Goal: Task Accomplishment & Management: Manage account settings

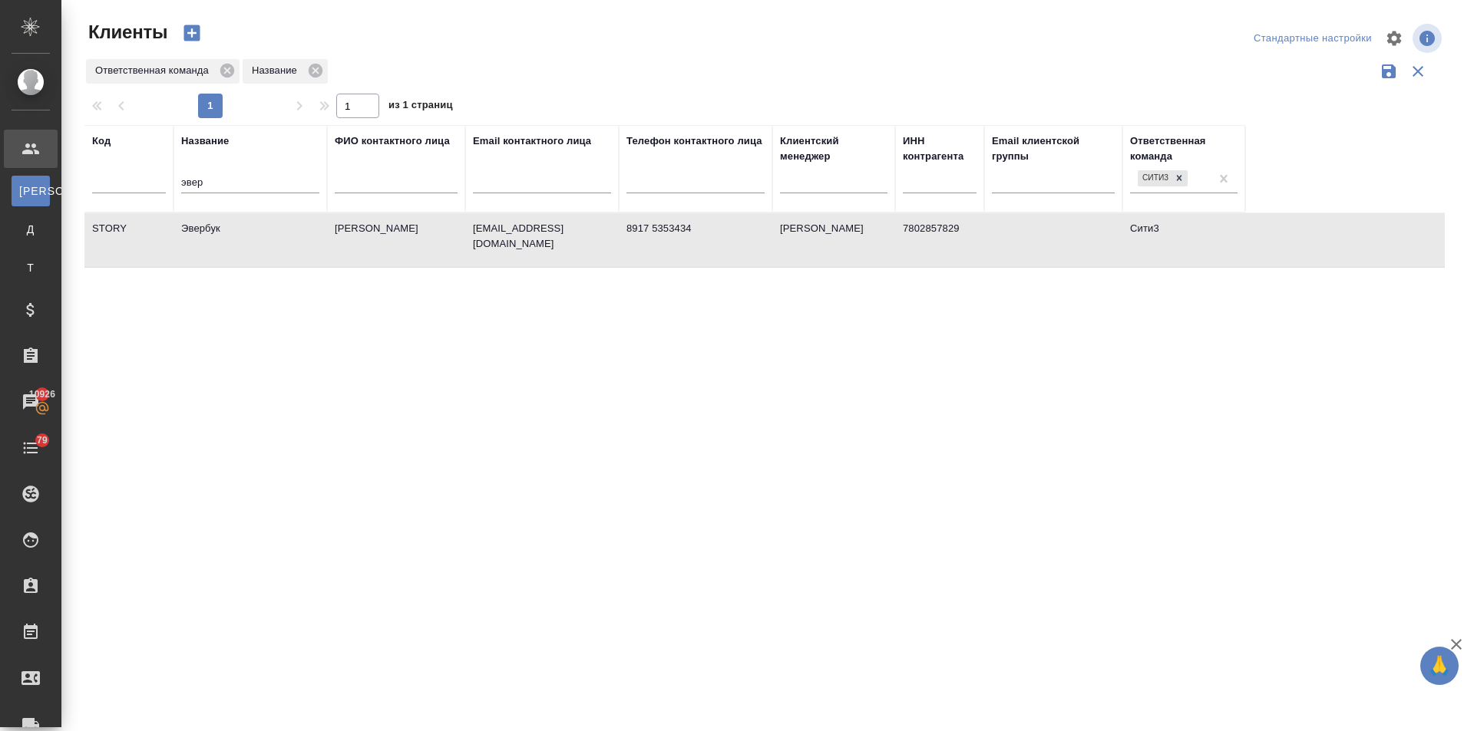
select select "RU"
drag, startPoint x: 201, startPoint y: 177, endPoint x: 170, endPoint y: 183, distance: 32.1
click at [170, 183] on tr "Код Название эвер ФИО контактного лица Email контактного лица Телефон контактно…" at bounding box center [664, 168] width 1160 height 87
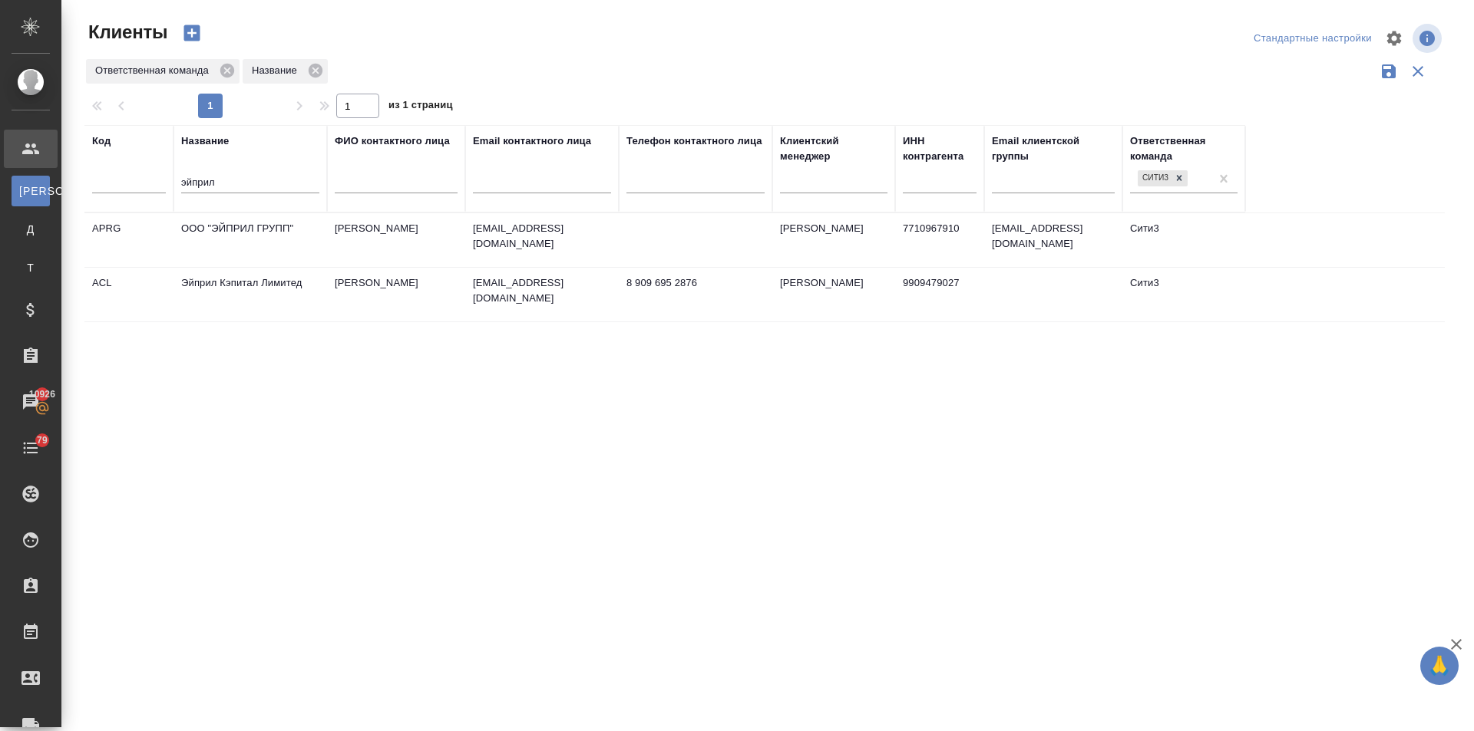
click at [246, 267] on td "Эйприл Кэпитал Лимитед" at bounding box center [250, 240] width 154 height 54
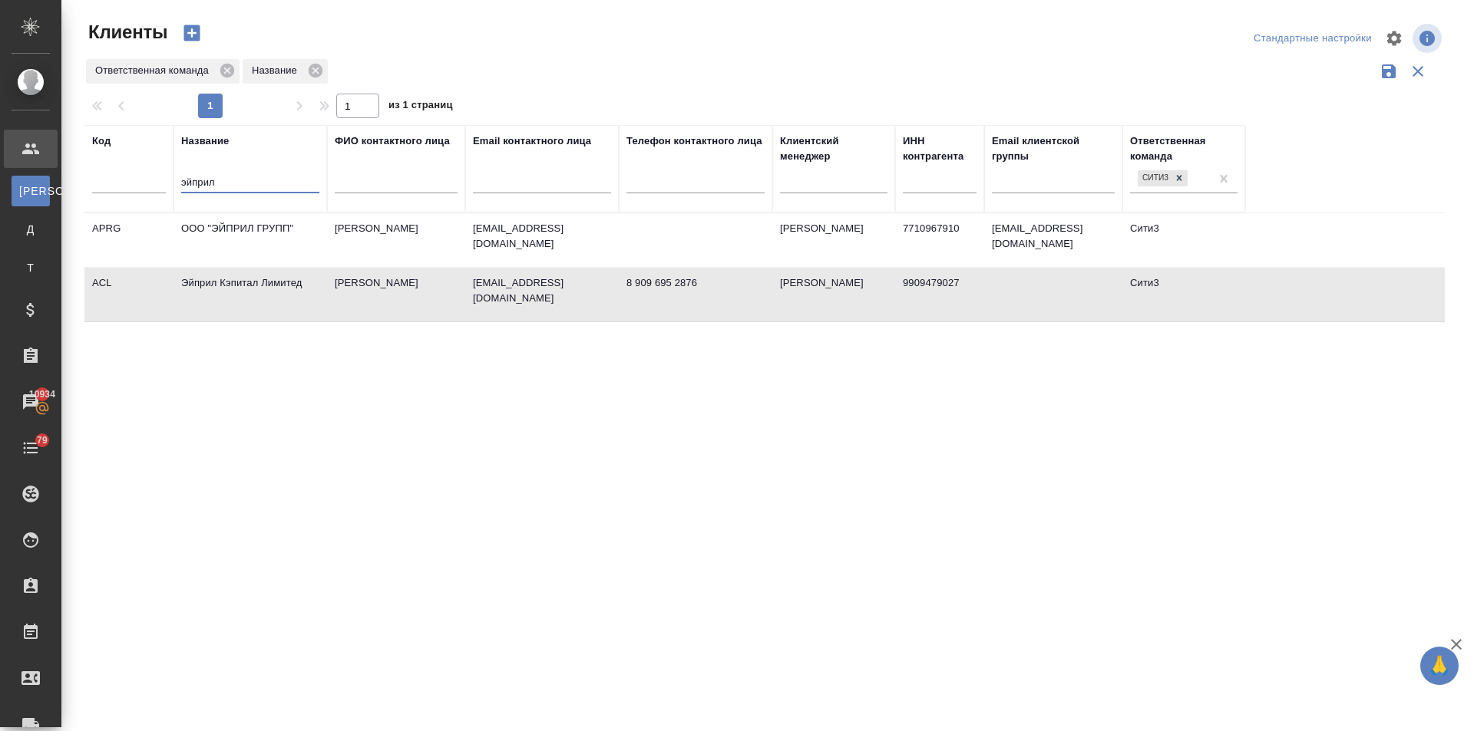
drag, startPoint x: 215, startPoint y: 180, endPoint x: 150, endPoint y: 188, distance: 65.8
click at [150, 188] on tr "Код Название эйприл ФИО контактного лица Email контактного лица Телефон контакт…" at bounding box center [664, 168] width 1160 height 87
type input "вайт"
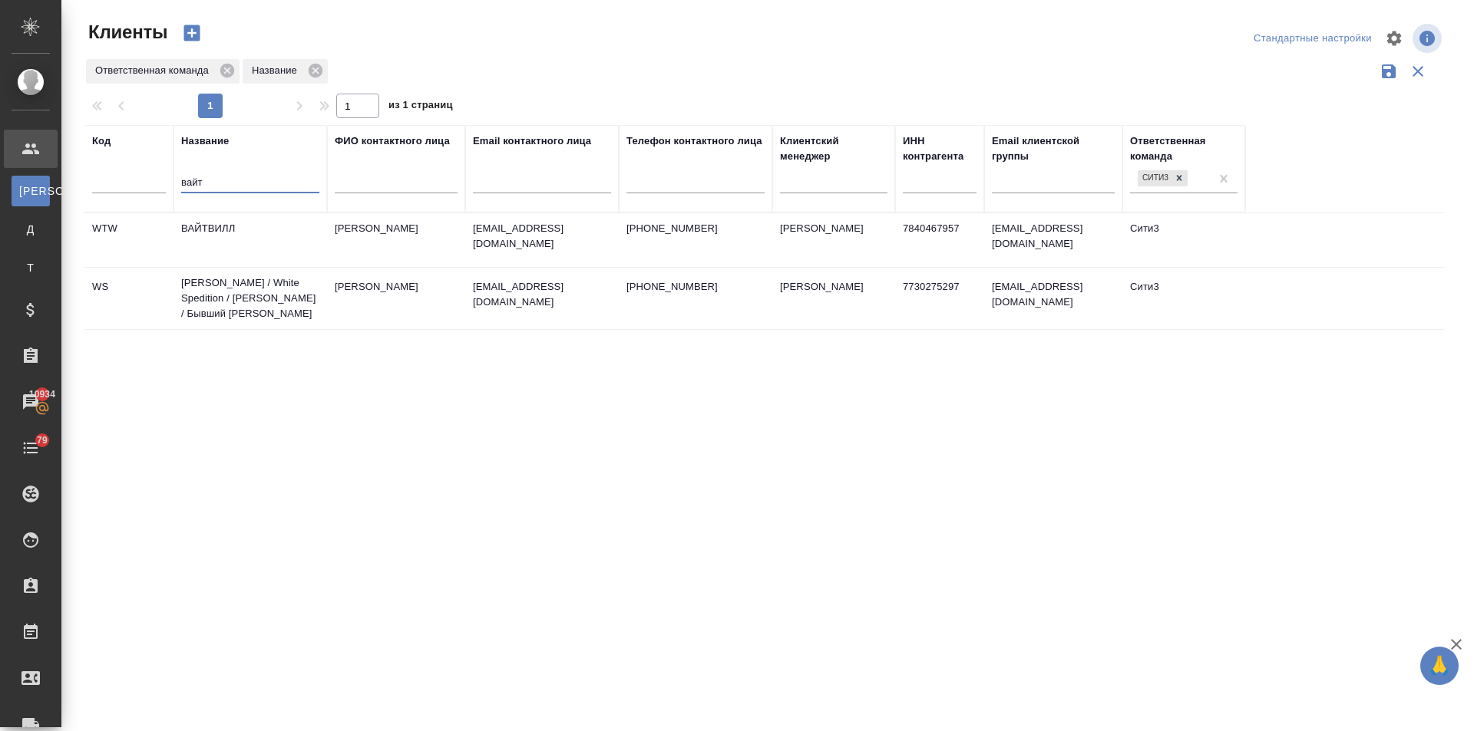
click at [226, 267] on td "Вайт Спедишн / White Spedition / Давыденко Оксана / Бывший АЛЬТХАУС" at bounding box center [250, 240] width 154 height 54
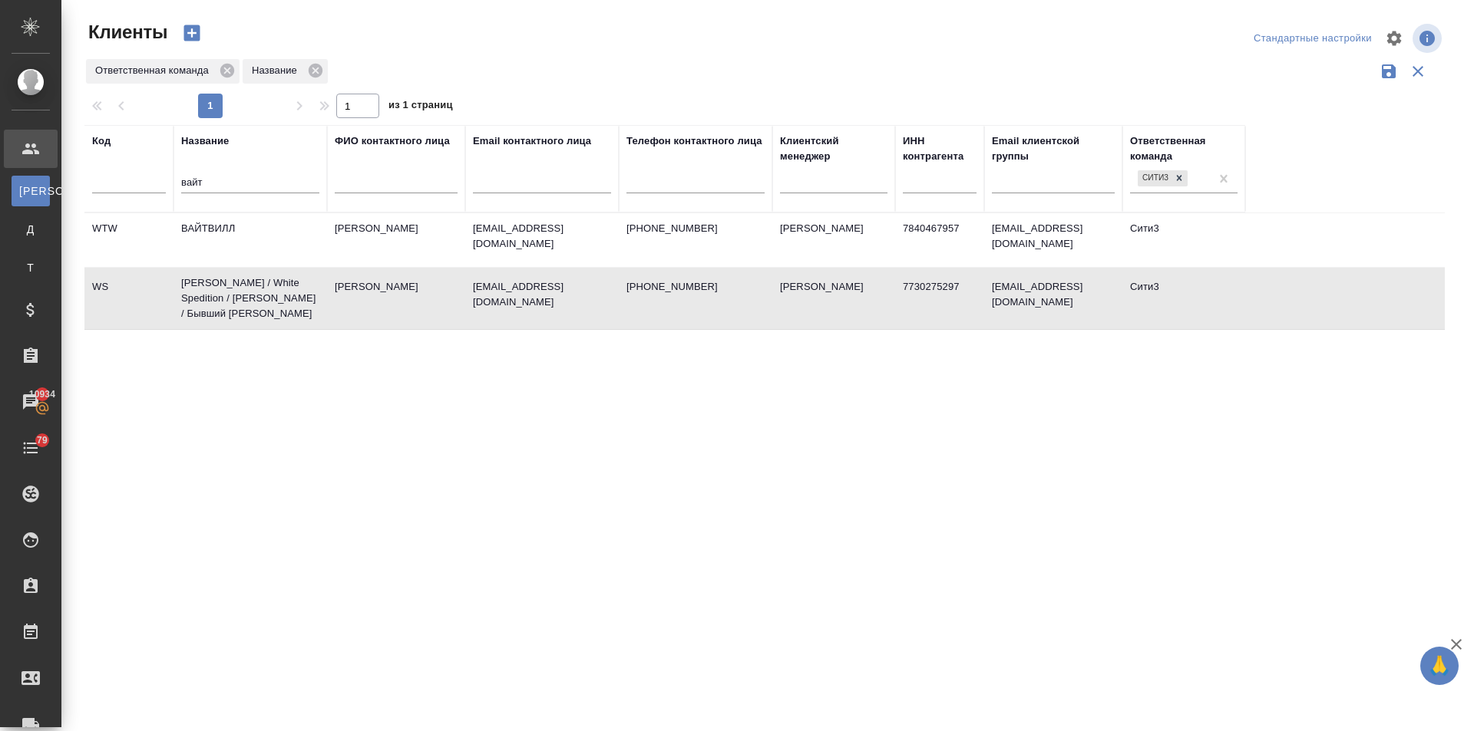
click at [226, 267] on td "Вайт Спедишн / White Spedition / Давыденко Оксана / Бывший АЛЬТХАУС" at bounding box center [250, 240] width 154 height 54
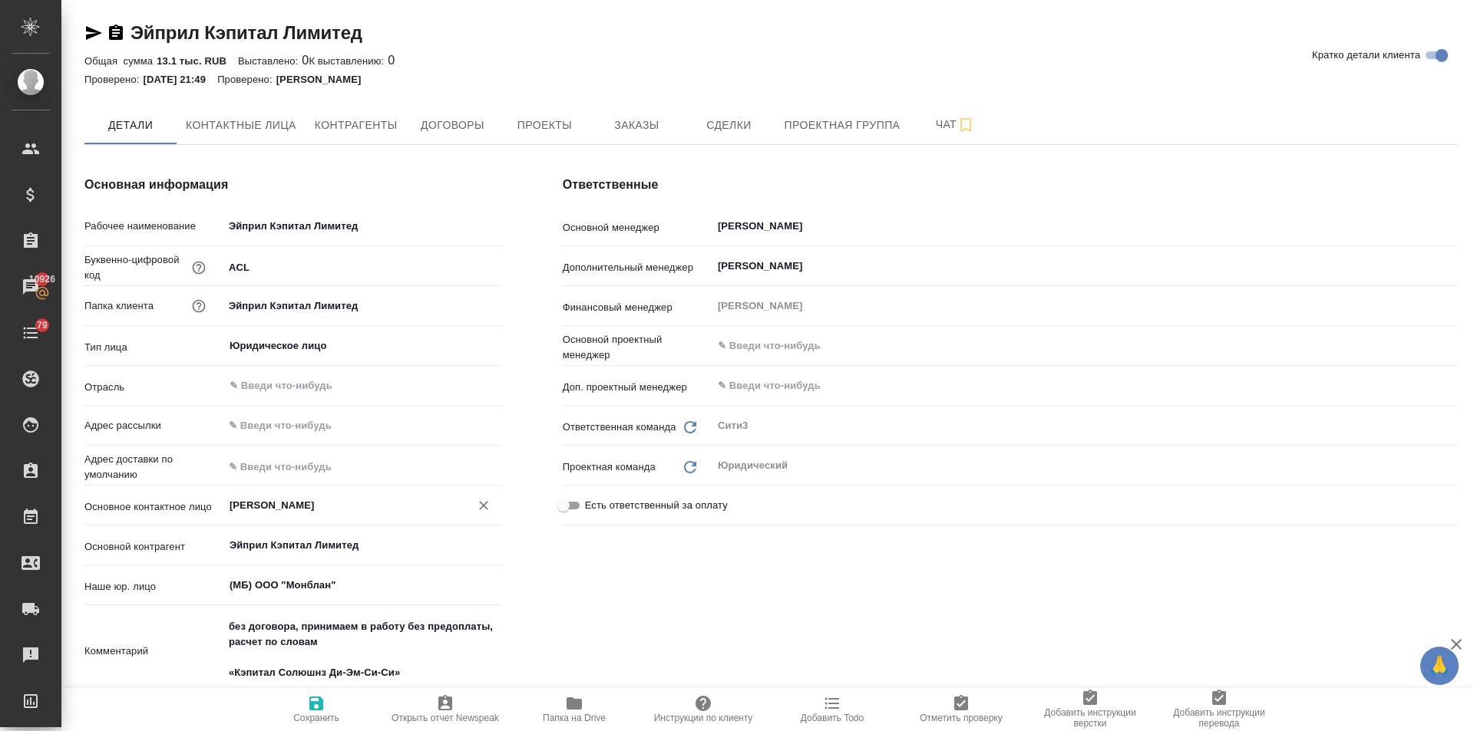
click at [312, 497] on input "Кушель Александра" at bounding box center [336, 506] width 217 height 18
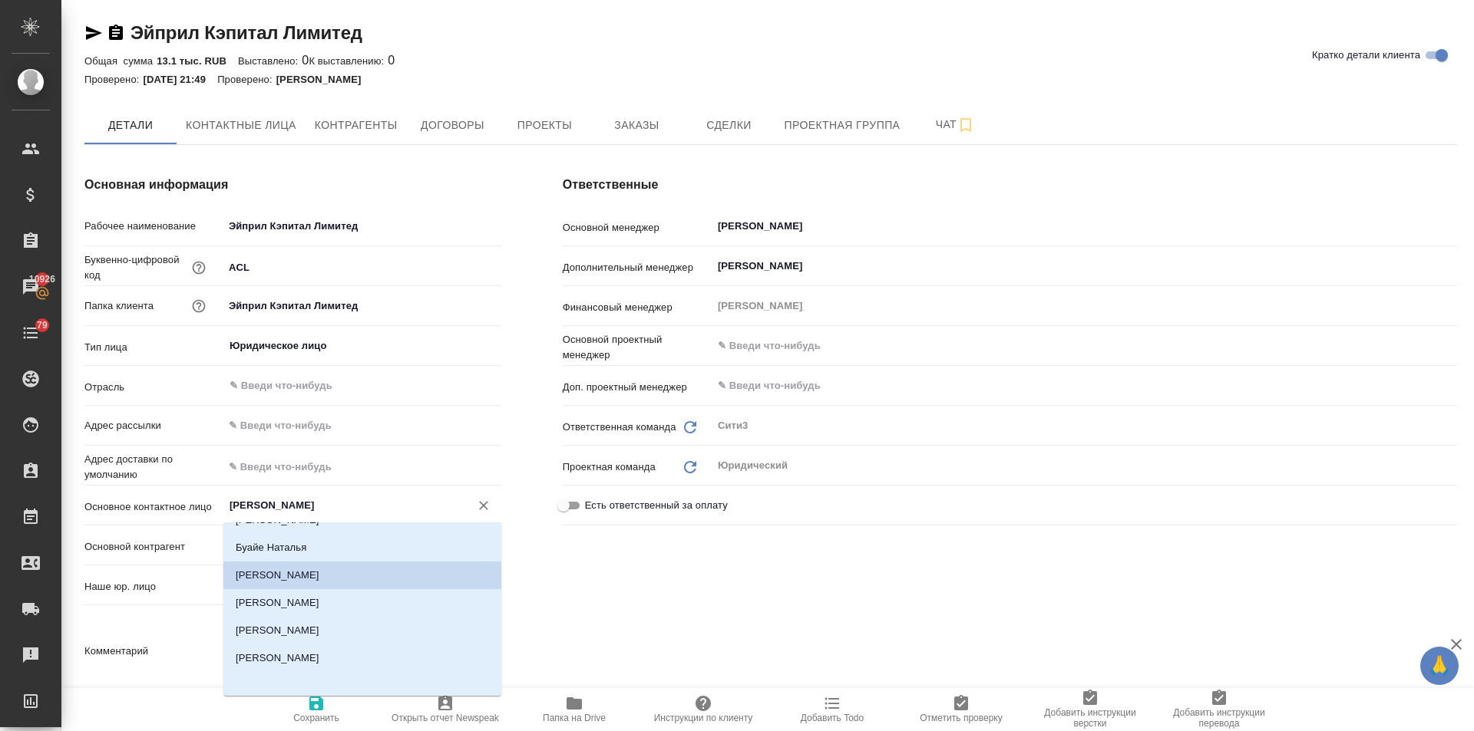
scroll to position [25, 0]
click at [291, 654] on li "Галыгин Антон" at bounding box center [362, 654] width 278 height 28
type input "Галыгин Антон"
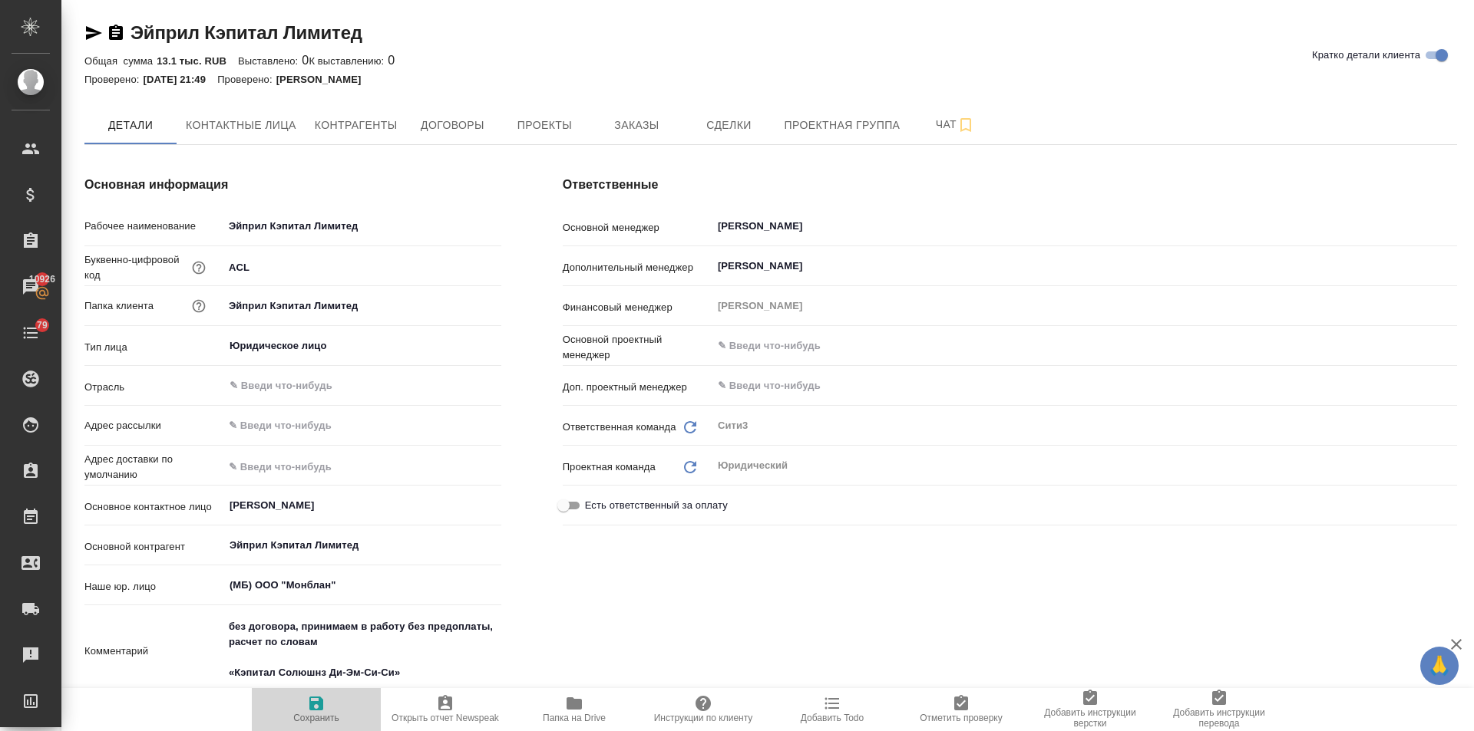
click at [315, 705] on icon "button" at bounding box center [316, 704] width 14 height 14
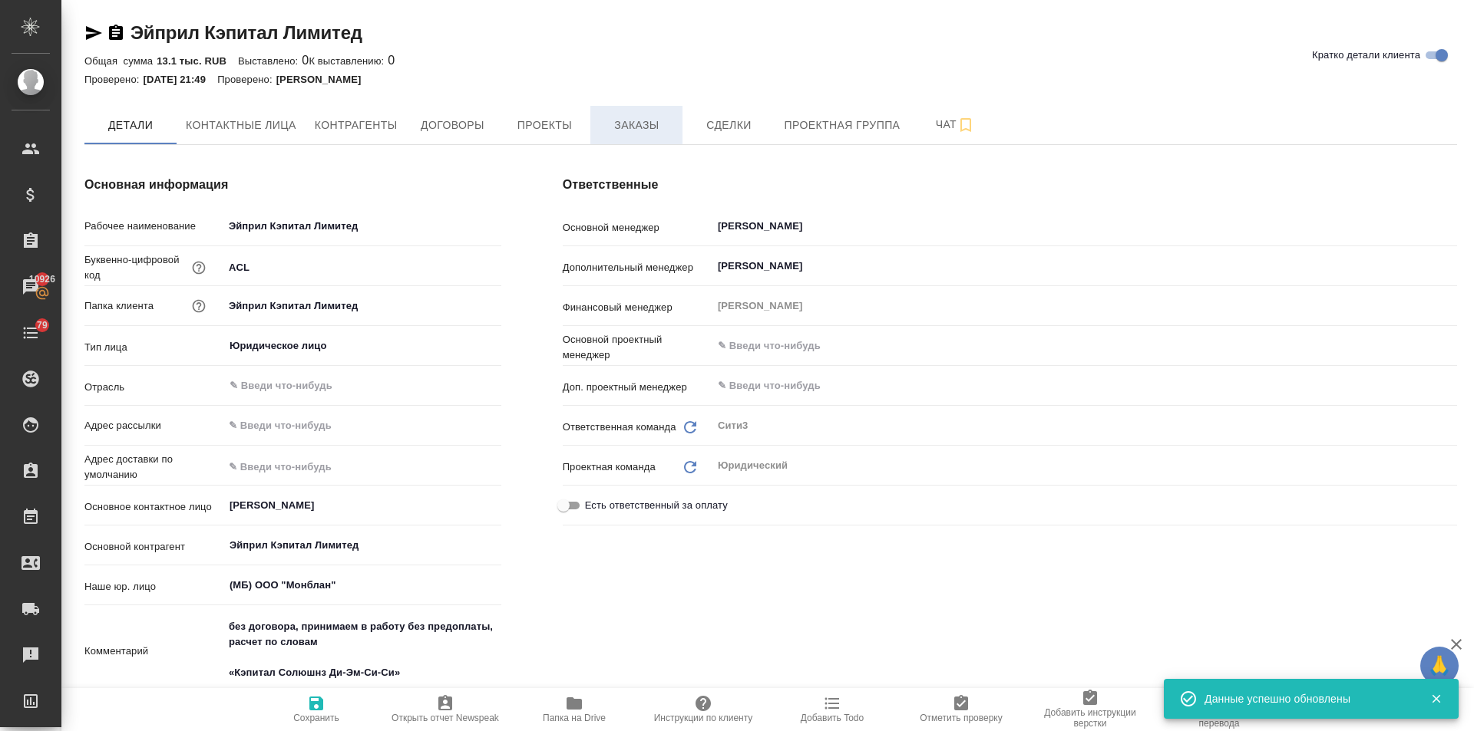
click at [646, 122] on span "Заказы" at bounding box center [636, 125] width 74 height 19
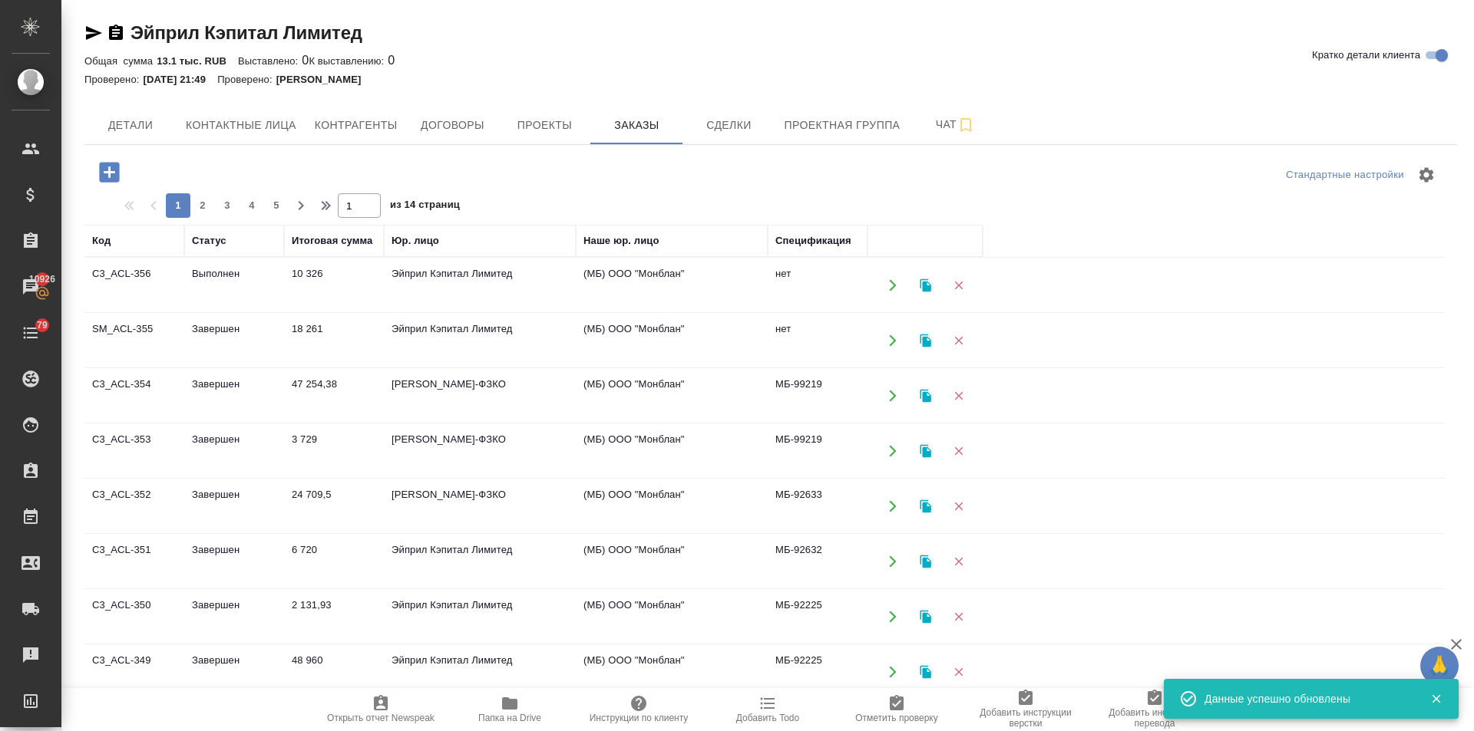
click at [209, 279] on td "Выполнен" at bounding box center [234, 286] width 100 height 54
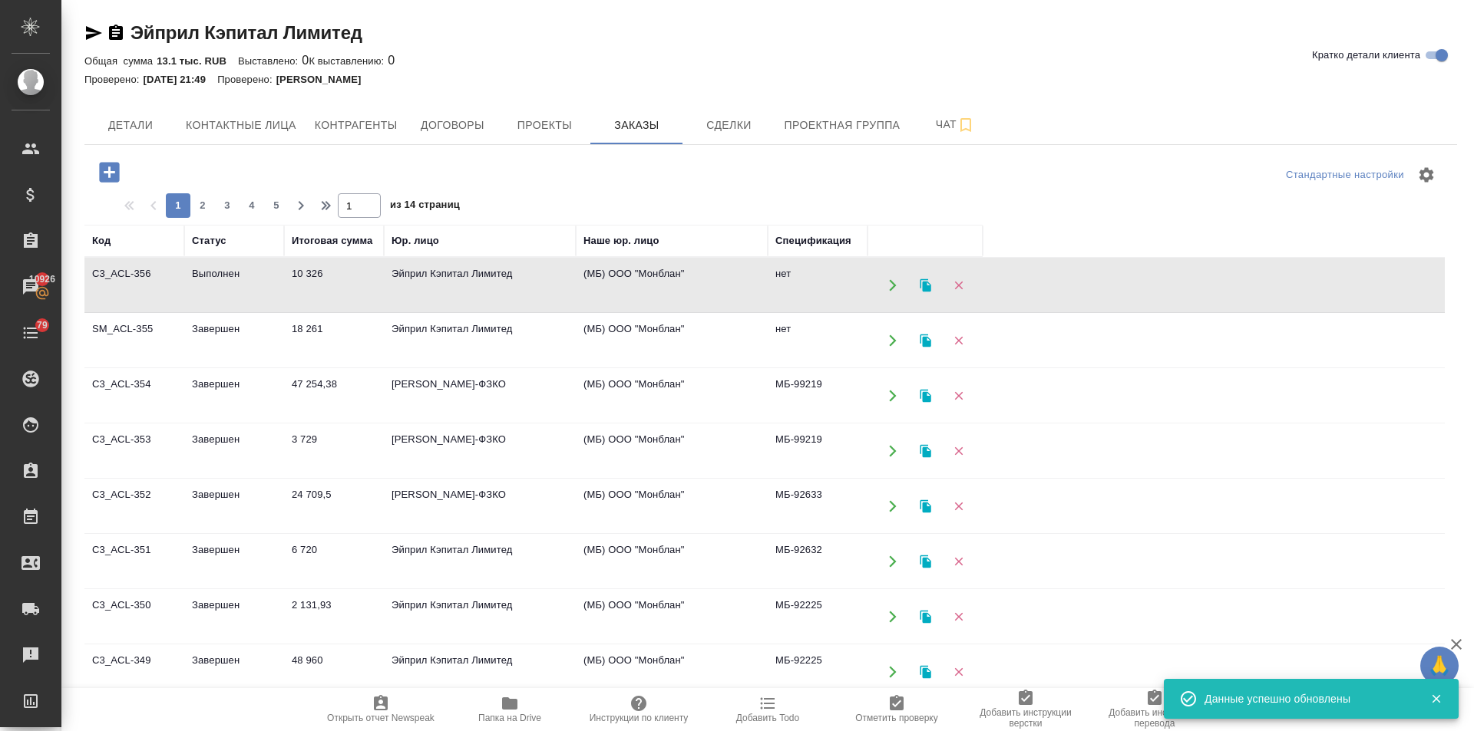
click at [209, 279] on td "Выполнен" at bounding box center [234, 286] width 100 height 54
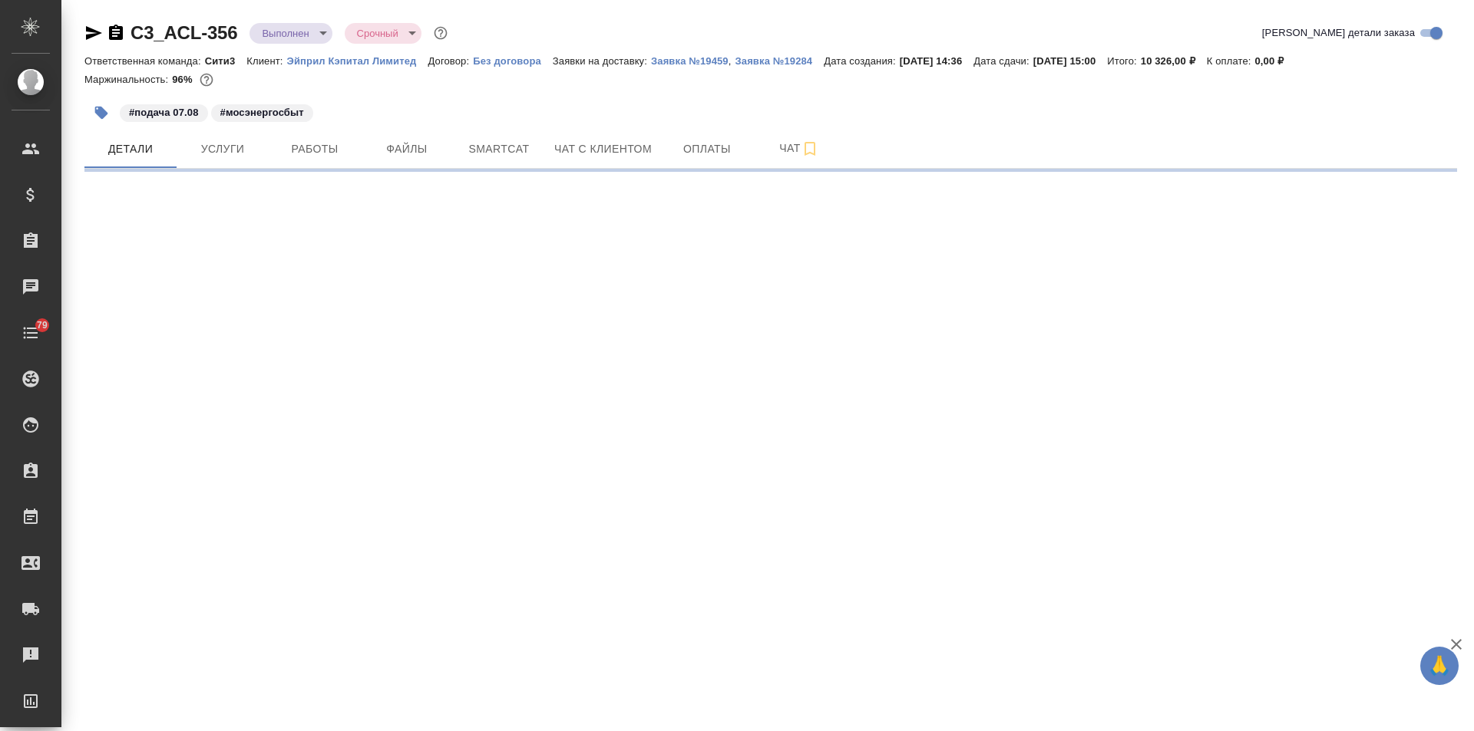
select select "RU"
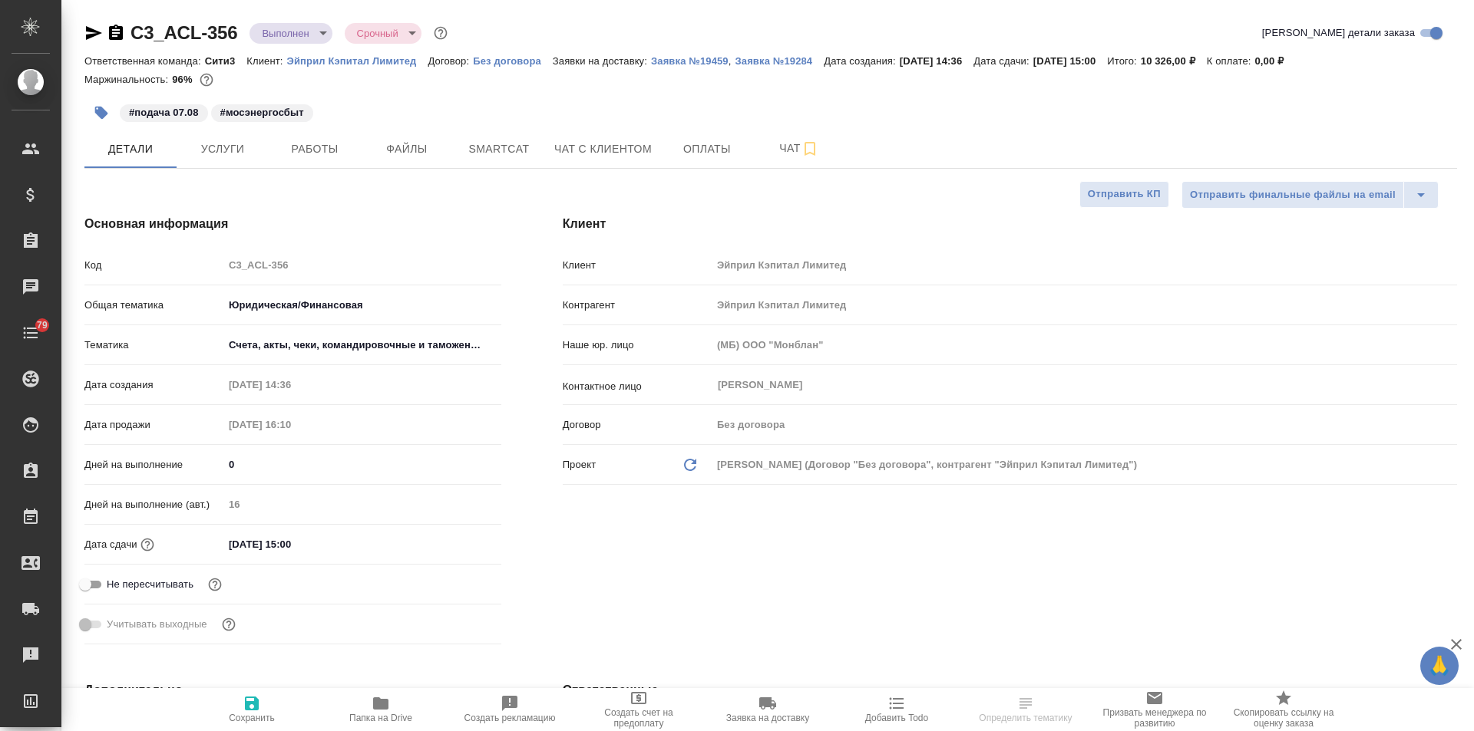
type textarea "x"
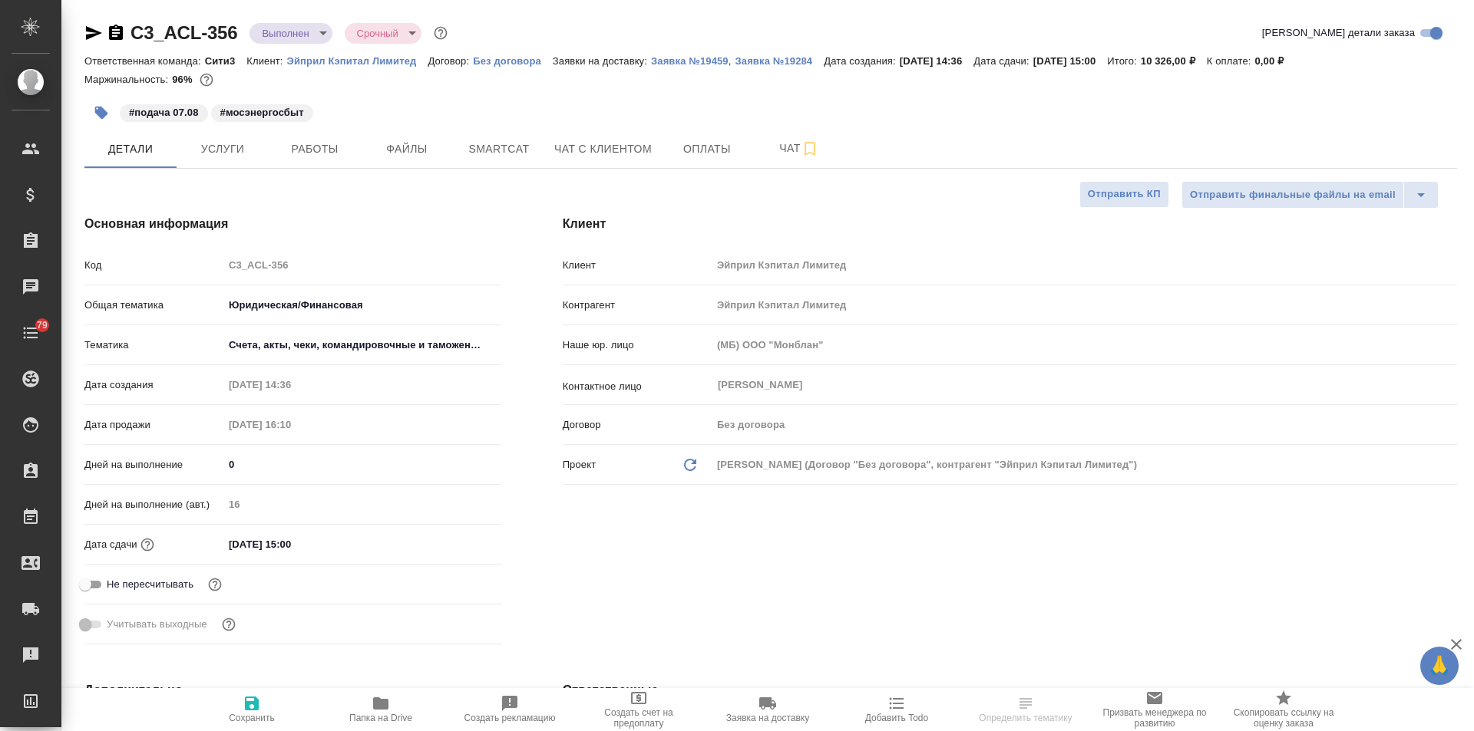
type textarea "x"
click at [323, 156] on span "Работы" at bounding box center [315, 149] width 74 height 19
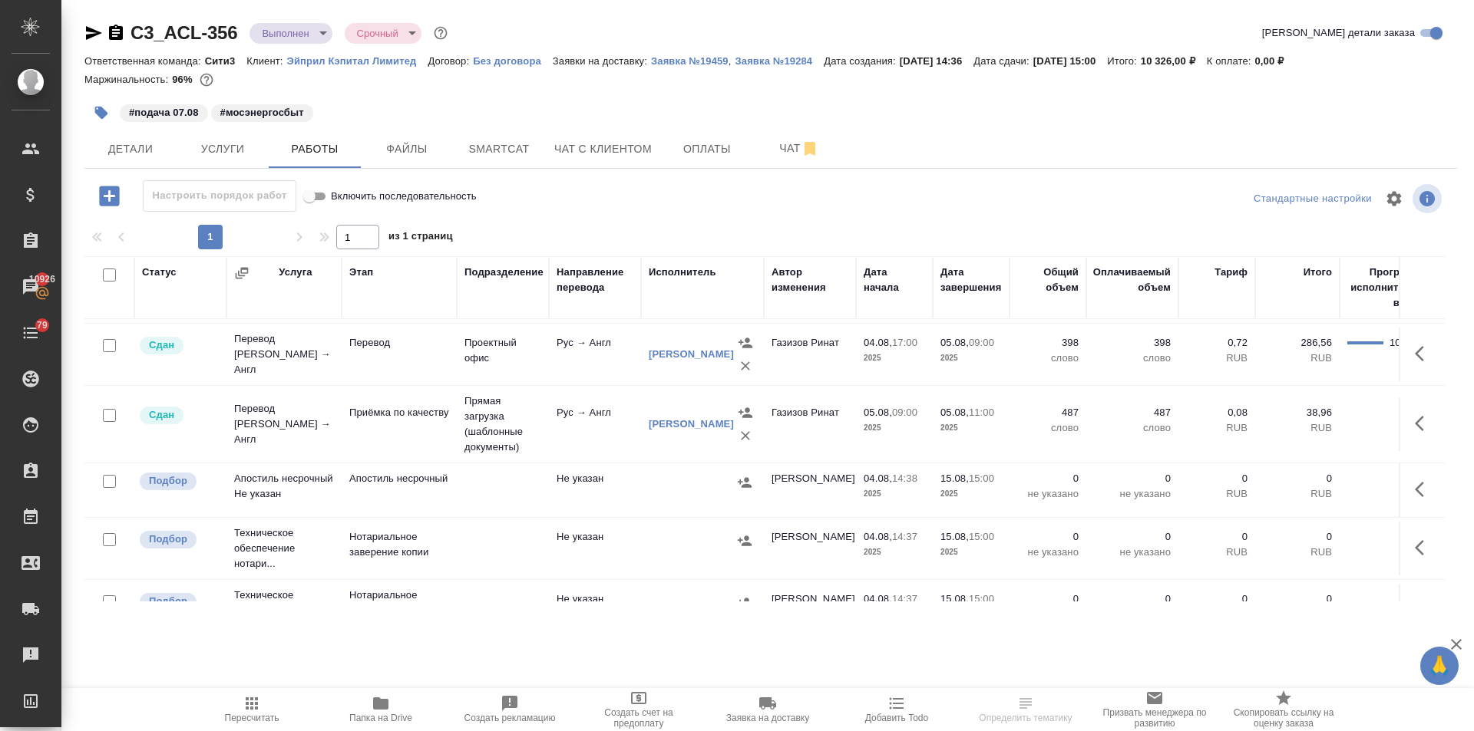
scroll to position [111, 0]
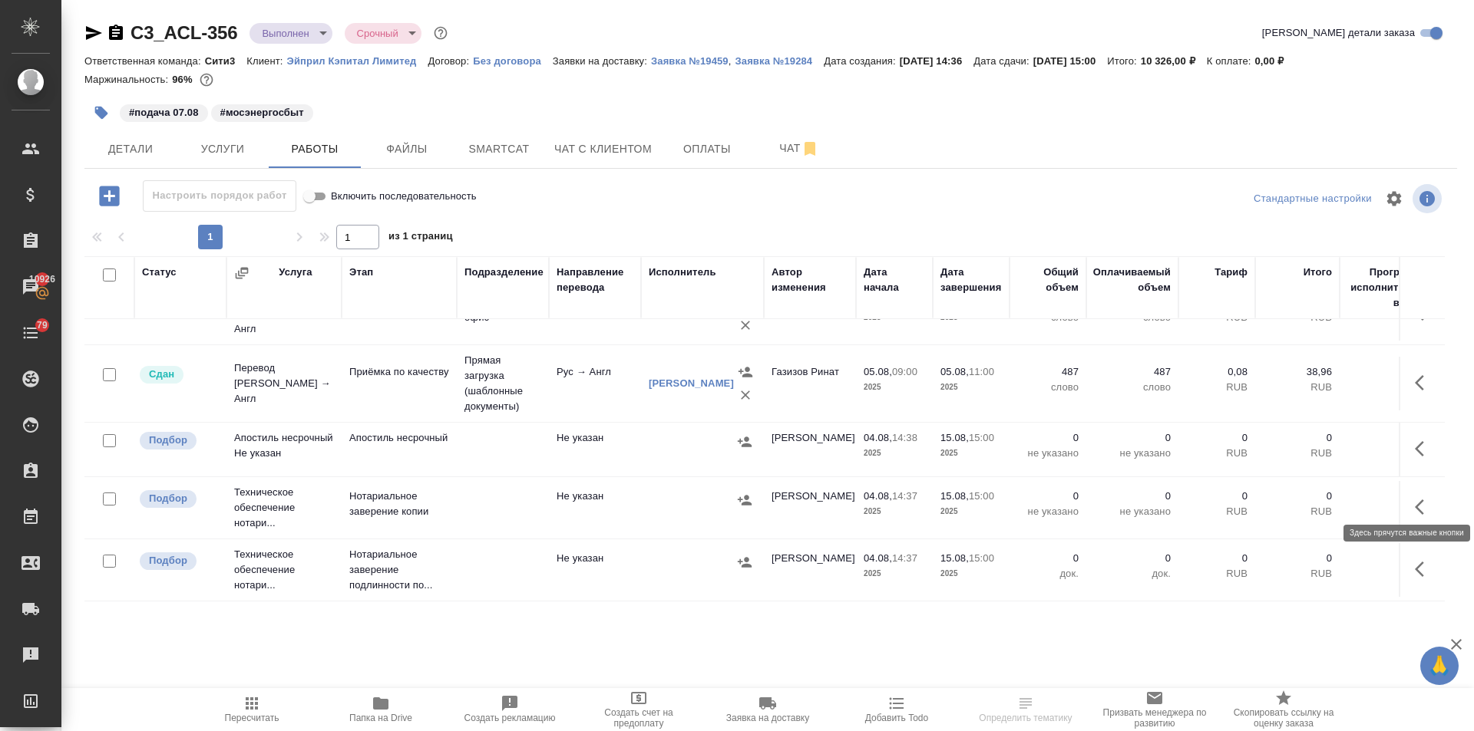
click at [1415, 498] on icon "button" at bounding box center [1424, 507] width 18 height 18
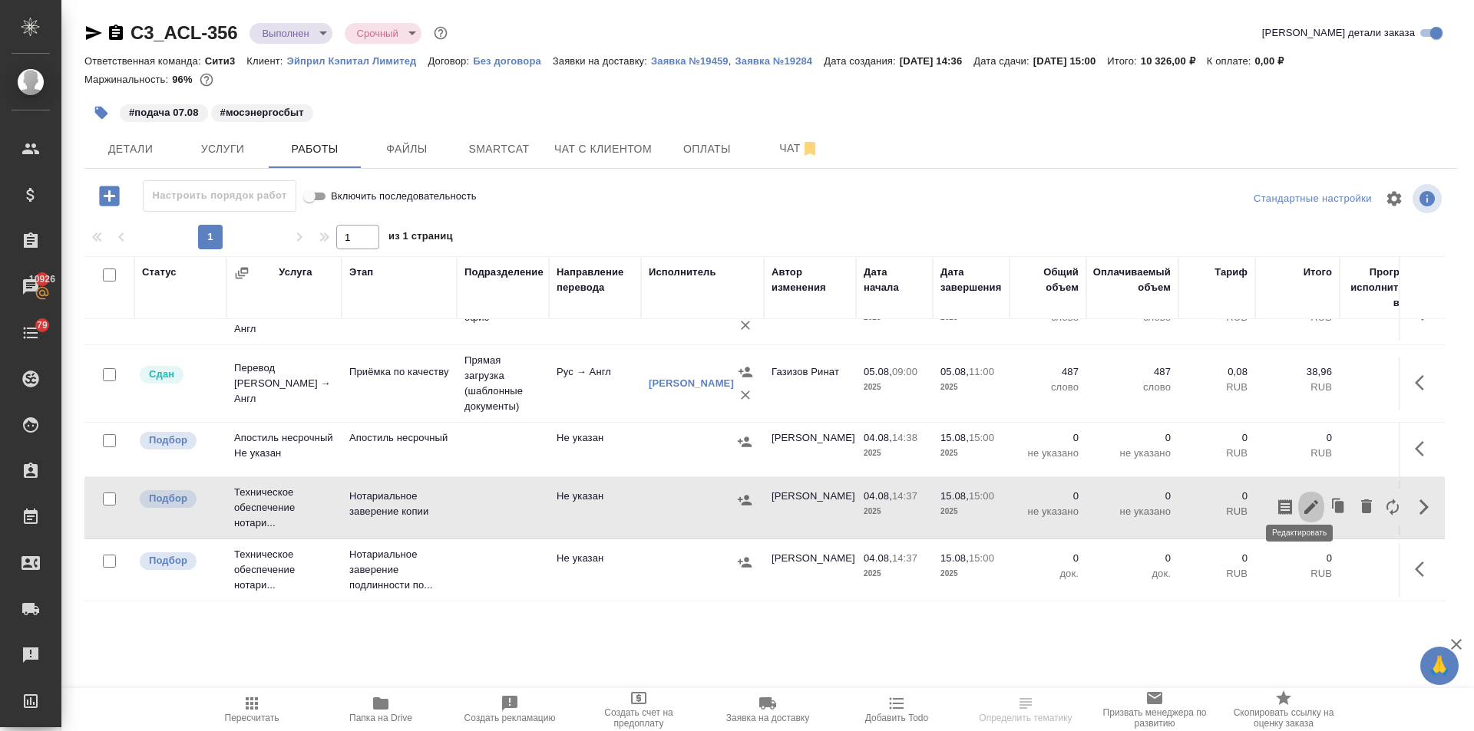
click at [1302, 498] on icon "button" at bounding box center [1311, 507] width 18 height 18
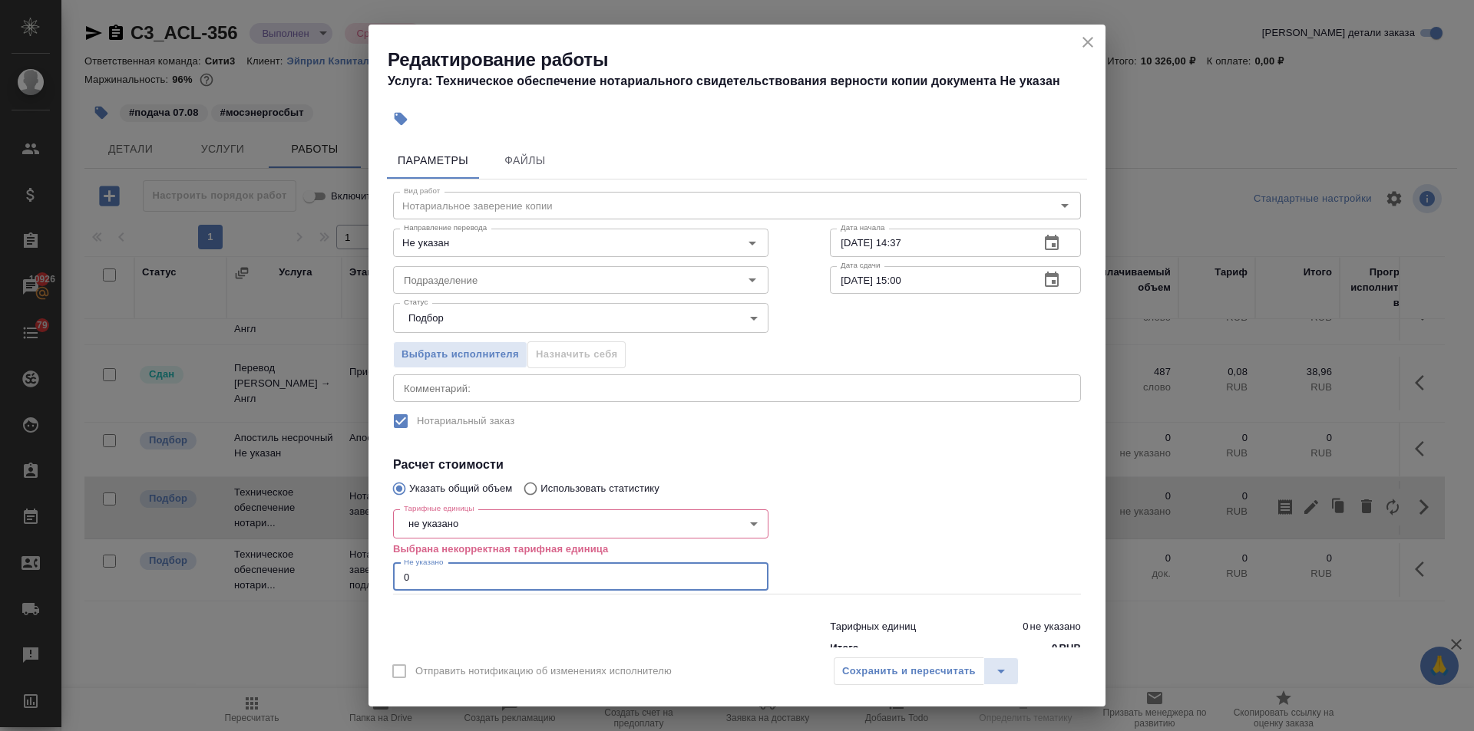
drag, startPoint x: 428, startPoint y: 570, endPoint x: 383, endPoint y: 573, distance: 44.6
click at [383, 573] on div "Параметры Файлы Вид работ Нотариальное заверение копии Вид работ Направление пе…" at bounding box center [736, 392] width 737 height 512
type input "3"
click at [437, 527] on body "🙏 .cls-1 fill:#fff; AWATERA Ilina Ekaterina Клиенты Спецификации Заказы 10926 Ч…" at bounding box center [737, 365] width 1474 height 731
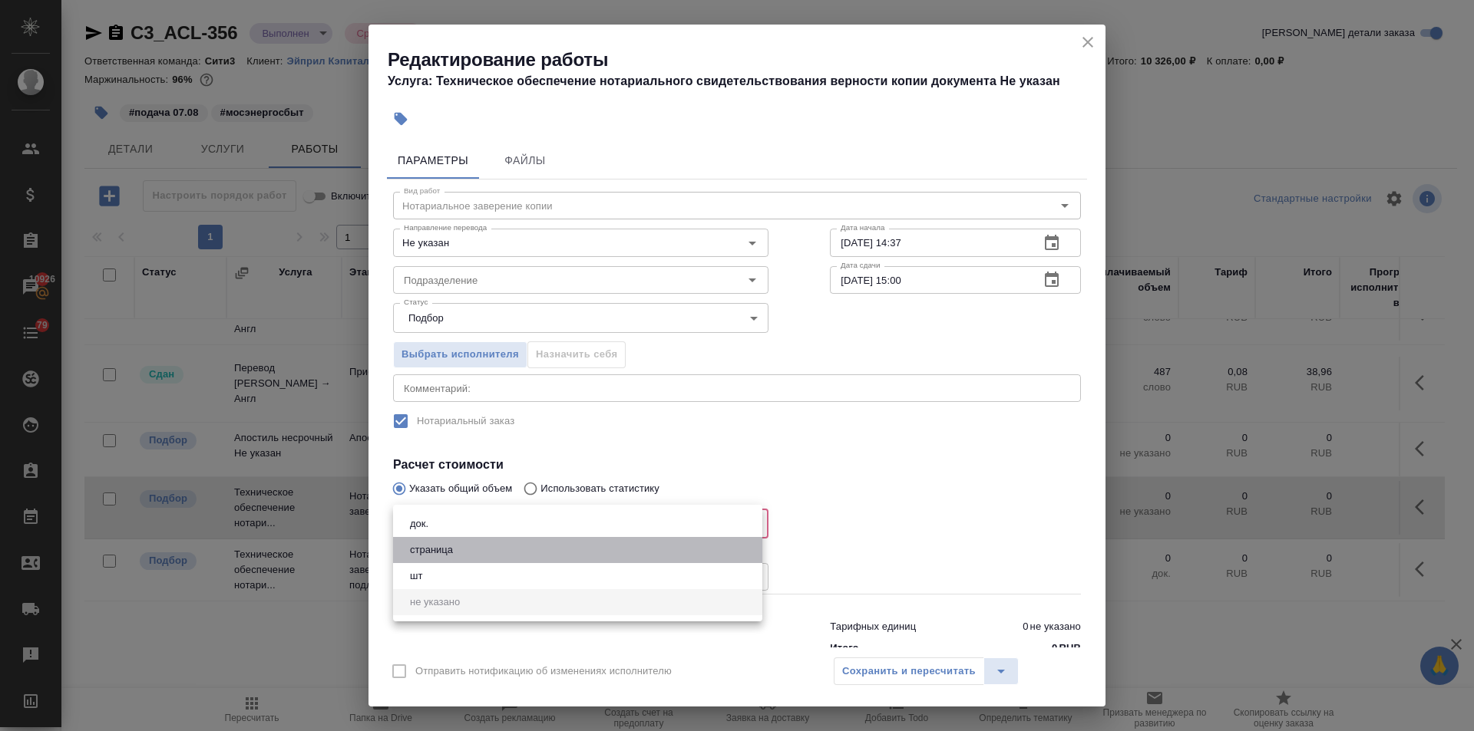
click at [437, 551] on button "страница" at bounding box center [431, 550] width 52 height 17
type input "5a8b1489cc6b4906c91bfdb2"
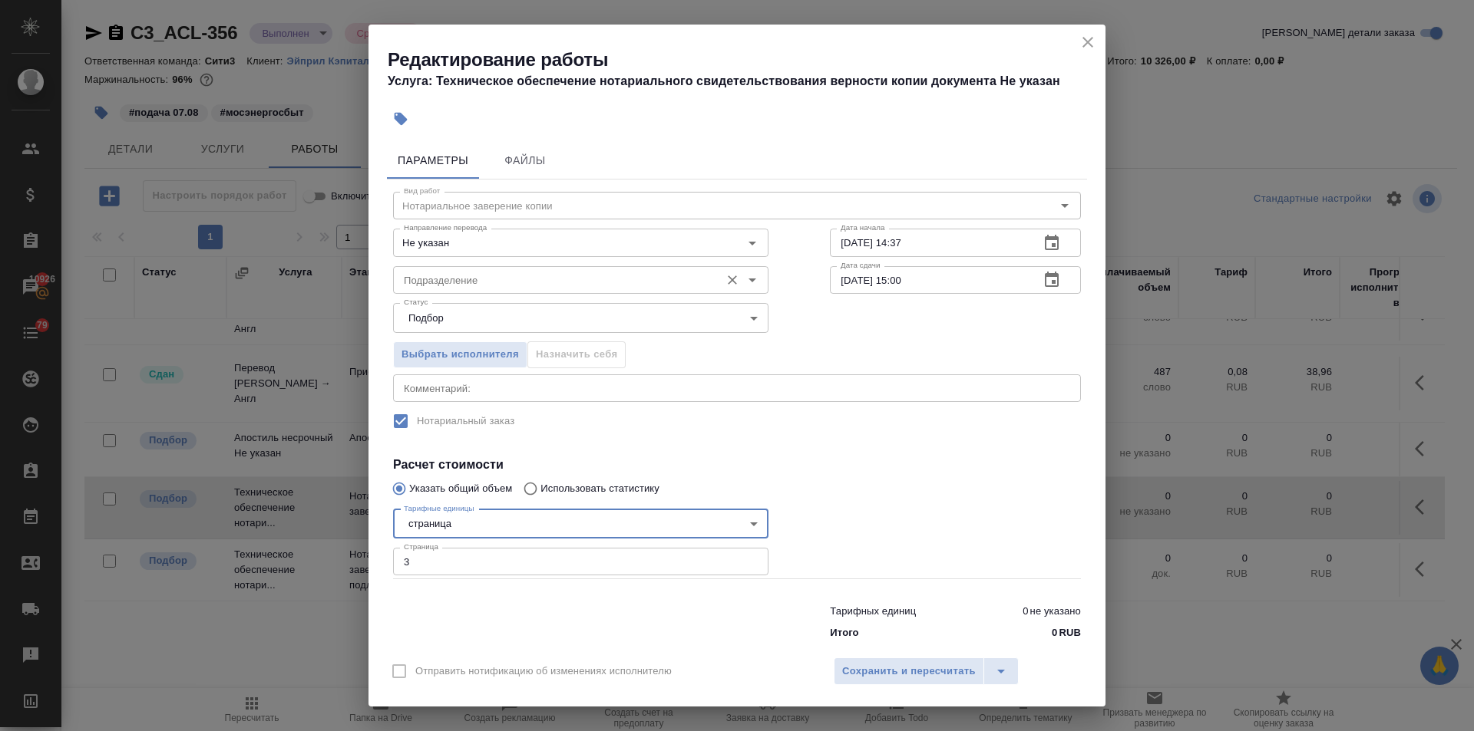
click at [458, 274] on input "Подразделение" at bounding box center [555, 280] width 315 height 18
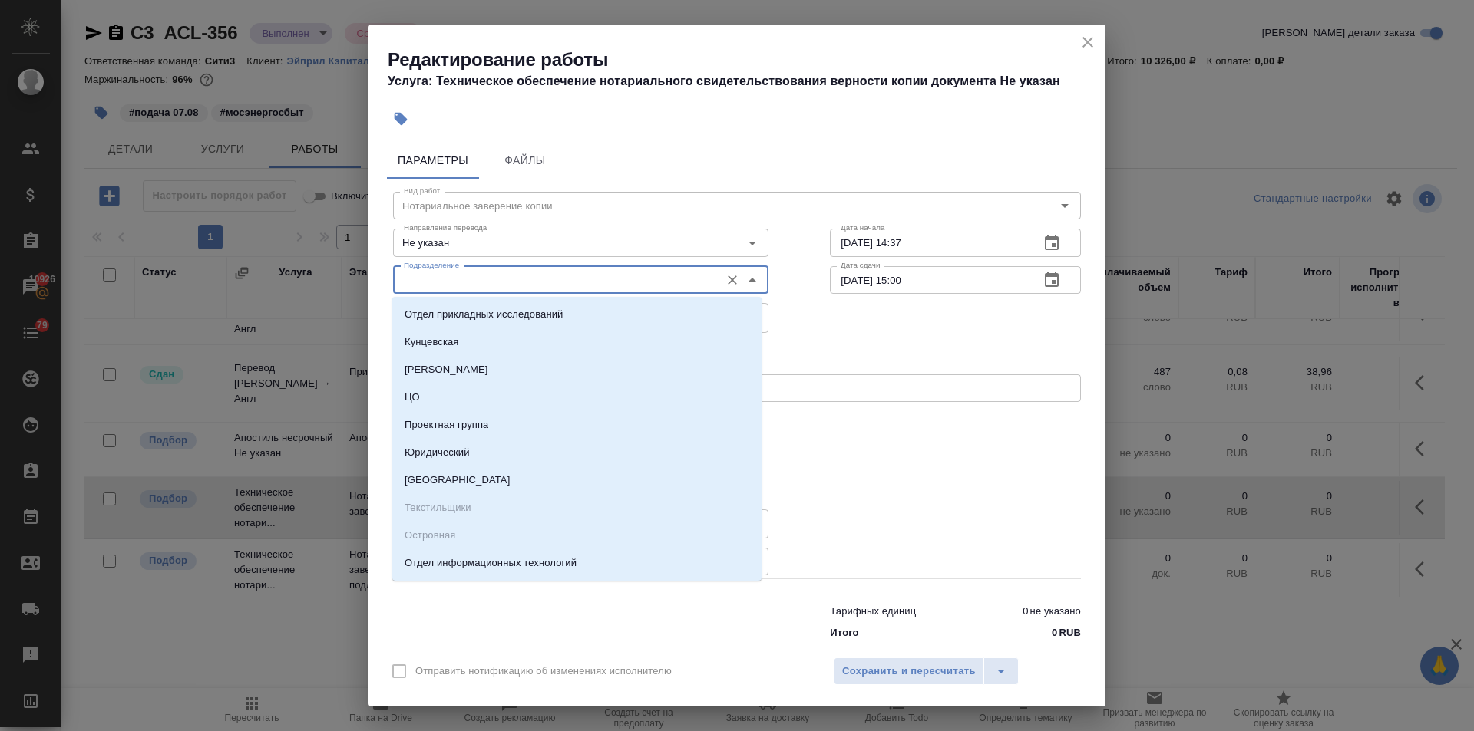
type input "с"
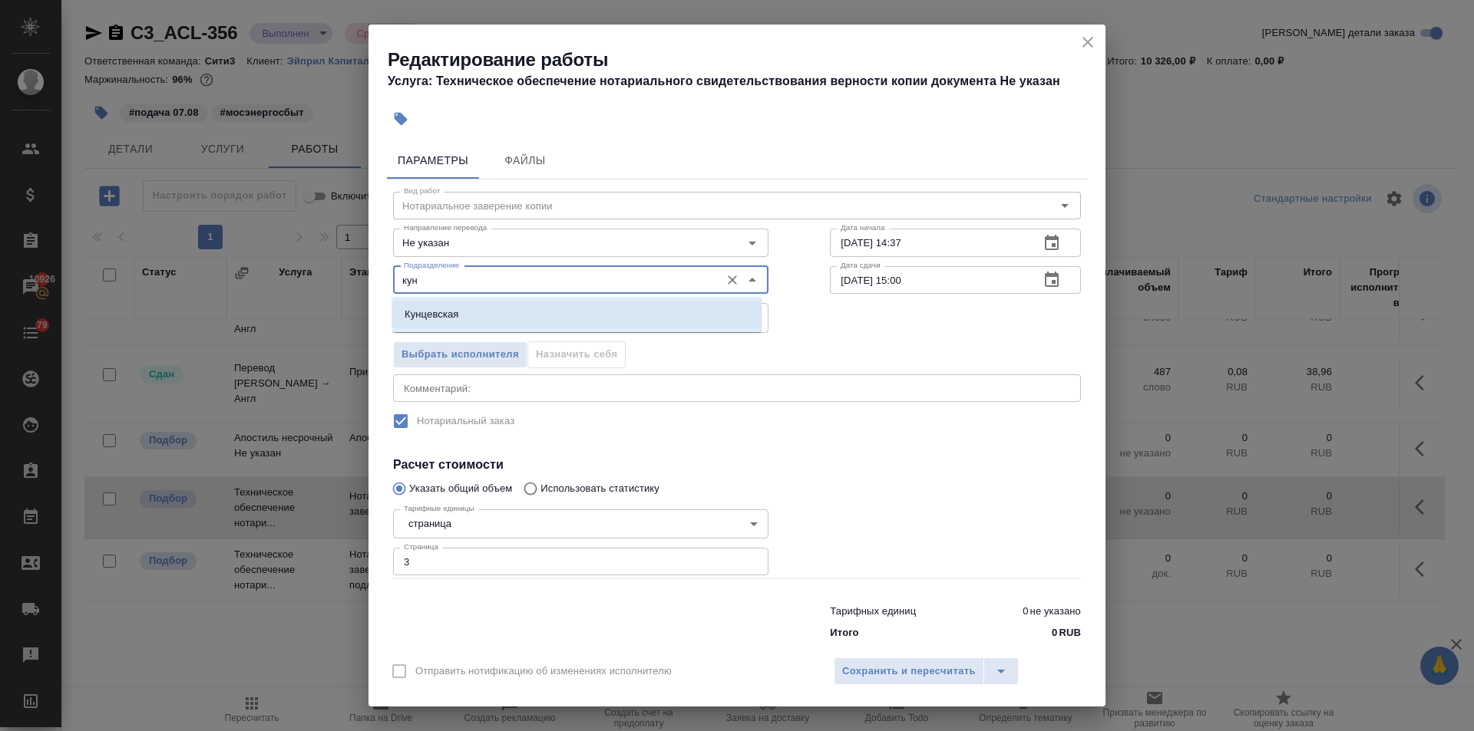
click at [467, 316] on li "Кунцевская" at bounding box center [576, 315] width 369 height 28
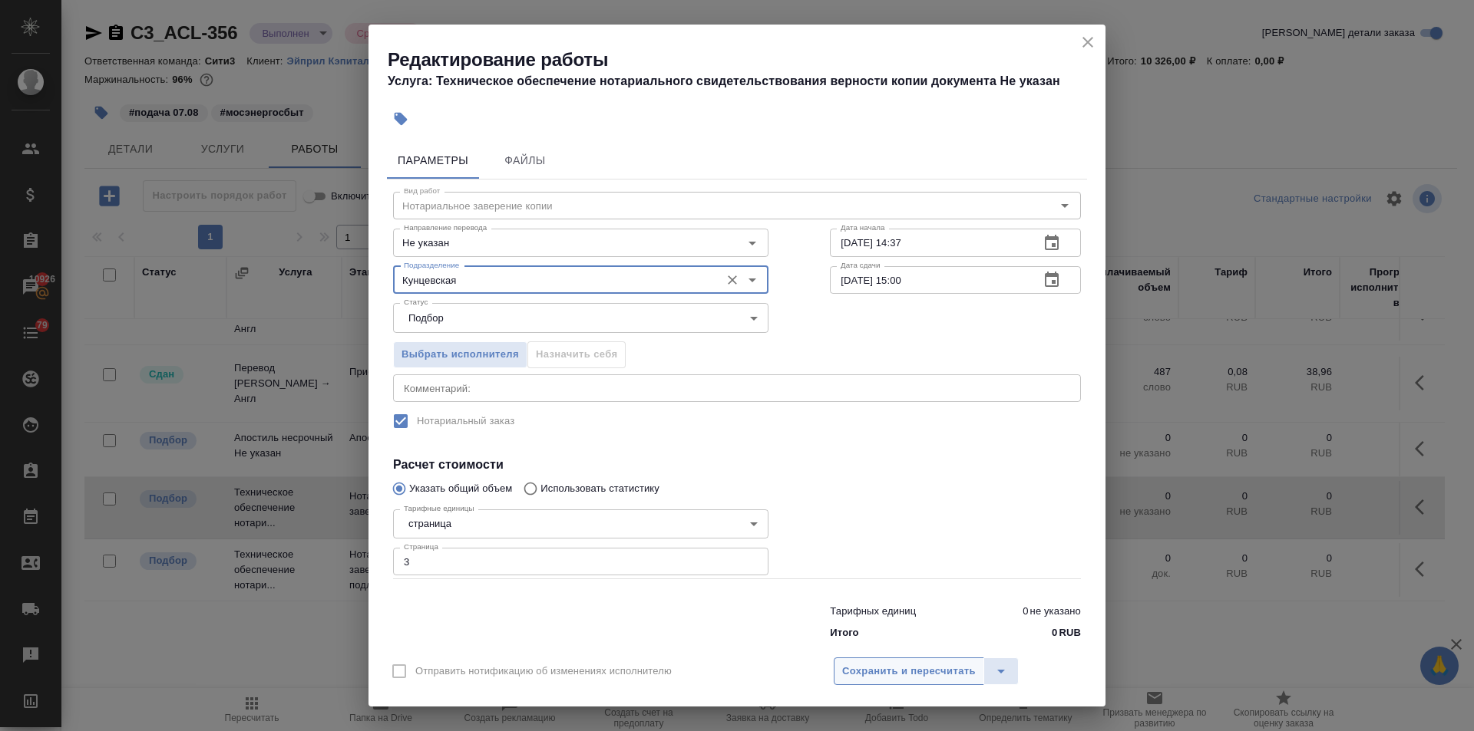
type input "Кунцевская"
click at [880, 676] on span "Сохранить и пересчитать" at bounding box center [909, 672] width 134 height 18
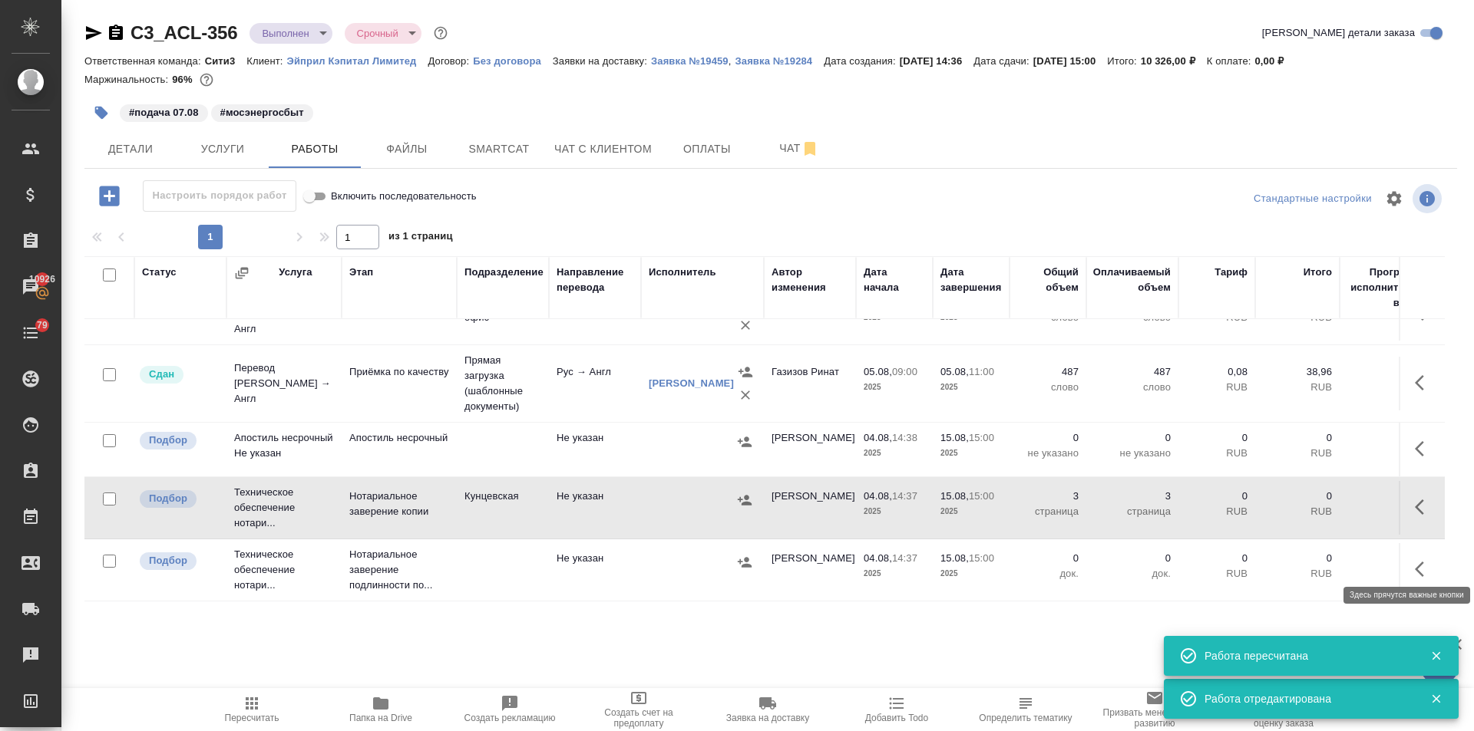
click at [1415, 562] on icon "button" at bounding box center [1419, 569] width 9 height 15
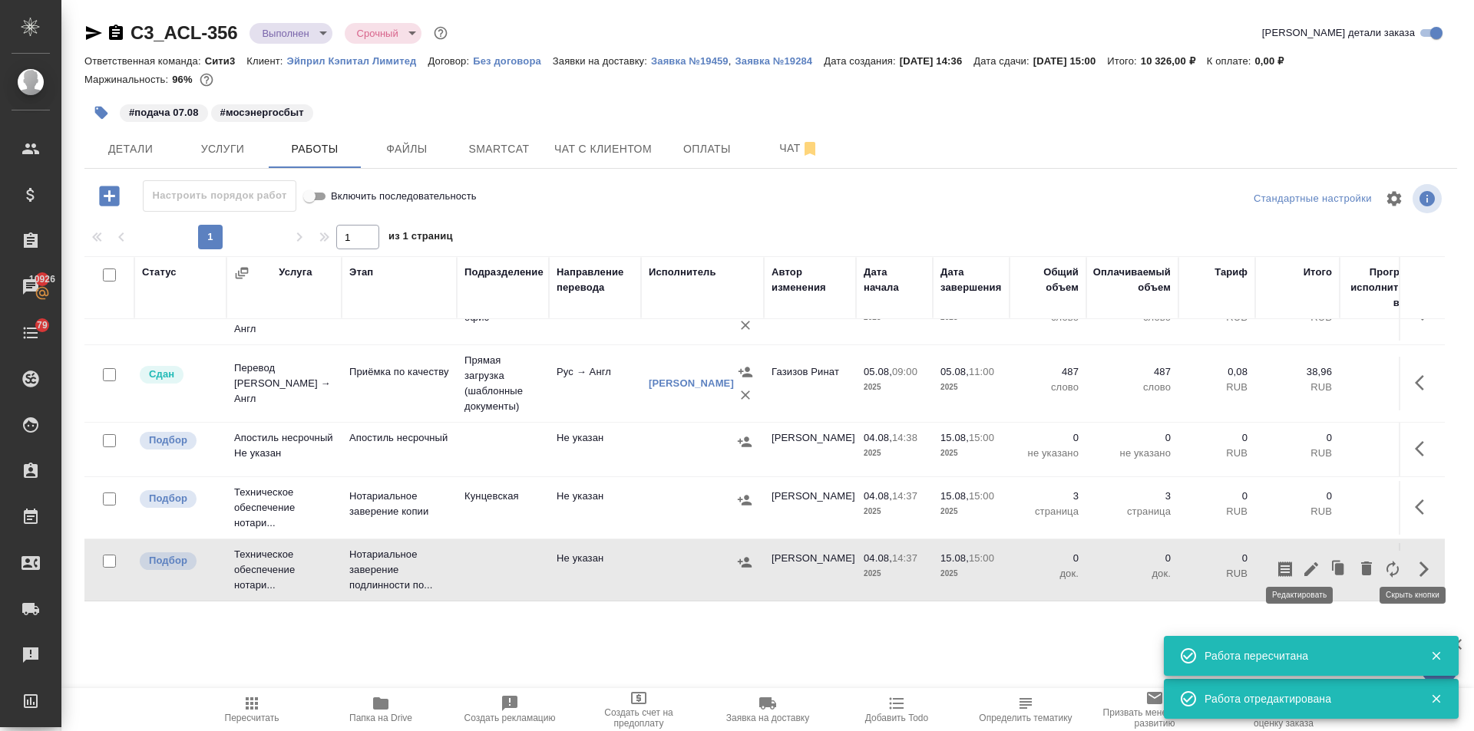
click at [1302, 560] on icon "button" at bounding box center [1311, 569] width 18 height 18
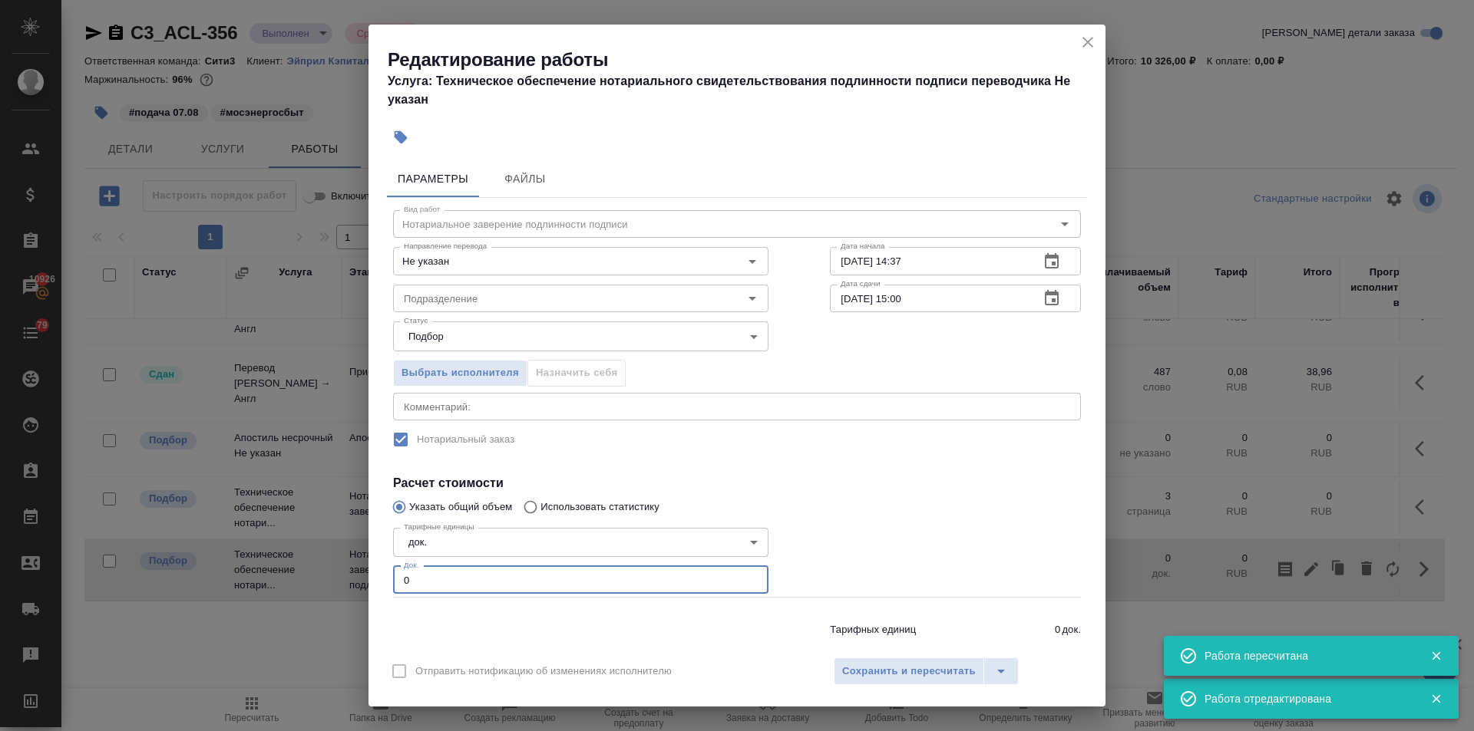
drag, startPoint x: 421, startPoint y: 574, endPoint x: 373, endPoint y: 586, distance: 49.9
click at [375, 586] on div "Параметры Файлы Вид работ Нотариальное заверение подлинности подписи Вид работ …" at bounding box center [736, 401] width 737 height 494
type input "1"
click at [484, 297] on input "Подразделение" at bounding box center [555, 298] width 315 height 18
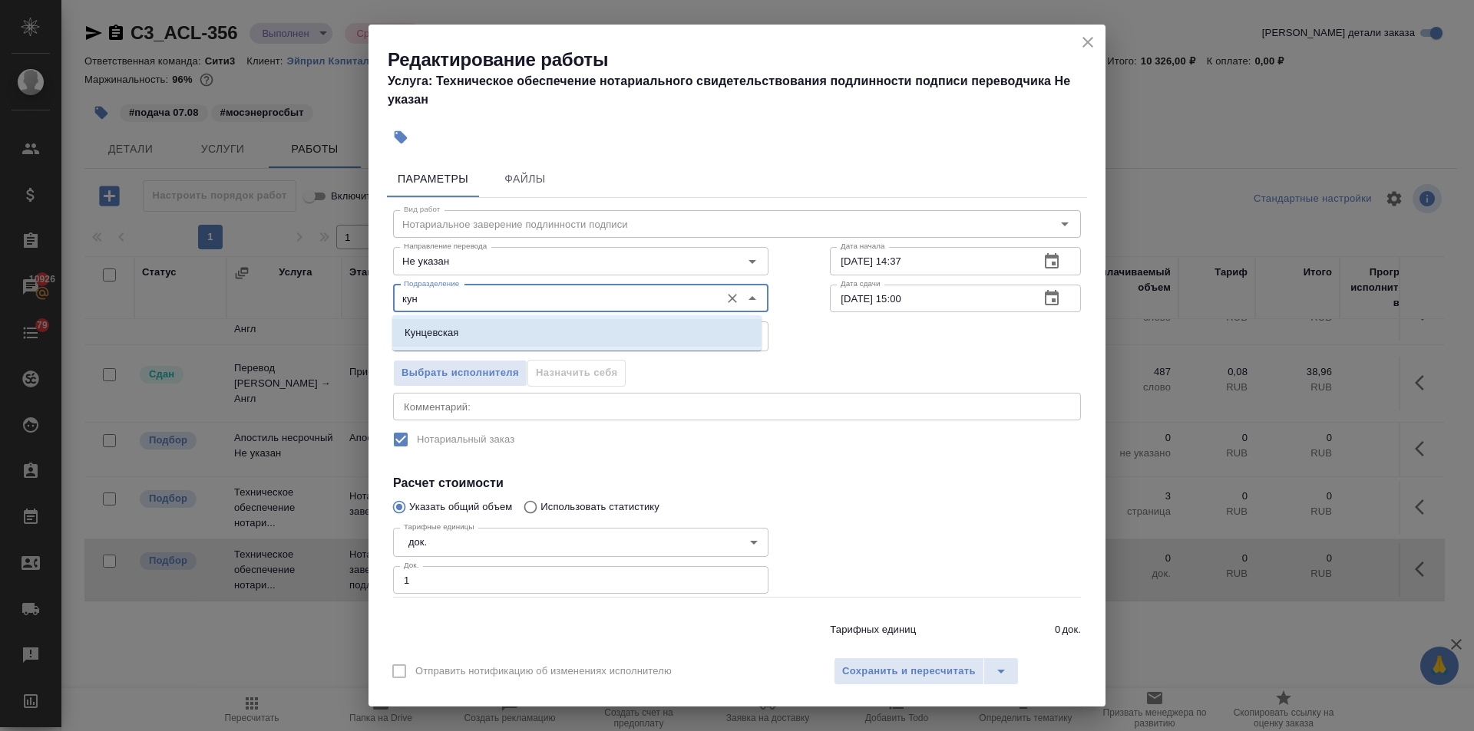
click at [483, 329] on li "Кунцевская" at bounding box center [576, 333] width 369 height 28
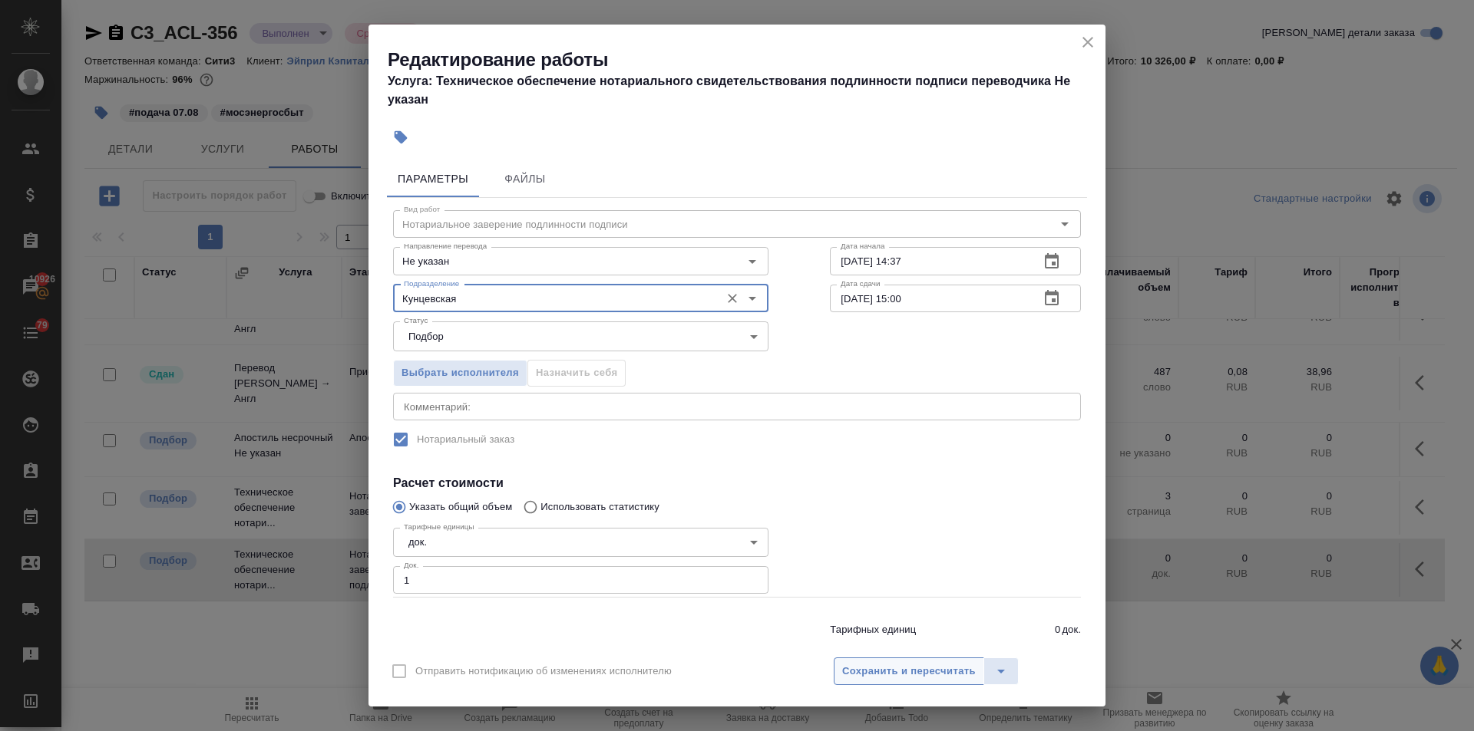
type input "Кунцевская"
click at [891, 672] on span "Сохранить и пересчитать" at bounding box center [909, 672] width 134 height 18
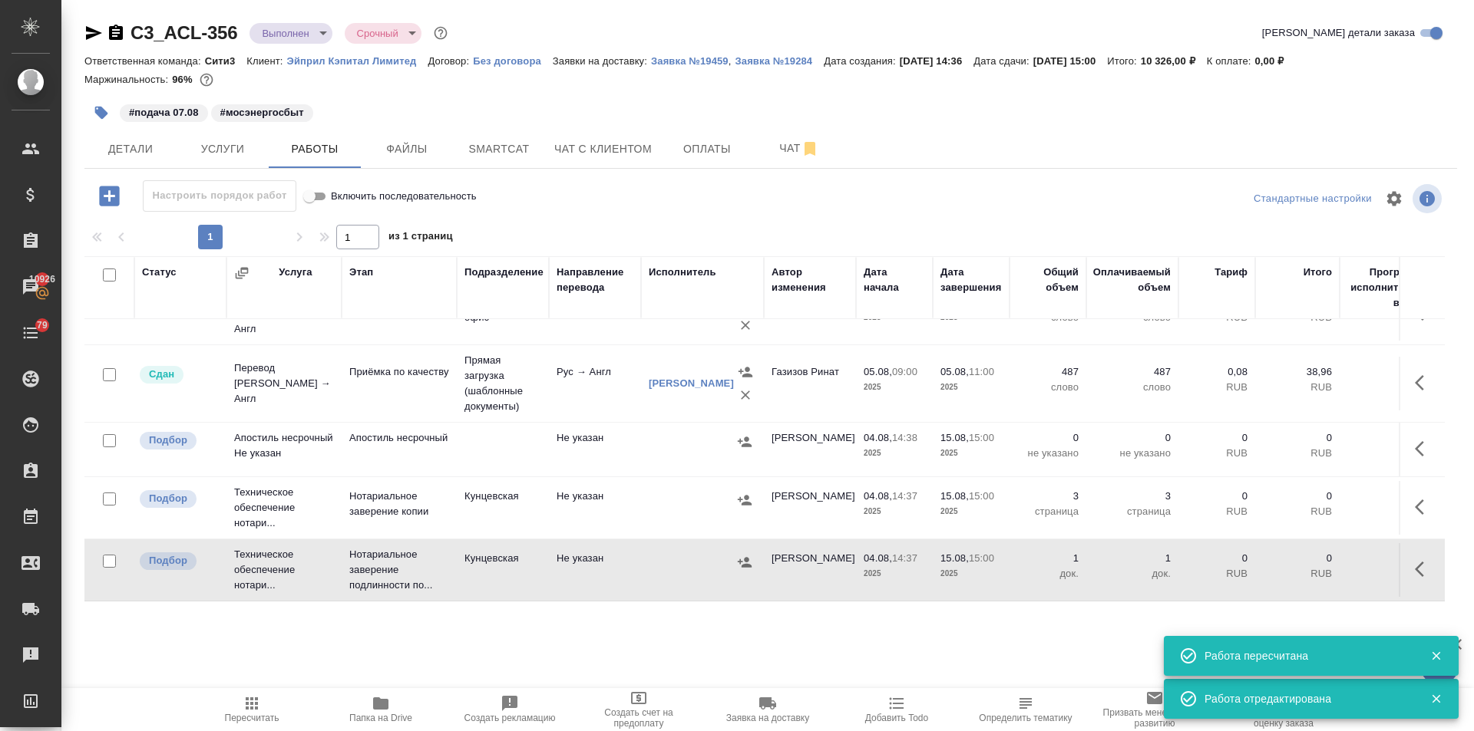
click at [738, 555] on icon "button" at bounding box center [744, 562] width 15 height 15
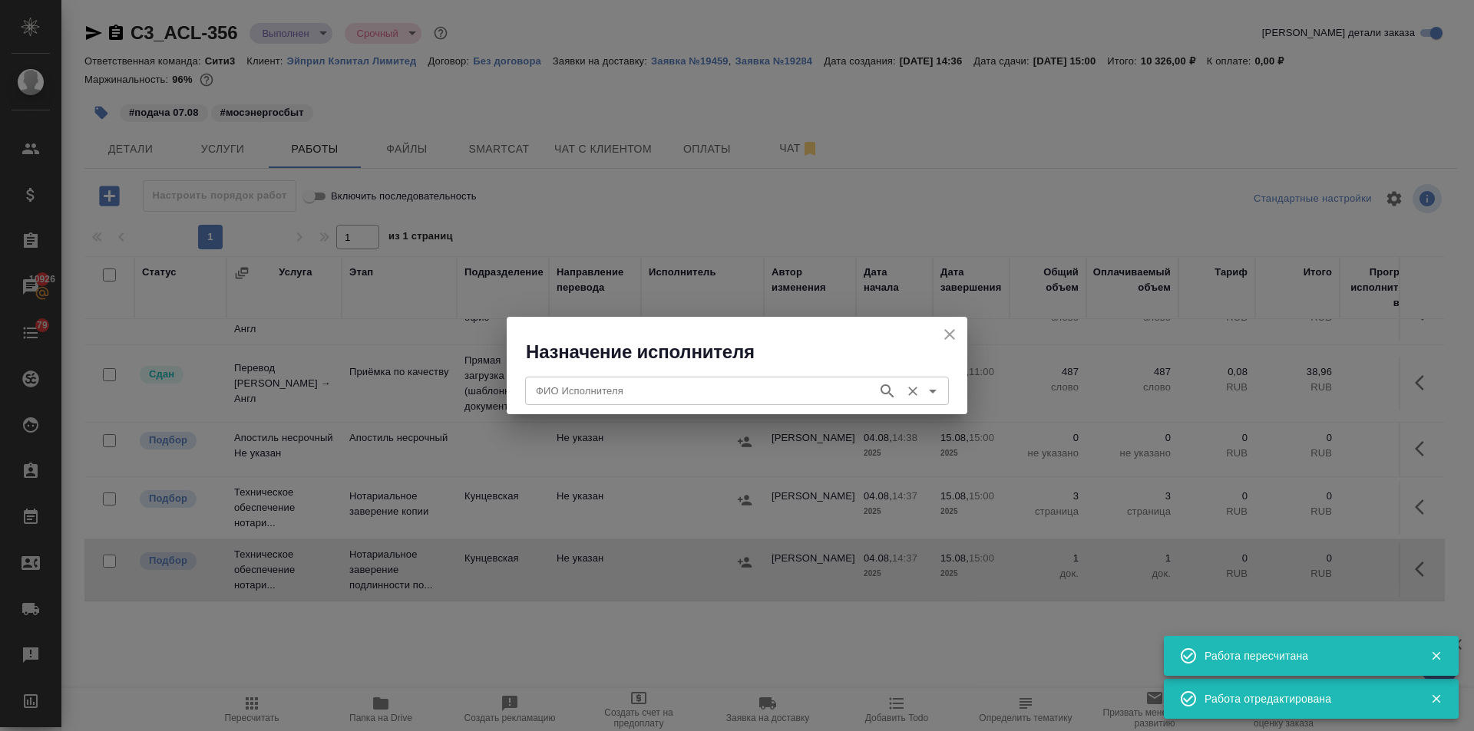
click at [564, 395] on input "ФИО Исполнителя" at bounding box center [700, 390] width 340 height 18
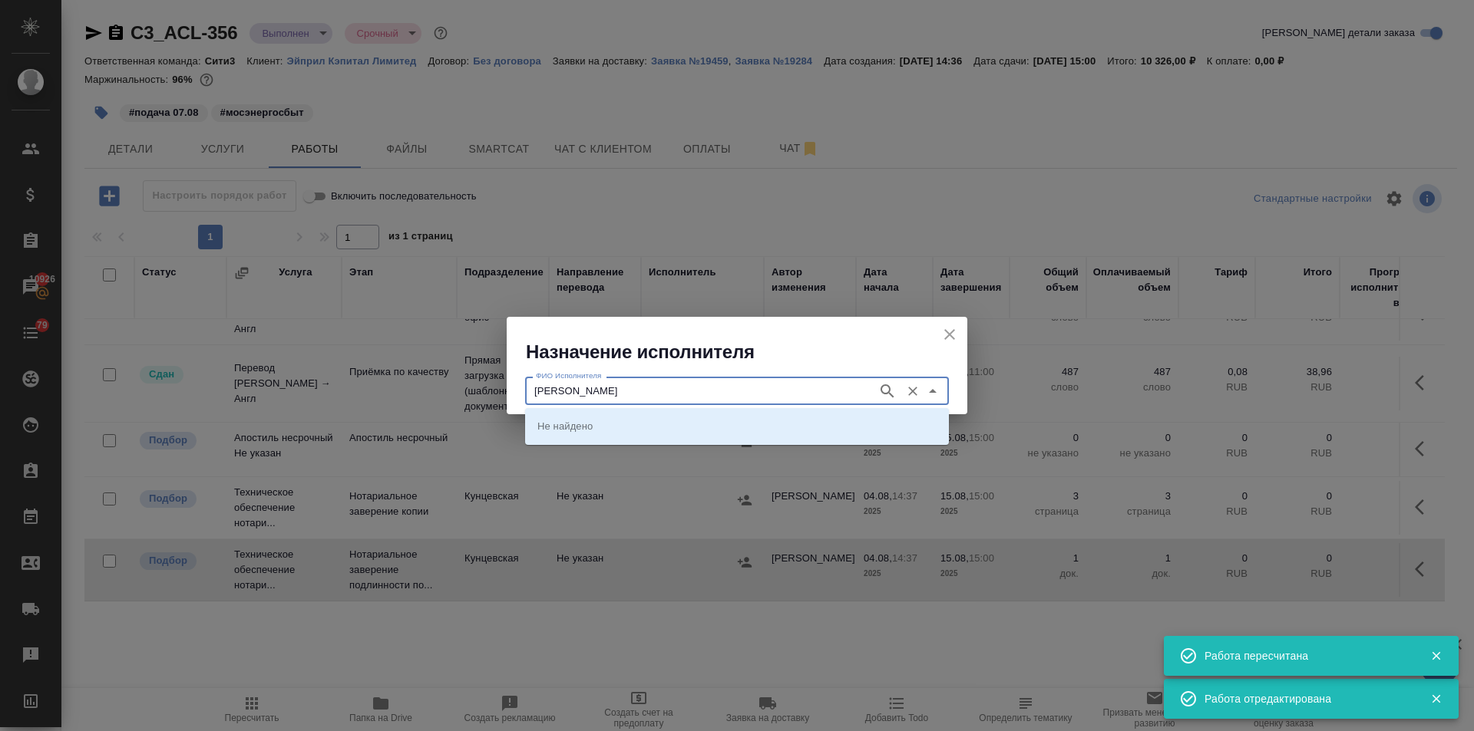
type input "аристова"
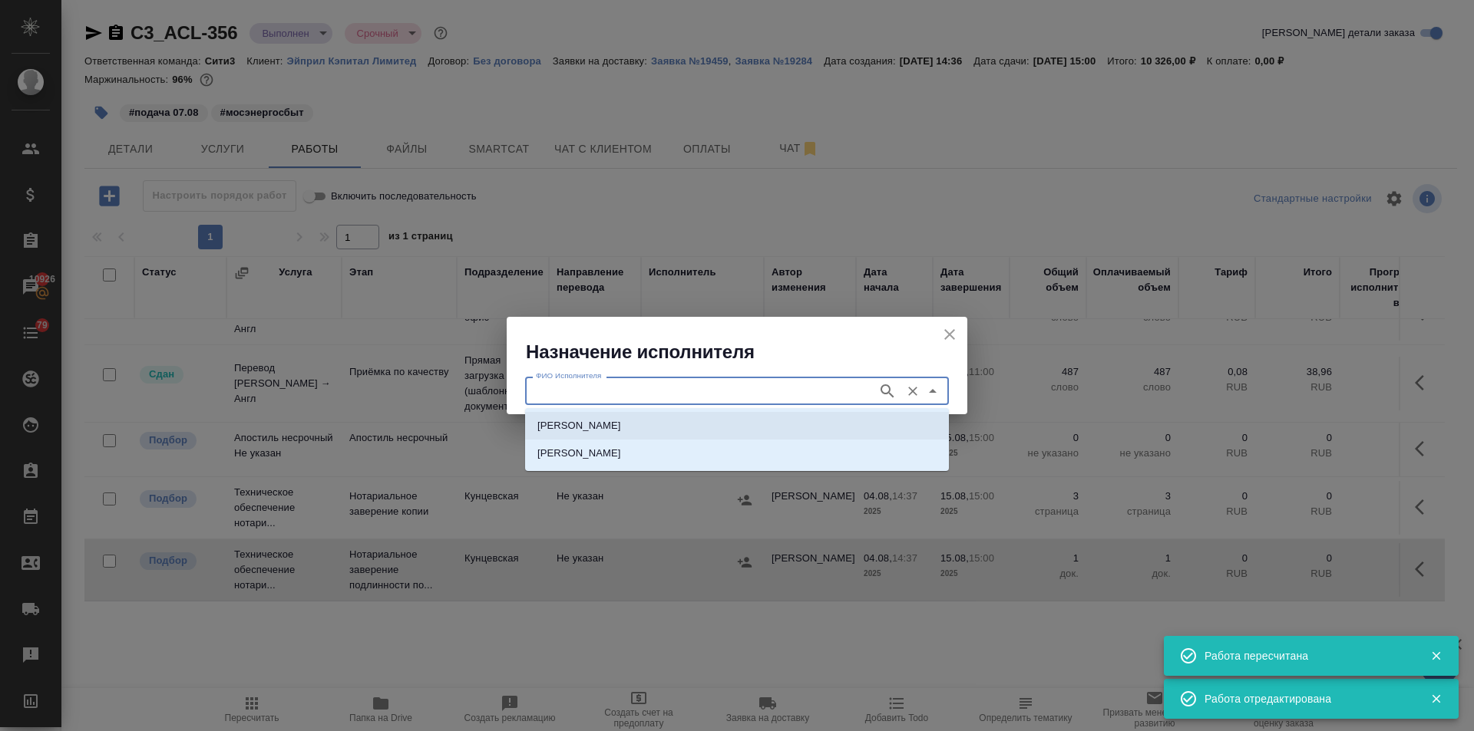
click at [576, 418] on p "НОТАРИУС Аристова Анна Дмитриевна" at bounding box center [579, 425] width 84 height 15
type input "НОТАРИУС Аристова Анна Дмитриевна"
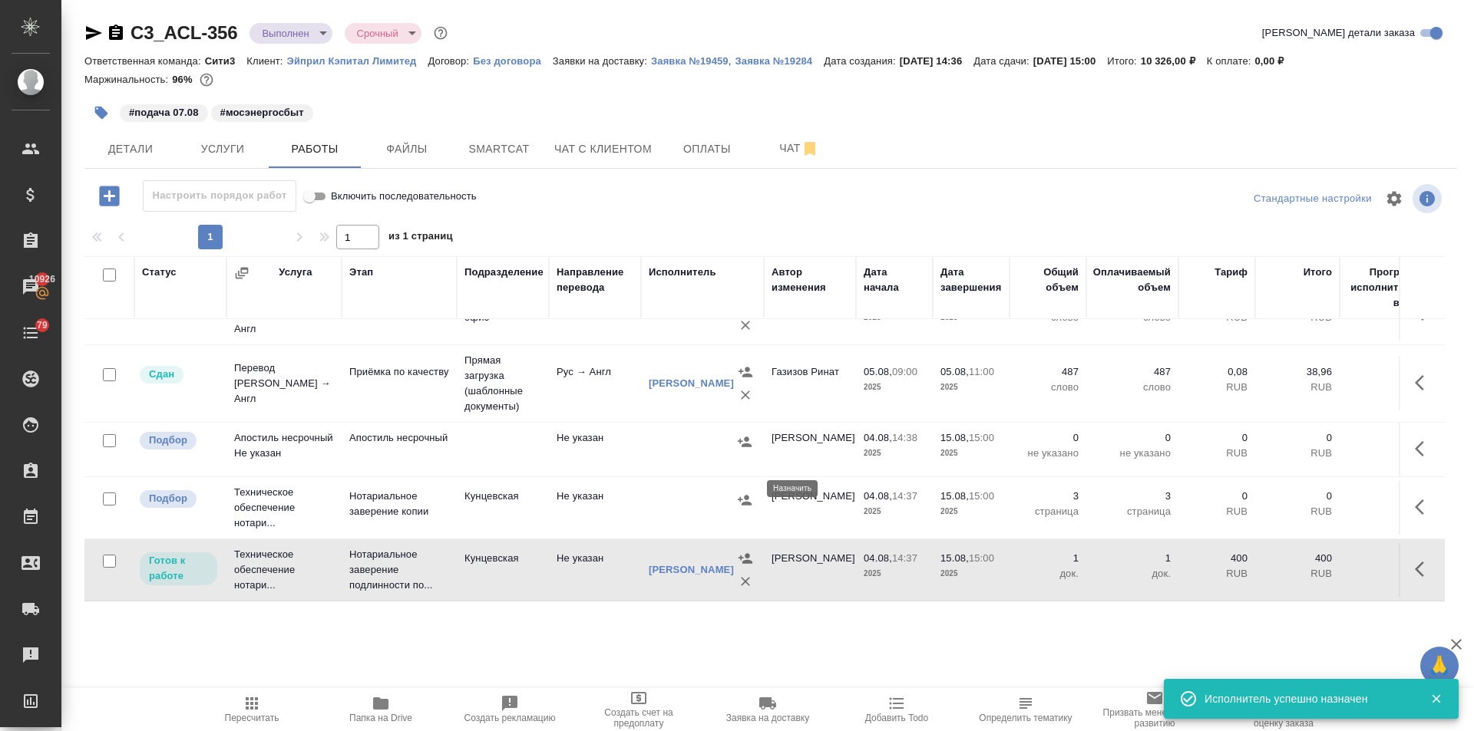
click at [745, 493] on icon "button" at bounding box center [744, 500] width 15 height 15
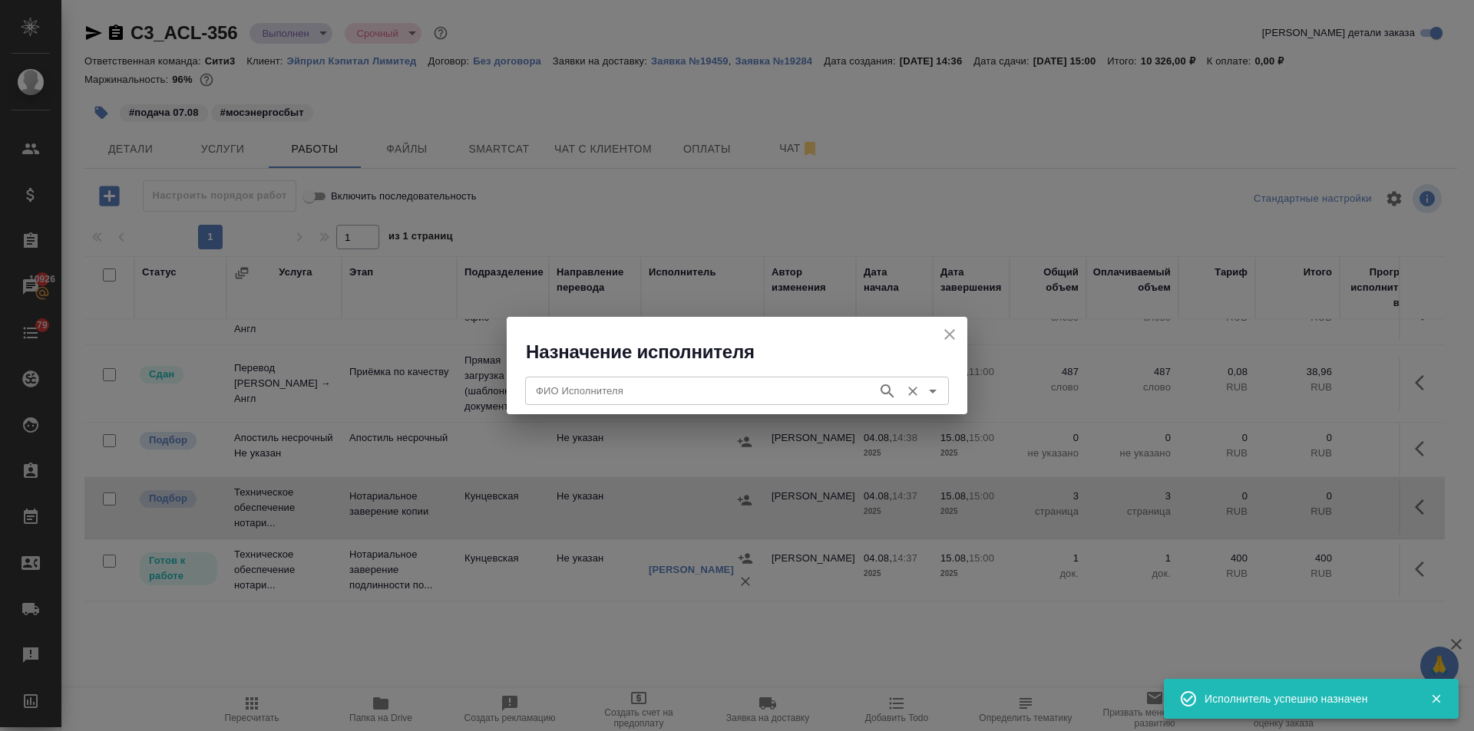
click at [639, 388] on input "ФИО Исполнителя" at bounding box center [700, 390] width 340 height 18
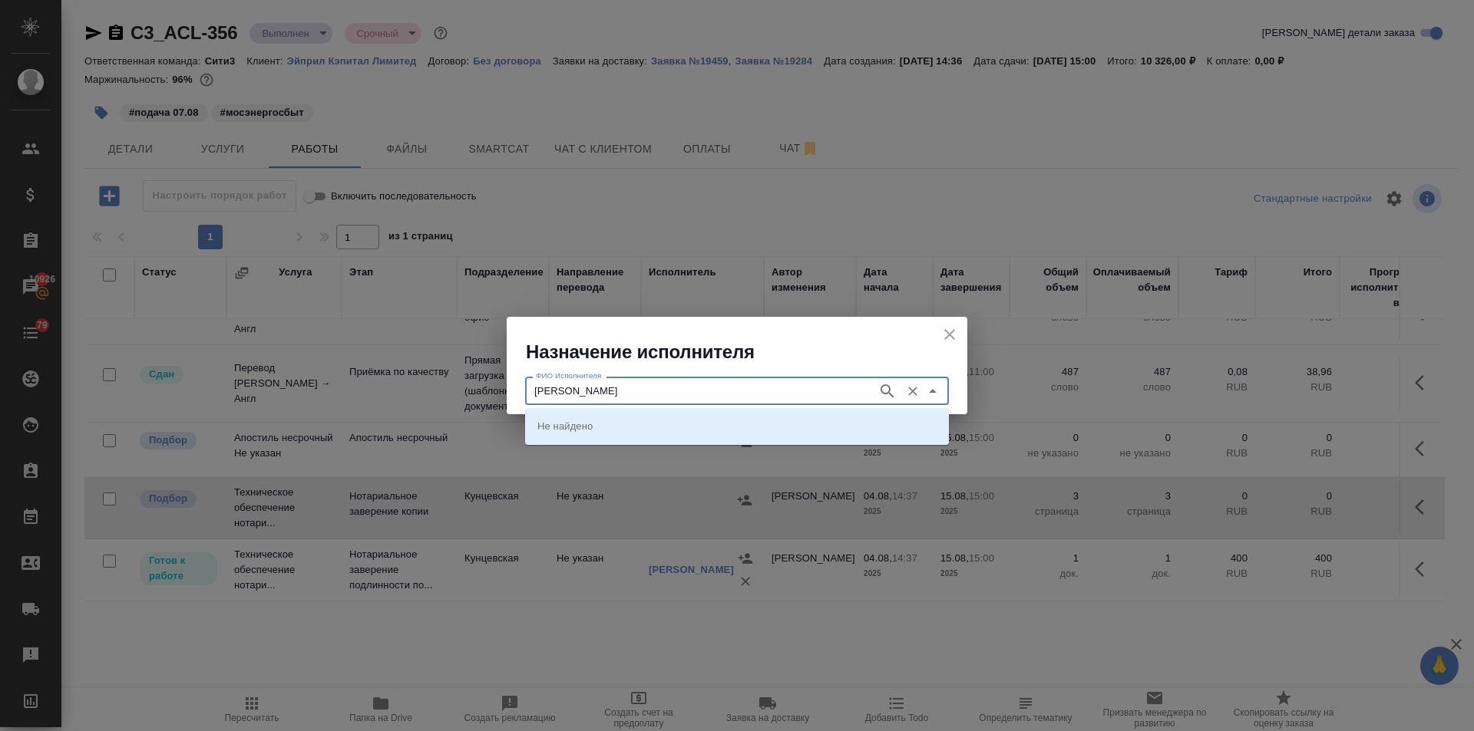
type input "аристова"
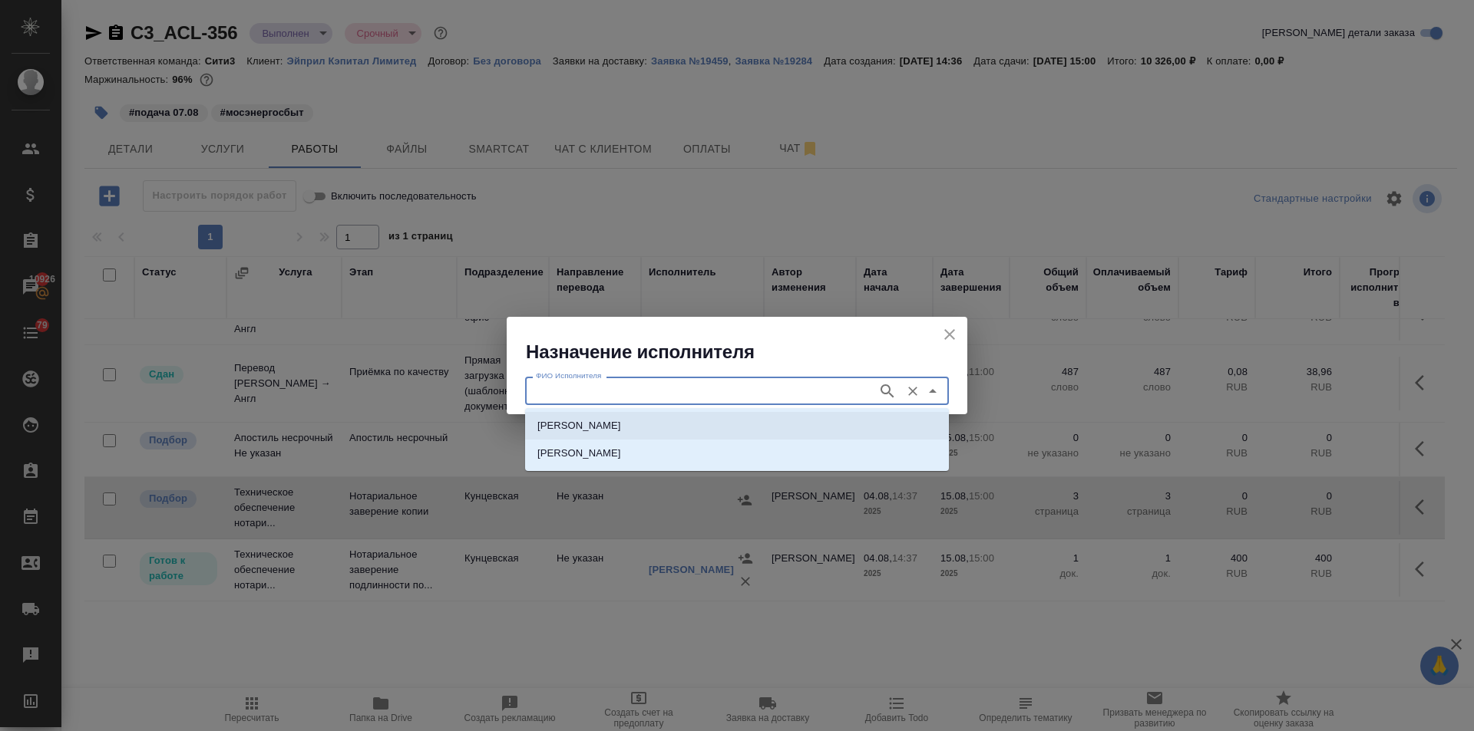
click at [596, 418] on li "НОТАРИУС Аристова Анна Дмитриевна" at bounding box center [737, 426] width 424 height 28
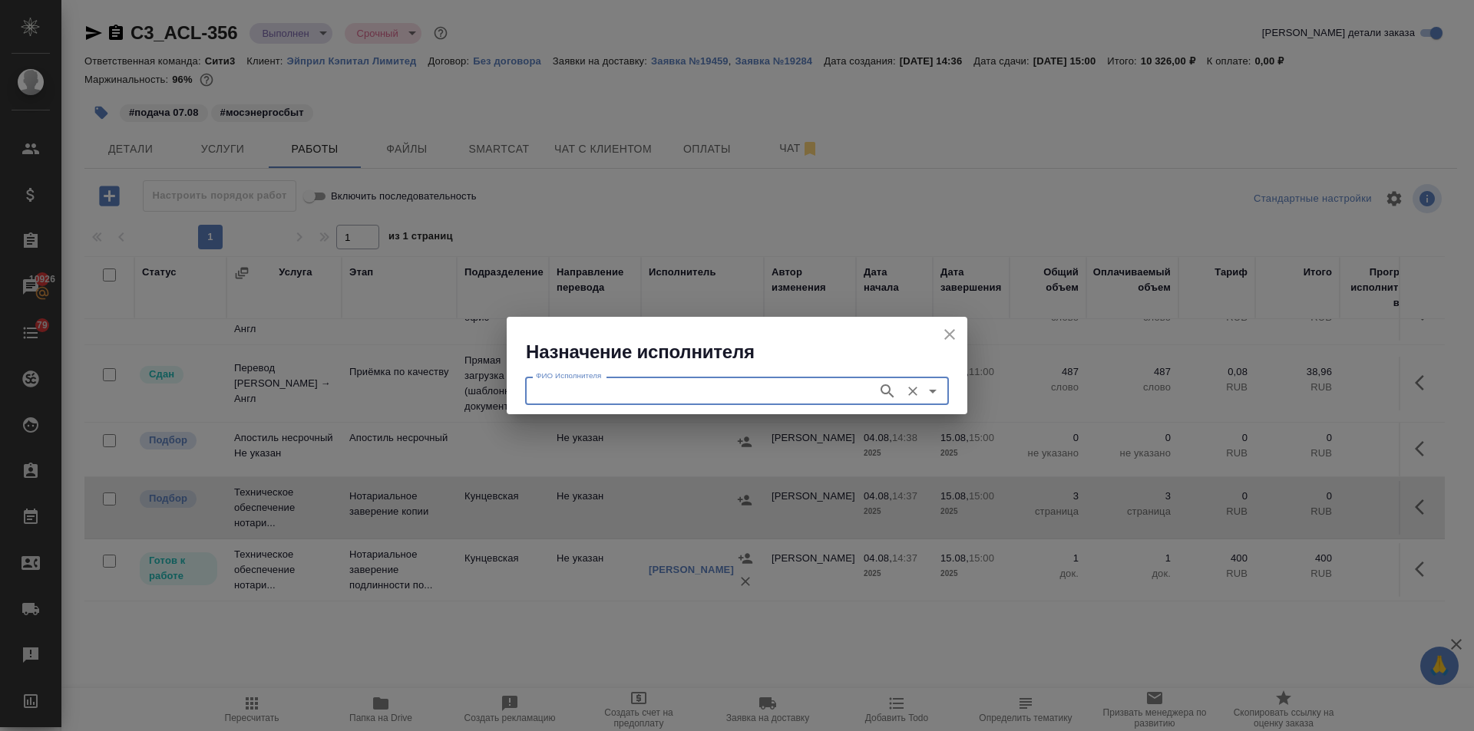
type input "НОТАРИУС Аристова Анна Дмитриевна"
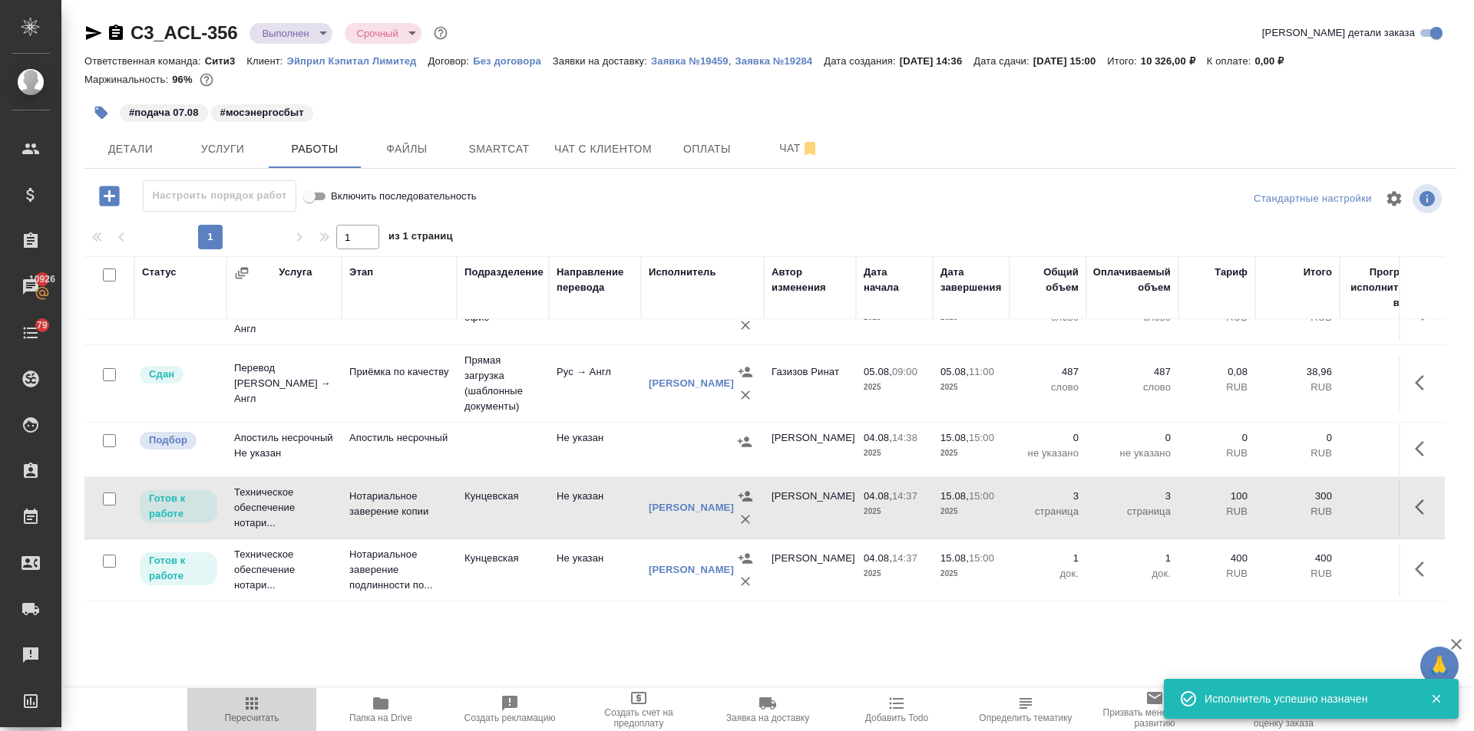
click at [248, 717] on span "Пересчитать" at bounding box center [252, 718] width 54 height 11
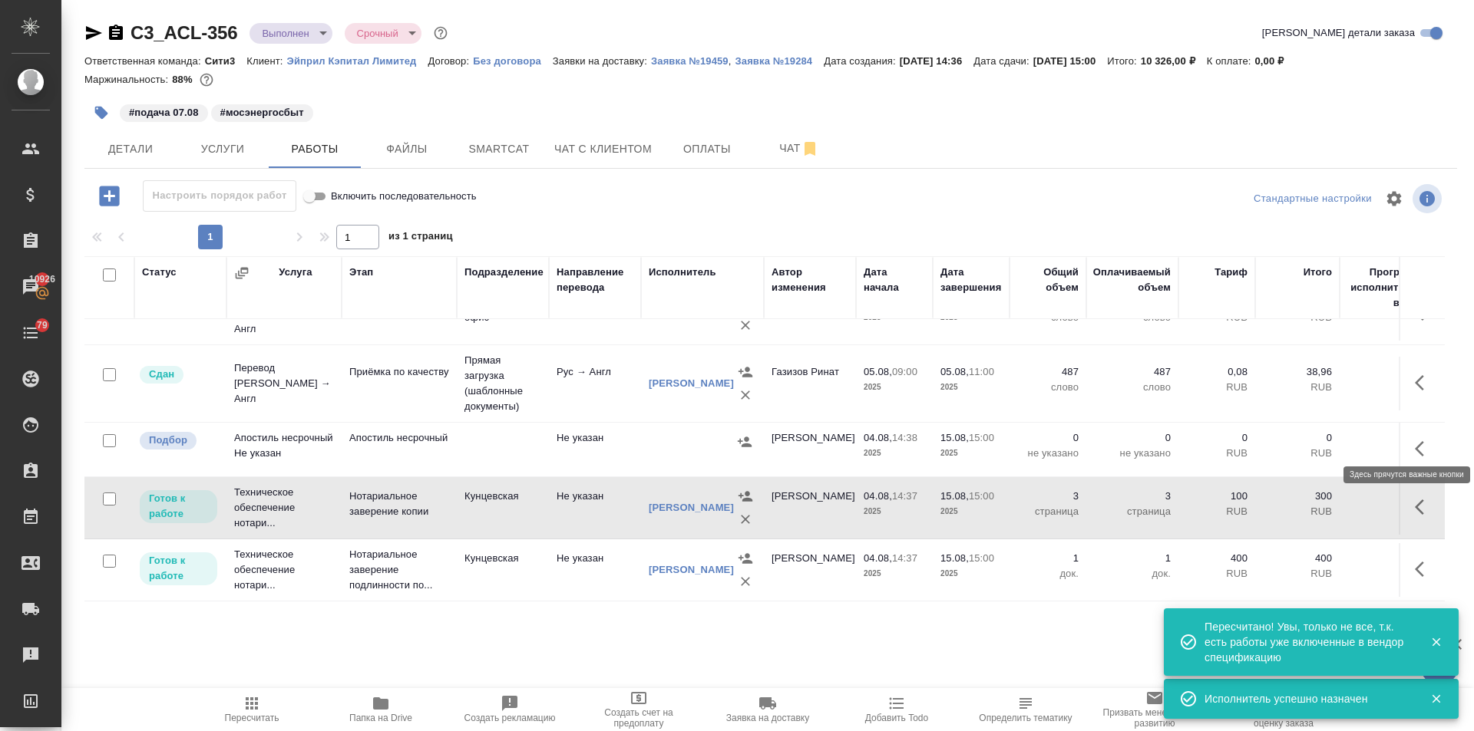
click at [1415, 442] on icon "button" at bounding box center [1419, 448] width 9 height 15
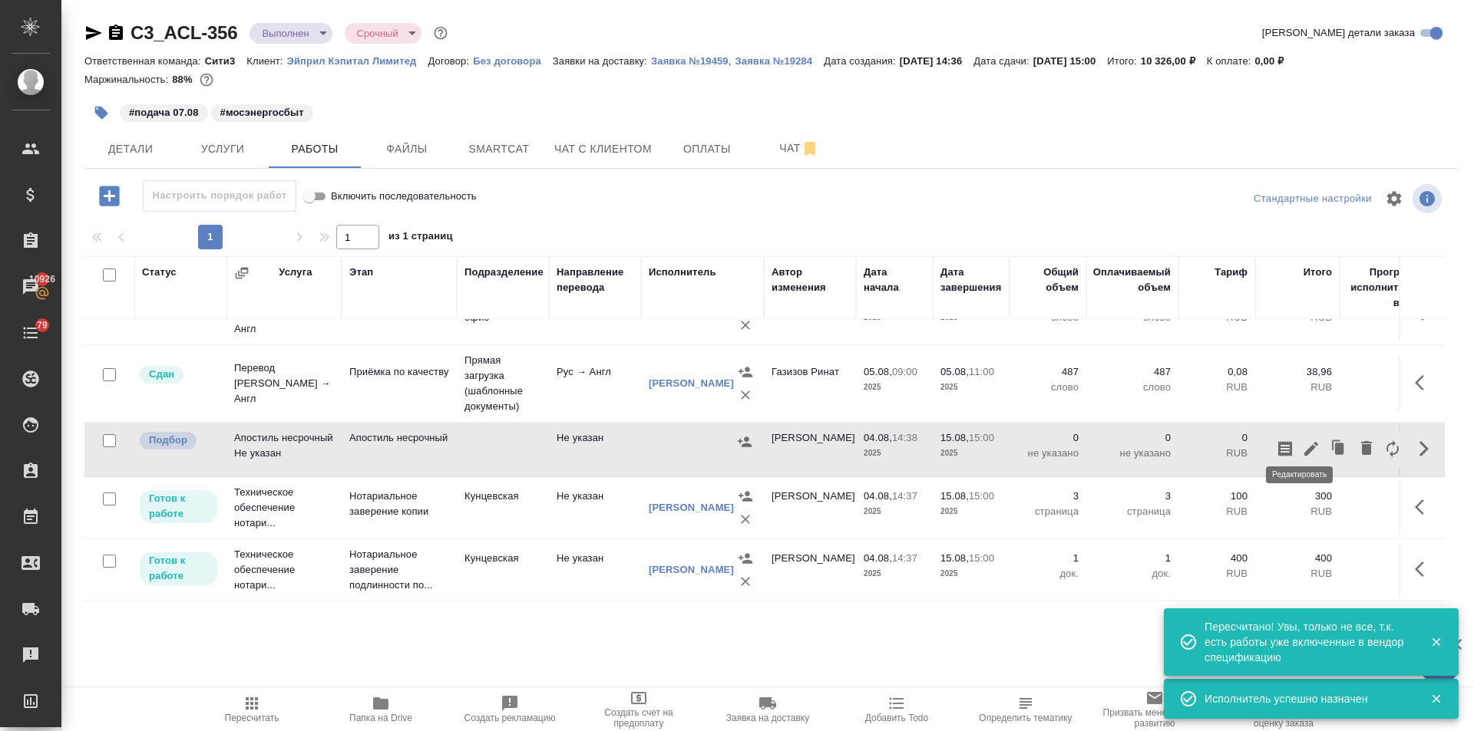
click at [1302, 440] on icon "button" at bounding box center [1311, 449] width 18 height 18
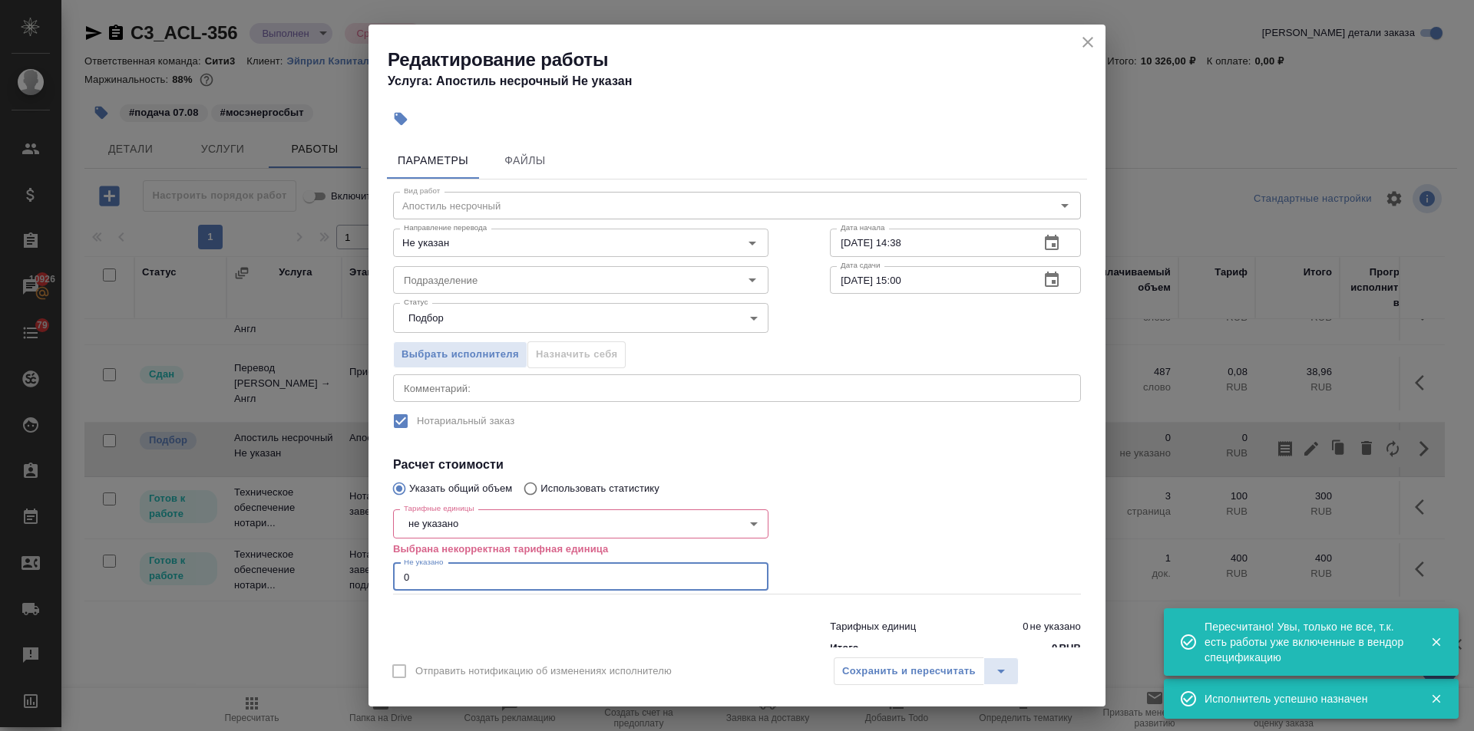
drag, startPoint x: 416, startPoint y: 573, endPoint x: 378, endPoint y: 586, distance: 40.5
click at [378, 586] on div "Параметры Файлы Вид работ Апостиль несрочный Вид работ Направление перевода Не …" at bounding box center [736, 392] width 737 height 512
type input "1"
click at [431, 526] on body "🙏 .cls-1 fill:#fff; AWATERA Ilina Ekaterina Клиенты Спецификации Заказы 10926 Ч…" at bounding box center [737, 365] width 1474 height 731
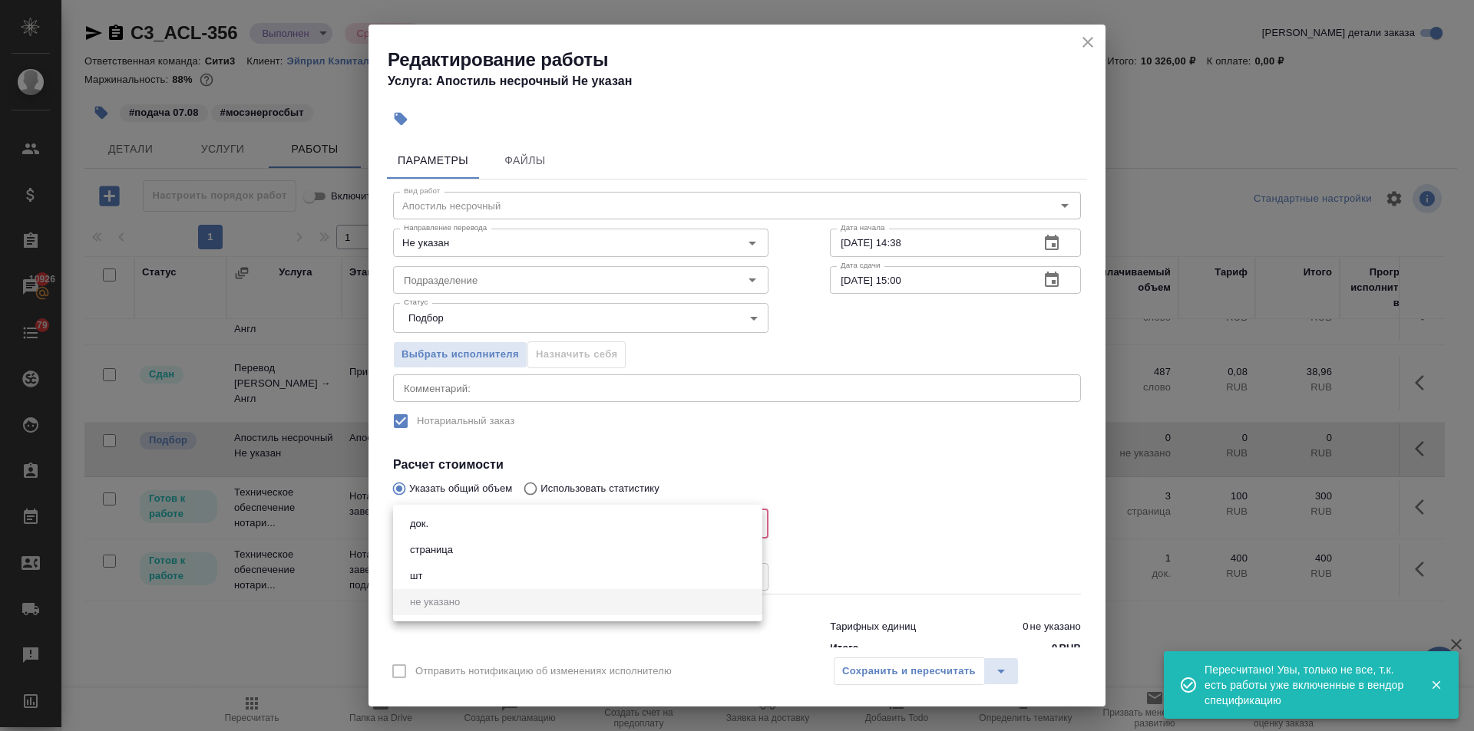
click at [423, 529] on button "док." at bounding box center [419, 524] width 28 height 17
type input "5a8b1489cc6b4906c91bfd8b"
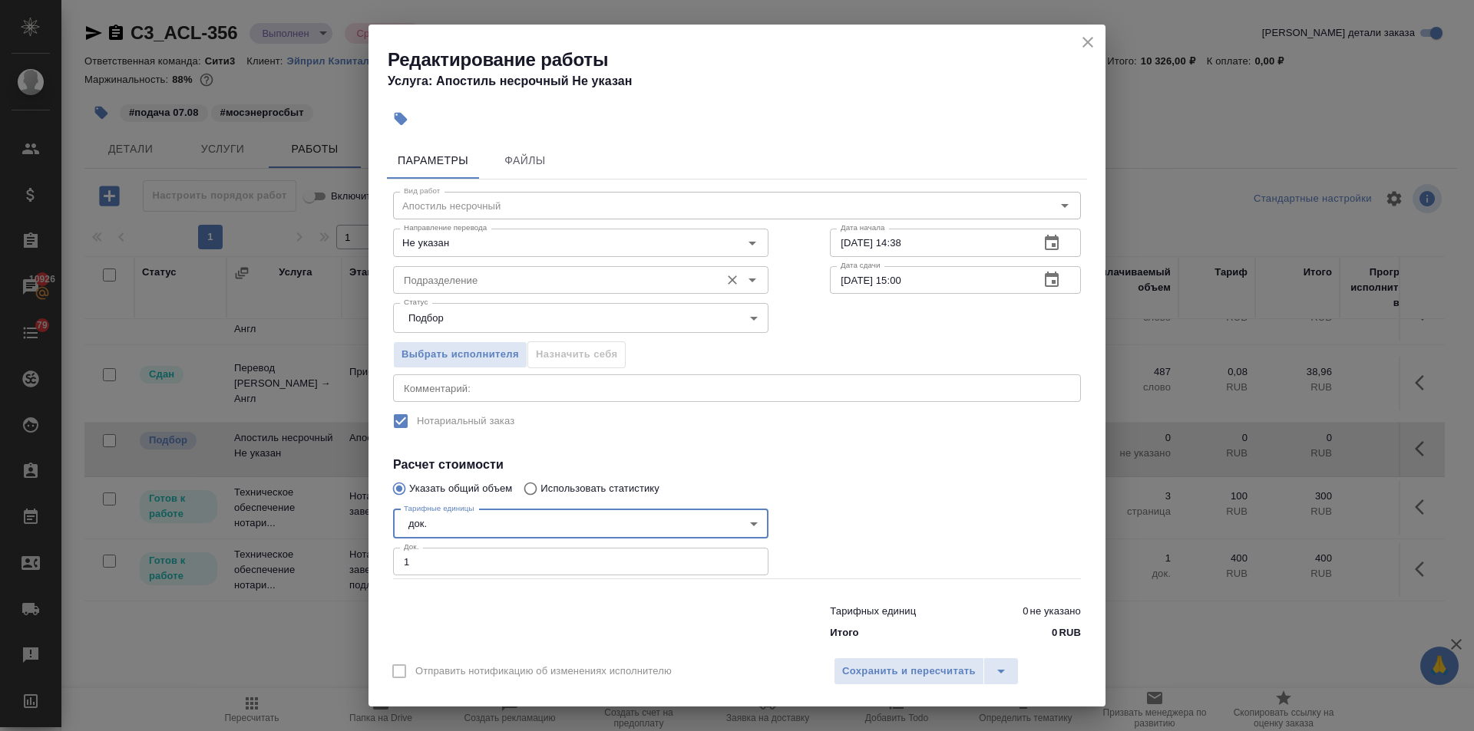
click at [459, 272] on input "Подразделение" at bounding box center [555, 280] width 315 height 18
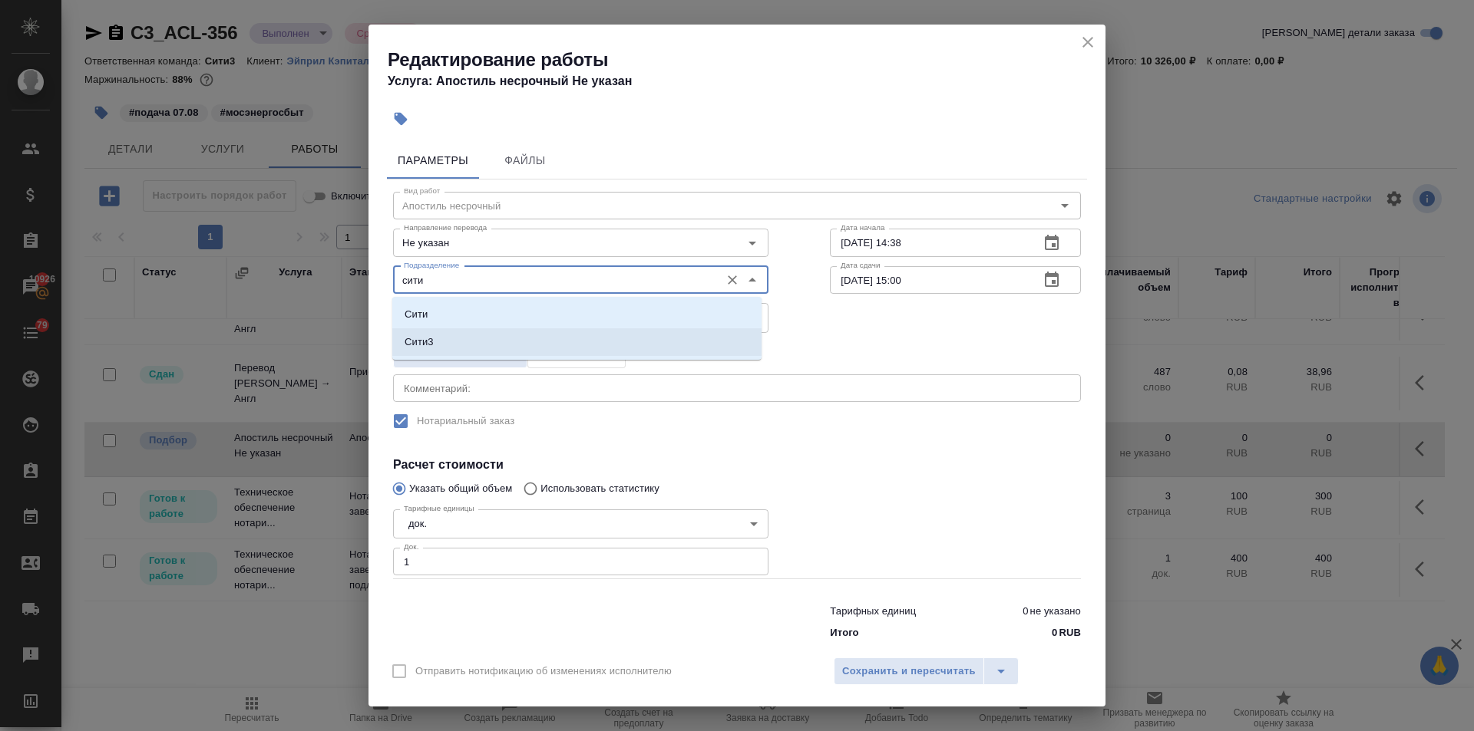
click at [462, 335] on li "Сити3" at bounding box center [576, 342] width 369 height 28
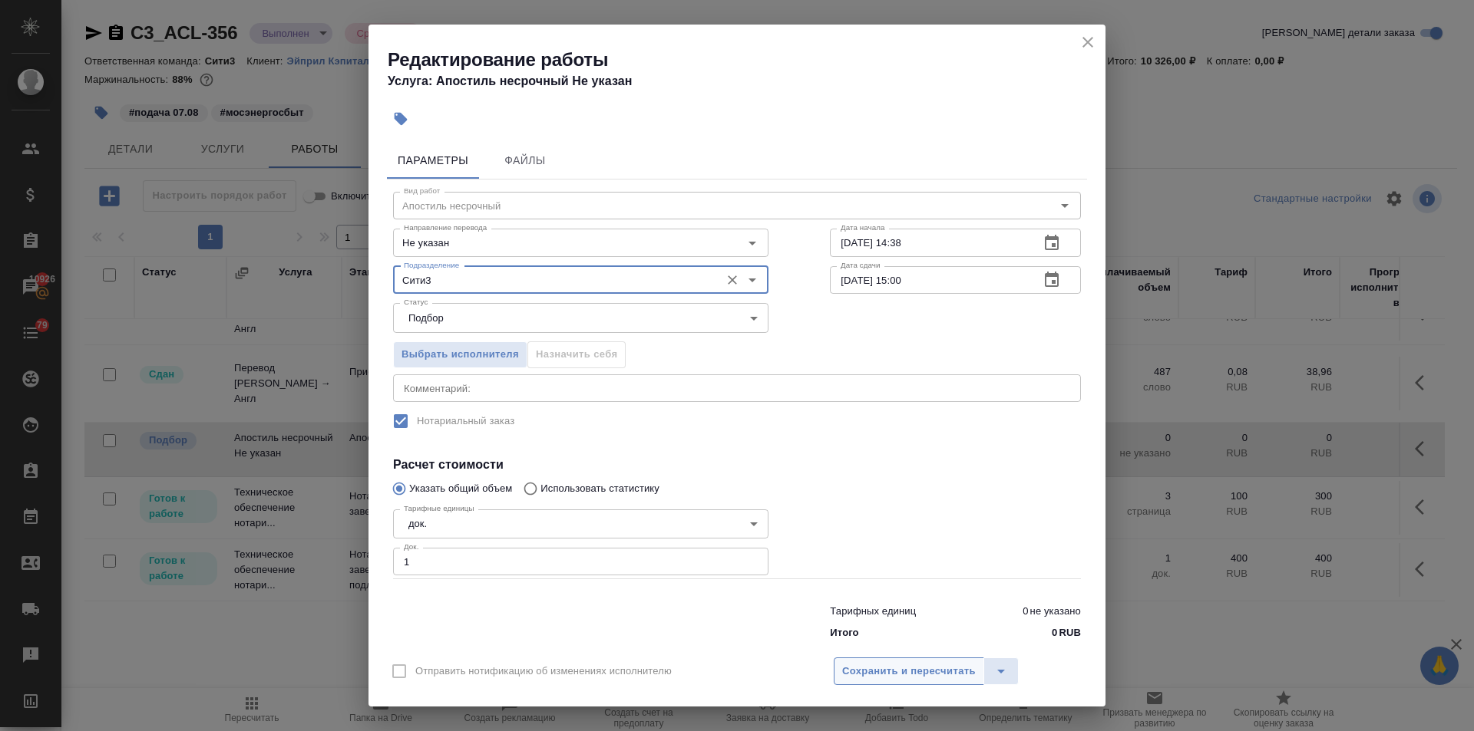
type input "Сити3"
click at [907, 673] on span "Сохранить и пересчитать" at bounding box center [909, 672] width 134 height 18
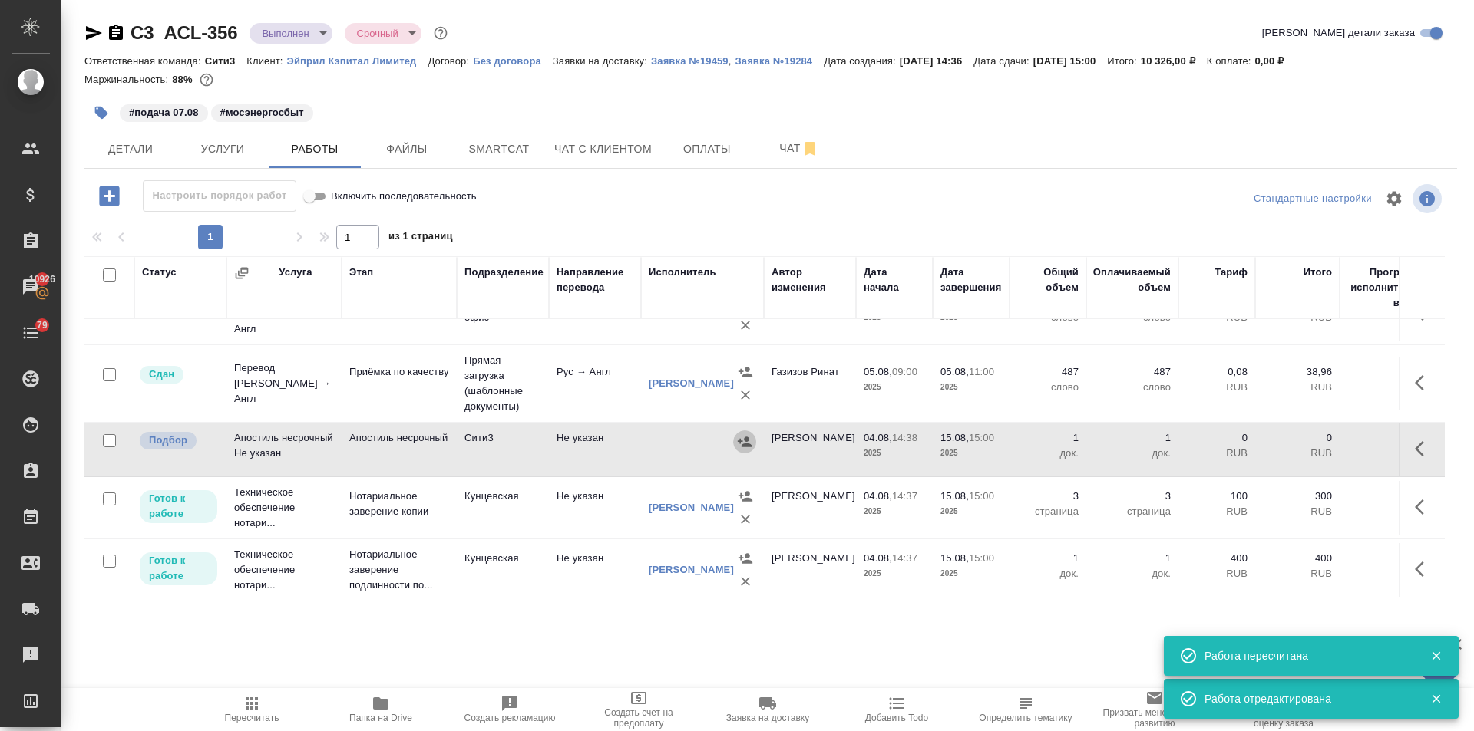
click at [738, 434] on icon "button" at bounding box center [744, 441] width 15 height 15
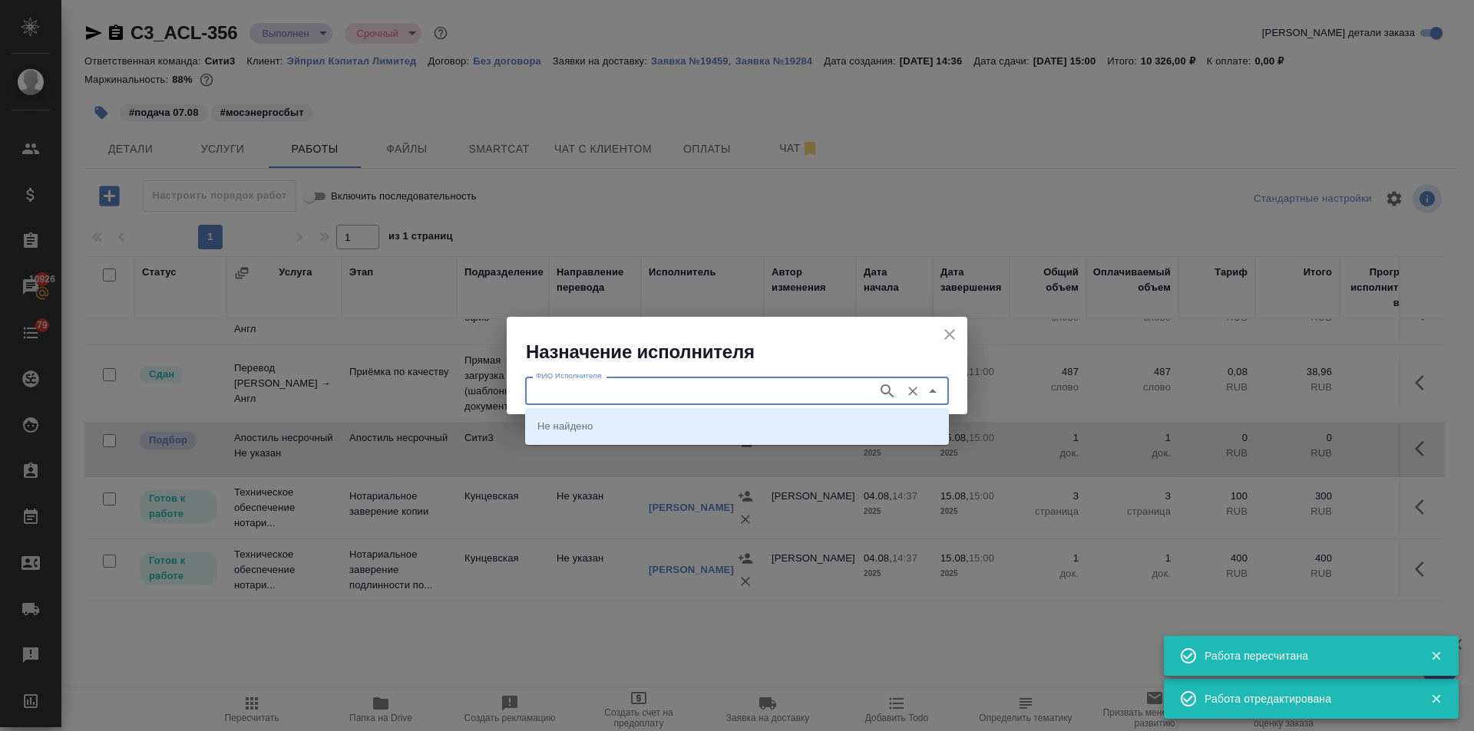
click at [595, 394] on input "ФИО Исполнителя" at bounding box center [700, 390] width 340 height 18
type input "министерство"
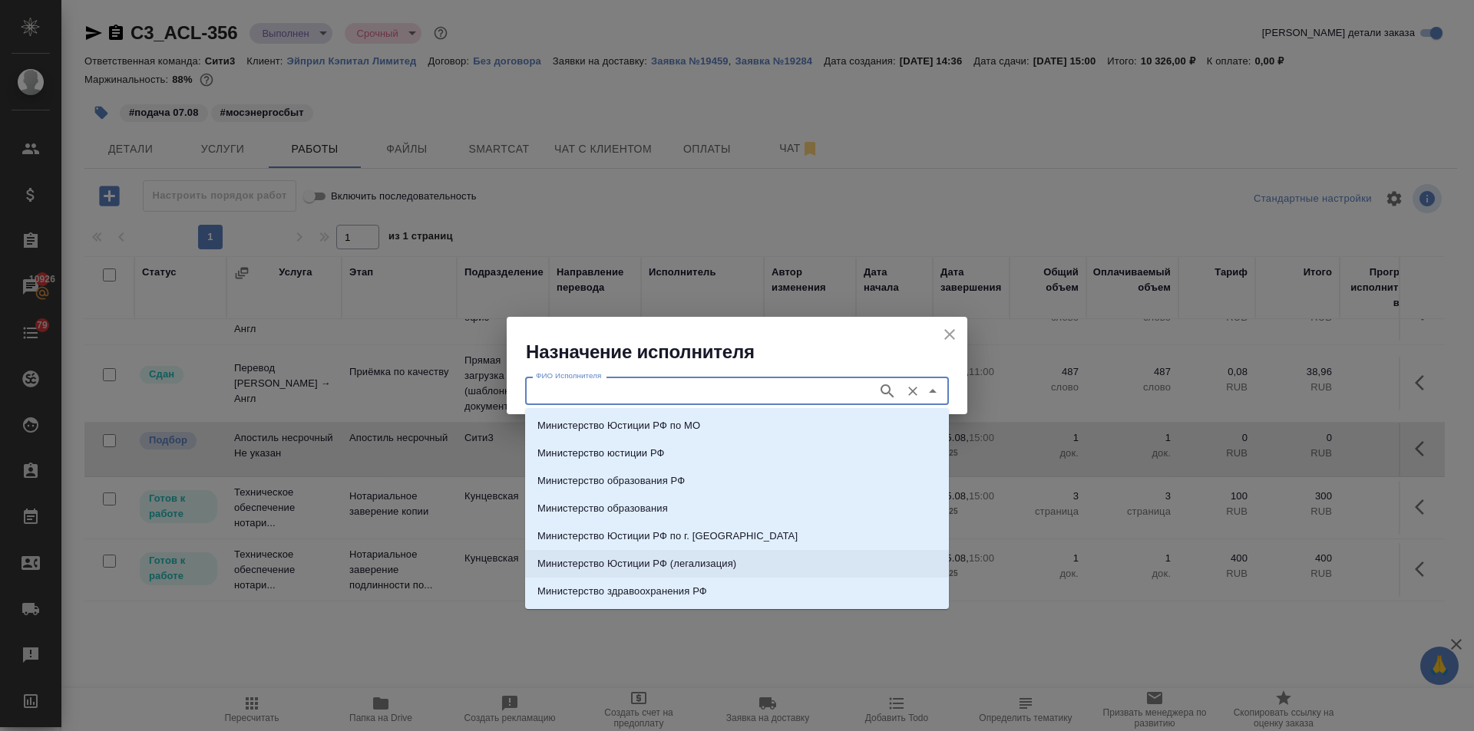
click at [702, 558] on p "Министерство Юстиции РФ (легализация)" at bounding box center [636, 563] width 199 height 15
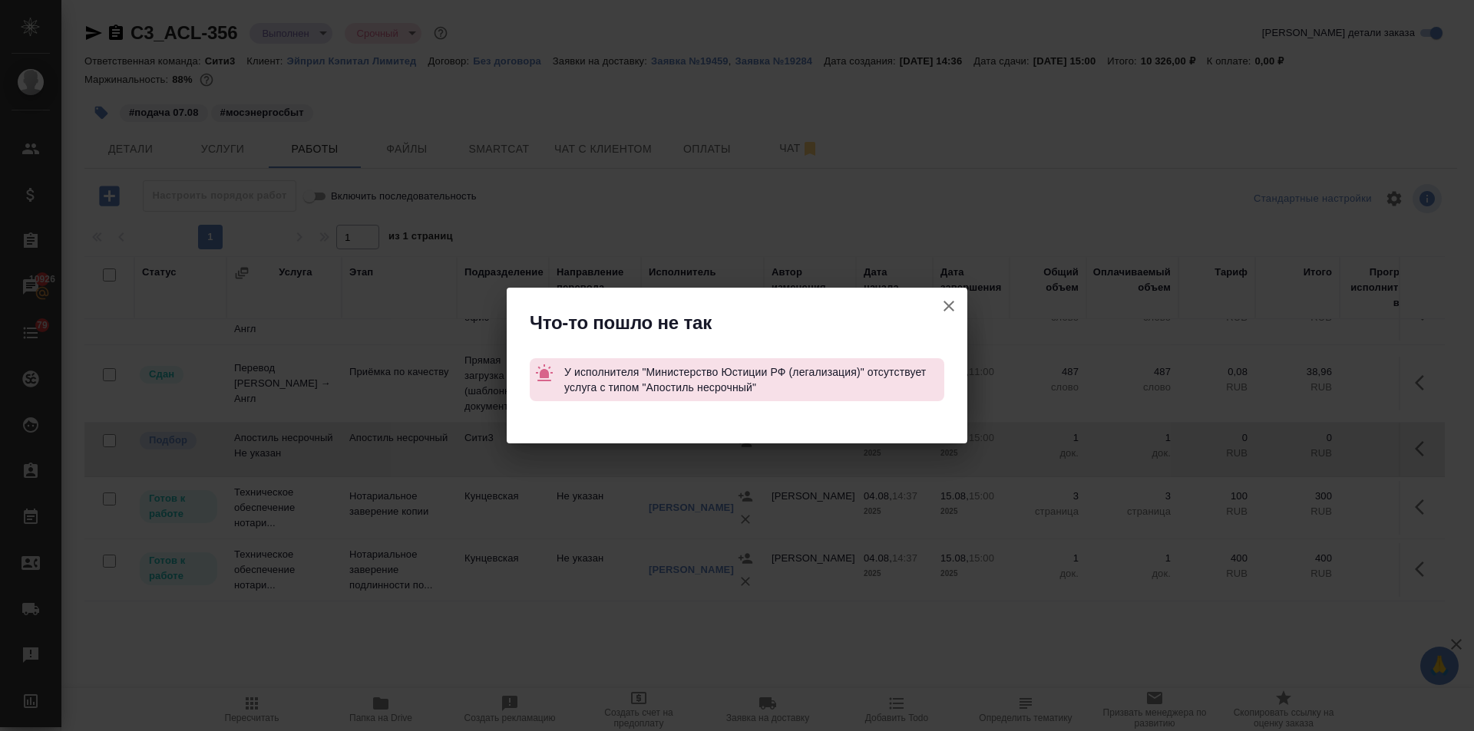
click at [944, 296] on button "Группировать работы по услугам" at bounding box center [948, 306] width 37 height 37
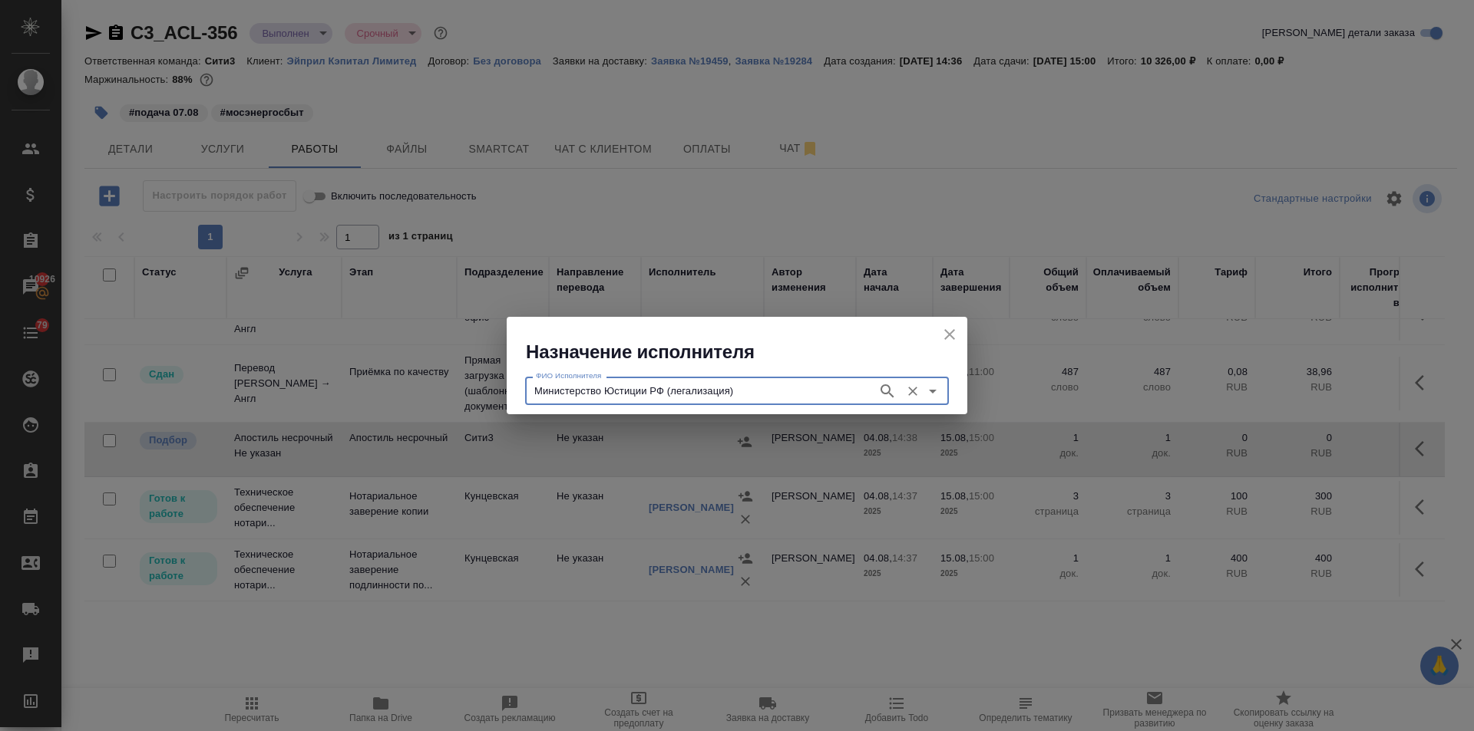
drag, startPoint x: 732, startPoint y: 381, endPoint x: 673, endPoint y: 388, distance: 59.6
click at [670, 385] on div "Министерство Юстиции РФ (легализация) ФИО Исполнителя" at bounding box center [737, 391] width 424 height 28
click at [731, 384] on input "Министерство Юстиции РФ (легализация)" at bounding box center [700, 390] width 340 height 18
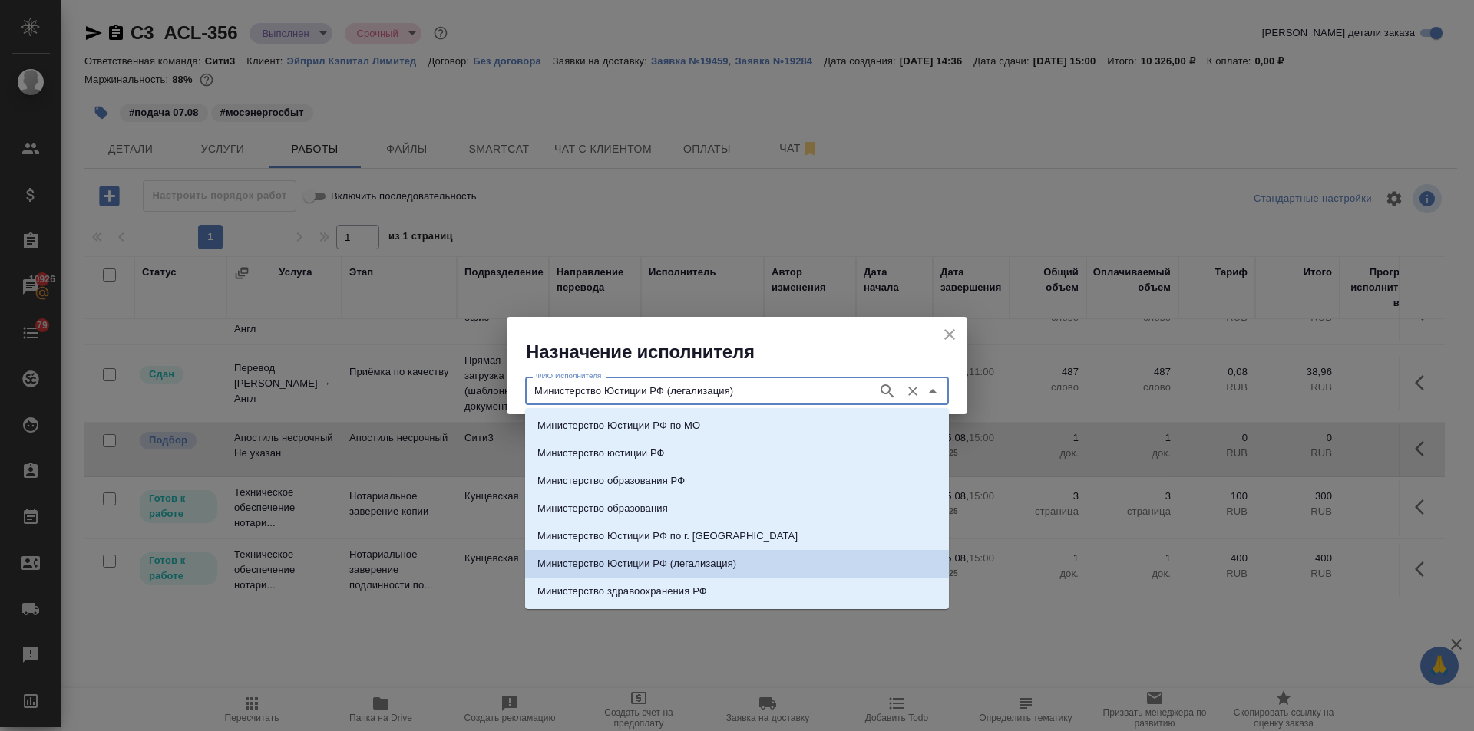
drag, startPoint x: 739, startPoint y: 390, endPoint x: 695, endPoint y: 395, distance: 44.1
click at [695, 395] on input "Министерство Юстиции РФ (легализация)" at bounding box center [700, 390] width 340 height 18
click at [675, 537] on p "Министерство Юстиции РФ по г. Москве" at bounding box center [667, 536] width 260 height 15
type input "Министерство Юстиции РФ по г. Москве"
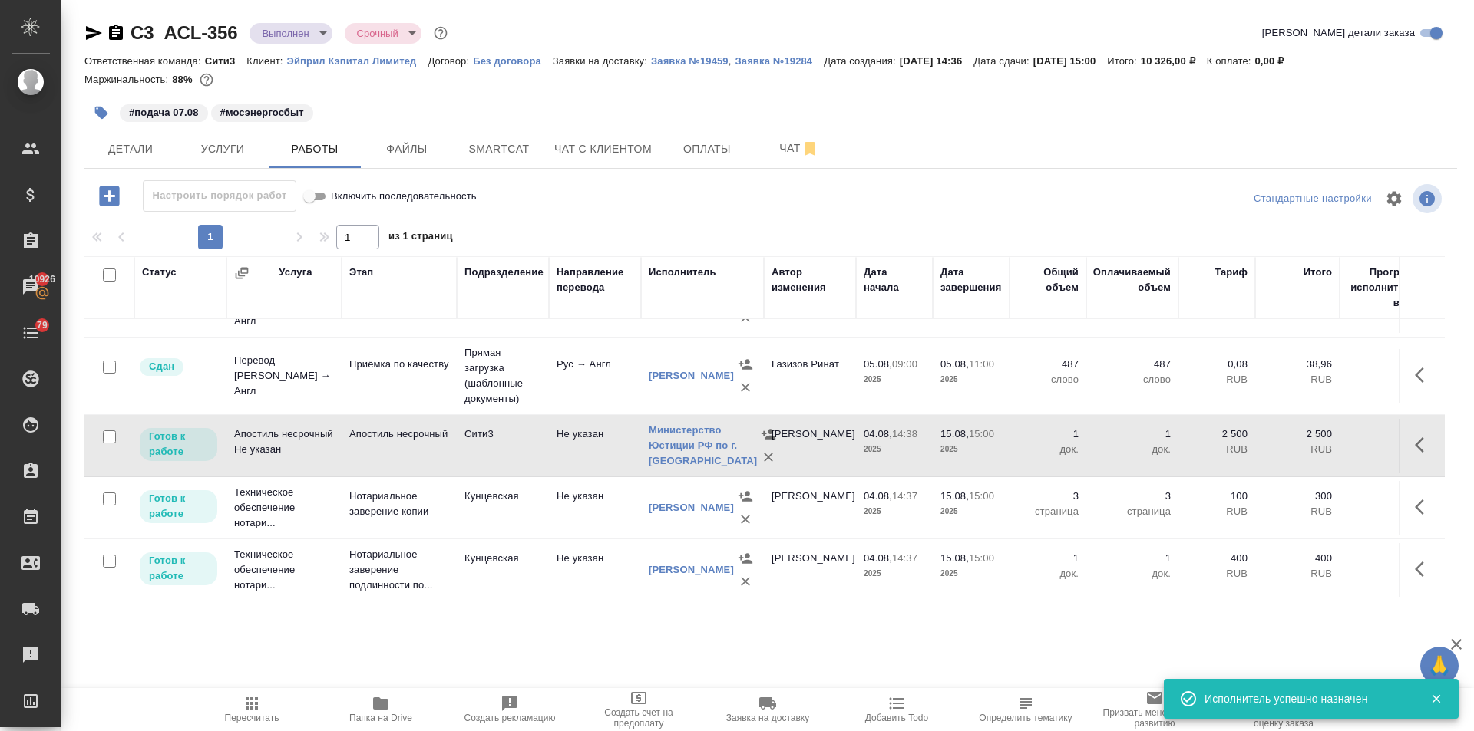
click at [259, 715] on span "Пересчитать" at bounding box center [252, 718] width 54 height 11
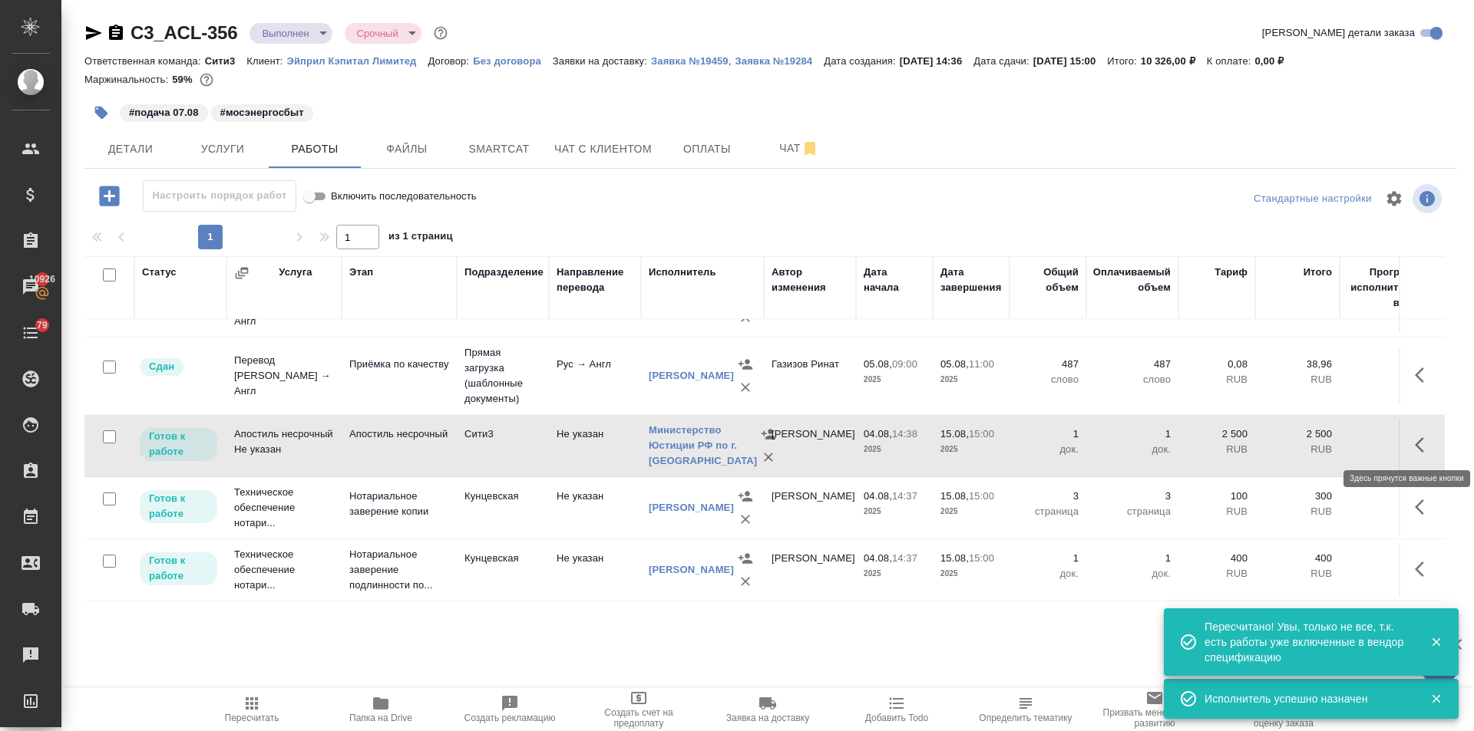
click at [1415, 437] on icon "button" at bounding box center [1424, 445] width 18 height 18
click at [1304, 446] on icon "button" at bounding box center [1311, 445] width 14 height 14
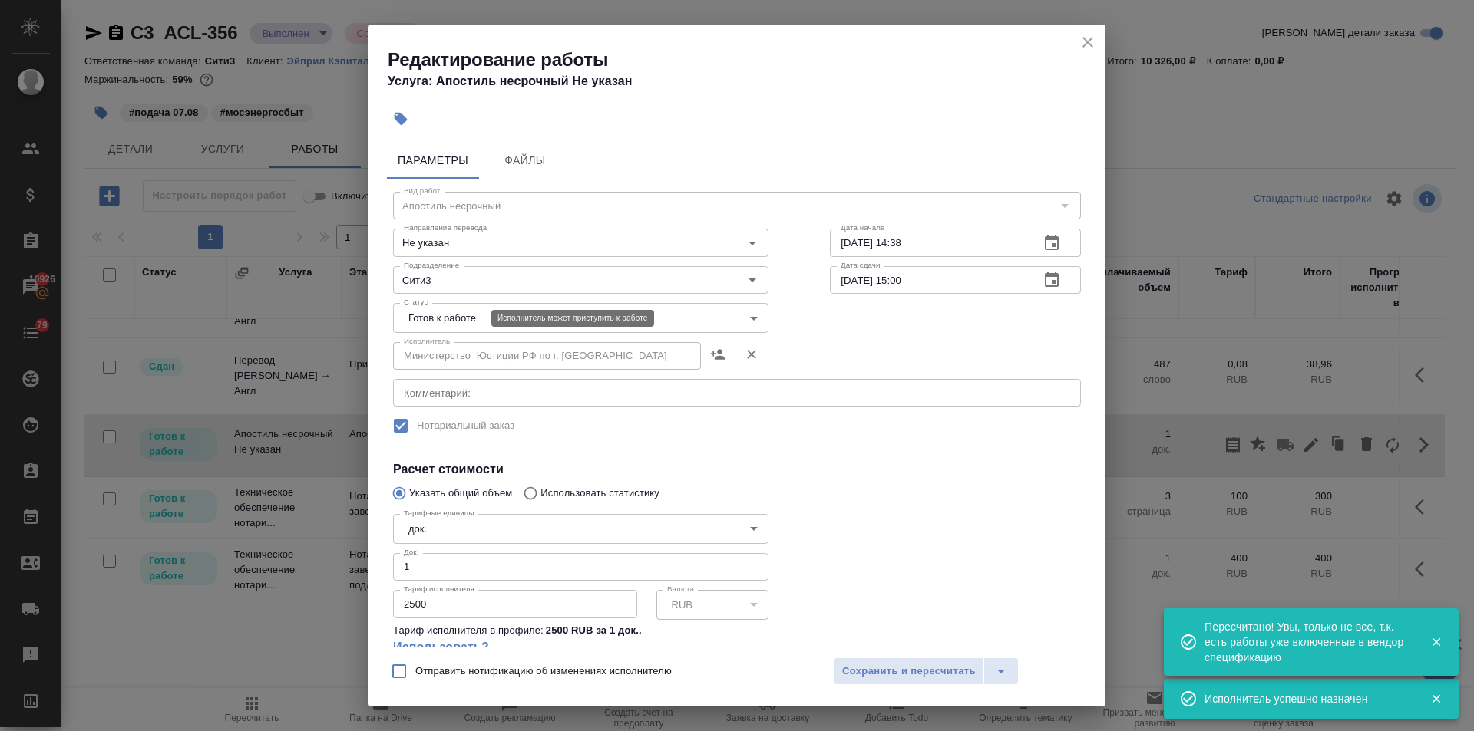
click at [464, 316] on body "🙏 .cls-1 fill:#fff; AWATERA Ilina Ekaterina Клиенты Спецификации Заказы 10926 Ч…" at bounding box center [737, 365] width 1474 height 731
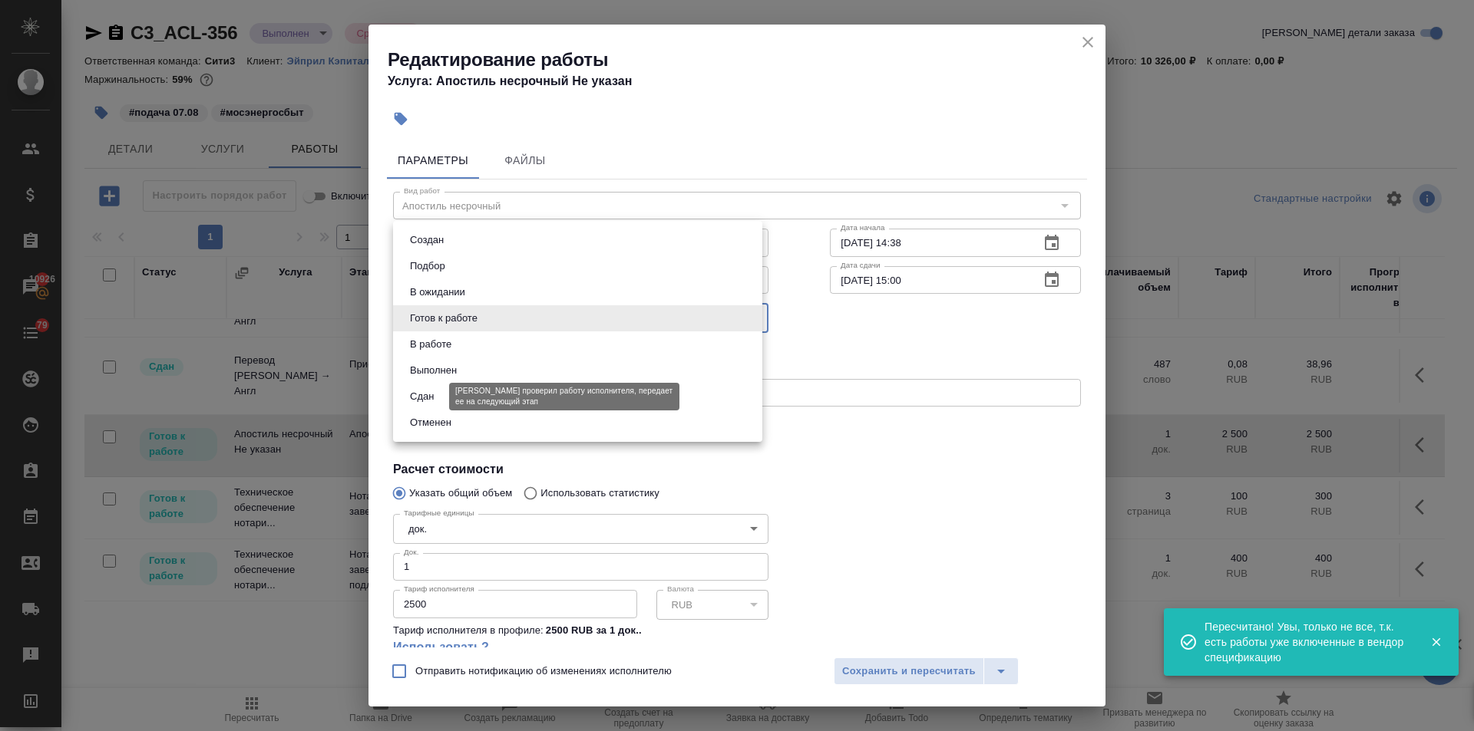
click at [425, 402] on button "Сдан" at bounding box center [421, 396] width 33 height 17
type input "closed"
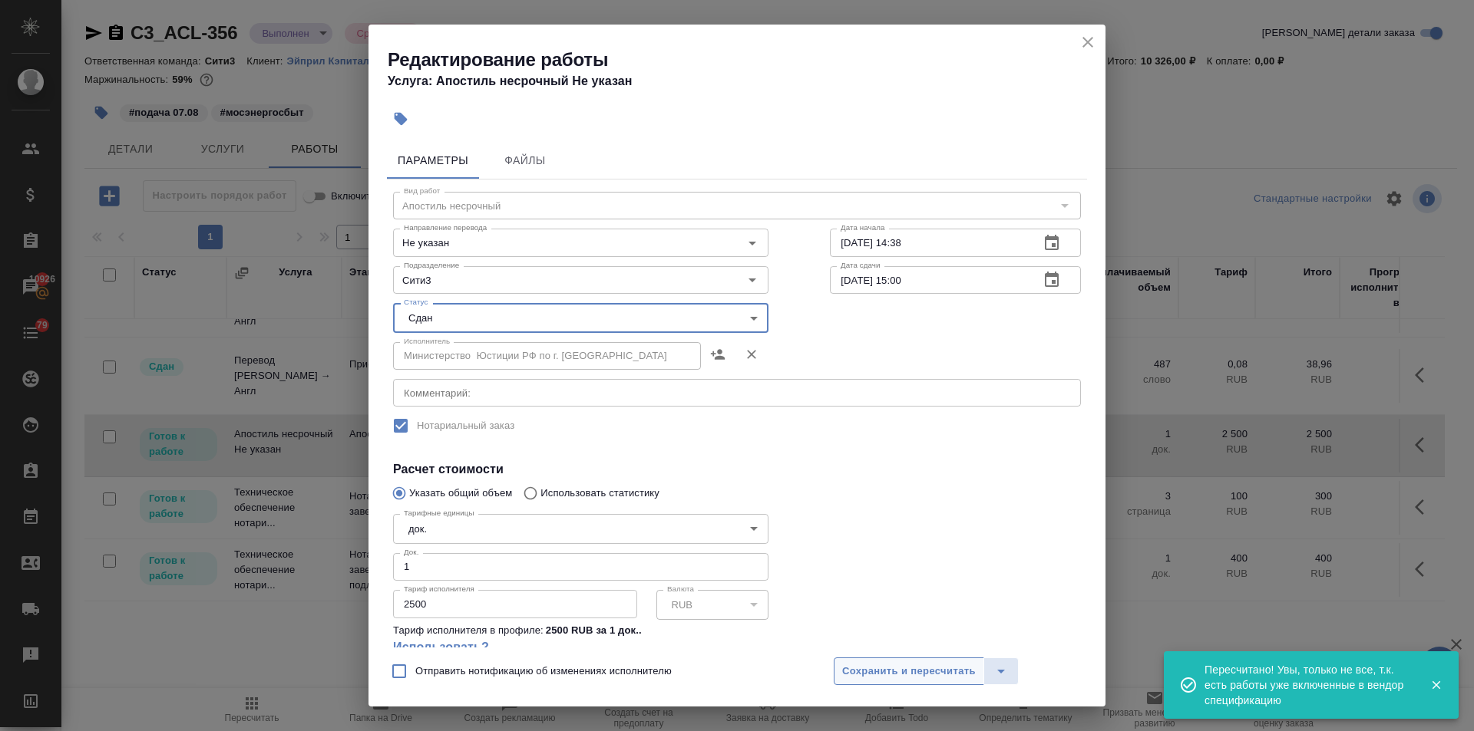
click at [923, 672] on span "Сохранить и пересчитать" at bounding box center [909, 672] width 134 height 18
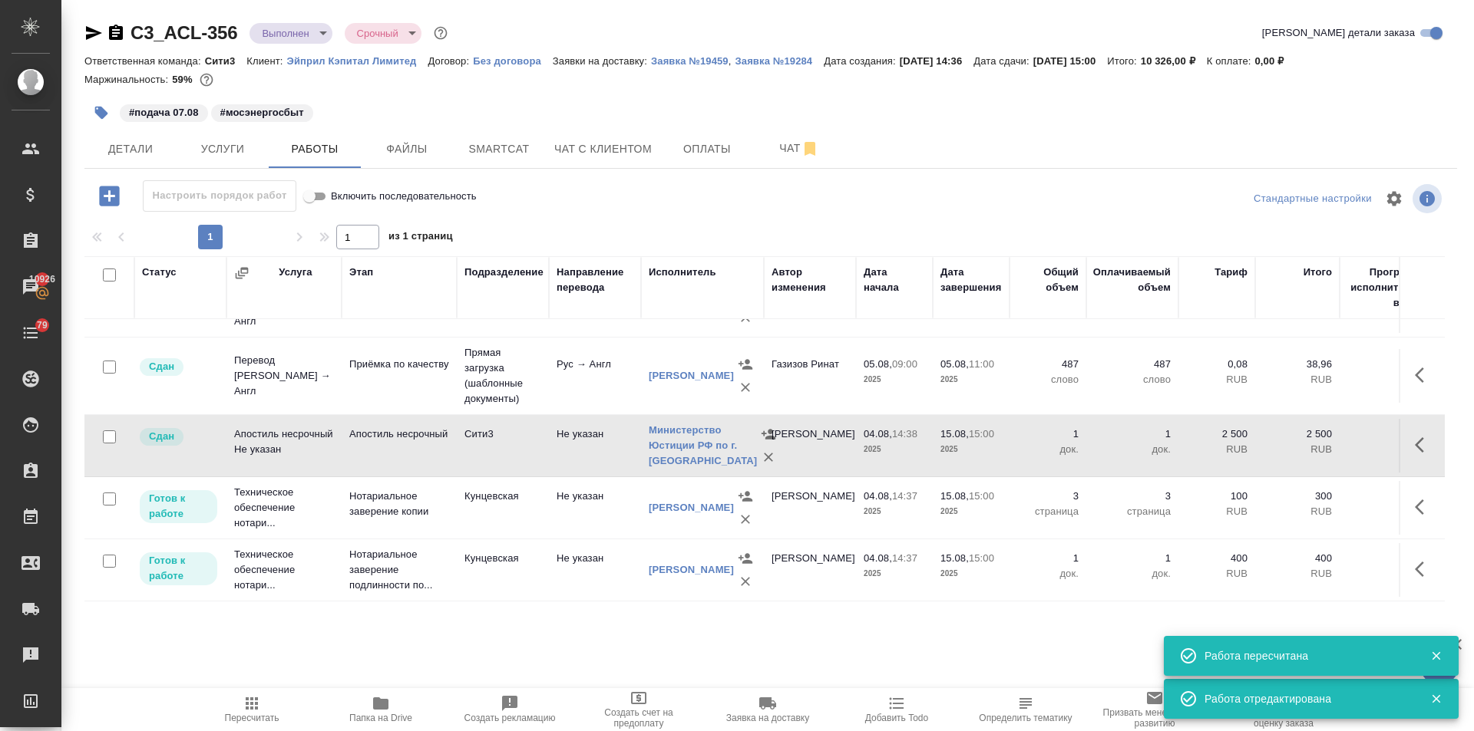
click at [1415, 502] on icon "button" at bounding box center [1424, 507] width 18 height 18
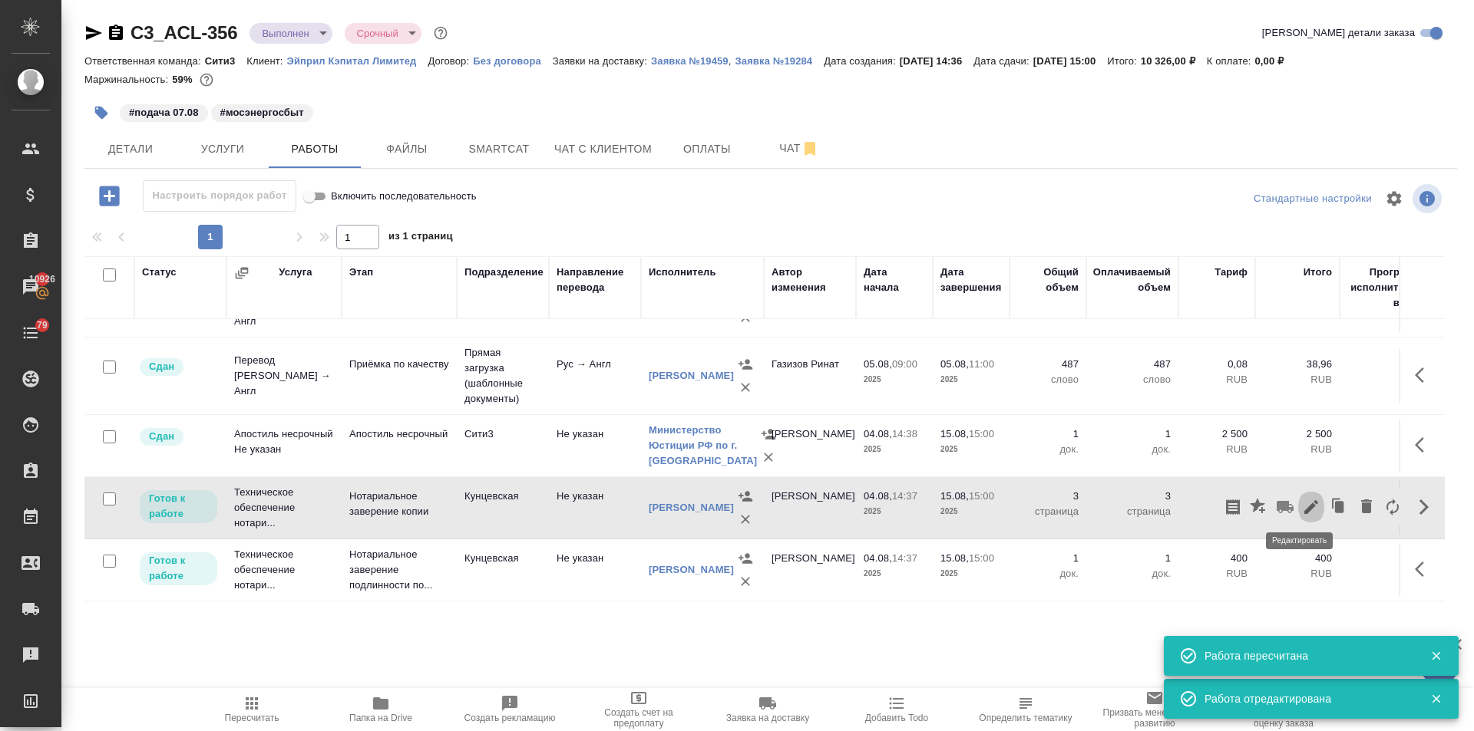
click at [1298, 494] on button "button" at bounding box center [1311, 507] width 26 height 37
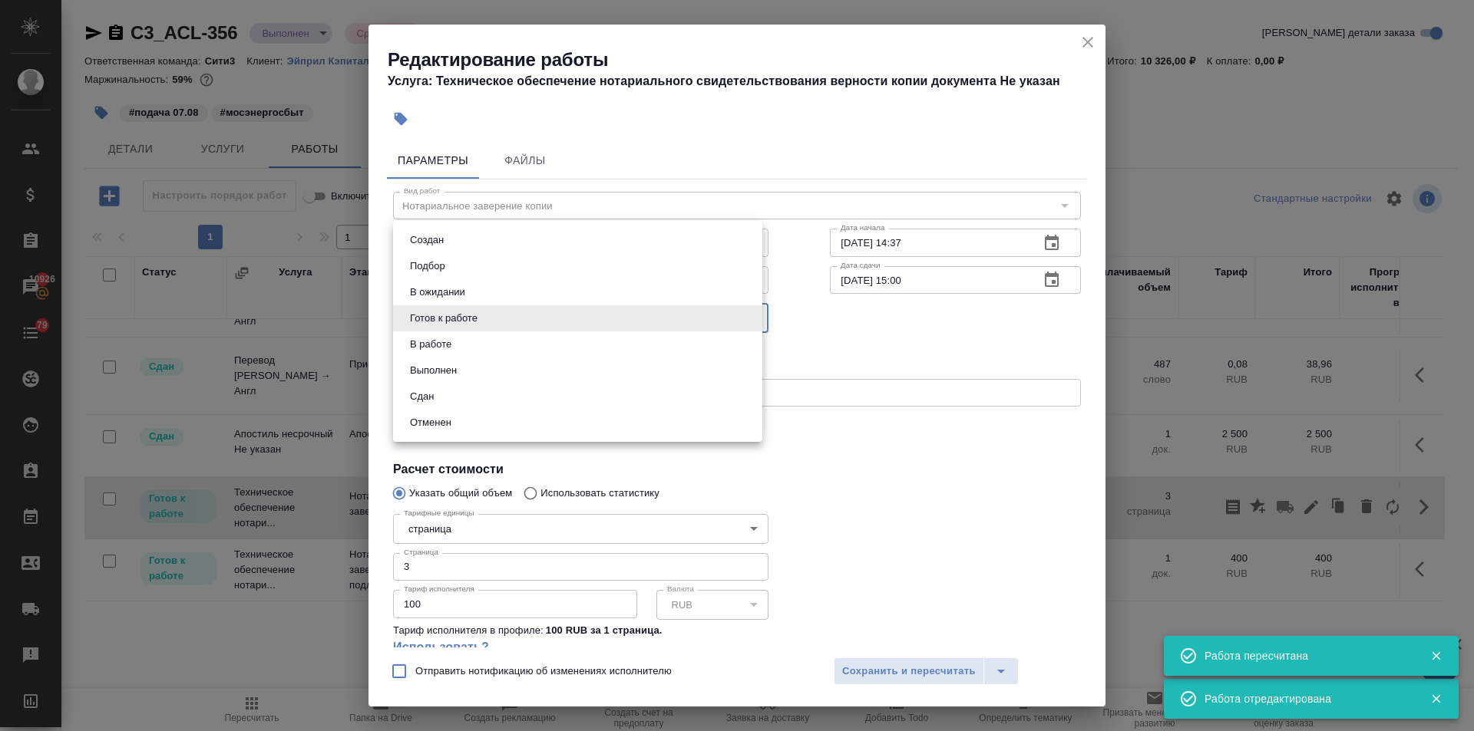
click at [476, 319] on body "🙏 .cls-1 fill:#fff; AWATERA Ilina Ekaterina Клиенты Спецификации Заказы 10926 Ч…" at bounding box center [737, 365] width 1474 height 731
click at [438, 395] on li "Сдан" at bounding box center [577, 397] width 369 height 26
type input "closed"
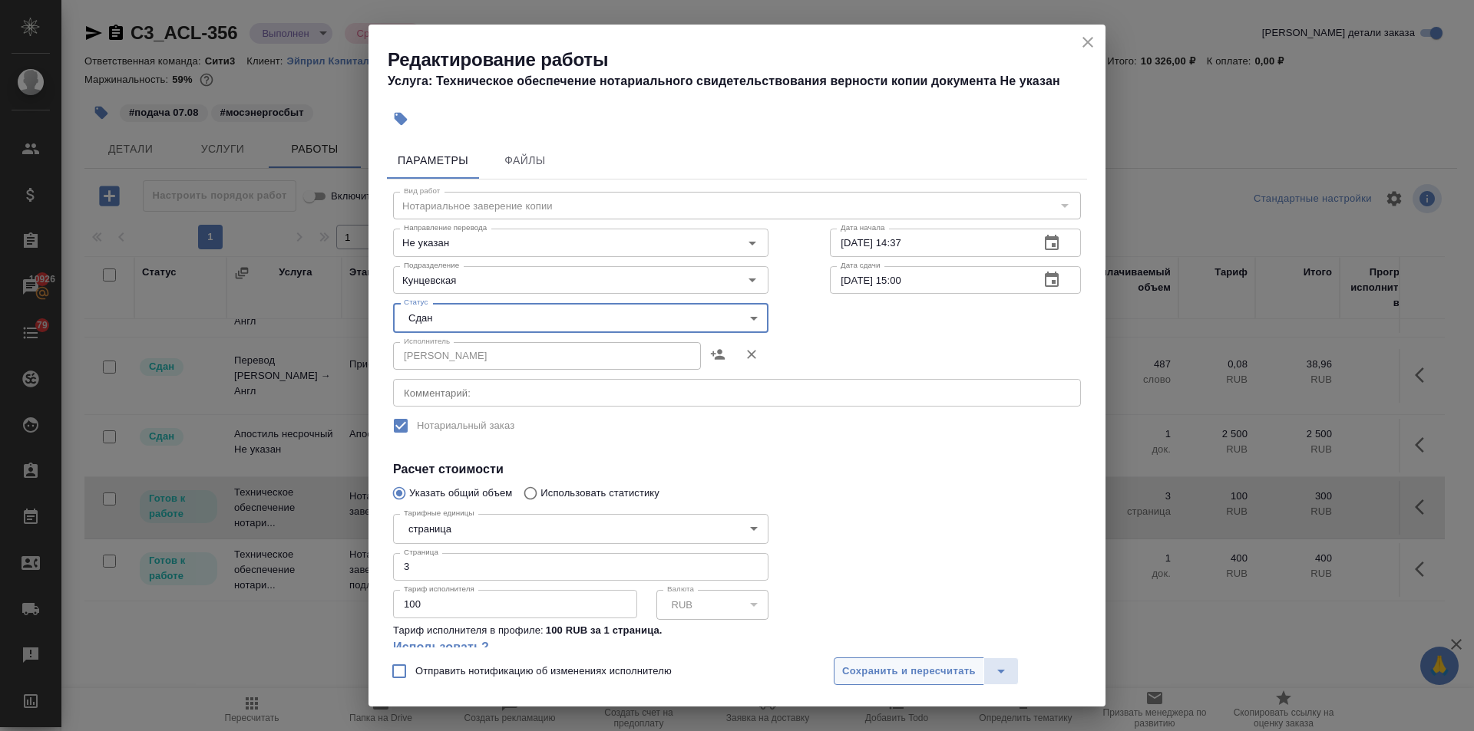
click at [923, 667] on span "Сохранить и пересчитать" at bounding box center [909, 672] width 134 height 18
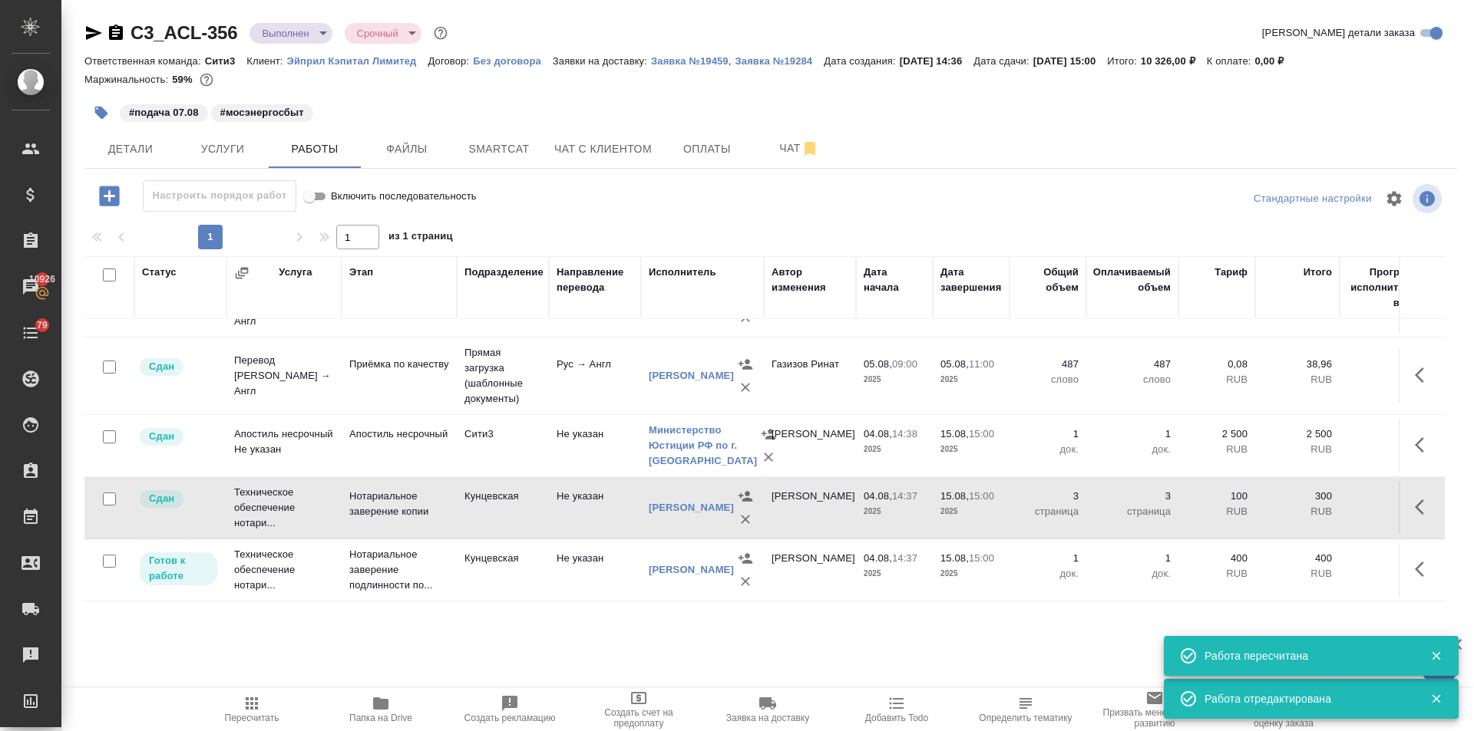
scroll to position [118, 0]
click at [1415, 562] on icon "button" at bounding box center [1419, 569] width 9 height 15
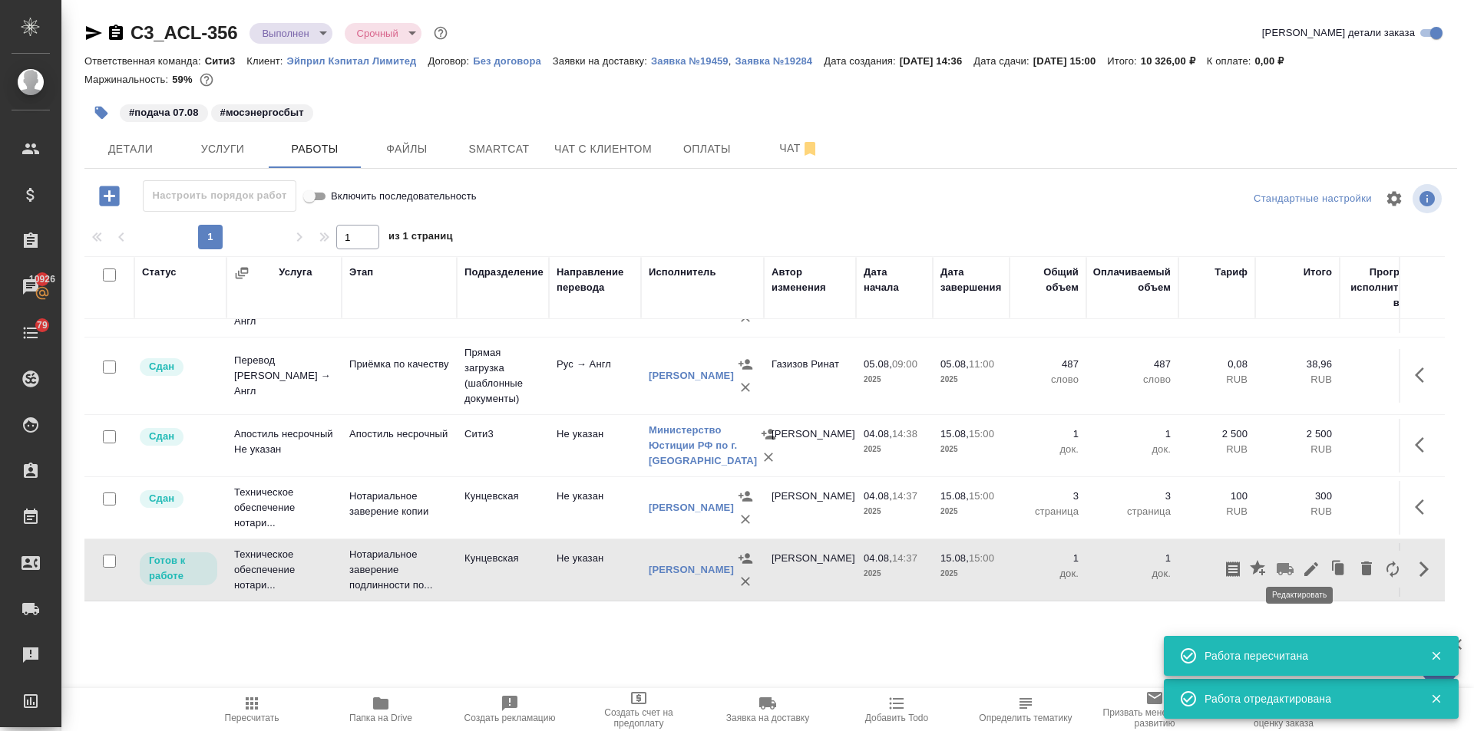
click at [1302, 560] on icon "button" at bounding box center [1311, 569] width 18 height 18
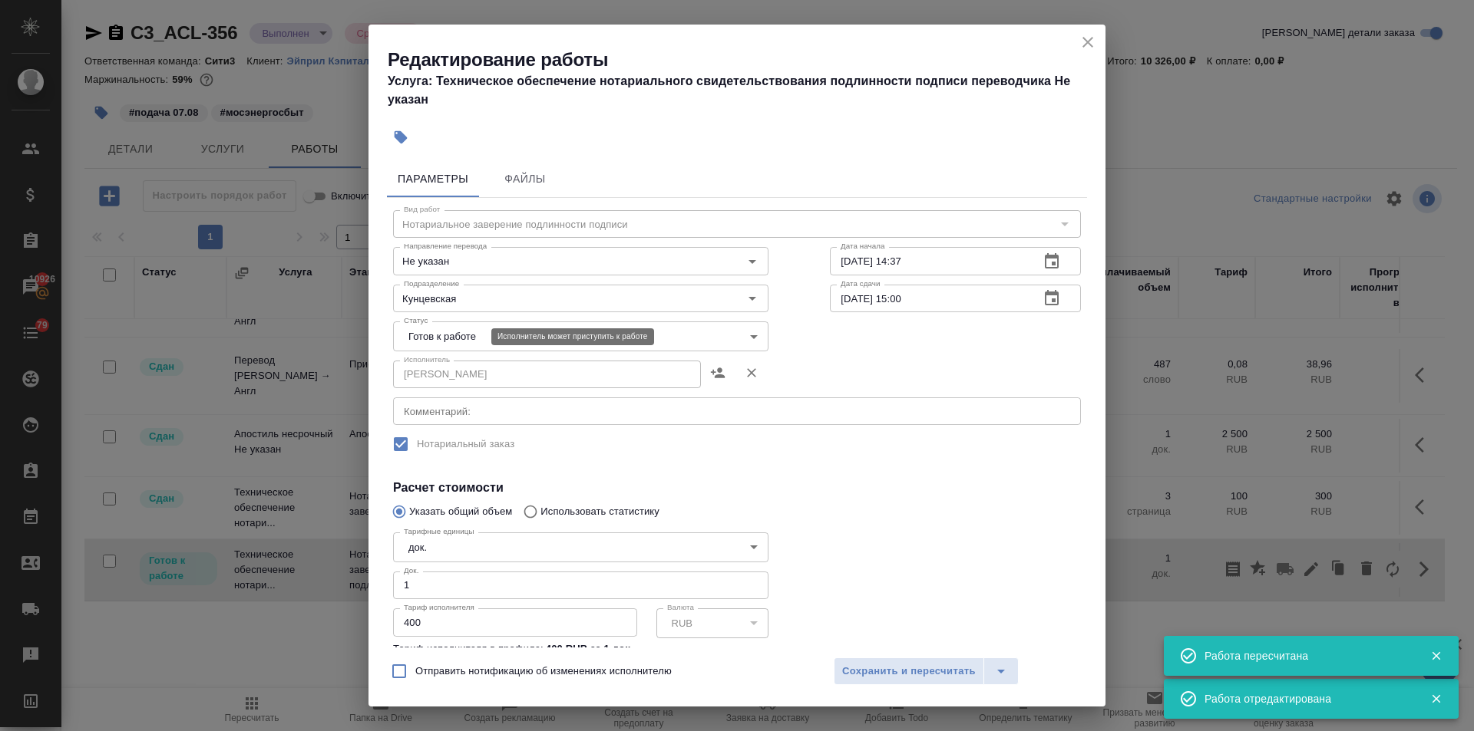
click at [434, 329] on body "🙏 .cls-1 fill:#fff; AWATERA Ilina Ekaterina Клиенты Спецификации Заказы 10926 Ч…" at bounding box center [737, 365] width 1474 height 731
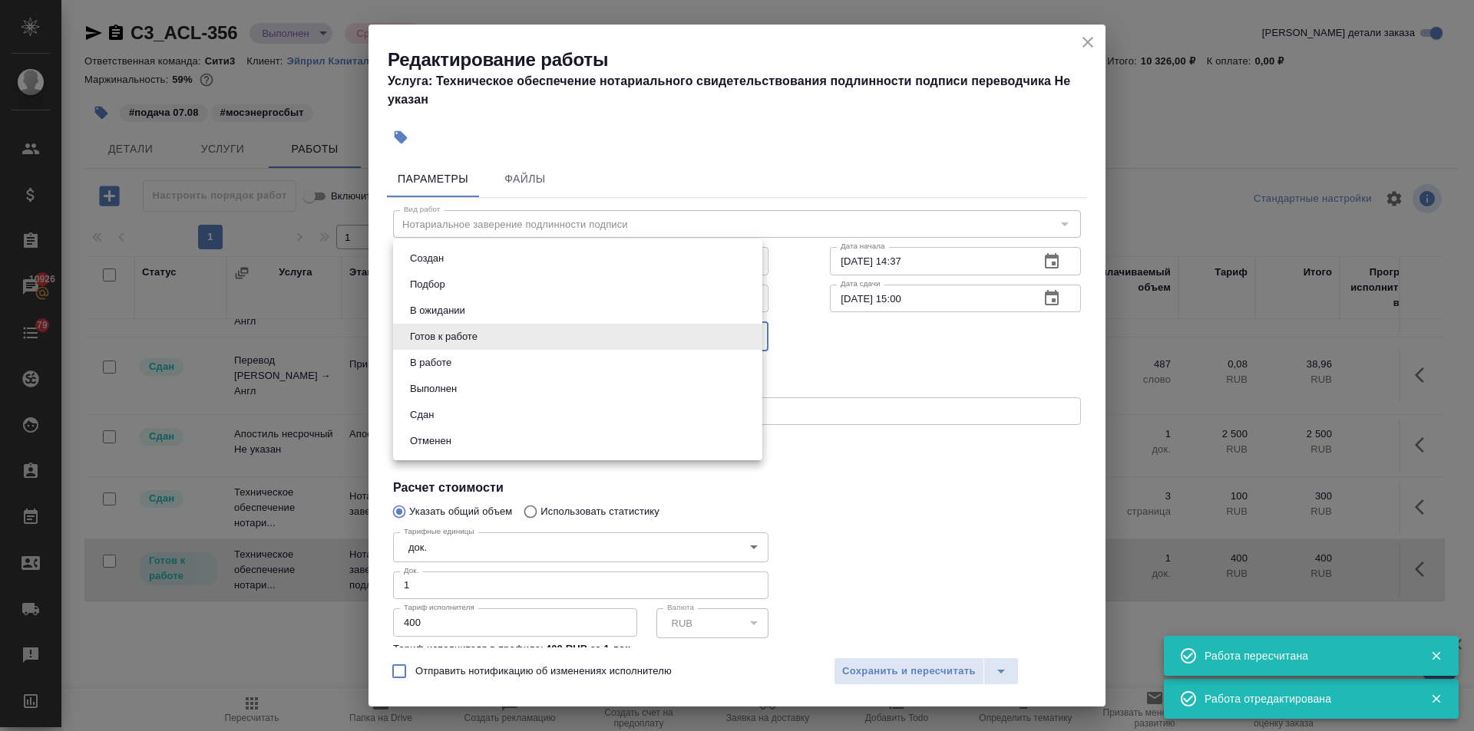
click at [439, 404] on li "Сдан" at bounding box center [577, 415] width 369 height 26
type input "closed"
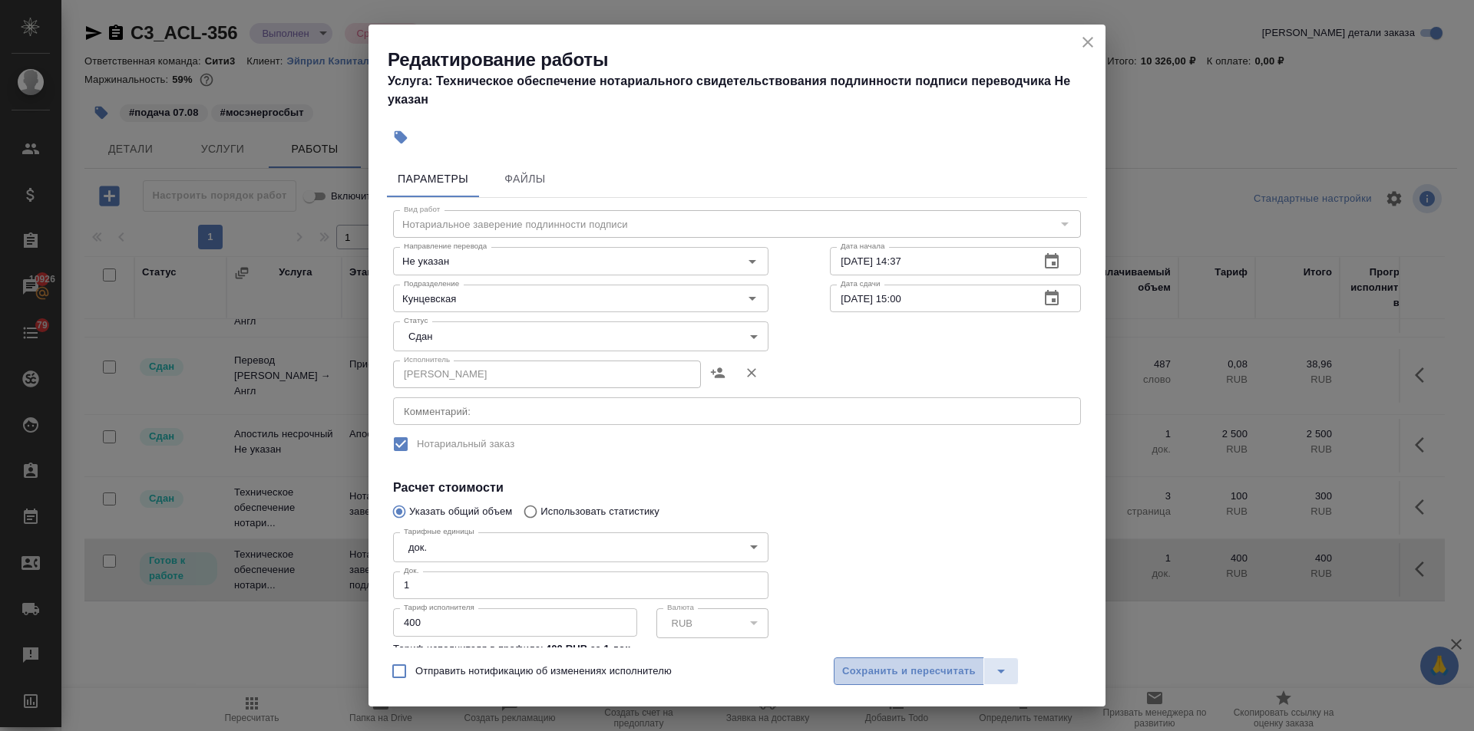
click at [869, 663] on span "Сохранить и пересчитать" at bounding box center [909, 672] width 134 height 18
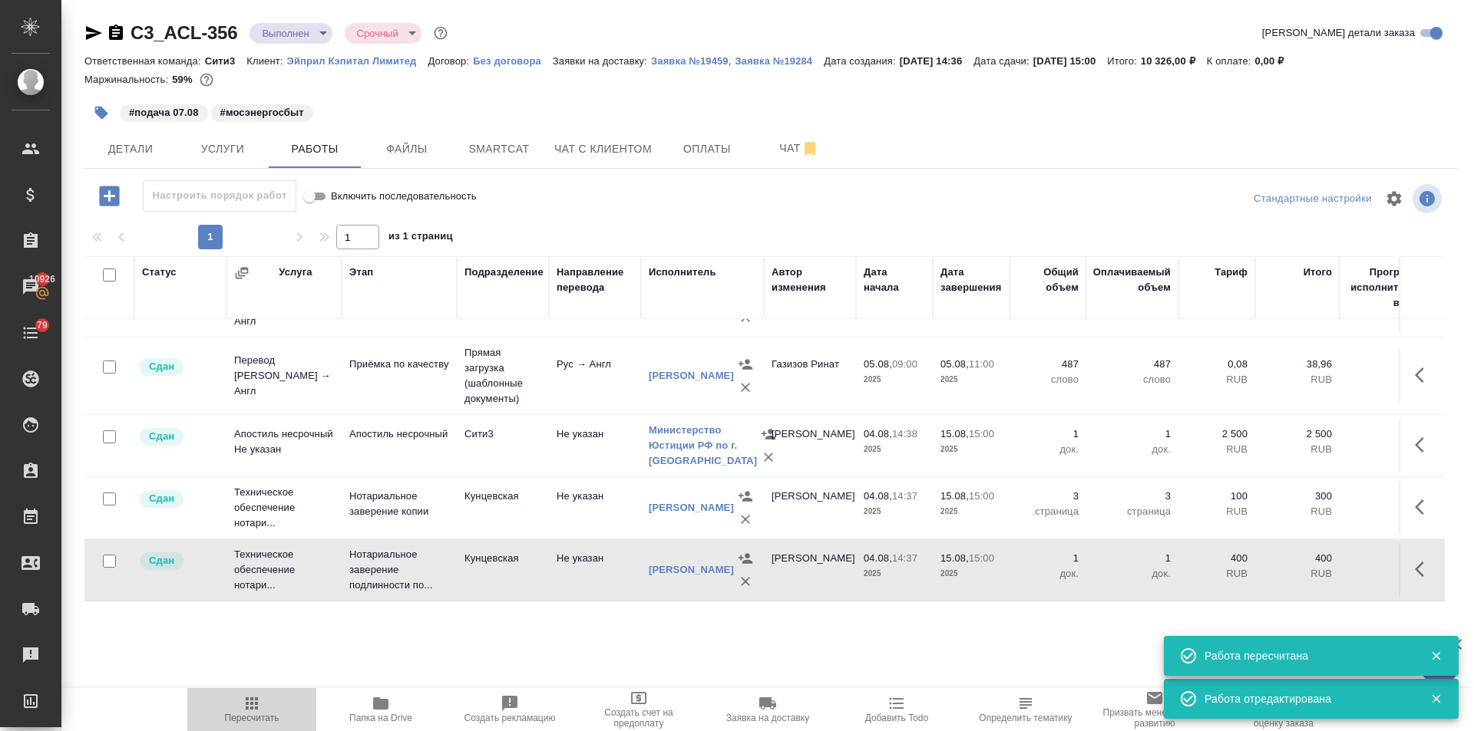
click at [239, 702] on span "Пересчитать" at bounding box center [251, 709] width 111 height 29
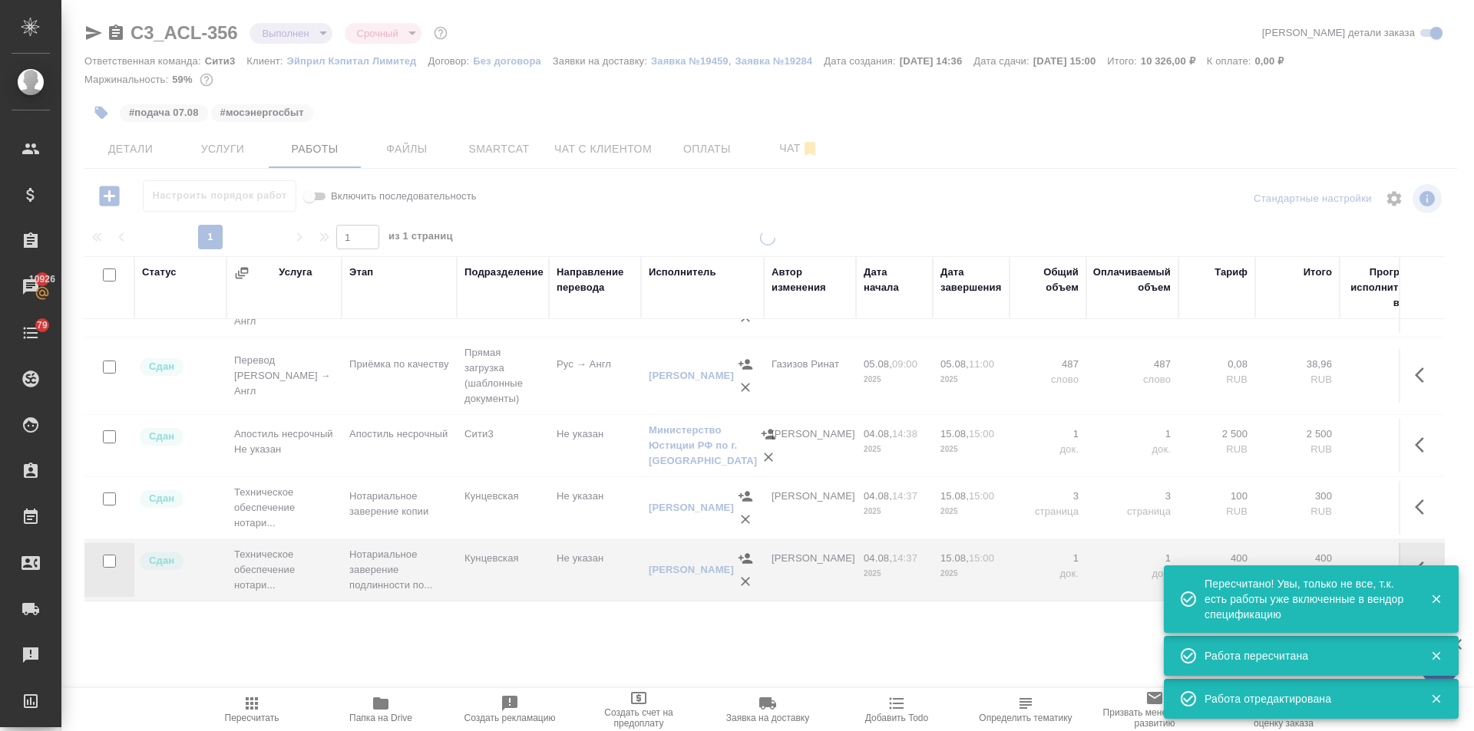
click at [235, 147] on span "Услуги" at bounding box center [223, 149] width 74 height 19
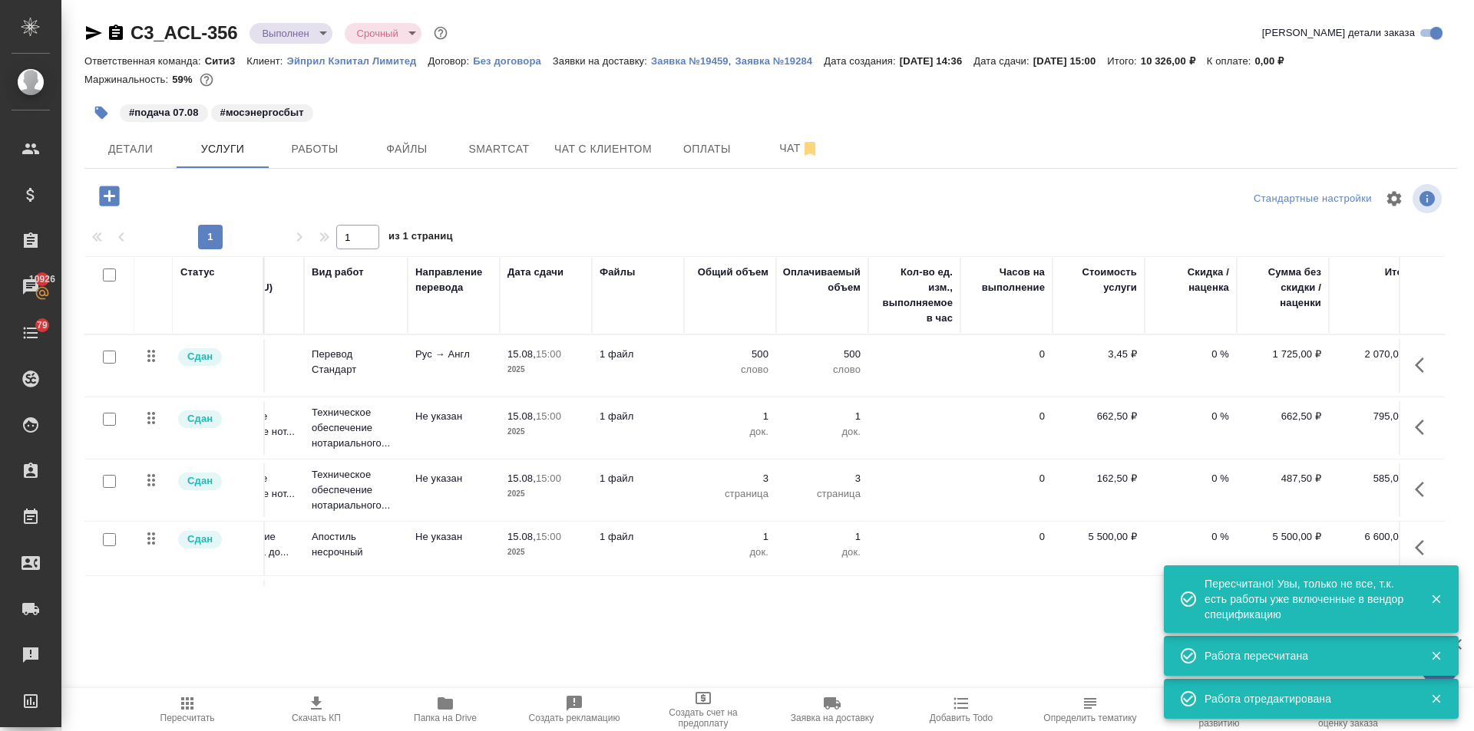
scroll to position [0, 98]
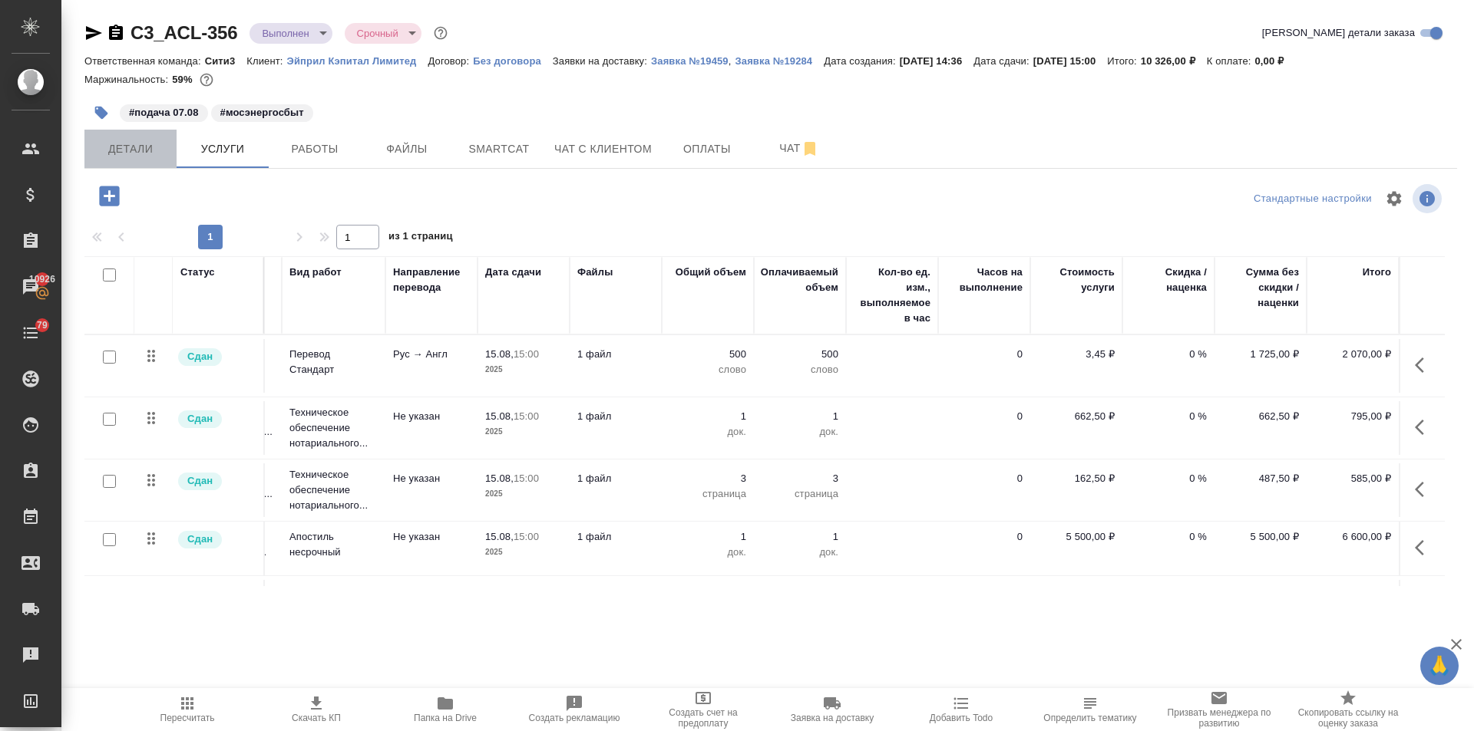
click at [110, 147] on span "Детали" at bounding box center [131, 149] width 74 height 19
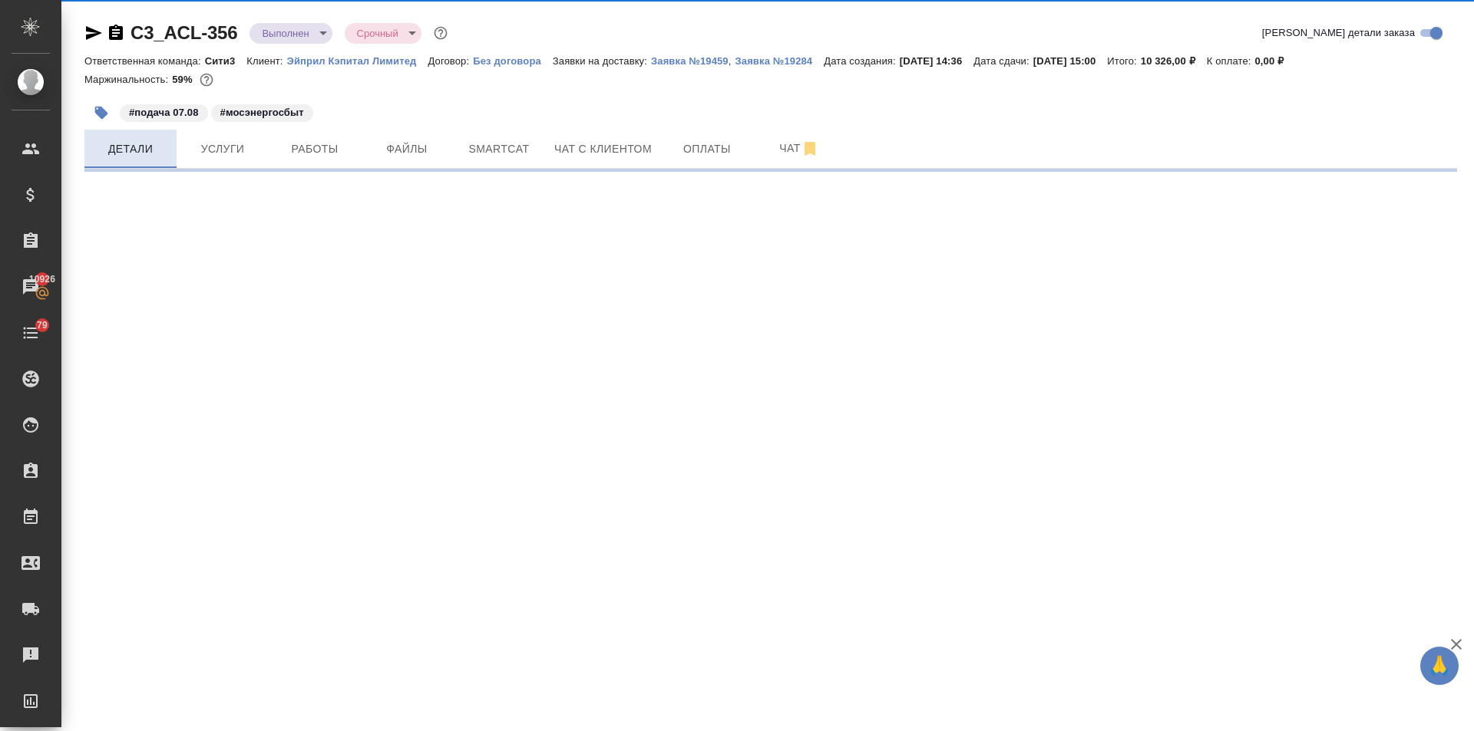
select select "RU"
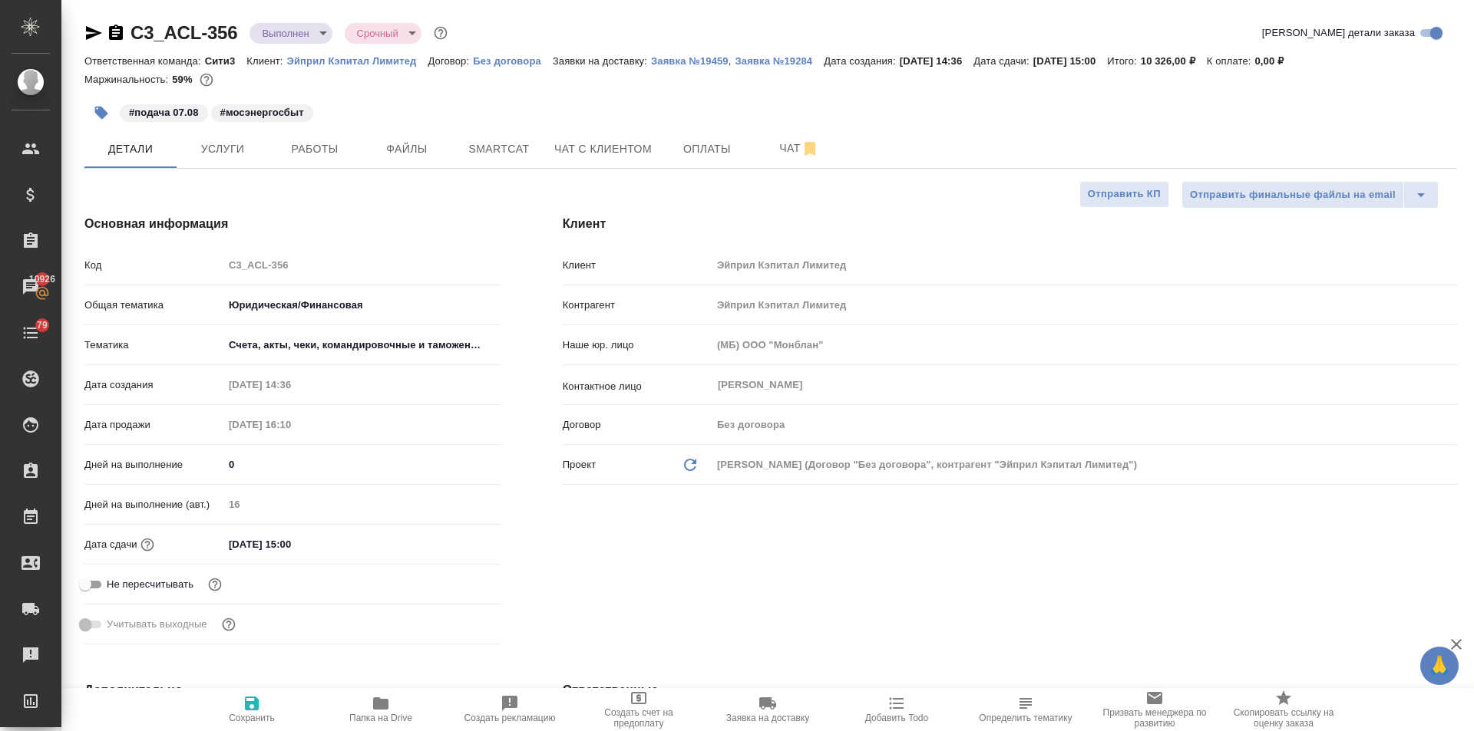
type textarea "x"
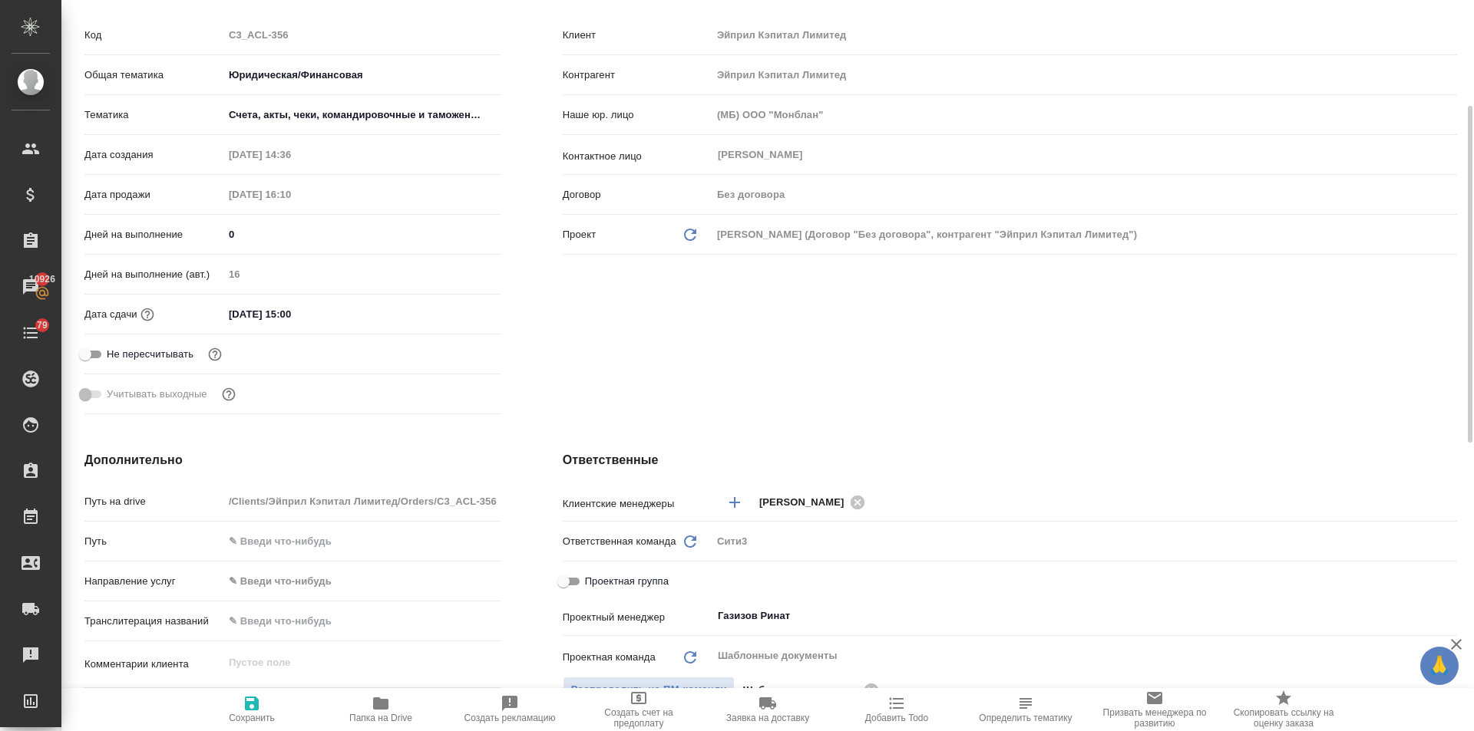
scroll to position [461, 0]
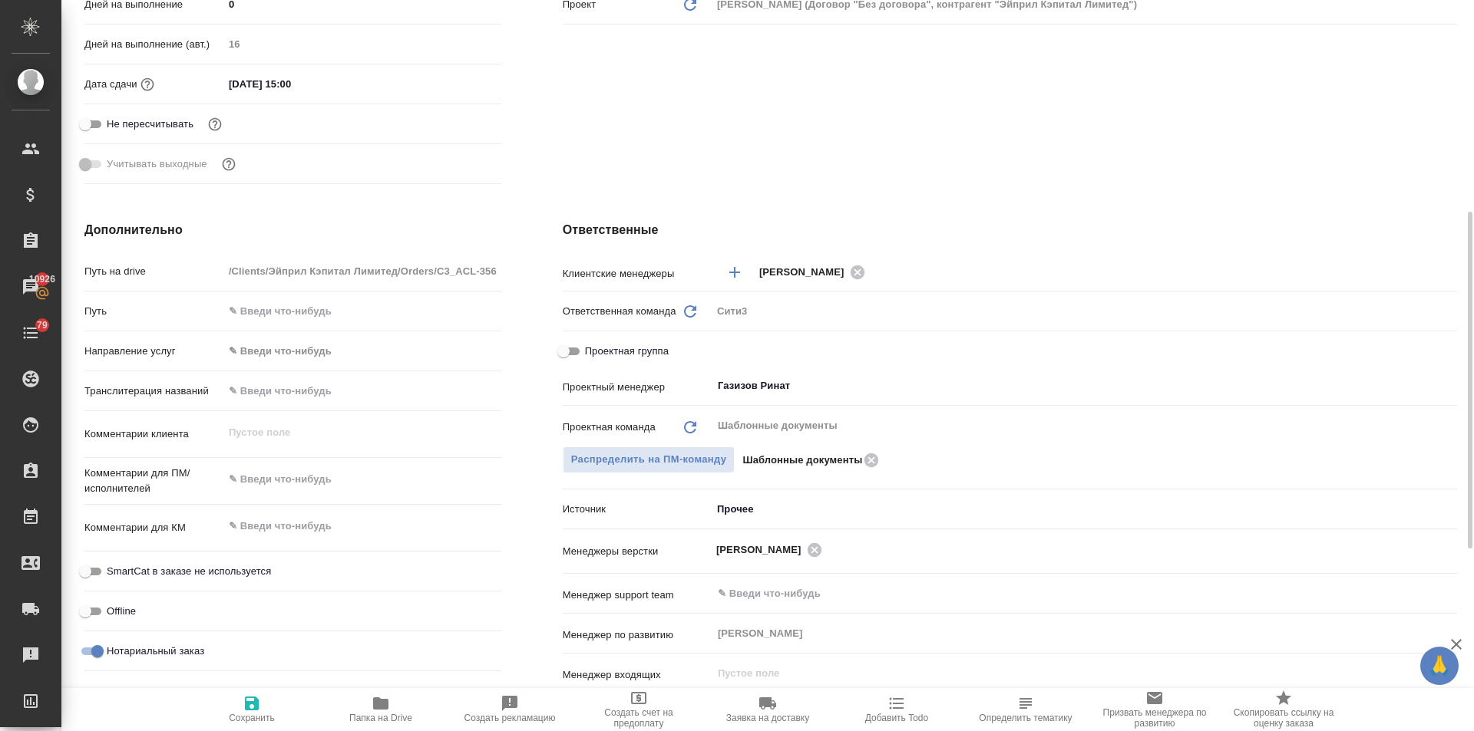
drag, startPoint x: 559, startPoint y: 353, endPoint x: 599, endPoint y: 374, distance: 45.7
click at [560, 353] on input "Проектная группа" at bounding box center [563, 351] width 55 height 18
checkbox input "true"
type textarea "x"
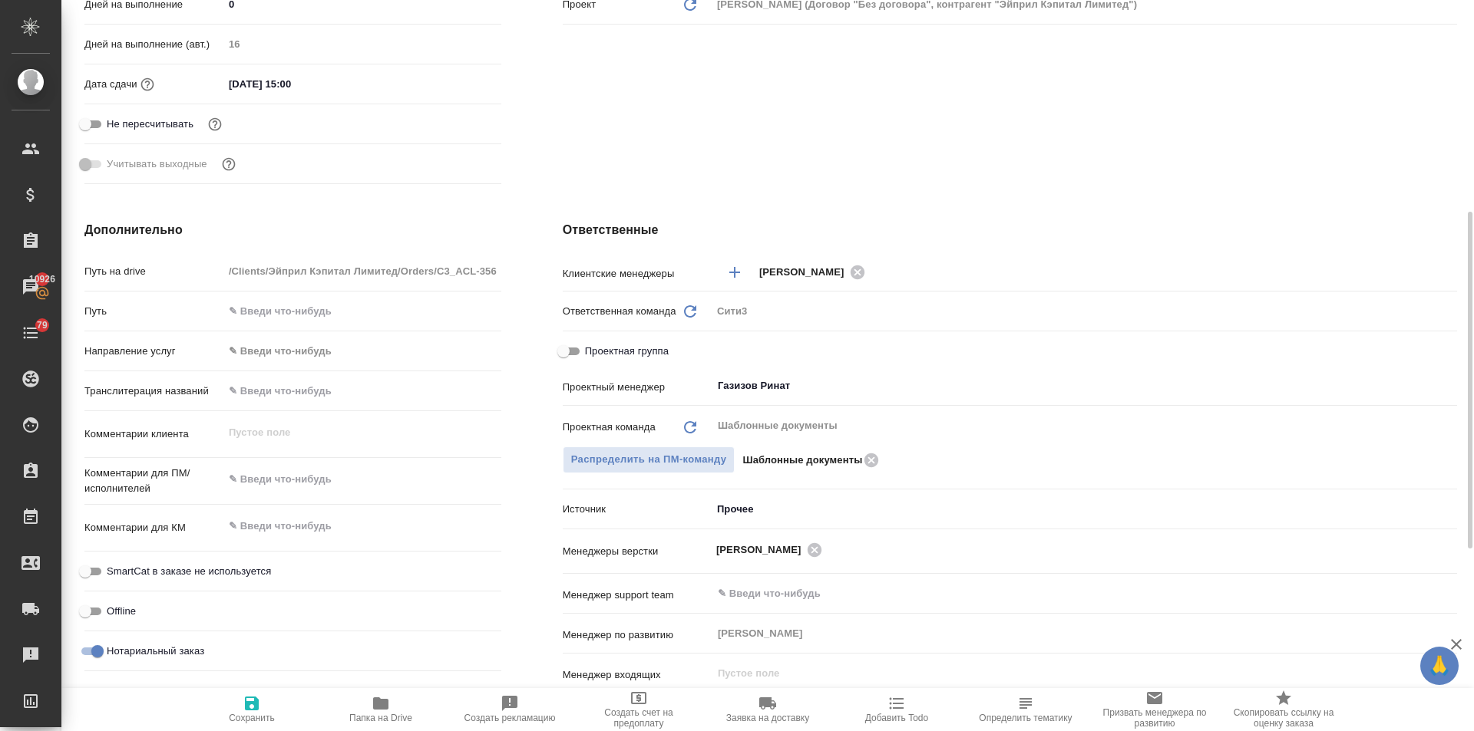
type textarea "x"
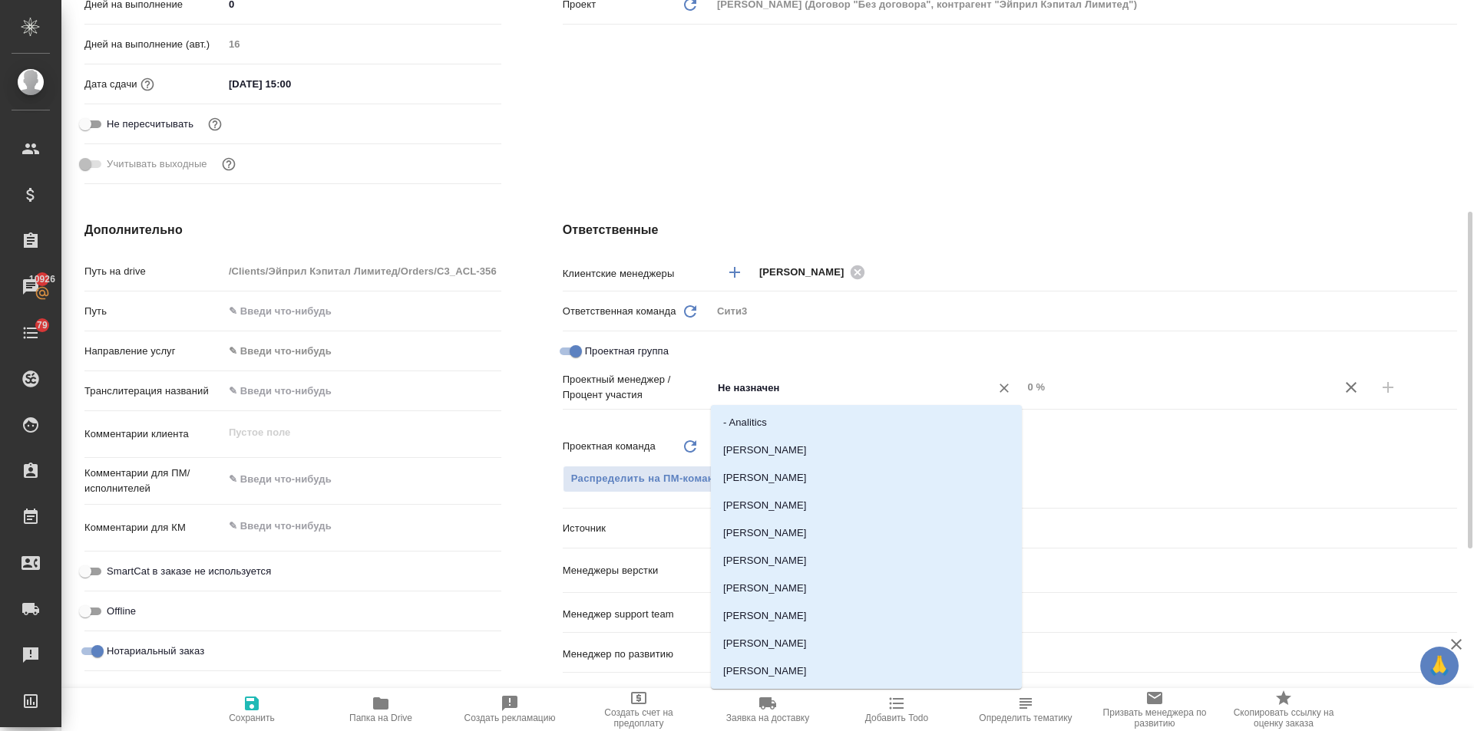
drag, startPoint x: 801, startPoint y: 388, endPoint x: 692, endPoint y: 384, distance: 108.3
click at [692, 384] on div "Проектный менеджер / Процент участия Не назначен ​ 0 %" at bounding box center [1010, 387] width 894 height 31
type input "ринат"
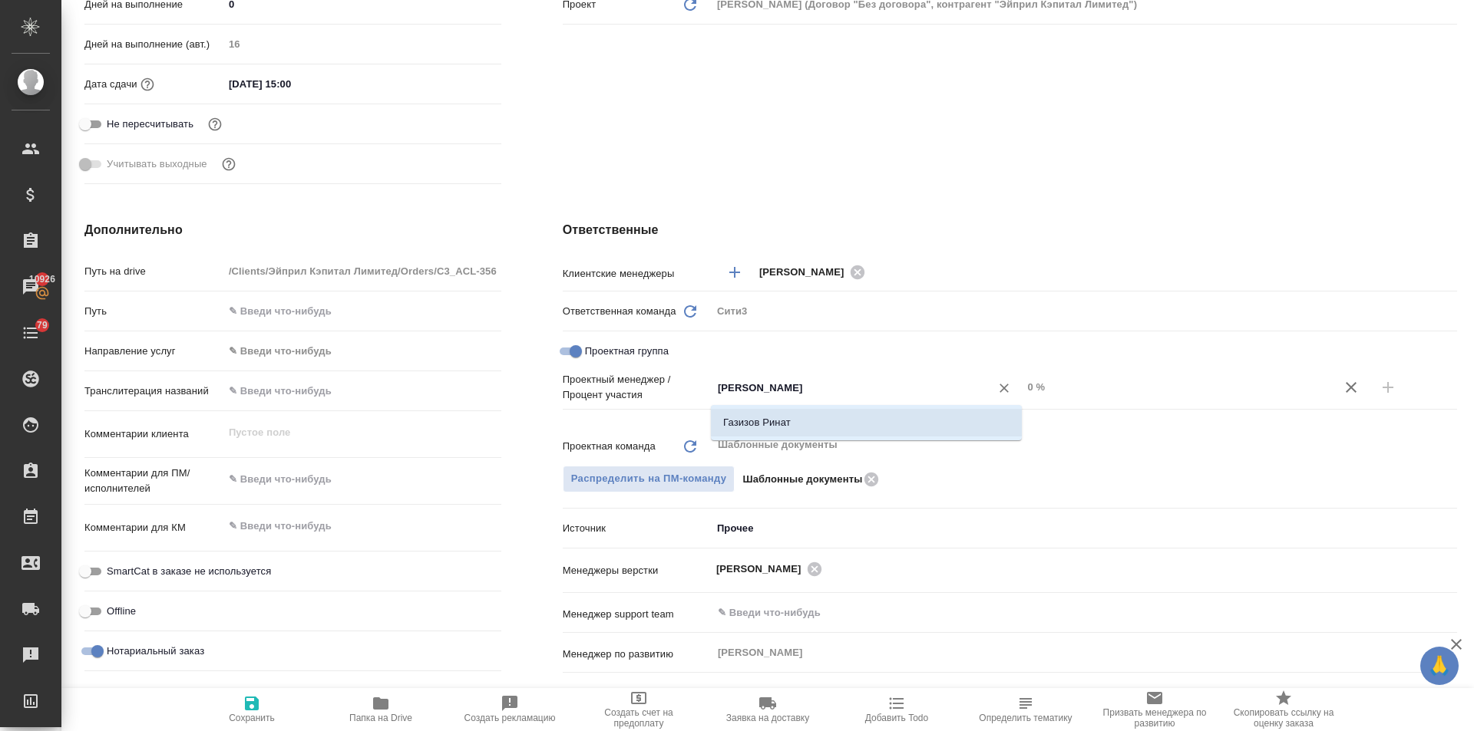
click at [783, 423] on li "Газизов Ринат" at bounding box center [866, 423] width 311 height 28
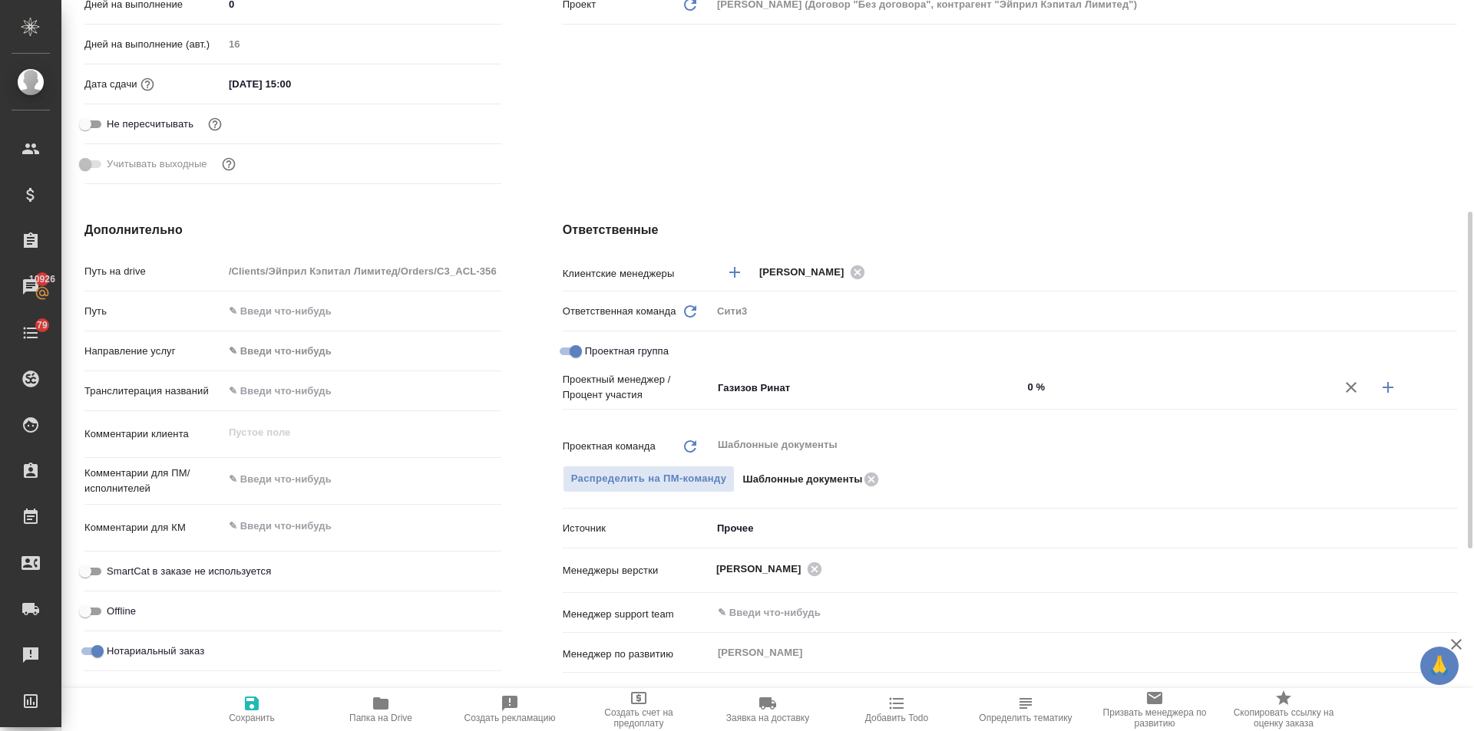
type textarea "x"
click at [1383, 385] on icon "button" at bounding box center [1387, 387] width 18 height 18
type textarea "x"
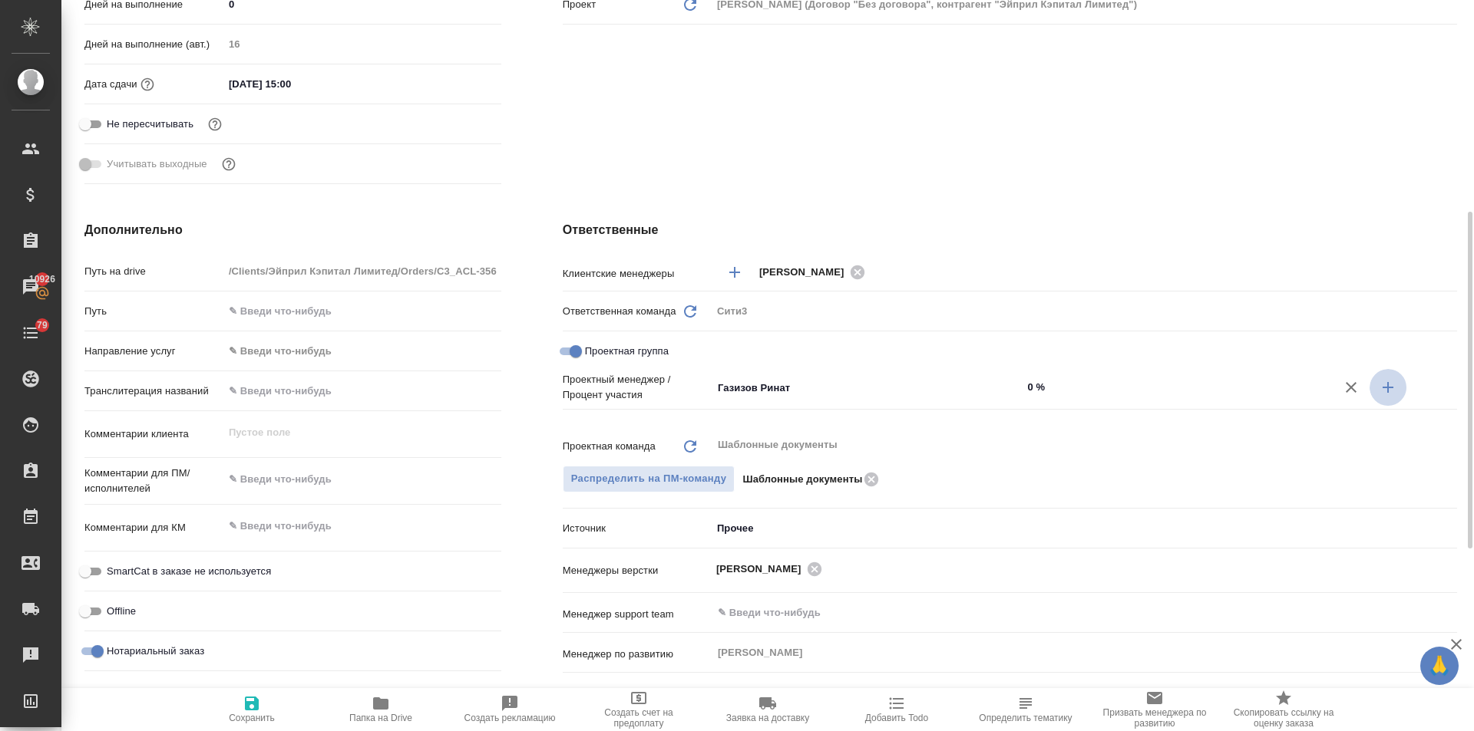
type textarea "x"
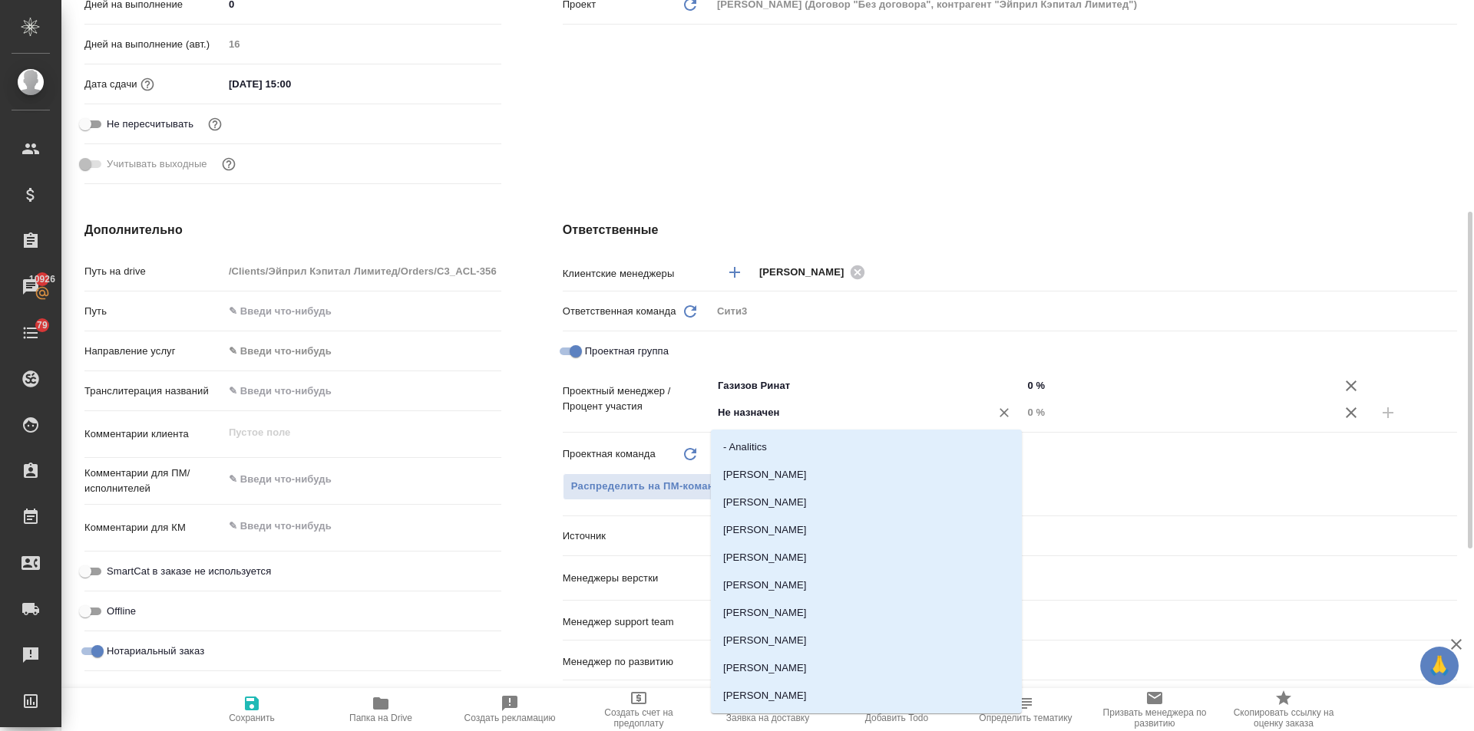
drag, startPoint x: 789, startPoint y: 412, endPoint x: 639, endPoint y: 404, distance: 150.7
click at [639, 404] on div "Проектный менеджер / Процент участия Газизов Ринат ​ 0 % Не назначен ​ 0 %" at bounding box center [1010, 399] width 894 height 54
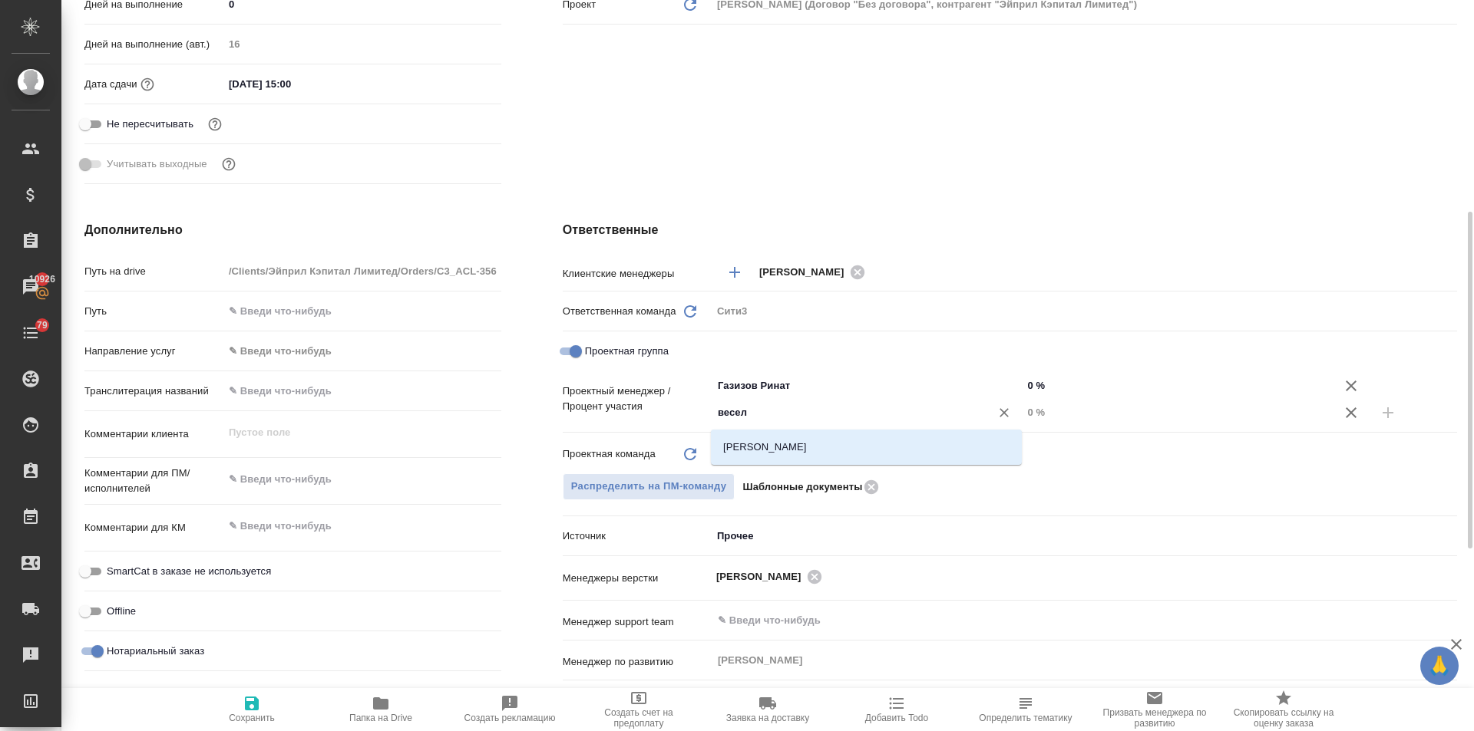
type input "весело"
click at [785, 451] on li "Веселова Юлия" at bounding box center [866, 448] width 311 height 28
type textarea "x"
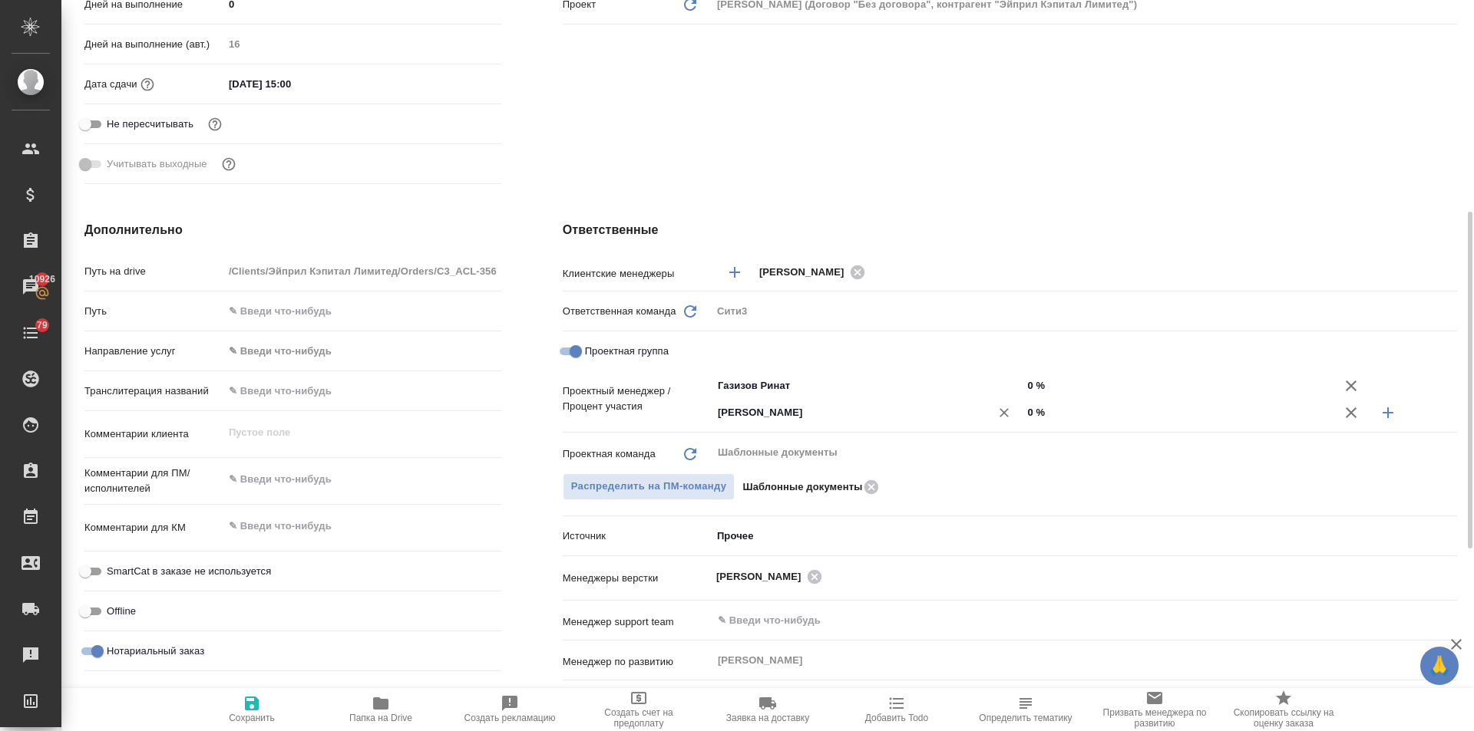
drag, startPoint x: 1032, startPoint y: 408, endPoint x: 1017, endPoint y: 413, distance: 16.3
click at [1017, 413] on div "Веселова Юлия ​ 0 %" at bounding box center [1083, 412] width 745 height 27
type input "1 %"
type textarea "x"
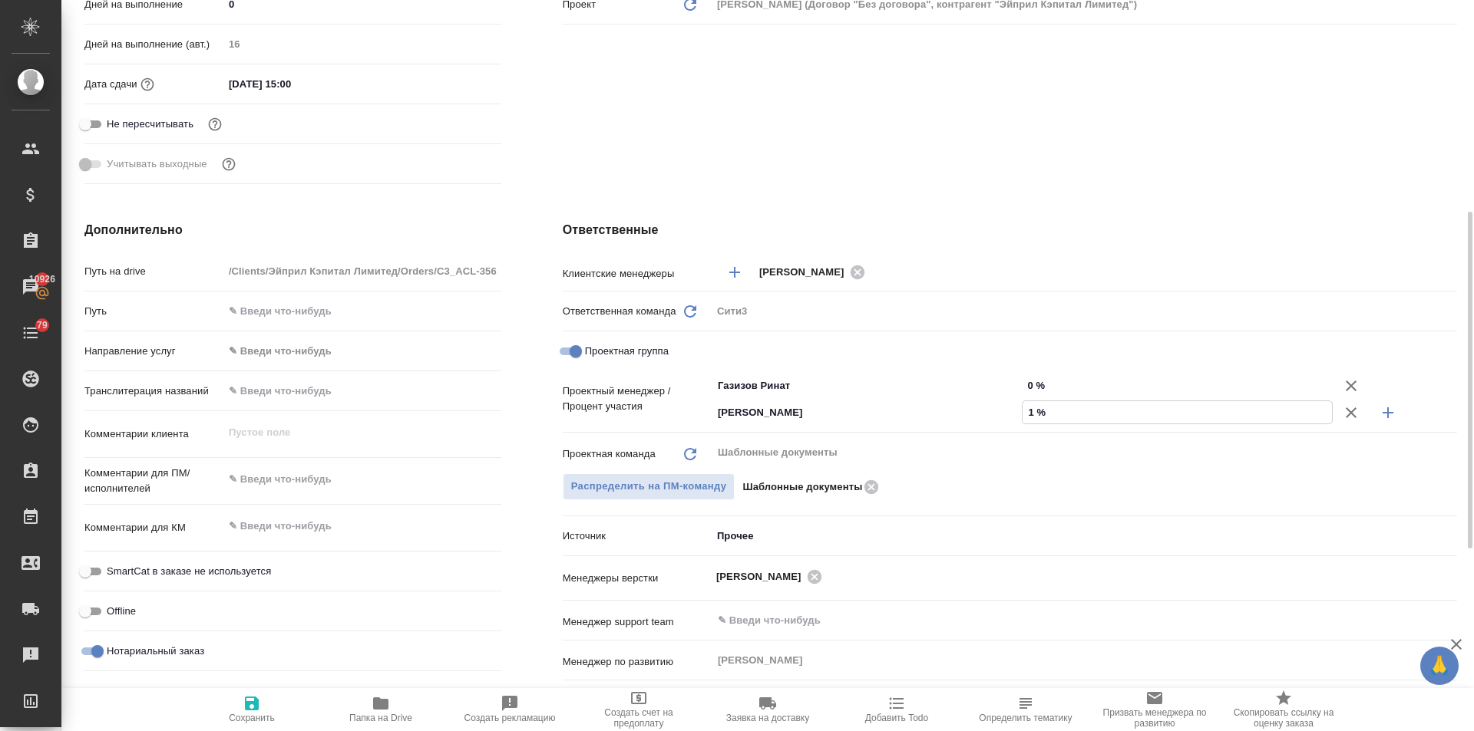
type textarea "x"
type input "13 %"
type textarea "x"
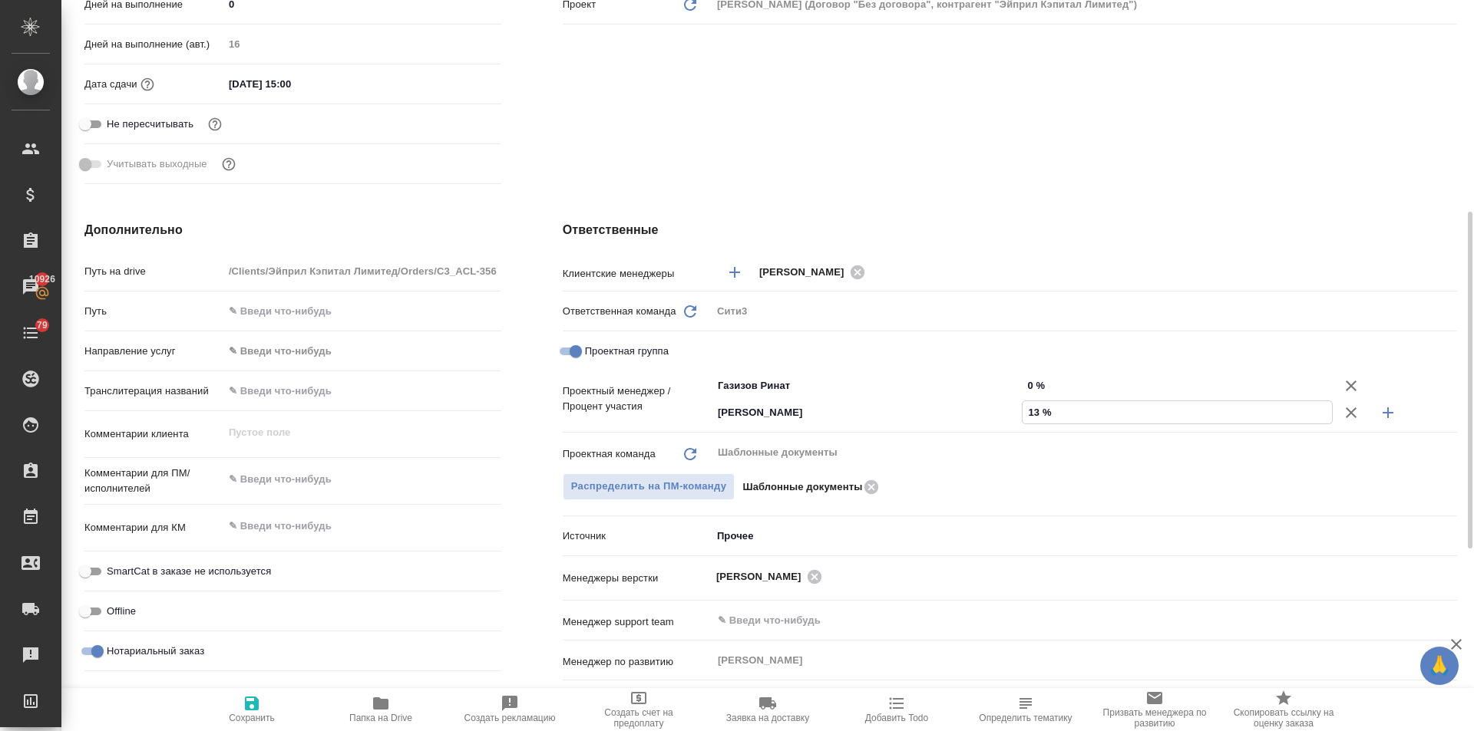
type input "13 %"
click at [1387, 411] on icon "button" at bounding box center [1387, 413] width 18 height 18
type textarea "x"
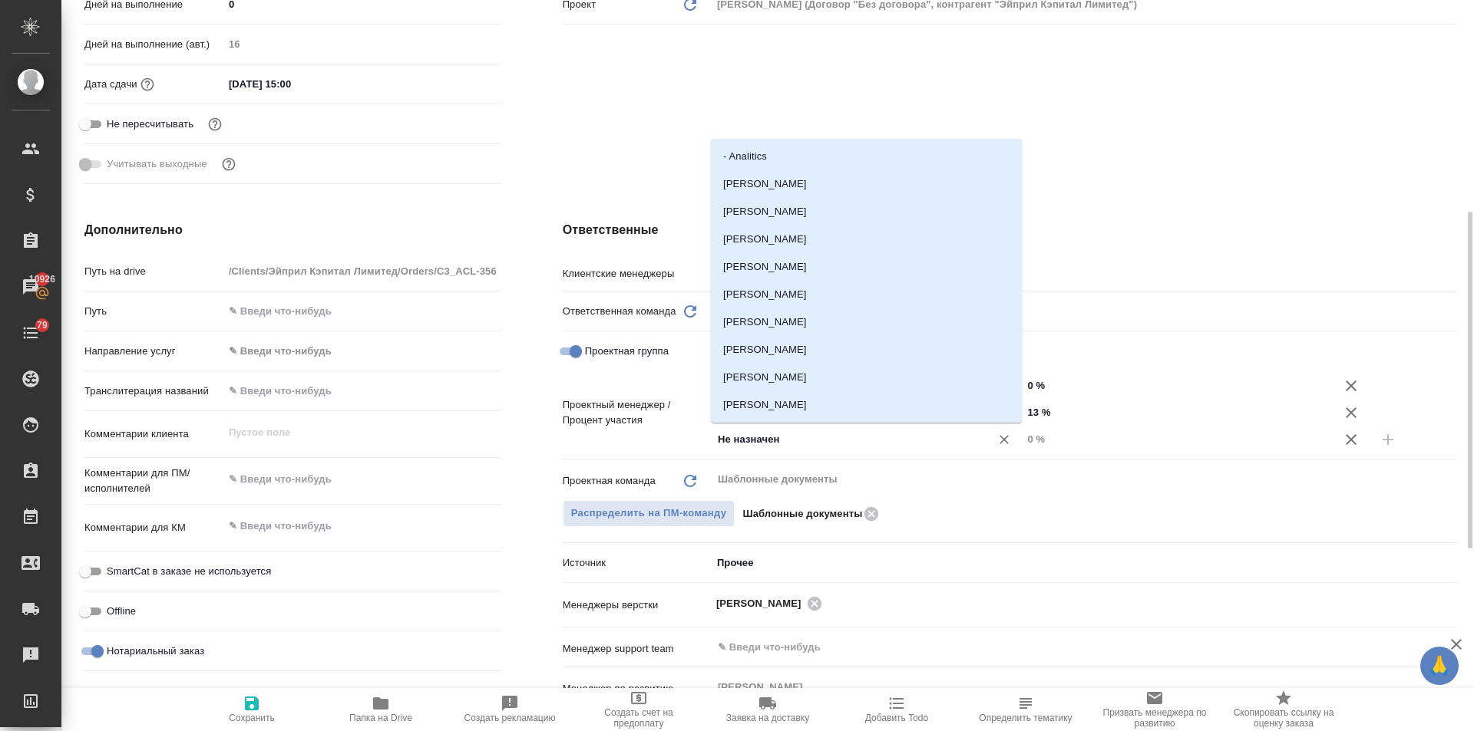
drag, startPoint x: 785, startPoint y: 443, endPoint x: 636, endPoint y: 437, distance: 149.0
click at [636, 437] on div "Проектный менеджер / Процент участия Газизов Ринат ​ 0 % Веселова Юлия ​ 13 % Н…" at bounding box center [1010, 412] width 894 height 81
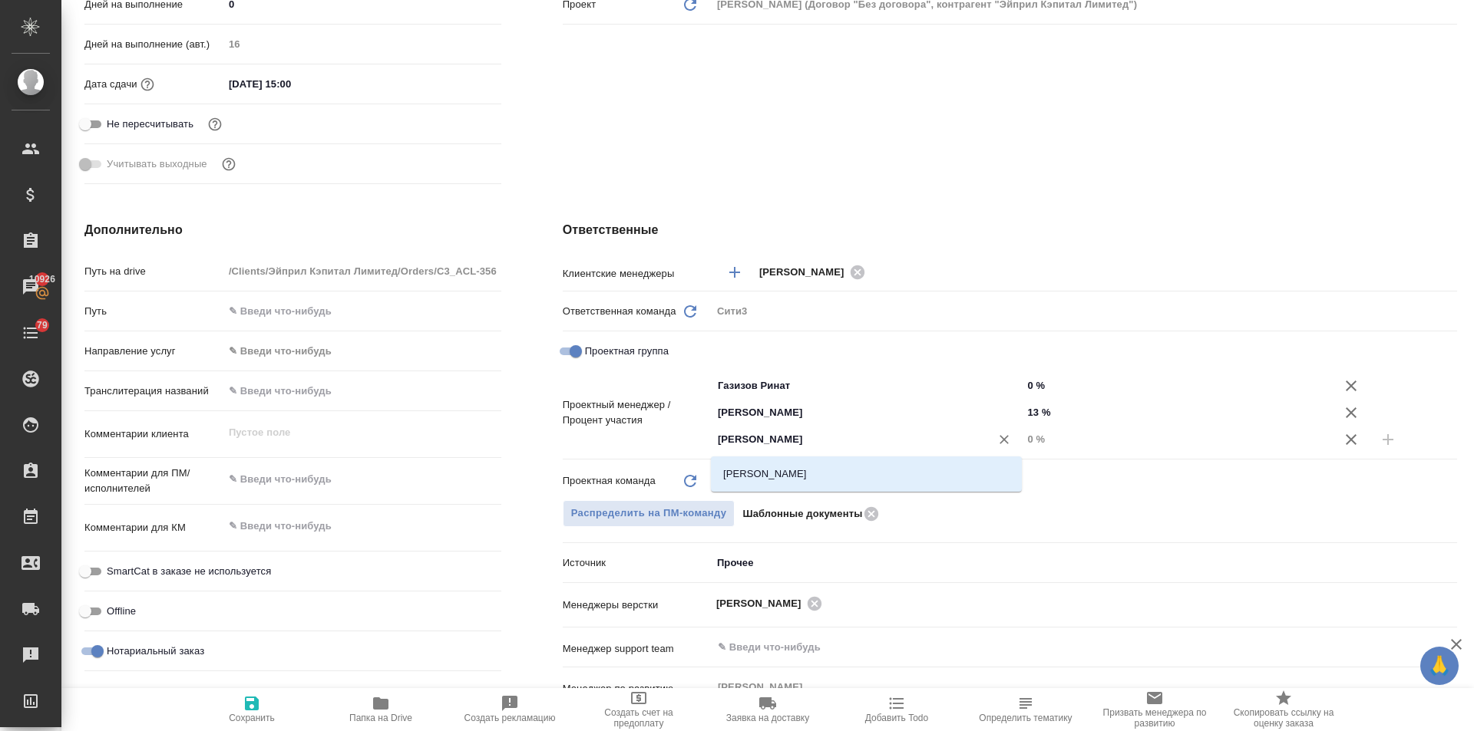
type input "[PERSON_NAME]"
click at [757, 466] on li "[PERSON_NAME]" at bounding box center [866, 475] width 311 height 28
type textarea "x"
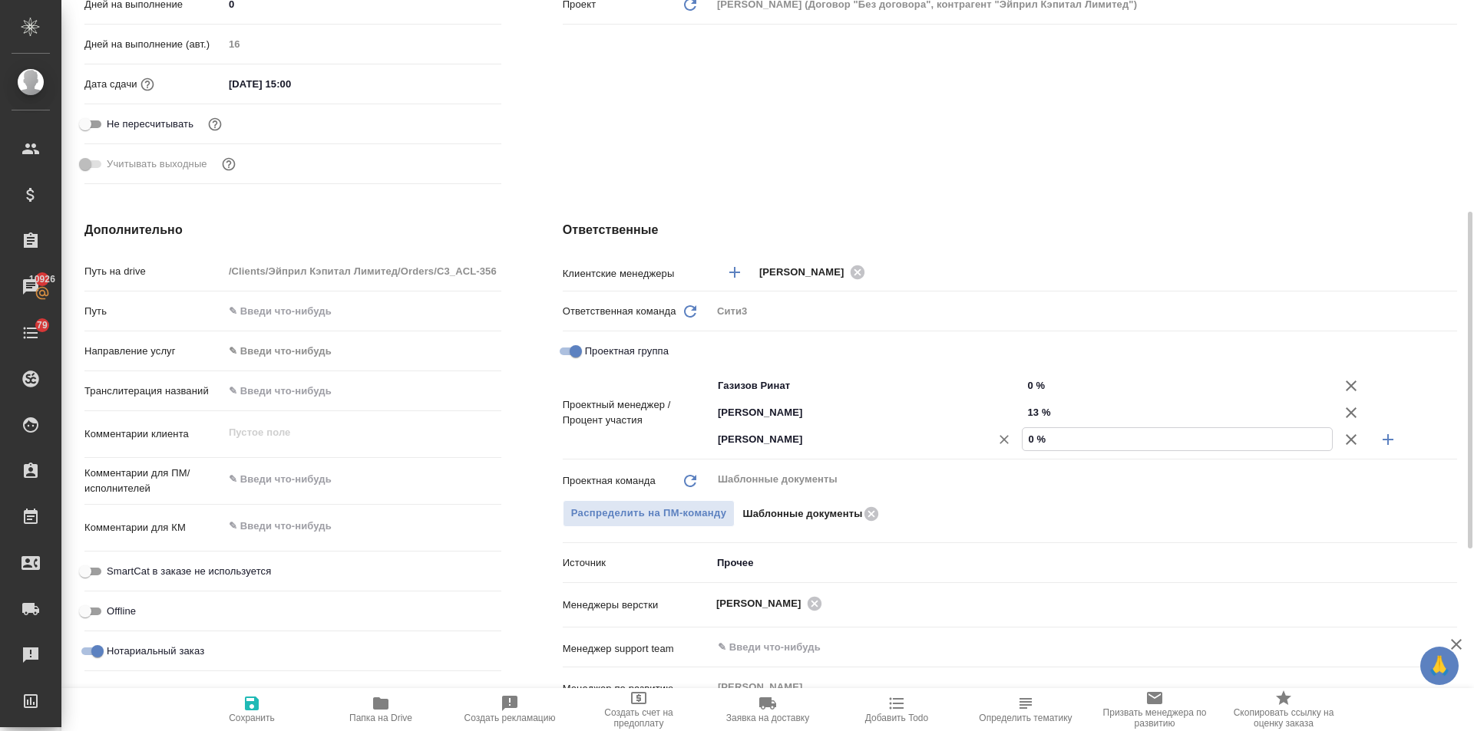
drag, startPoint x: 1034, startPoint y: 431, endPoint x: 1017, endPoint y: 440, distance: 19.2
click at [1018, 438] on div "Ильина Екатерина ​ 0 %" at bounding box center [1083, 439] width 745 height 27
type input "6 %"
type textarea "x"
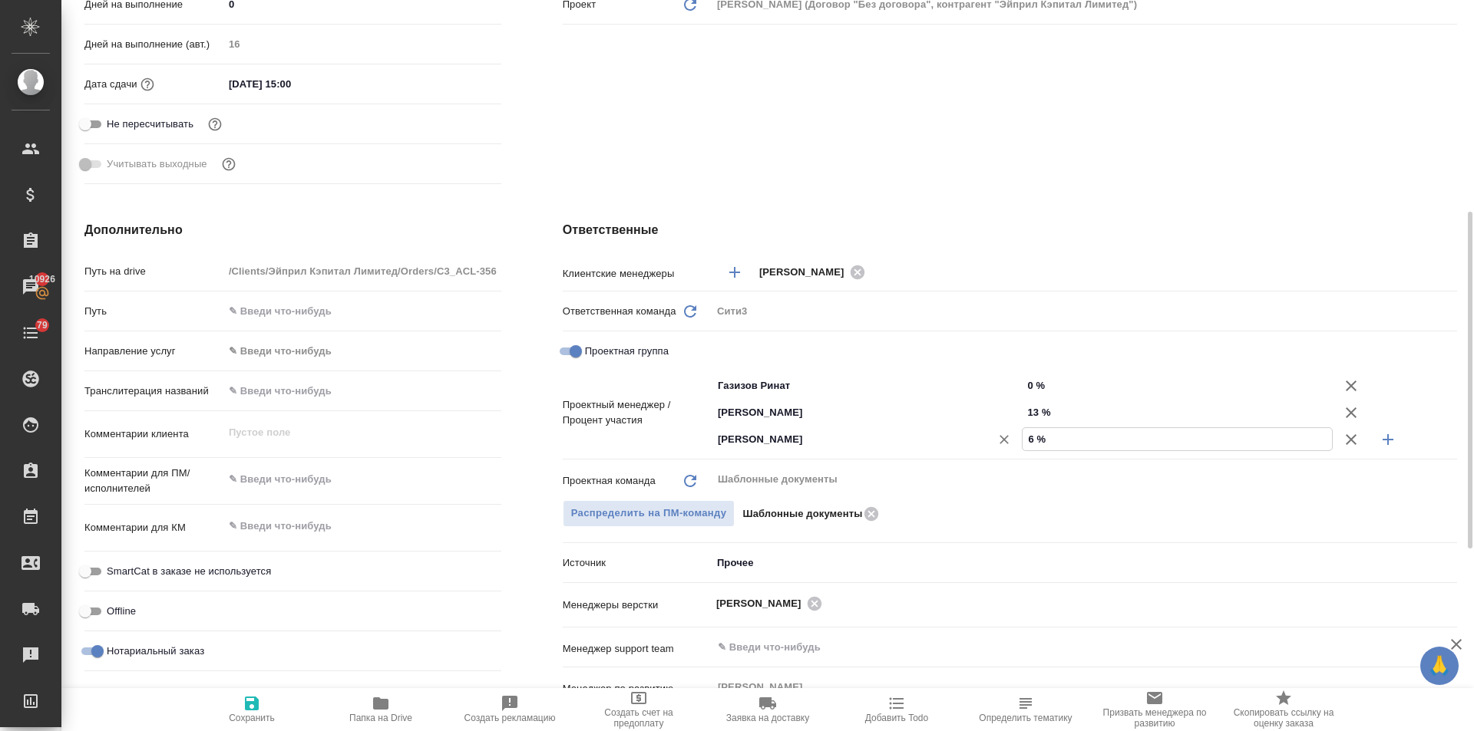
type textarea "x"
type input "64 %"
type textarea "x"
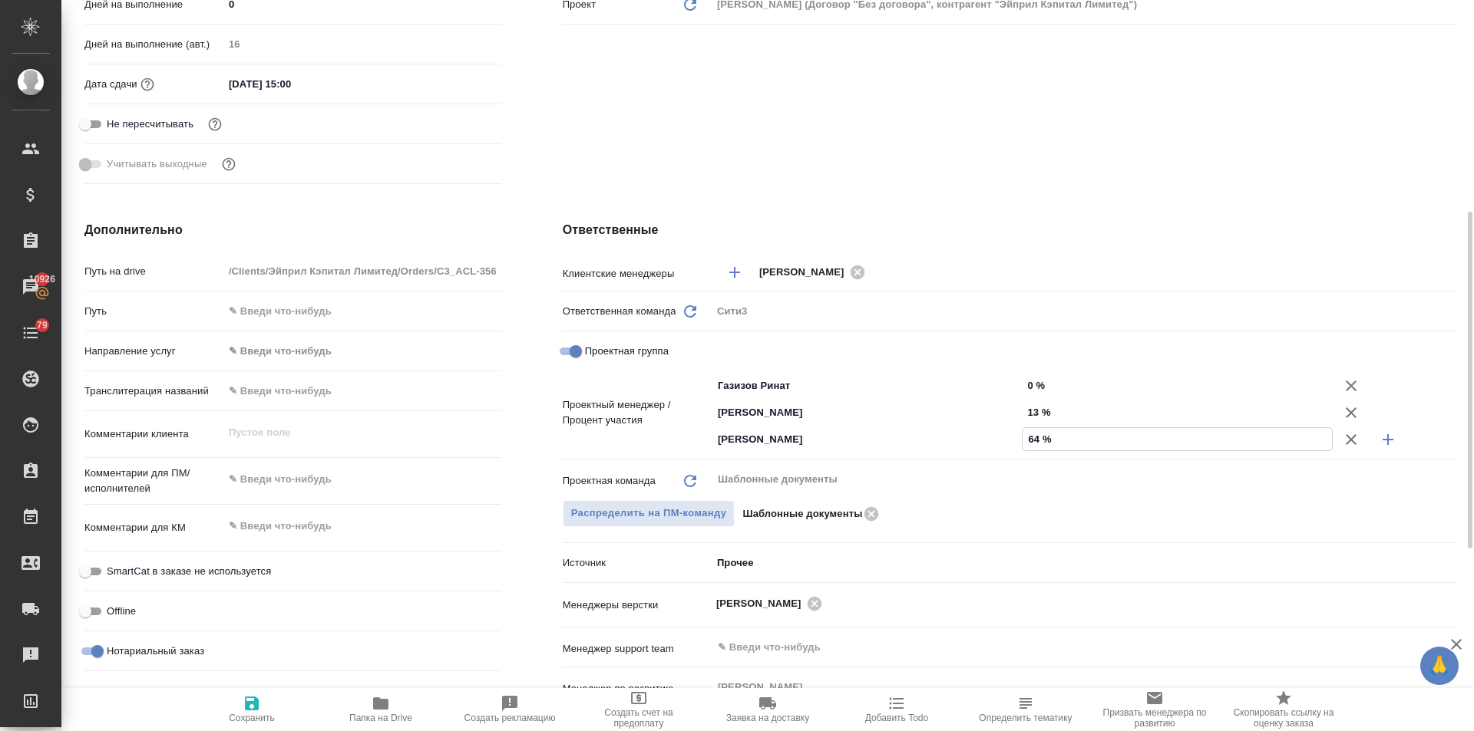
type input "64 %"
drag, startPoint x: 1032, startPoint y: 378, endPoint x: 1020, endPoint y: 381, distance: 11.7
click at [1020, 381] on div "Газизов Ринат ​ 0 %" at bounding box center [1083, 385] width 745 height 27
type textarea "x"
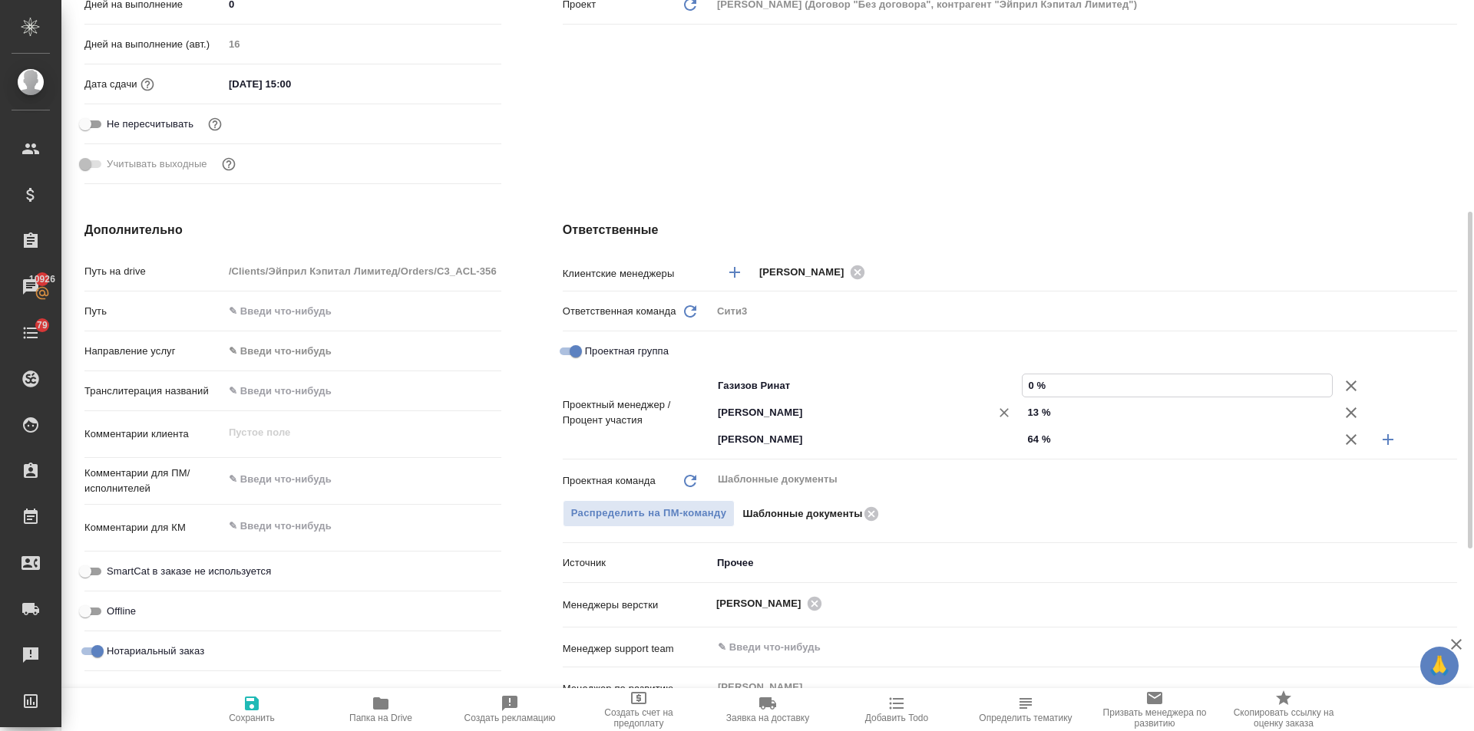
type textarea "x"
type input "2 %"
type textarea "x"
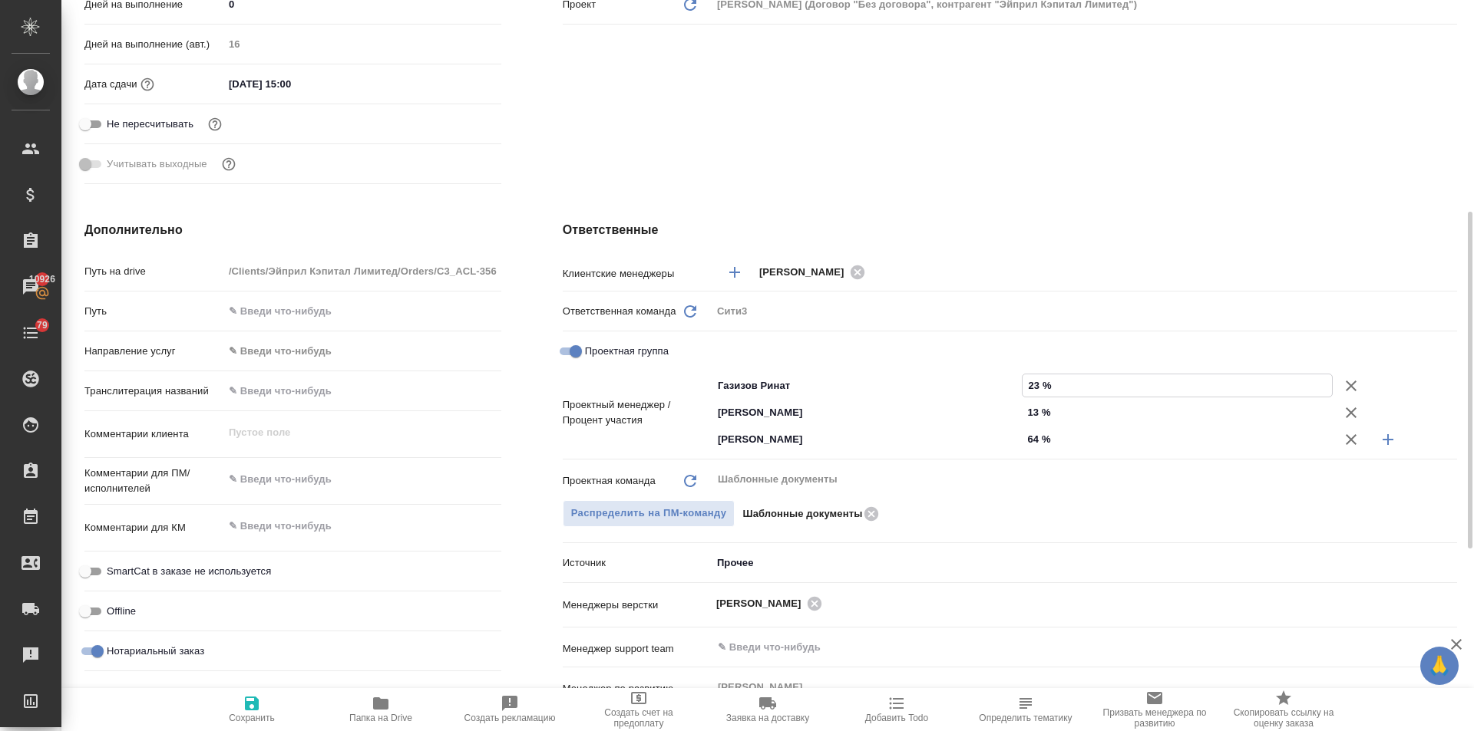
type input "23 %"
click at [255, 717] on span "Сохранить" at bounding box center [252, 718] width 46 height 11
type textarea "x"
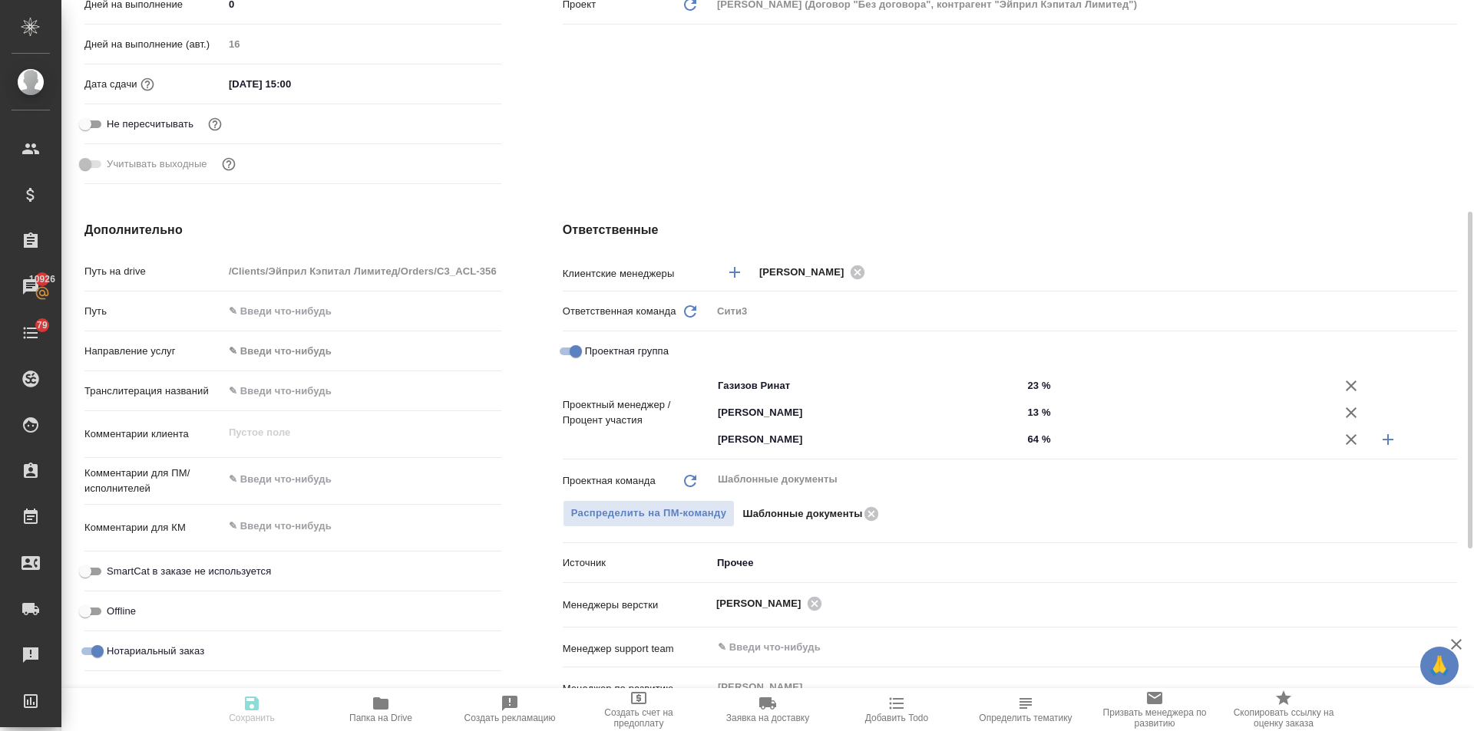
type textarea "x"
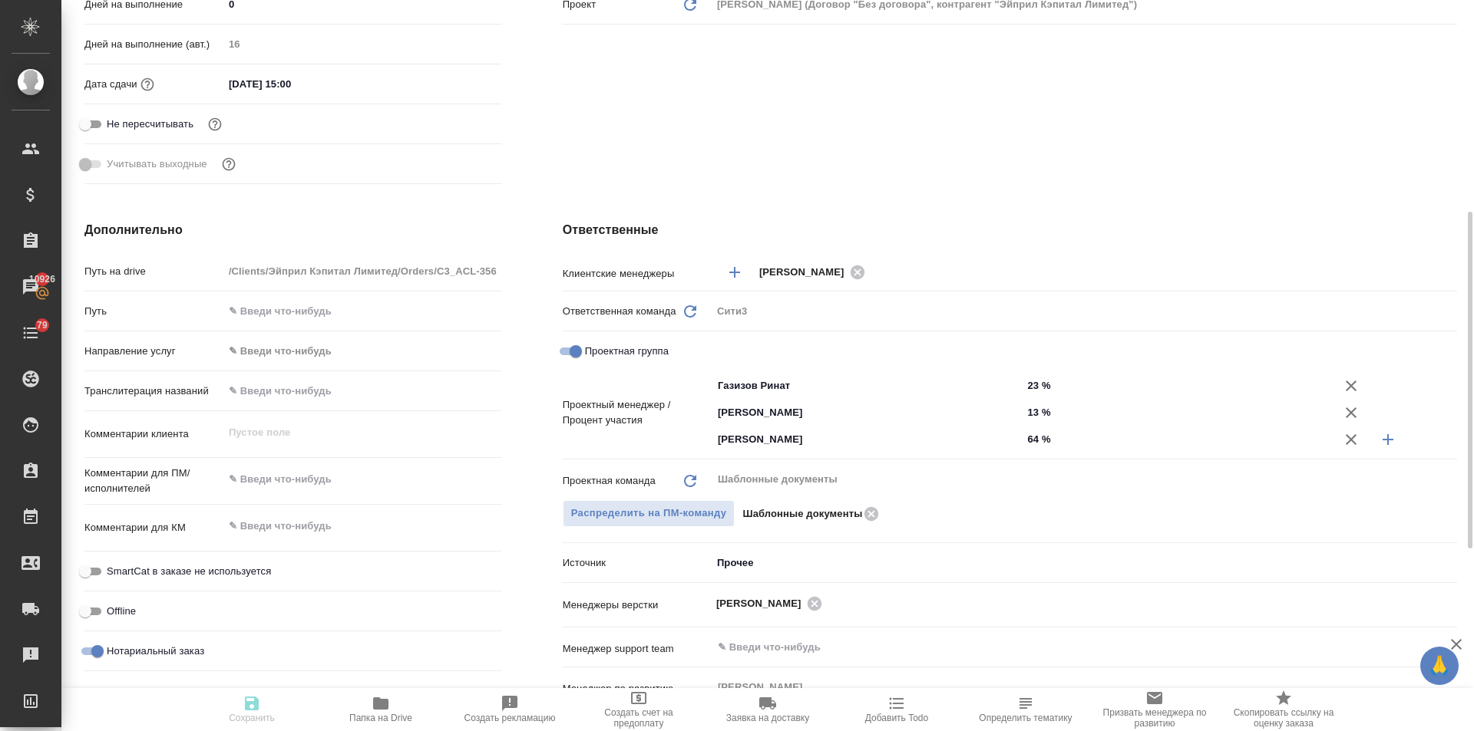
type textarea "x"
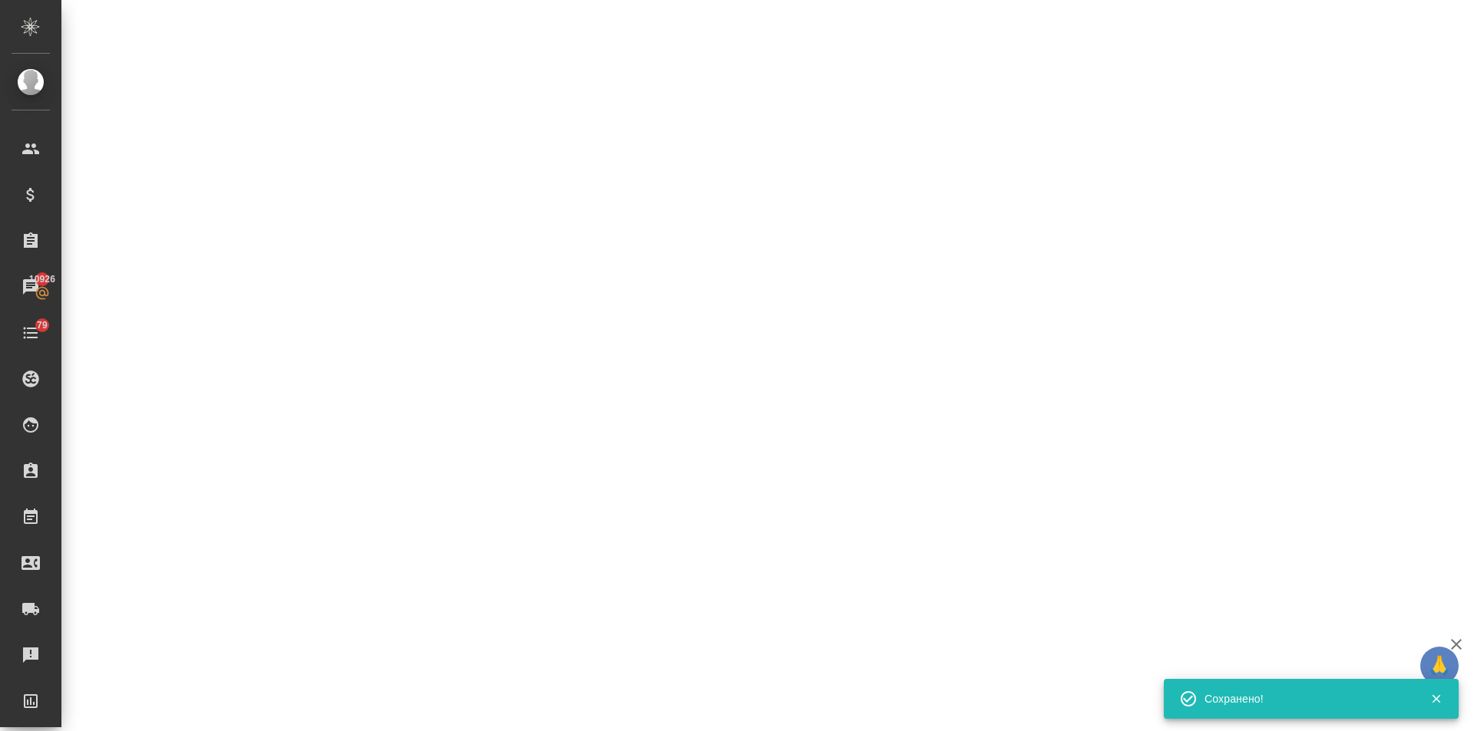
select select "RU"
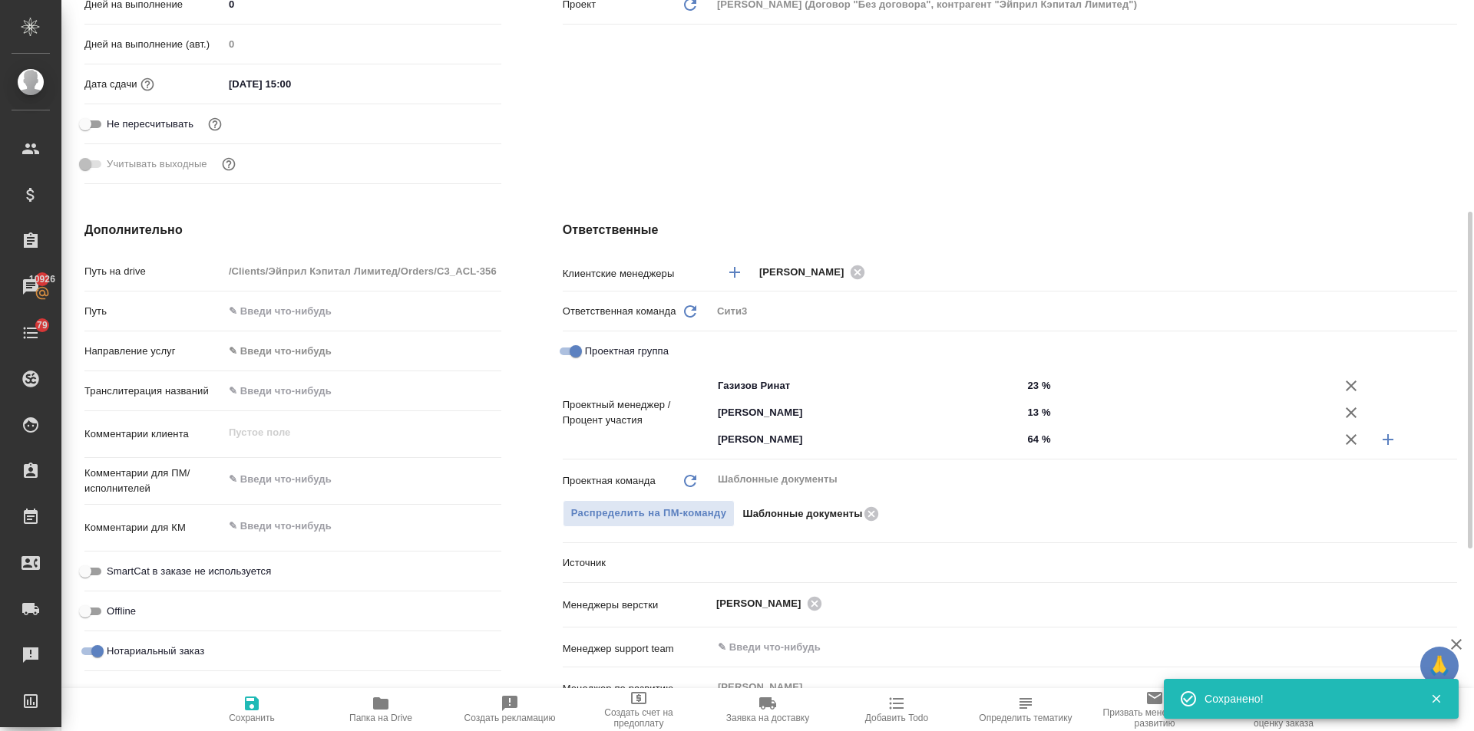
type textarea "x"
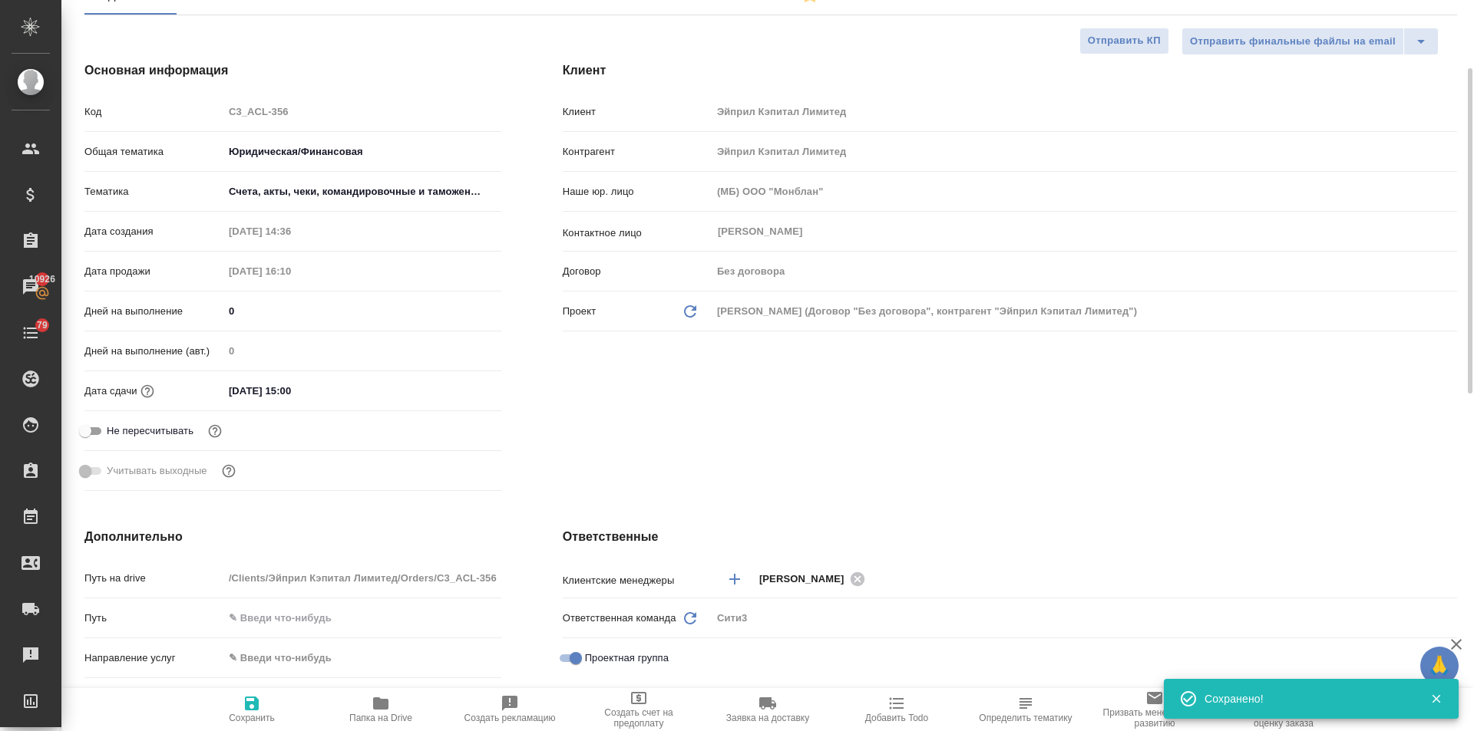
scroll to position [0, 0]
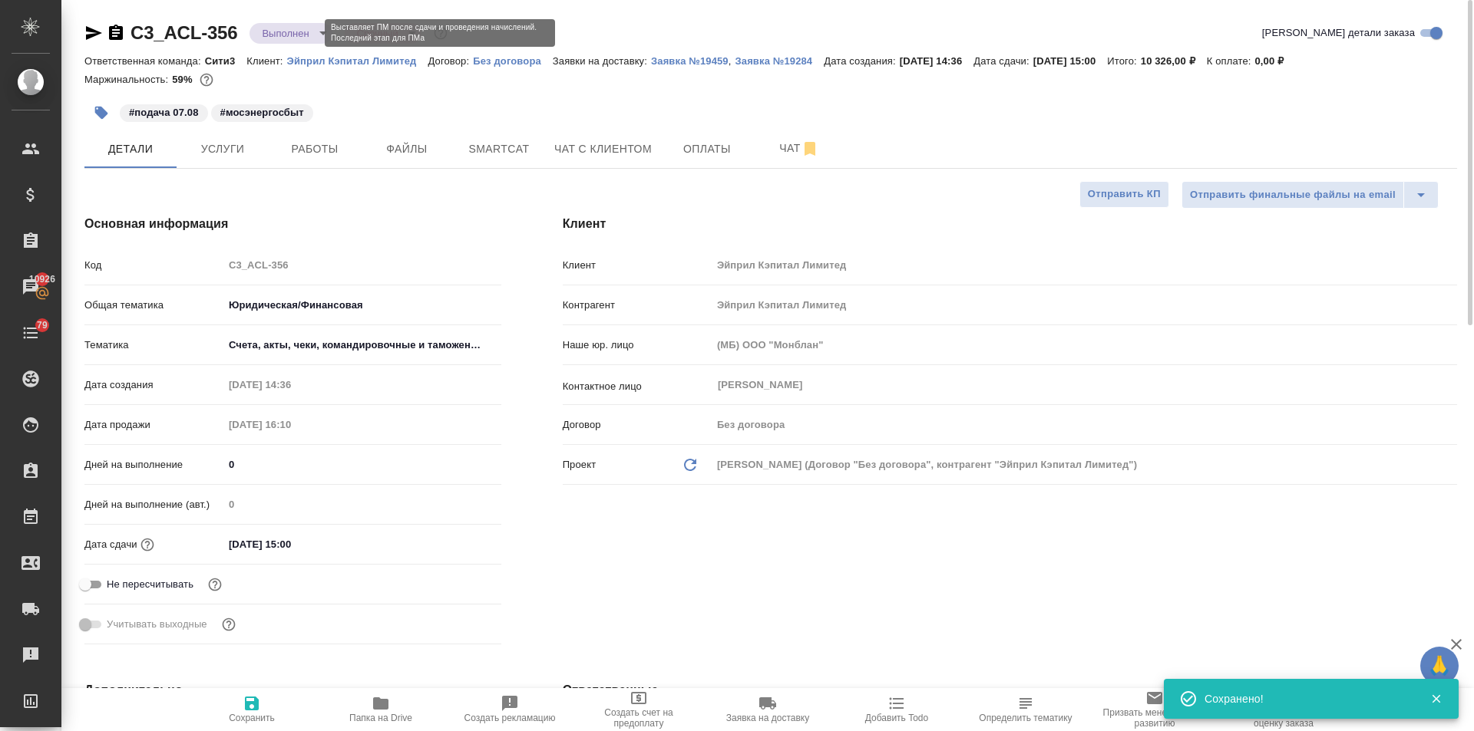
click at [277, 34] on body "🙏 .cls-1 fill:#fff; AWATERA Ilina Ekaterina Клиенты Спецификации Заказы 10926 Ч…" at bounding box center [737, 365] width 1474 height 731
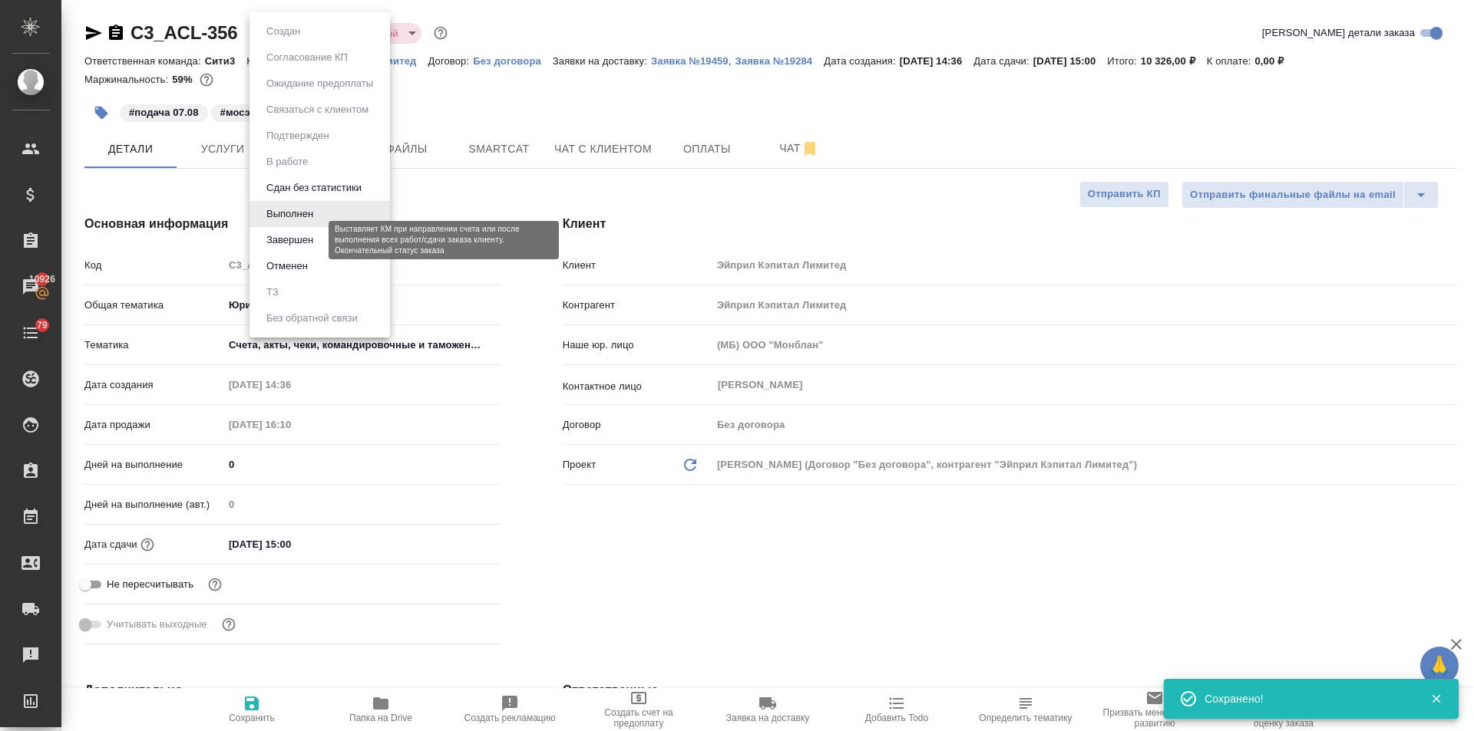
click at [286, 238] on button "Завершен" at bounding box center [290, 240] width 56 height 17
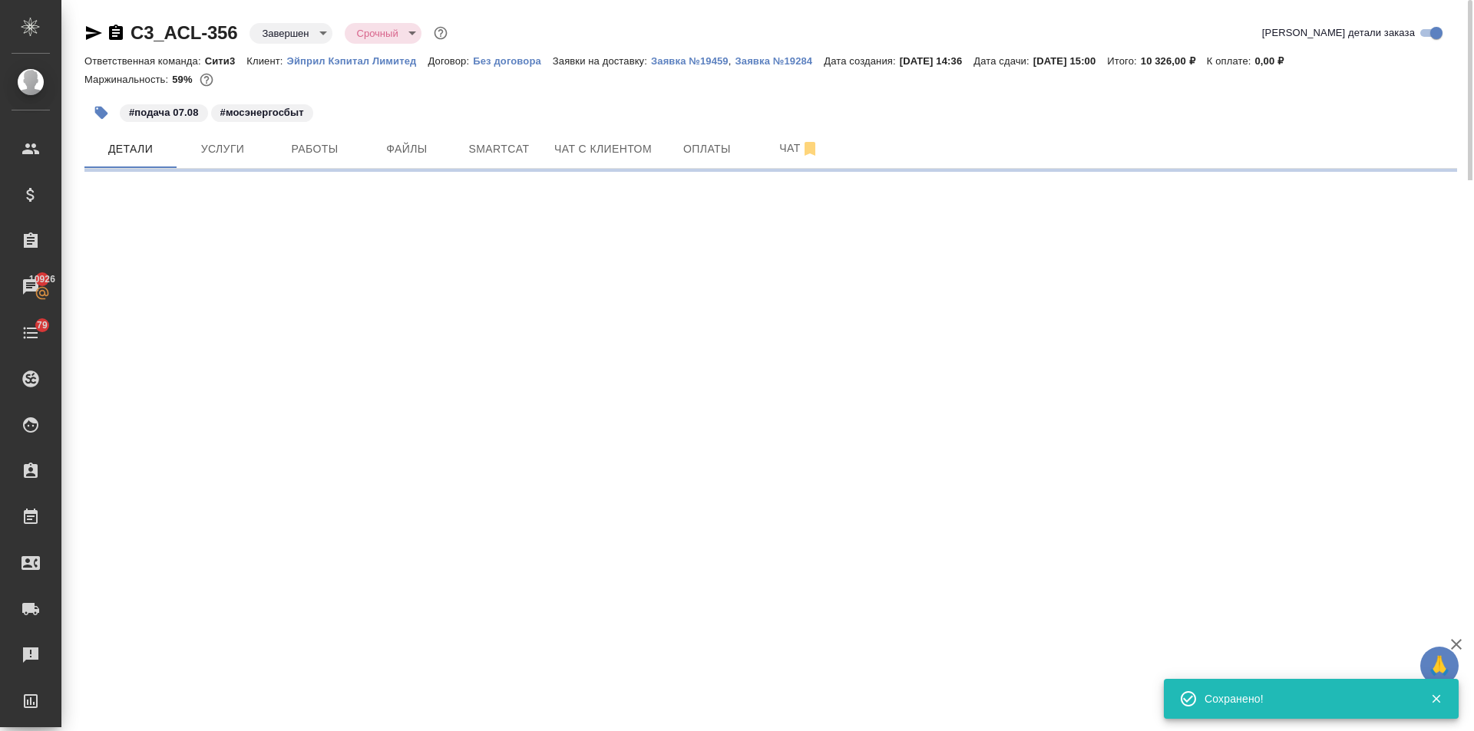
select select "RU"
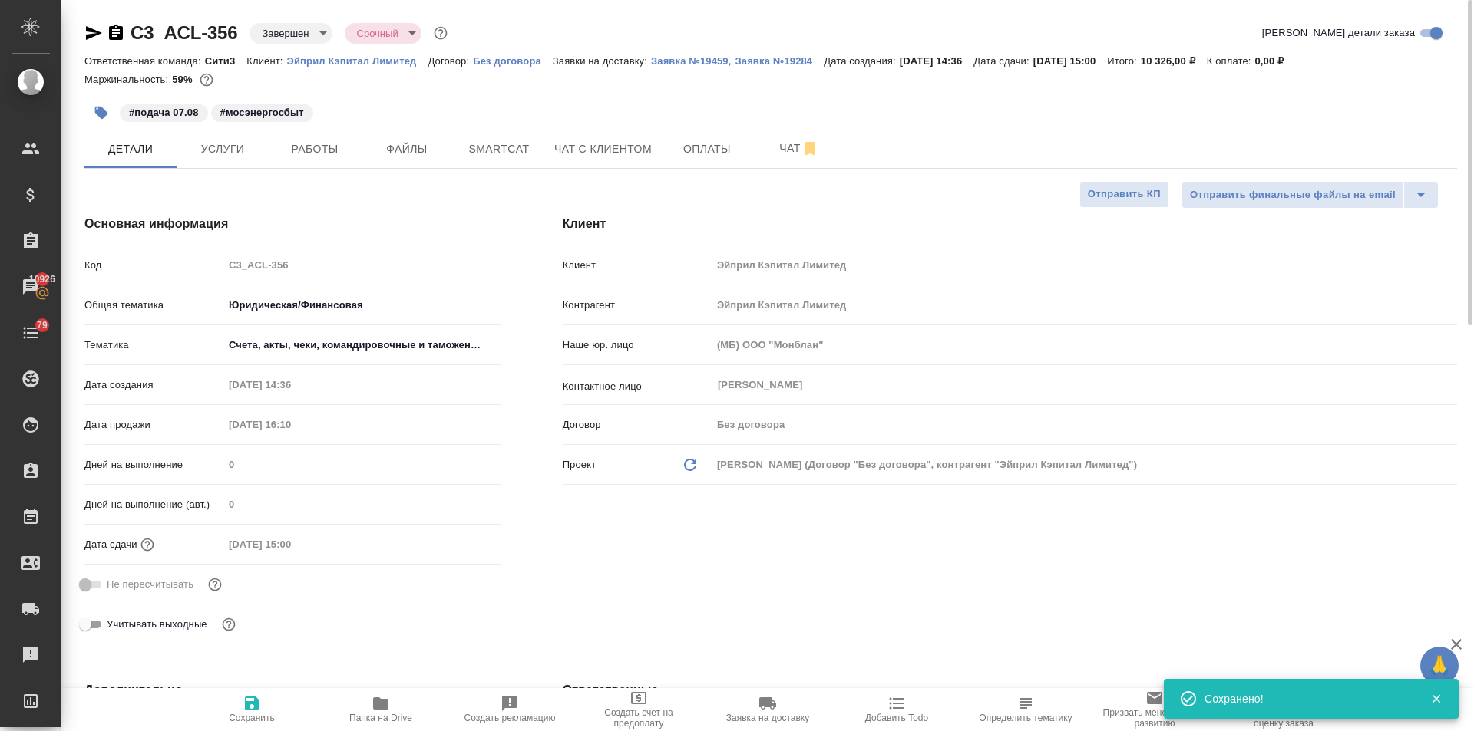
type textarea "x"
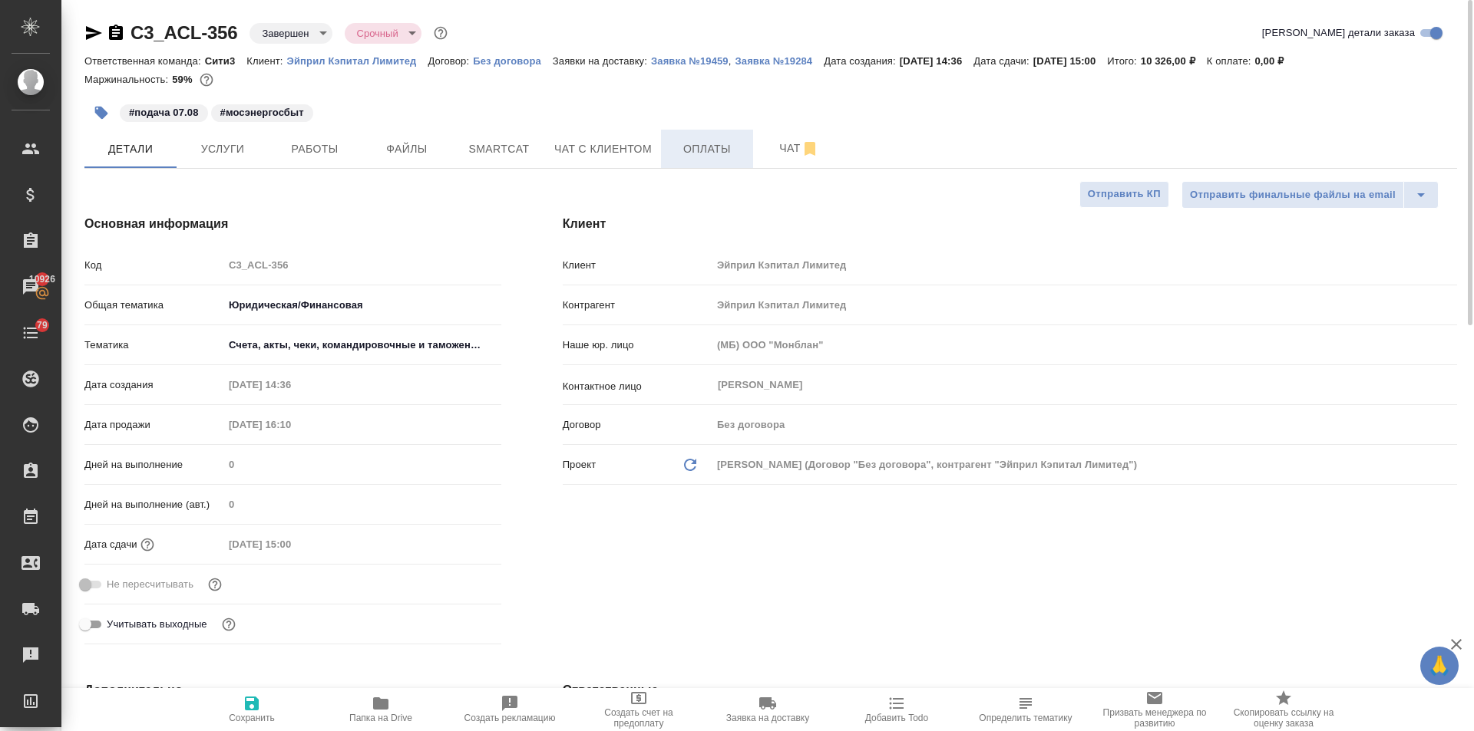
click at [713, 152] on span "Оплаты" at bounding box center [707, 149] width 74 height 19
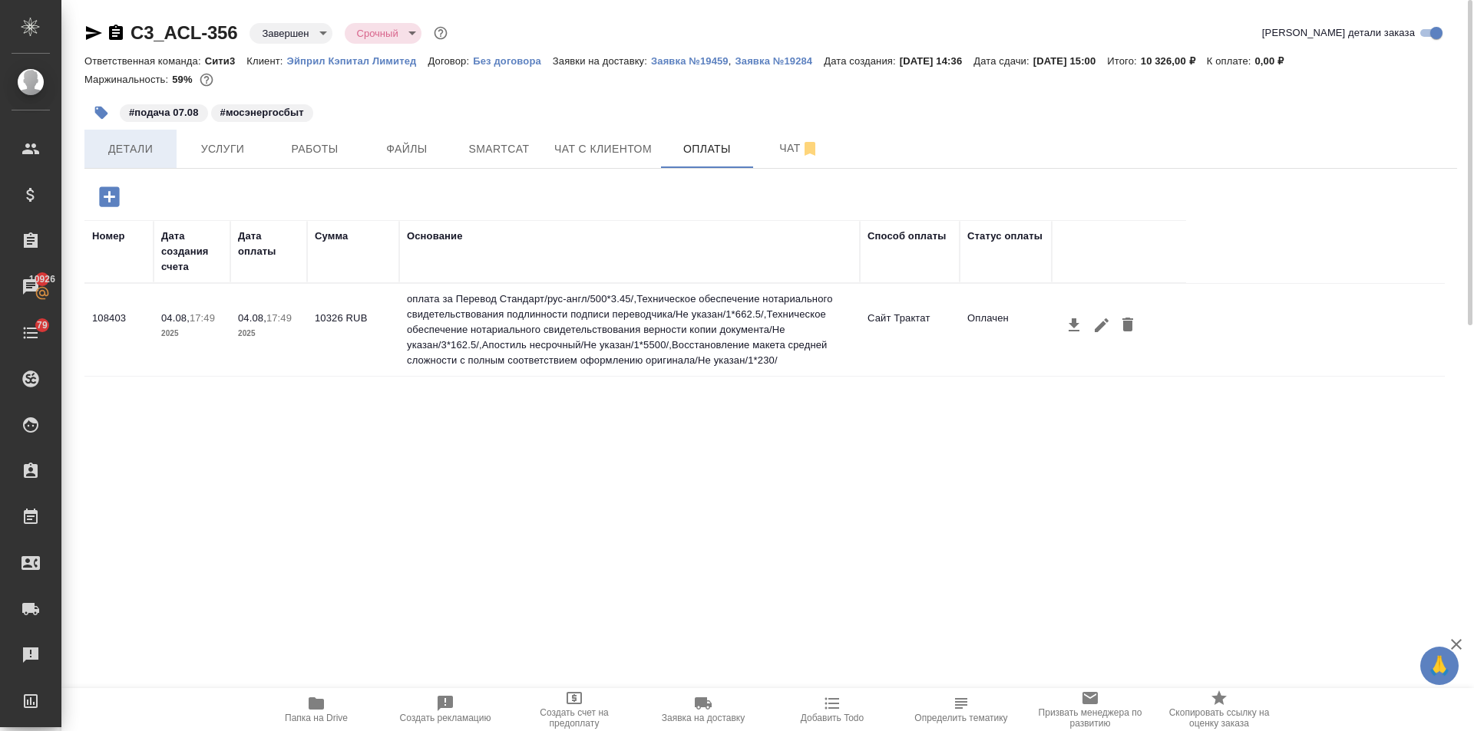
click at [142, 137] on button "Детали" at bounding box center [130, 149] width 92 height 38
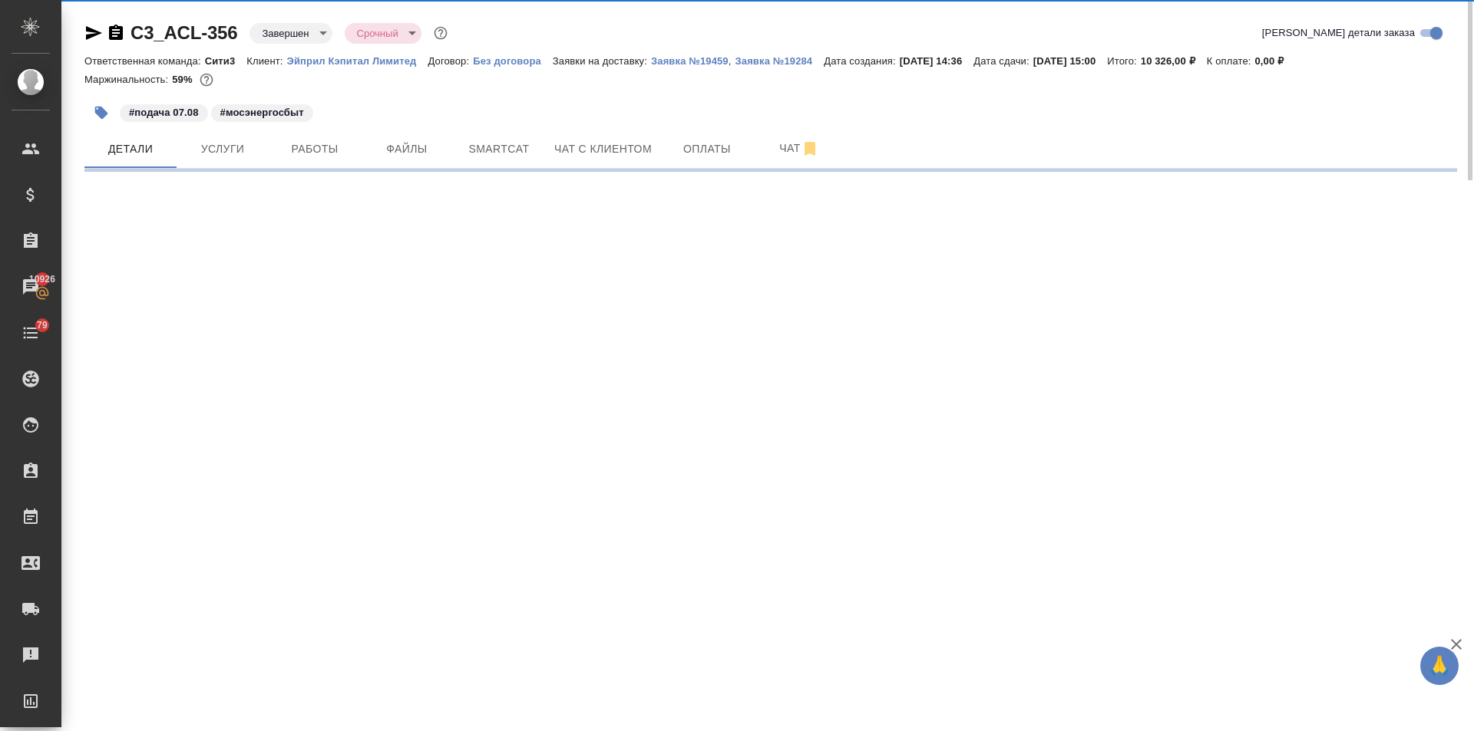
select select "RU"
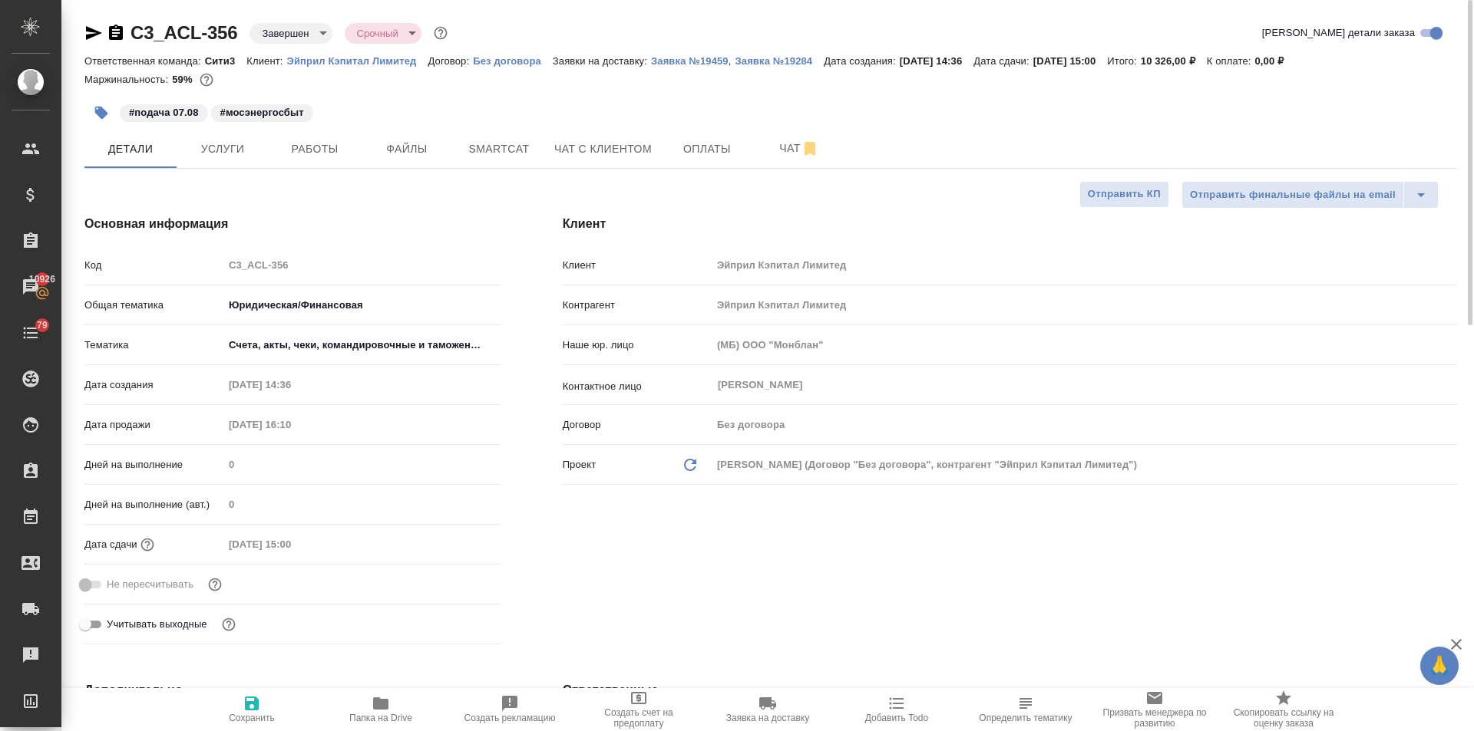
type textarea "x"
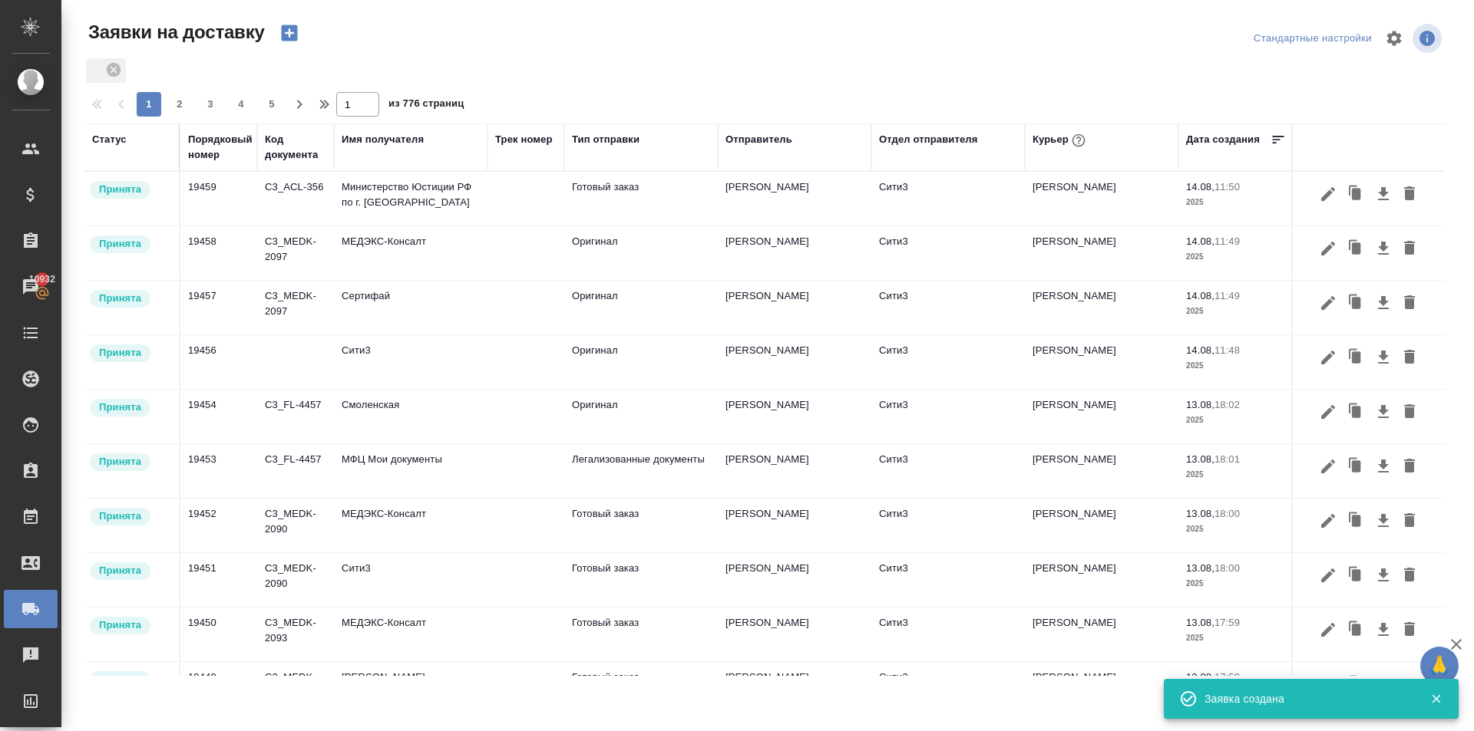
click at [341, 203] on td "Министерство Юстиции РФ по г. Москве" at bounding box center [411, 199] width 154 height 54
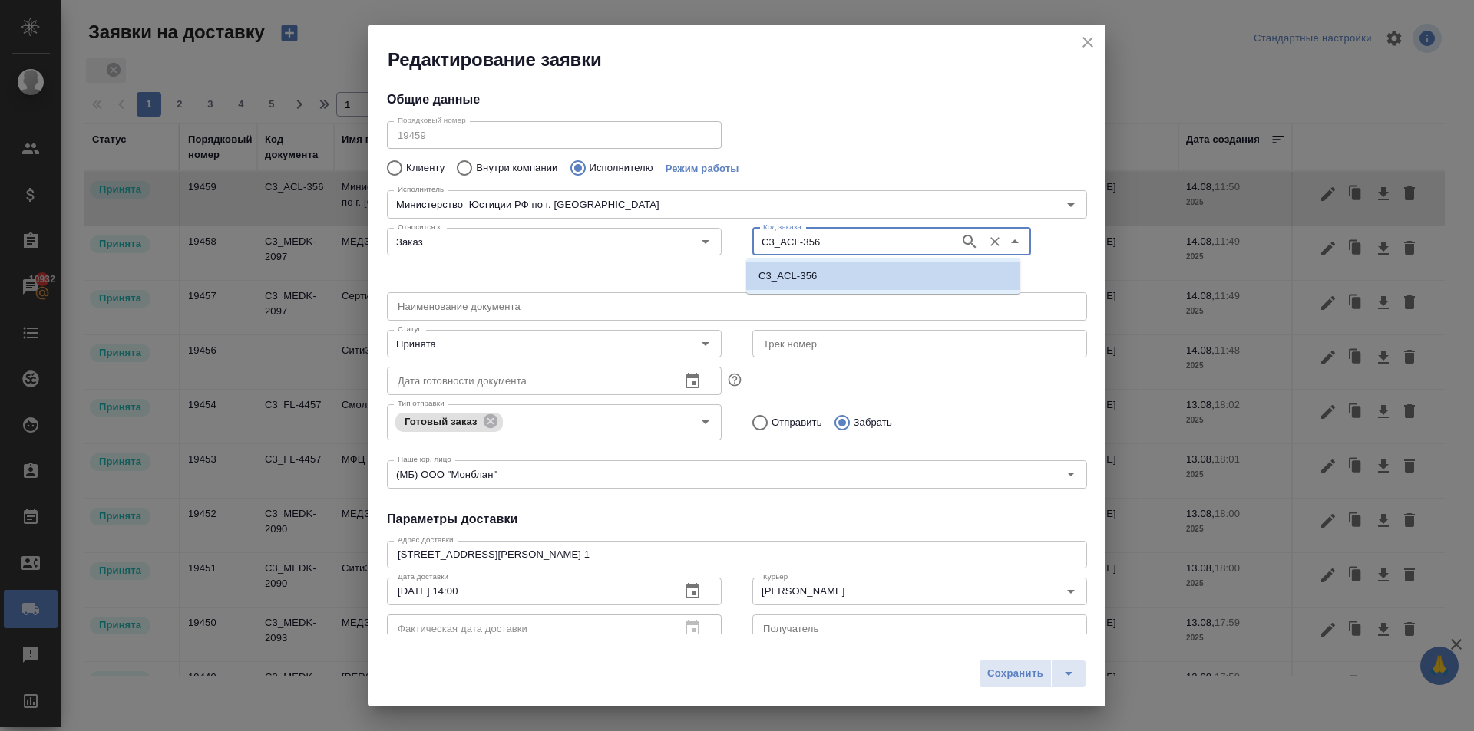
drag, startPoint x: 831, startPoint y: 236, endPoint x: 716, endPoint y: 248, distance: 115.8
click at [716, 248] on div "Относится к: Заказ Относится к: Код заказа C3_ACL-356 Код заказа" at bounding box center [736, 253] width 731 height 95
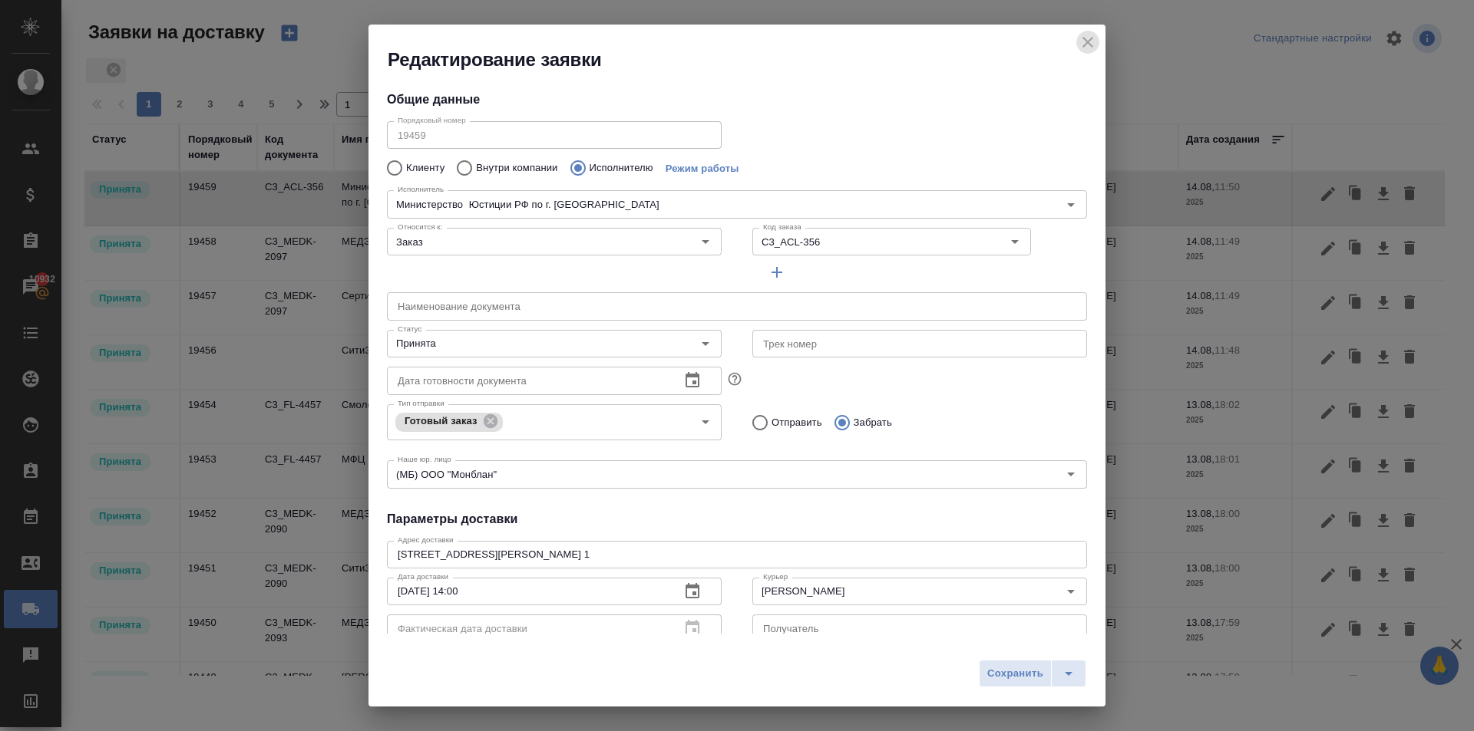
click at [1083, 35] on icon "close" at bounding box center [1087, 42] width 18 height 18
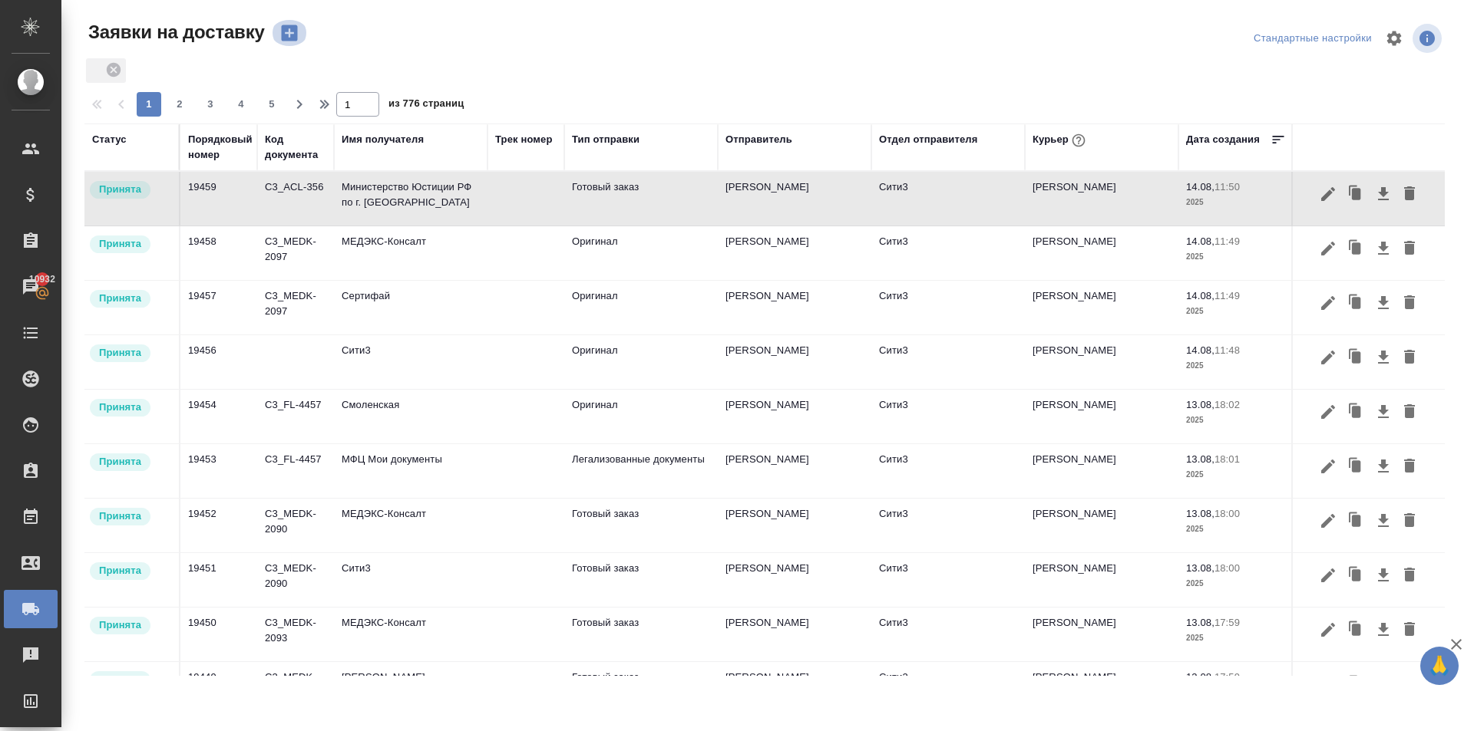
click at [287, 27] on icon "button" at bounding box center [289, 33] width 16 height 16
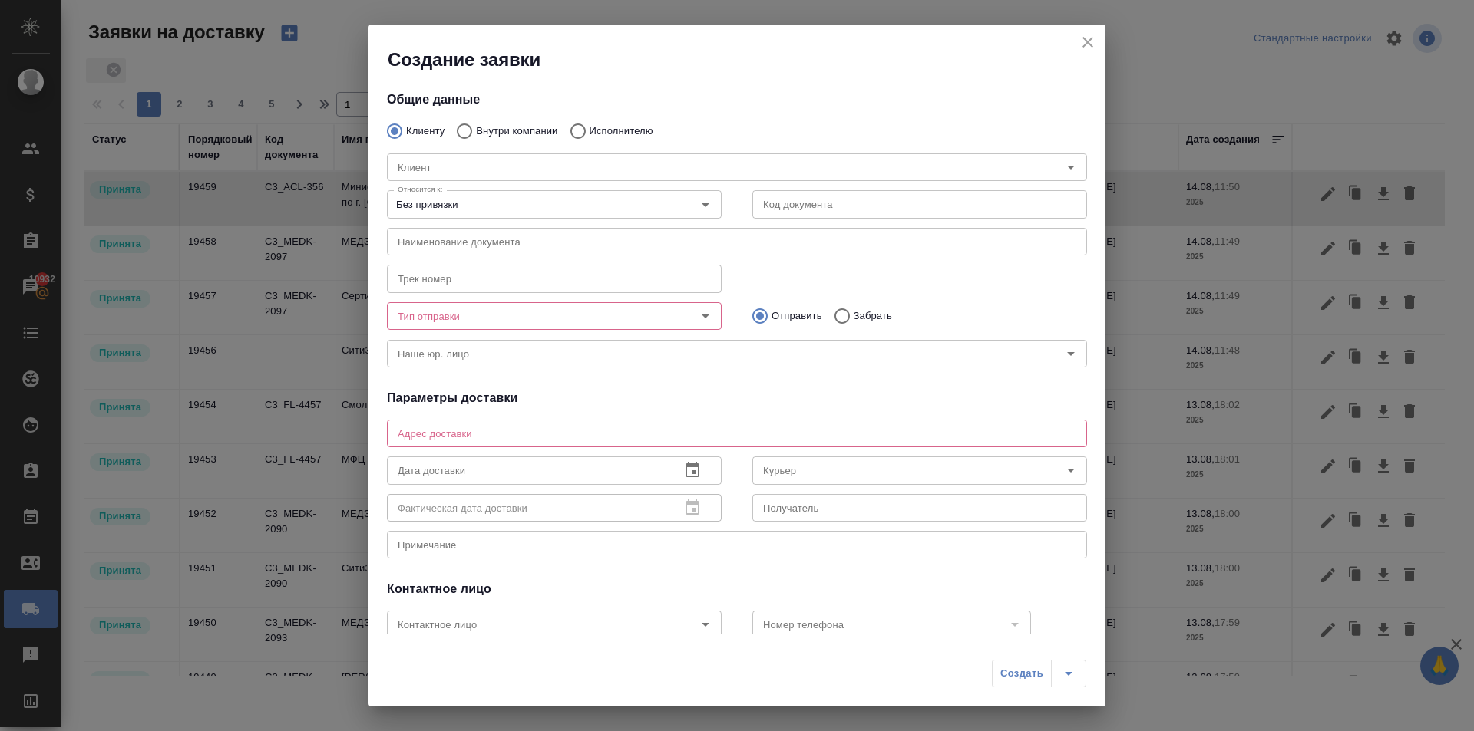
click at [464, 132] on input "Внутри компании" at bounding box center [462, 131] width 28 height 32
radio input "true"
click at [458, 160] on input "Команда" at bounding box center [710, 167] width 639 height 18
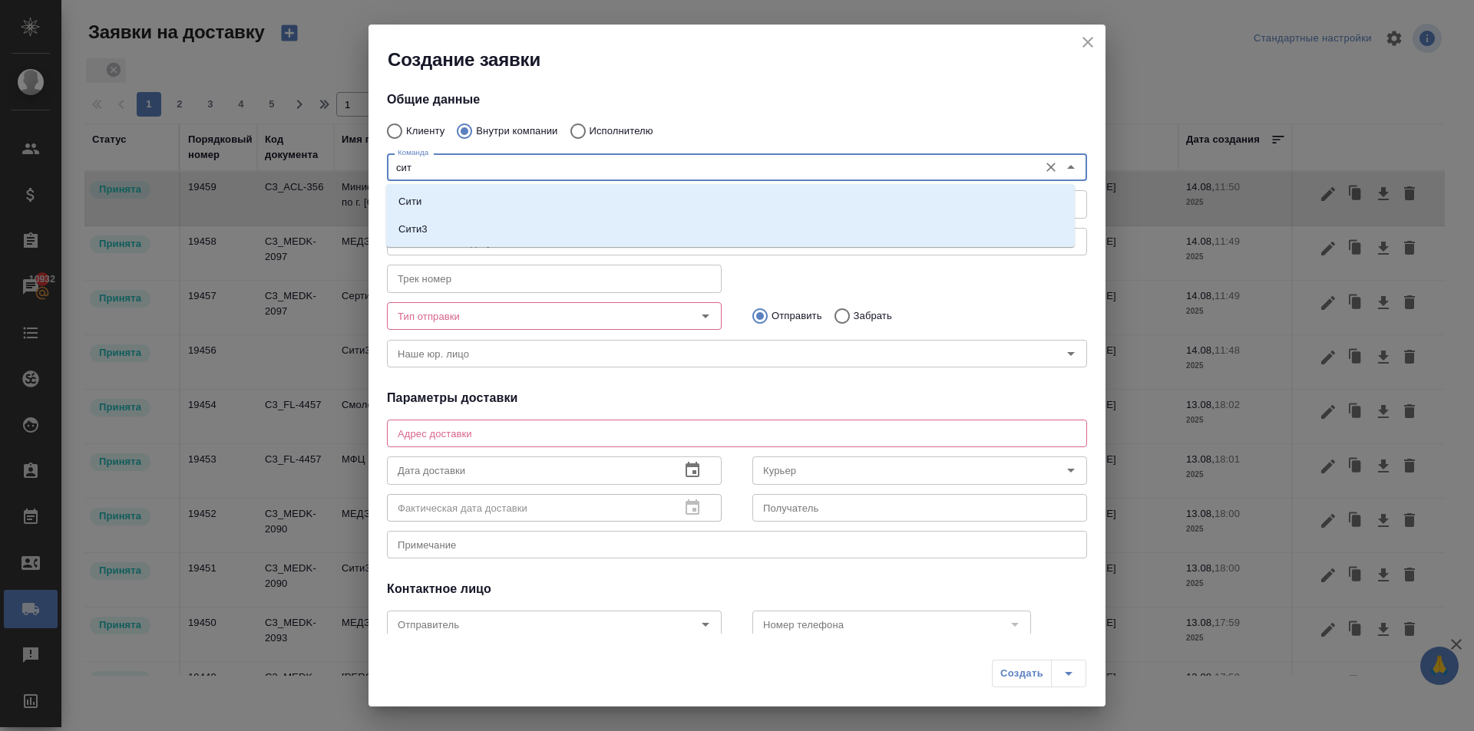
type input "сити"
click at [406, 229] on p "Сити3" at bounding box center [412, 229] width 29 height 15
type textarea "Огородный проезд 16/1, строение 4, этаж 3, офис 302"
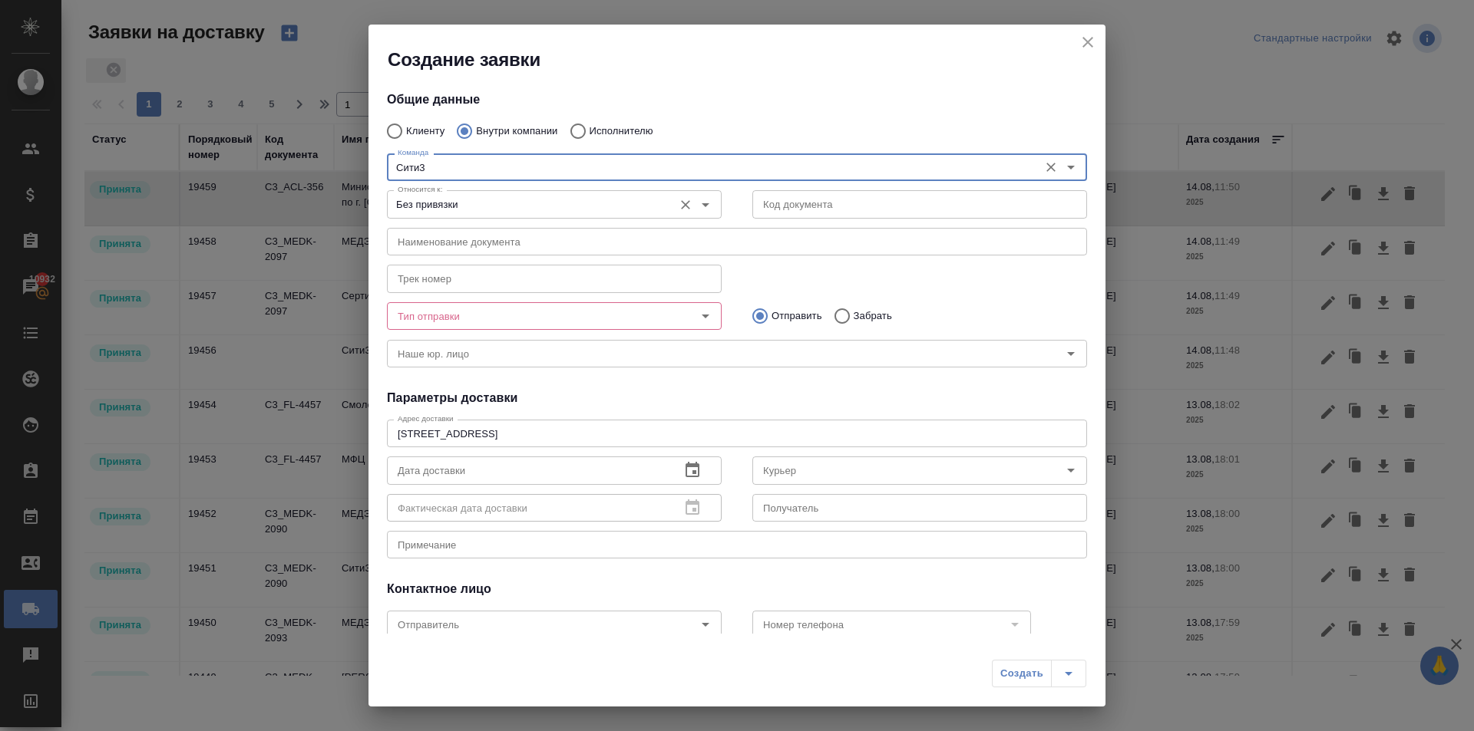
type input "Сити3"
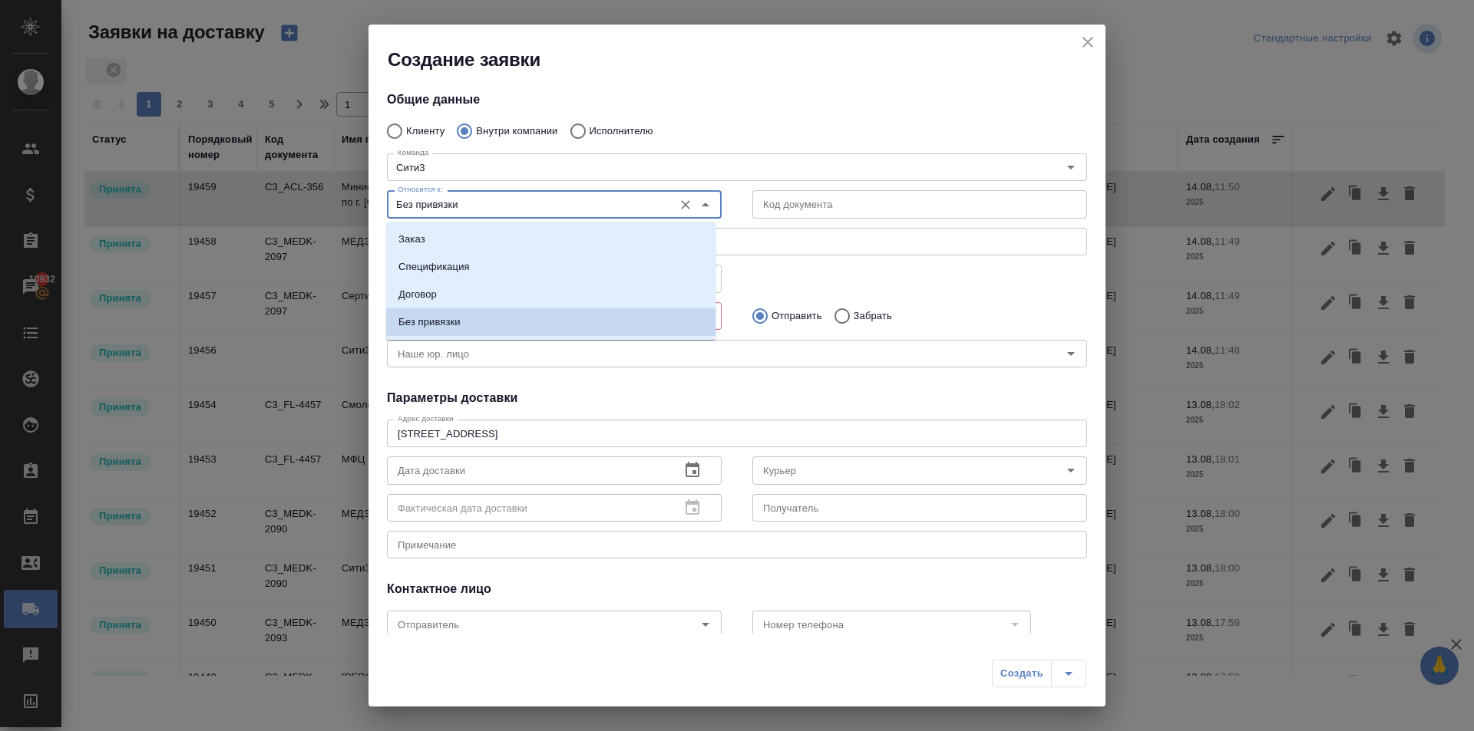
click at [419, 204] on input "Без привязки" at bounding box center [528, 204] width 274 height 18
click at [420, 227] on li "Заказ" at bounding box center [550, 240] width 329 height 28
type input "Заказ"
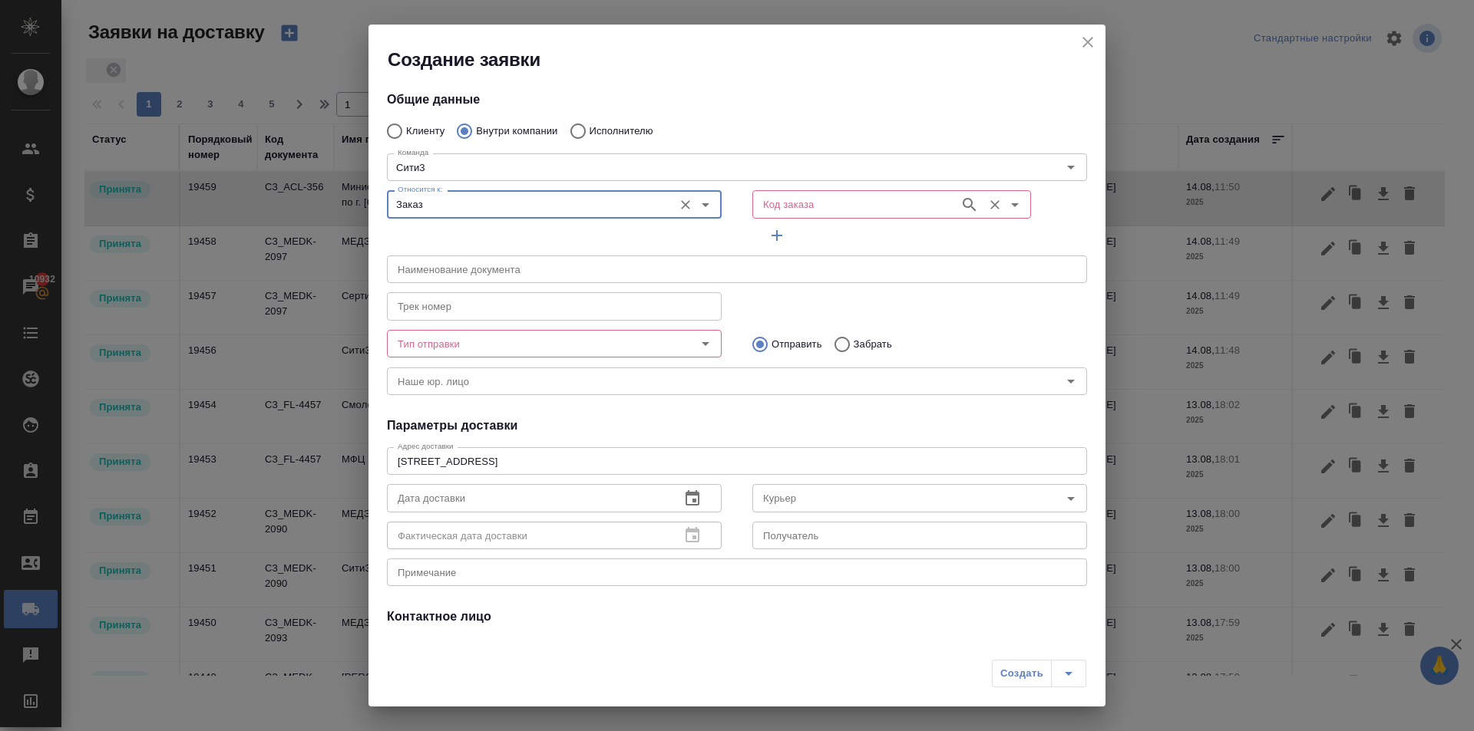
click at [792, 203] on input "Код заказа" at bounding box center [854, 204] width 195 height 18
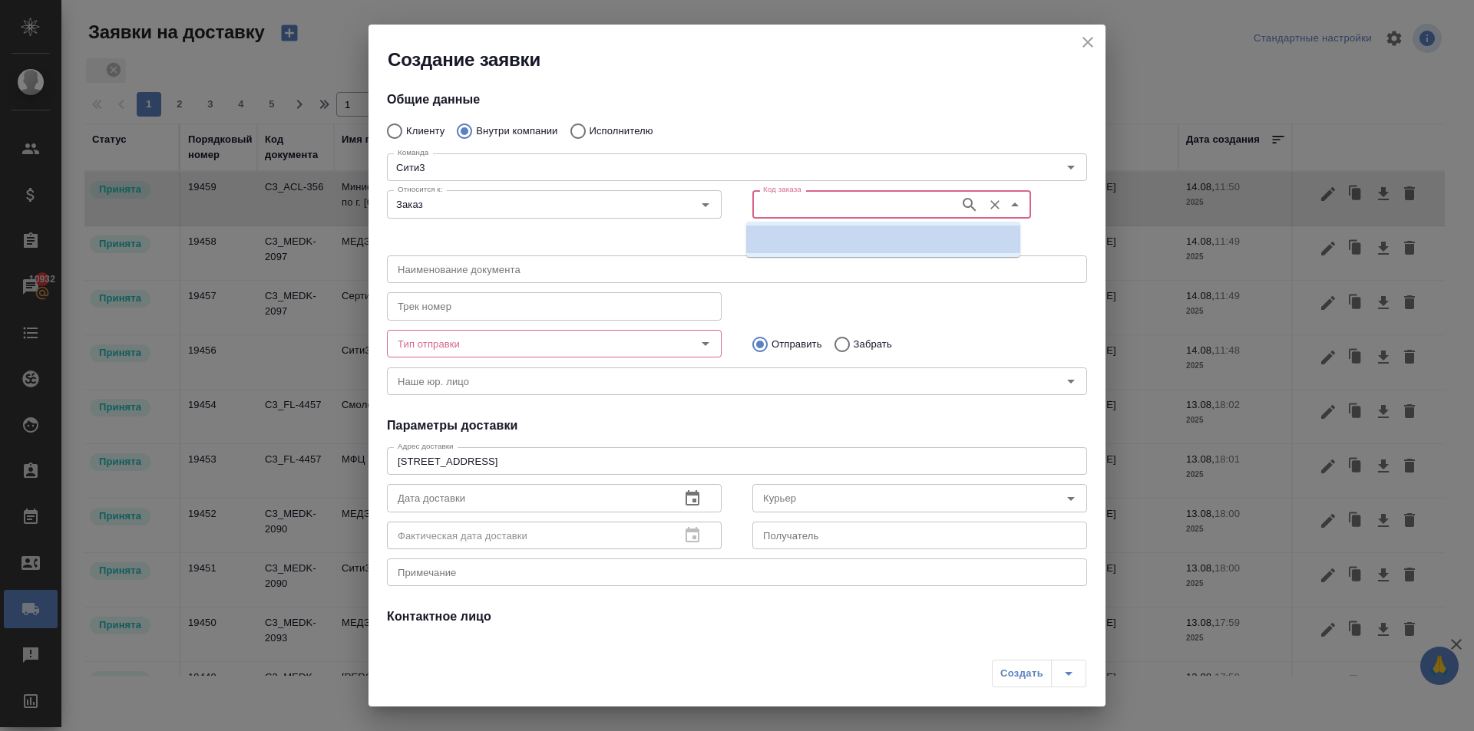
paste input "C3_ACL-356"
type input "C3_ACL-356"
click at [783, 236] on p "C3_ACL-356" at bounding box center [787, 239] width 58 height 15
click at [987, 204] on icon "Очистить" at bounding box center [994, 204] width 15 height 15
click at [789, 206] on input "Код заказа" at bounding box center [854, 204] width 195 height 18
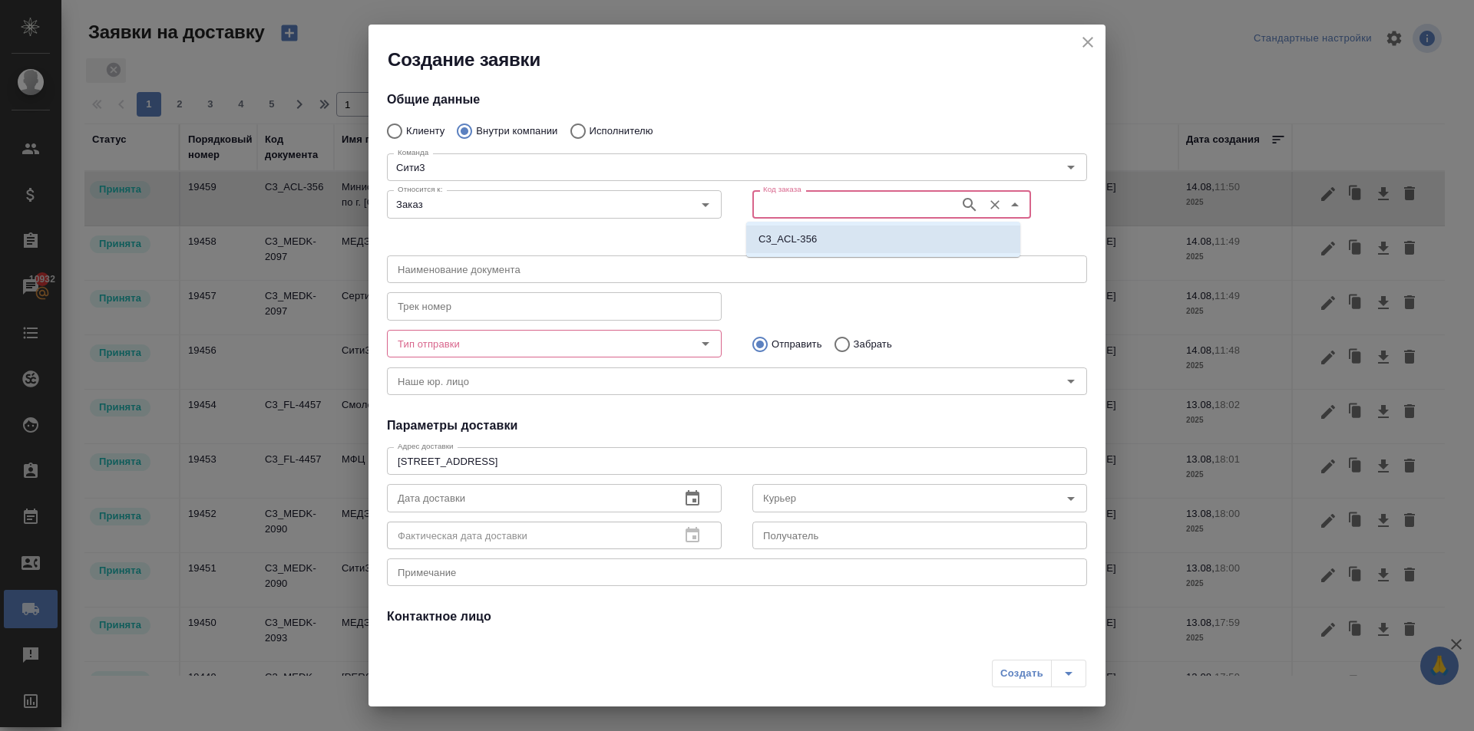
click at [791, 234] on p "C3_ACL-356" at bounding box center [787, 239] width 58 height 15
type input "(МБ) ООО "Монблан""
type input "C3_ACL-356"
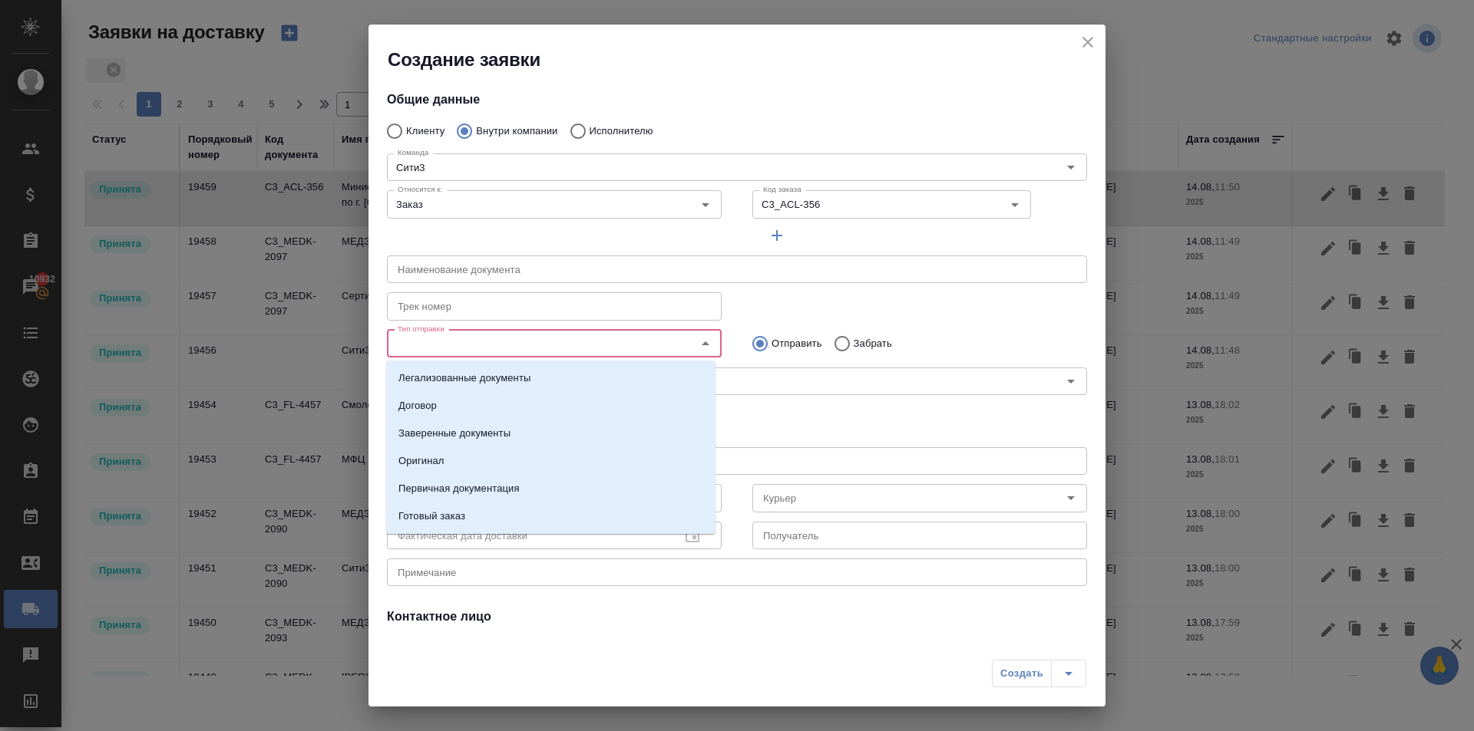
click at [622, 340] on input "Тип отправки" at bounding box center [528, 344] width 274 height 18
click at [465, 512] on p "Готовый заказ" at bounding box center [431, 516] width 67 height 15
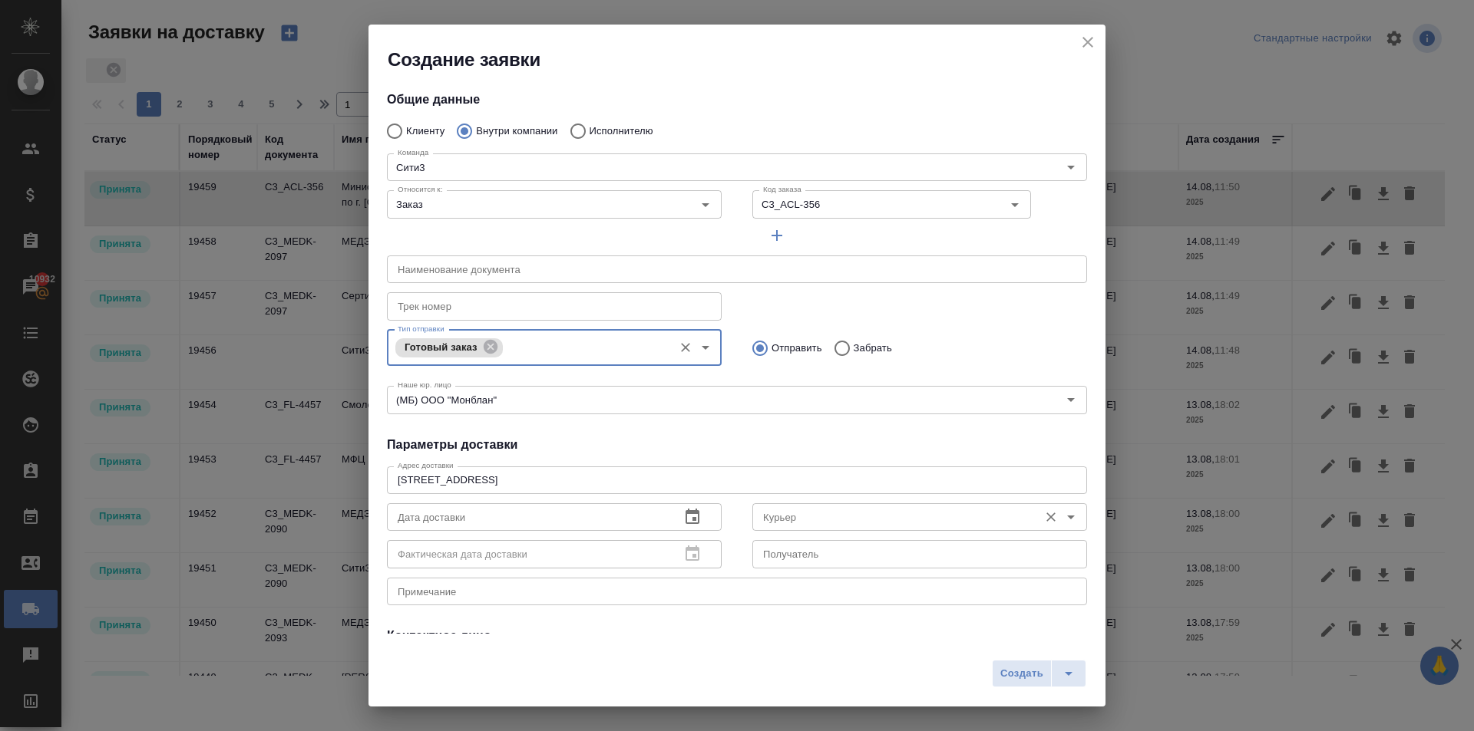
click at [805, 517] on input "Курьер" at bounding box center [894, 517] width 274 height 18
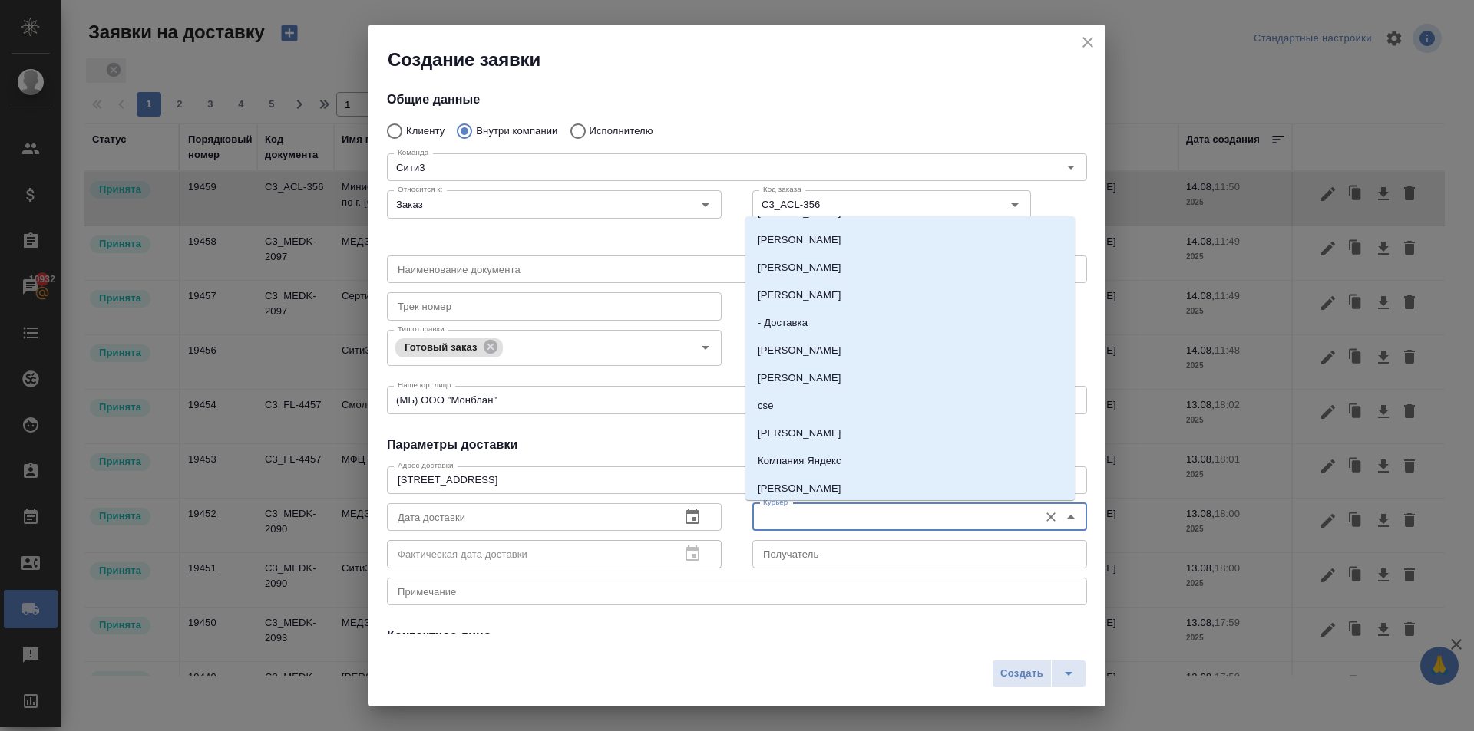
scroll to position [301, 0]
click at [785, 446] on li "Бородулин Антон" at bounding box center [909, 458] width 329 height 28
type input "Бородулин Антон"
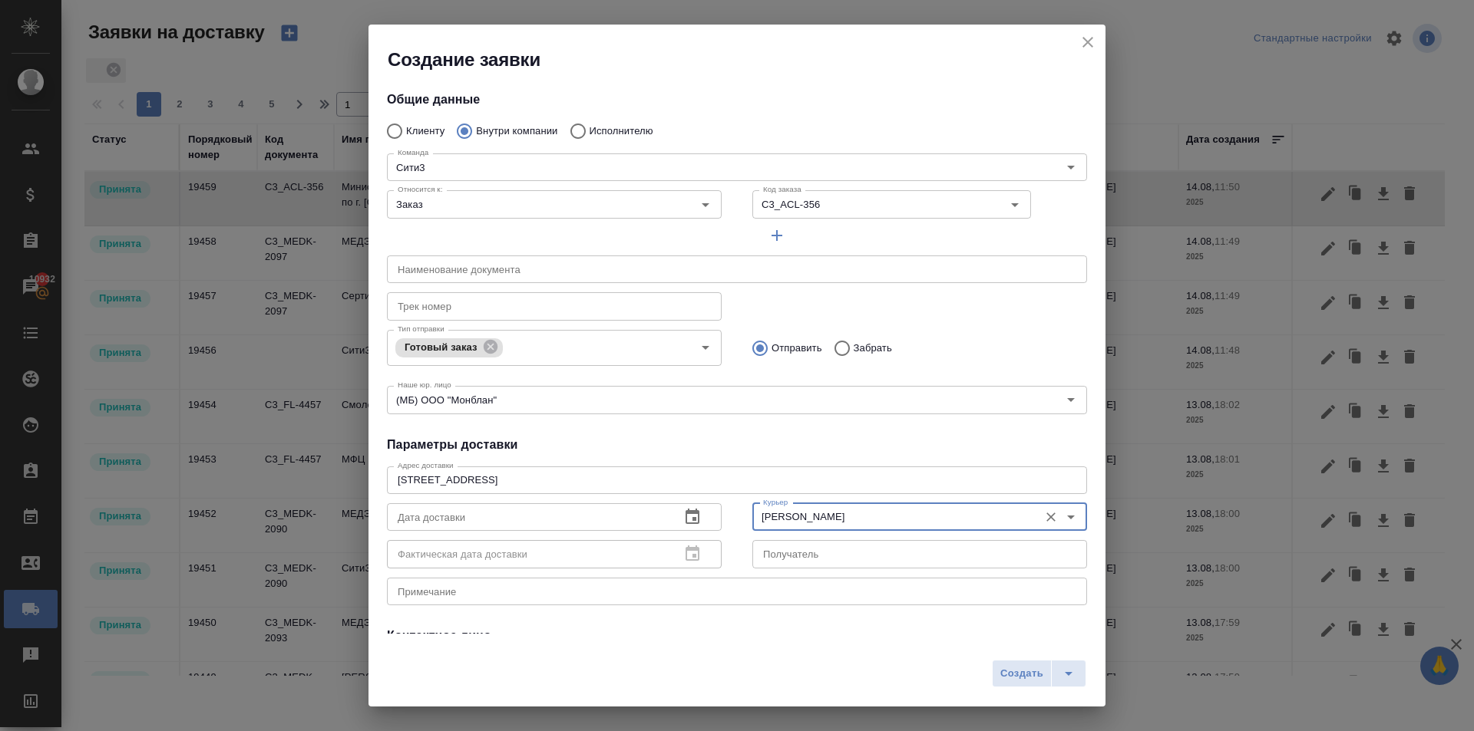
click at [685, 510] on icon "button" at bounding box center [692, 516] width 14 height 15
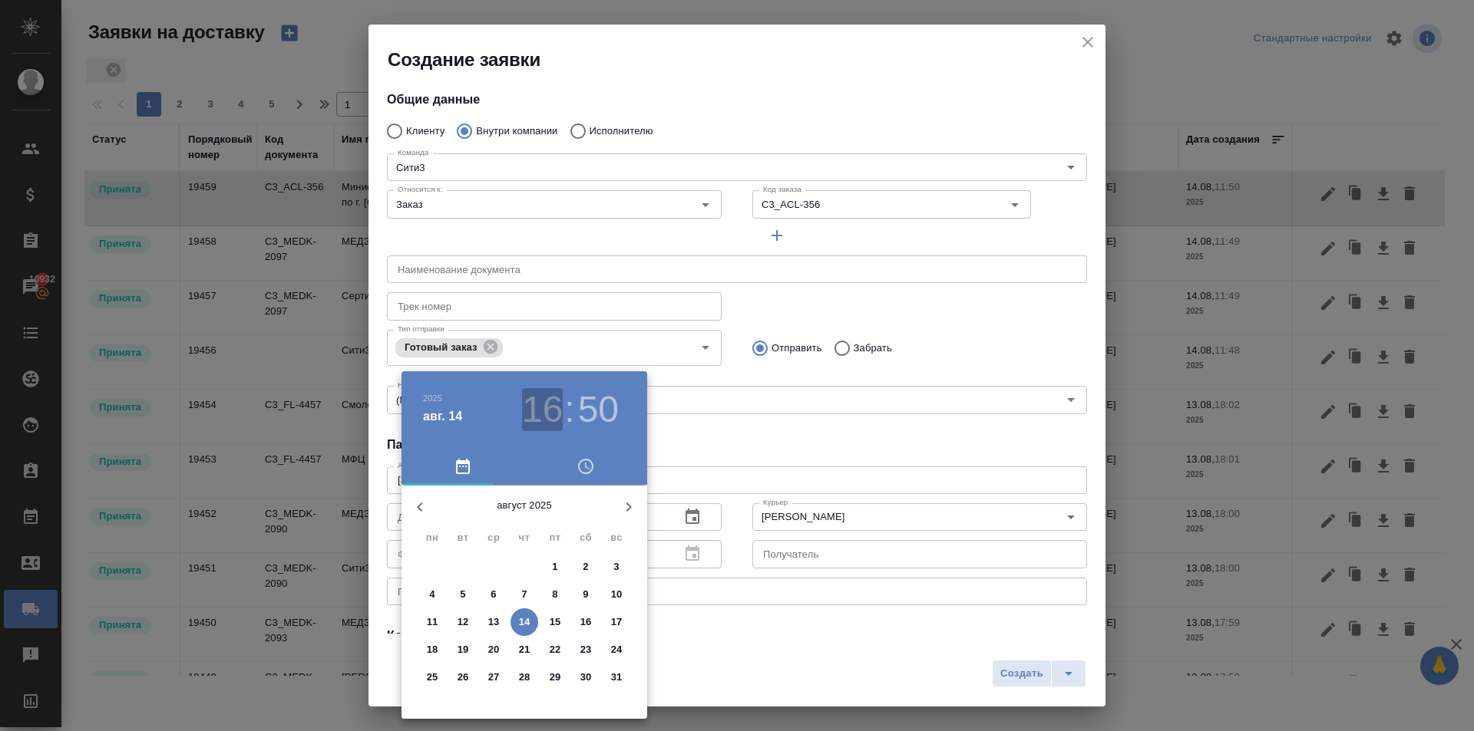
click at [540, 407] on h3 "16" at bounding box center [542, 409] width 41 height 43
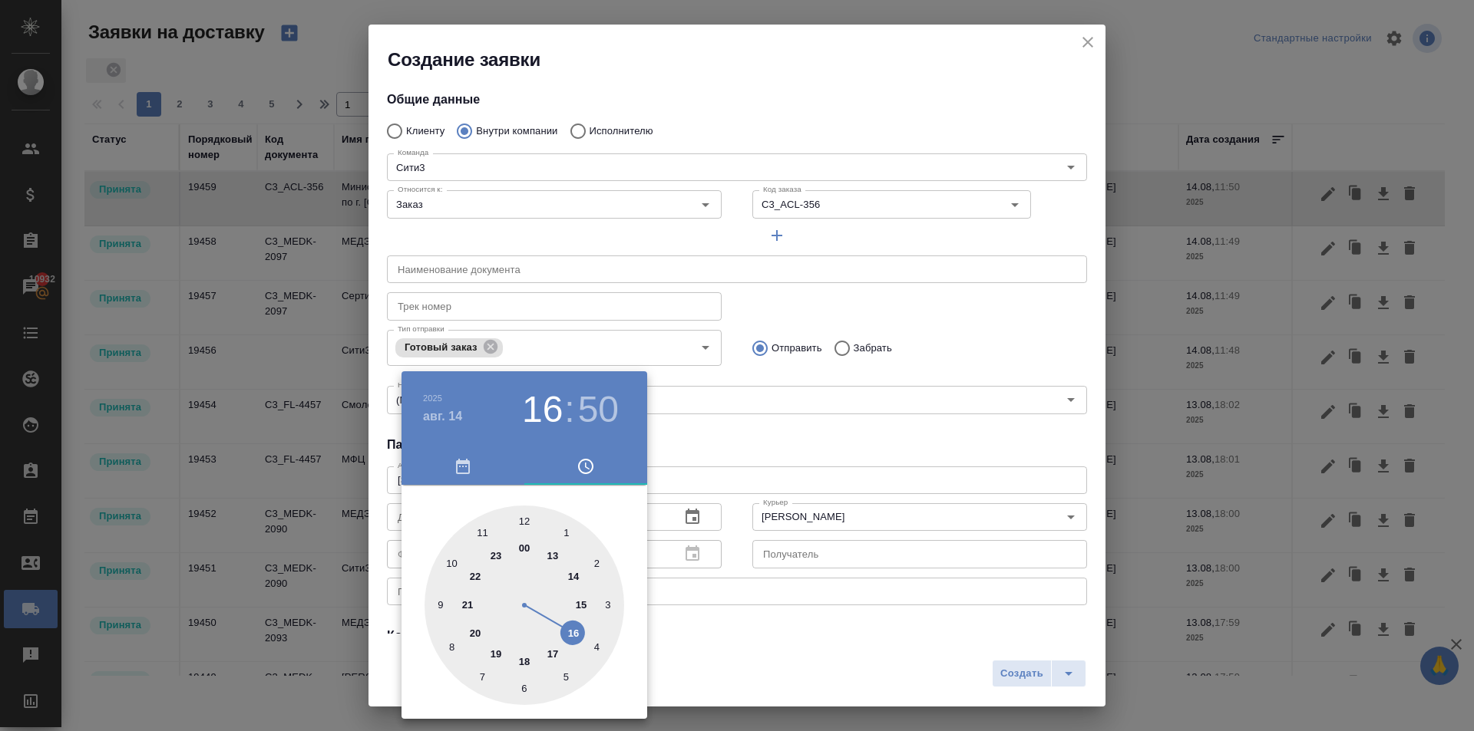
click at [561, 649] on div at bounding box center [524, 606] width 200 height 200
click at [526, 519] on div at bounding box center [524, 606] width 200 height 200
type input "14.08.2025 17:00"
click at [800, 387] on div at bounding box center [737, 365] width 1474 height 731
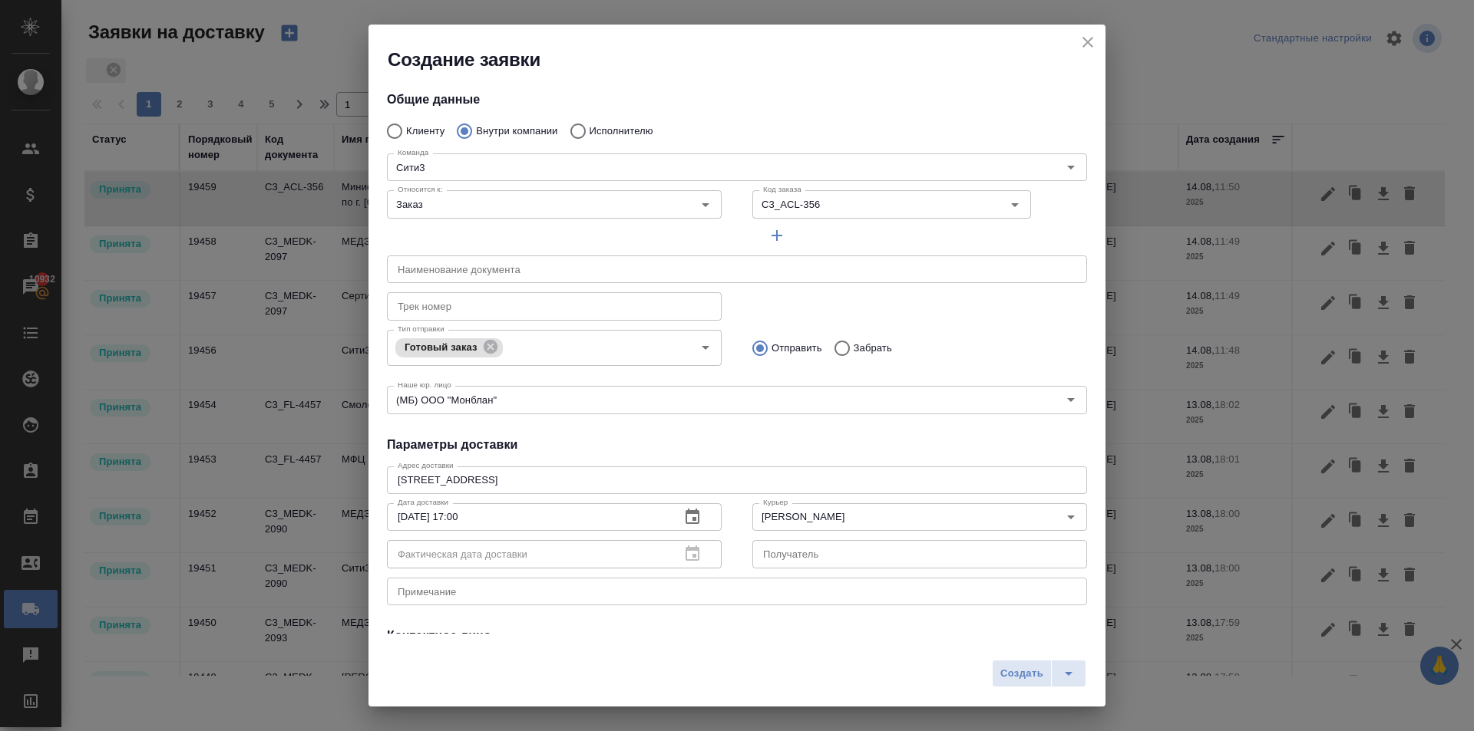
click at [1009, 675] on span "Создать" at bounding box center [1021, 674] width 43 height 18
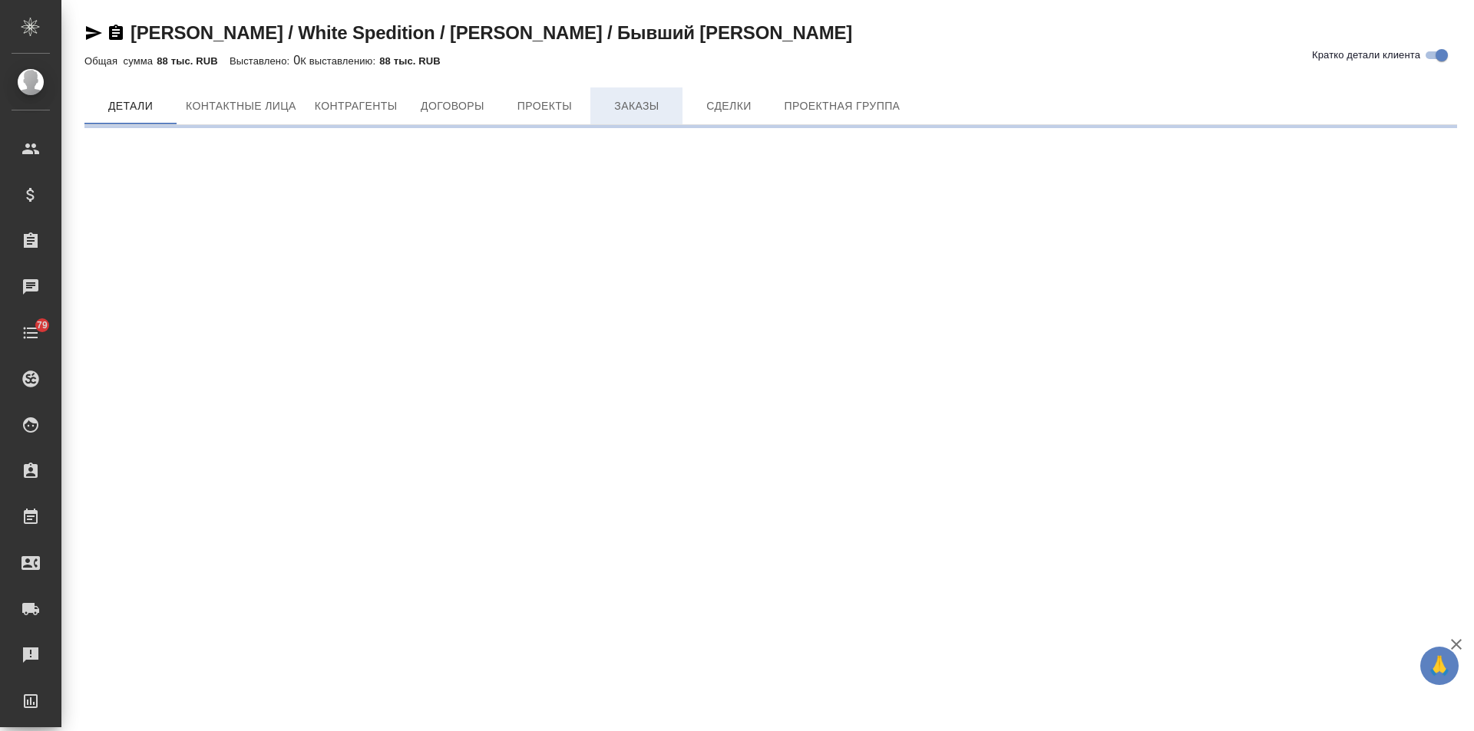
click at [640, 111] on span "Заказы" at bounding box center [636, 106] width 74 height 19
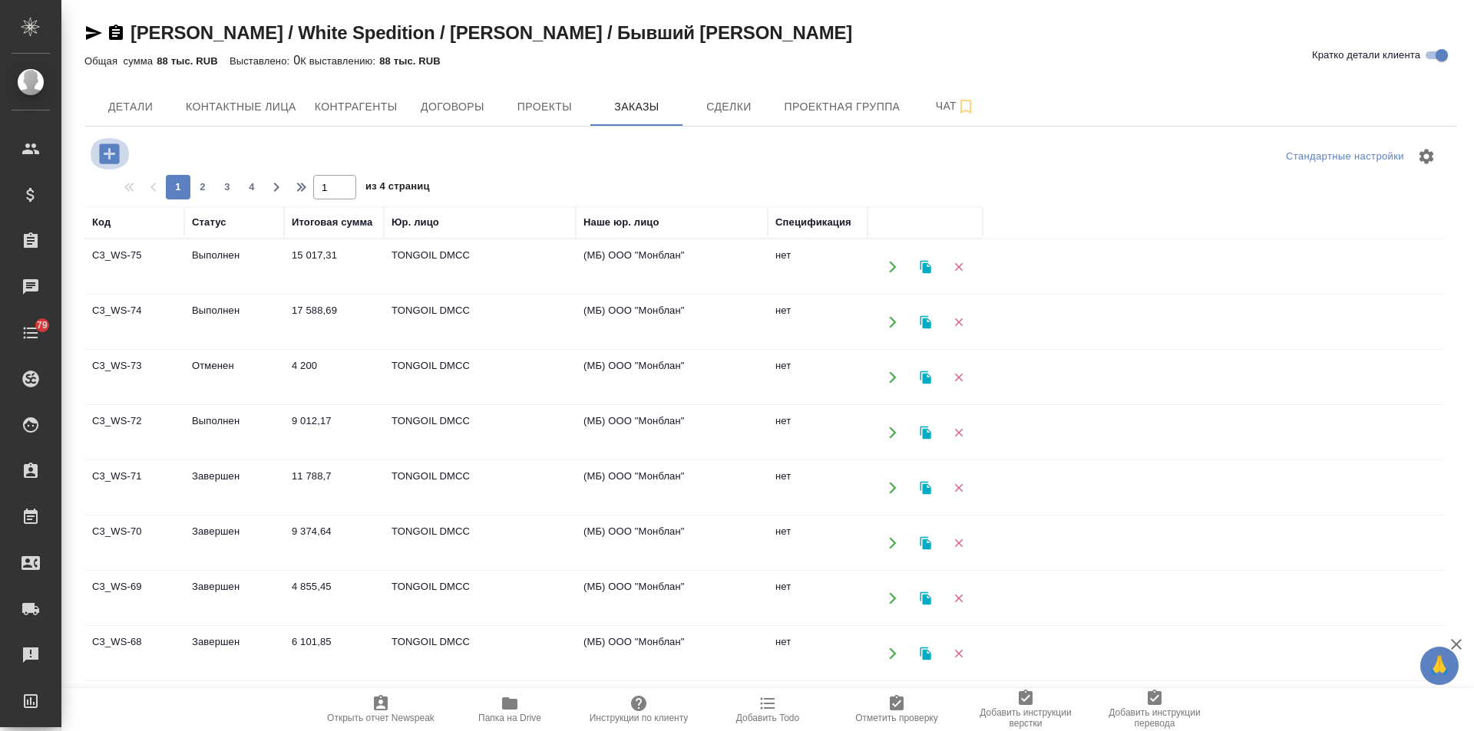
click at [113, 150] on icon "button" at bounding box center [109, 154] width 20 height 20
click at [106, 149] on icon "button" at bounding box center [109, 154] width 20 height 20
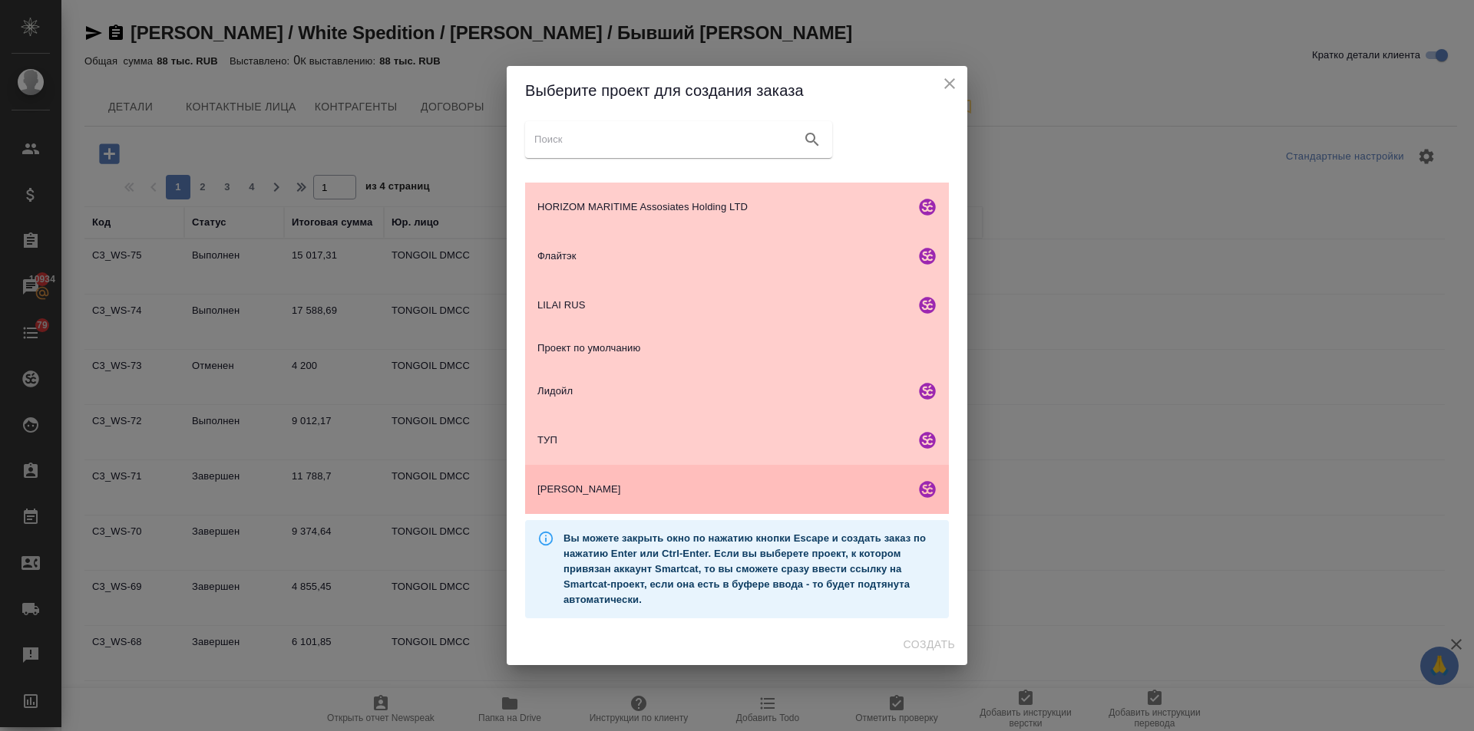
click at [608, 487] on span "ТОНГОЙЛ ДМСС" at bounding box center [722, 489] width 371 height 15
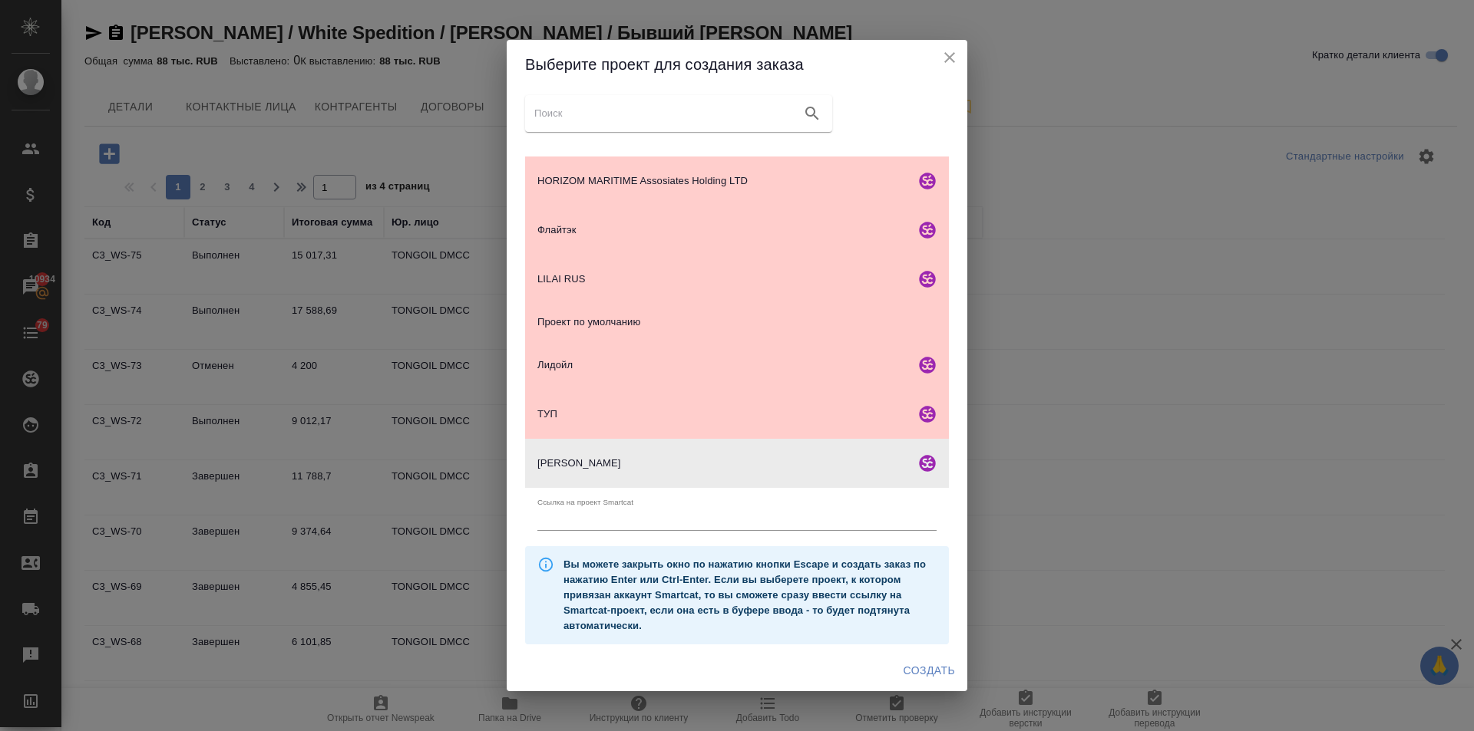
click at [920, 672] on span "Создать" at bounding box center [928, 671] width 51 height 19
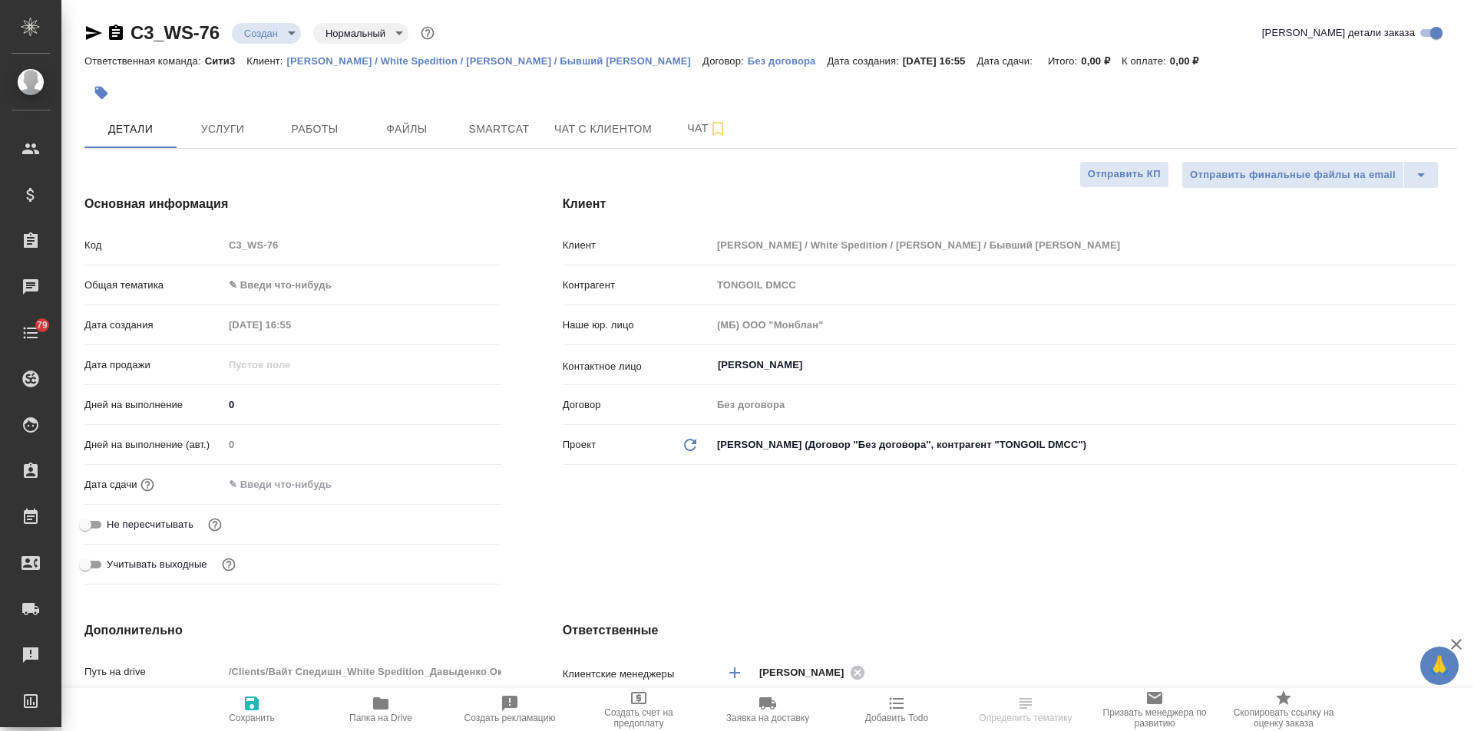
select select "RU"
click at [299, 286] on body "🙏 .cls-1 fill:#fff; AWATERA Ilina Ekaterina Клиенты Спецификации Заказы Чаты 79…" at bounding box center [737, 365] width 1474 height 731
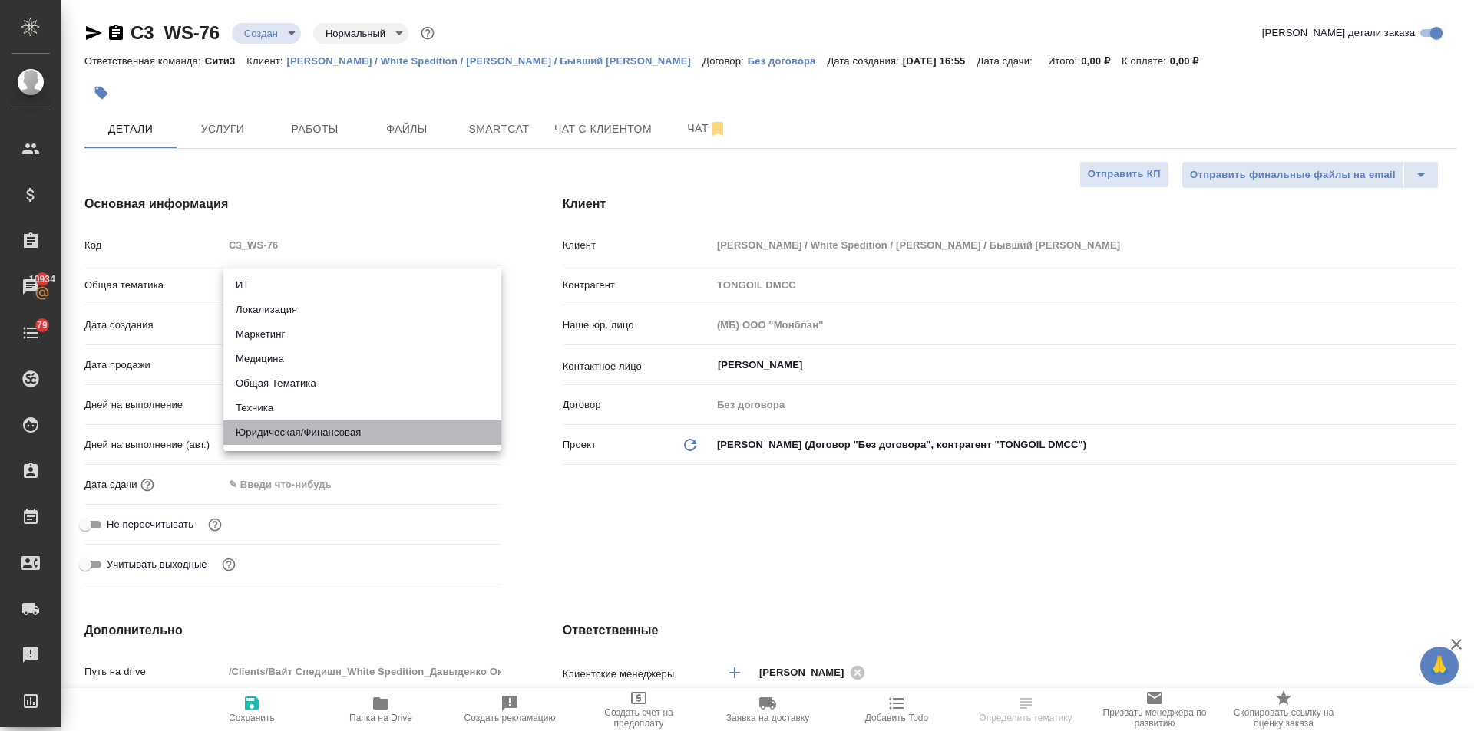
click at [301, 434] on li "Юридическая/Финансовая" at bounding box center [362, 433] width 278 height 25
type input "yr-fn"
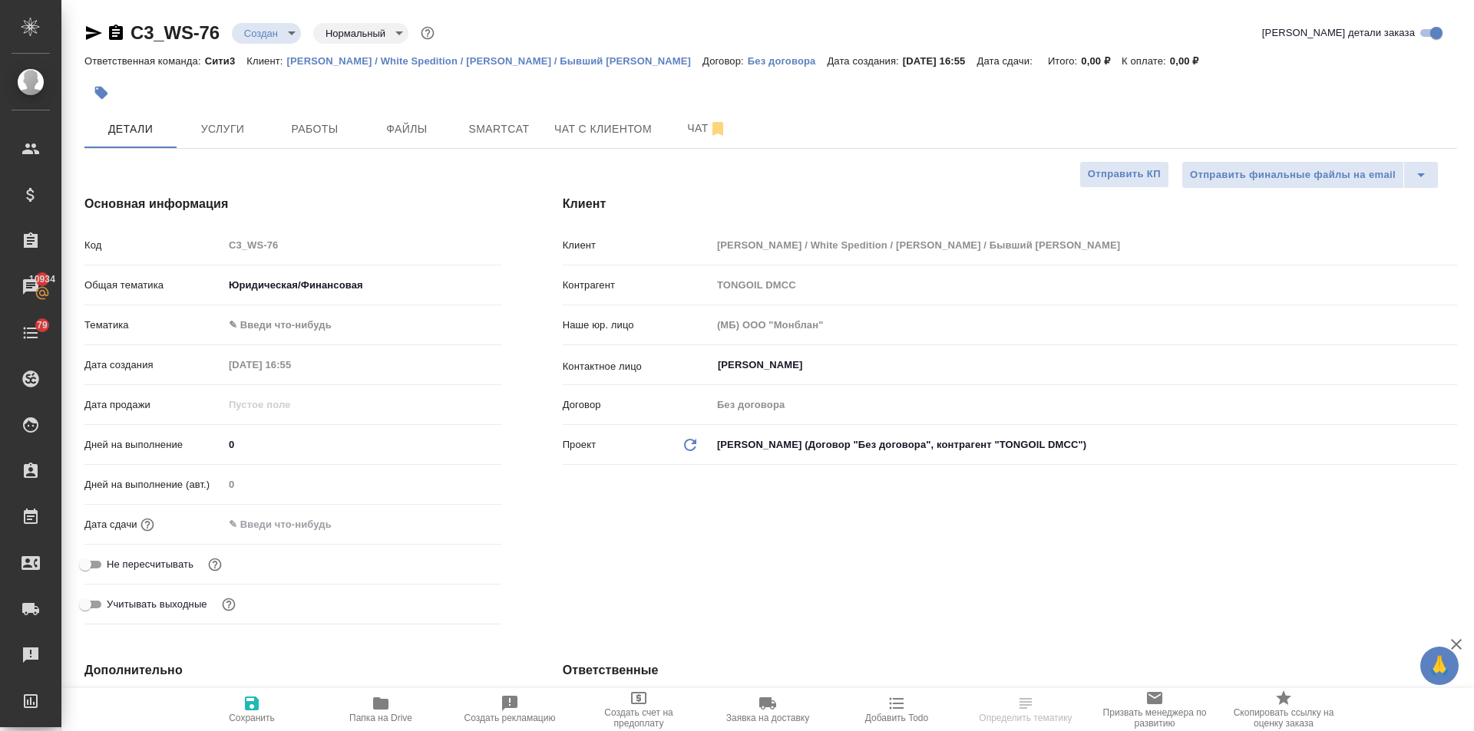
click at [290, 323] on body "🙏 .cls-1 fill:#fff; AWATERA Ilina Ekaterina Клиенты Спецификации Заказы 10934 Ч…" at bounding box center [737, 365] width 1474 height 731
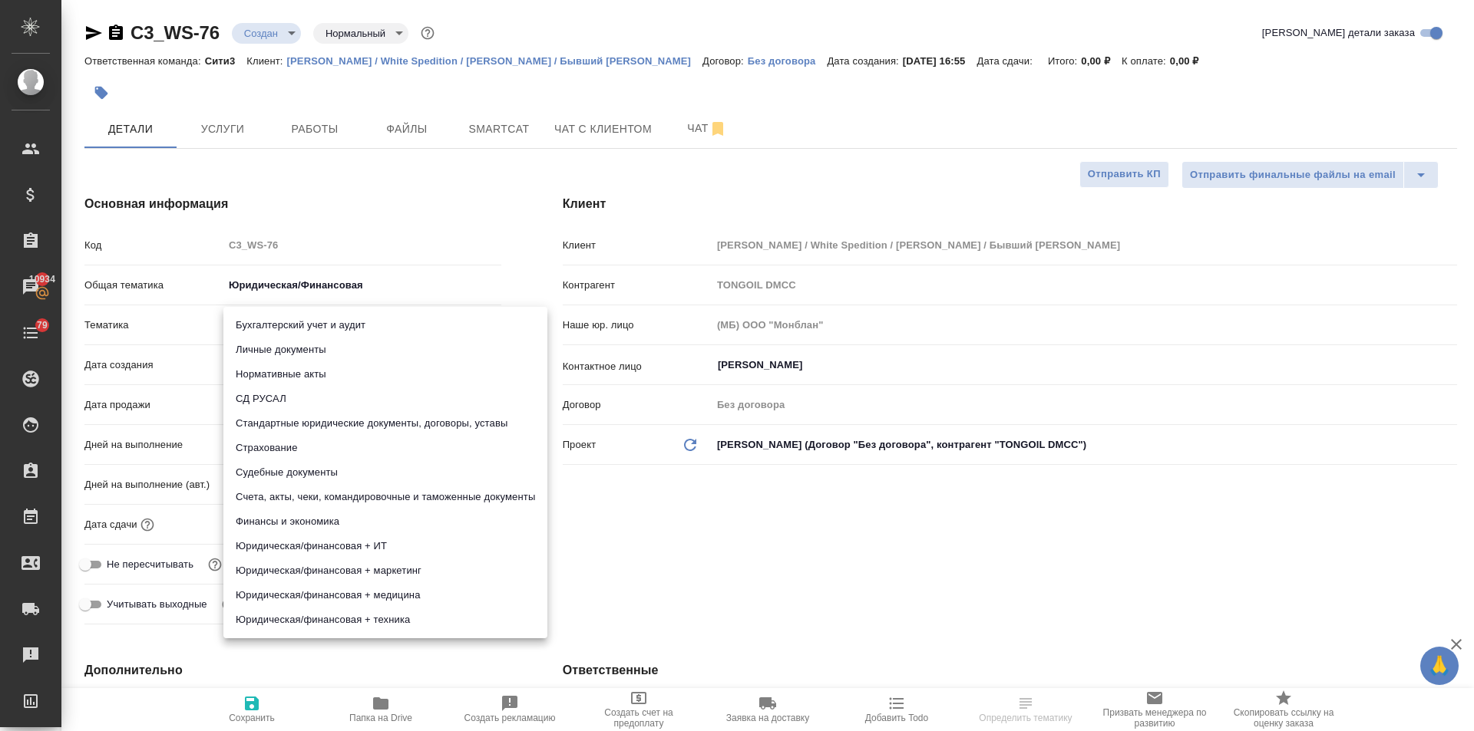
click at [306, 415] on li "Стандартные юридические документы, договоры, уставы" at bounding box center [385, 423] width 324 height 25
type input "5f647205b73bc97568ca66bf"
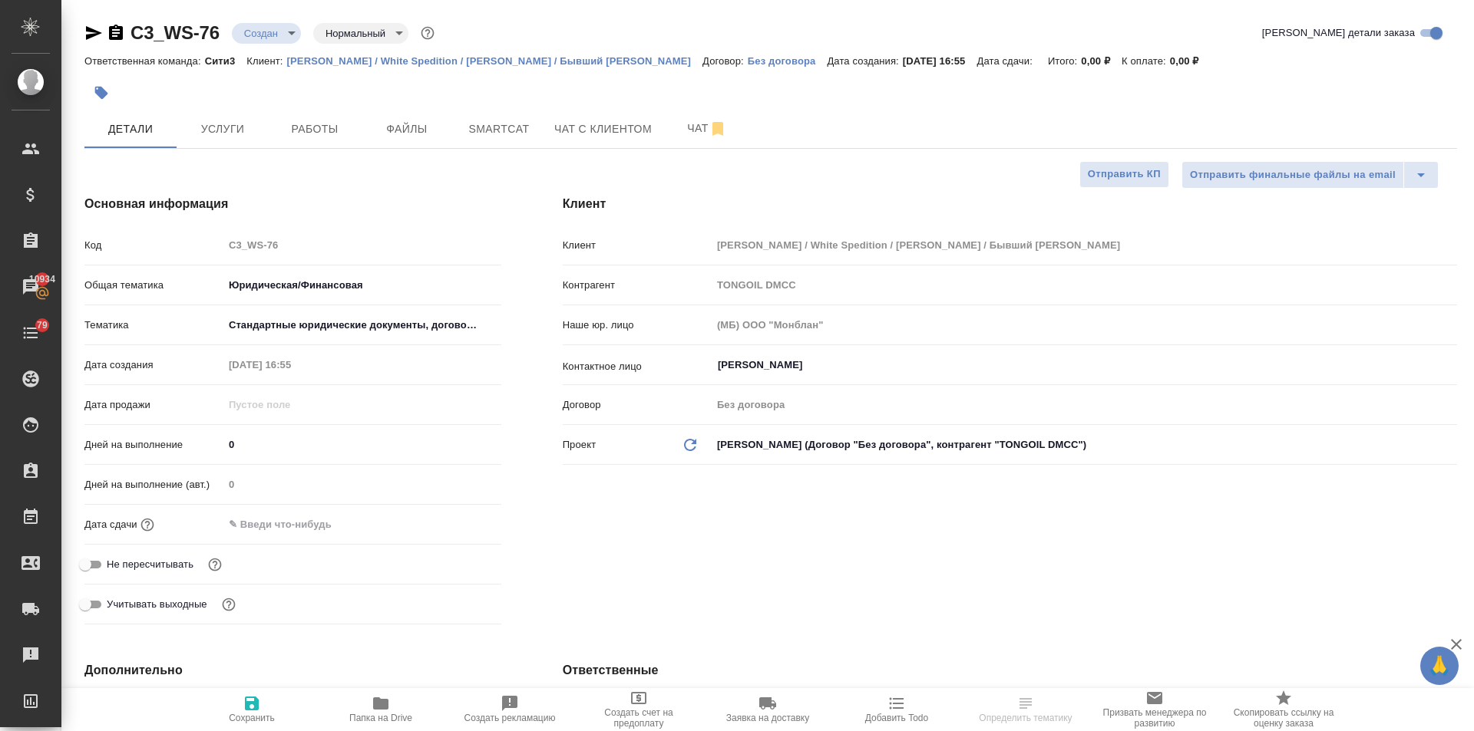
drag, startPoint x: 263, startPoint y: 517, endPoint x: 285, endPoint y: 527, distance: 23.4
click at [263, 518] on input "text" at bounding box center [290, 524] width 134 height 22
click at [451, 517] on icon "button" at bounding box center [456, 524] width 18 height 18
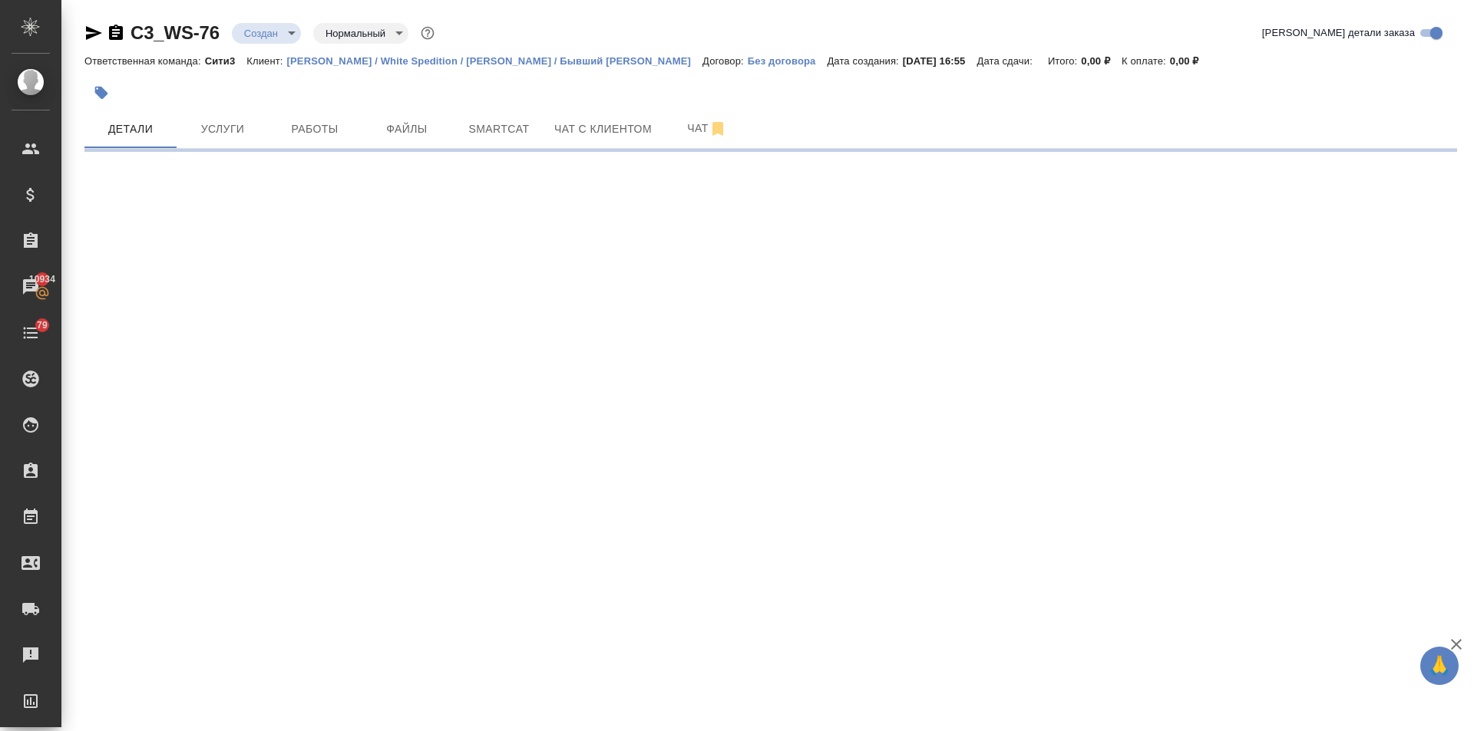
select select "RU"
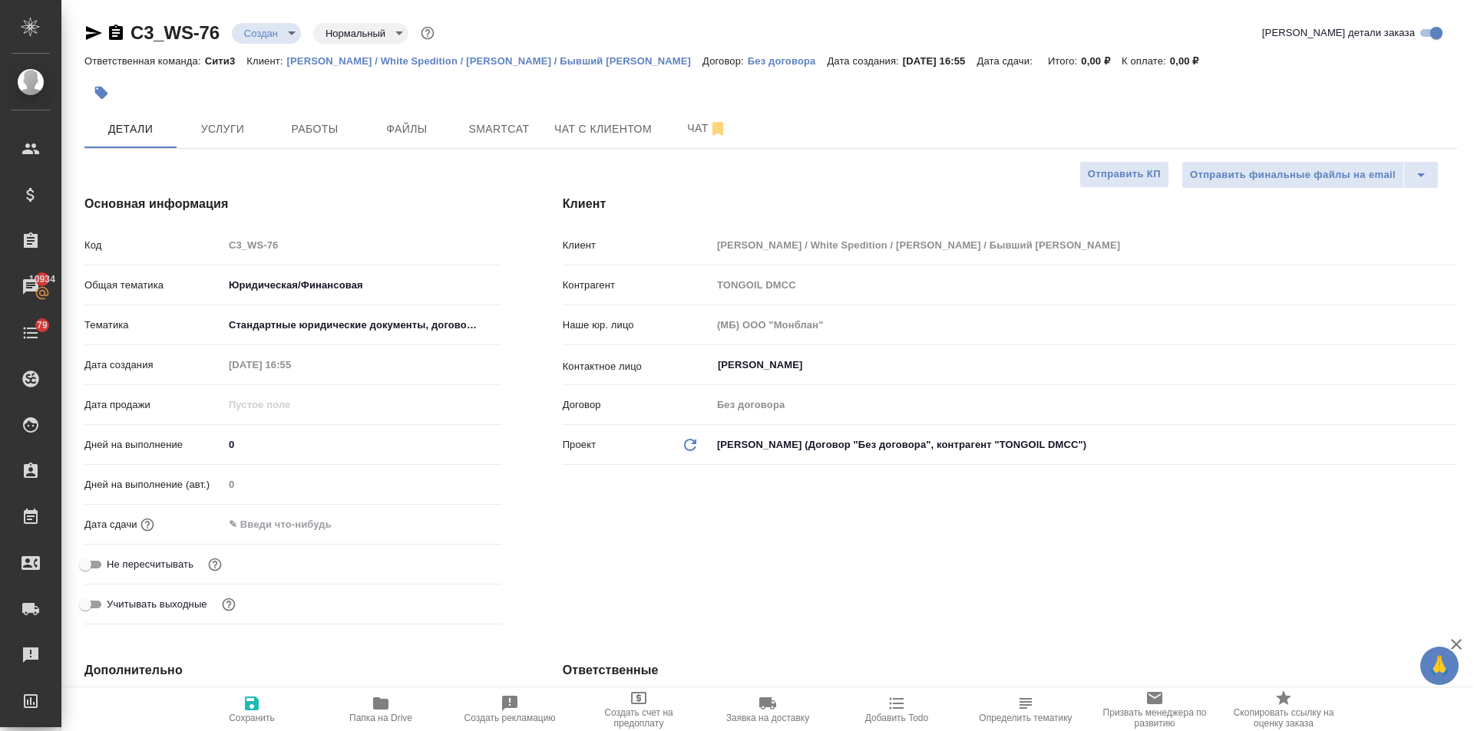
type textarea "x"
click at [320, 517] on input "text" at bounding box center [290, 524] width 134 height 22
click at [451, 517] on icon "button" at bounding box center [457, 523] width 14 height 15
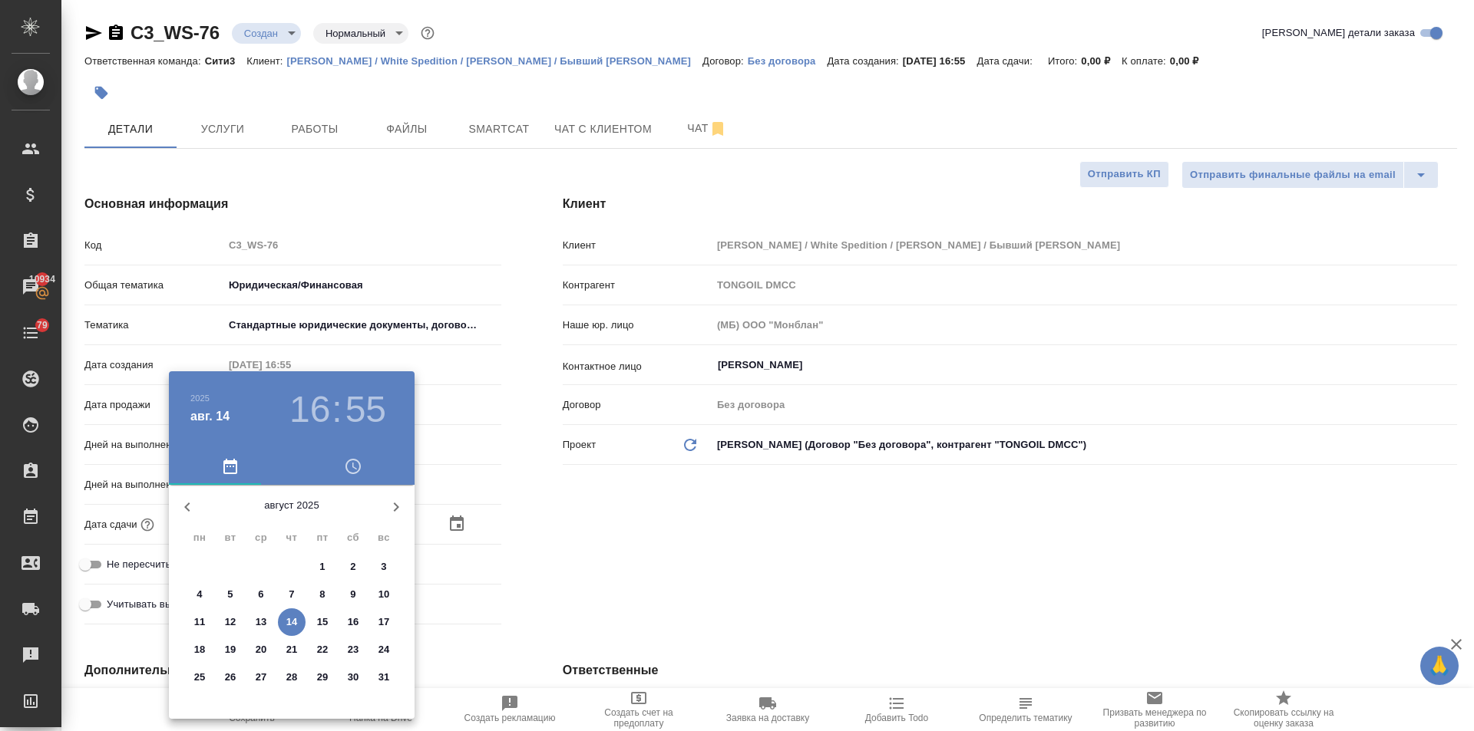
click at [312, 414] on h3 "16" at bounding box center [309, 409] width 41 height 43
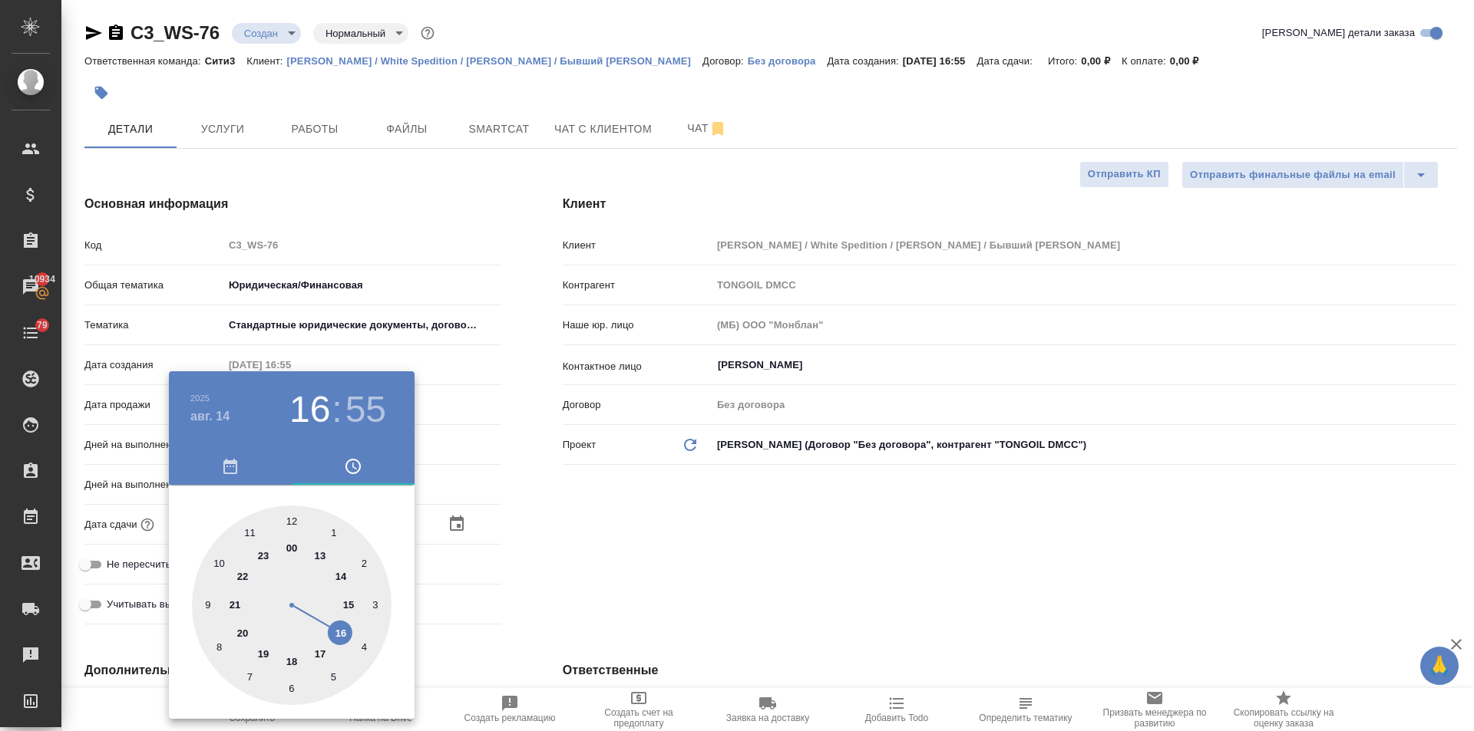
click at [316, 651] on div at bounding box center [292, 606] width 200 height 200
type input "14.08.2025 17:55"
type textarea "x"
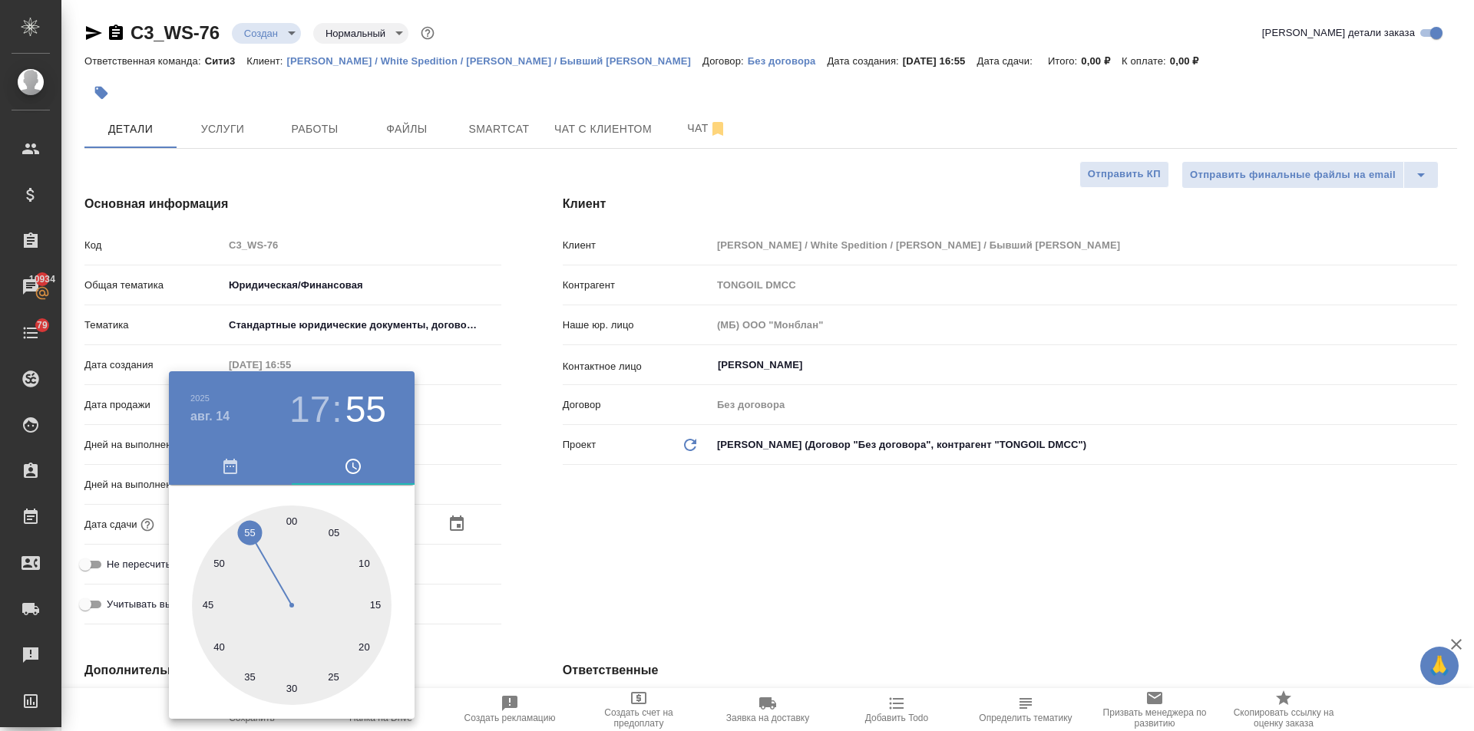
click at [362, 560] on div at bounding box center [292, 606] width 200 height 200
type input "[DATE] 17:10"
type textarea "x"
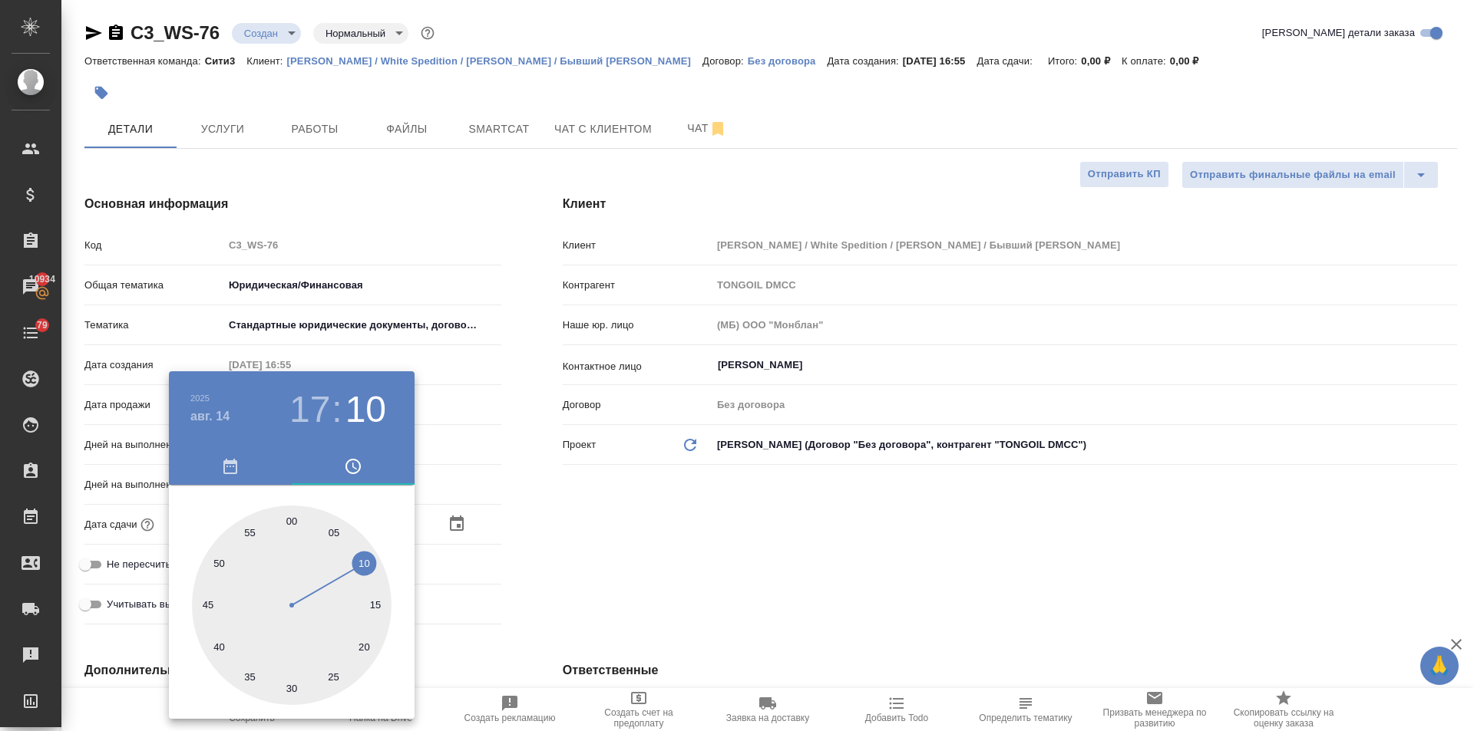
click at [576, 563] on div at bounding box center [737, 365] width 1474 height 731
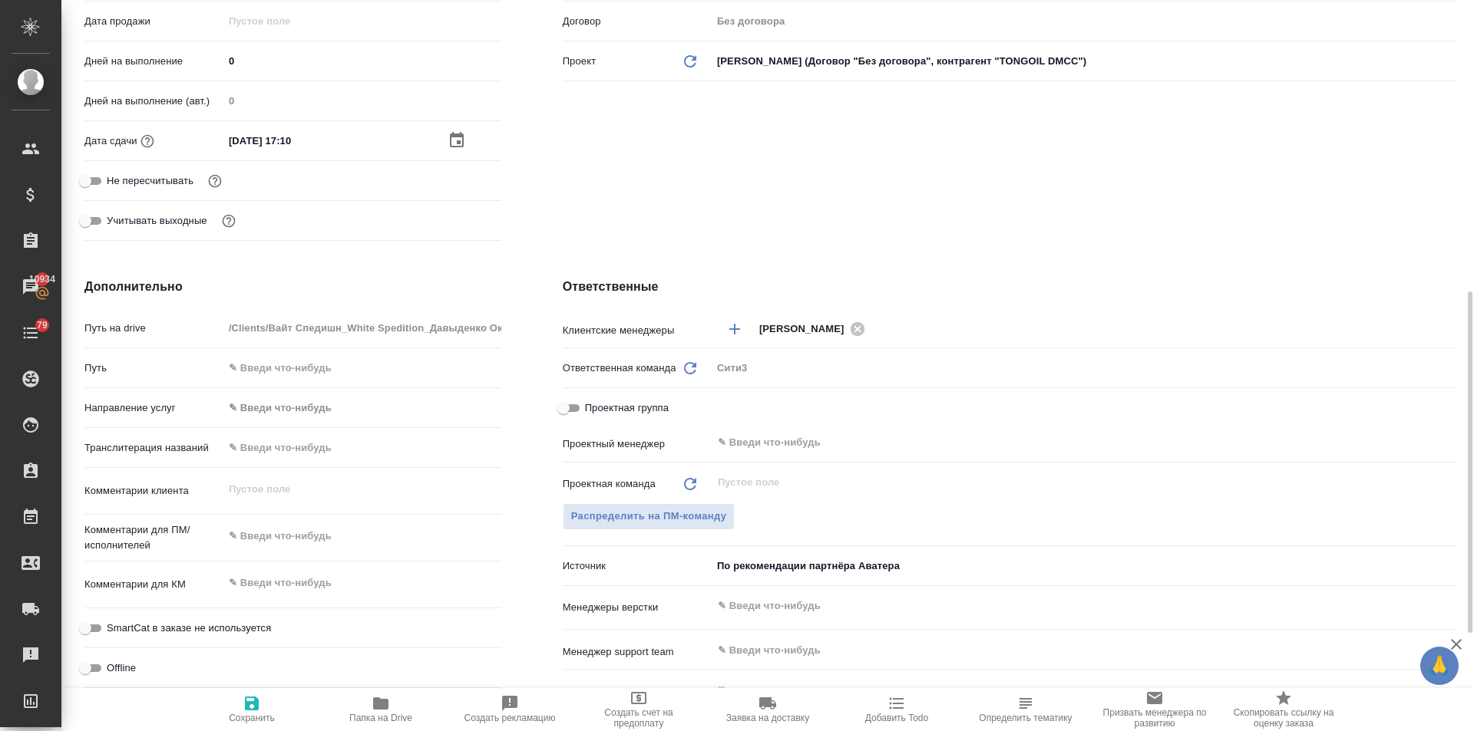
scroll to position [537, 0]
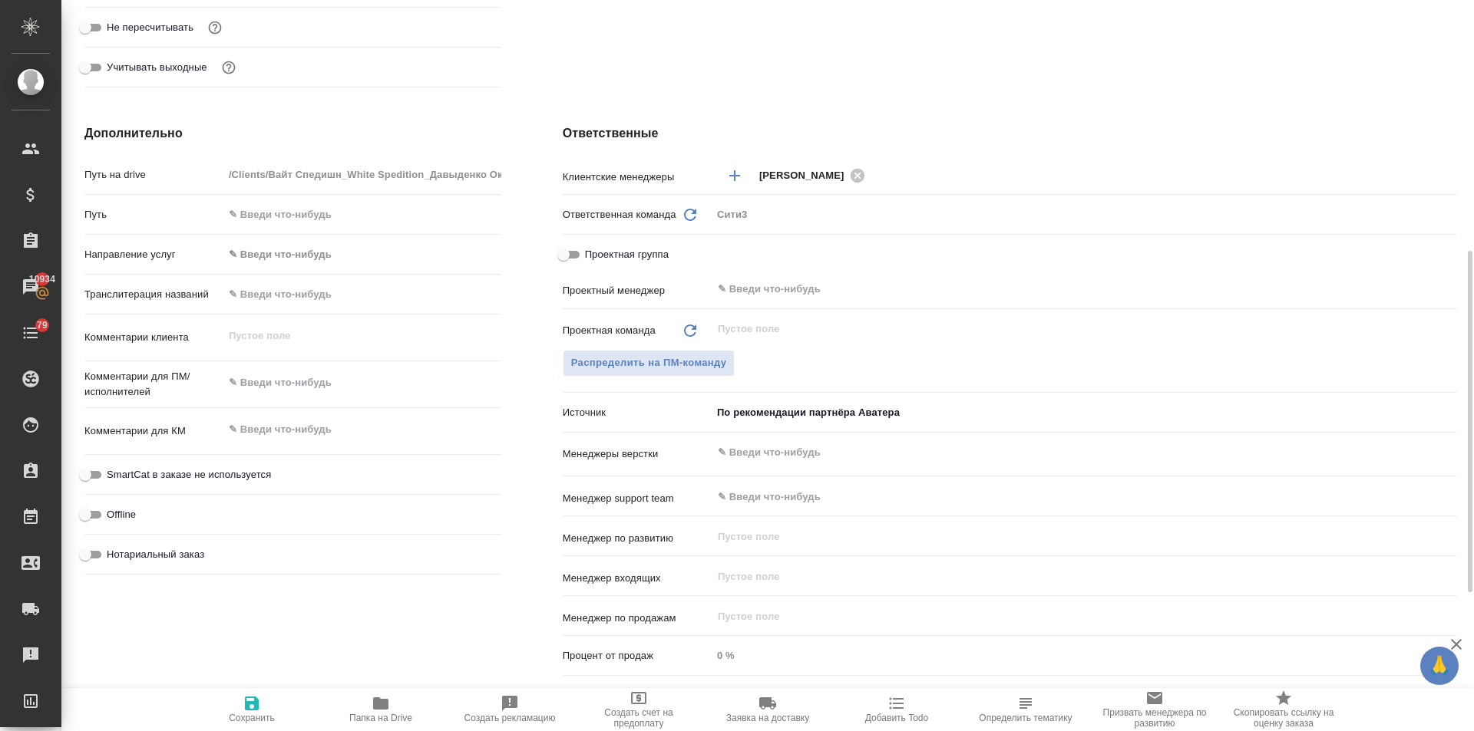
click at [83, 550] on input "Нотариальный заказ" at bounding box center [85, 555] width 55 height 18
checkbox input "true"
type textarea "x"
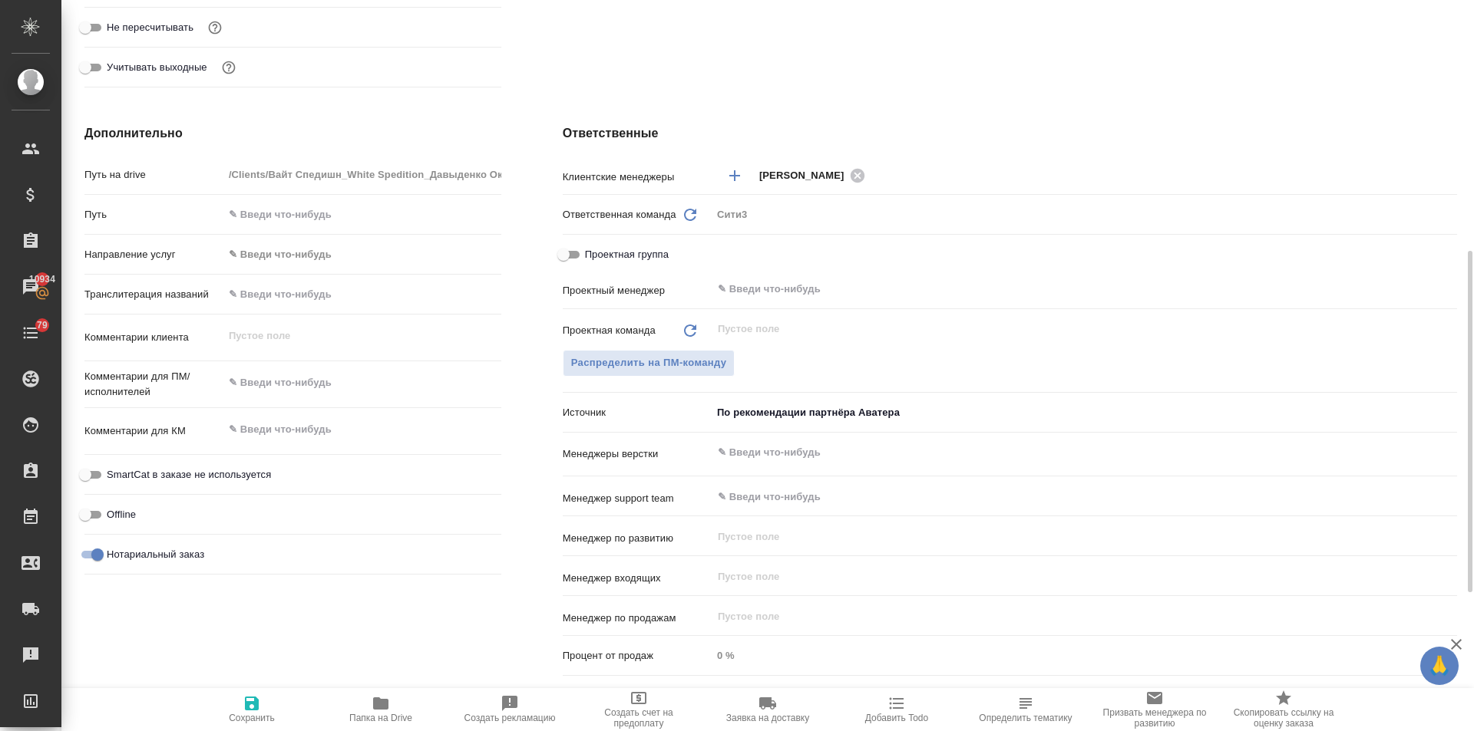
click at [746, 447] on input "text" at bounding box center [1058, 453] width 685 height 18
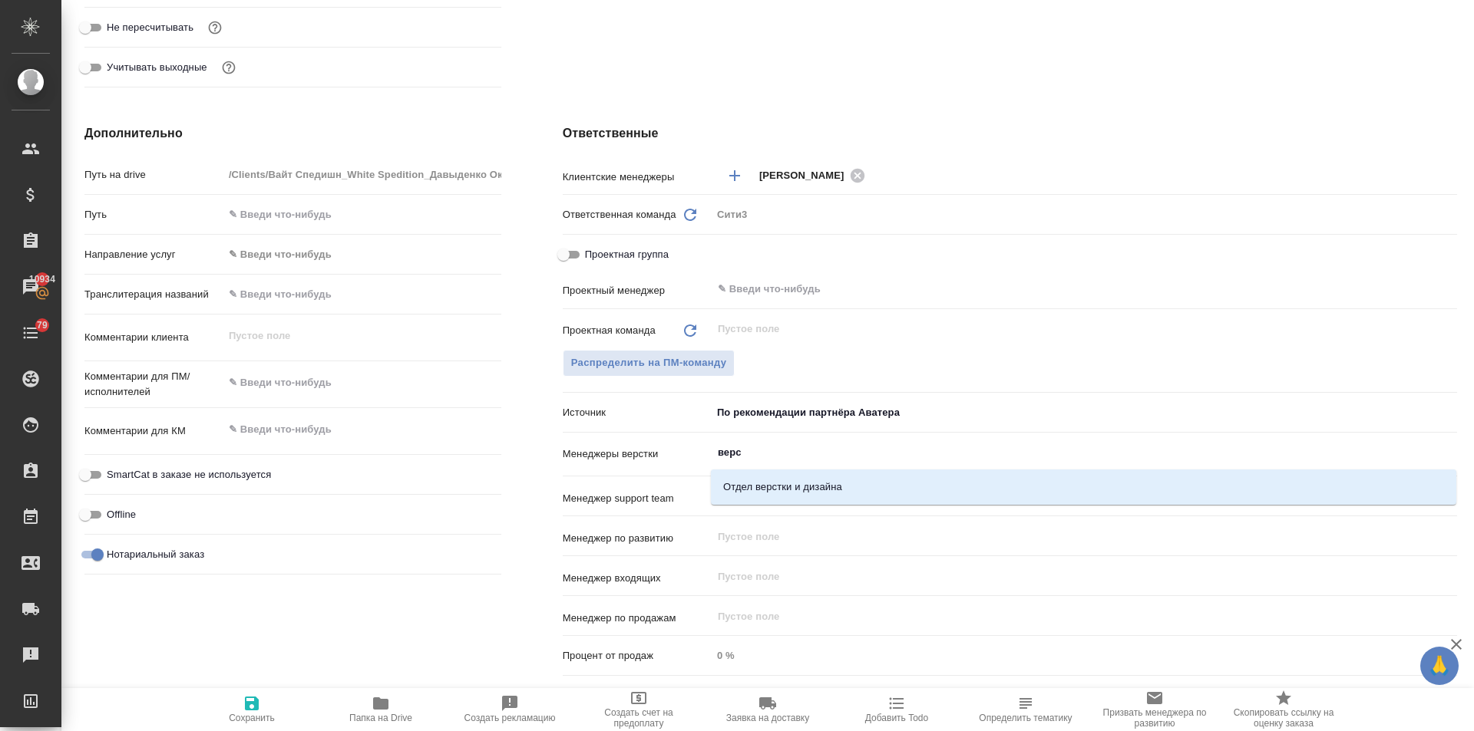
type input "верст"
click at [778, 486] on li "Отдел верстки и дизайна" at bounding box center [1083, 488] width 745 height 28
type textarea "x"
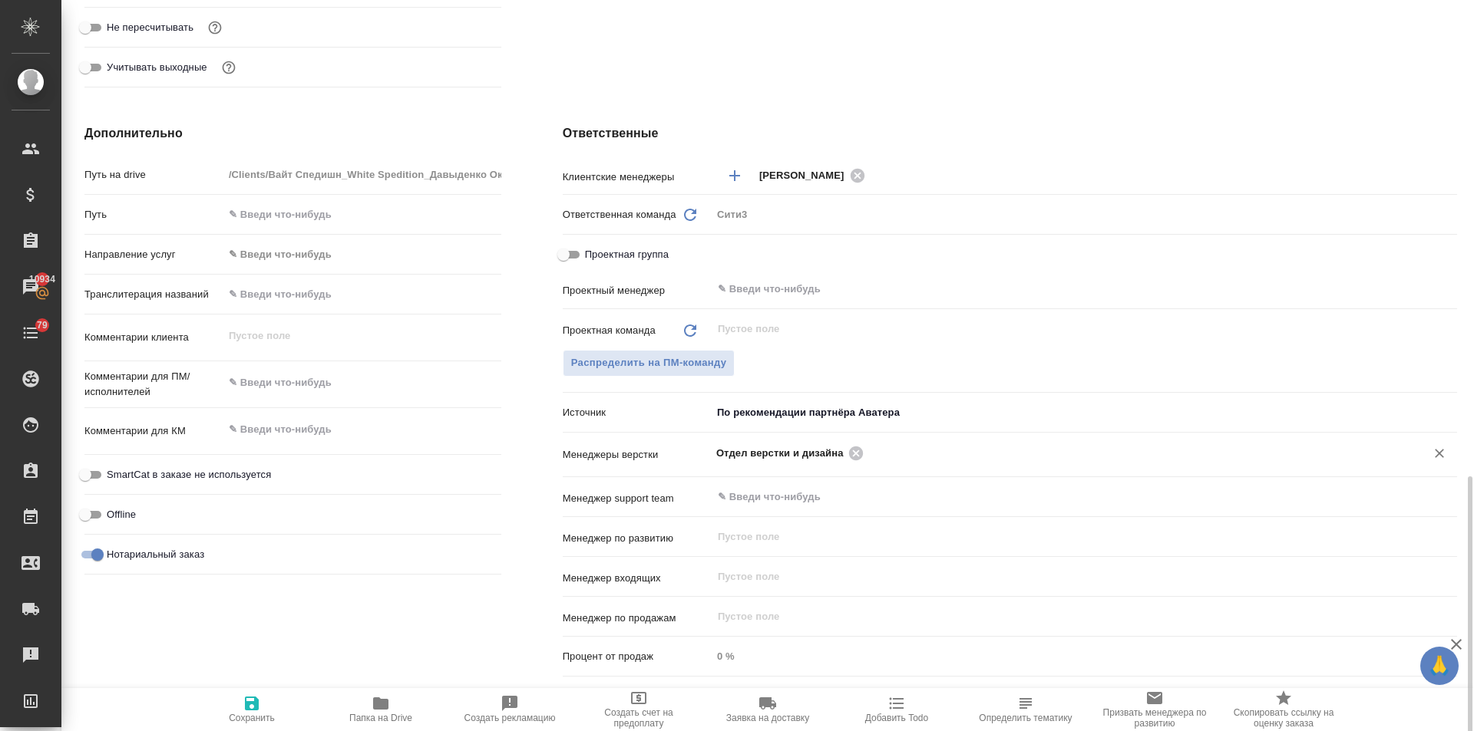
scroll to position [835, 0]
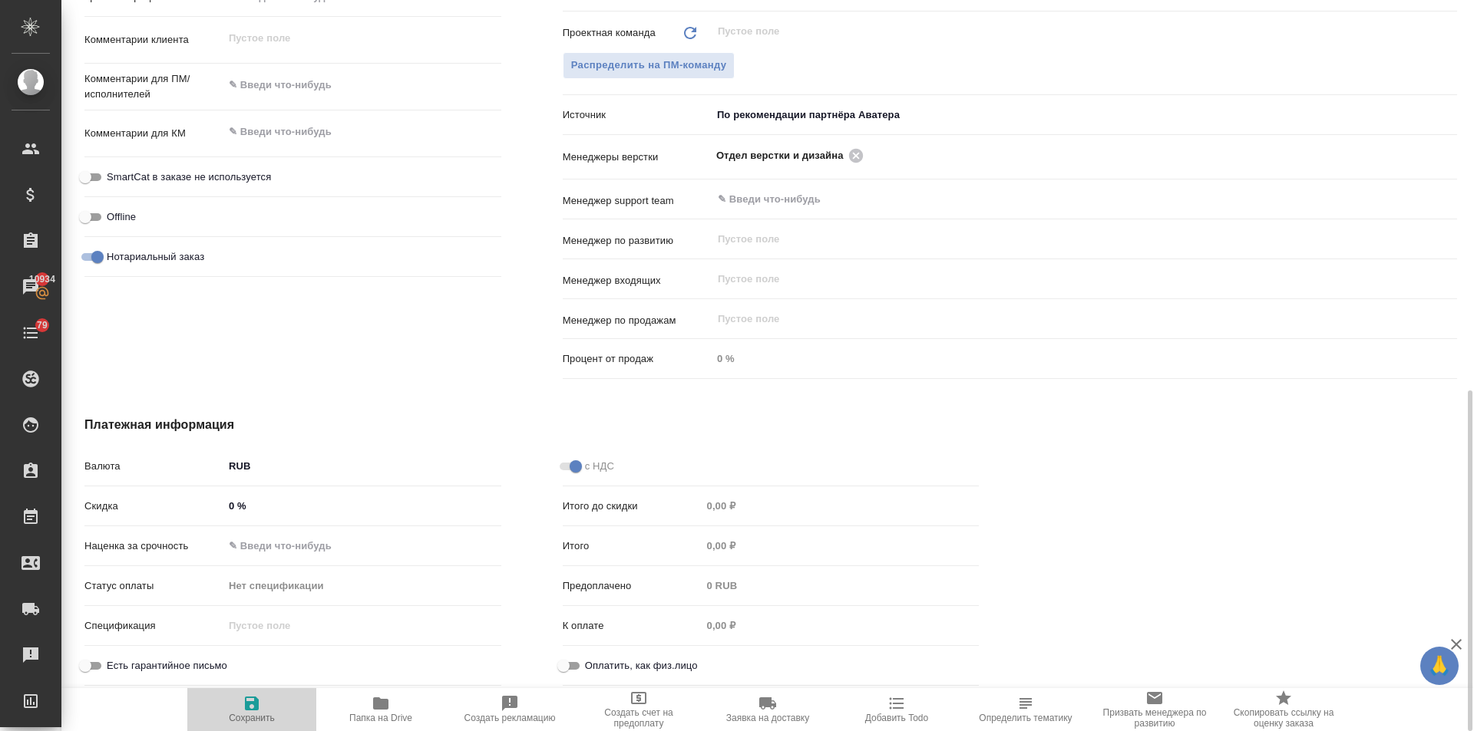
click at [233, 699] on span "Сохранить" at bounding box center [251, 709] width 111 height 29
type textarea "x"
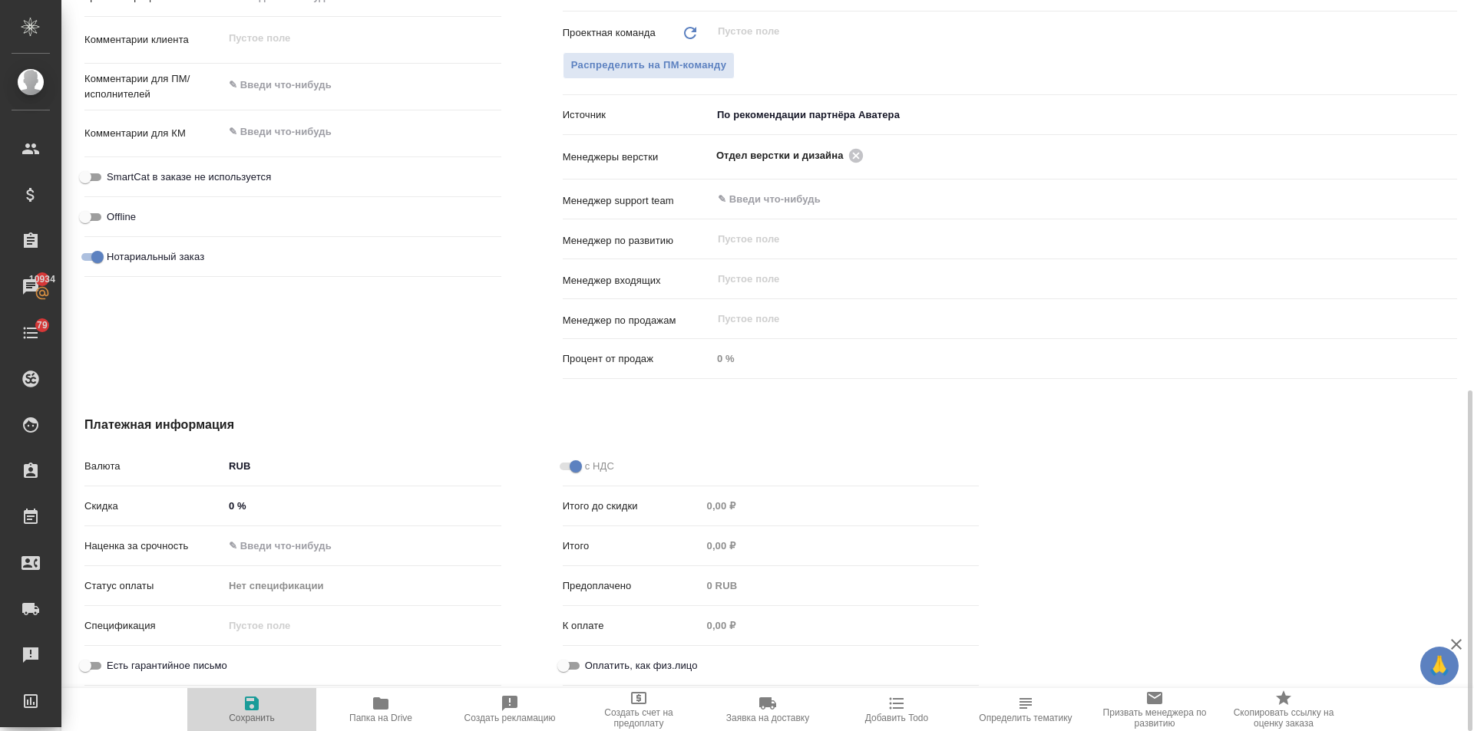
type textarea "x"
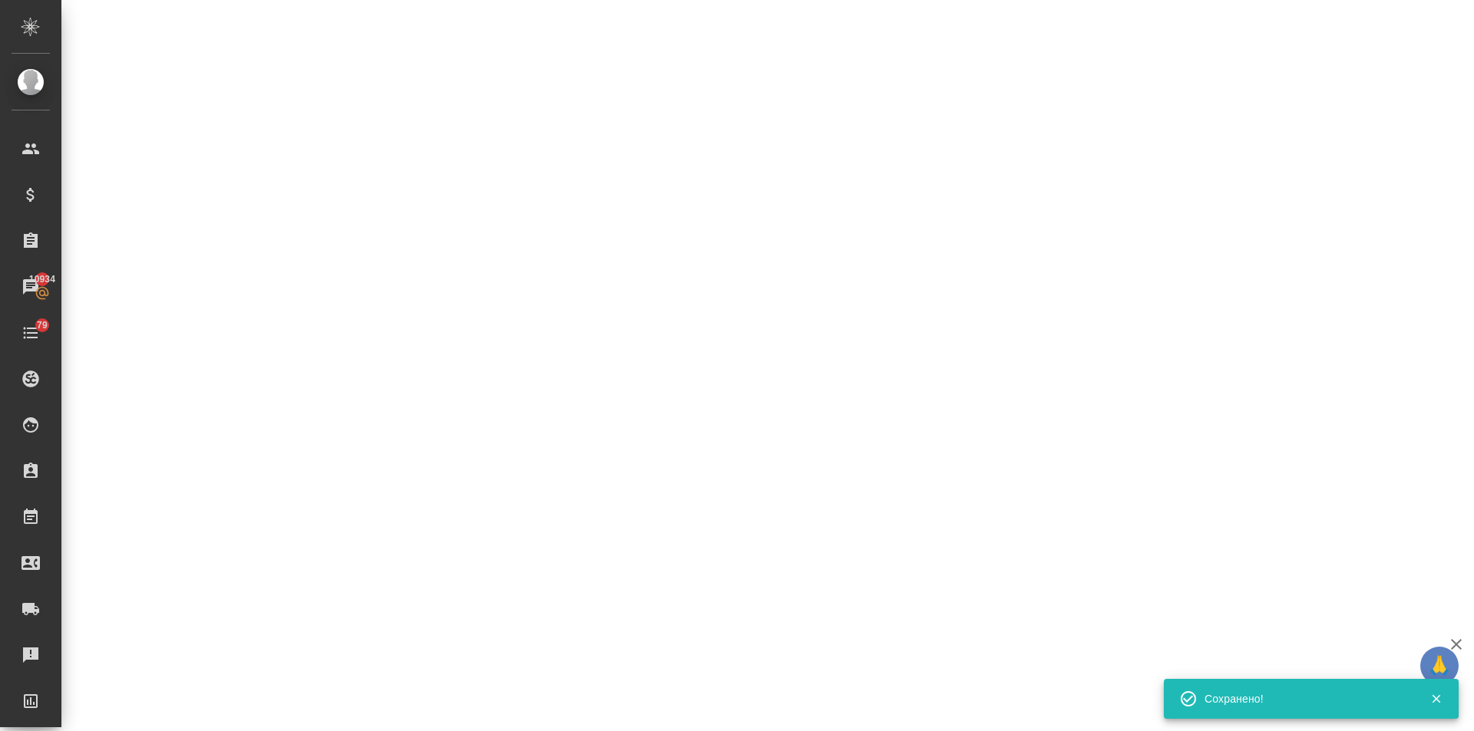
select select "RU"
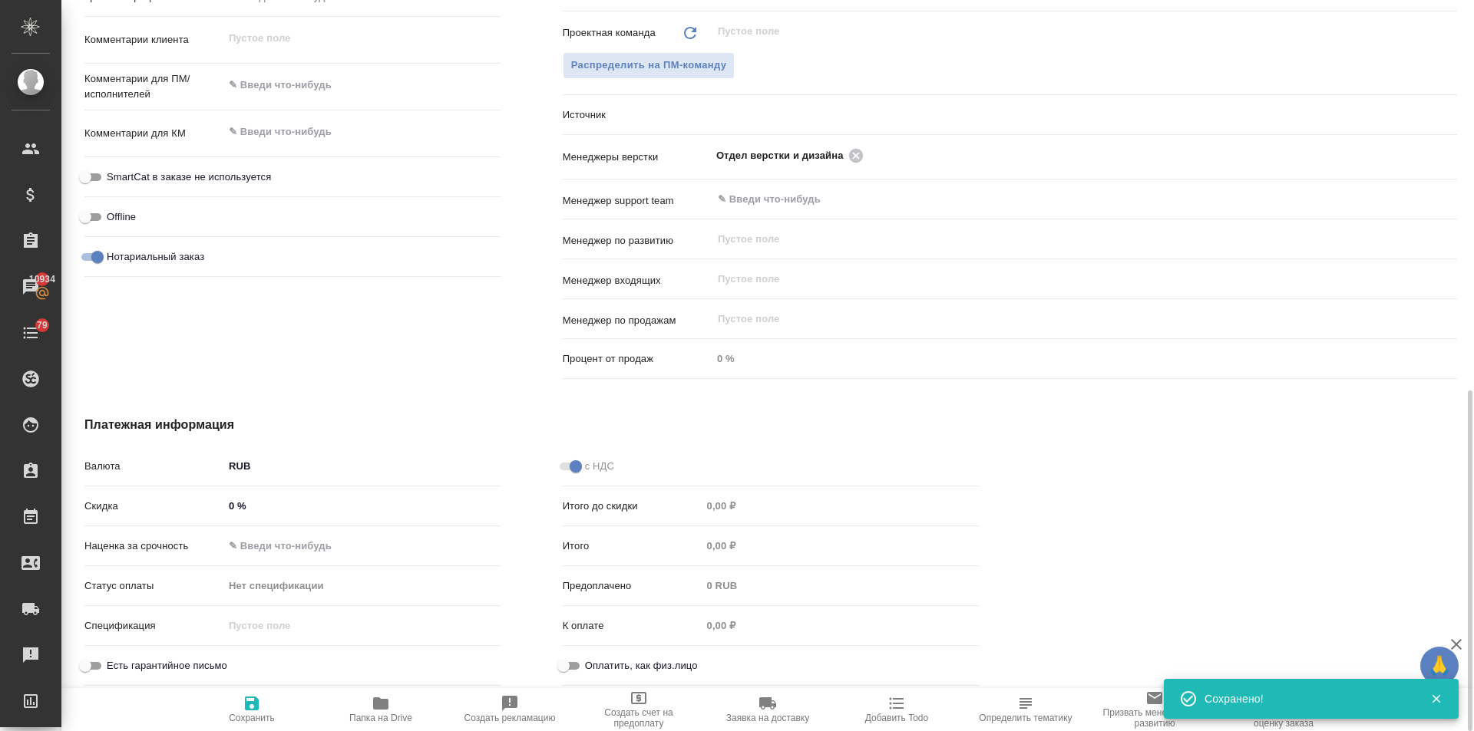
type textarea "x"
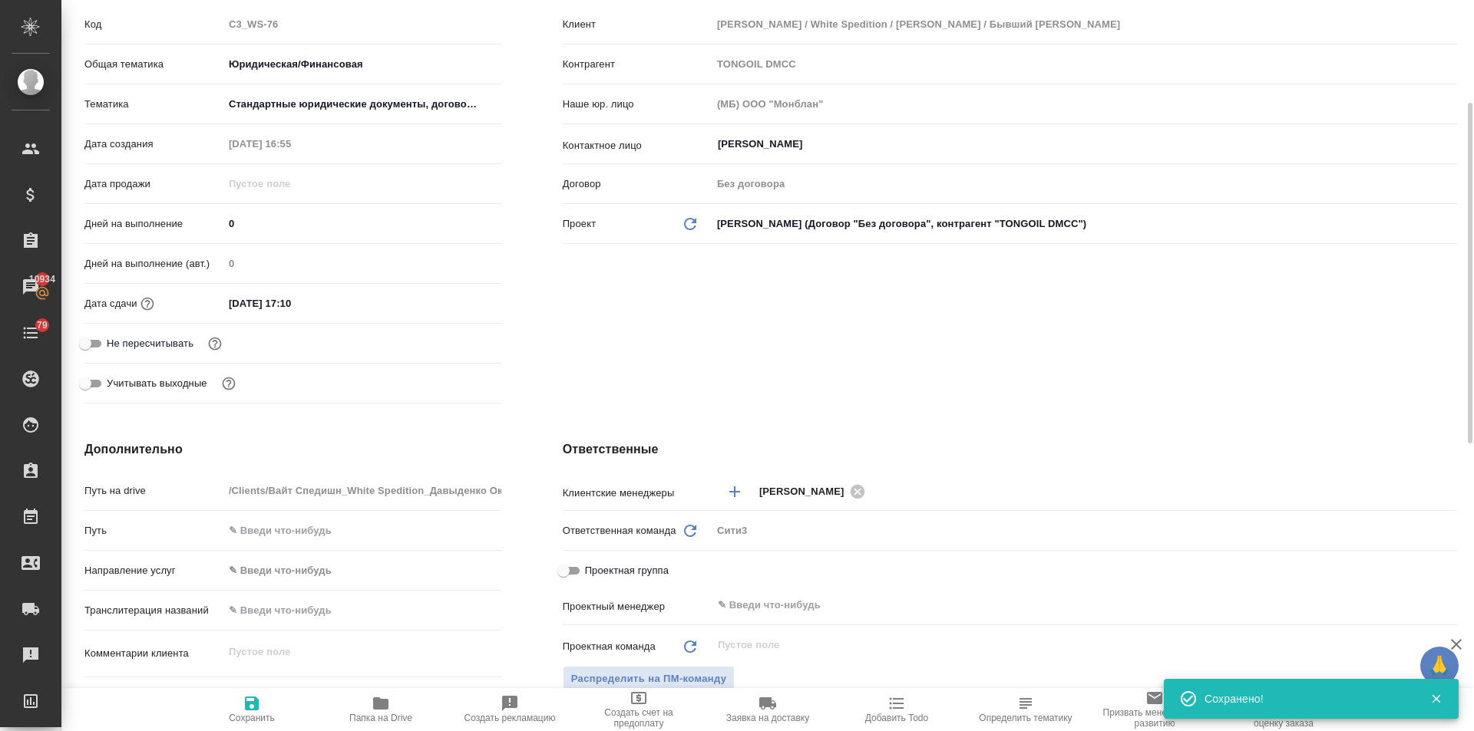
scroll to position [0, 0]
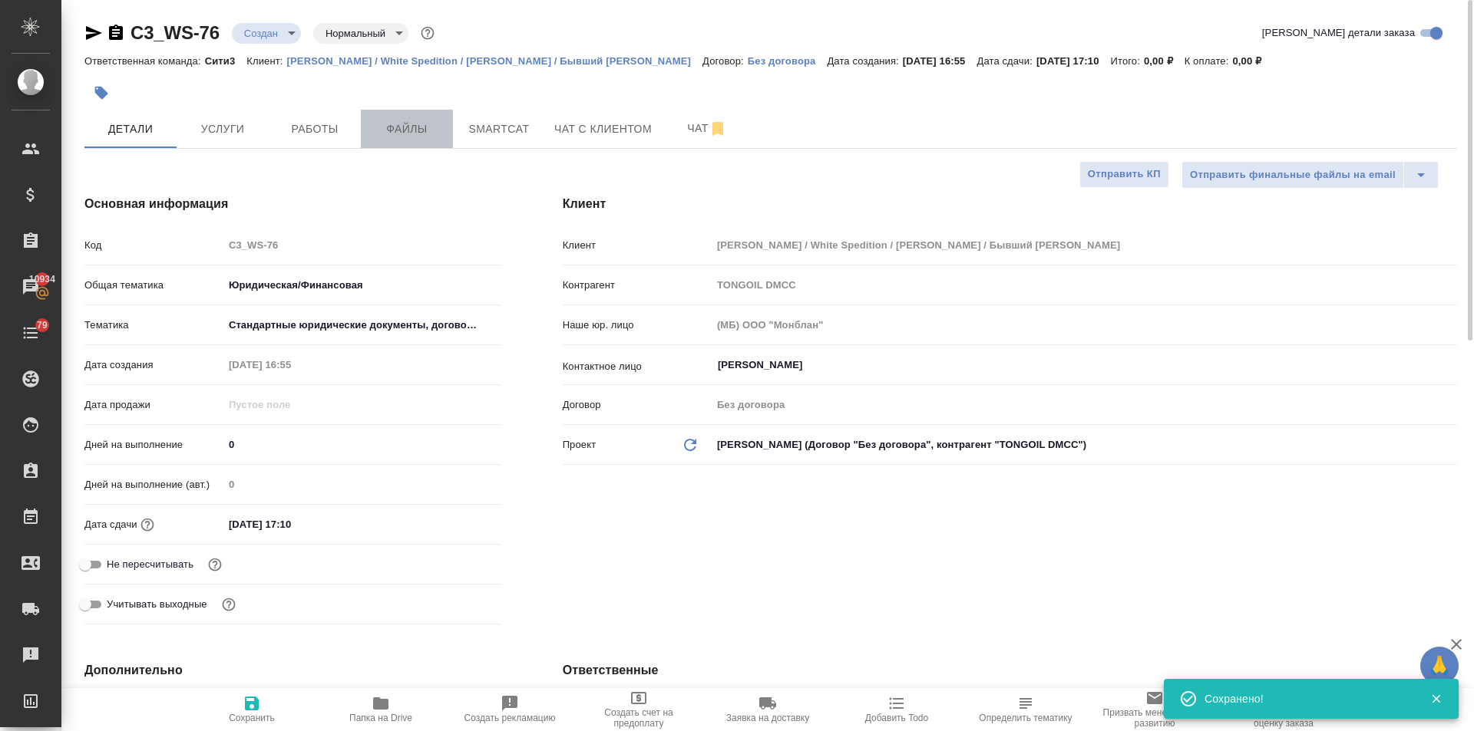
click at [388, 124] on span "Файлы" at bounding box center [407, 129] width 74 height 19
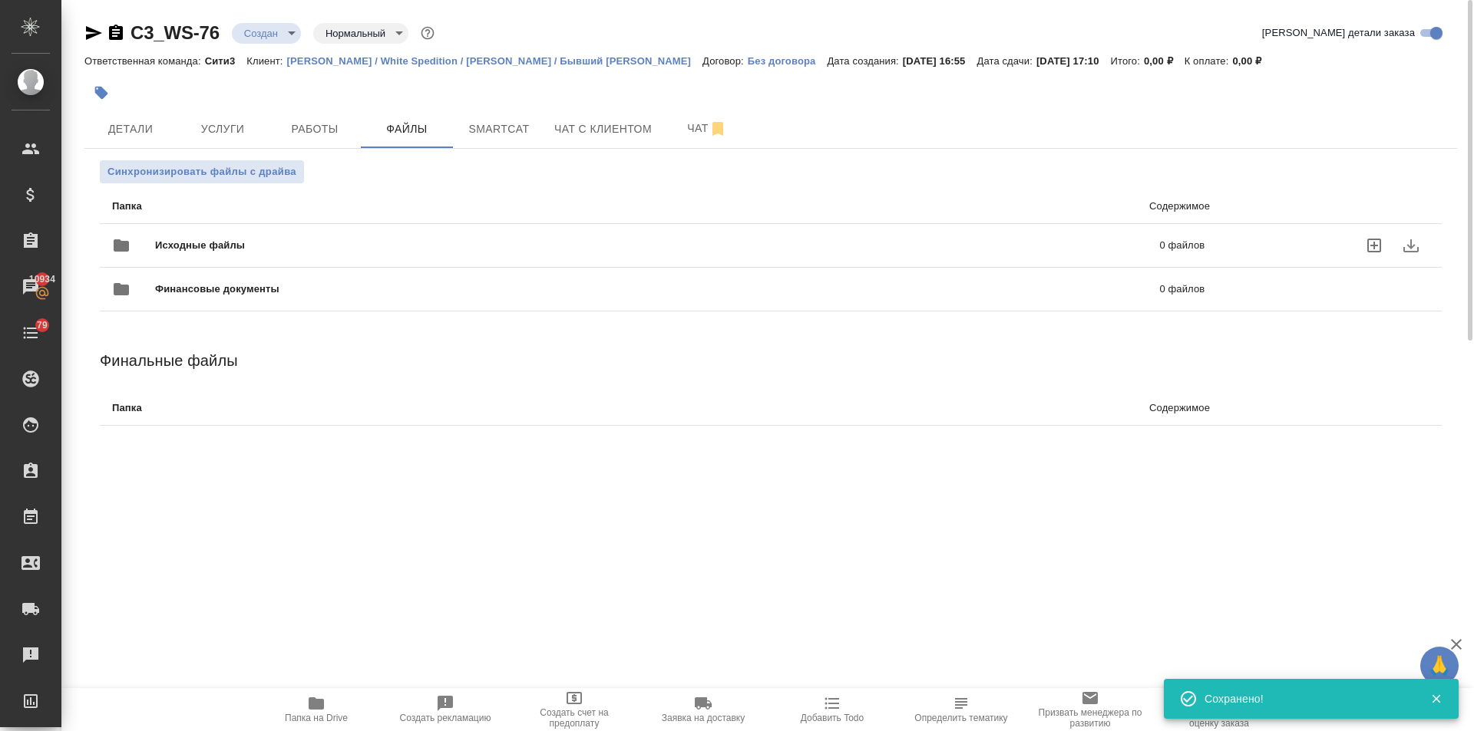
click at [213, 248] on span "Исходные файлы" at bounding box center [428, 245] width 547 height 15
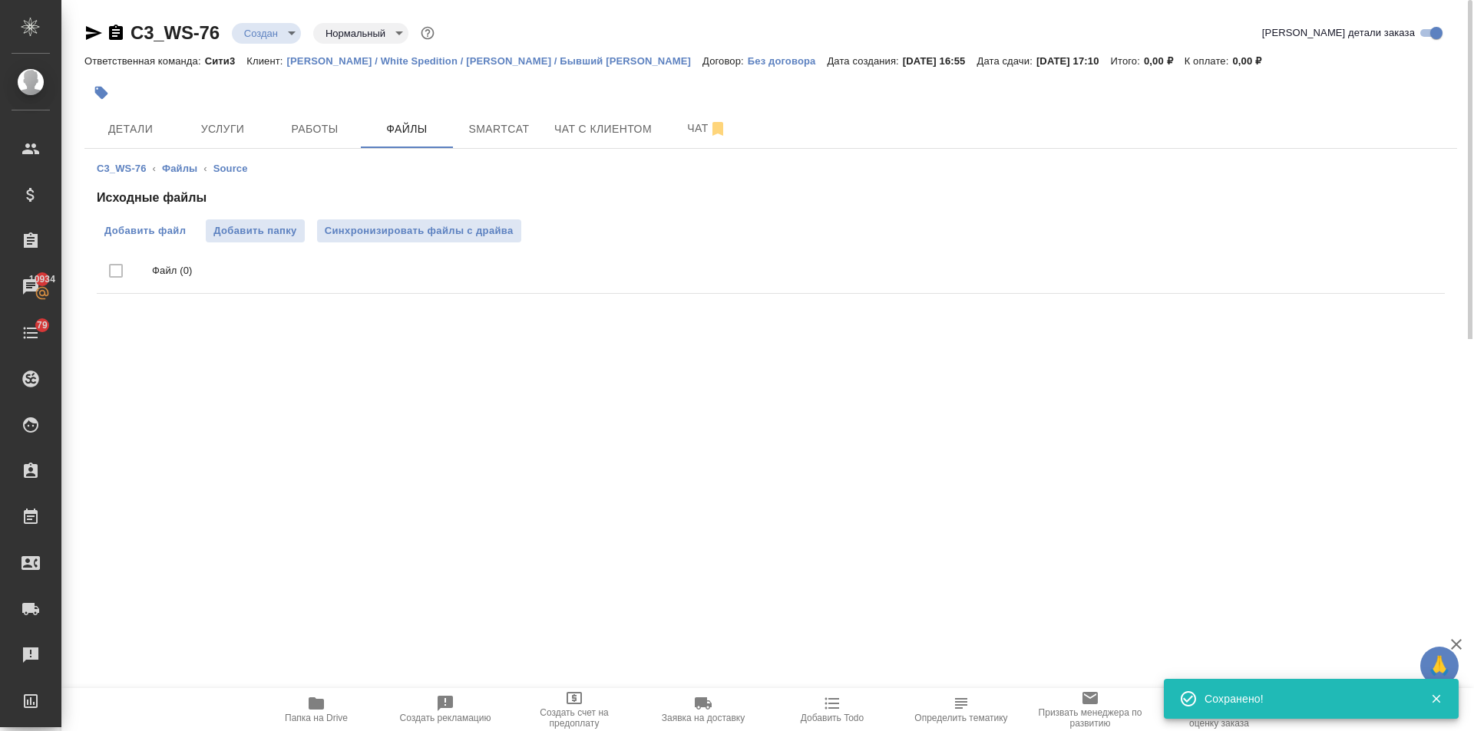
click at [165, 233] on span "Добавить файл" at bounding box center [144, 230] width 81 height 15
click at [0, 0] on input "Добавить файл" at bounding box center [0, 0] width 0 height 0
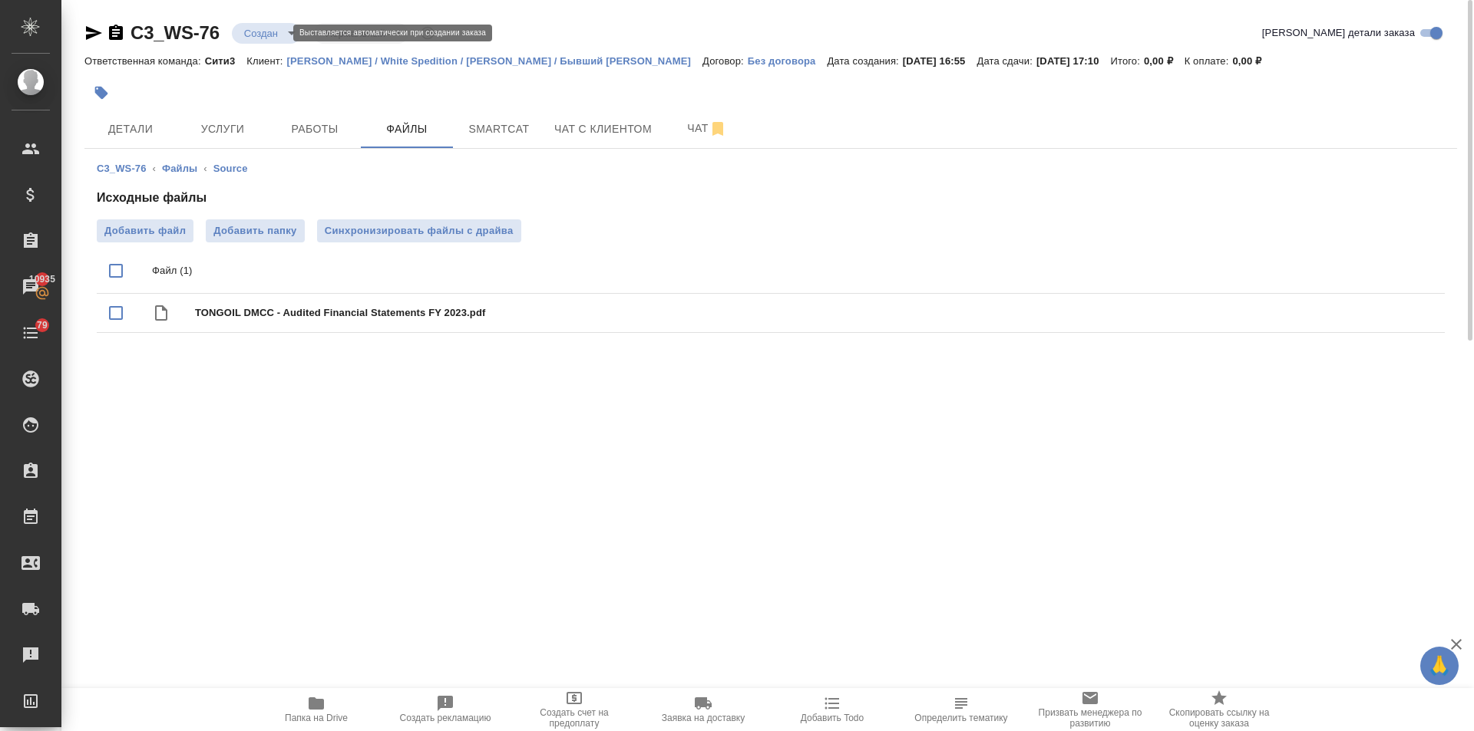
click at [267, 35] on body "🙏 .cls-1 fill:#fff; AWATERA Ilina Ekaterina Клиенты Спецификации Заказы 10935 Ч…" at bounding box center [737, 365] width 1474 height 731
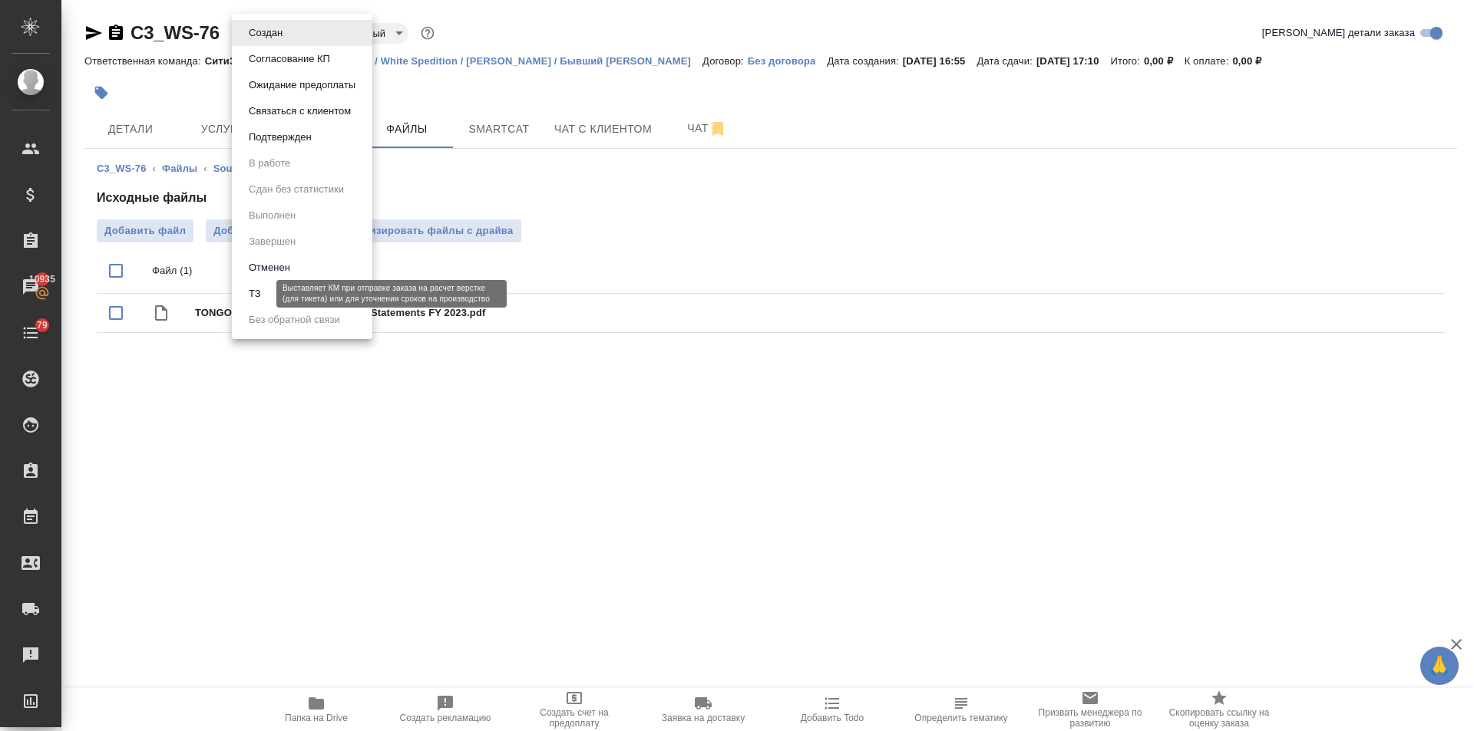
click at [256, 292] on button "ТЗ" at bounding box center [254, 294] width 21 height 17
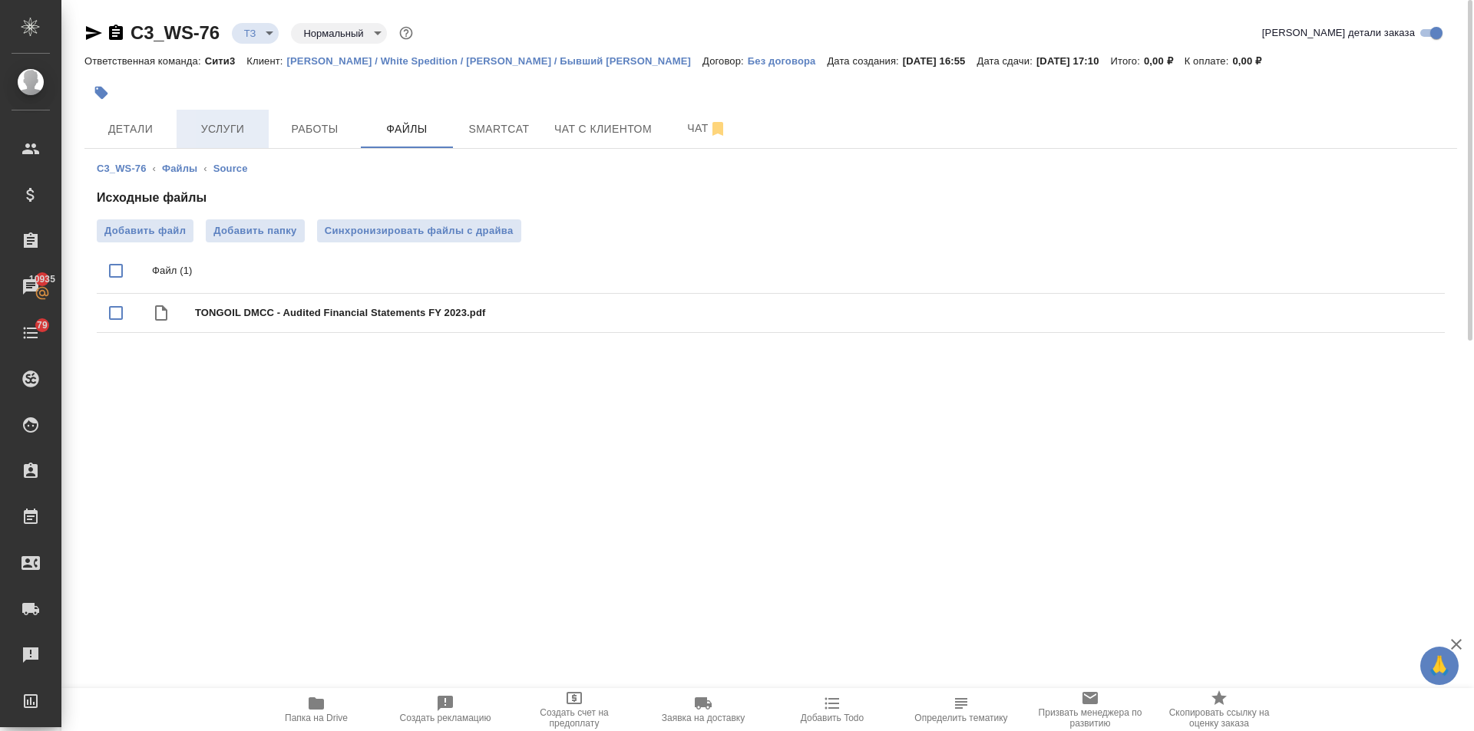
click at [210, 130] on span "Услуги" at bounding box center [223, 129] width 74 height 19
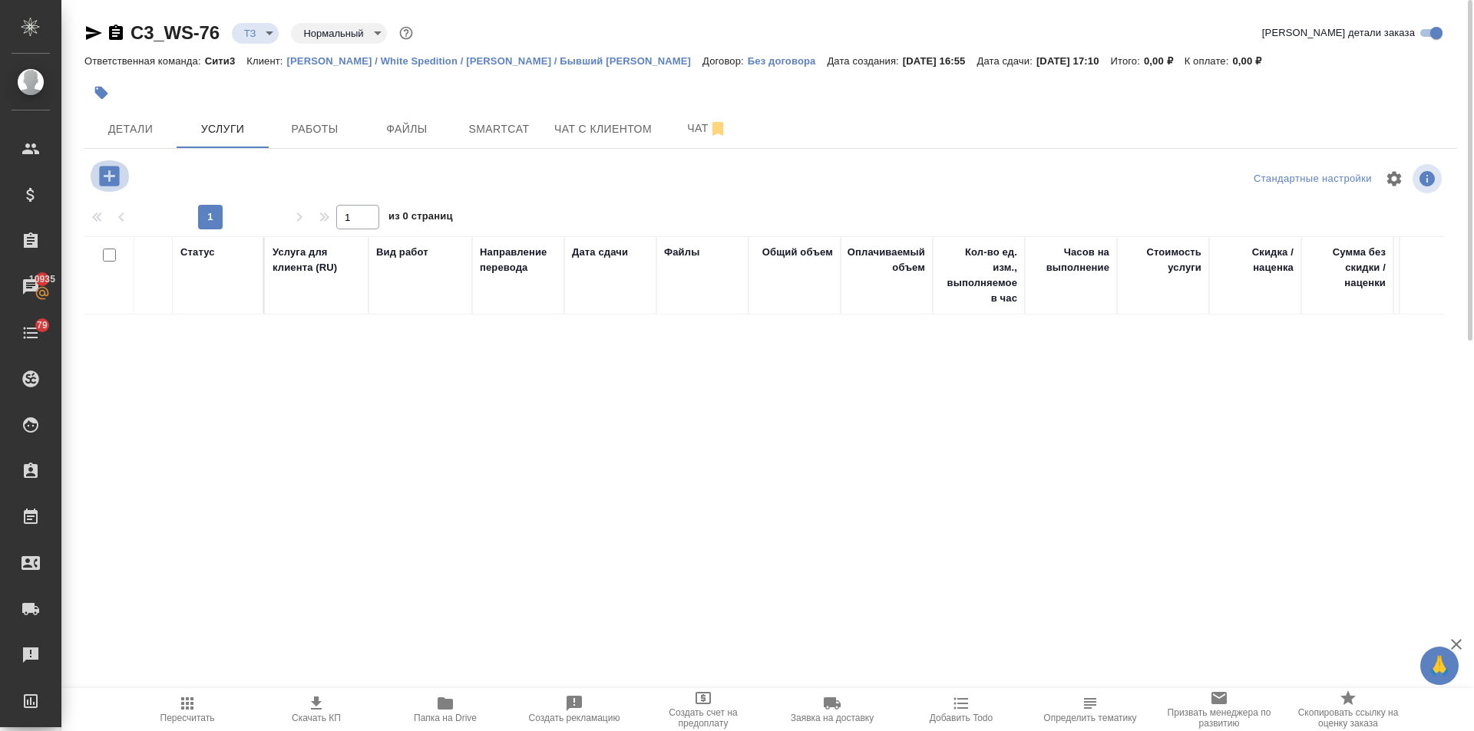
click at [109, 167] on icon "button" at bounding box center [109, 176] width 20 height 20
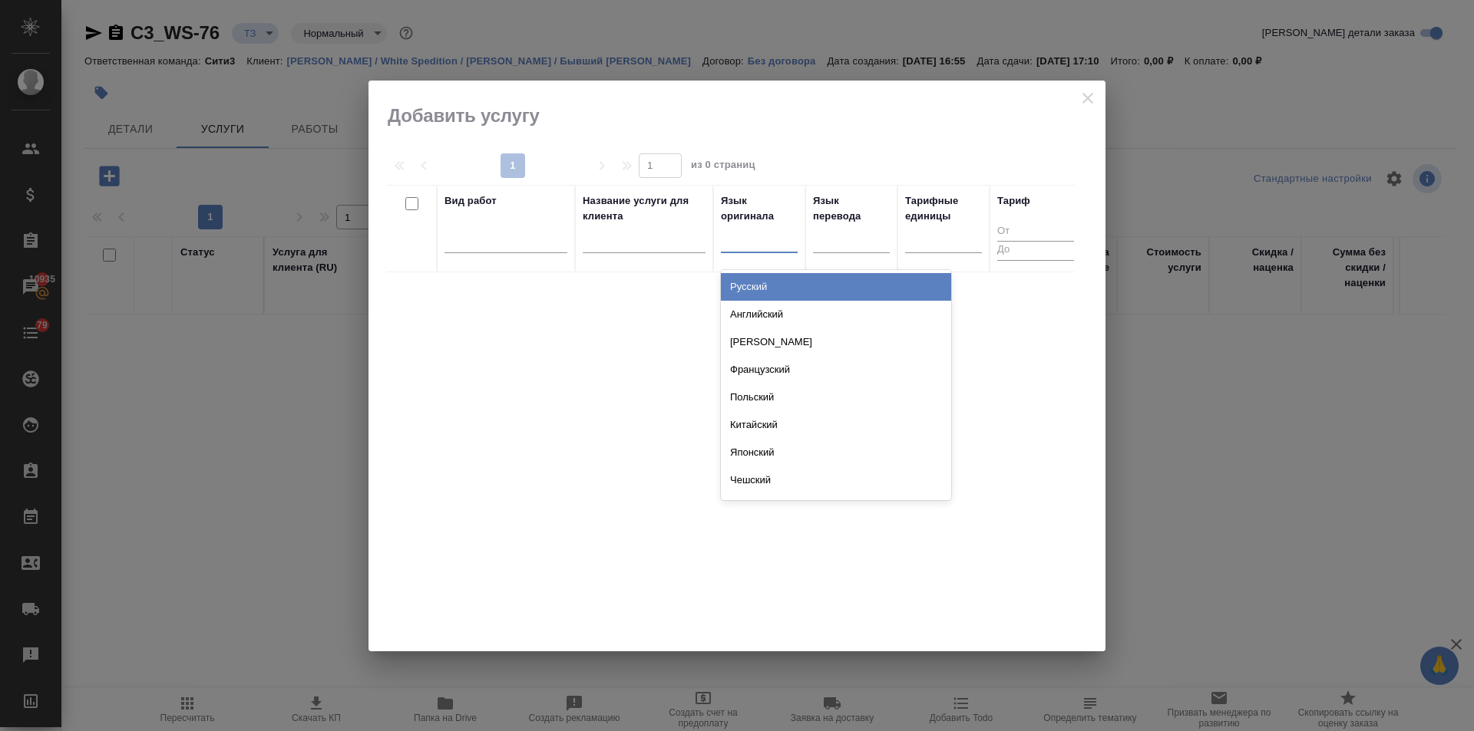
click at [751, 236] on div at bounding box center [759, 237] width 77 height 22
type input "англ"
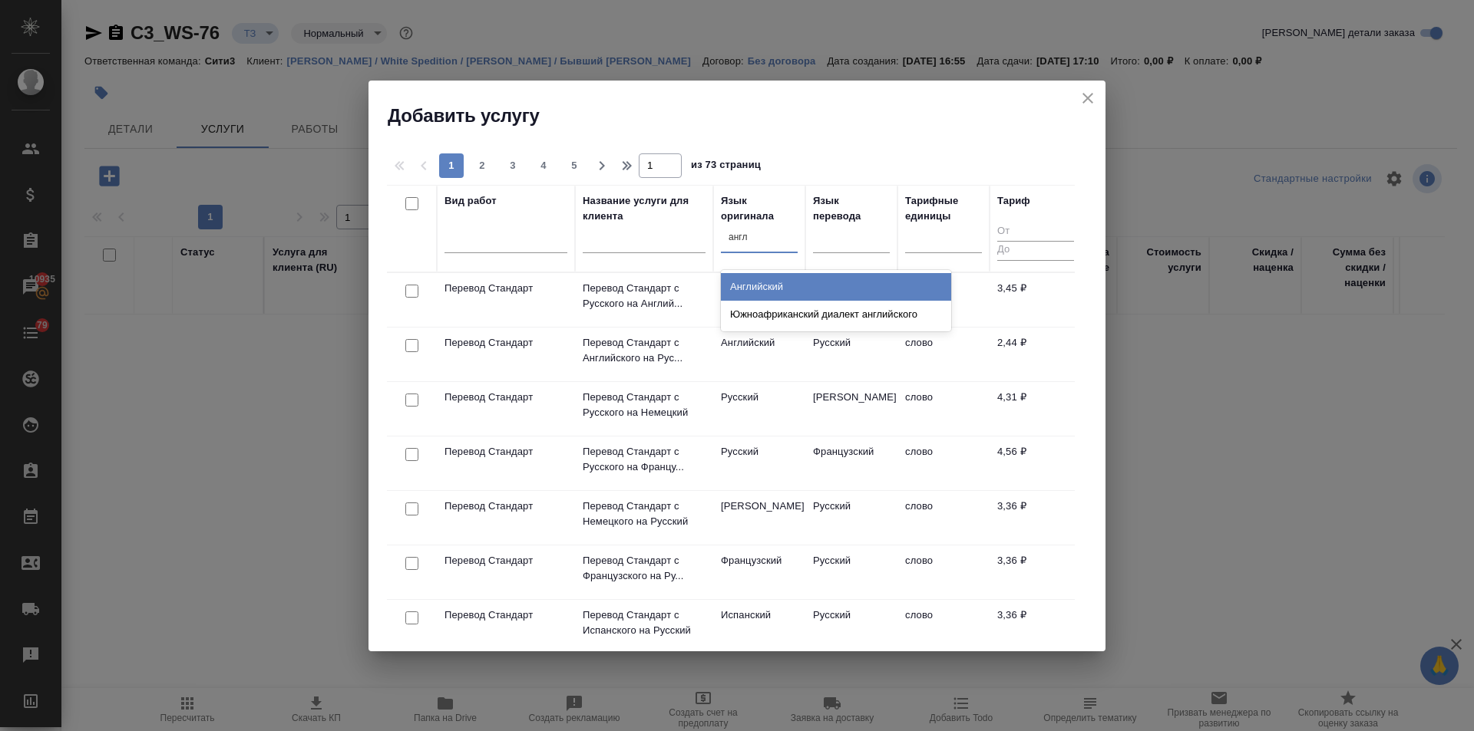
click at [770, 279] on div "Английский" at bounding box center [836, 287] width 230 height 28
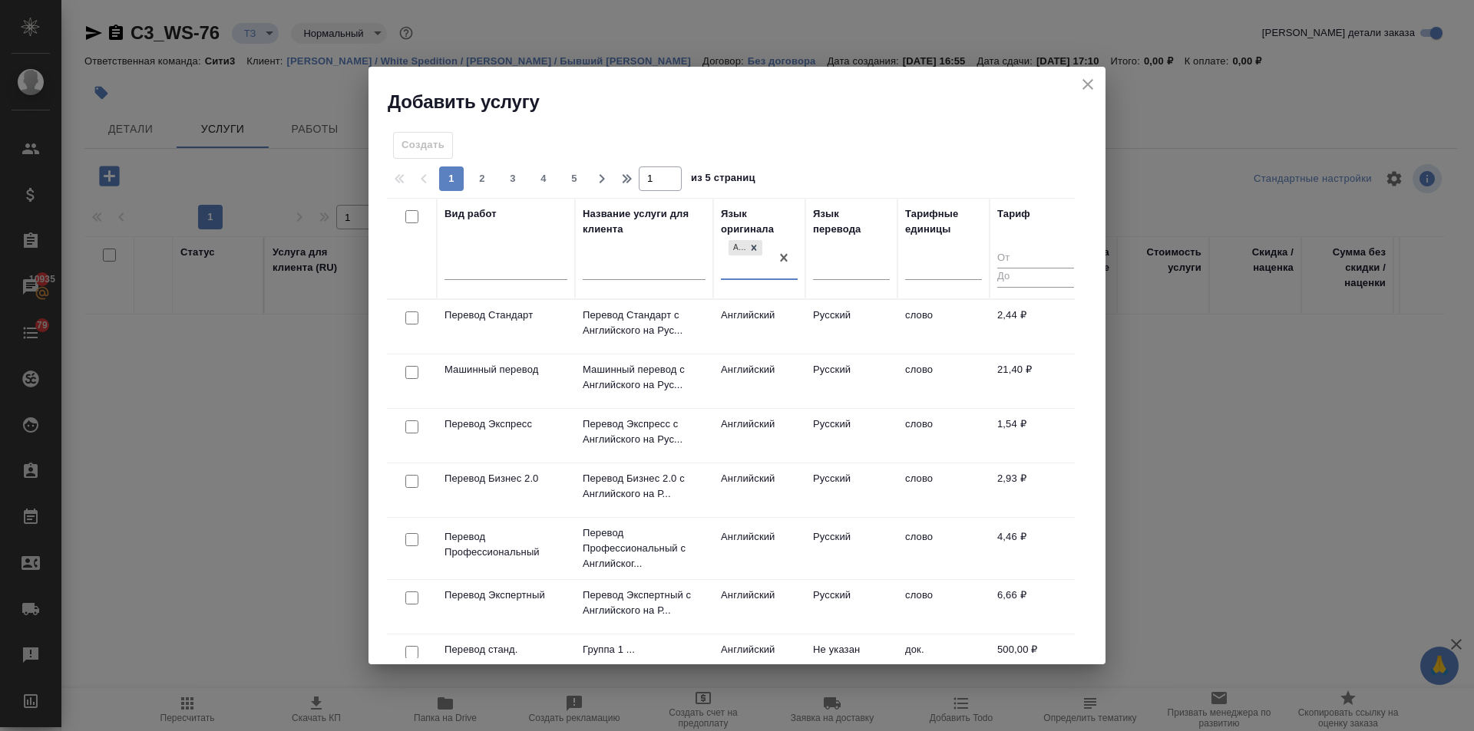
click at [406, 317] on input "checkbox" at bounding box center [411, 318] width 13 height 13
checkbox input "true"
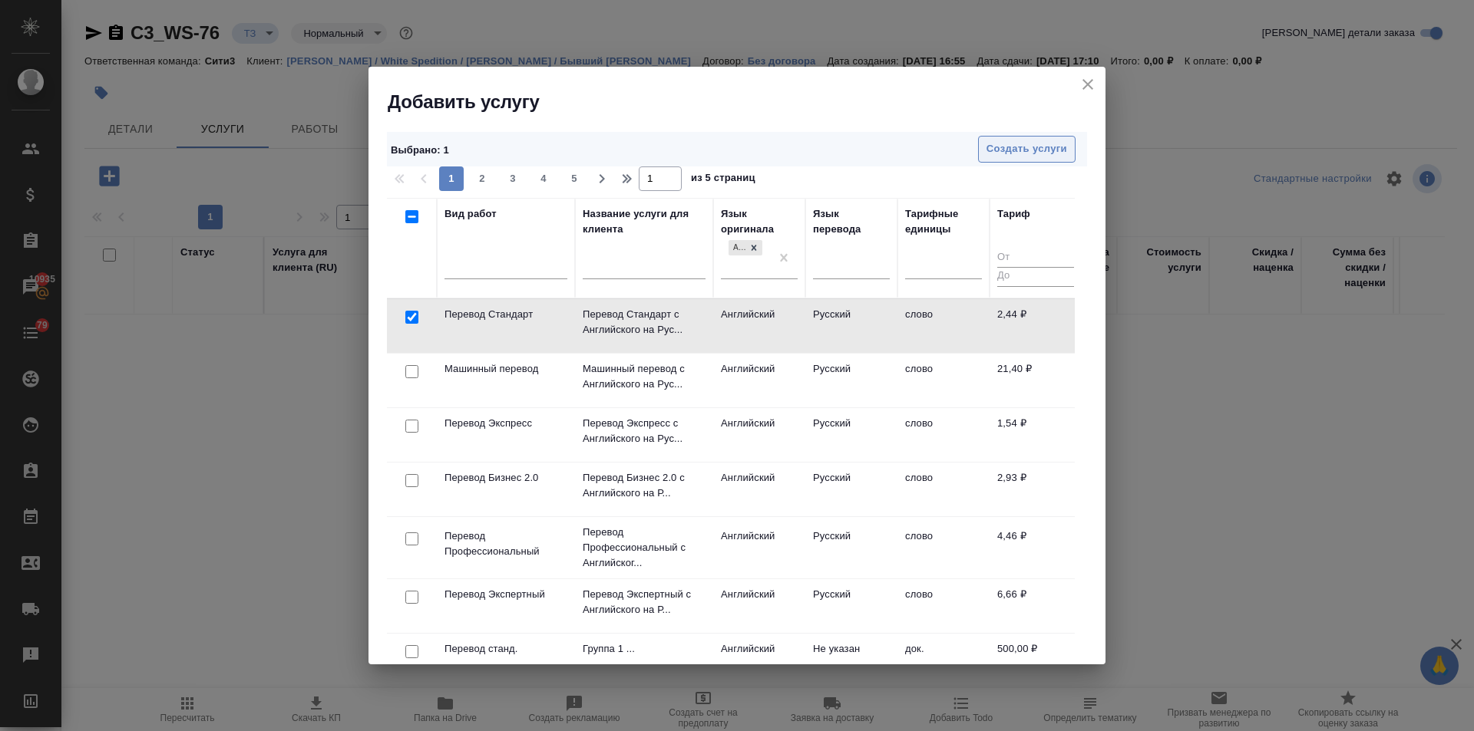
click at [1061, 150] on span "Создать услуги" at bounding box center [1026, 149] width 81 height 18
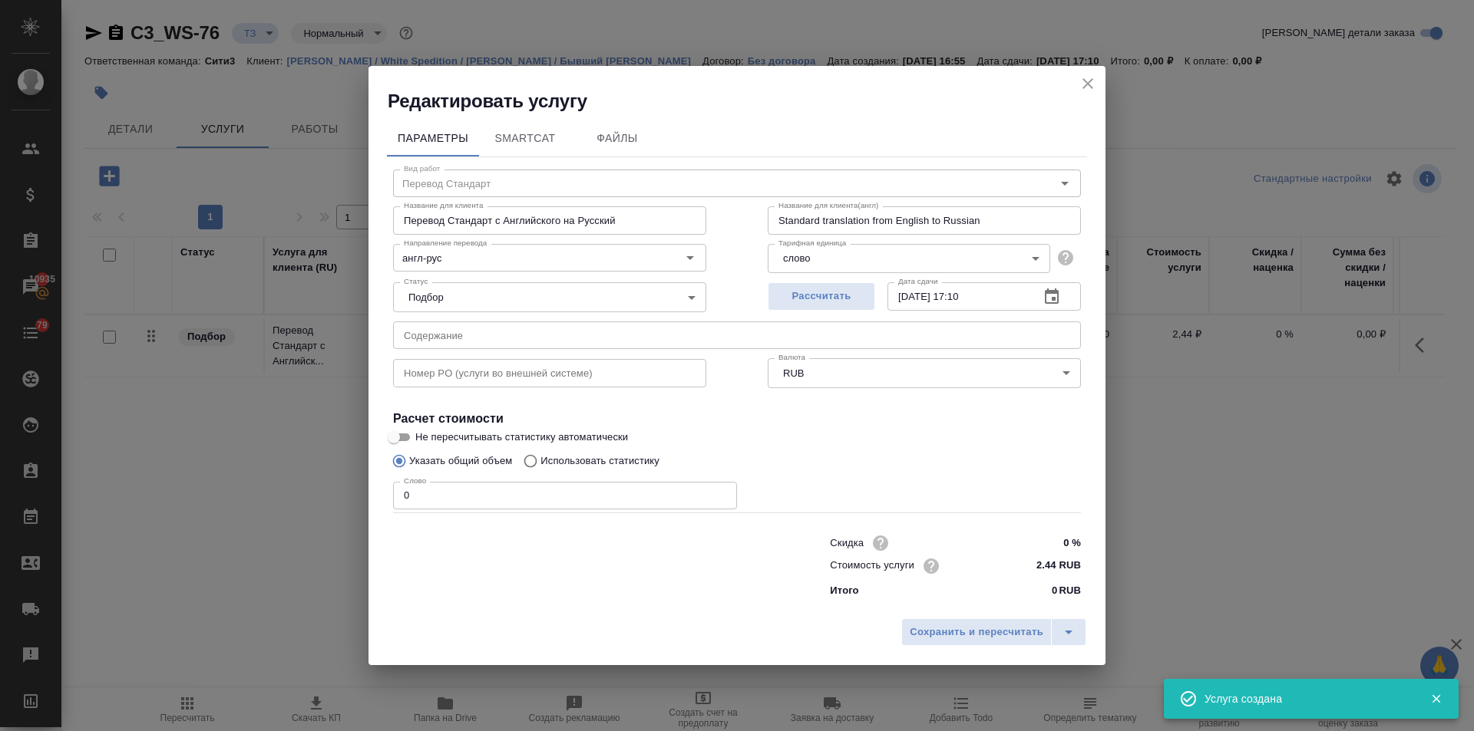
drag, startPoint x: 421, startPoint y: 491, endPoint x: 352, endPoint y: 500, distance: 69.6
click at [358, 500] on div "Редактировать услугу Параметры SmartCat Файлы Вид работ Перевод Стандарт Вид ра…" at bounding box center [737, 365] width 1474 height 731
type input "1"
click at [979, 634] on span "Сохранить и пересчитать" at bounding box center [977, 633] width 134 height 18
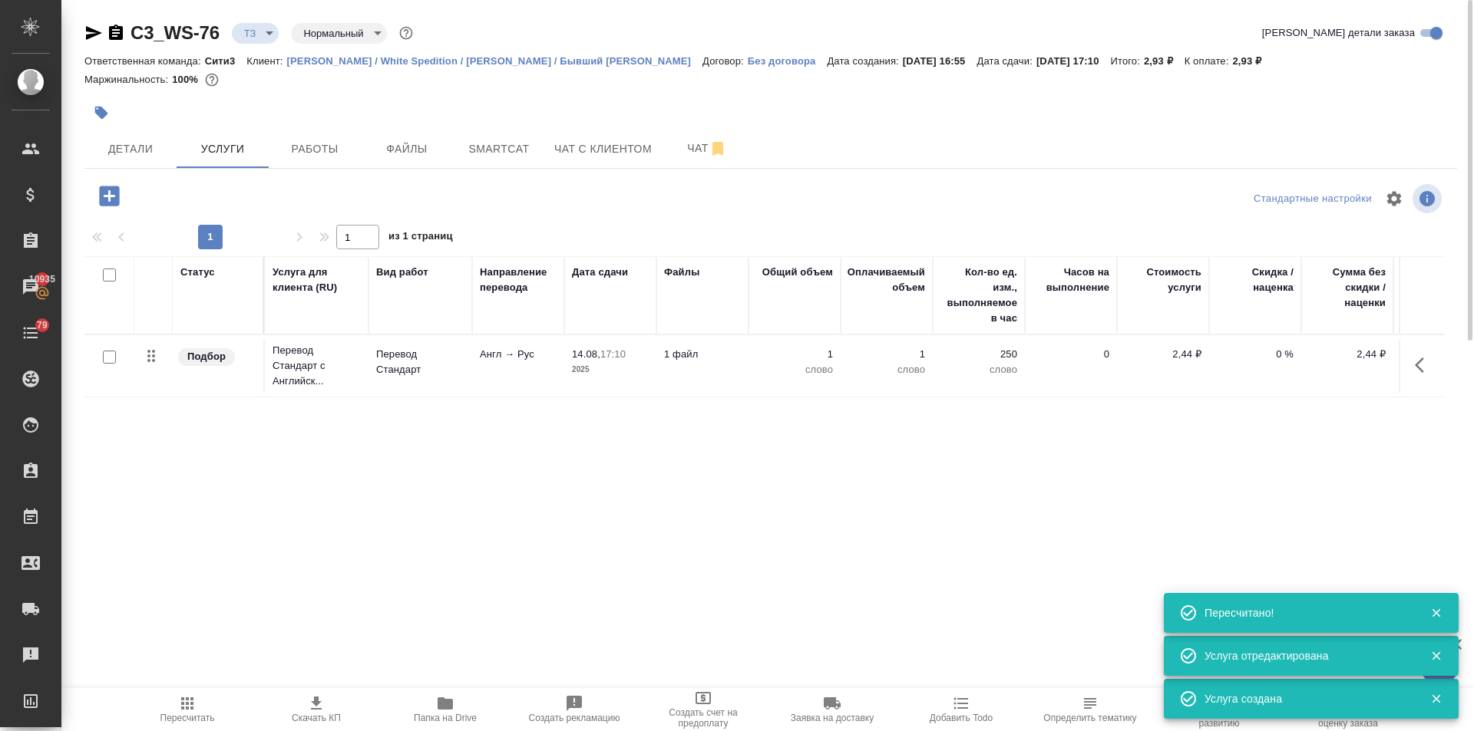
click at [103, 174] on div "C3_WS-76 ТЗ tz Нормальный normal Кратко детали заказа Ответственная команда: Си…" at bounding box center [770, 313] width 1389 height 626
click at [118, 199] on icon "button" at bounding box center [109, 196] width 20 height 20
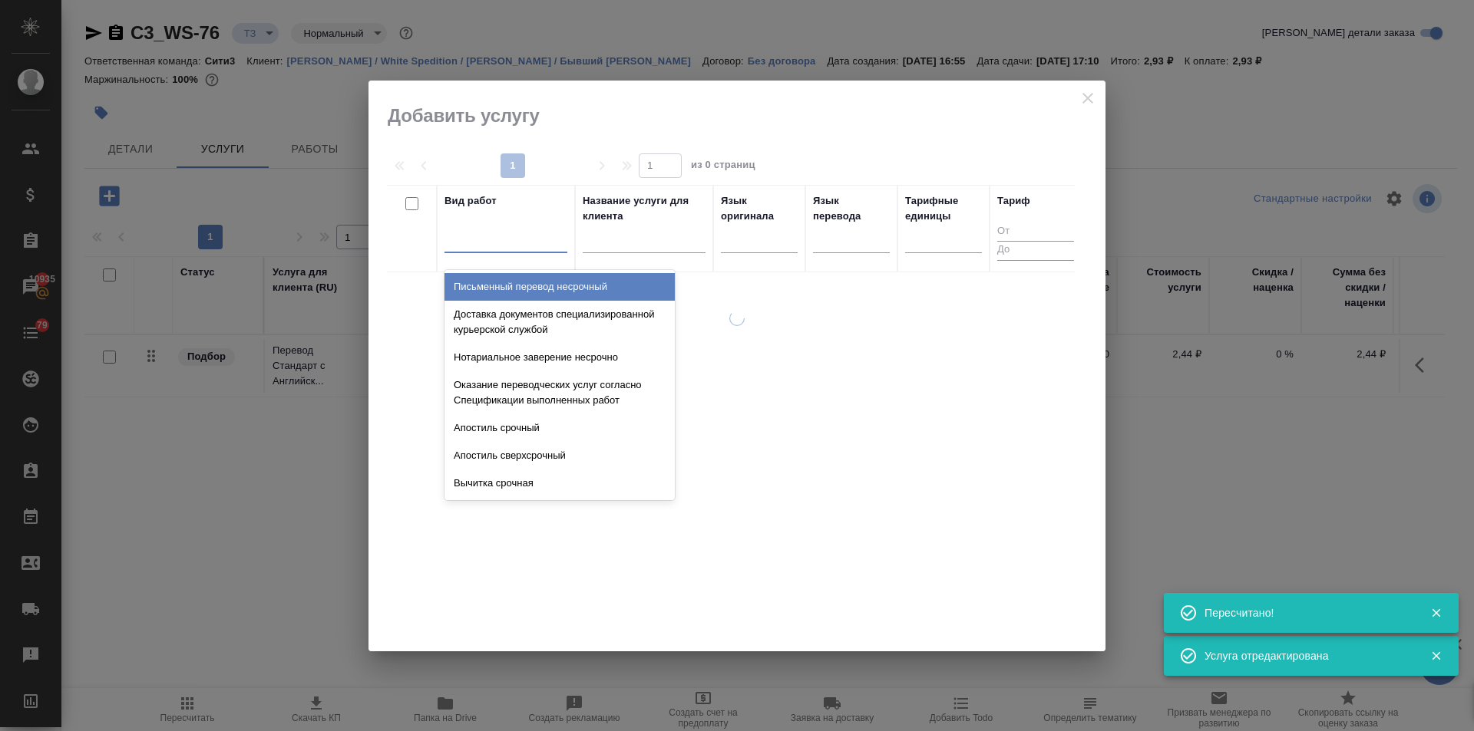
click at [510, 241] on div at bounding box center [505, 237] width 123 height 22
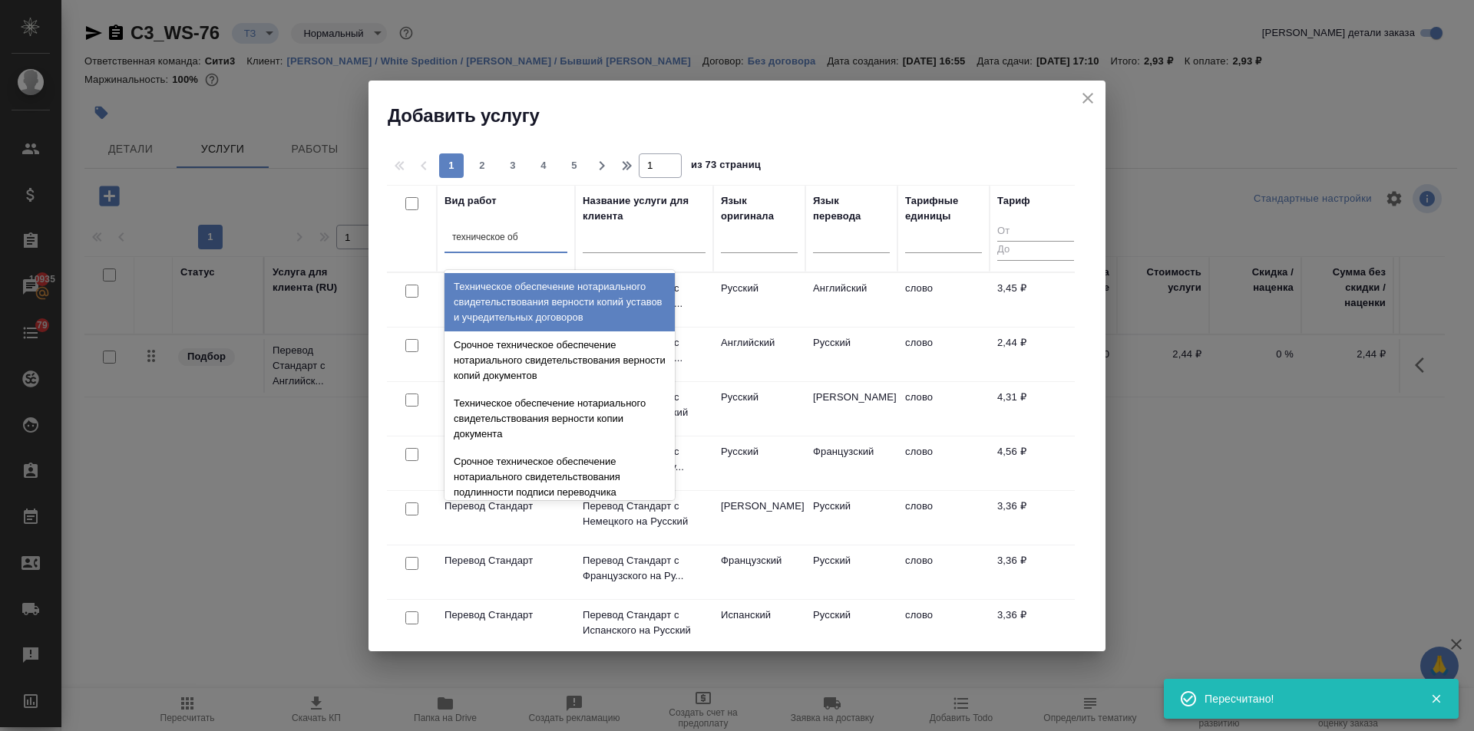
type input "техническое обе"
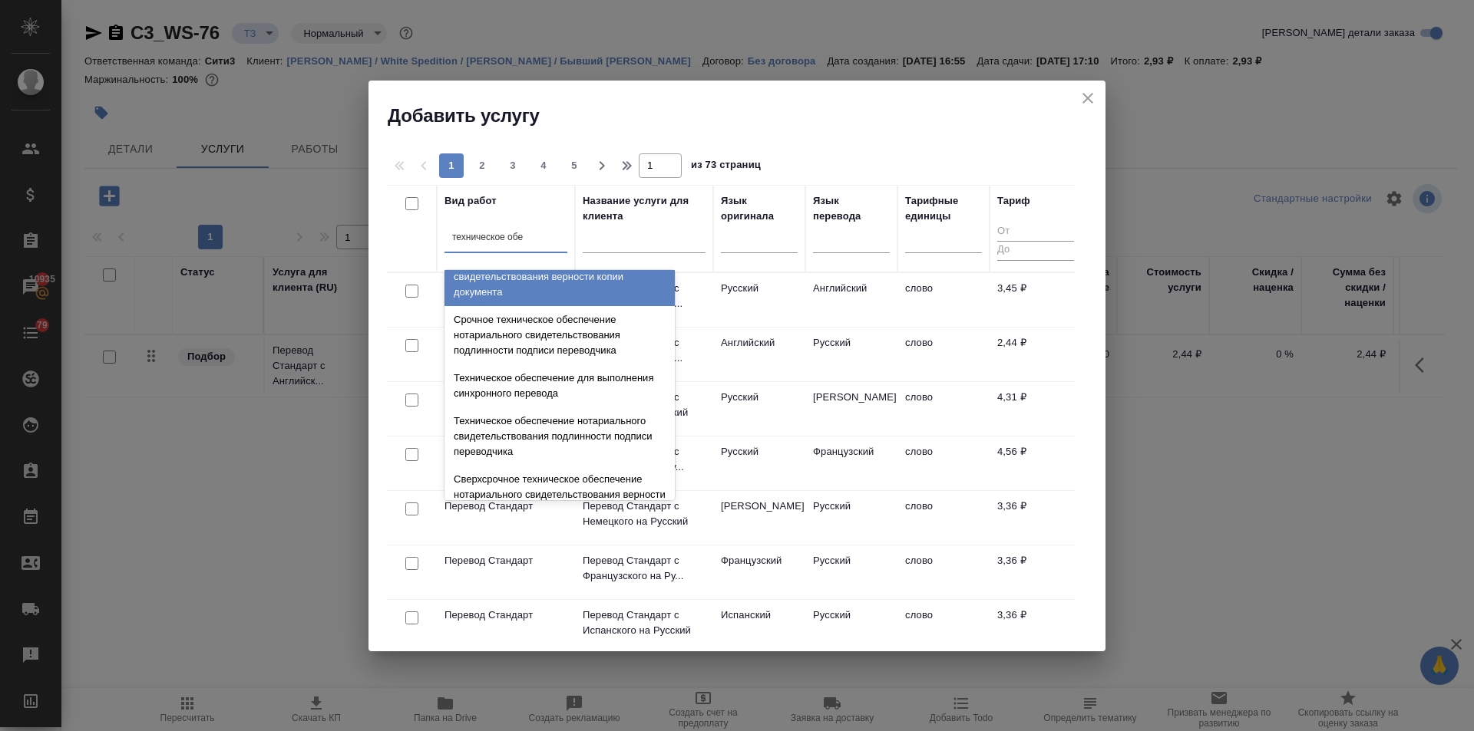
scroll to position [154, 0]
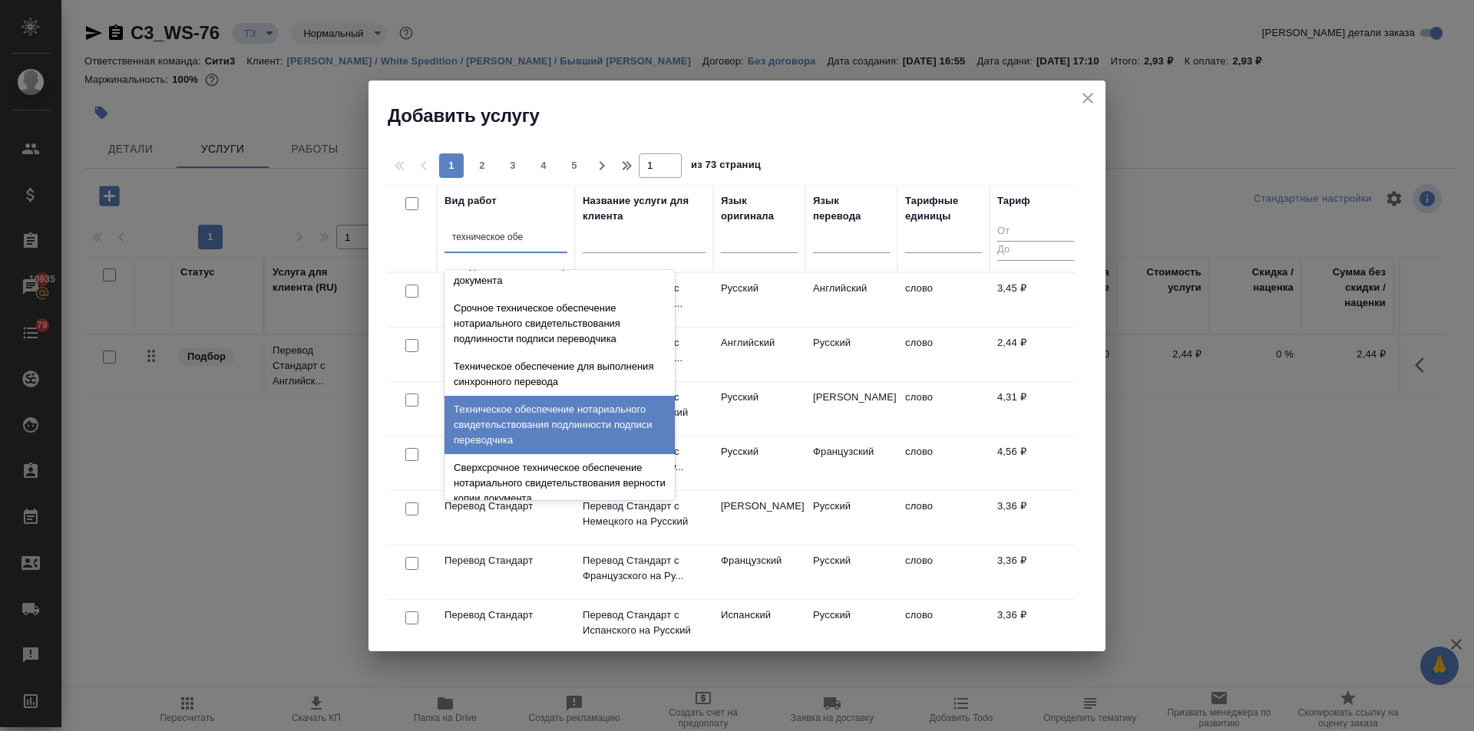
click at [503, 415] on div "Техническое обеспечение нотариального свидетельствования подлинности подписи пе…" at bounding box center [559, 425] width 230 height 58
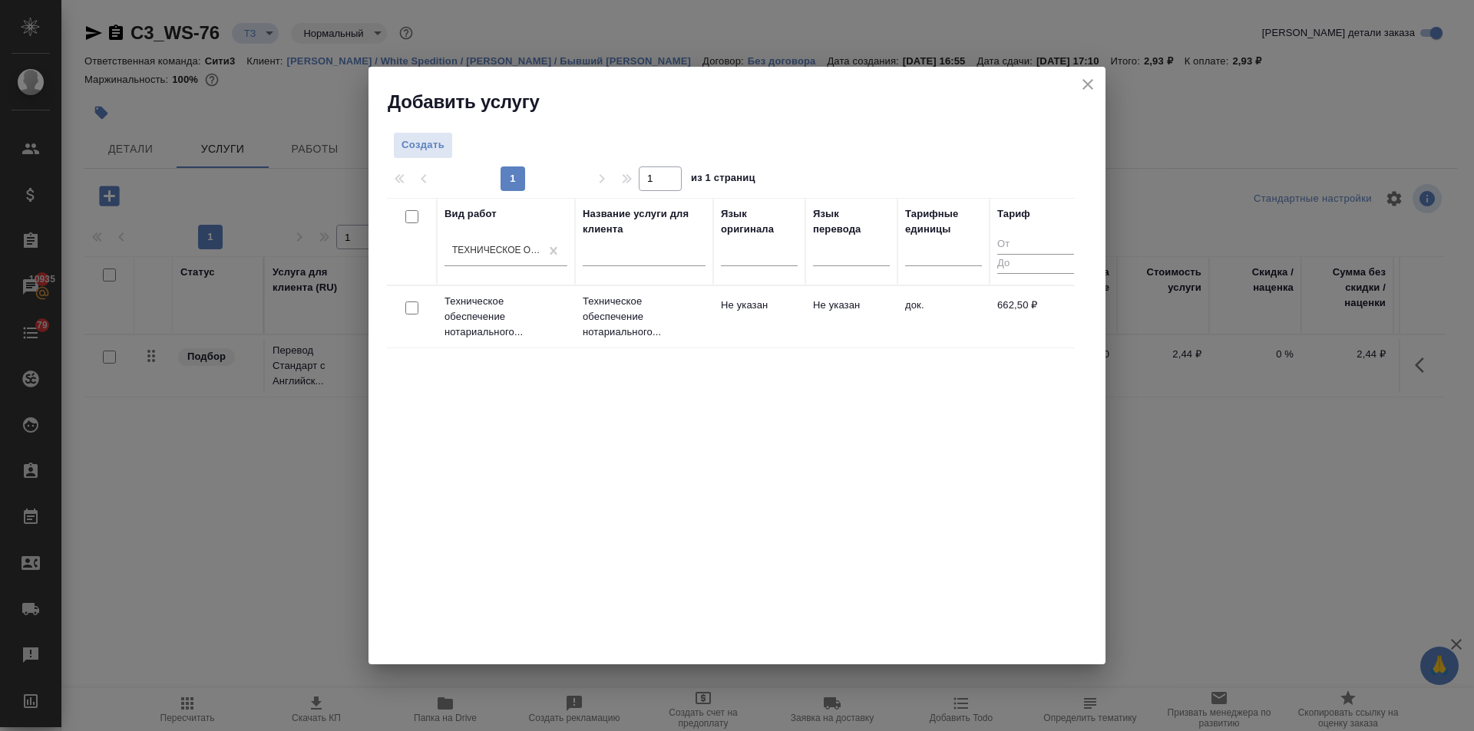
click at [411, 309] on input "checkbox" at bounding box center [411, 308] width 13 height 13
checkbox input "true"
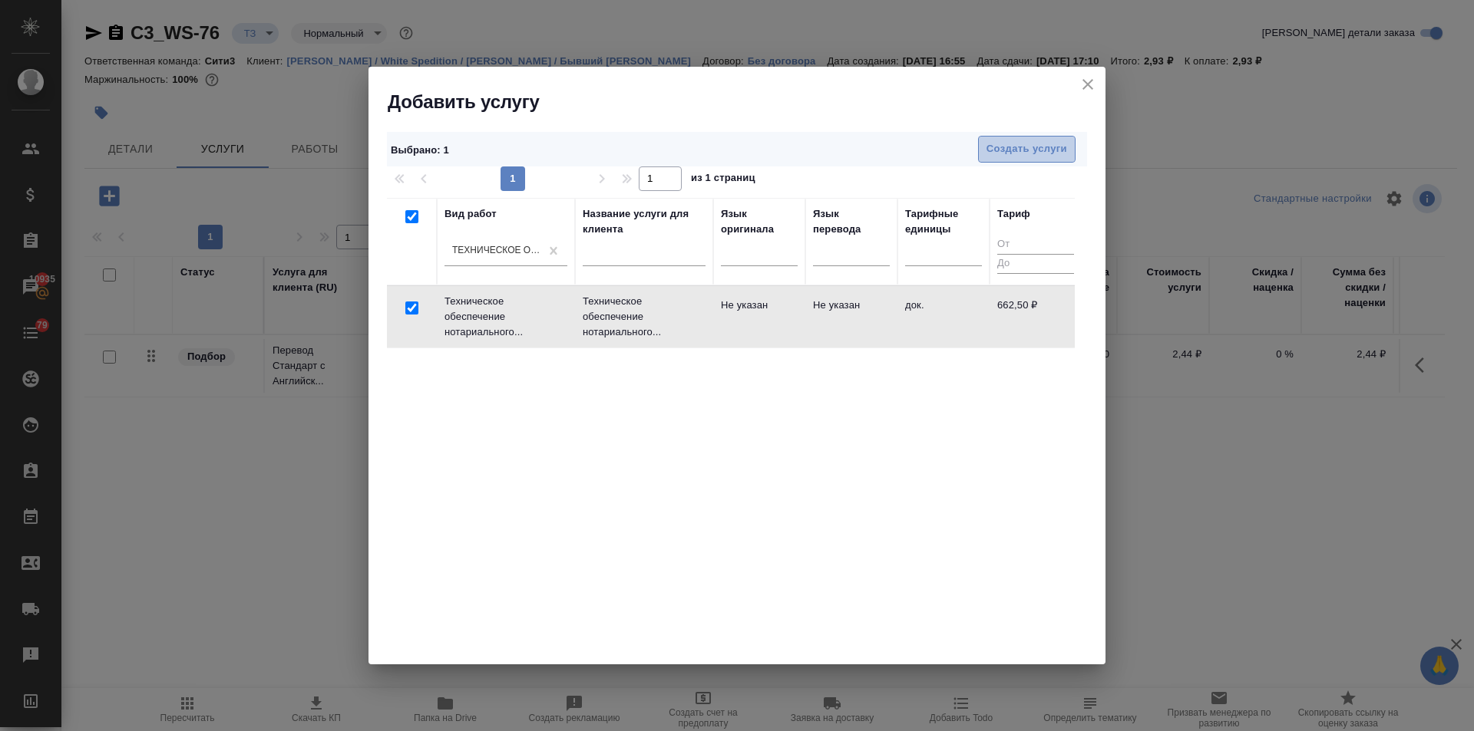
click at [1021, 146] on span "Создать услуги" at bounding box center [1026, 149] width 81 height 18
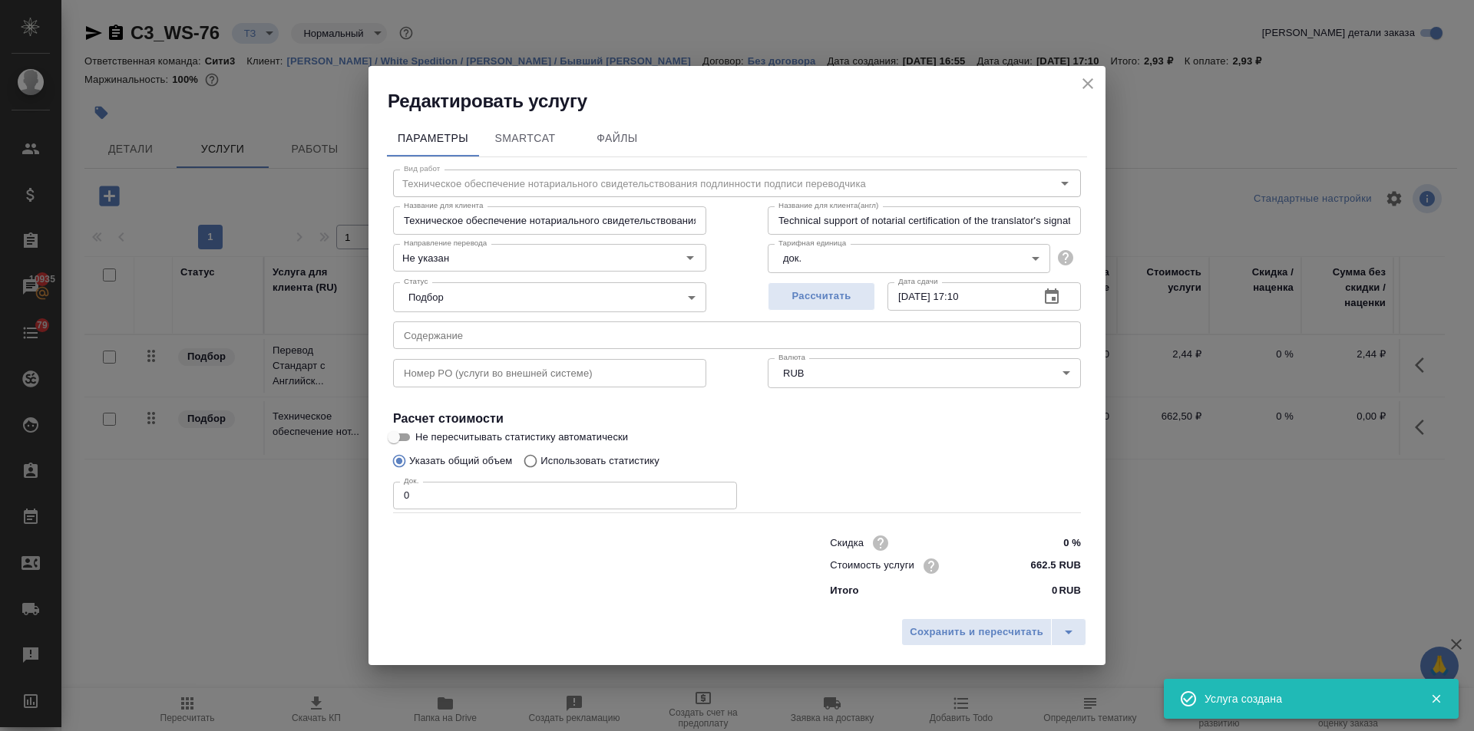
drag, startPoint x: 362, startPoint y: 493, endPoint x: 292, endPoint y: 492, distance: 69.8
click at [292, 492] on div "Редактировать услугу Параметры SmartCat Файлы Вид работ Техническое обеспечение…" at bounding box center [737, 365] width 1474 height 731
type input "1"
click at [1001, 637] on span "Сохранить и пересчитать" at bounding box center [977, 633] width 134 height 18
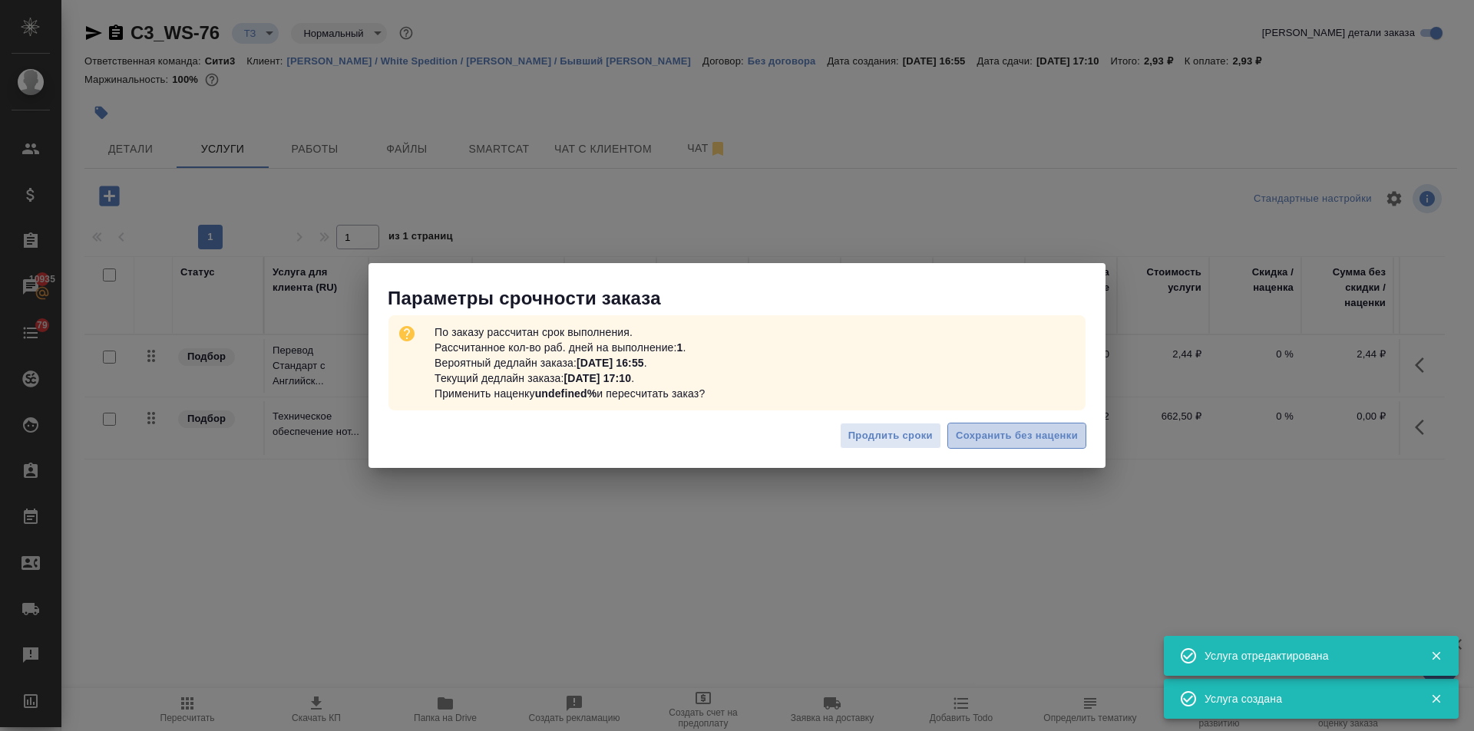
click at [1045, 435] on span "Сохранить без наценки" at bounding box center [1017, 437] width 122 height 18
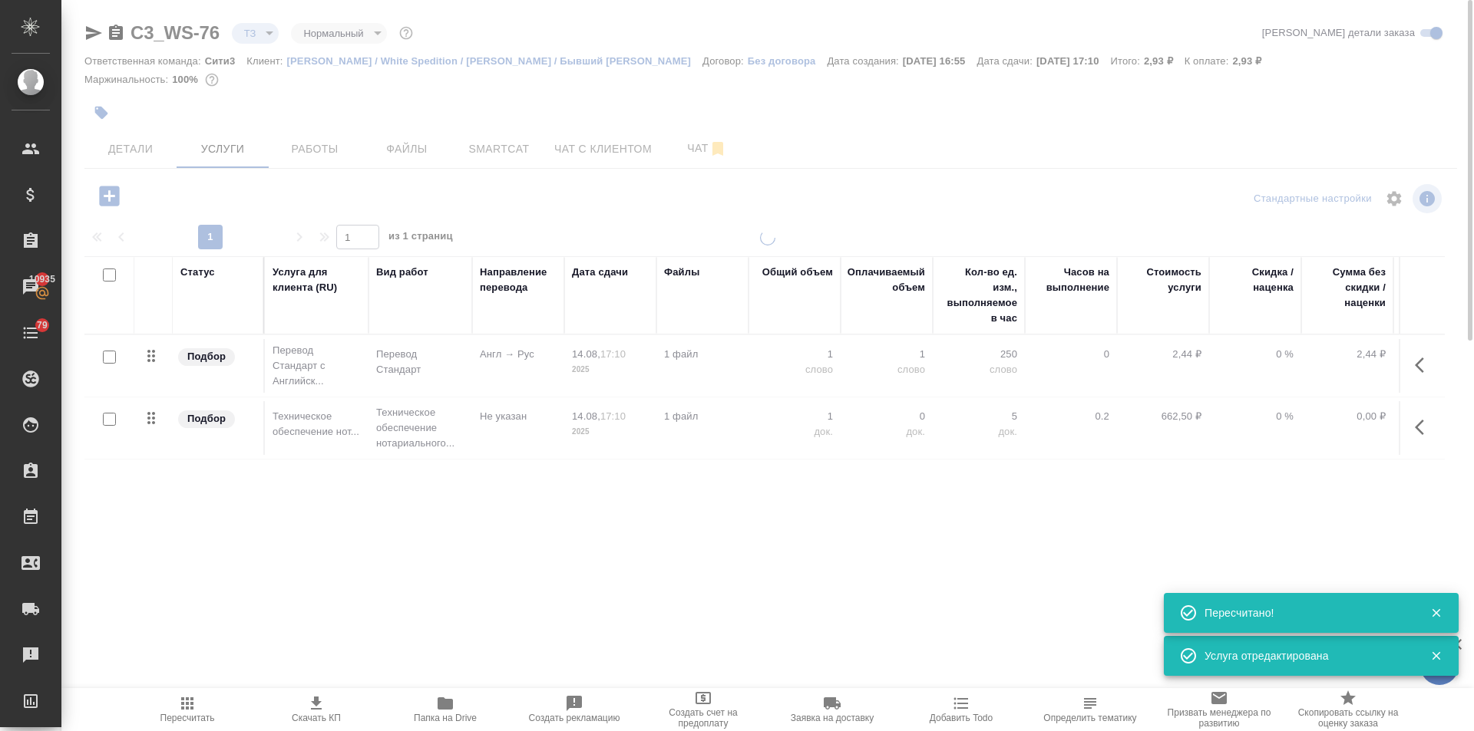
type input "urgent"
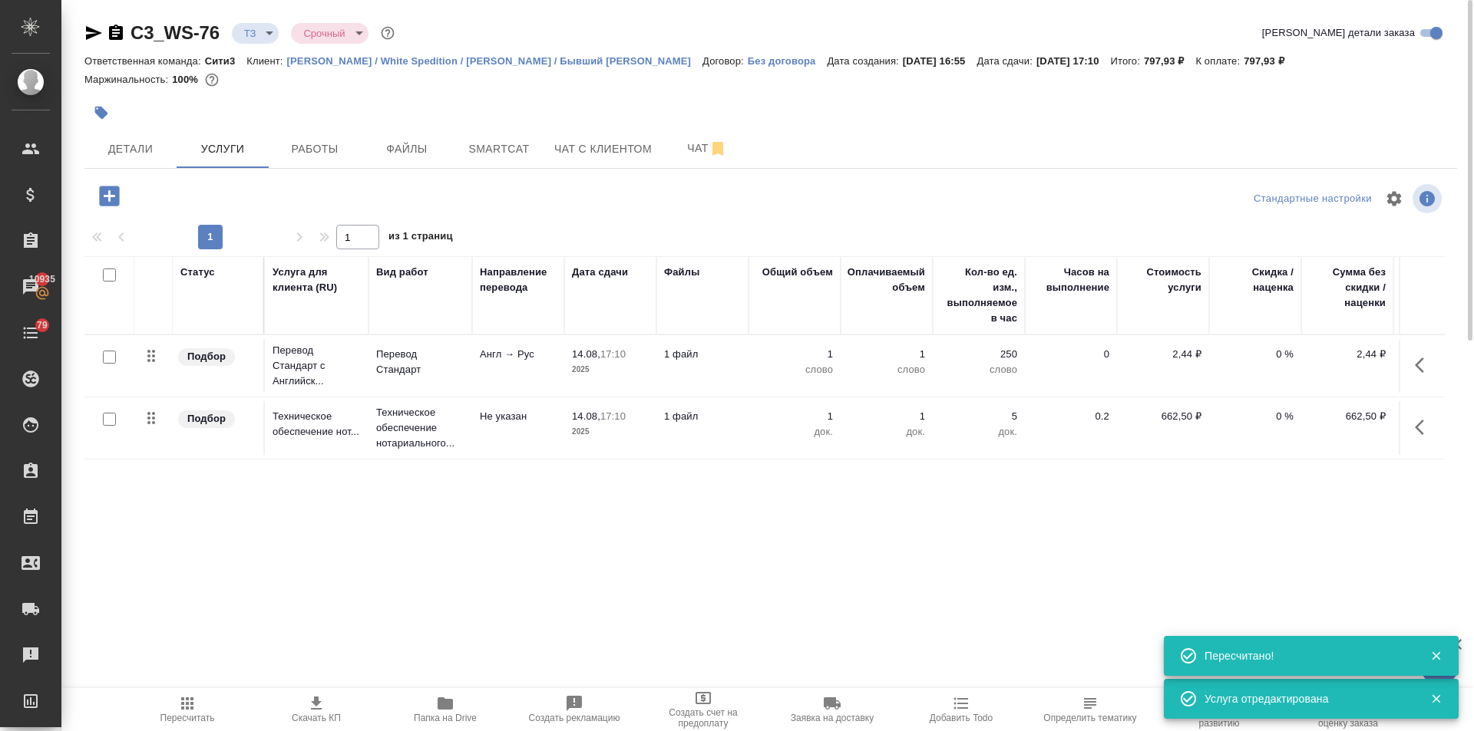
click at [109, 356] on input "checkbox" at bounding box center [109, 357] width 13 height 13
checkbox input "true"
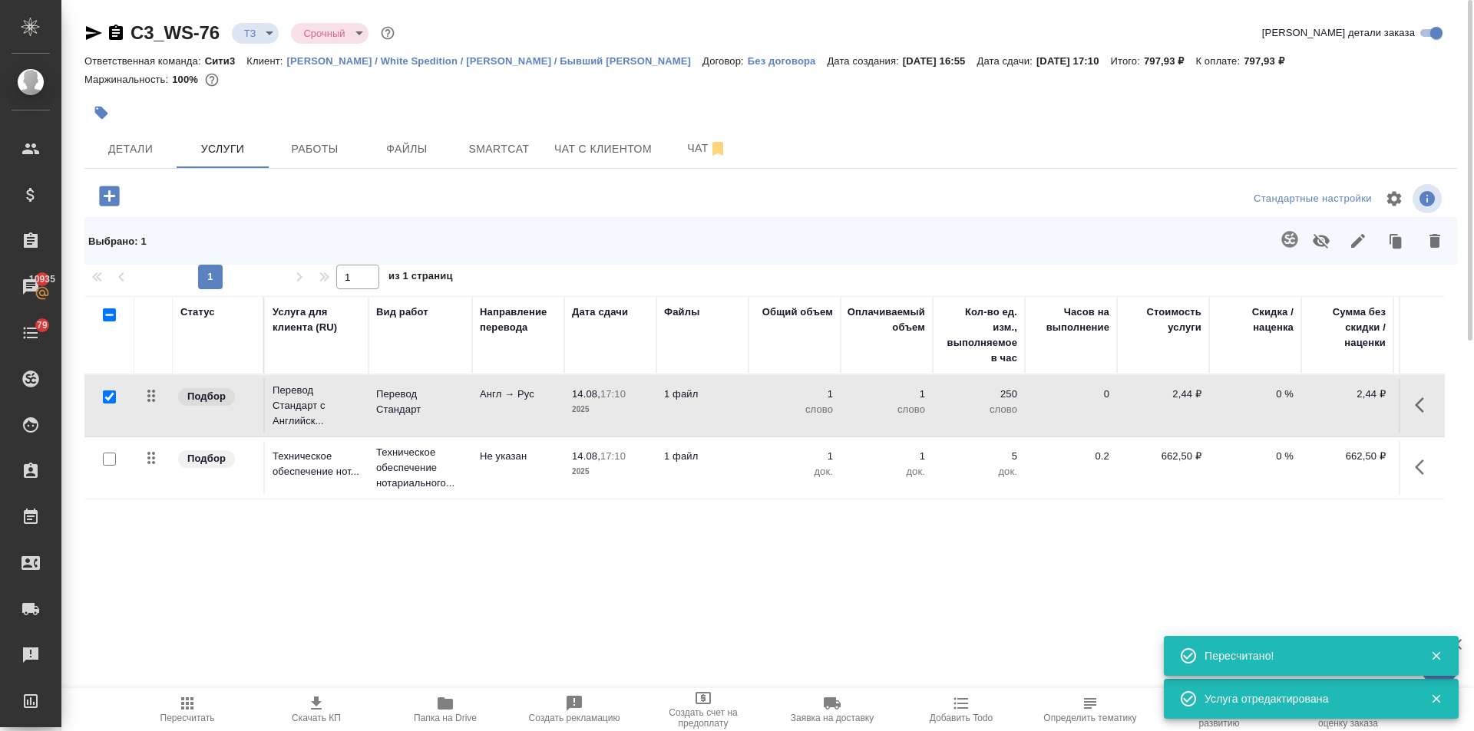
click at [1287, 234] on icon "button" at bounding box center [1289, 239] width 16 height 16
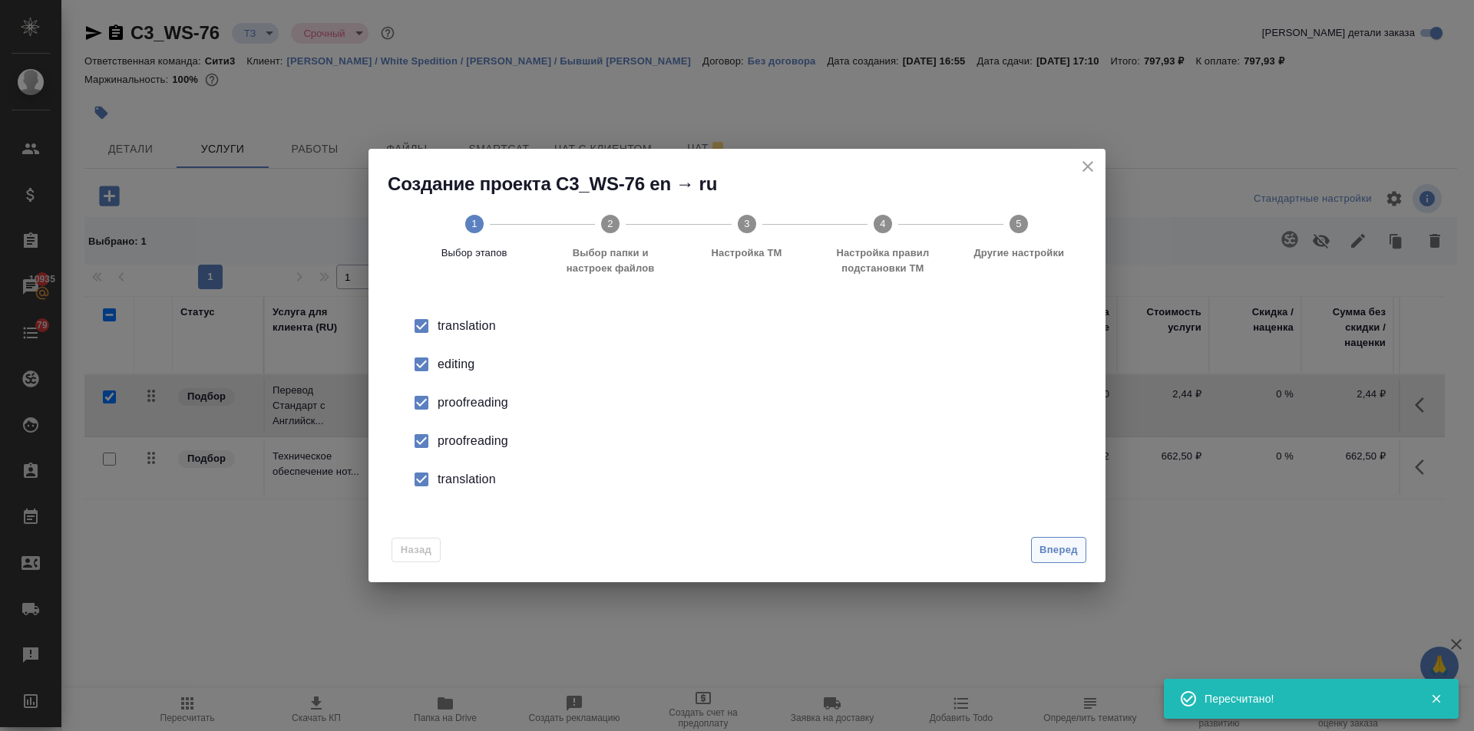
click at [1060, 544] on span "Вперед" at bounding box center [1058, 551] width 38 height 18
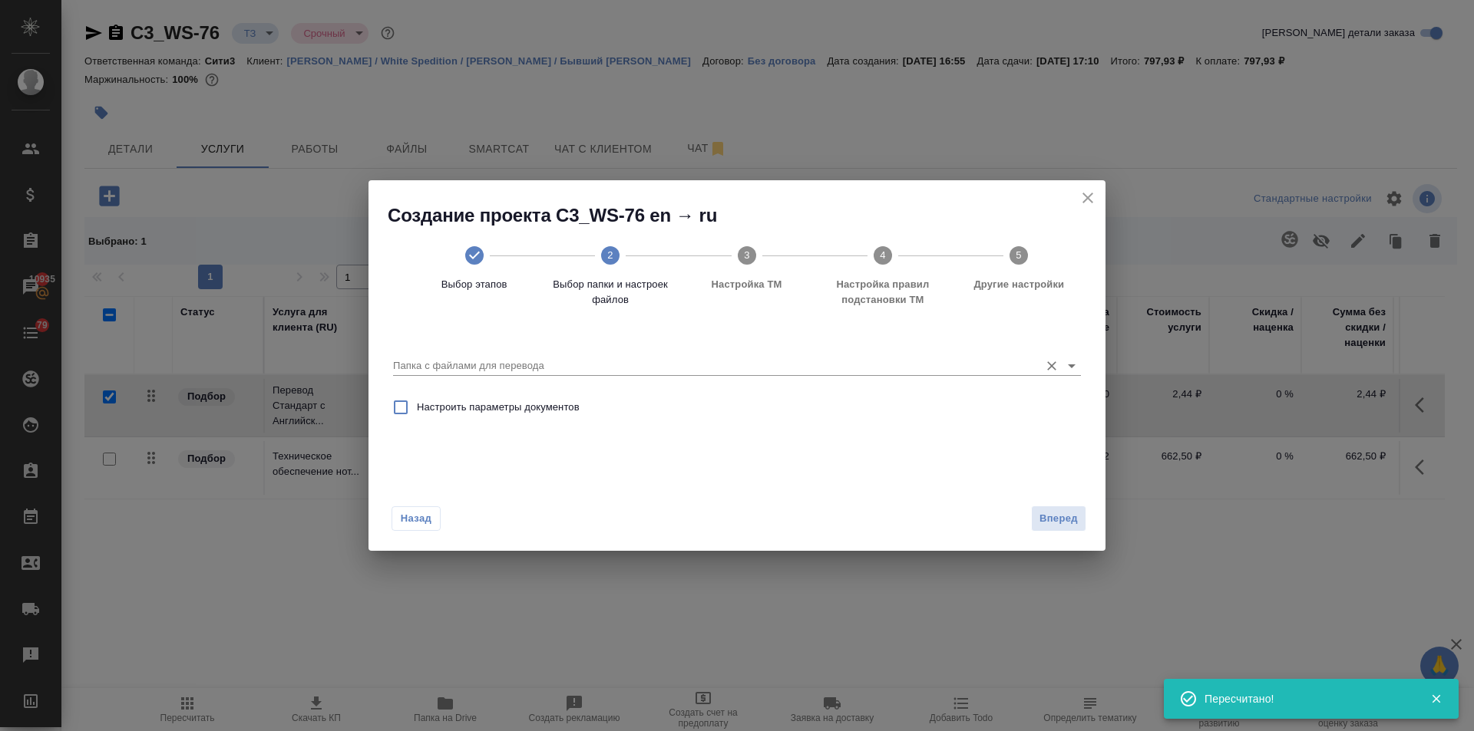
click at [516, 355] on div "Папка с файлами для перевода" at bounding box center [737, 360] width 688 height 31
click at [514, 359] on input "Папка с файлами для перевода" at bounding box center [712, 366] width 639 height 18
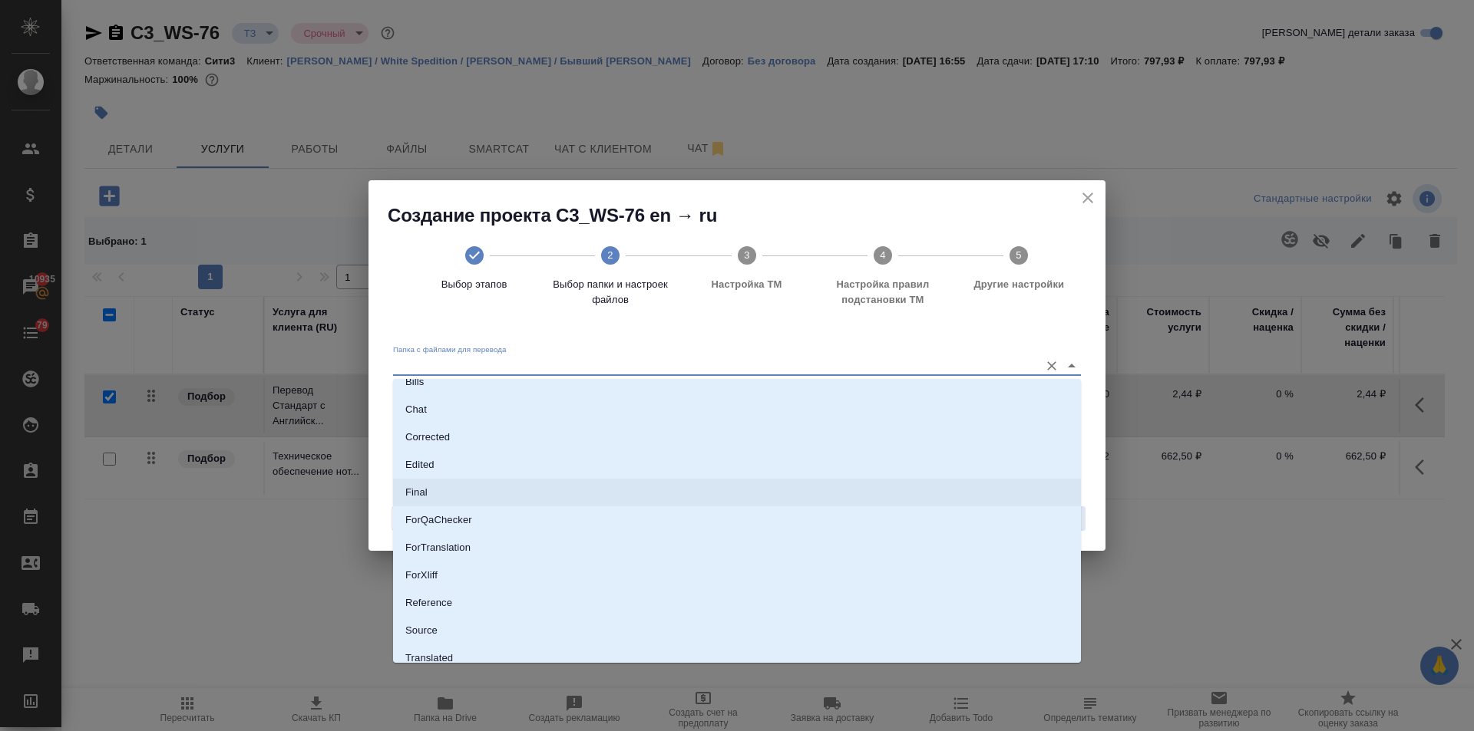
scroll to position [80, 0]
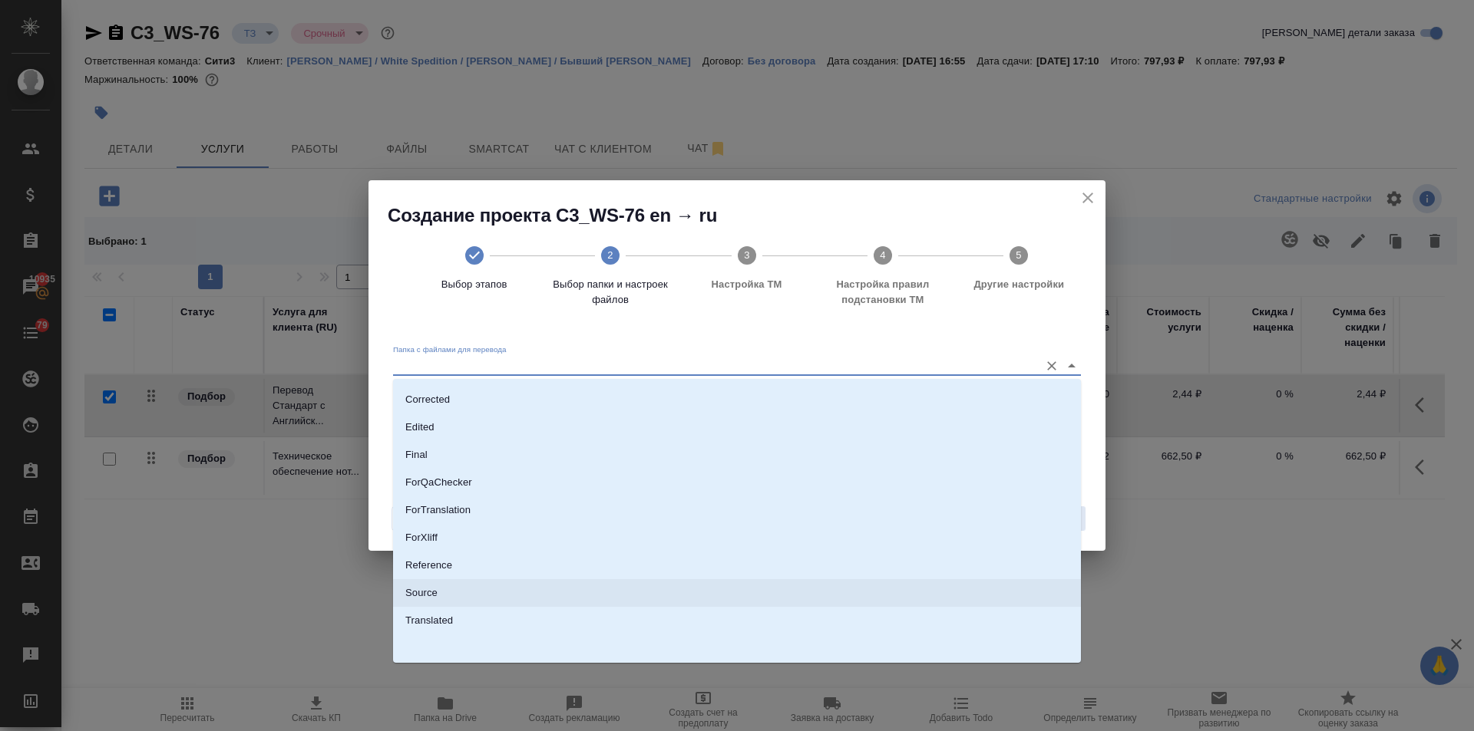
click at [428, 585] on li "Source" at bounding box center [737, 593] width 688 height 28
type input "Source"
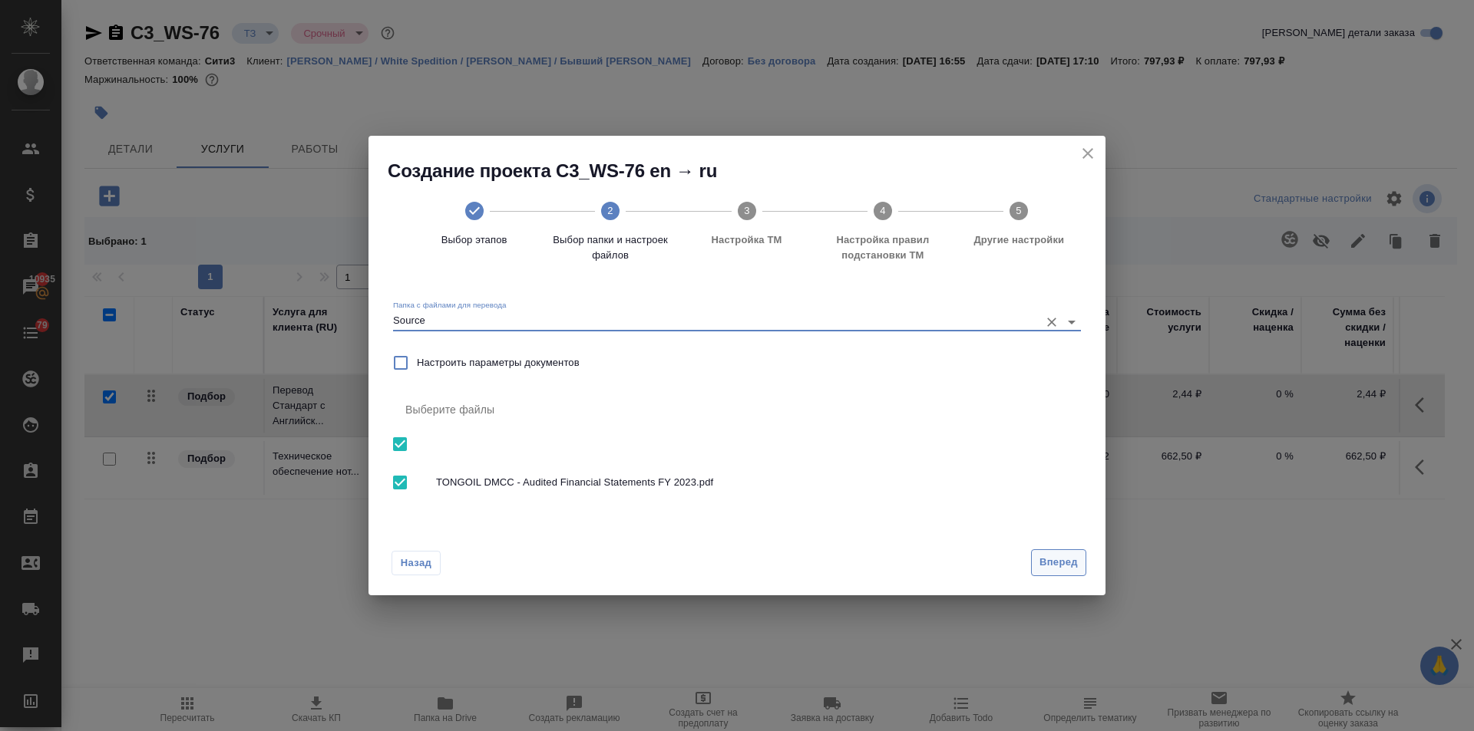
click at [1071, 560] on span "Вперед" at bounding box center [1058, 563] width 38 height 18
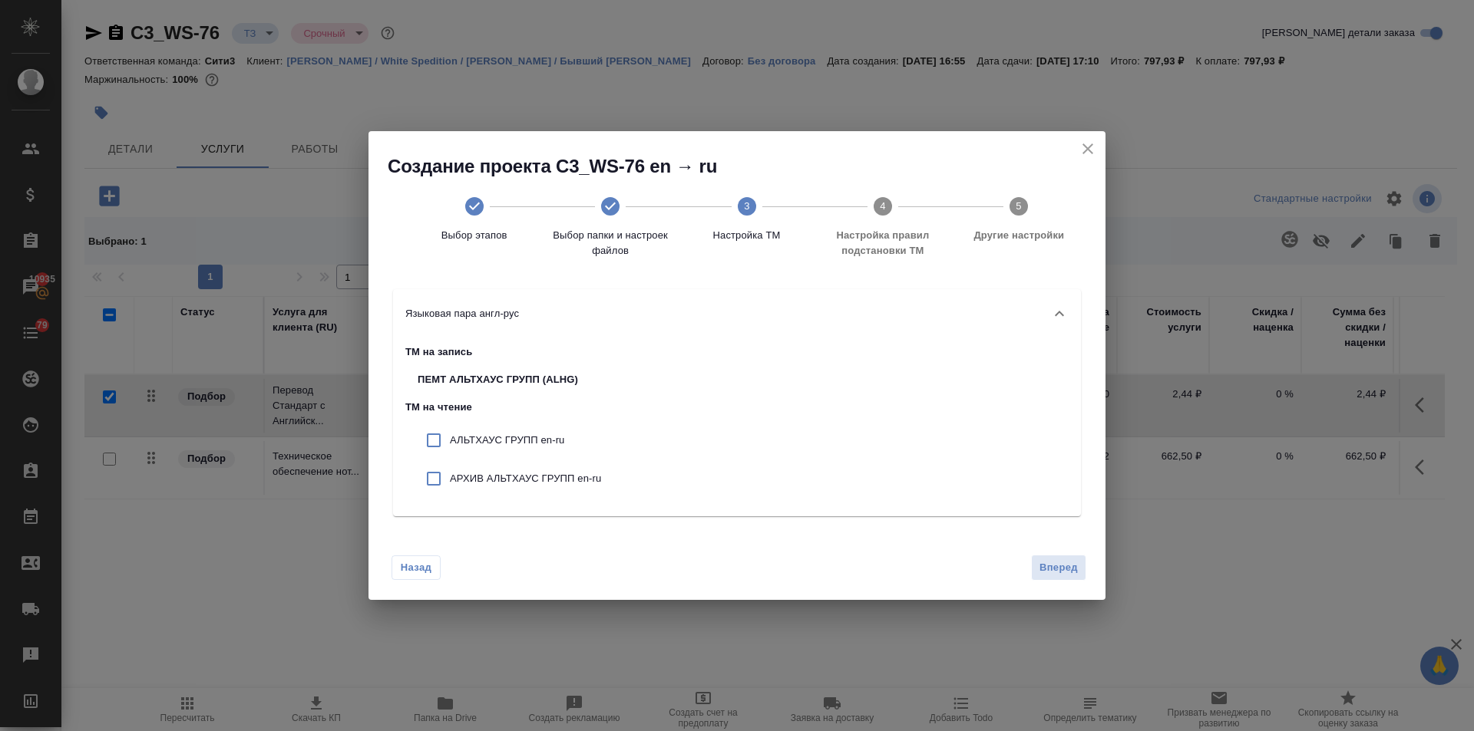
click at [516, 445] on p "АЛЬТХАУС ГРУПП en-ru" at bounding box center [525, 440] width 151 height 15
checkbox input "true"
click at [517, 469] on div "АРХИВ АЛЬТХАУС ГРУПП en-ru" at bounding box center [509, 479] width 208 height 38
checkbox input "true"
click at [1042, 560] on span "Вперед" at bounding box center [1058, 569] width 38 height 18
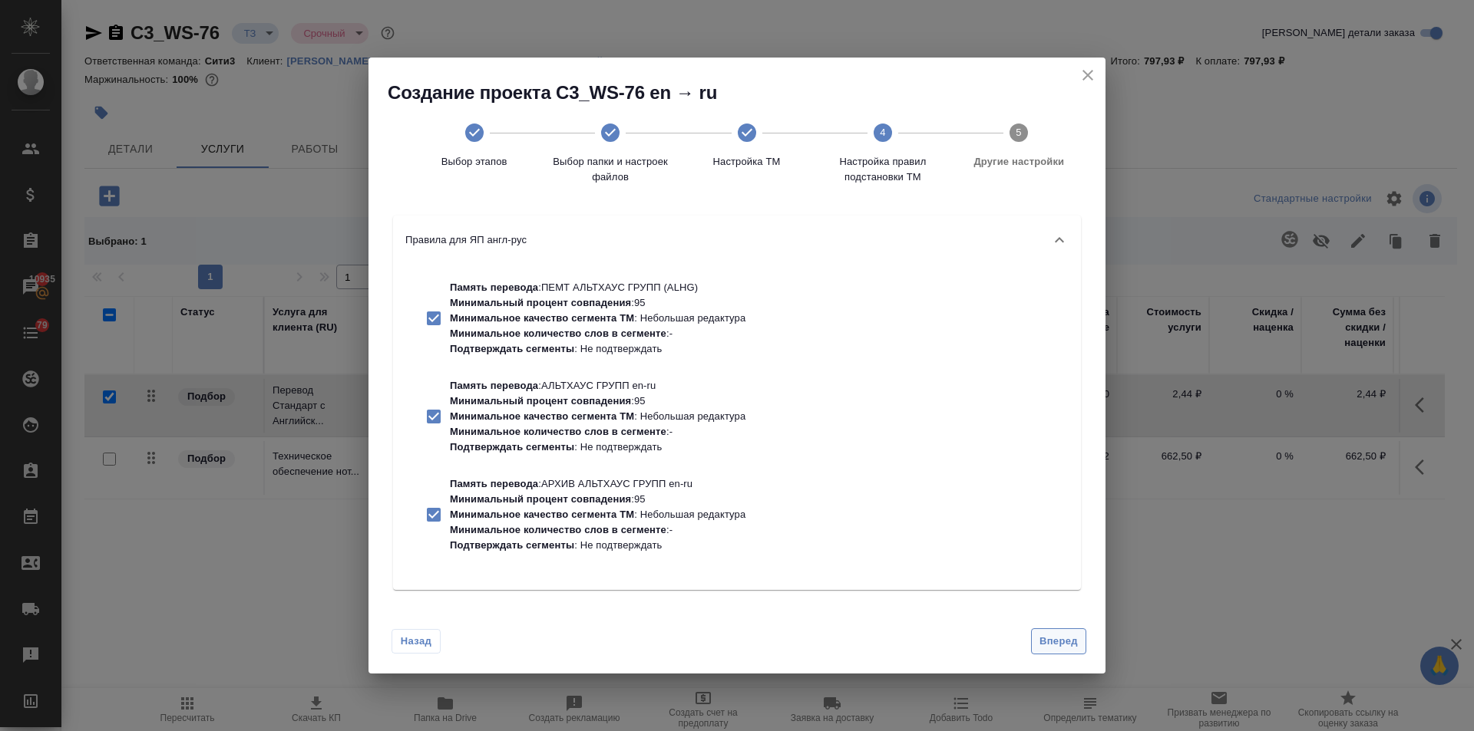
click at [1046, 639] on span "Вперед" at bounding box center [1058, 642] width 38 height 18
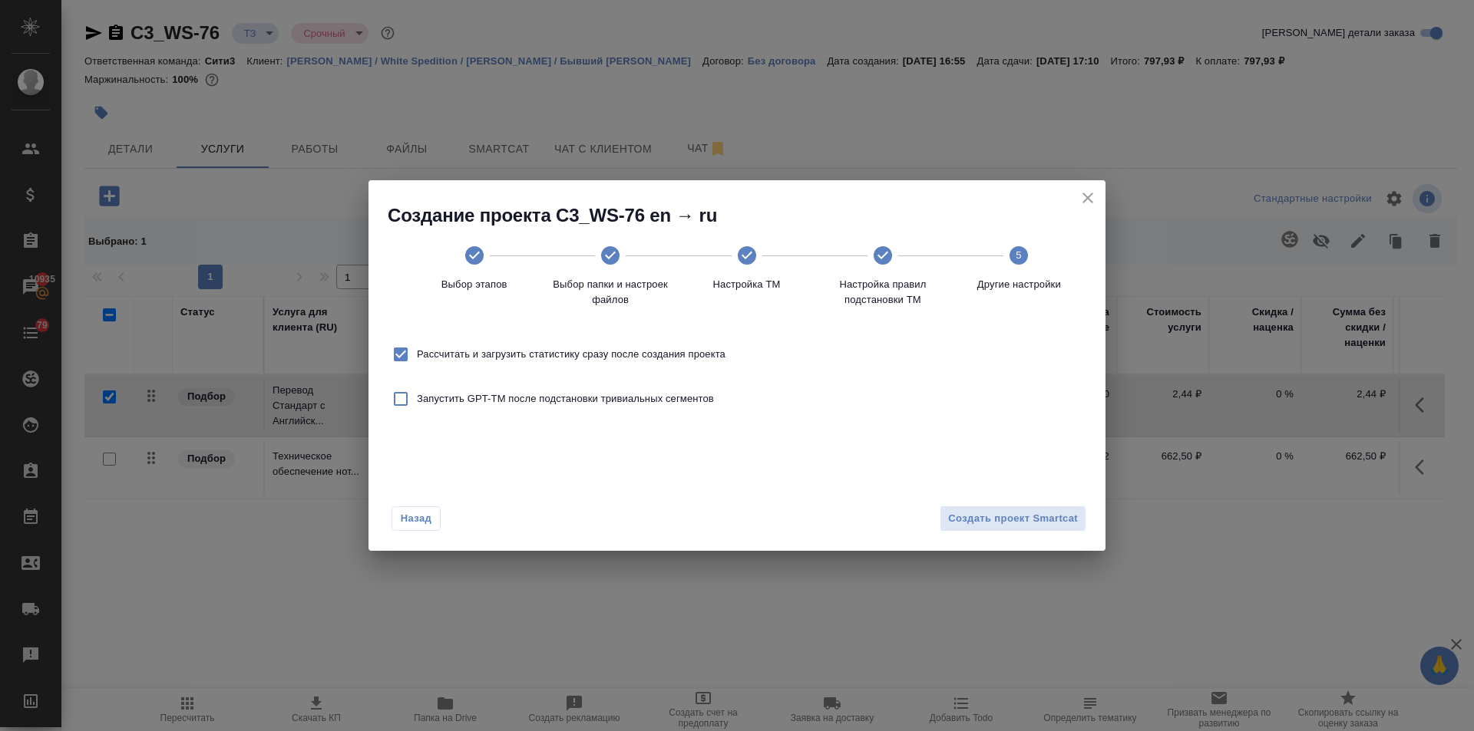
click at [410, 352] on input "Рассчитать и загрузить статистику сразу после создания проекта" at bounding box center [401, 354] width 32 height 32
checkbox input "false"
click at [1027, 507] on button "Создать проект Smartcat" at bounding box center [1012, 519] width 147 height 27
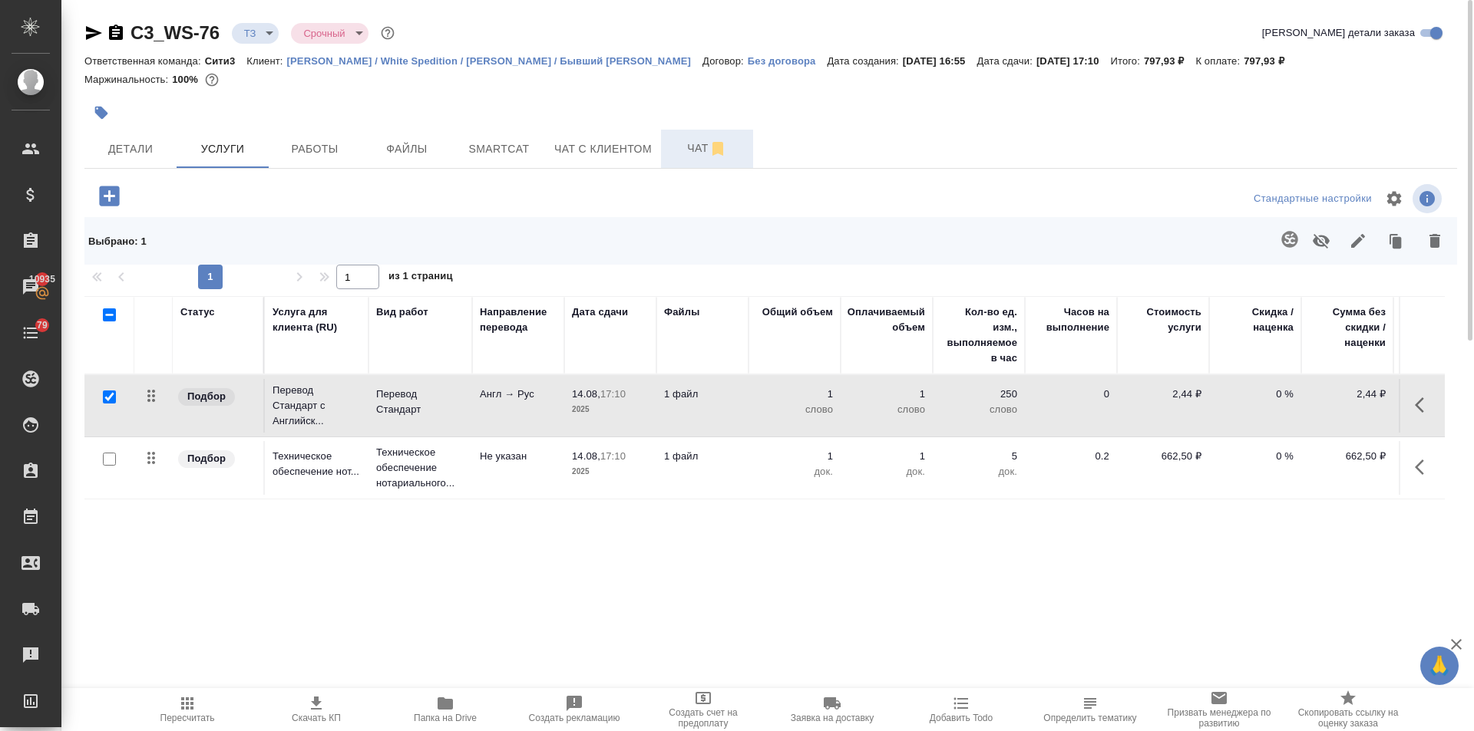
click at [675, 131] on button "Чат" at bounding box center [707, 149] width 92 height 38
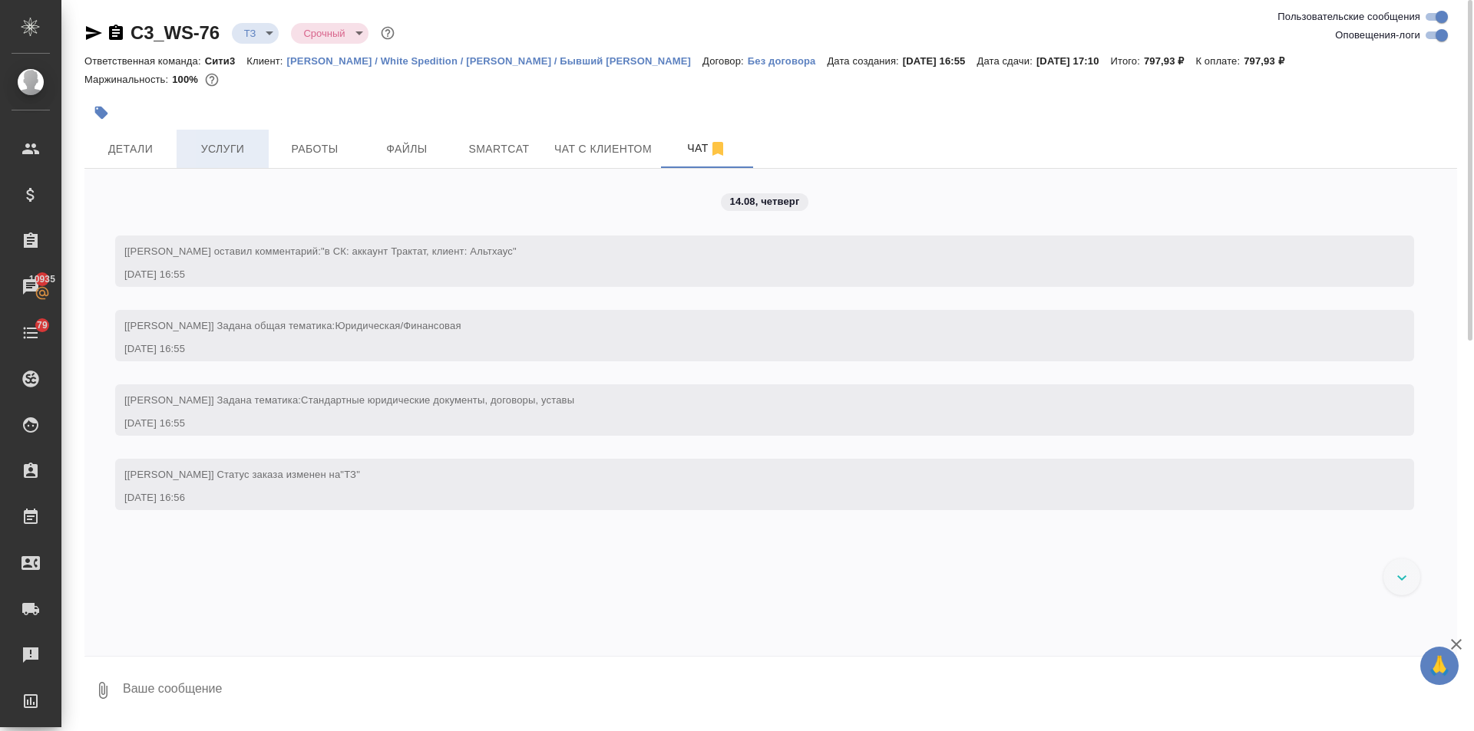
click at [223, 145] on span "Услуги" at bounding box center [223, 149] width 74 height 19
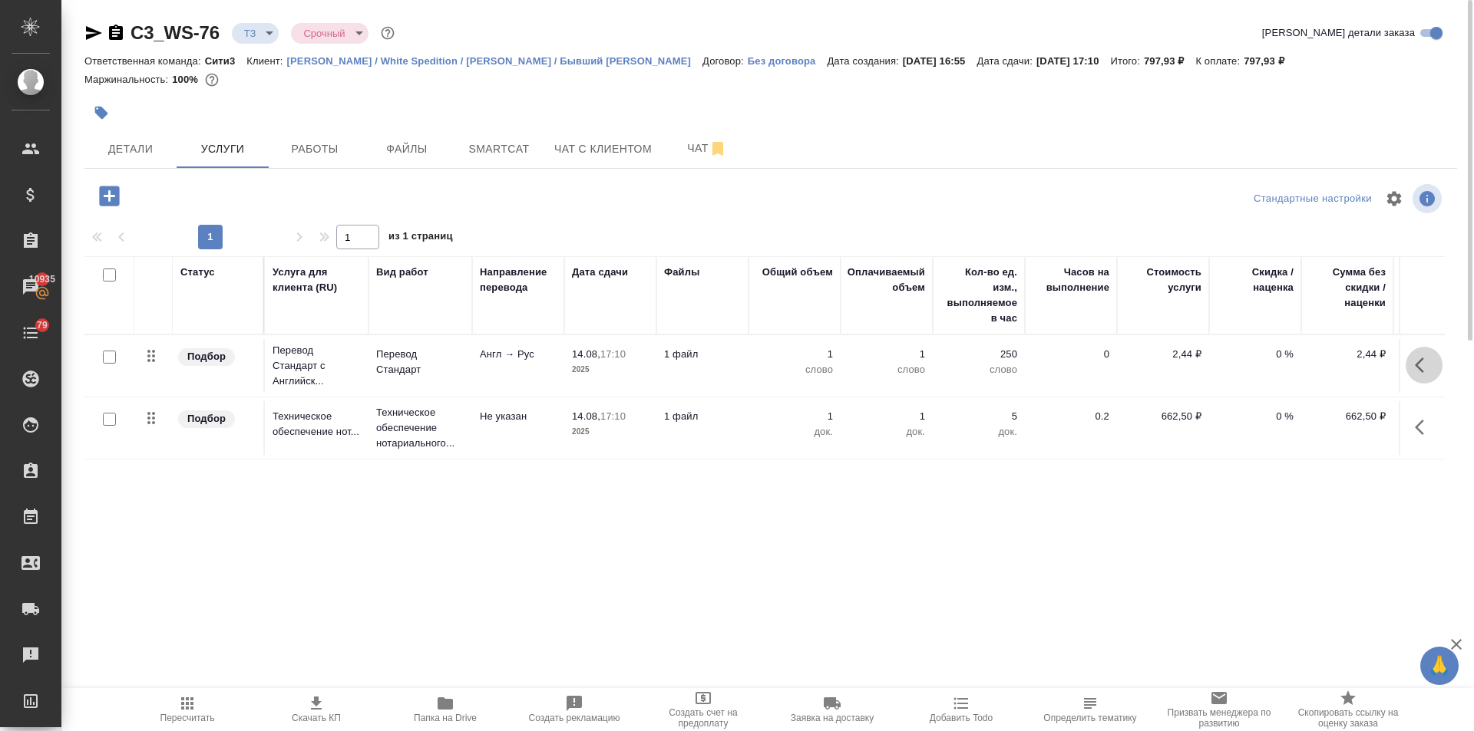
click at [1416, 358] on icon "button" at bounding box center [1424, 365] width 18 height 18
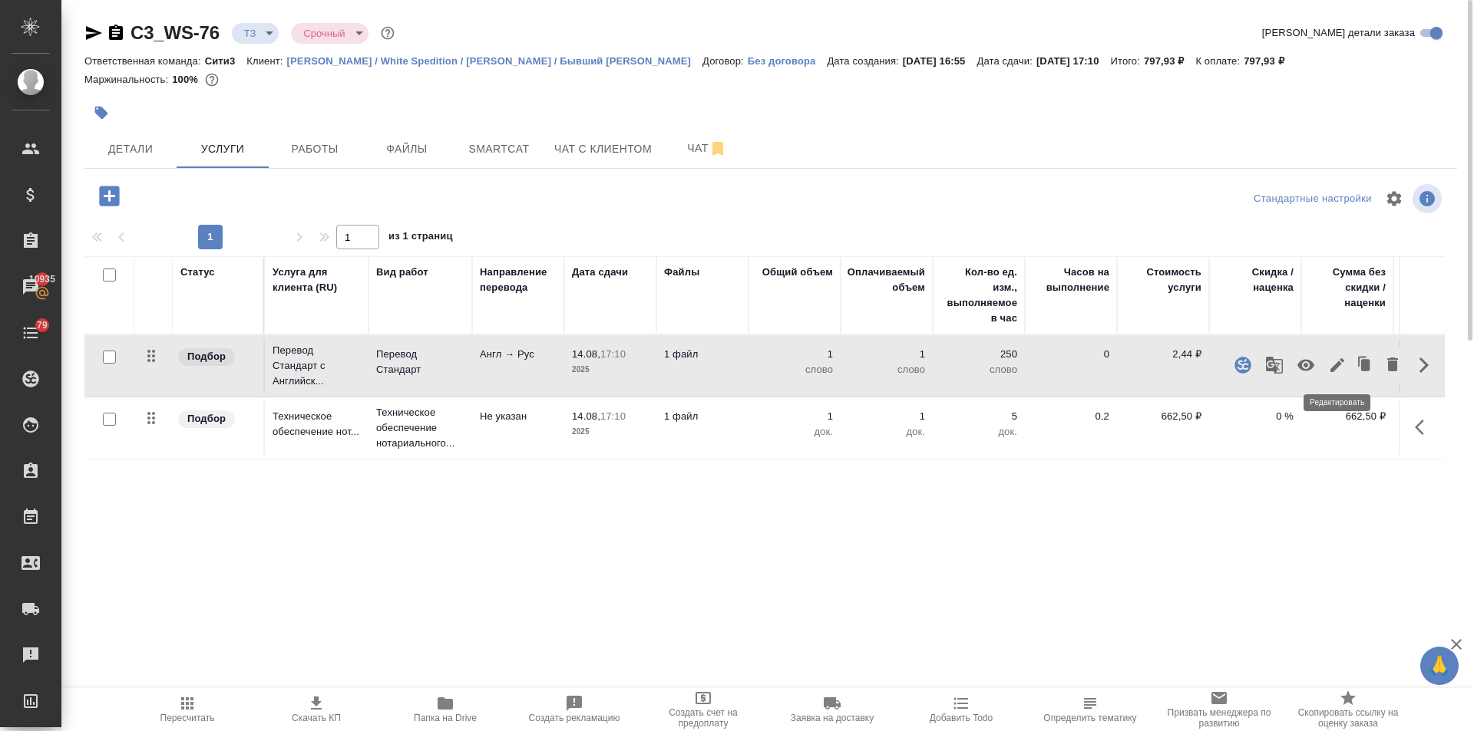
click at [1331, 366] on icon "button" at bounding box center [1337, 365] width 18 height 18
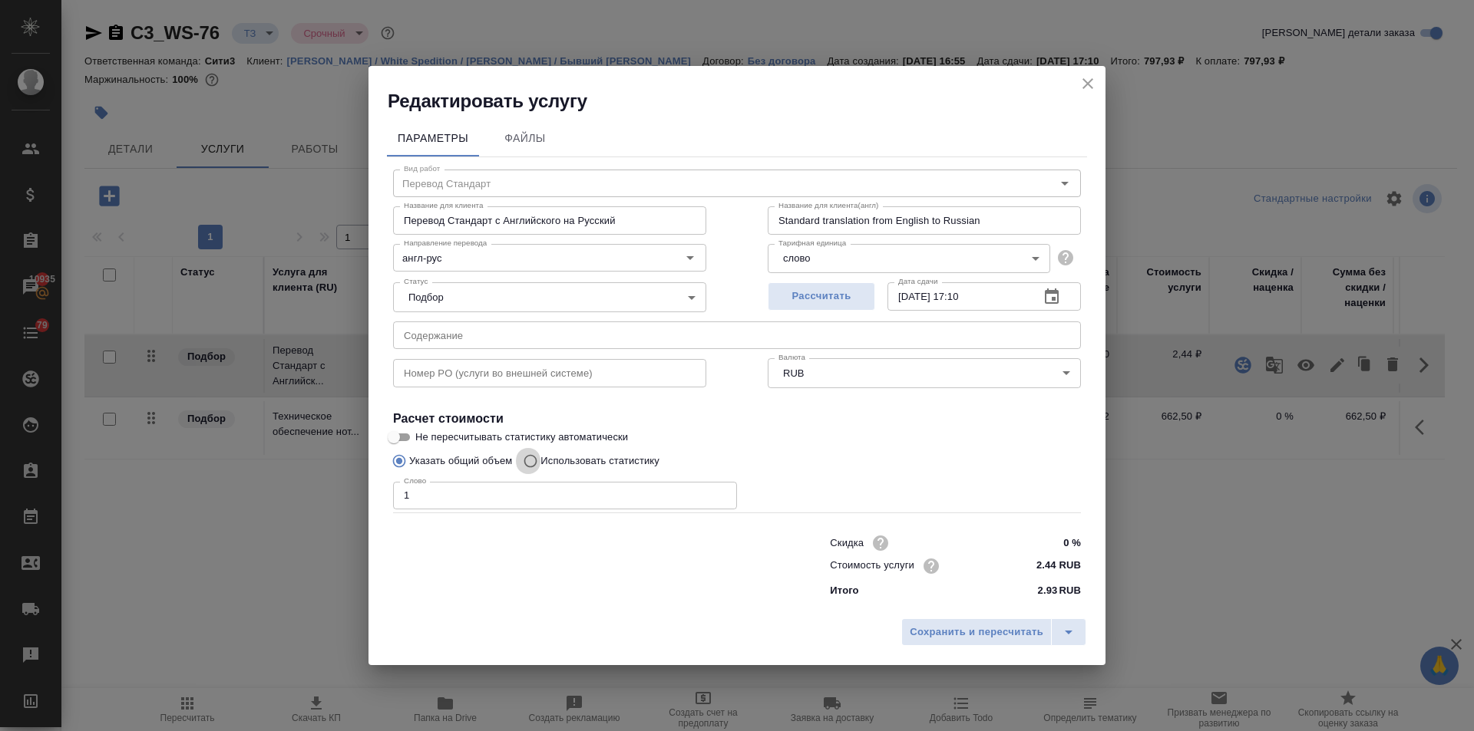
click at [525, 464] on input "Использовать статистику" at bounding box center [528, 461] width 25 height 29
radio input "true"
radio input "false"
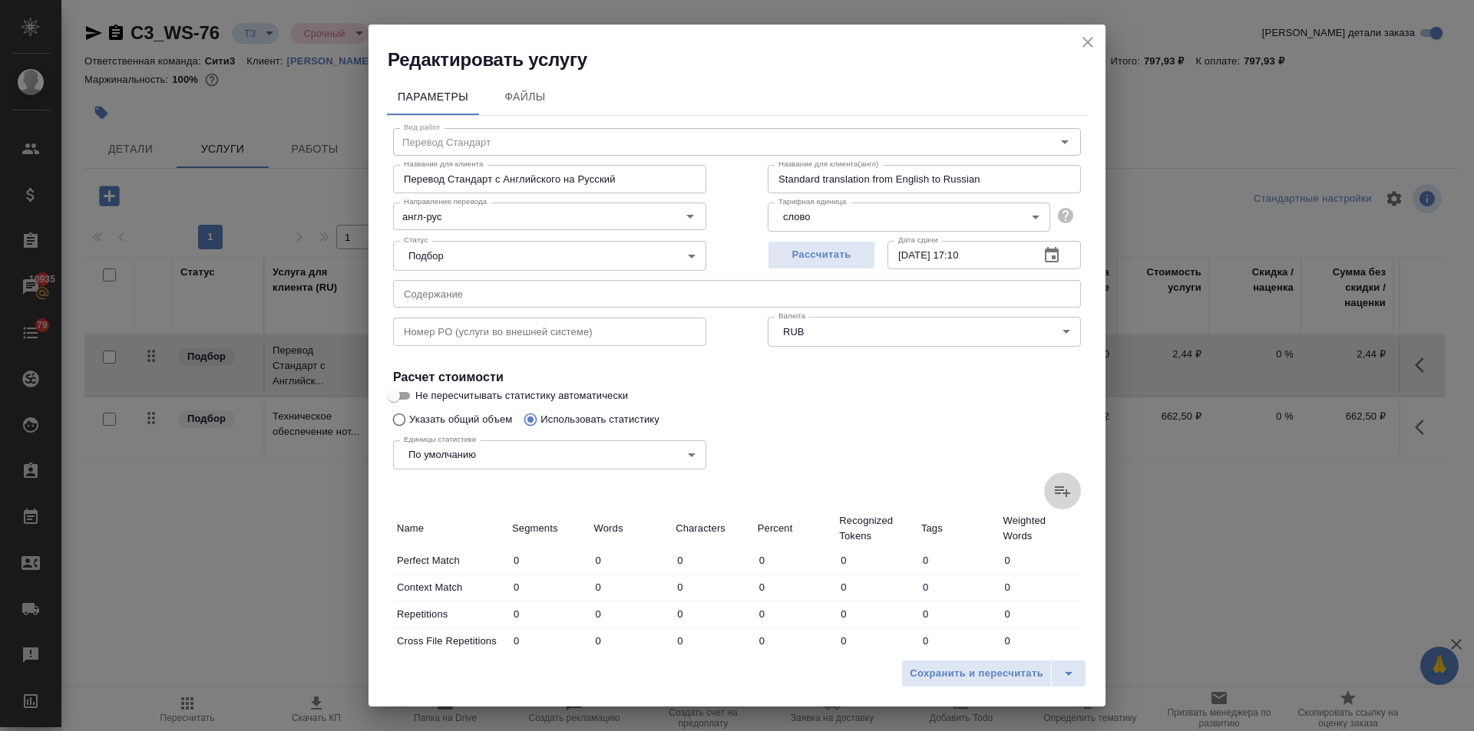
click at [1053, 486] on icon at bounding box center [1062, 491] width 18 height 18
click at [0, 0] on input "file" at bounding box center [0, 0] width 0 height 0
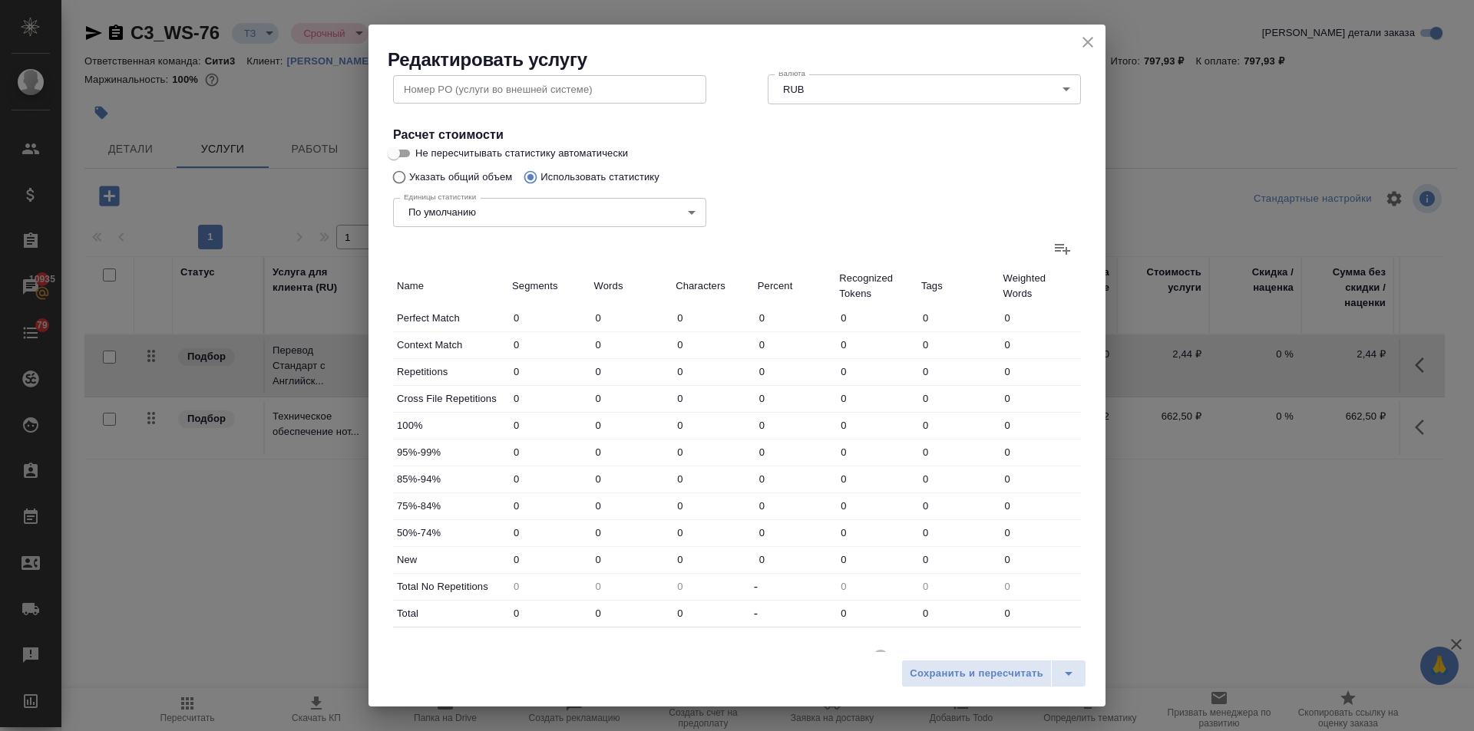
type input "21"
type input "186"
type input "1240"
type input "34"
type input "339"
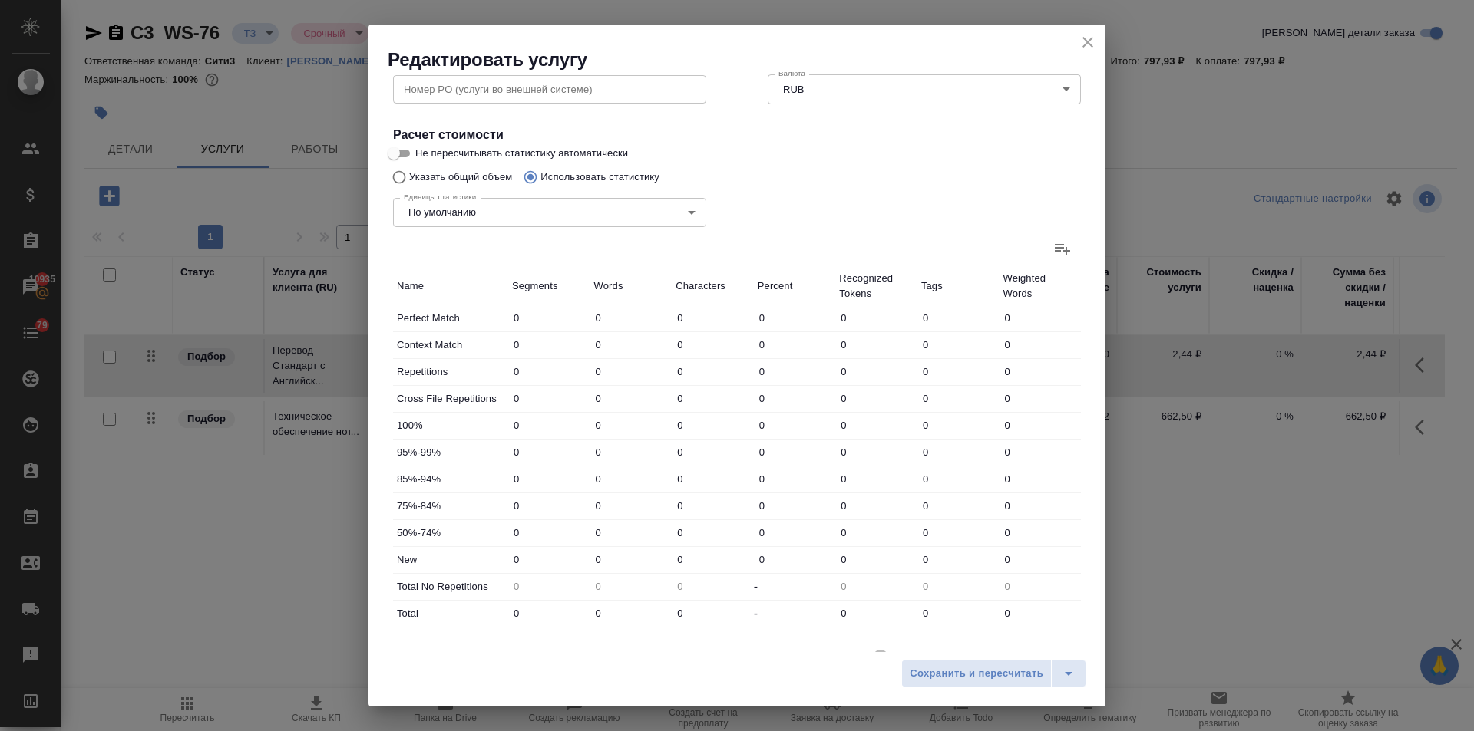
type input "1990"
type input "111"
type input "394"
type input "2543"
type input "25"
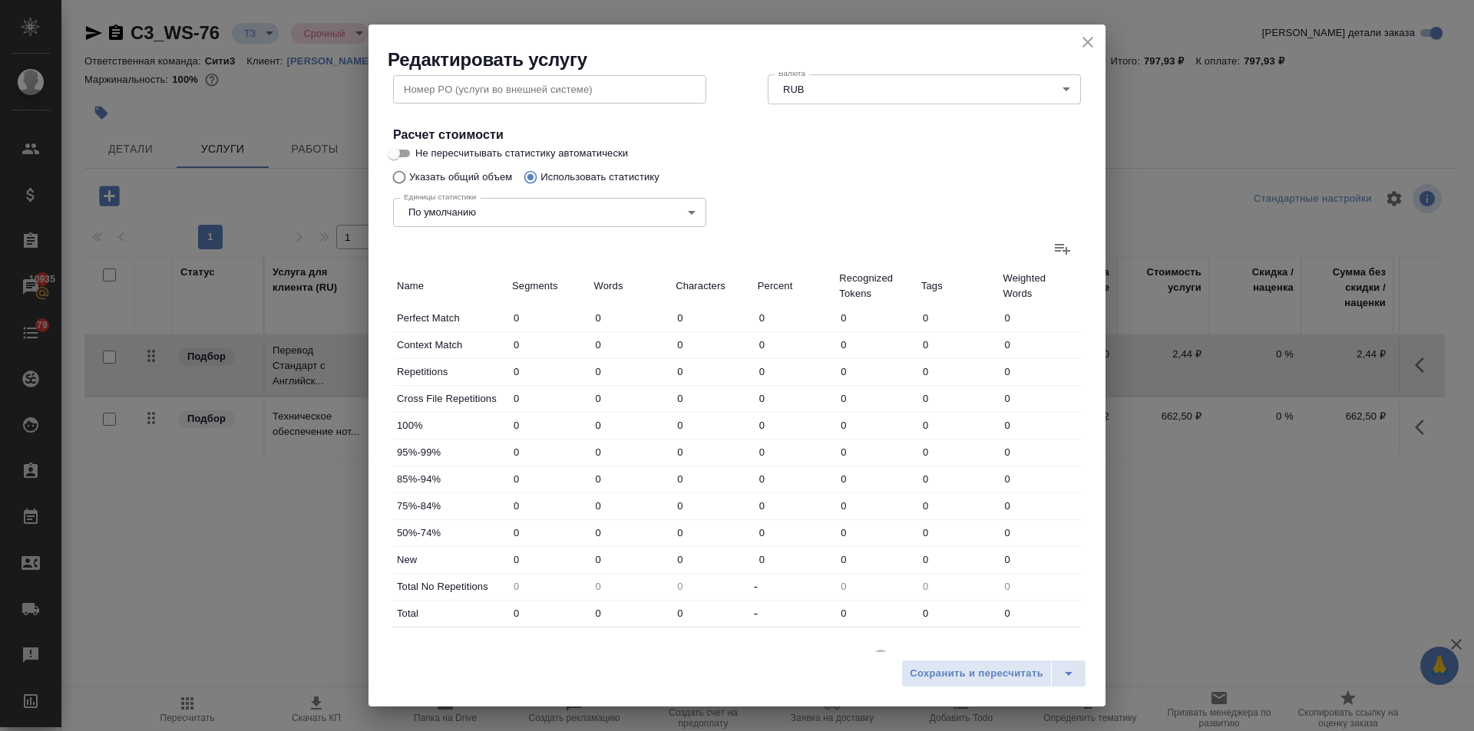
type input "421"
type input "2691"
type input "28"
type input "256"
type input "1599"
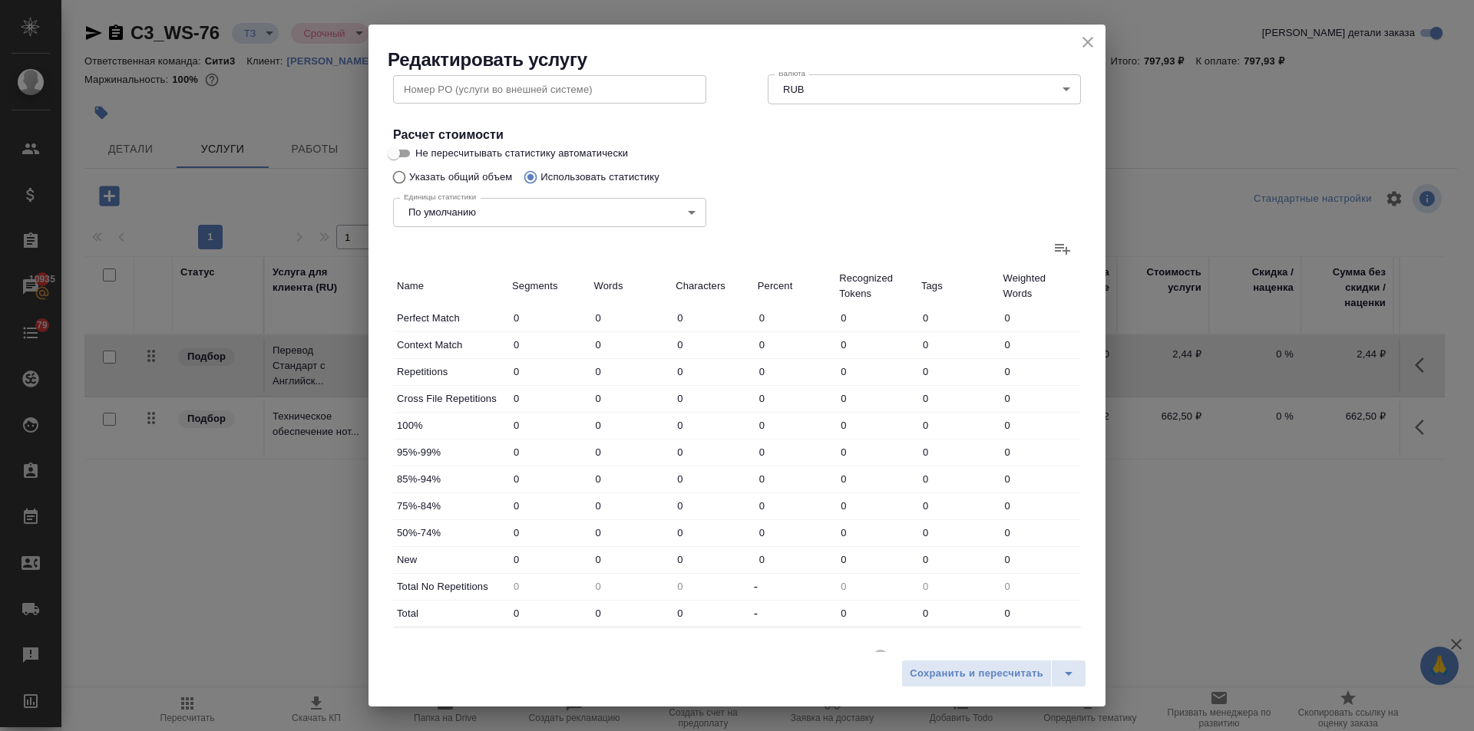
type input "35"
type input "320"
type input "1977"
type input "167"
type input "2363"
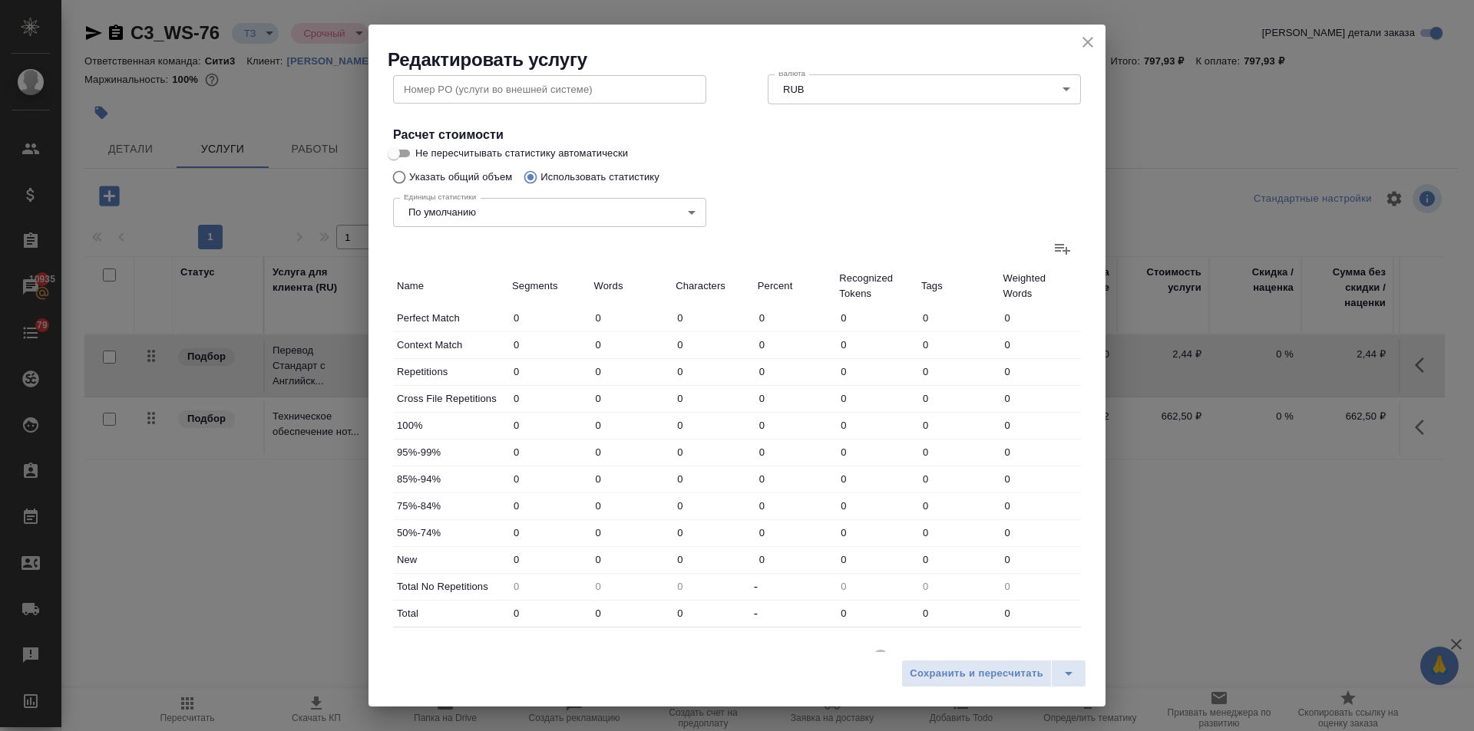
type input "15661"
type input "387"
type input "3940"
type input "25711"
type input "421"
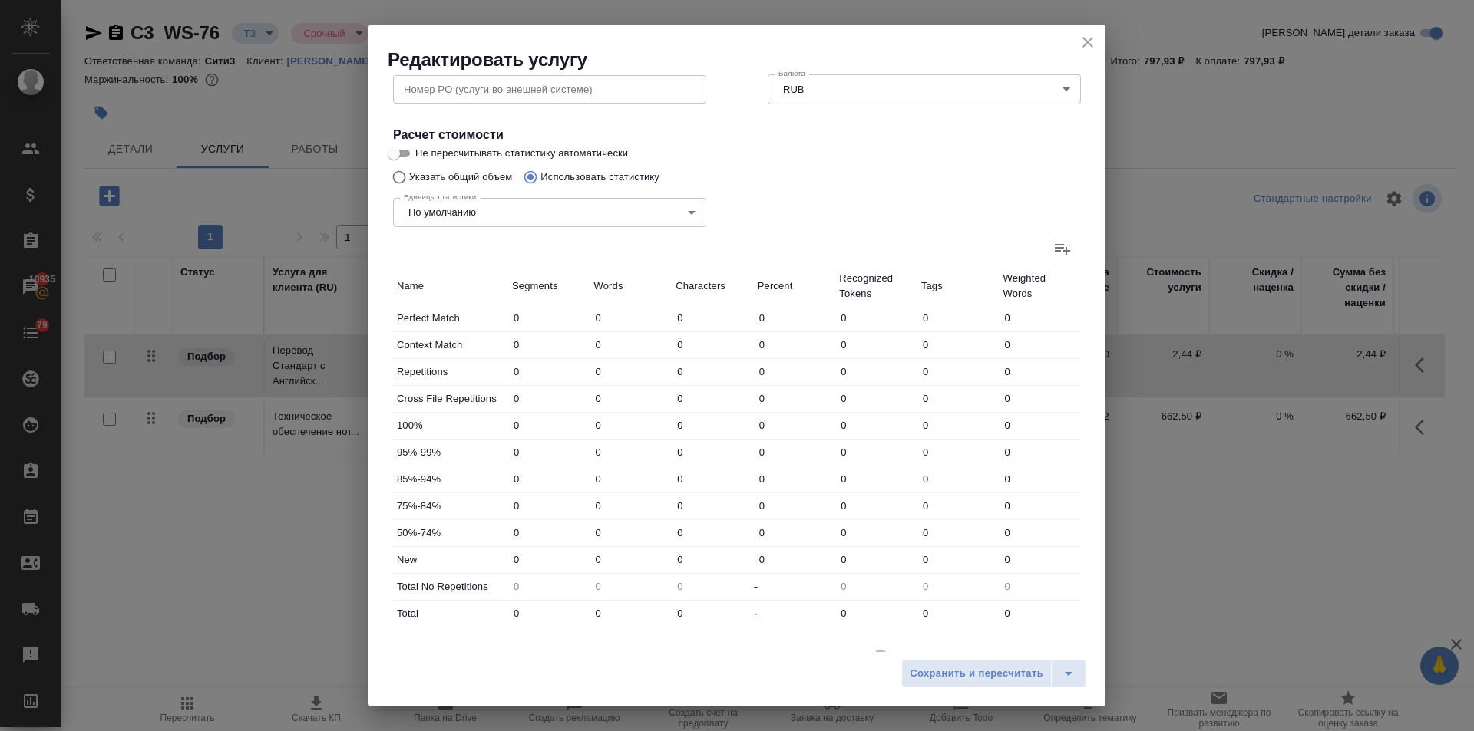
type input "4279"
type input "27701"
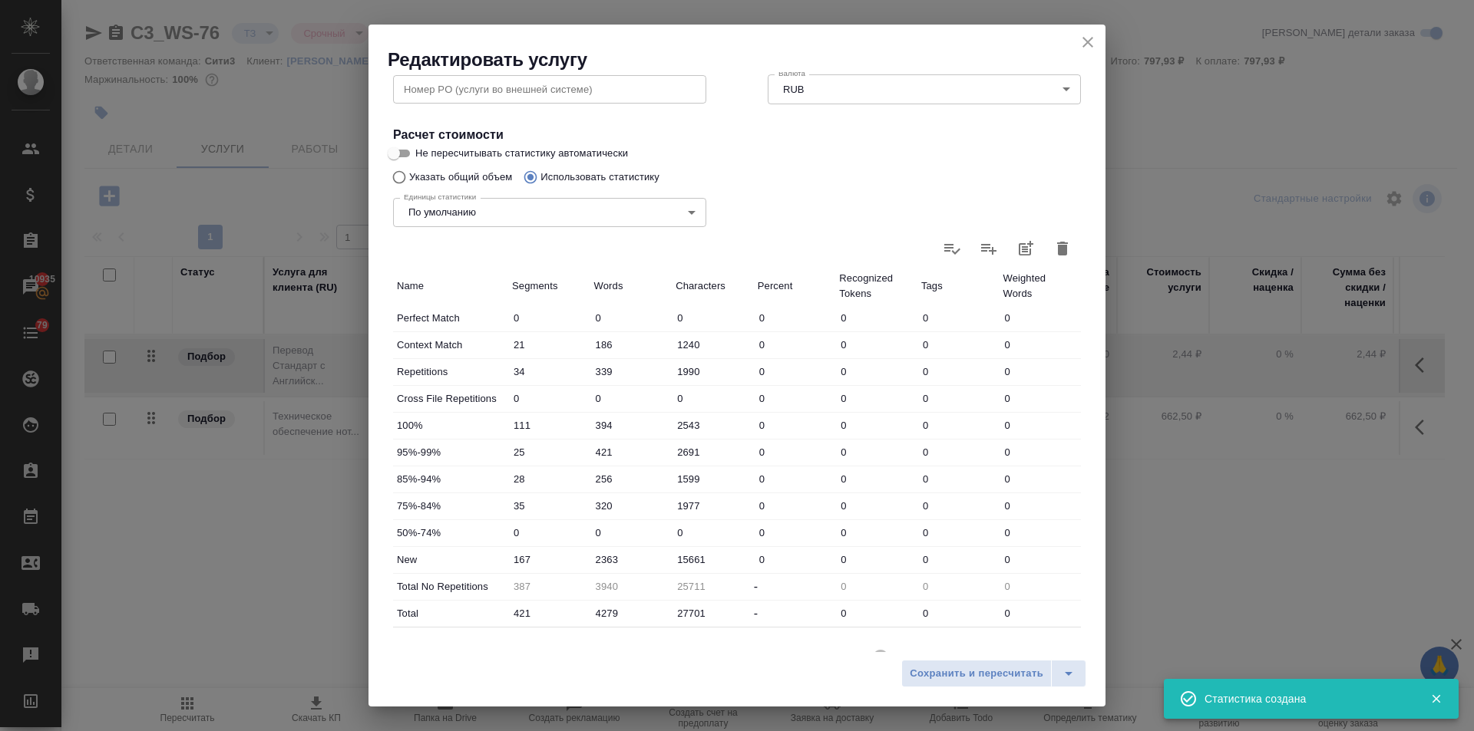
scroll to position [307, 0]
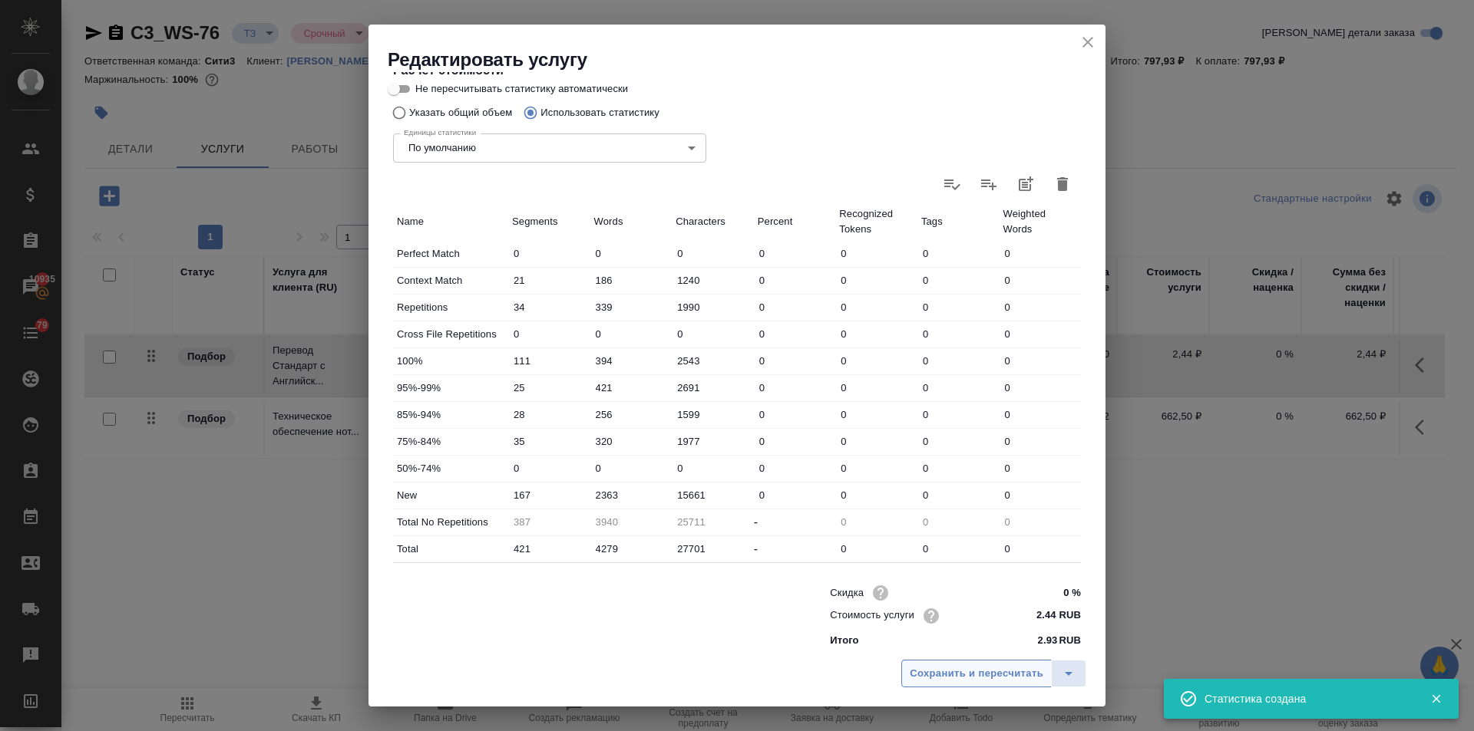
click at [956, 673] on button "Сохранить и пересчитать" at bounding box center [976, 674] width 150 height 28
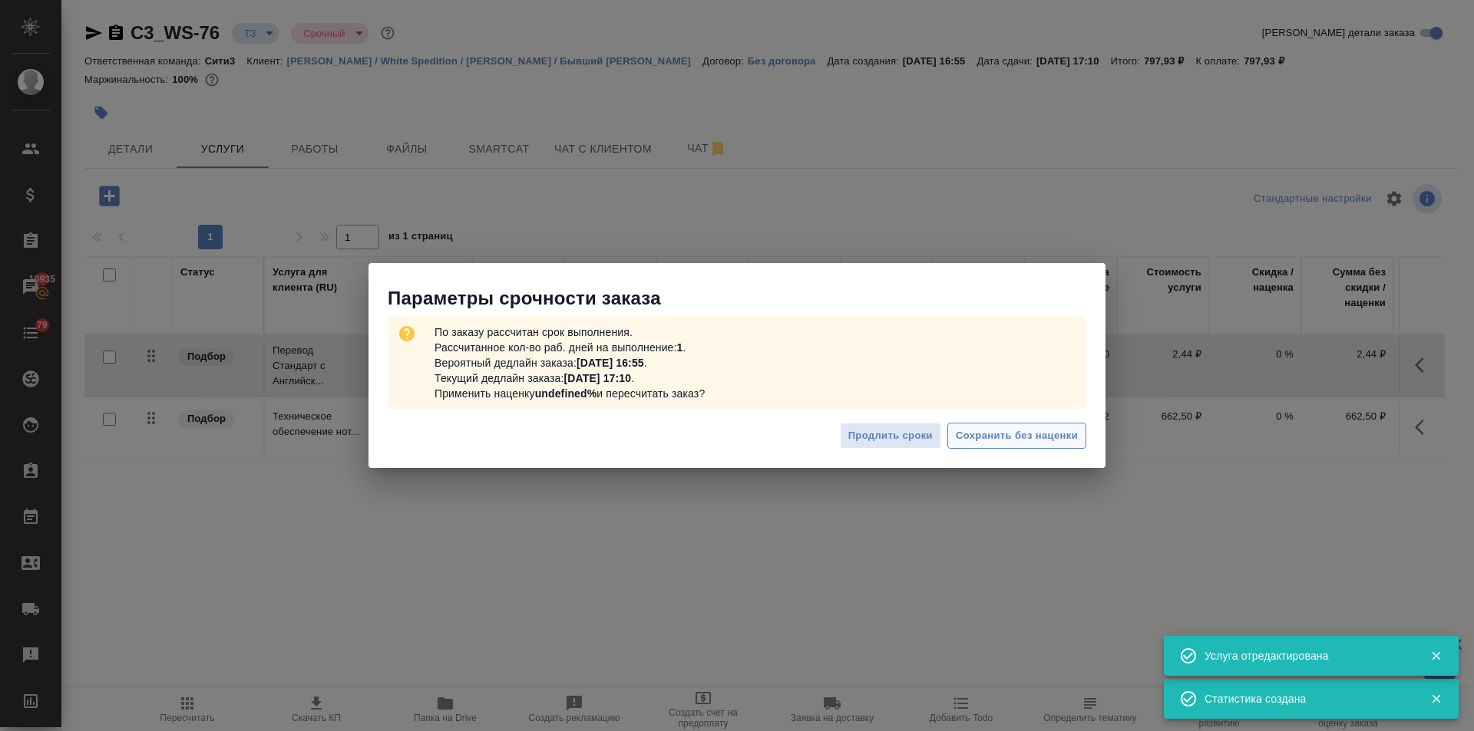
click at [1004, 430] on span "Сохранить без наценки" at bounding box center [1017, 437] width 122 height 18
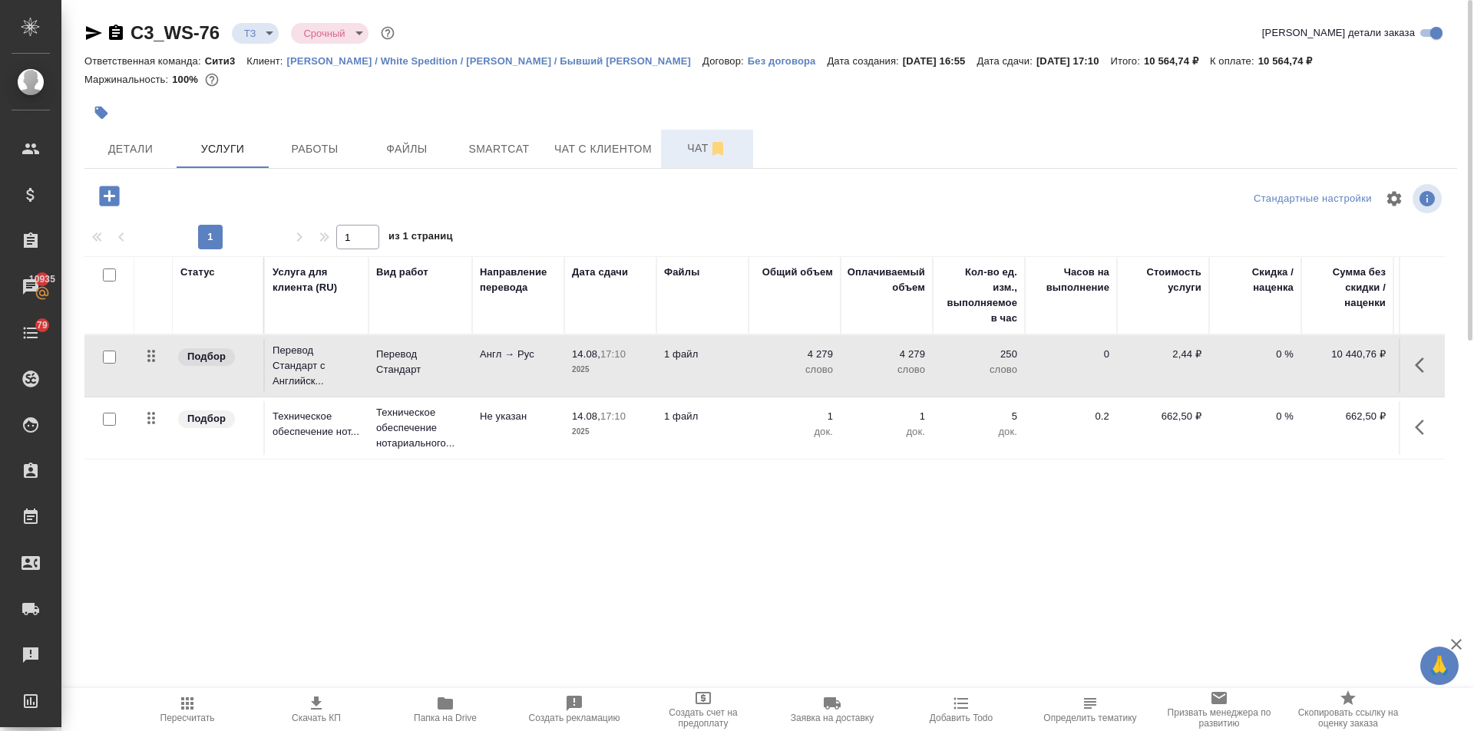
click at [671, 149] on span "Чат" at bounding box center [707, 148] width 74 height 19
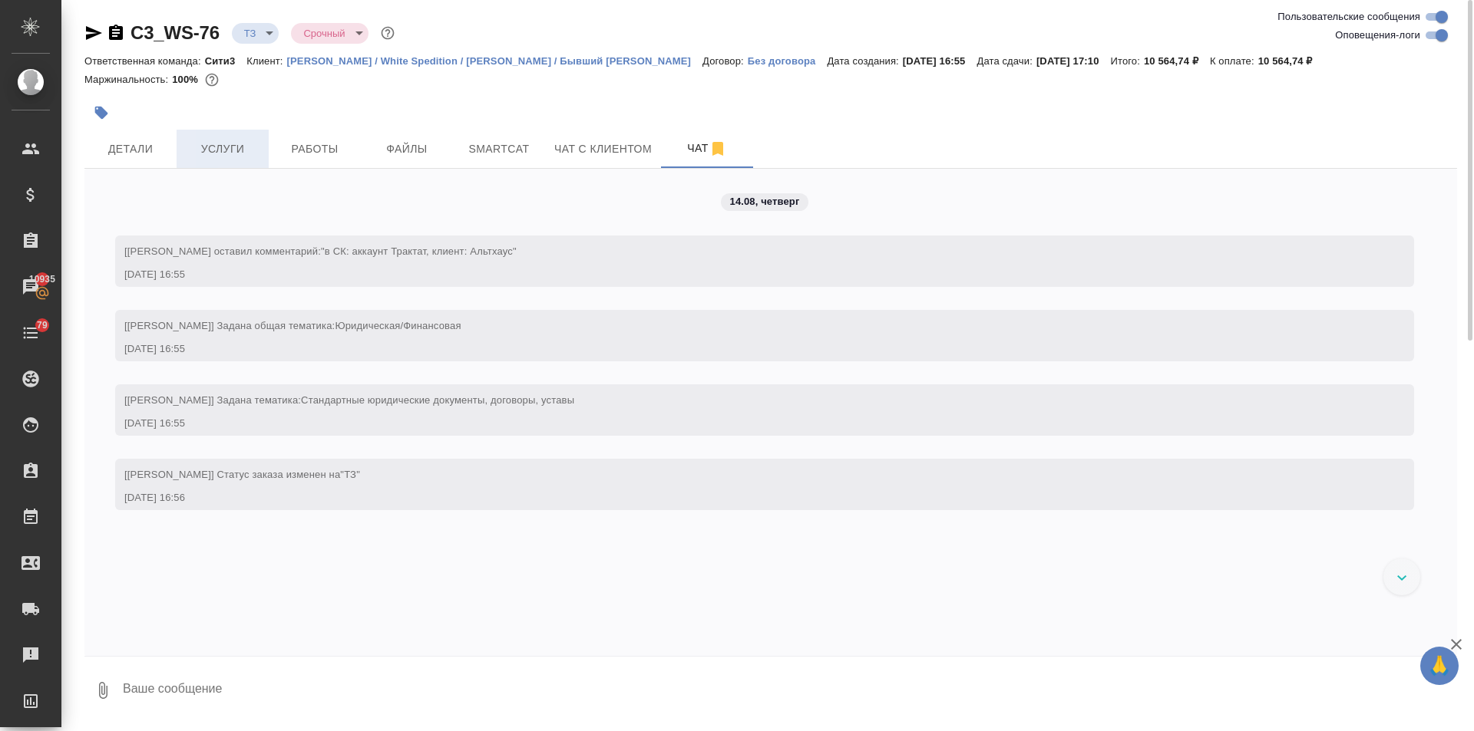
click at [220, 152] on span "Услуги" at bounding box center [223, 149] width 74 height 19
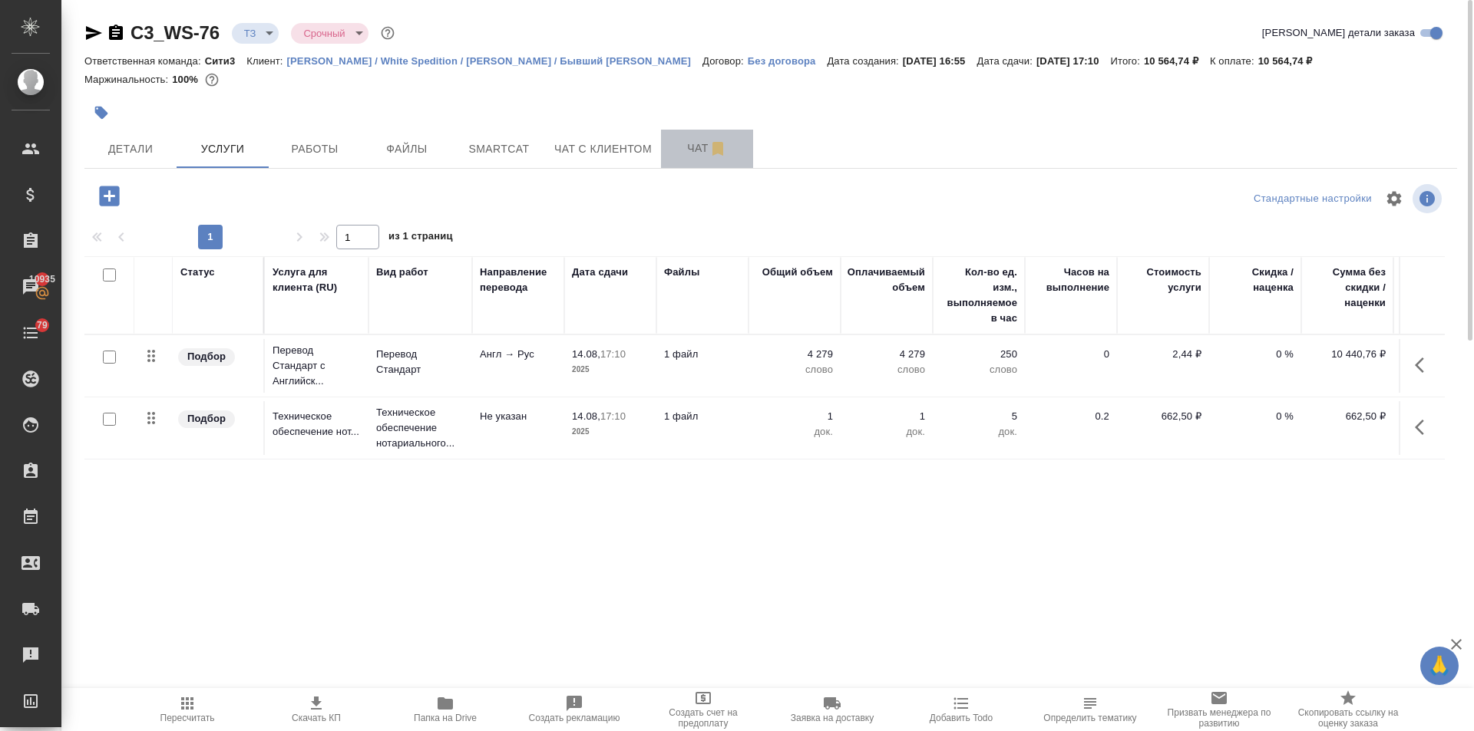
click at [694, 155] on span "Чат" at bounding box center [707, 148] width 74 height 19
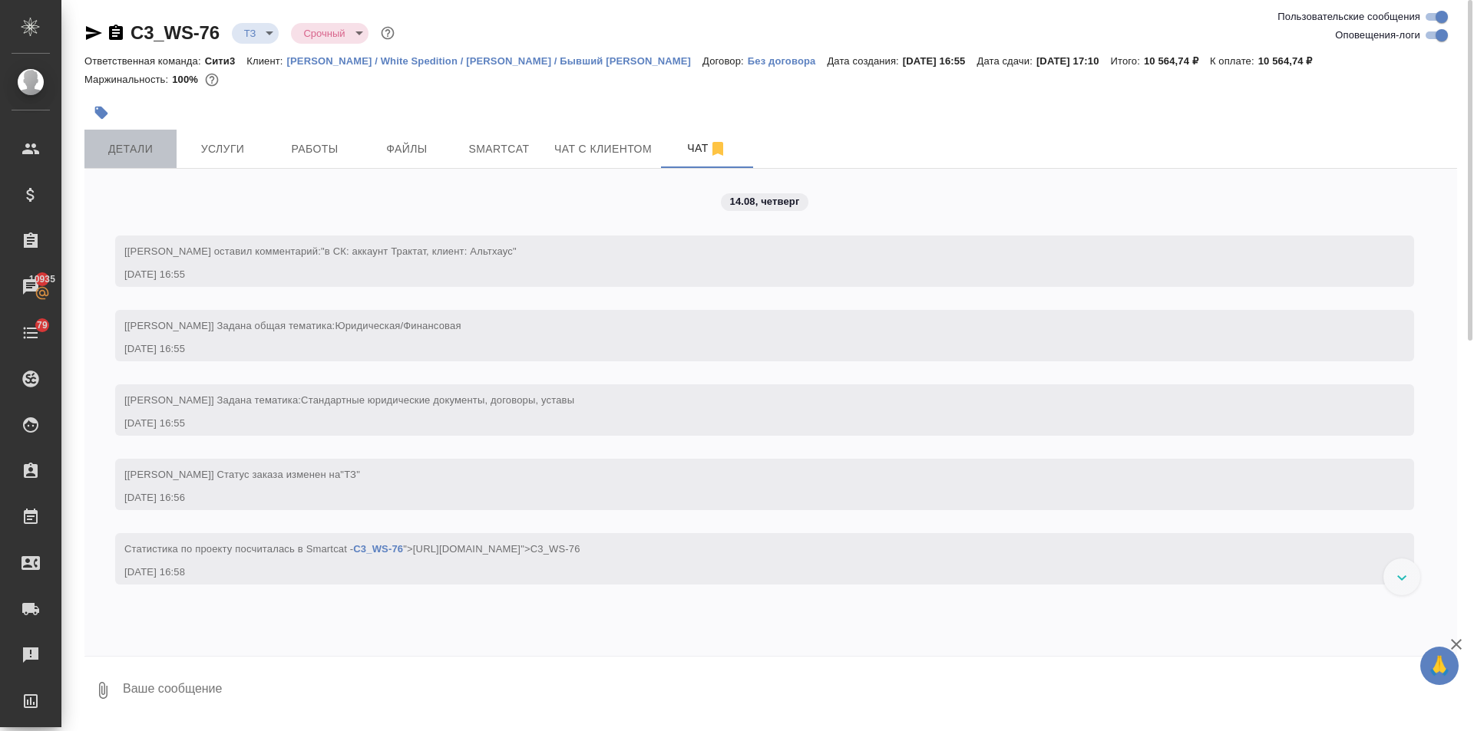
click at [152, 145] on span "Детали" at bounding box center [131, 149] width 74 height 19
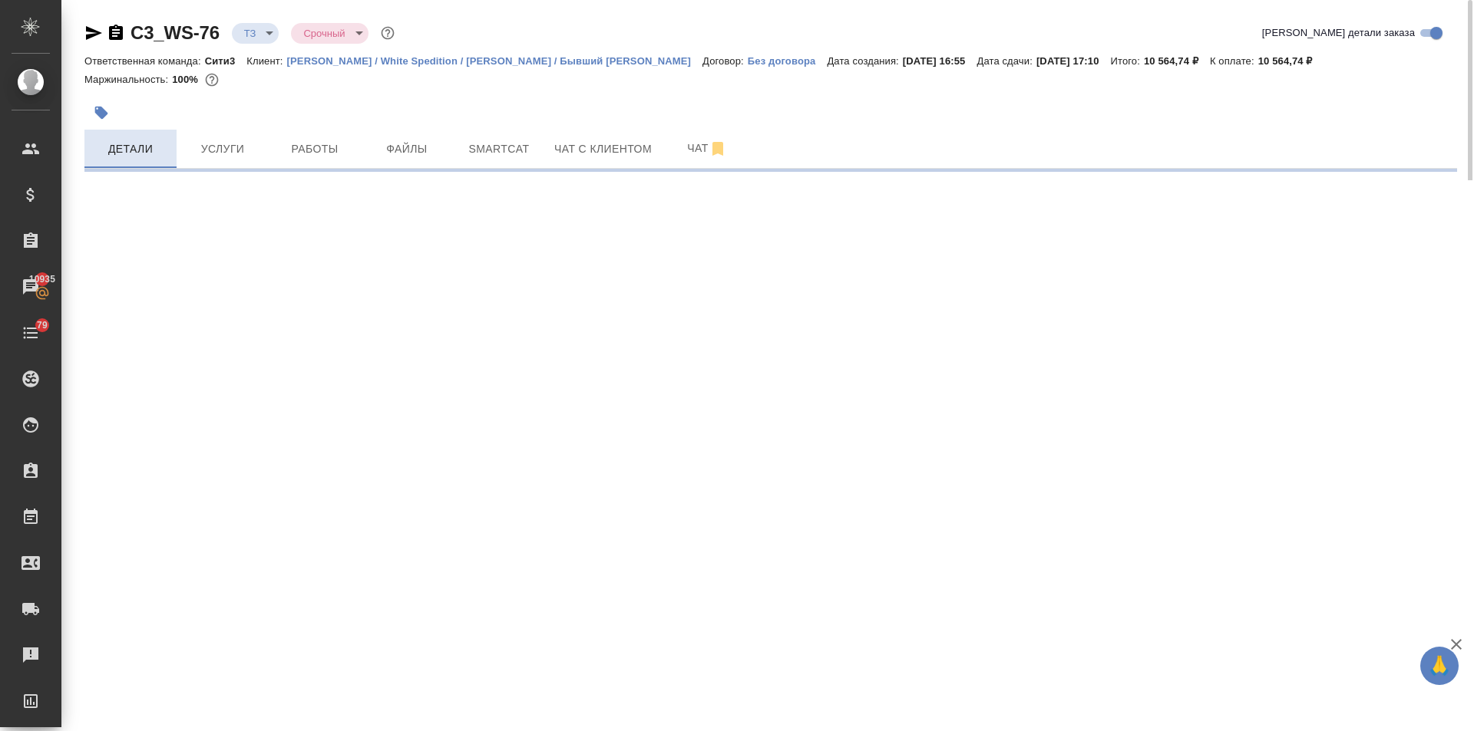
select select "RU"
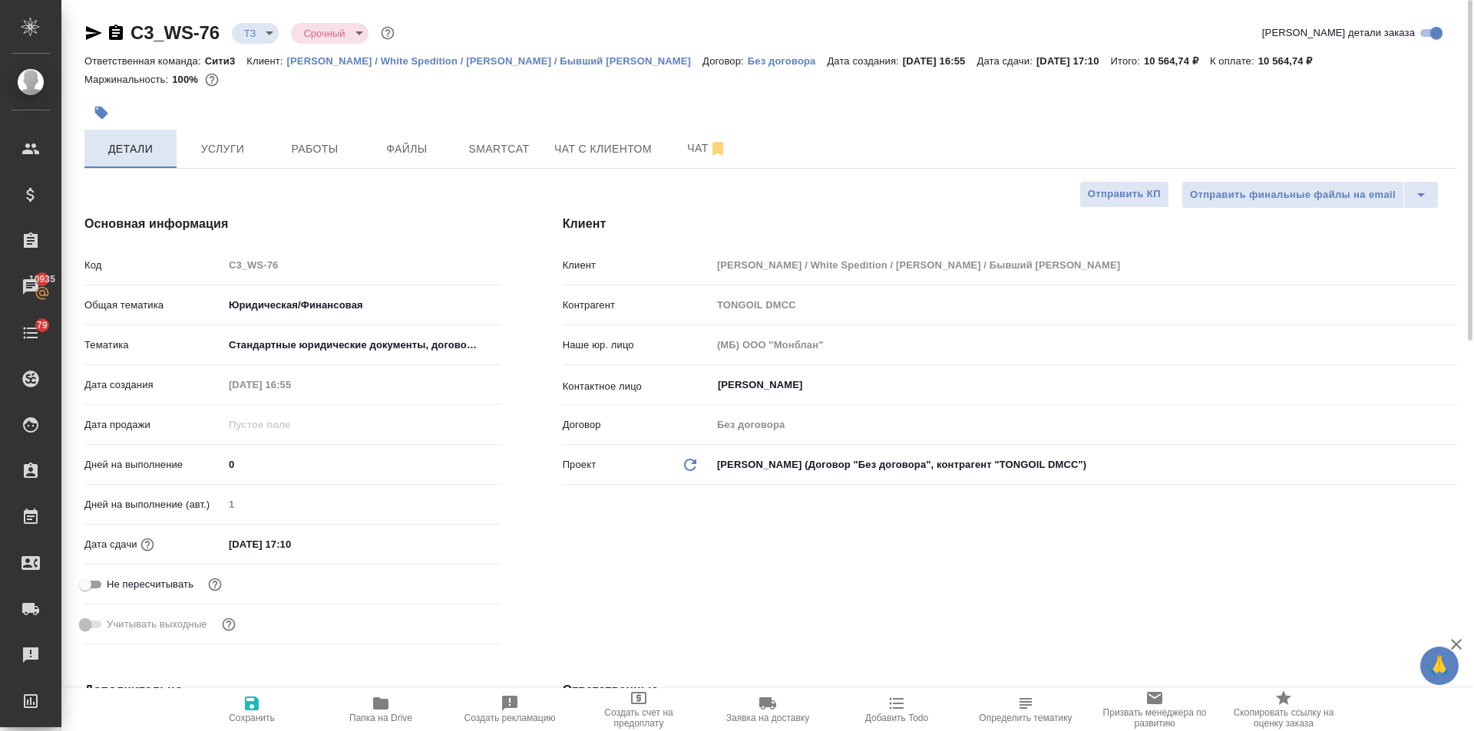
type textarea "x"
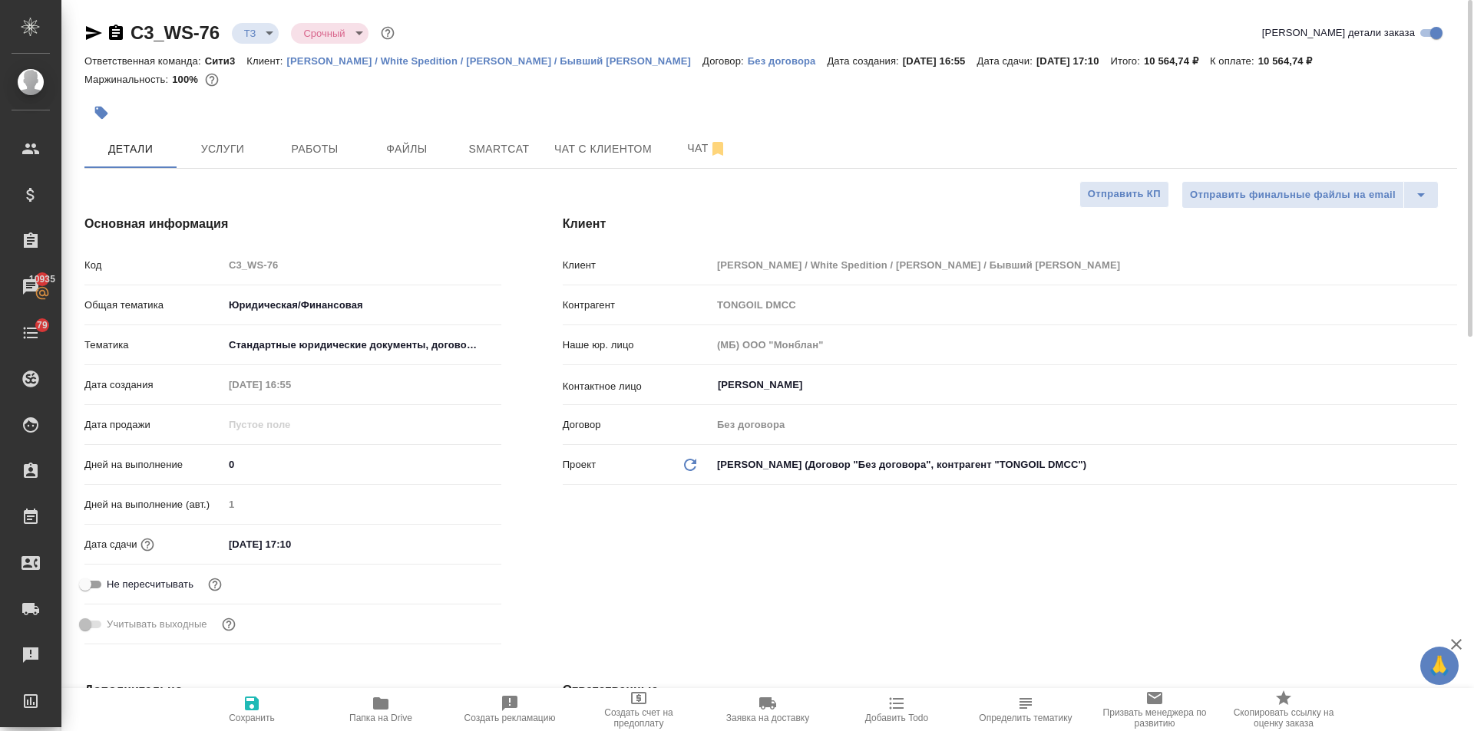
type textarea "x"
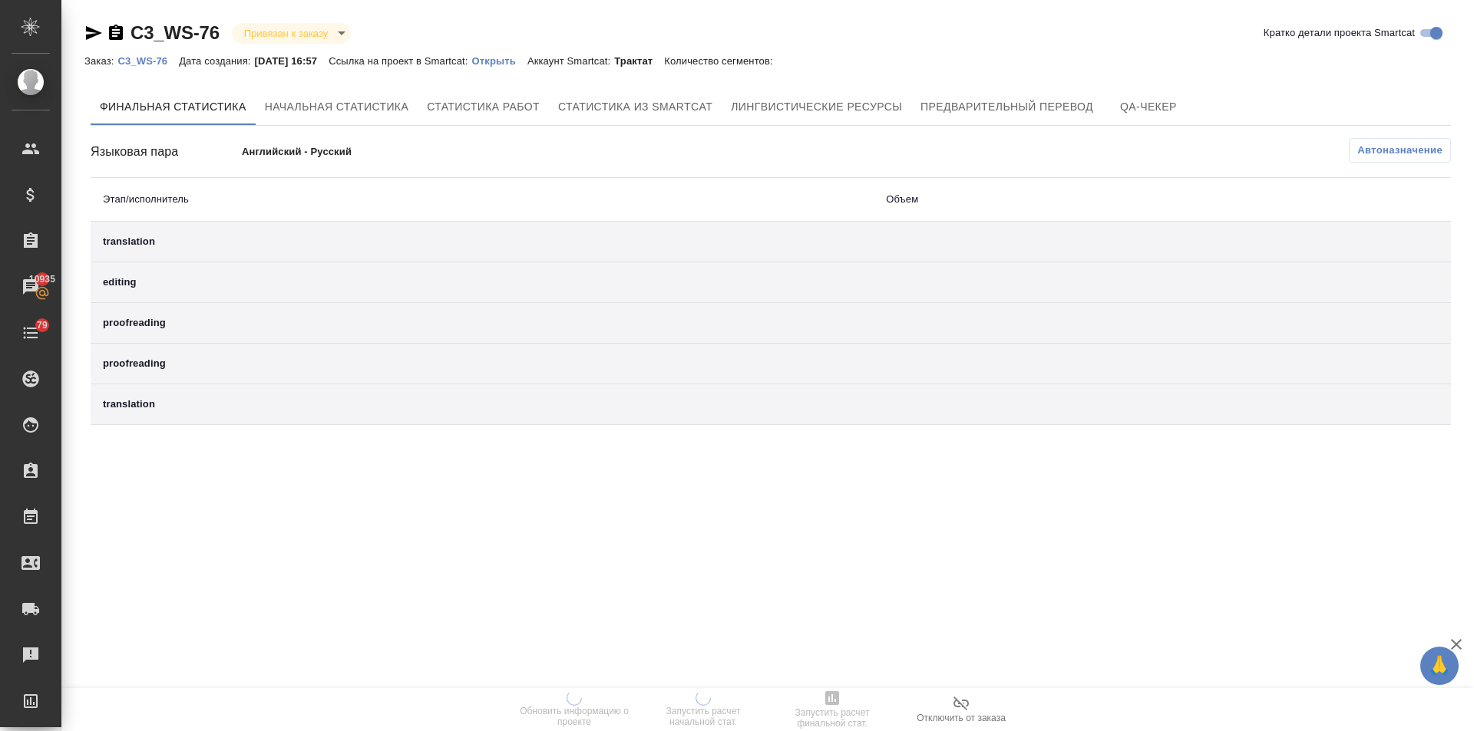
click at [496, 55] on p "Открыть" at bounding box center [499, 61] width 55 height 12
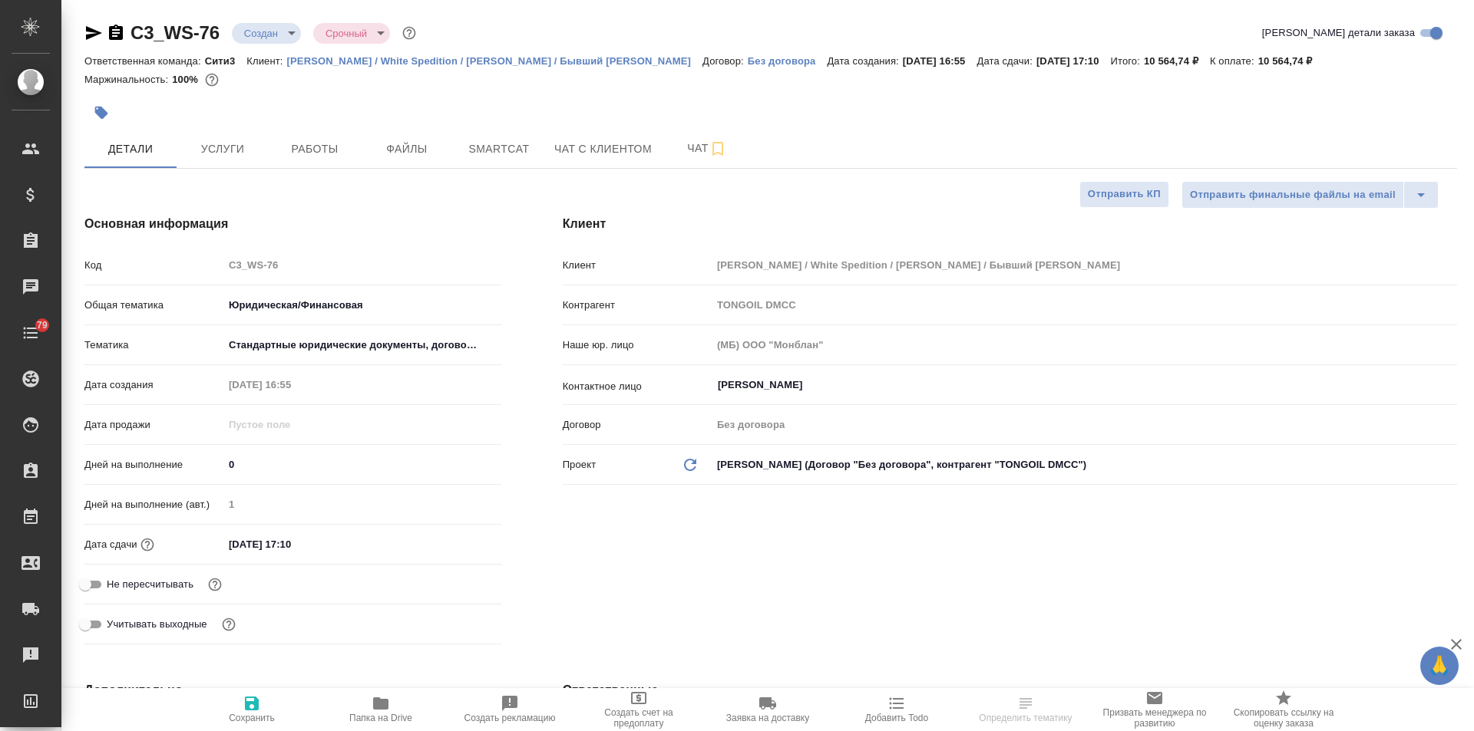
select select "RU"
click at [692, 150] on span "Чат" at bounding box center [707, 148] width 74 height 19
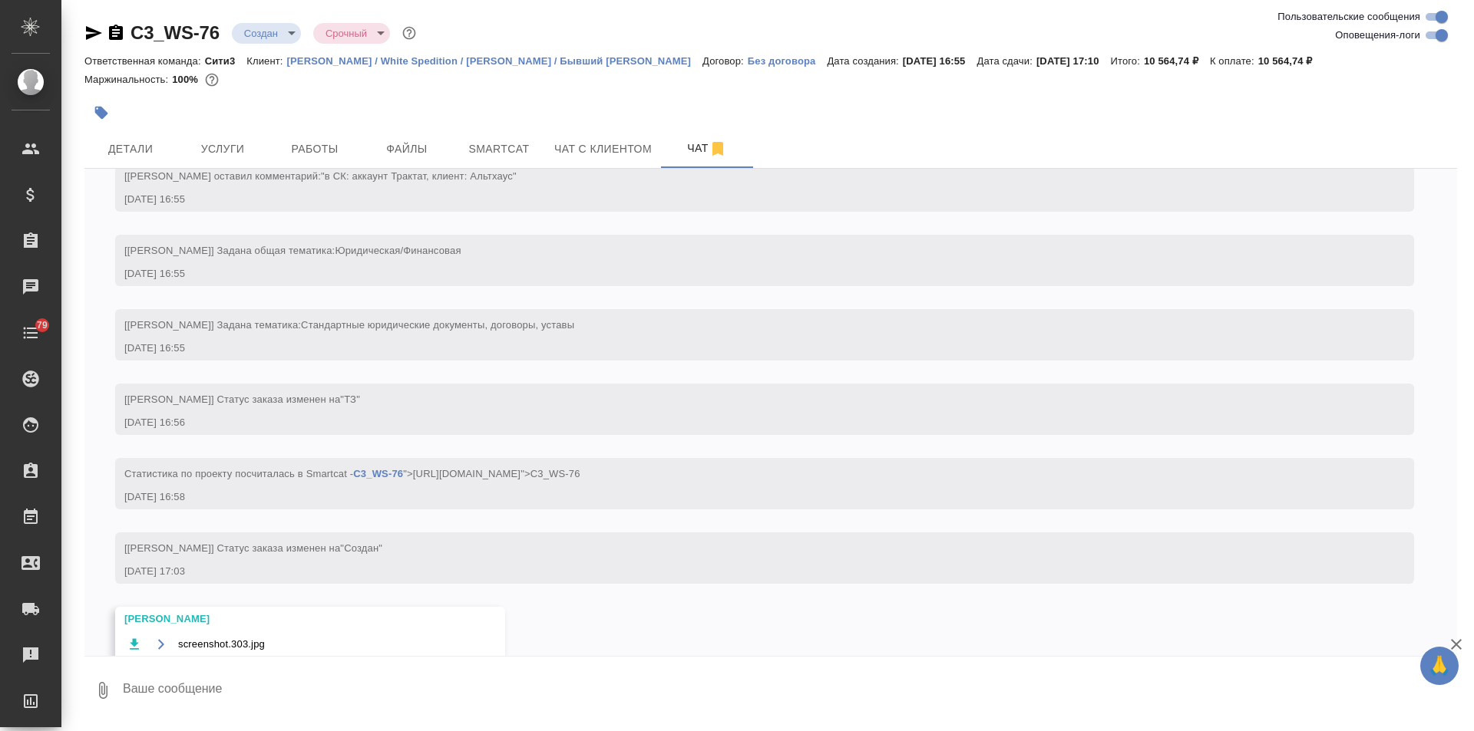
scroll to position [150, 0]
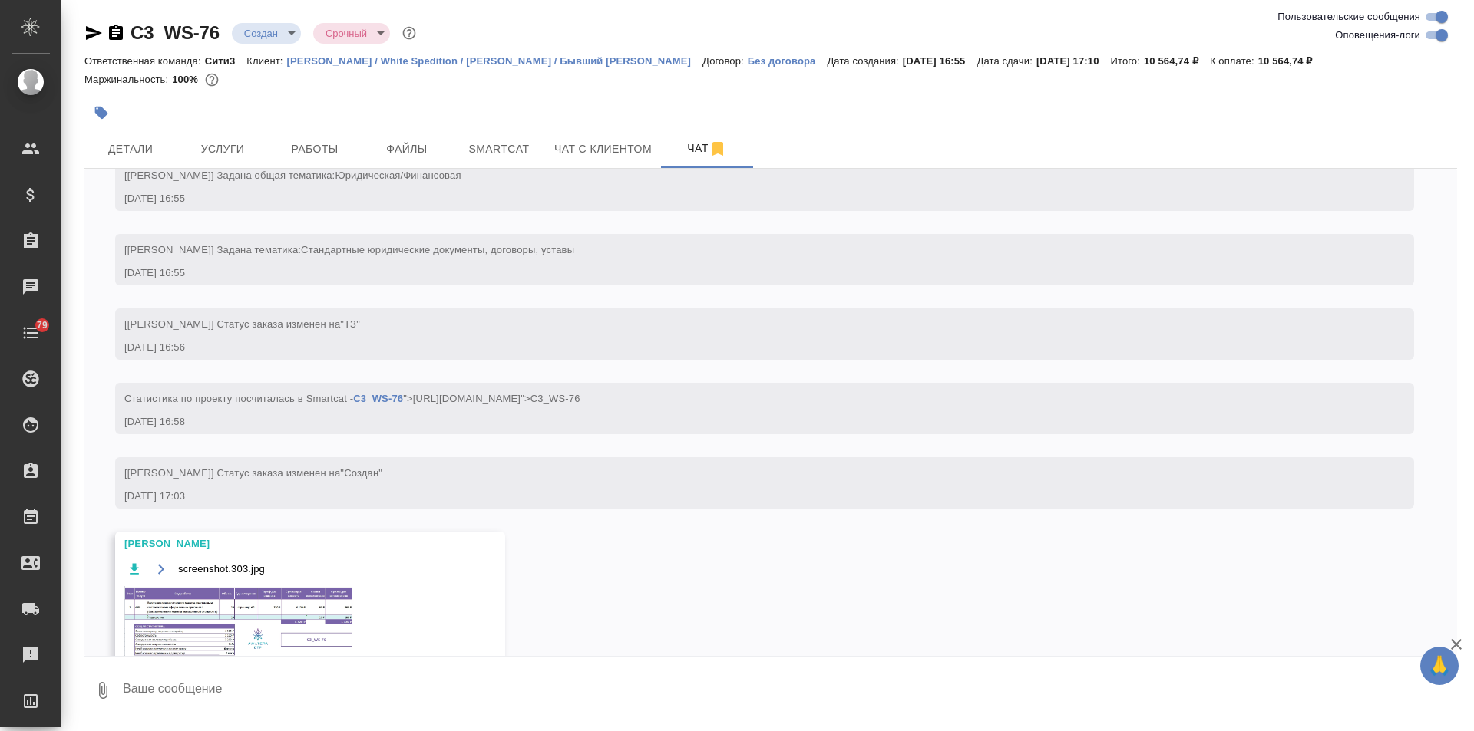
click at [246, 584] on div "screenshot.303.jpg" at bounding box center [287, 619] width 327 height 118
click at [251, 597] on img at bounding box center [239, 622] width 230 height 72
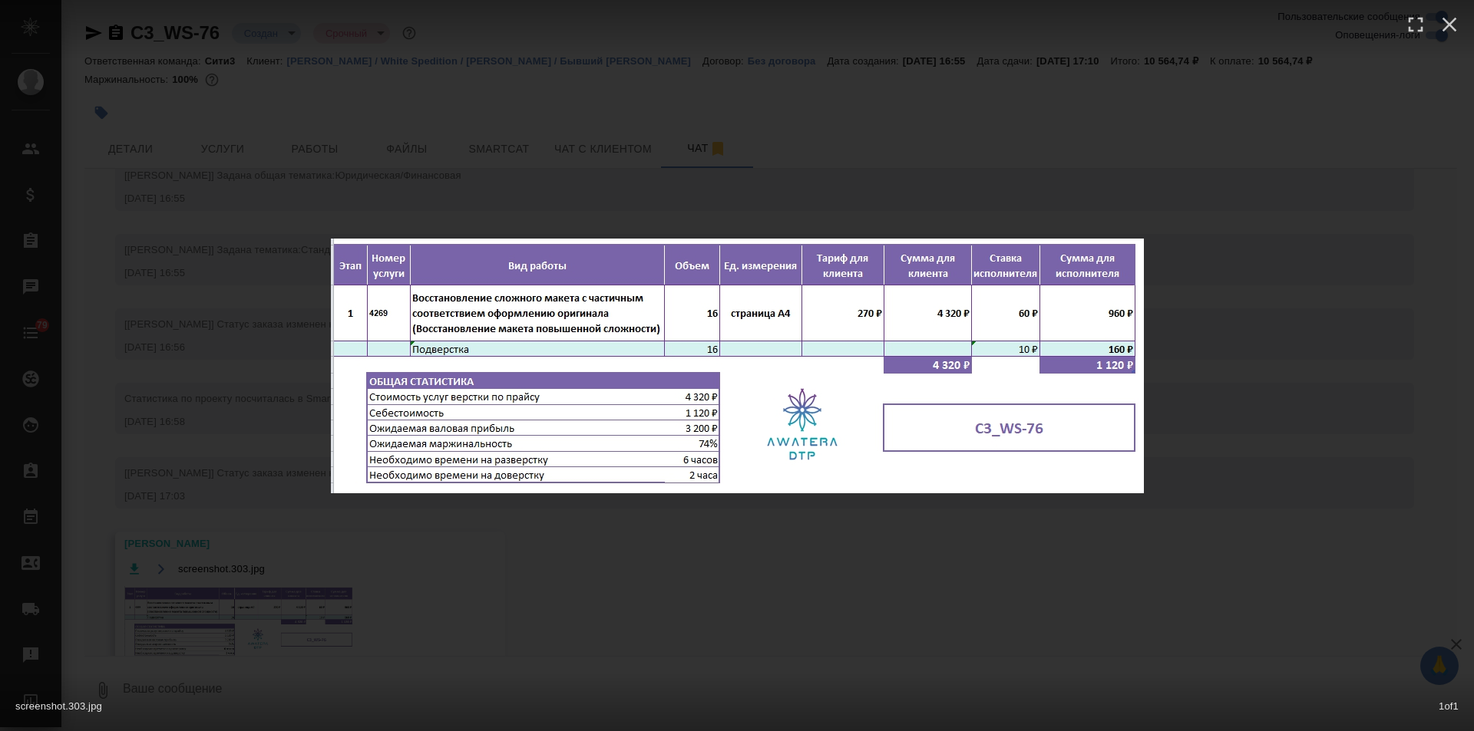
click at [503, 550] on div "screenshot.303.jpg 1 of 1" at bounding box center [737, 365] width 1474 height 731
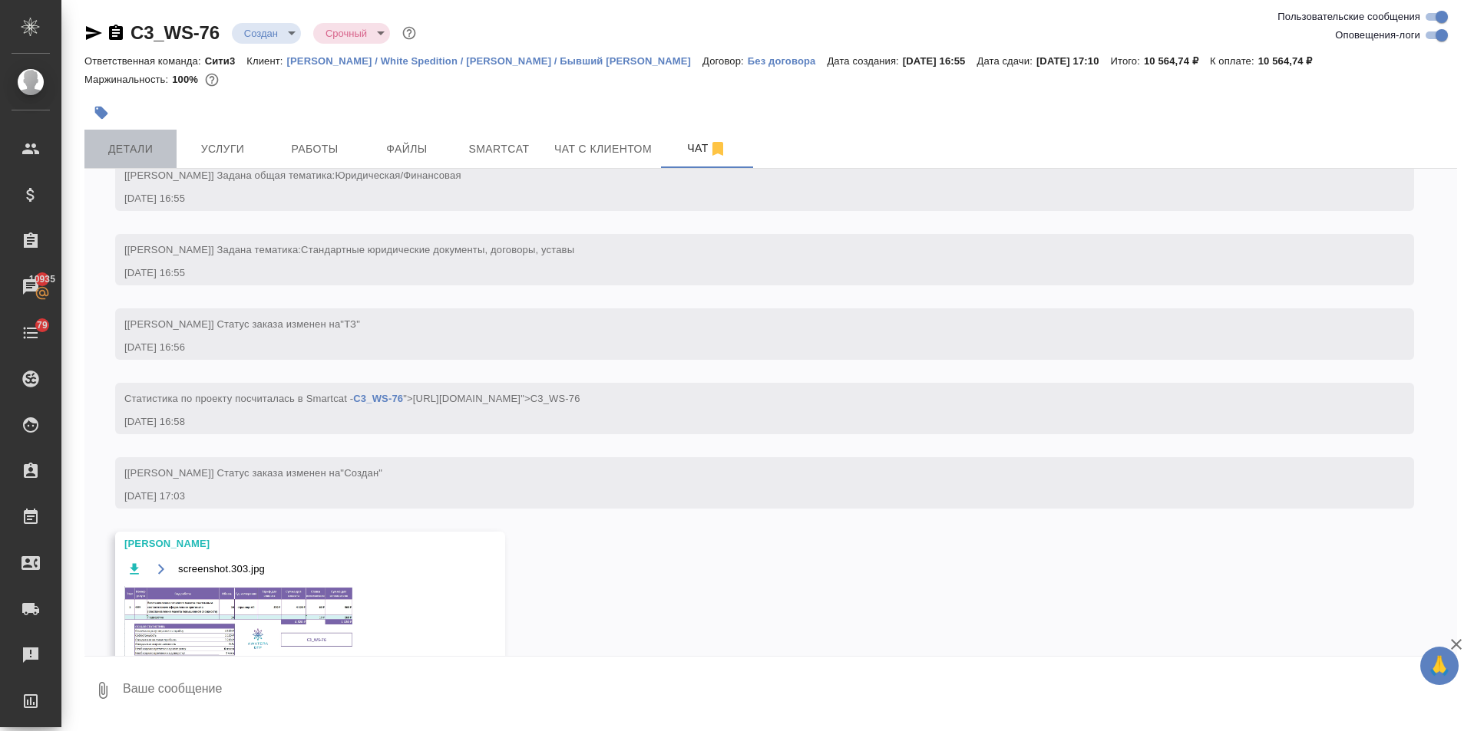
click at [124, 134] on button "Детали" at bounding box center [130, 149] width 92 height 38
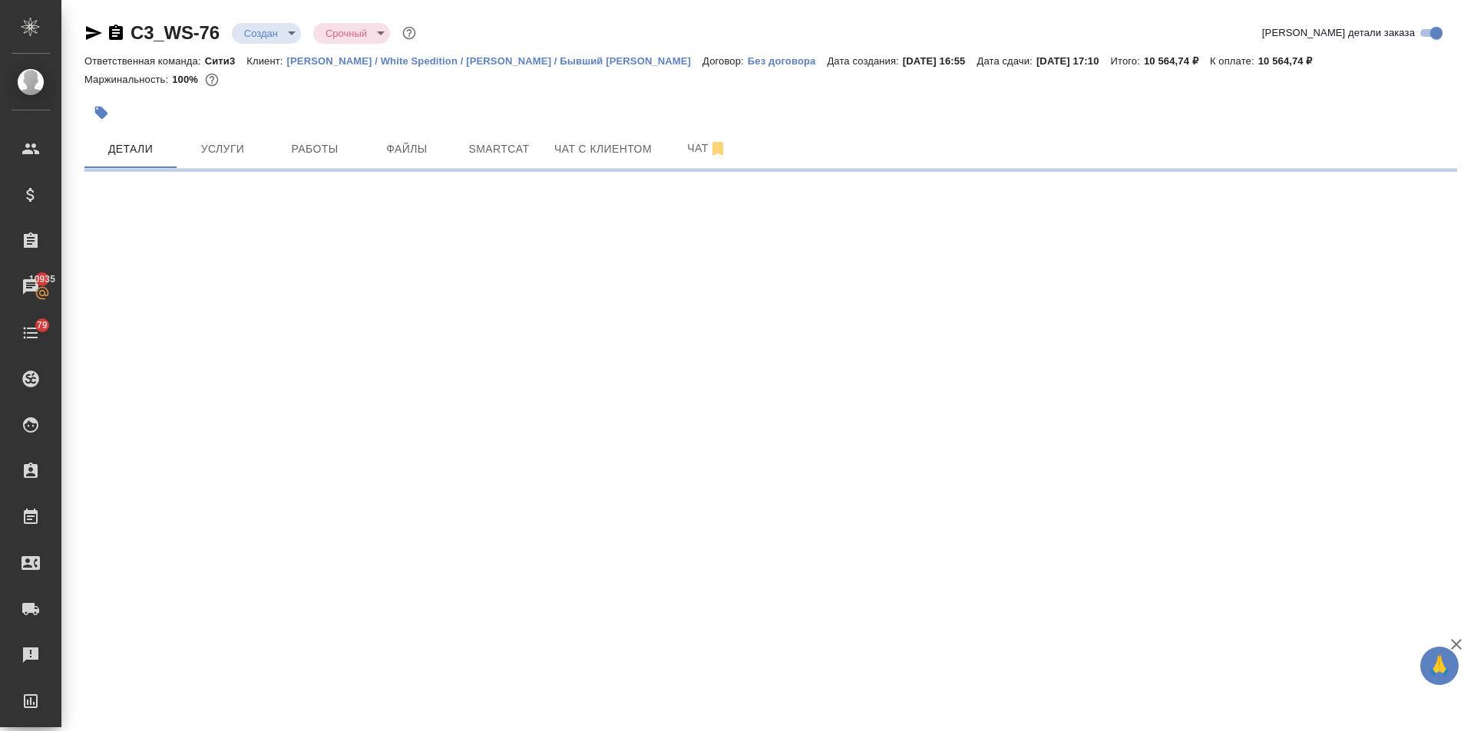
select select "RU"
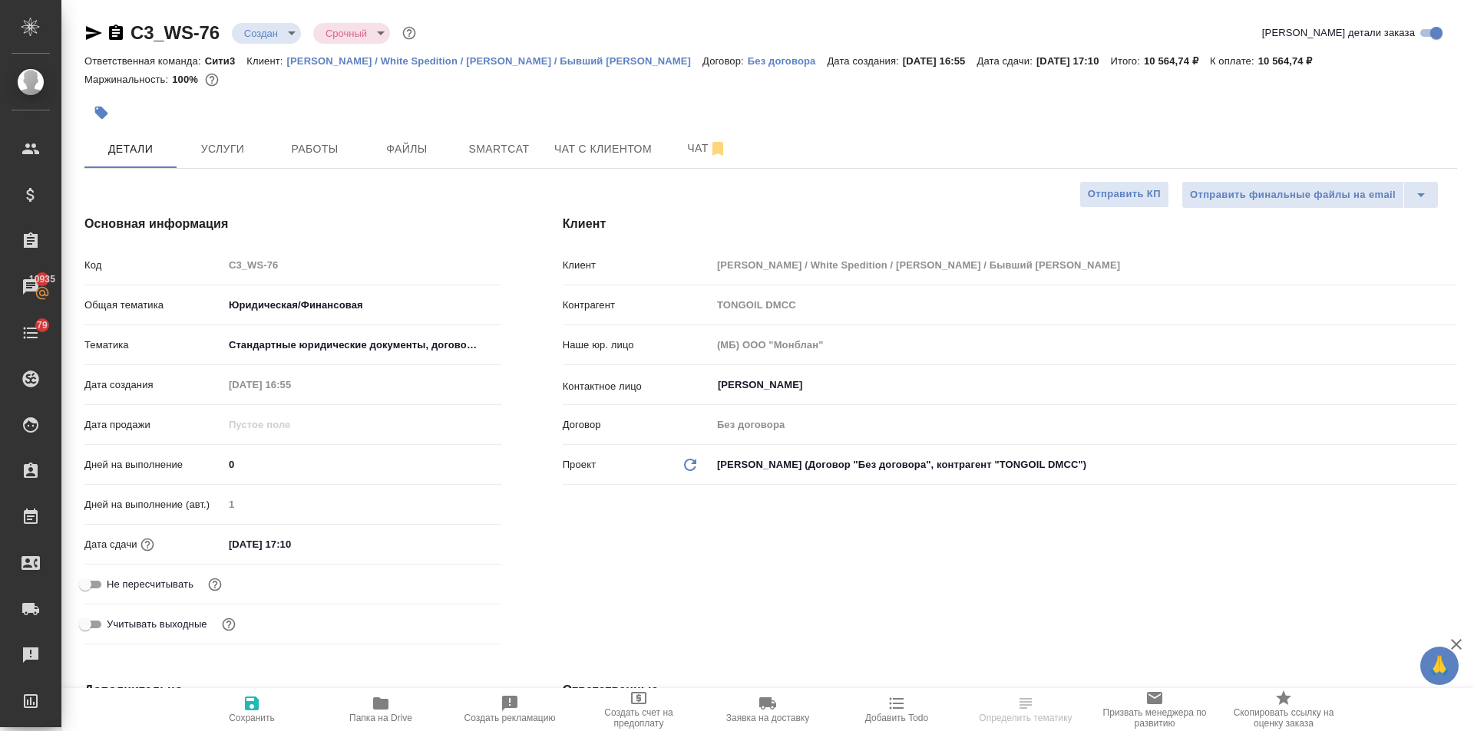
type textarea "x"
click at [310, 550] on input "[DATE] 17:10" at bounding box center [290, 544] width 134 height 22
click at [454, 541] on icon "button" at bounding box center [456, 543] width 18 height 18
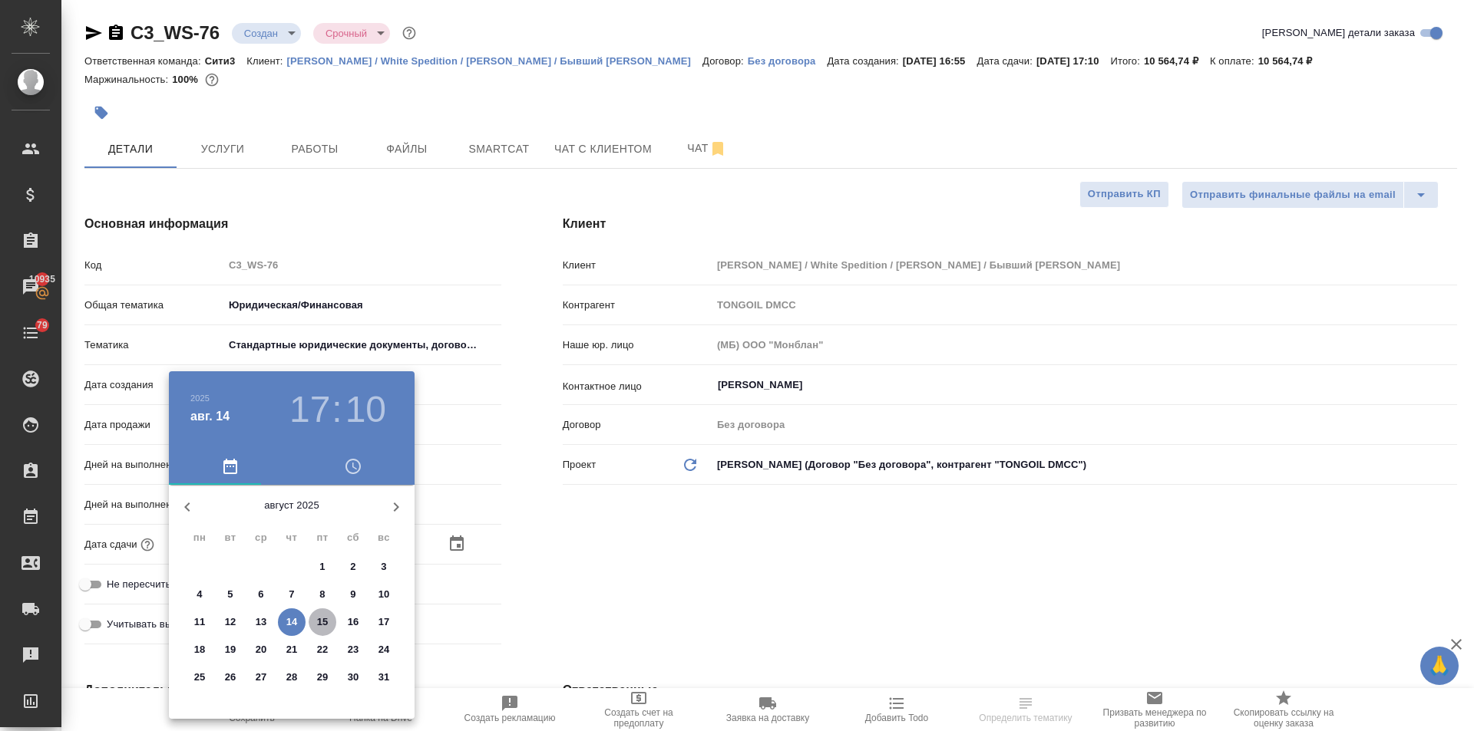
click at [311, 619] on span "15" at bounding box center [323, 622] width 28 height 15
type input "[DATE] 17:10"
type textarea "x"
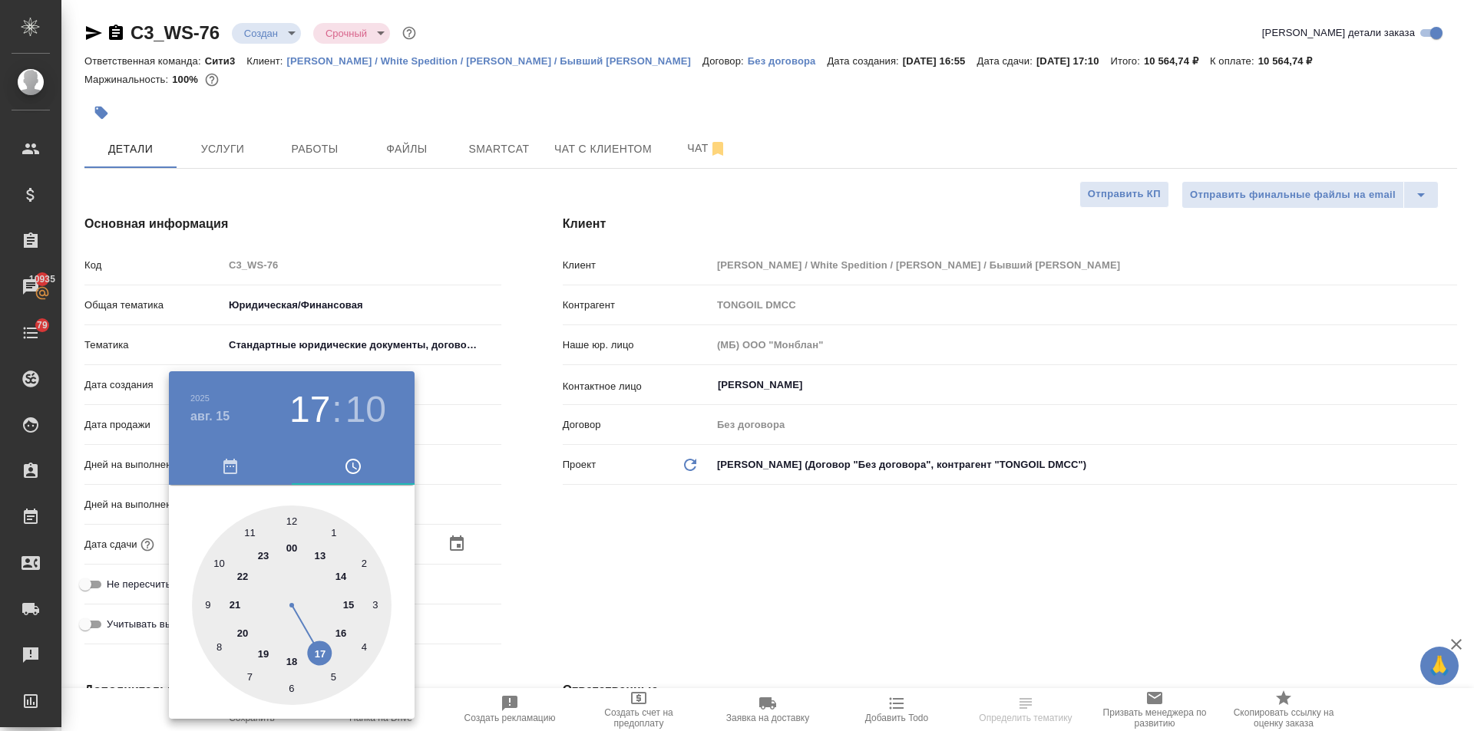
click at [295, 520] on div at bounding box center [292, 606] width 200 height 200
type input "[DATE] 12:10"
type textarea "x"
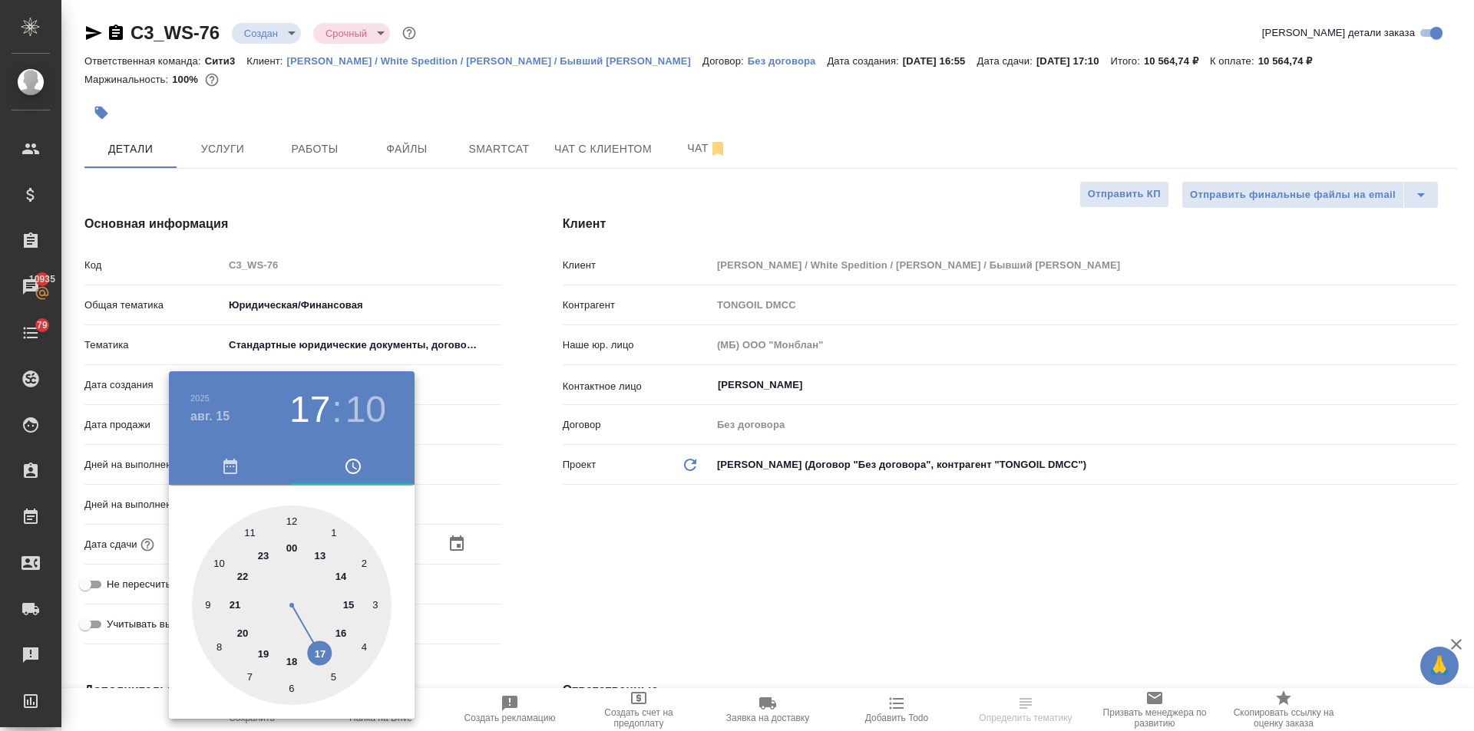
click at [295, 520] on div at bounding box center [292, 606] width 200 height 200
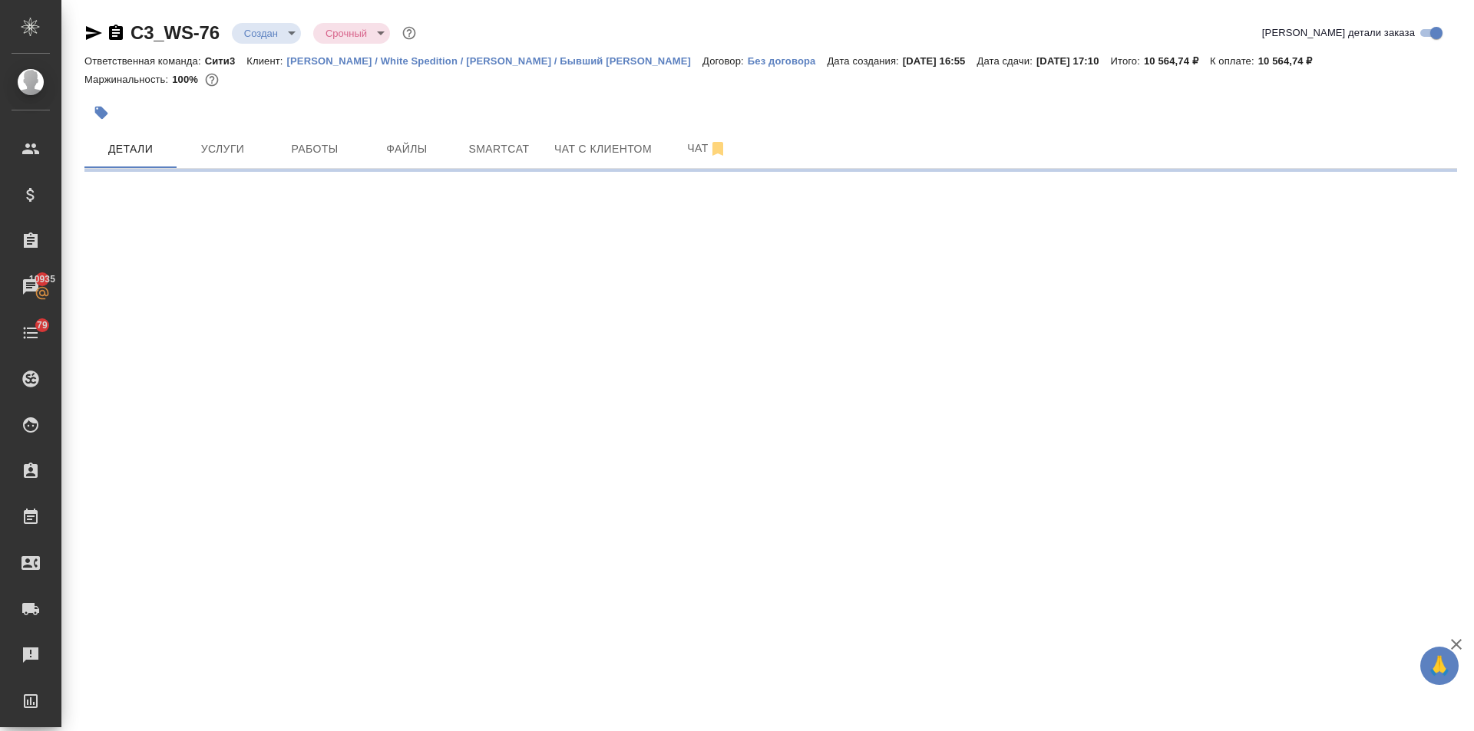
click at [520, 589] on div ".cls-1 fill:#fff; AWATERA [PERSON_NAME] Спецификации Заказы 10935 Чаты 79 Todo …" at bounding box center [737, 365] width 1474 height 731
select select "RU"
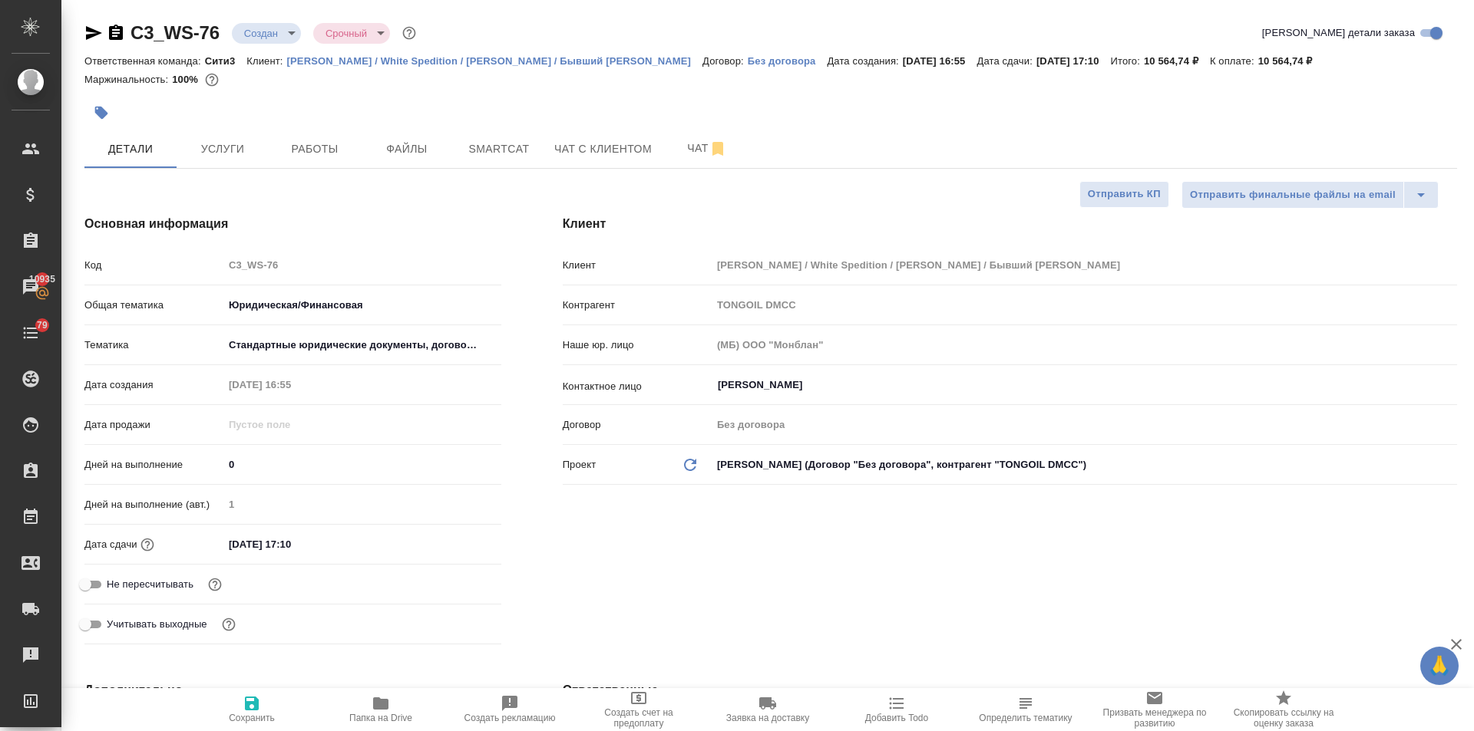
type textarea "x"
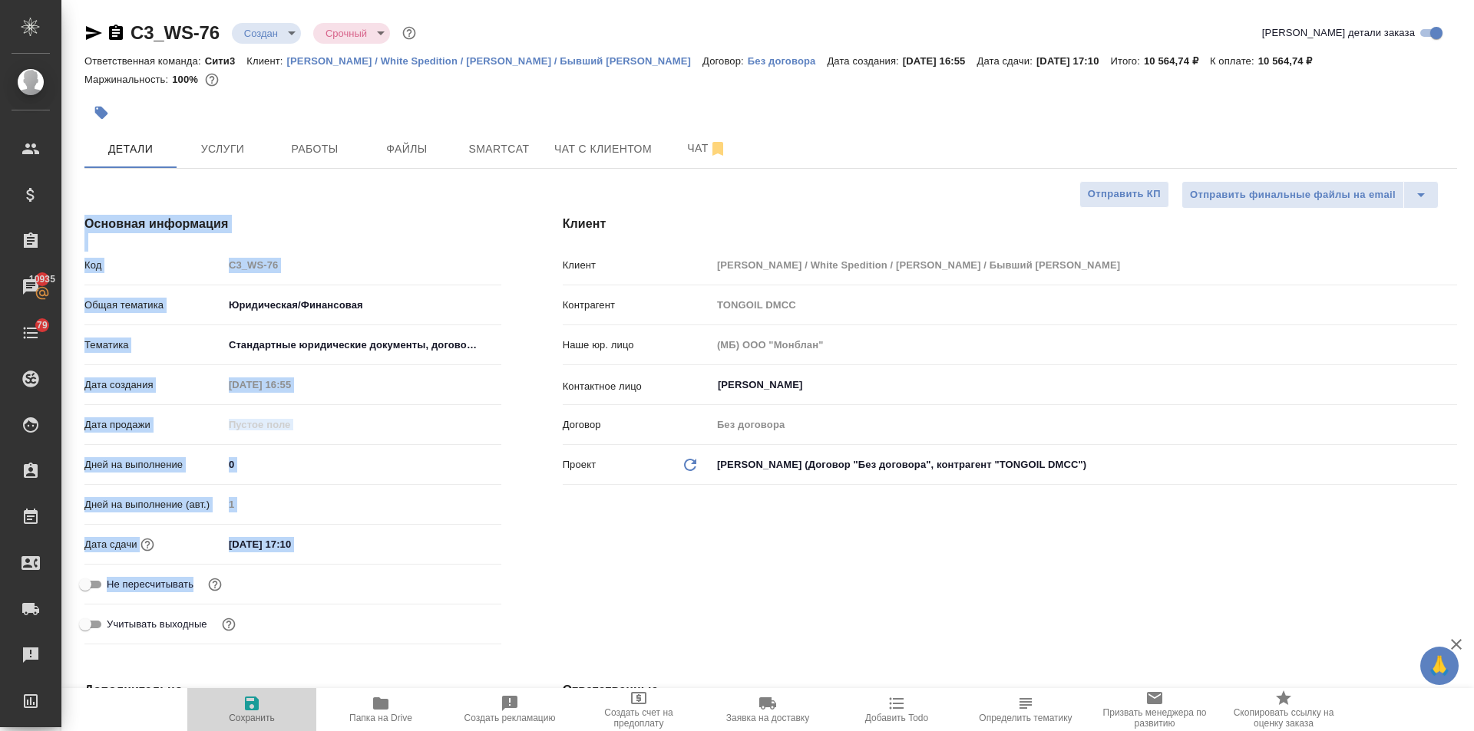
click at [253, 705] on icon "button" at bounding box center [252, 704] width 14 height 14
type textarea "x"
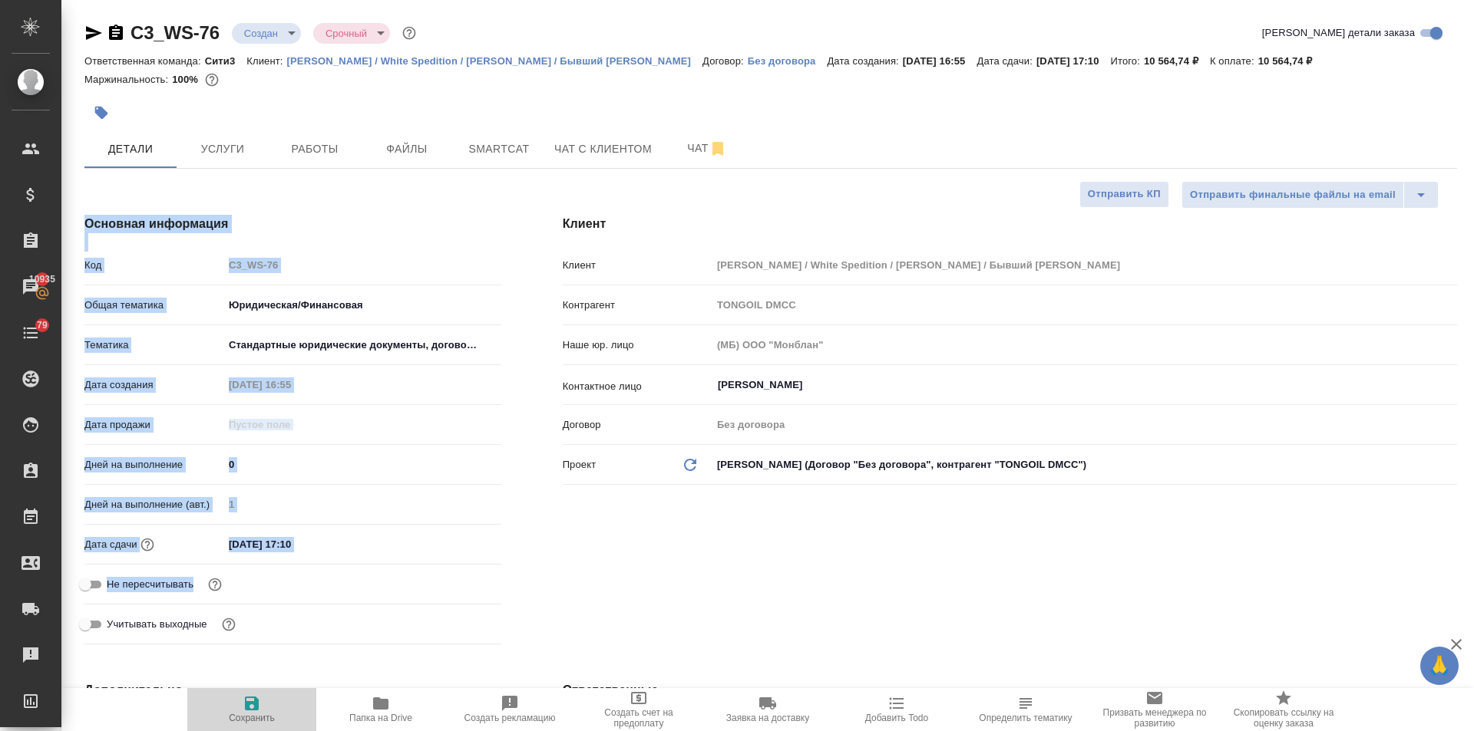
type textarea "x"
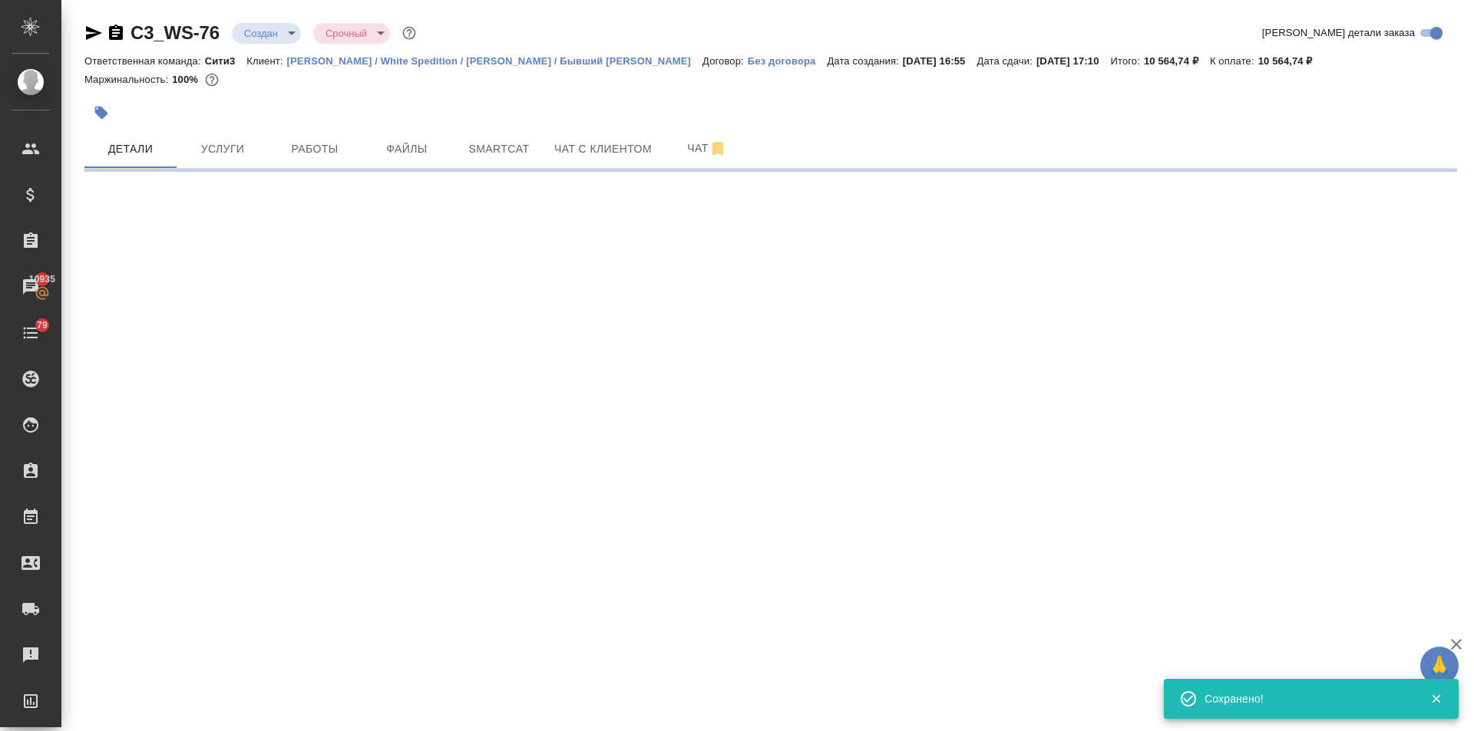
select select "RU"
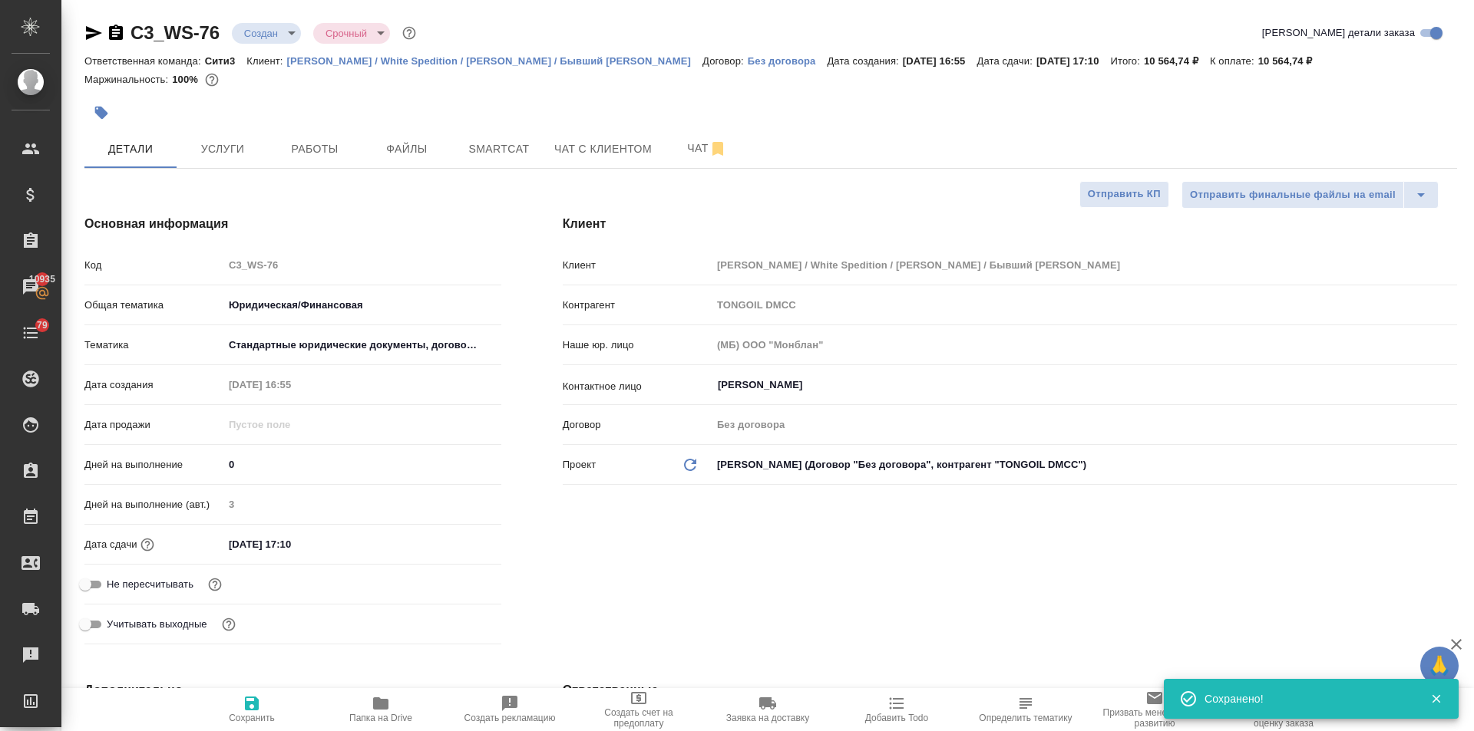
type textarea "x"
click at [220, 153] on span "Услуги" at bounding box center [223, 149] width 74 height 19
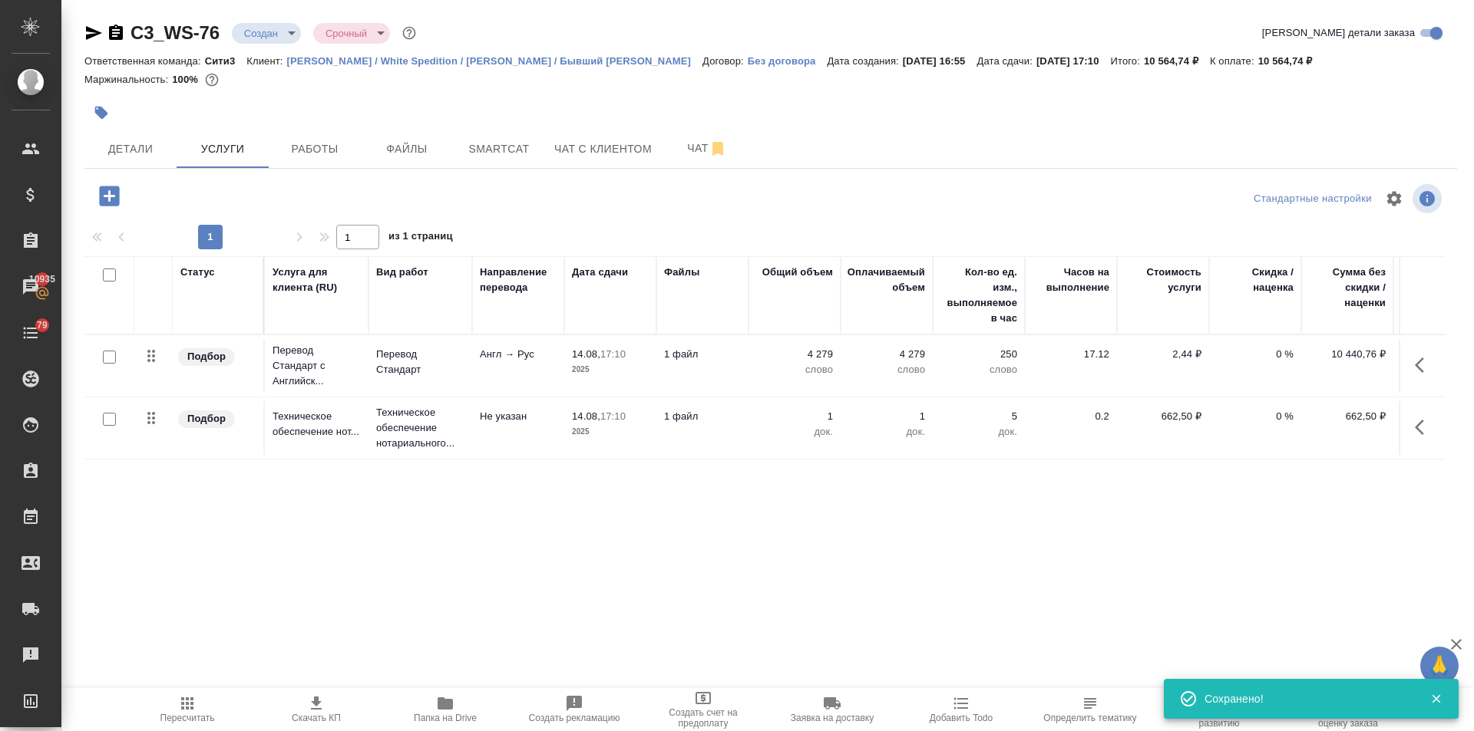
click at [120, 185] on icon "button" at bounding box center [109, 196] width 27 height 27
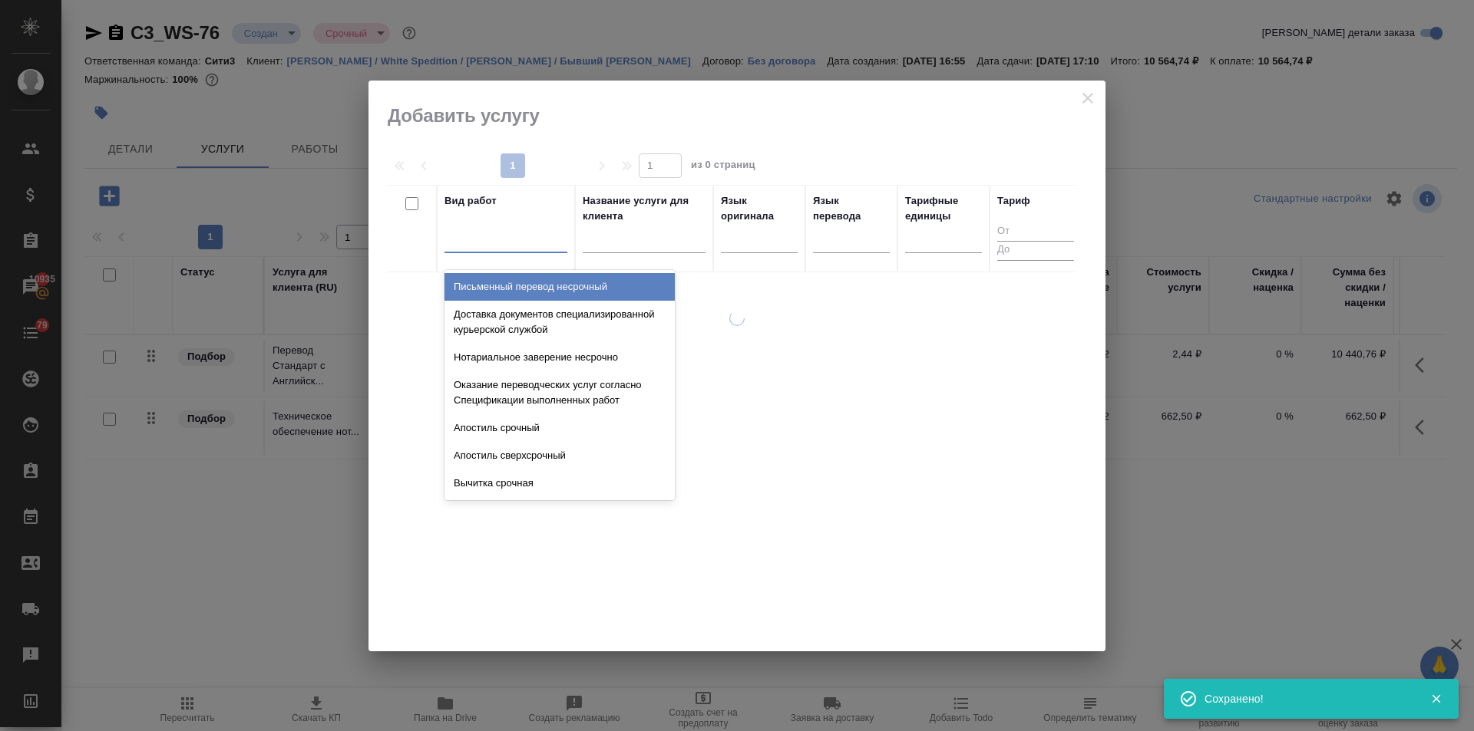
click at [512, 248] on div at bounding box center [505, 237] width 123 height 22
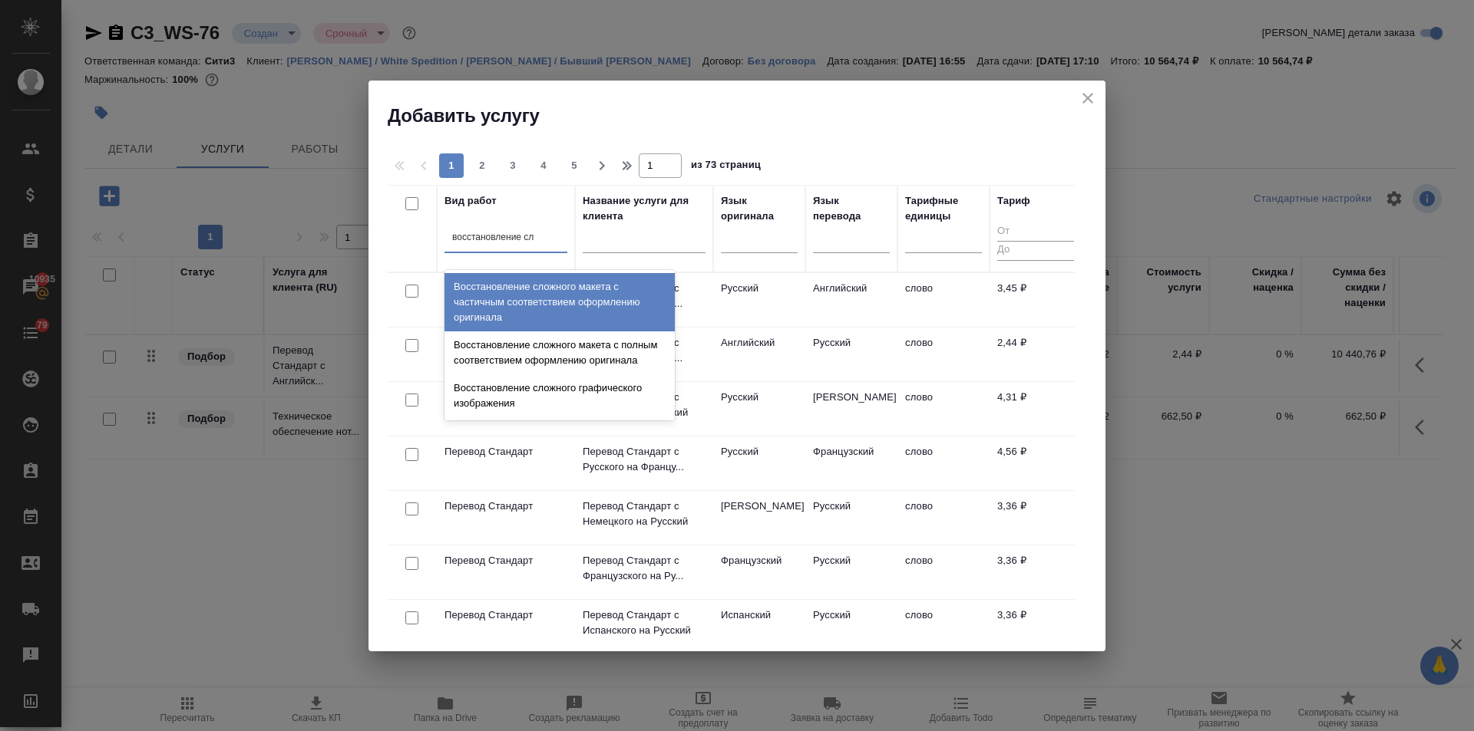
type input "восстановление сло"
click at [520, 289] on div "Восстановление сложного макета с частичным соответствием оформлению оригинала" at bounding box center [559, 302] width 230 height 58
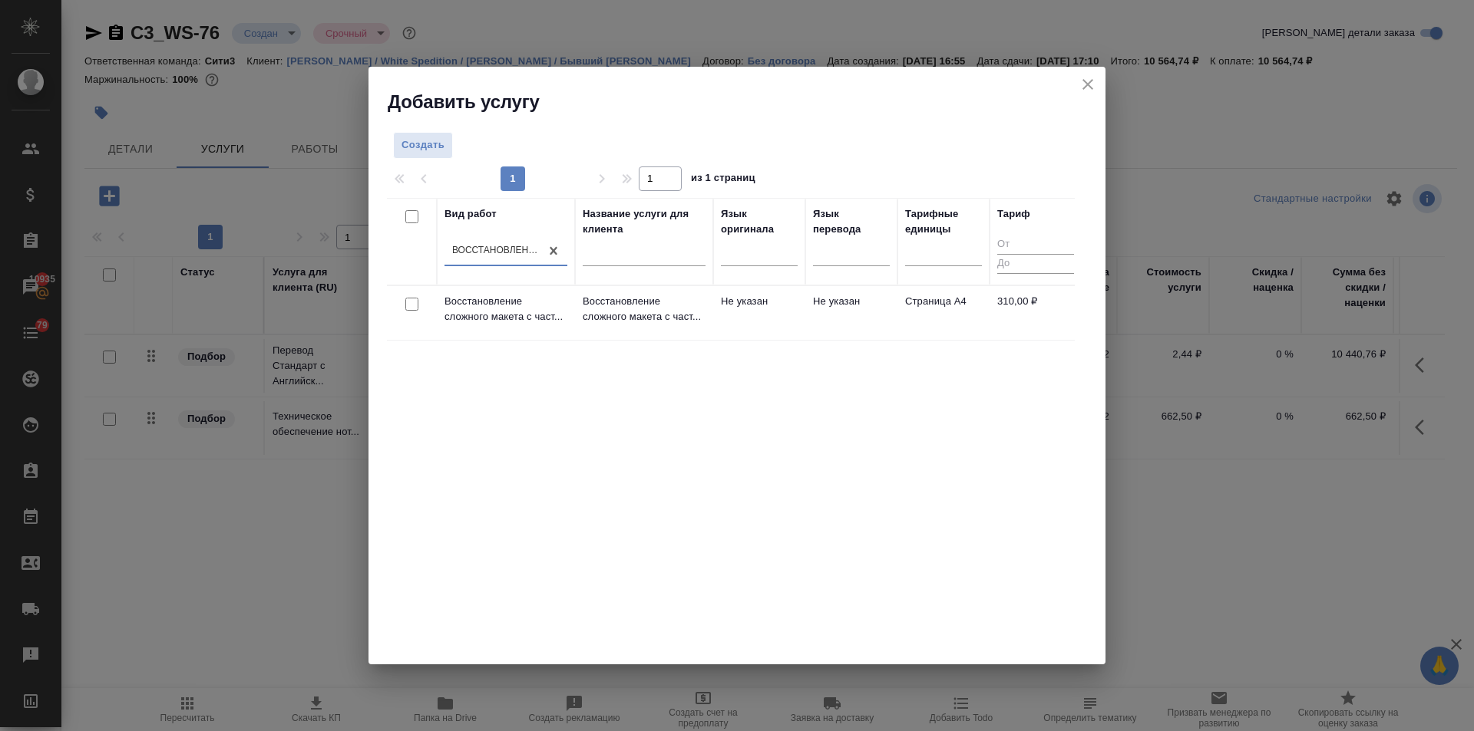
drag, startPoint x: 408, startPoint y: 301, endPoint x: 1044, endPoint y: 211, distance: 641.8
click at [409, 301] on input "checkbox" at bounding box center [411, 304] width 13 height 13
checkbox input "true"
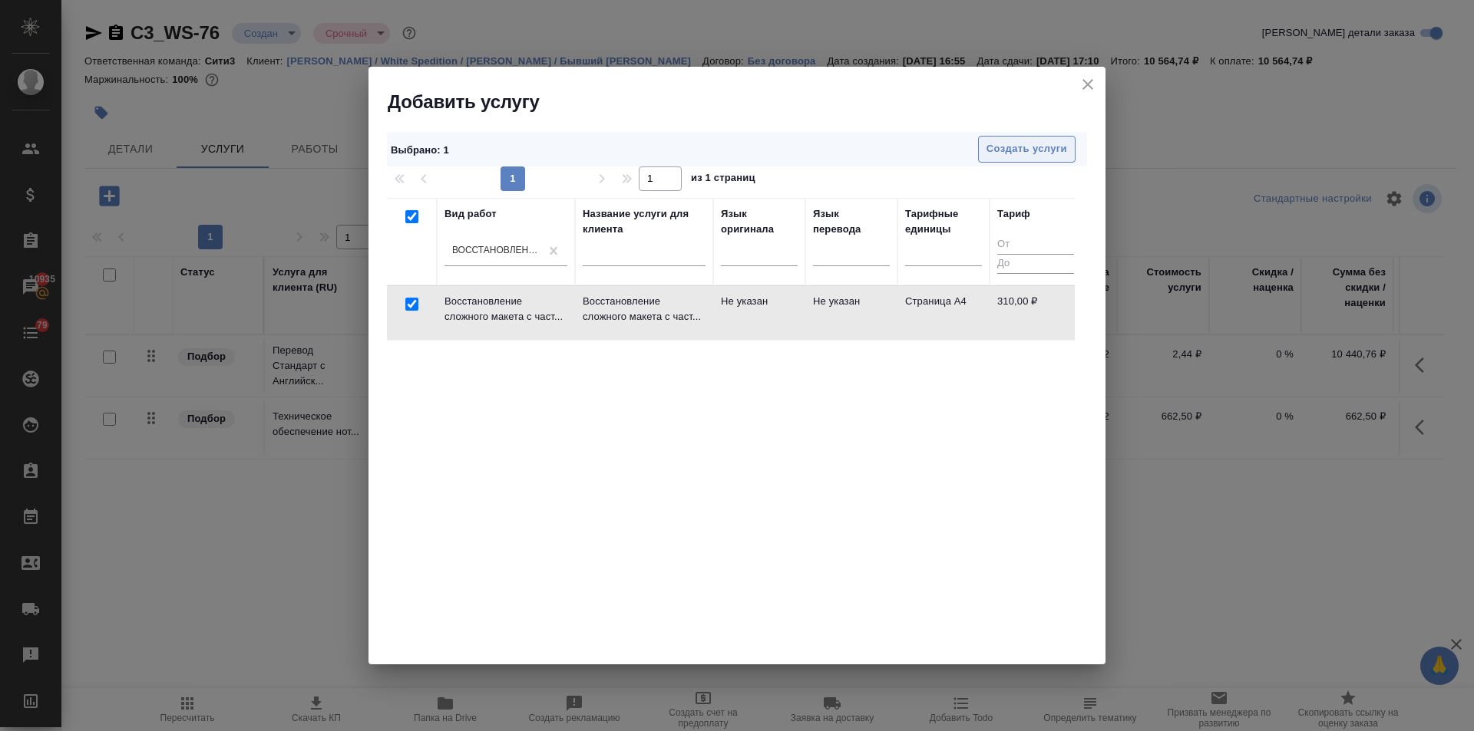
click at [1058, 144] on span "Создать услуги" at bounding box center [1026, 149] width 81 height 18
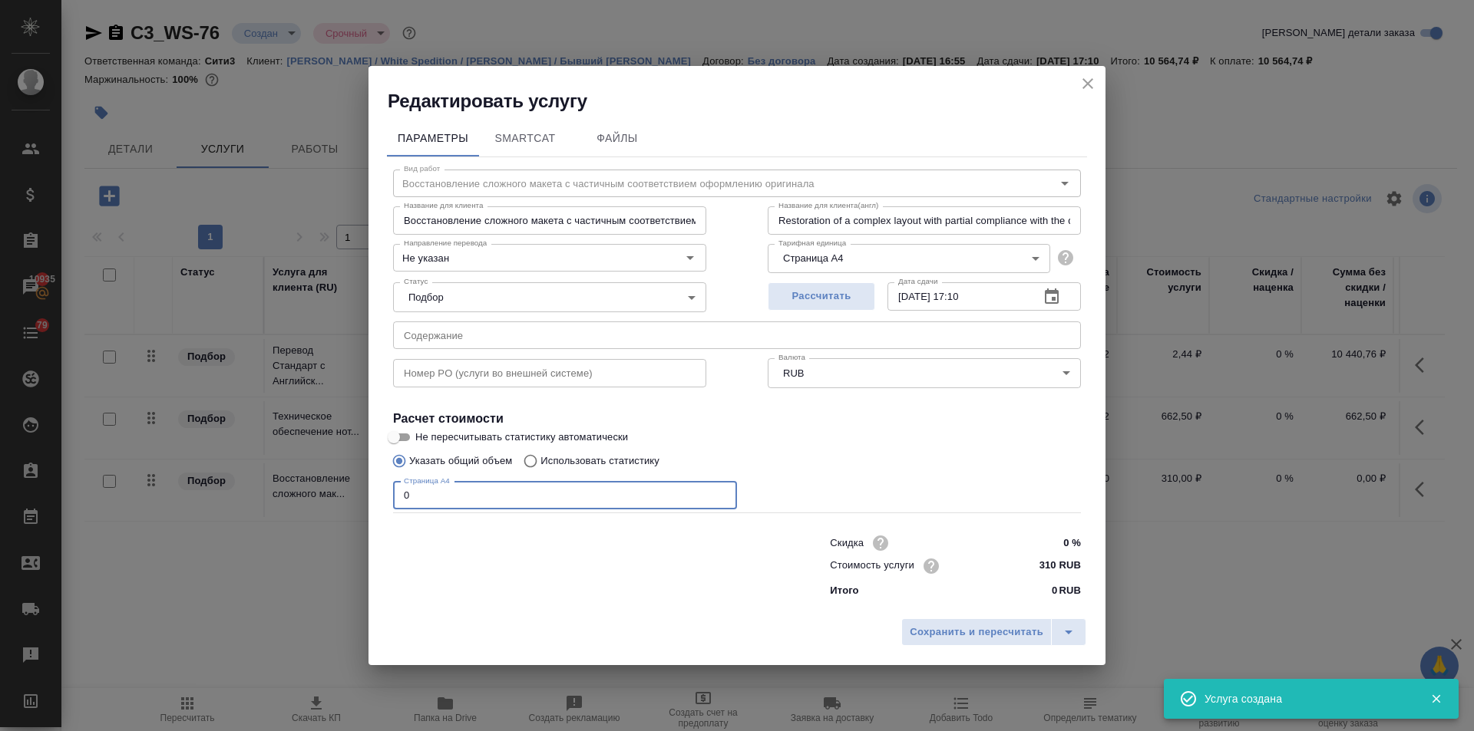
drag, startPoint x: 418, startPoint y: 496, endPoint x: 373, endPoint y: 493, distance: 45.4
click at [375, 495] on div "Параметры SmartCat Файлы Вид работ Восстановление сложного макета с частичным с…" at bounding box center [736, 362] width 737 height 497
type input "16"
click at [922, 628] on span "Сохранить и пересчитать" at bounding box center [977, 633] width 134 height 18
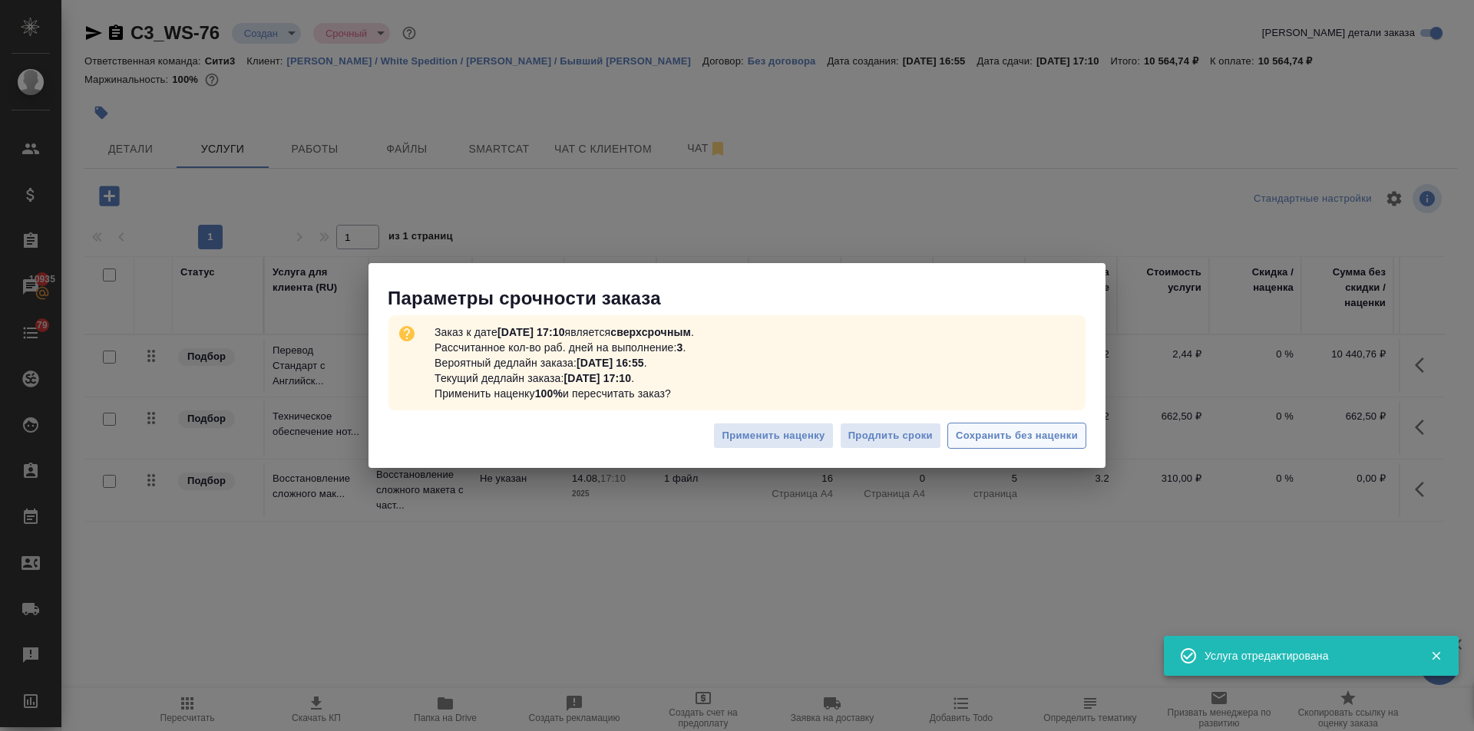
click at [965, 435] on span "Сохранить без наценки" at bounding box center [1017, 437] width 122 height 18
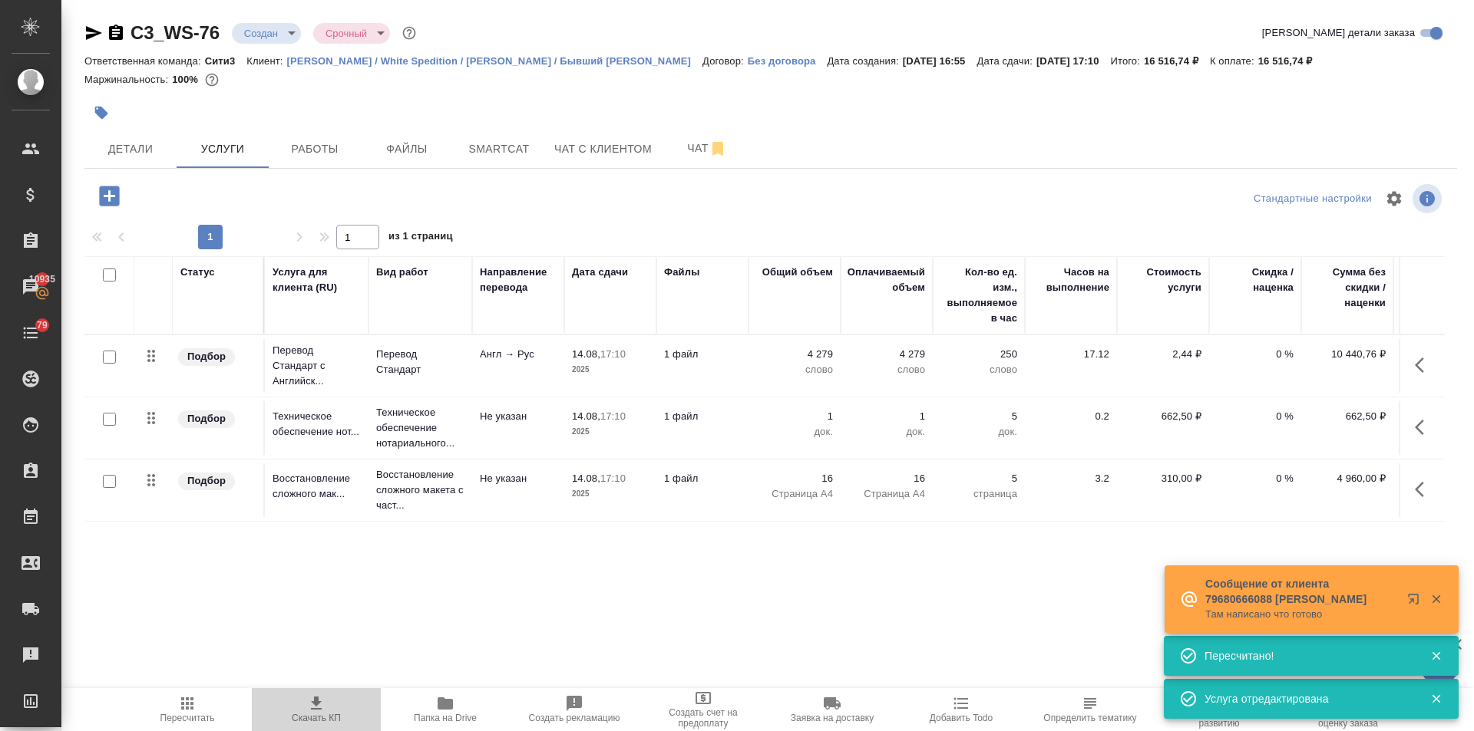
click at [318, 708] on icon "button" at bounding box center [316, 704] width 18 height 18
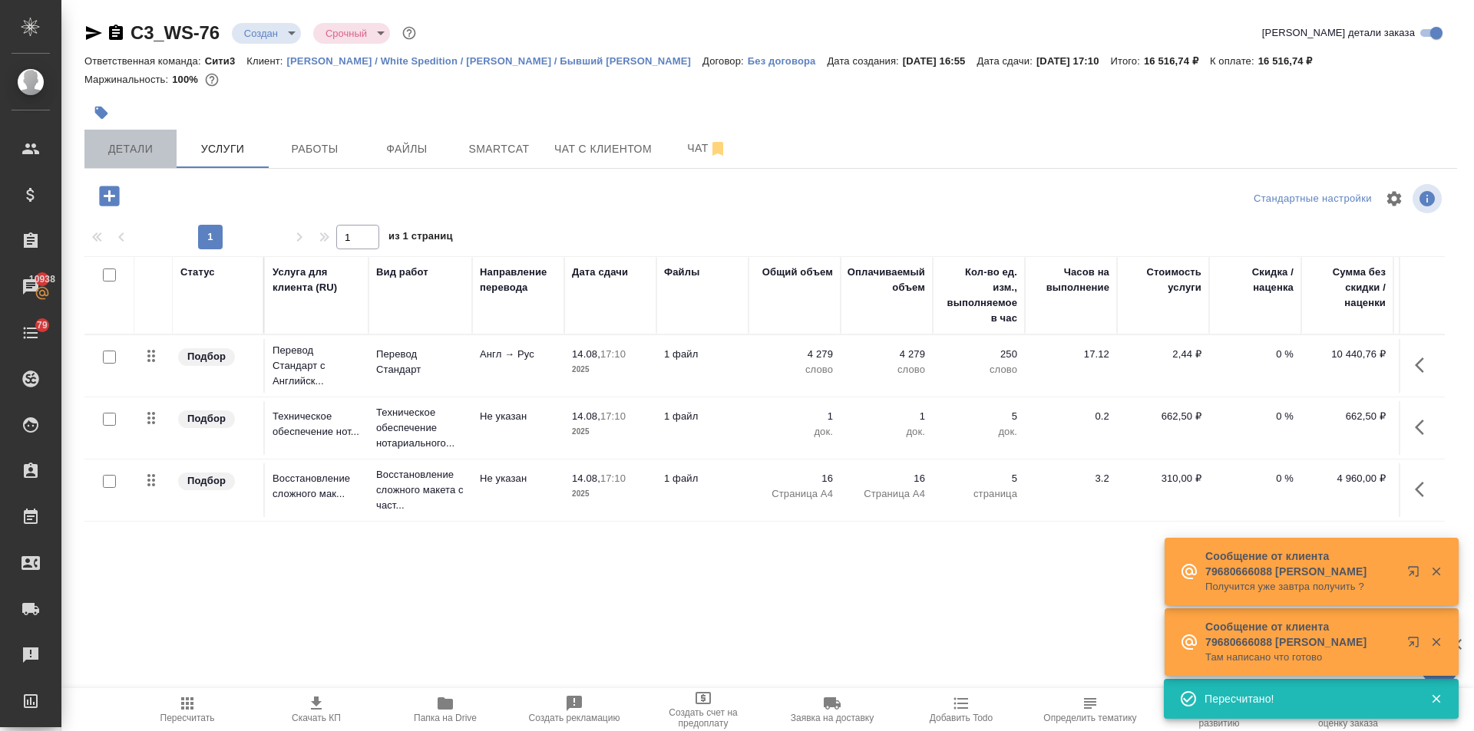
click at [114, 144] on span "Детали" at bounding box center [131, 149] width 74 height 19
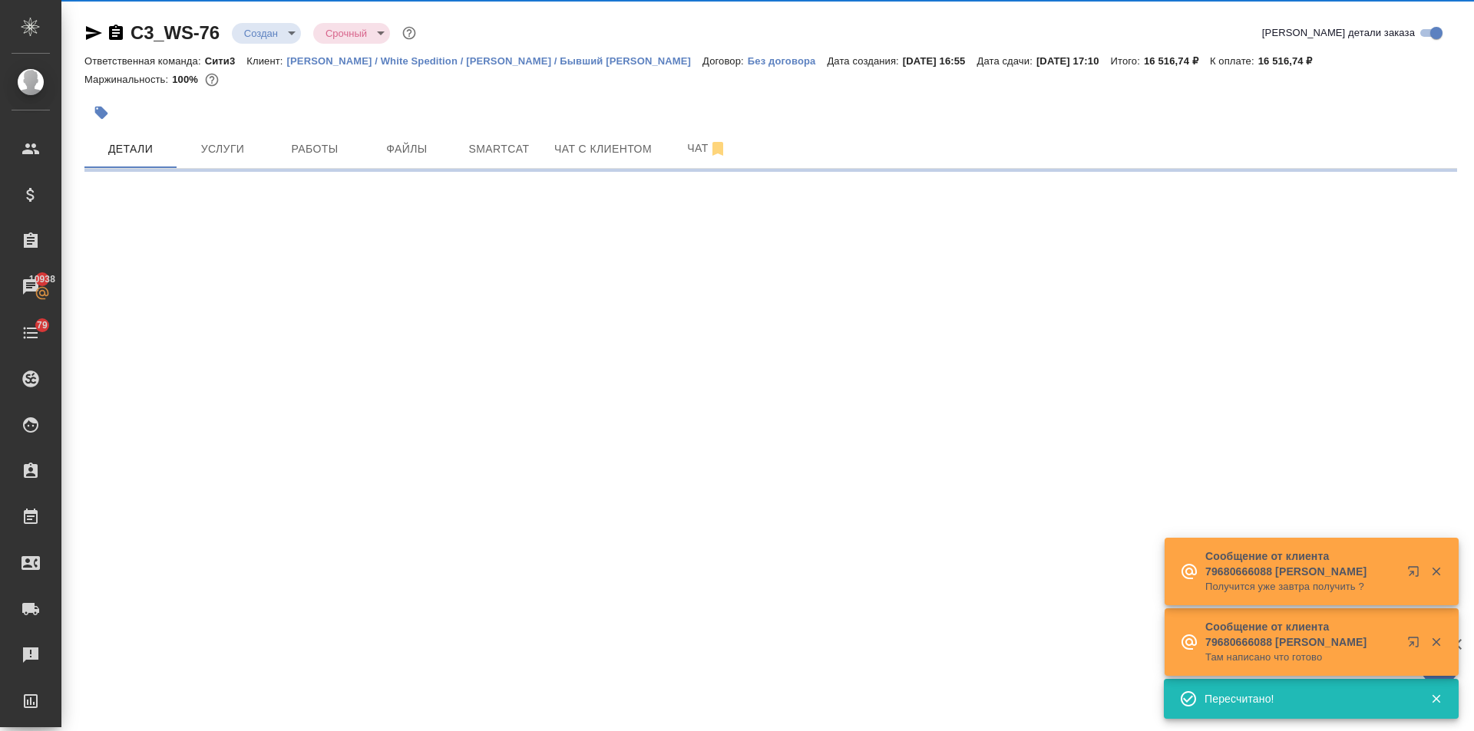
select select "RU"
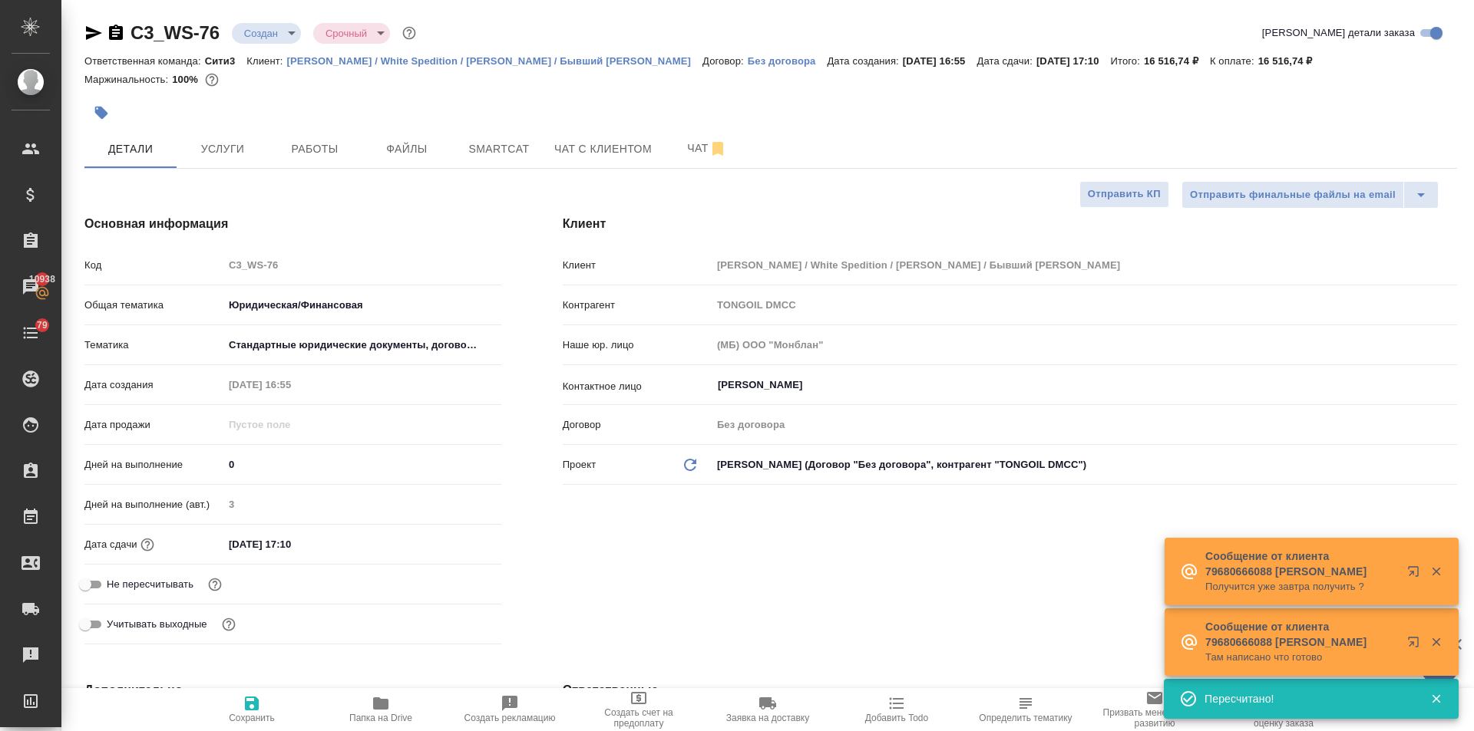
type textarea "x"
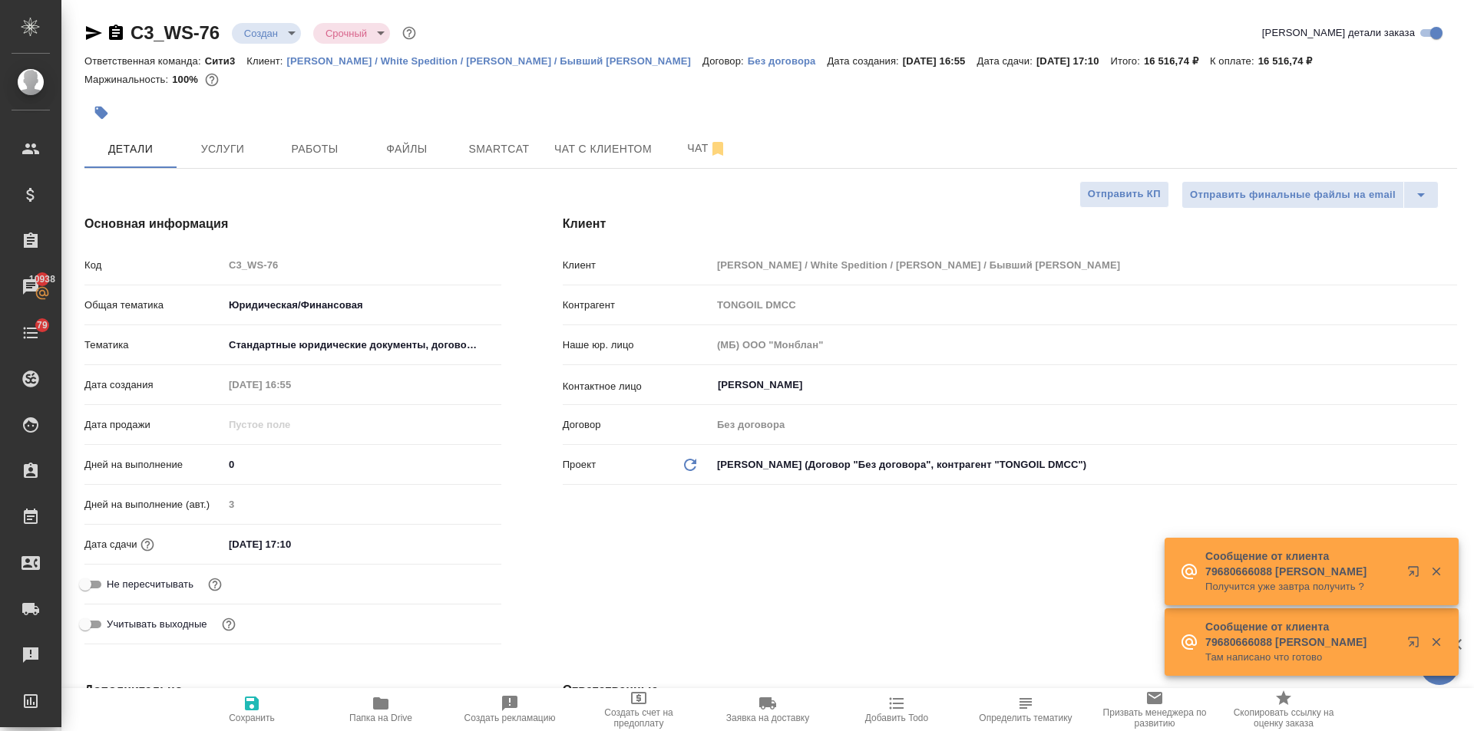
click at [371, 546] on div "14.08.2025 17:10" at bounding box center [362, 544] width 278 height 22
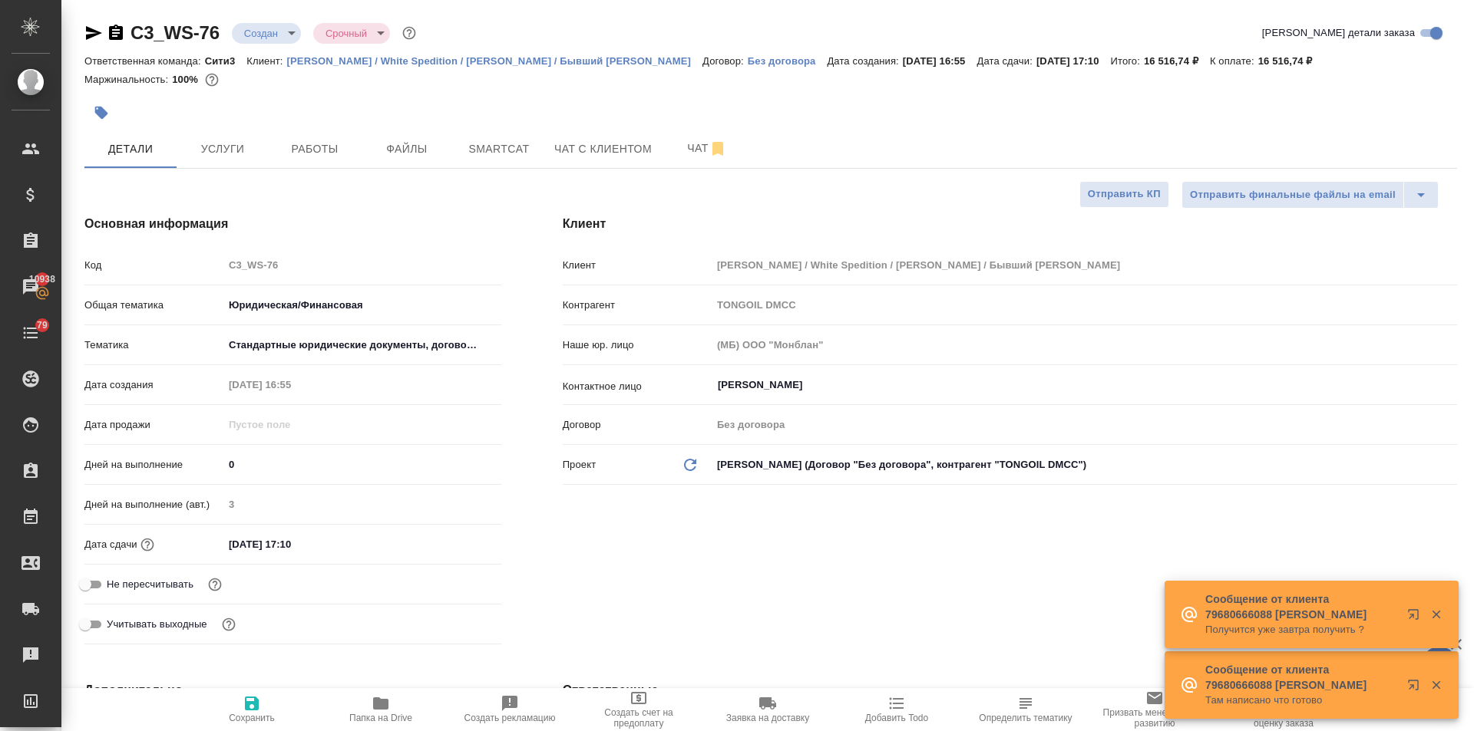
click at [319, 548] on input "14.08.2025 17:10" at bounding box center [290, 544] width 134 height 22
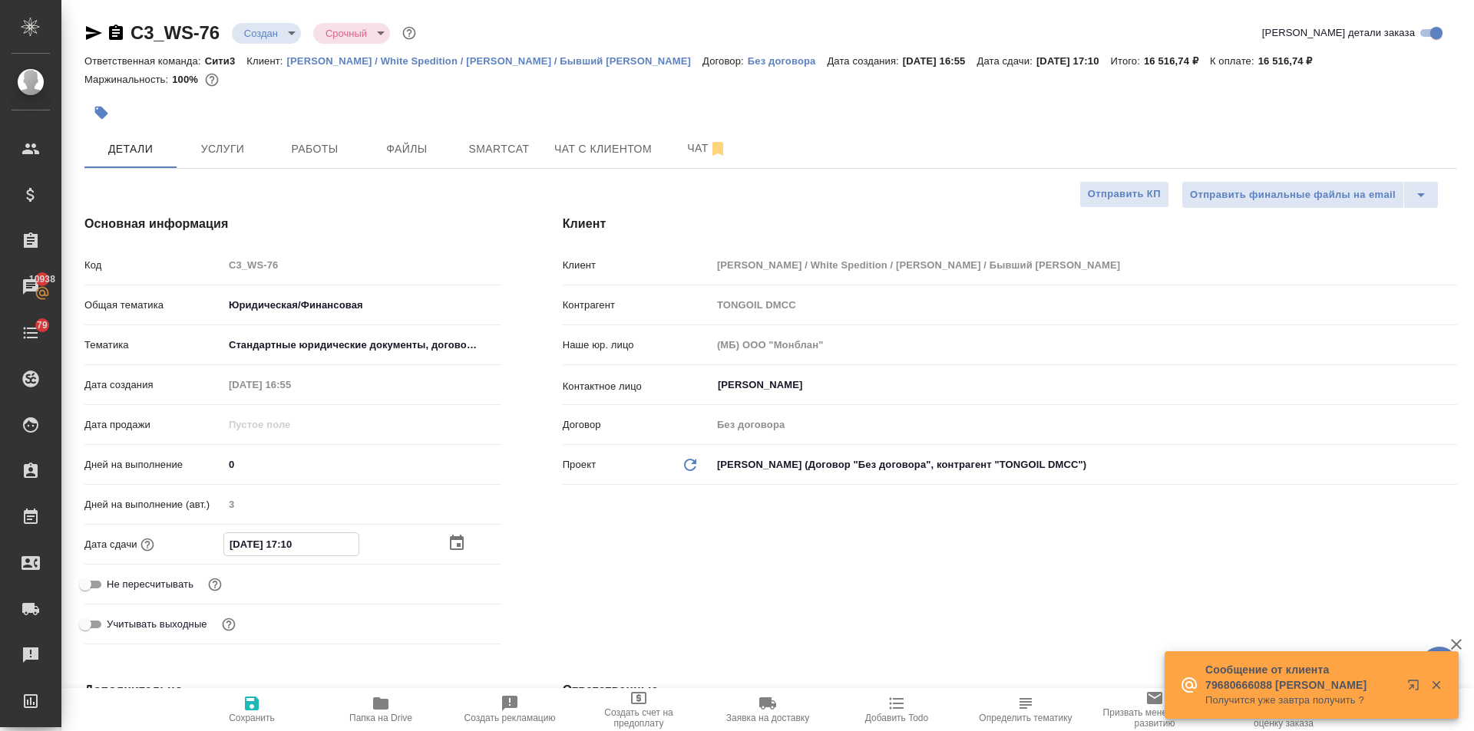
click at [453, 537] on icon "button" at bounding box center [457, 542] width 14 height 15
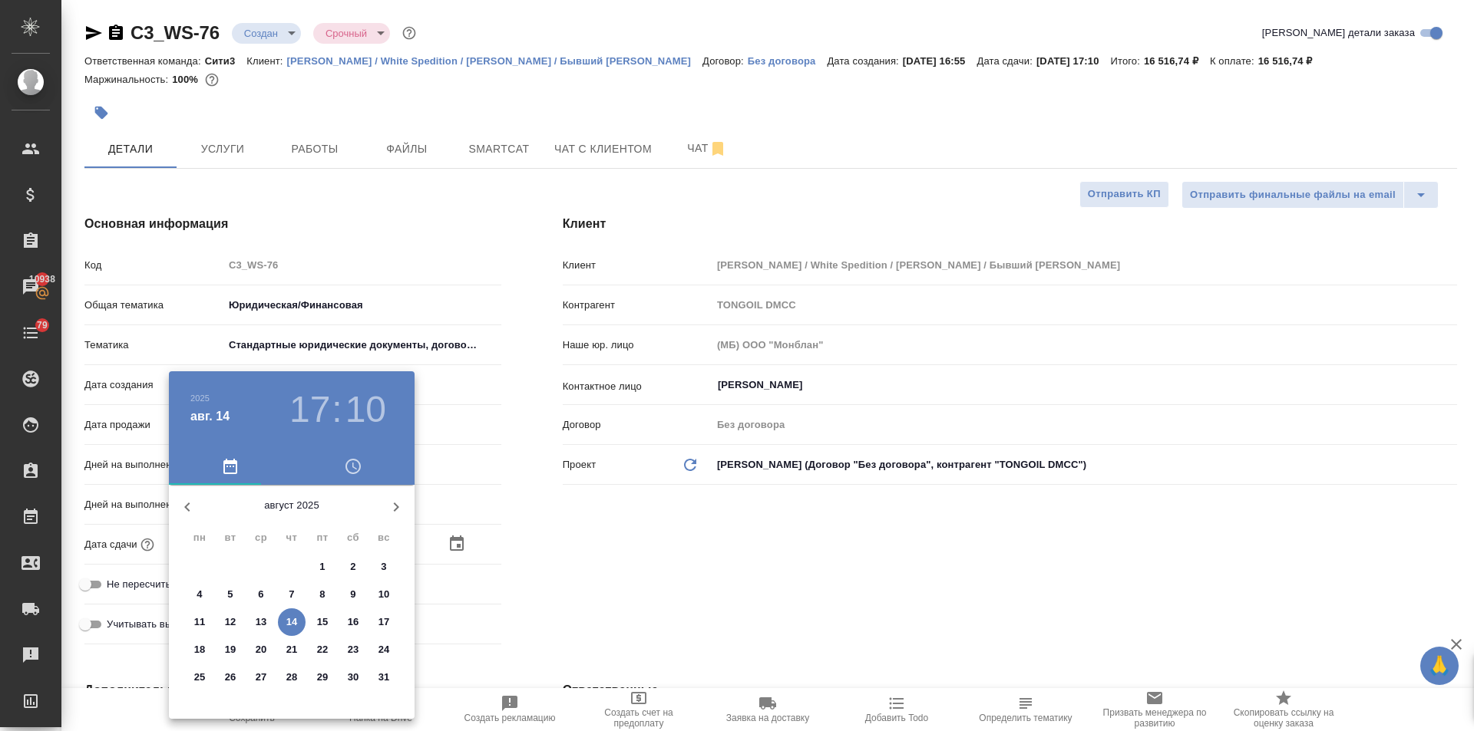
click at [192, 647] on span "18" at bounding box center [200, 649] width 28 height 15
type input "18.08.2025 17:10"
type textarea "x"
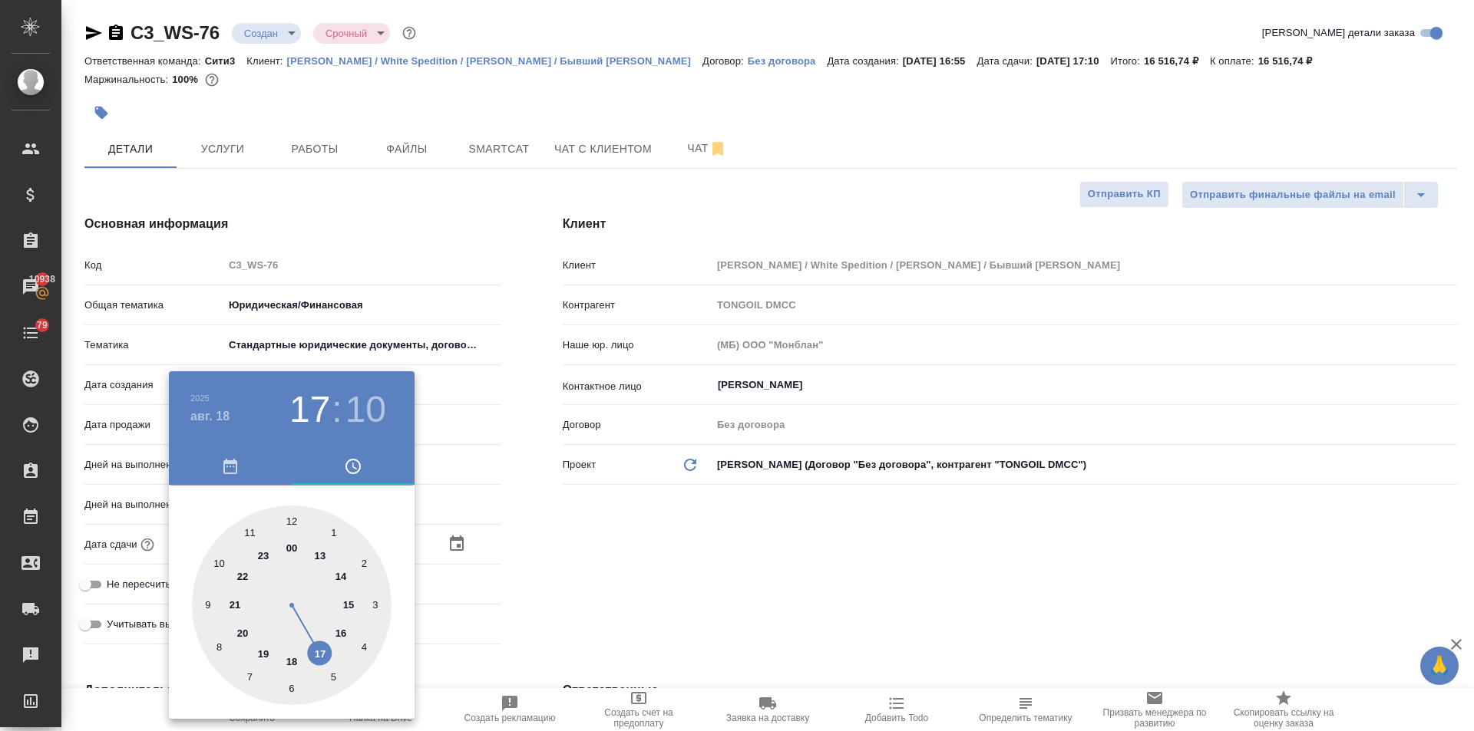
click at [217, 563] on div at bounding box center [292, 606] width 200 height 200
type input "18.08.2025 10:10"
type textarea "x"
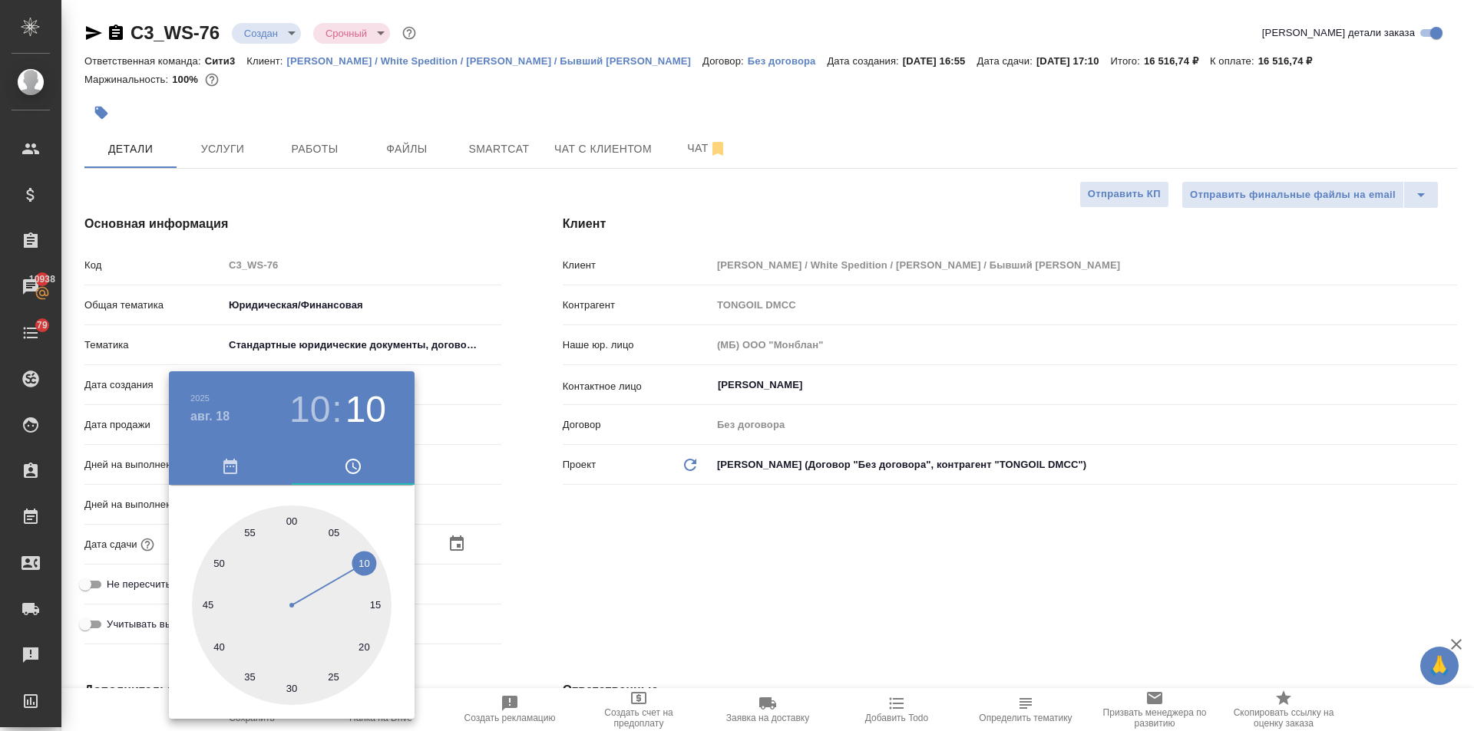
click at [289, 524] on div at bounding box center [292, 606] width 200 height 200
type input "18.08.2025 10:00"
type textarea "x"
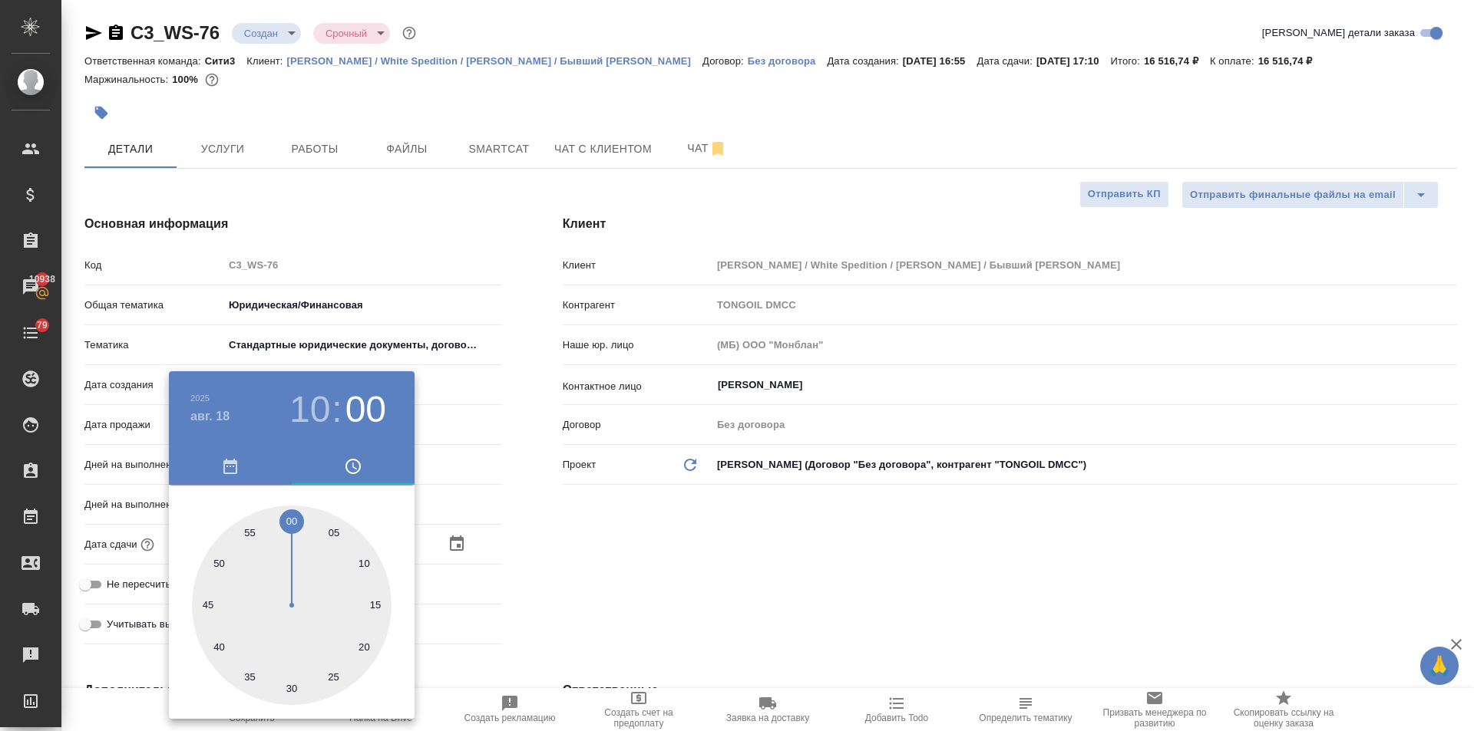
drag, startPoint x: 532, startPoint y: 582, endPoint x: 491, endPoint y: 611, distance: 50.1
click at [527, 587] on div at bounding box center [737, 365] width 1474 height 731
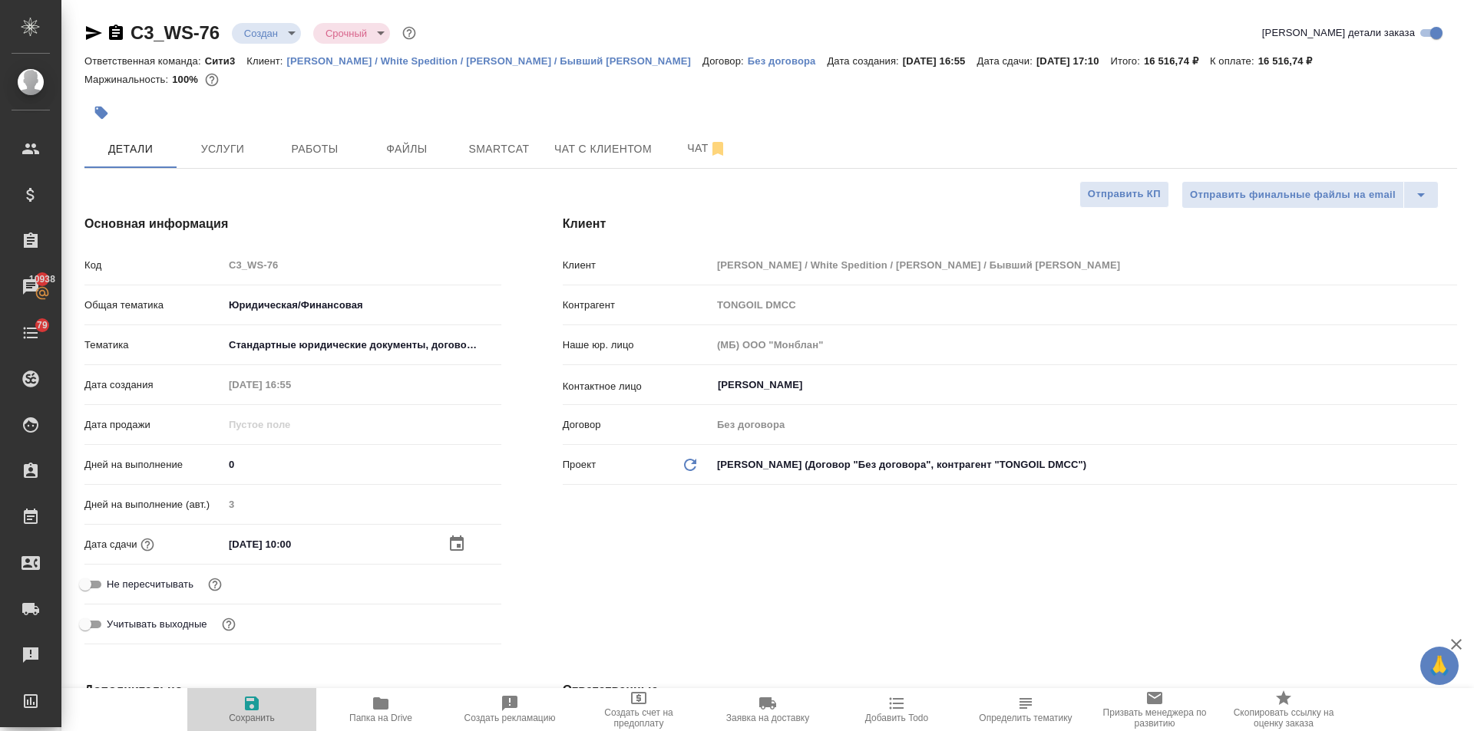
click at [256, 718] on span "Сохранить" at bounding box center [252, 718] width 46 height 11
type textarea "x"
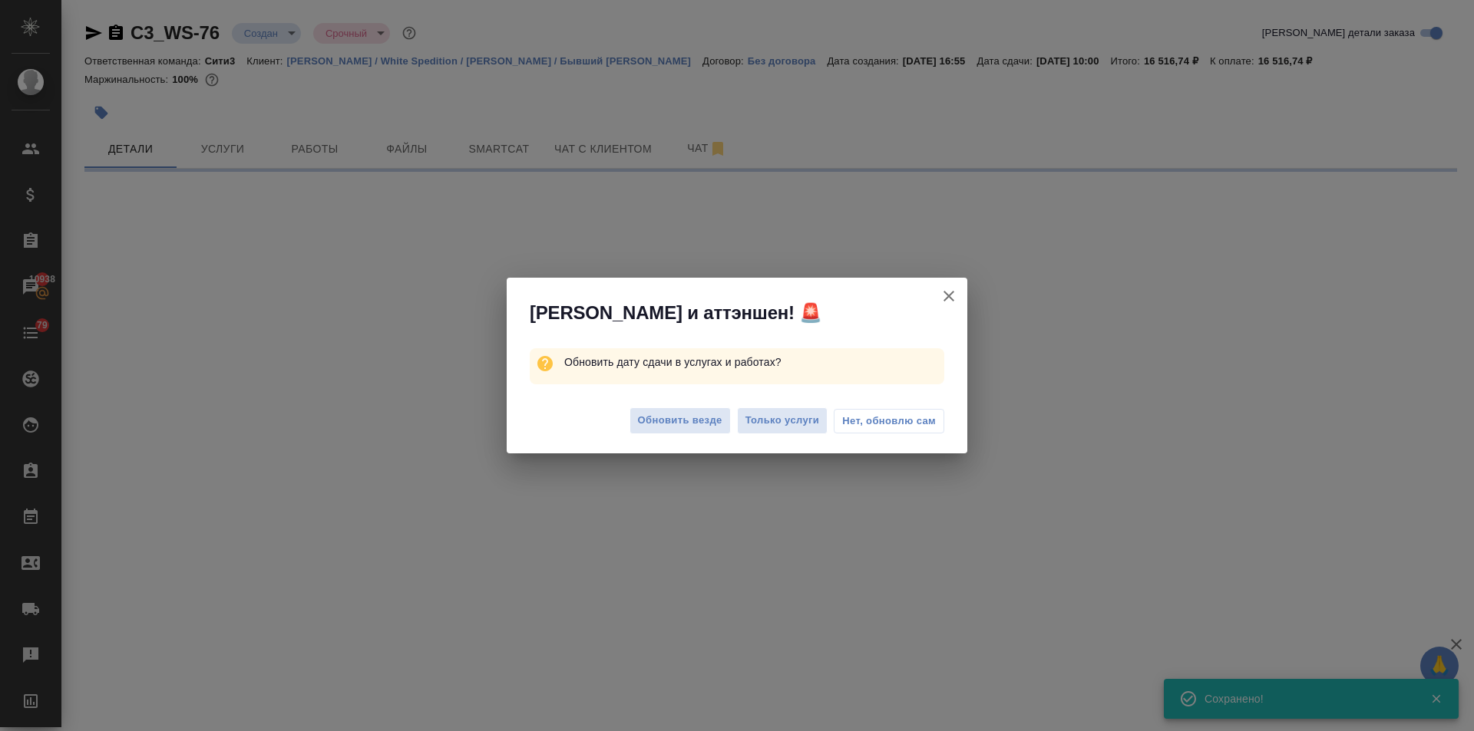
click at [688, 437] on div "Обновить везде Только услуги Нет, обновлю сам" at bounding box center [737, 422] width 461 height 61
select select "RU"
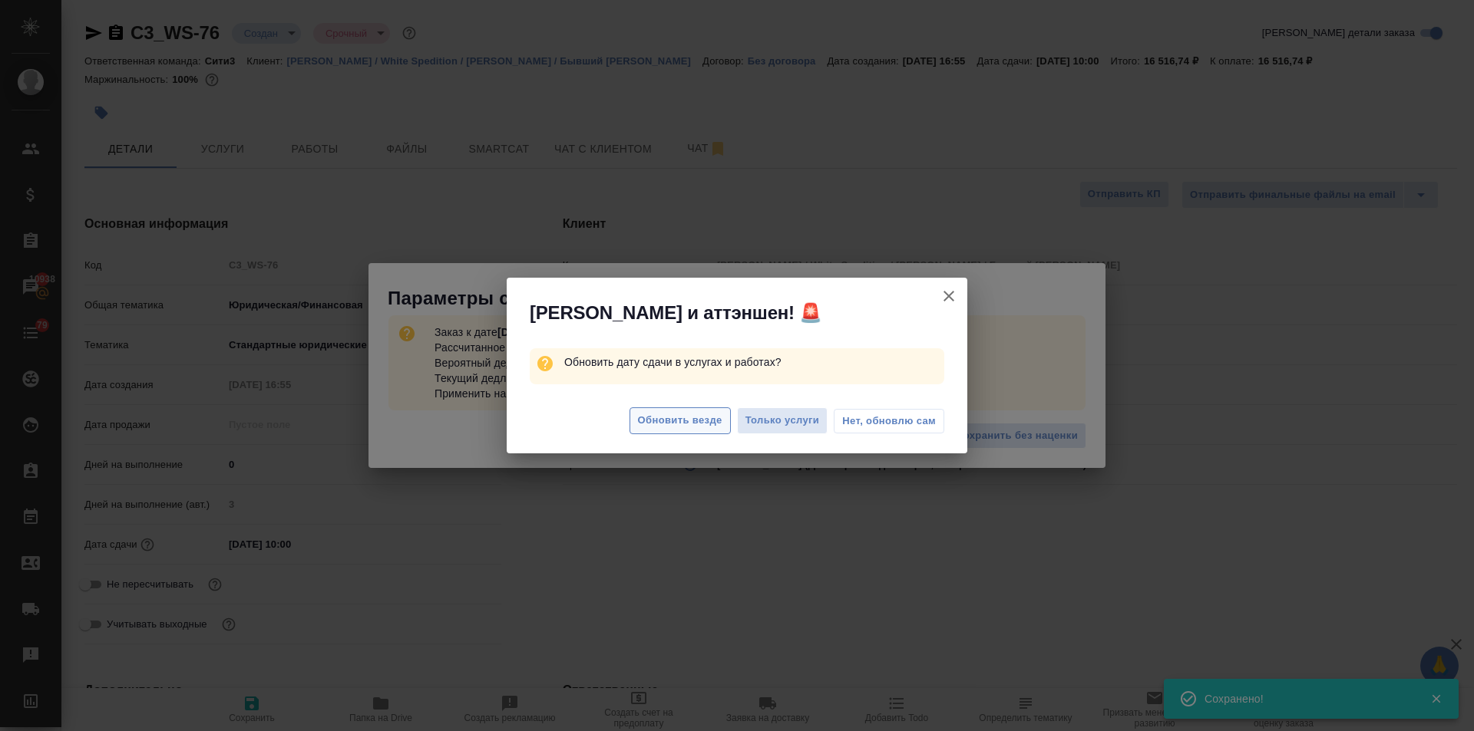
type textarea "x"
click at [695, 423] on span "Обновить везде" at bounding box center [680, 421] width 84 height 18
type textarea "x"
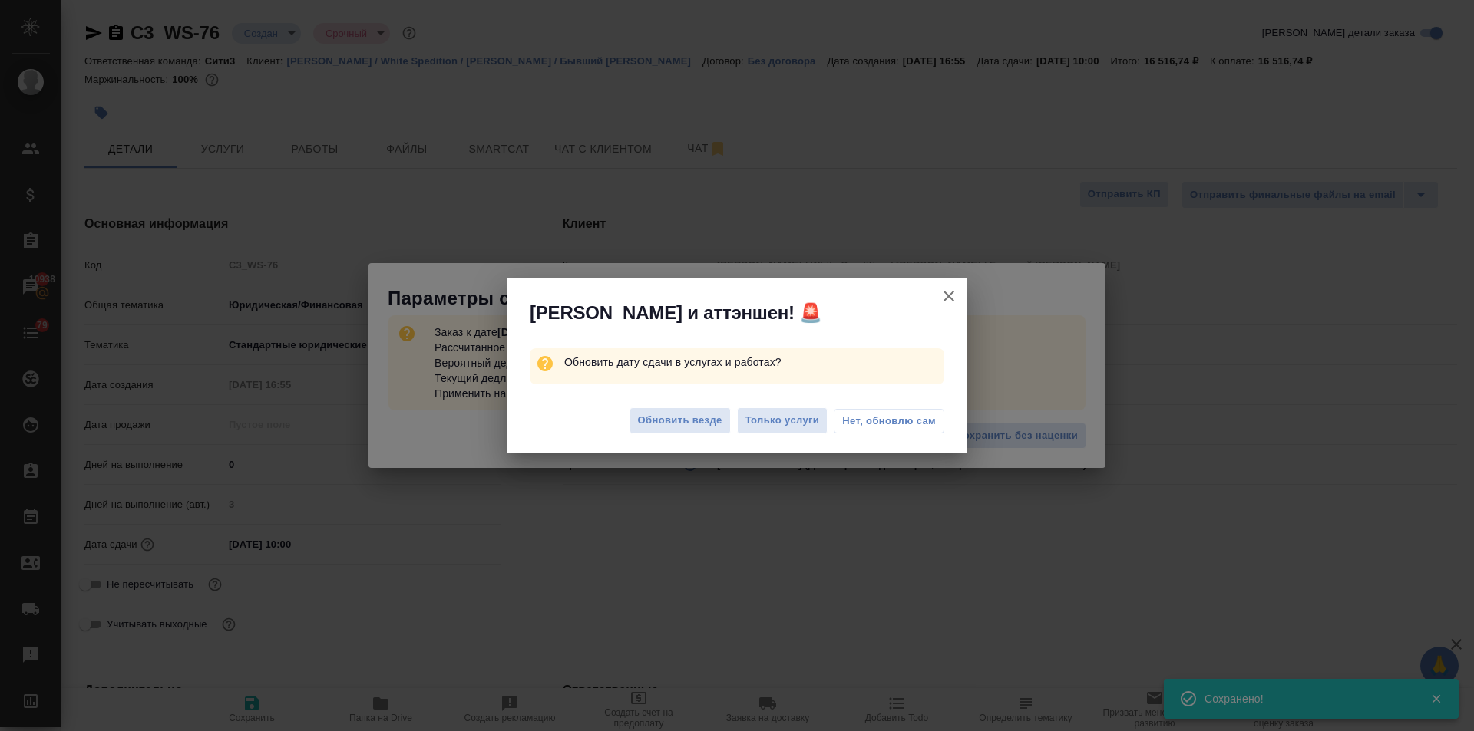
type textarea "x"
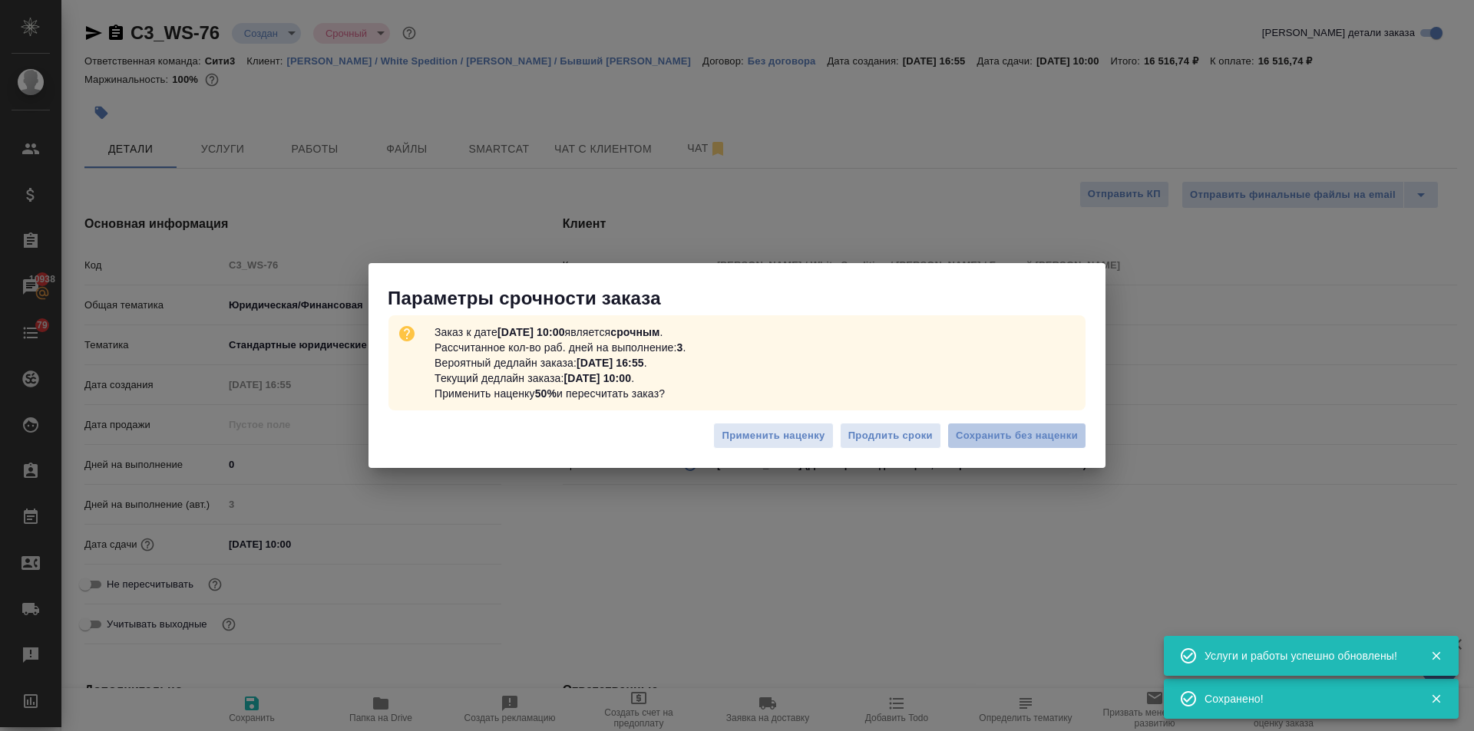
click at [982, 434] on span "Сохранить без наценки" at bounding box center [1017, 437] width 122 height 18
type textarea "x"
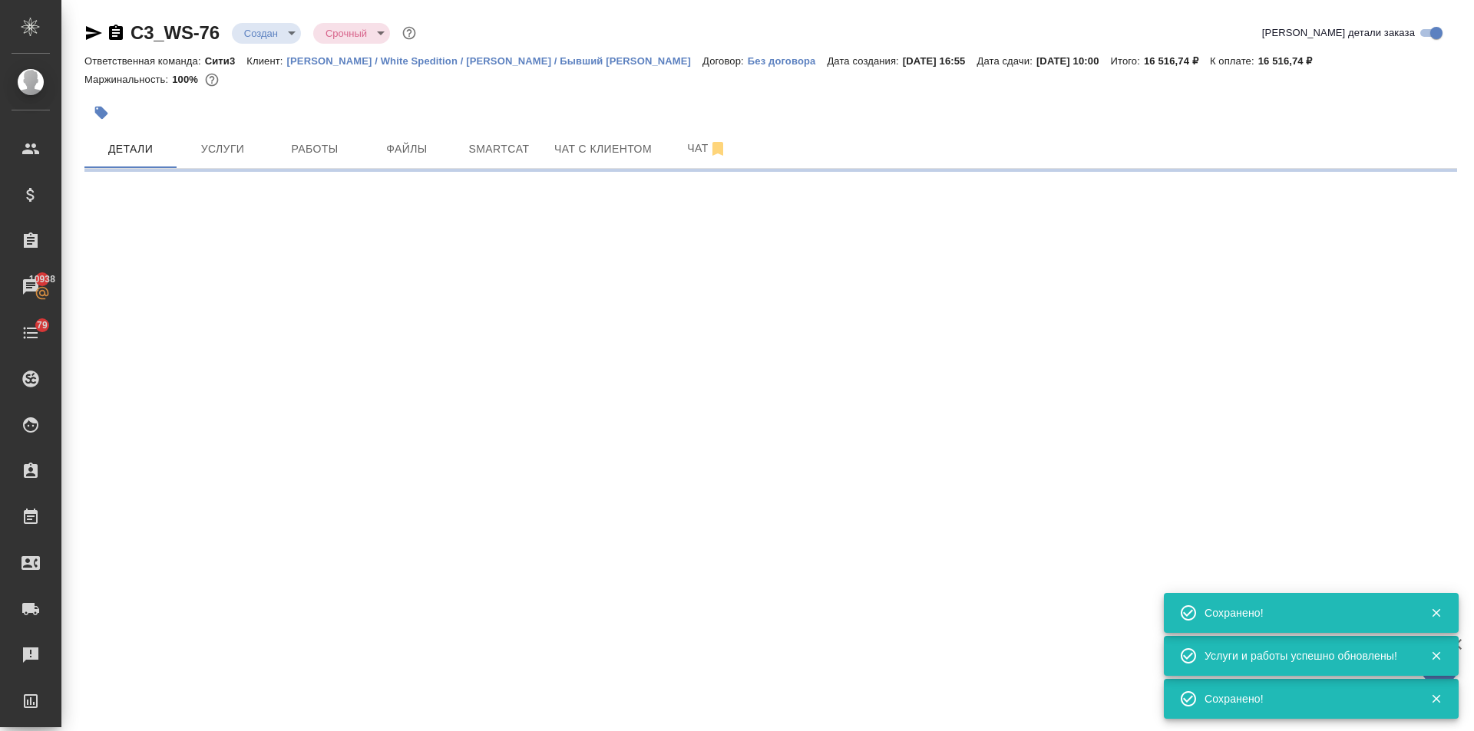
select select "RU"
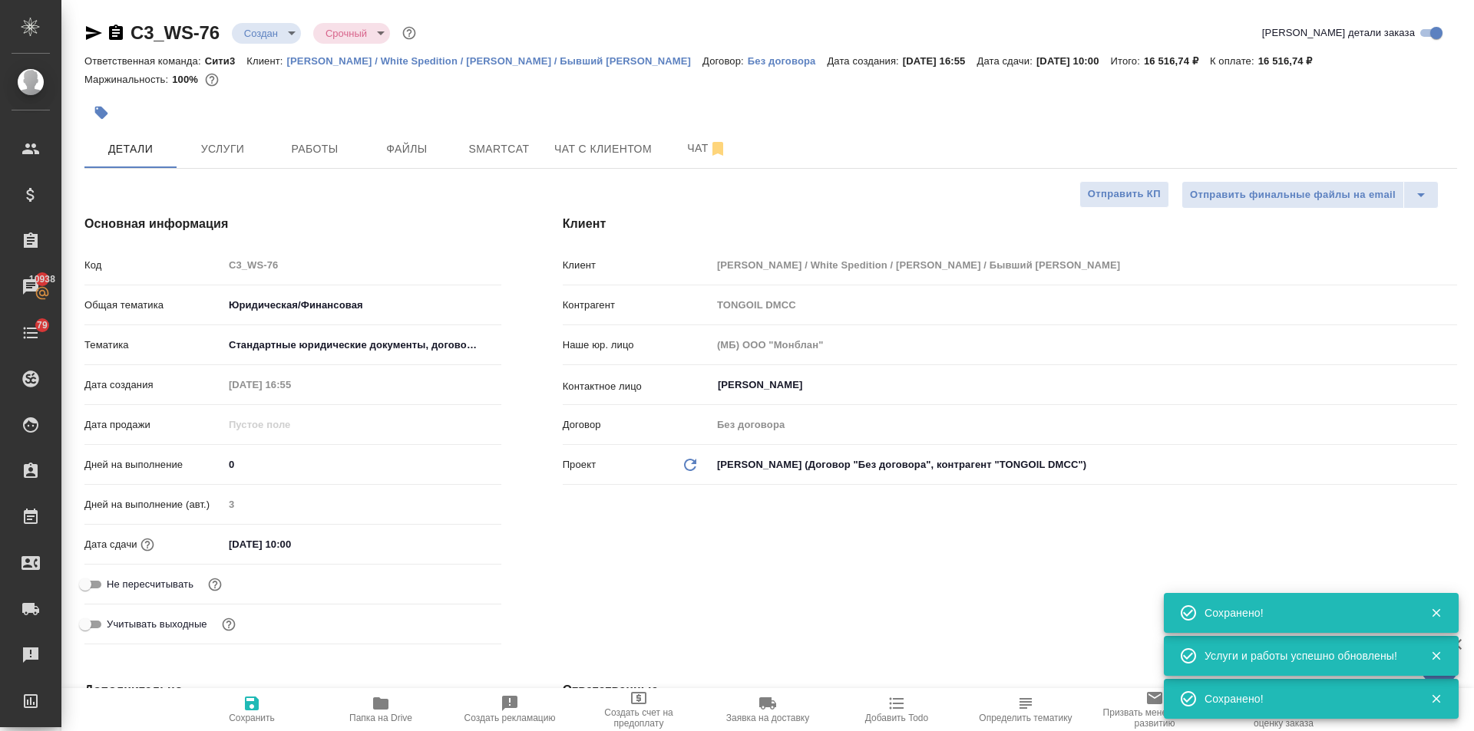
type textarea "x"
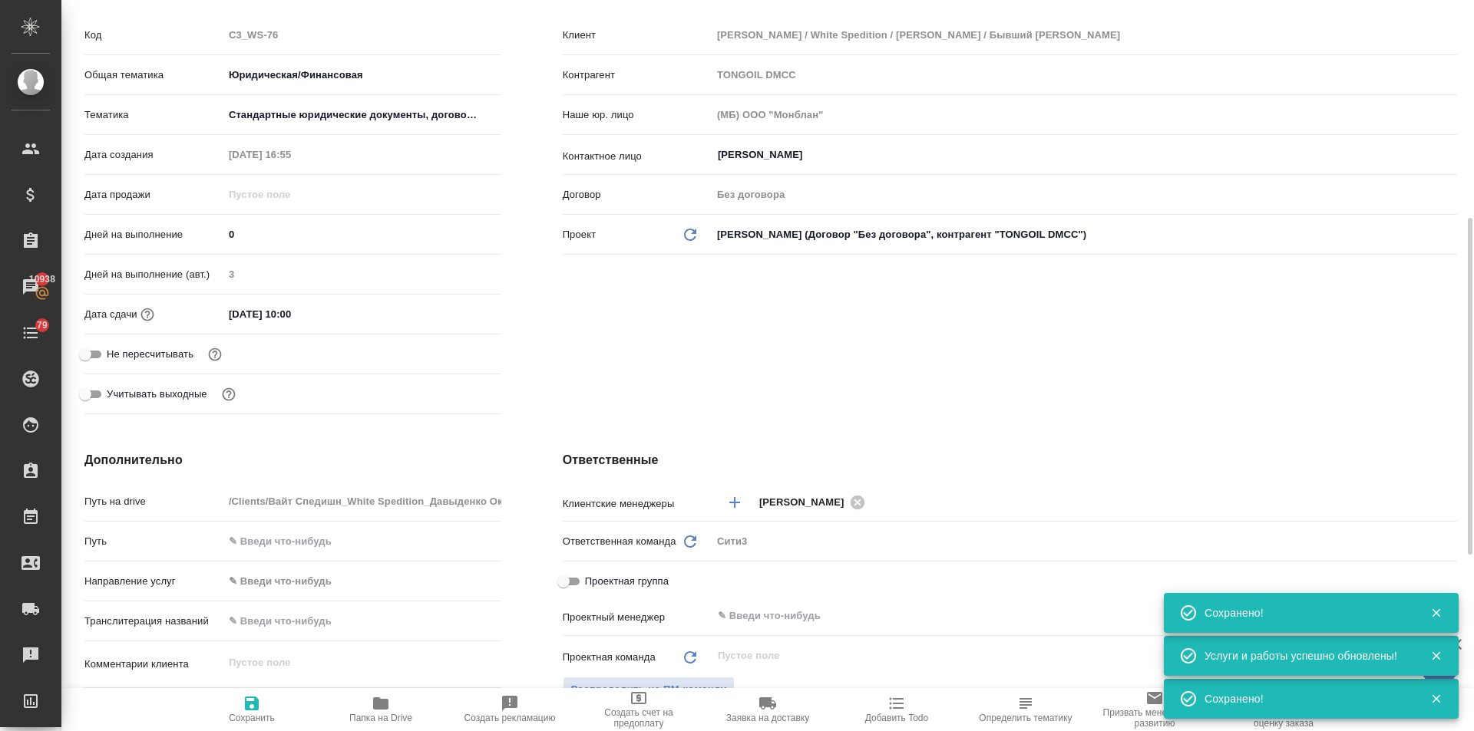
scroll to position [461, 0]
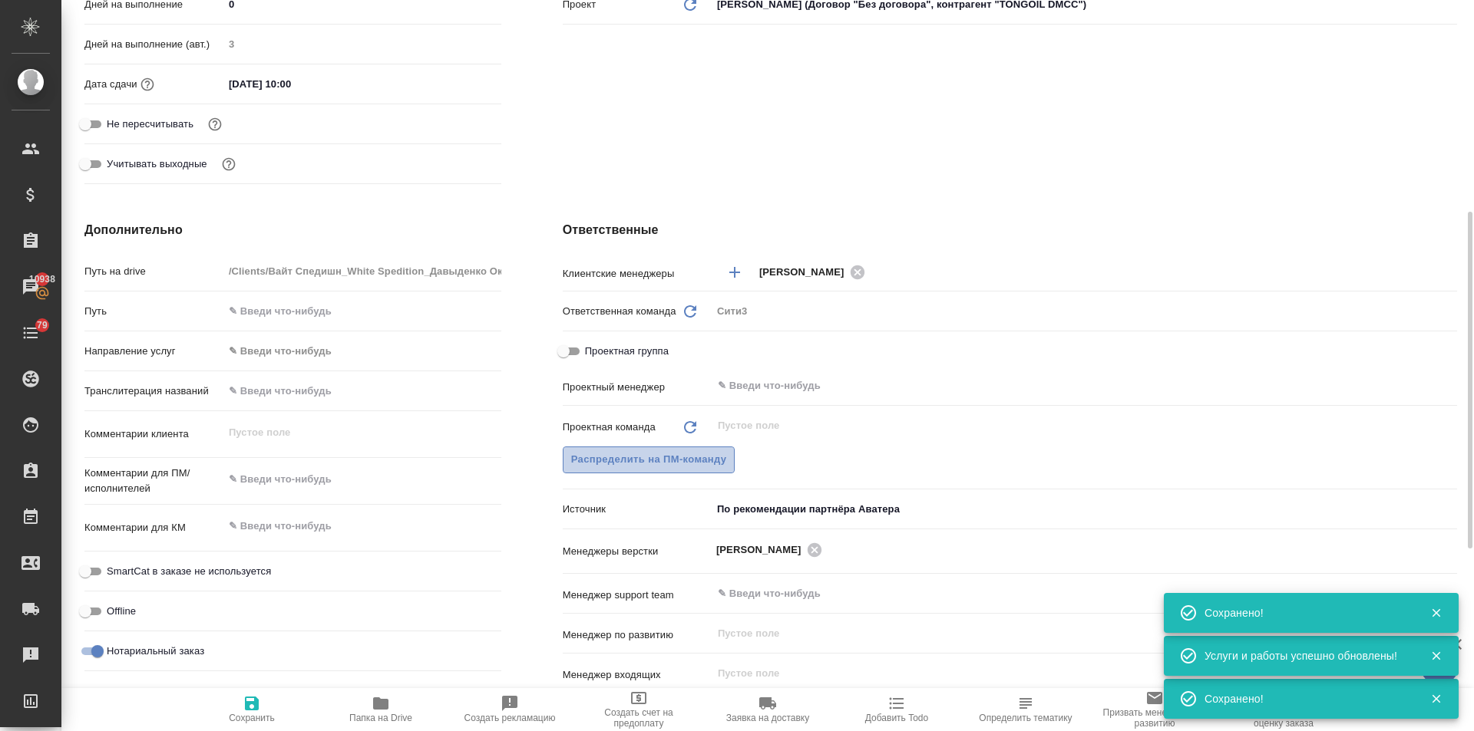
click at [671, 466] on span "Распределить на ПМ-команду" at bounding box center [649, 460] width 156 height 18
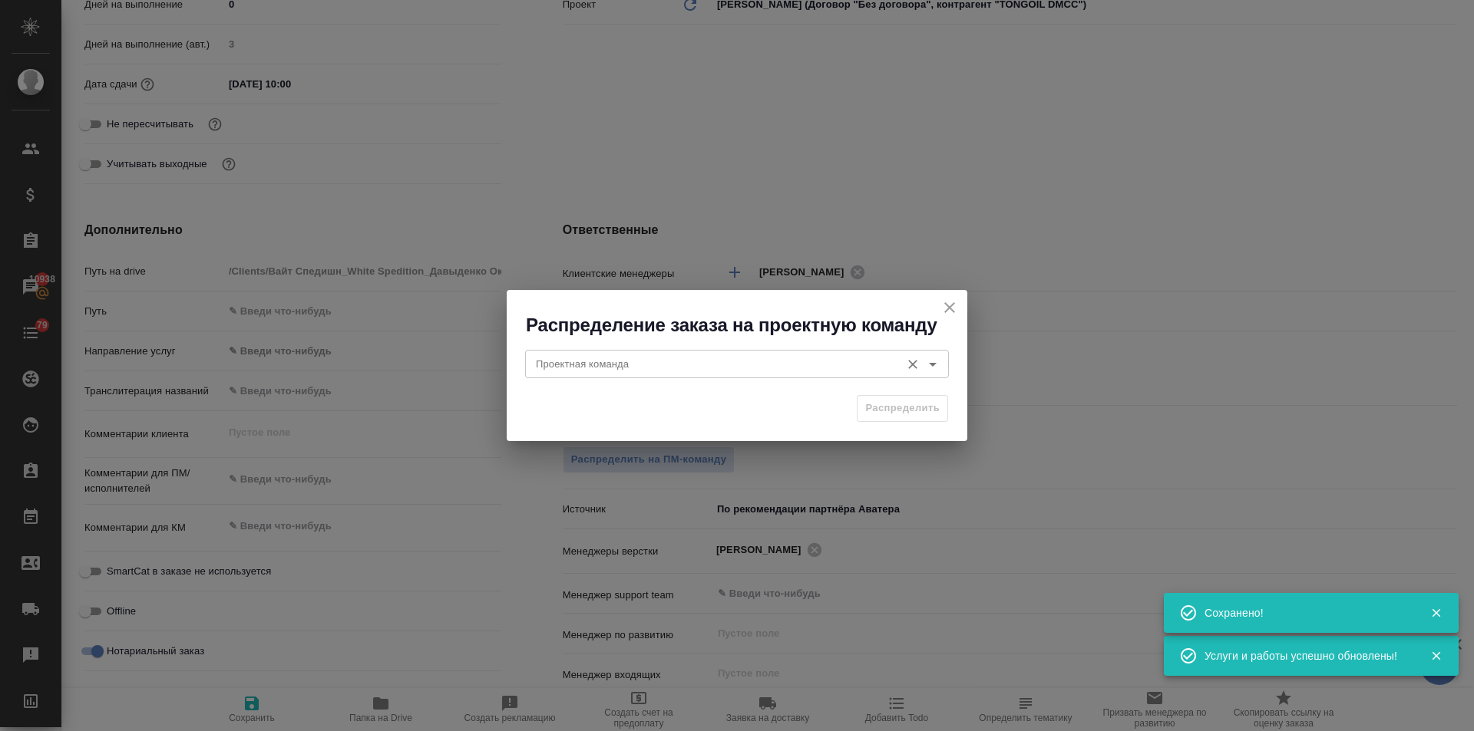
click at [586, 358] on input "Проектная команда" at bounding box center [711, 364] width 363 height 18
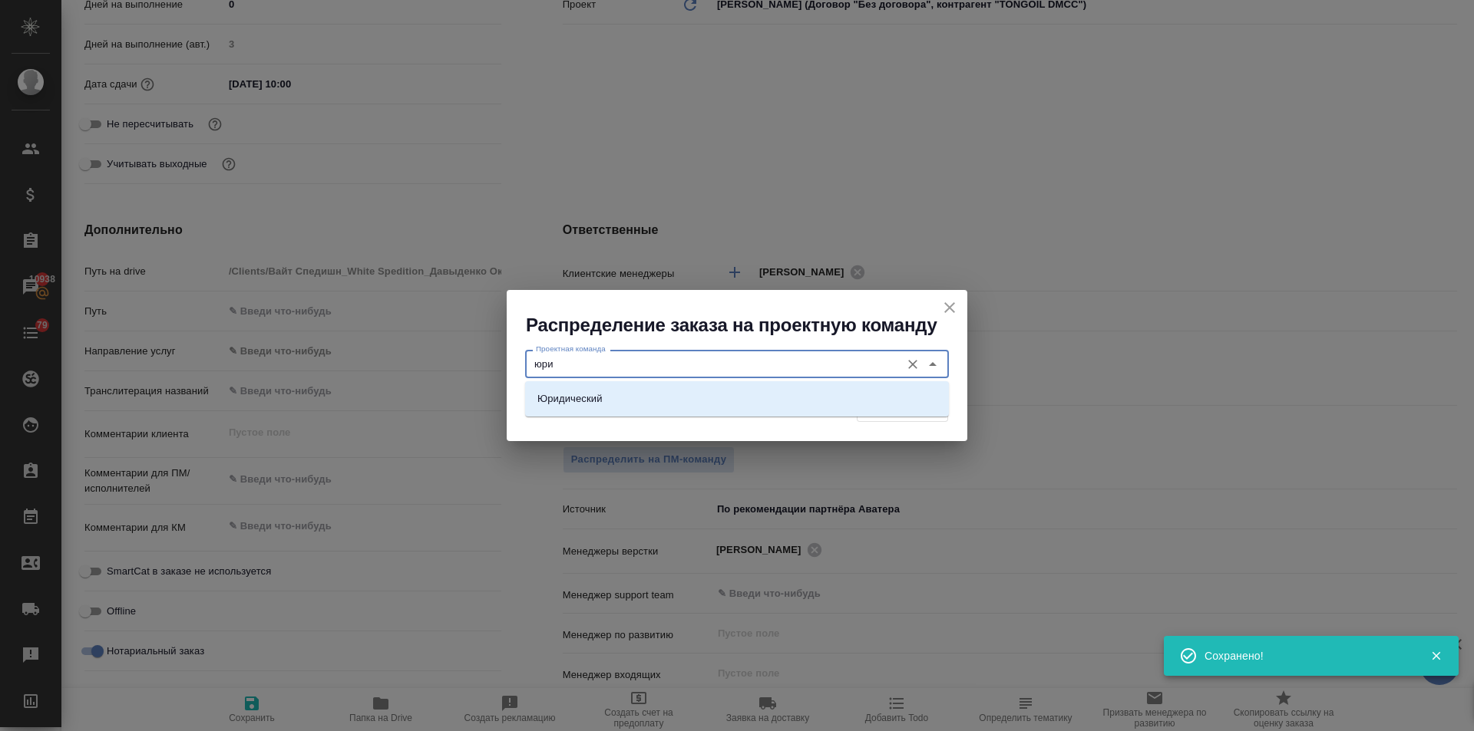
click at [618, 397] on li "Юридический" at bounding box center [737, 399] width 424 height 28
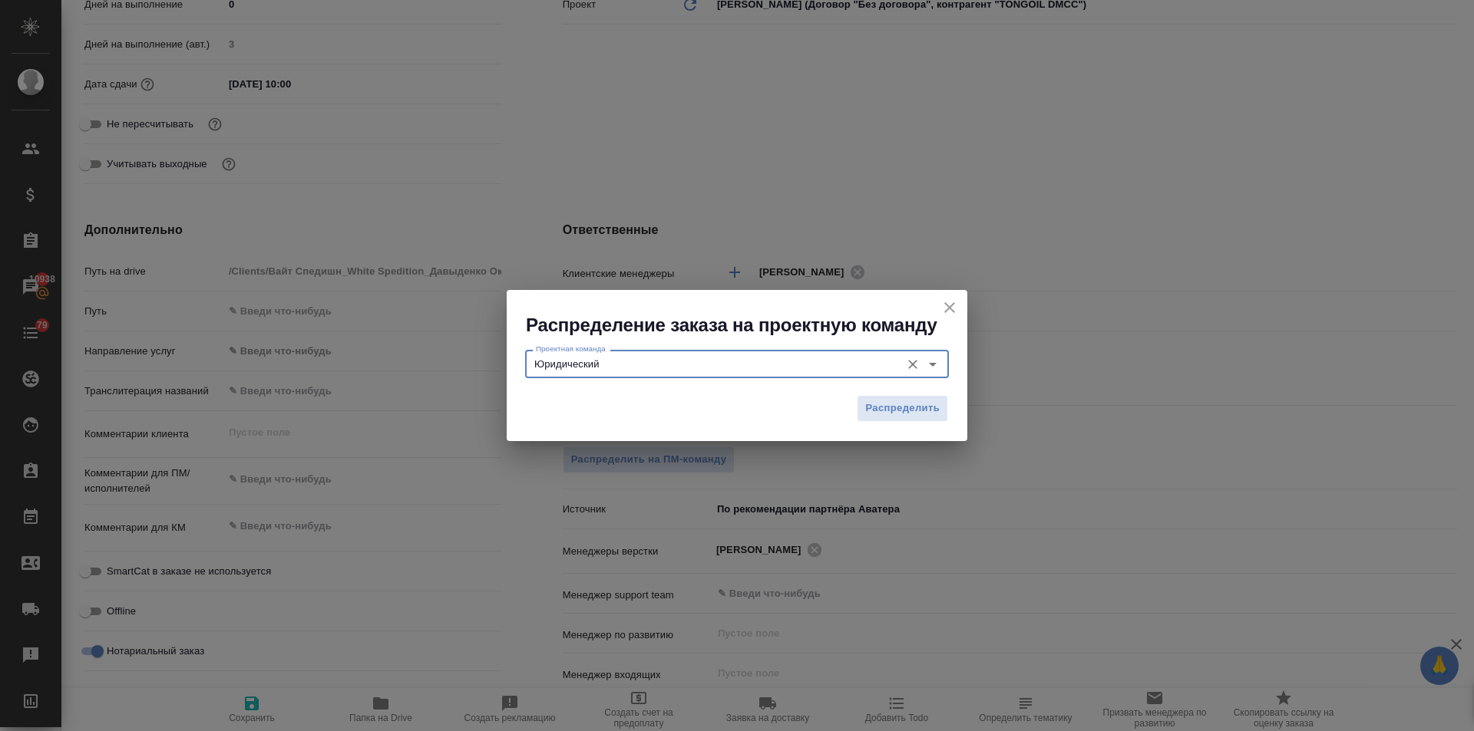
type input "Юридический"
click at [947, 411] on div "Распределить" at bounding box center [737, 415] width 461 height 54
click at [934, 411] on span "Распределить" at bounding box center [902, 409] width 74 height 18
type textarea "x"
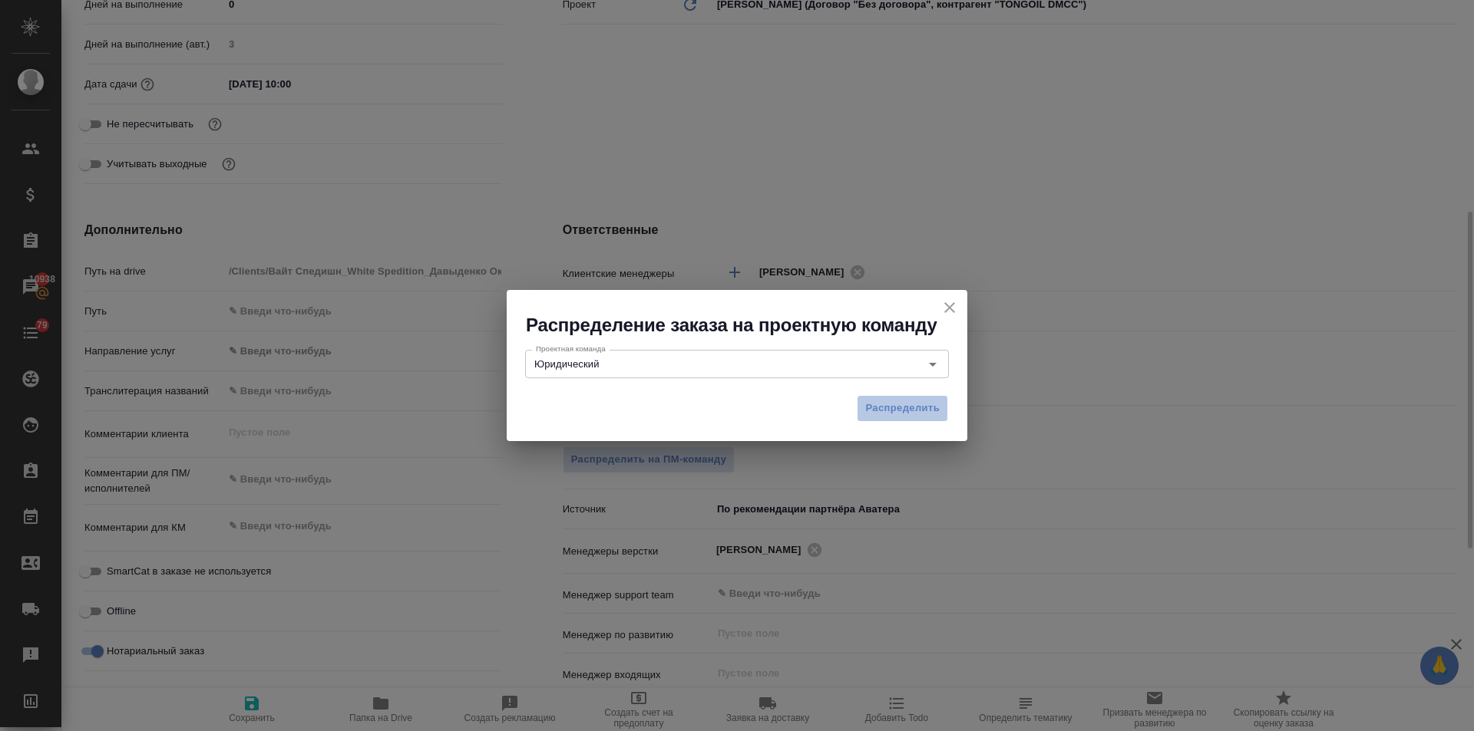
type textarea "x"
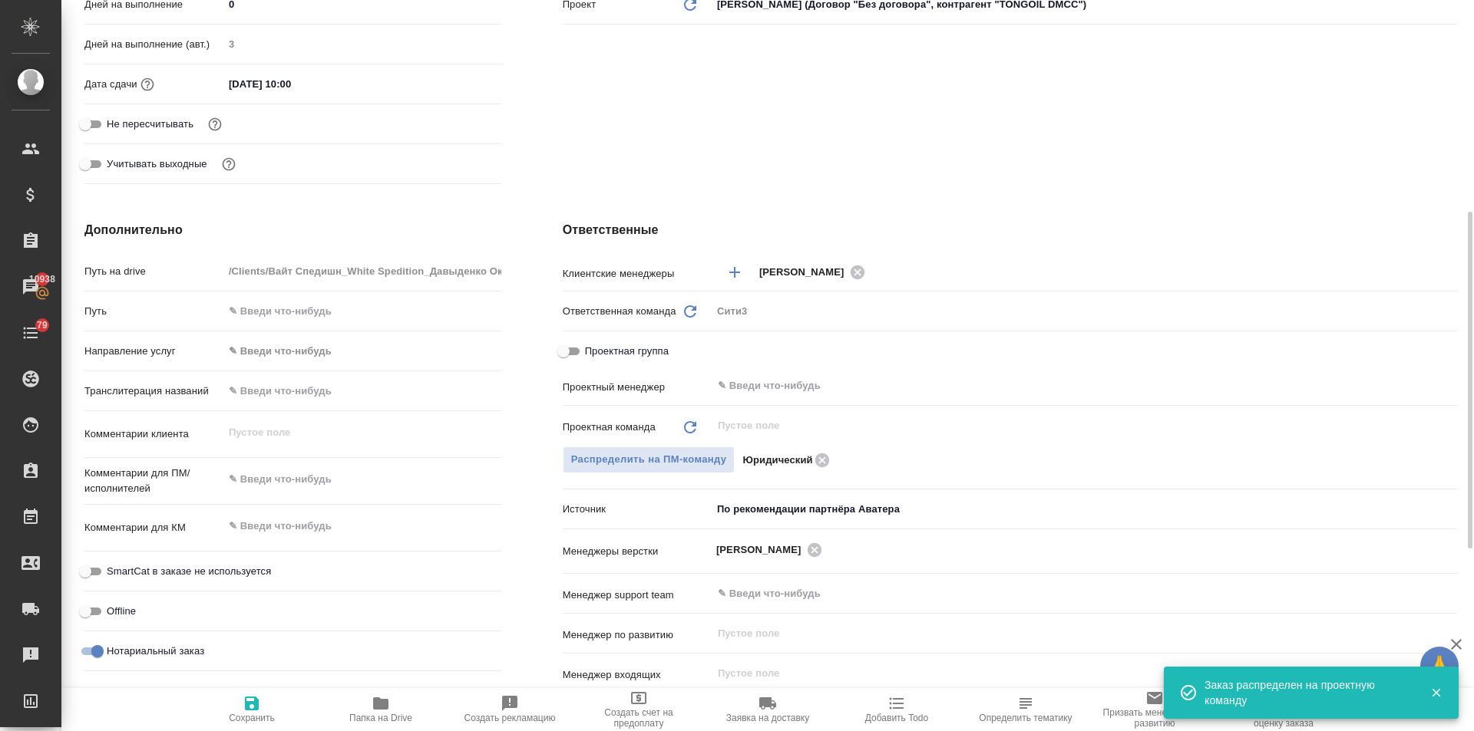
type textarea "x"
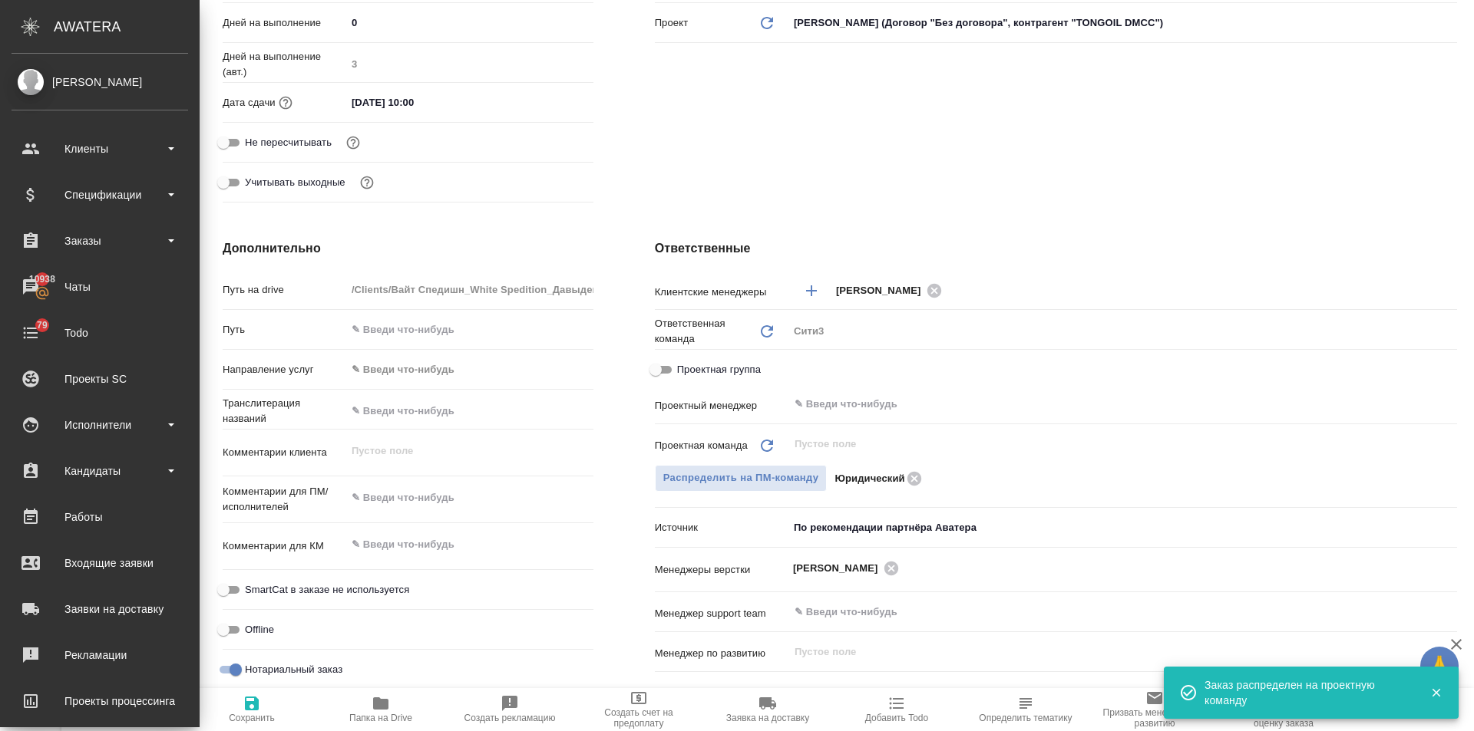
type textarea "x"
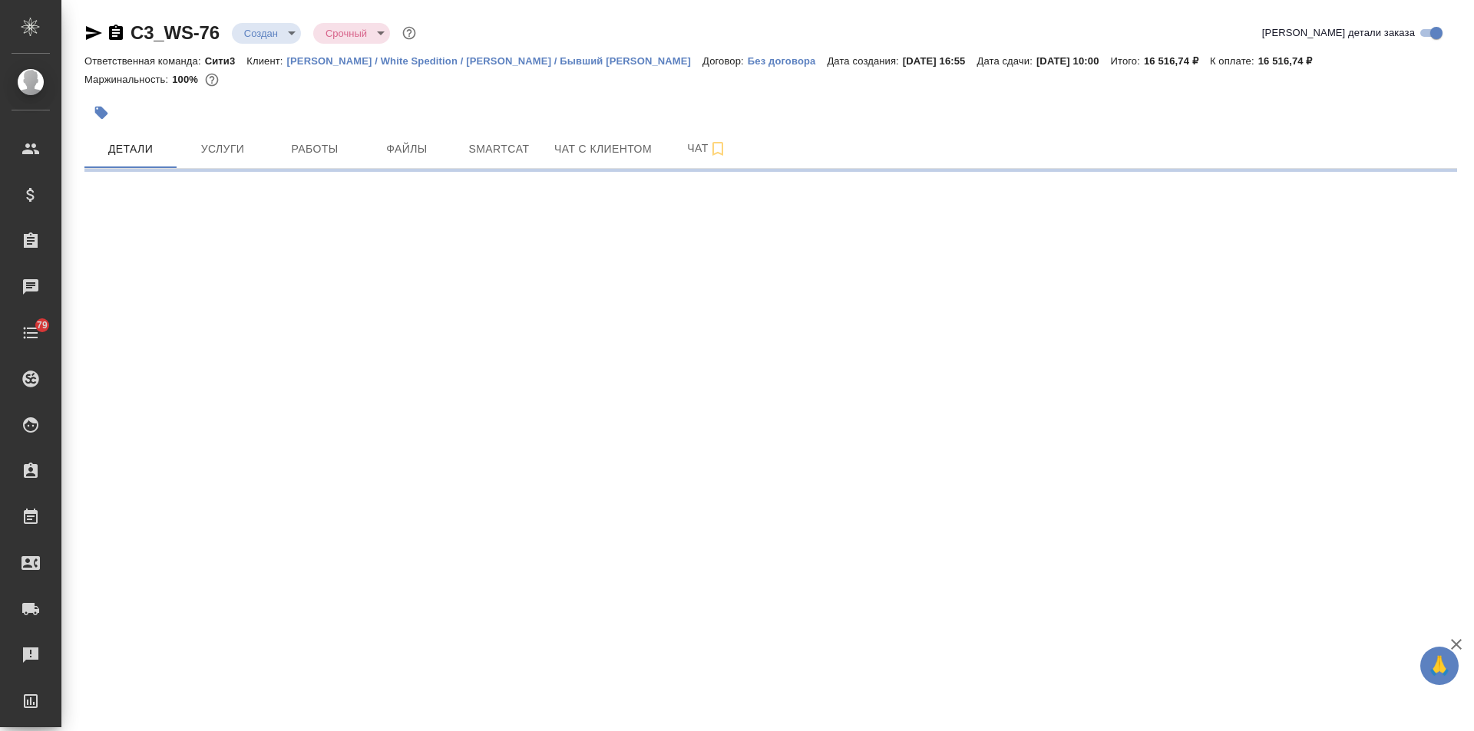
select select "RU"
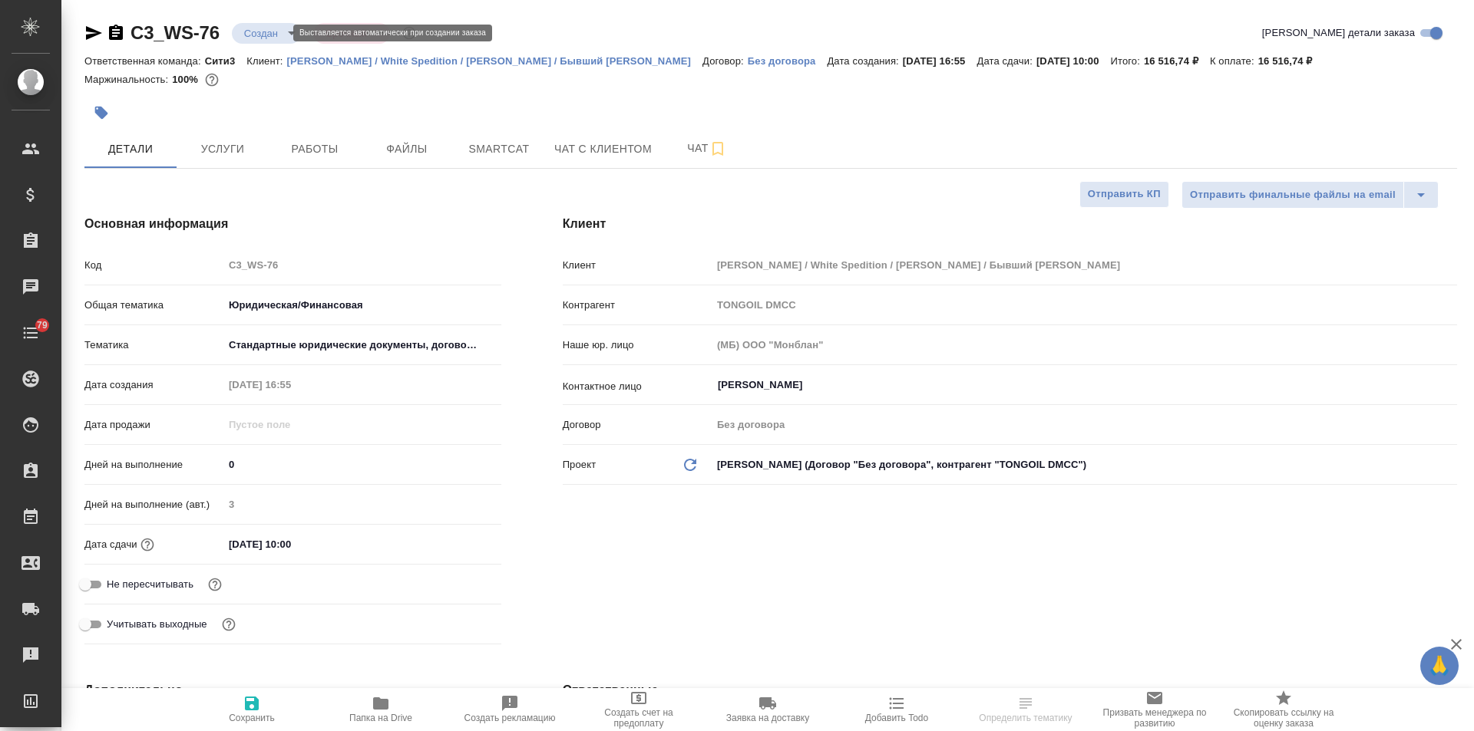
click at [276, 29] on body "🙏 .cls-1 fill:#fff; AWATERA [PERSON_NAME] Спецификации Заказы Чаты 79 Todo Прое…" at bounding box center [737, 365] width 1474 height 731
type textarea "x"
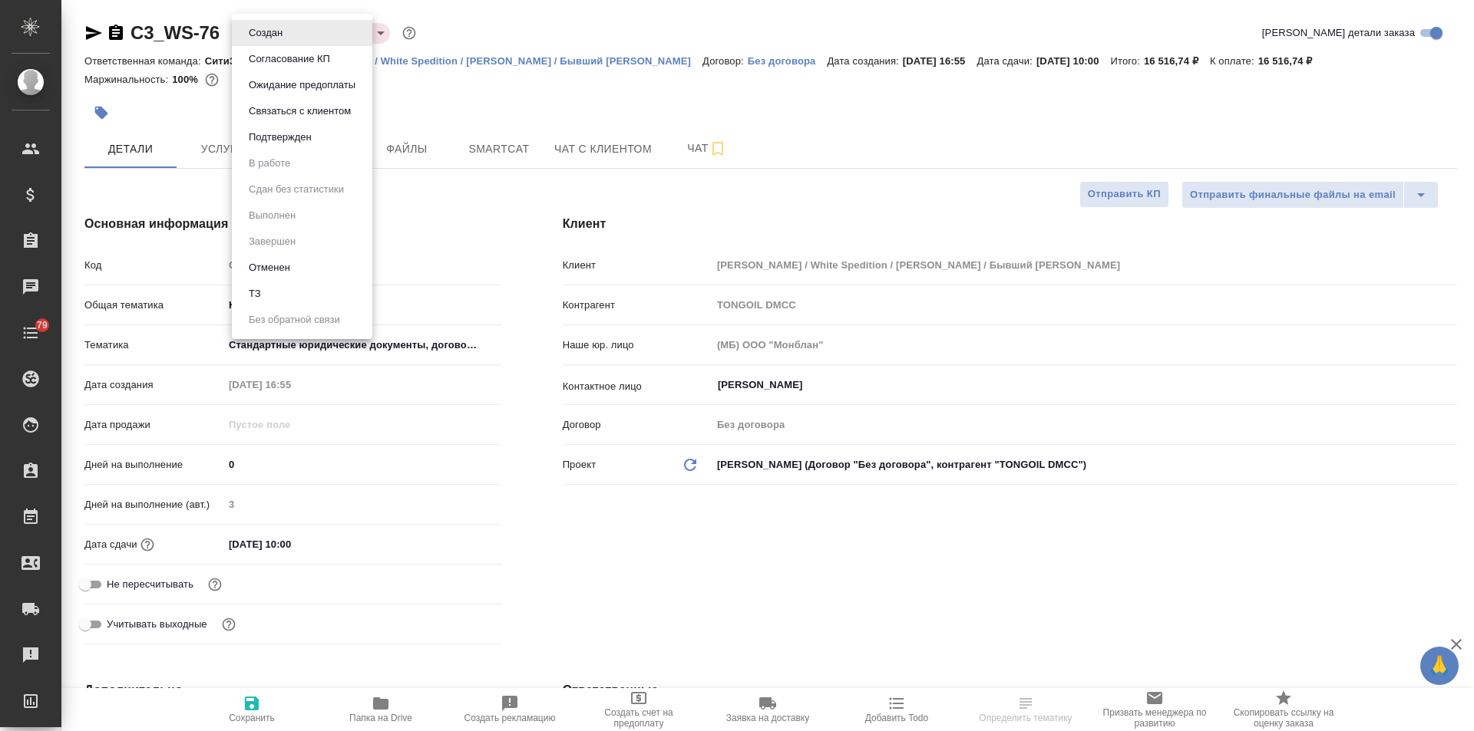
type textarea "x"
click at [272, 41] on button "Подтвержден" at bounding box center [265, 33] width 43 height 17
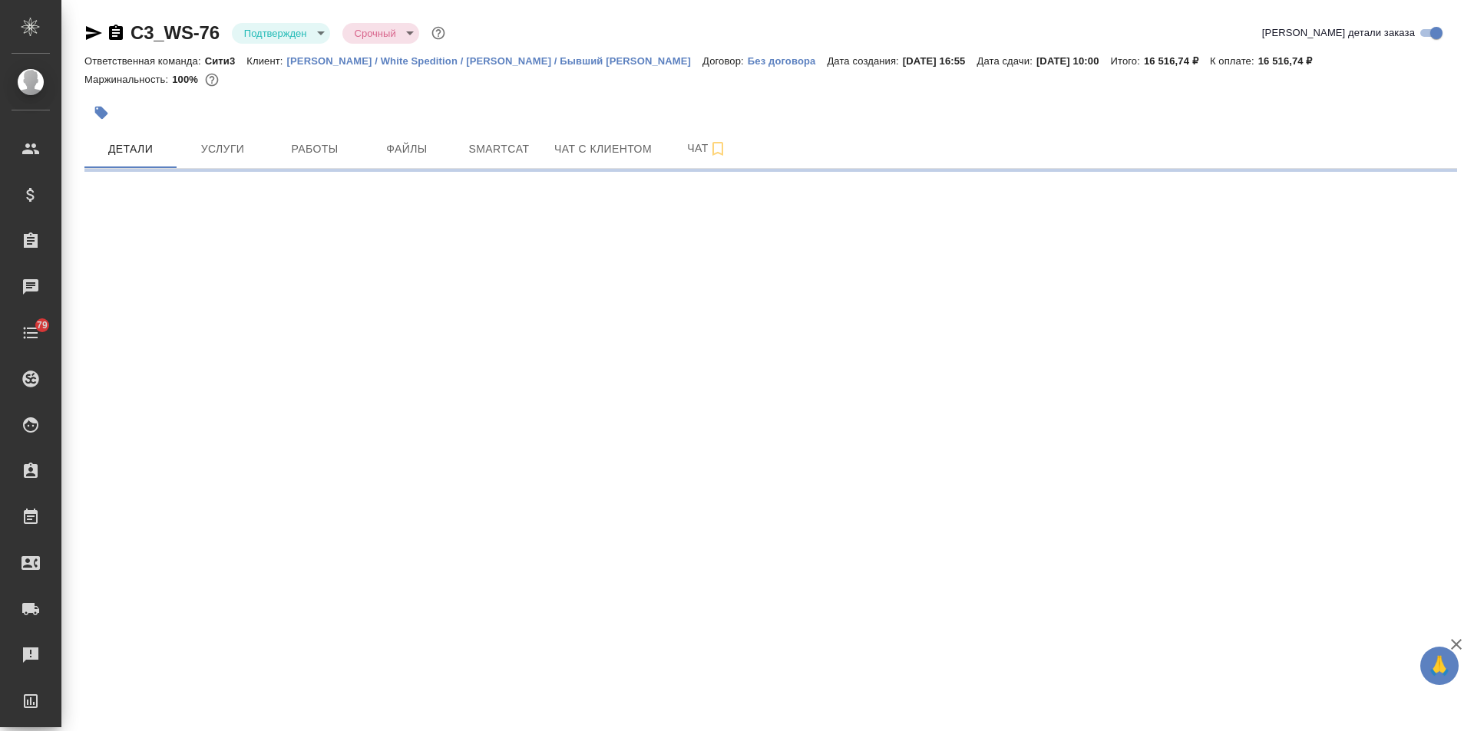
select select "RU"
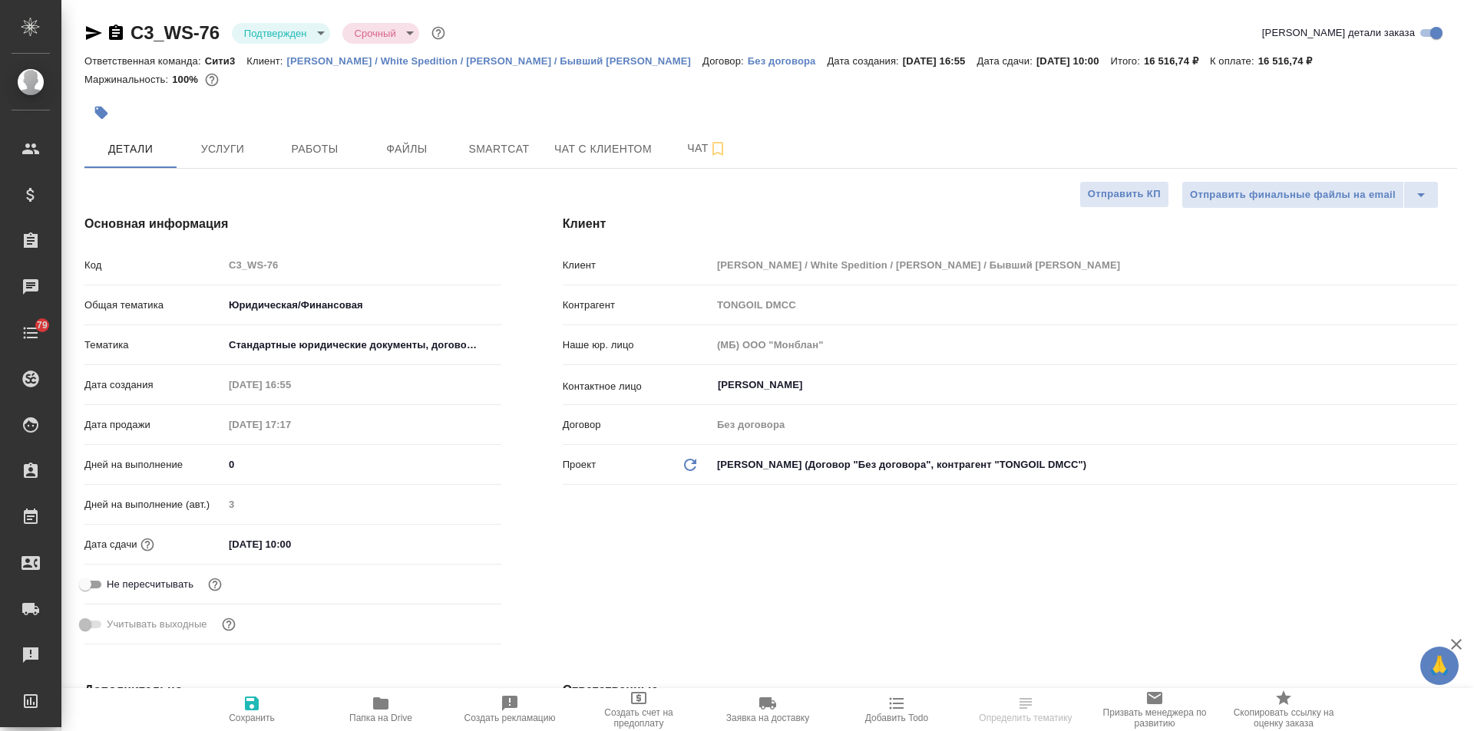
type textarea "x"
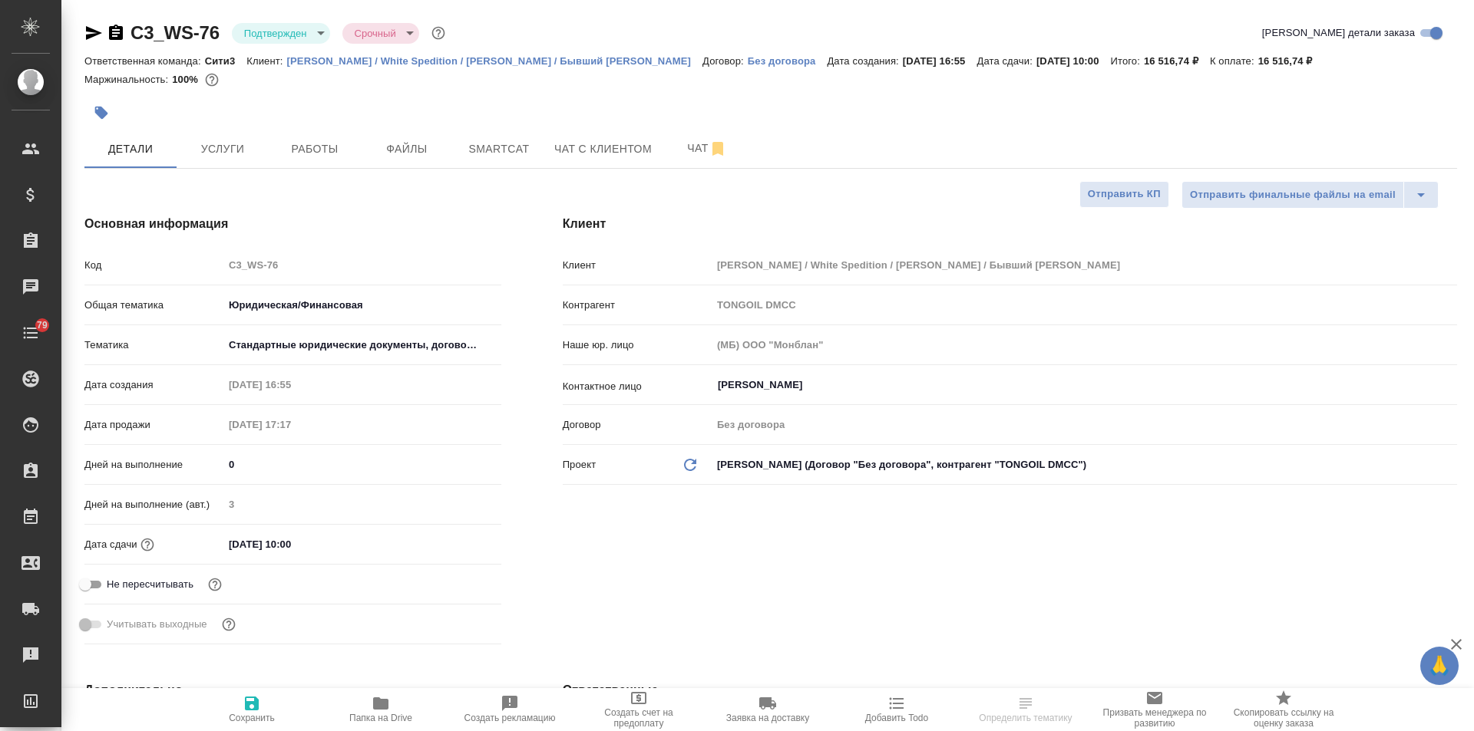
type textarea "x"
select select "RU"
type textarea "x"
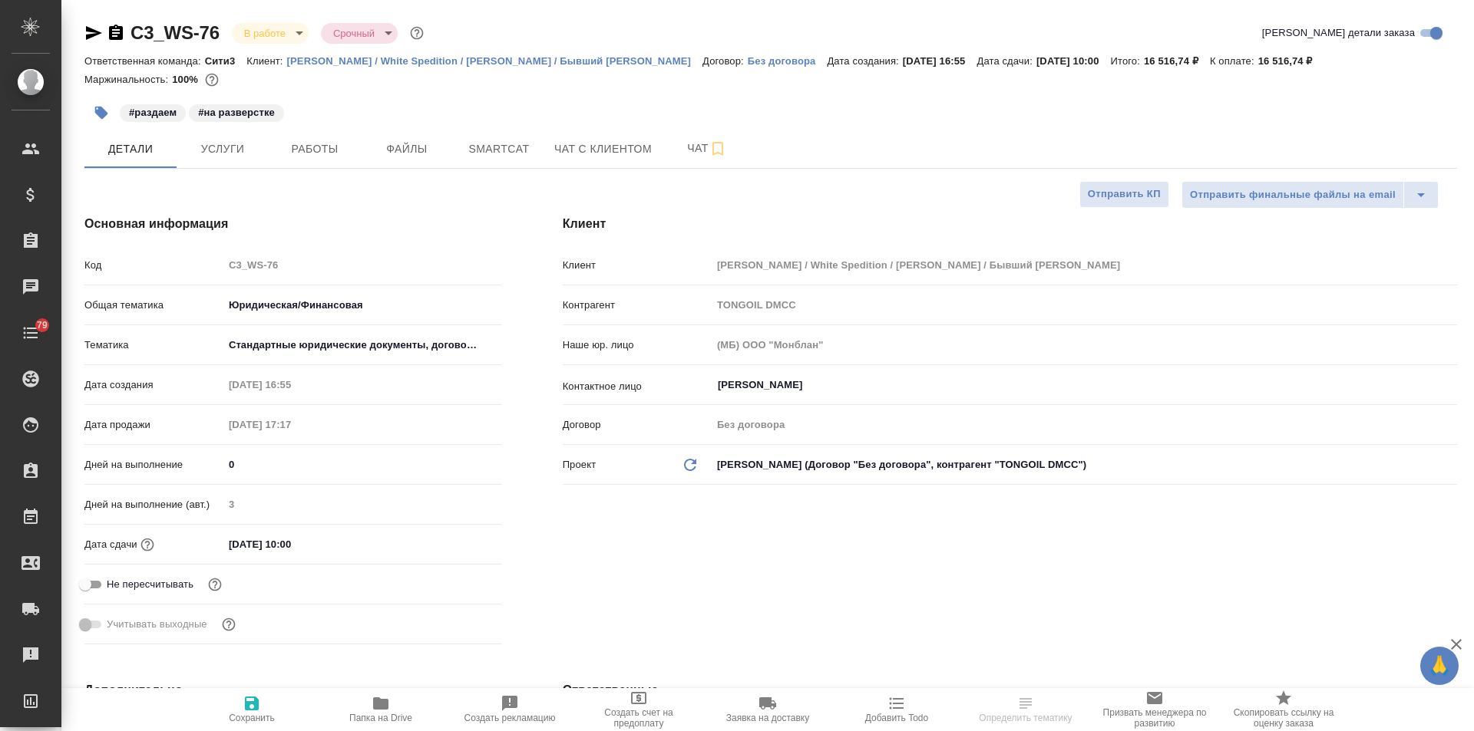
select select "RU"
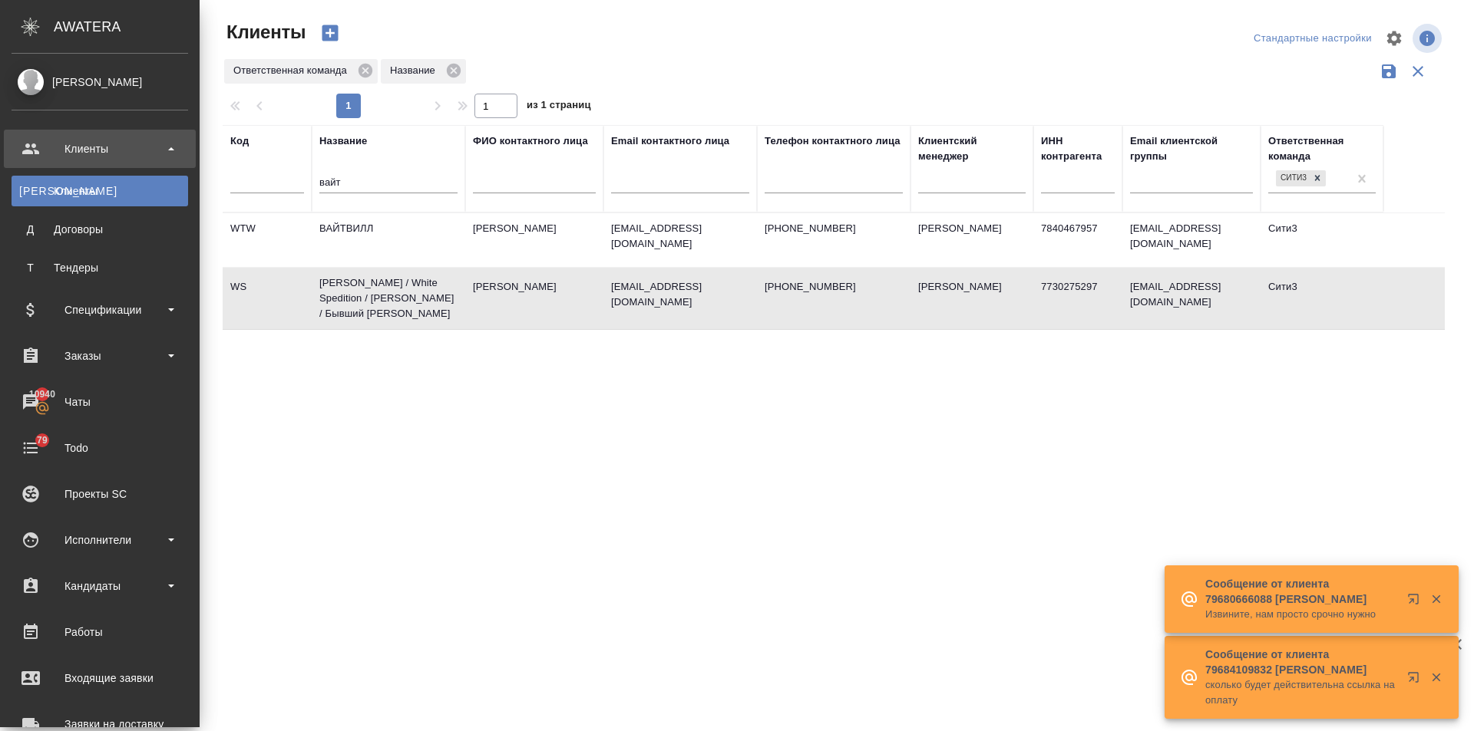
select select "RU"
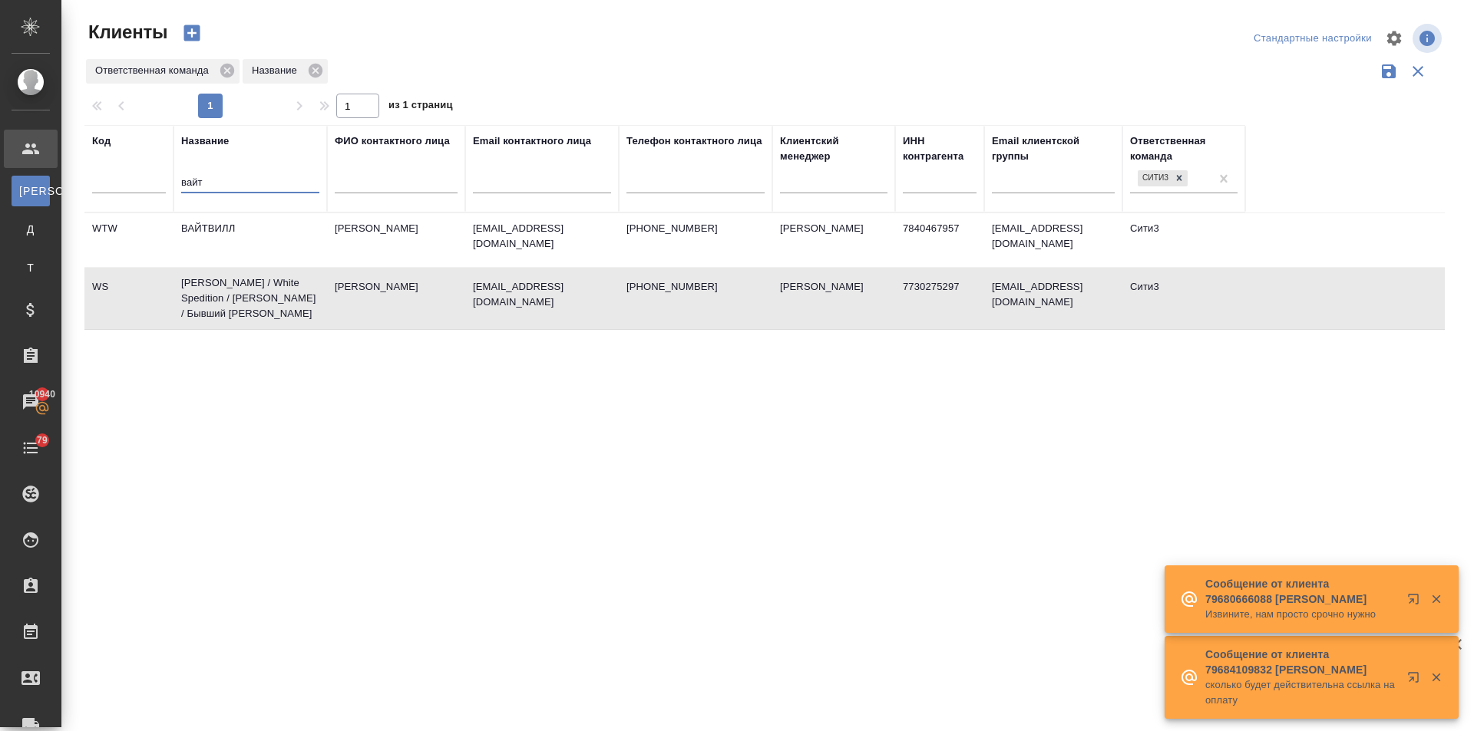
drag, startPoint x: 184, startPoint y: 187, endPoint x: 170, endPoint y: 188, distance: 14.7
click at [170, 188] on tr "Код Название вайт ФИО контактного лица Email контактного лица Телефон контактно…" at bounding box center [664, 168] width 1160 height 87
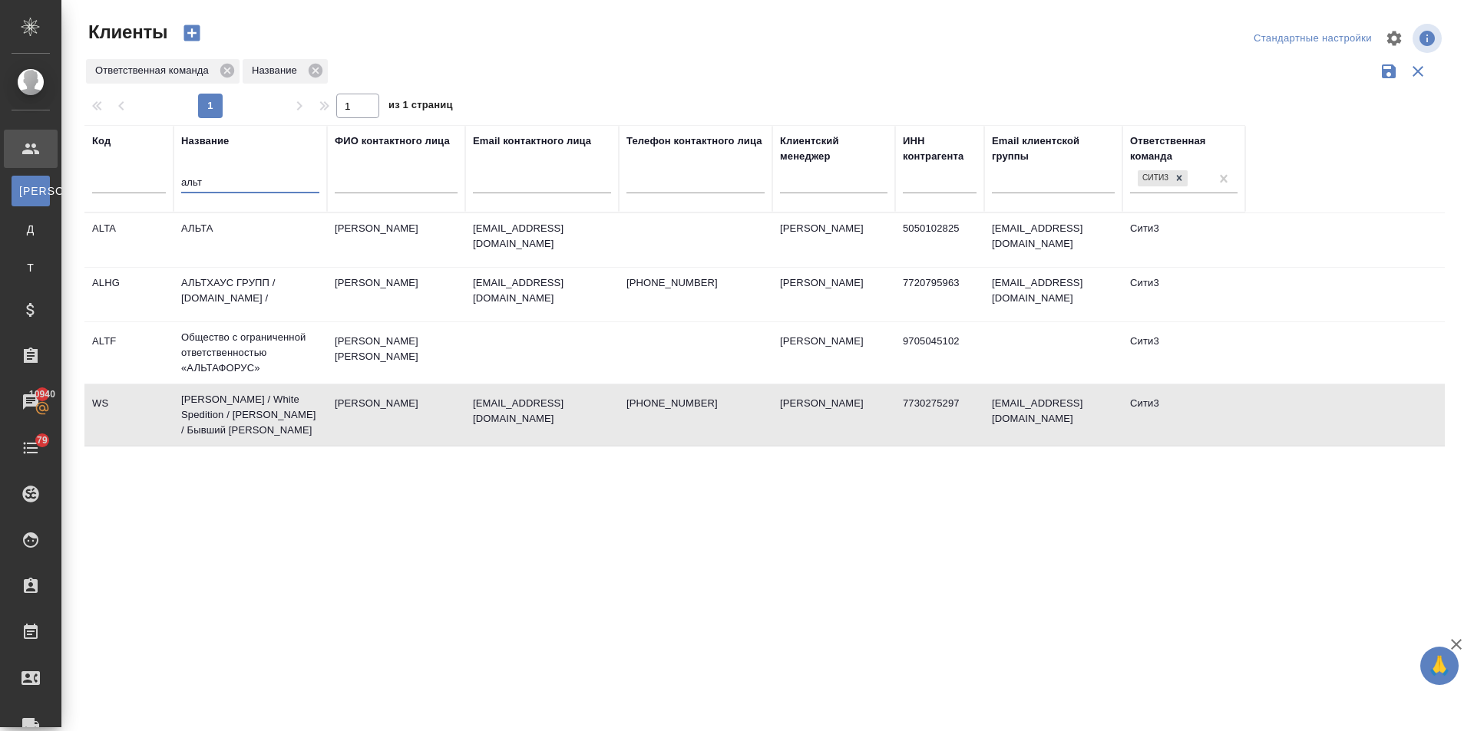
type input "альт"
click at [239, 267] on td "АЛЬТХАУС ГРУПП / [DOMAIN_NAME] /" at bounding box center [250, 240] width 154 height 54
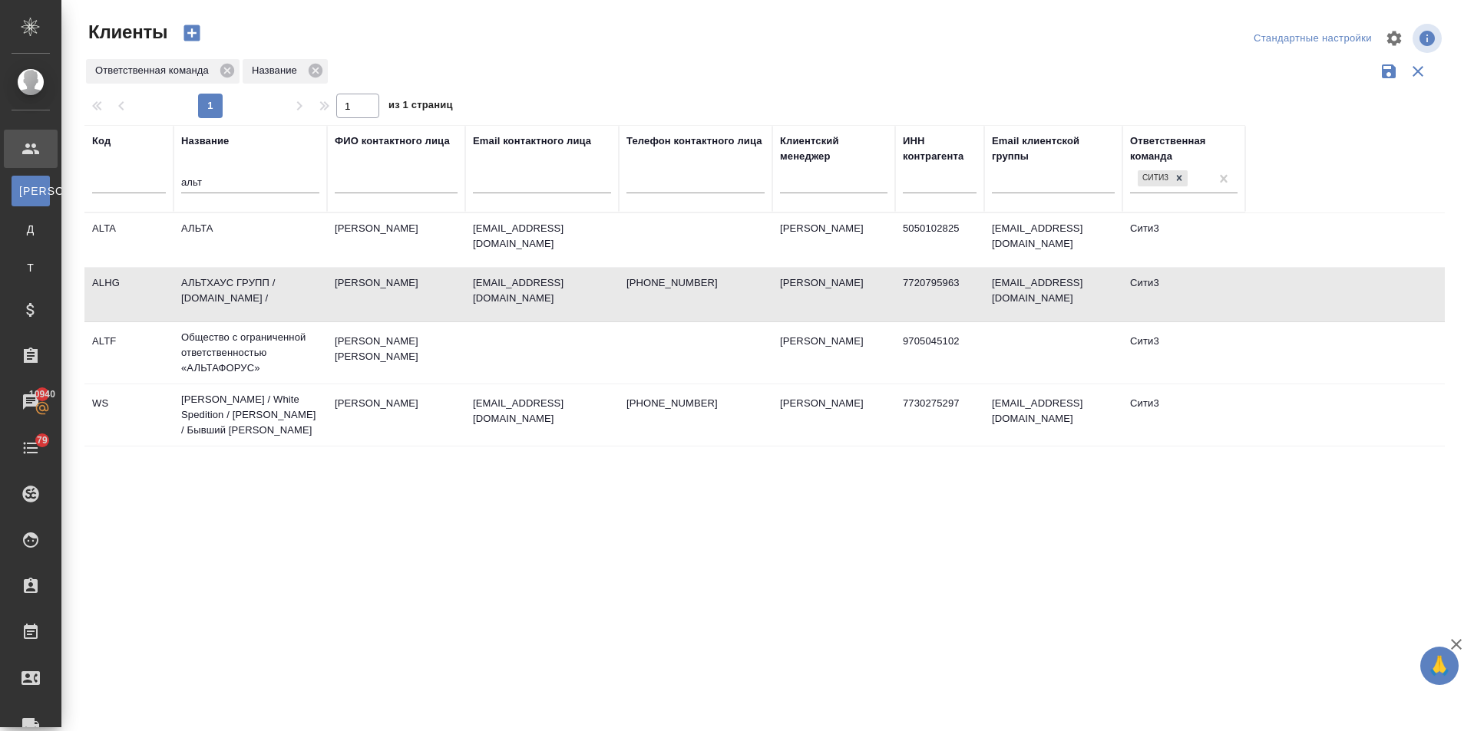
click at [239, 267] on td "АЛЬТХАУС ГРУПП / [DOMAIN_NAME] /" at bounding box center [250, 240] width 154 height 54
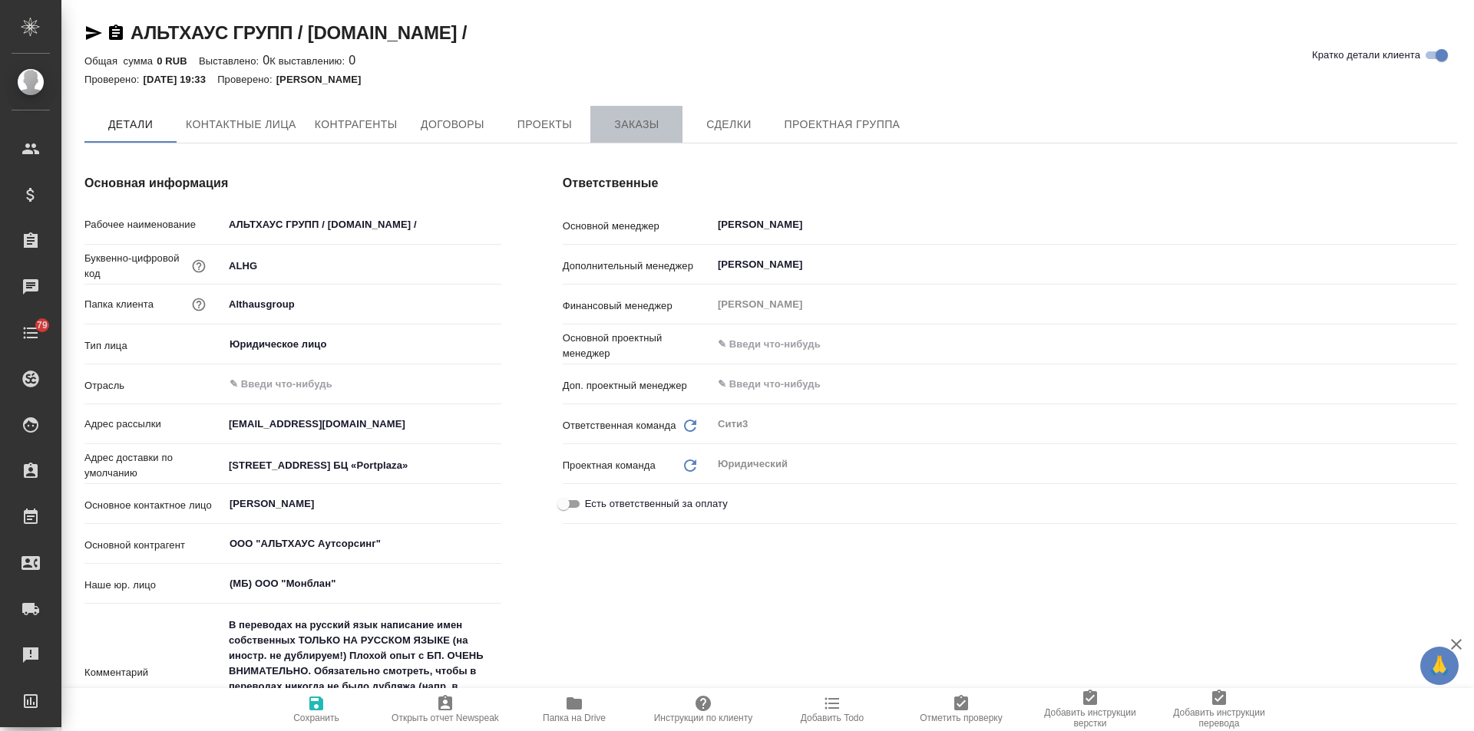
click at [632, 118] on span "Заказы" at bounding box center [636, 124] width 74 height 19
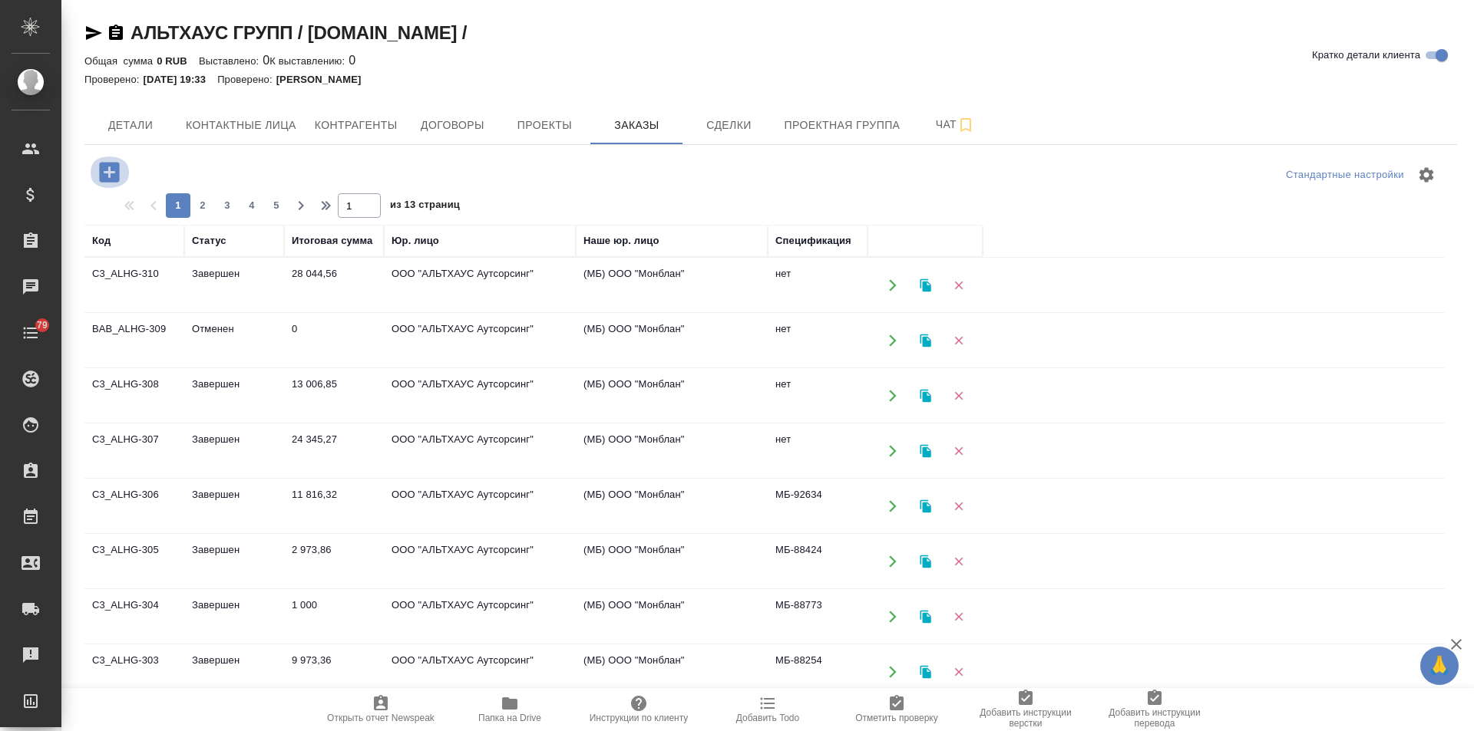
click at [101, 169] on icon "button" at bounding box center [109, 172] width 20 height 20
click at [107, 177] on icon "button" at bounding box center [109, 172] width 20 height 20
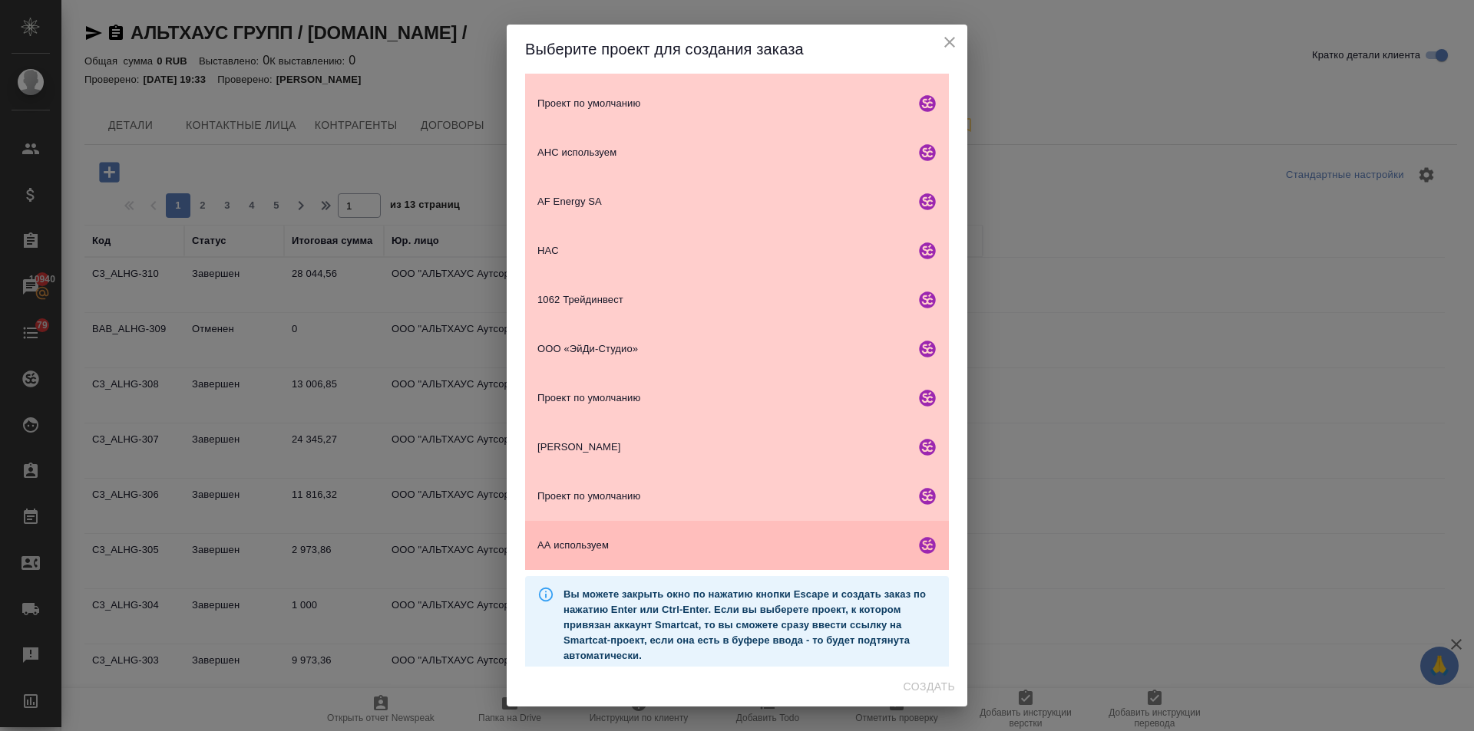
scroll to position [223, 0]
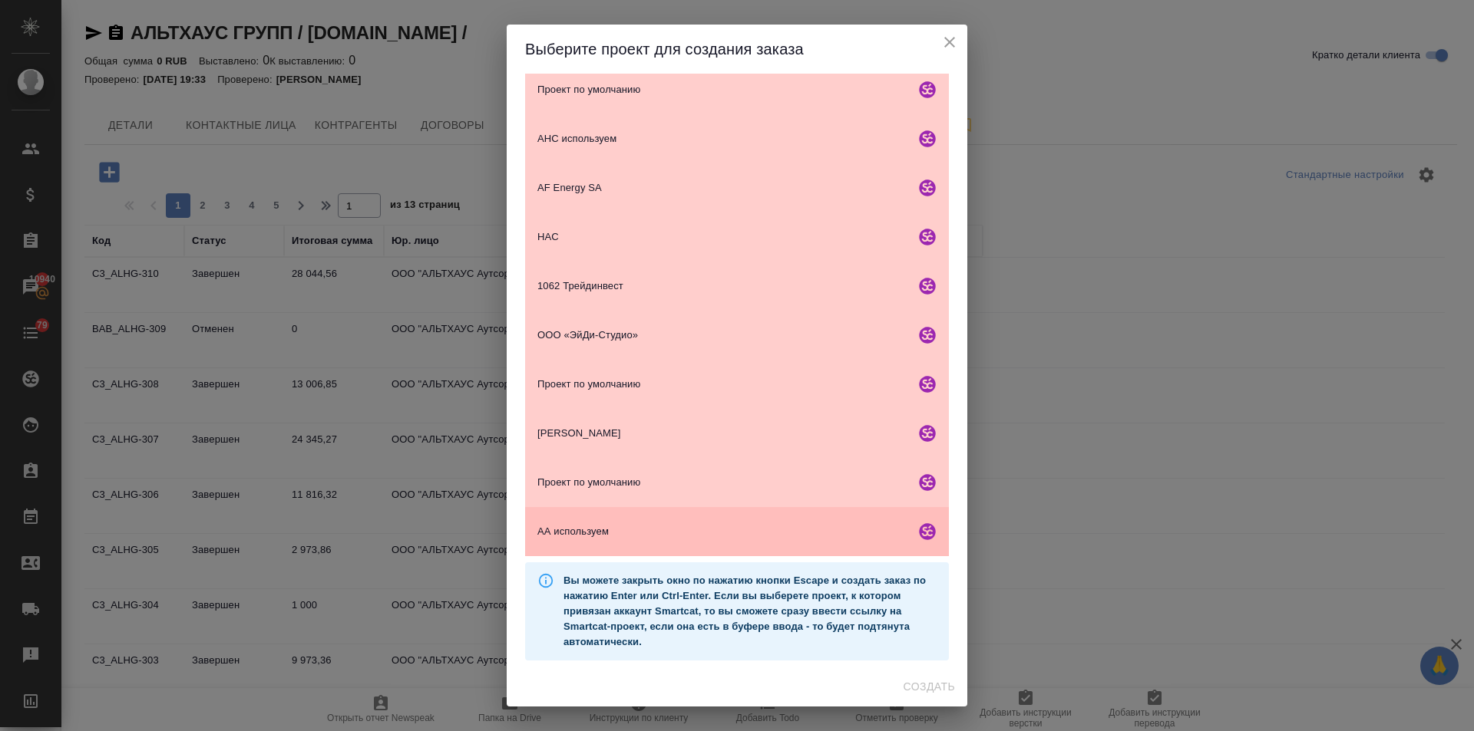
click at [600, 527] on span "АА используем" at bounding box center [722, 531] width 371 height 15
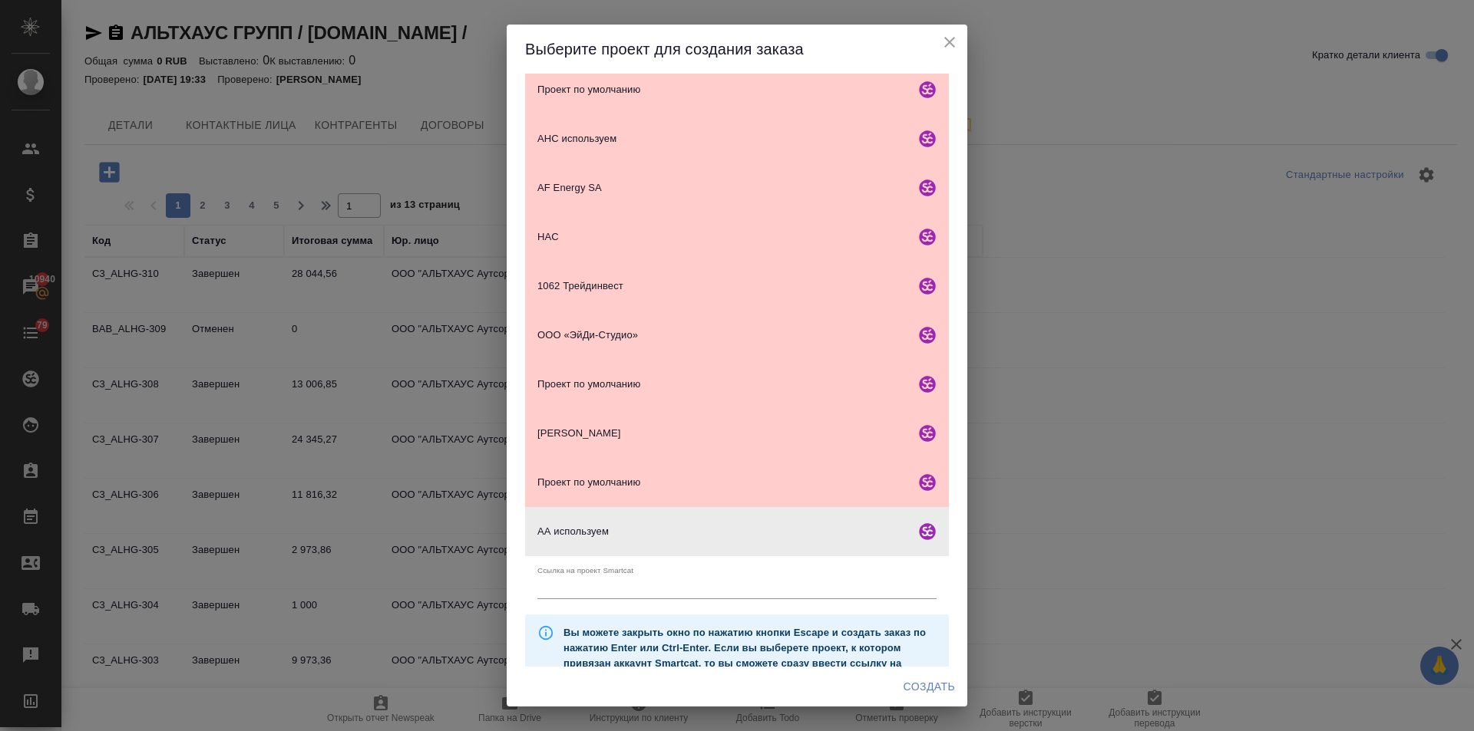
click at [929, 681] on span "Создать" at bounding box center [928, 687] width 51 height 19
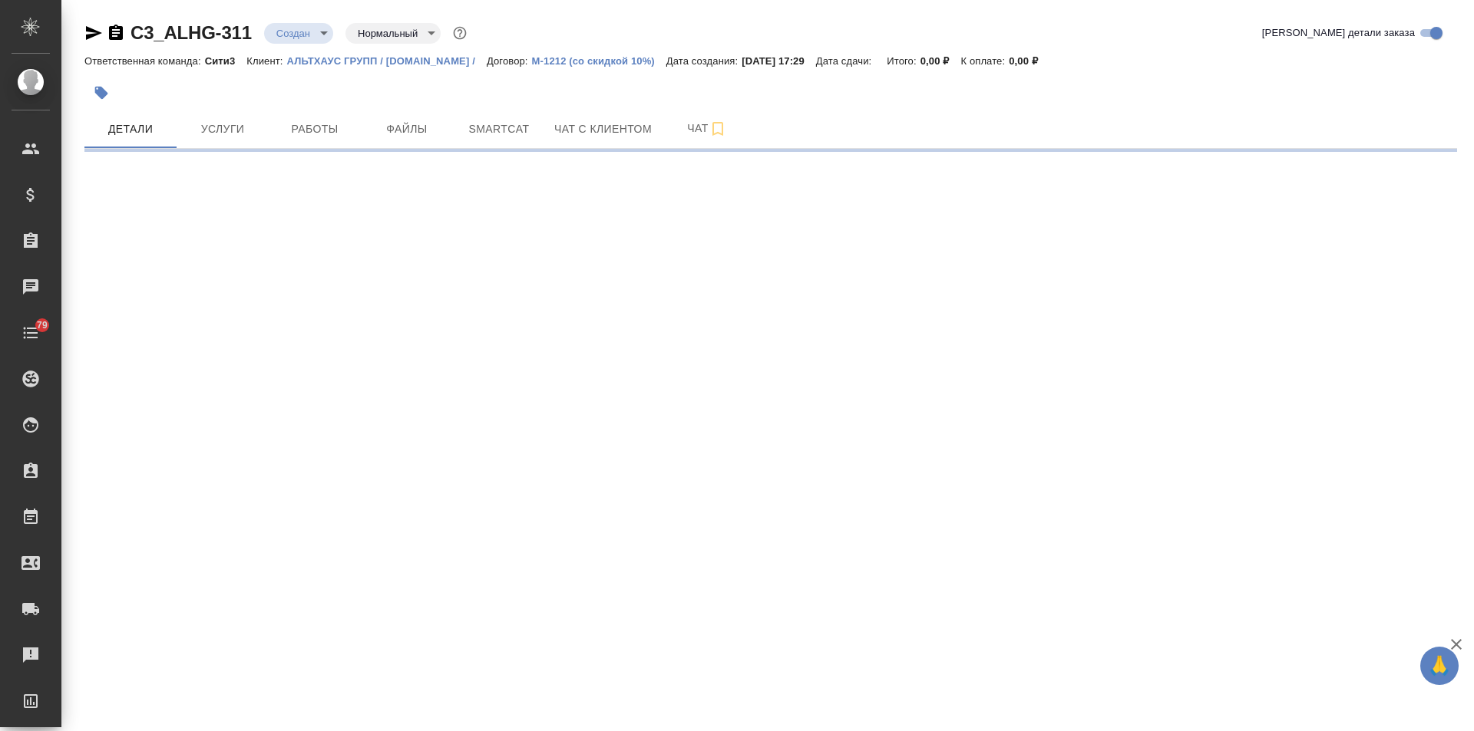
select select "RU"
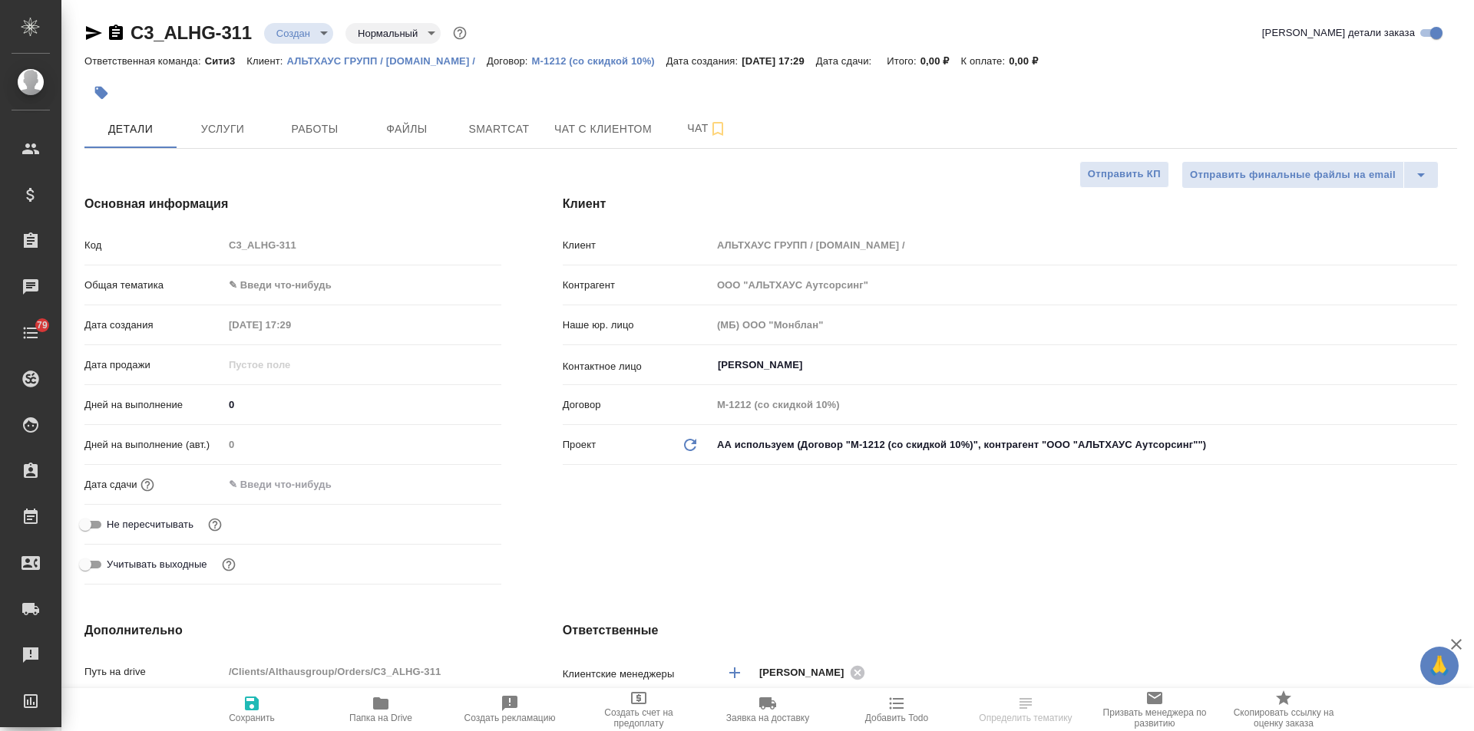
type textarea "x"
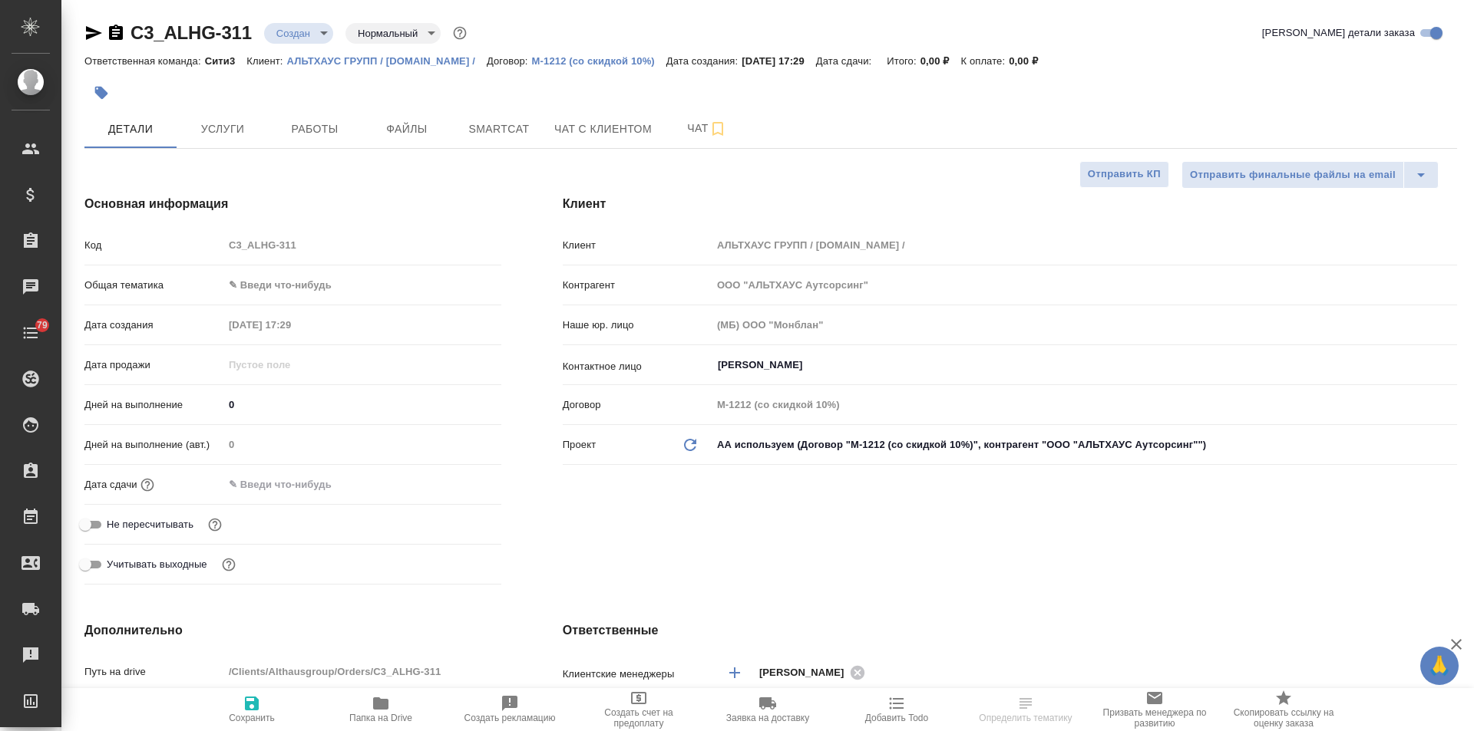
type textarea "x"
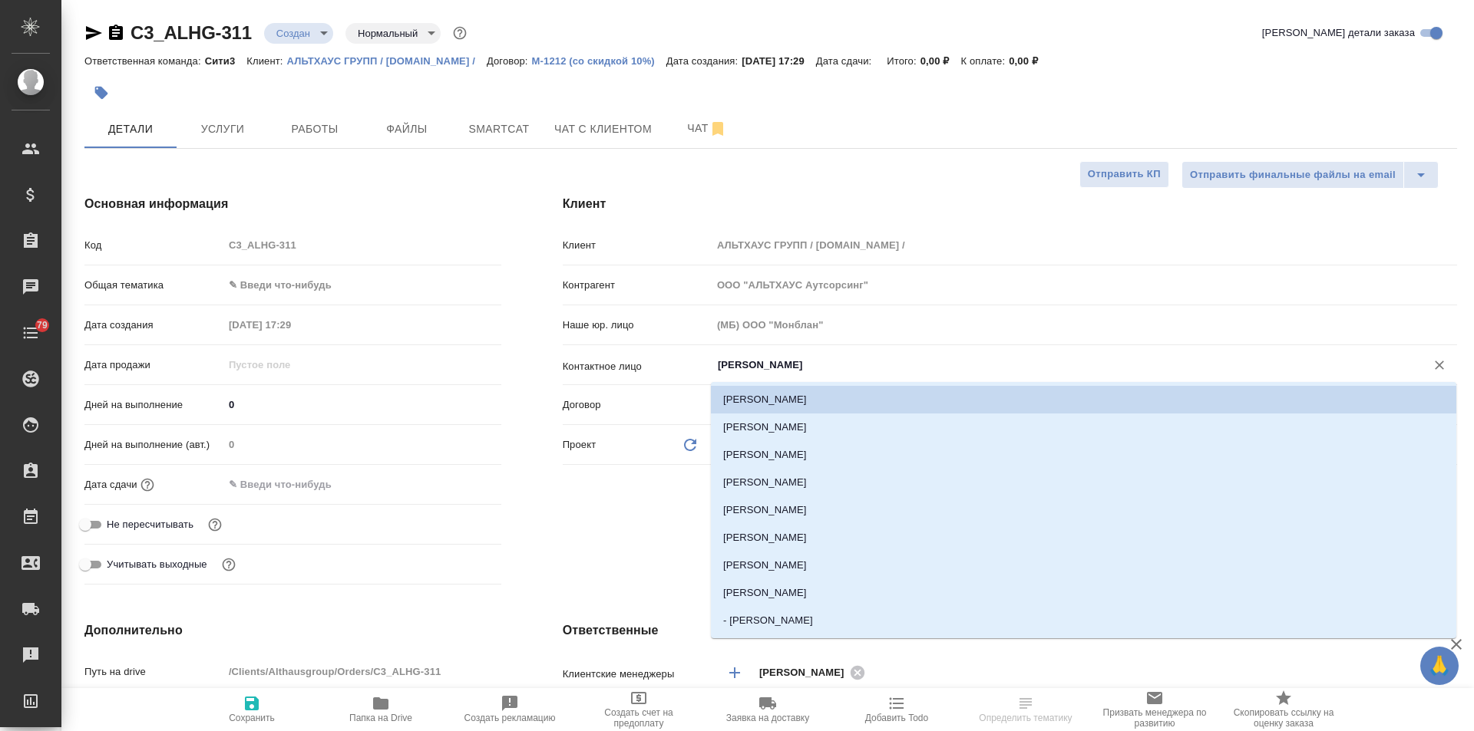
click at [768, 362] on input "[PERSON_NAME]" at bounding box center [1058, 365] width 685 height 18
click at [770, 536] on li "[PERSON_NAME]" at bounding box center [1083, 538] width 745 height 28
type input "[PERSON_NAME]"
type textarea "x"
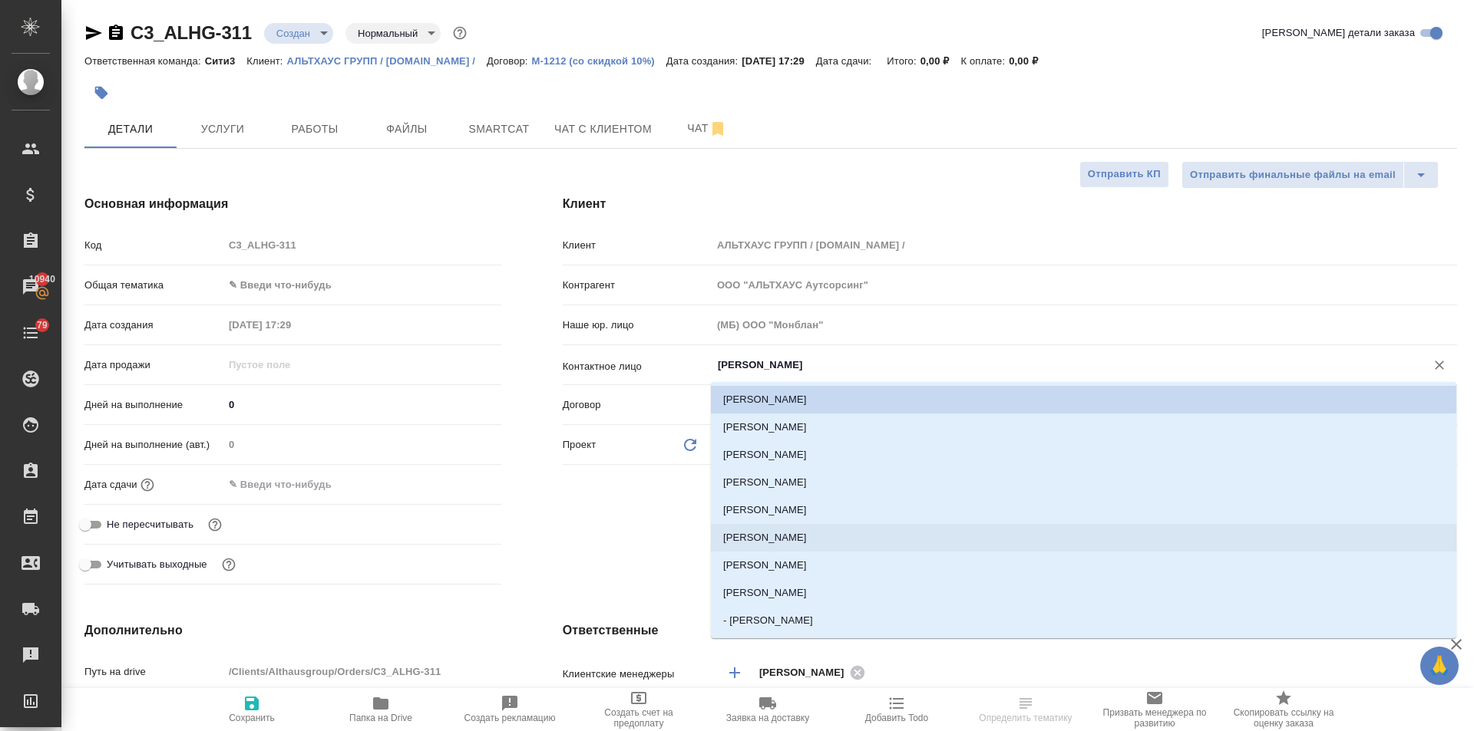
type textarea "x"
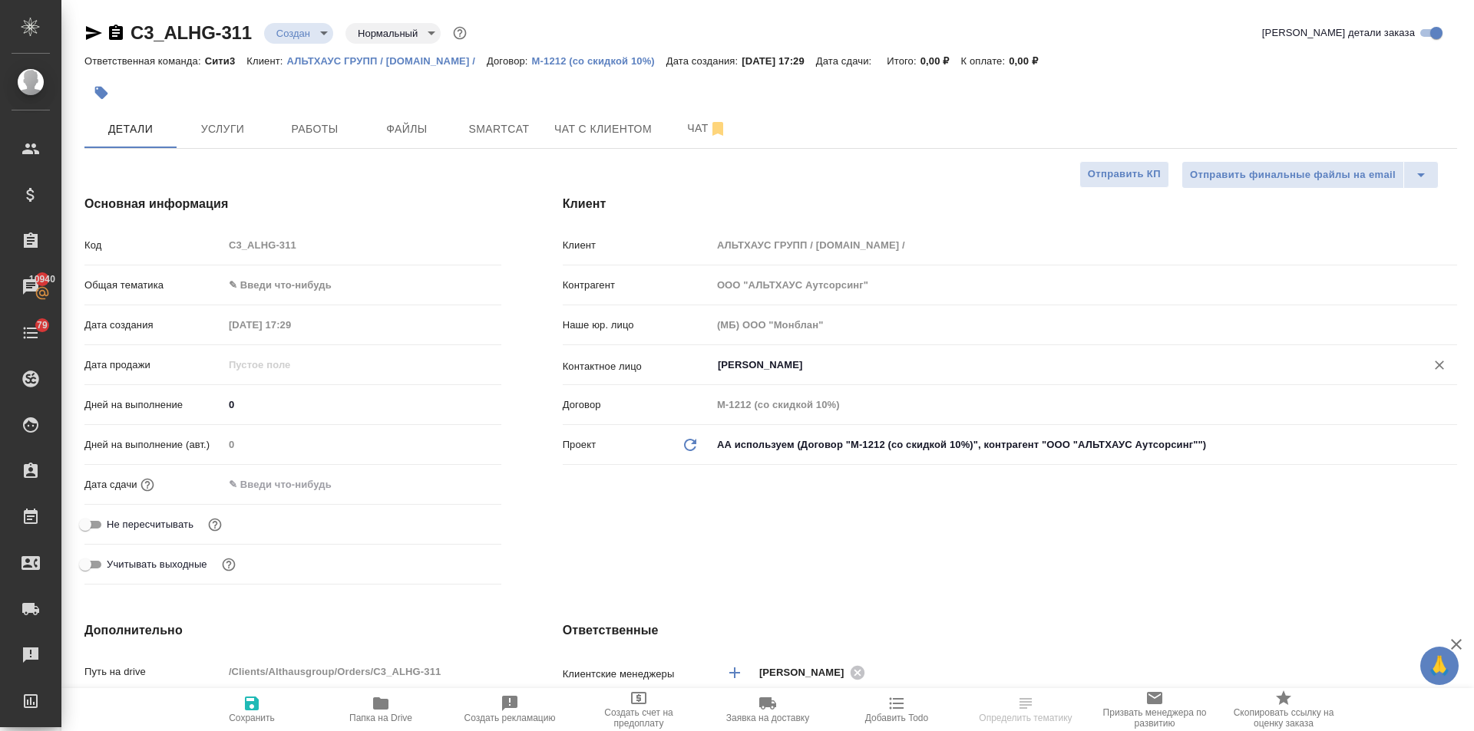
click at [256, 710] on icon "button" at bounding box center [252, 704] width 14 height 14
type textarea "x"
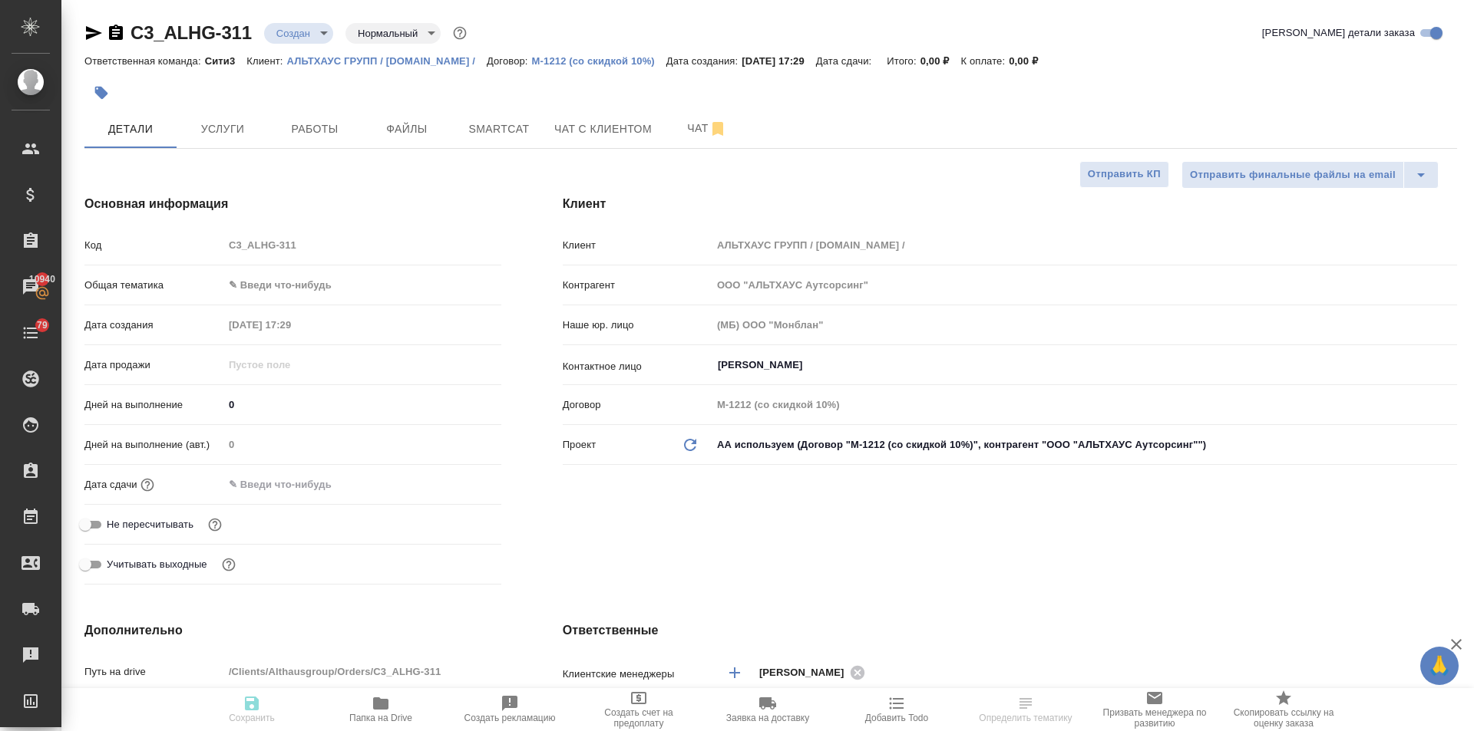
type textarea "x"
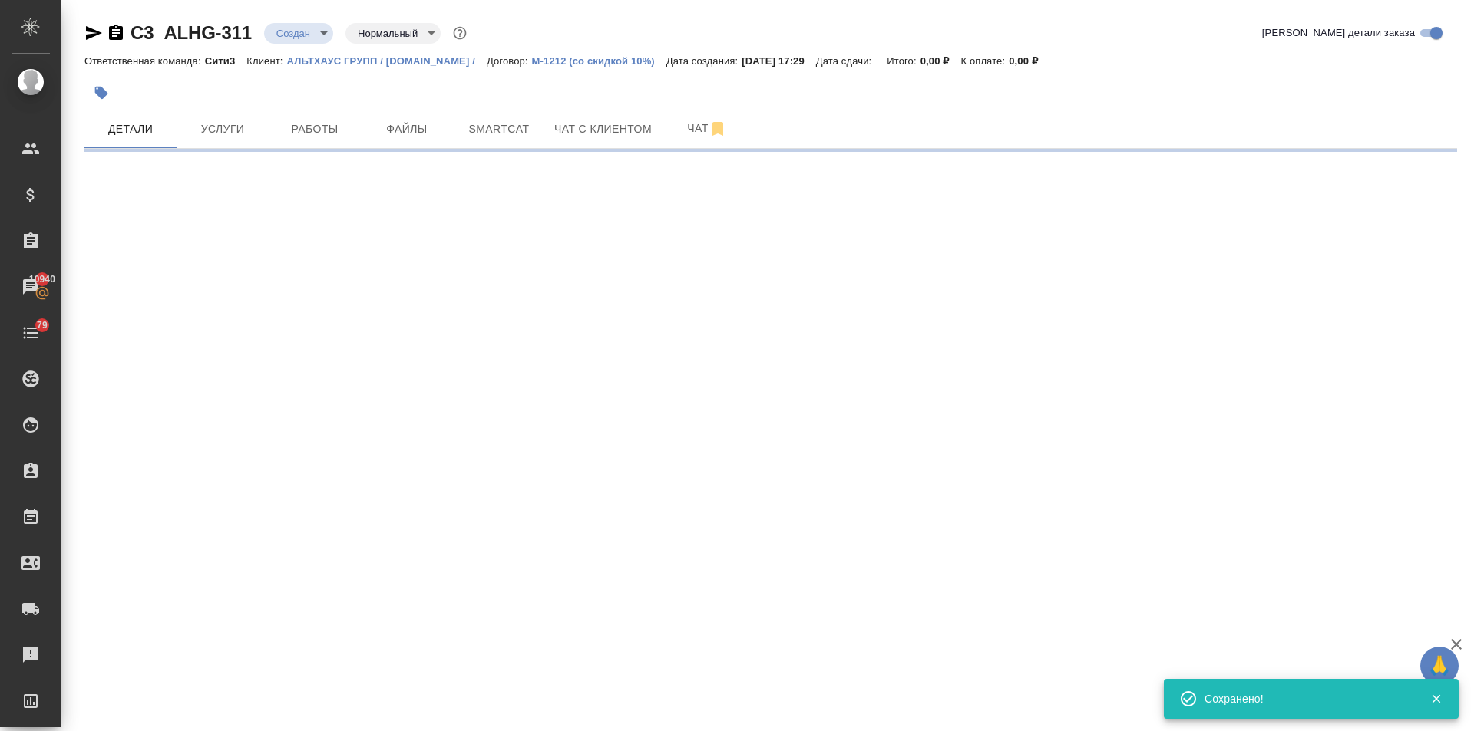
select select "RU"
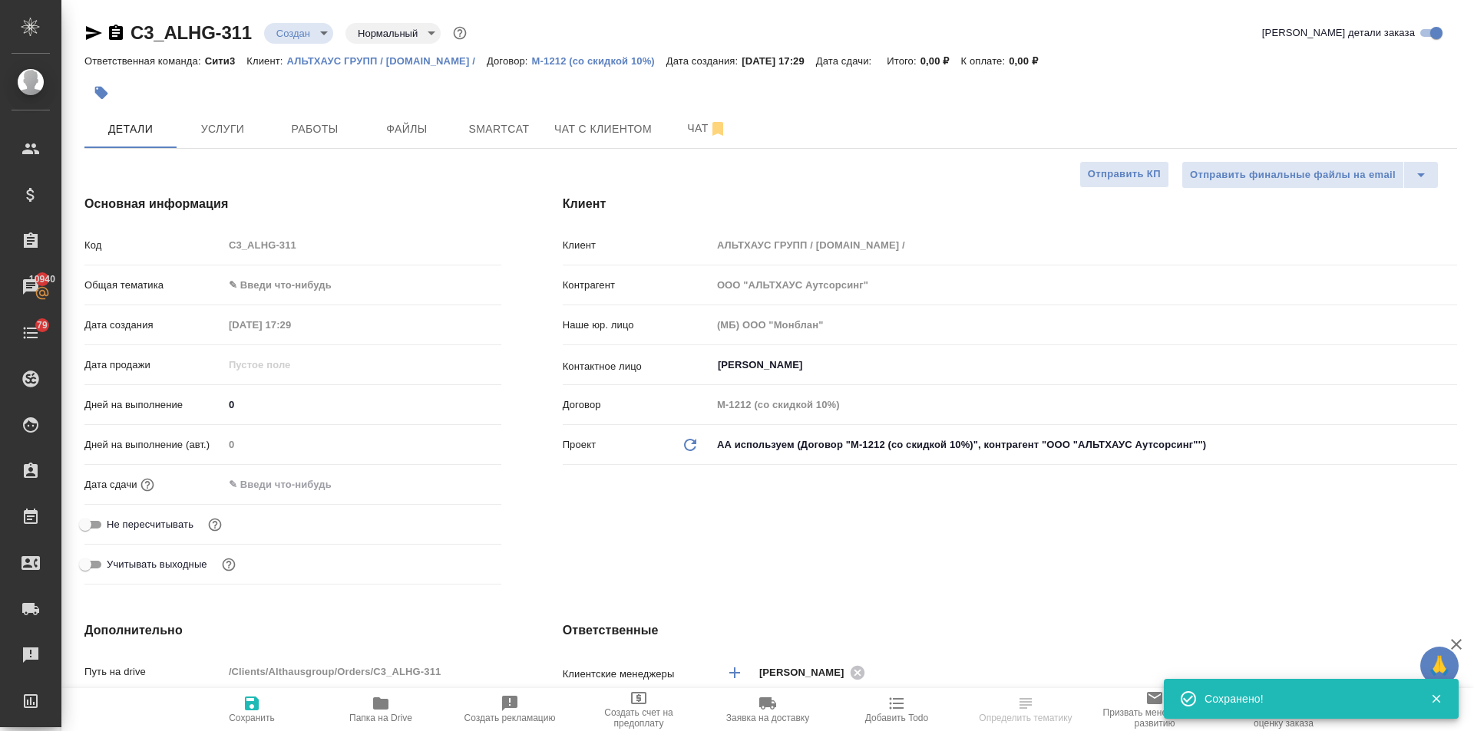
type textarea "x"
click at [300, 281] on body "🙏 .cls-1 fill:#fff; AWATERA [PERSON_NAME] Спецификации Заказы 10940 Чаты 79 Tod…" at bounding box center [737, 365] width 1474 height 731
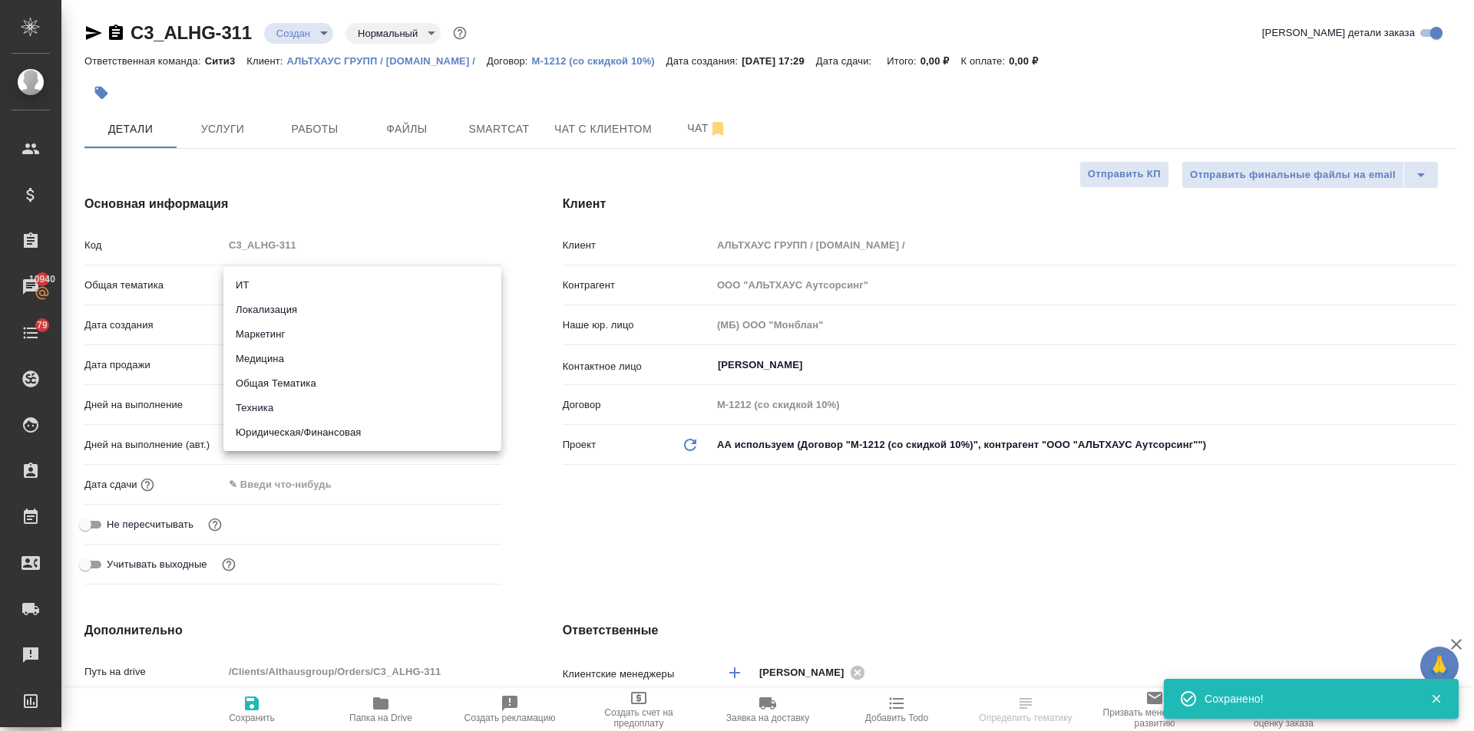
click at [295, 424] on li "Юридическая/Финансовая" at bounding box center [362, 433] width 278 height 25
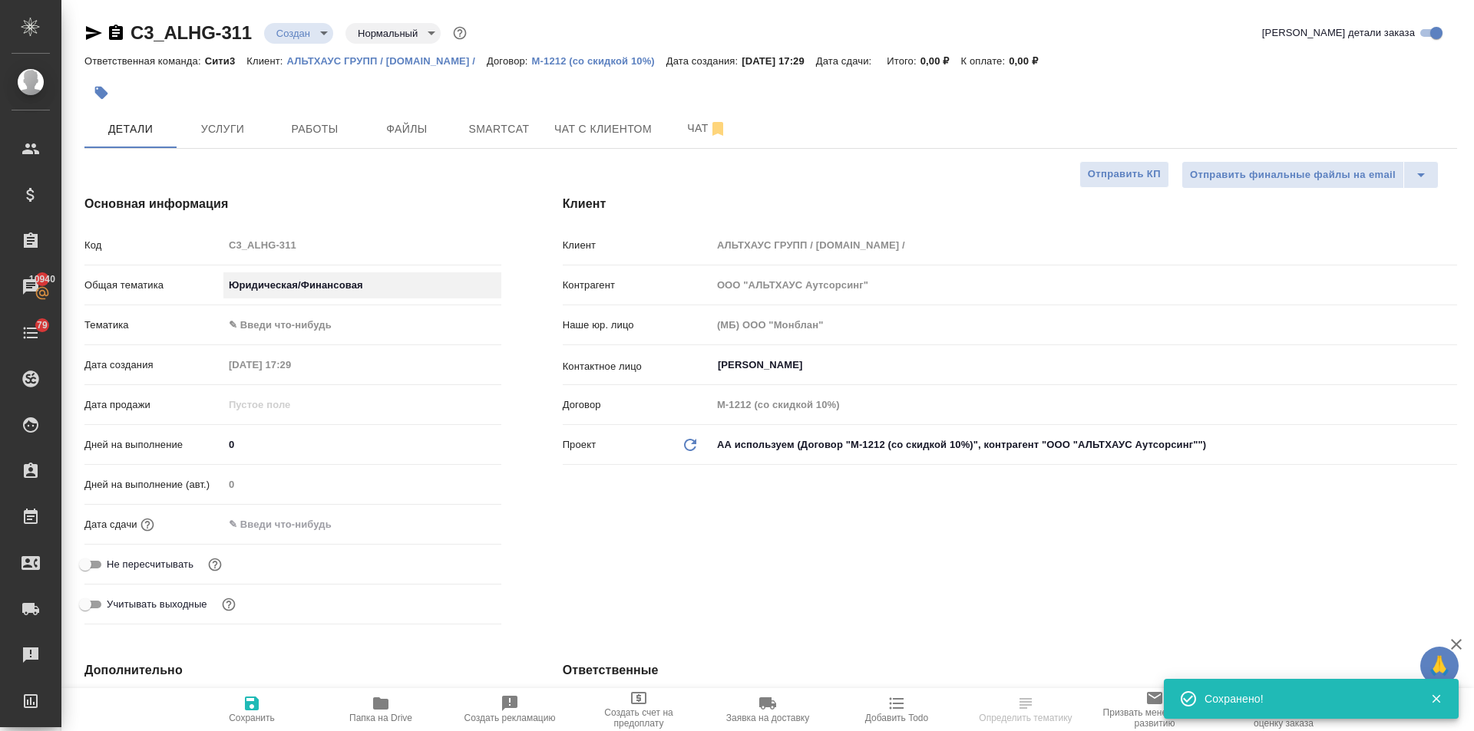
type input "yr-fn"
type textarea "x"
click at [269, 316] on body "🙏 .cls-1 fill:#fff; AWATERA [PERSON_NAME] Спецификации Заказы 10940 Чаты 79 Tod…" at bounding box center [737, 365] width 1474 height 731
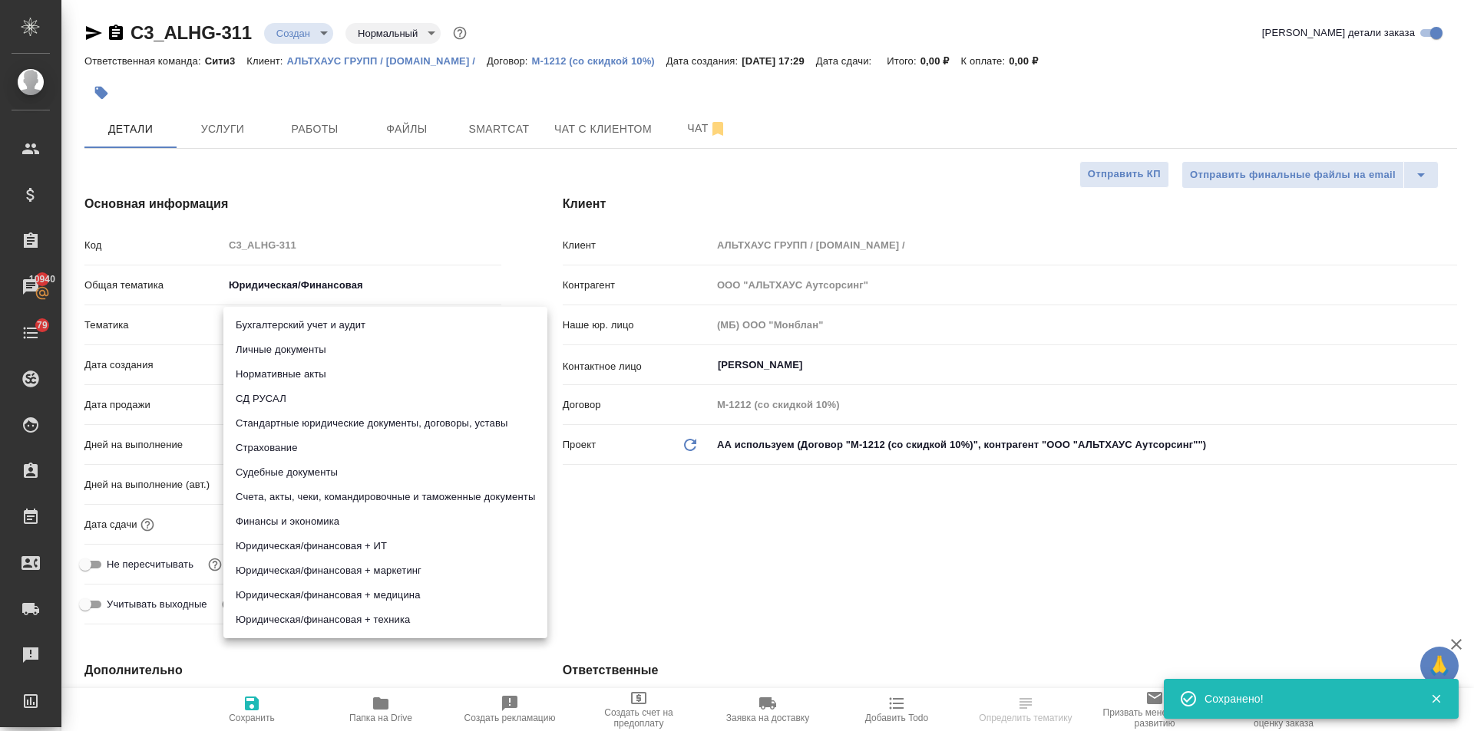
click at [334, 427] on li "Стандартные юридические документы, договоры, уставы" at bounding box center [385, 423] width 324 height 25
type textarea "x"
type input "5f647205b73bc97568ca66bf"
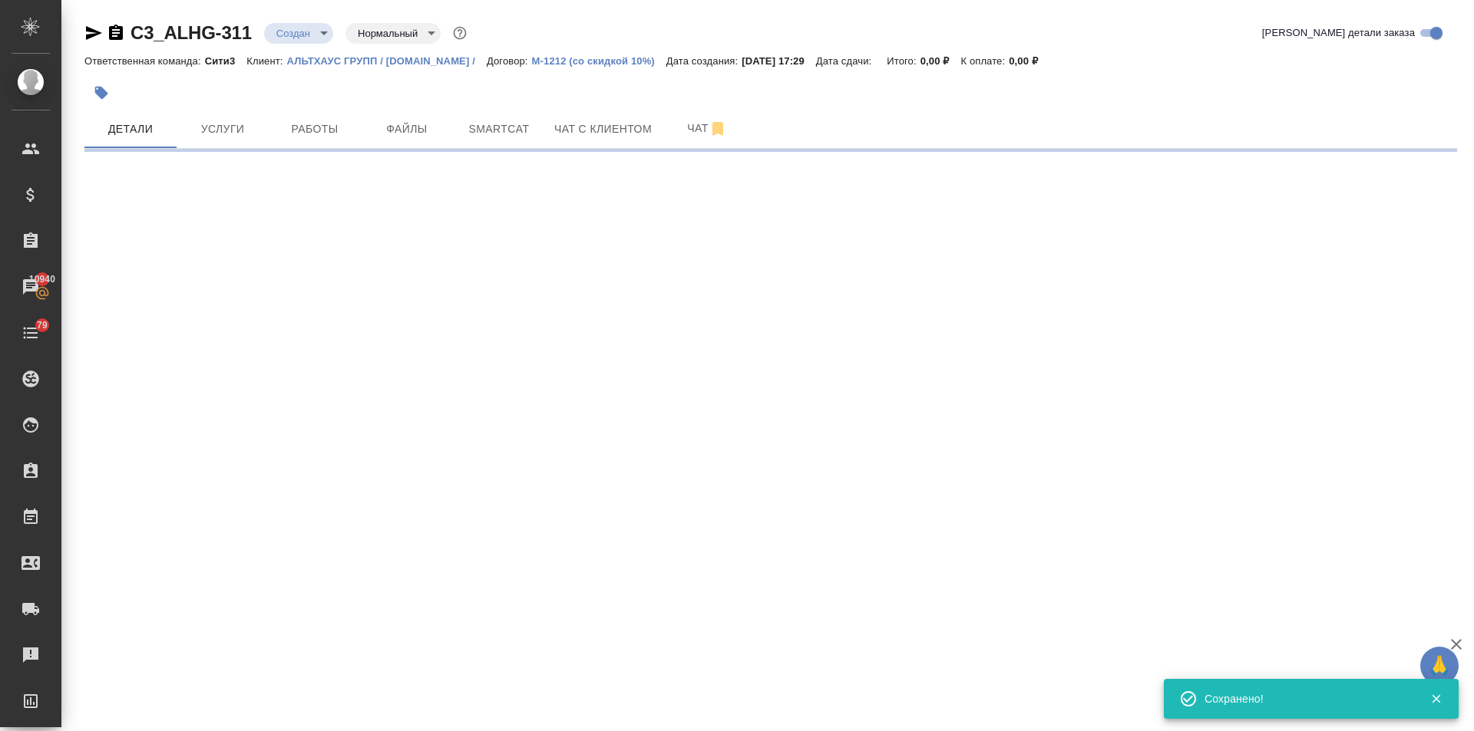
select select "RU"
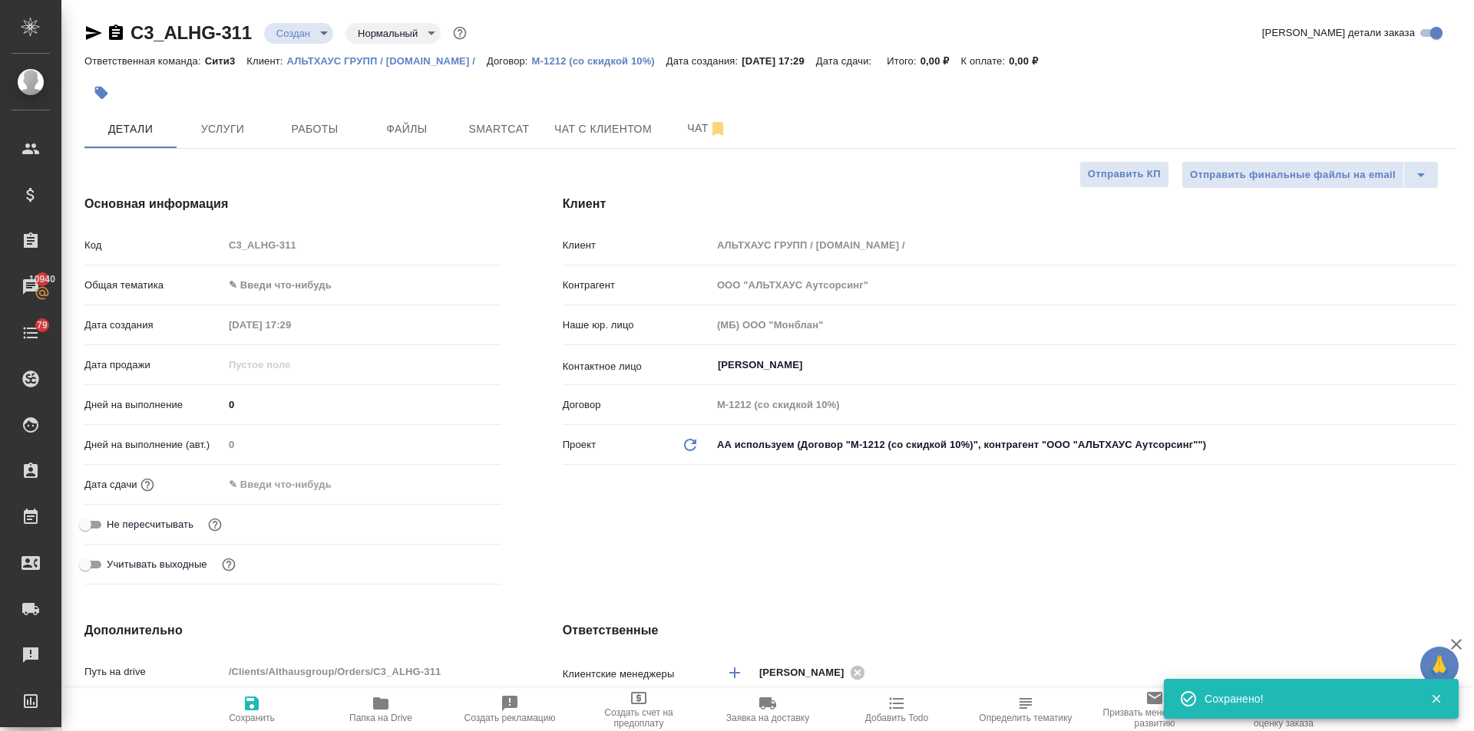
click at [319, 295] on body "🙏 .cls-1 fill:#fff; AWATERA Ilina Ekaterina Клиенты Спецификации Заказы 10940 Ч…" at bounding box center [737, 365] width 1474 height 731
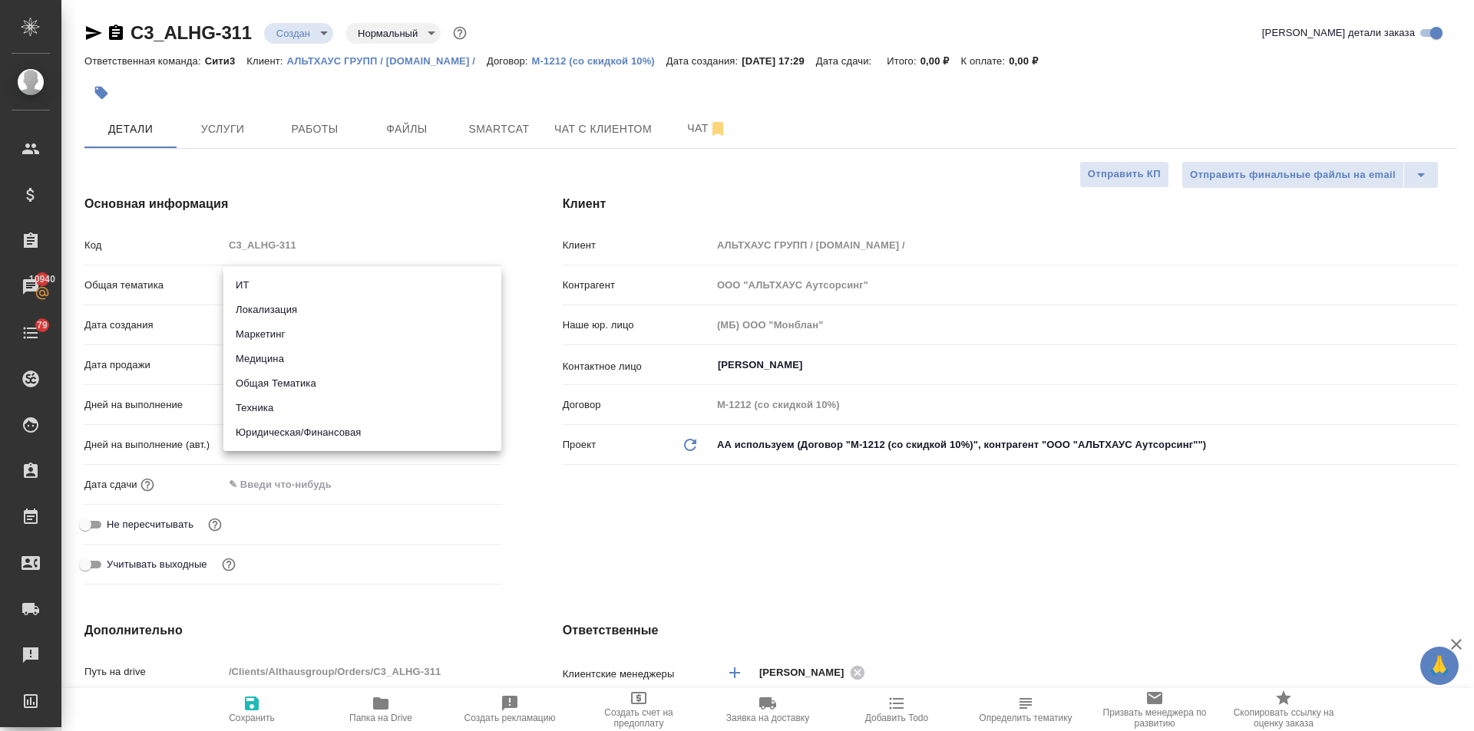
click at [297, 433] on li "Юридическая/Финансовая" at bounding box center [362, 433] width 278 height 25
type input "yr-fn"
type textarea "x"
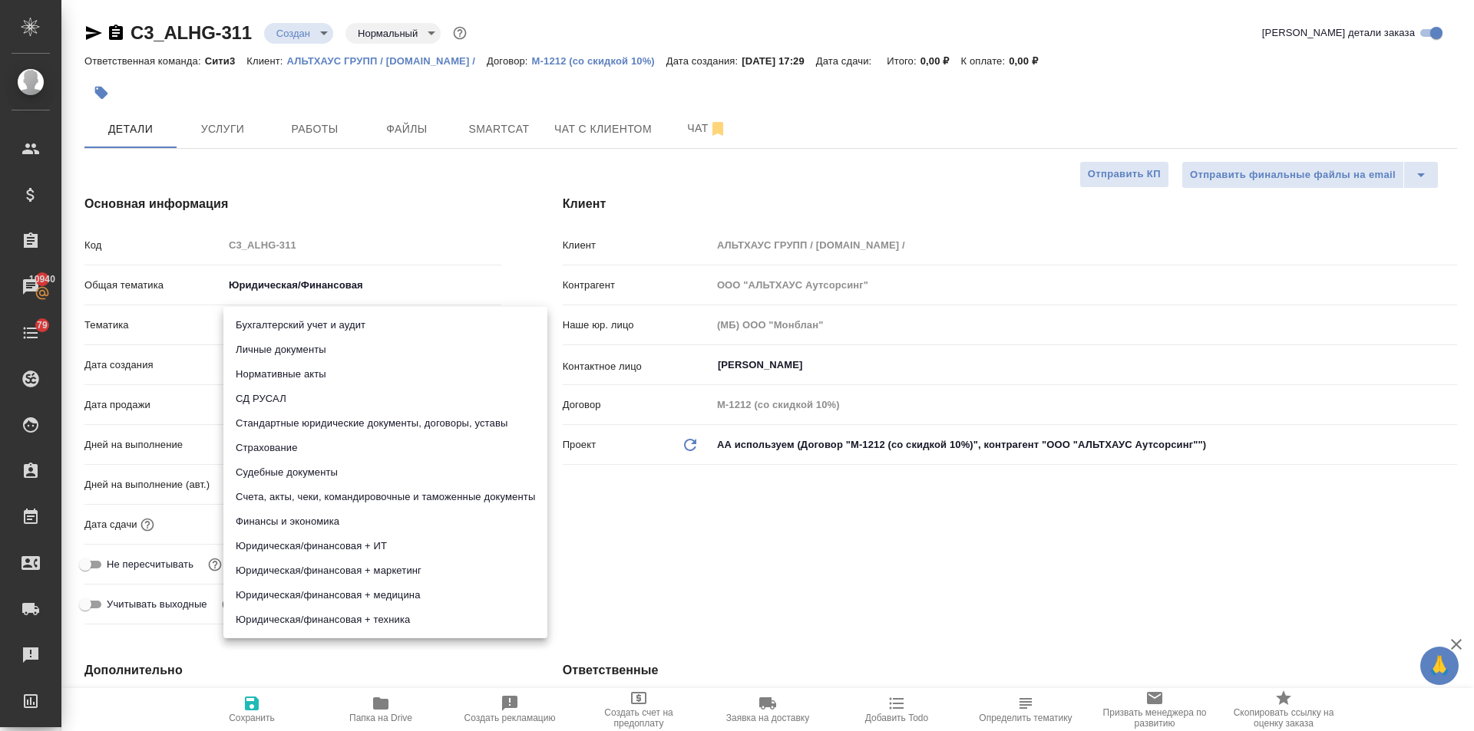
click at [271, 319] on body "🙏 .cls-1 fill:#fff; AWATERA Ilina Ekaterina Клиенты Спецификации Заказы 10940 Ч…" at bounding box center [737, 365] width 1474 height 731
click at [300, 421] on li "Стандартные юридические документы, договоры, уставы" at bounding box center [385, 423] width 324 height 25
type textarea "x"
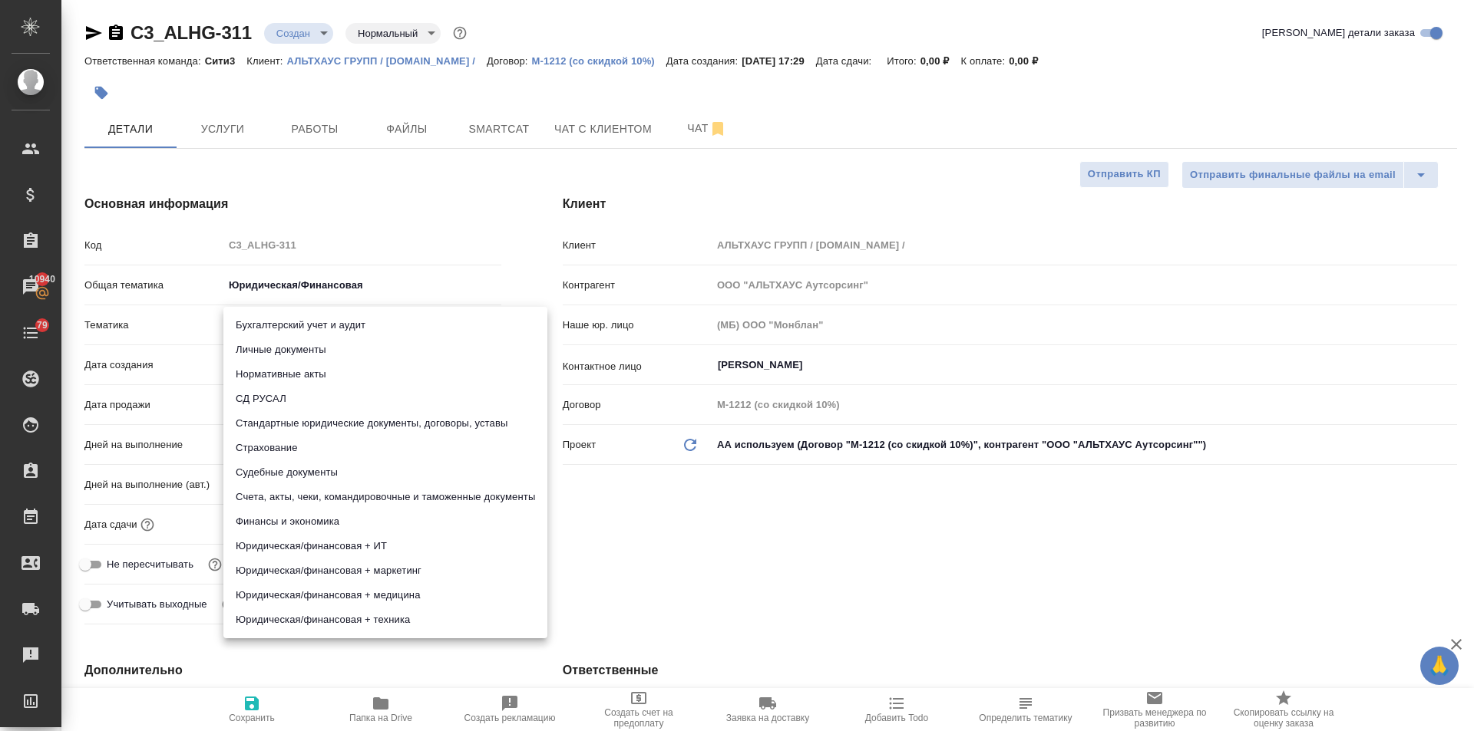
type input "5f647205b73bc97568ca66bf"
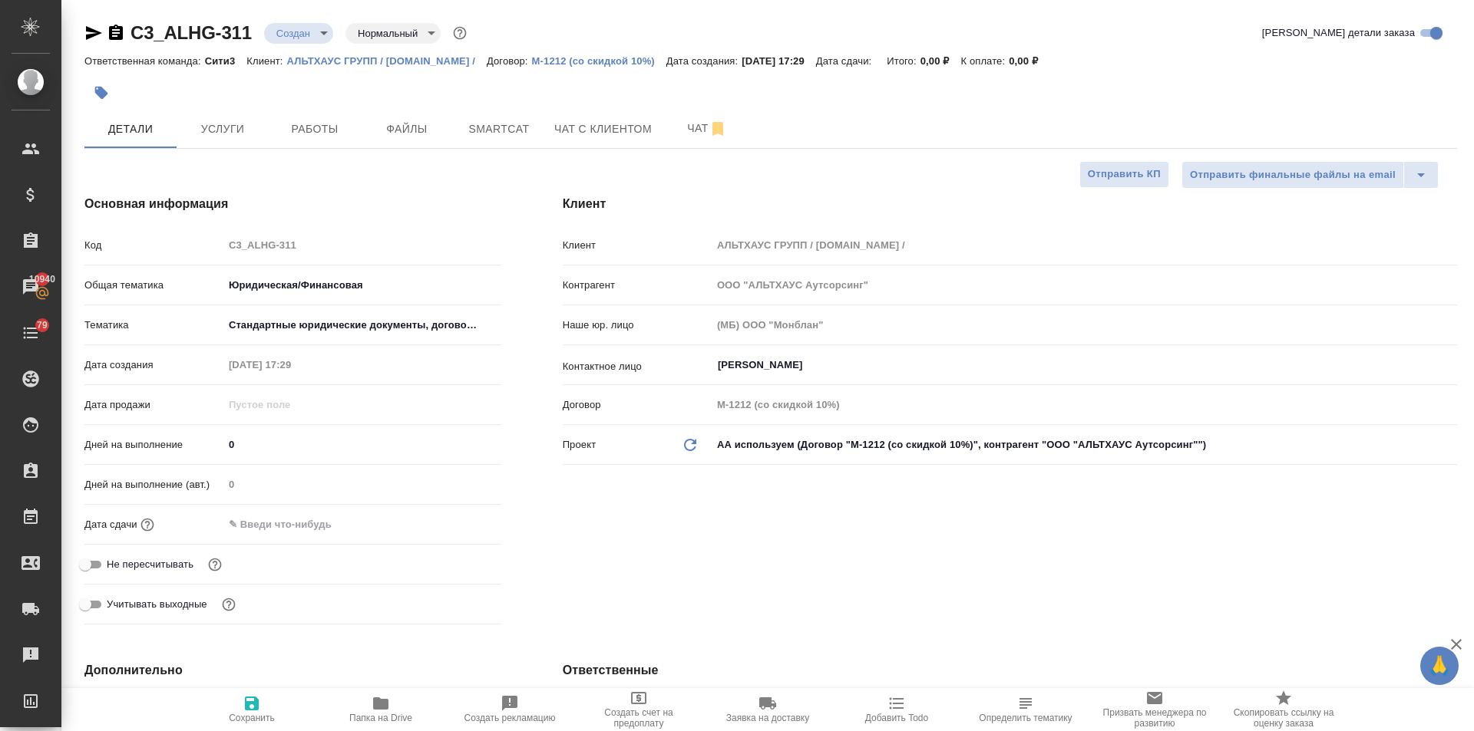
drag, startPoint x: 283, startPoint y: 520, endPoint x: 335, endPoint y: 526, distance: 52.6
click at [283, 520] on input "text" at bounding box center [290, 524] width 134 height 22
click at [452, 517] on icon "button" at bounding box center [457, 523] width 14 height 15
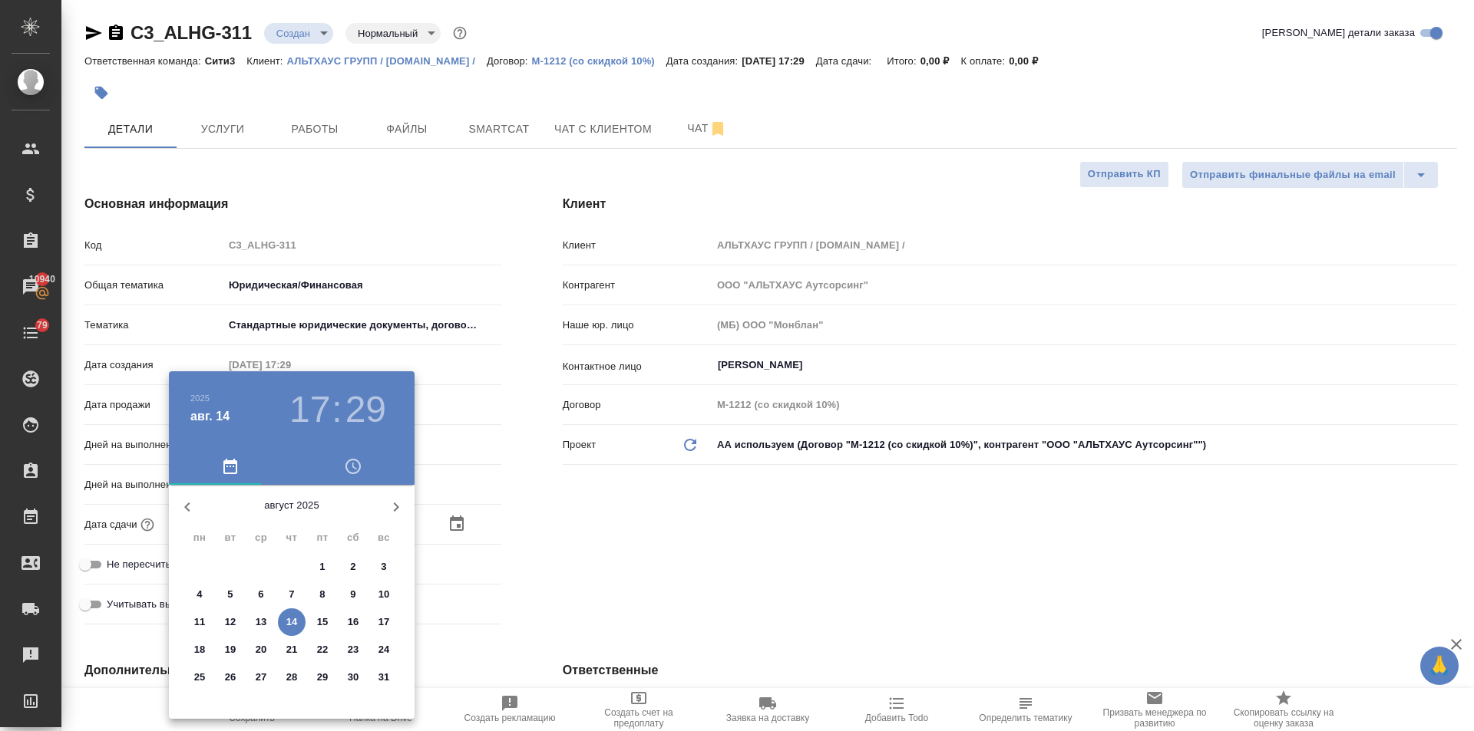
click at [367, 408] on h3 "29" at bounding box center [365, 409] width 41 height 43
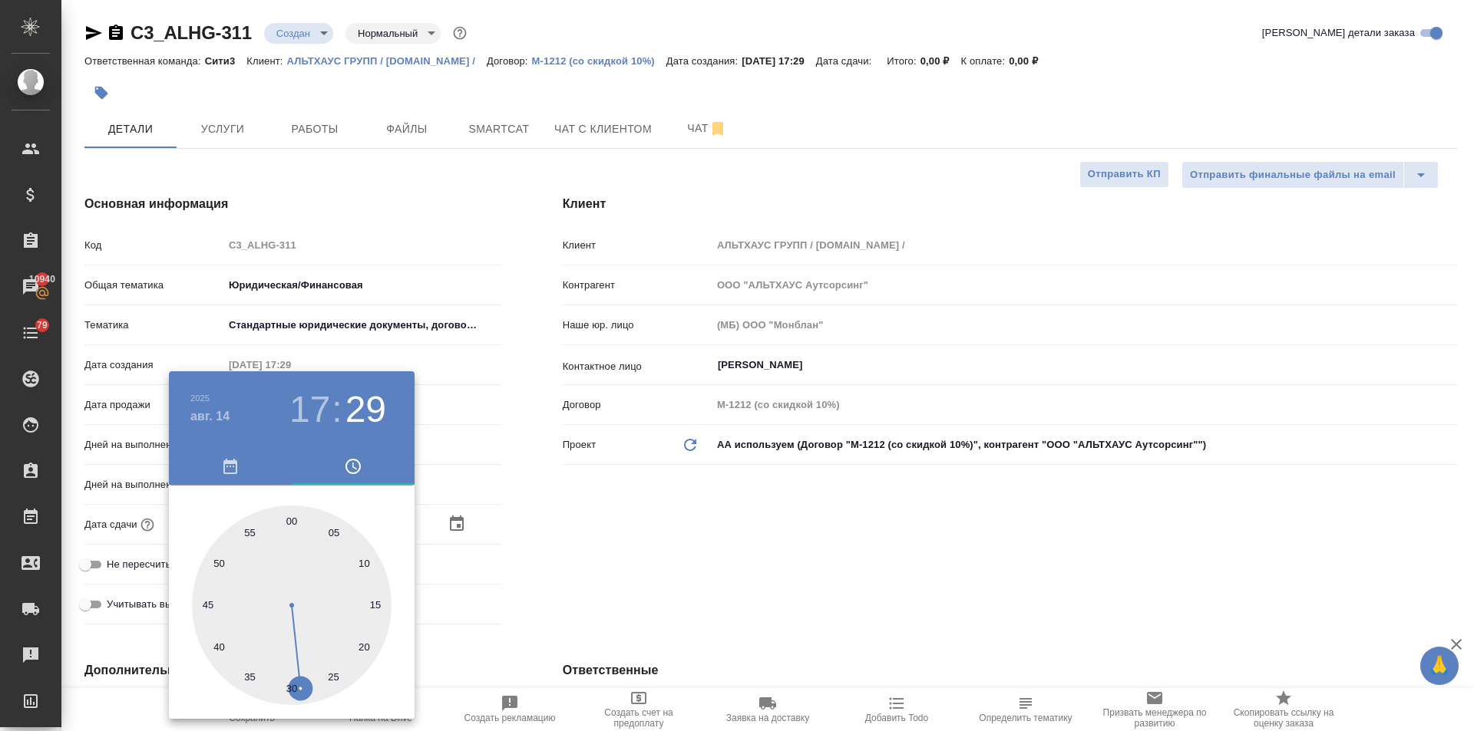
click at [210, 601] on div at bounding box center [292, 606] width 200 height 200
type input "14.08.2025 17:45"
type textarea "x"
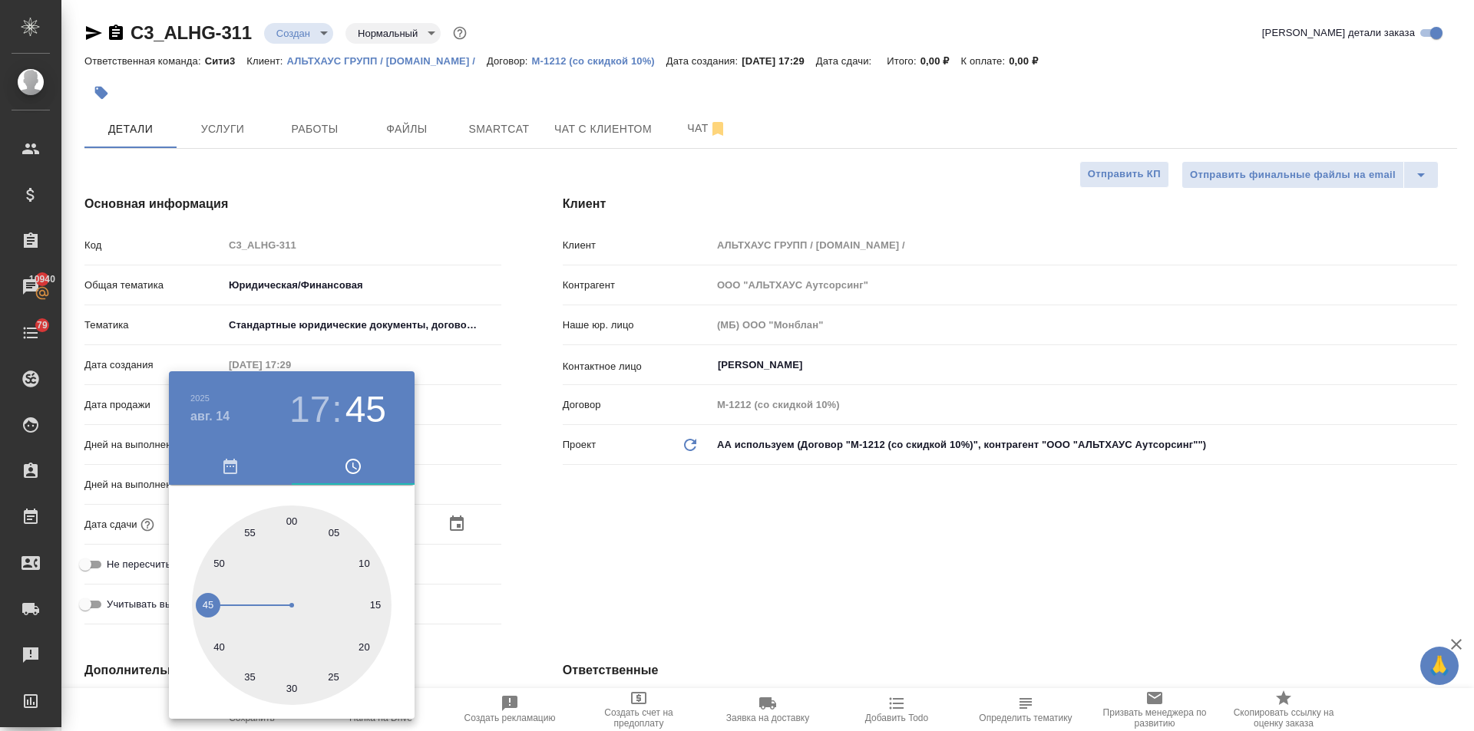
click at [619, 593] on div at bounding box center [737, 365] width 1474 height 731
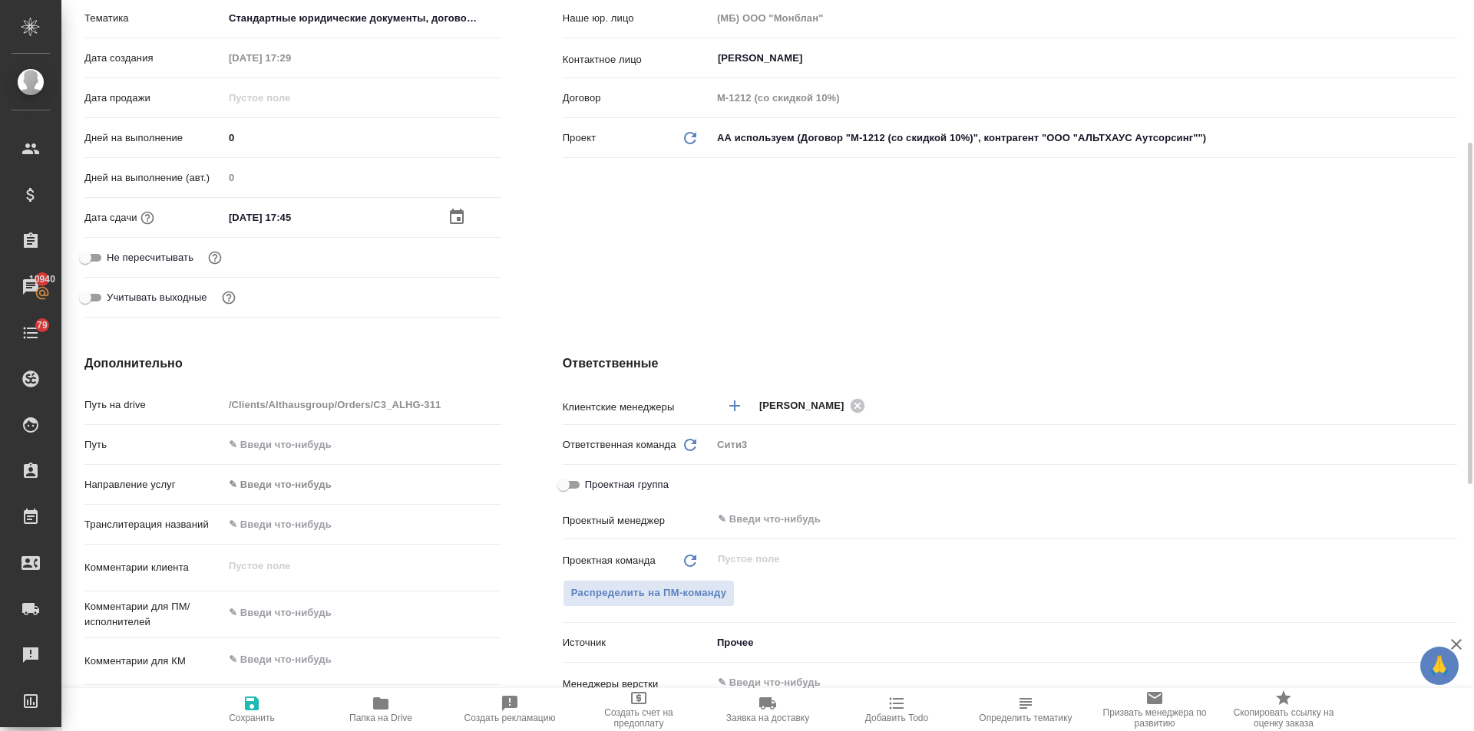
scroll to position [537, 0]
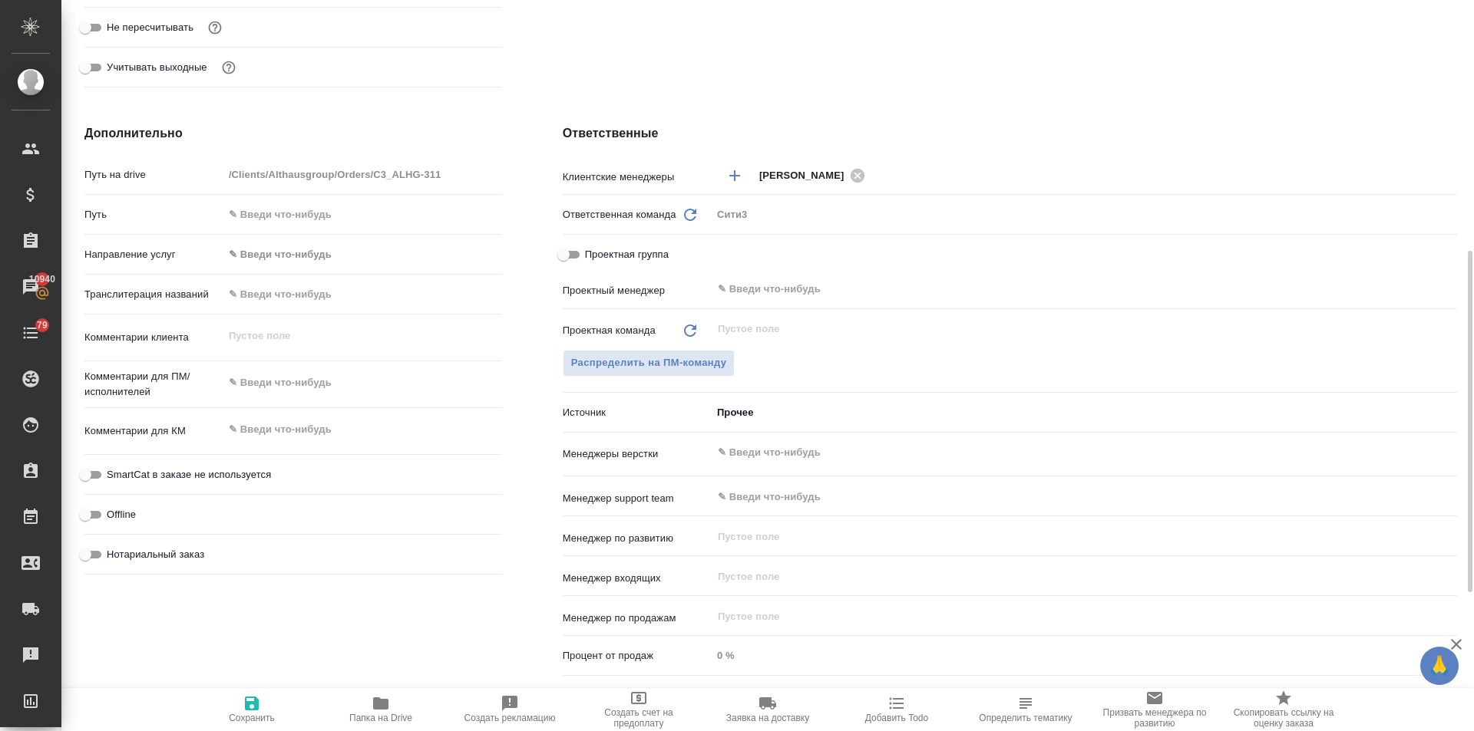
type textarea "x"
click at [266, 386] on textarea at bounding box center [362, 383] width 278 height 26
type textarea "x"
type textarea "д"
type textarea "x"
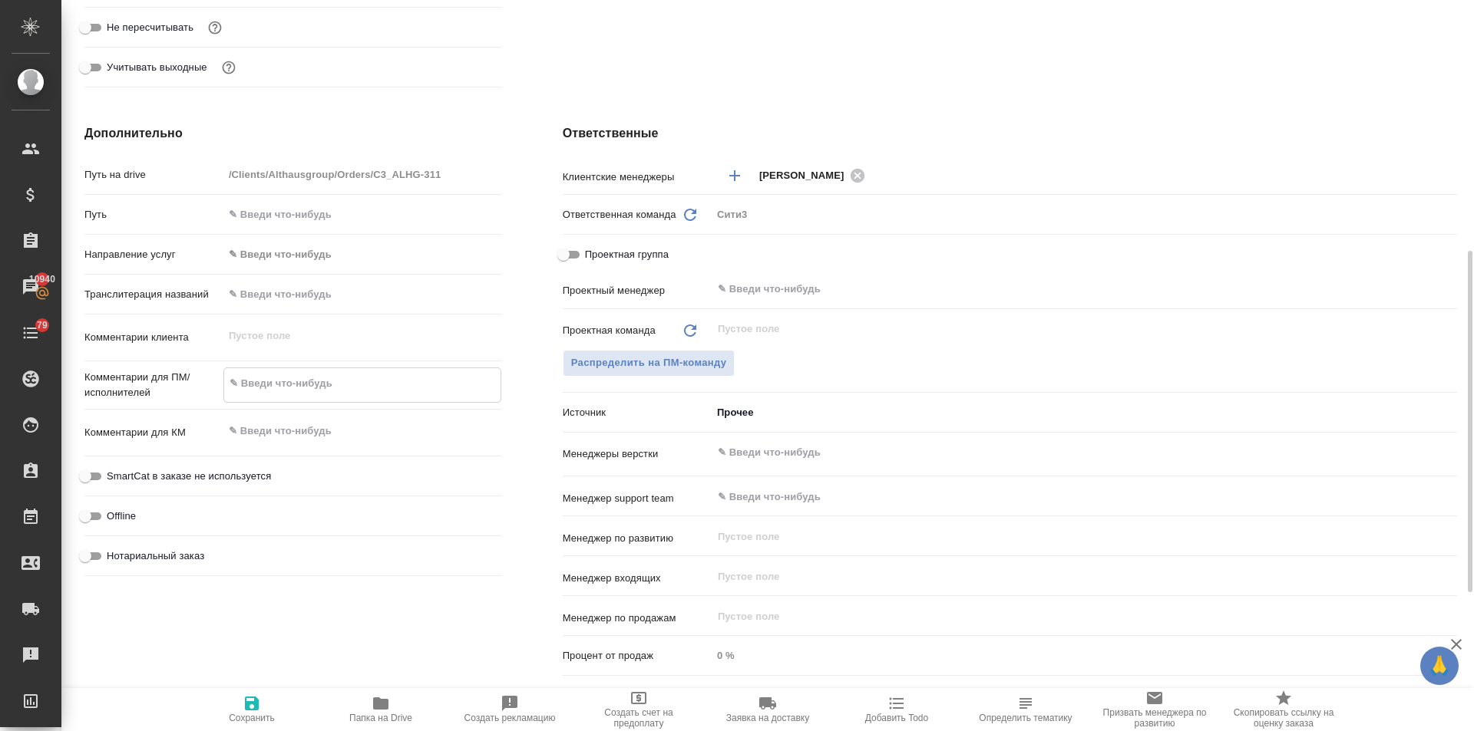
type textarea "x"
type textarea "ду"
type textarea "x"
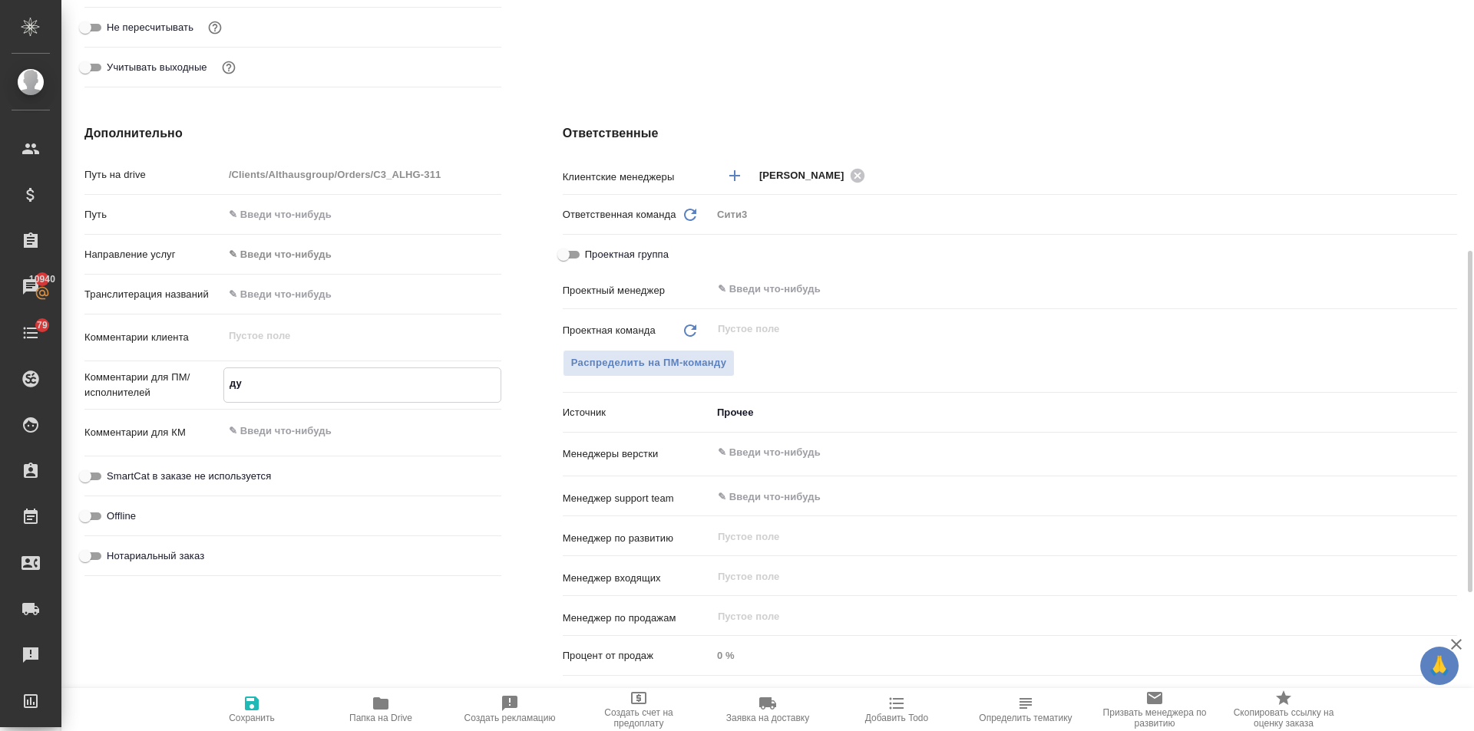
type textarea "x"
type textarea "дуб"
type textarea "x"
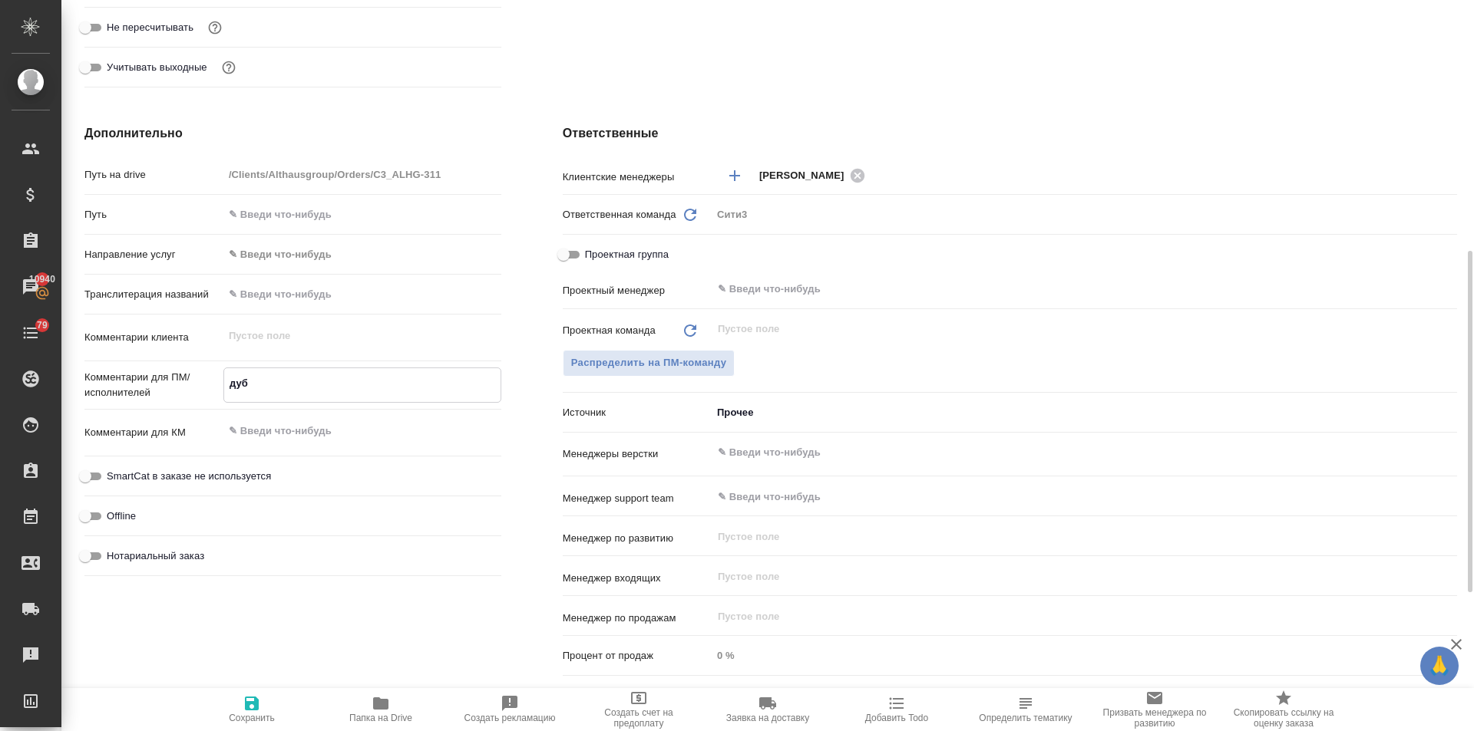
type textarea "дубл"
type textarea "x"
type textarea "дубли"
type textarea "x"
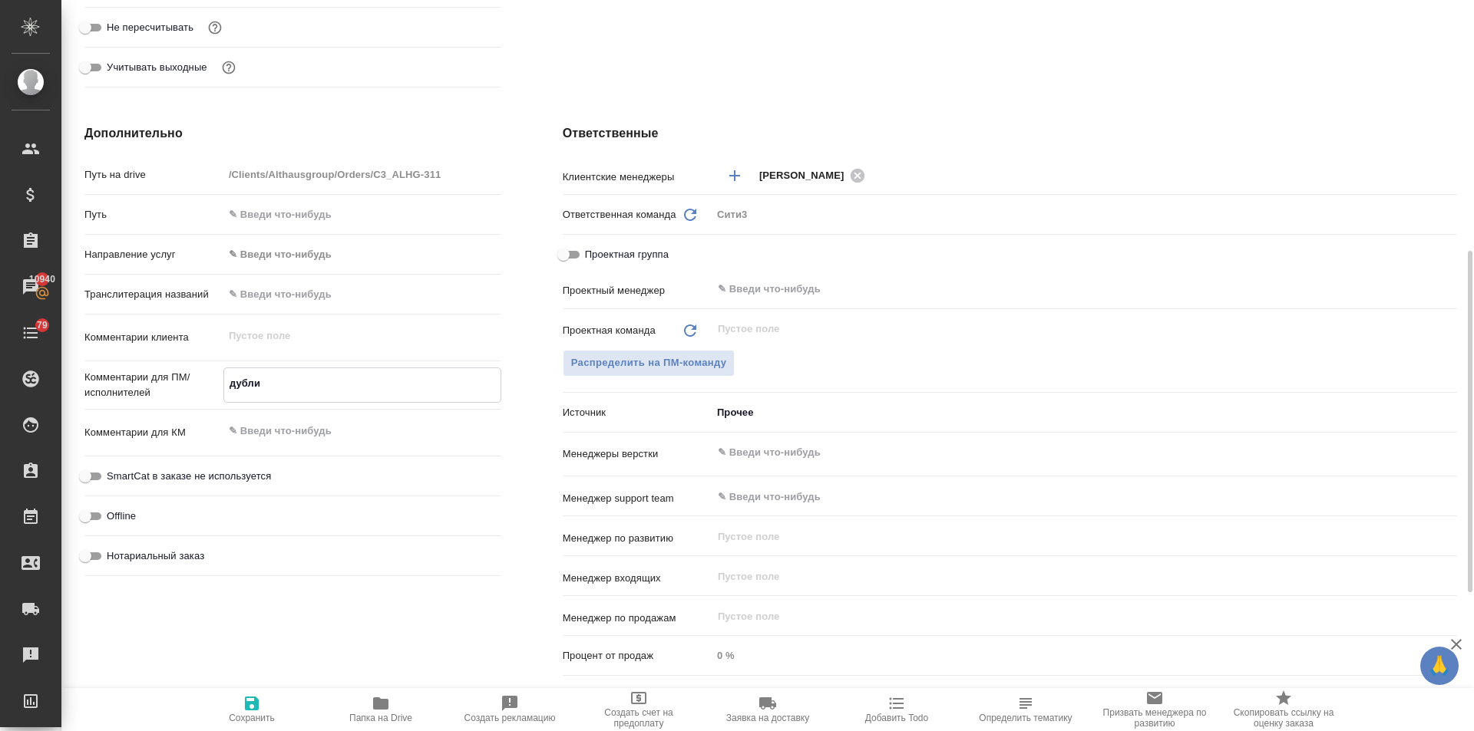
type textarea "x"
type textarea "дублир"
type textarea "x"
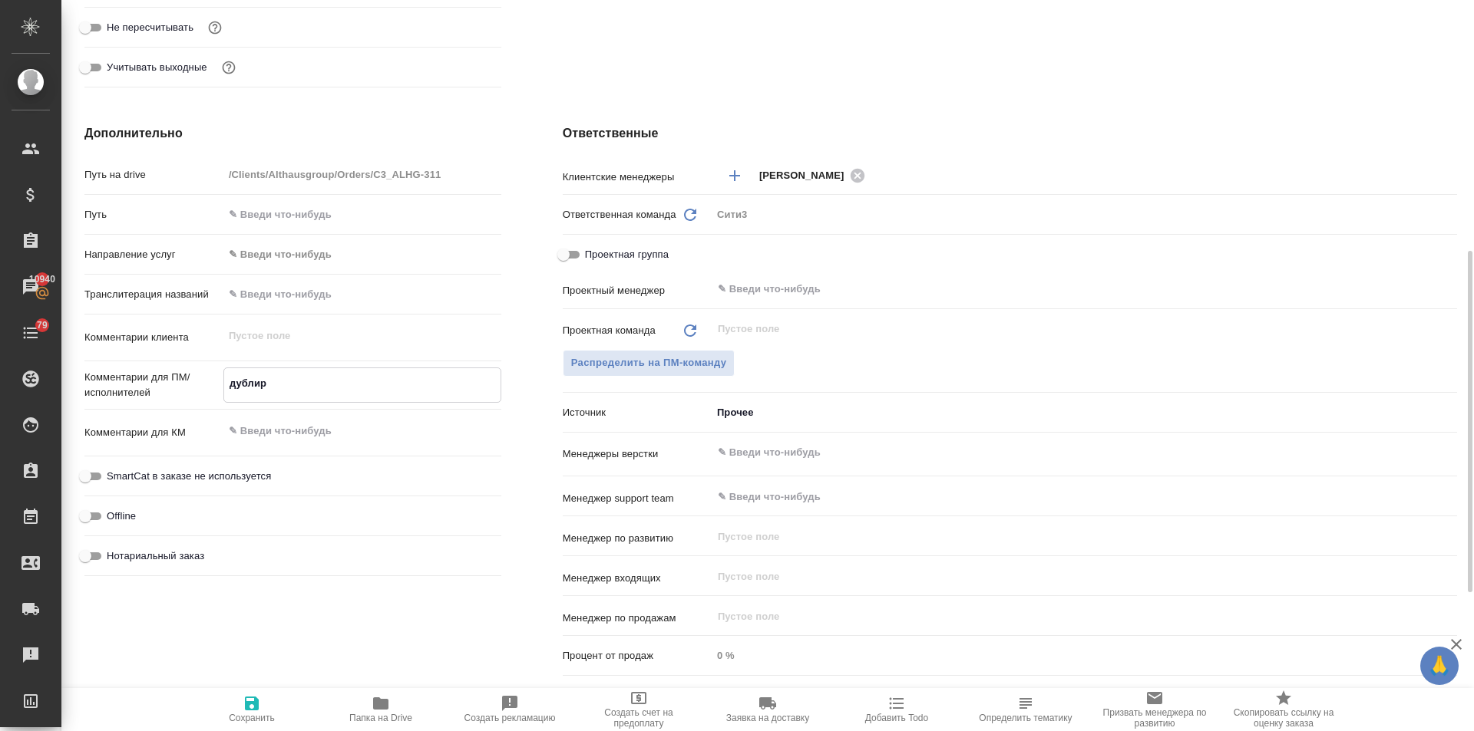
type textarea "x"
type textarea "дублиру"
type textarea "x"
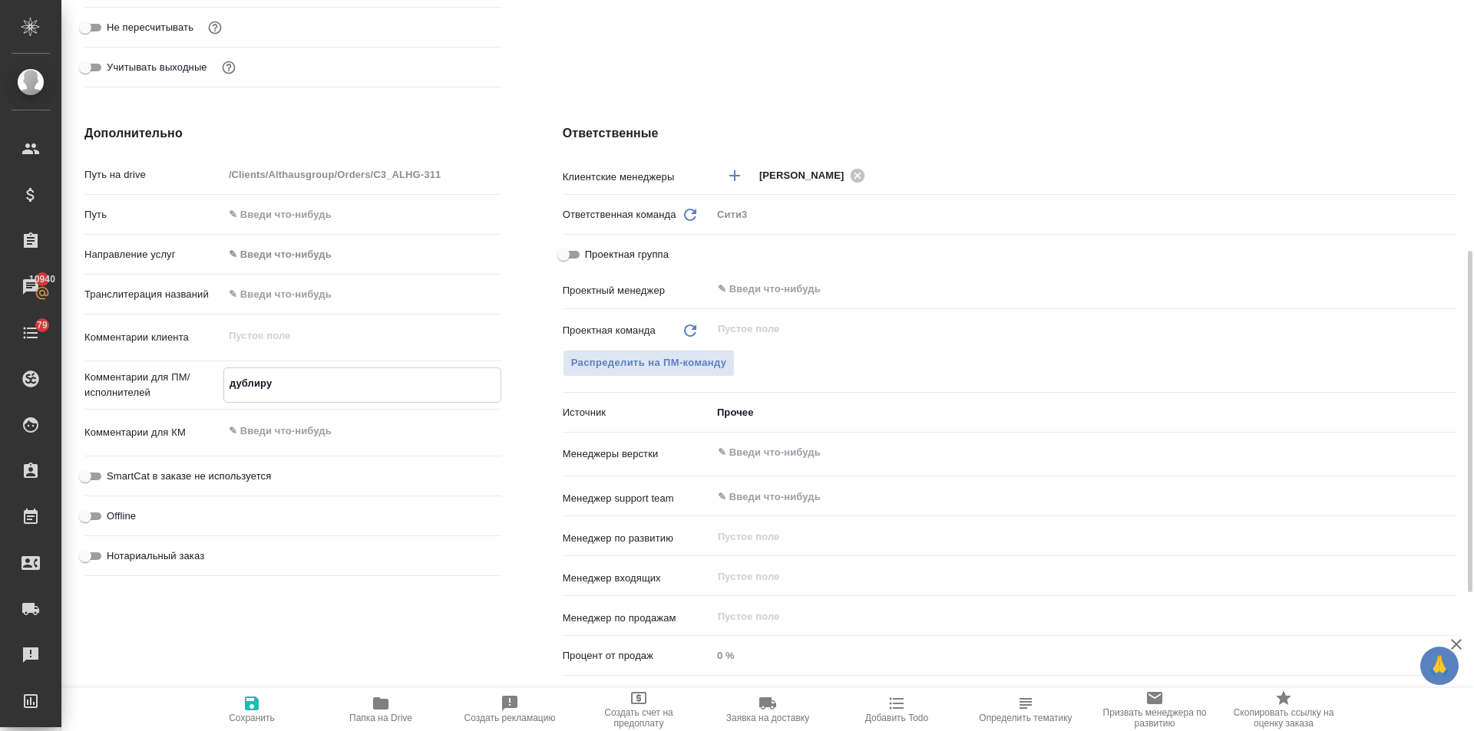
type textarea "x"
type textarea "дублирую"
type textarea "x"
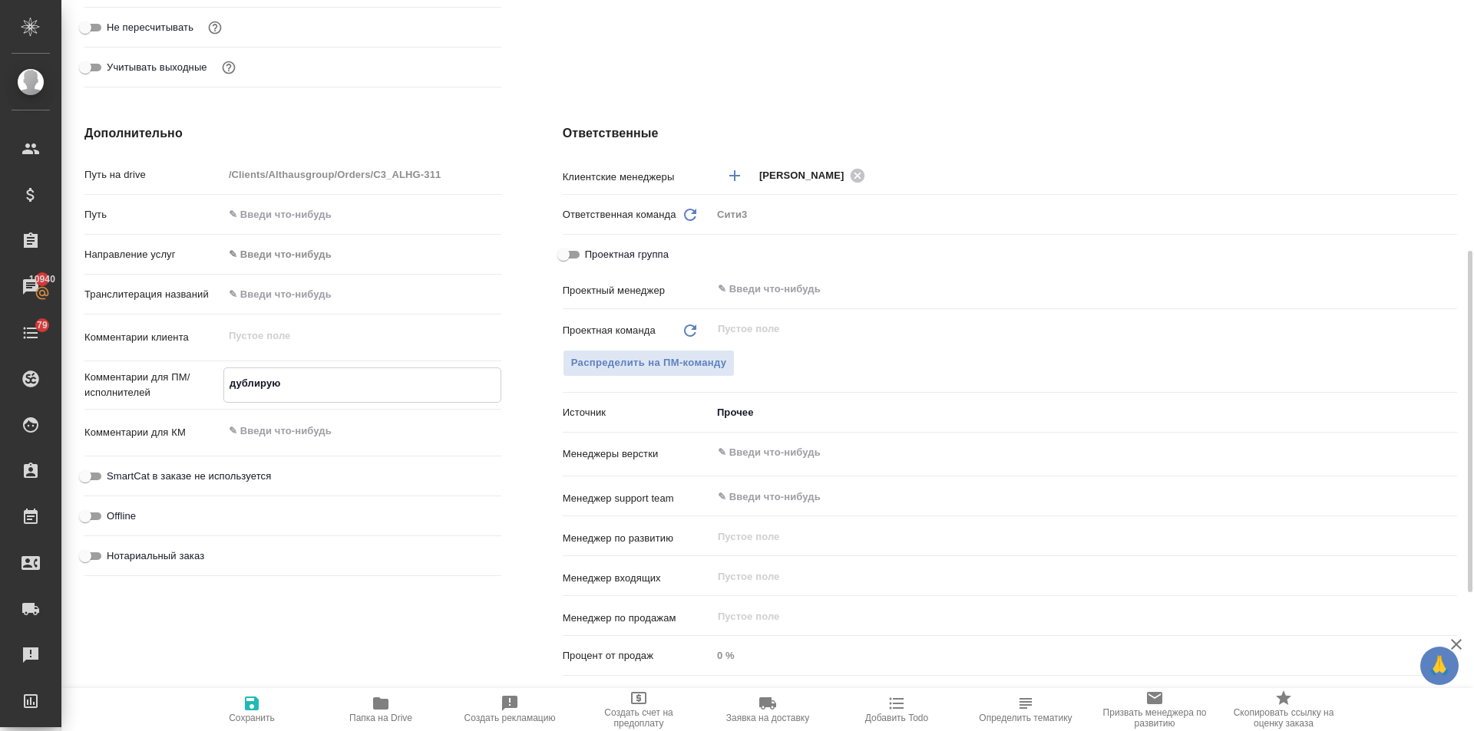
type textarea "дублирующ"
type textarea "x"
type textarea "дублирующу"
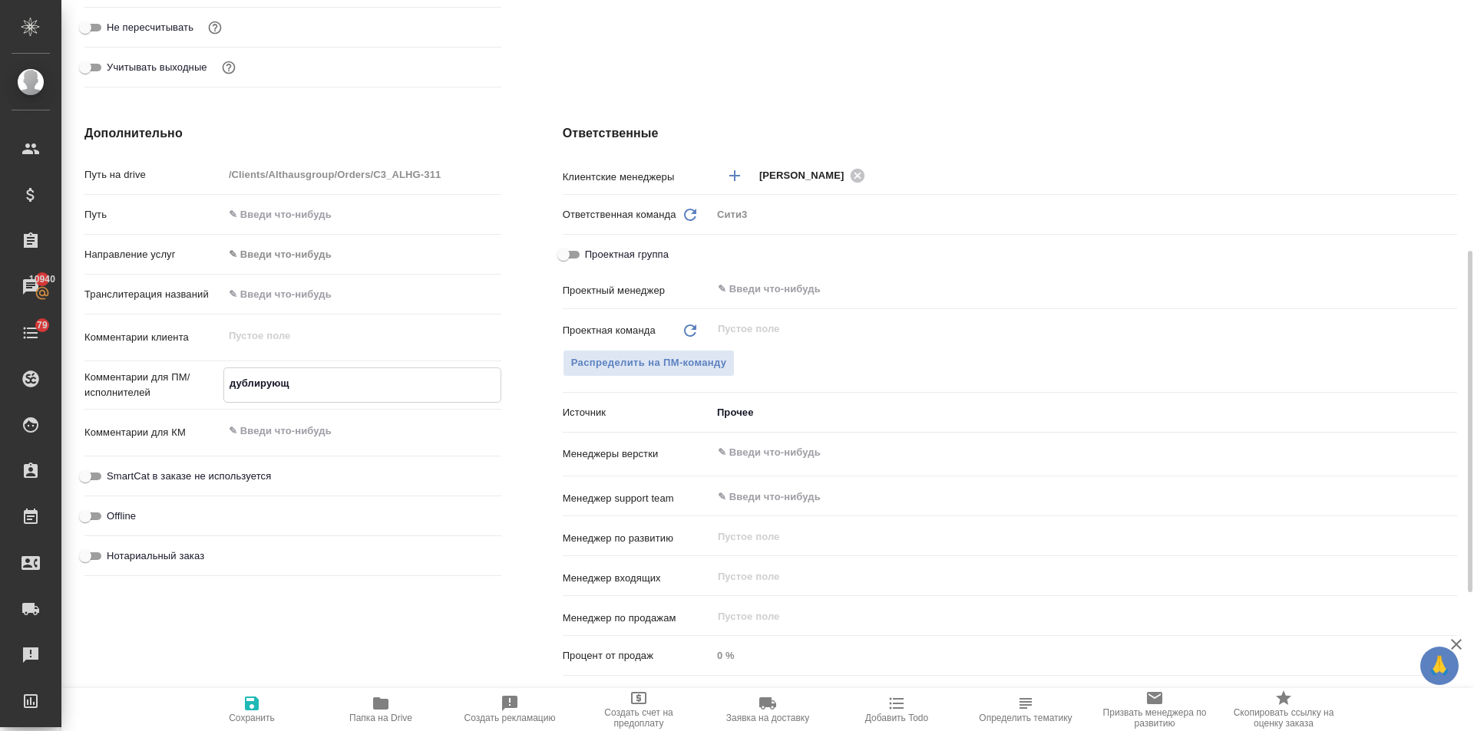
type textarea "x"
type textarea "дублирующую"
type textarea "x"
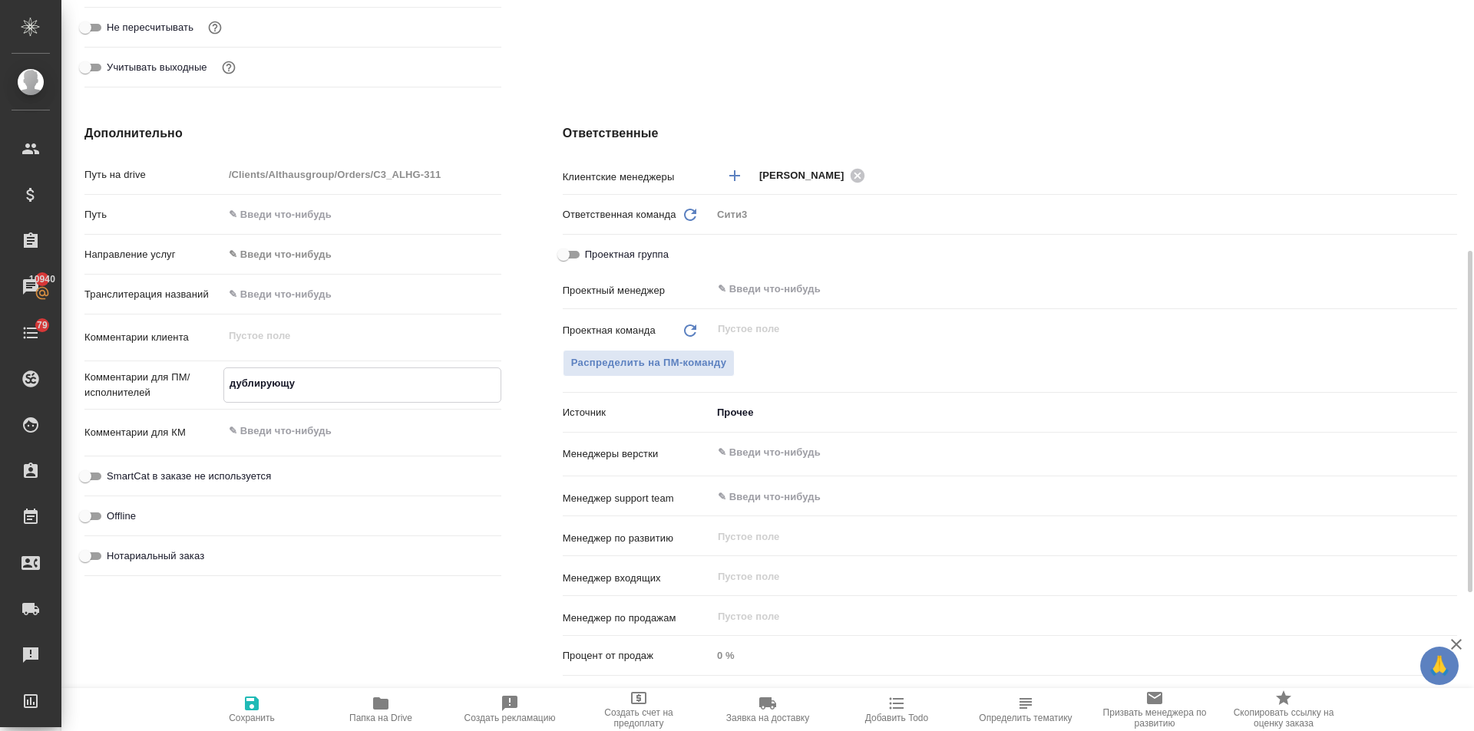
type textarea "x"
type textarea "дублирующуюс"
type textarea "x"
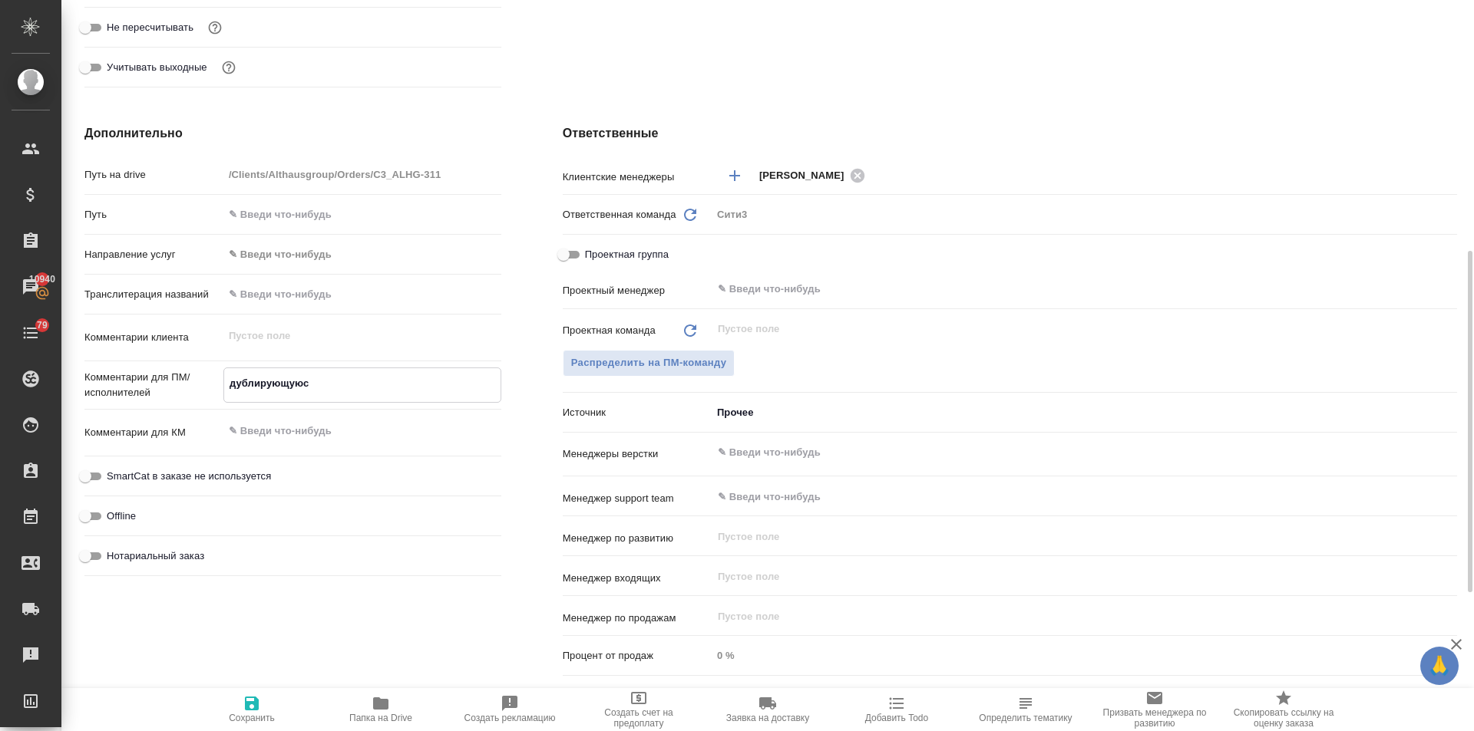
type textarea "x"
type textarea "дублирующуюся"
type textarea "x"
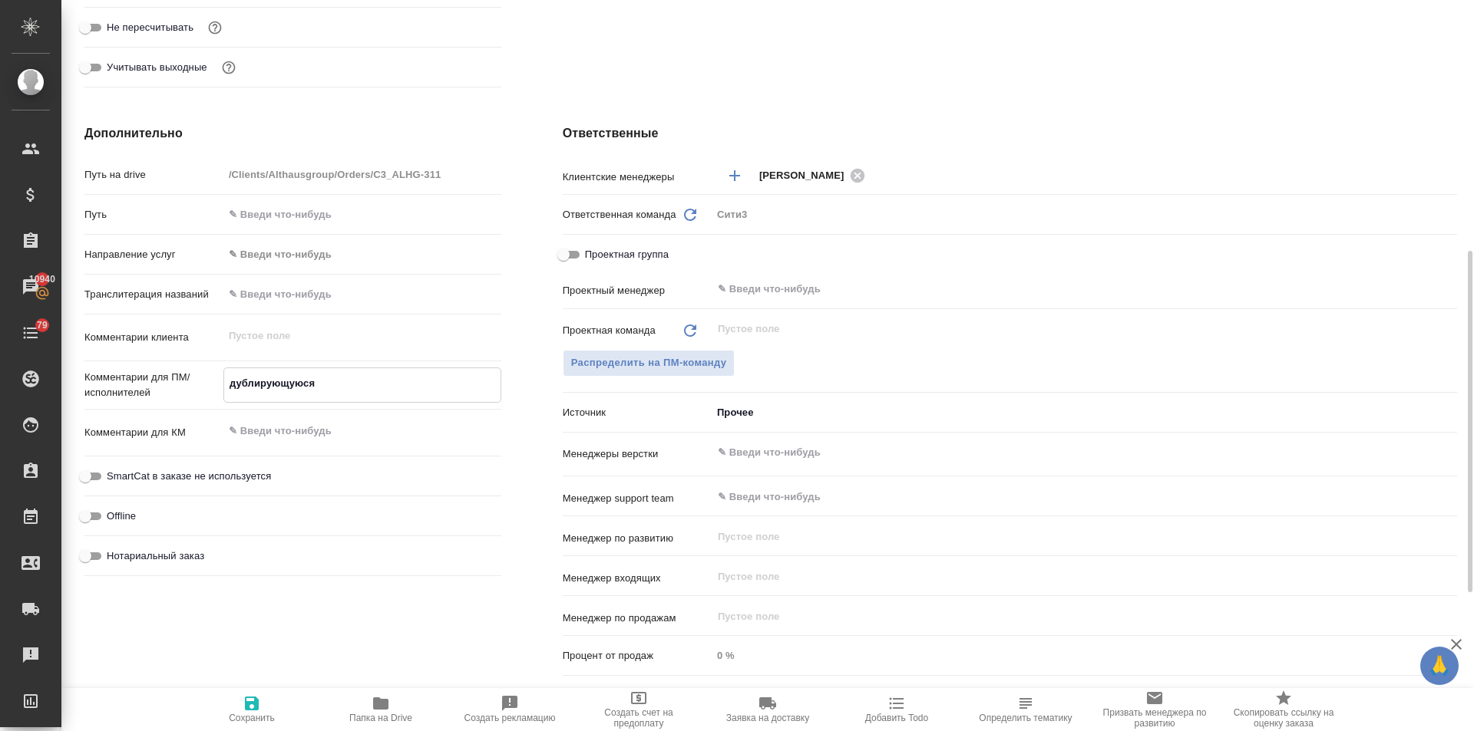
type textarea "дублирующуюся"
type textarea "x"
type textarea "дублирующуюся ч"
type textarea "x"
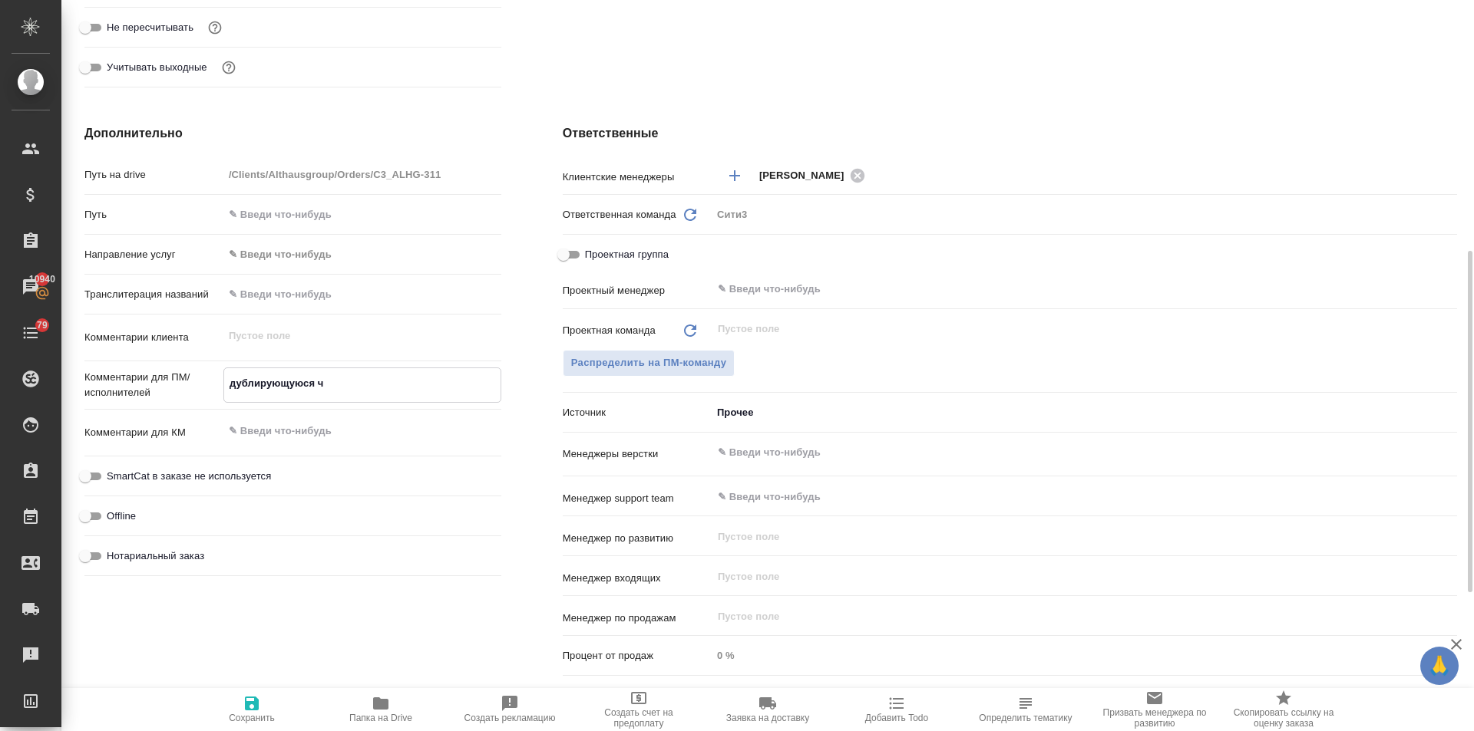
type textarea "x"
type textarea "дублирующуюся ча"
type textarea "x"
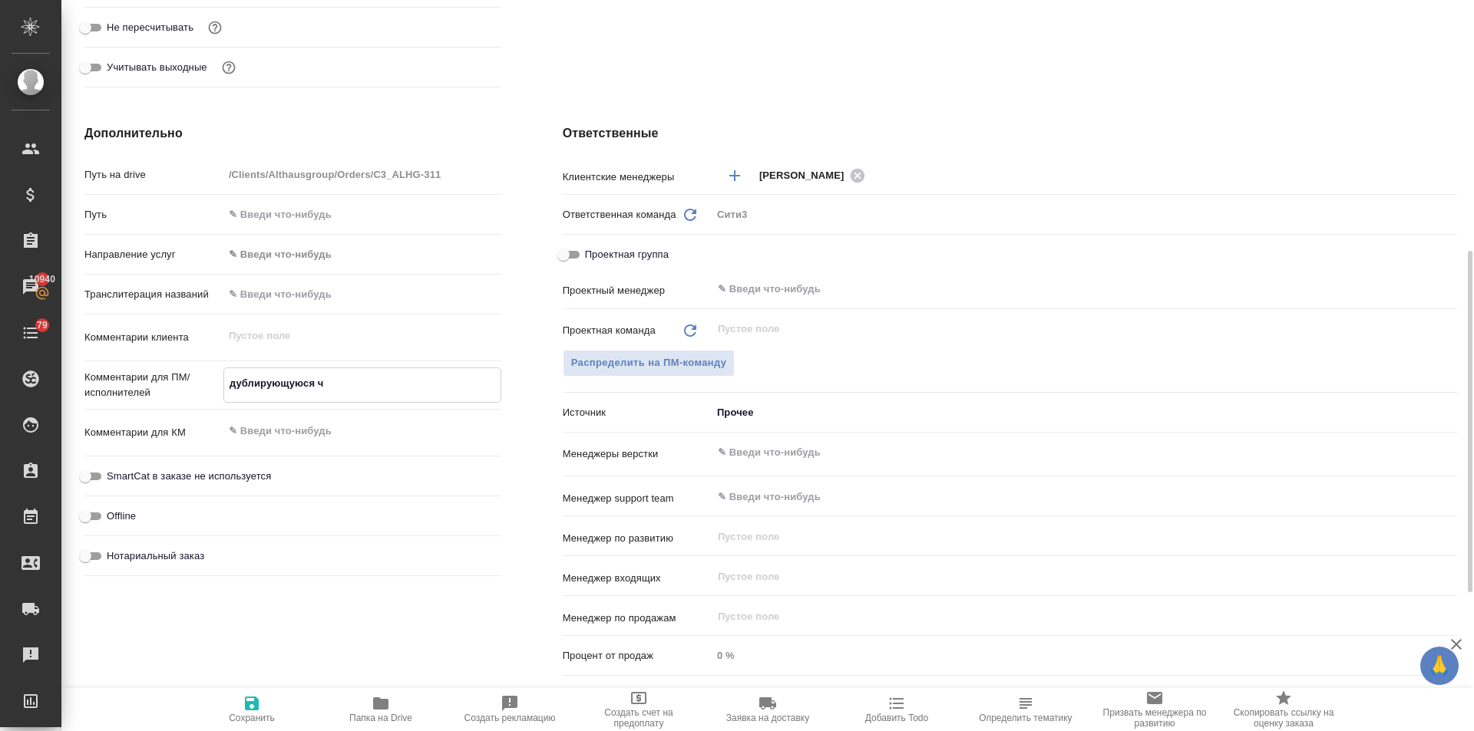
type textarea "x"
type textarea "дублирующуюся час"
type textarea "x"
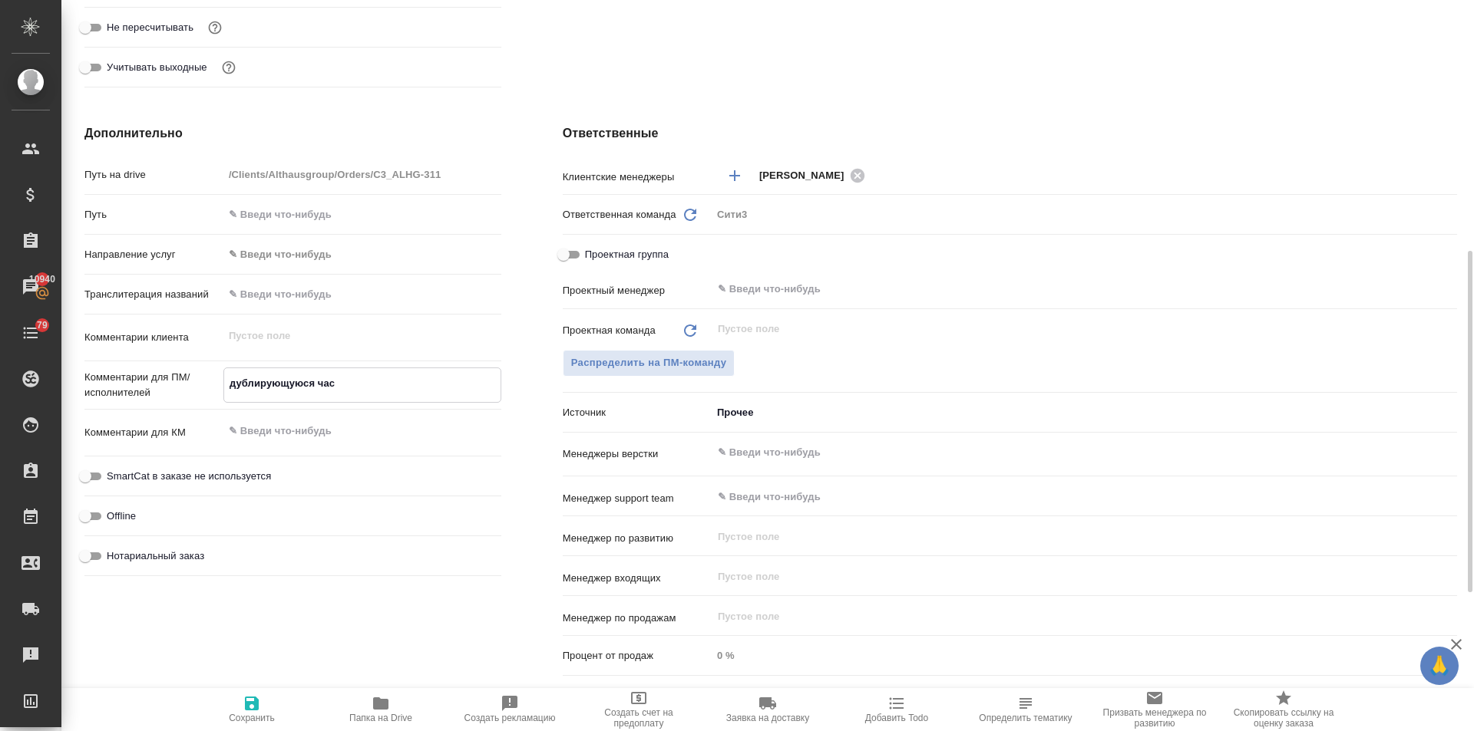
type textarea "x"
type textarea "дублирующуюся част"
type textarea "x"
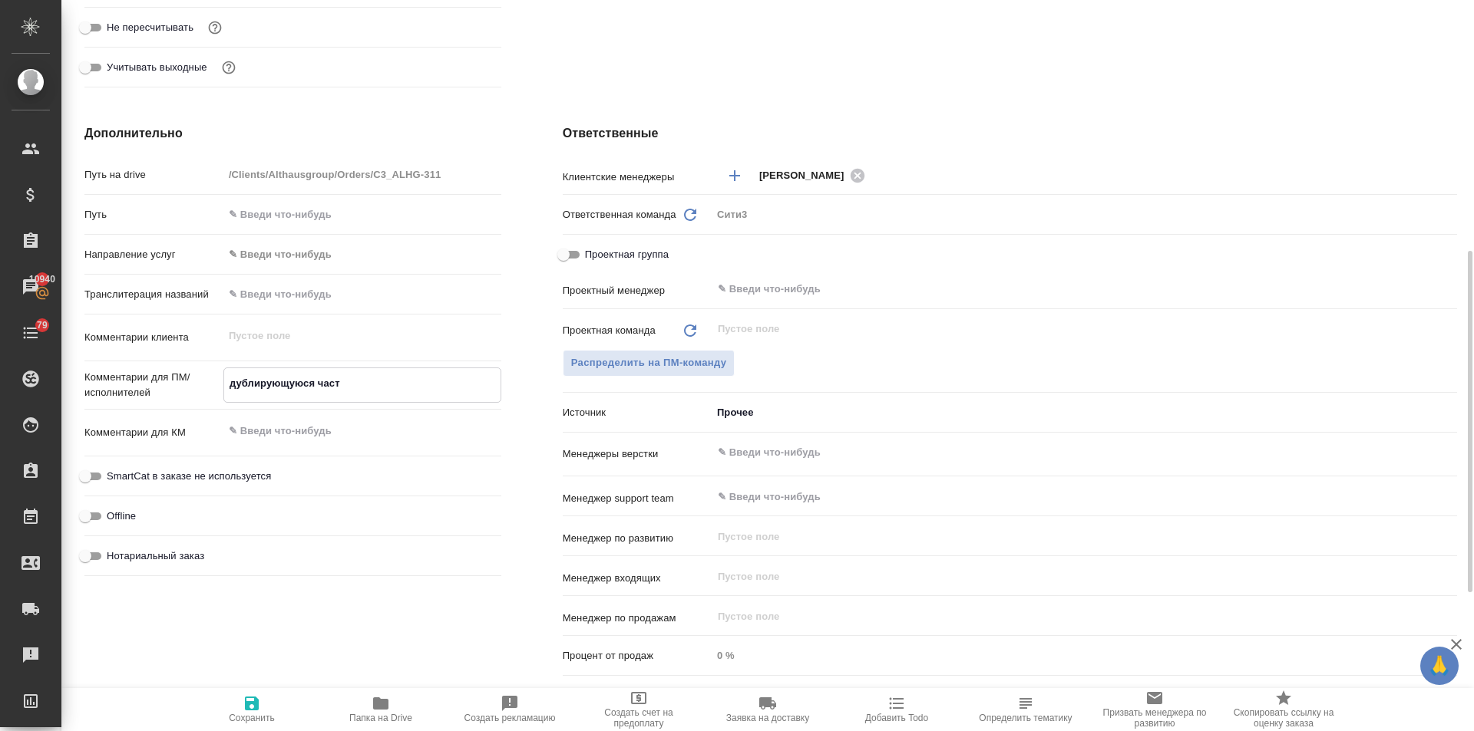
type textarea "дублирующуюся часть"
type textarea "x"
type textarea "дублирующуюся часть"
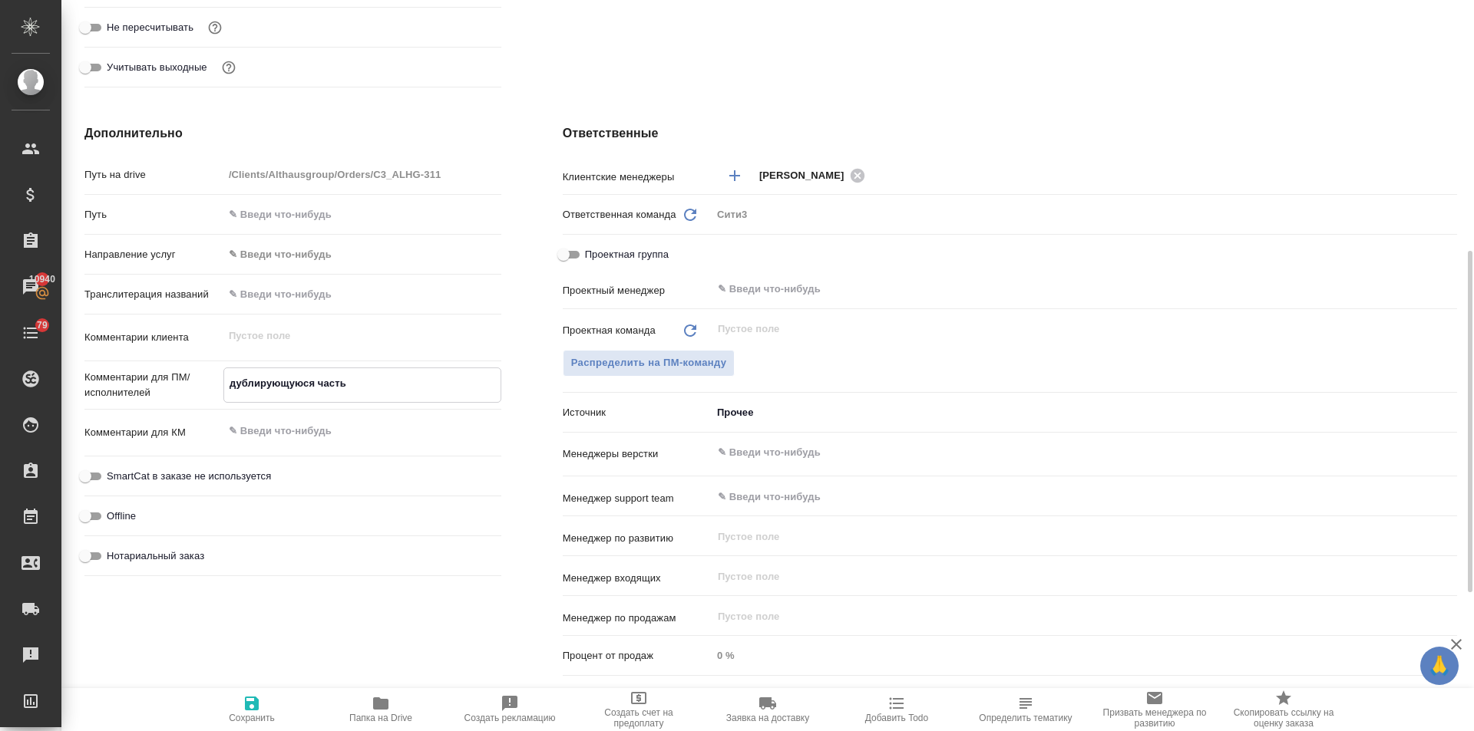
type textarea "x"
type textarea "дублирующуюся часть н"
type textarea "x"
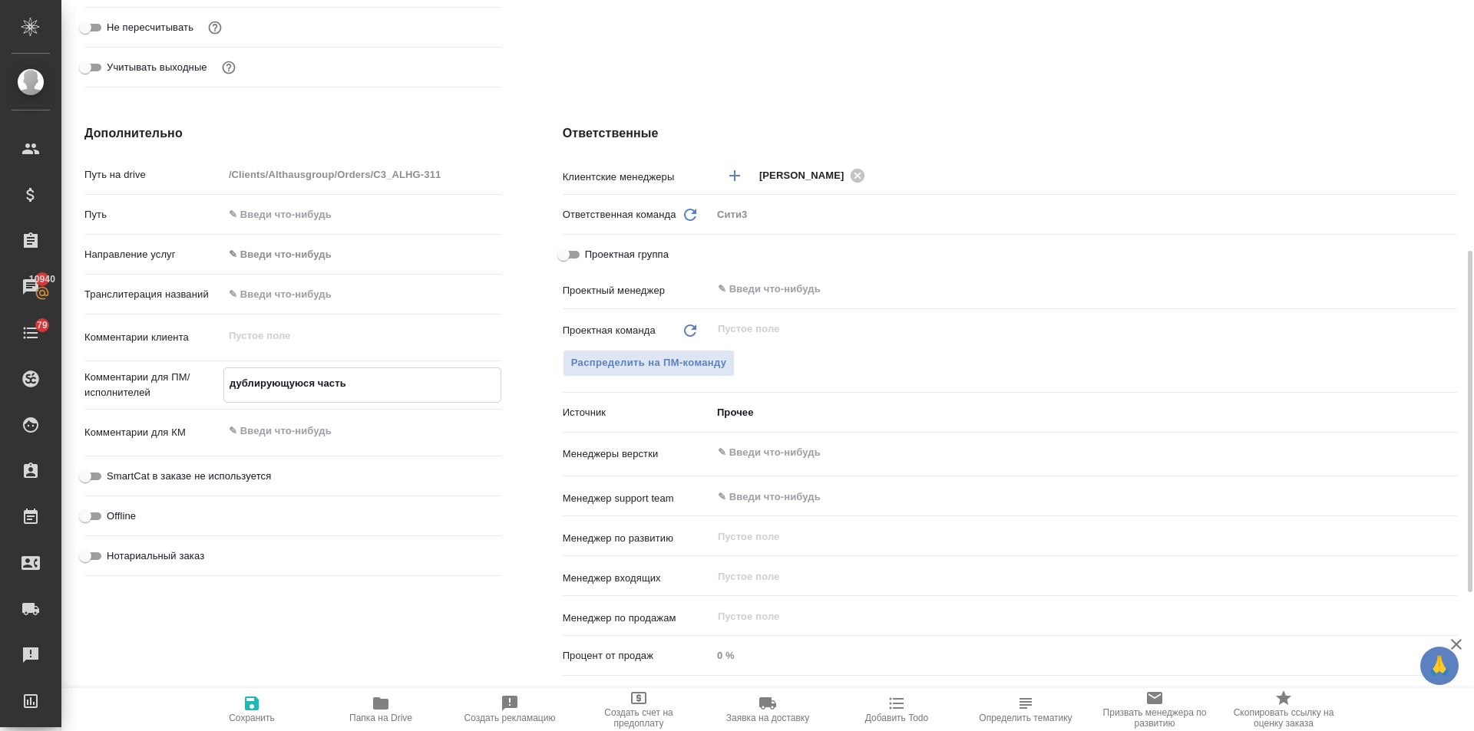
type textarea "x"
type textarea "дублирующуюся часть не"
type textarea "x"
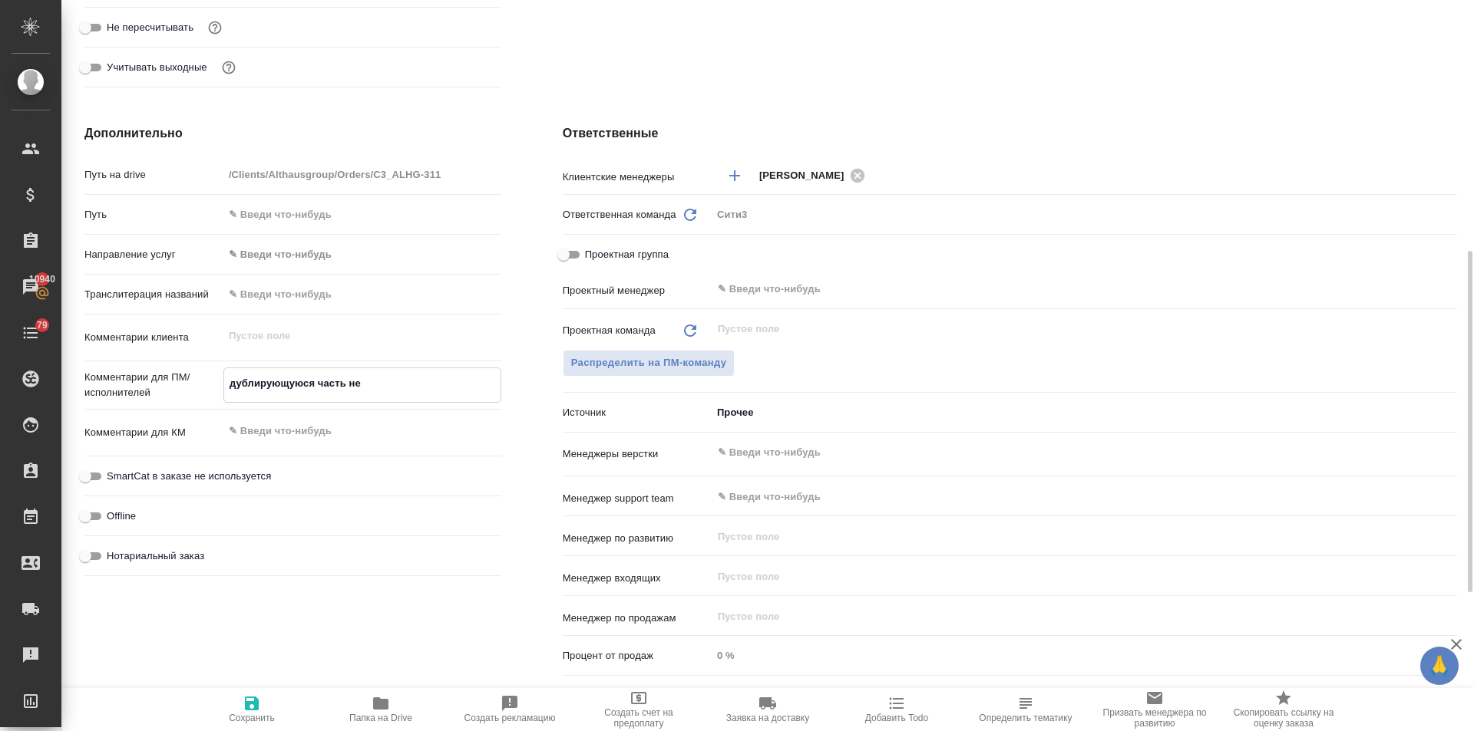
type textarea "дублирующуюся часть не"
type textarea "x"
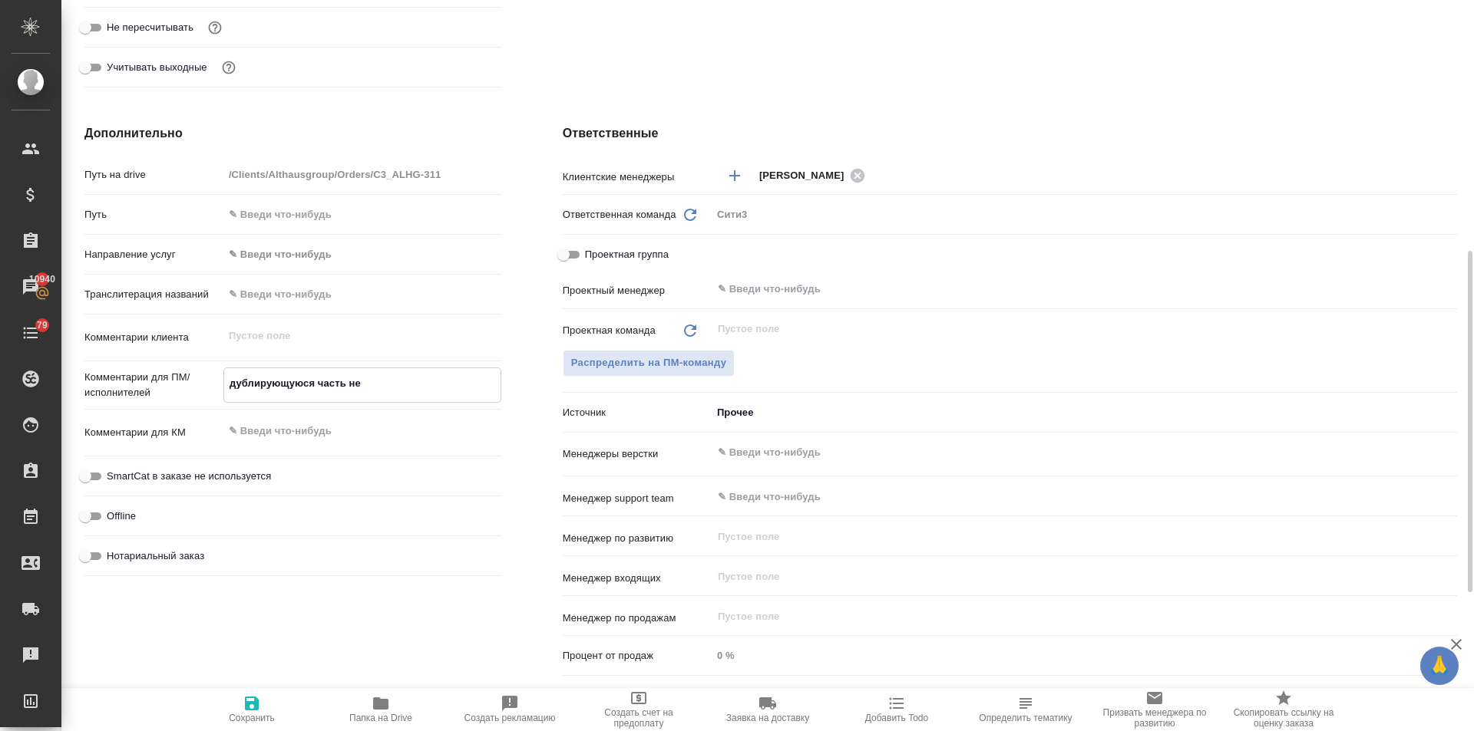
type textarea "дублирующуюся часть не п"
type textarea "x"
type textarea "дублирующуюся часть не пе"
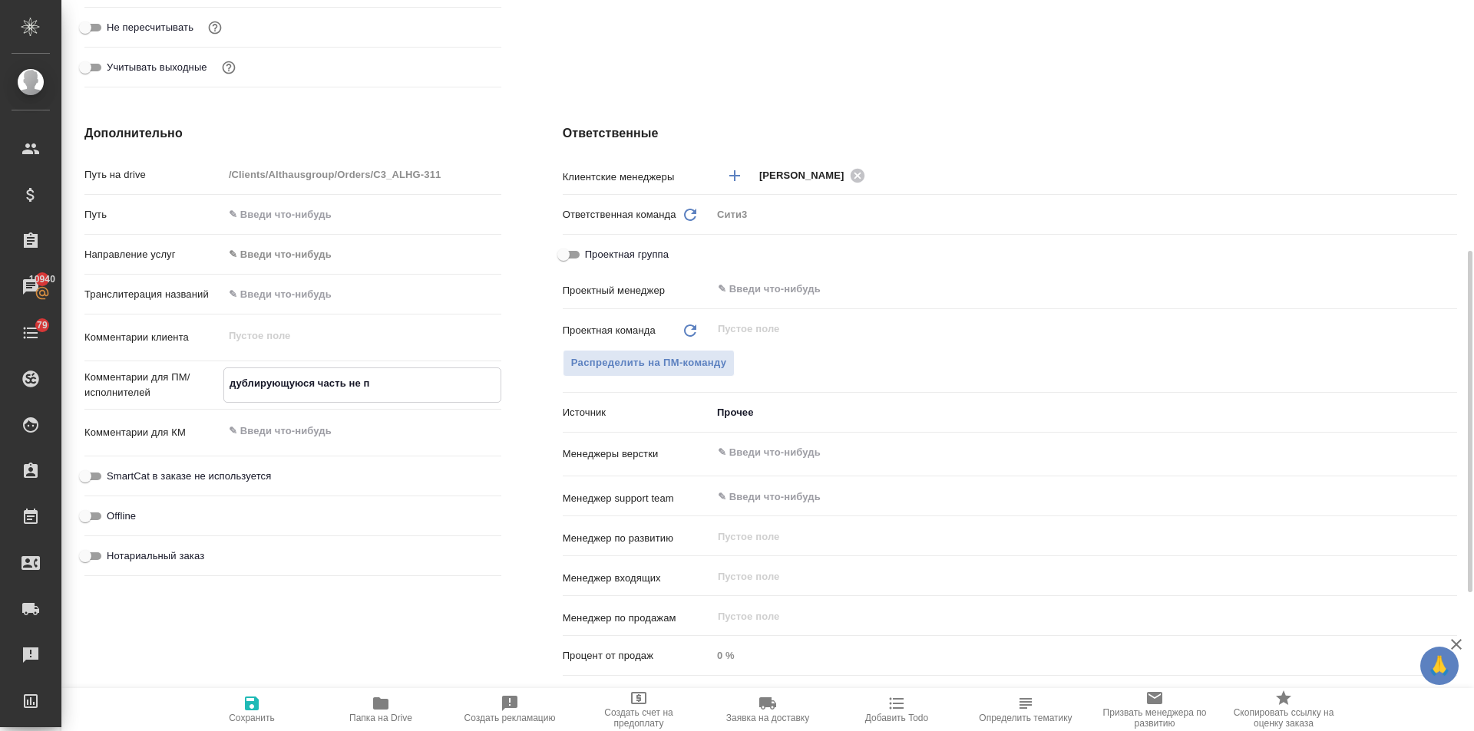
type textarea "x"
type textarea "дублирующуюся часть не пер"
type textarea "x"
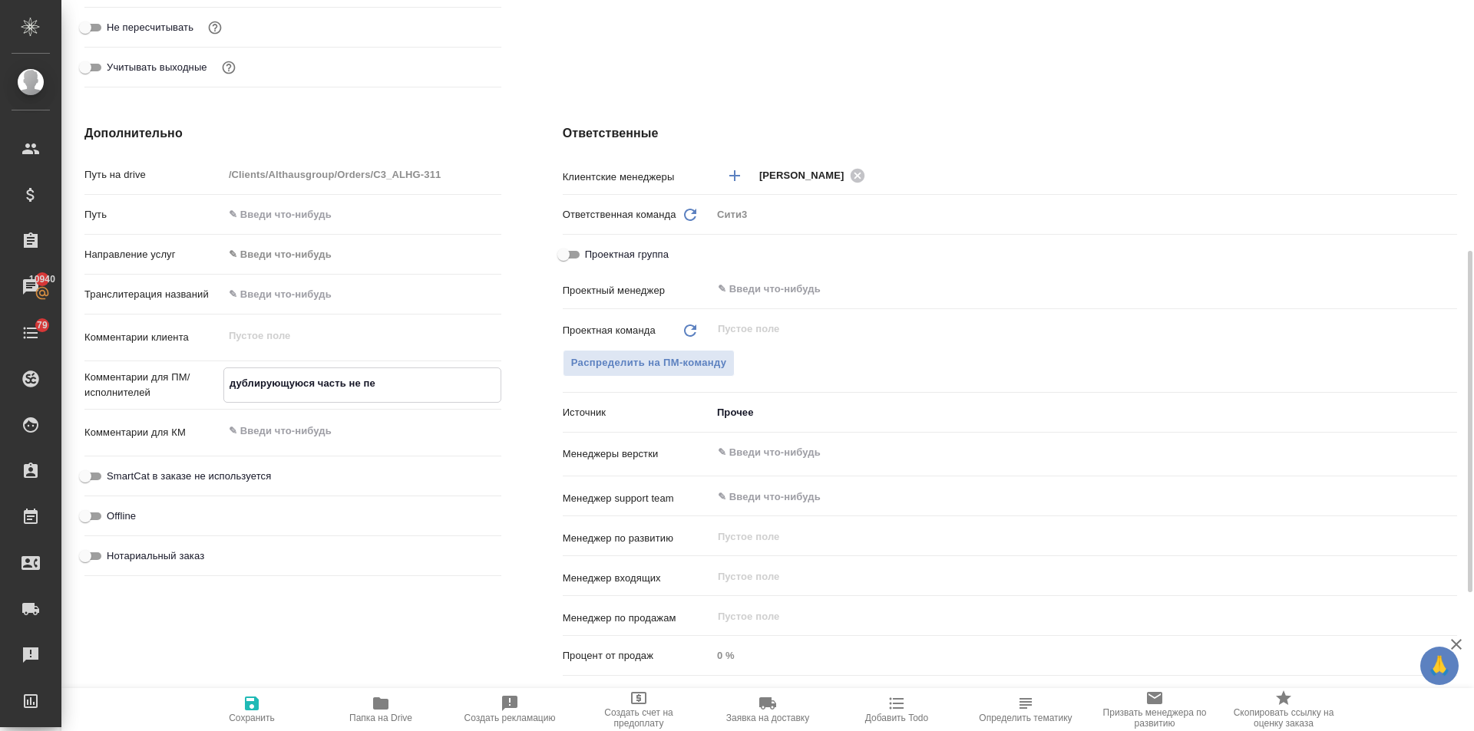
type textarea "x"
type textarea "дублирующуюся часть не пере"
type textarea "x"
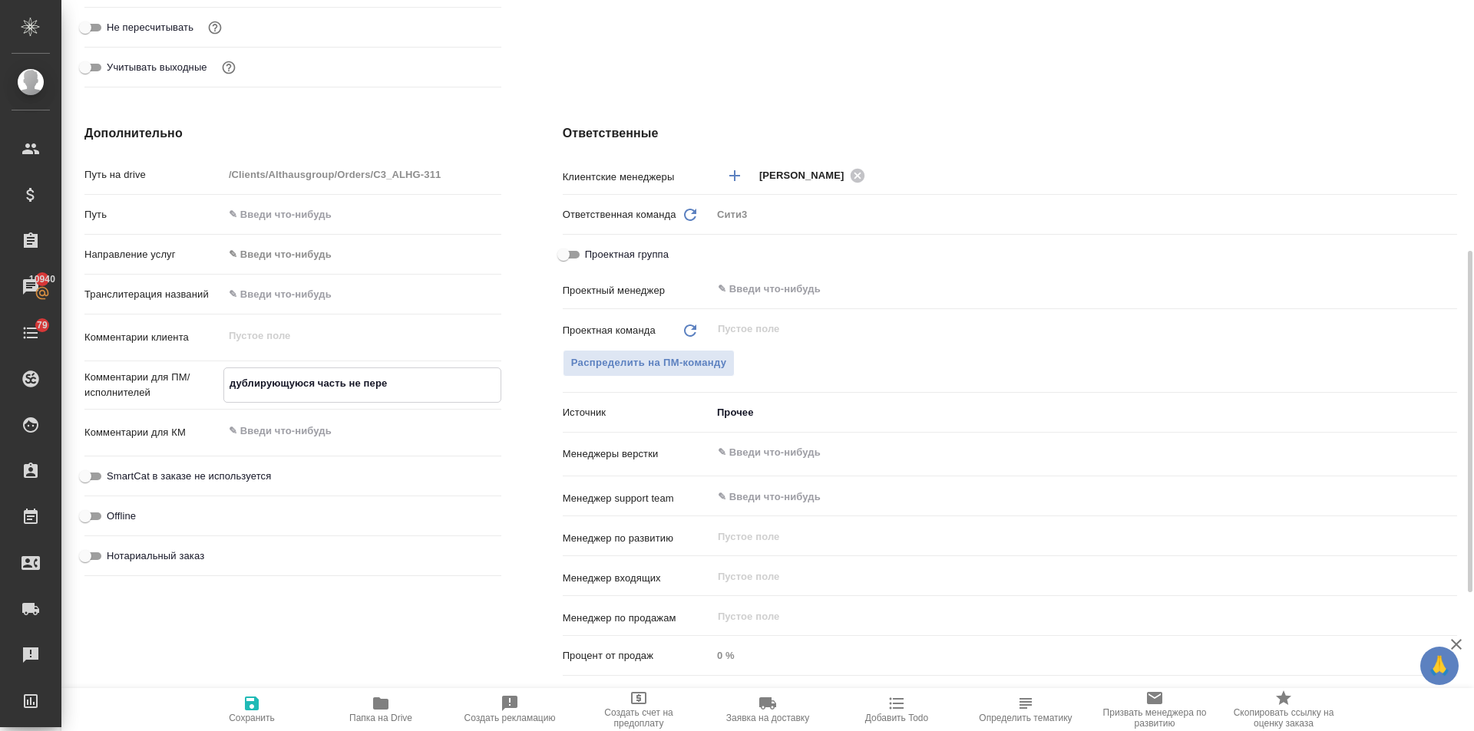
type textarea "x"
type textarea "дублирующуюся часть не перев"
type textarea "x"
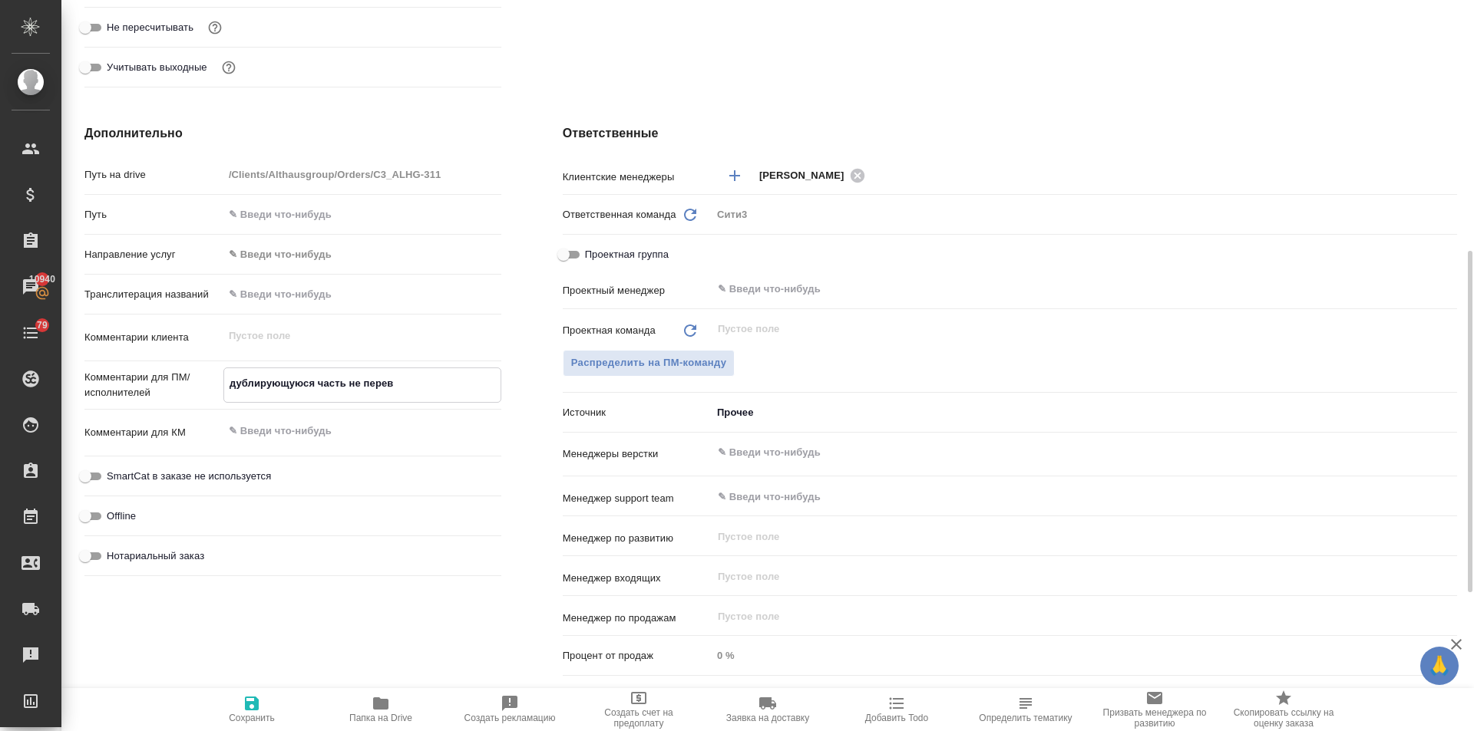
type textarea "дублирующуюся часть не перево"
type textarea "x"
type textarea "дублирующуюся часть не перевод"
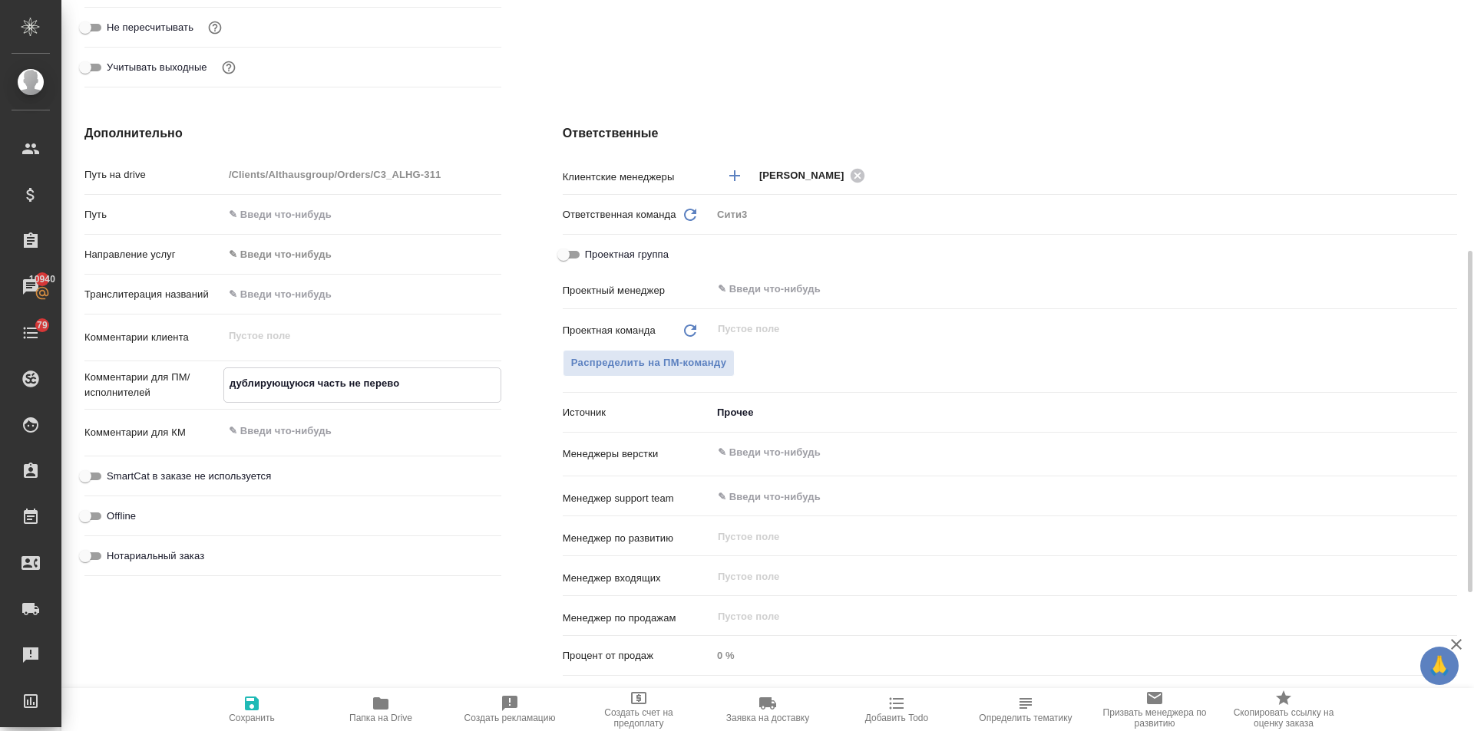
type textarea "x"
type textarea "дублирующуюся часть не переводи"
type textarea "x"
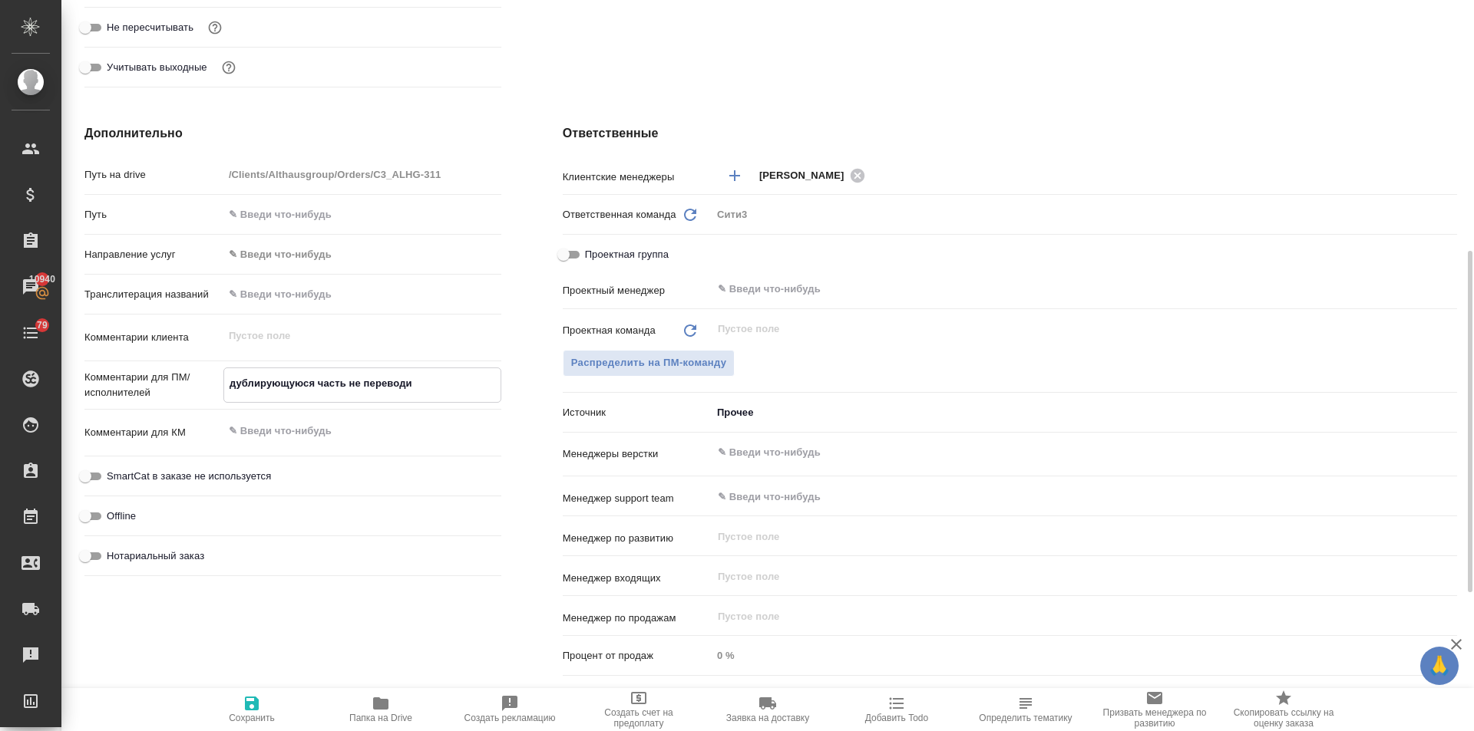
type textarea "x"
type textarea "дублирующуюся часть не переводим"
type textarea "x"
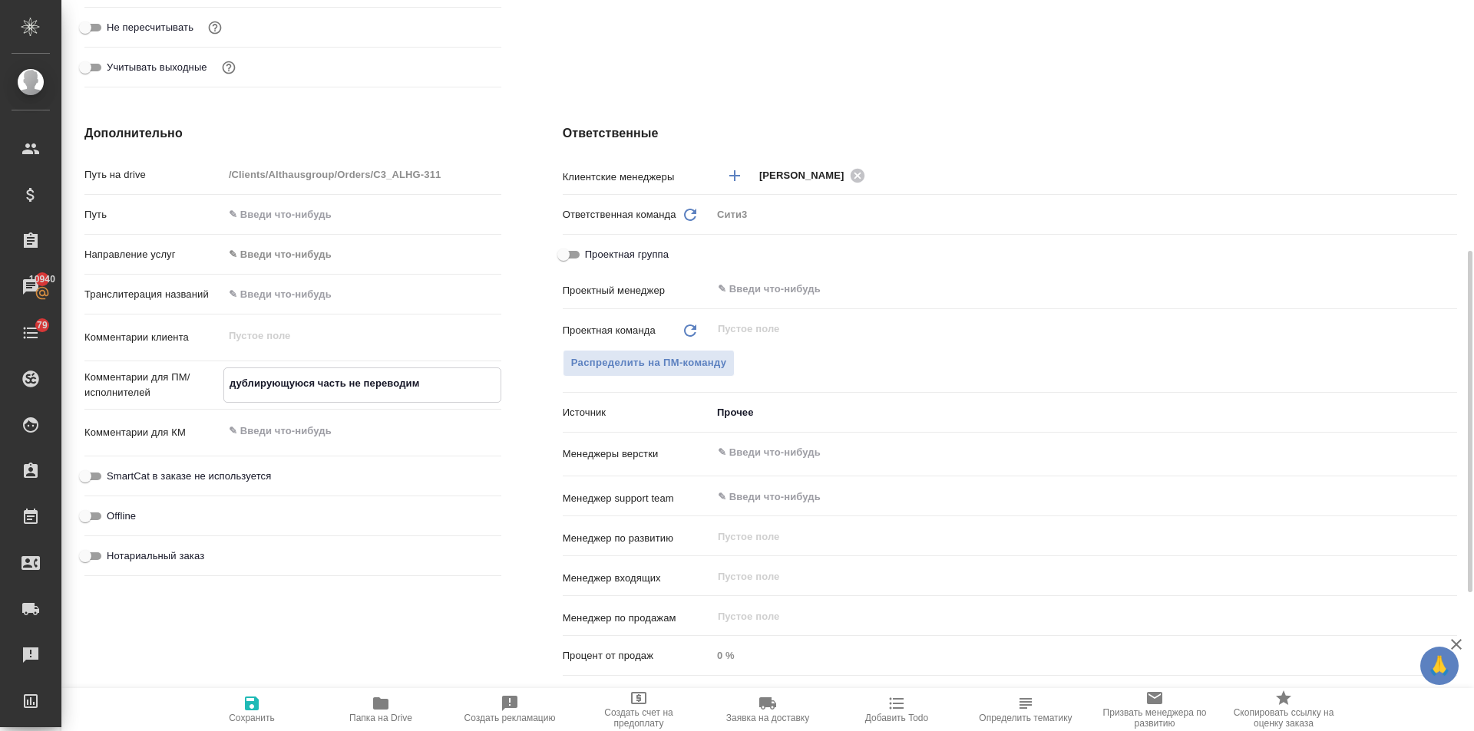
type textarea "дублирующуюся часть не переводим"
type textarea "x"
click at [84, 553] on input "Нотариальный заказ" at bounding box center [85, 555] width 55 height 18
checkbox input "true"
type textarea "x"
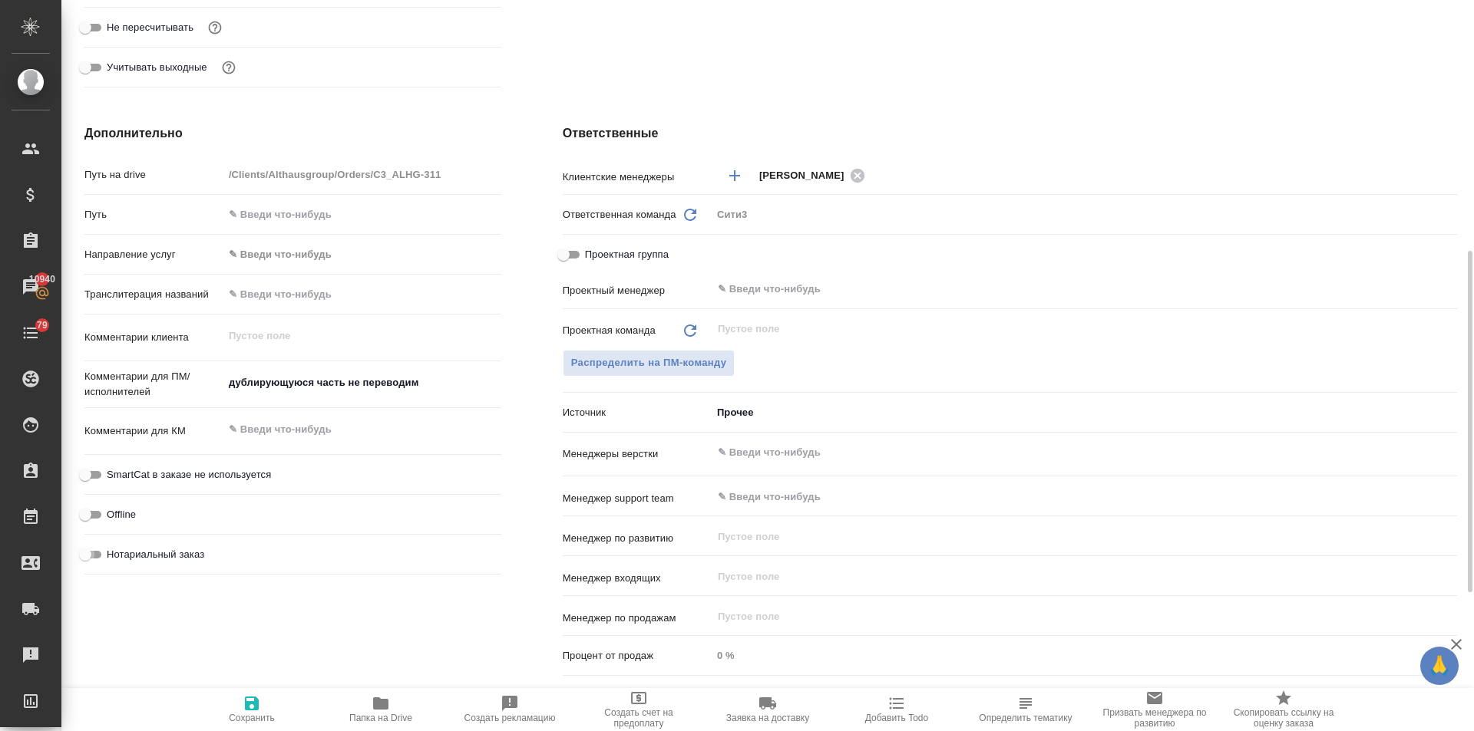
type textarea "x"
click at [791, 454] on input "text" at bounding box center [1058, 453] width 685 height 18
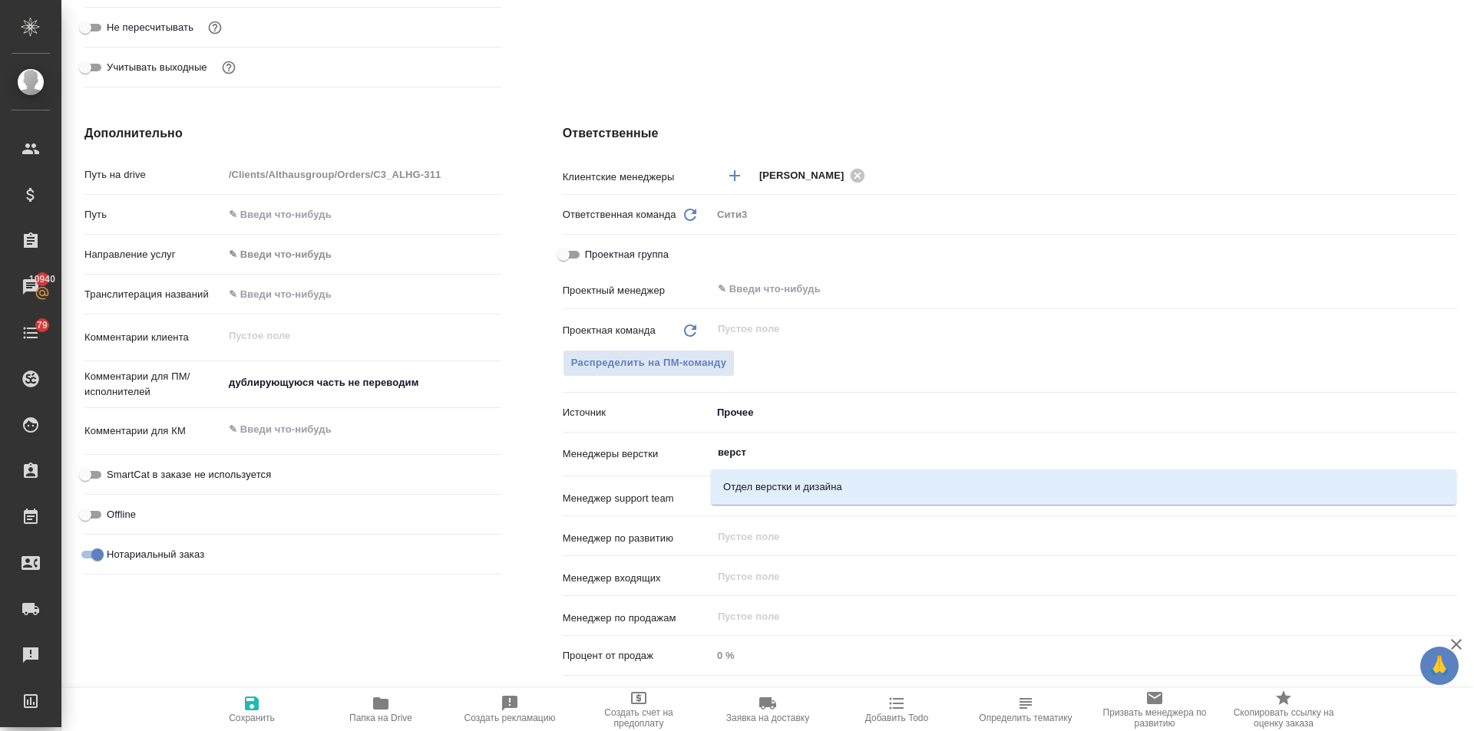
type input "верстк"
click at [814, 481] on li "Отдел верстки и дизайна" at bounding box center [1083, 488] width 745 height 28
type textarea "x"
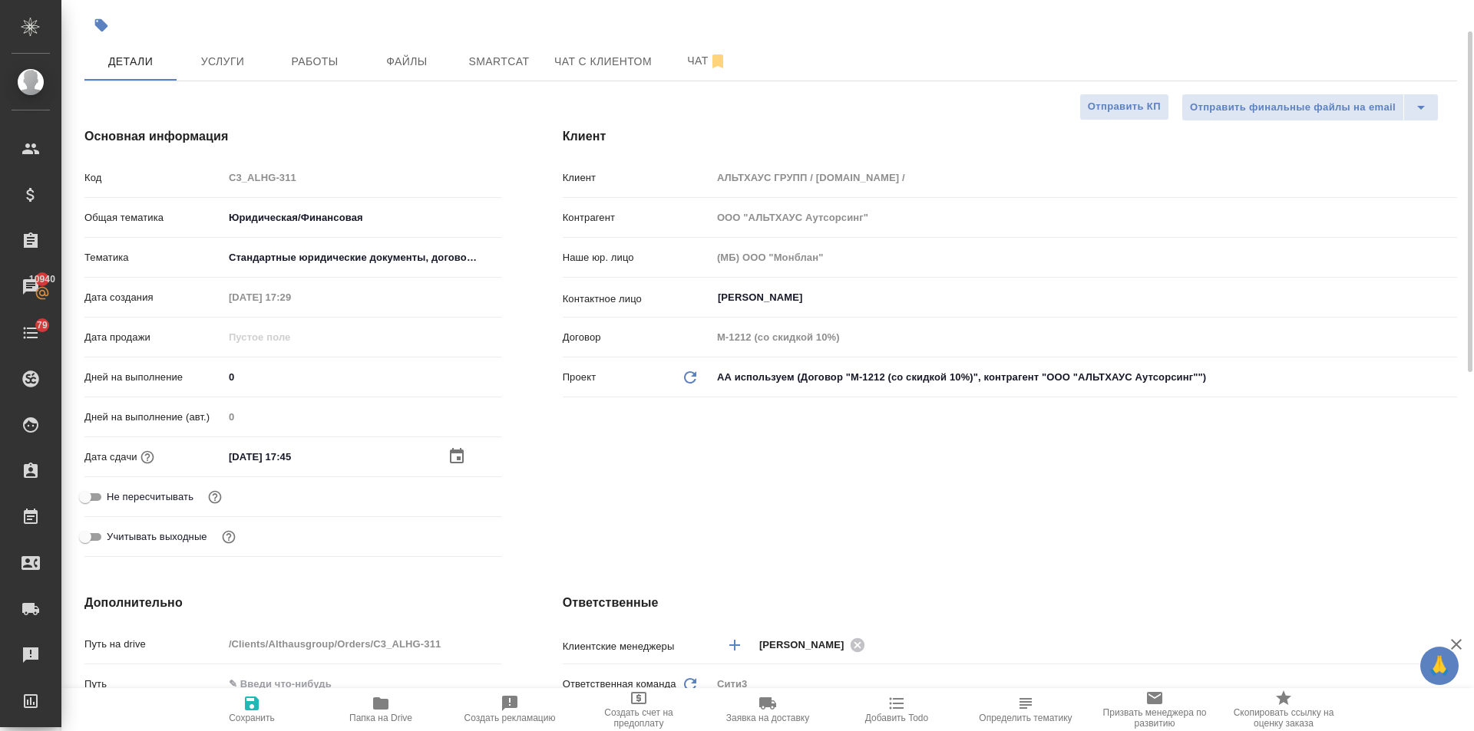
scroll to position [0, 0]
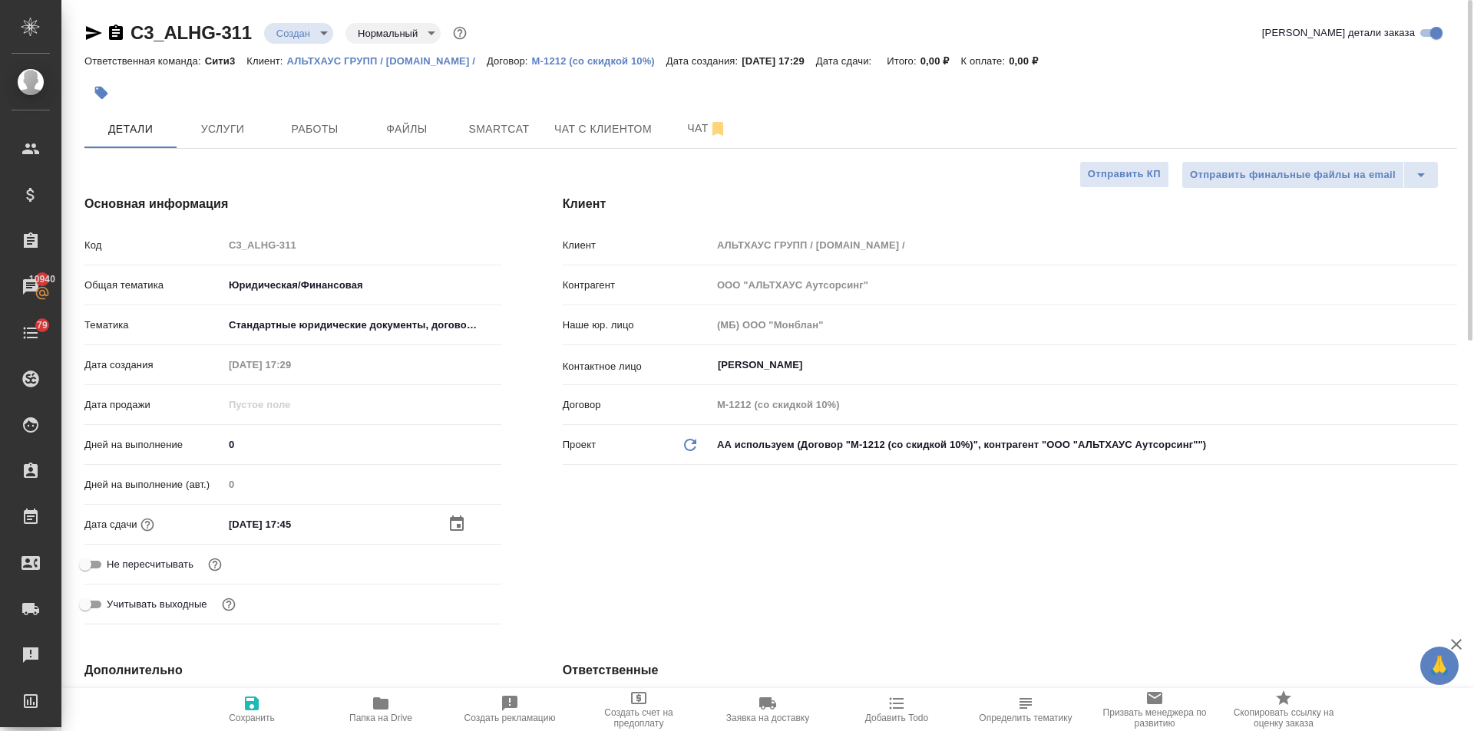
click at [249, 695] on icon "button" at bounding box center [252, 704] width 18 height 18
type textarea "x"
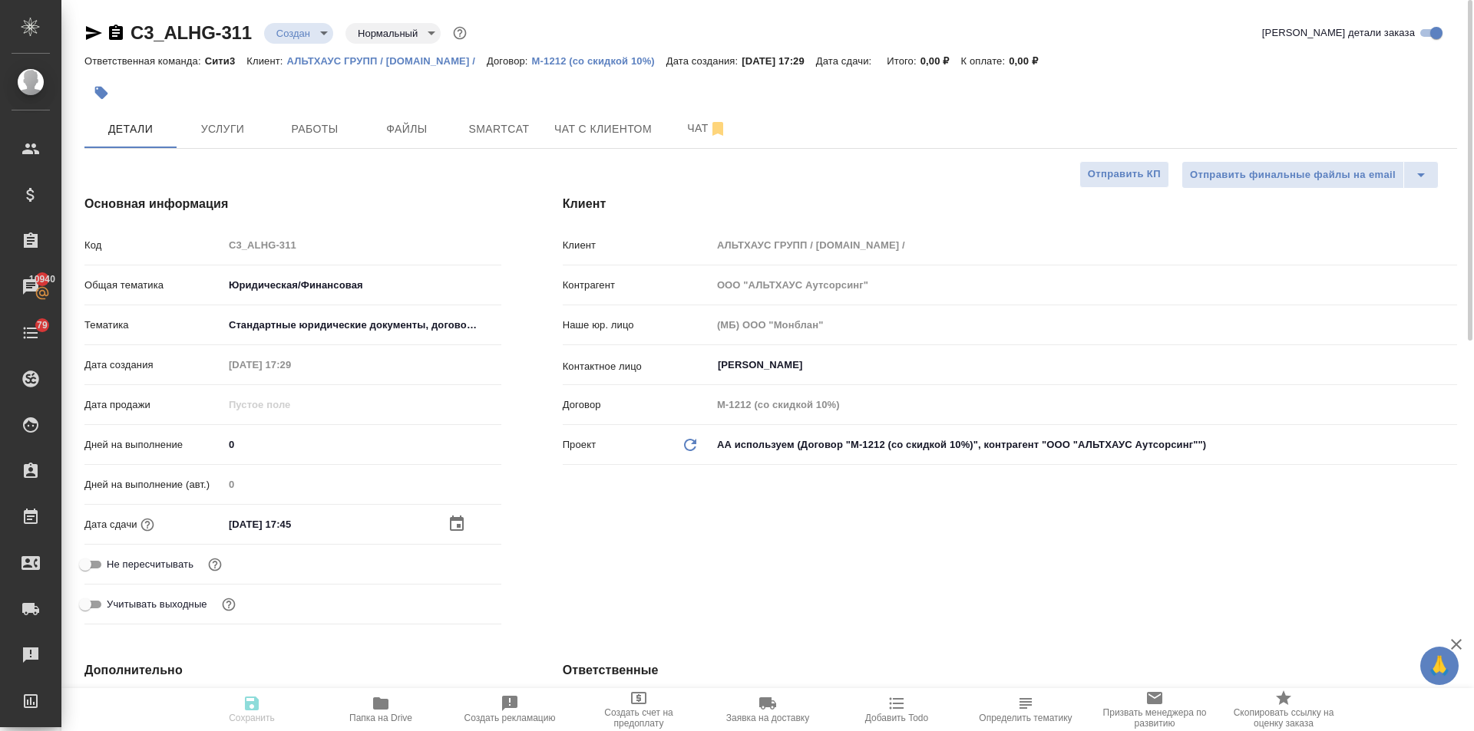
type textarea "x"
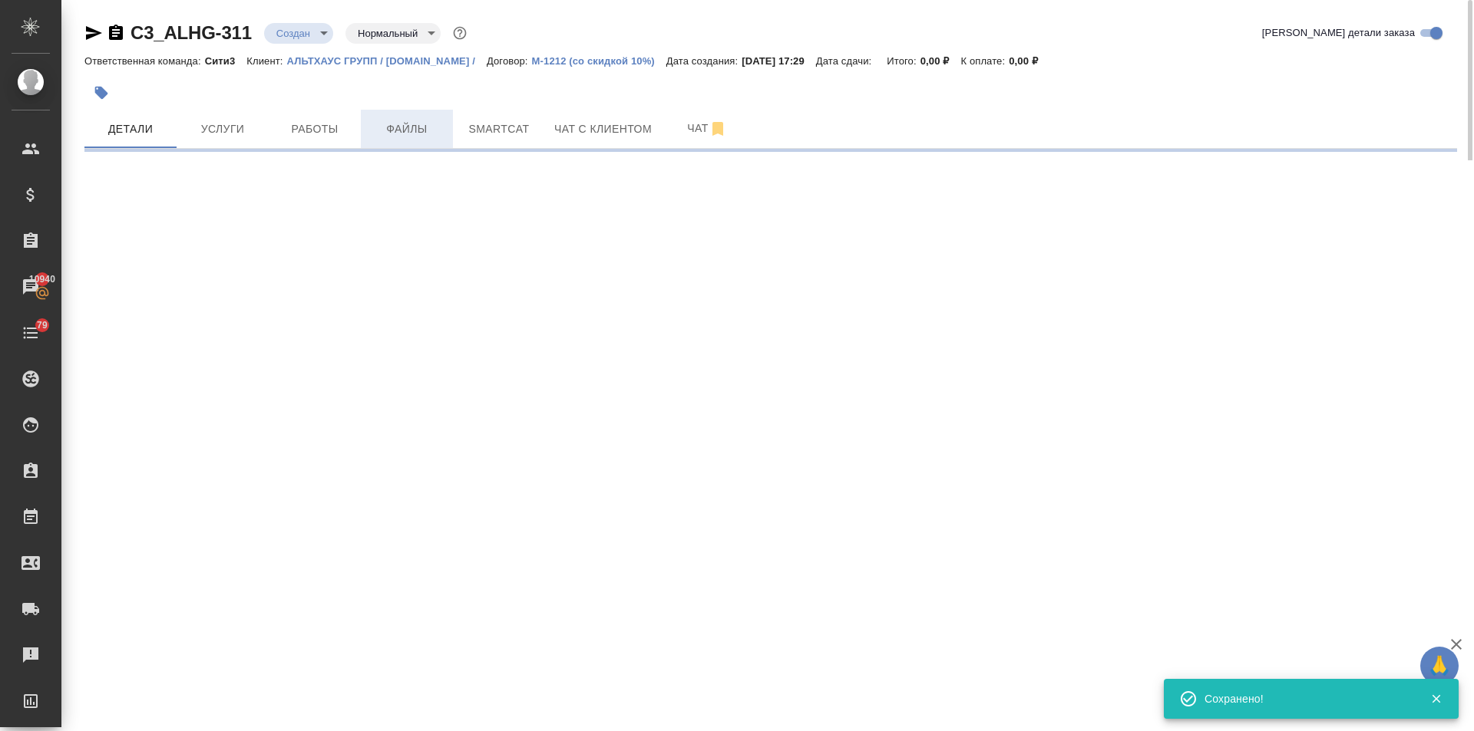
select select "RU"
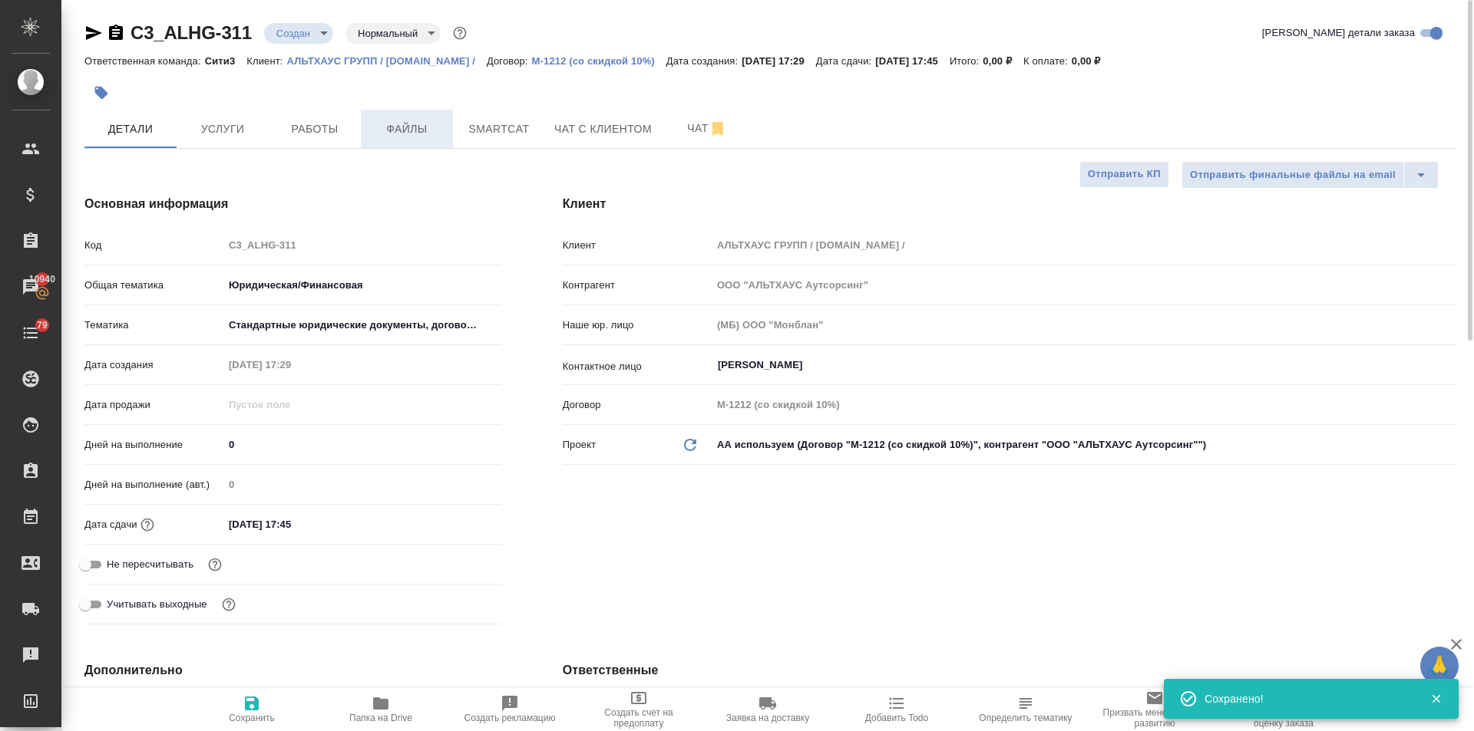
type textarea "x"
click at [414, 129] on span "Файлы" at bounding box center [407, 129] width 74 height 19
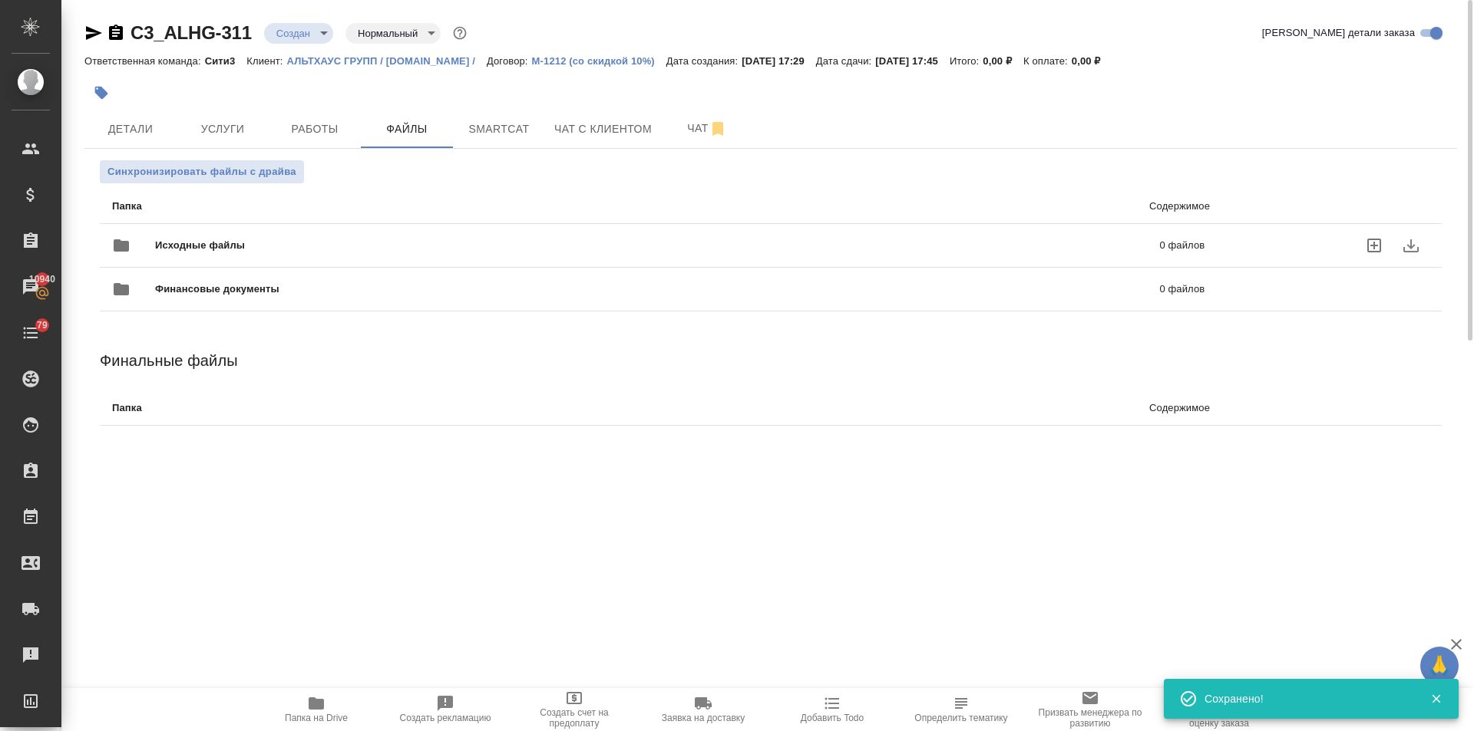
click at [206, 245] on span "Исходные файлы" at bounding box center [428, 245] width 547 height 15
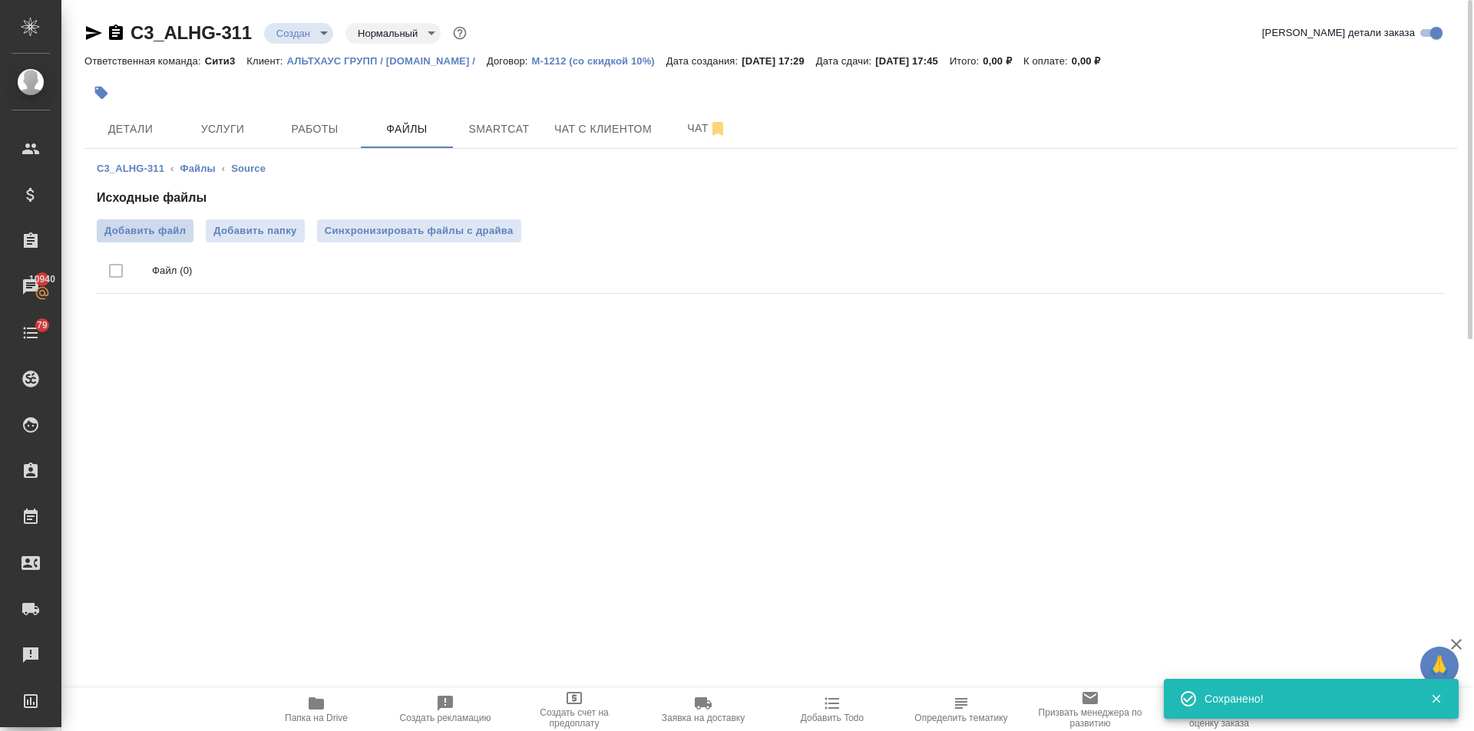
click at [144, 229] on span "Добавить файл" at bounding box center [144, 230] width 81 height 15
click at [0, 0] on input "Добавить файл" at bounding box center [0, 0] width 0 height 0
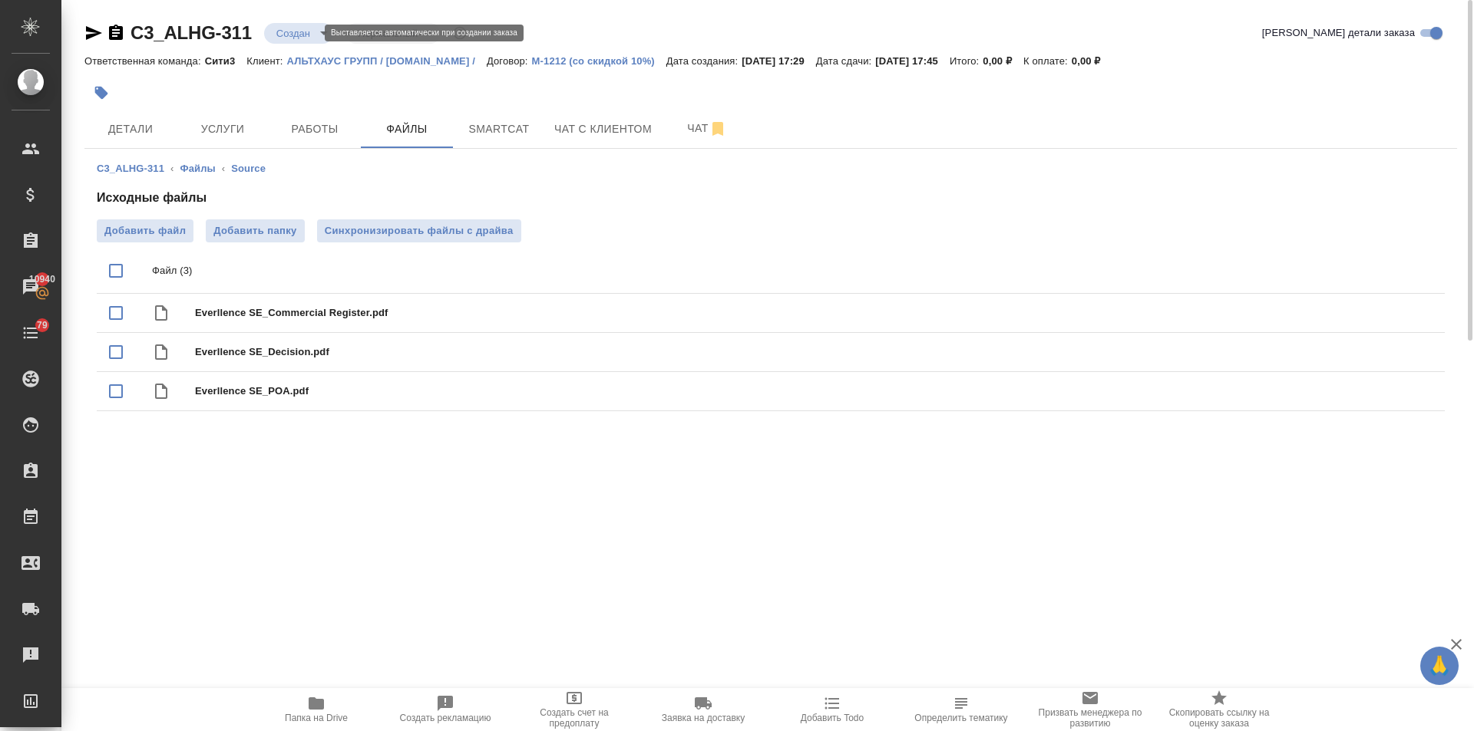
click at [286, 32] on body "🙏 .cls-1 fill:#fff; AWATERA Ilina Ekaterina Клиенты Спецификации Заказы 10940 Ч…" at bounding box center [737, 365] width 1474 height 731
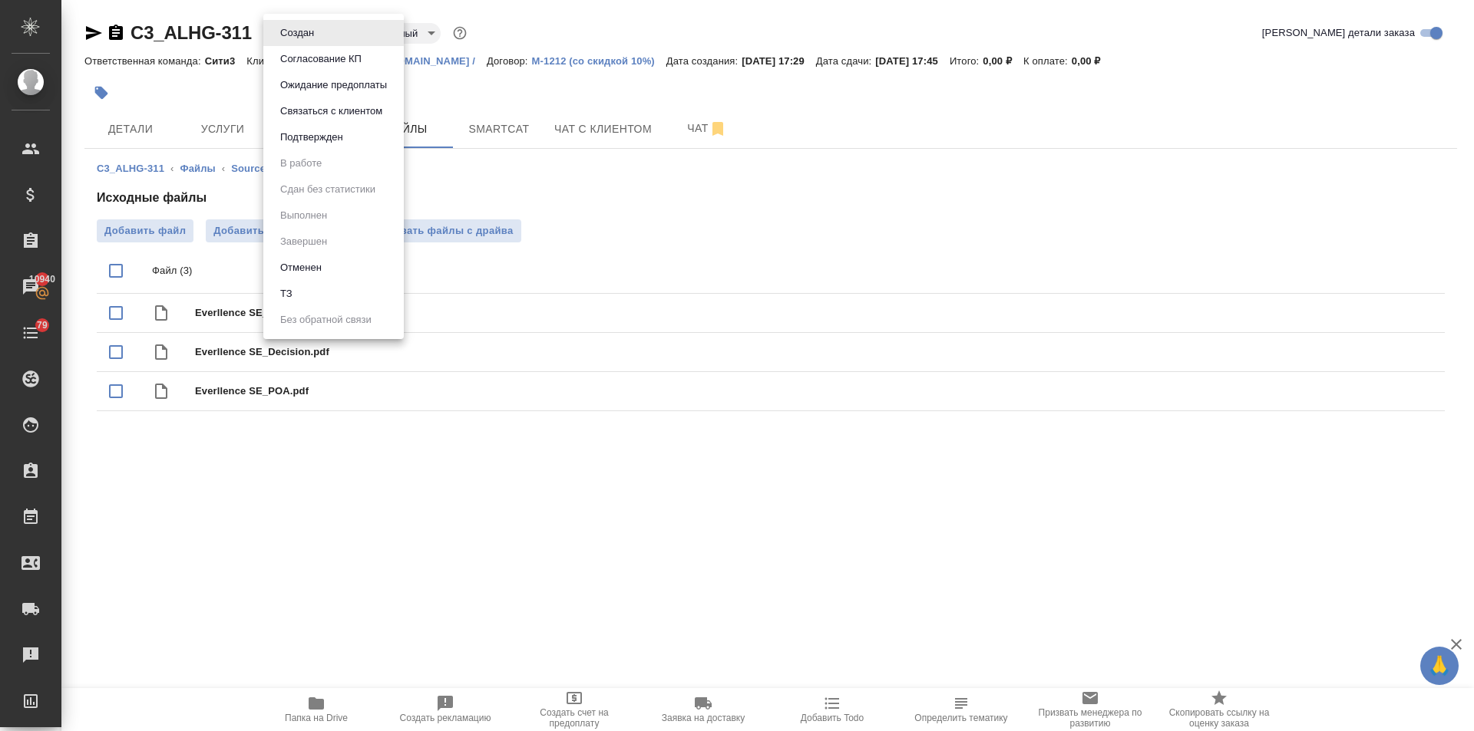
click at [299, 301] on li "ТЗ" at bounding box center [333, 294] width 140 height 26
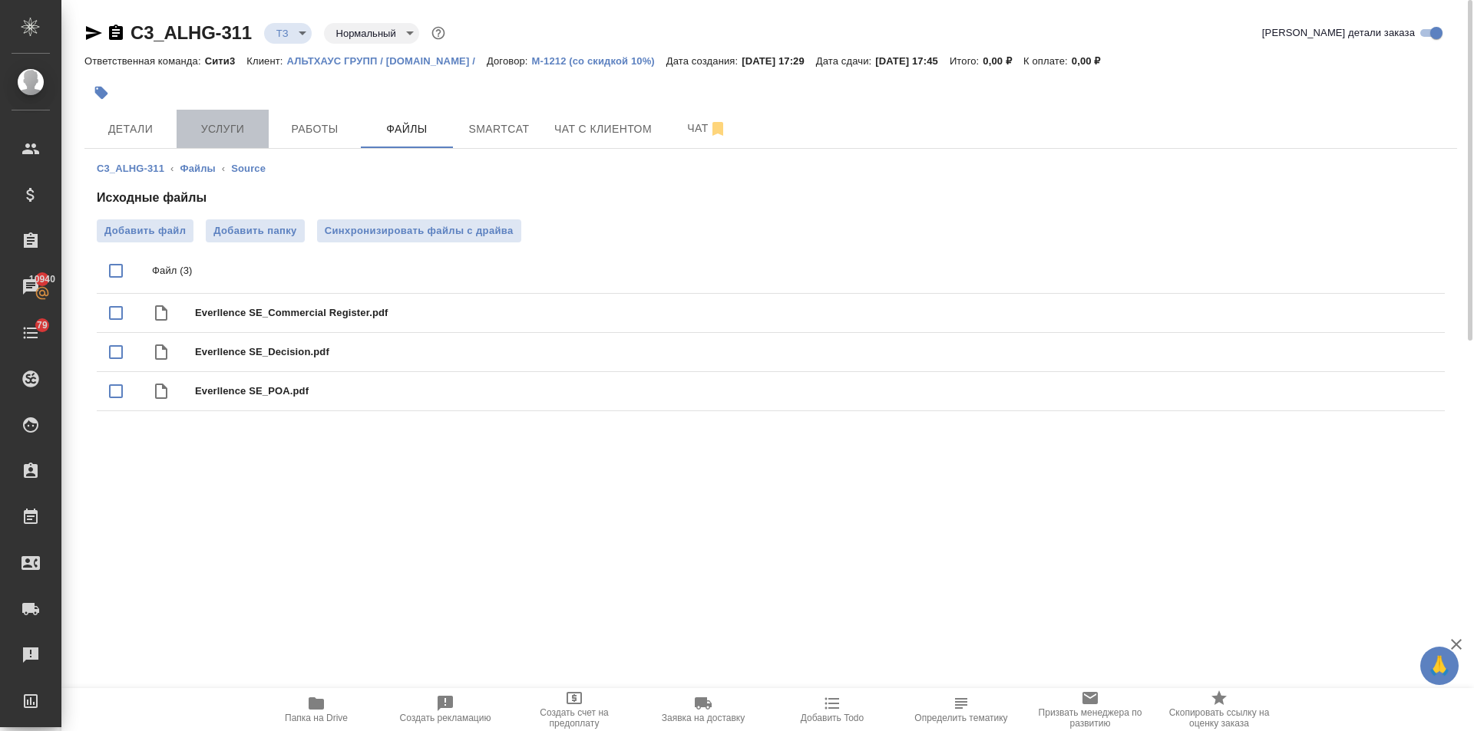
click at [253, 136] on span "Услуги" at bounding box center [223, 129] width 74 height 19
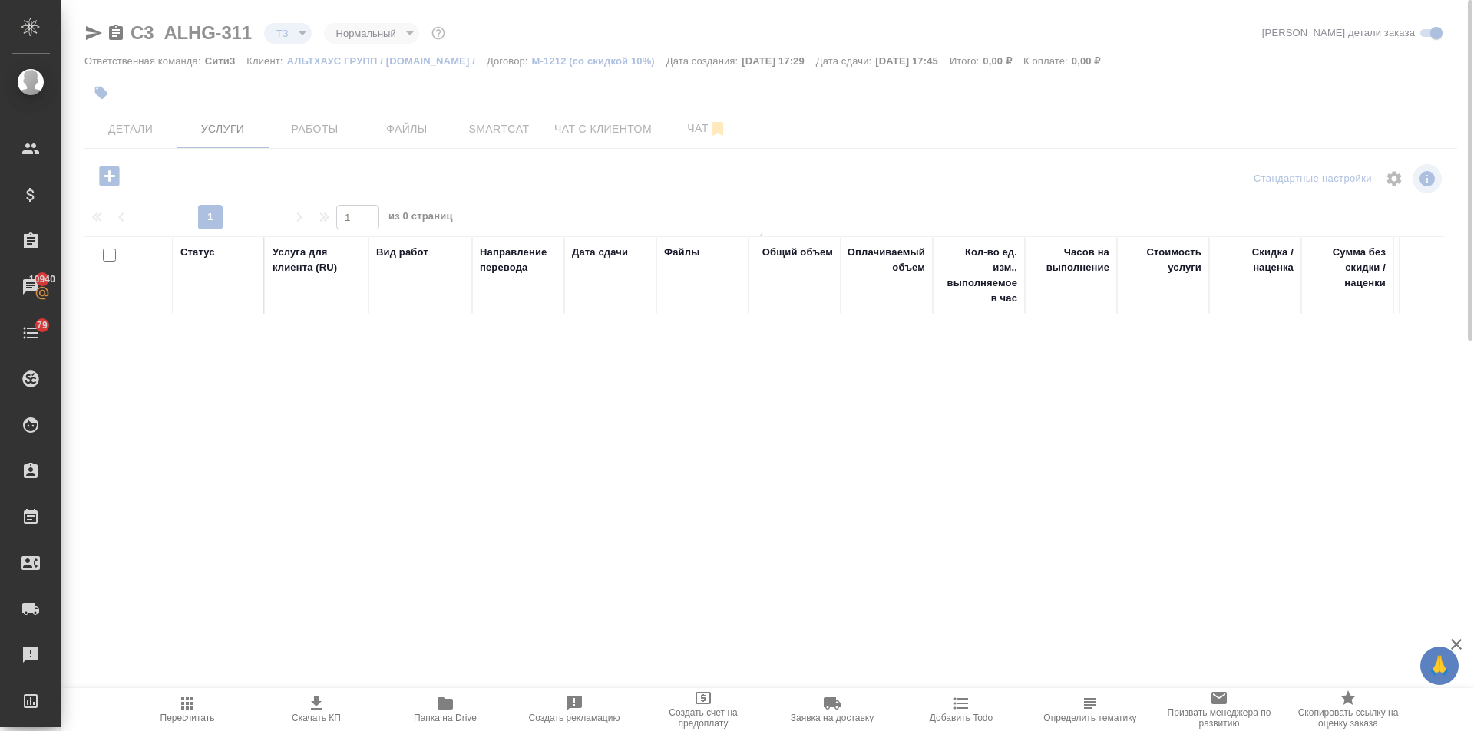
click at [107, 177] on icon "button" at bounding box center [109, 176] width 20 height 20
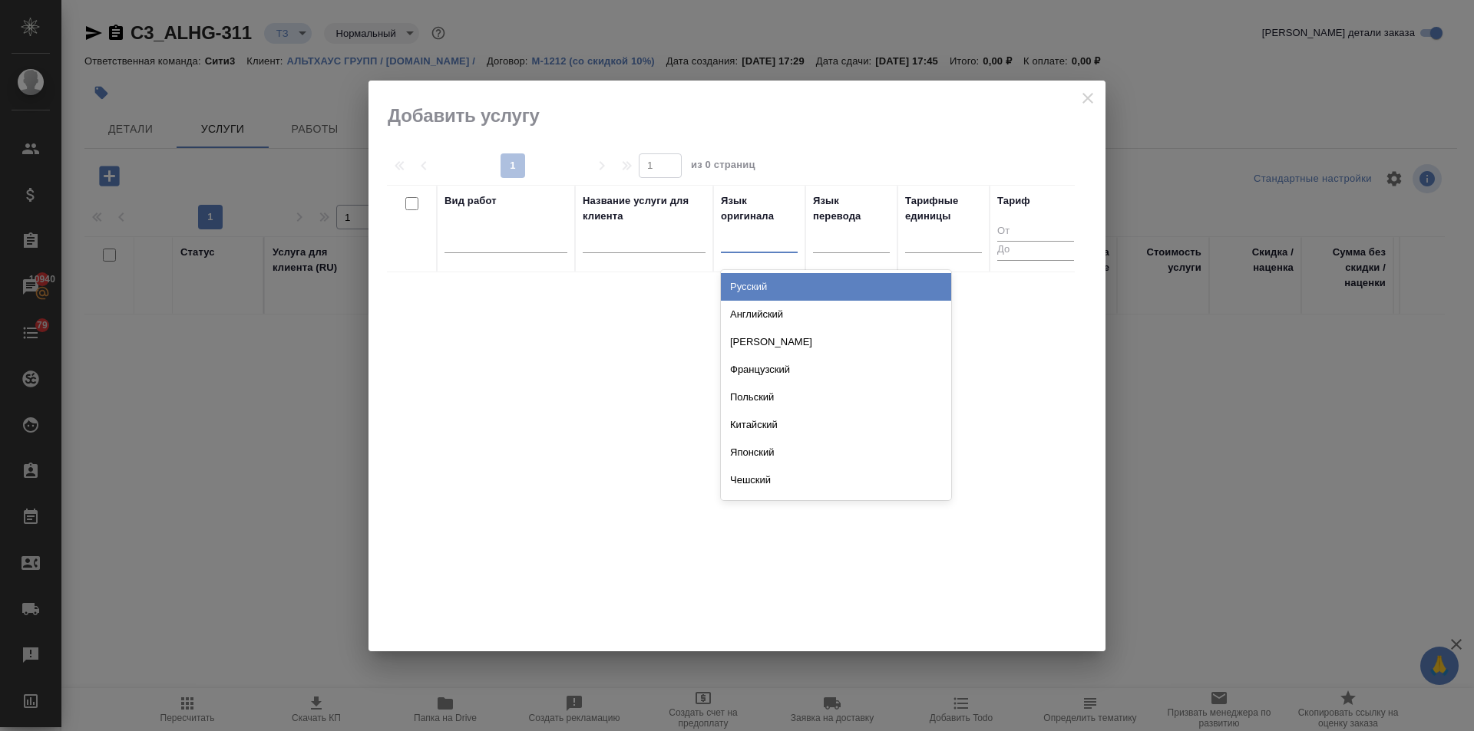
click at [766, 245] on div at bounding box center [759, 237] width 77 height 22
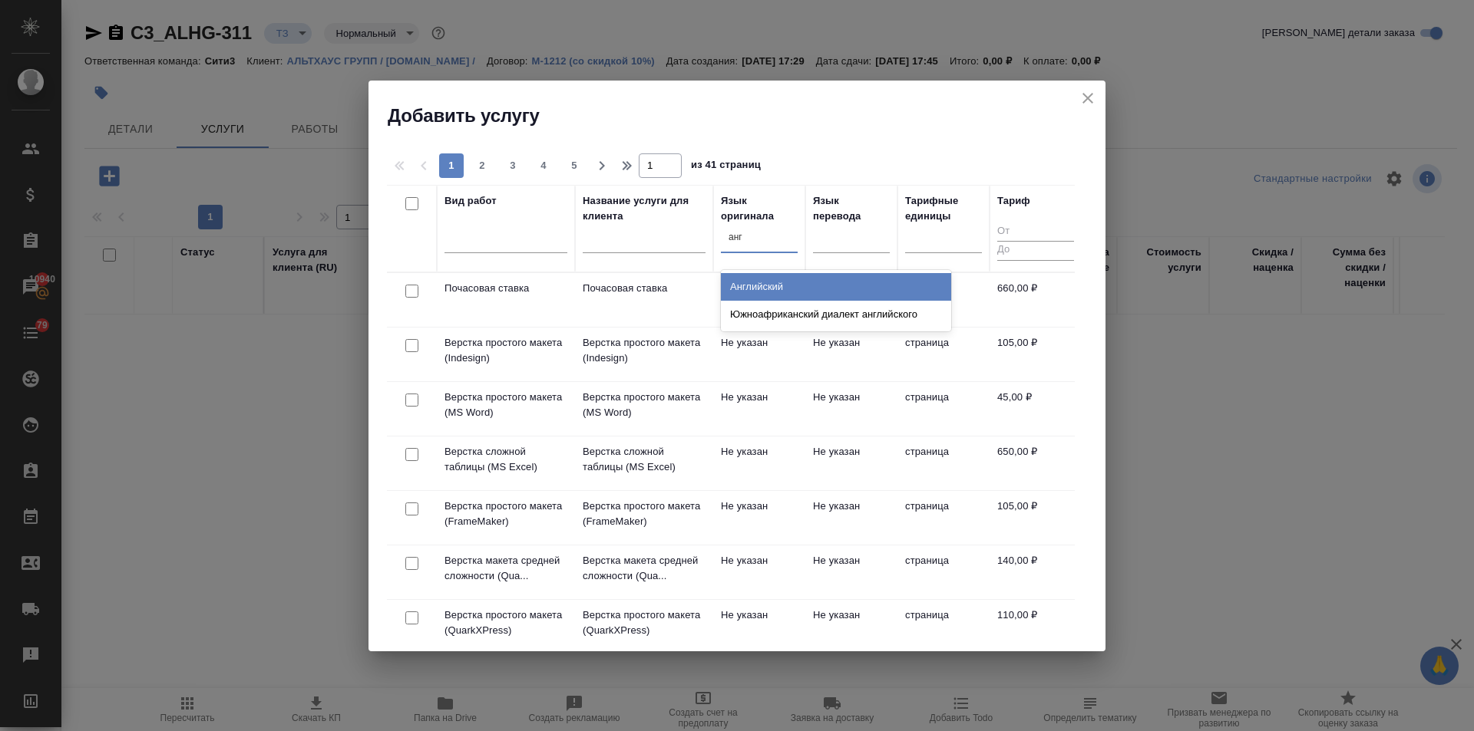
type input "англ"
click at [751, 237] on div at bounding box center [759, 237] width 77 height 22
type input "англ"
click at [744, 275] on div "Английский" at bounding box center [836, 287] width 230 height 28
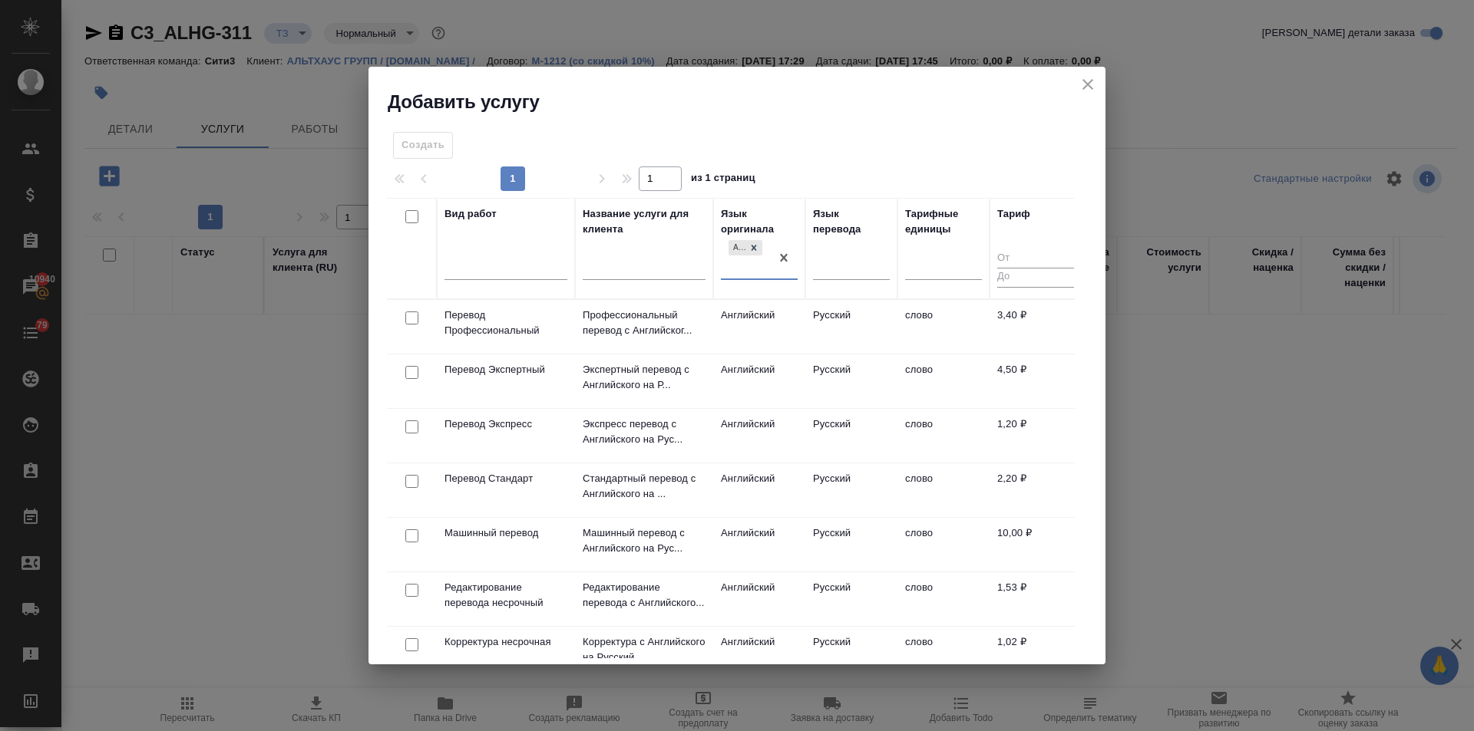
click at [411, 475] on input "checkbox" at bounding box center [411, 481] width 13 height 13
checkbox input "true"
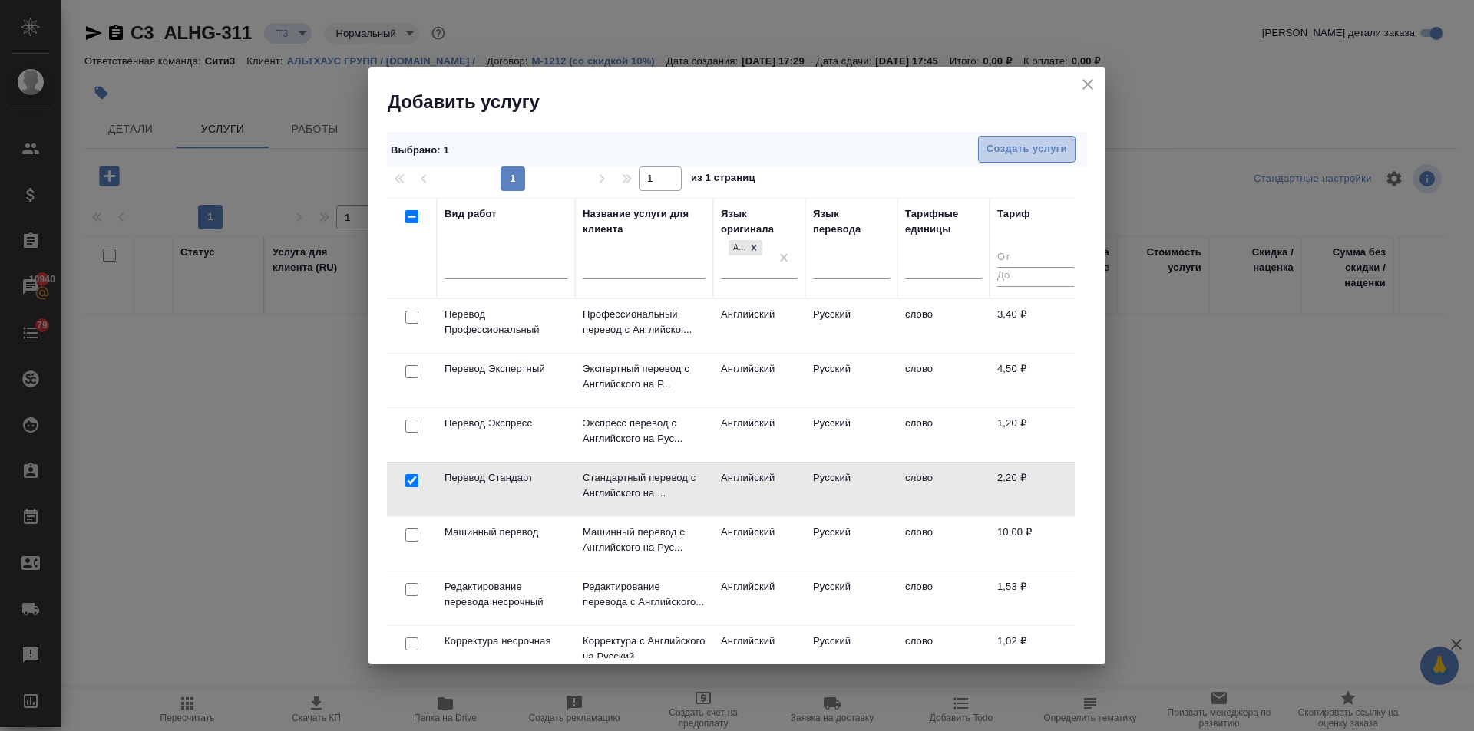
click at [1063, 140] on button "Создать услуги" at bounding box center [1026, 149] width 97 height 27
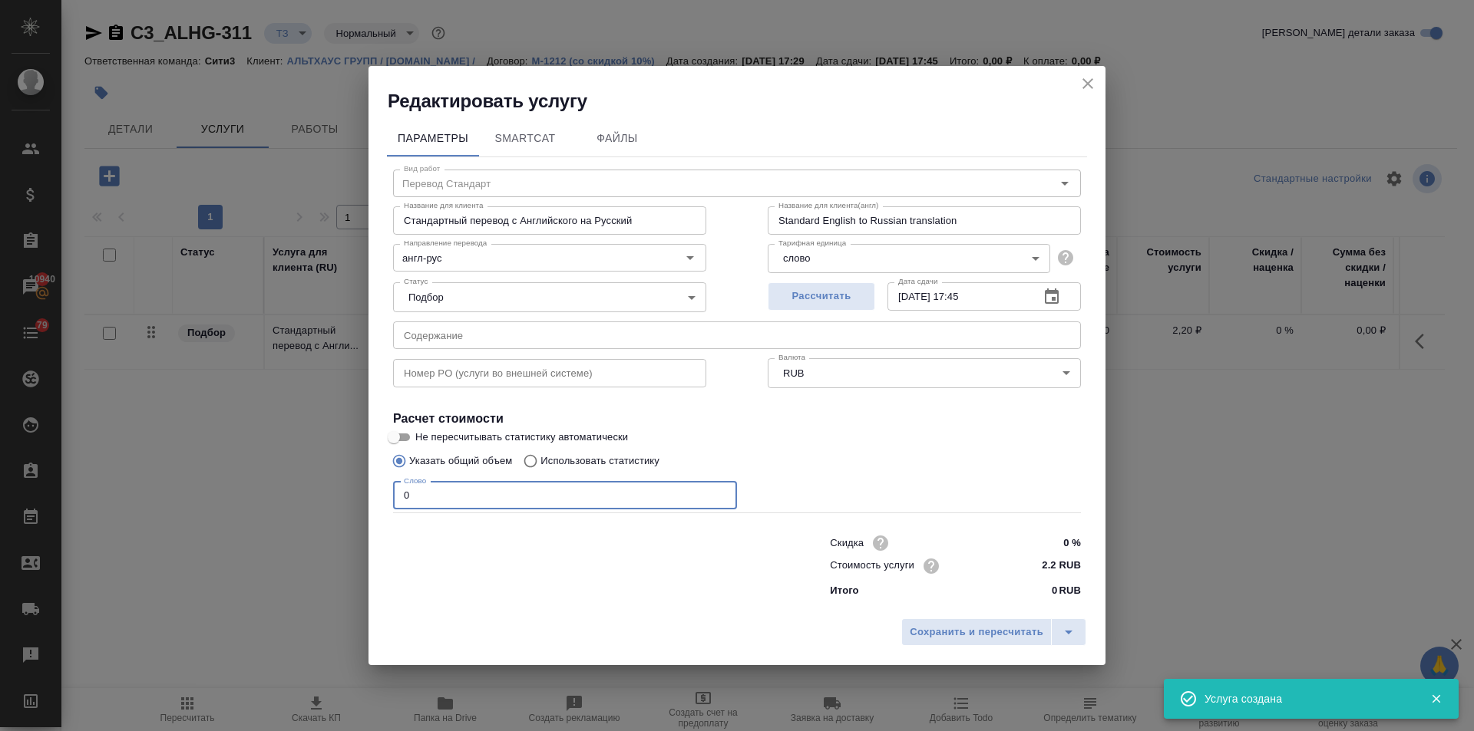
drag, startPoint x: 421, startPoint y: 500, endPoint x: 345, endPoint y: 493, distance: 75.6
click at [345, 493] on div "Редактировать услугу Параметры SmartCat Файлы Вид работ Перевод Стандарт Вид ра…" at bounding box center [737, 365] width 1474 height 731
type input "1"
click at [967, 631] on span "Сохранить и пересчитать" at bounding box center [977, 633] width 134 height 18
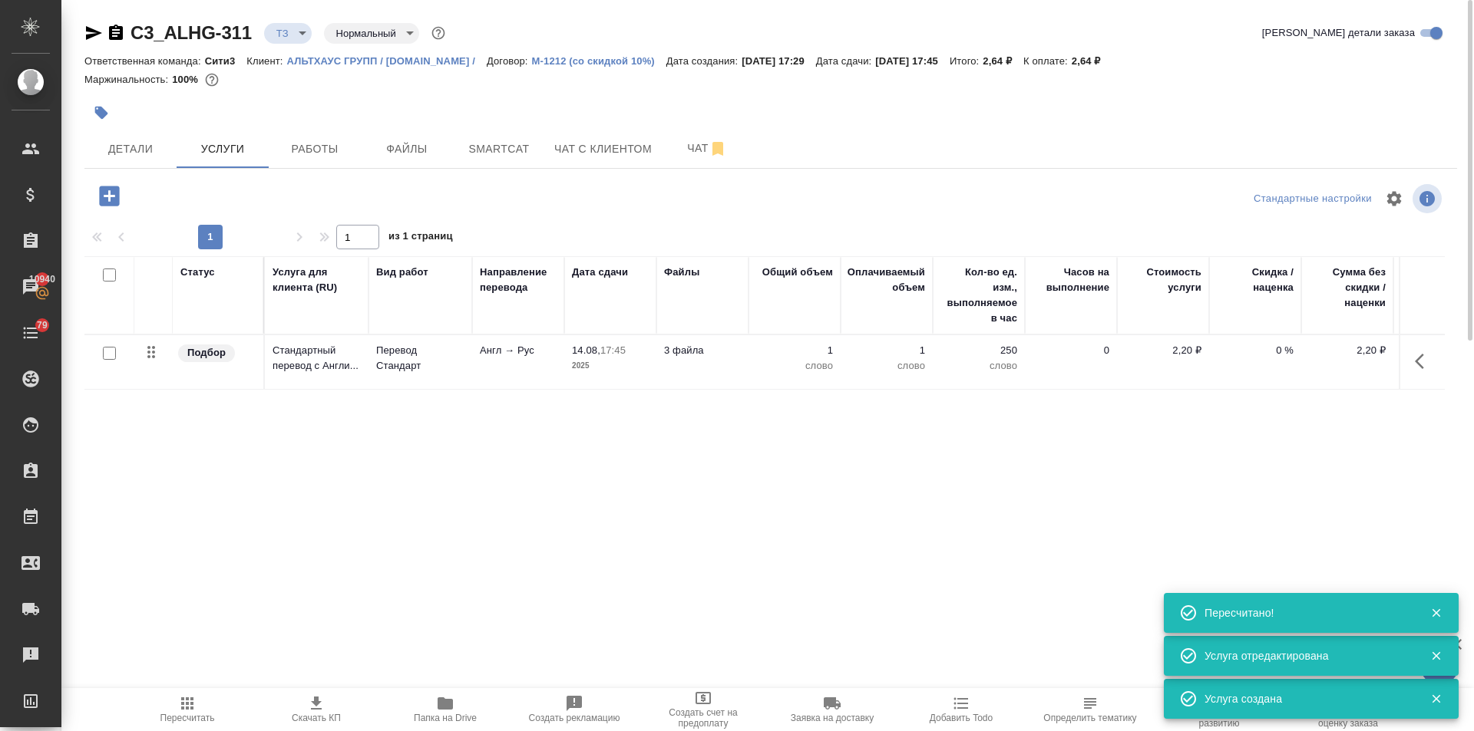
click at [105, 193] on icon "button" at bounding box center [109, 196] width 20 height 20
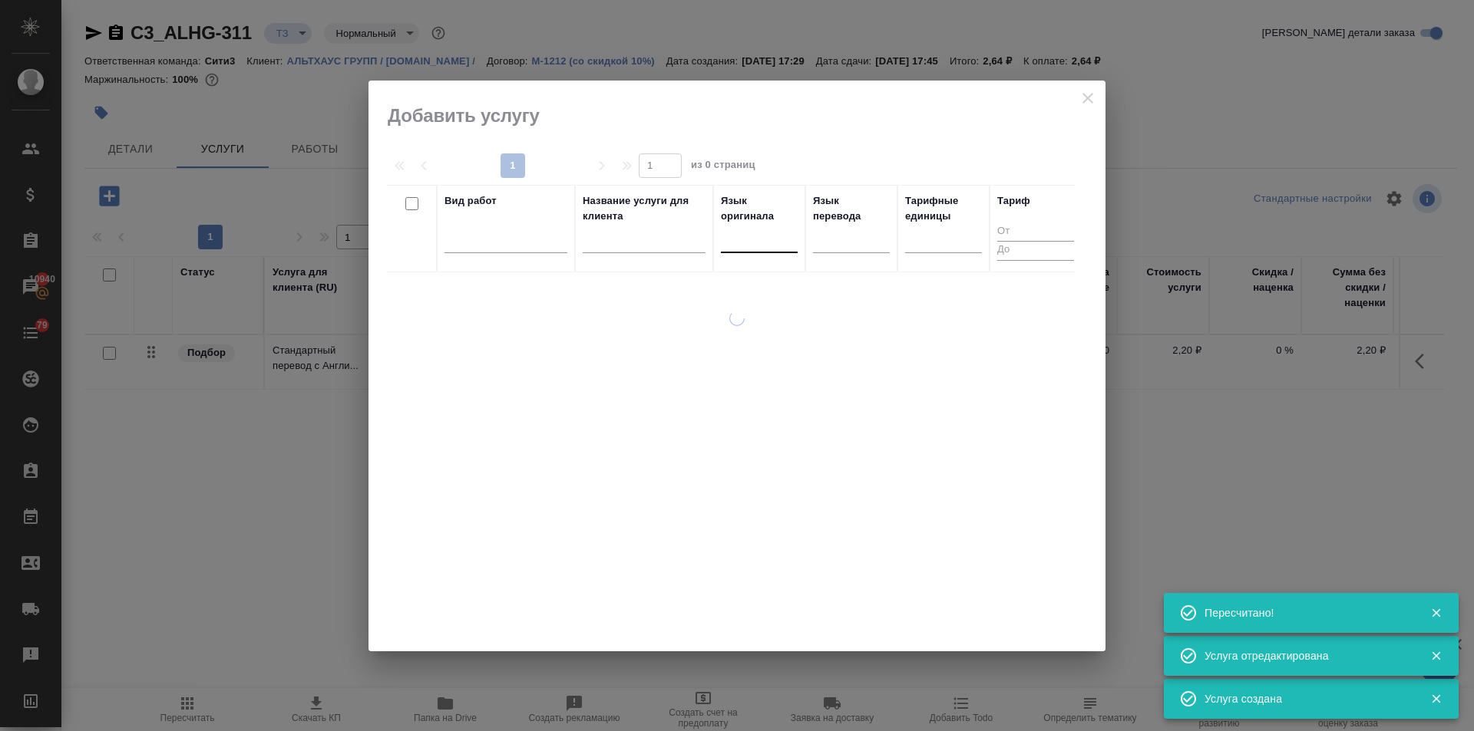
click at [727, 237] on div at bounding box center [759, 237] width 77 height 22
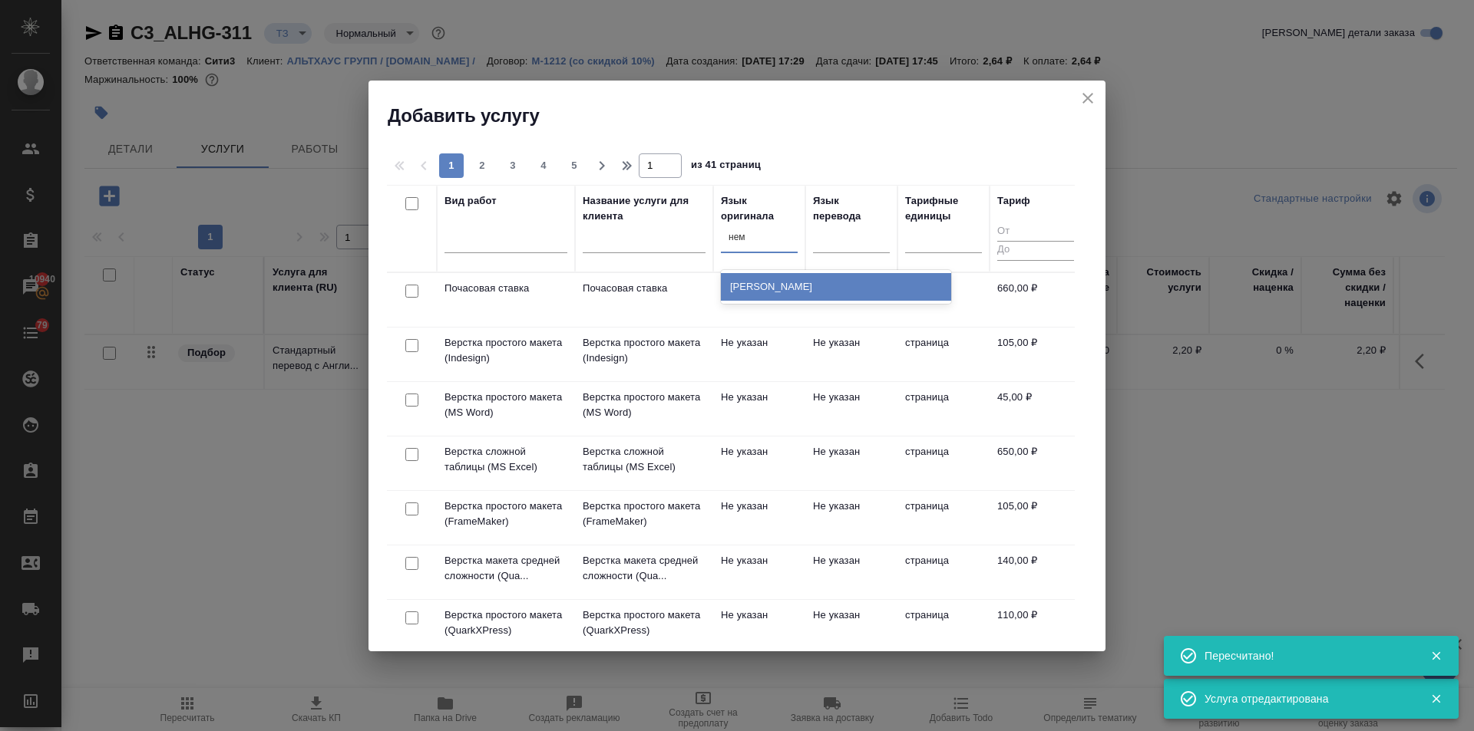
type input "неме"
click at [785, 283] on div "Немецкий" at bounding box center [836, 287] width 230 height 28
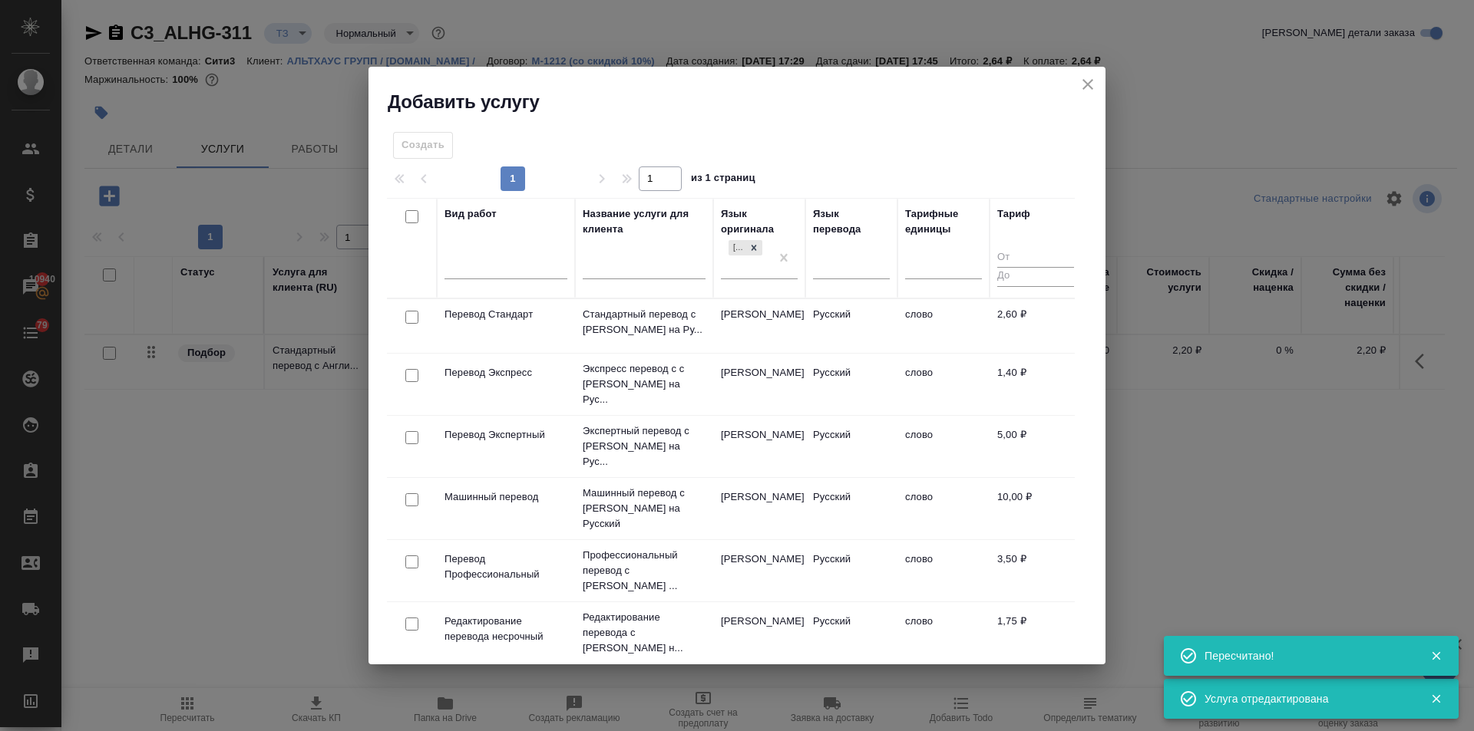
drag, startPoint x: 410, startPoint y: 315, endPoint x: 426, endPoint y: 312, distance: 16.6
click at [411, 315] on input "checkbox" at bounding box center [411, 317] width 13 height 13
checkbox input "true"
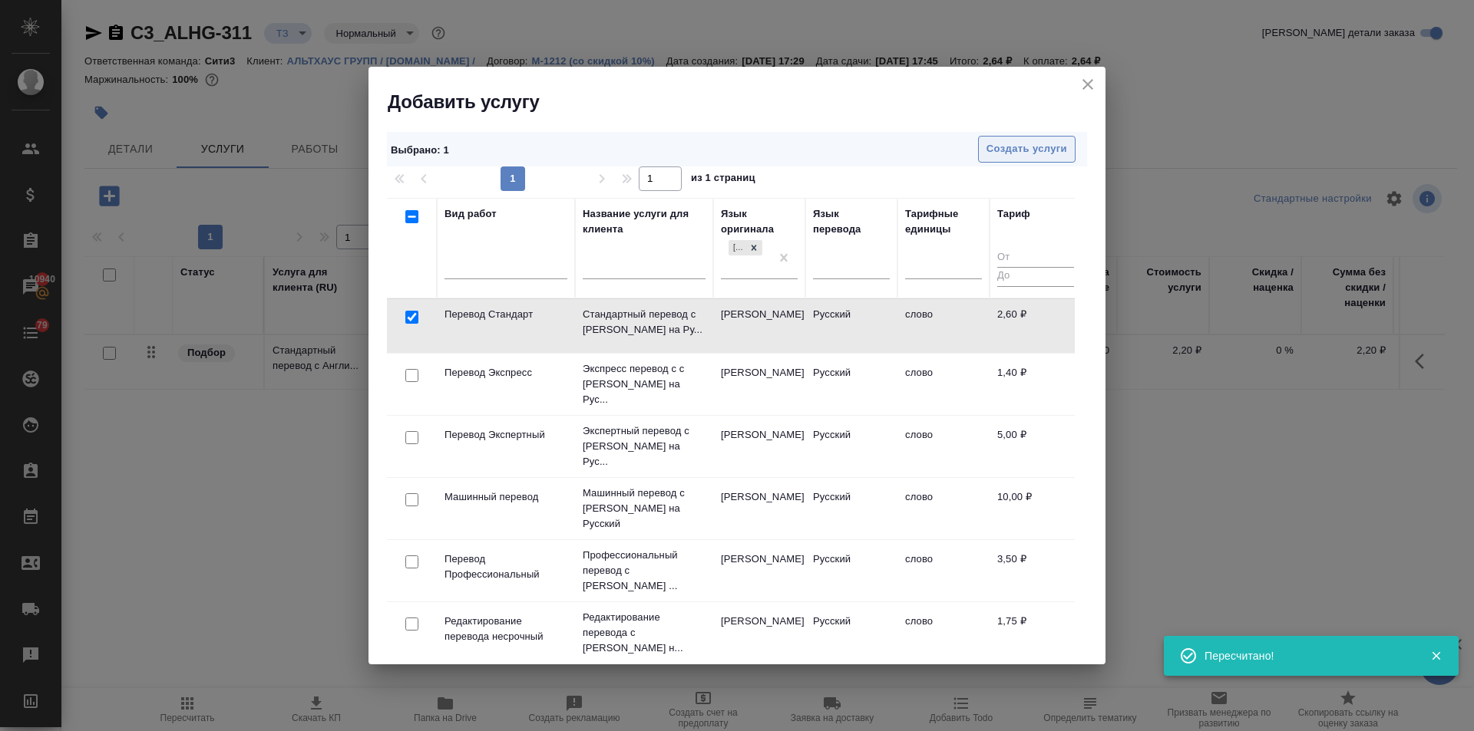
click at [992, 150] on span "Создать услуги" at bounding box center [1026, 149] width 81 height 18
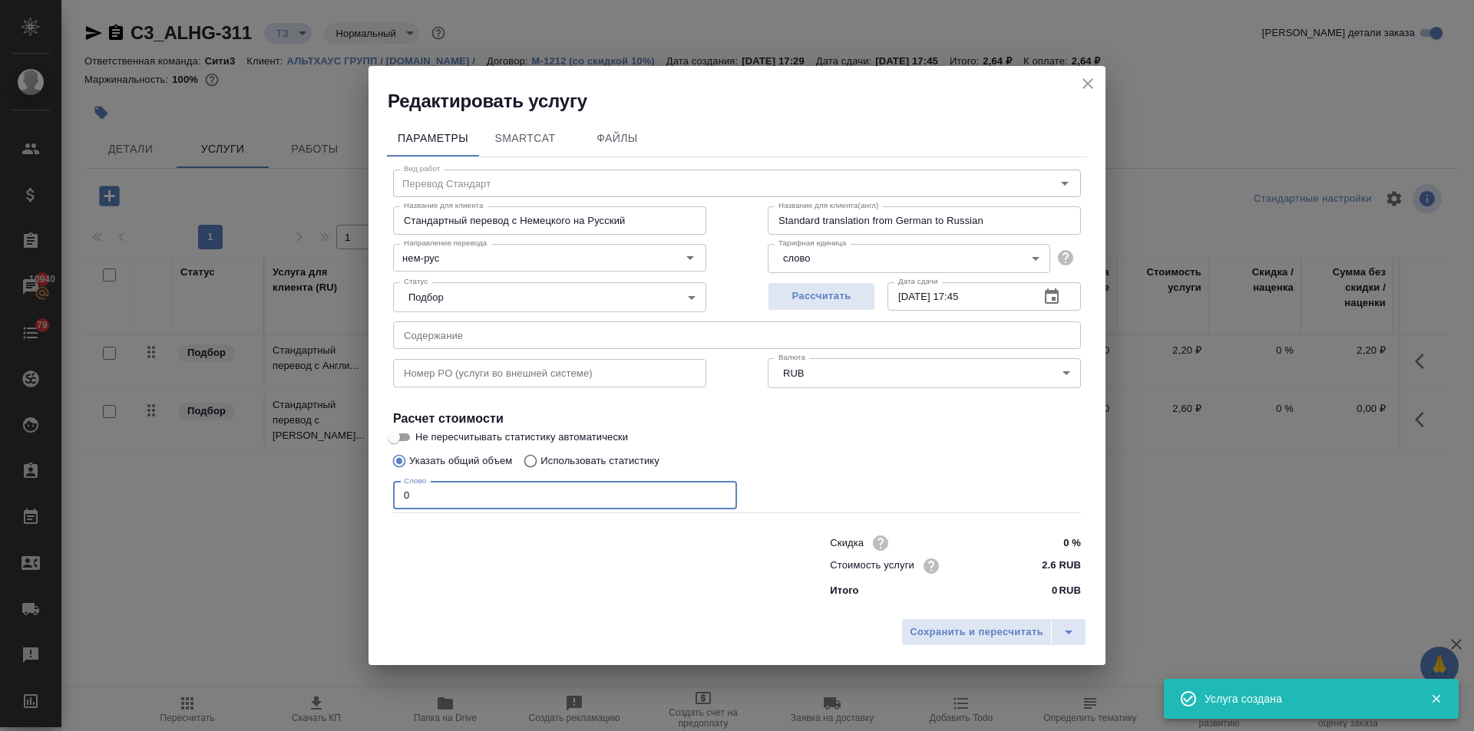
drag, startPoint x: 414, startPoint y: 497, endPoint x: 347, endPoint y: 495, distance: 66.8
click at [347, 495] on div "Редактировать услугу Параметры SmartCat Файлы Вид работ Перевод Стандарт Вид ра…" at bounding box center [737, 365] width 1474 height 731
click at [955, 622] on button "Сохранить и пересчитать" at bounding box center [976, 633] width 150 height 28
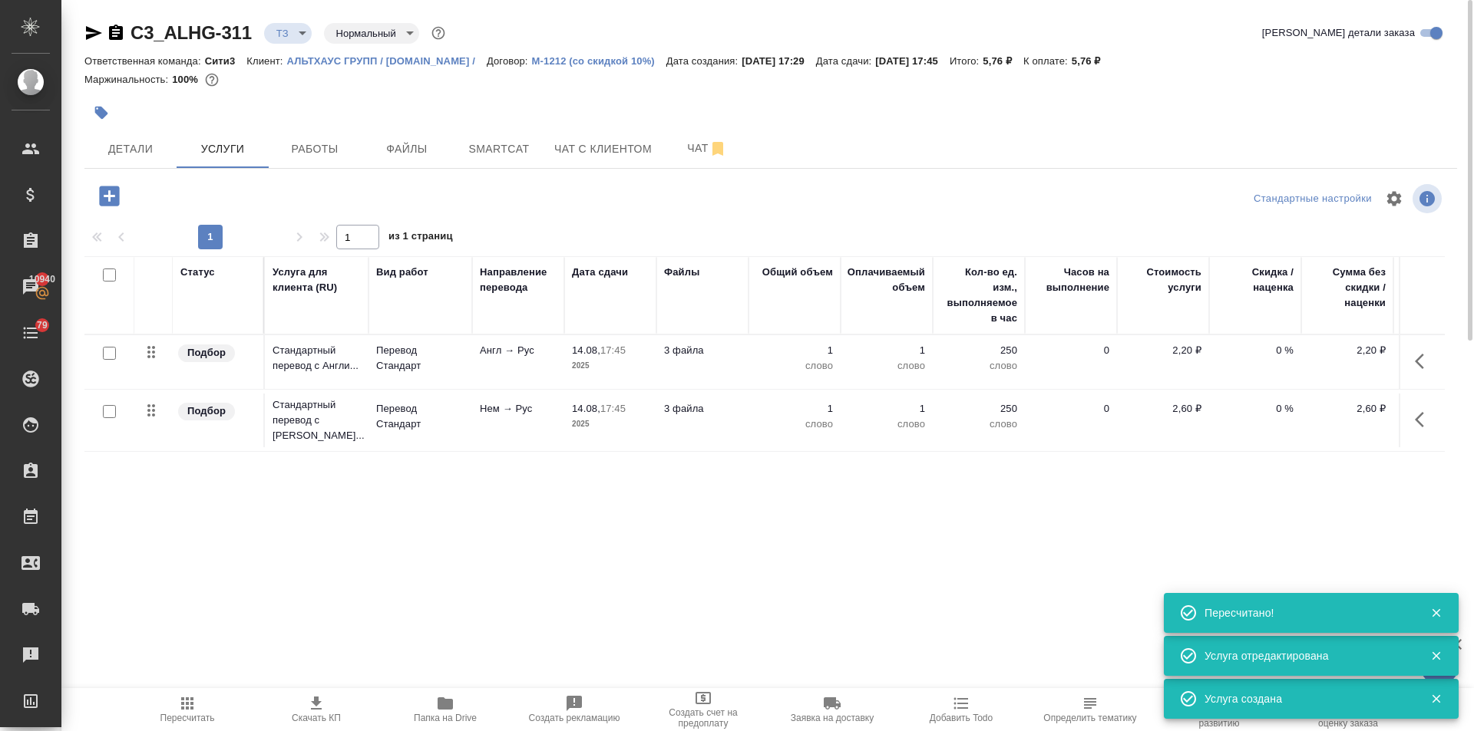
click at [107, 198] on icon "button" at bounding box center [109, 196] width 20 height 20
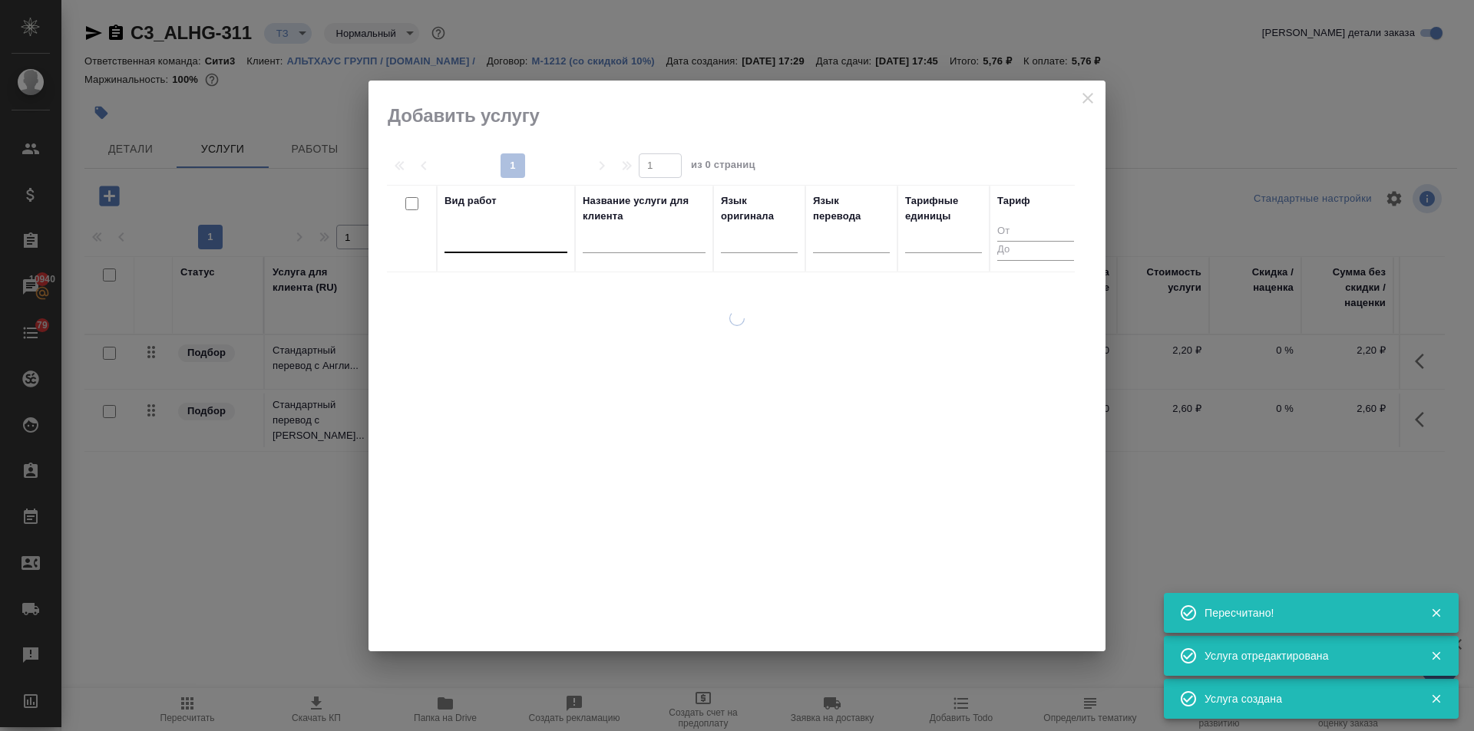
click at [487, 235] on div at bounding box center [505, 237] width 123 height 22
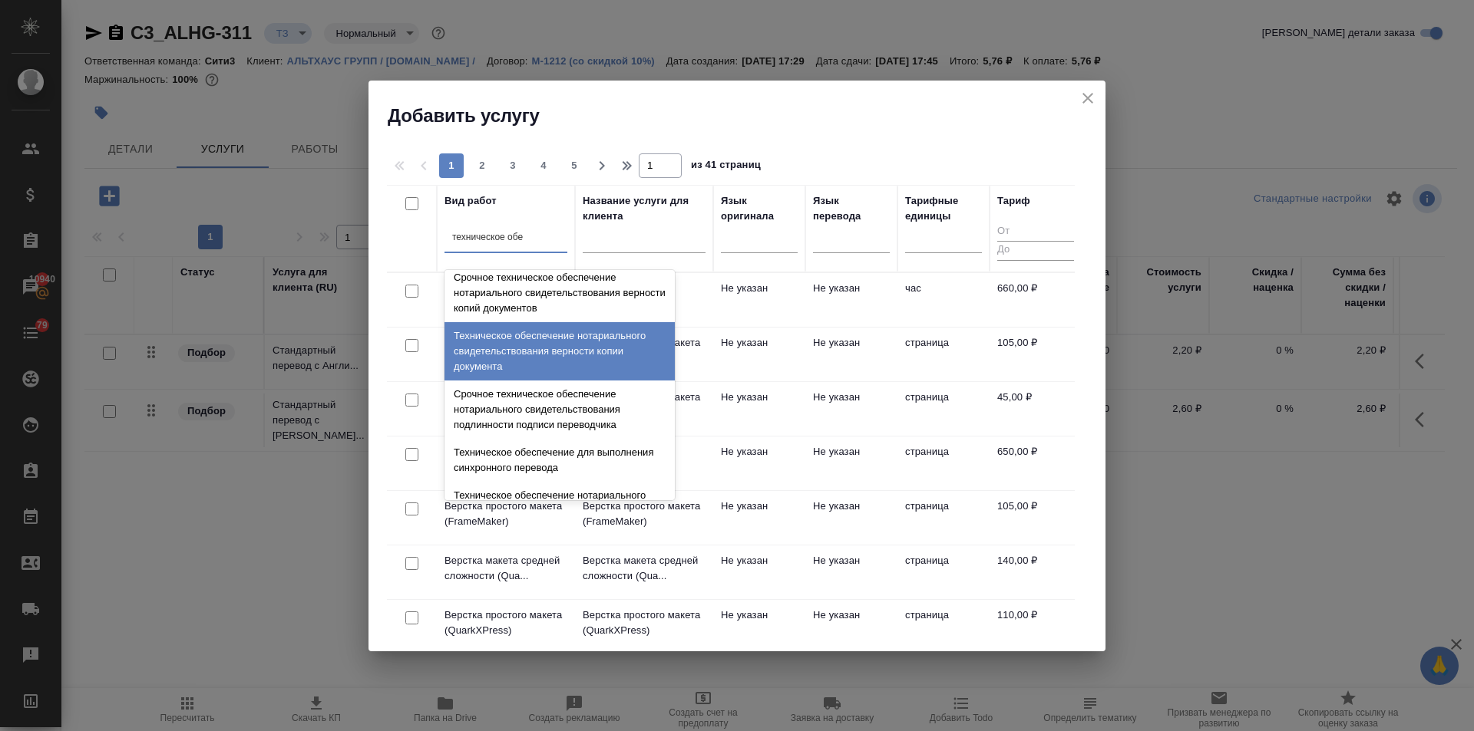
scroll to position [154, 0]
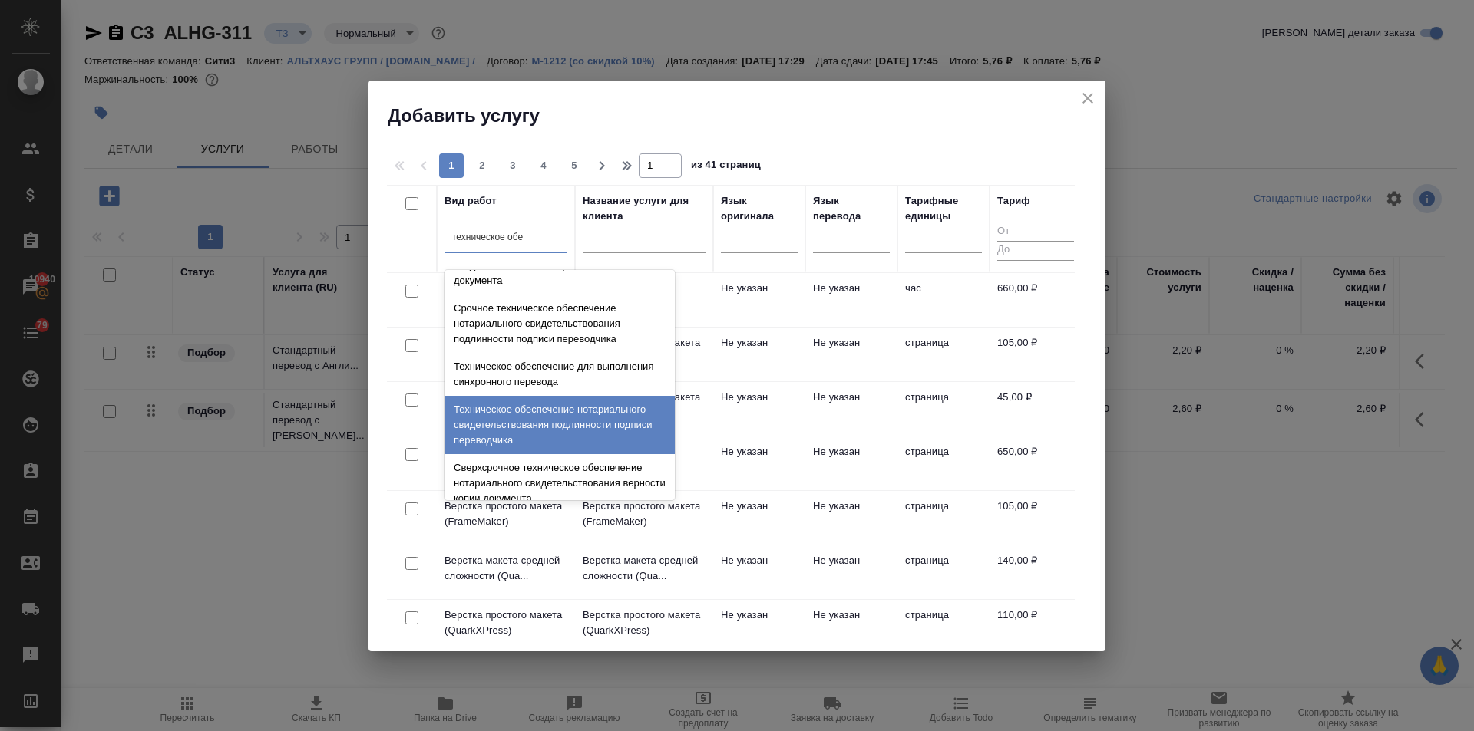
click at [560, 414] on div "Техническое обеспечение нотариального свидетельствования подлинности подписи пе…" at bounding box center [559, 425] width 230 height 58
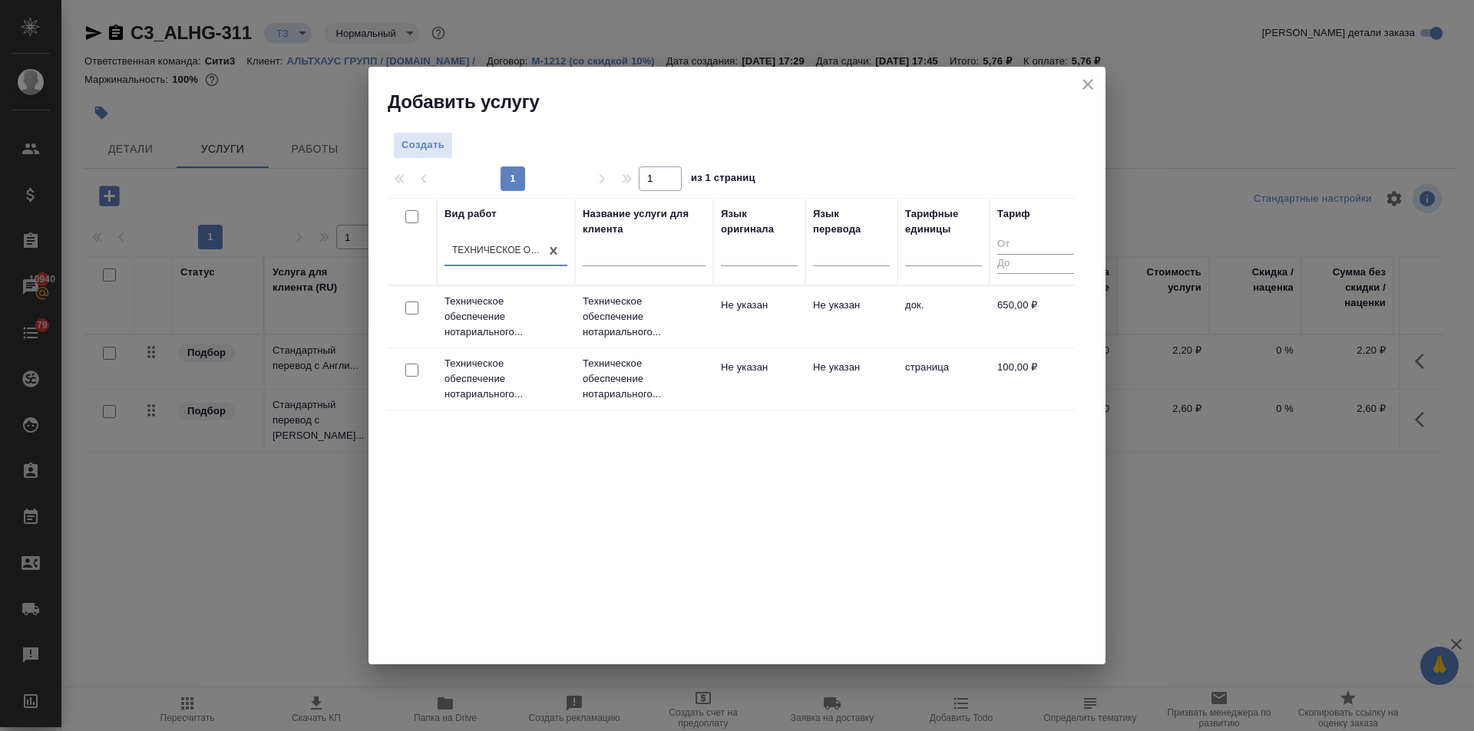
drag, startPoint x: 407, startPoint y: 303, endPoint x: 565, endPoint y: 285, distance: 159.2
click at [408, 303] on input "checkbox" at bounding box center [411, 308] width 13 height 13
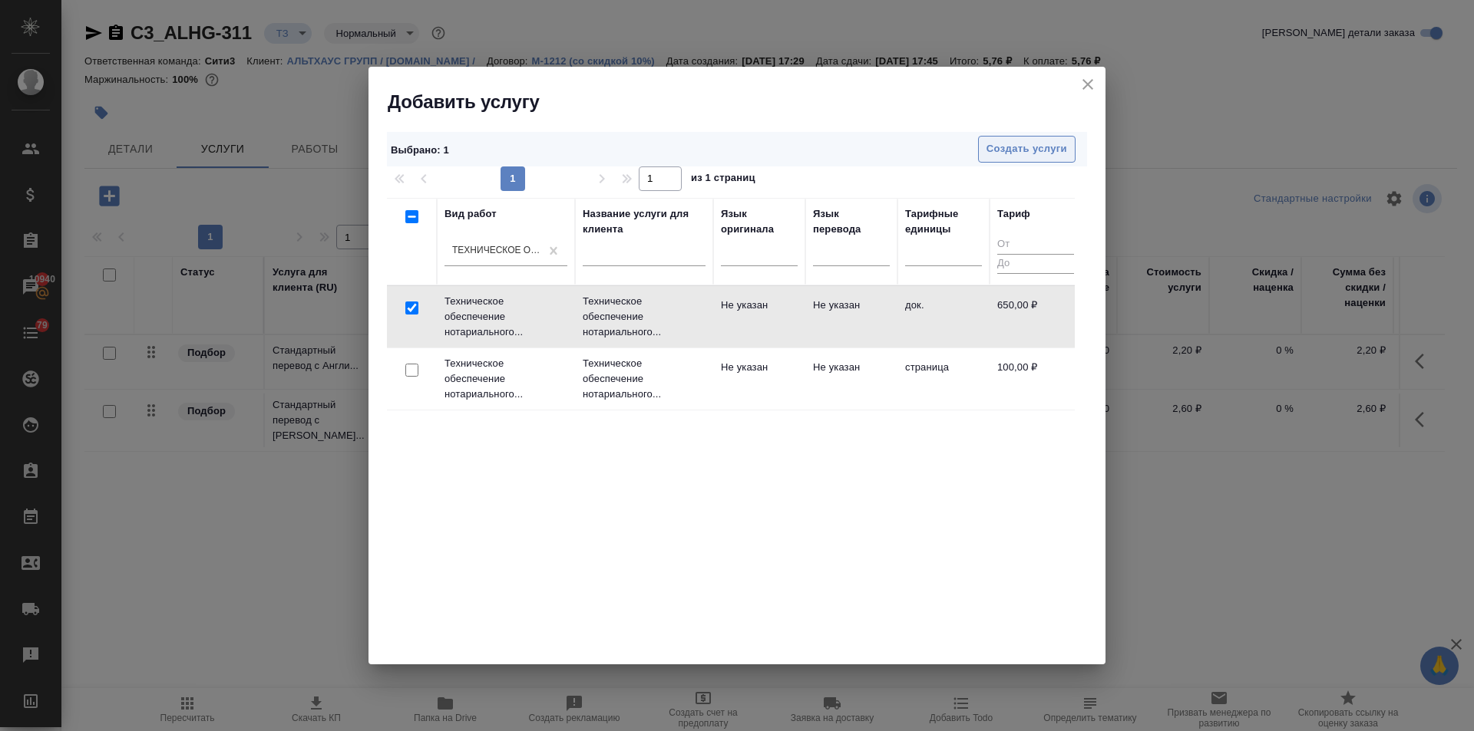
click at [1029, 144] on span "Создать услуги" at bounding box center [1026, 149] width 81 height 18
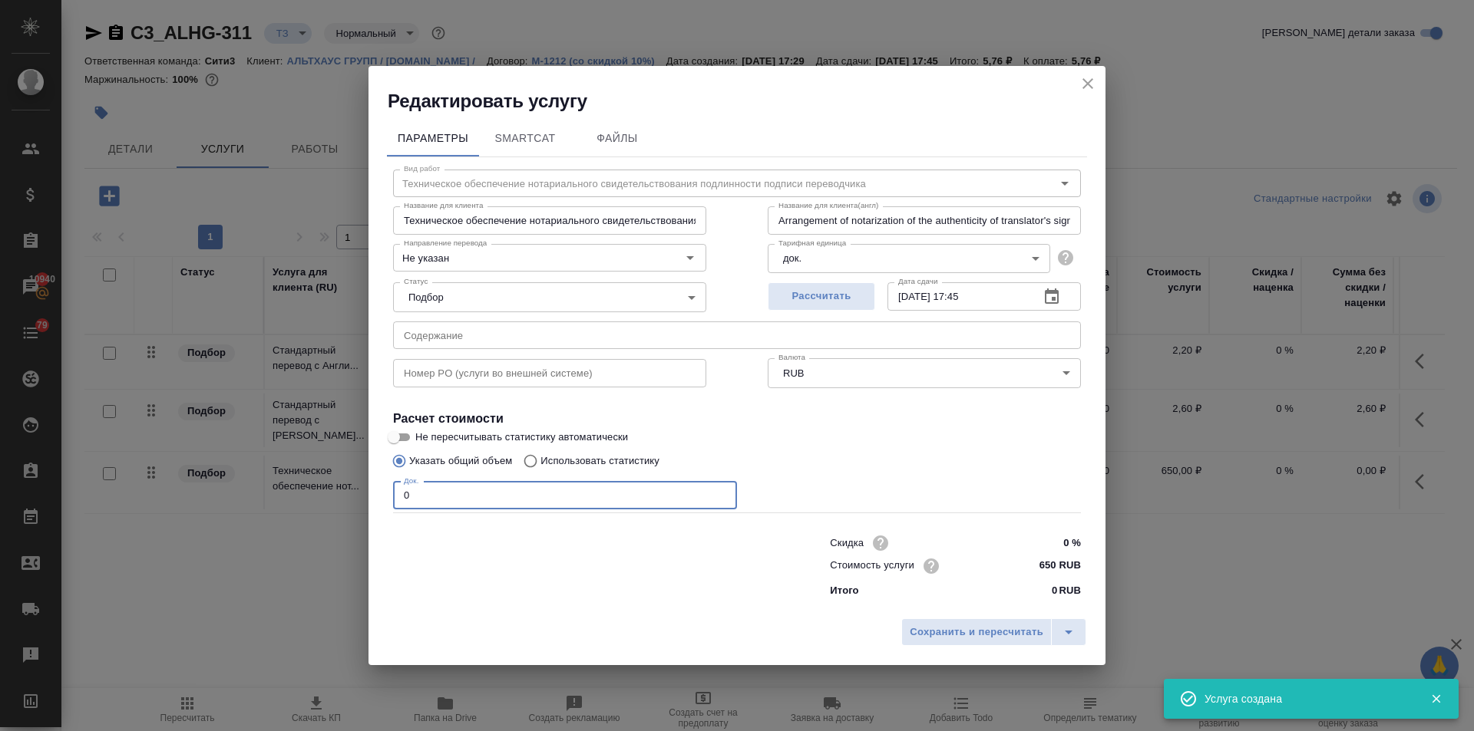
drag, startPoint x: 436, startPoint y: 499, endPoint x: 324, endPoint y: 484, distance: 113.0
click at [323, 487] on div "Редактировать услугу Параметры SmartCat Файлы Вид работ Техническое обеспечение…" at bounding box center [737, 365] width 1474 height 731
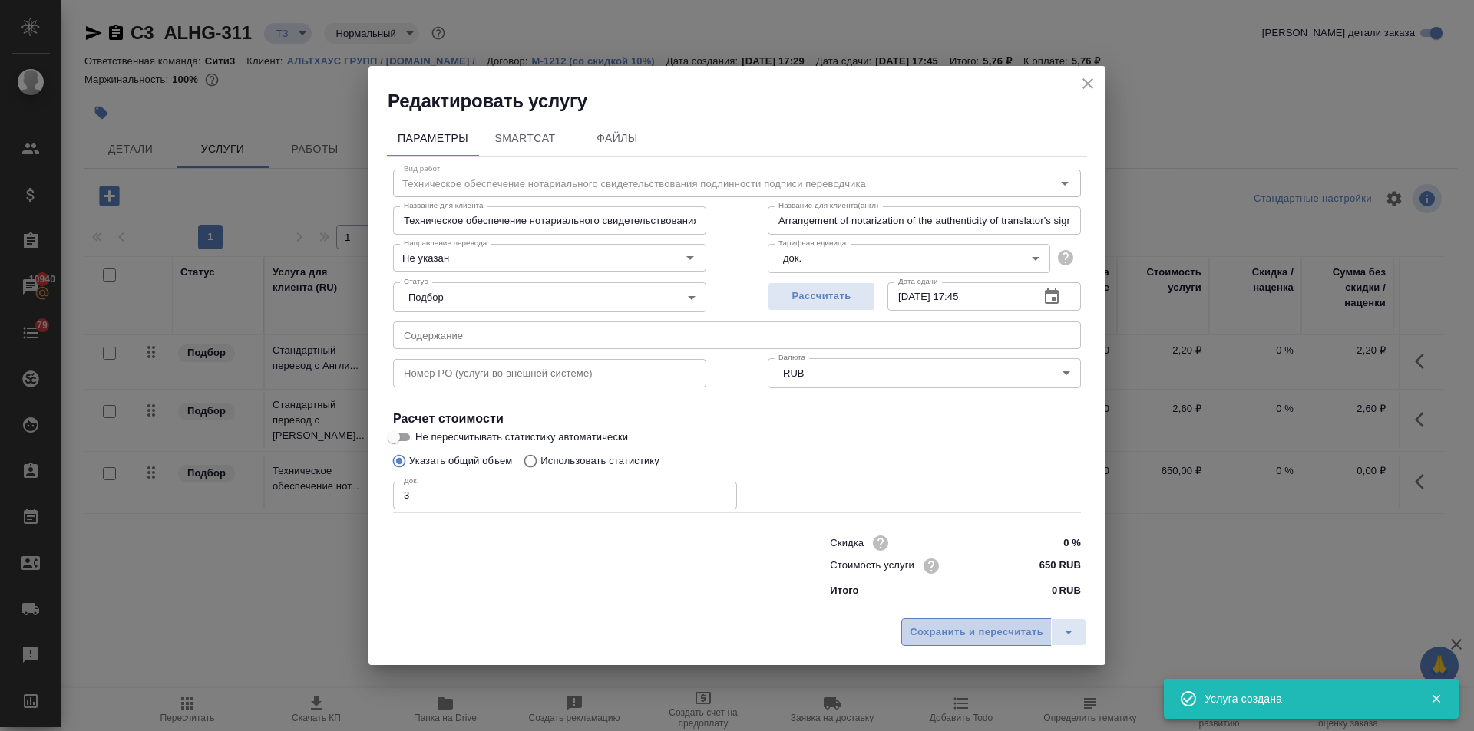
click at [989, 632] on span "Сохранить и пересчитать" at bounding box center [977, 633] width 134 height 18
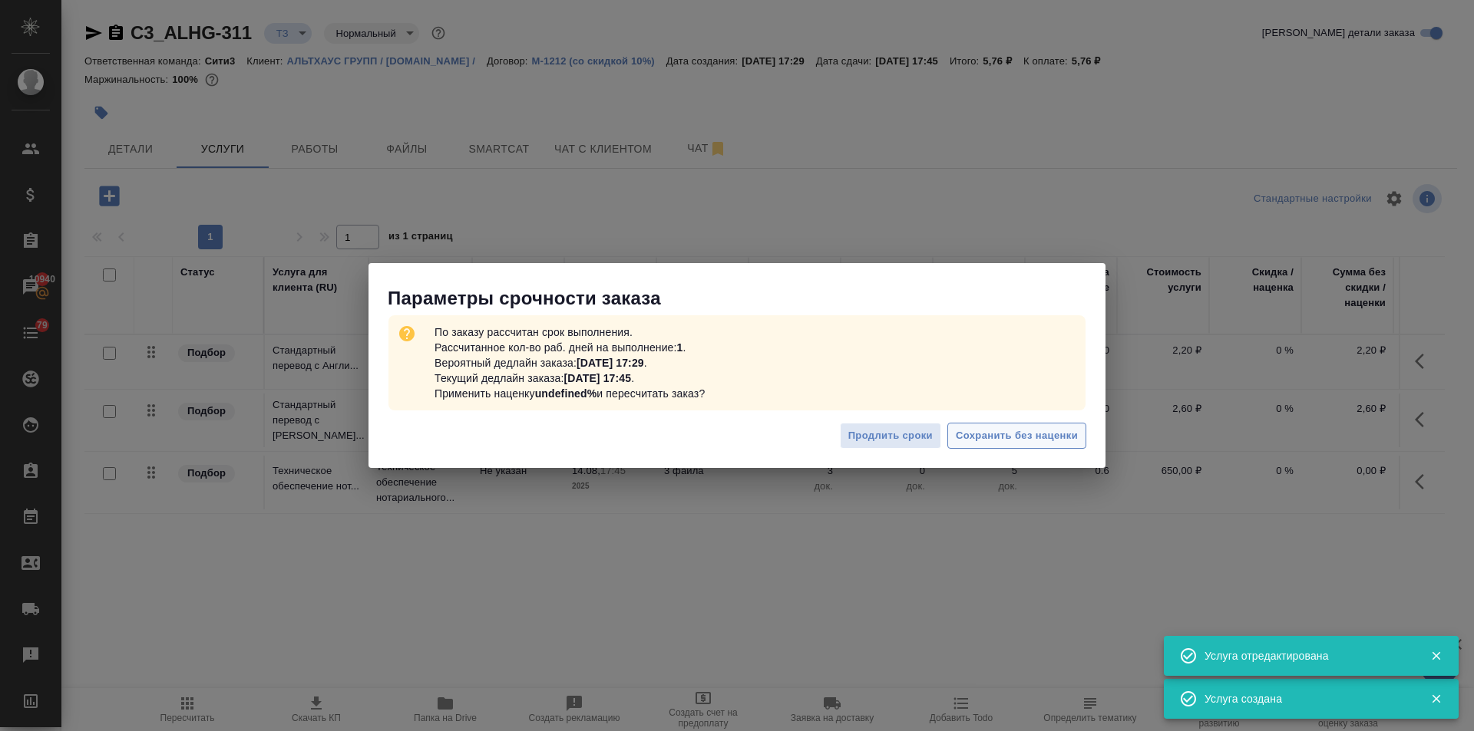
click at [1007, 439] on span "Сохранить без наценки" at bounding box center [1017, 437] width 122 height 18
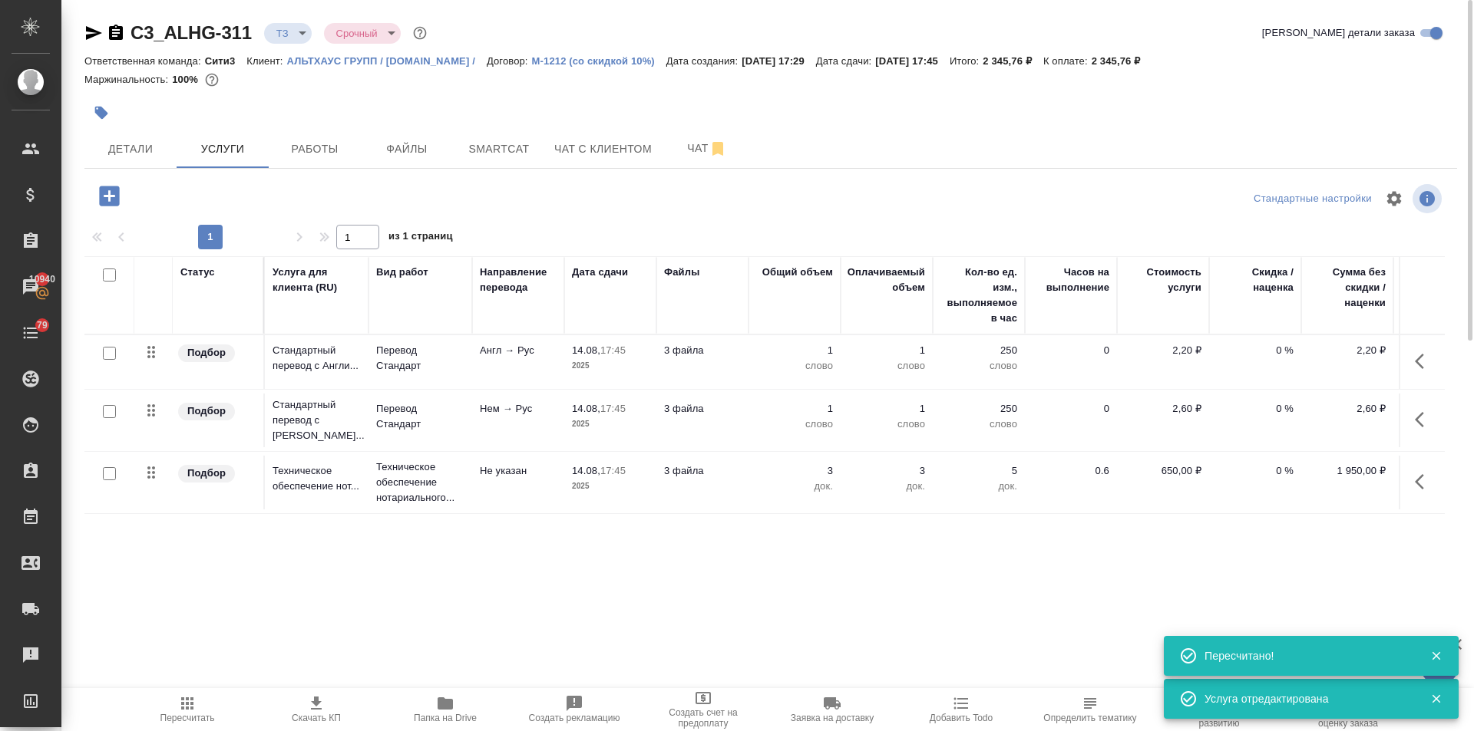
click at [107, 348] on input "checkbox" at bounding box center [109, 353] width 13 height 13
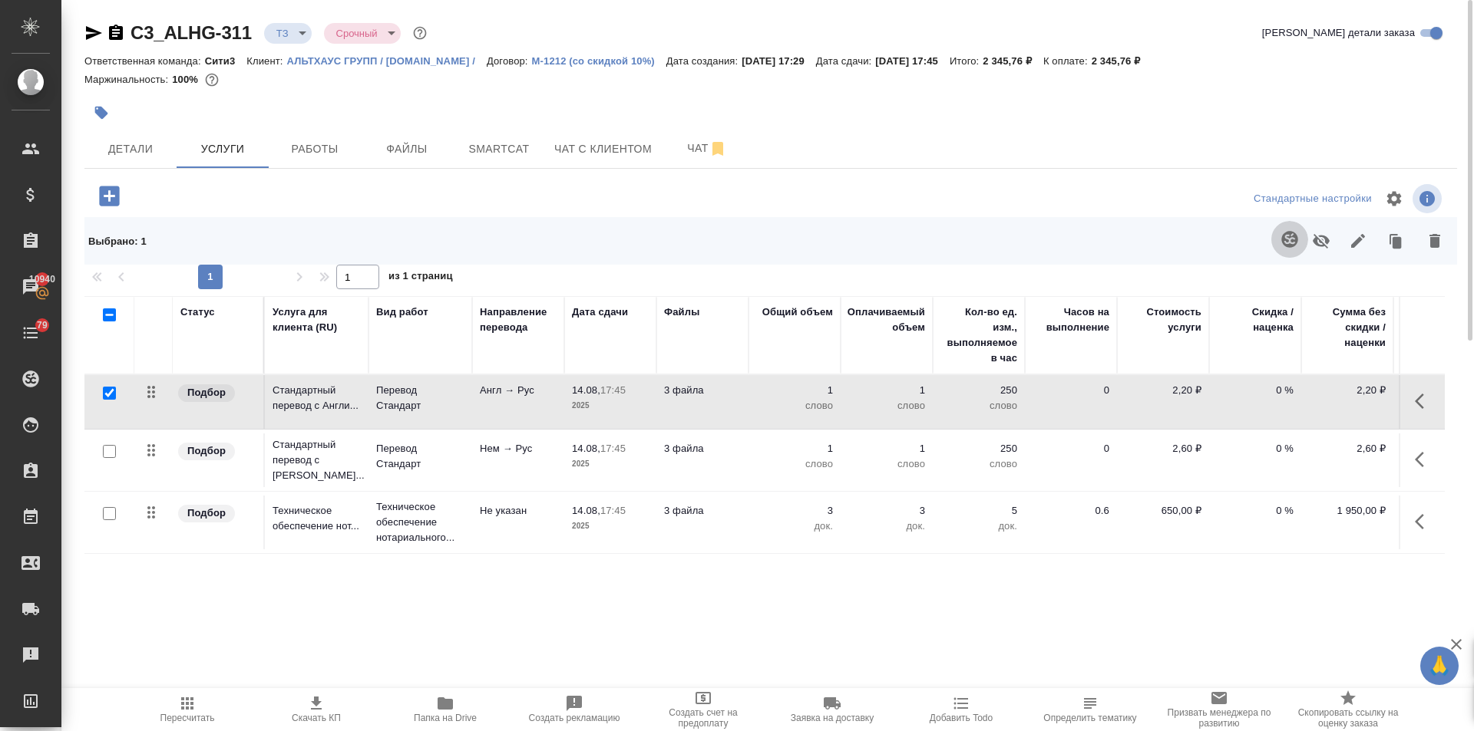
click at [1286, 235] on icon "button" at bounding box center [1289, 239] width 18 height 18
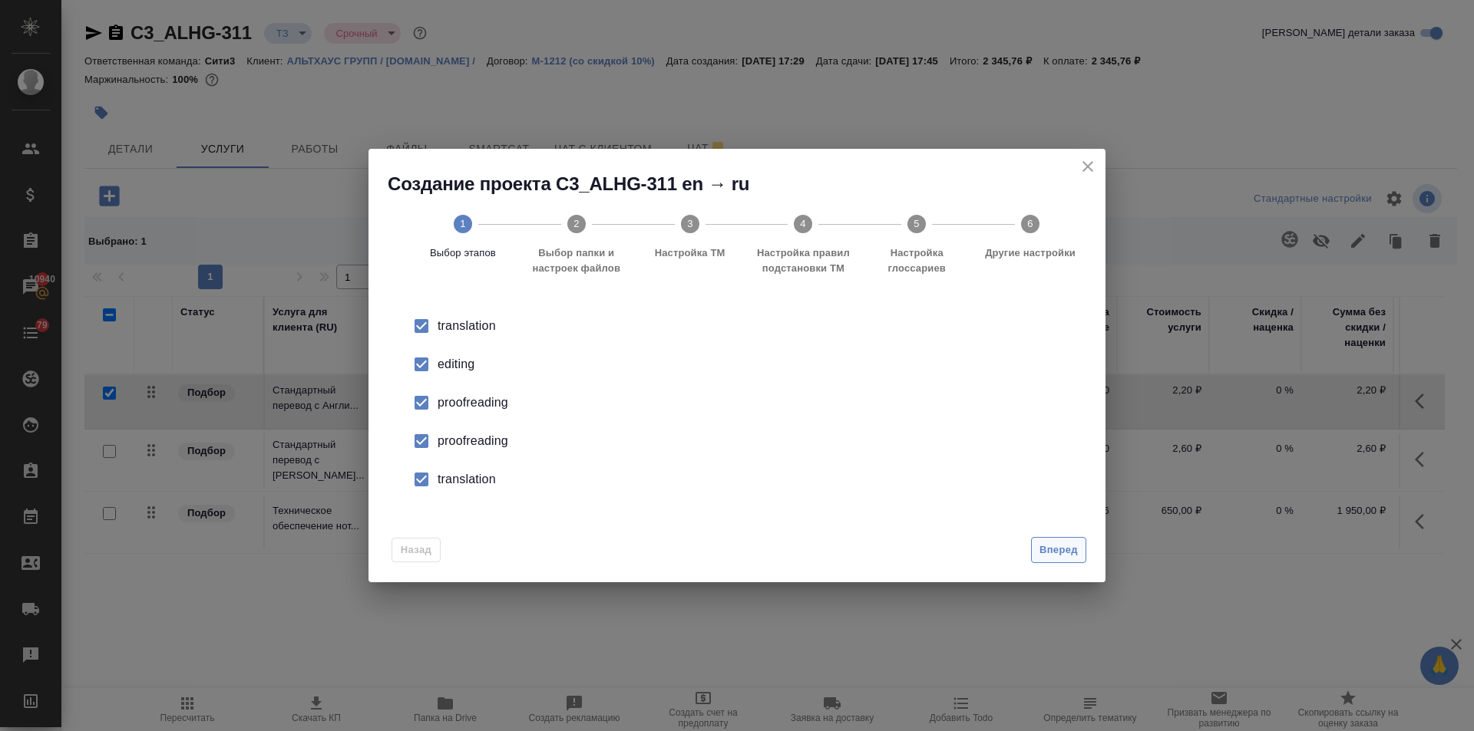
click at [1062, 545] on span "Вперед" at bounding box center [1058, 551] width 38 height 18
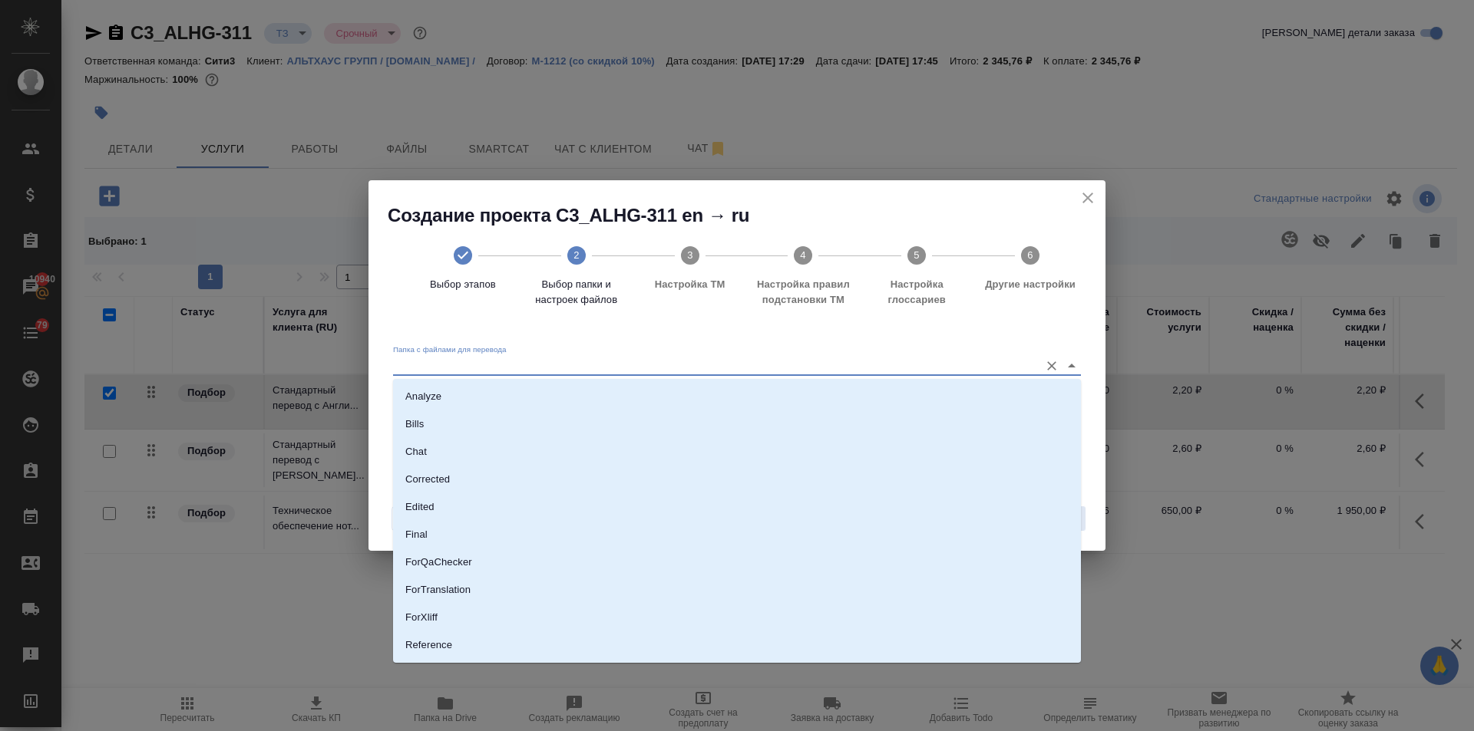
drag, startPoint x: 539, startPoint y: 363, endPoint x: 527, endPoint y: 385, distance: 24.8
click at [538, 364] on input "Папка с файлами для перевода" at bounding box center [712, 366] width 639 height 18
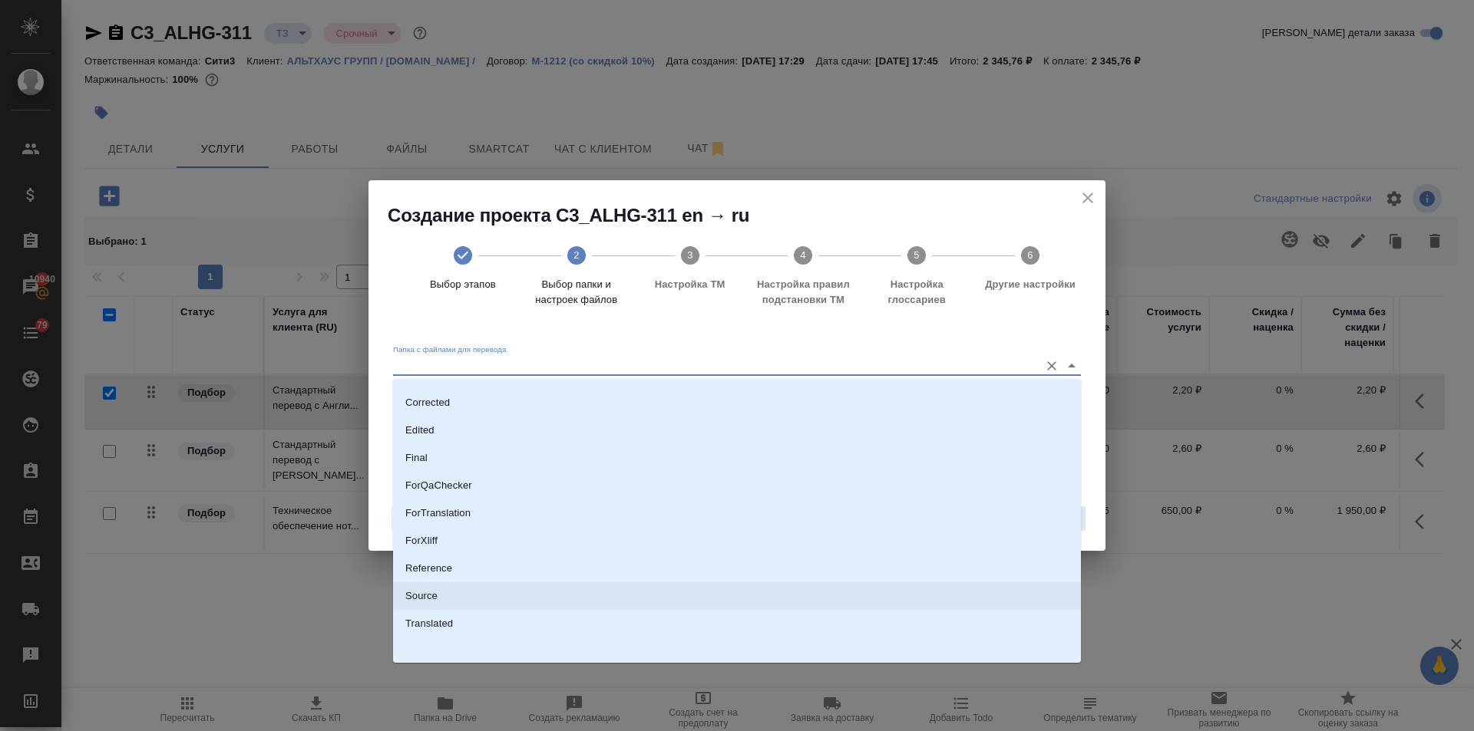
click at [445, 603] on li "Source" at bounding box center [737, 597] width 688 height 28
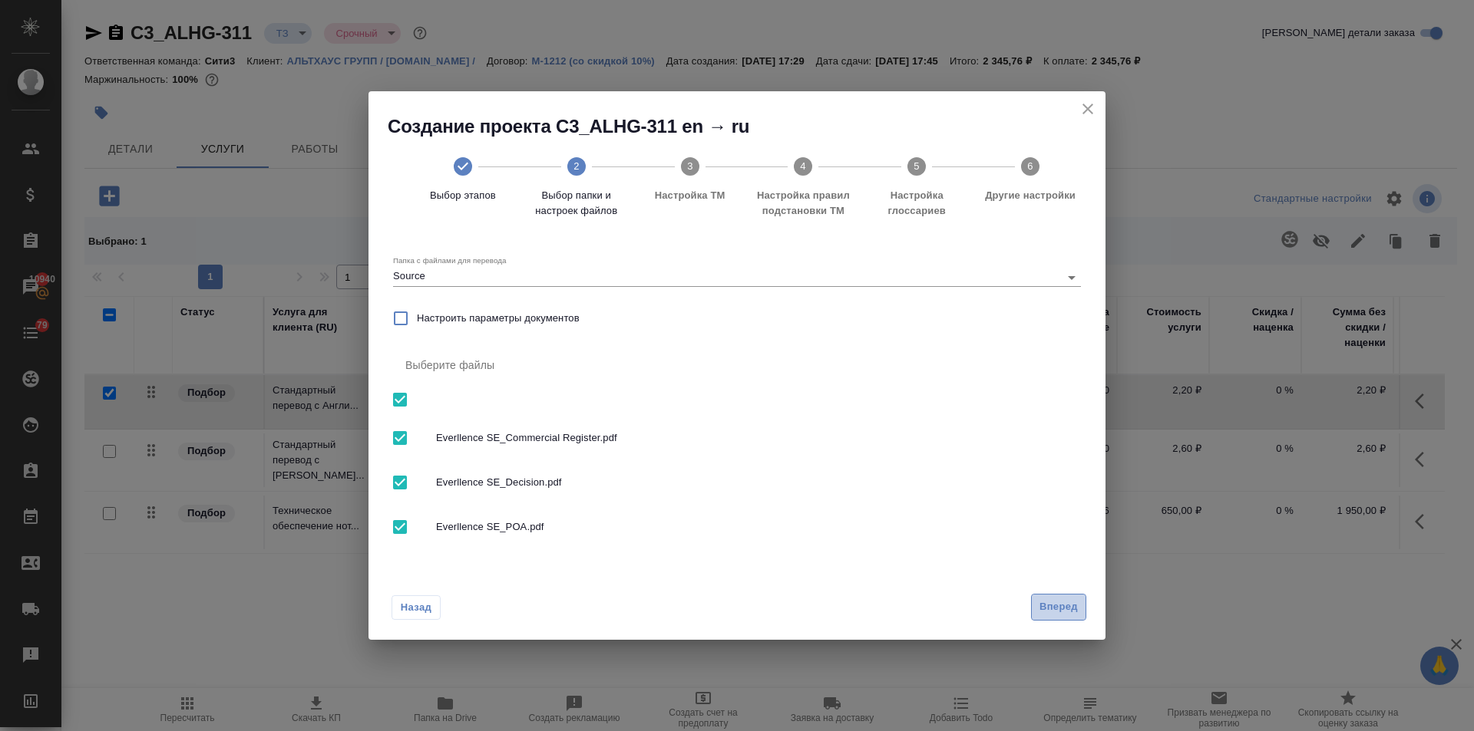
click at [1054, 603] on span "Вперед" at bounding box center [1058, 608] width 38 height 18
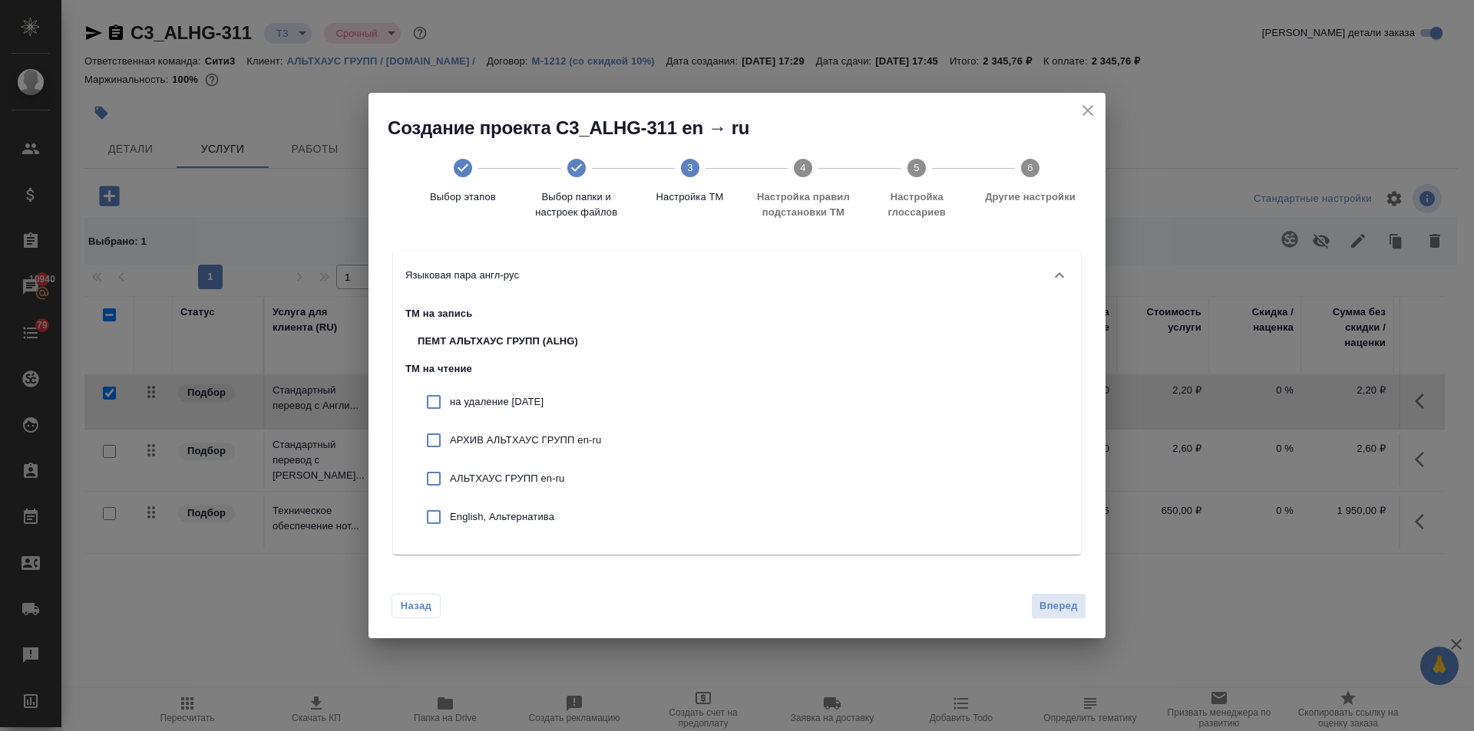
click at [494, 440] on p "АРХИВ АЛЬТХАУС ГРУПП en-ru" at bounding box center [525, 440] width 151 height 15
click at [491, 479] on p "АЛЬТХАУС ГРУПП en-ru" at bounding box center [525, 478] width 151 height 15
click at [485, 507] on div "English, Альтернатива" at bounding box center [509, 517] width 208 height 38
click at [1045, 603] on span "Вперед" at bounding box center [1058, 607] width 38 height 18
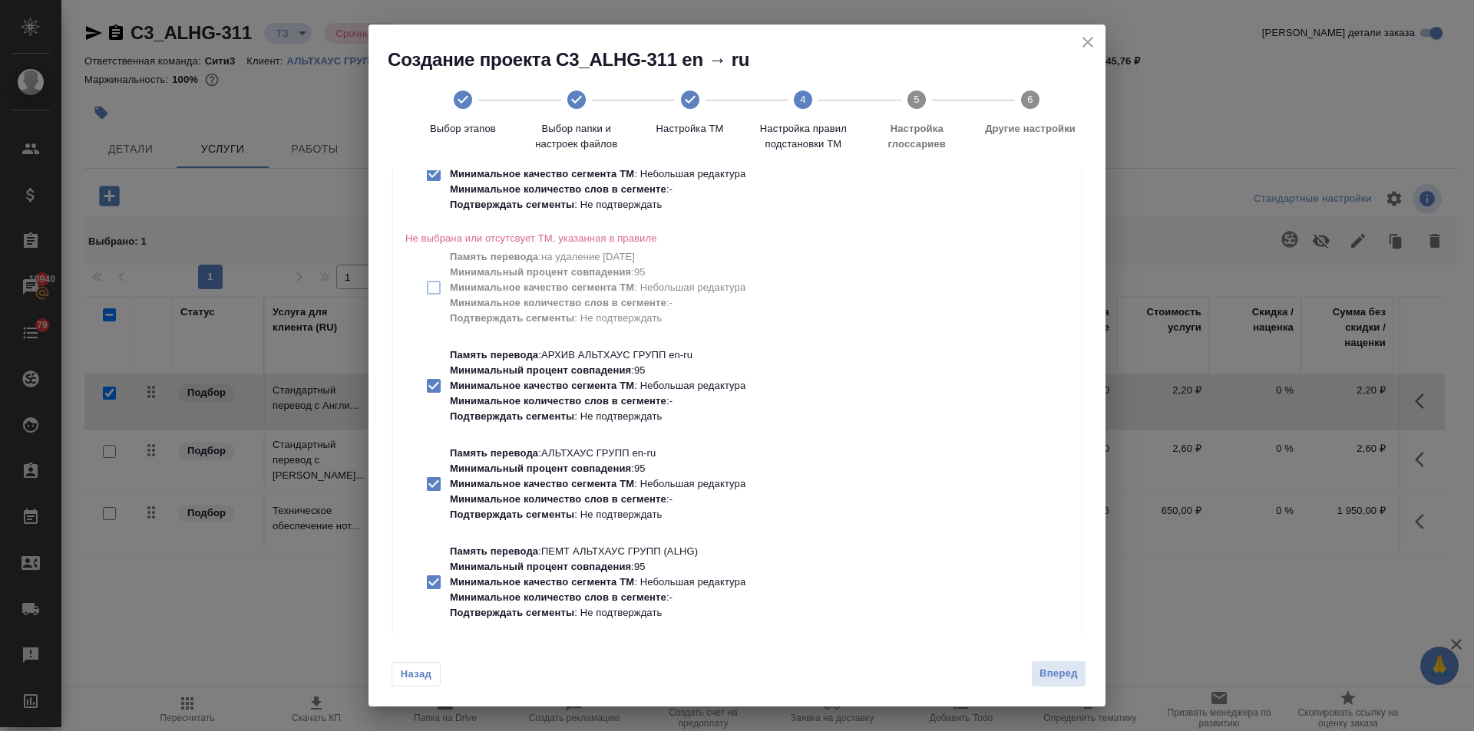
scroll to position [230, 0]
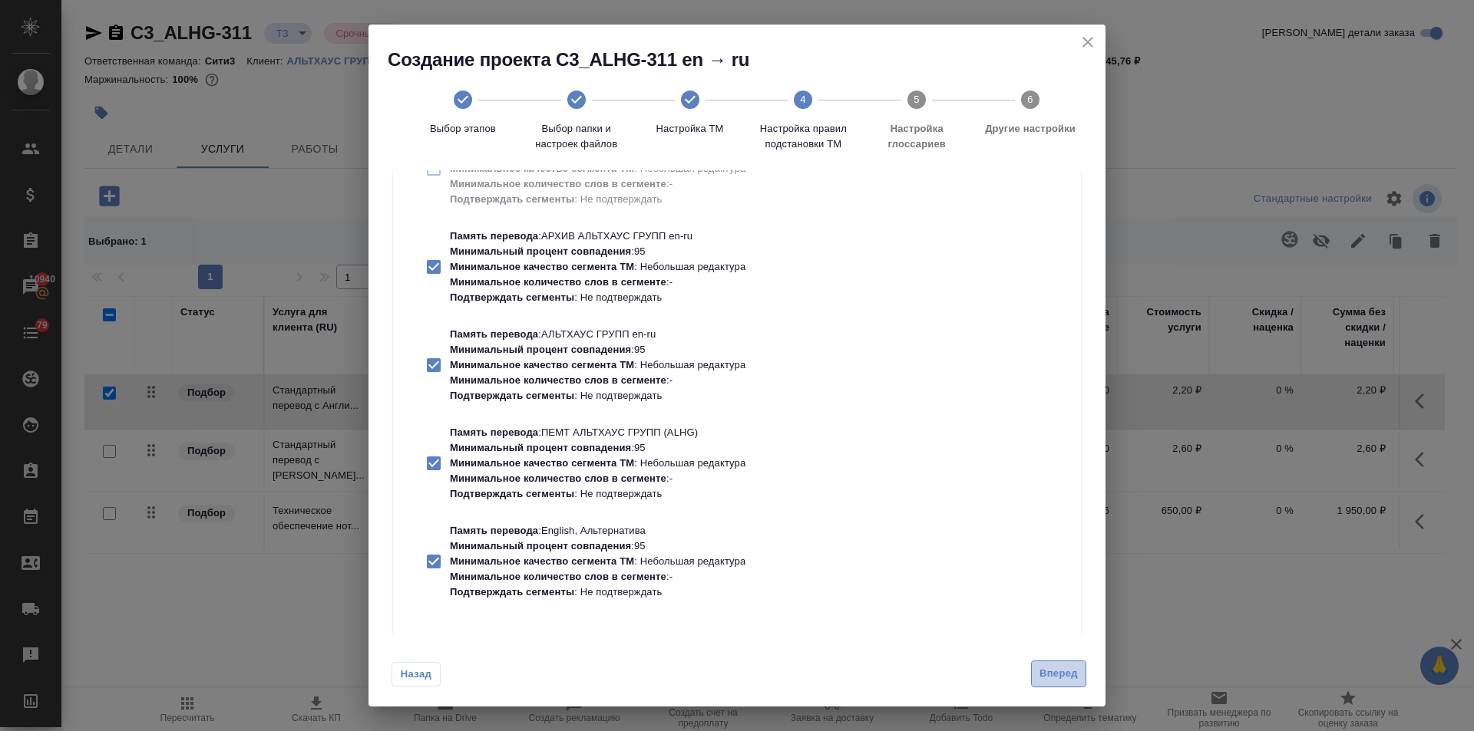
click at [1058, 673] on span "Вперед" at bounding box center [1058, 674] width 38 height 18
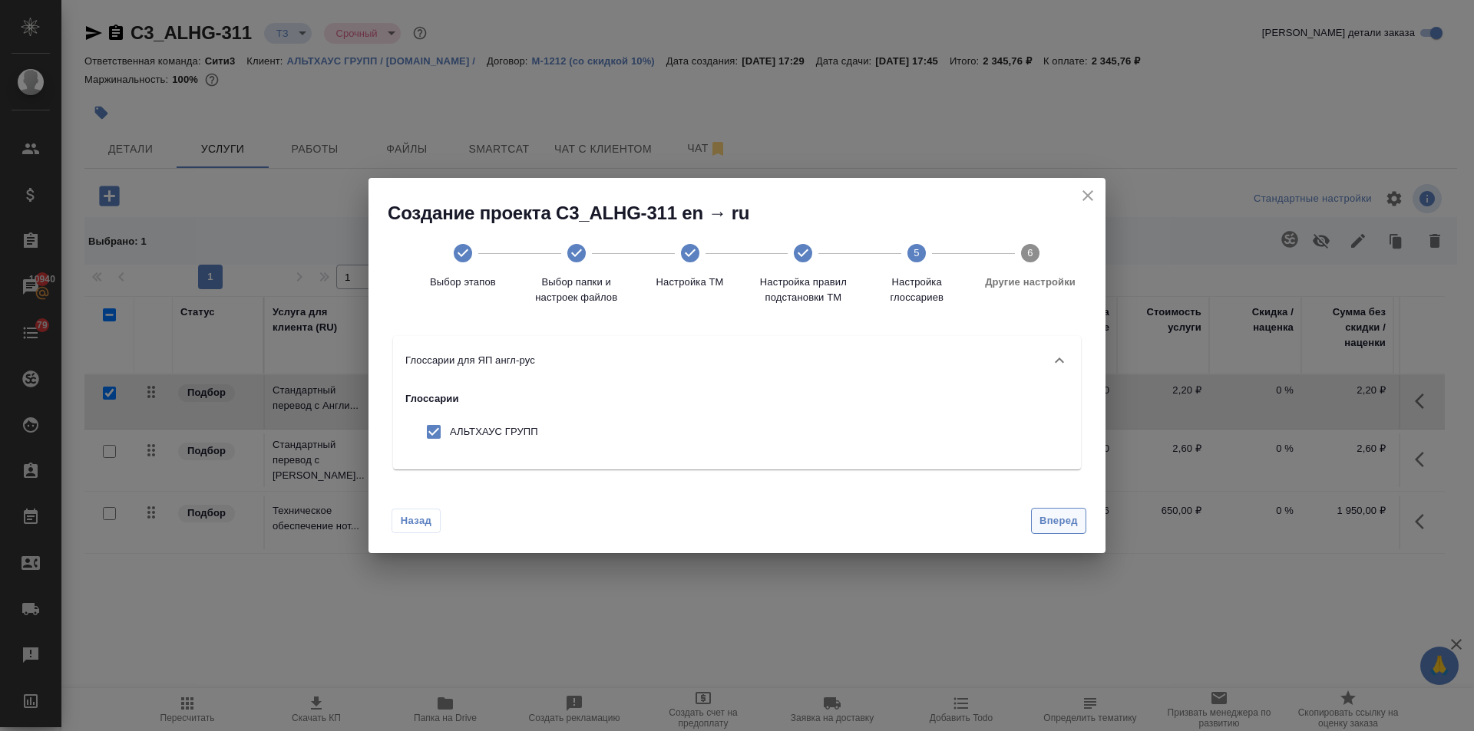
click at [1045, 513] on span "Вперед" at bounding box center [1058, 522] width 38 height 18
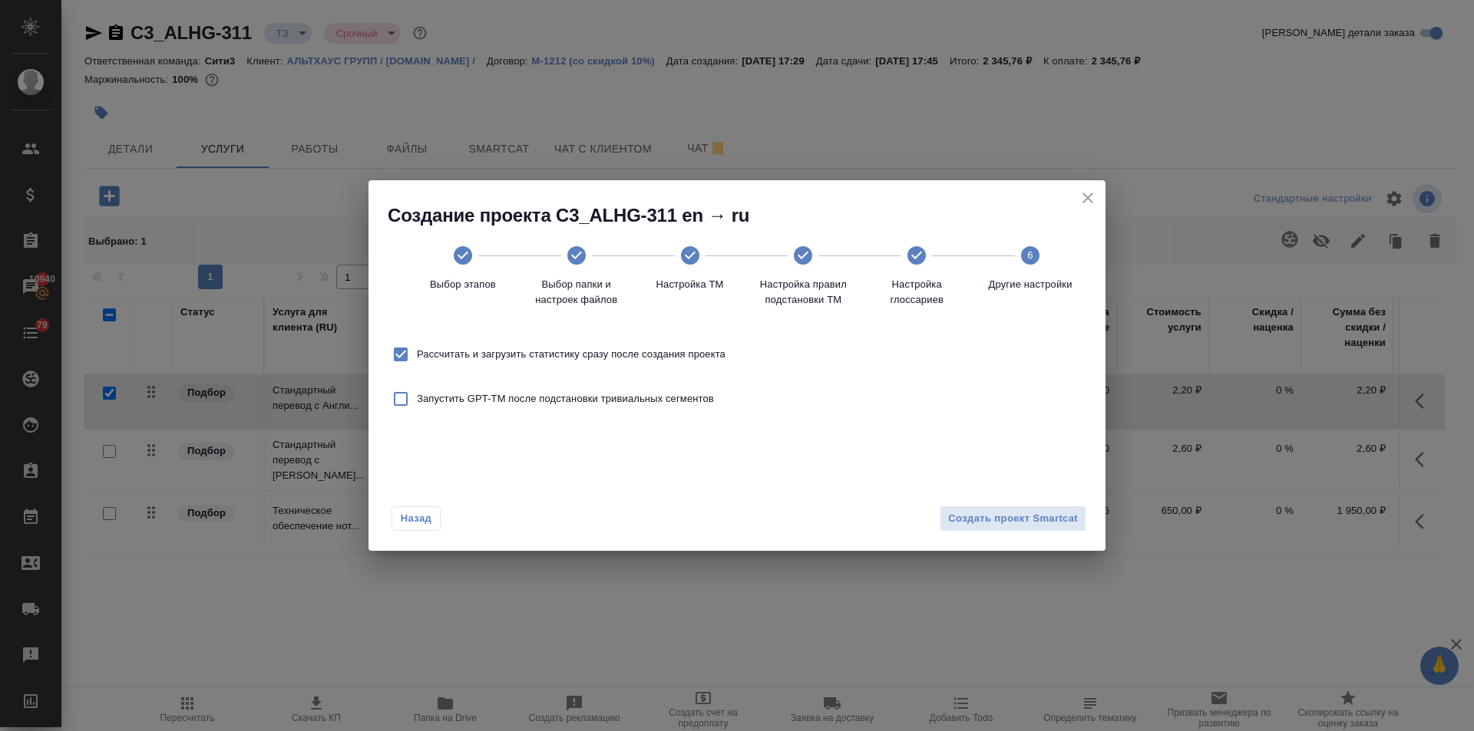
click at [415, 348] on input "Рассчитать и загрузить статистику сразу после создания проекта" at bounding box center [401, 354] width 32 height 32
click at [997, 521] on span "Создать проект Smartcat" at bounding box center [1013, 519] width 130 height 18
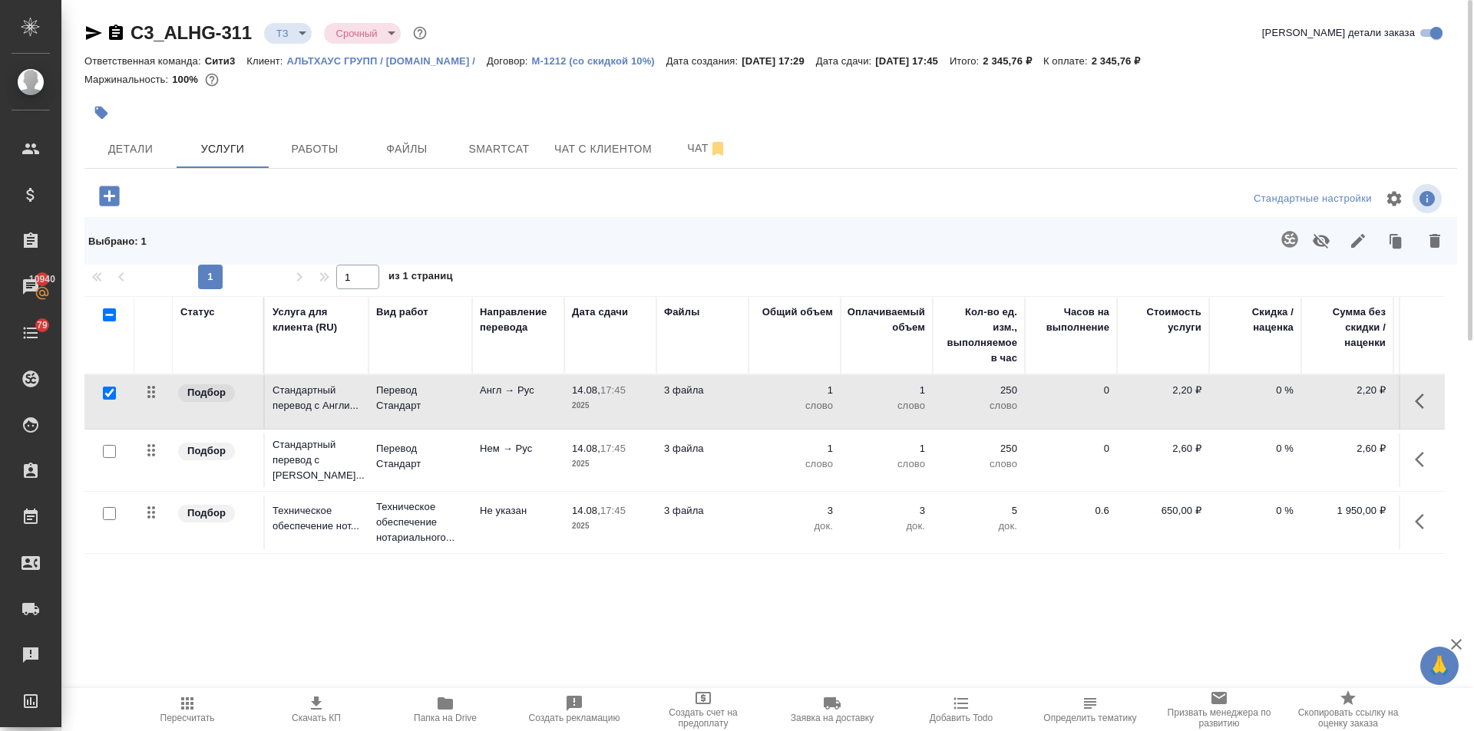
click at [106, 451] on input "checkbox" at bounding box center [109, 451] width 13 height 13
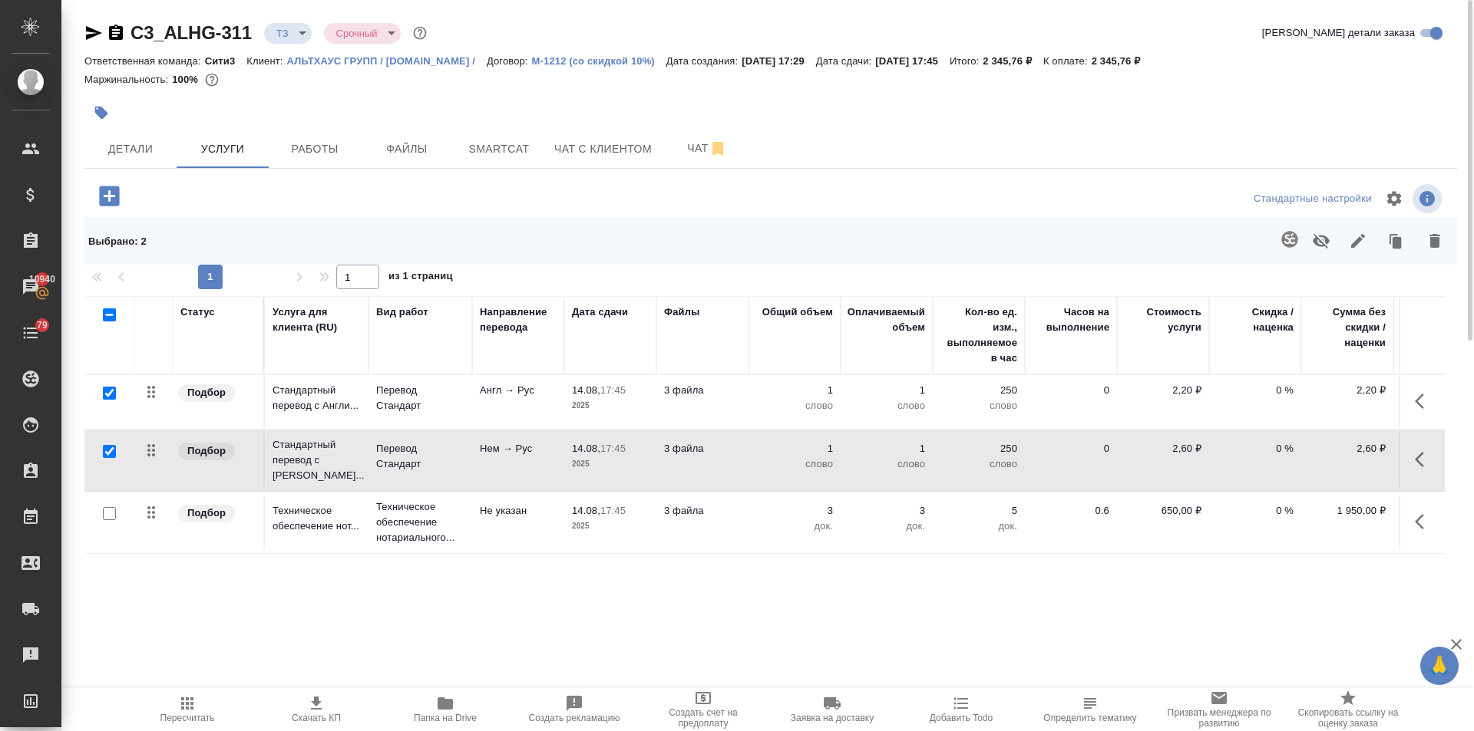
click at [109, 389] on input "checkbox" at bounding box center [109, 393] width 13 height 13
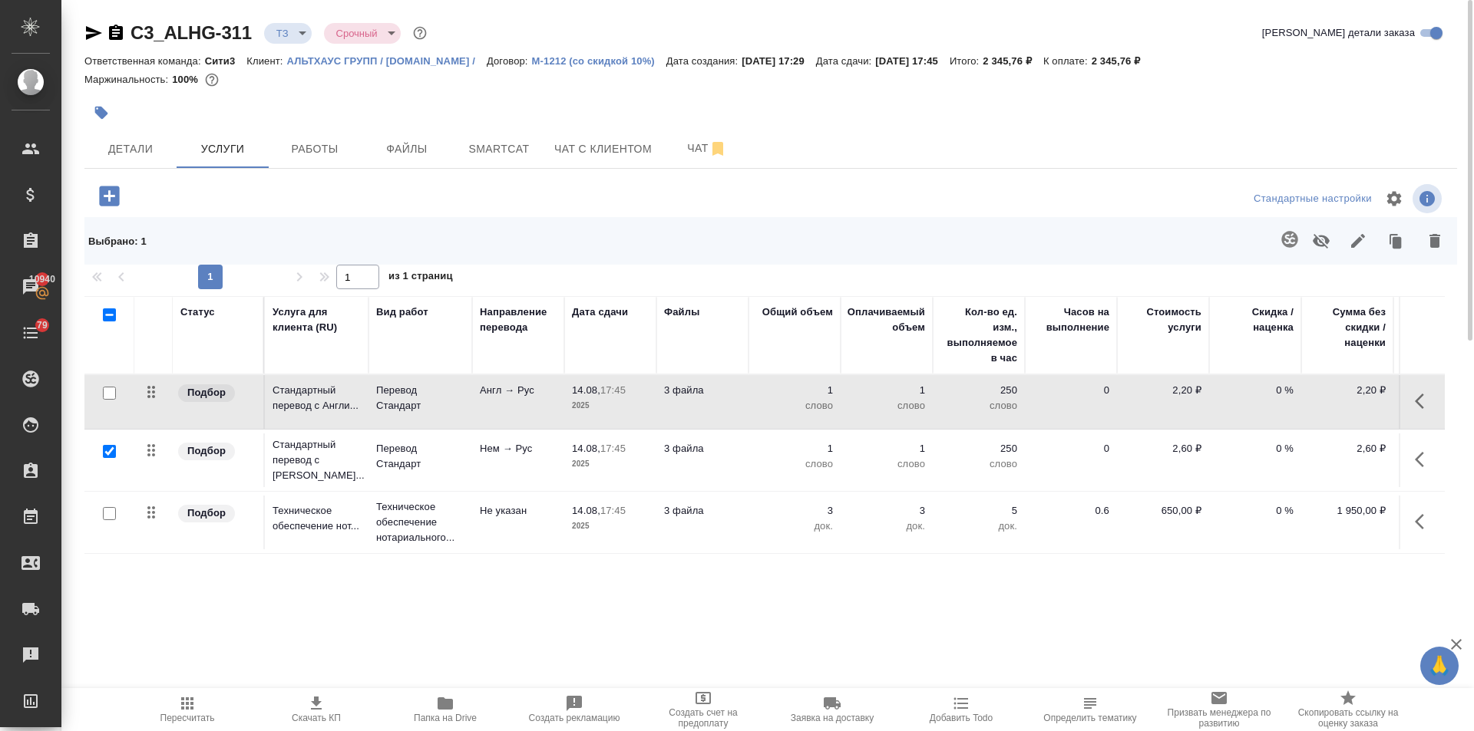
click at [1289, 239] on icon "button" at bounding box center [1289, 239] width 18 height 18
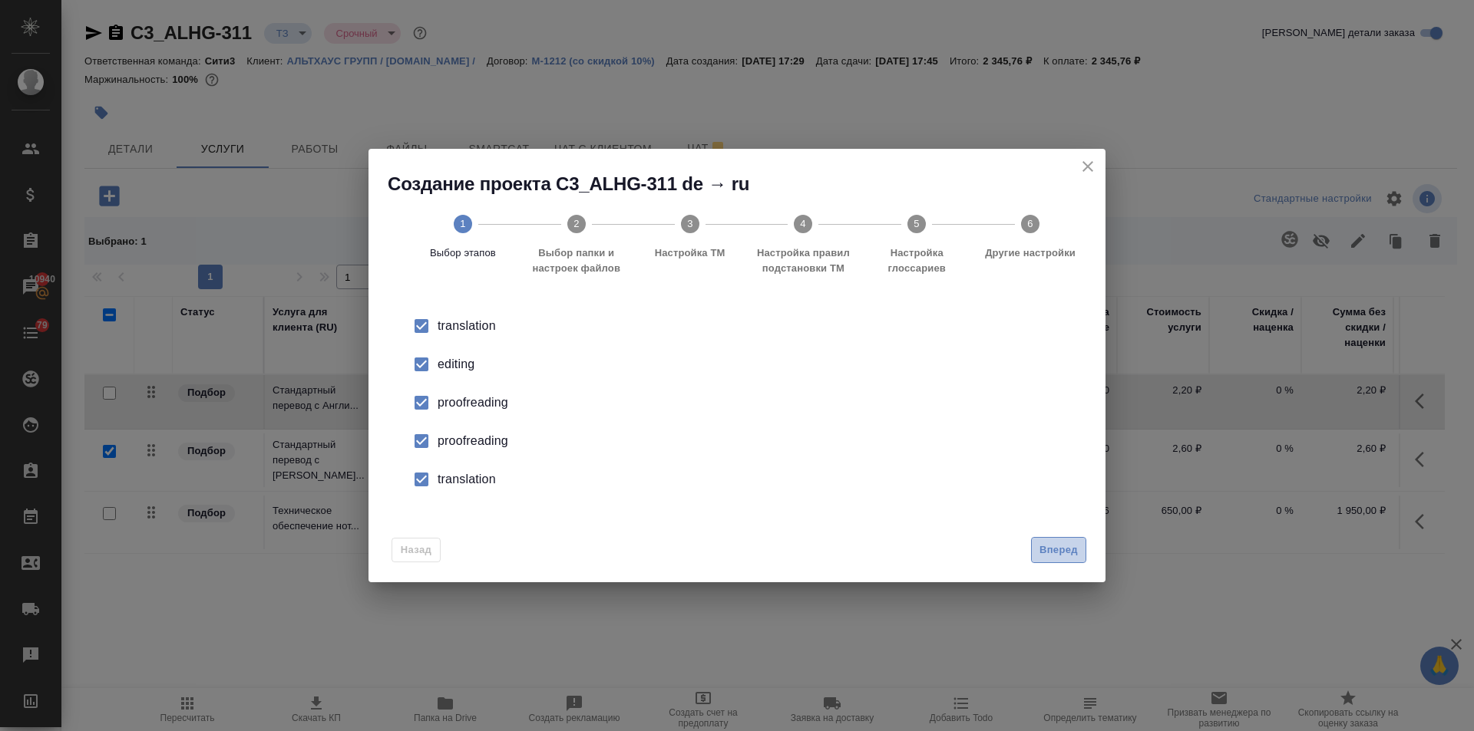
click at [1053, 554] on span "Вперед" at bounding box center [1058, 551] width 38 height 18
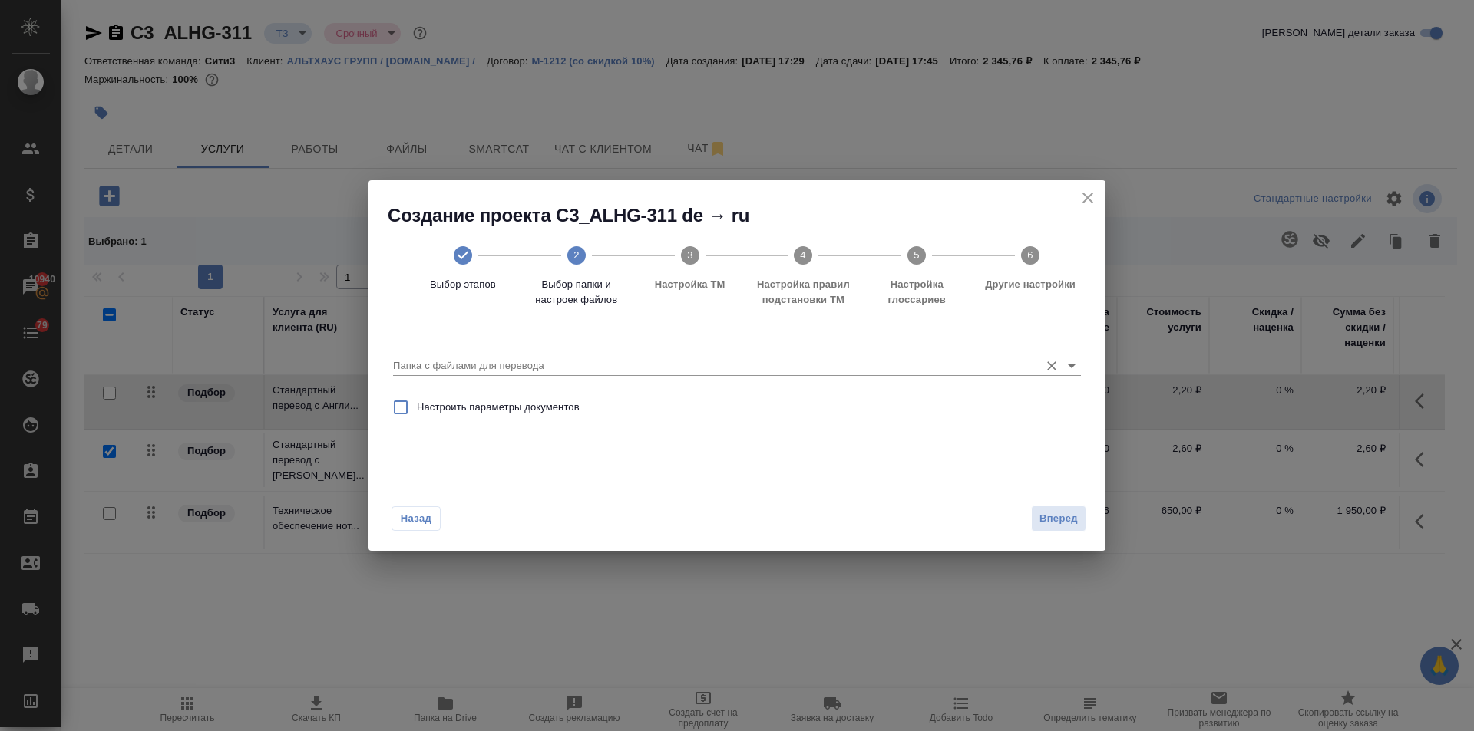
click at [522, 371] on input "Папка с файлами для перевода" at bounding box center [712, 366] width 639 height 18
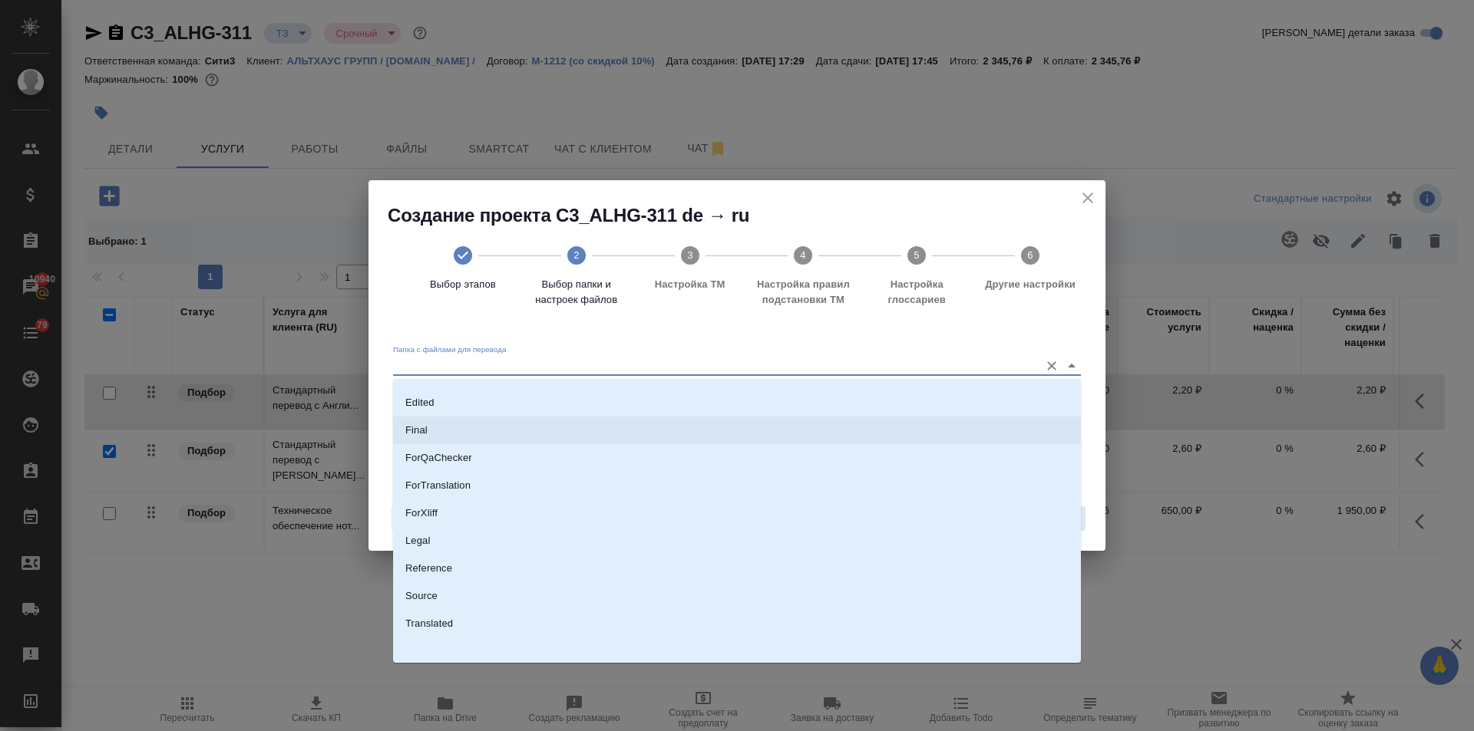
scroll to position [107, 0]
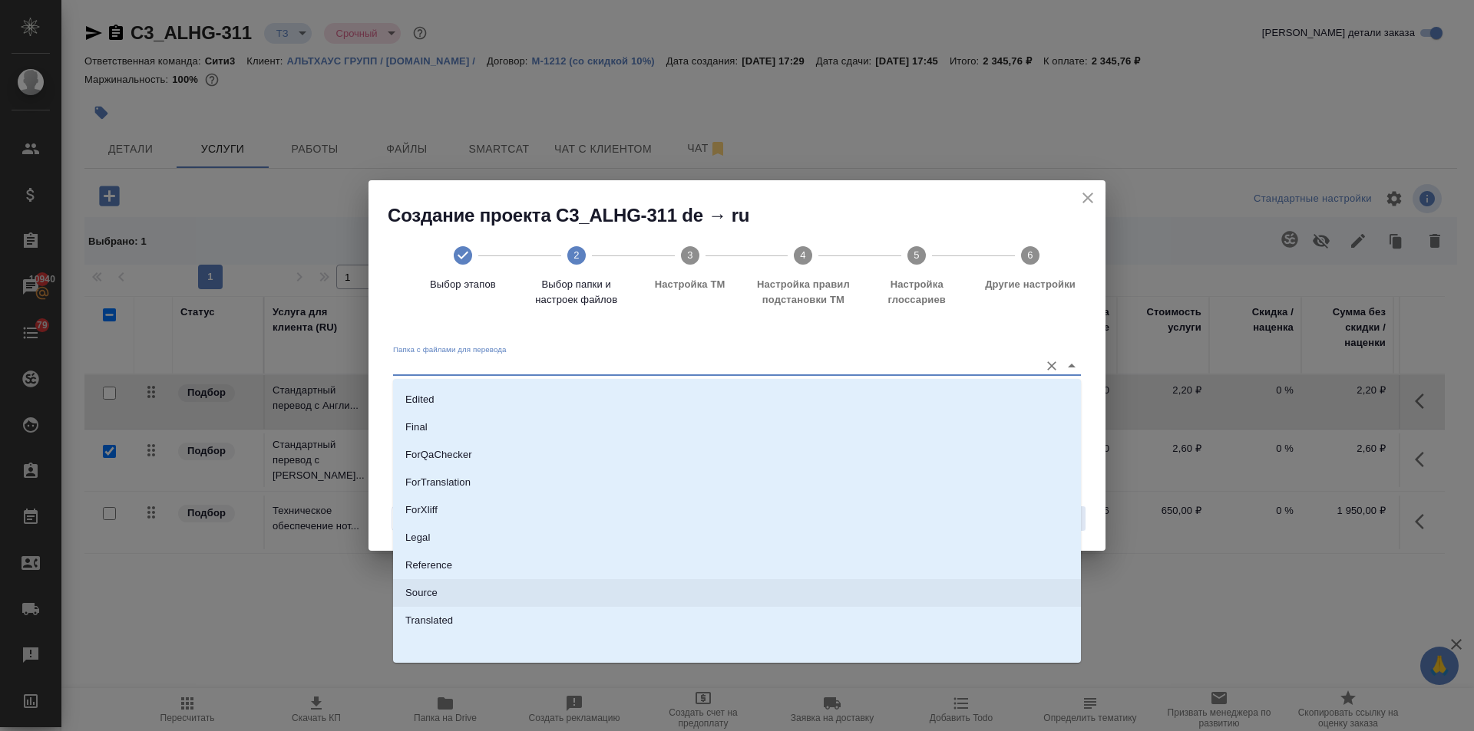
click at [440, 586] on li "Source" at bounding box center [737, 593] width 688 height 28
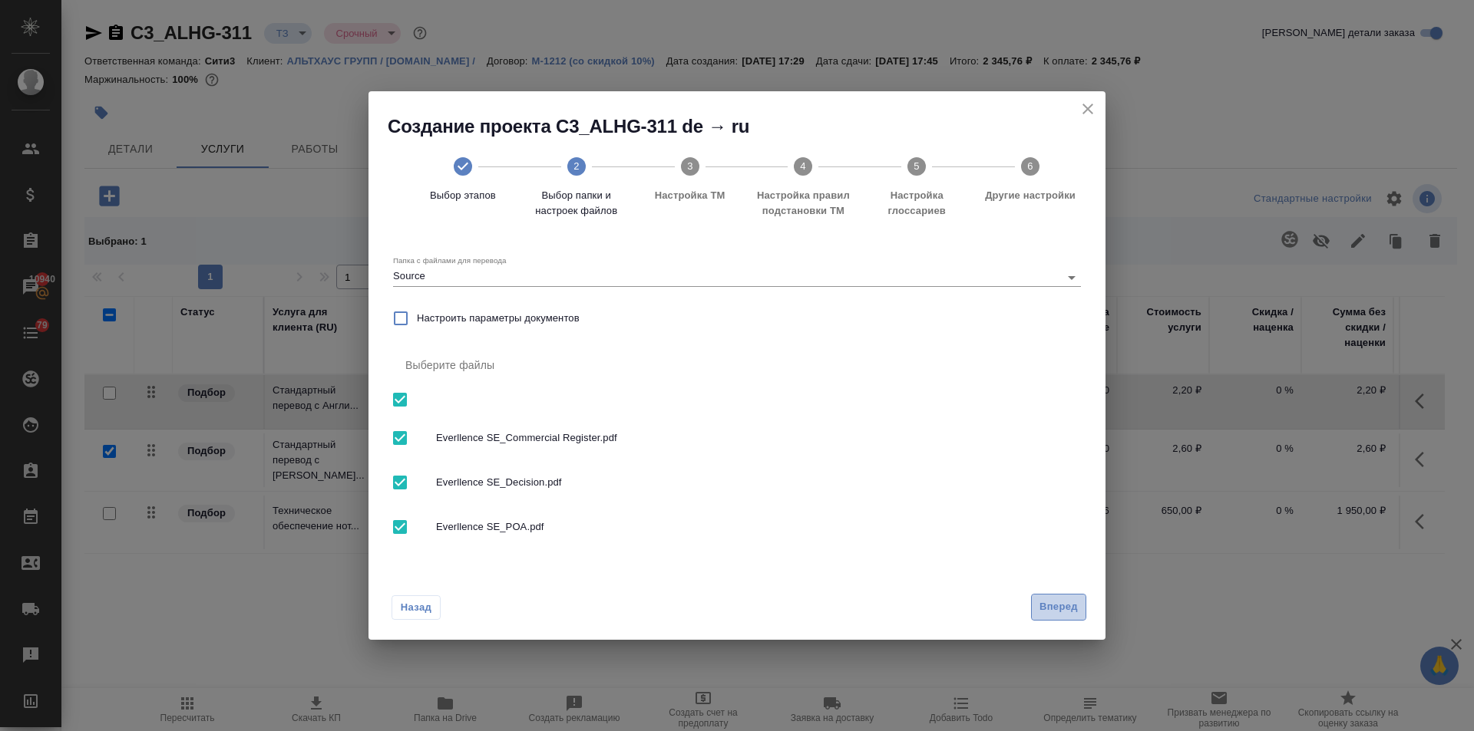
click at [1077, 607] on span "Вперед" at bounding box center [1058, 608] width 38 height 18
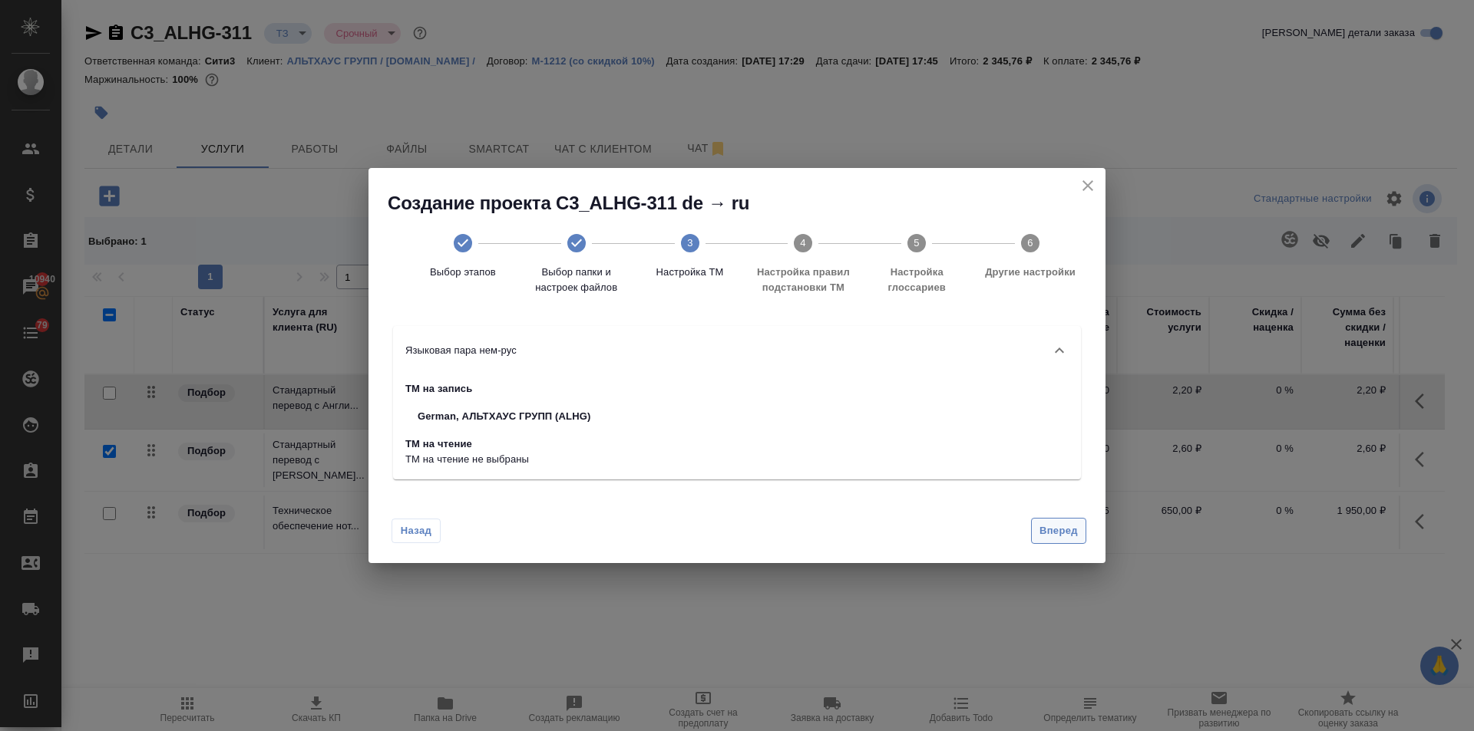
click at [1054, 524] on span "Вперед" at bounding box center [1058, 532] width 38 height 18
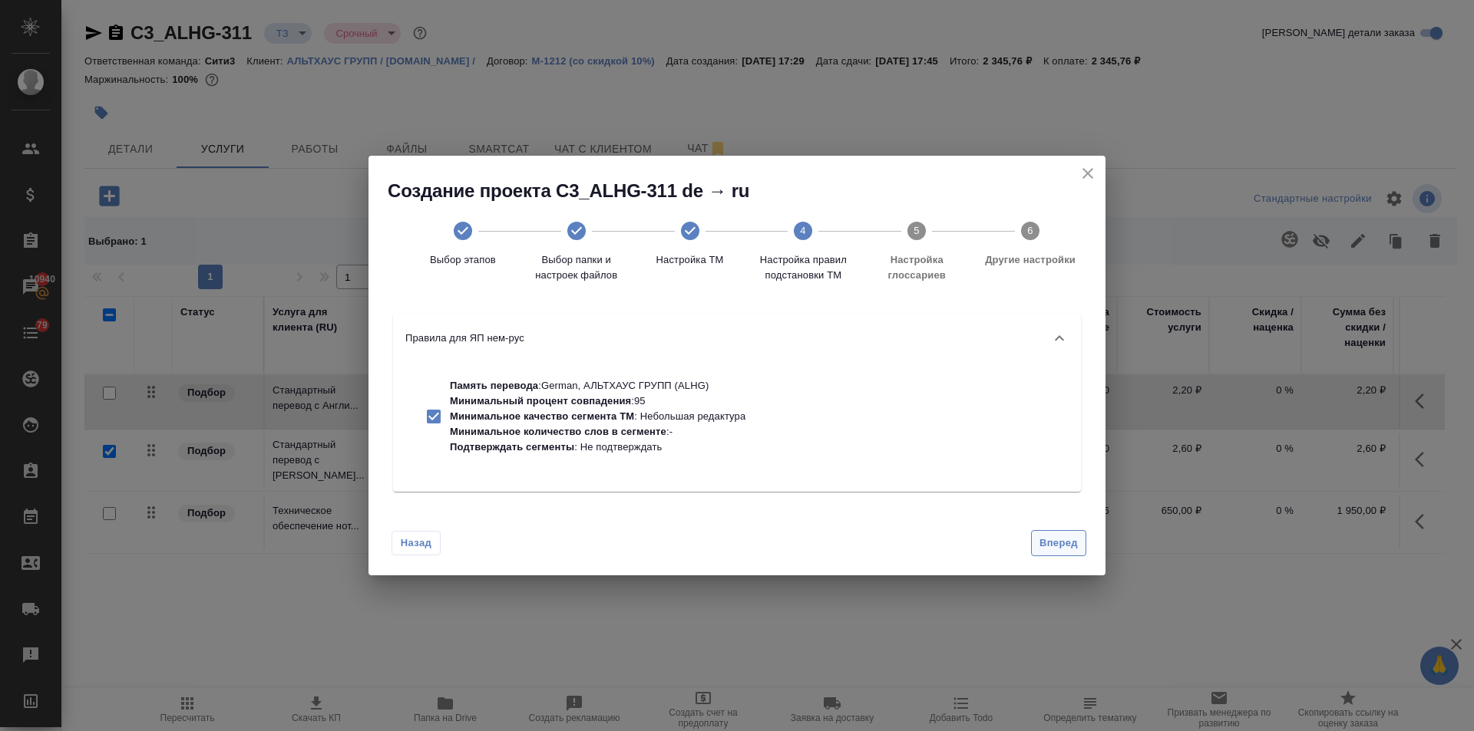
click at [1042, 533] on button "Вперед" at bounding box center [1058, 543] width 55 height 27
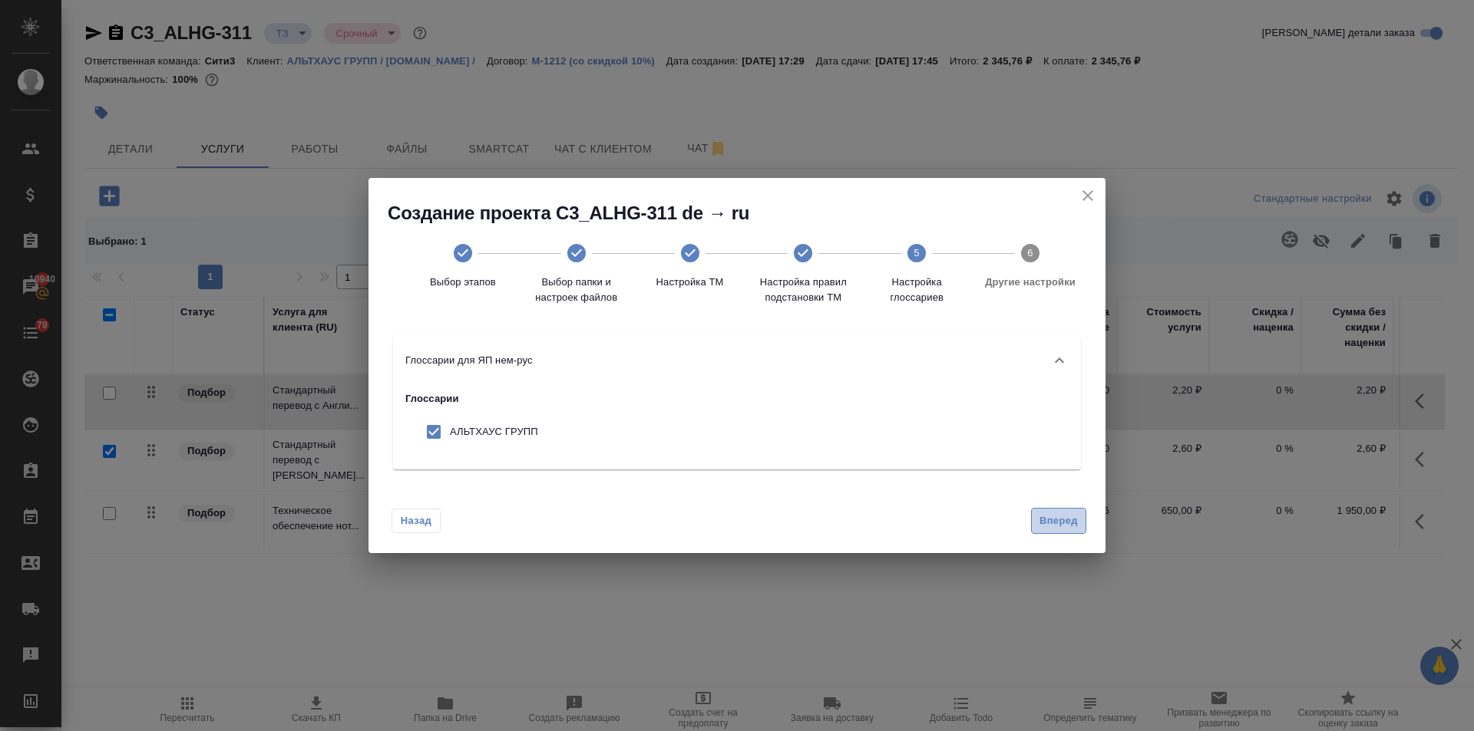
click at [1059, 508] on button "Вперед" at bounding box center [1058, 521] width 55 height 27
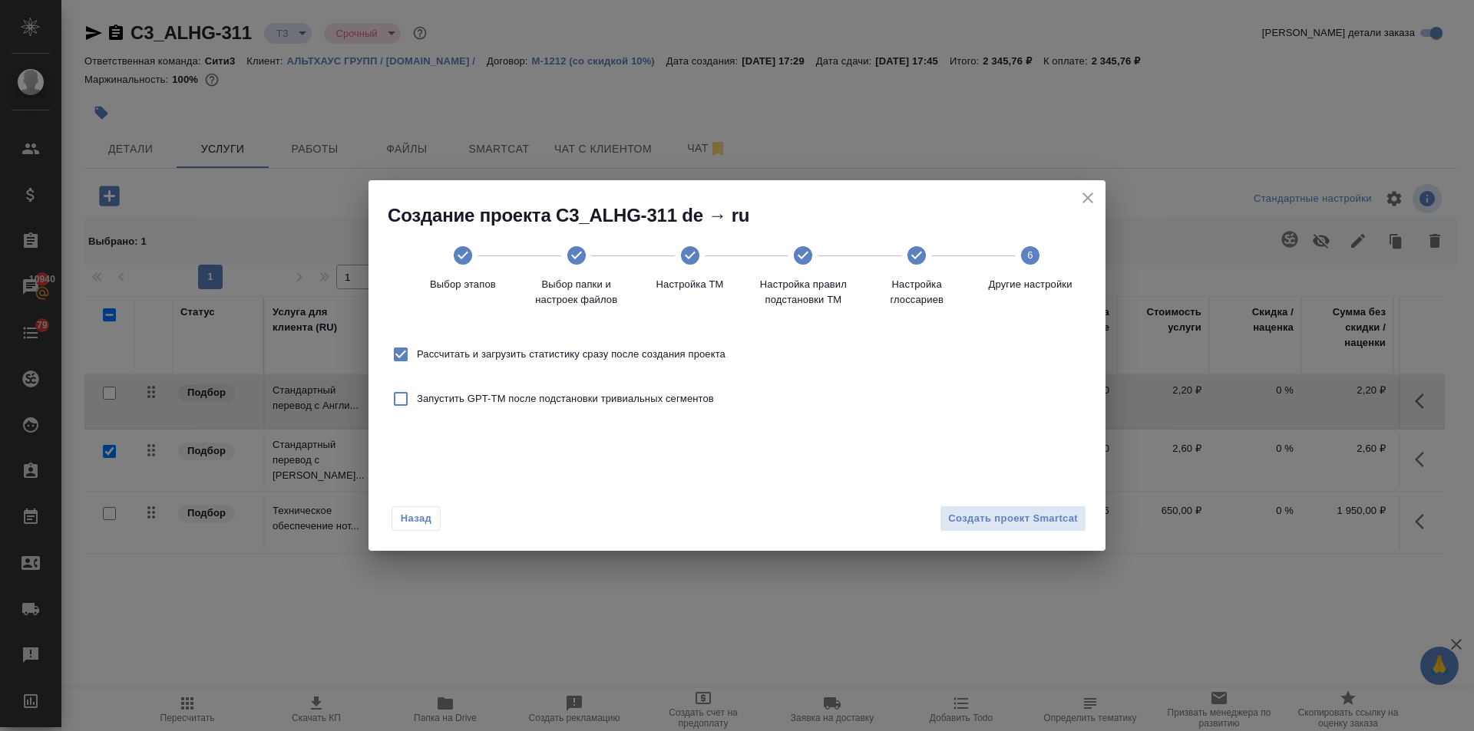
click at [408, 352] on input "Рассчитать и загрузить статистику сразу после создания проекта" at bounding box center [401, 354] width 32 height 32
click at [980, 521] on span "Создать проект Smartcat" at bounding box center [1013, 519] width 130 height 18
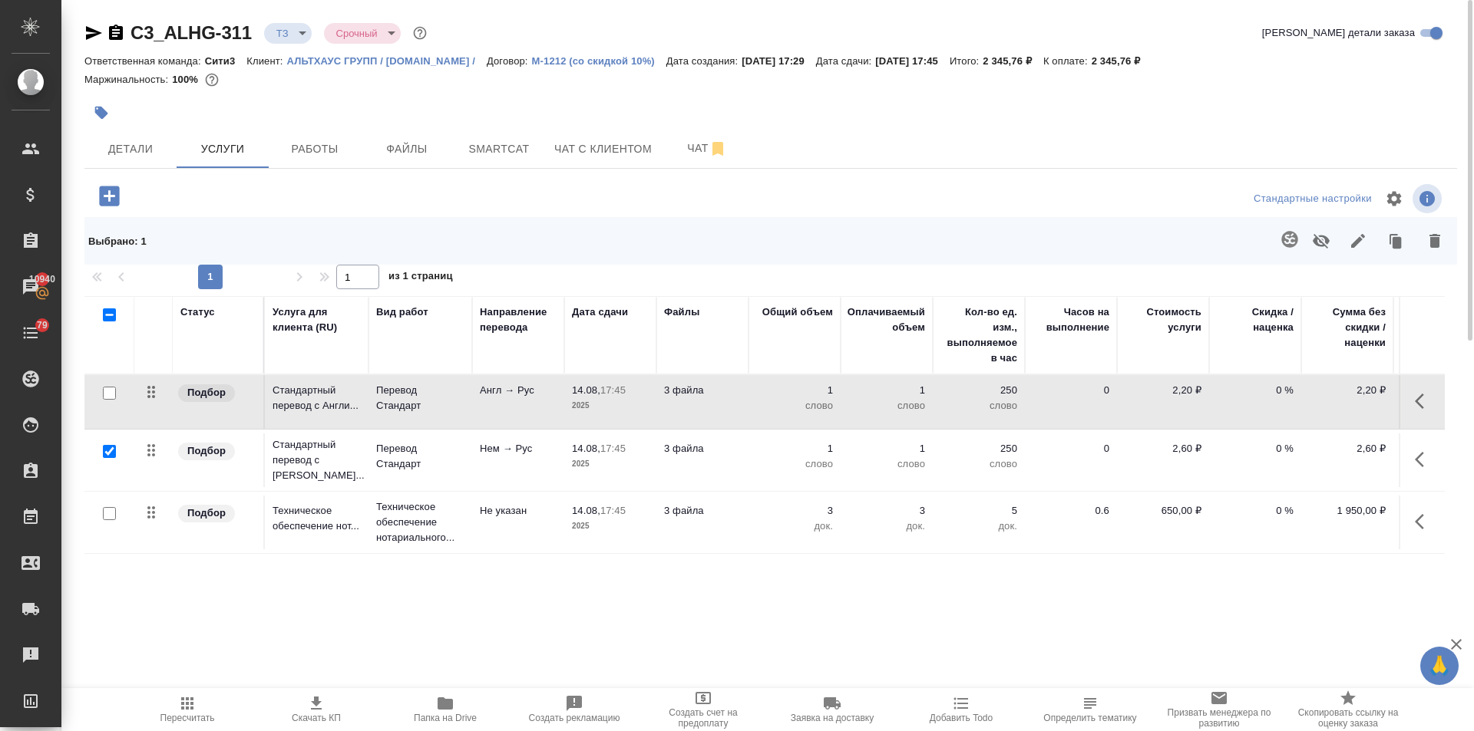
click at [1416, 399] on icon "button" at bounding box center [1424, 401] width 18 height 18
click at [1339, 398] on icon "button" at bounding box center [1337, 402] width 14 height 14
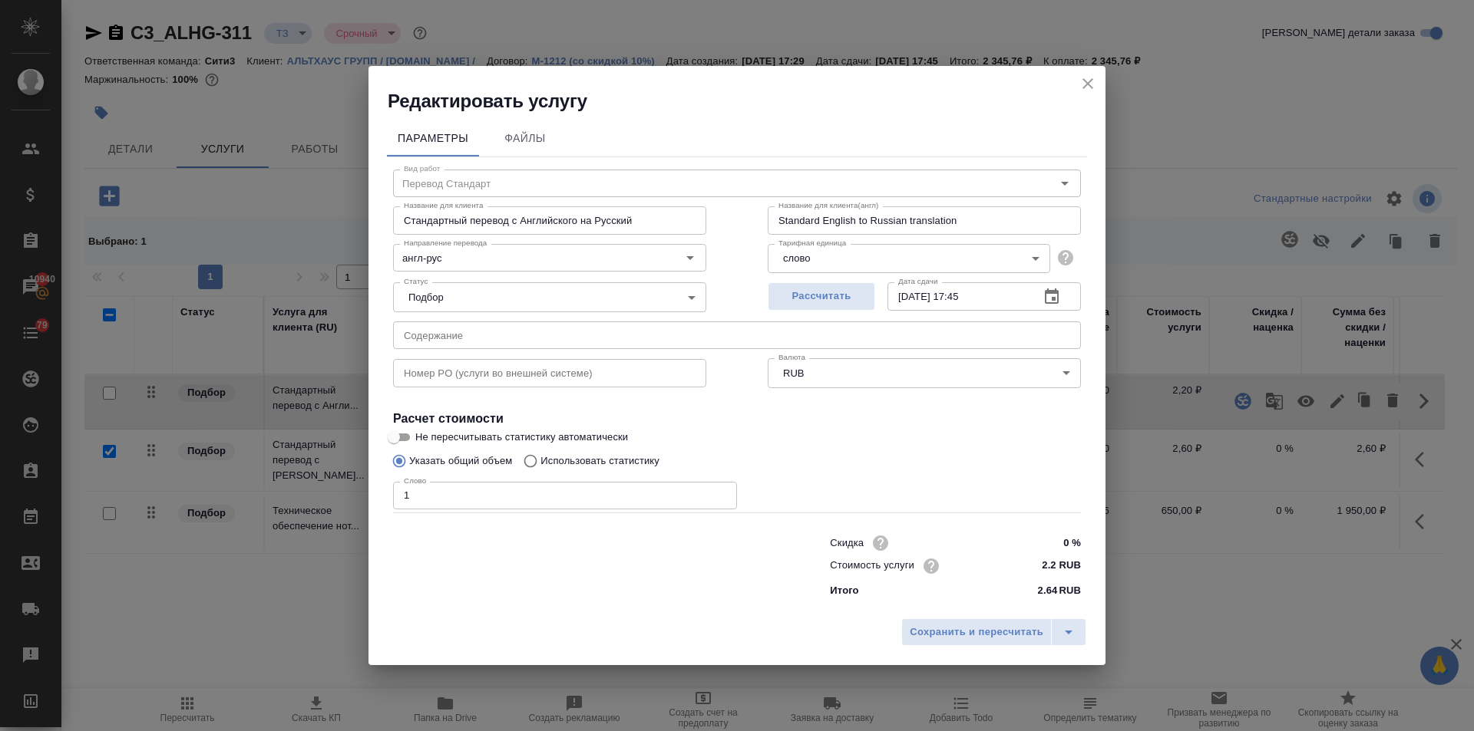
click at [526, 460] on input "Использовать статистику" at bounding box center [528, 461] width 25 height 29
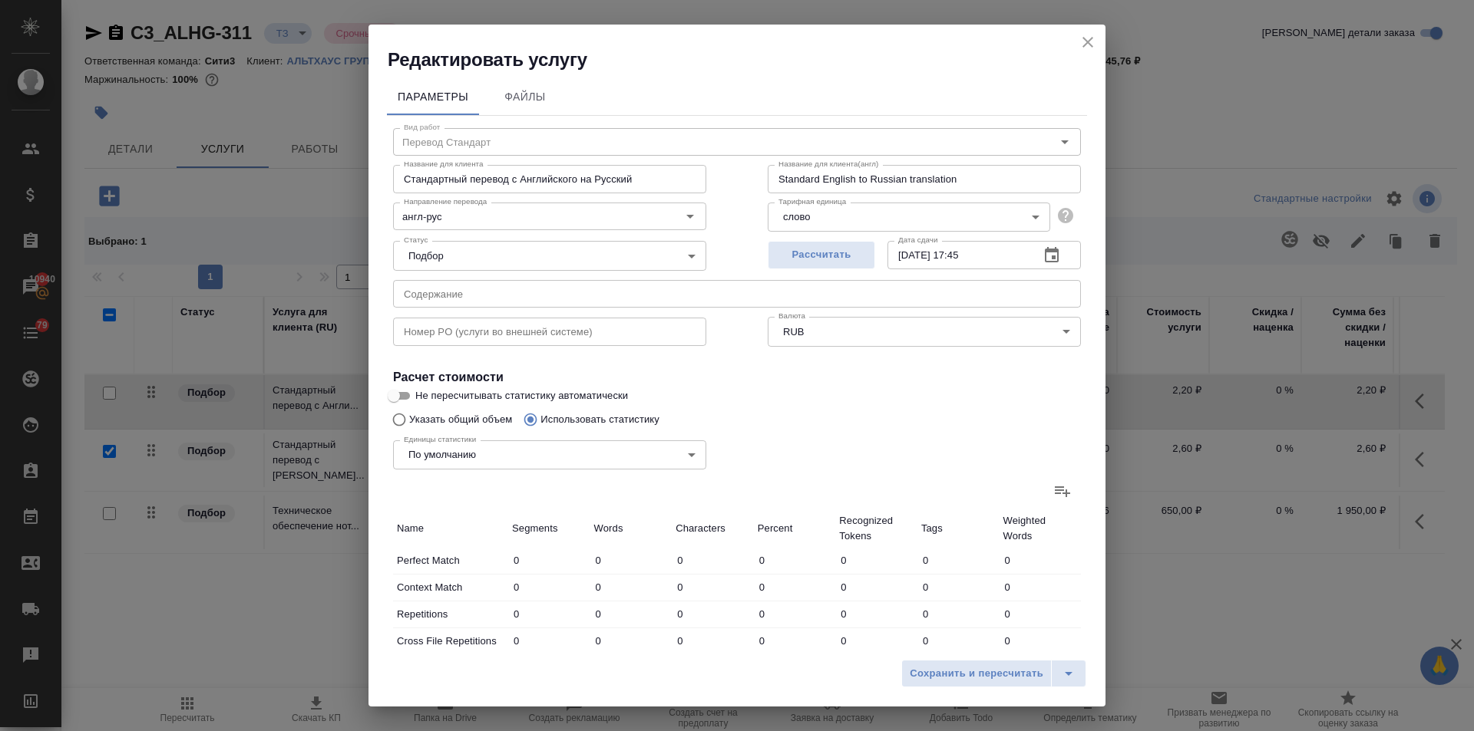
click at [1053, 490] on icon at bounding box center [1062, 491] width 18 height 18
click at [0, 0] on input "file" at bounding box center [0, 0] width 0 height 0
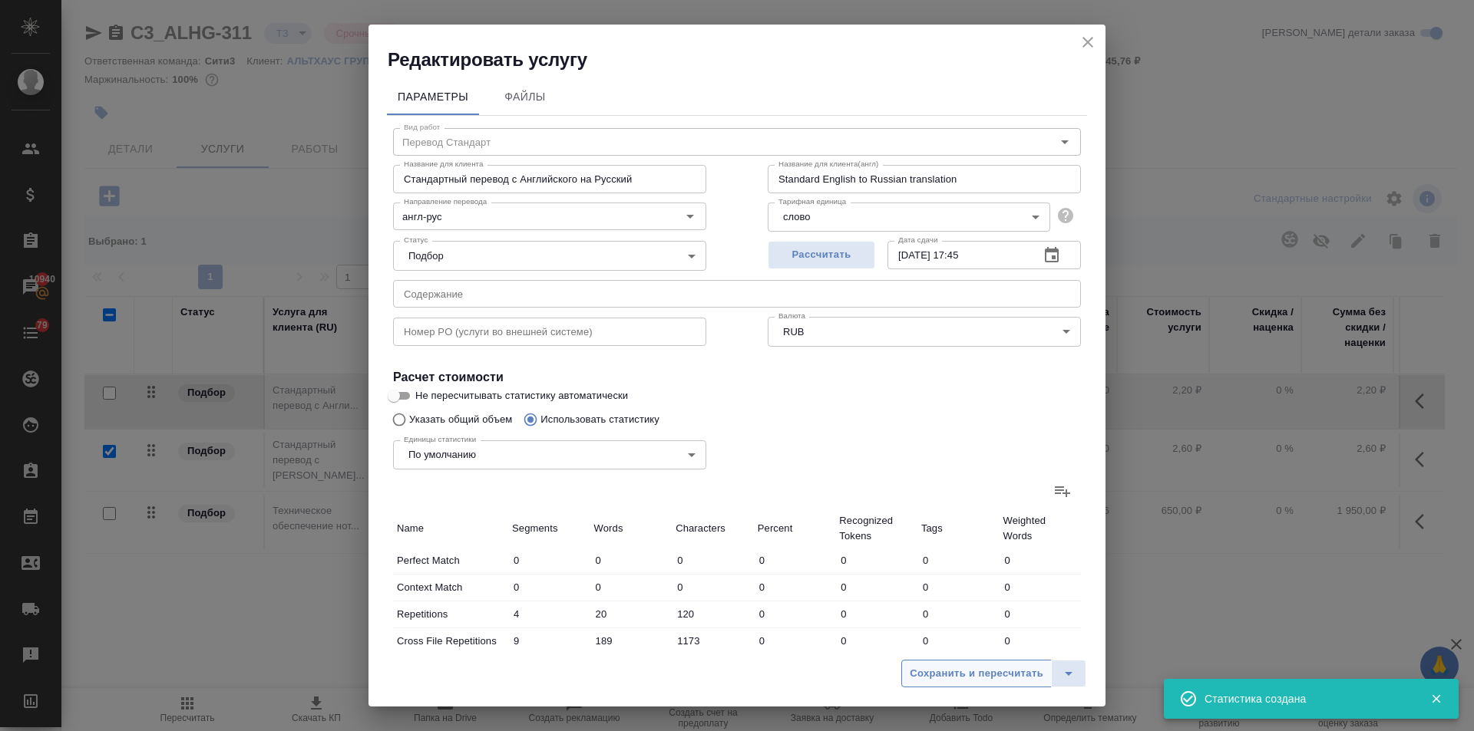
click at [1010, 667] on span "Сохранить и пересчитать" at bounding box center [977, 674] width 134 height 18
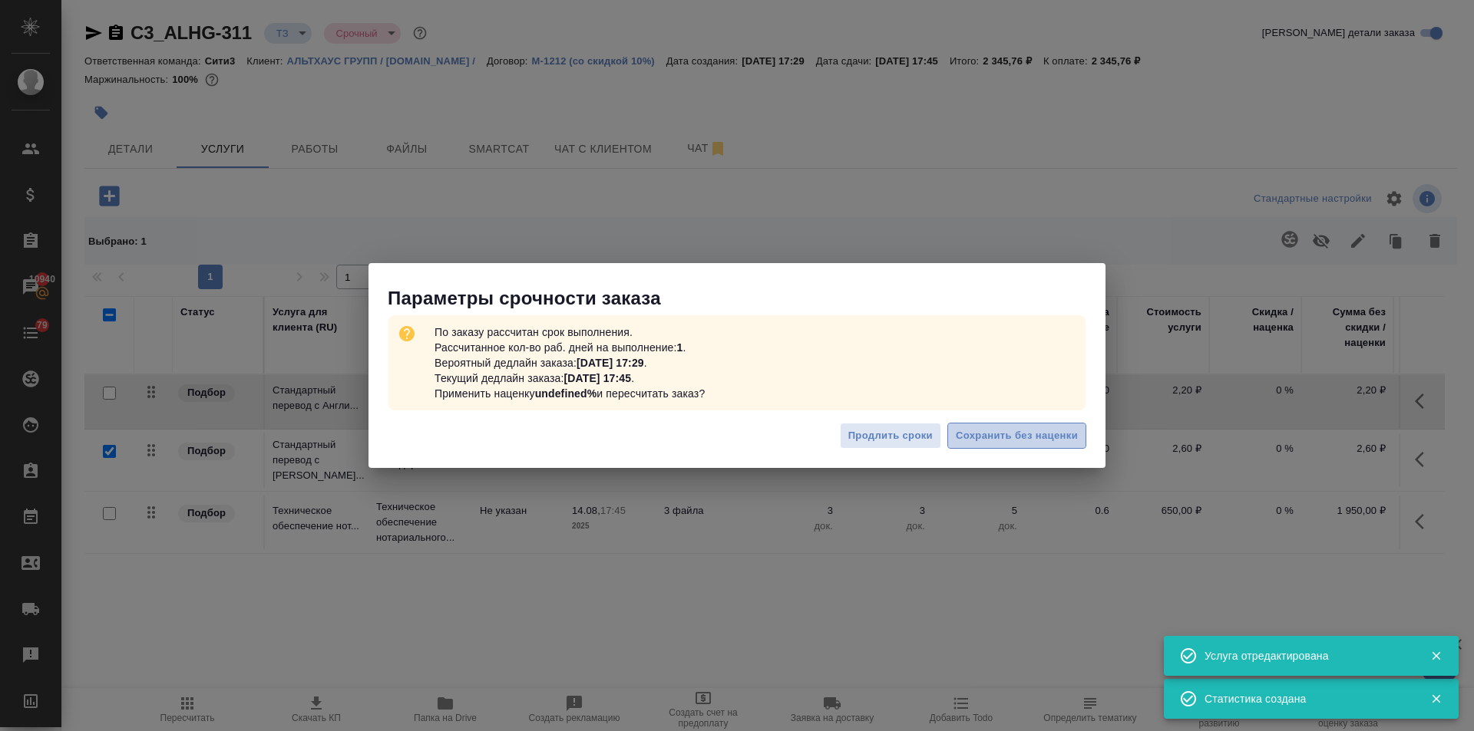
click at [997, 431] on span "Сохранить без наценки" at bounding box center [1017, 437] width 122 height 18
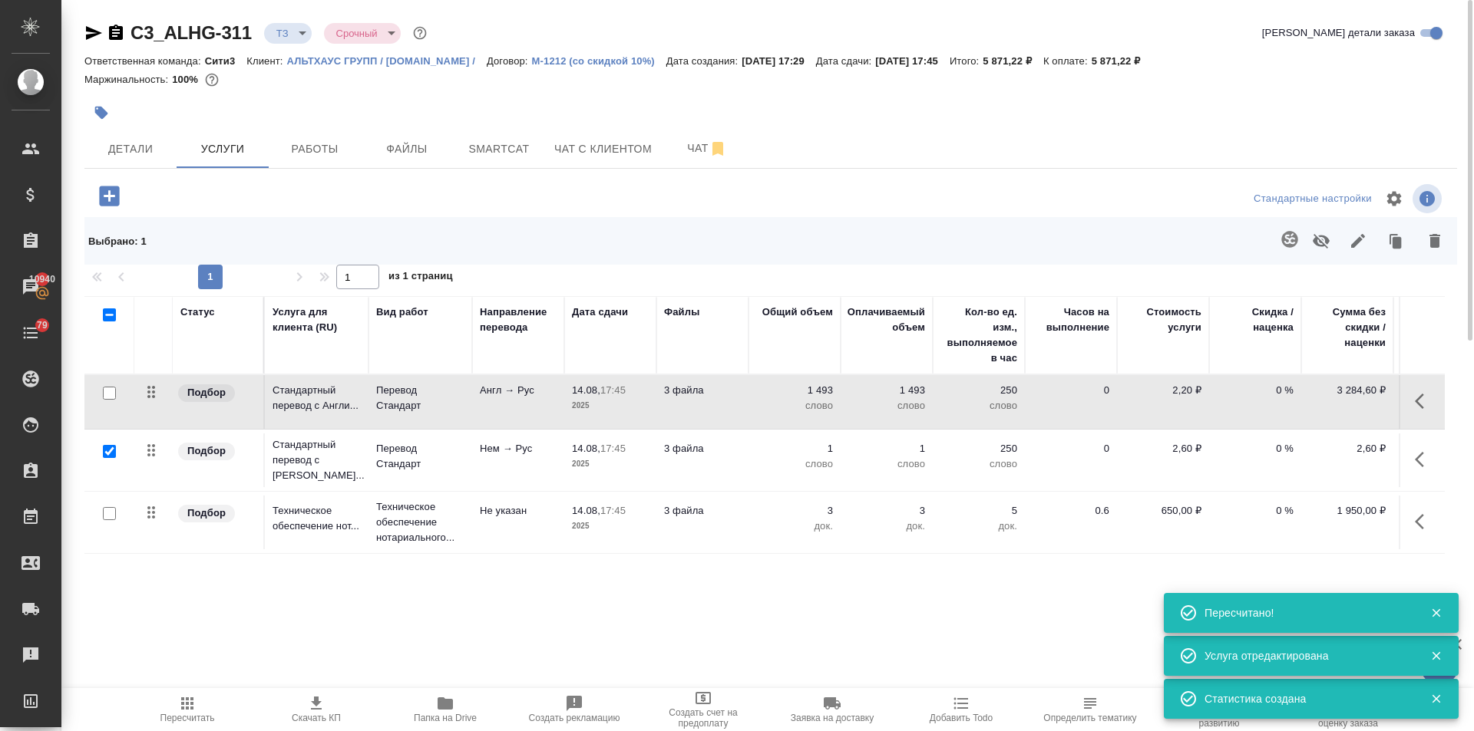
drag, startPoint x: 1421, startPoint y: 451, endPoint x: 1411, endPoint y: 454, distance: 11.2
click at [1421, 451] on icon "button" at bounding box center [1424, 460] width 18 height 18
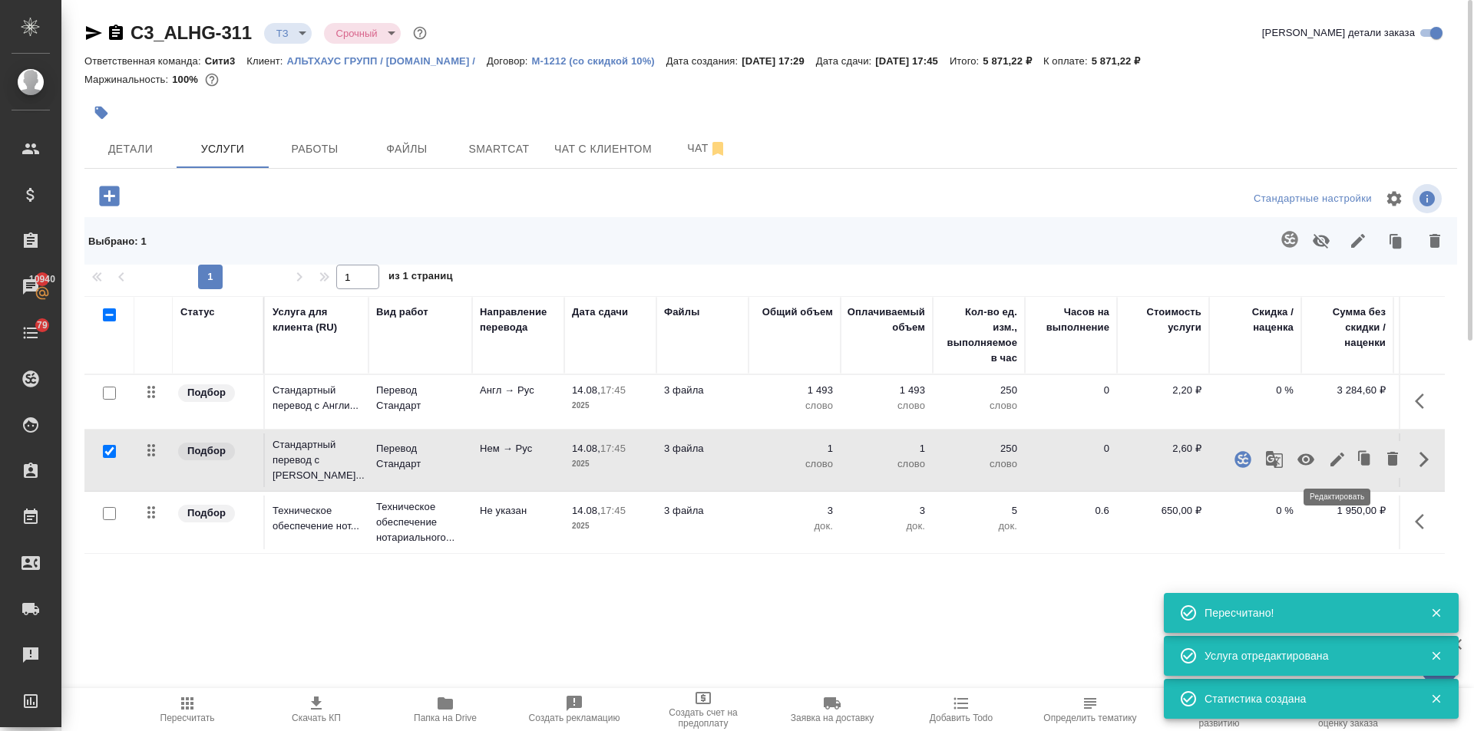
click at [1339, 459] on icon "button" at bounding box center [1337, 460] width 14 height 14
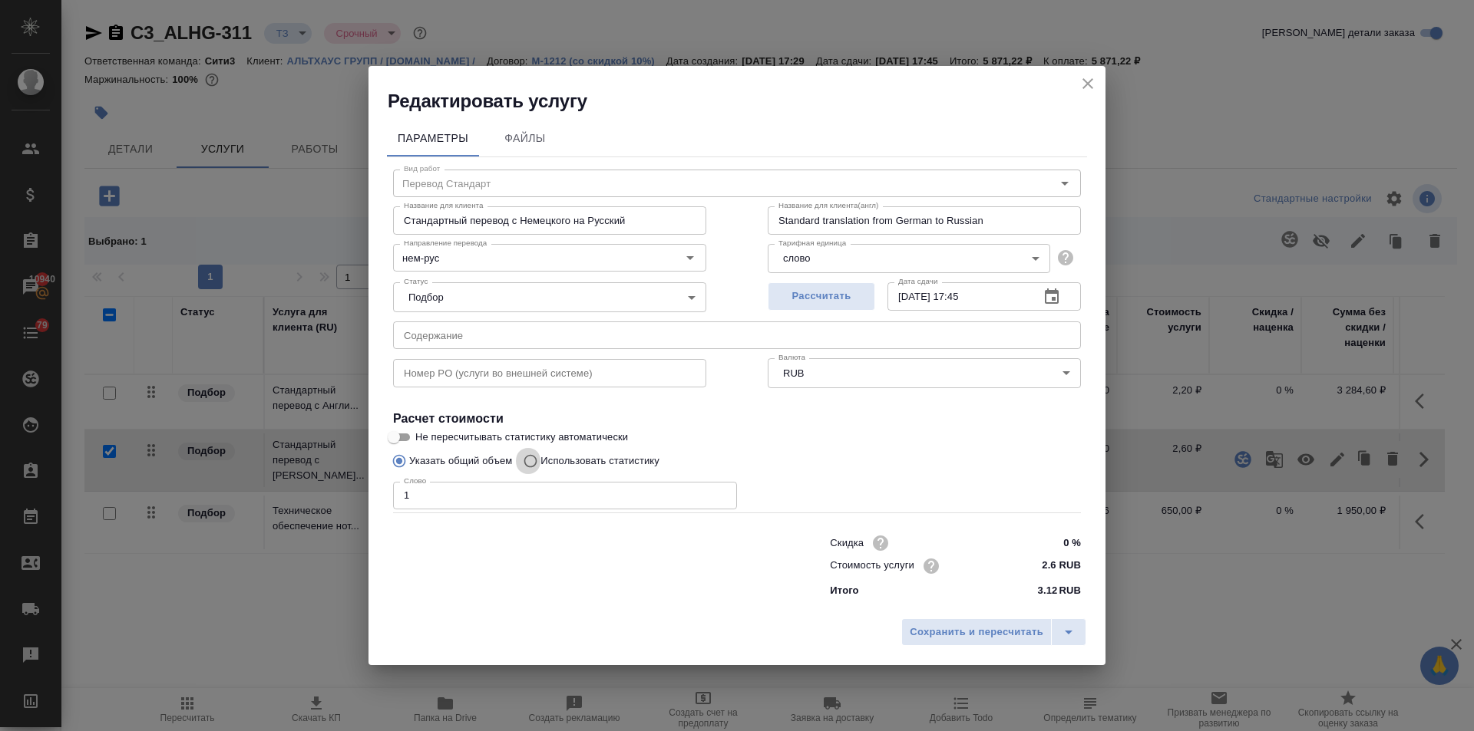
click at [530, 457] on input "Использовать статистику" at bounding box center [528, 461] width 25 height 29
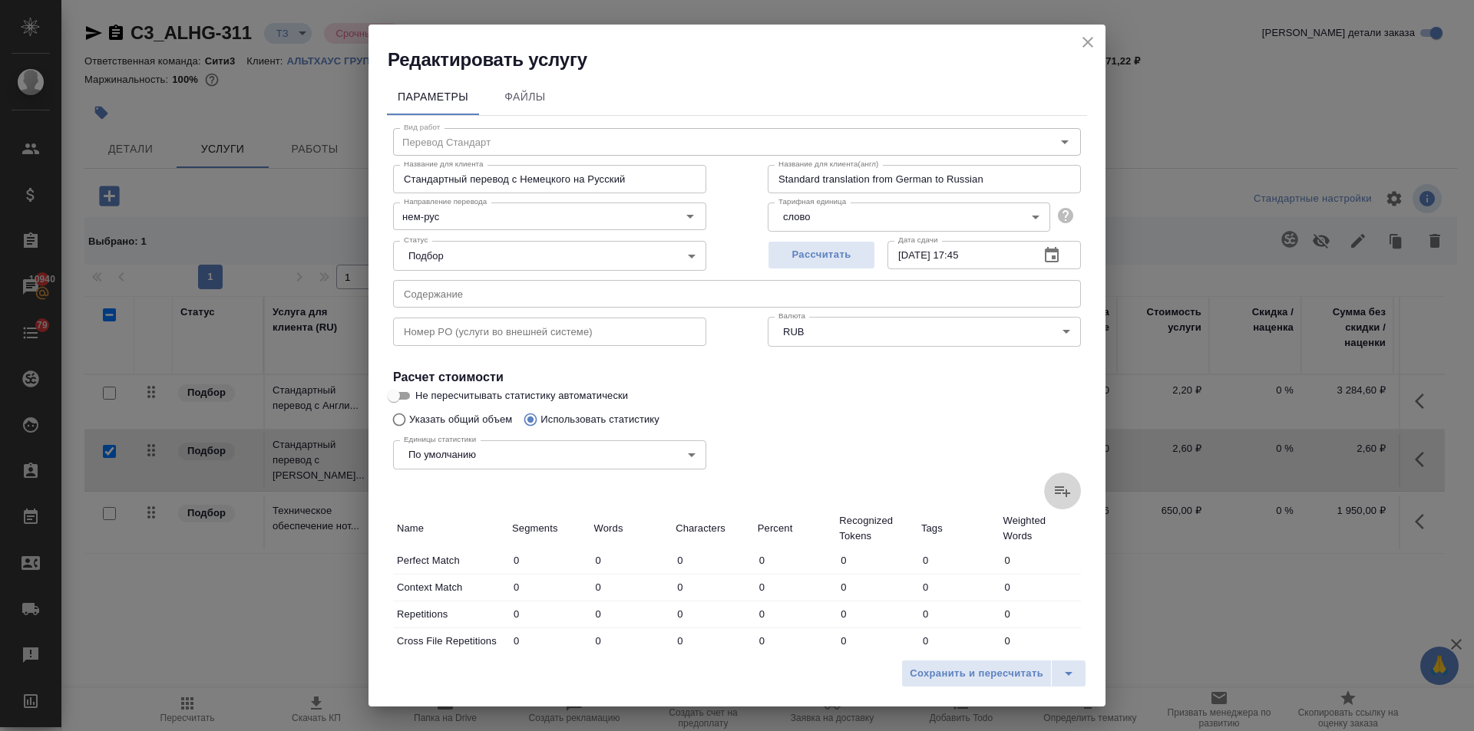
click at [1044, 484] on label at bounding box center [1062, 491] width 37 height 37
click at [0, 0] on input "file" at bounding box center [0, 0] width 0 height 0
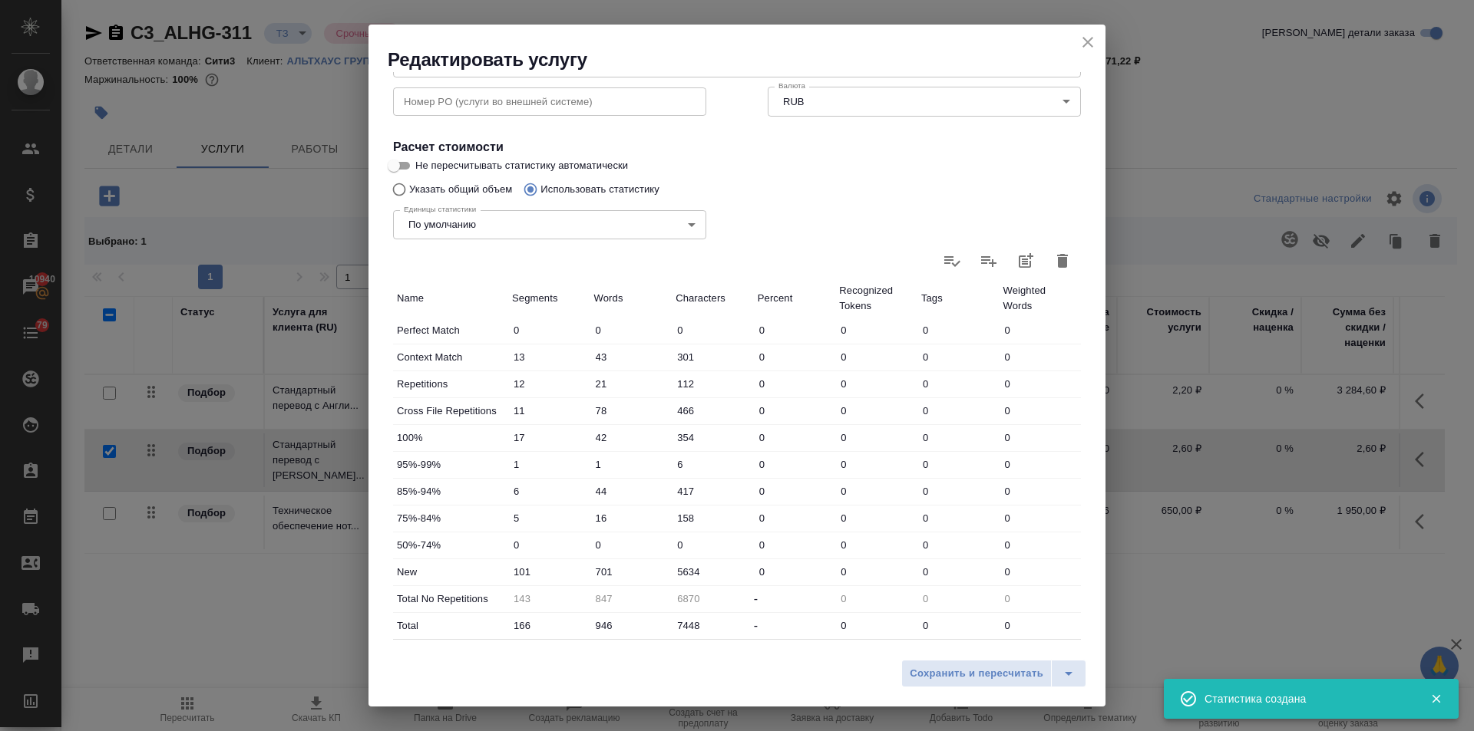
scroll to position [307, 0]
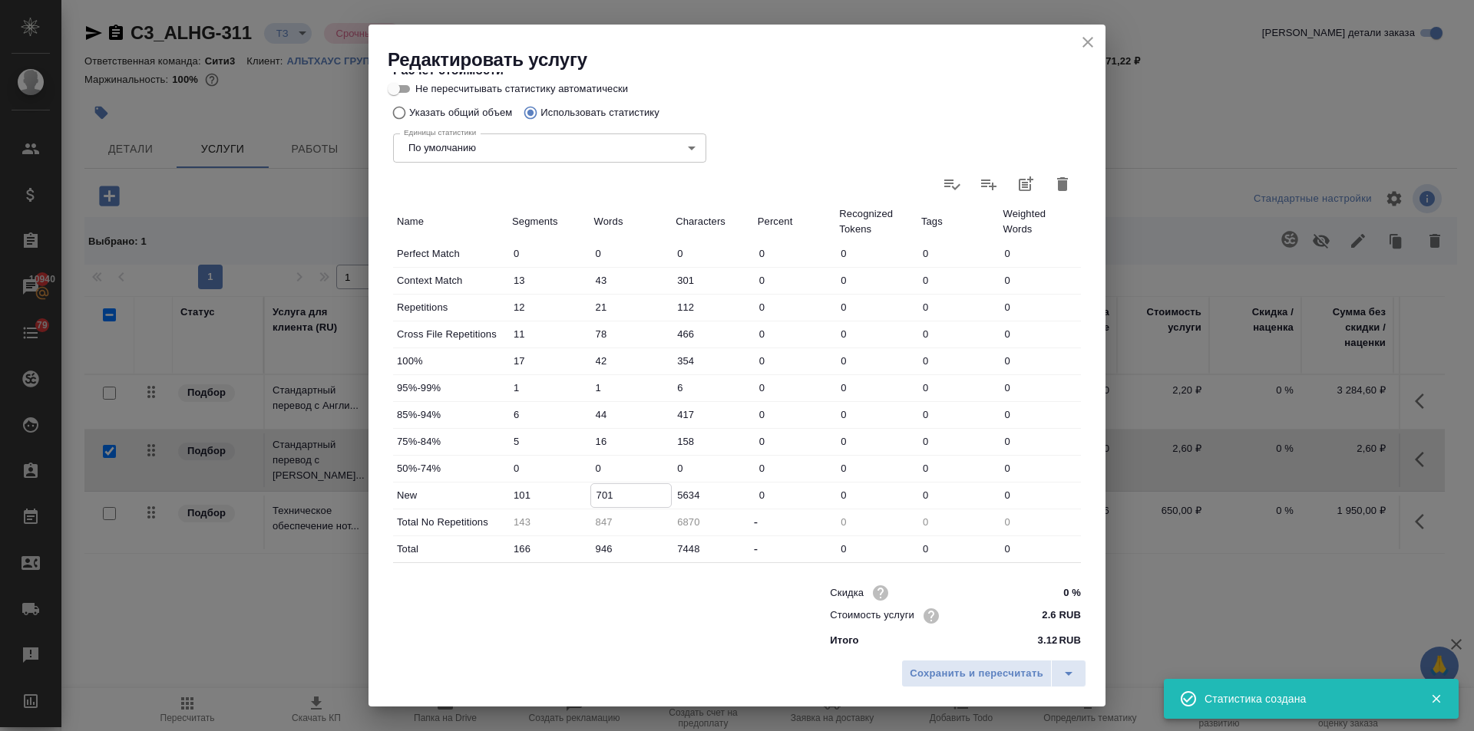
click at [596, 498] on input "701" at bounding box center [631, 495] width 81 height 22
drag, startPoint x: 605, startPoint y: 498, endPoint x: 596, endPoint y: 503, distance: 9.6
click at [596, 503] on input "701" at bounding box center [631, 495] width 81 height 22
click at [604, 503] on input "701" at bounding box center [631, 495] width 81 height 22
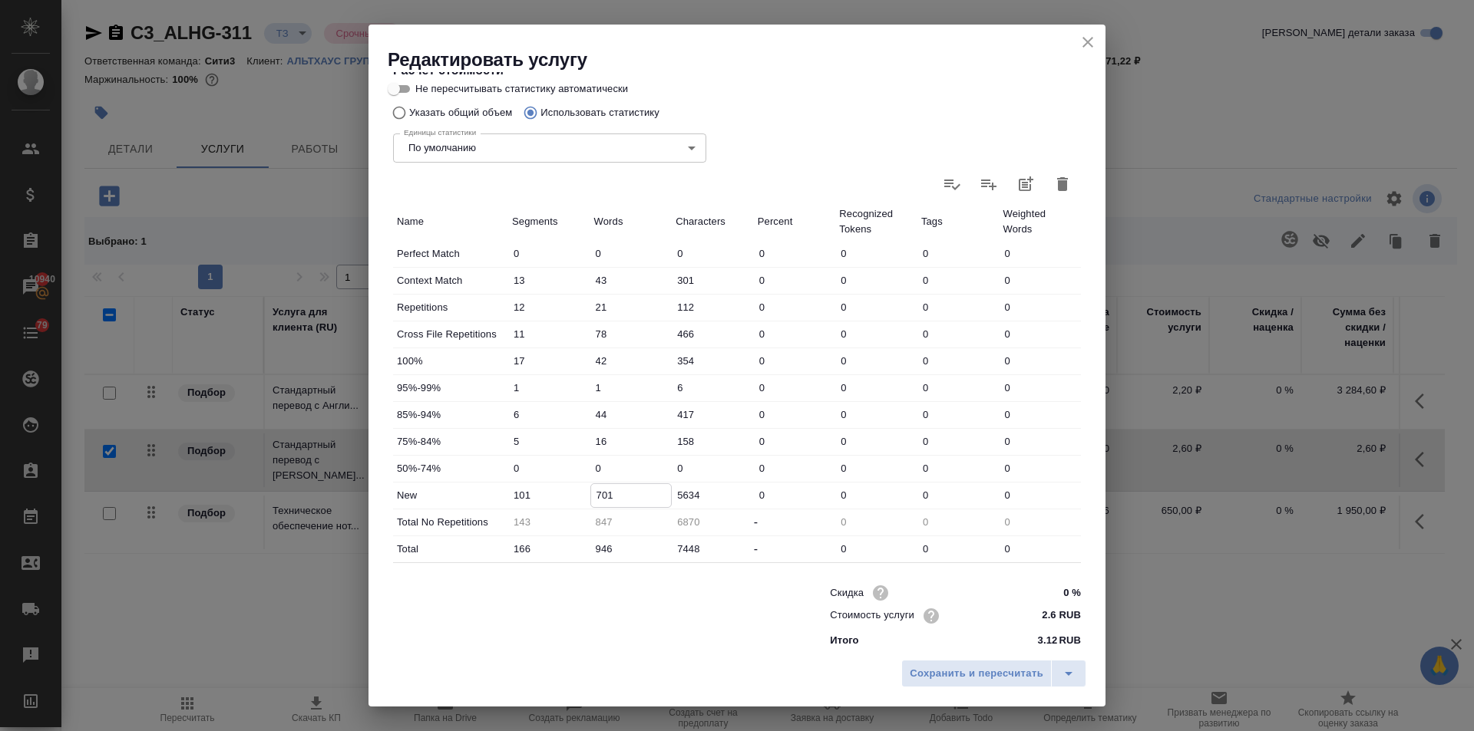
drag, startPoint x: 603, startPoint y: 500, endPoint x: 587, endPoint y: 500, distance: 16.1
click at [587, 500] on div "New 101 701 5634 0 0 0 0" at bounding box center [737, 496] width 688 height 26
click at [594, 496] on input "701" at bounding box center [631, 495] width 81 height 22
drag, startPoint x: 599, startPoint y: 495, endPoint x: 589, endPoint y: 497, distance: 9.3
click at [591, 497] on input "701" at bounding box center [631, 495] width 81 height 22
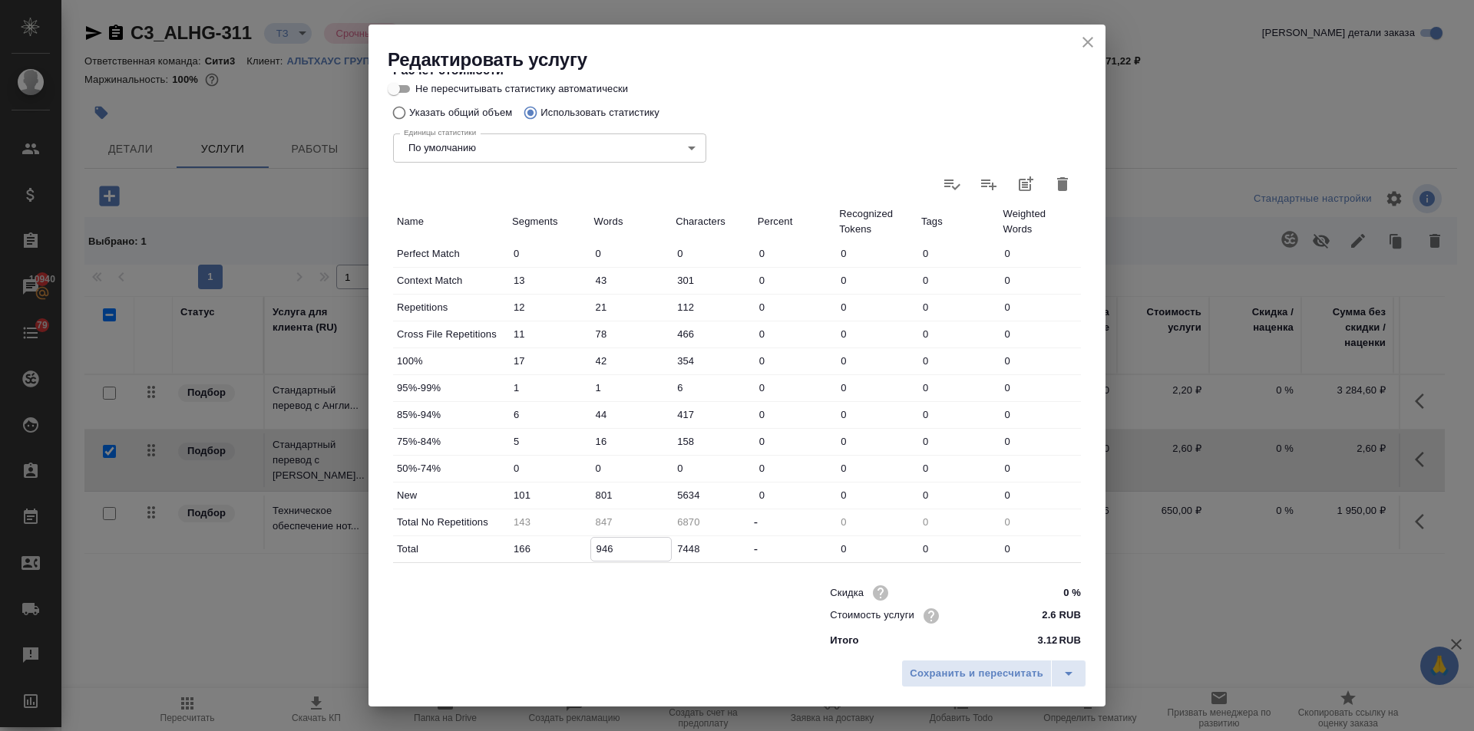
click at [591, 548] on input "946" at bounding box center [631, 549] width 81 height 22
drag, startPoint x: 599, startPoint y: 546, endPoint x: 587, endPoint y: 546, distance: 12.3
click at [587, 546] on div "Total 166 946 7448 - 0 0 0" at bounding box center [737, 549] width 688 height 26
click at [996, 674] on span "Сохранить и пересчитать" at bounding box center [977, 674] width 134 height 18
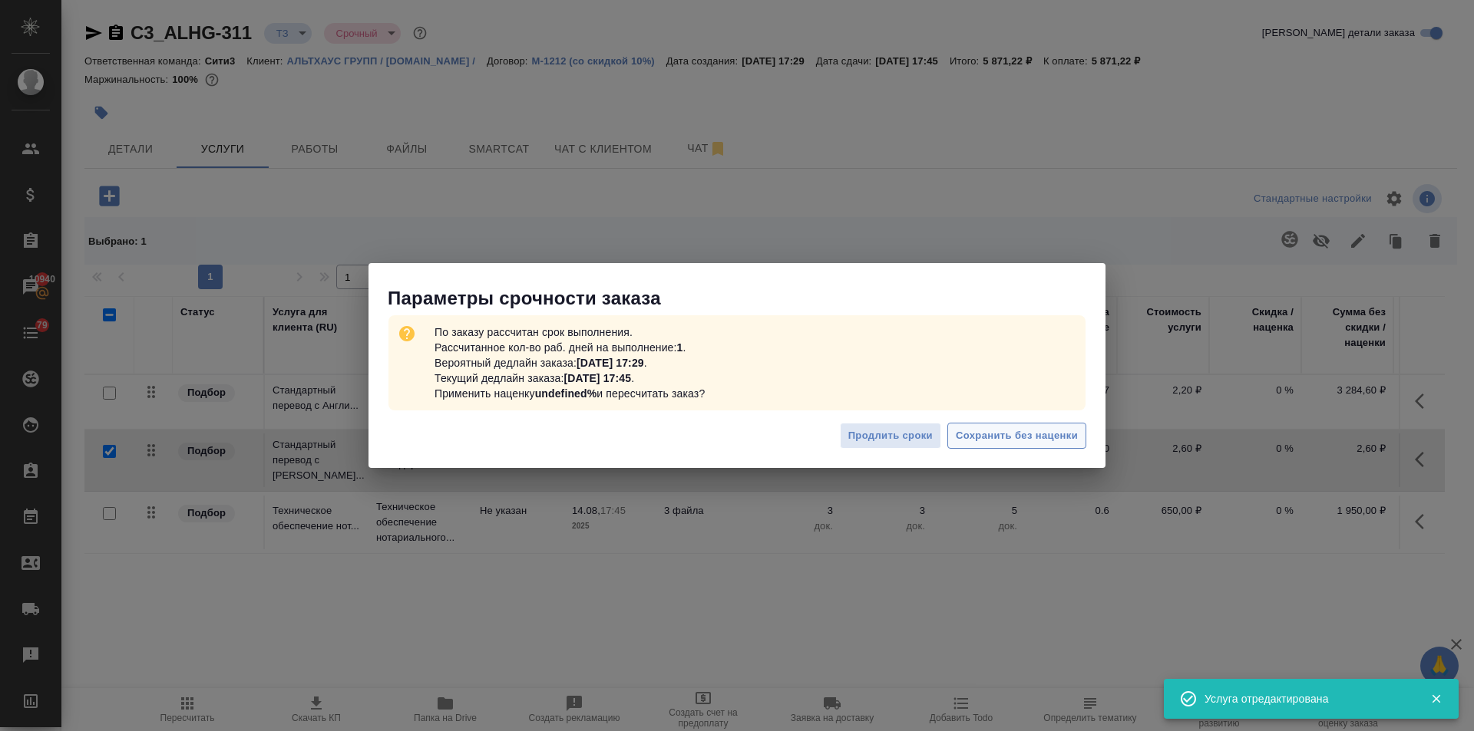
click at [992, 434] on span "Сохранить без наценки" at bounding box center [1017, 437] width 122 height 18
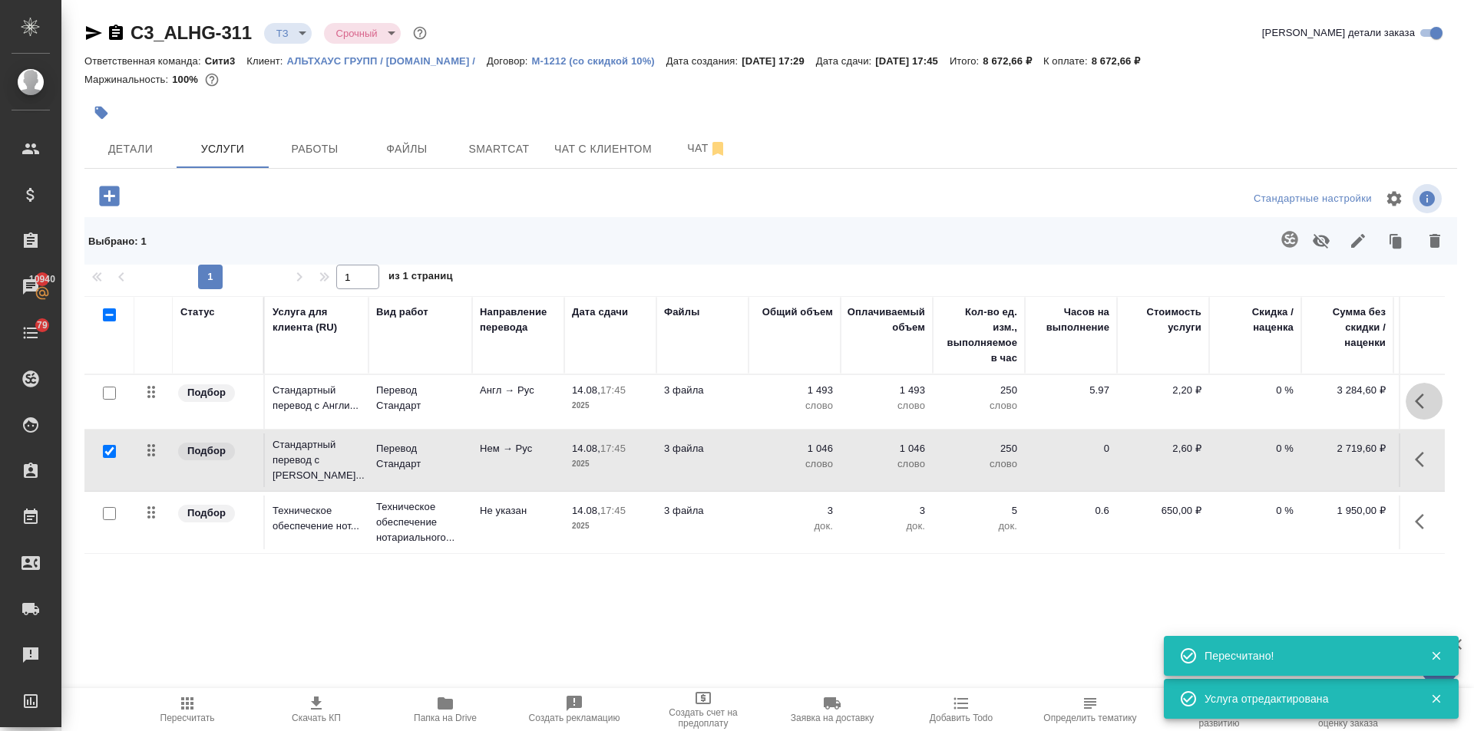
click at [1423, 400] on icon "button" at bounding box center [1424, 401] width 18 height 18
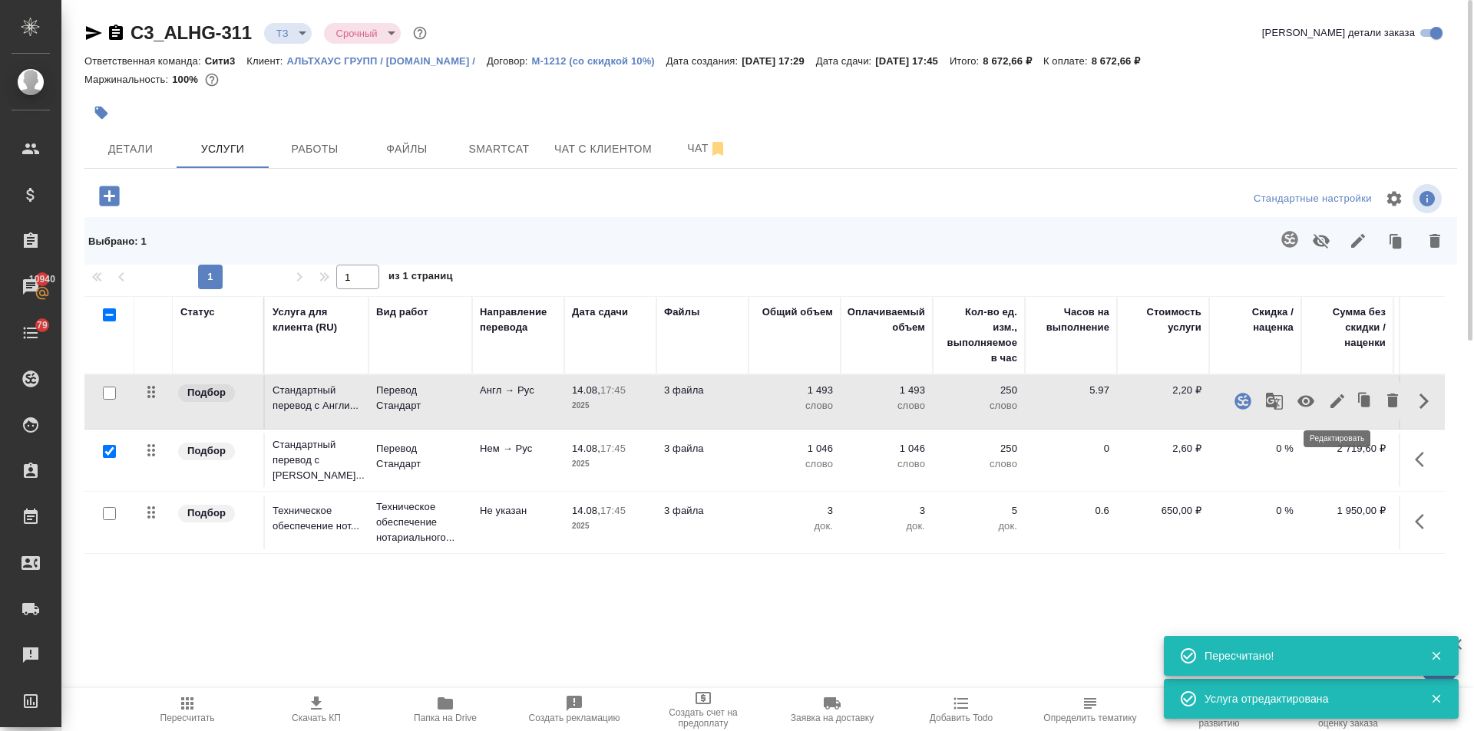
click at [1330, 395] on icon "button" at bounding box center [1337, 401] width 18 height 18
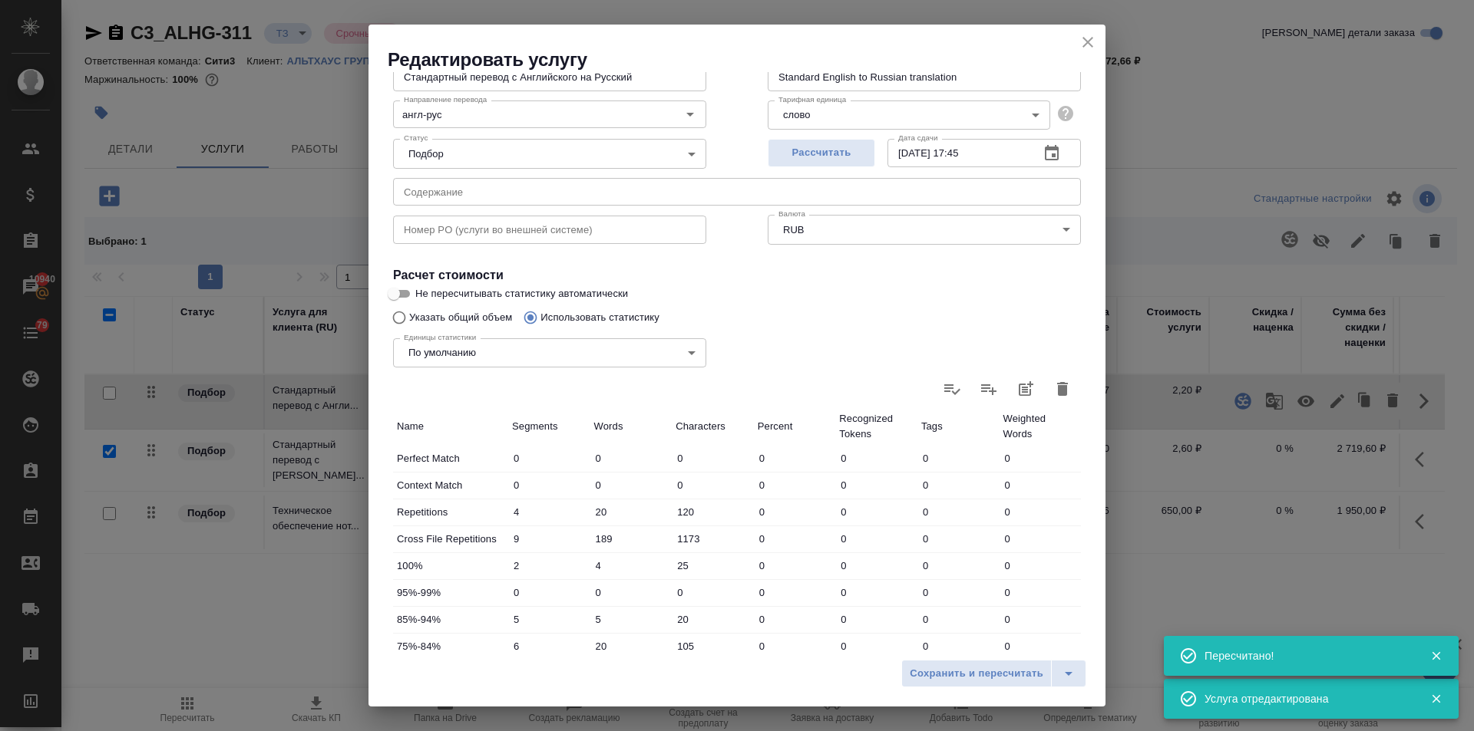
scroll to position [315, 0]
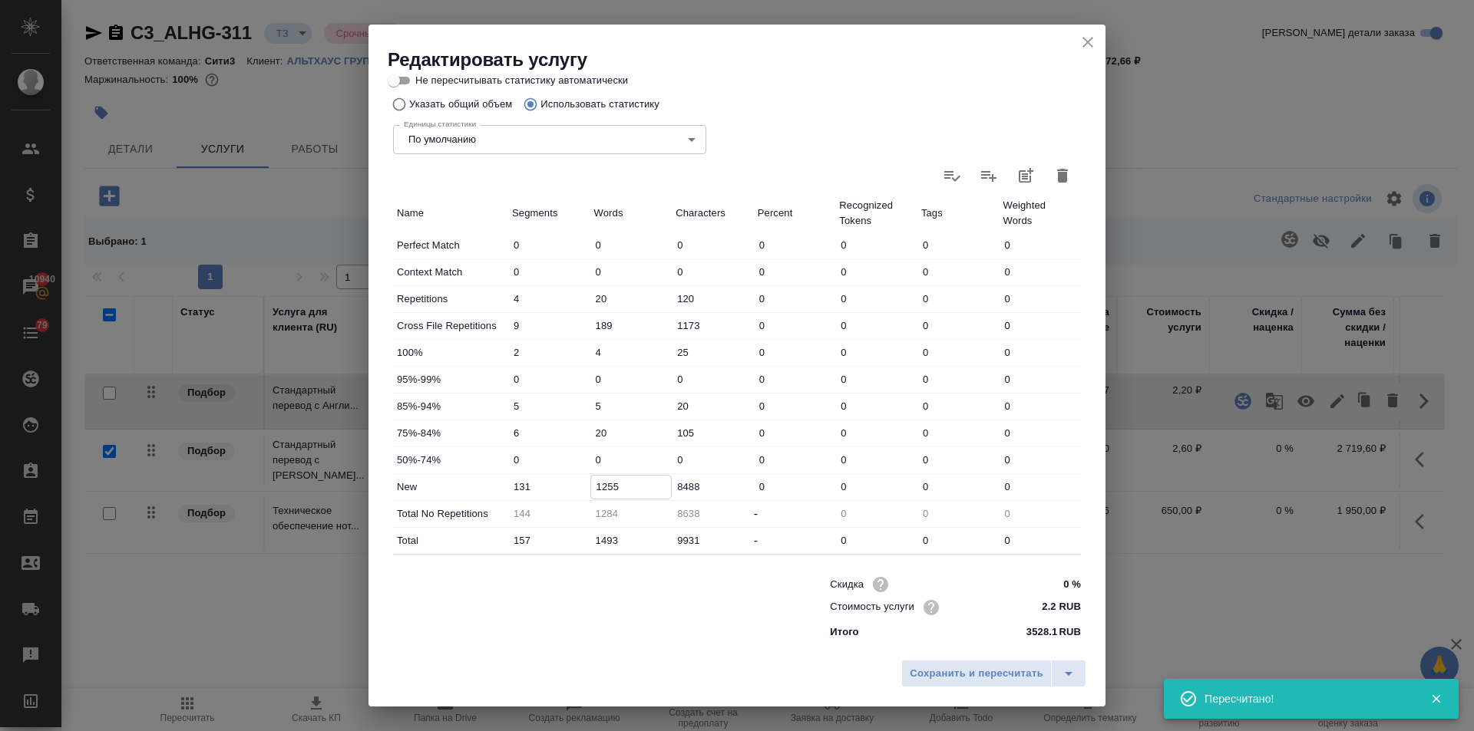
click at [601, 488] on input "1255" at bounding box center [631, 487] width 81 height 22
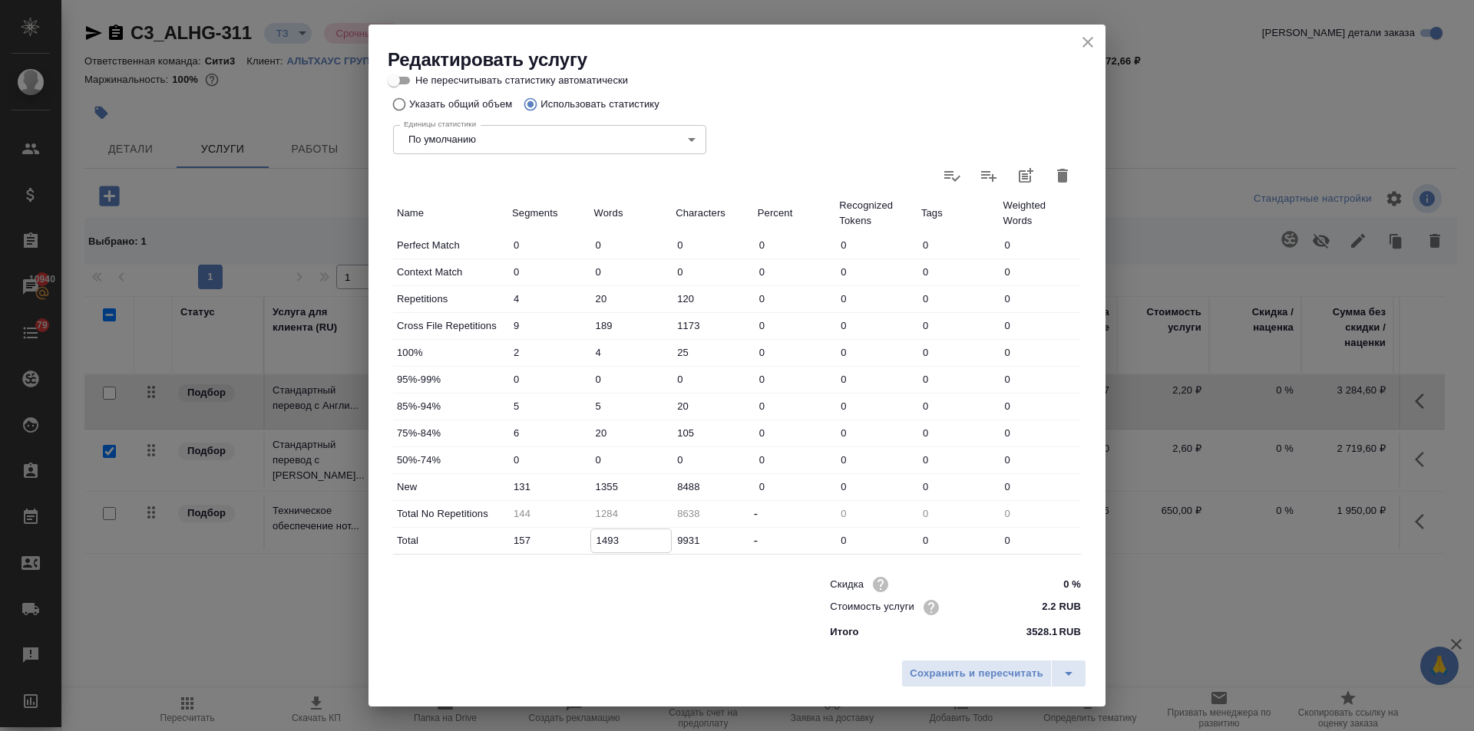
click at [601, 540] on input "1493" at bounding box center [631, 541] width 81 height 22
click at [929, 669] on span "Сохранить и пересчитать" at bounding box center [977, 674] width 134 height 18
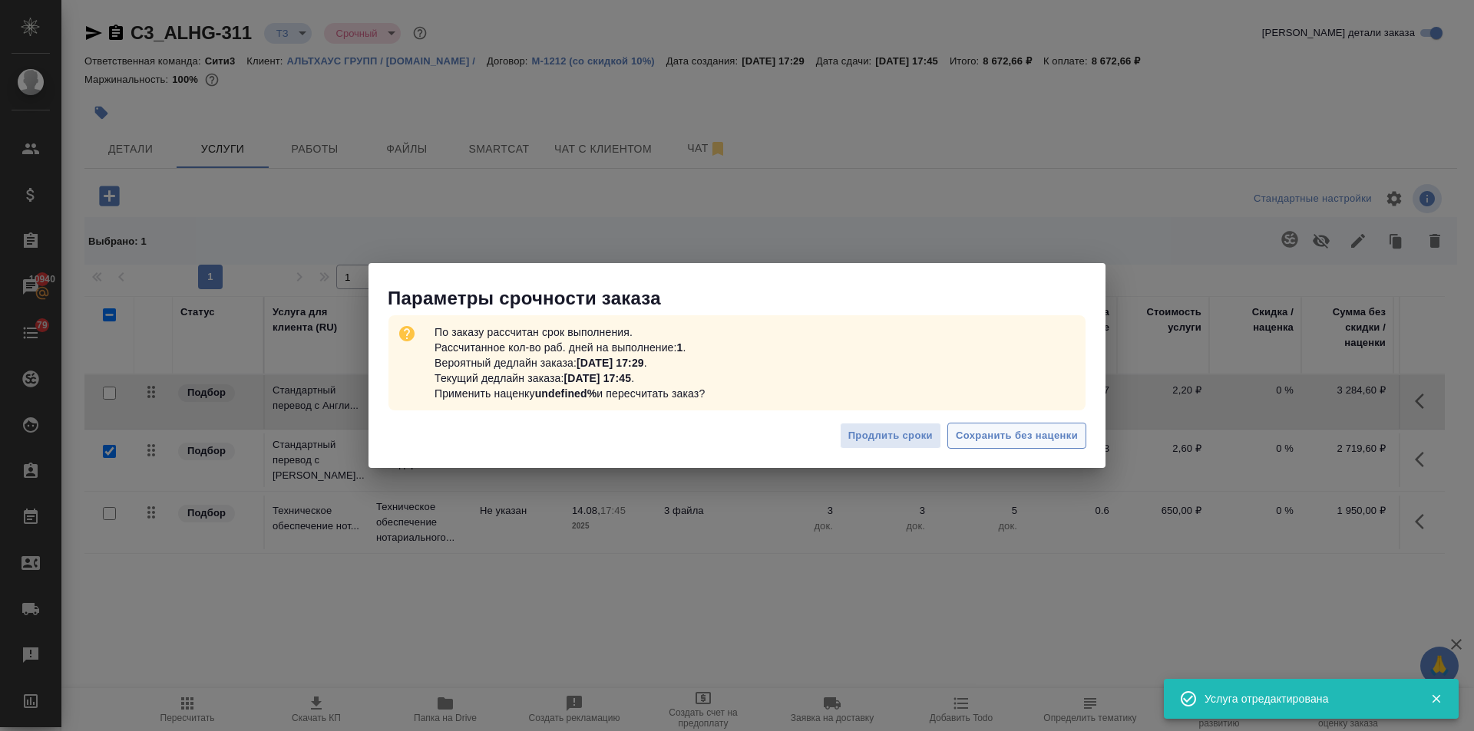
click at [977, 434] on span "Сохранить без наценки" at bounding box center [1017, 437] width 122 height 18
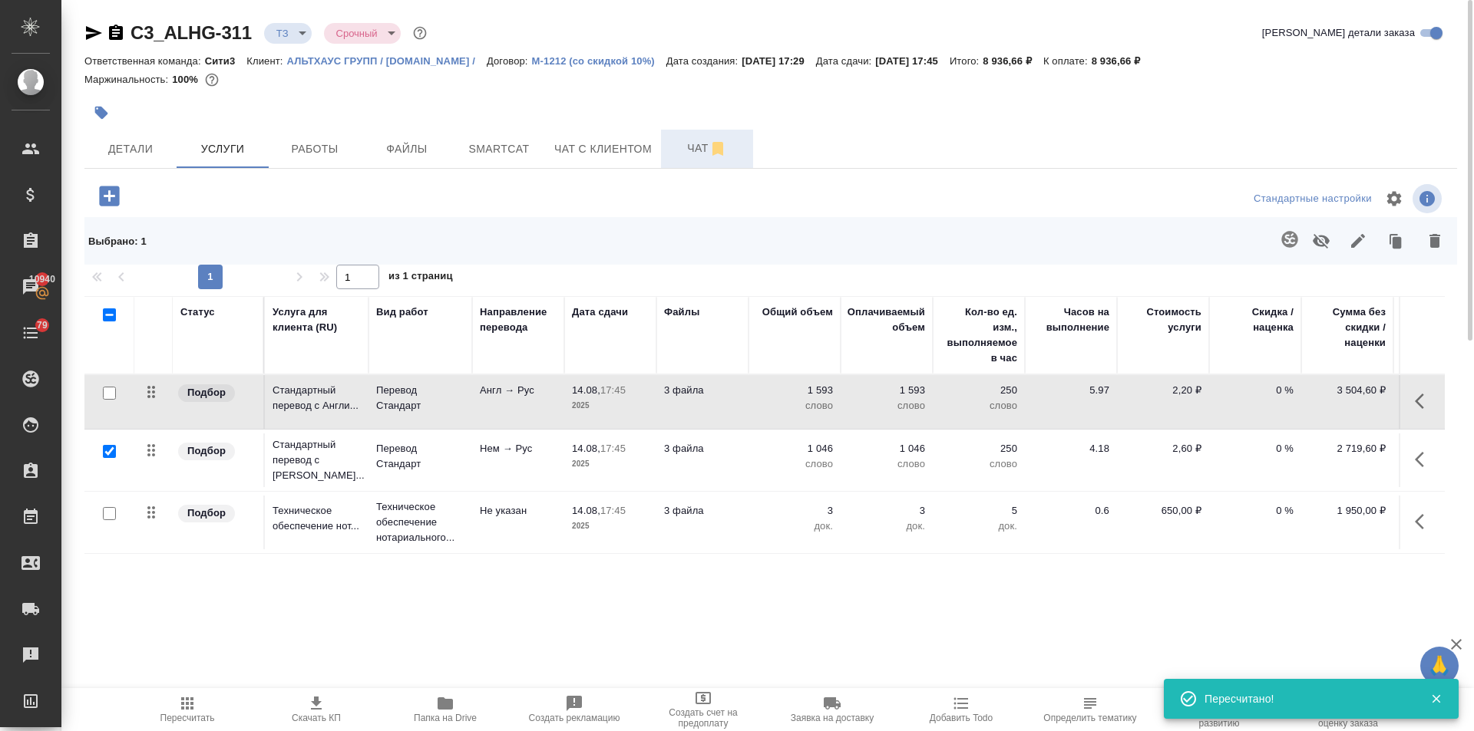
click at [674, 142] on span "Чат" at bounding box center [707, 148] width 74 height 19
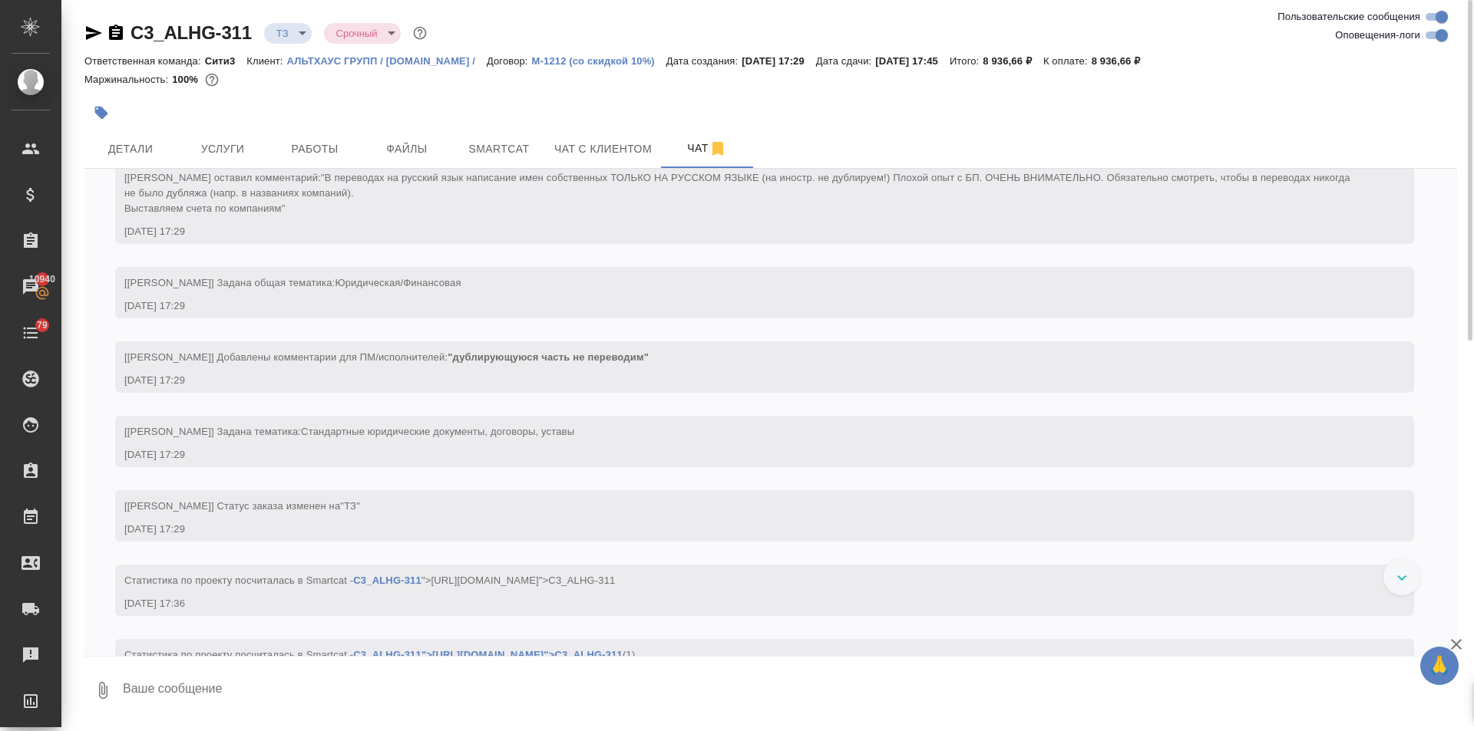
scroll to position [131, 0]
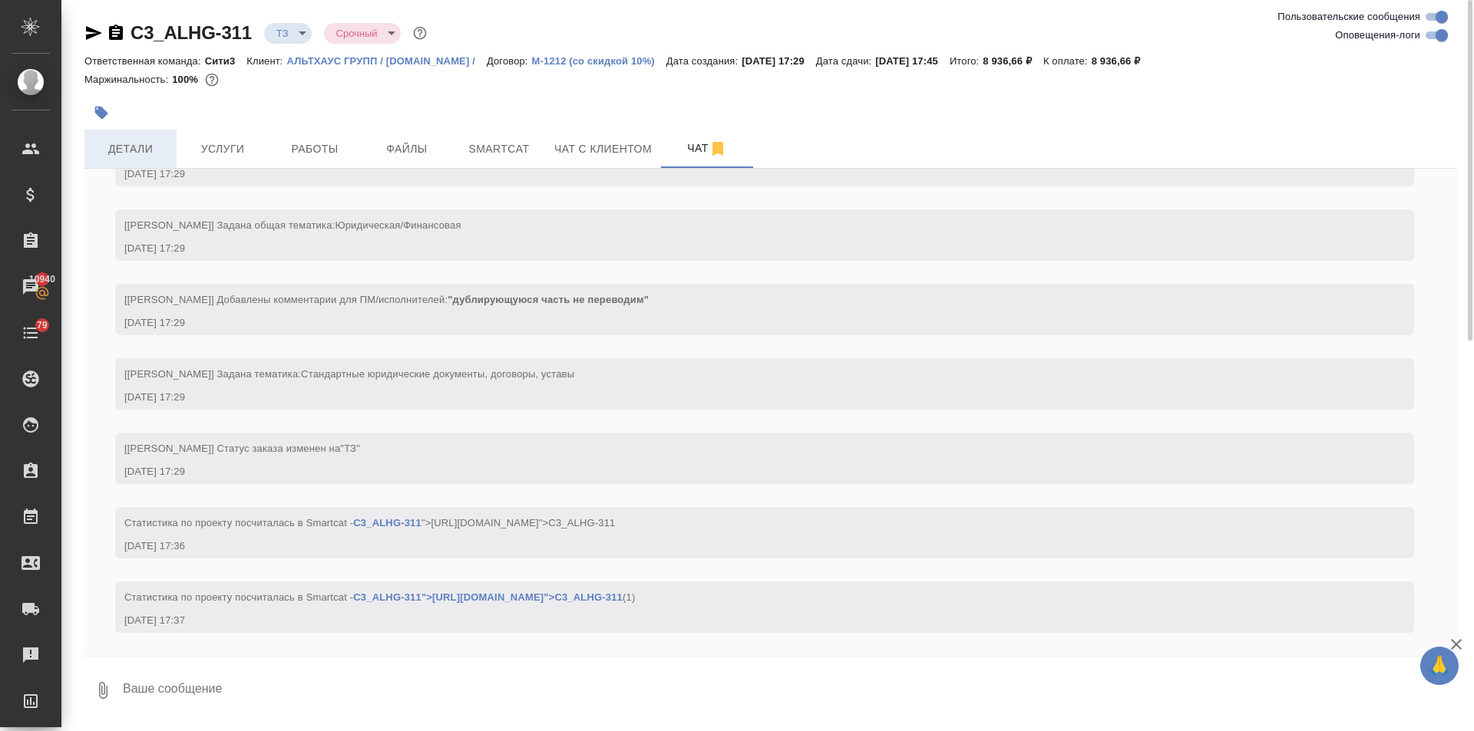
click at [149, 147] on span "Детали" at bounding box center [131, 149] width 74 height 19
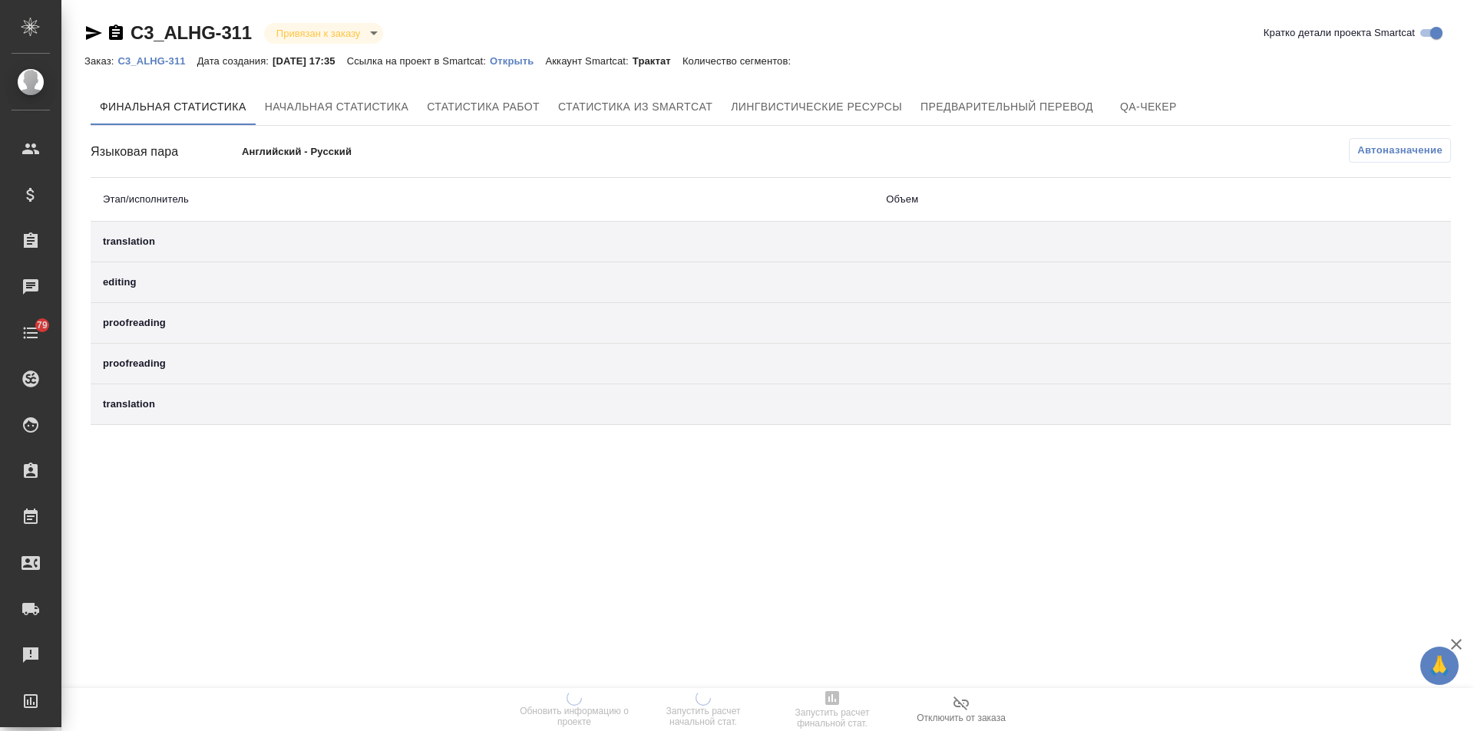
click at [543, 60] on p "Открыть" at bounding box center [517, 61] width 55 height 12
click at [530, 60] on p "Открыть" at bounding box center [517, 61] width 55 height 12
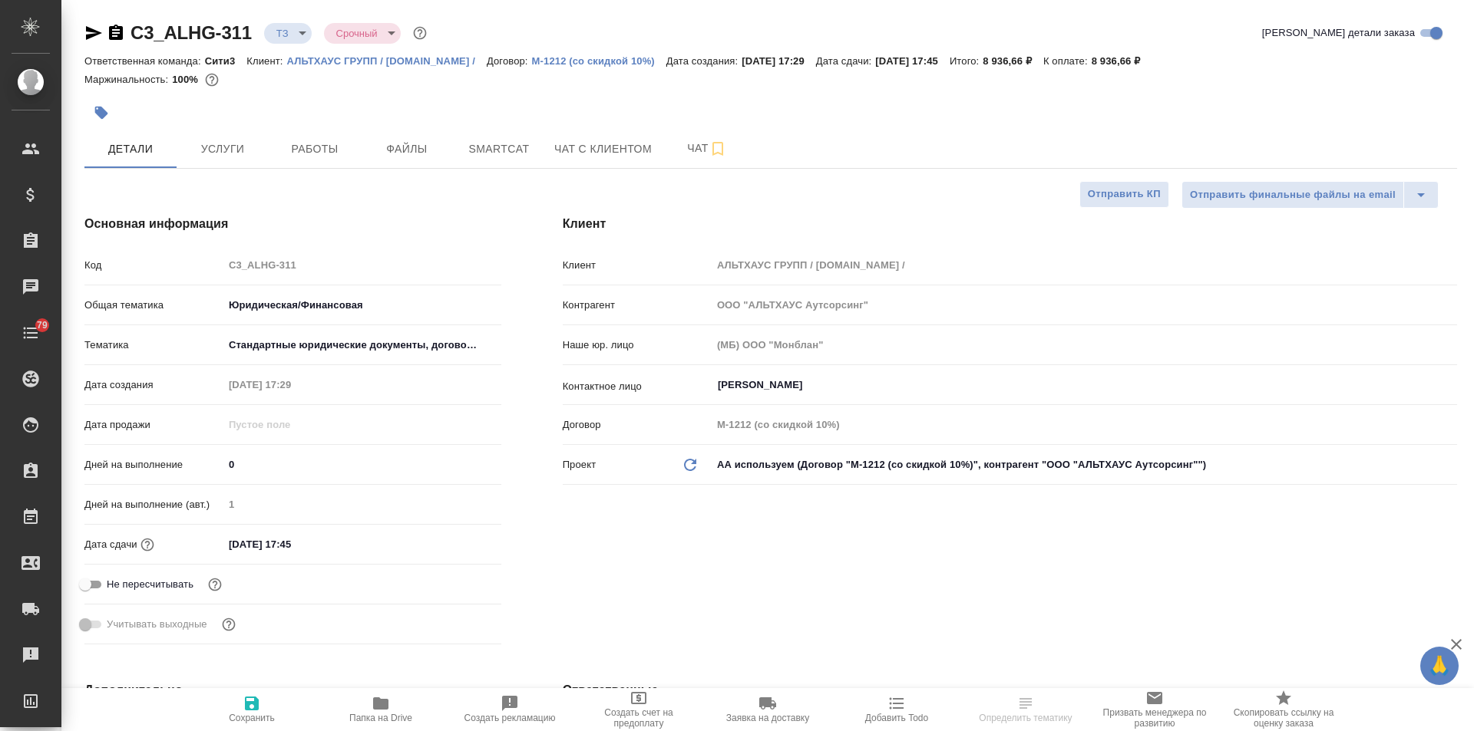
select select "RU"
click at [693, 144] on span "Чат" at bounding box center [707, 148] width 74 height 19
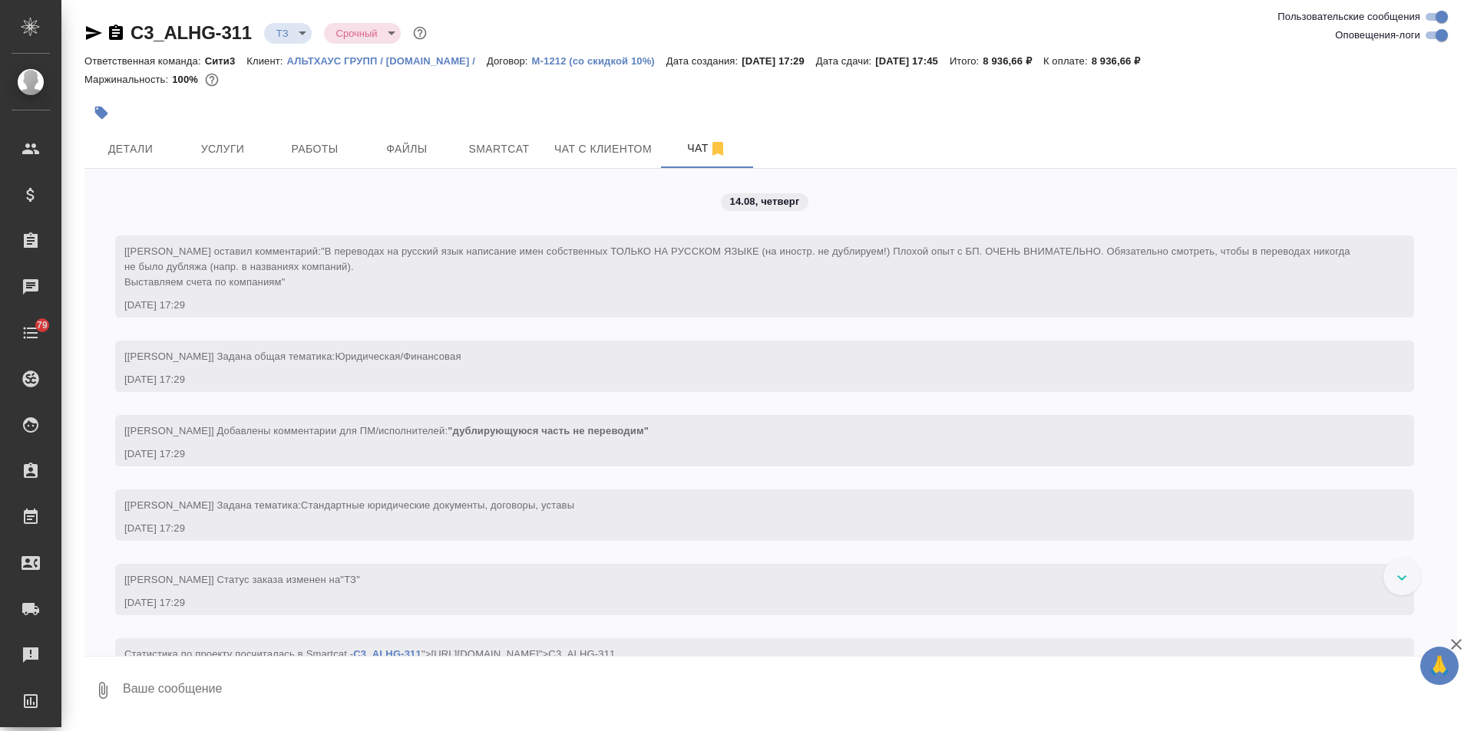
scroll to position [131, 0]
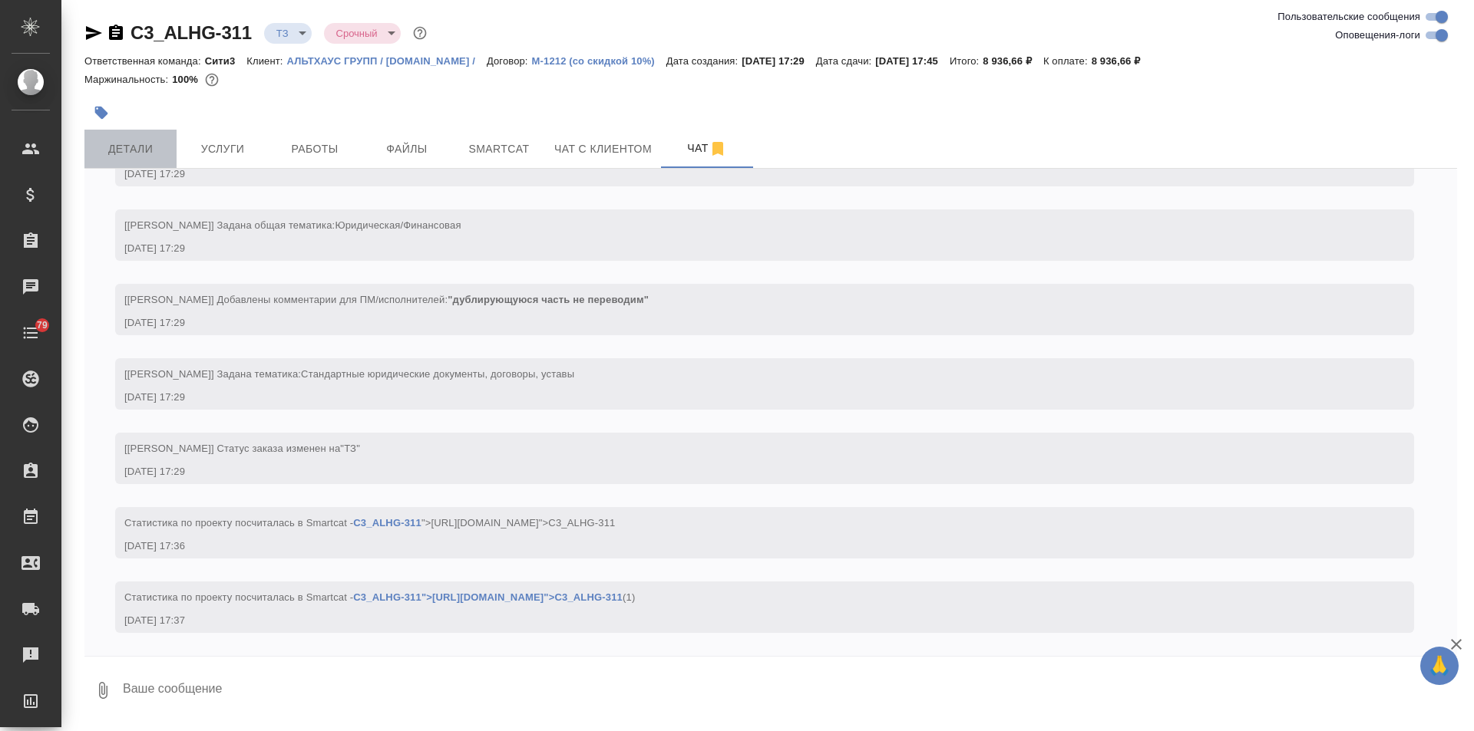
click at [146, 157] on span "Детали" at bounding box center [131, 149] width 74 height 19
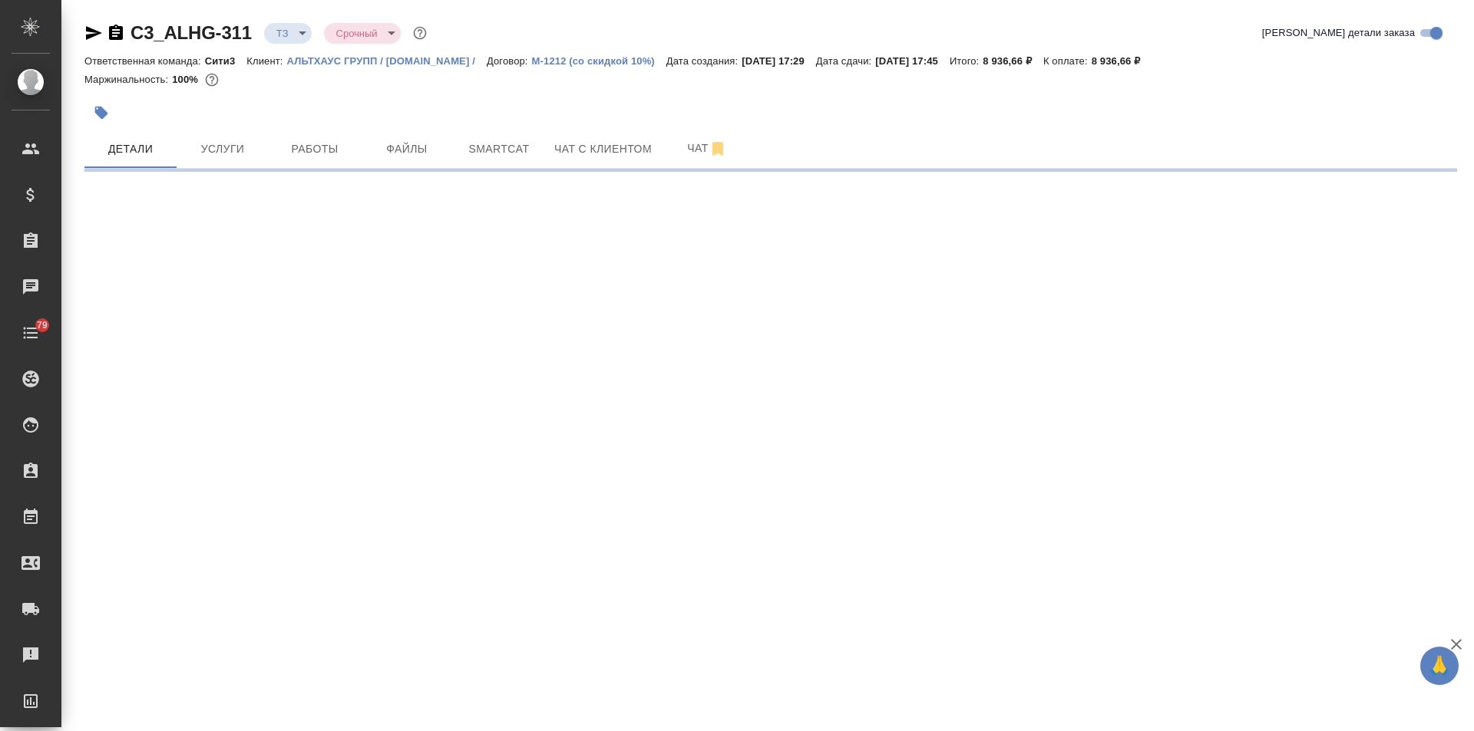
select select "RU"
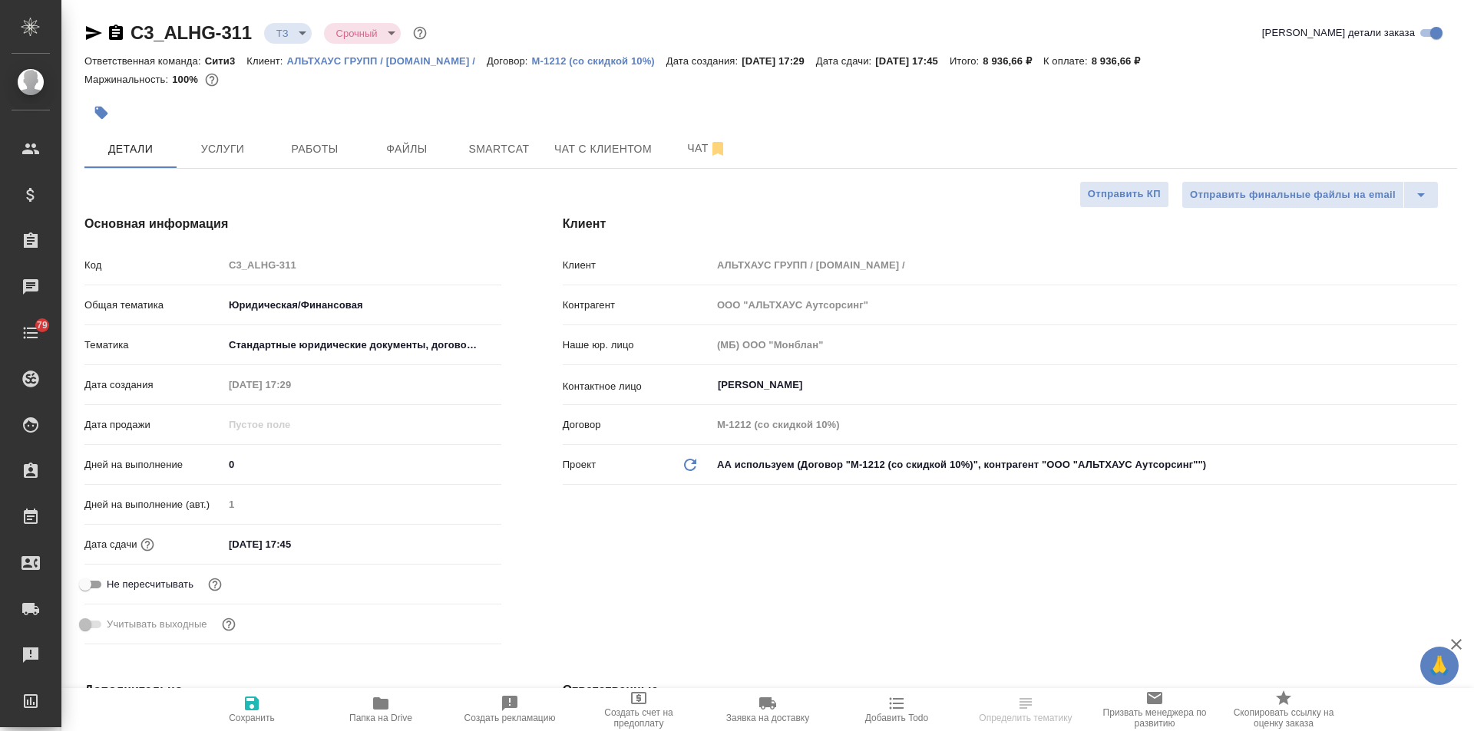
type textarea "x"
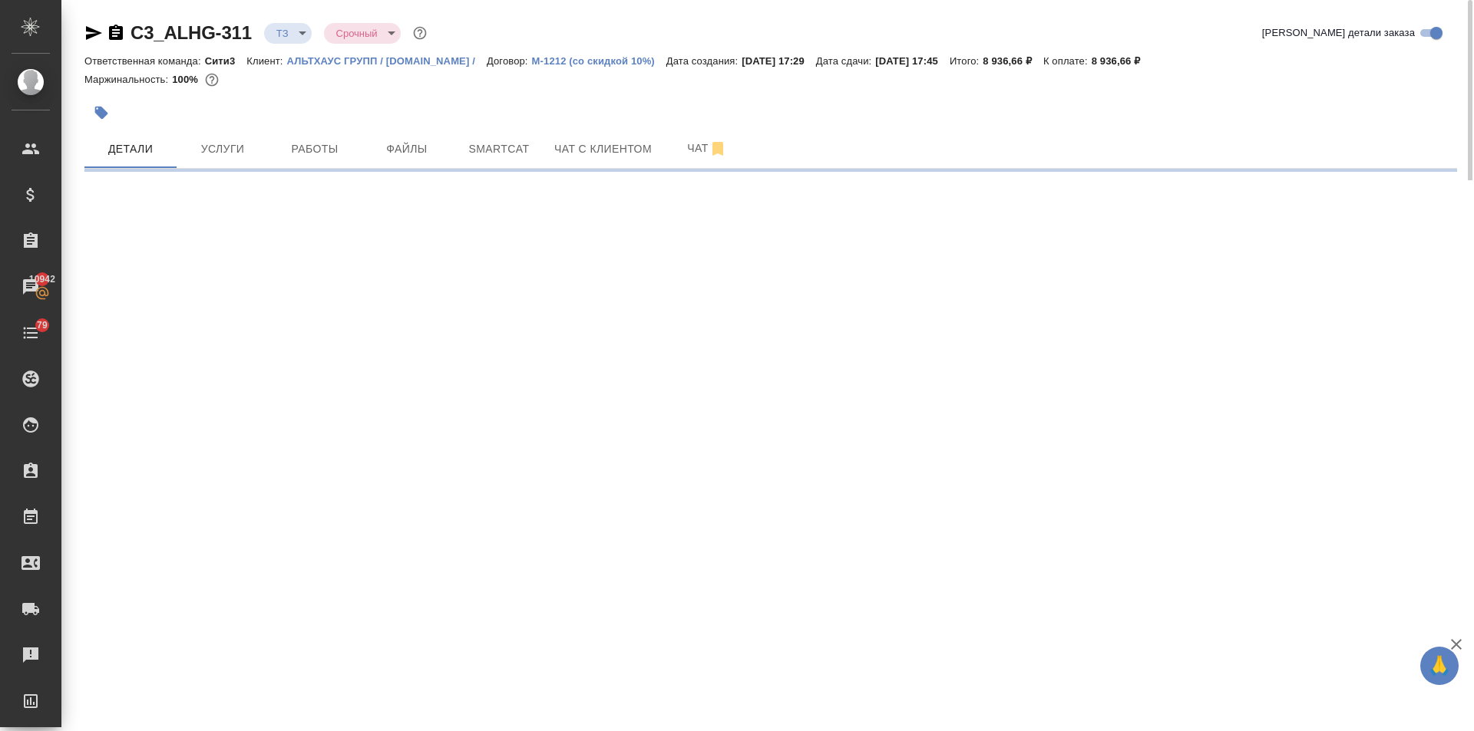
select select "RU"
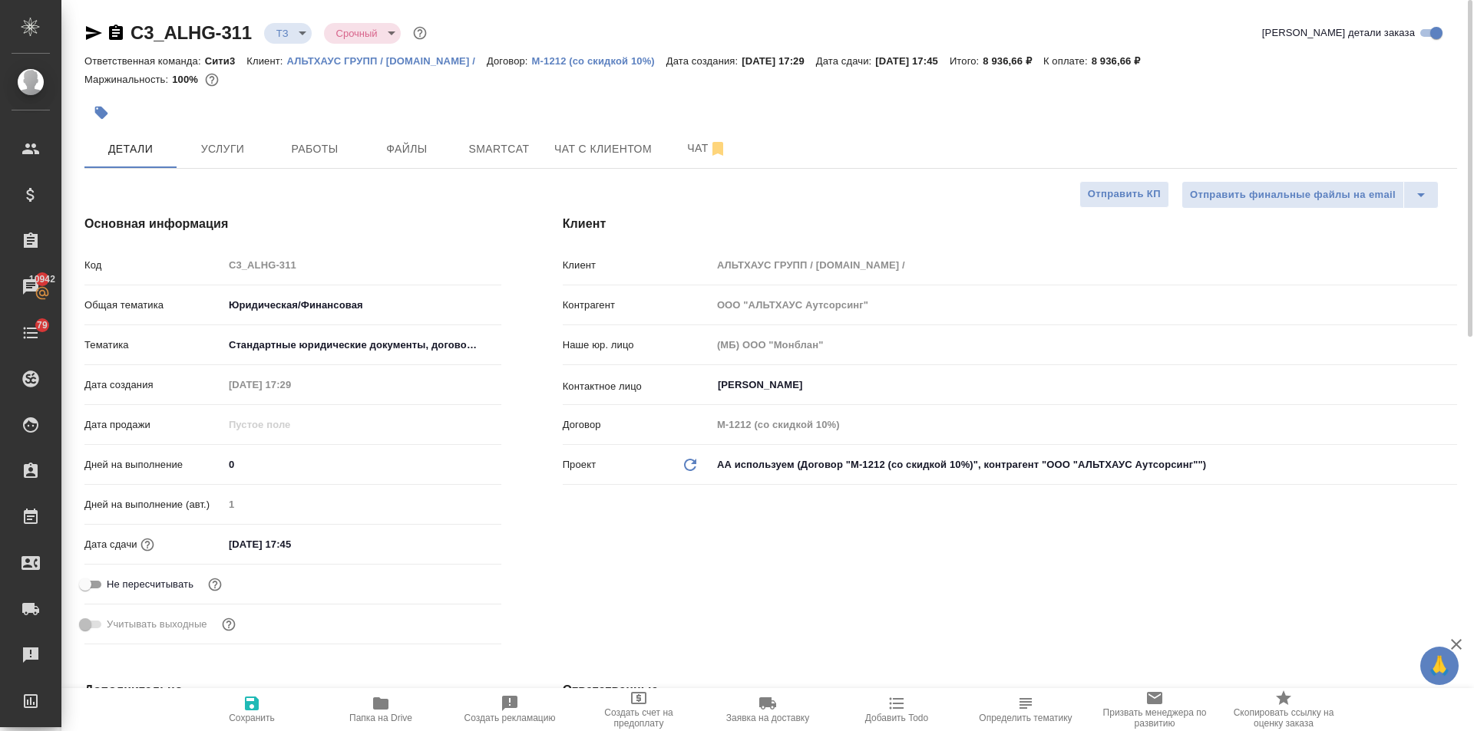
type textarea "x"
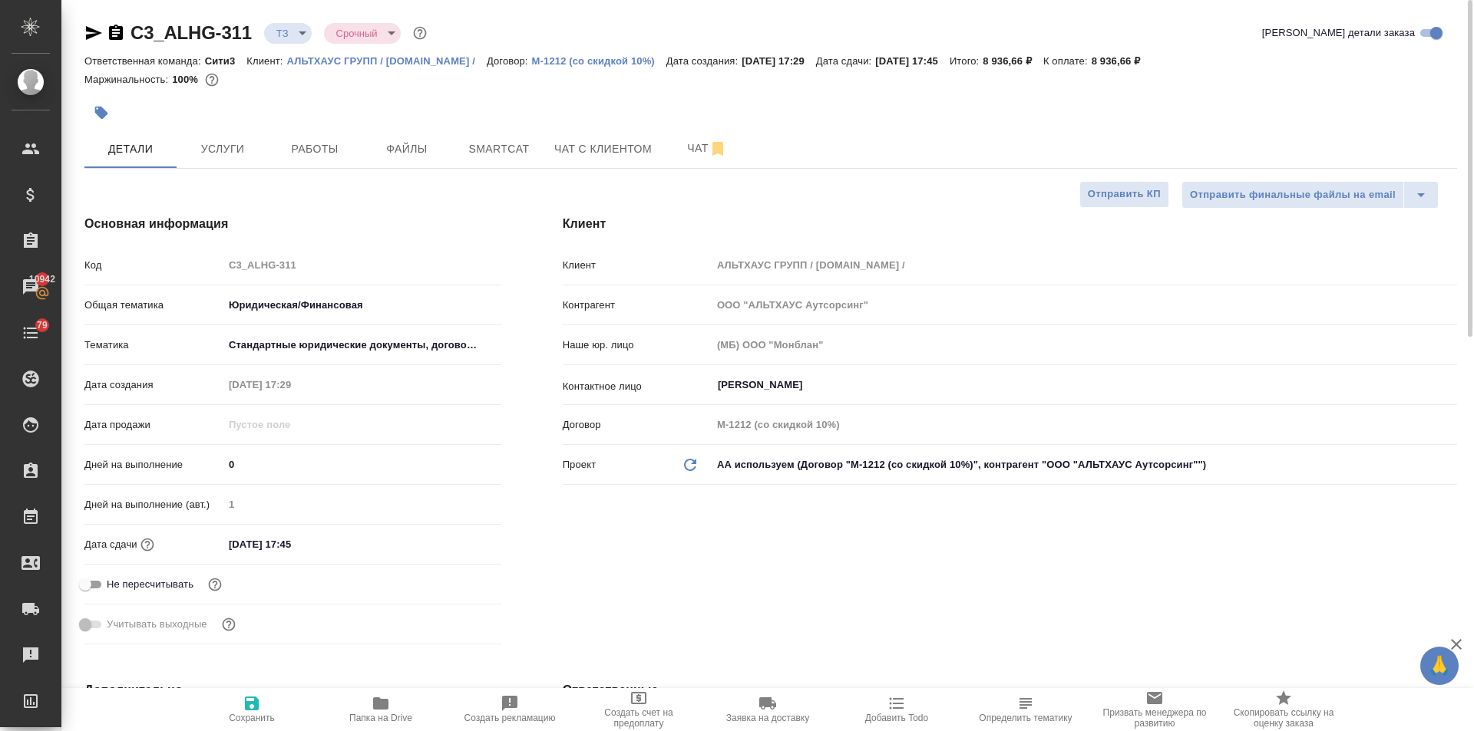
type textarea "x"
click at [674, 156] on span "Чат" at bounding box center [707, 148] width 74 height 19
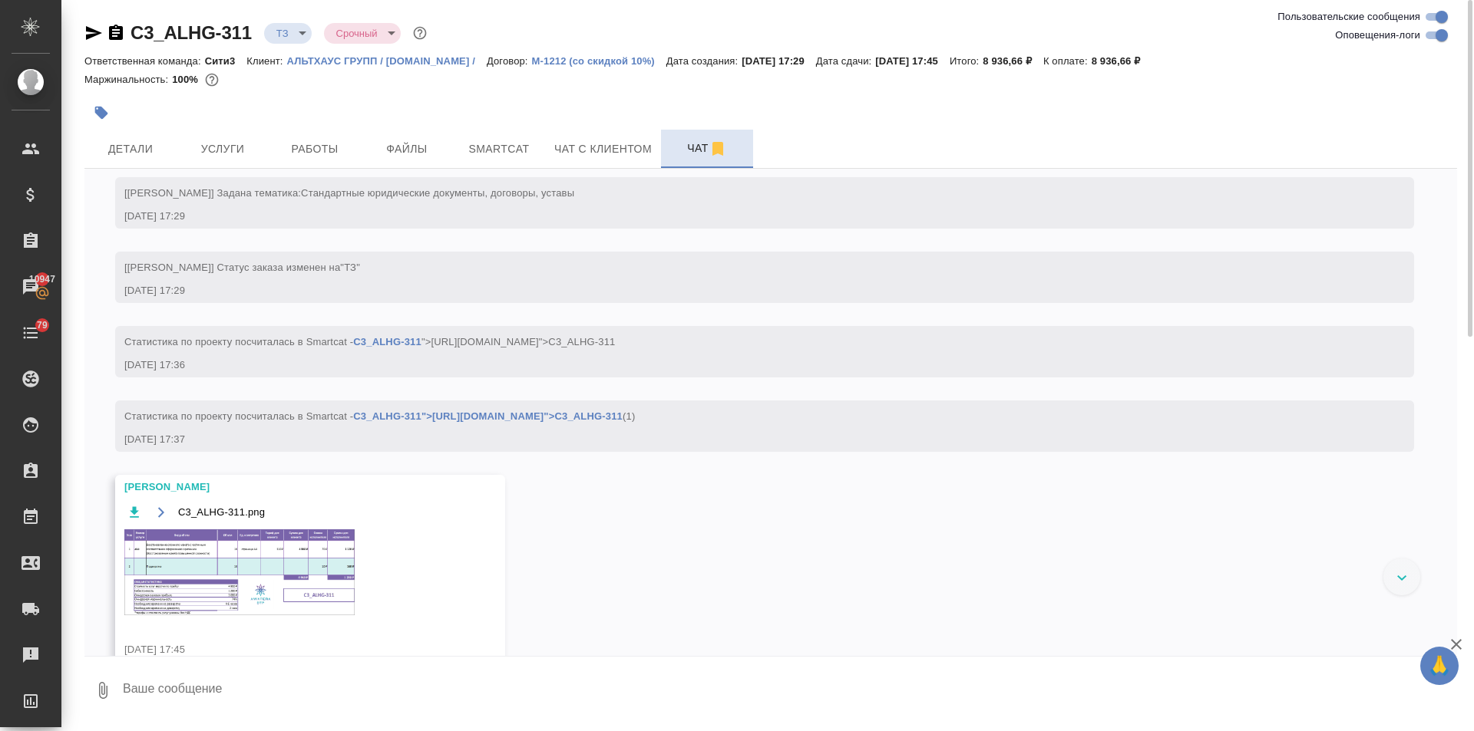
scroll to position [439, 0]
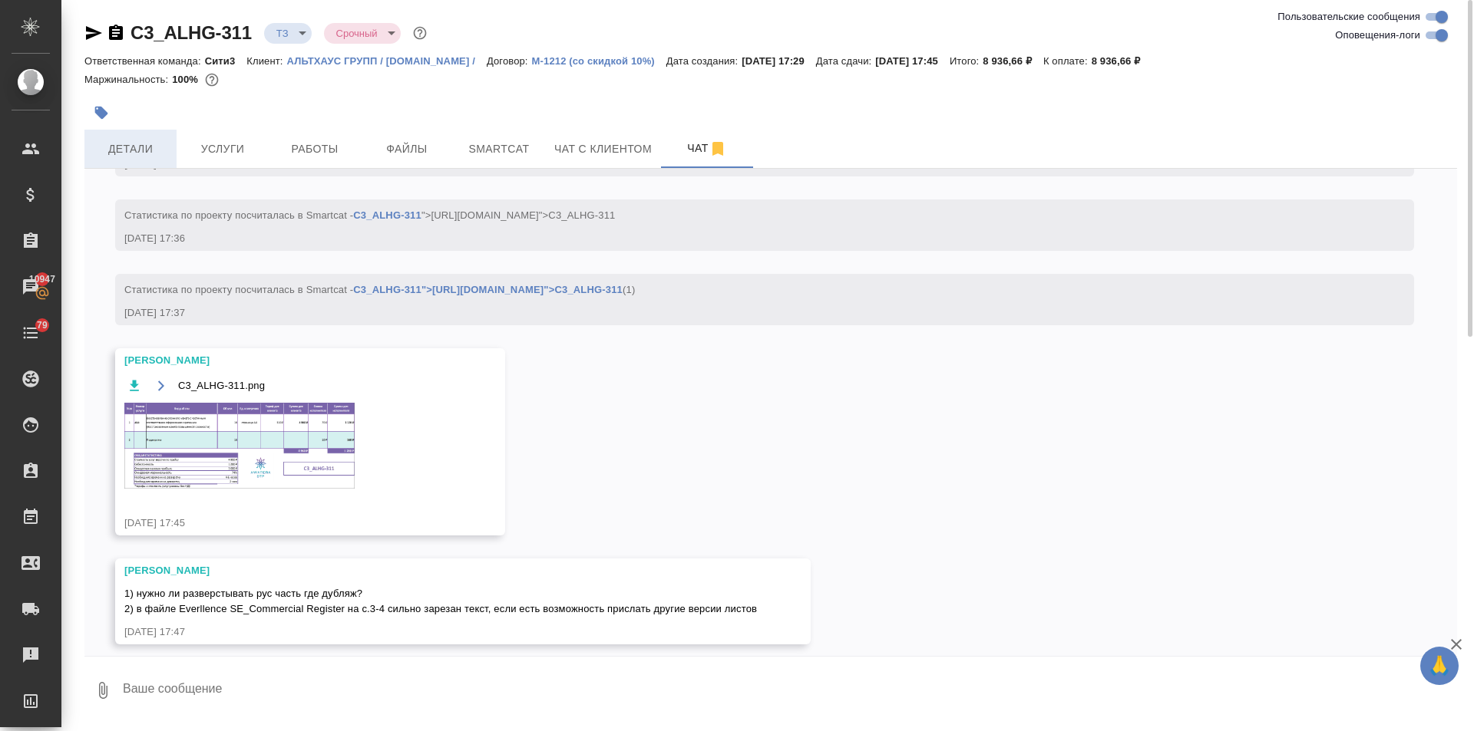
click at [144, 141] on span "Детали" at bounding box center [131, 149] width 74 height 19
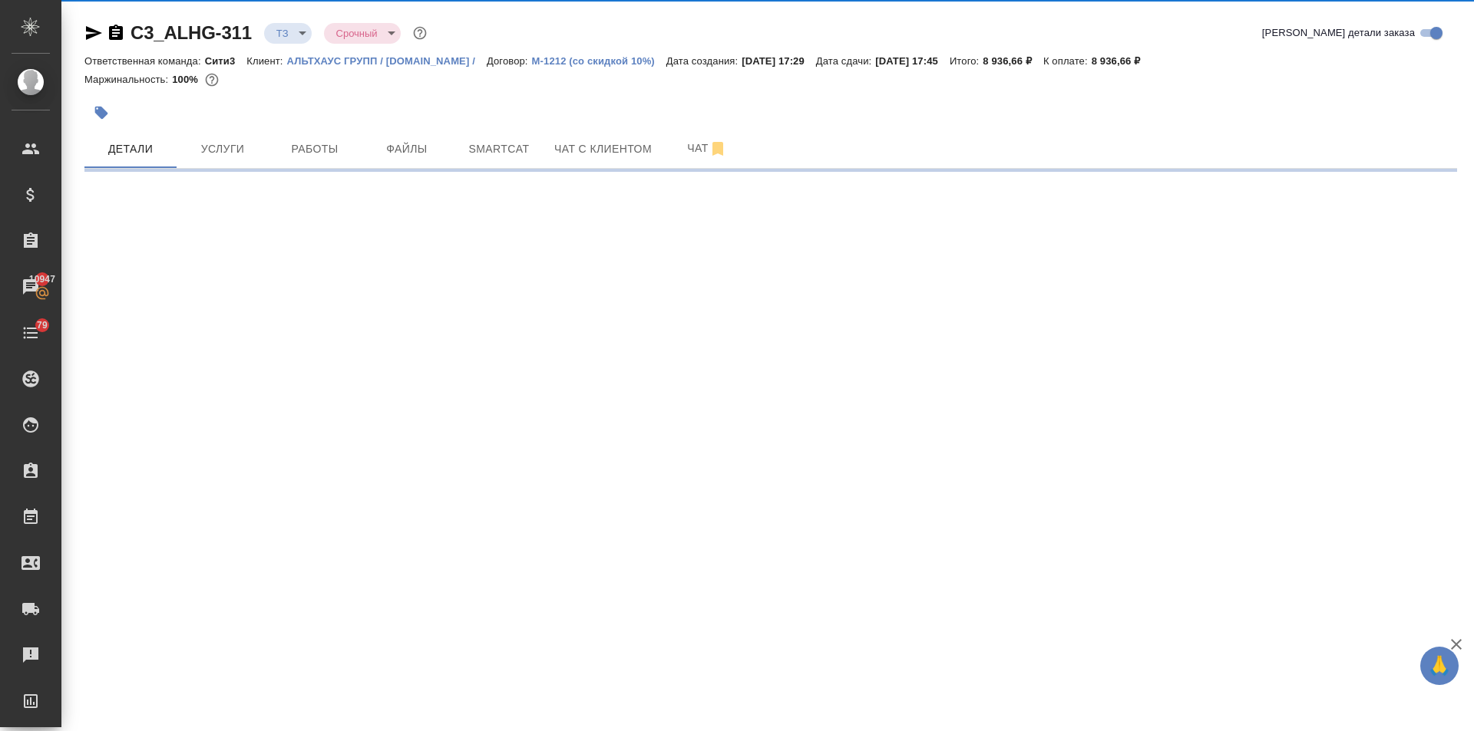
select select "RU"
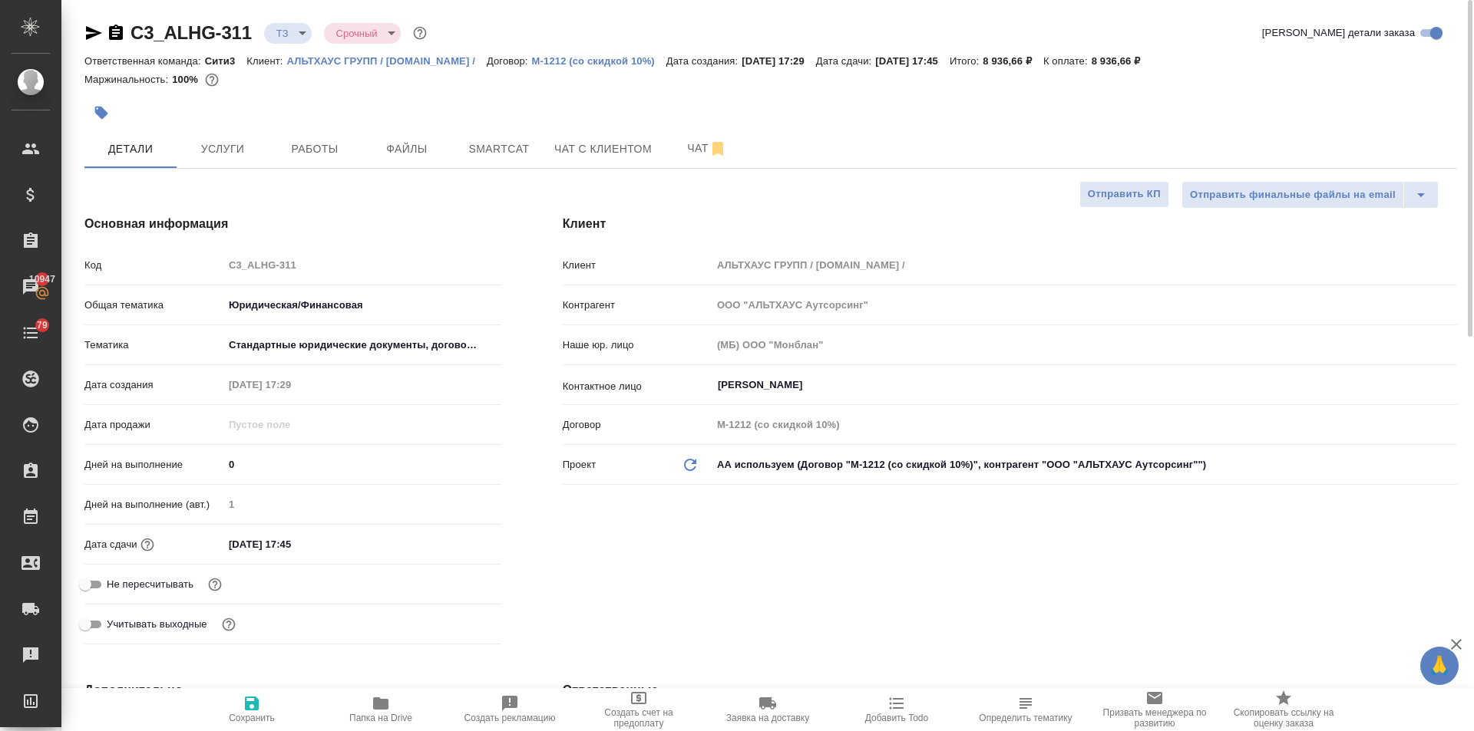
type textarea "x"
click at [666, 148] on button "Чат" at bounding box center [707, 149] width 92 height 38
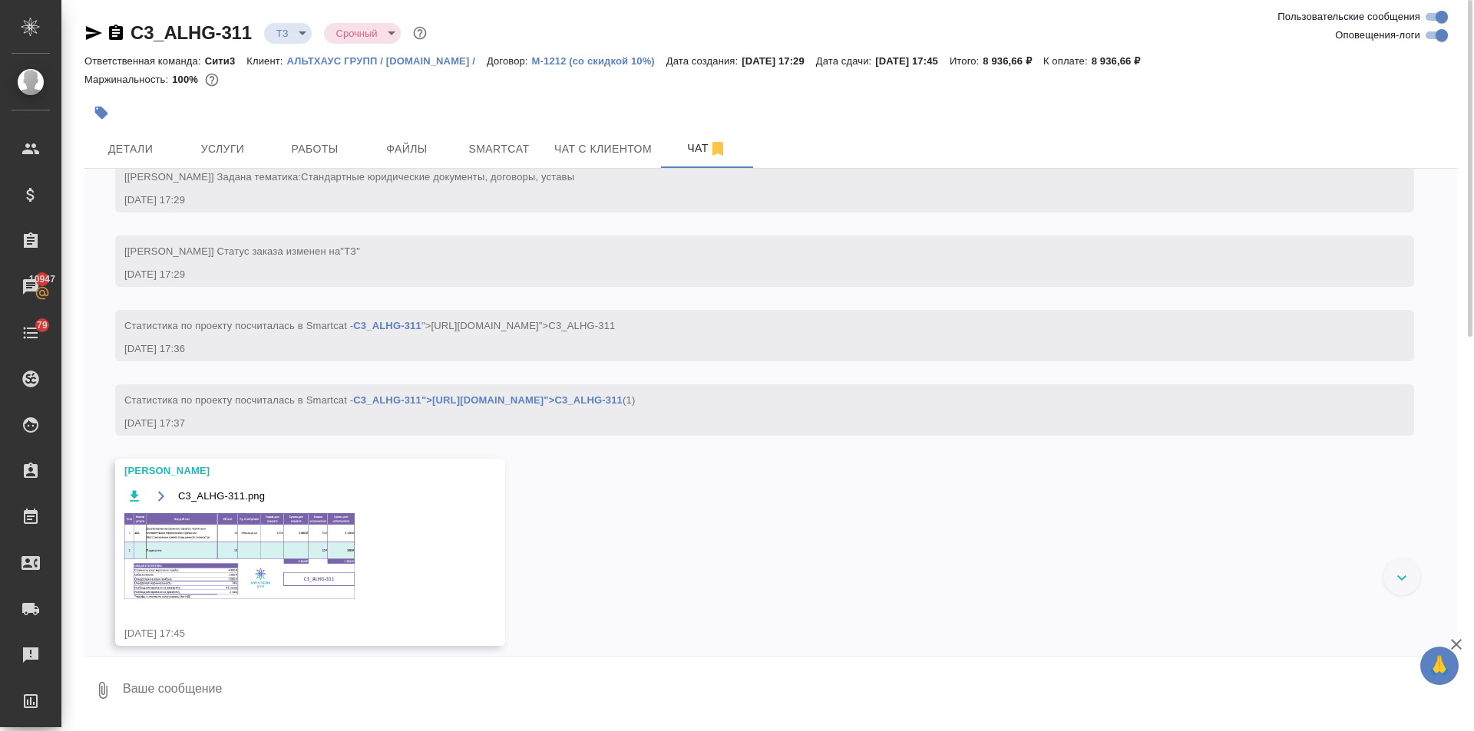
scroll to position [525, 0]
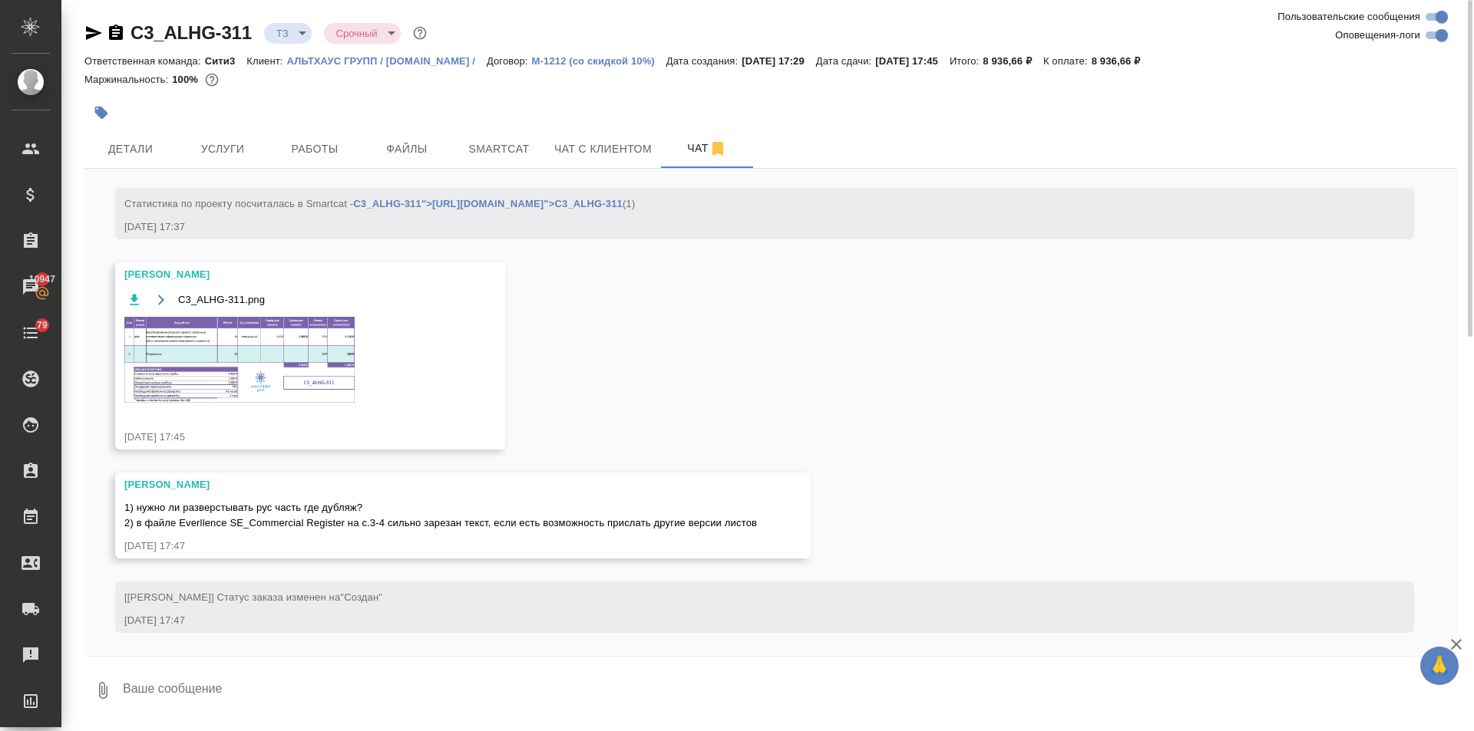
click at [173, 697] on textarea at bounding box center [788, 691] width 1335 height 52
type textarea "привет! дублирующуюся часть не трогаем, указала в комменте по сканам уточню у к…"
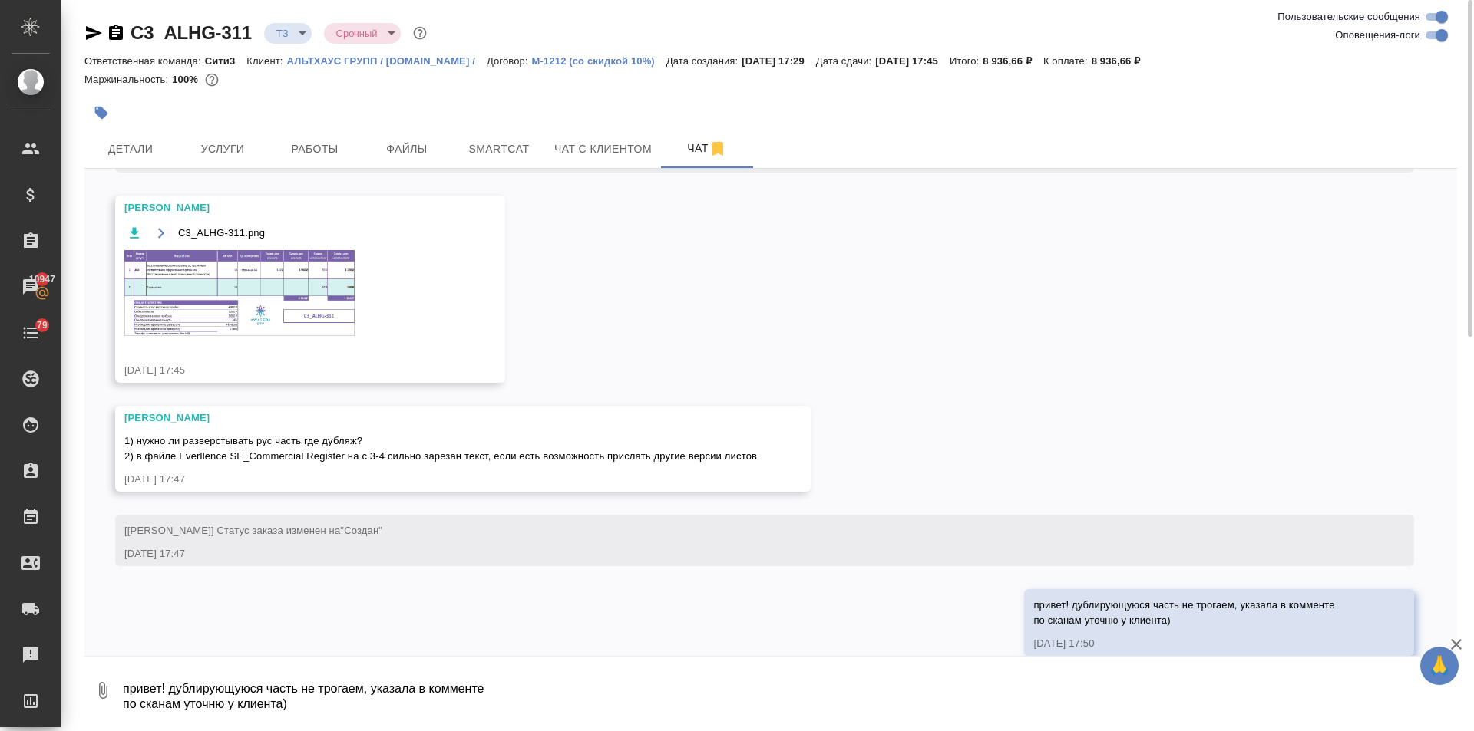
scroll to position [615, 0]
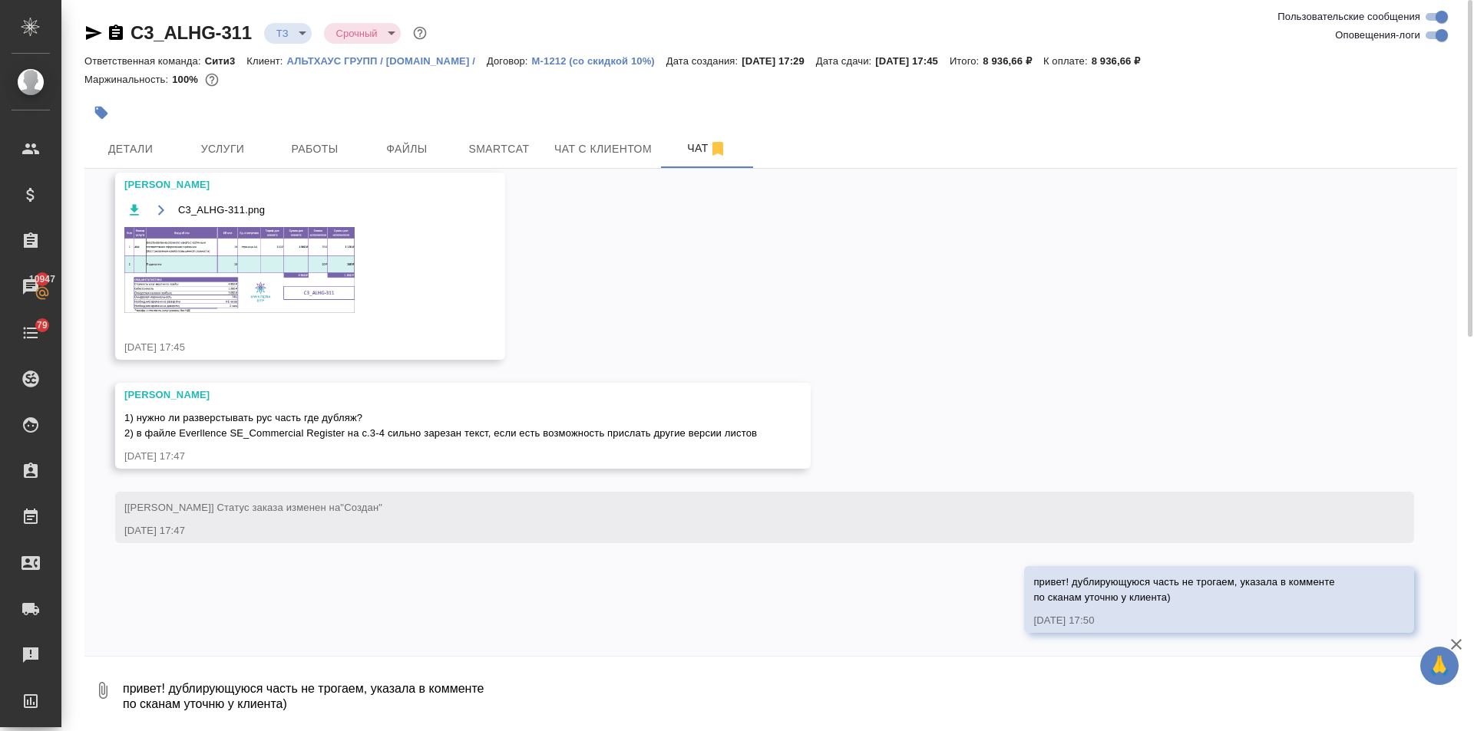
click at [255, 266] on img at bounding box center [239, 270] width 230 height 86
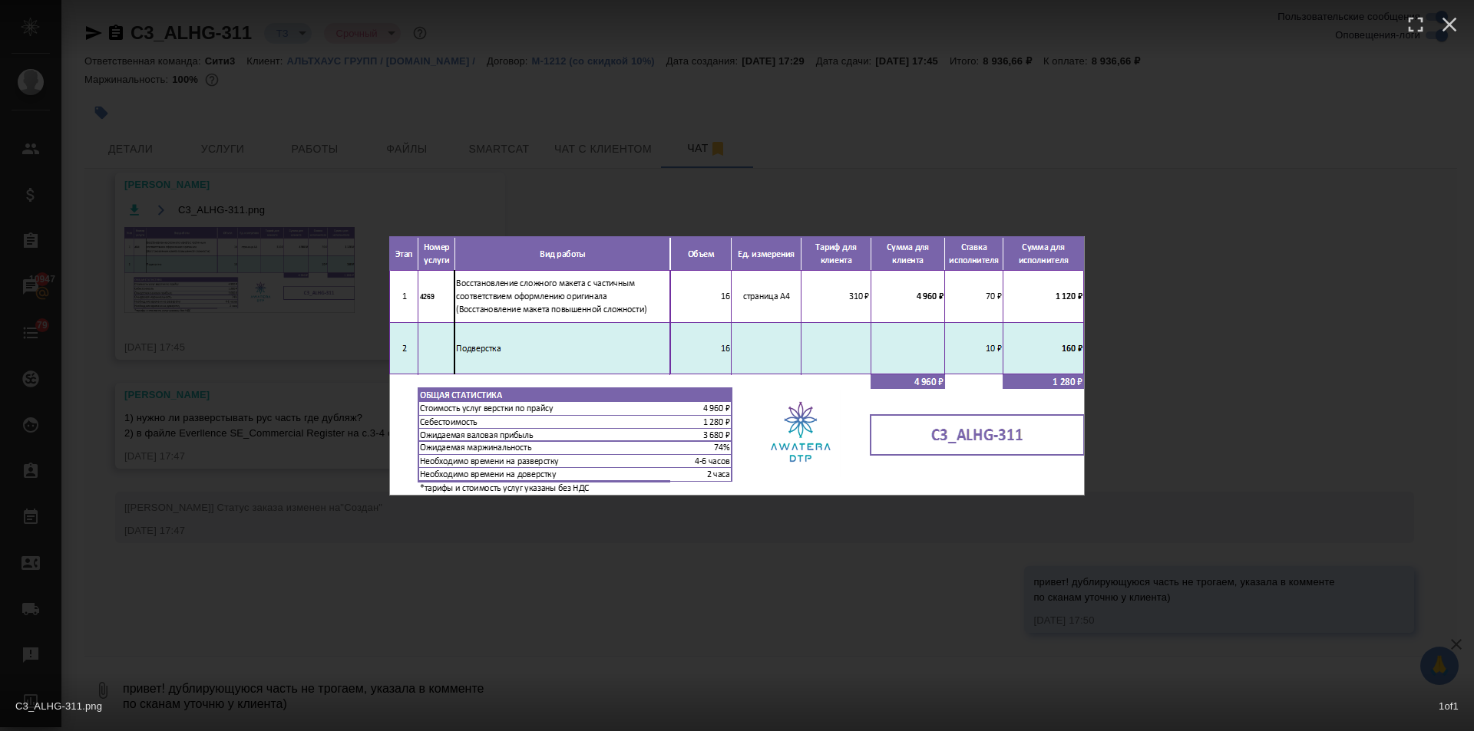
click at [634, 555] on div "C3_ALHG-311.png 1 of 1" at bounding box center [737, 365] width 1474 height 731
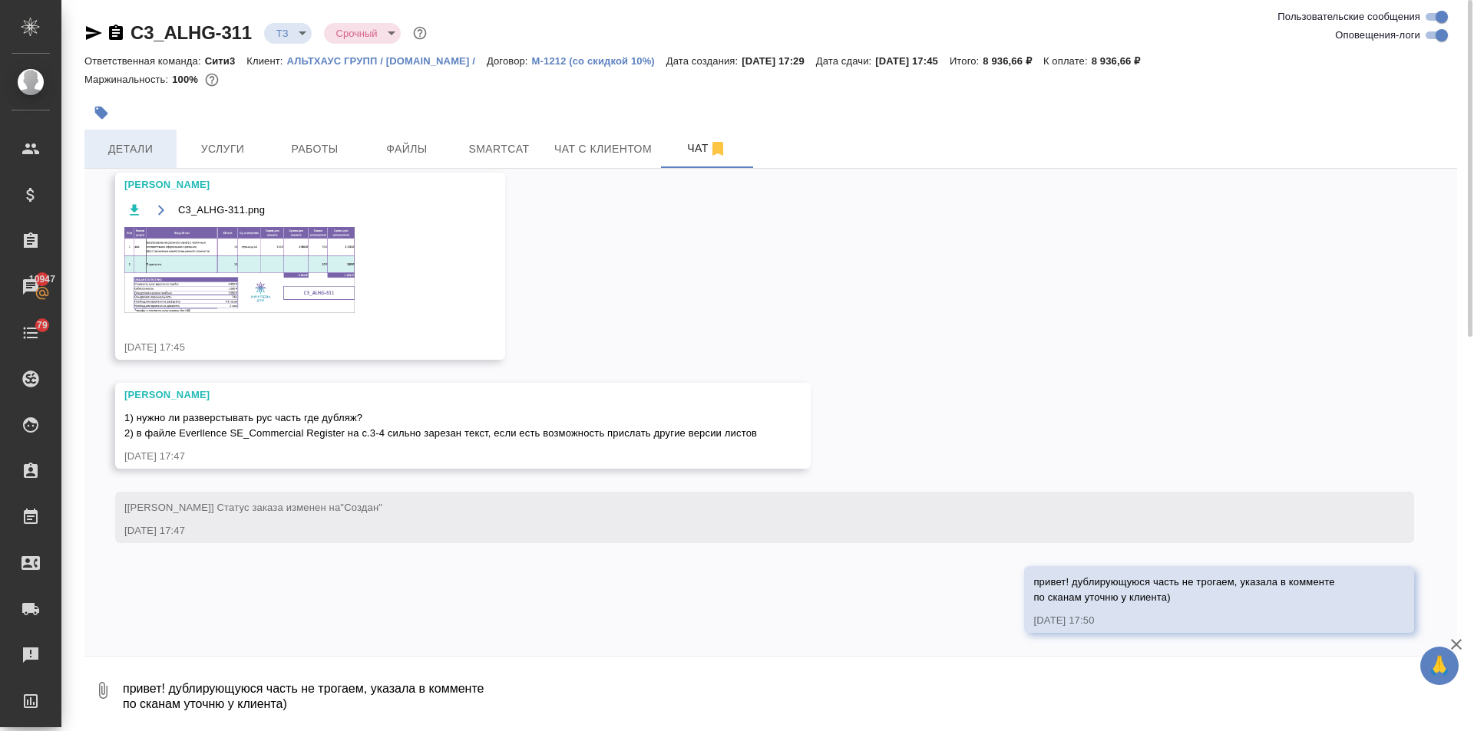
click at [136, 150] on span "Детали" at bounding box center [131, 149] width 74 height 19
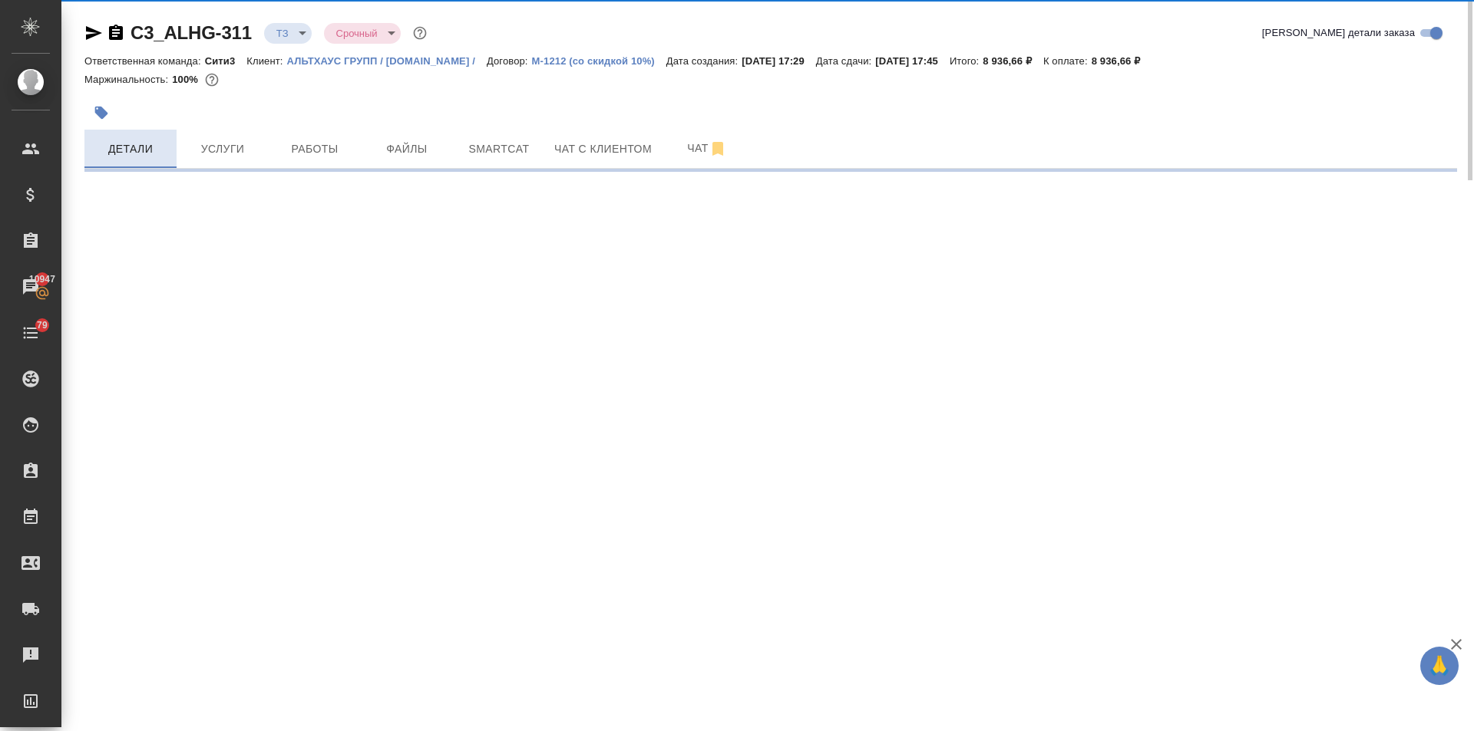
select select "RU"
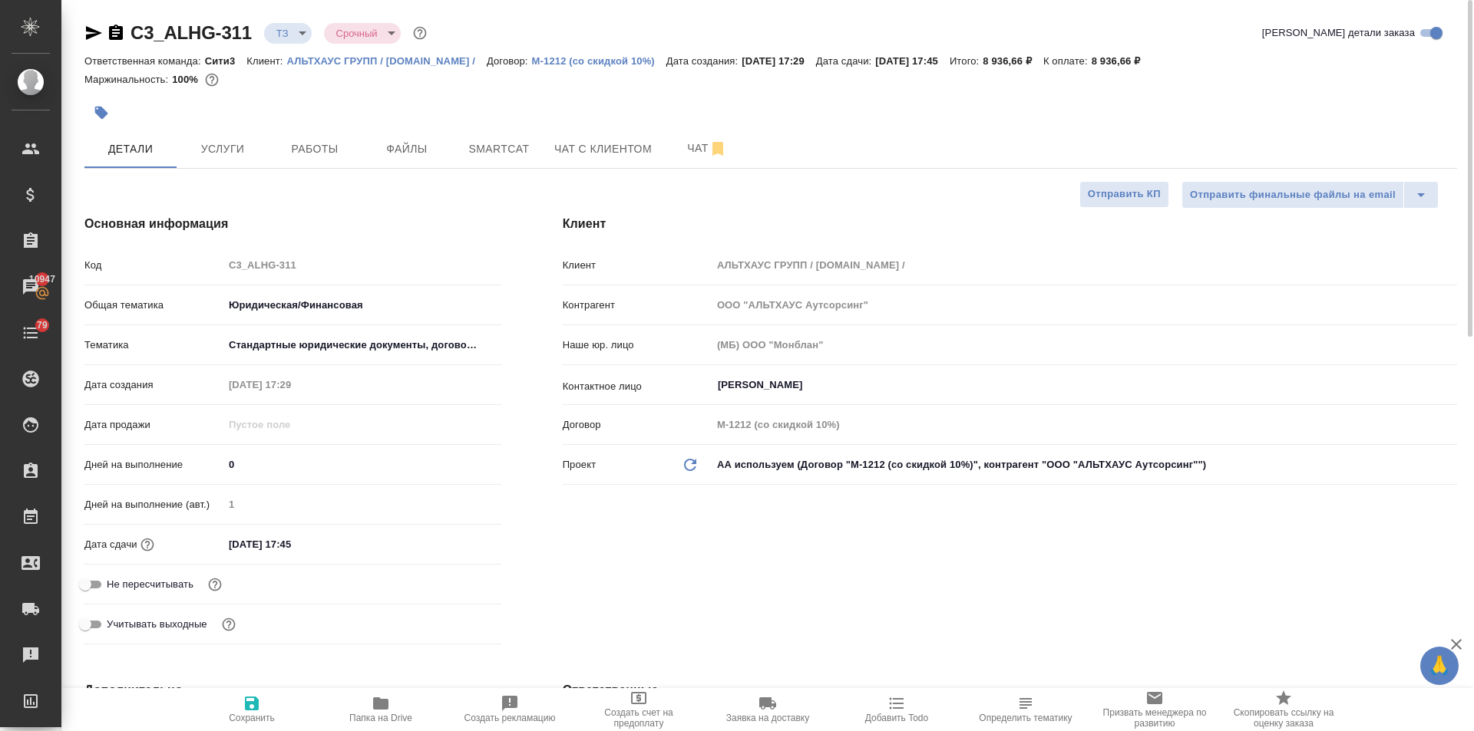
type textarea "x"
click at [319, 535] on input "[DATE] 17:45" at bounding box center [290, 544] width 134 height 22
click at [451, 542] on icon "button" at bounding box center [456, 544] width 18 height 18
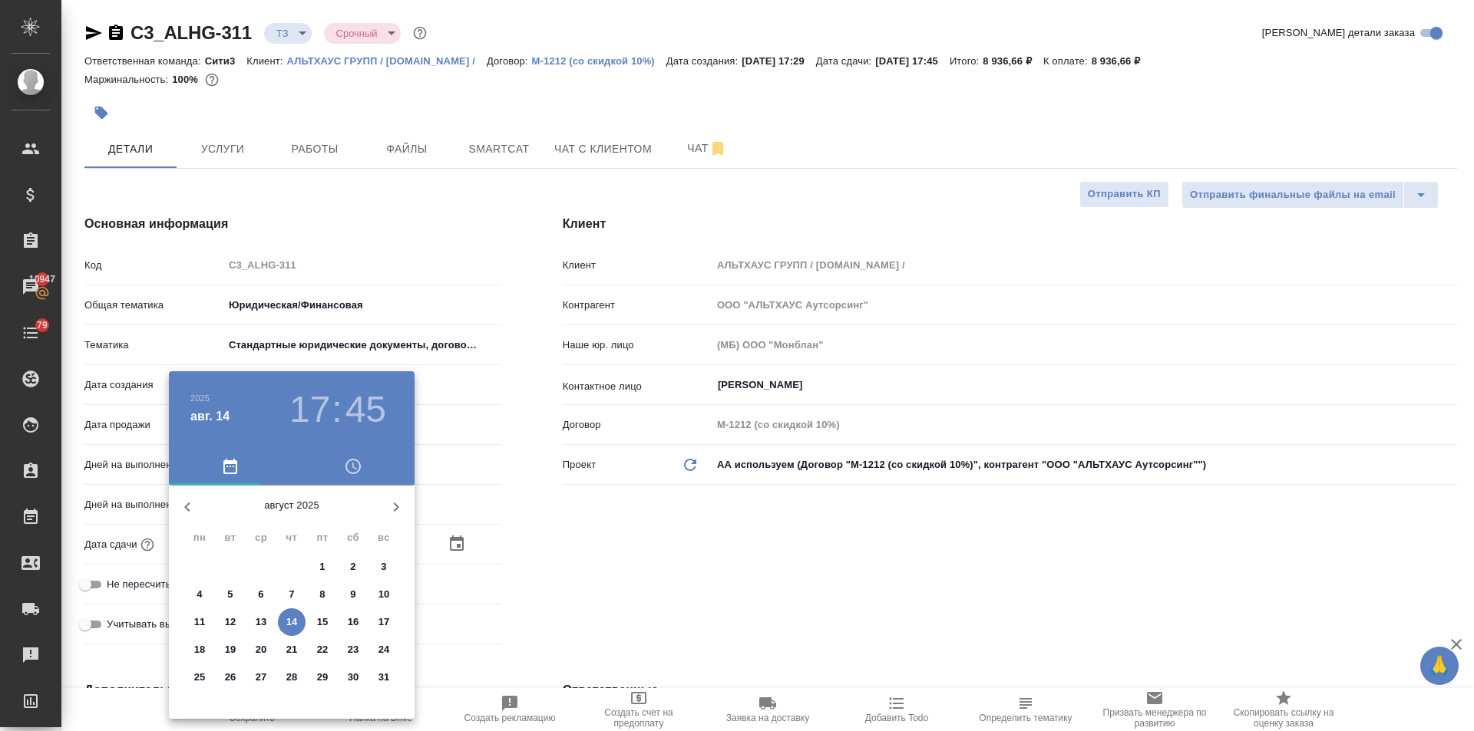
click at [316, 617] on span "15" at bounding box center [323, 622] width 28 height 15
type input "[DATE] 17:45"
type textarea "x"
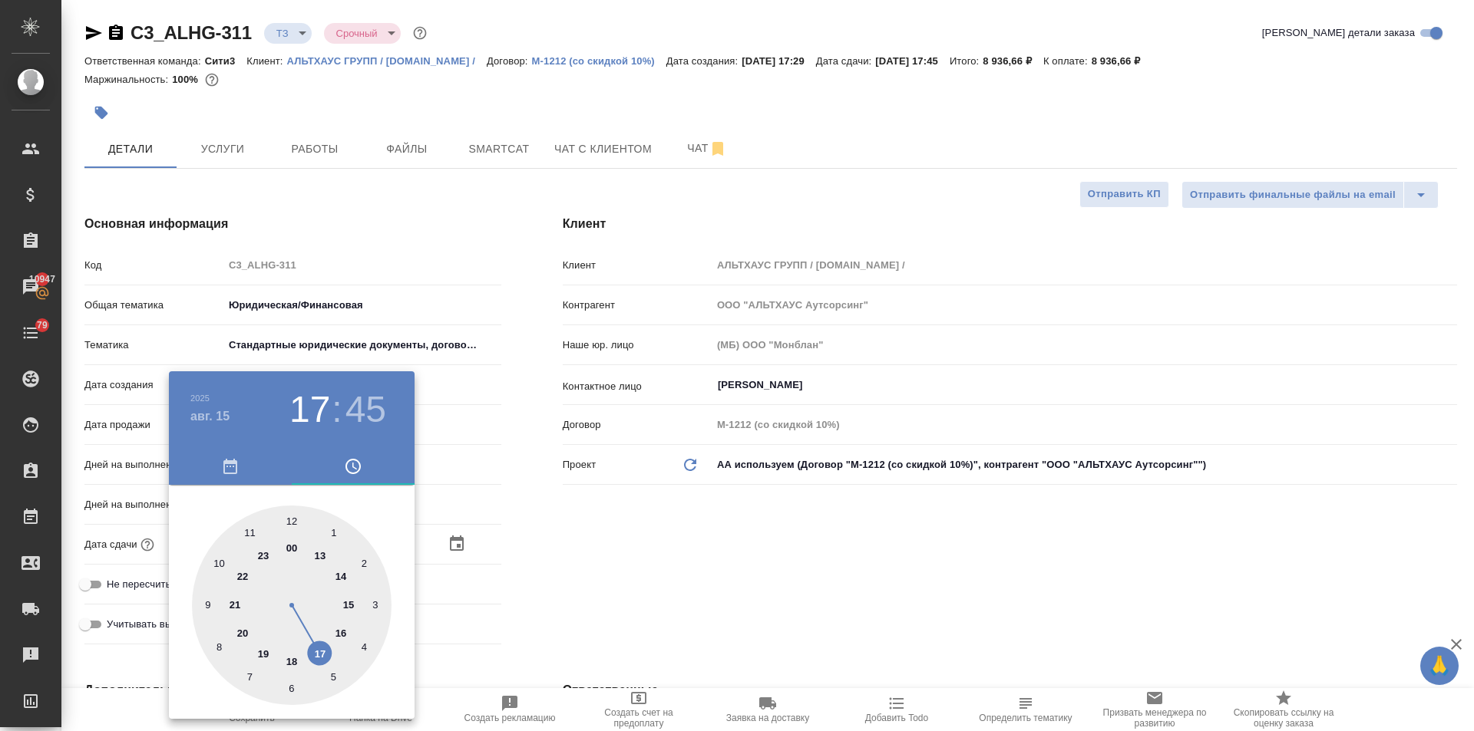
click at [299, 516] on div at bounding box center [292, 606] width 200 height 200
type input "[DATE] 12:45"
type textarea "x"
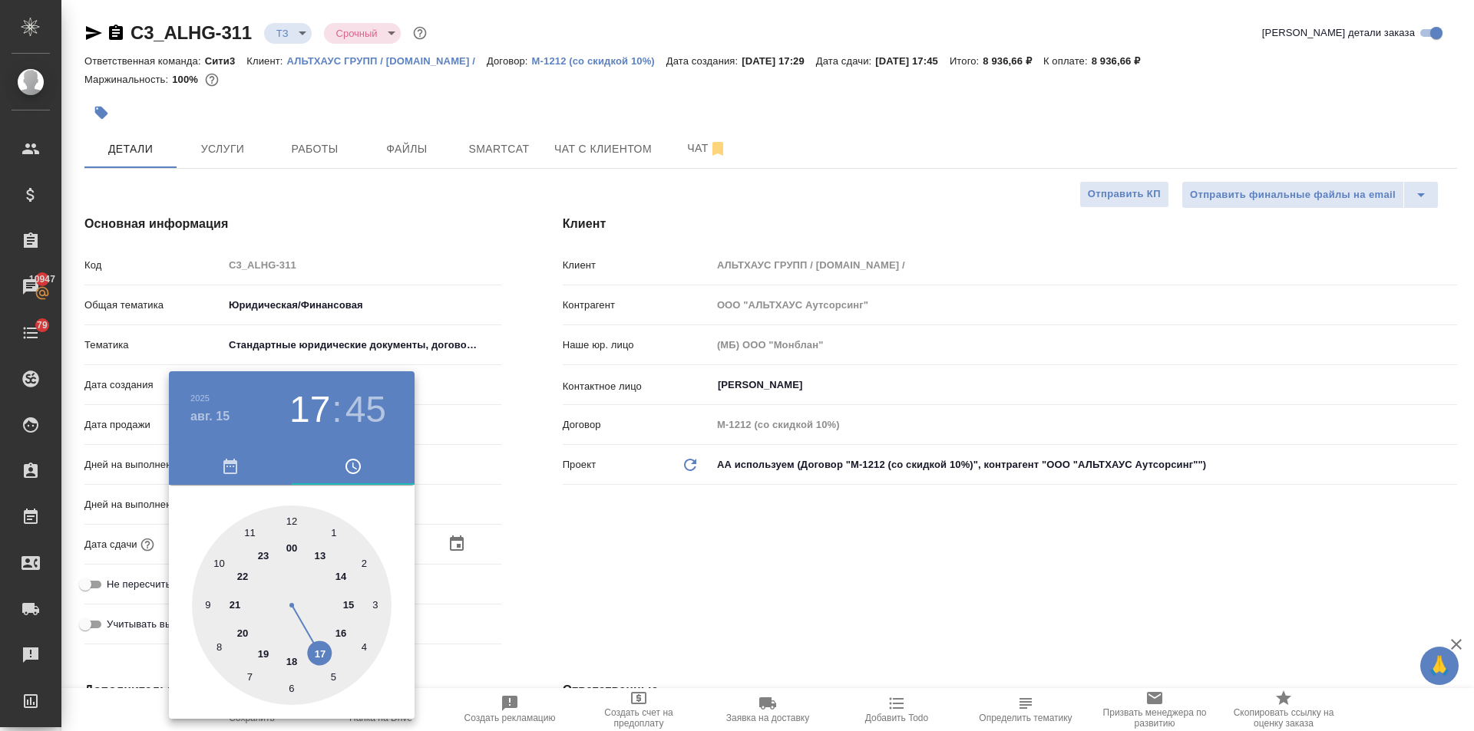
click at [299, 516] on div at bounding box center [292, 606] width 200 height 200
type input "[DATE] 12:01"
type textarea "x"
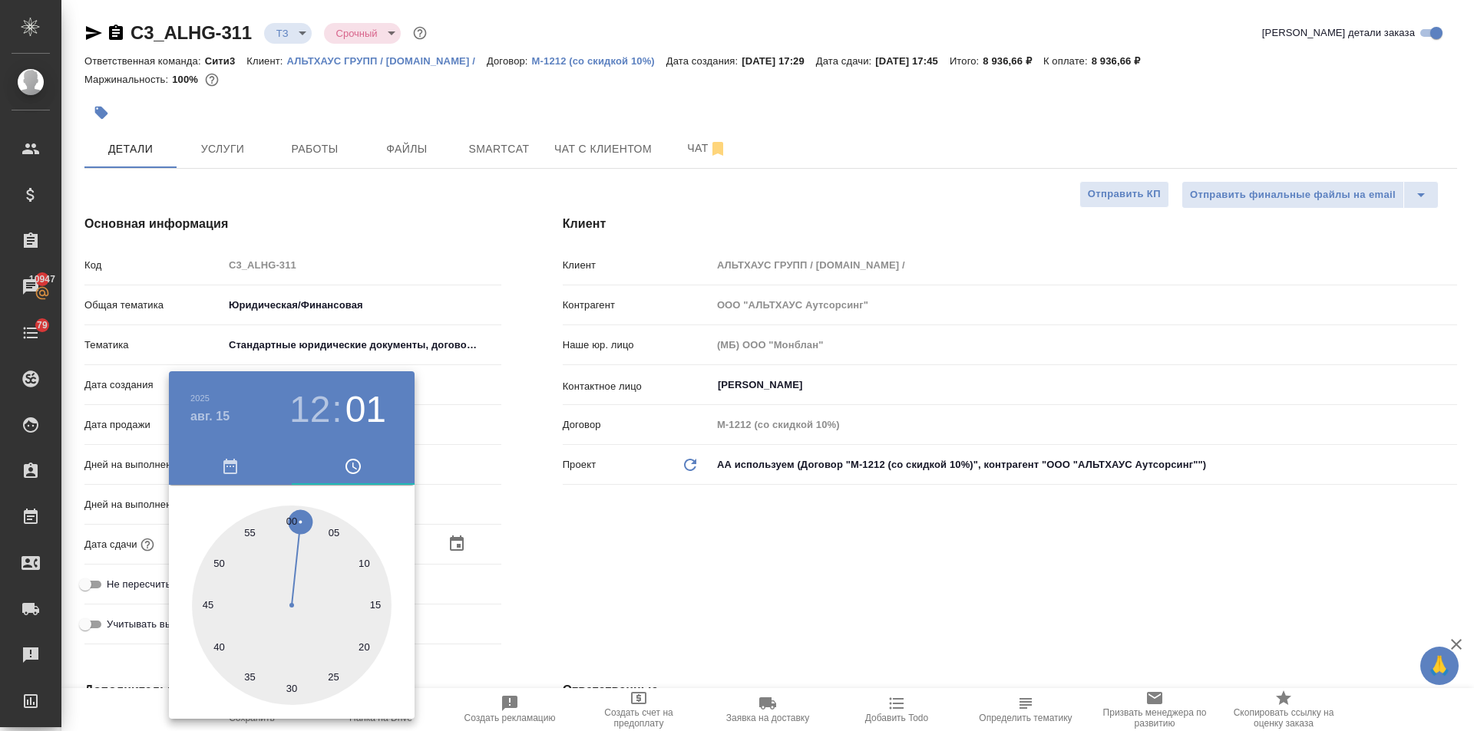
click at [563, 610] on div at bounding box center [737, 365] width 1474 height 731
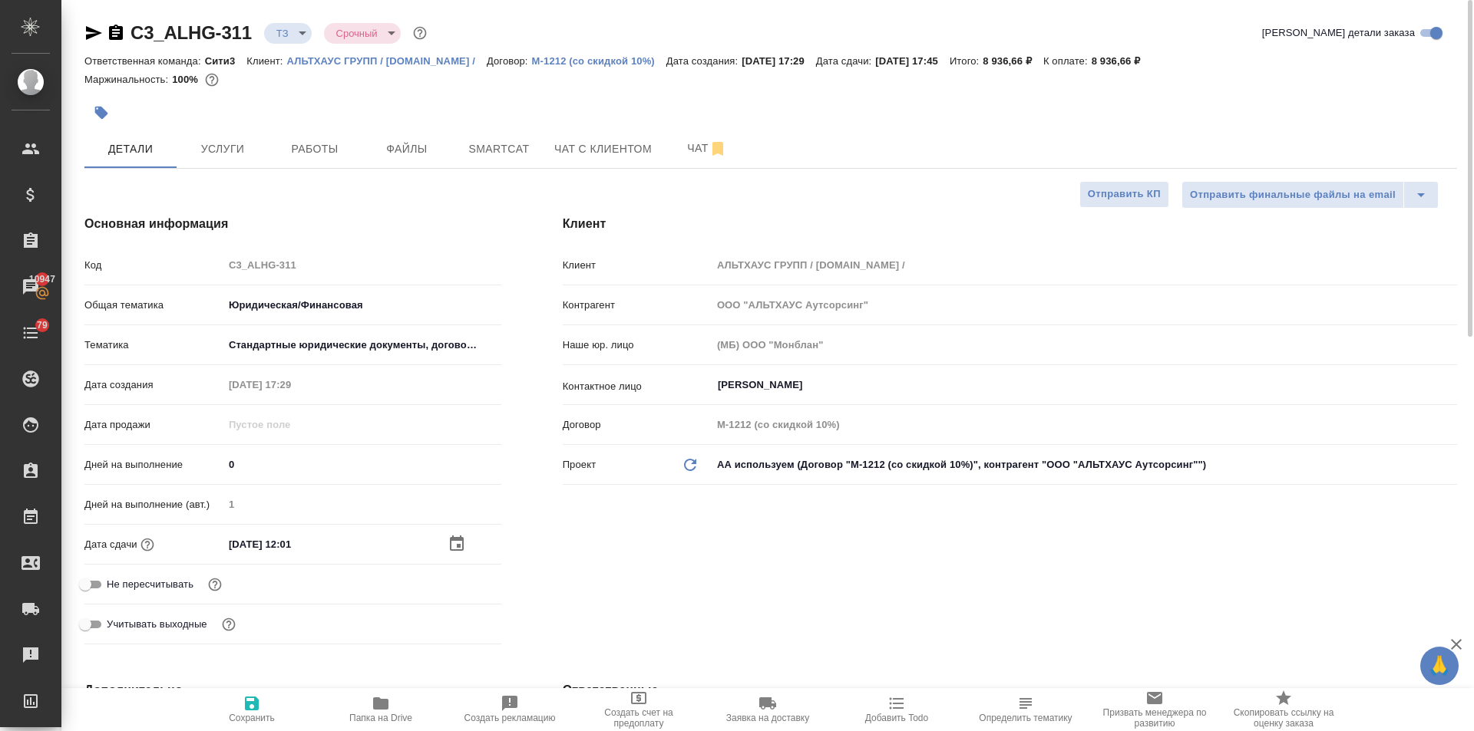
click at [450, 546] on div "[DATE] 12:01" at bounding box center [362, 544] width 278 height 22
click at [452, 541] on icon "button" at bounding box center [456, 544] width 18 height 18
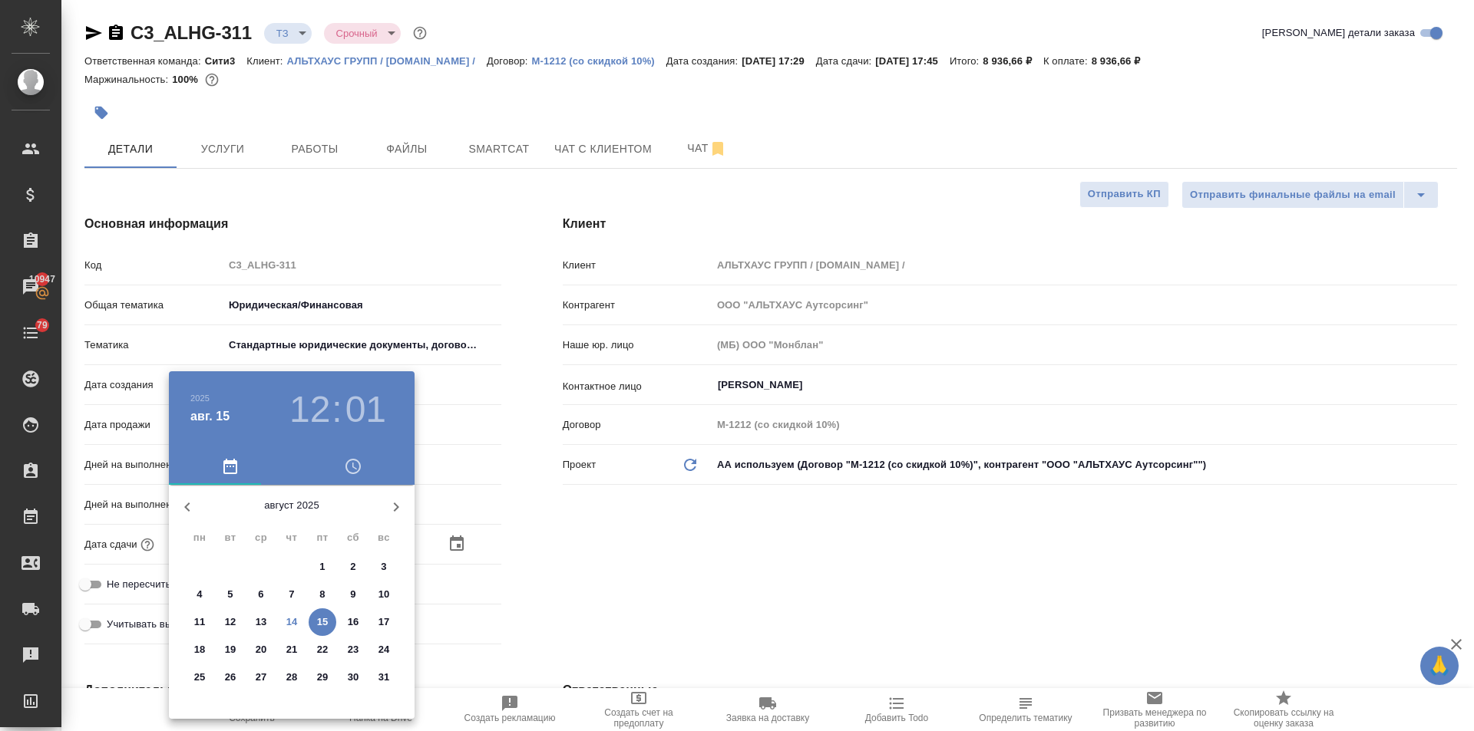
click at [369, 398] on h3 "01" at bounding box center [365, 409] width 41 height 43
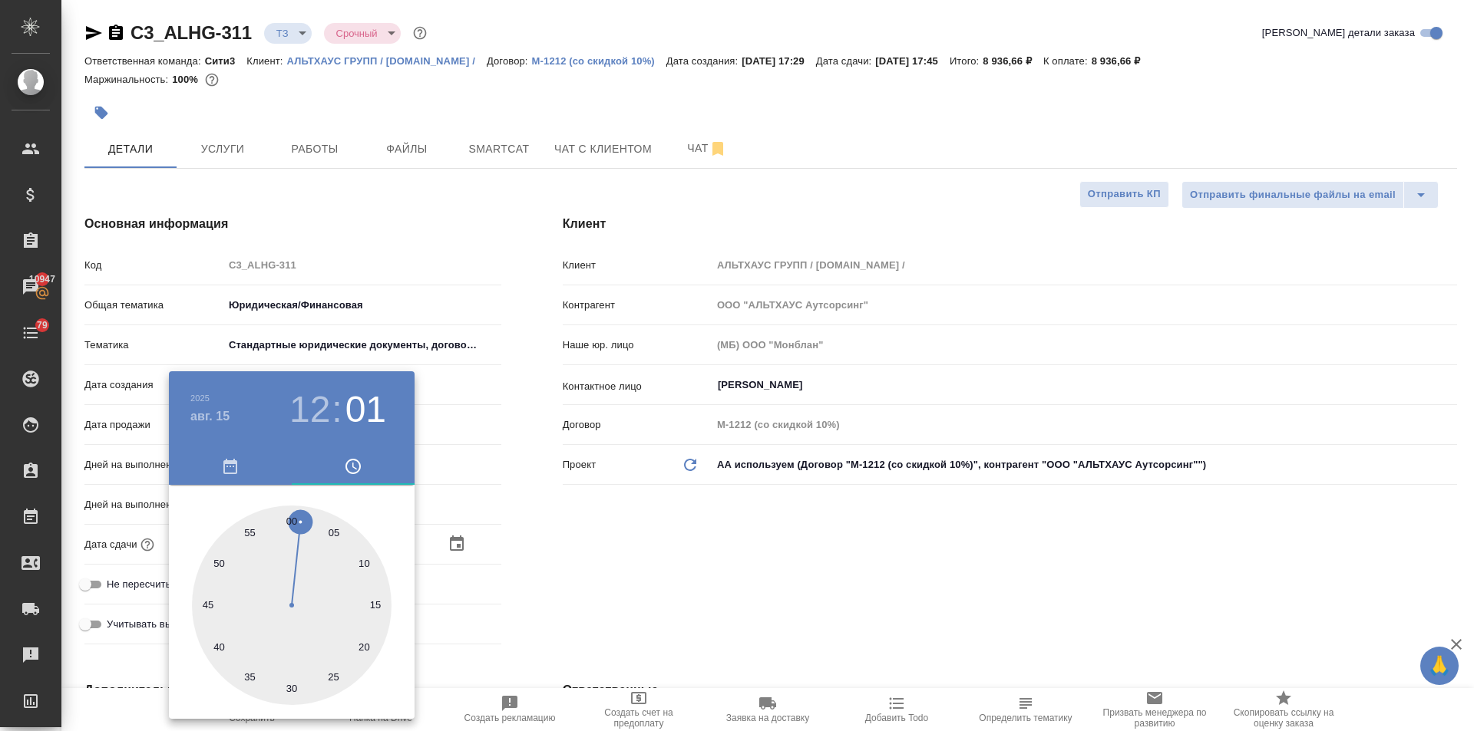
click at [291, 518] on div at bounding box center [292, 606] width 200 height 200
type input "[DATE] 12:00"
type textarea "x"
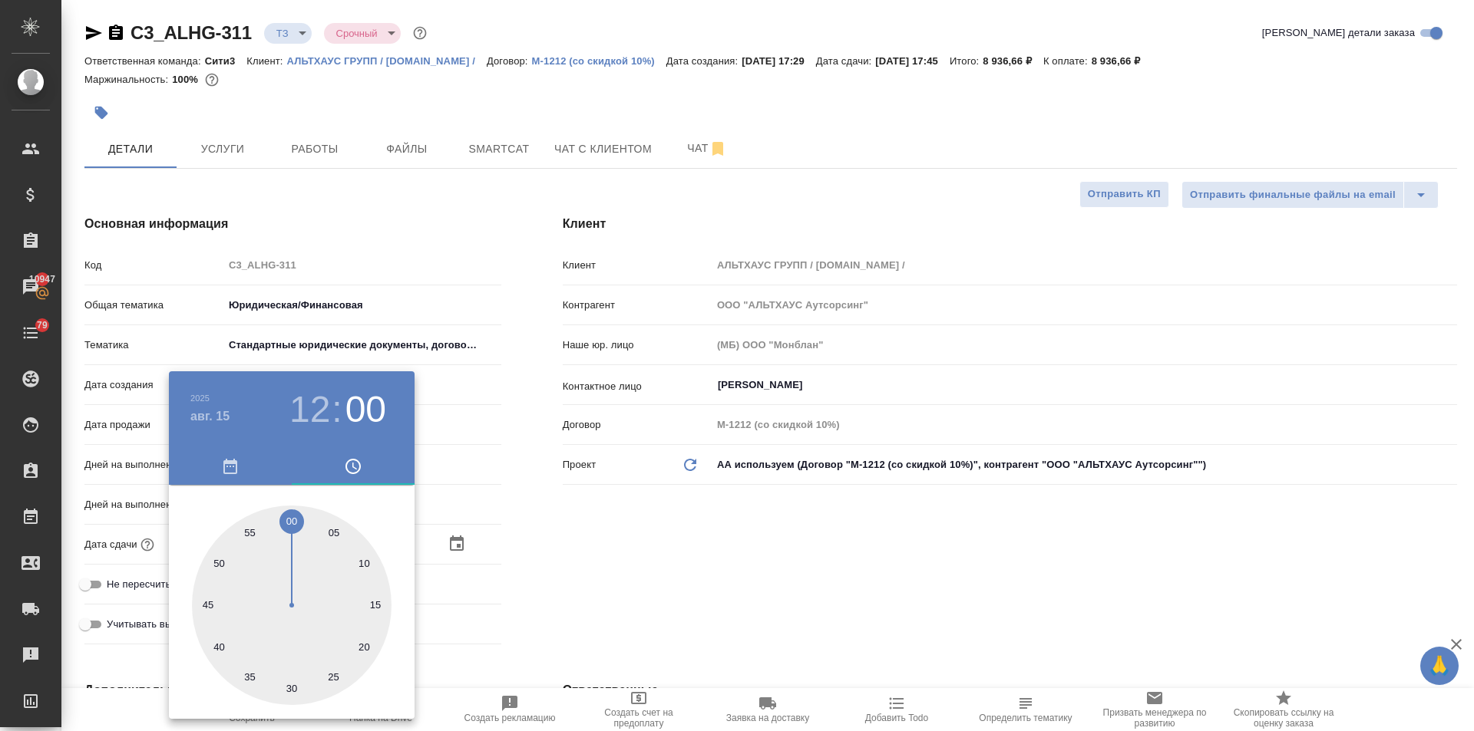
drag, startPoint x: 620, startPoint y: 556, endPoint x: 506, endPoint y: 612, distance: 127.0
click at [619, 558] on div at bounding box center [737, 365] width 1474 height 731
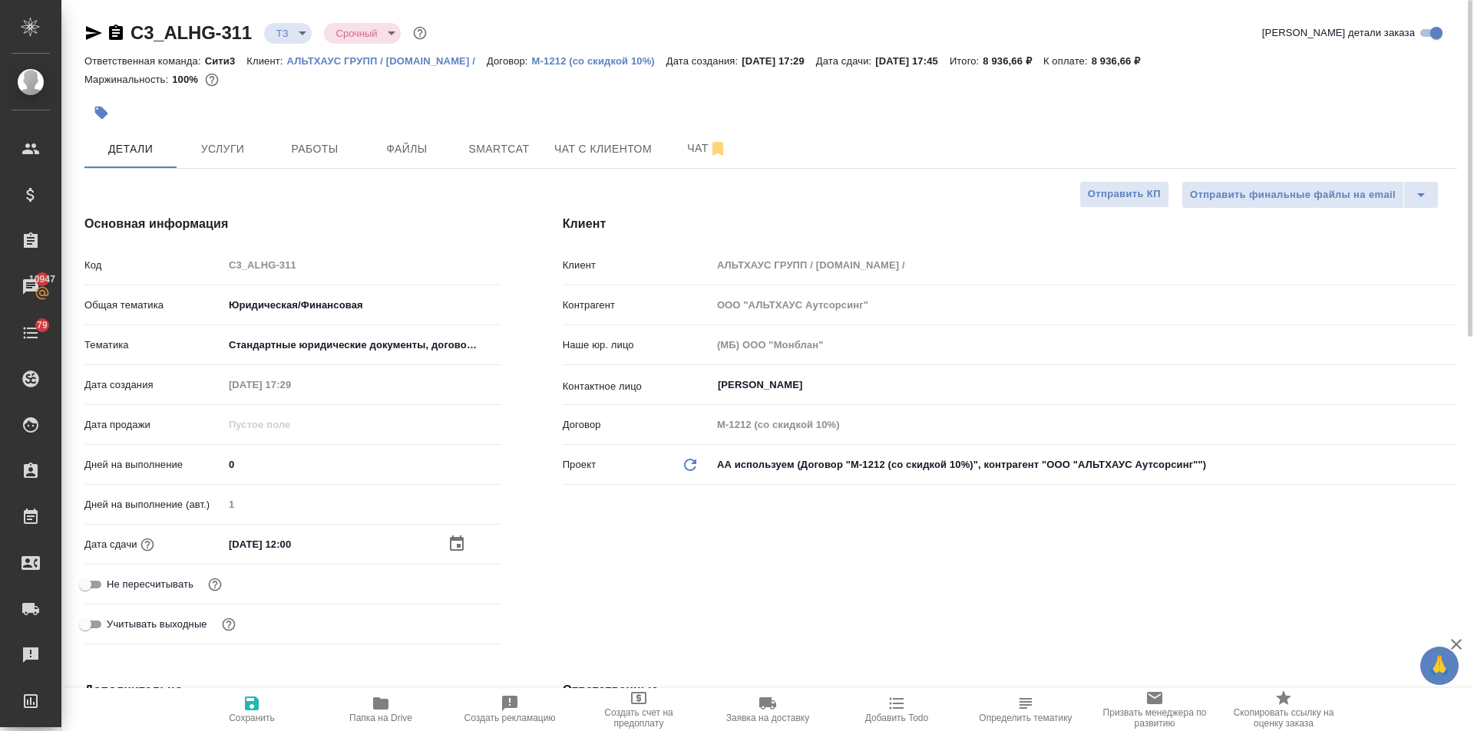
click at [256, 721] on span "Сохранить" at bounding box center [252, 718] width 46 height 11
type textarea "x"
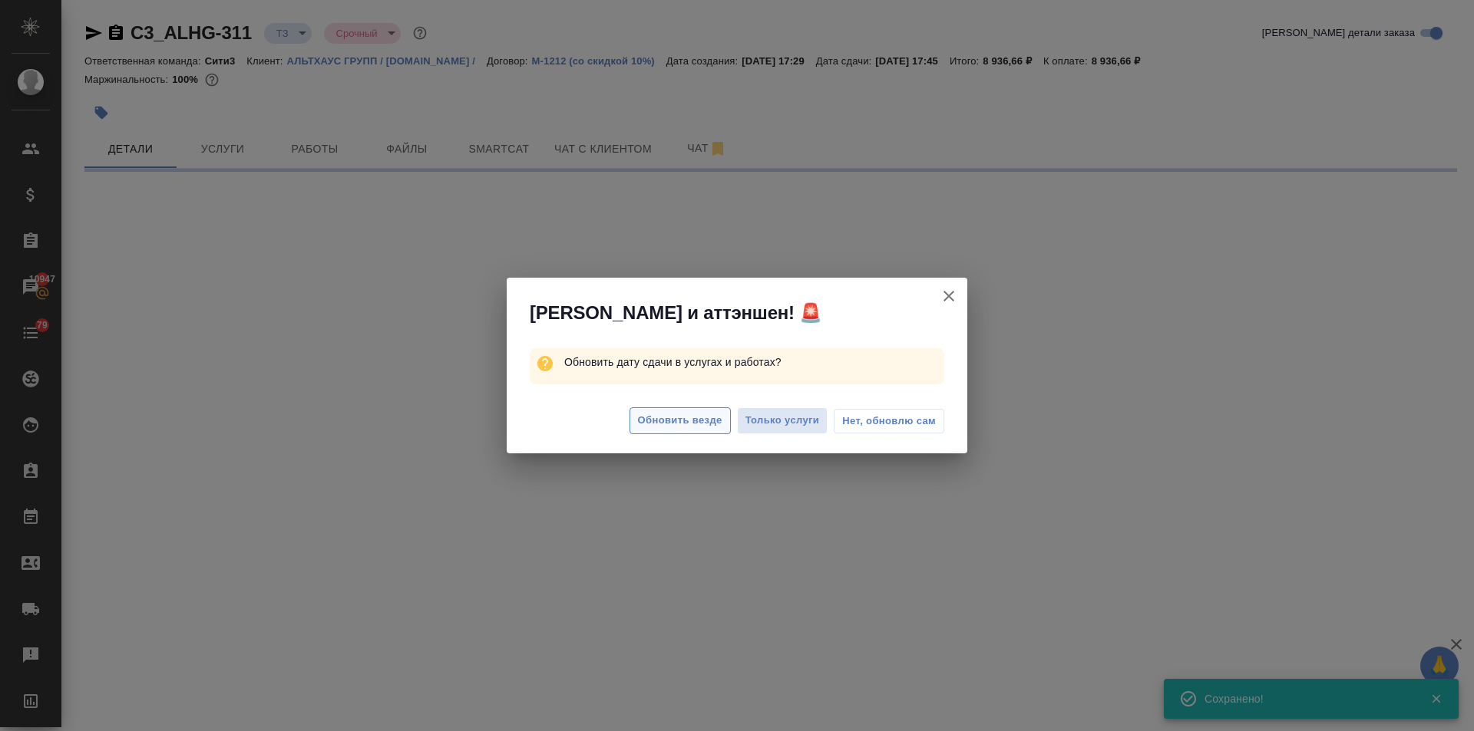
type input "new"
click at [699, 415] on span "Обновить везде" at bounding box center [680, 421] width 84 height 18
select select "RU"
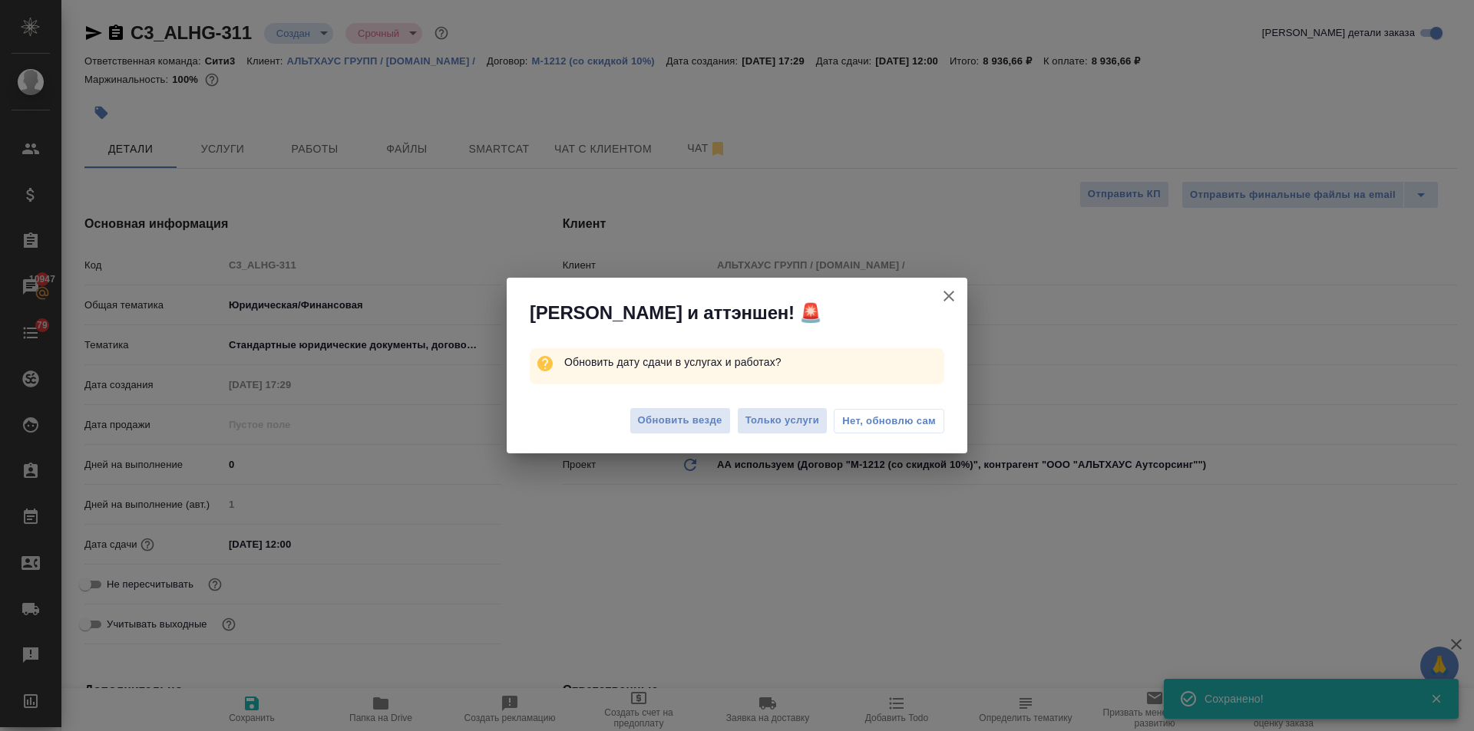
type textarea "x"
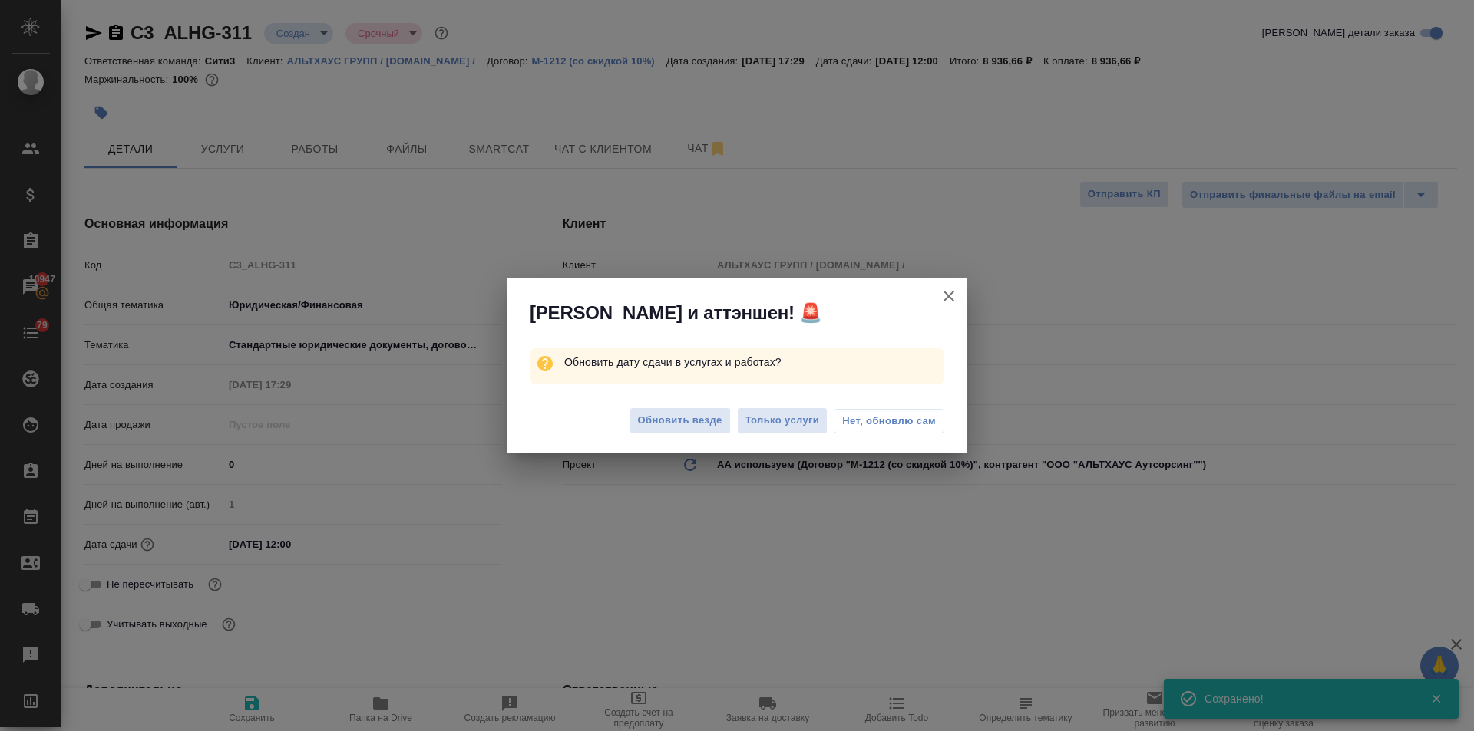
type textarea "x"
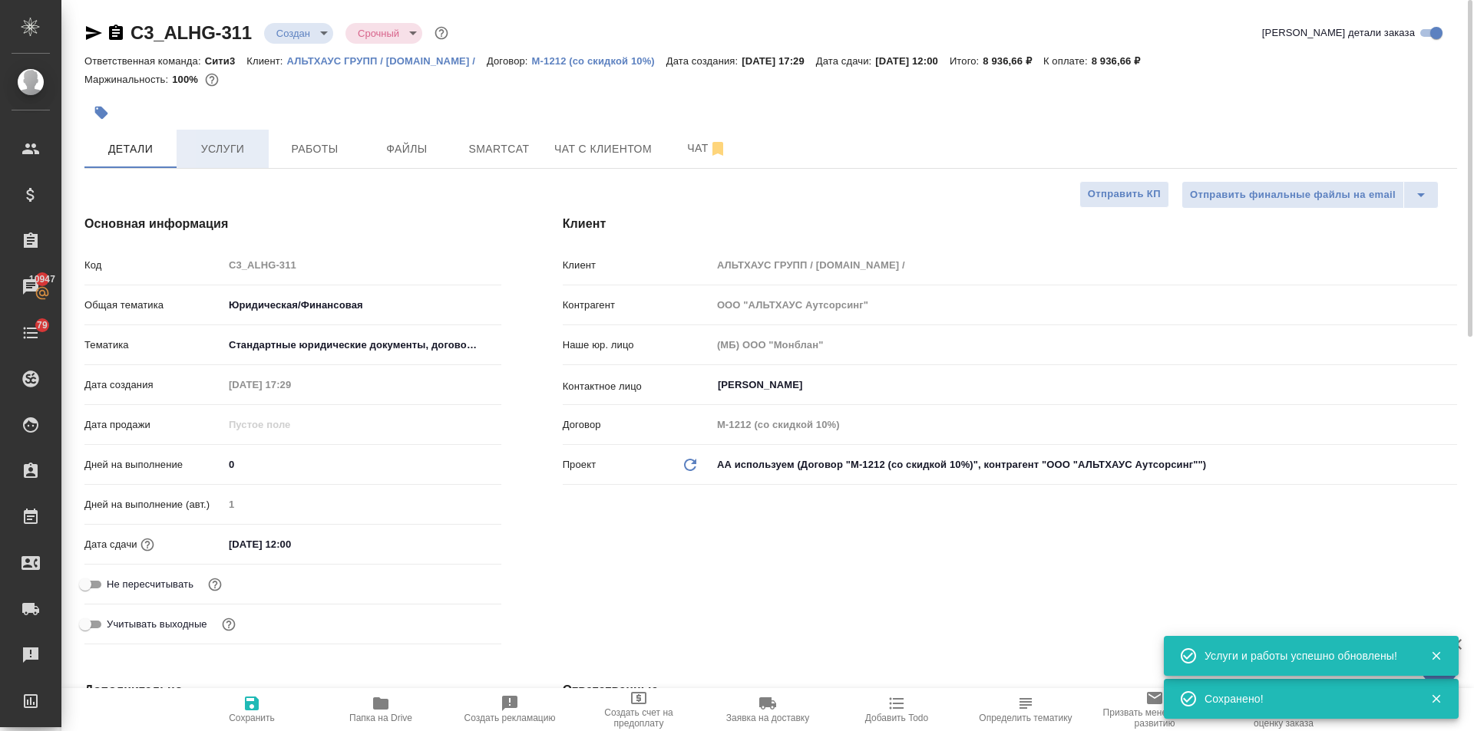
click at [215, 149] on span "Услуги" at bounding box center [223, 149] width 74 height 19
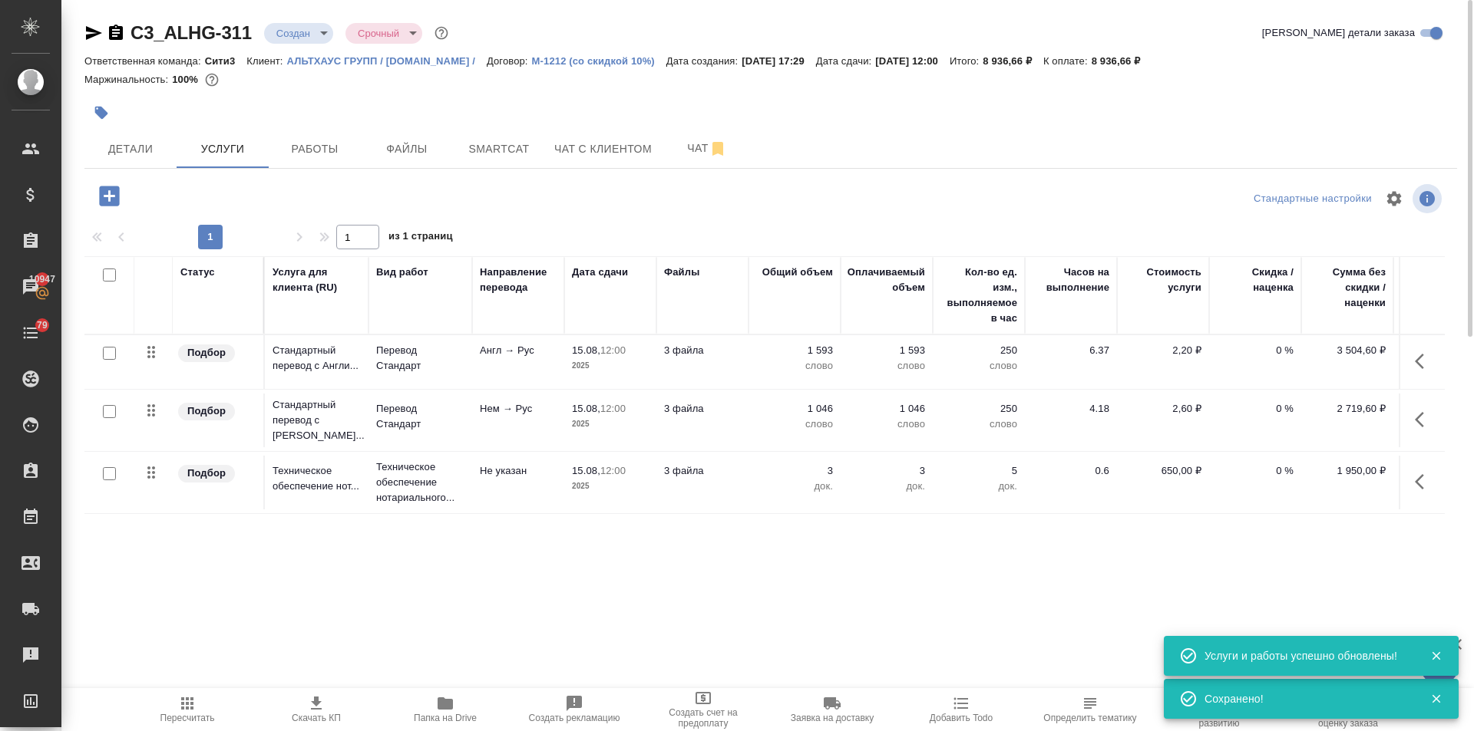
click at [114, 196] on icon "button" at bounding box center [109, 196] width 27 height 27
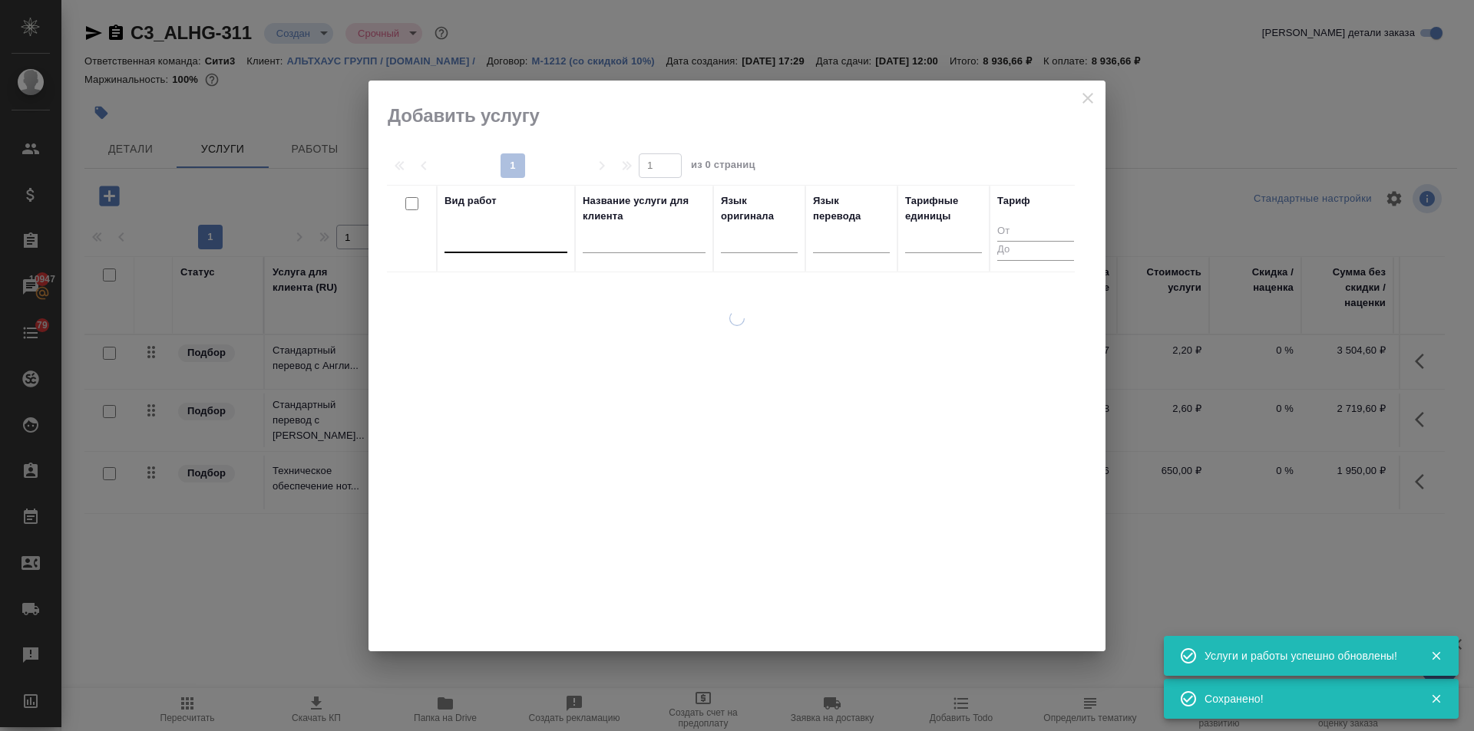
click at [511, 242] on div at bounding box center [505, 237] width 123 height 22
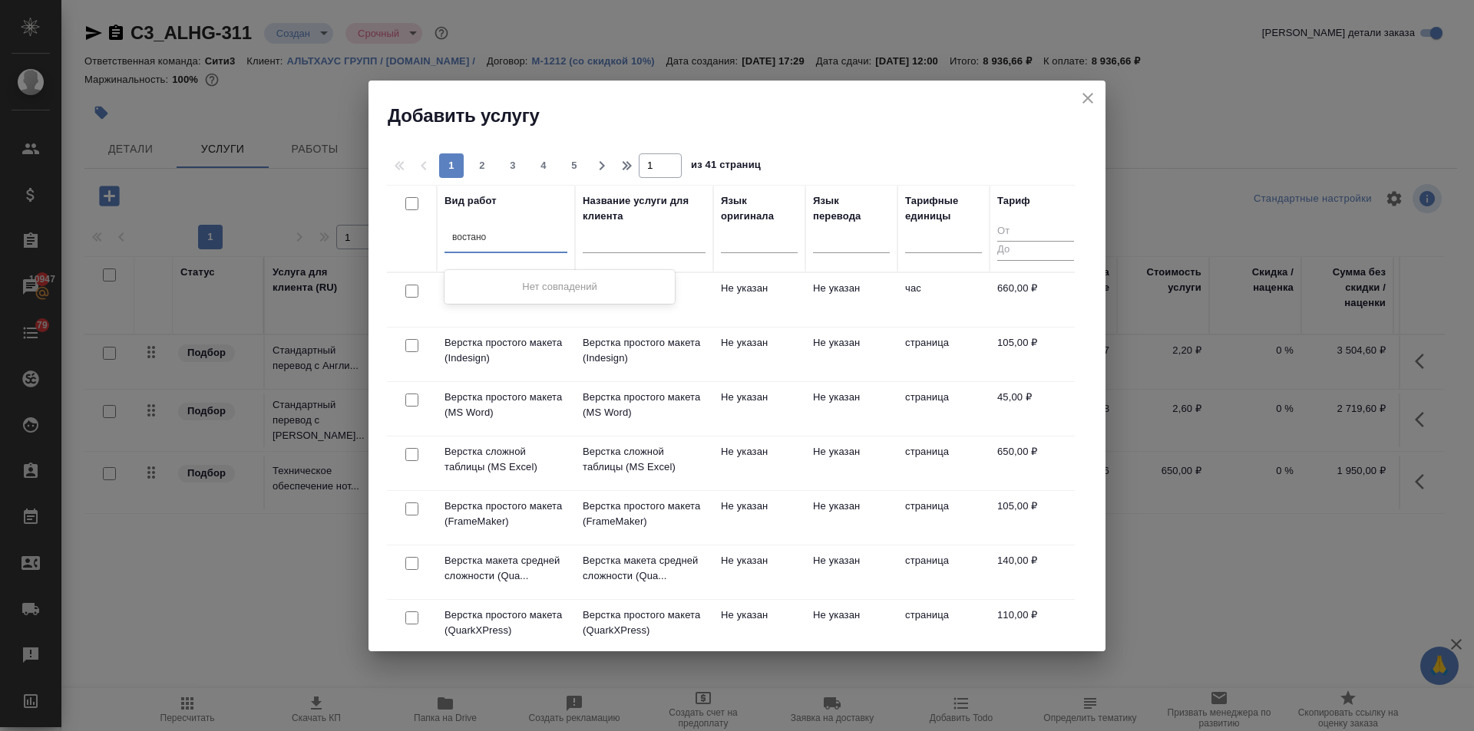
click at [462, 239] on input "востано" at bounding box center [469, 237] width 35 height 11
type input "восстано"
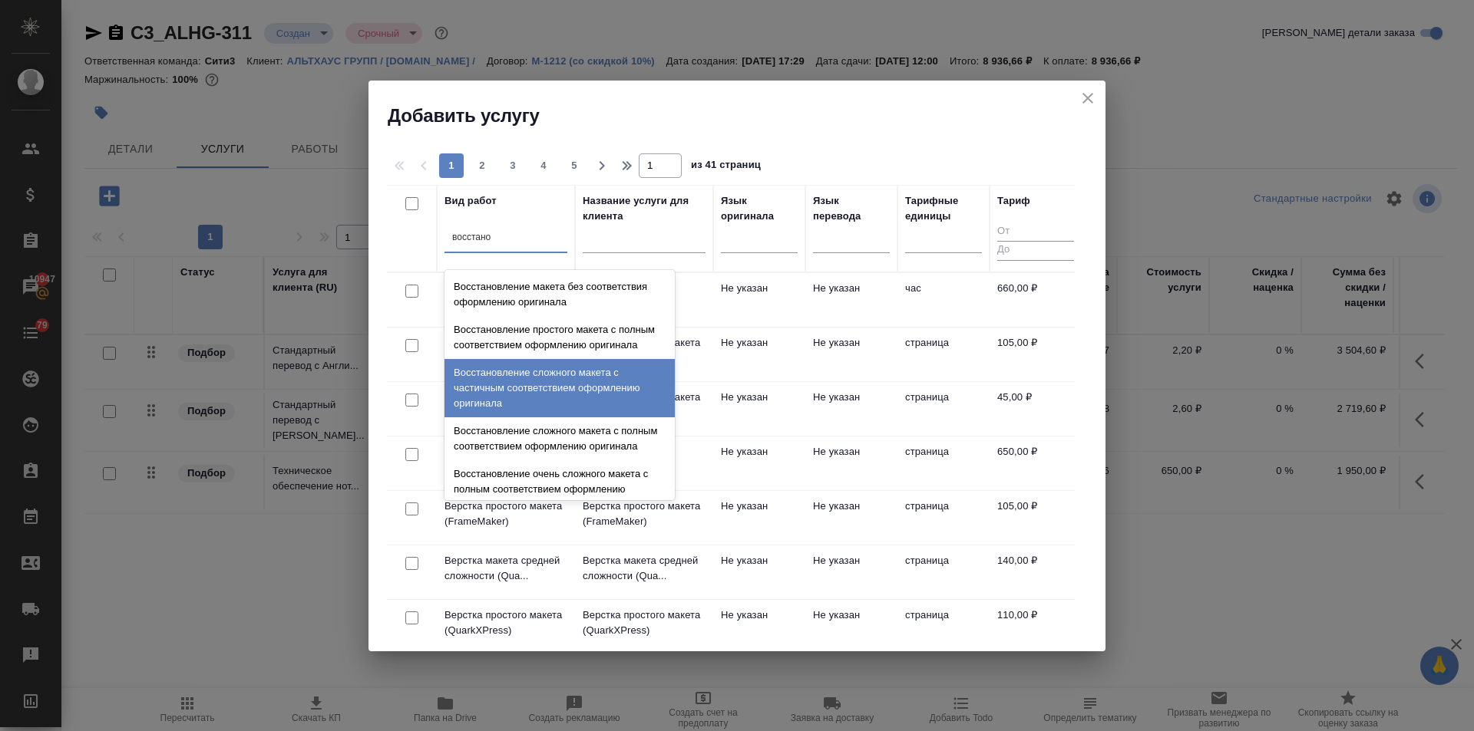
click at [526, 395] on div "Восстановление сложного макета с частичным соответствием оформлению оригинала" at bounding box center [559, 388] width 230 height 58
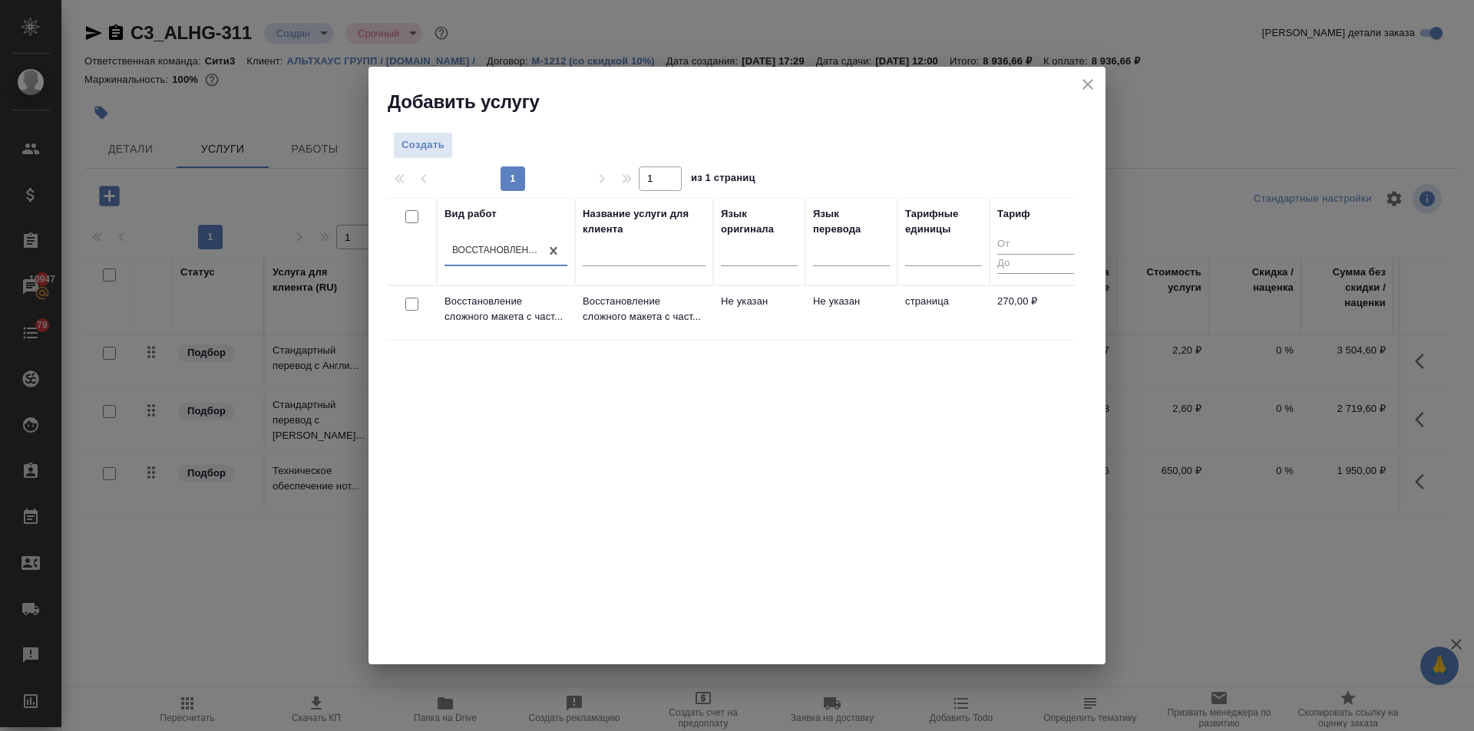
click at [410, 296] on div at bounding box center [412, 304] width 35 height 21
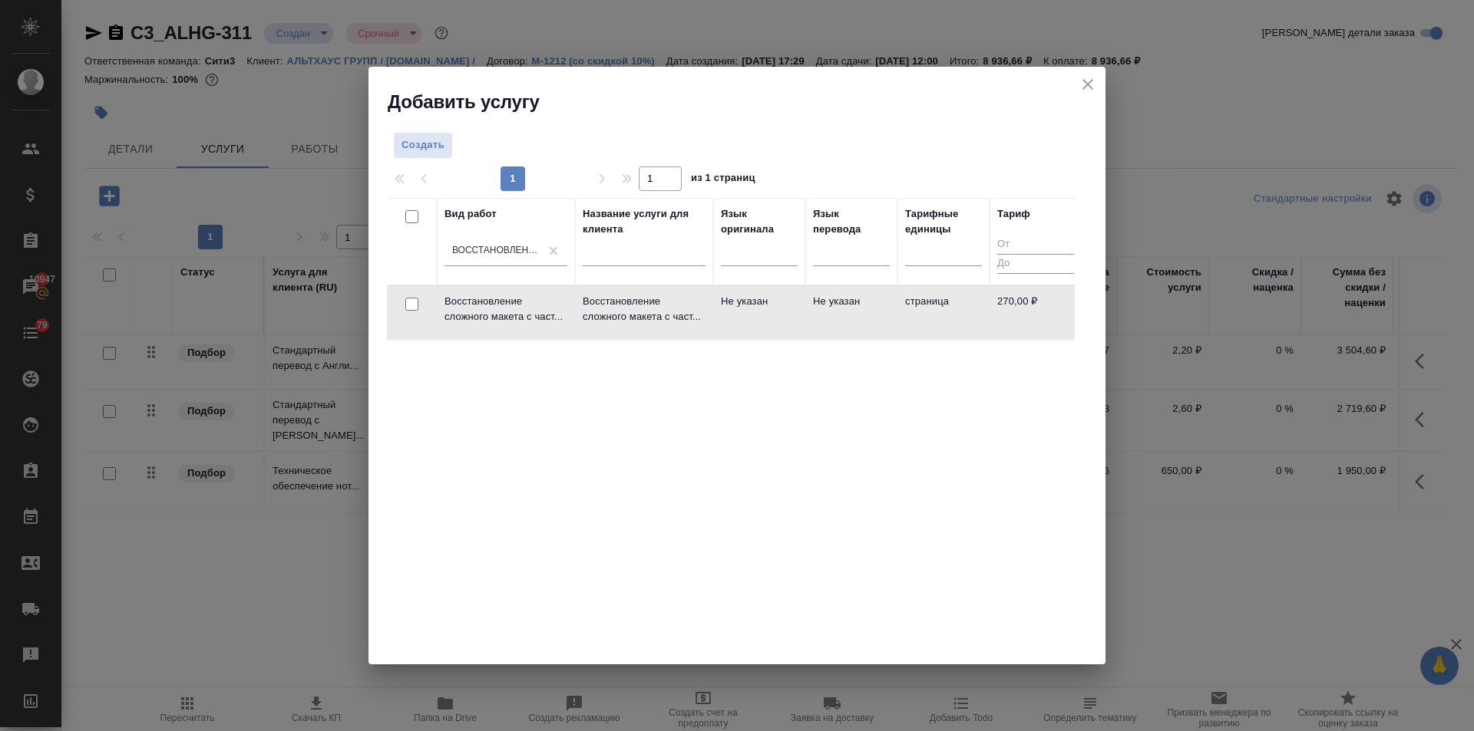
click at [410, 305] on input "checkbox" at bounding box center [411, 304] width 13 height 13
checkbox input "true"
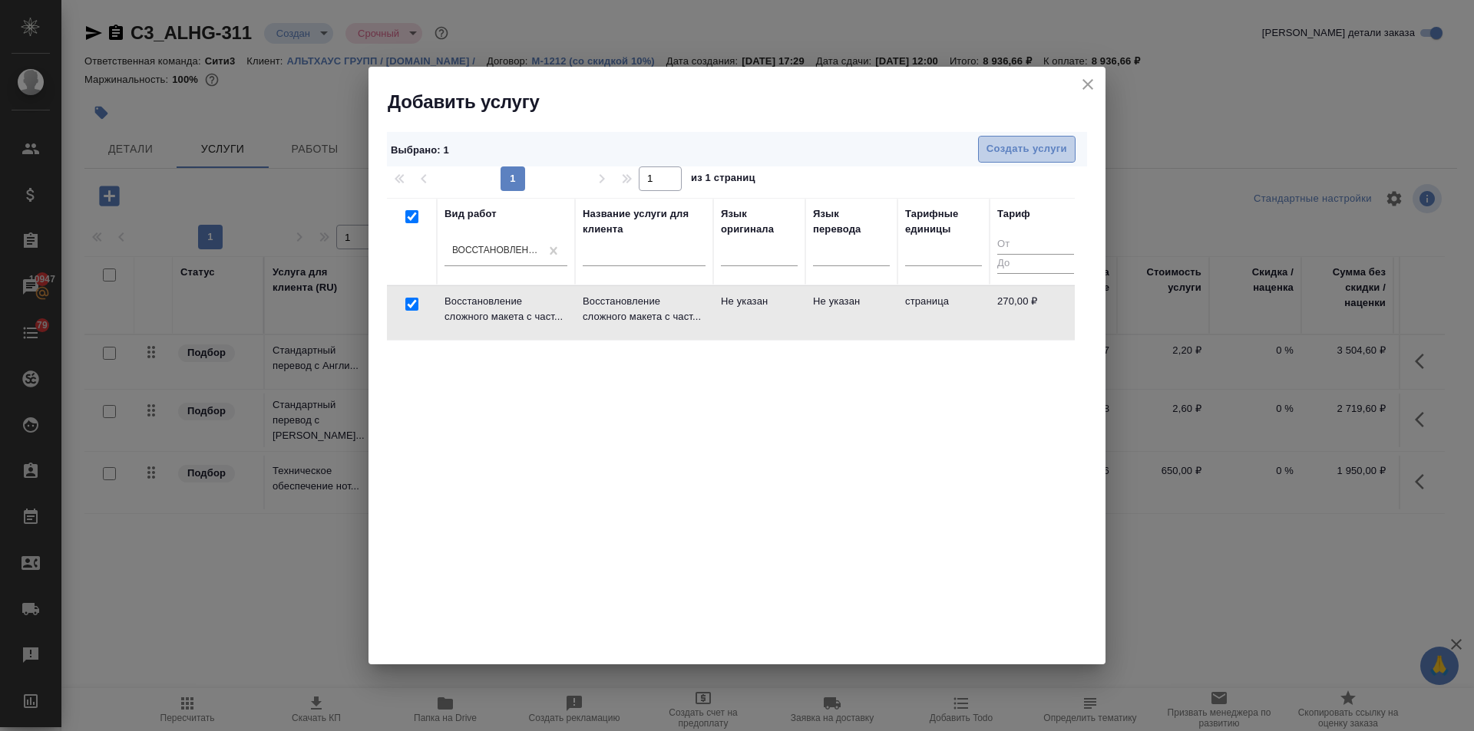
click at [996, 155] on span "Создать услуги" at bounding box center [1026, 149] width 81 height 18
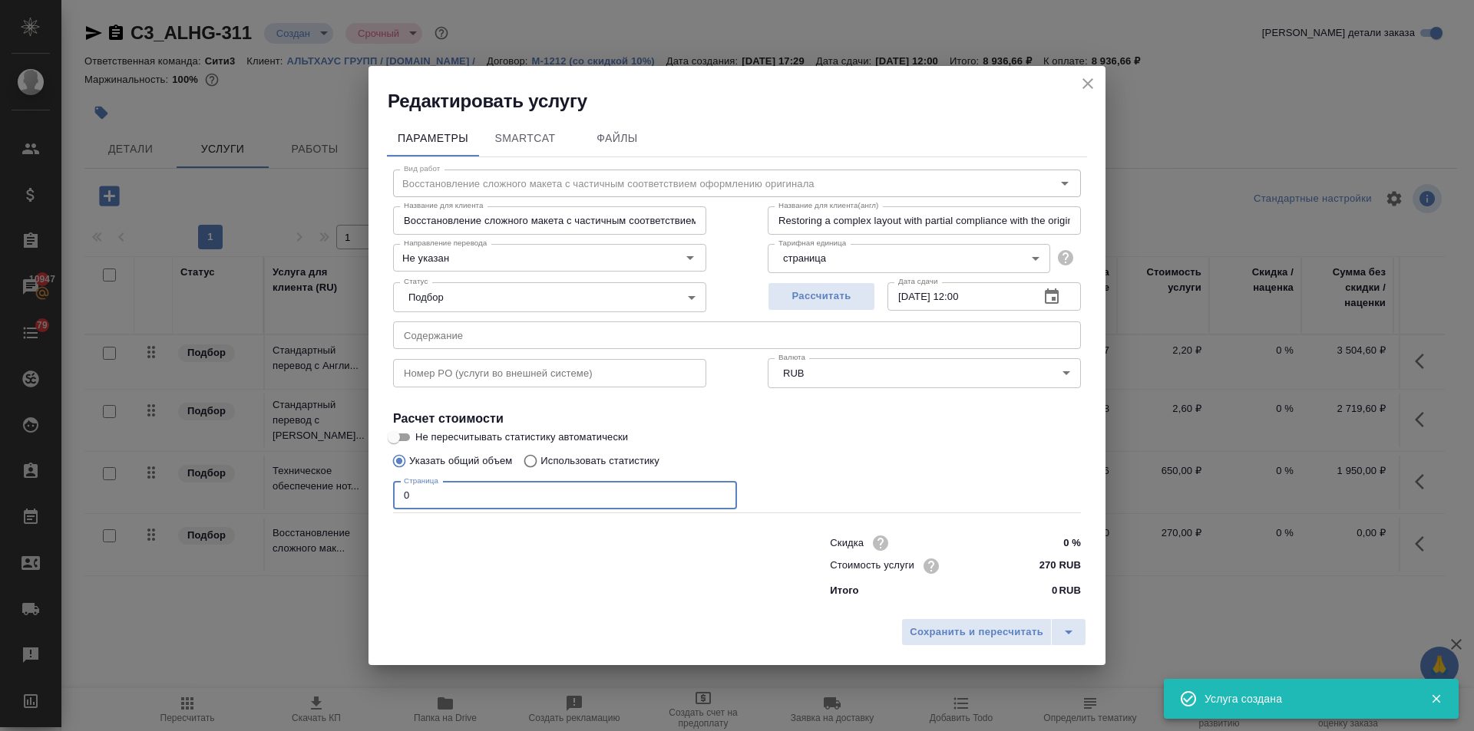
drag, startPoint x: 415, startPoint y: 498, endPoint x: 377, endPoint y: 499, distance: 38.4
click at [377, 499] on div "Параметры SmartCat Файлы Вид работ Восстановление сложного макета с частичным с…" at bounding box center [736, 362] width 737 height 497
type input "16"
click at [958, 637] on span "Сохранить и пересчитать" at bounding box center [977, 633] width 134 height 18
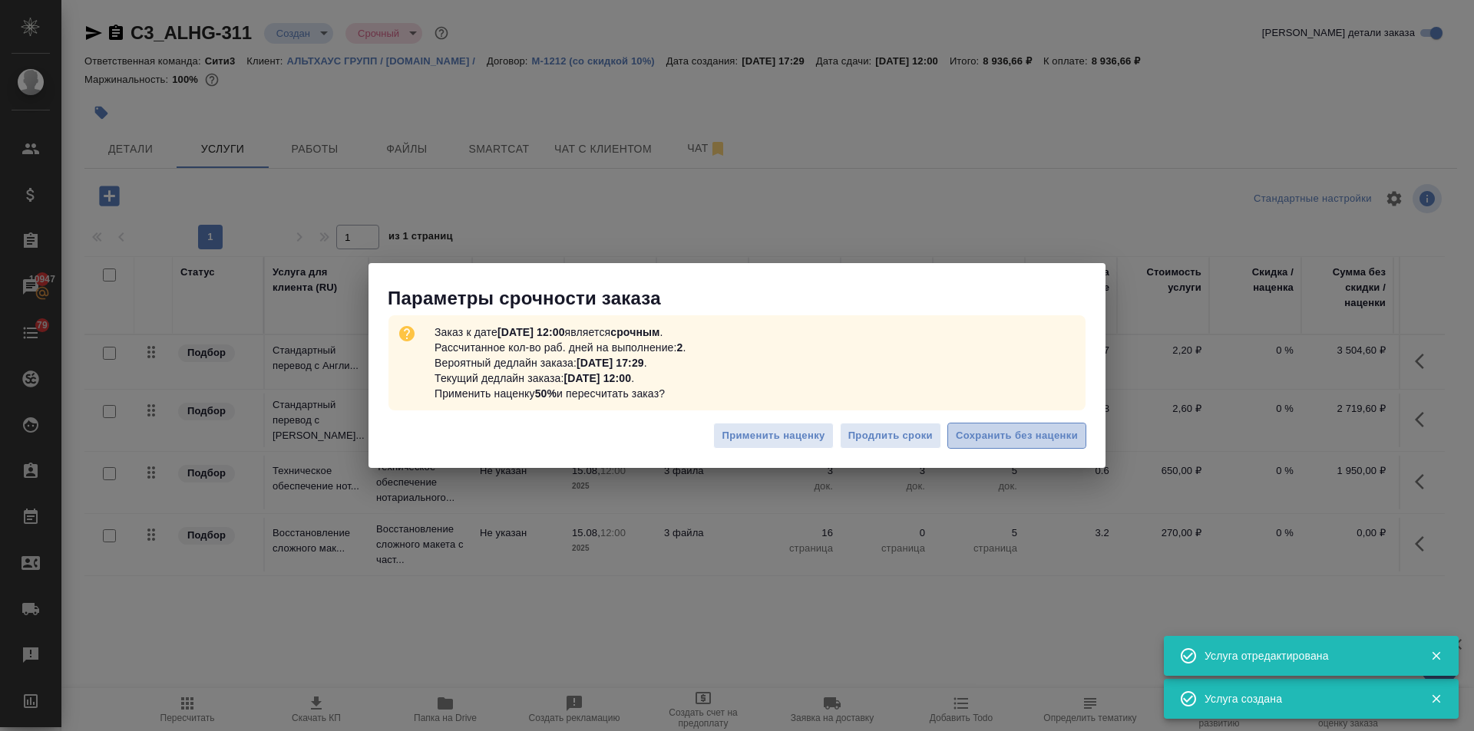
click at [1024, 424] on button "Сохранить без наценки" at bounding box center [1016, 436] width 139 height 27
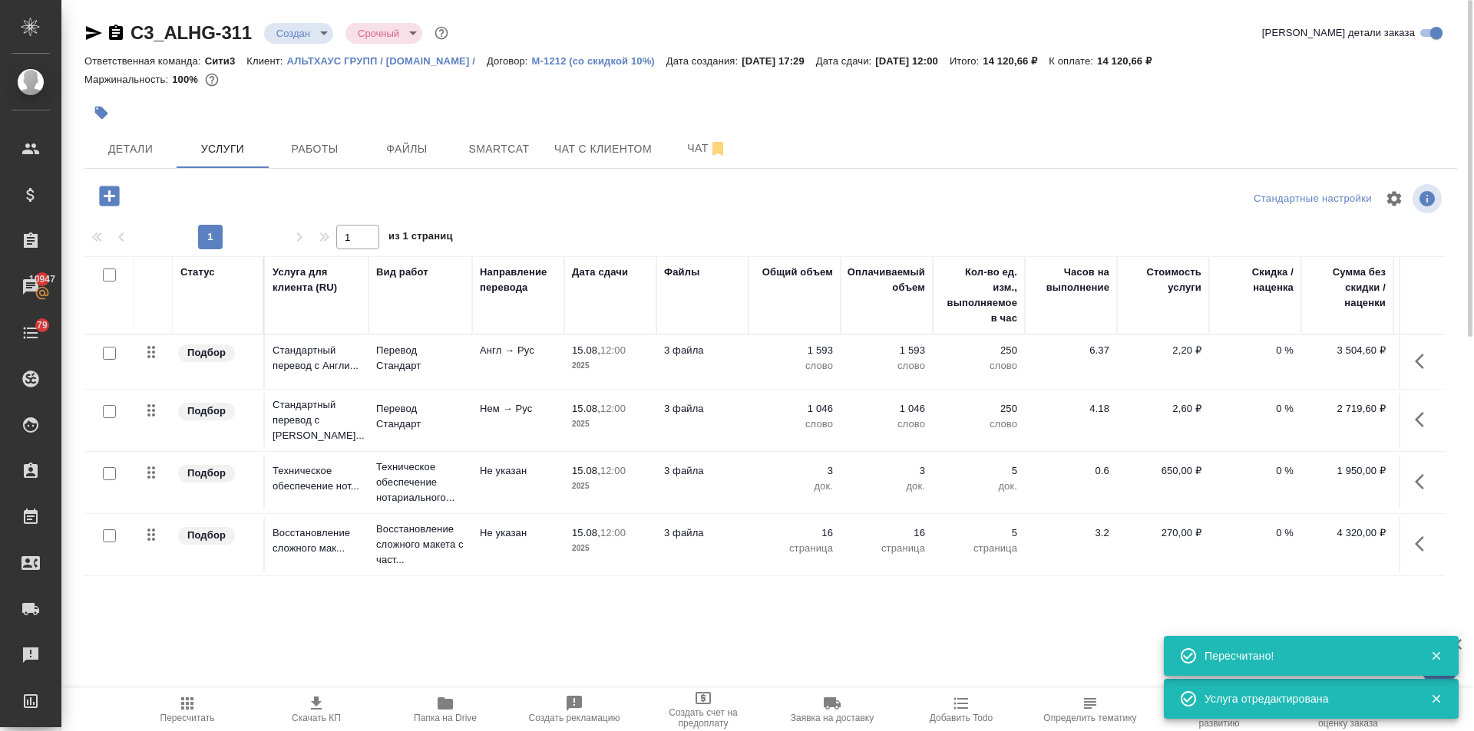
click at [327, 716] on span "Скачать КП" at bounding box center [316, 718] width 49 height 11
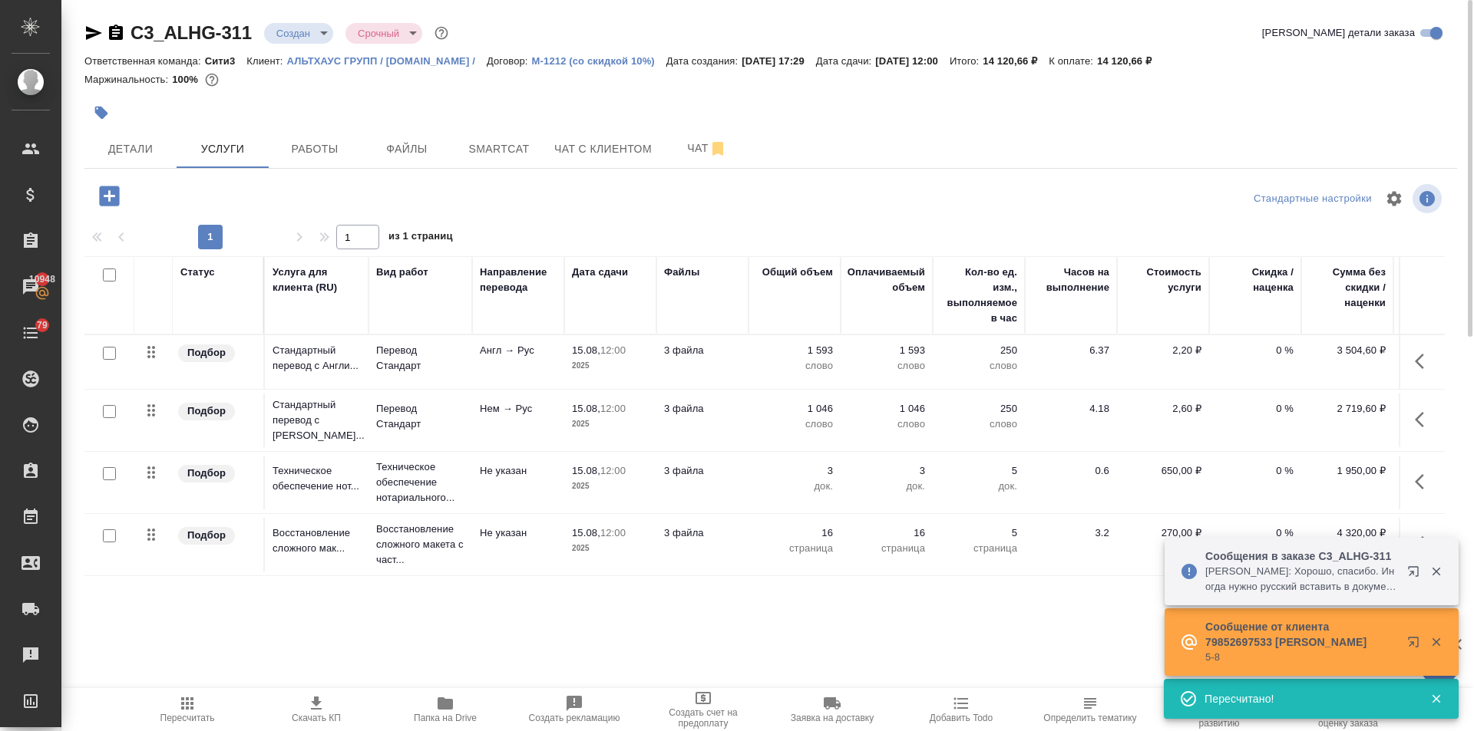
click at [114, 189] on icon "button" at bounding box center [109, 196] width 20 height 20
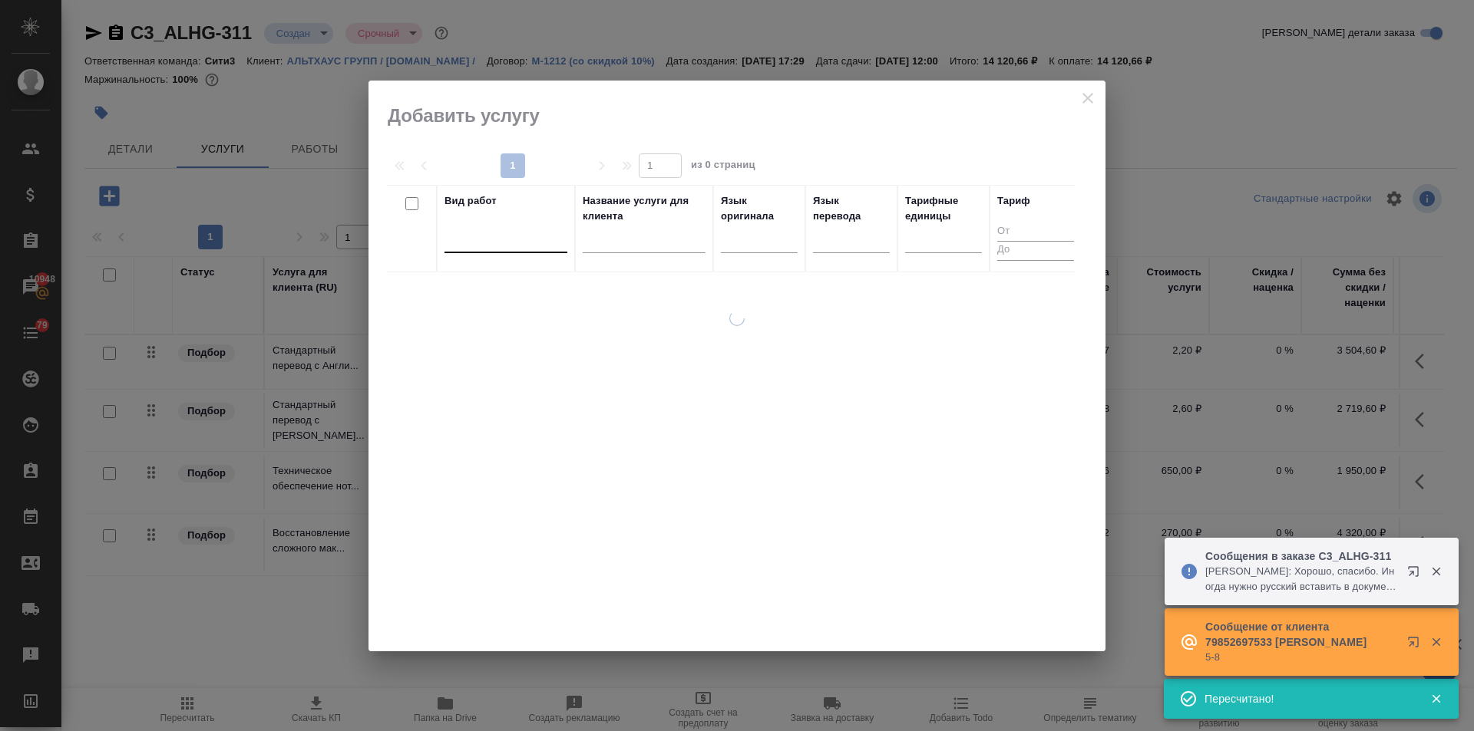
click at [492, 229] on div at bounding box center [505, 237] width 123 height 22
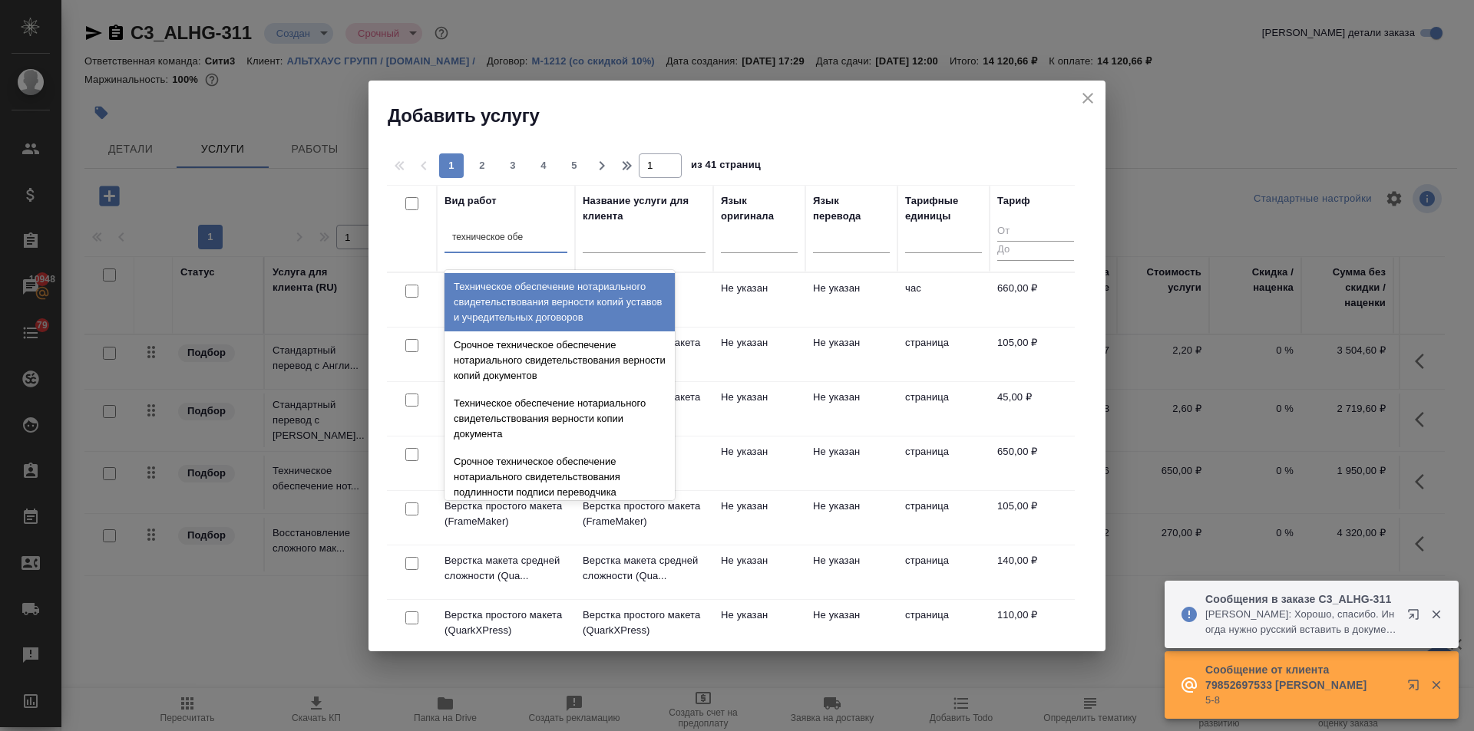
type input "техническое обес"
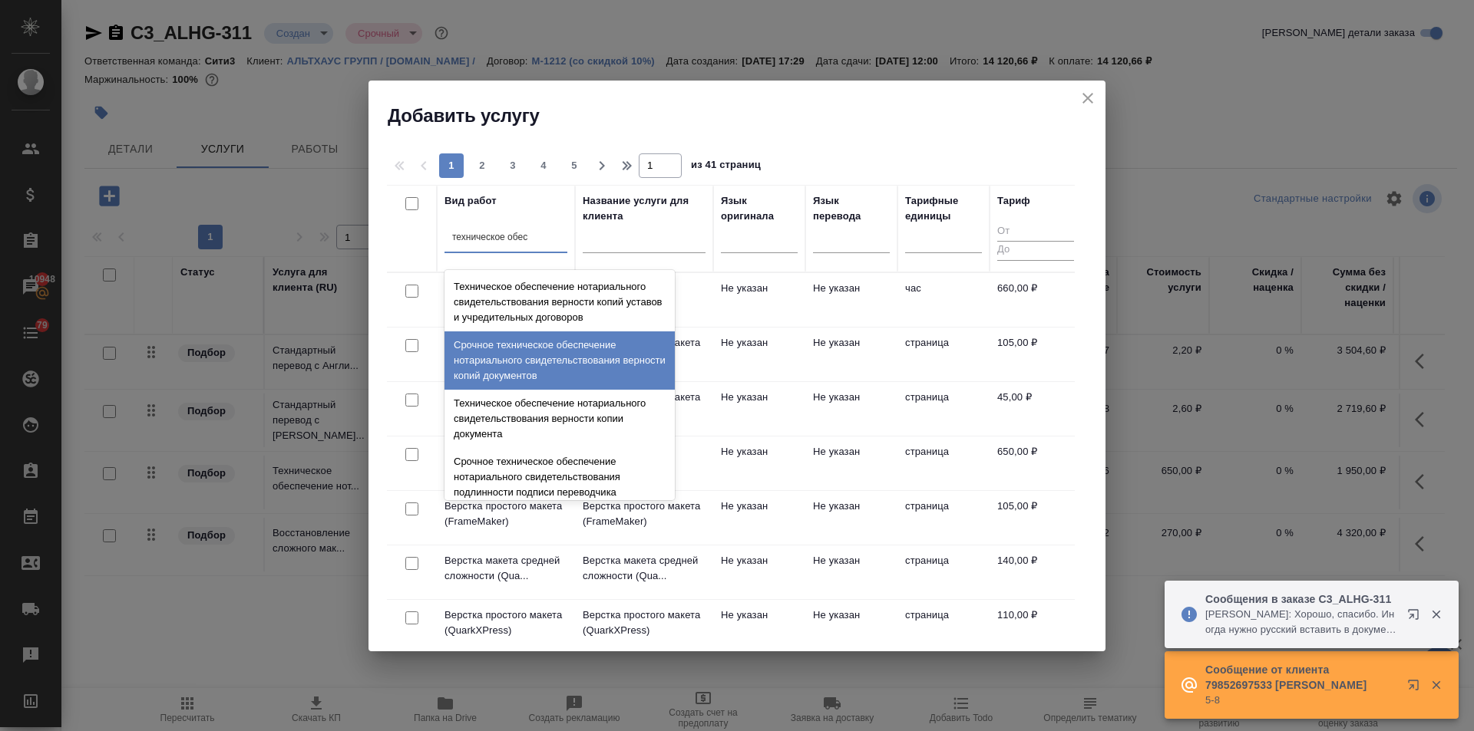
scroll to position [77, 0]
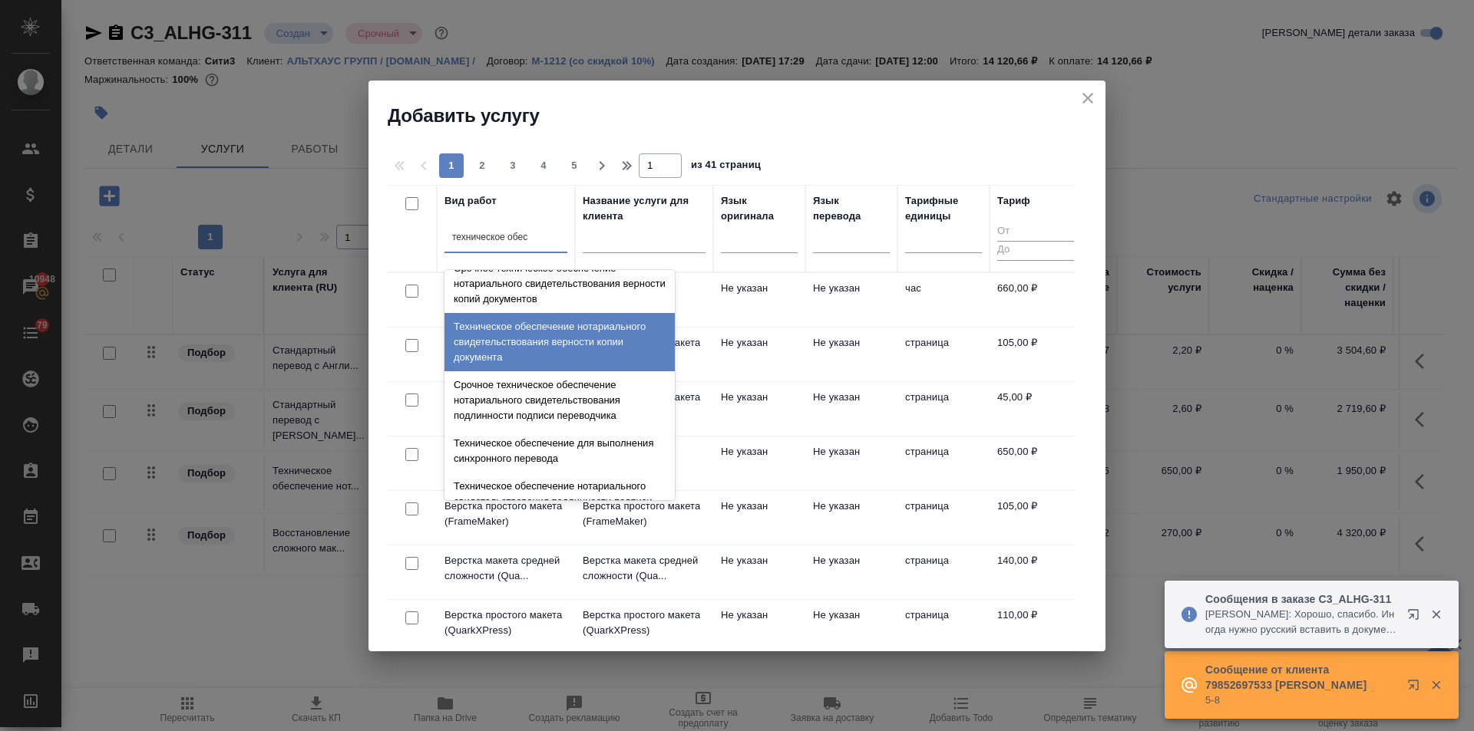
click at [544, 335] on div "Техническое обеспечение нотариального свидетельствования верности копии докумен…" at bounding box center [559, 342] width 230 height 58
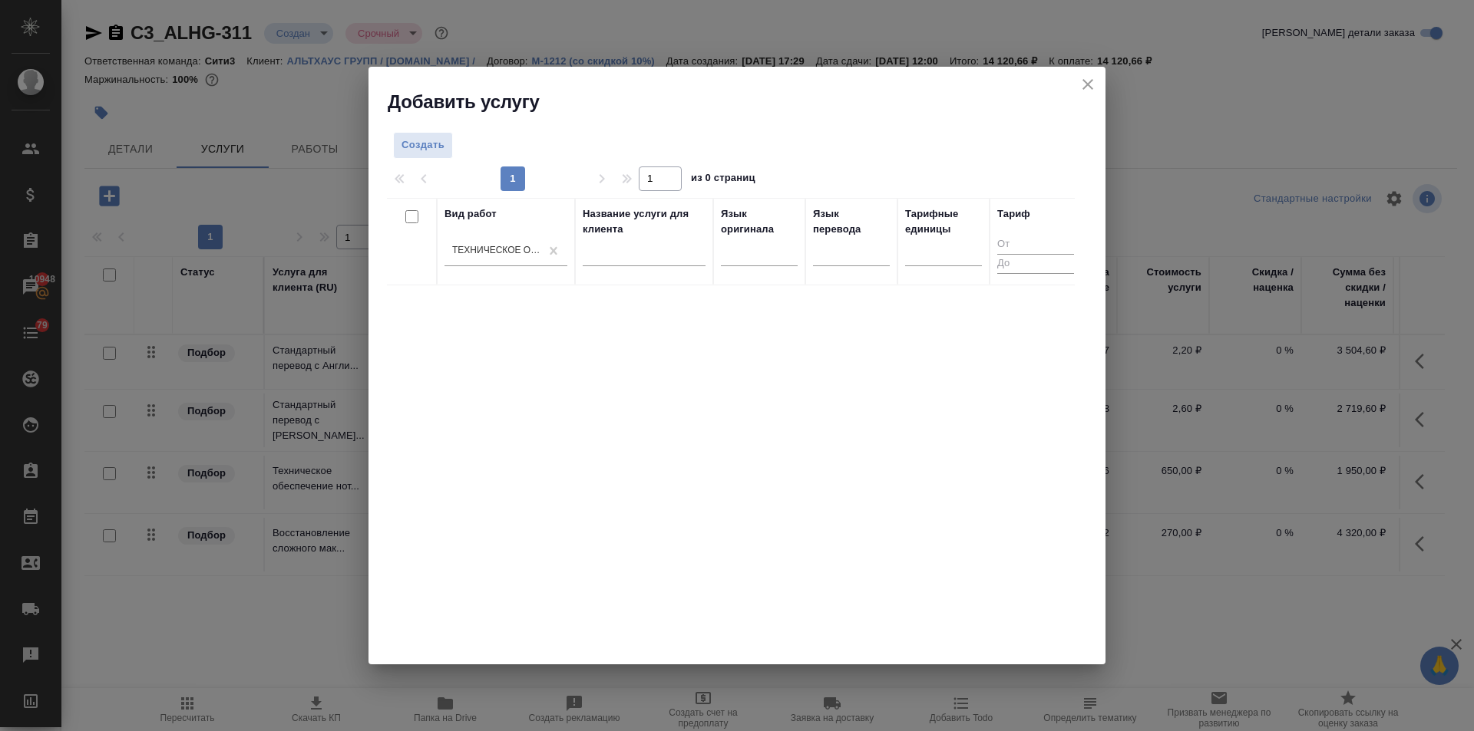
click at [412, 309] on div "Вид работ Техническое обеспечение нотариального свидетельствования верности коп…" at bounding box center [731, 428] width 688 height 461
click at [913, 255] on input "text" at bounding box center [914, 250] width 2 height 11
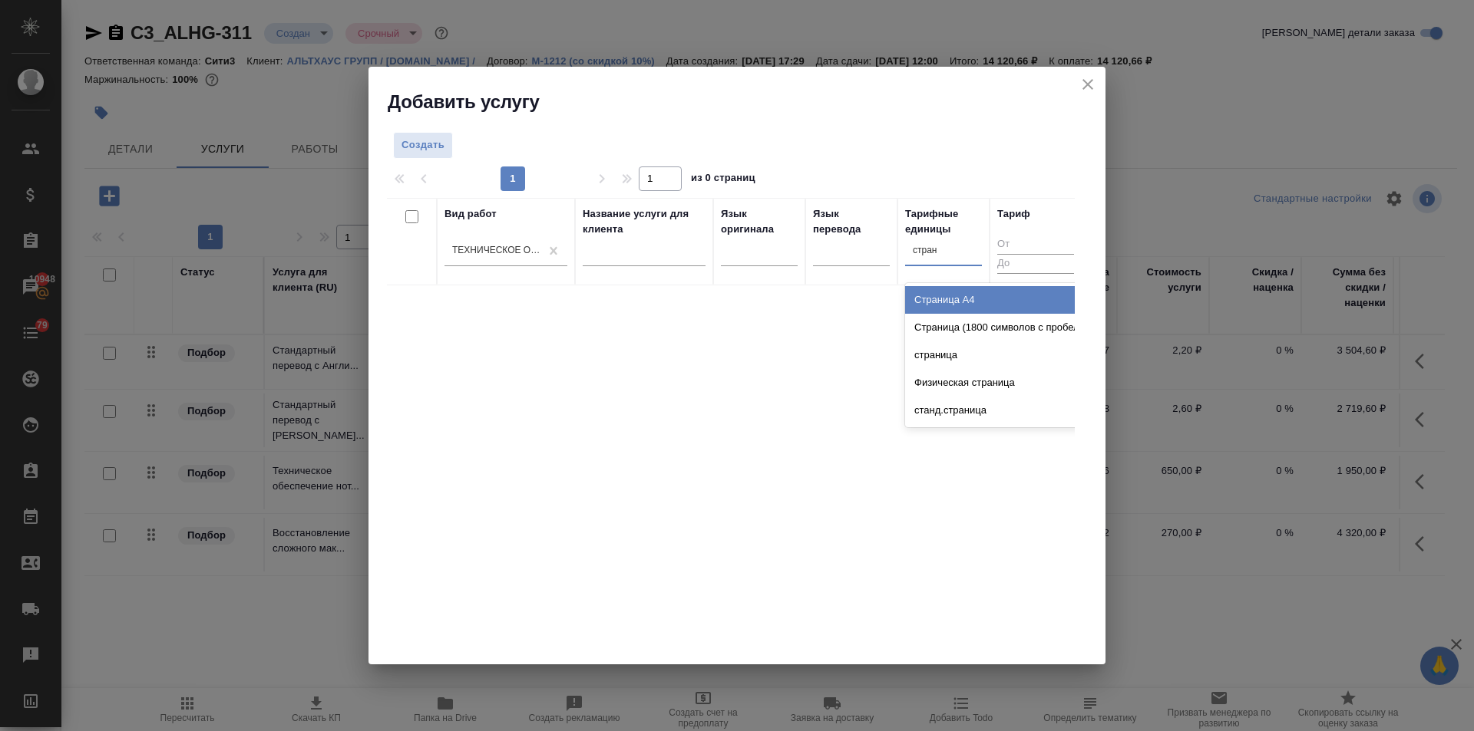
type input "страни"
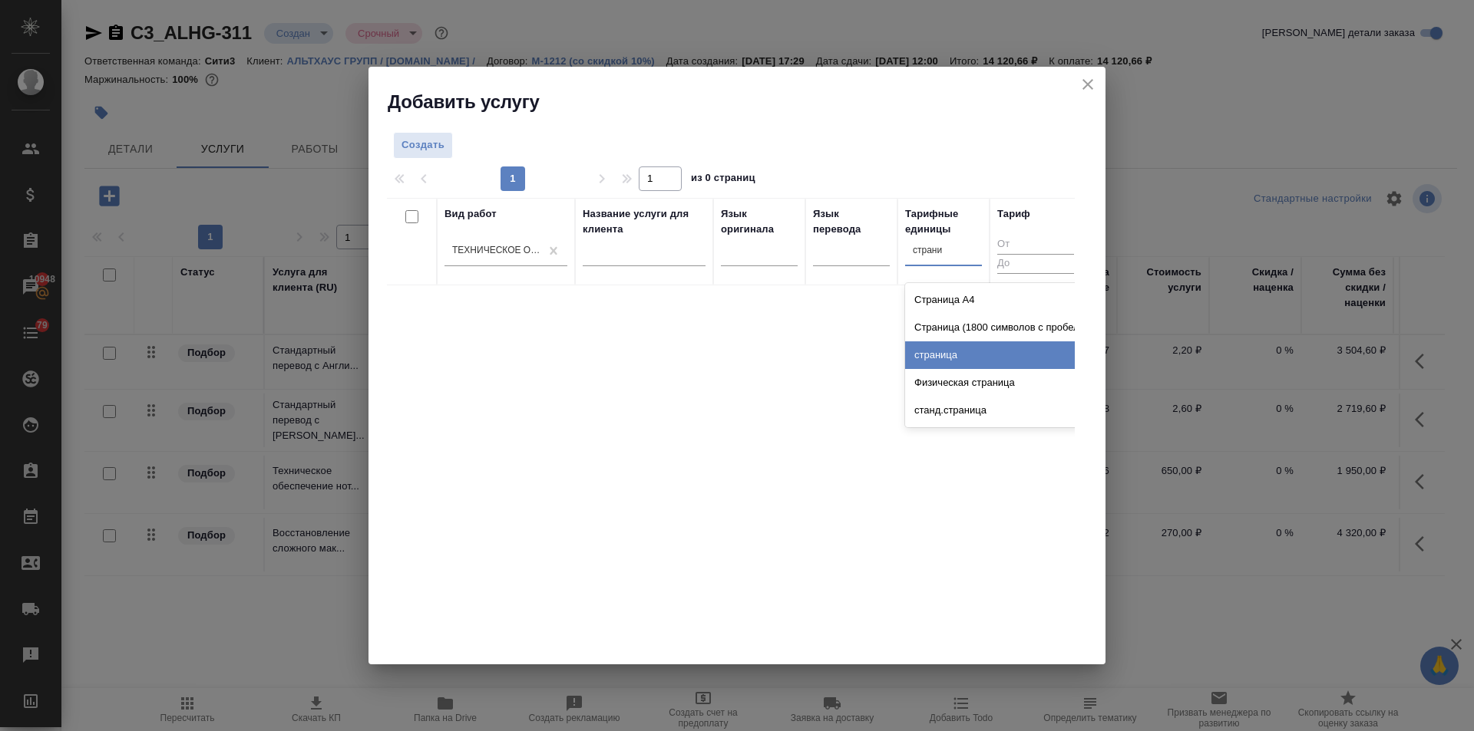
click at [933, 362] on div "страница" at bounding box center [1020, 356] width 230 height 28
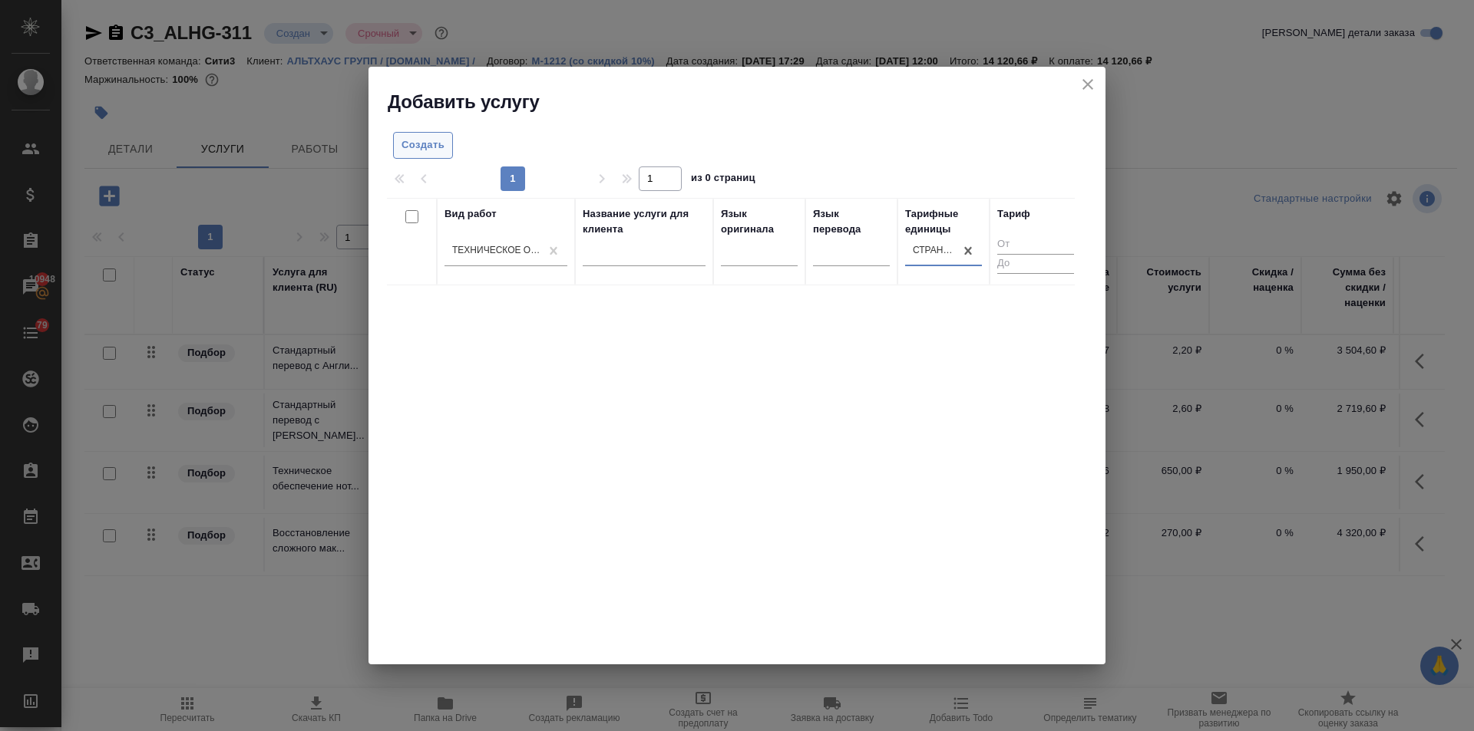
click at [431, 143] on span "Создать" at bounding box center [422, 146] width 43 height 18
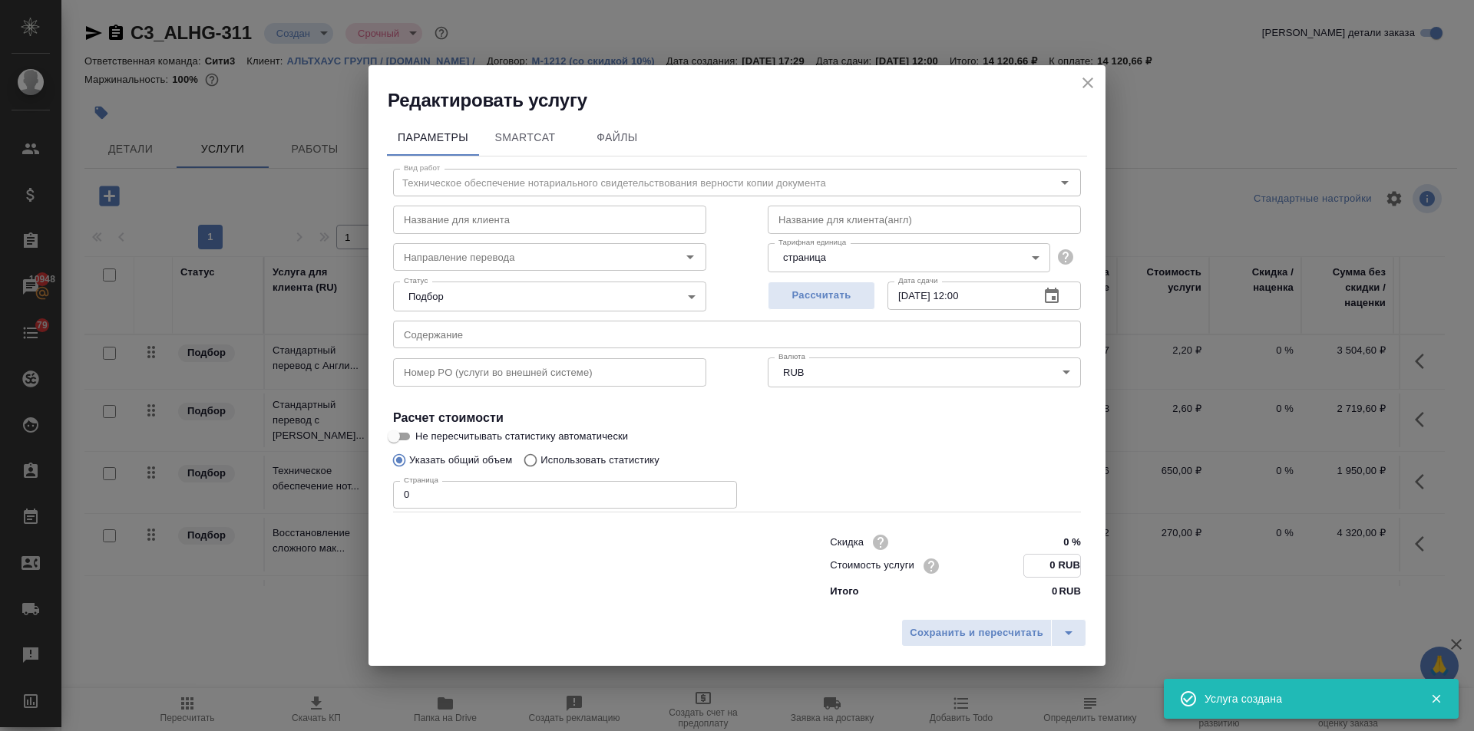
drag, startPoint x: 1055, startPoint y: 564, endPoint x: 1045, endPoint y: 563, distance: 10.8
click at [1045, 563] on input "0 RUB" at bounding box center [1052, 566] width 56 height 22
type input "200 RUB"
drag, startPoint x: 445, startPoint y: 496, endPoint x: 388, endPoint y: 494, distance: 56.8
click at [388, 494] on div "Вид работ Техническое обеспечение нотариального свидетельствования верности коп…" at bounding box center [737, 380] width 700 height 447
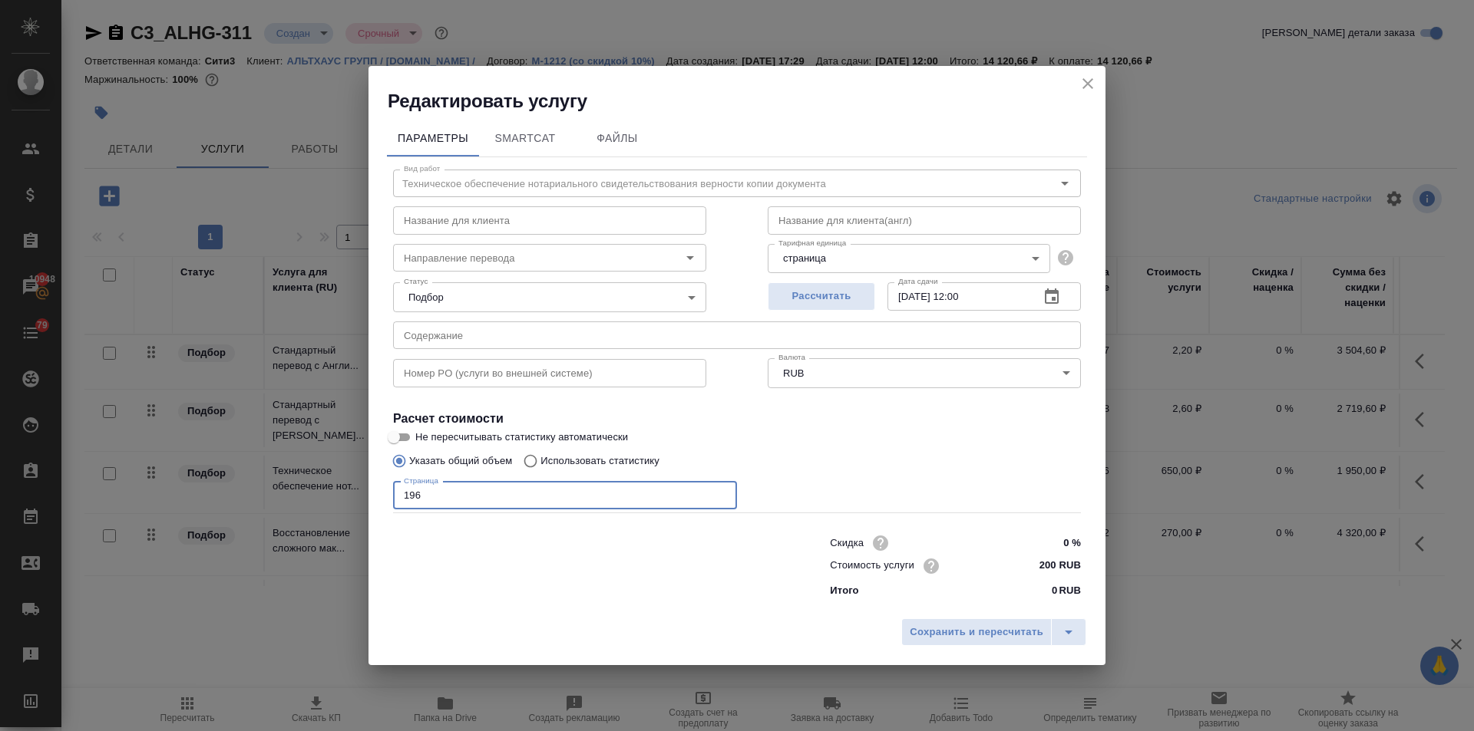
type input "196"
click at [898, 622] on div "Сохранить и пересчитать" at bounding box center [736, 638] width 737 height 54
click at [914, 625] on span "Сохранить и пересчитать" at bounding box center [977, 633] width 134 height 18
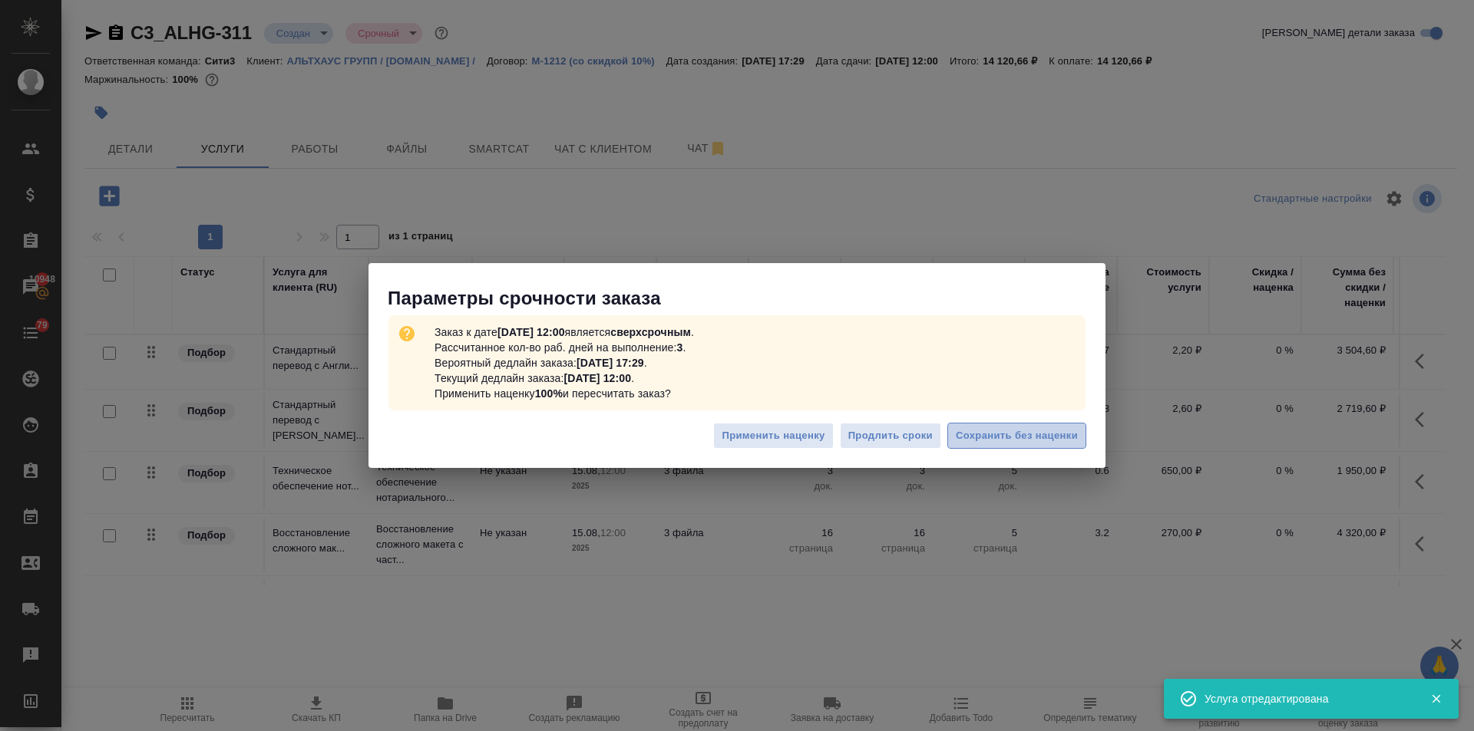
click at [1009, 423] on button "Сохранить без наценки" at bounding box center [1016, 436] width 139 height 27
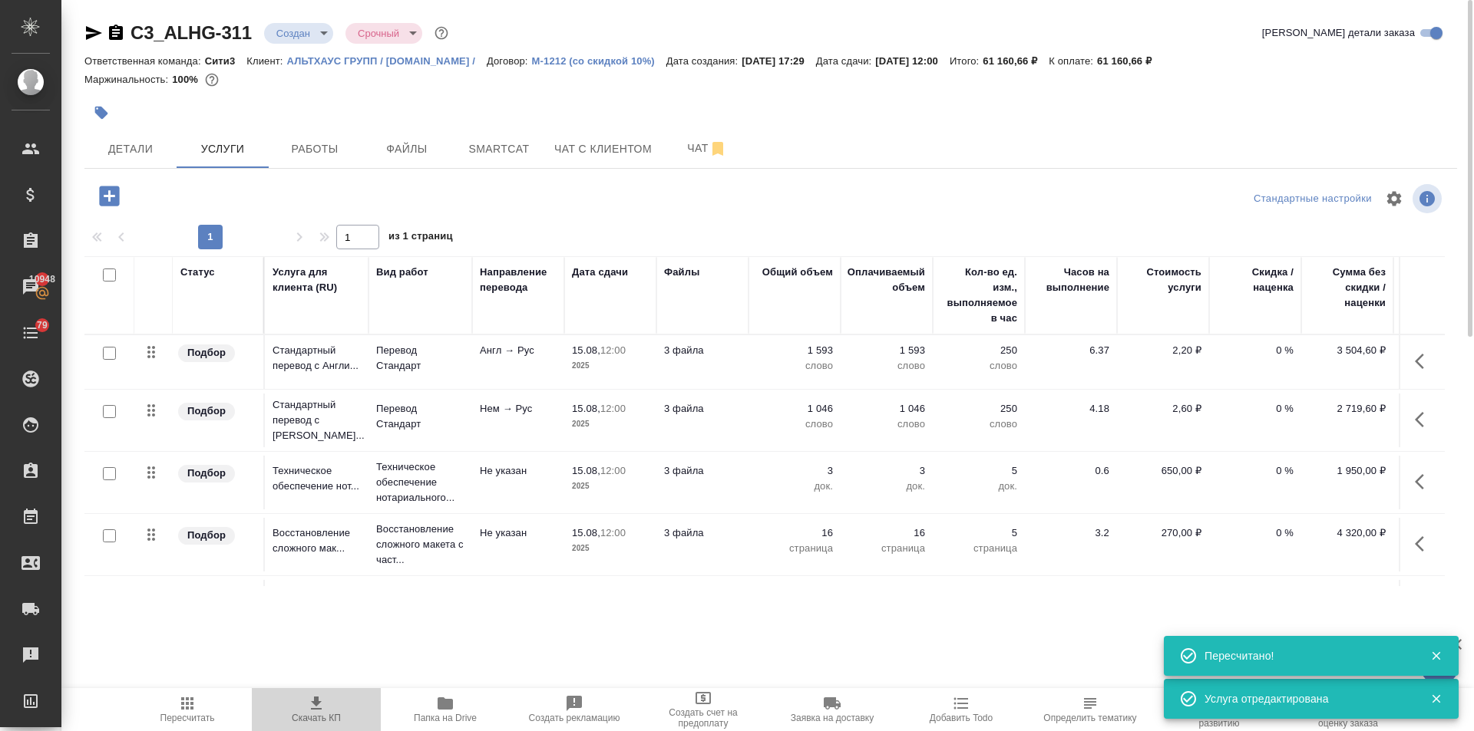
click at [323, 702] on icon "button" at bounding box center [316, 704] width 18 height 18
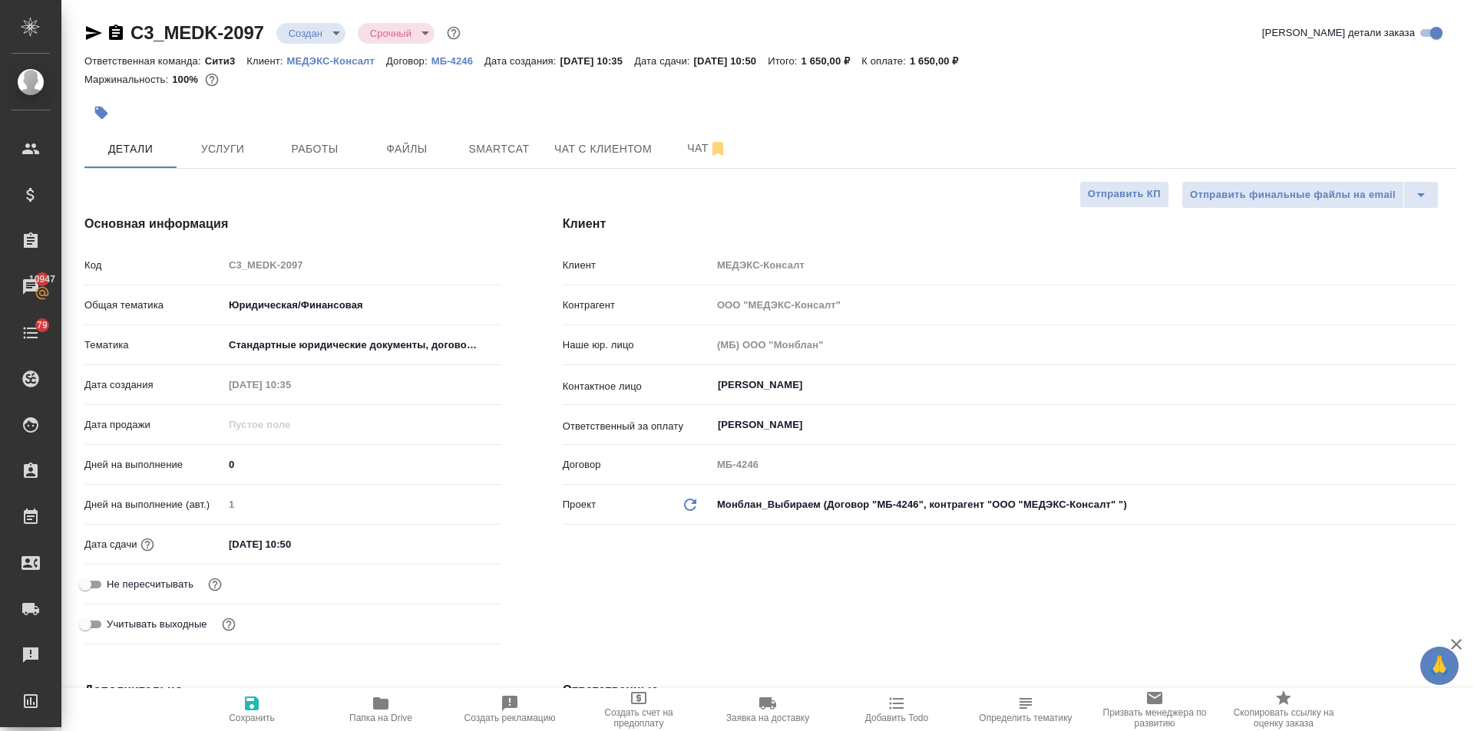
select select "RU"
click at [675, 139] on span "Чат" at bounding box center [707, 148] width 74 height 19
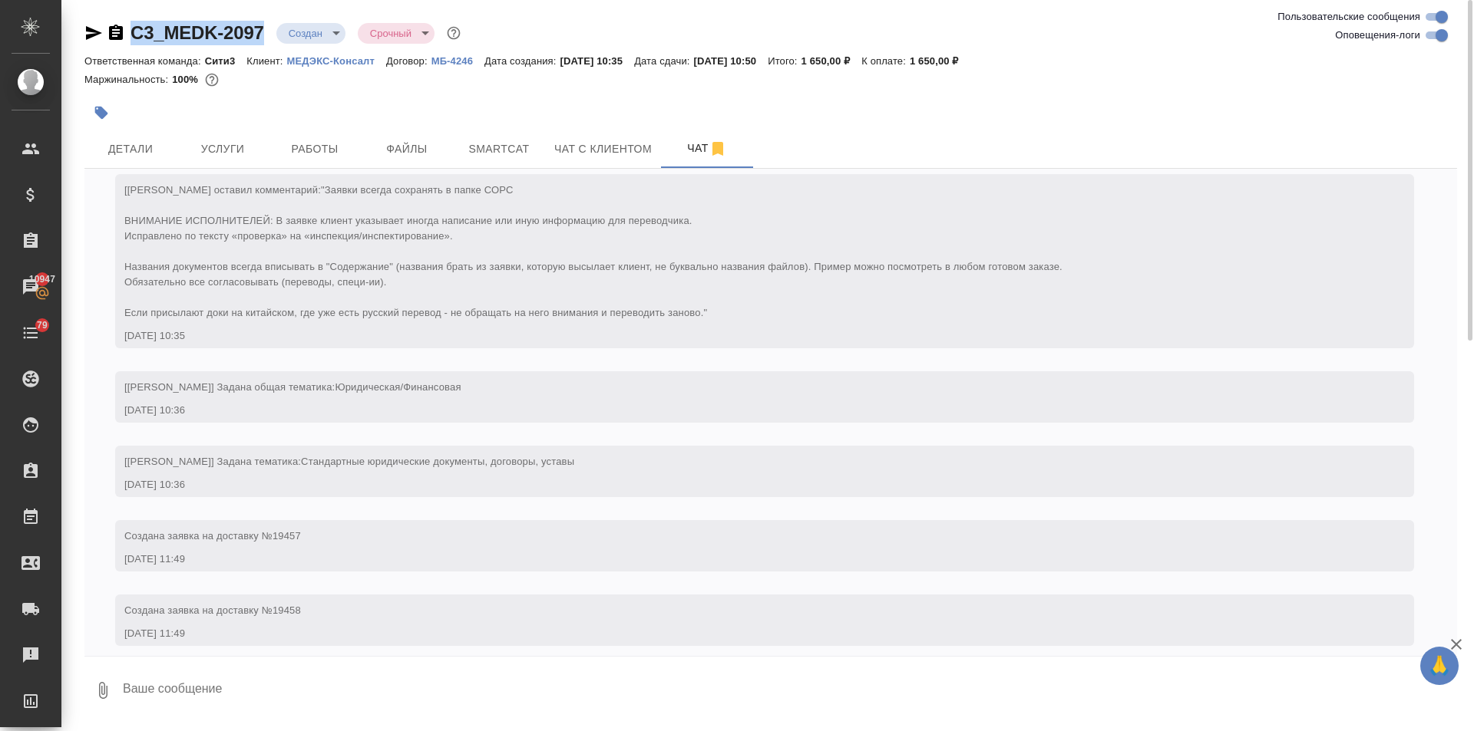
scroll to position [74, 0]
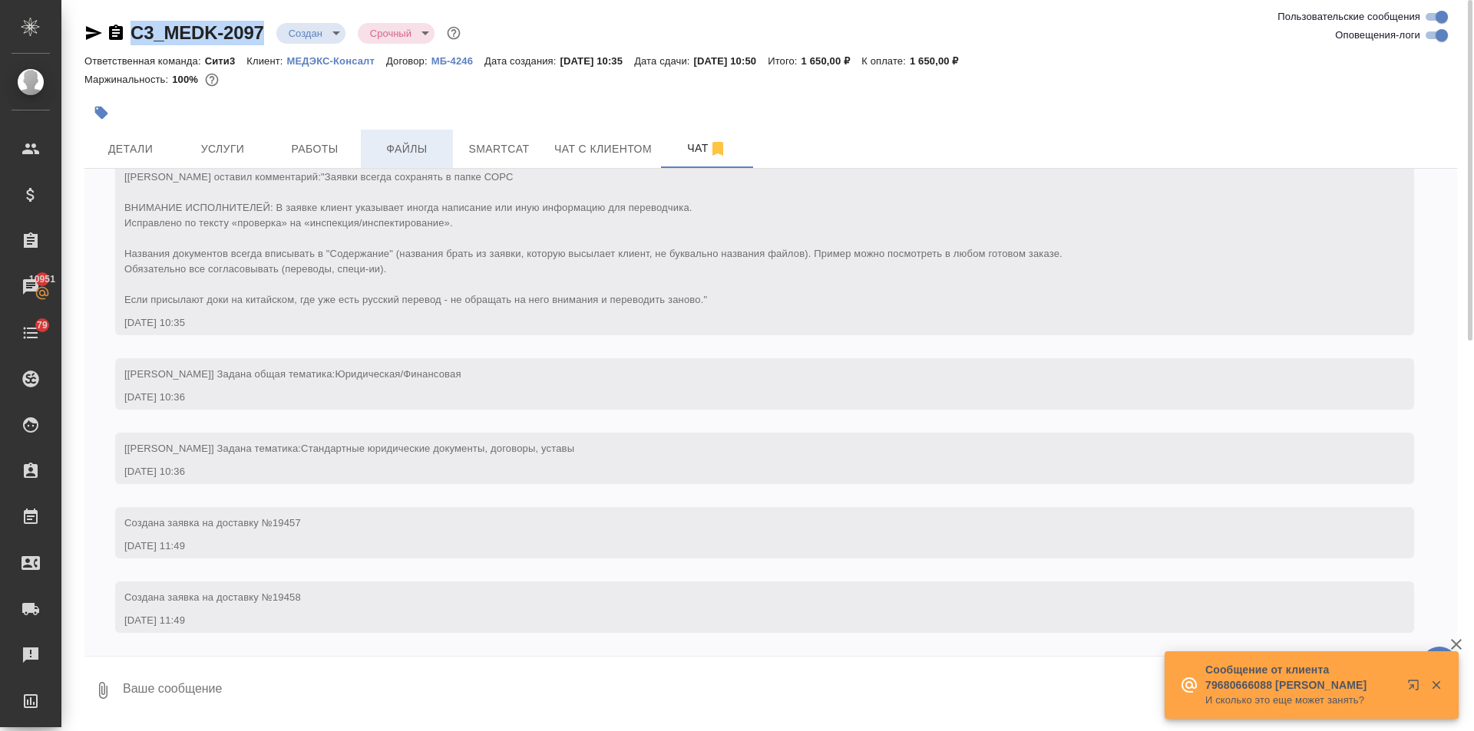
click at [406, 154] on span "Файлы" at bounding box center [407, 149] width 74 height 19
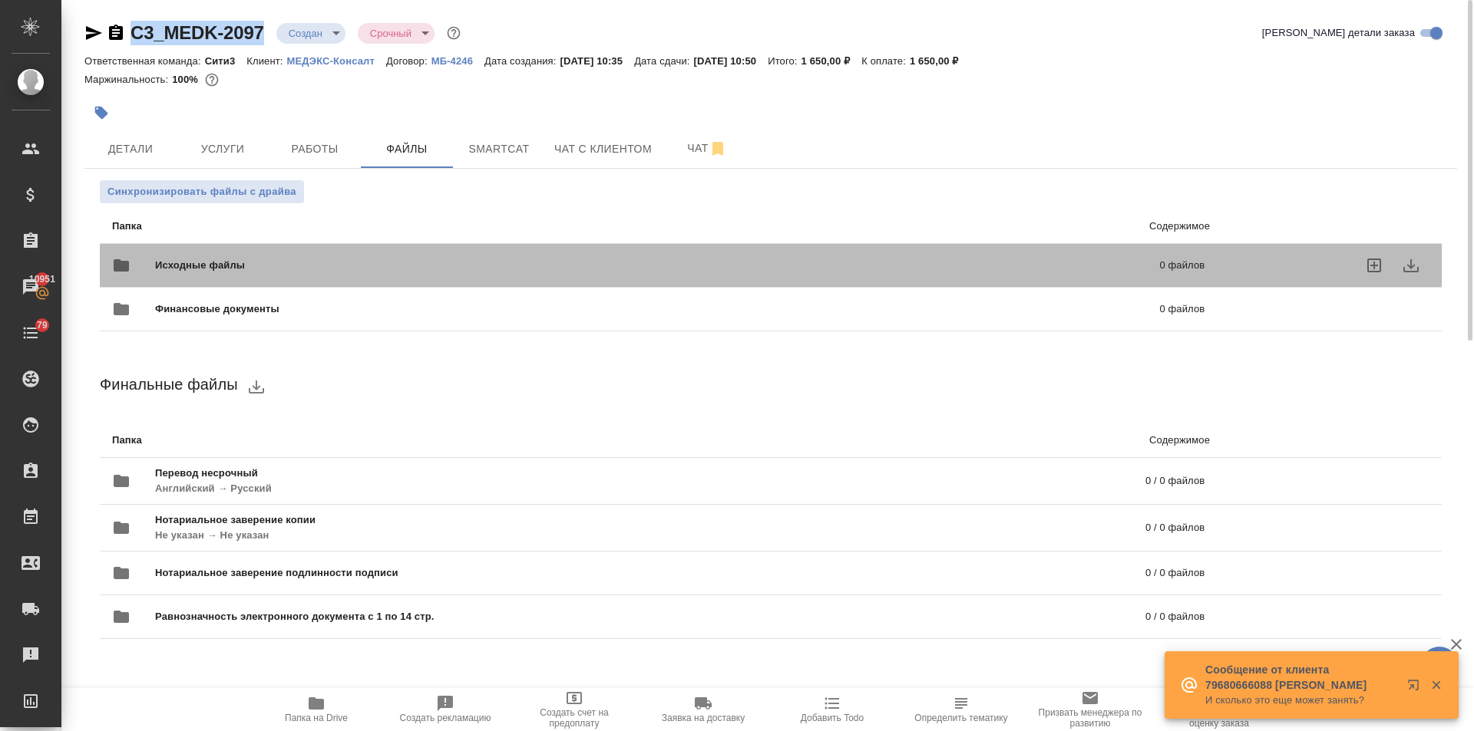
click at [228, 258] on span "Исходные файлы" at bounding box center [428, 265] width 547 height 15
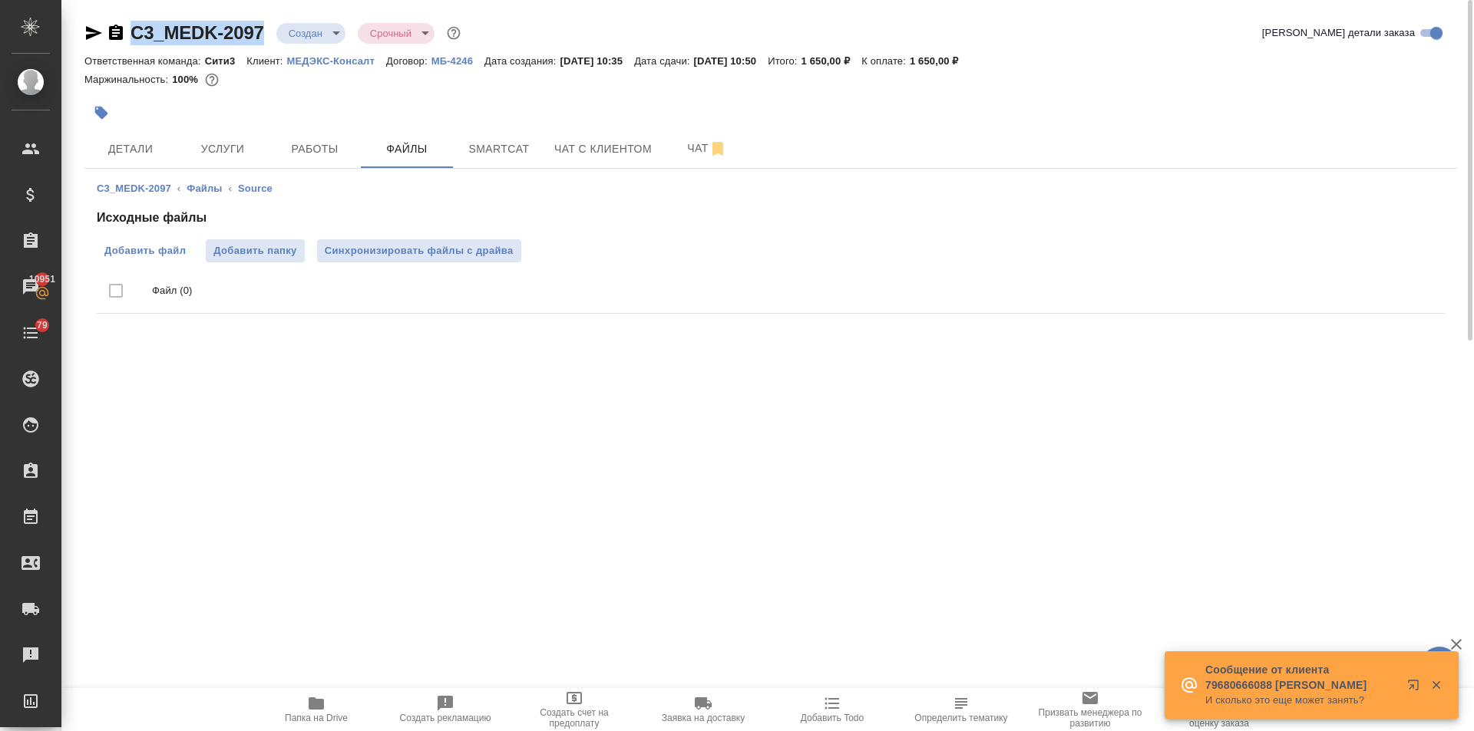
click at [160, 249] on span "Добавить файл" at bounding box center [144, 250] width 81 height 15
click at [0, 0] on input "Добавить файл" at bounding box center [0, 0] width 0 height 0
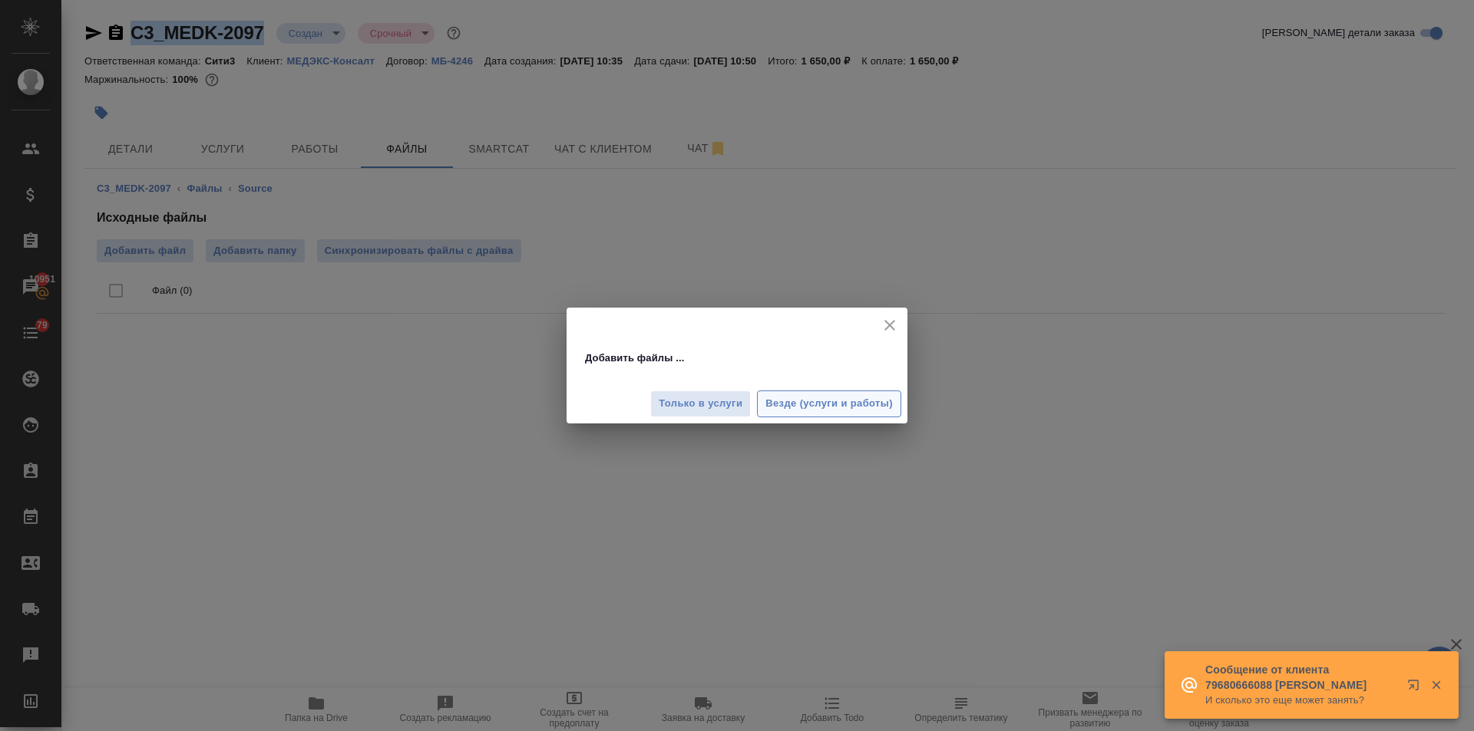
click at [792, 408] on span "Везде (услуги и работы)" at bounding box center [828, 404] width 127 height 18
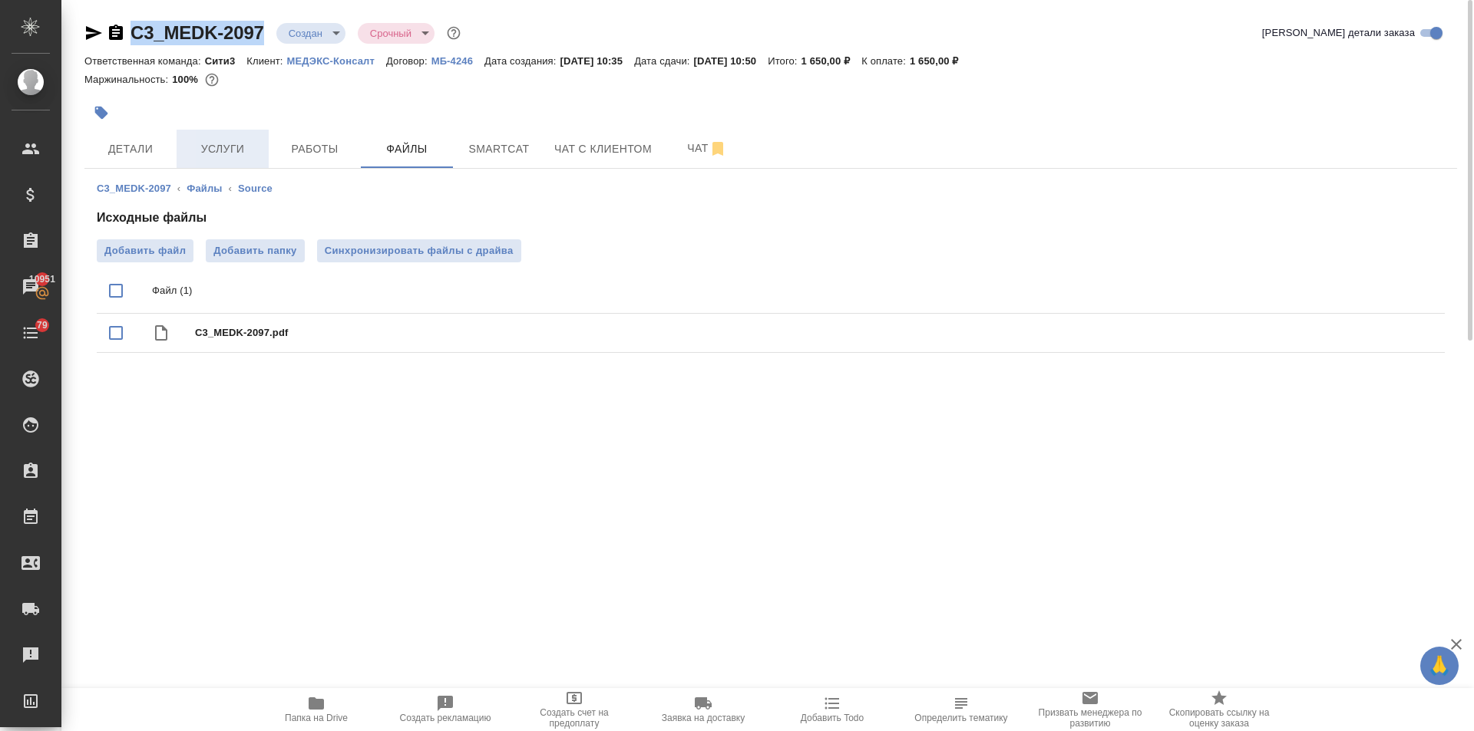
click at [196, 147] on span "Услуги" at bounding box center [223, 149] width 74 height 19
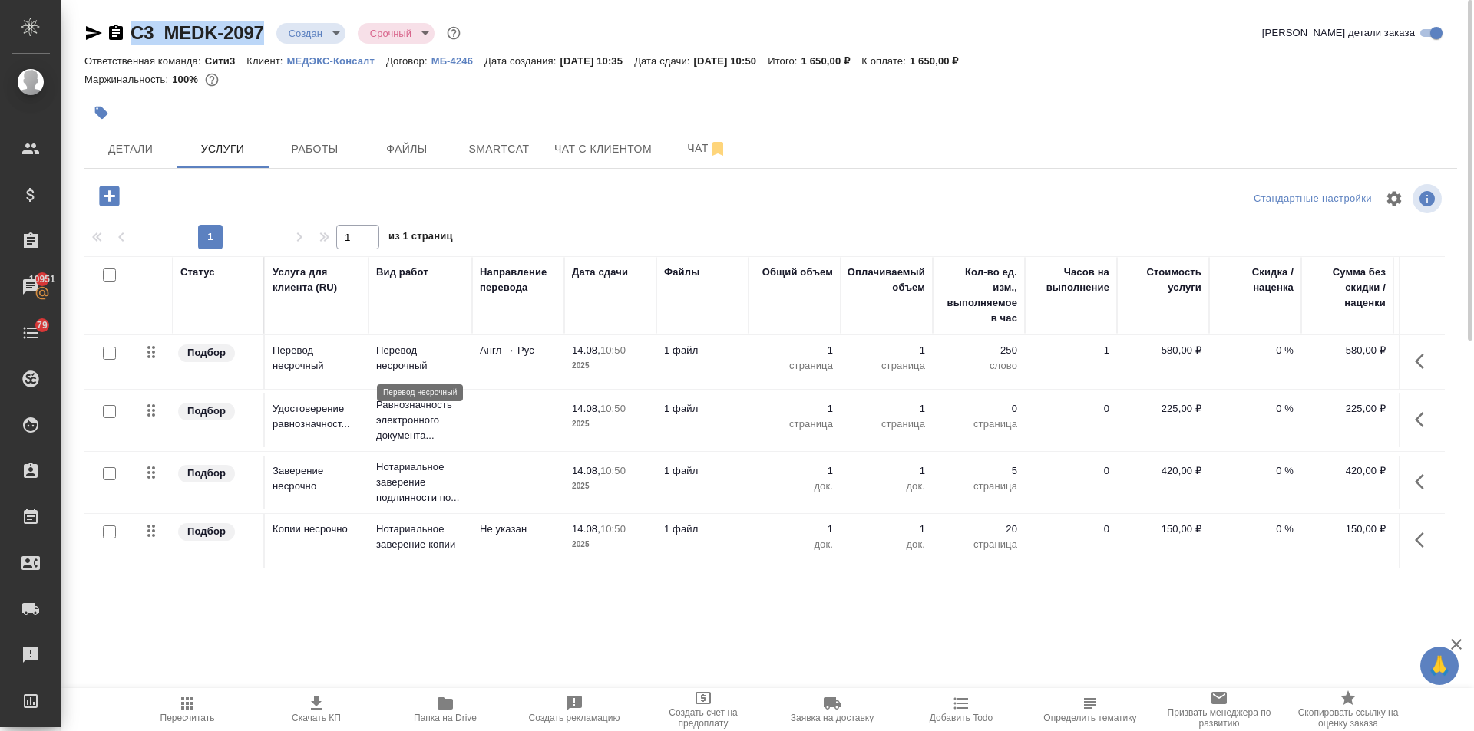
click at [418, 365] on p "Перевод несрочный" at bounding box center [420, 358] width 88 height 31
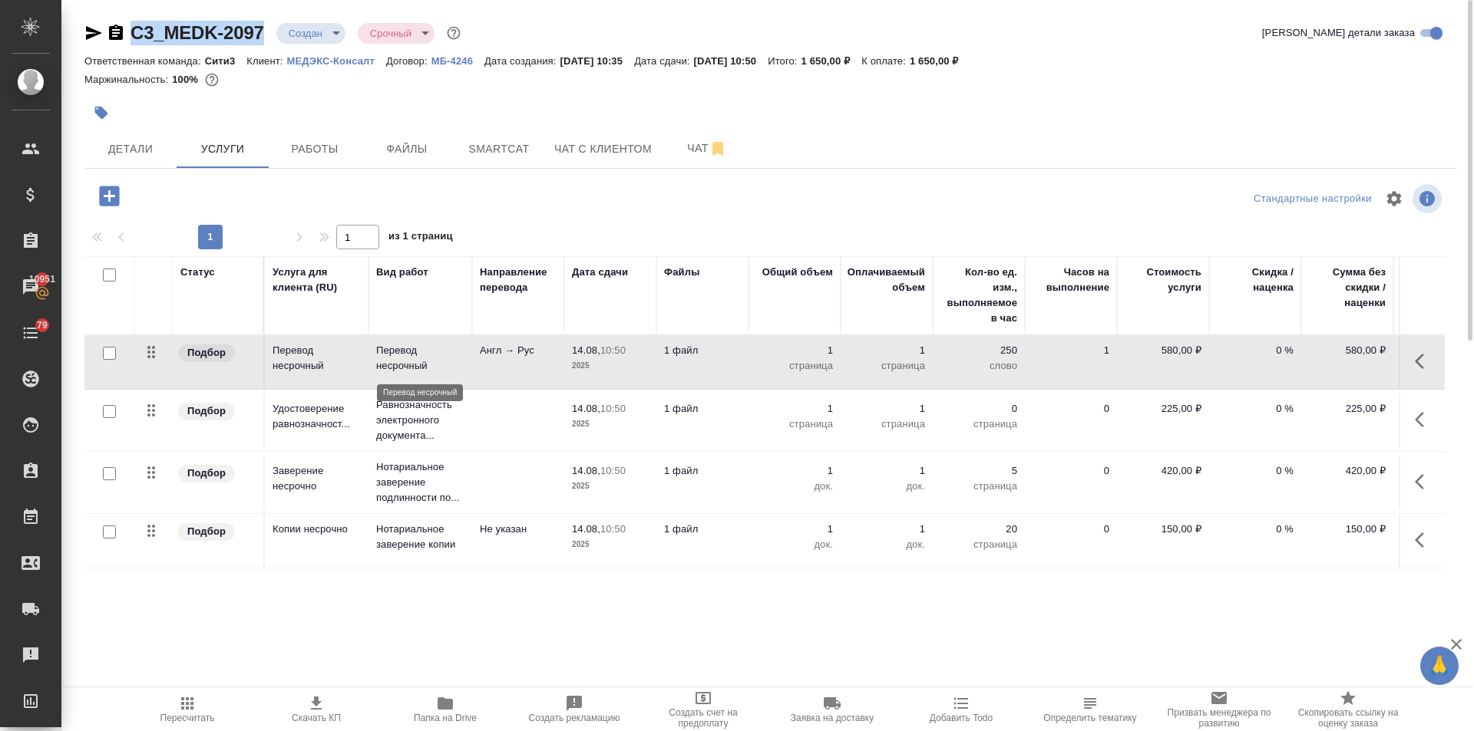
click at [418, 365] on p "Перевод несрочный" at bounding box center [420, 358] width 88 height 31
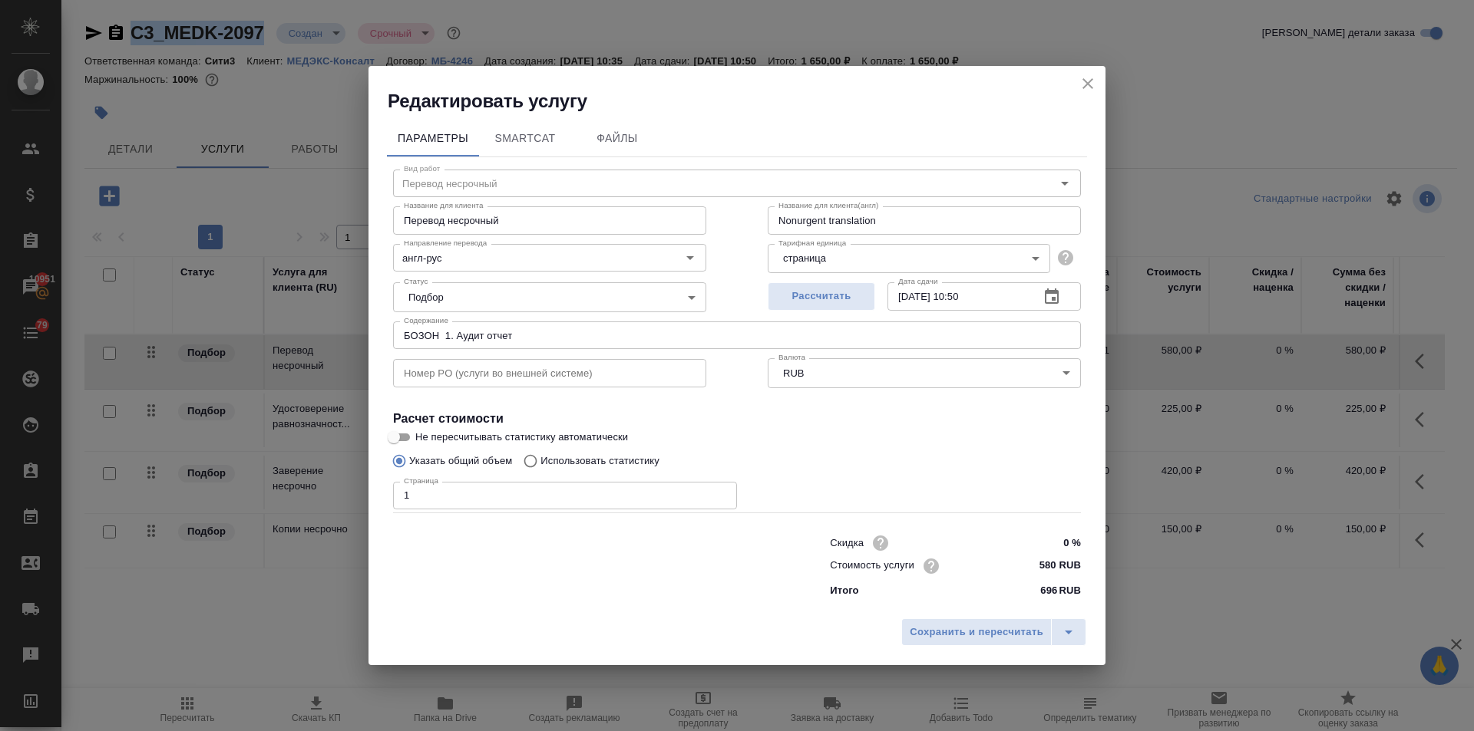
click at [1083, 75] on icon "close" at bounding box center [1087, 83] width 18 height 18
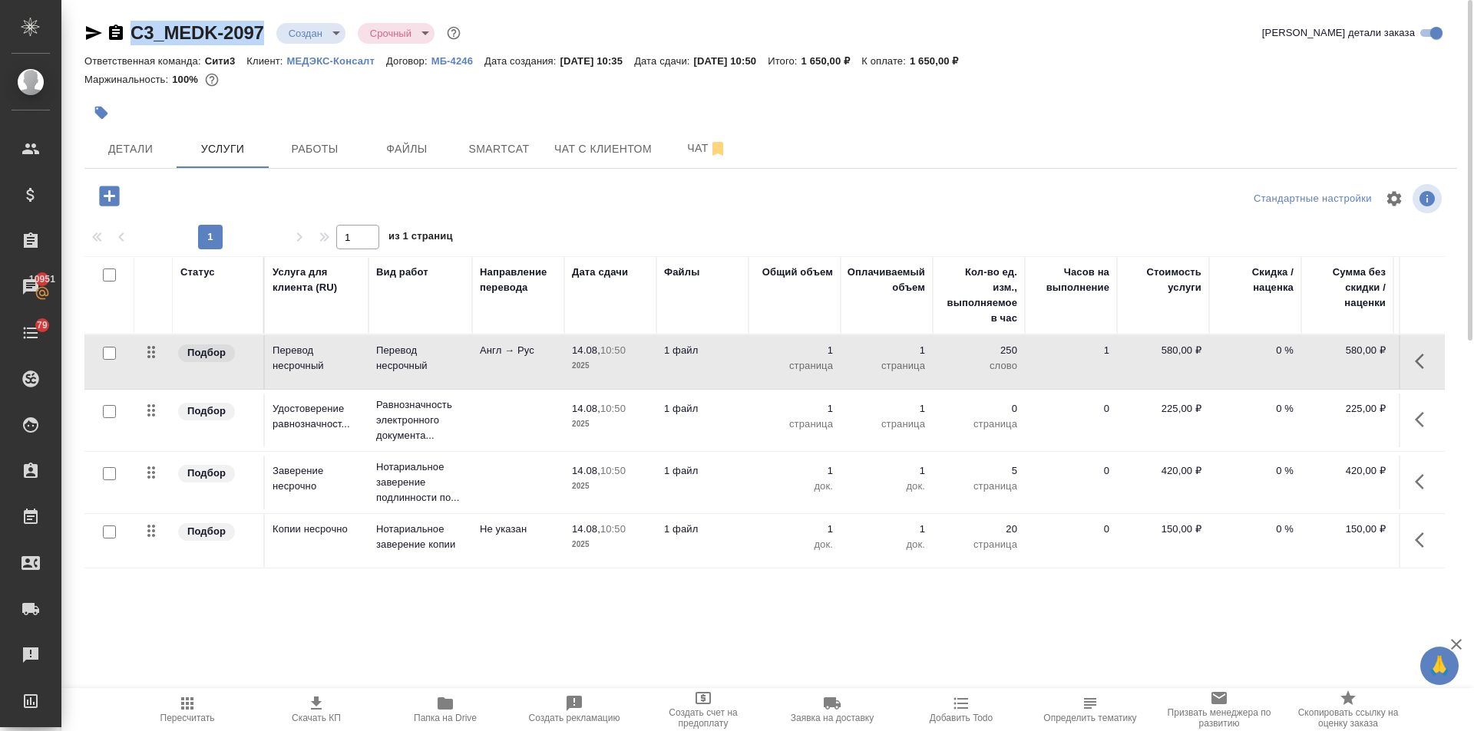
click at [414, 374] on p "Нотариальное заверение копии" at bounding box center [420, 358] width 88 height 31
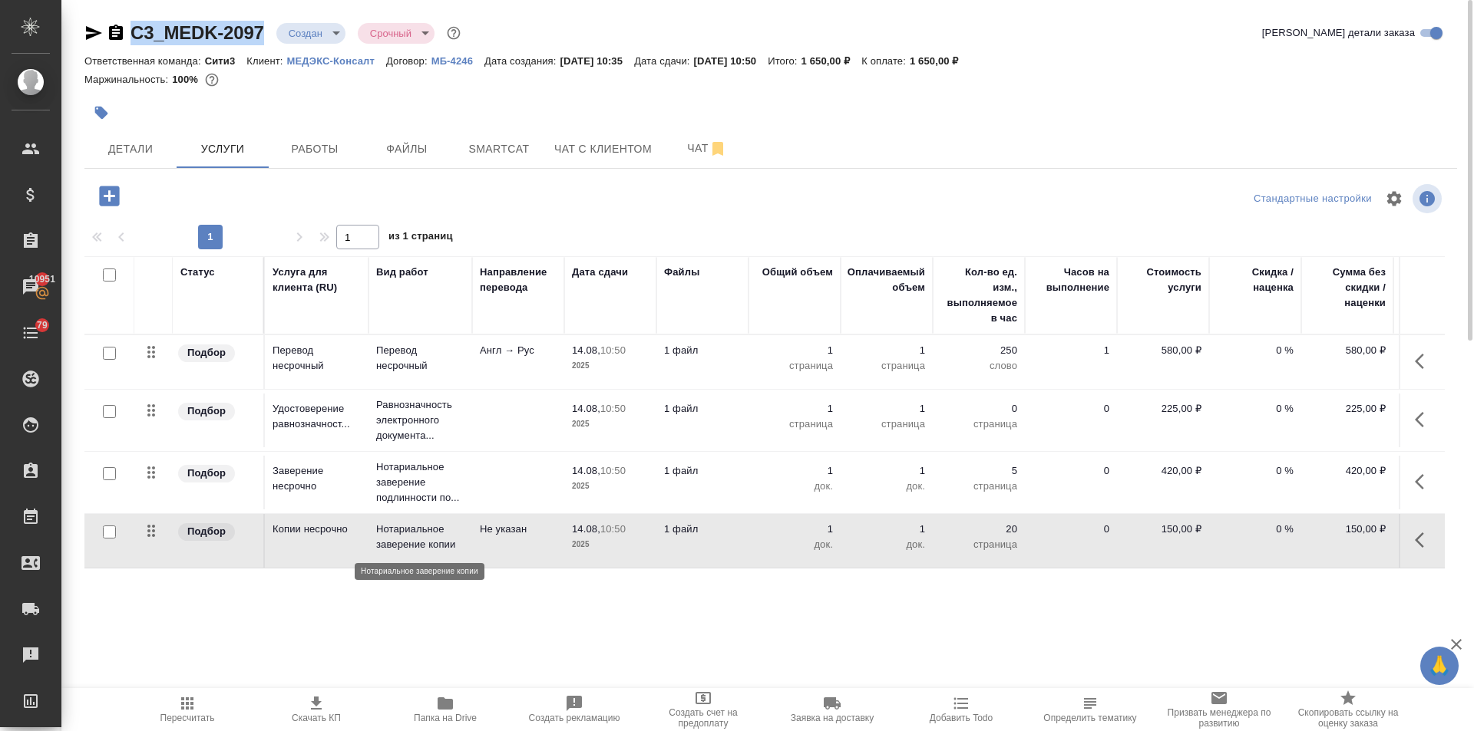
click at [414, 530] on p "Нотариальное заверение копии" at bounding box center [420, 537] width 88 height 31
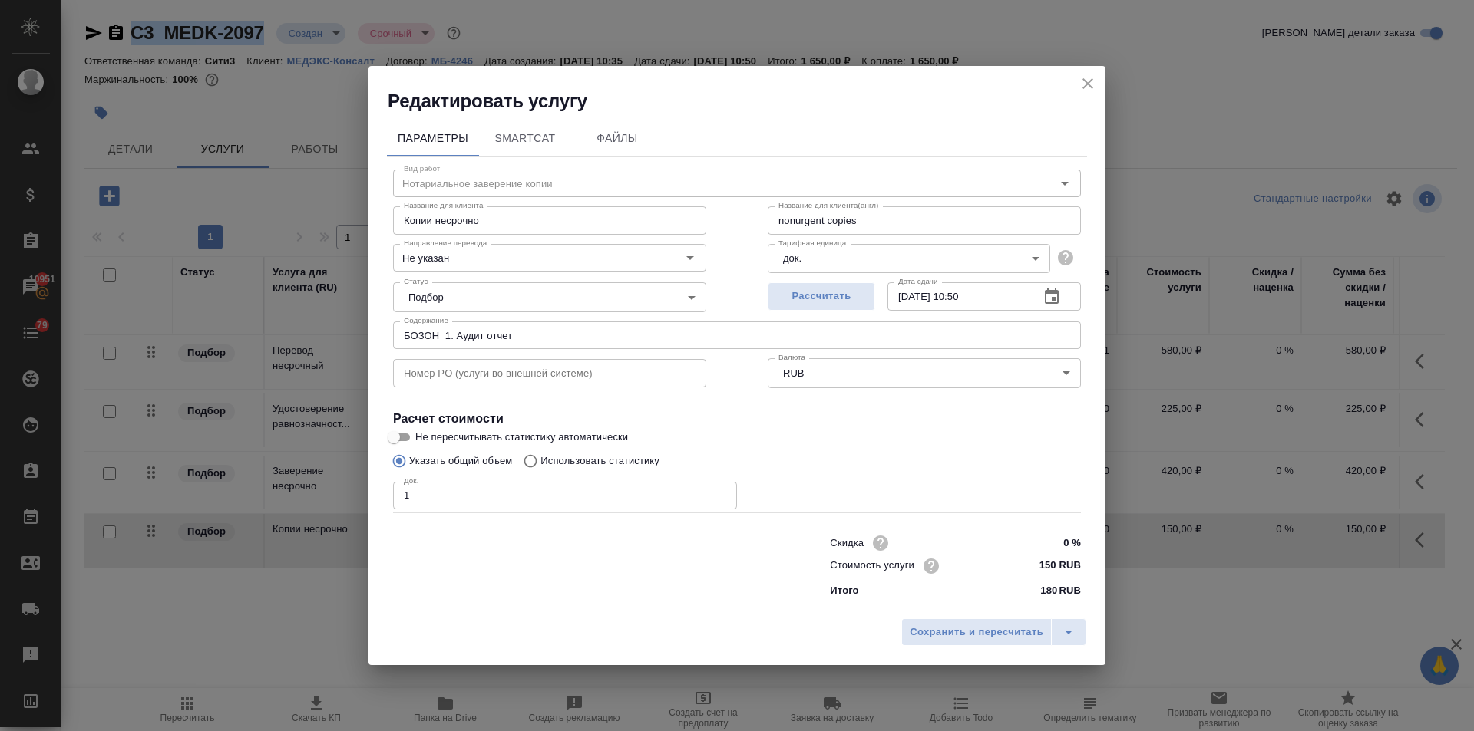
click at [817, 253] on body "🙏 .cls-1 fill:#fff; AWATERA Ilina Ekaterina Клиенты Спецификации Заказы 10951 Ч…" at bounding box center [737, 365] width 1474 height 731
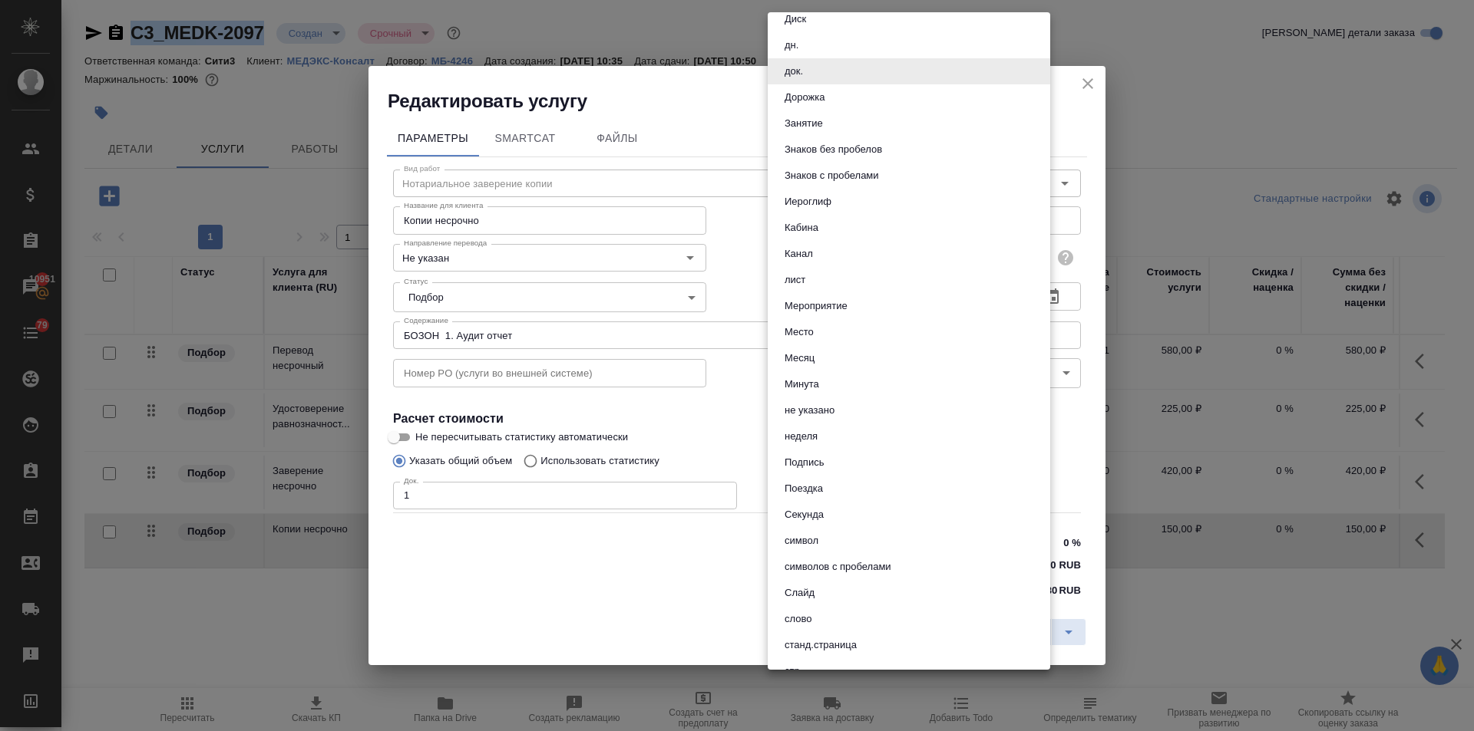
scroll to position [384, 0]
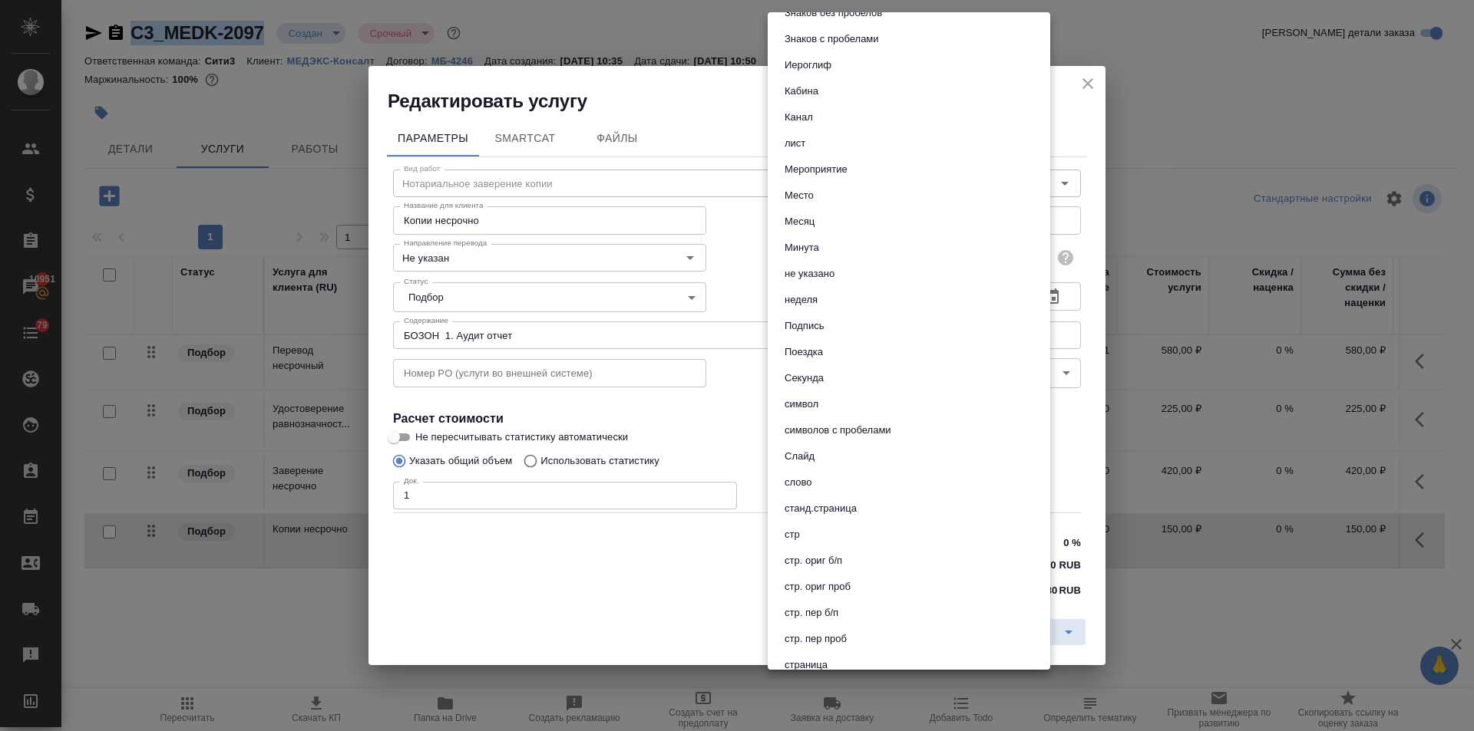
click at [811, 659] on button "страница" at bounding box center [806, 665] width 52 height 17
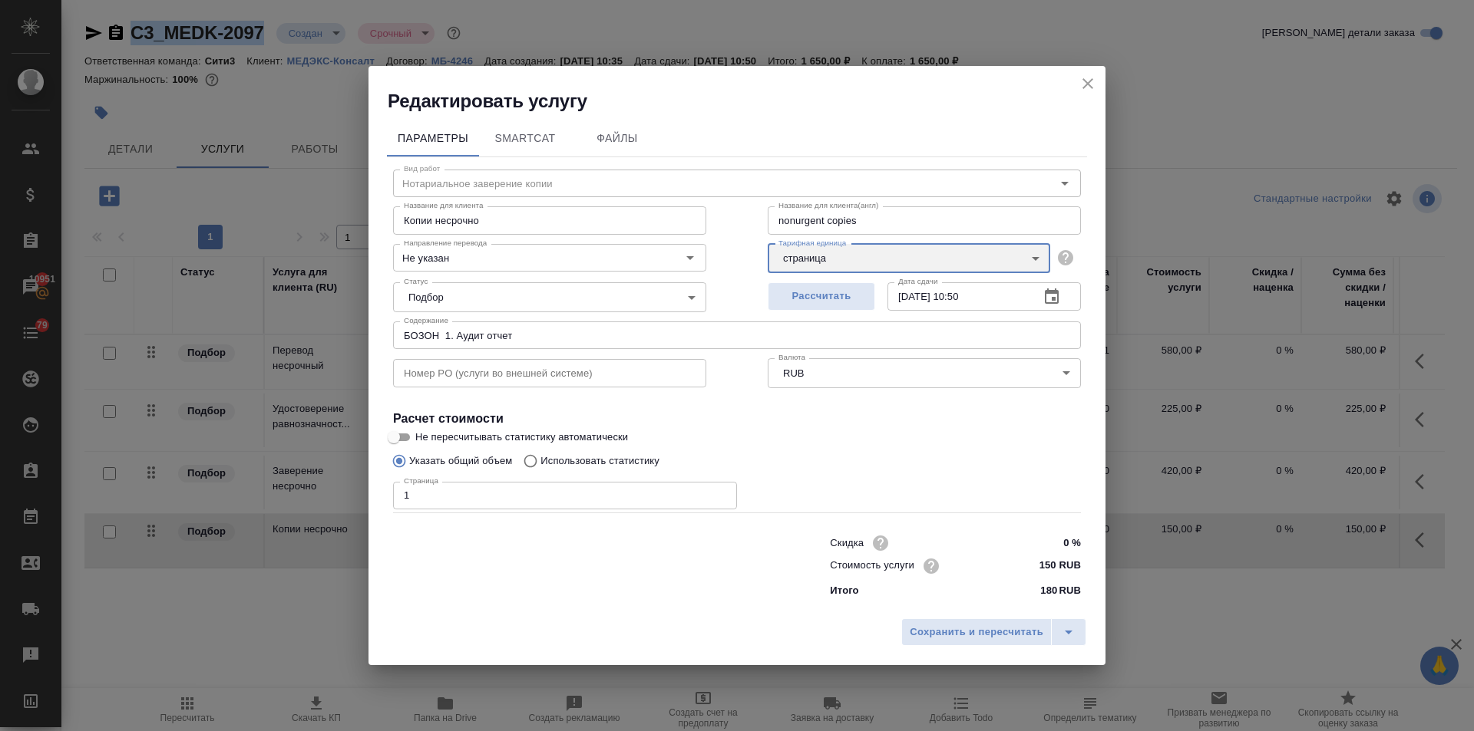
type input "5a8b1489cc6b4906c91bfdb2"
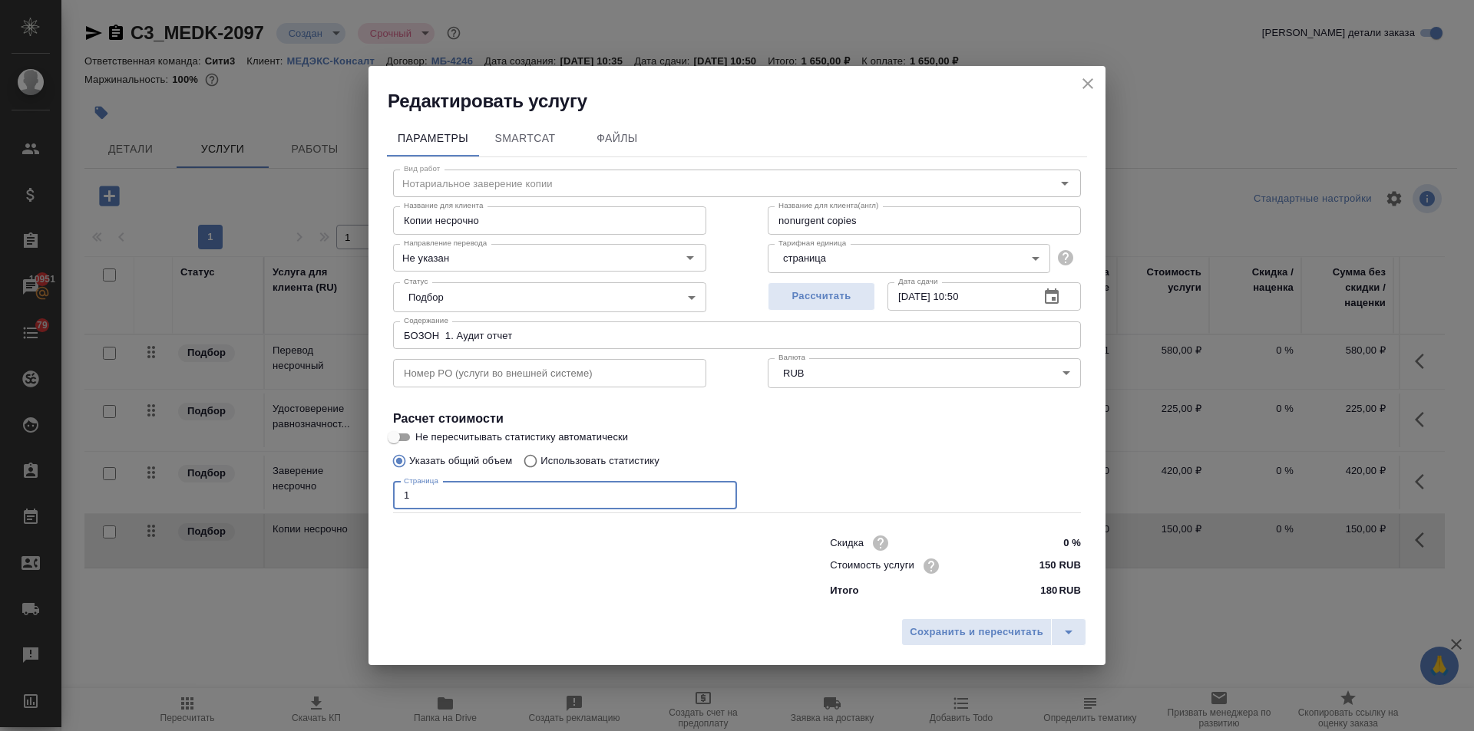
drag, startPoint x: 378, startPoint y: 492, endPoint x: 356, endPoint y: 492, distance: 21.5
click at [356, 492] on div "Редактировать услугу Параметры SmartCat Файлы Вид работ Нотариальное заверение …" at bounding box center [737, 365] width 1474 height 731
click at [486, 493] on input "1" at bounding box center [565, 496] width 344 height 28
click at [406, 490] on input "169" at bounding box center [565, 496] width 344 height 28
click at [412, 492] on input "169" at bounding box center [565, 496] width 344 height 28
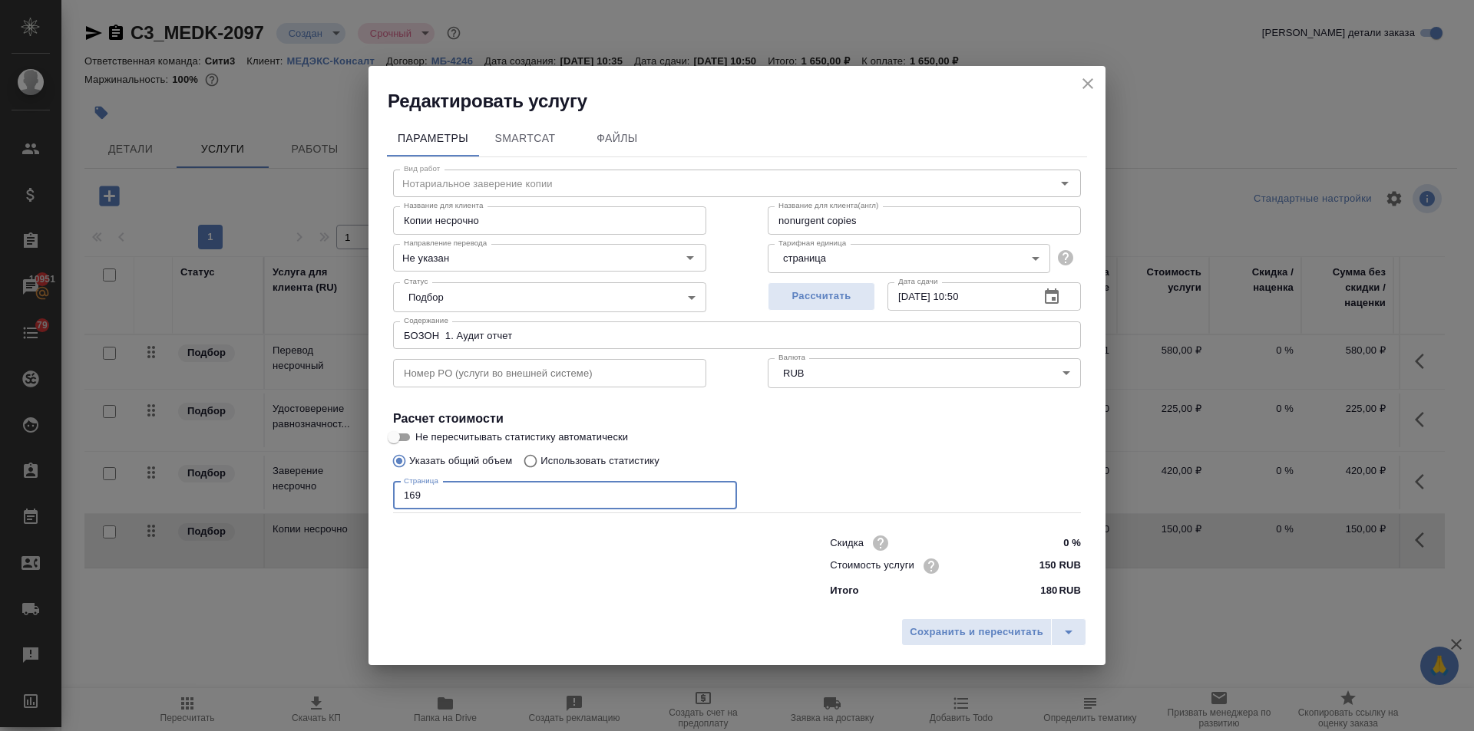
click at [422, 495] on input "169" at bounding box center [565, 496] width 344 height 28
drag, startPoint x: 420, startPoint y: 491, endPoint x: 372, endPoint y: 496, distance: 47.8
click at [372, 496] on div "Параметры SmartCat Файлы Вид работ Нотариальное заверение копии Вид работ Назва…" at bounding box center [736, 362] width 737 height 497
type input "69"
click at [950, 635] on span "Сохранить и пересчитать" at bounding box center [977, 633] width 134 height 18
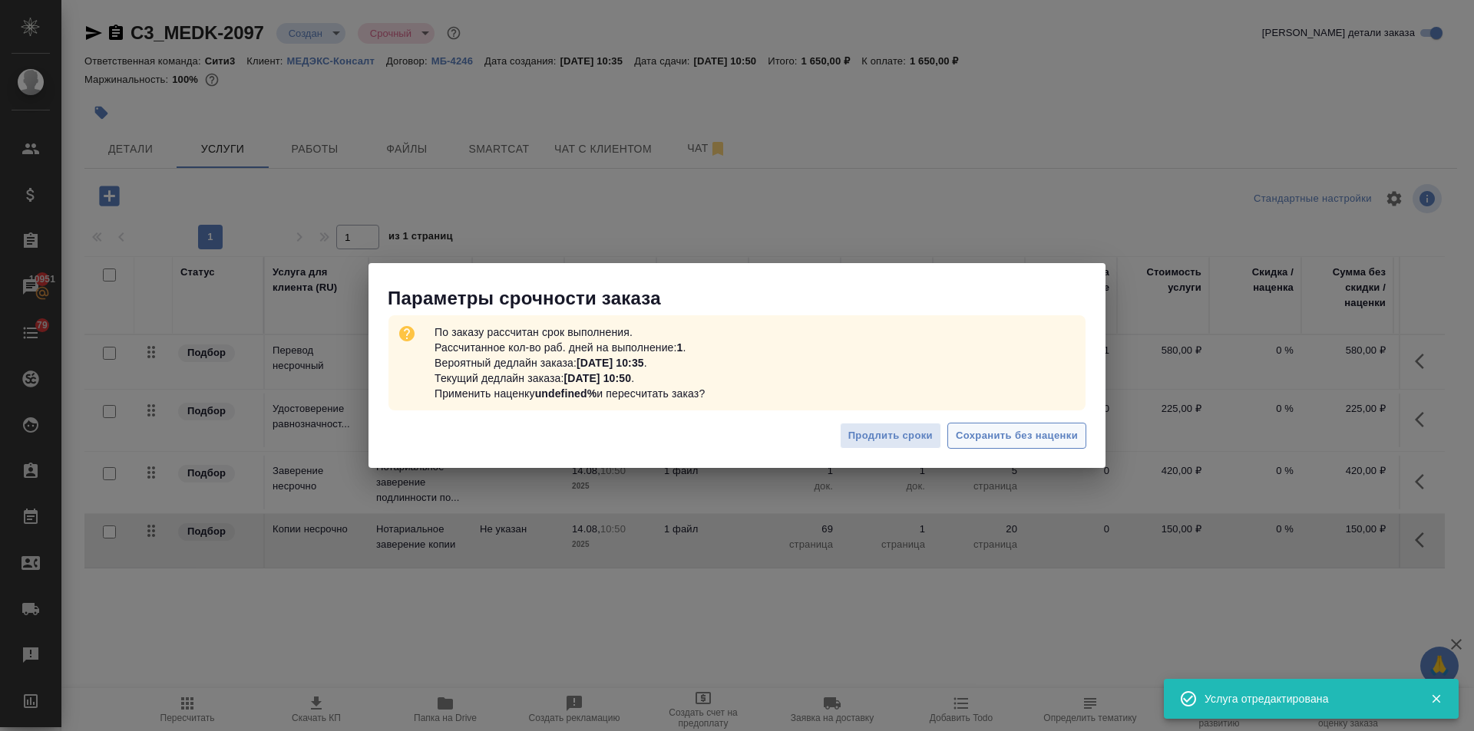
click at [994, 431] on span "Сохранить без наценки" at bounding box center [1017, 437] width 122 height 18
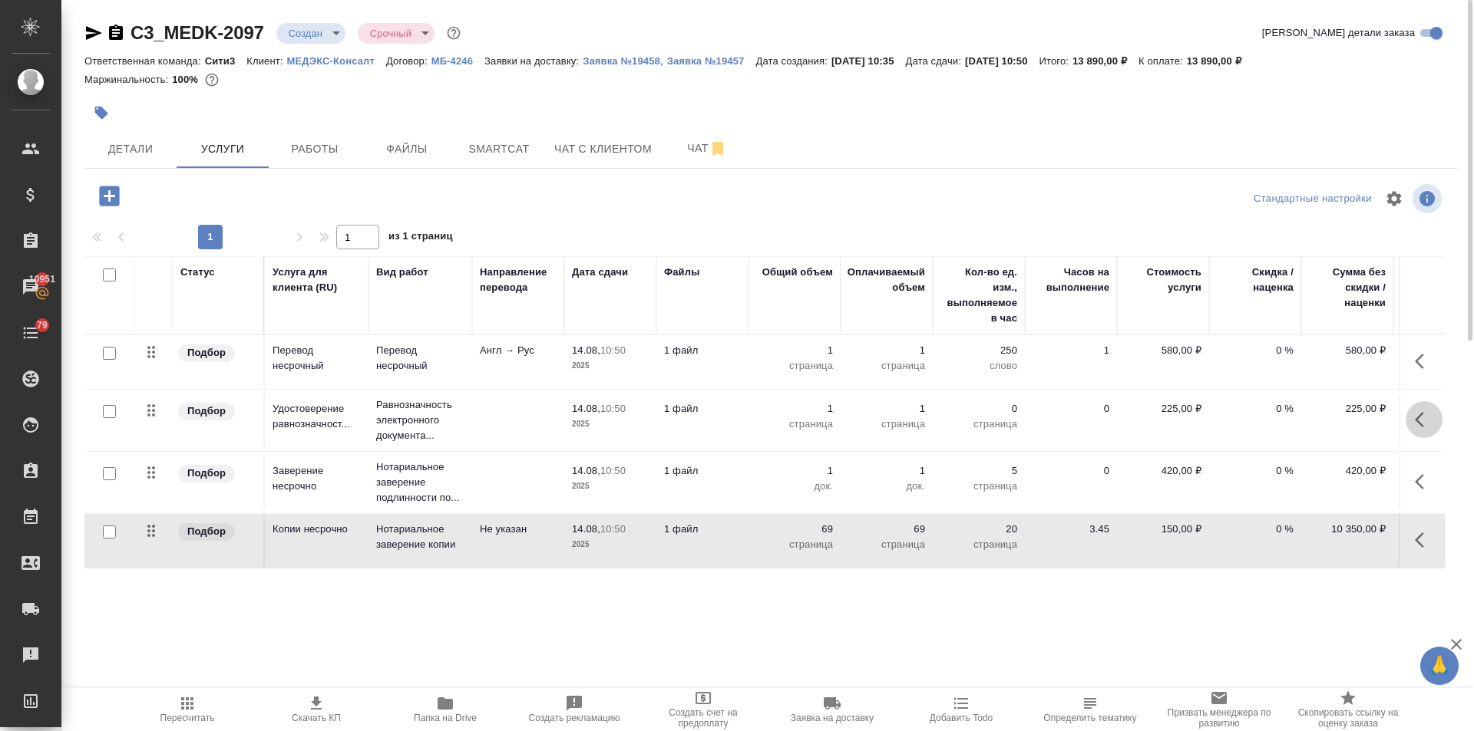
click at [1423, 421] on icon "button" at bounding box center [1424, 420] width 18 height 18
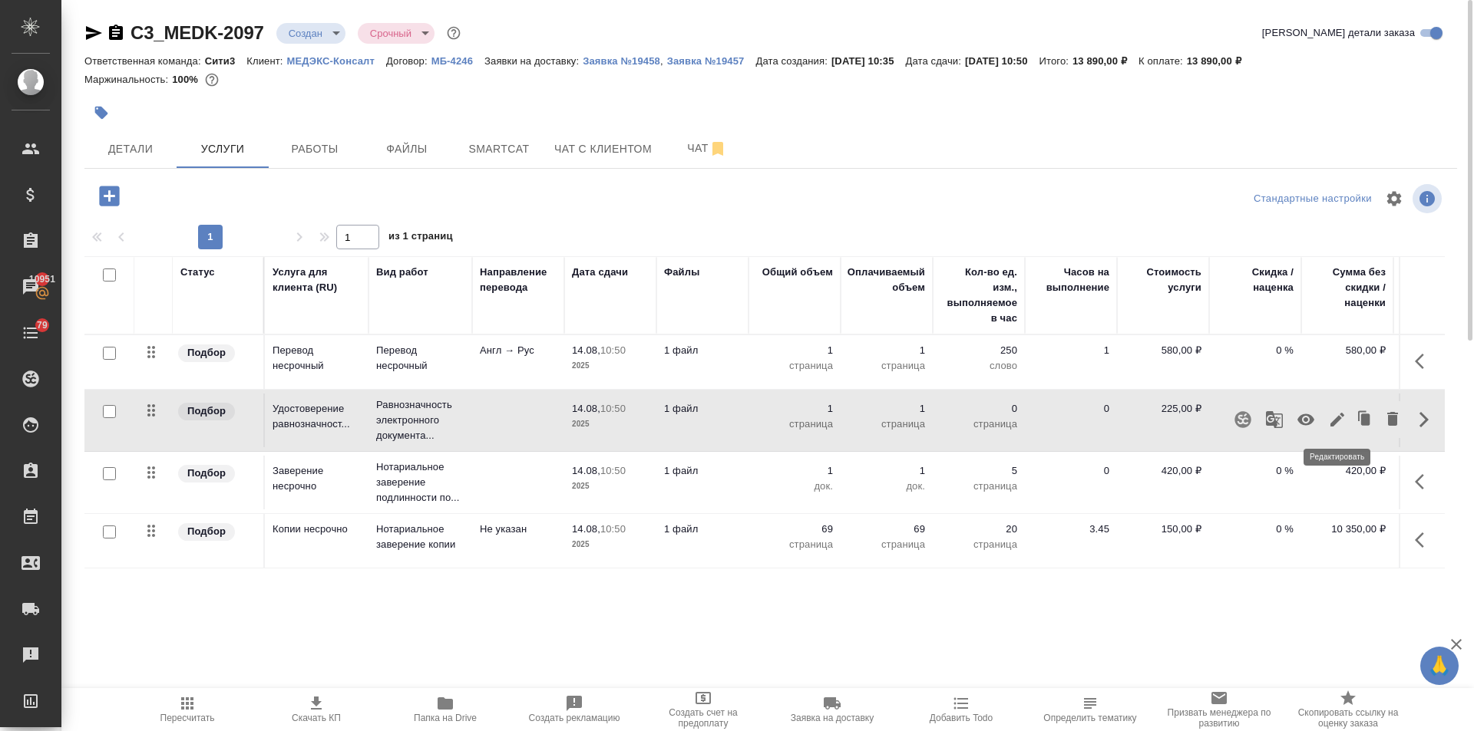
click at [1335, 424] on icon "button" at bounding box center [1337, 420] width 14 height 14
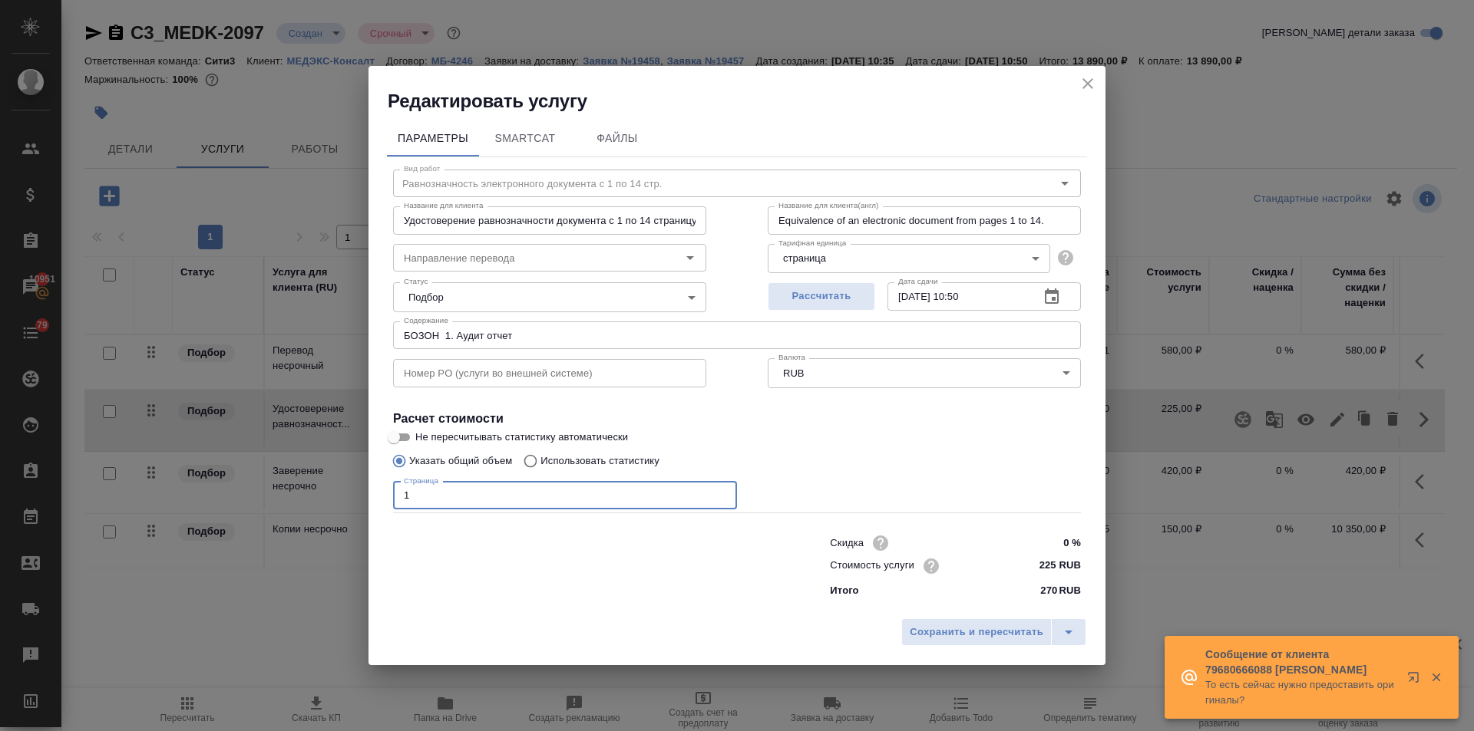
drag, startPoint x: 410, startPoint y: 493, endPoint x: 385, endPoint y: 497, distance: 25.7
click at [385, 497] on div "Параметры SmartCat Файлы Вид работ Равнозначность электронного документа с 1 по…" at bounding box center [736, 362] width 737 height 497
type input "70"
click at [962, 629] on span "Сохранить и пересчитать" at bounding box center [977, 633] width 134 height 18
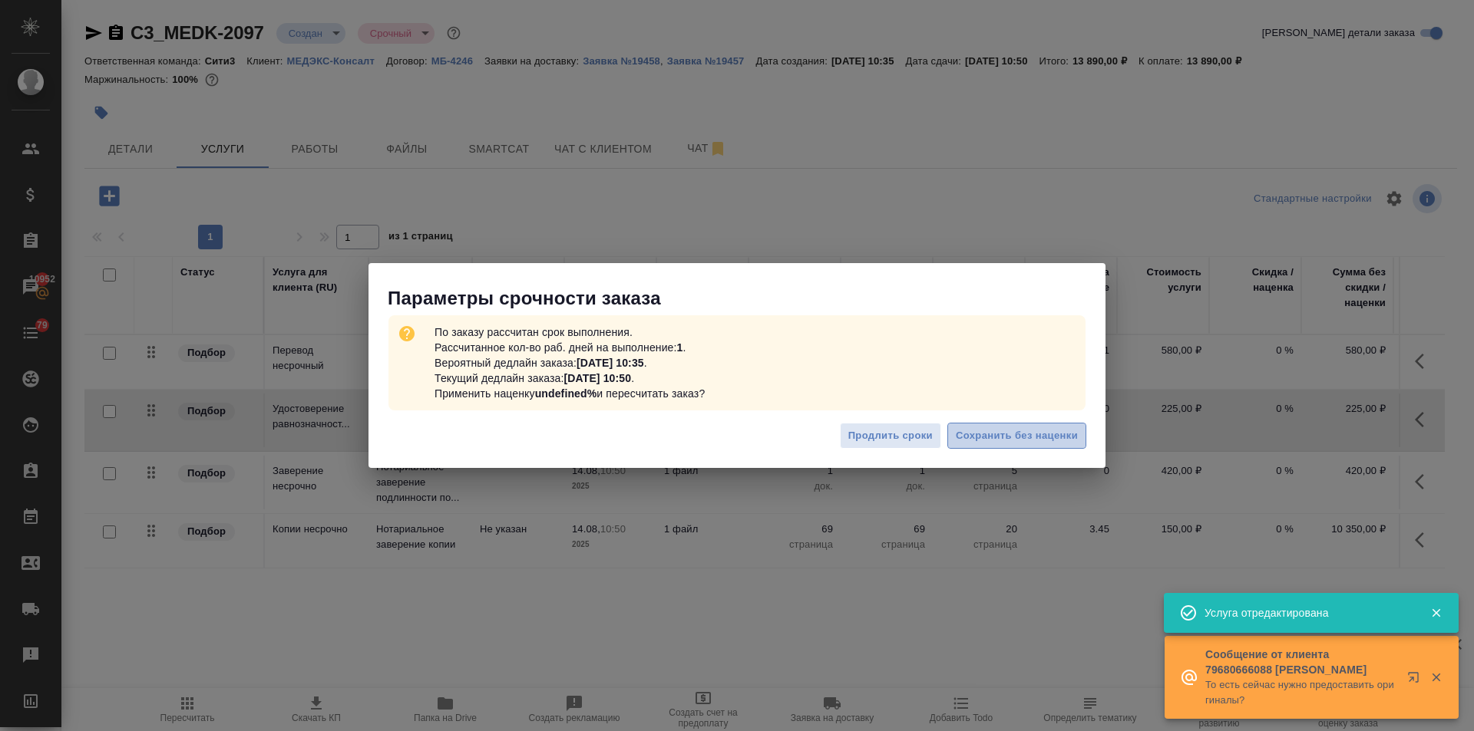
click at [1035, 430] on span "Сохранить без наценки" at bounding box center [1017, 437] width 122 height 18
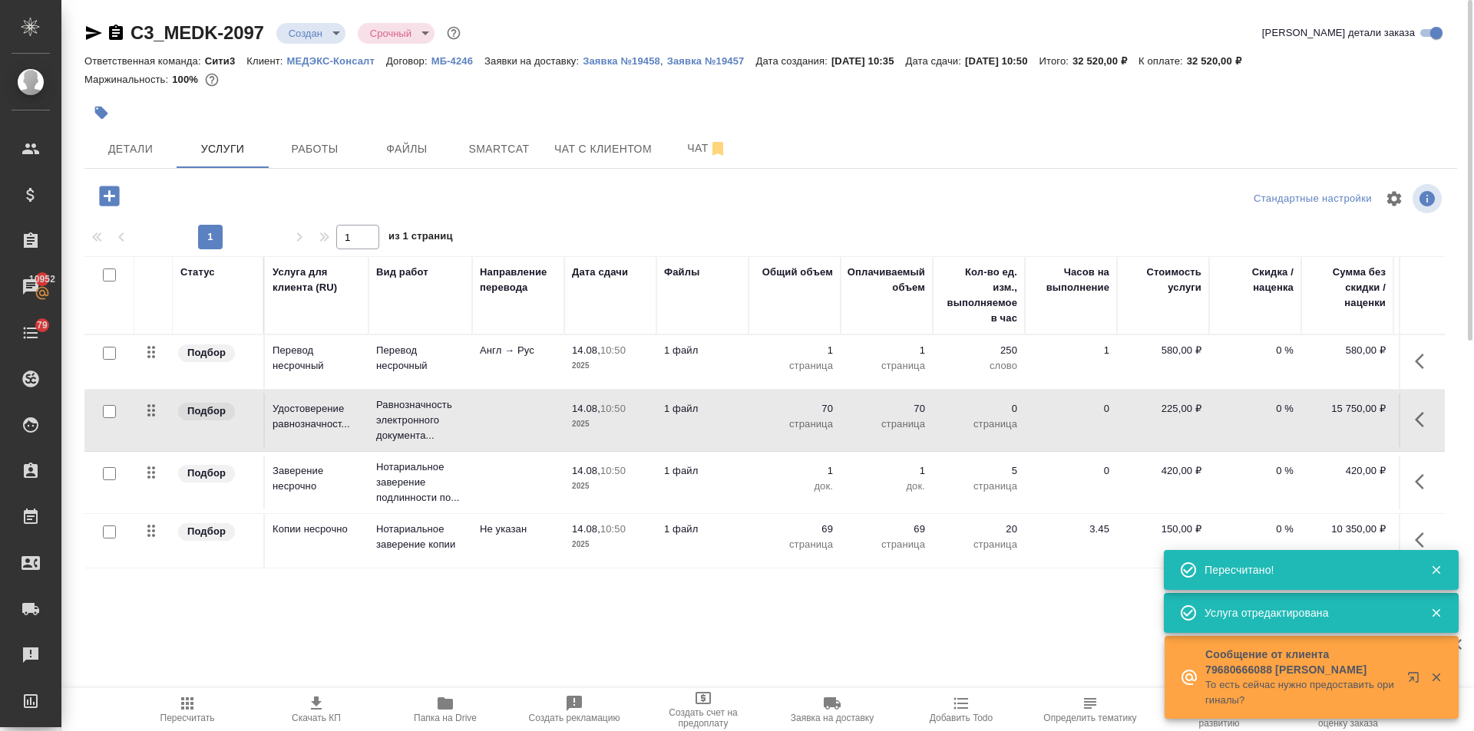
click at [467, 389] on td "Равнозначность электронного документа..." at bounding box center [420, 362] width 104 height 54
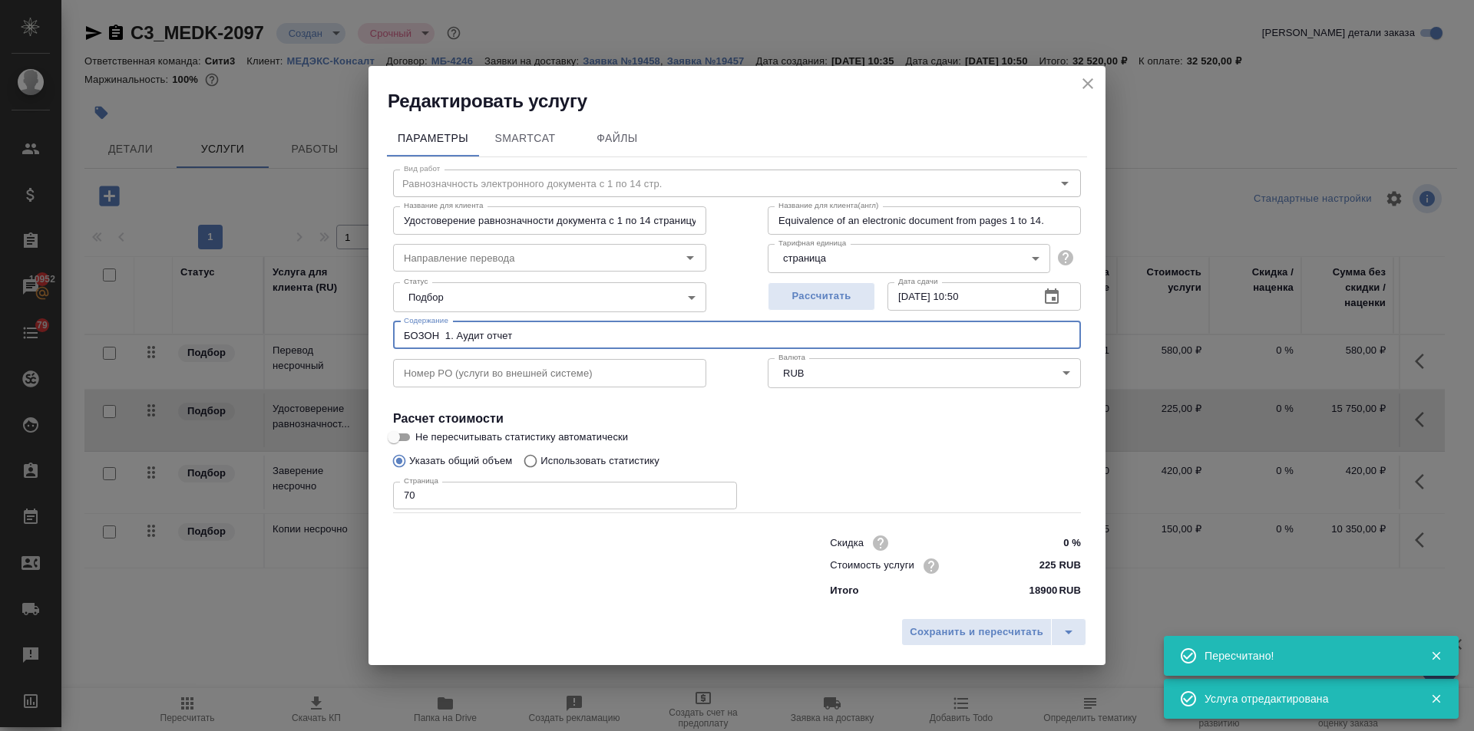
drag, startPoint x: 472, startPoint y: 338, endPoint x: 362, endPoint y: 338, distance: 109.8
click at [362, 338] on div "Редактировать услугу Параметры SmartCat Файлы Вид работ Равнозначность электрон…" at bounding box center [737, 365] width 1474 height 731
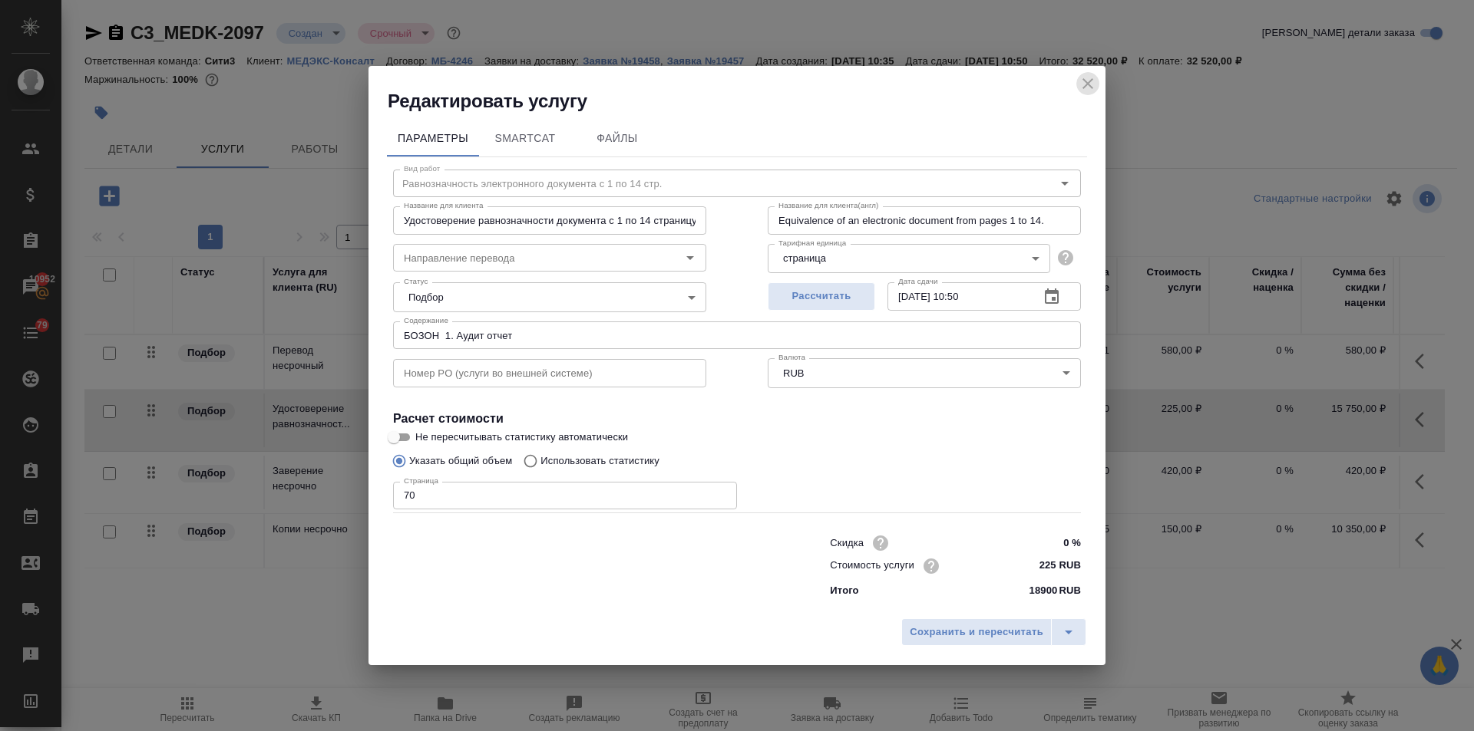
click at [1091, 87] on icon "close" at bounding box center [1087, 83] width 11 height 11
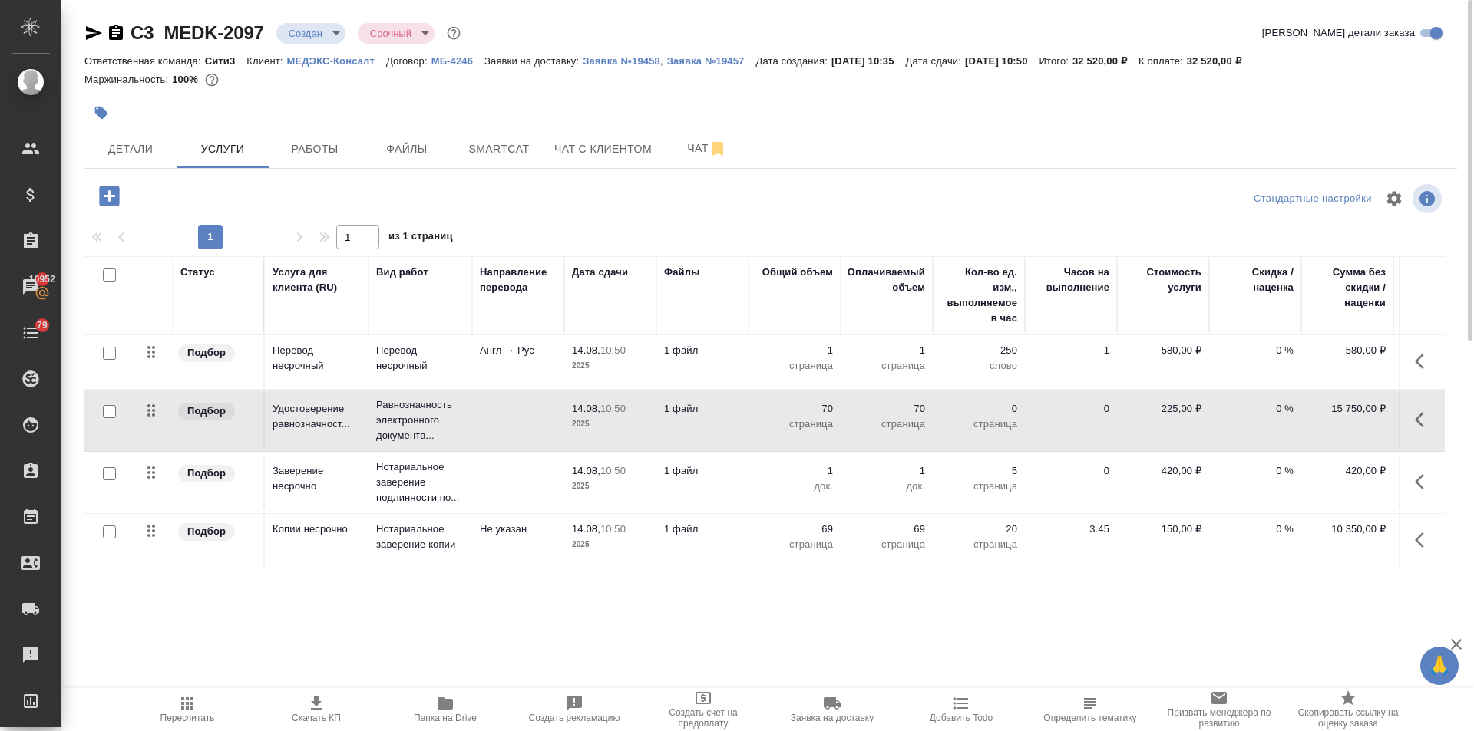
click at [108, 198] on icon "button" at bounding box center [109, 196] width 20 height 20
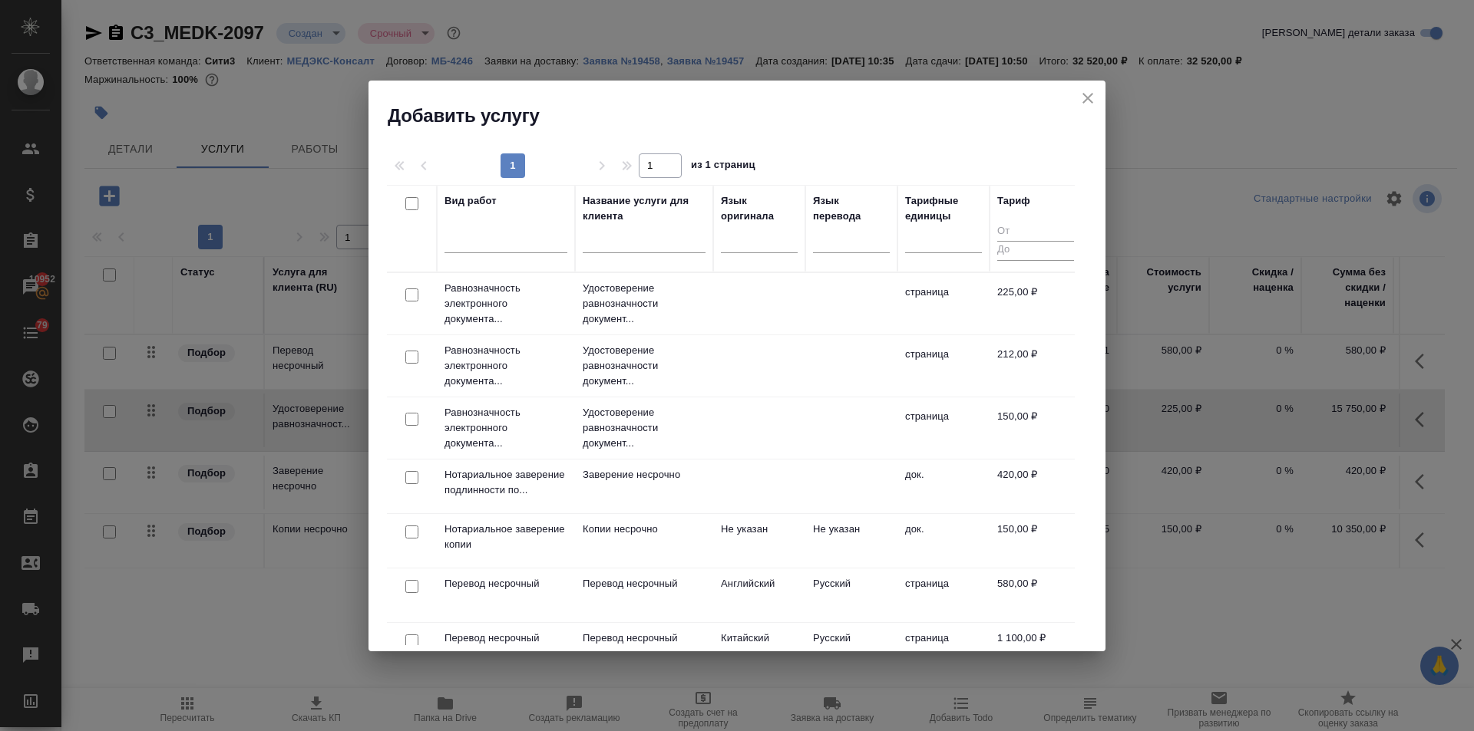
click at [408, 356] on input "checkbox" at bounding box center [411, 357] width 13 height 13
checkbox input "true"
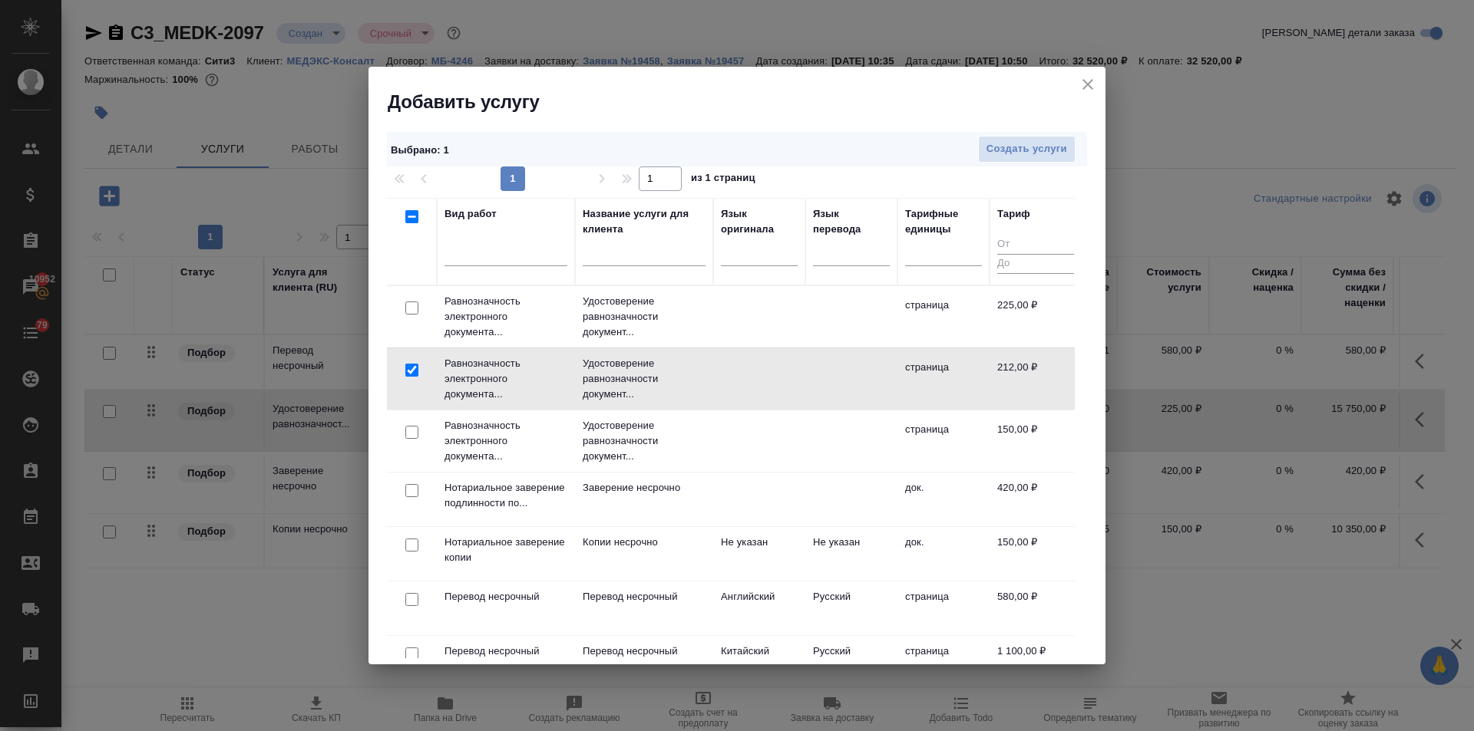
click at [414, 429] on input "checkbox" at bounding box center [411, 432] width 13 height 13
checkbox input "true"
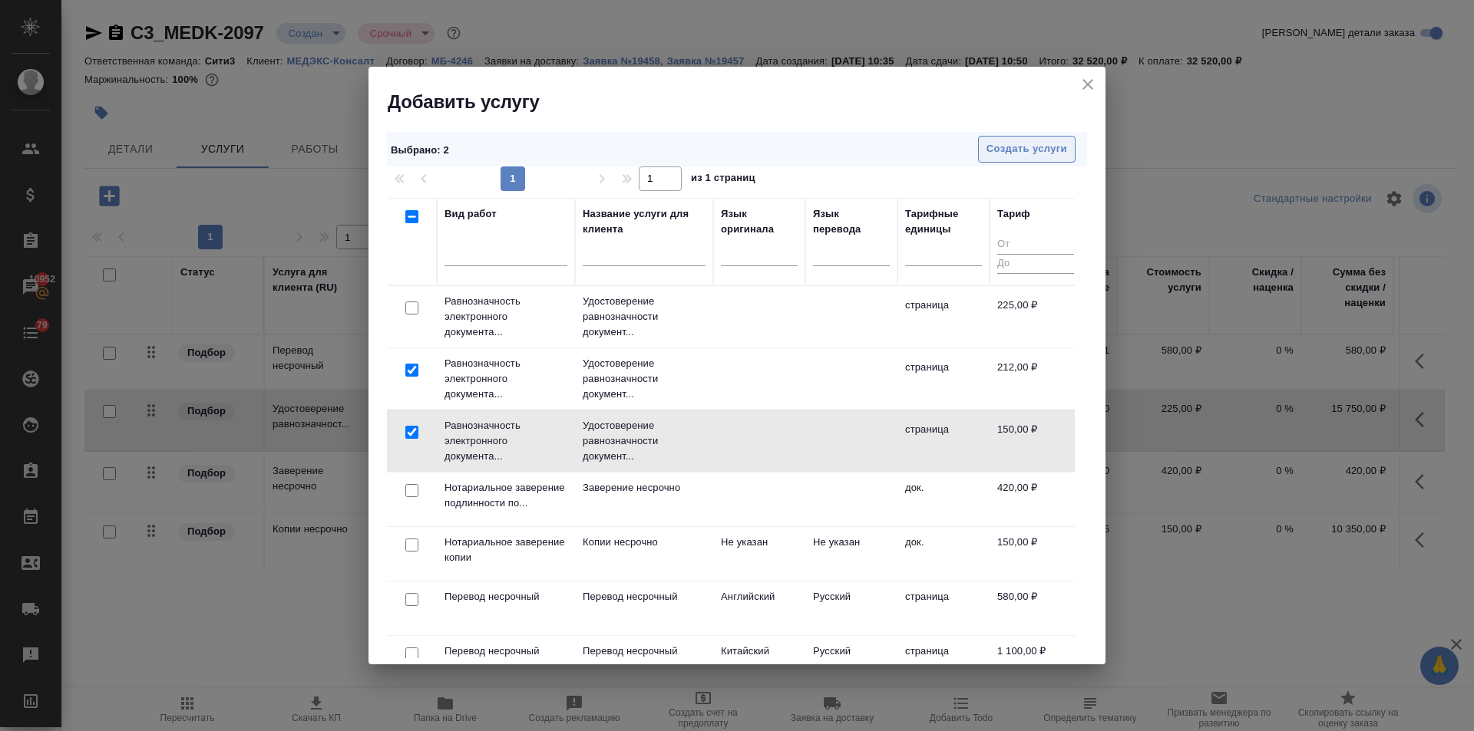
click at [1030, 150] on span "Создать услуги" at bounding box center [1026, 149] width 81 height 18
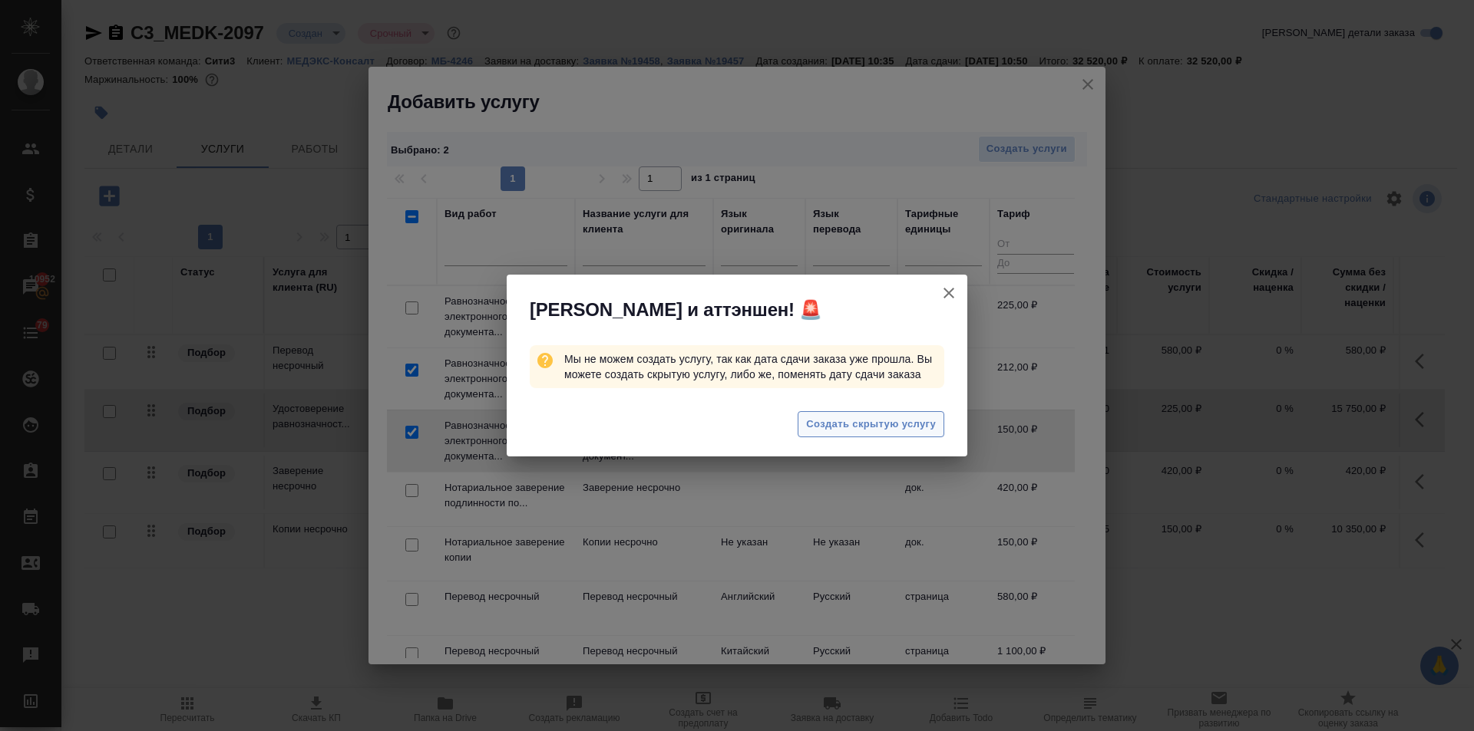
click at [898, 428] on span "Создать скрытую услугу" at bounding box center [871, 425] width 130 height 18
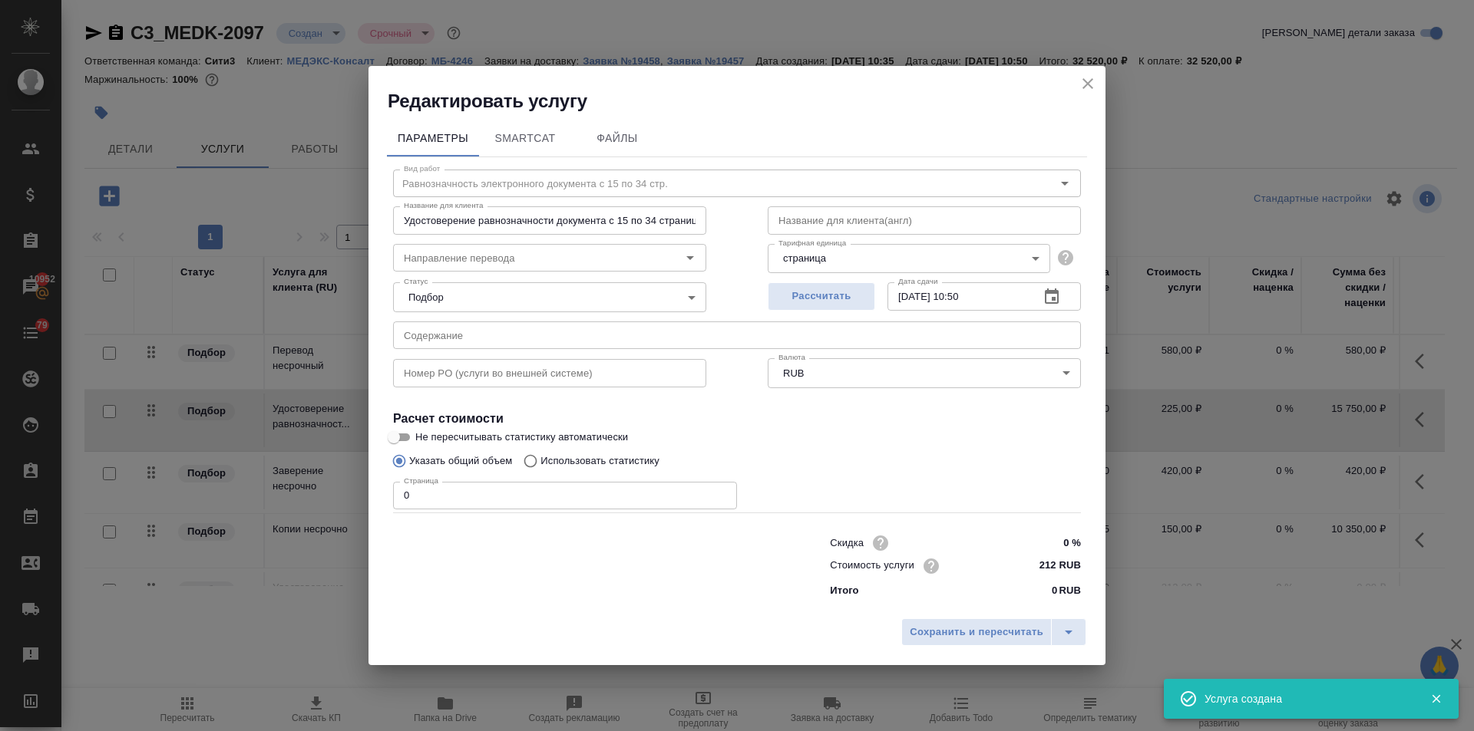
drag, startPoint x: 403, startPoint y: 488, endPoint x: 314, endPoint y: 481, distance: 89.3
click at [314, 481] on div "Редактировать услугу Параметры SmartCat Файлы Вид работ Равнозначность электрон…" at bounding box center [737, 365] width 1474 height 731
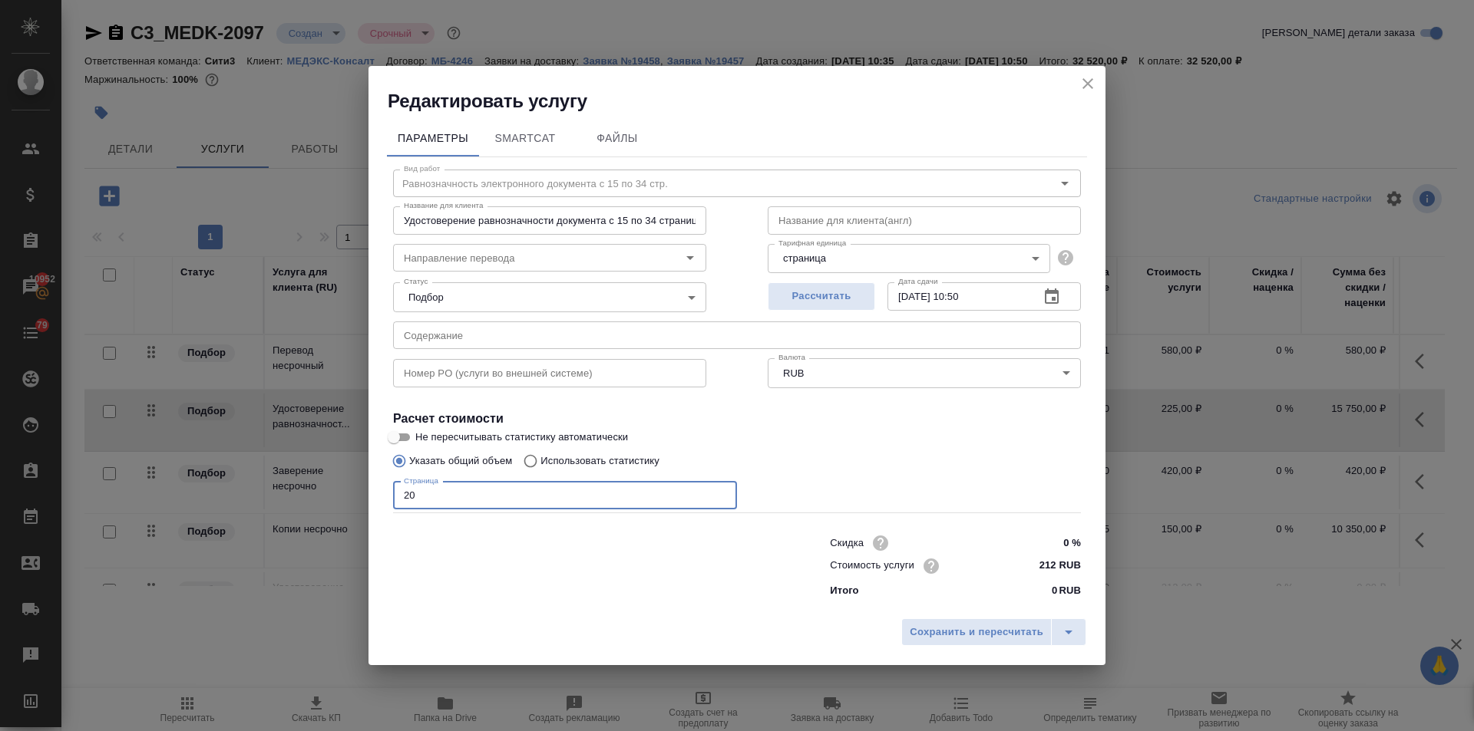
type input "20"
click at [452, 332] on input "text" at bounding box center [737, 336] width 688 height 28
paste input "БОЗОН 1. Аудит отчет"
click at [441, 335] on input "БОЗОН 1. Аудит отчет" at bounding box center [737, 336] width 688 height 28
type input "БОЗОН 1. Аудит отчет"
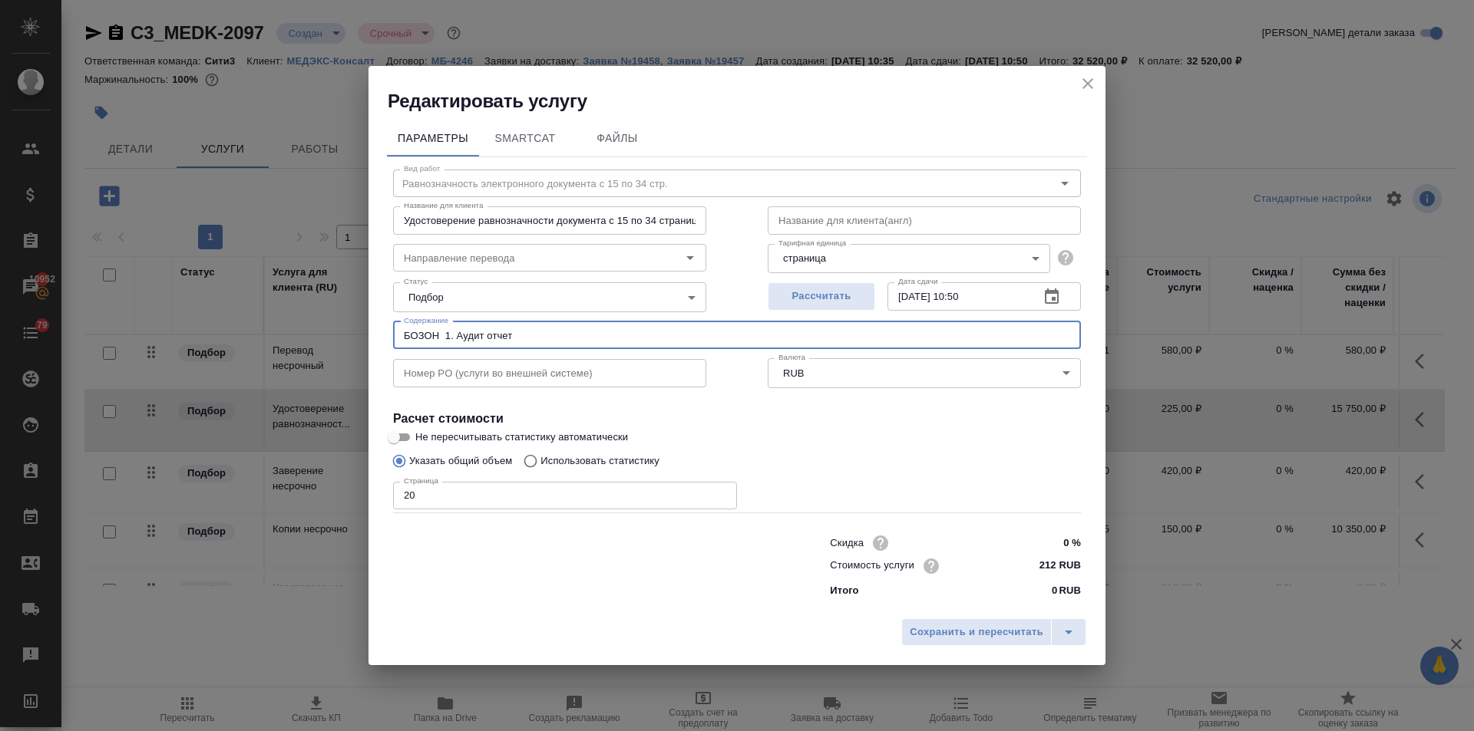
click at [925, 628] on span "Сохранить и пересчитать" at bounding box center [977, 633] width 134 height 18
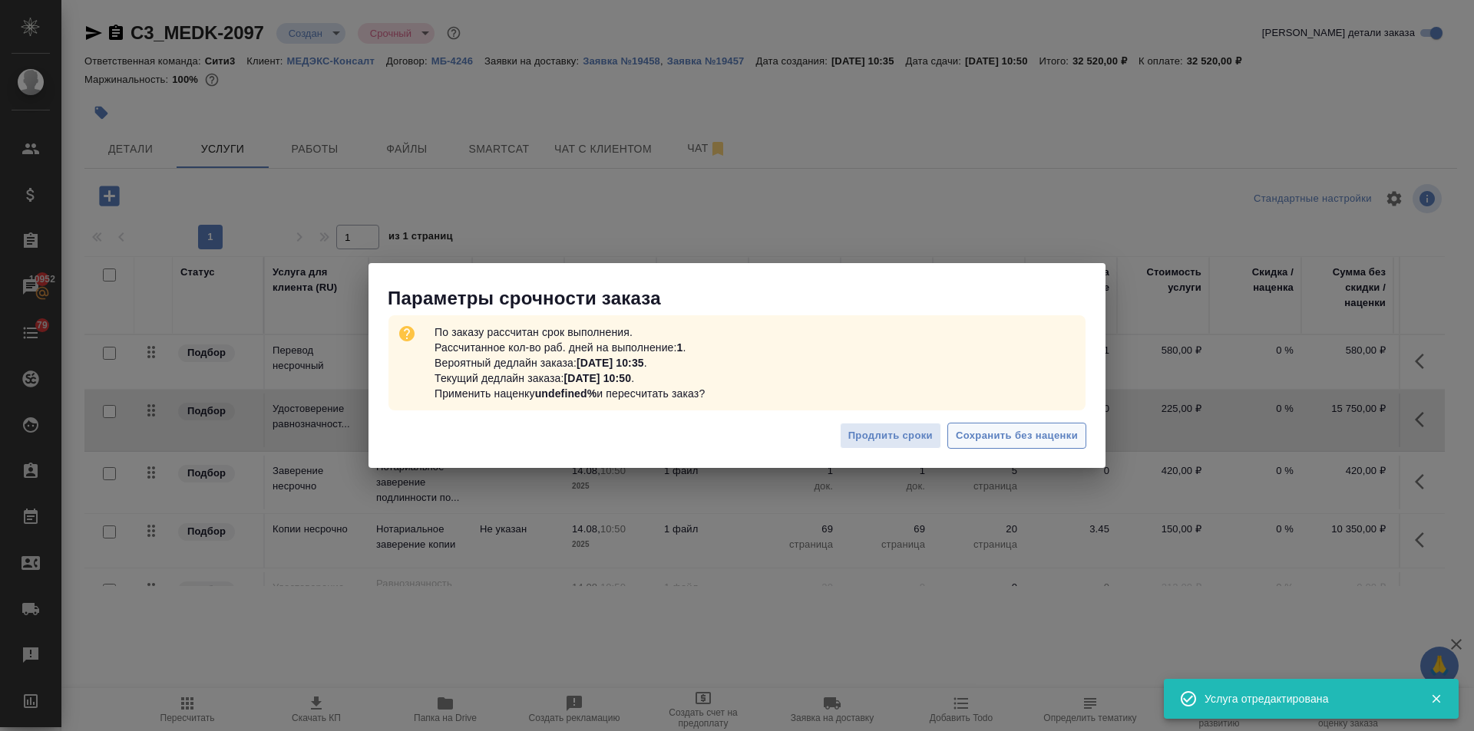
click at [982, 432] on span "Сохранить без наценки" at bounding box center [1017, 437] width 122 height 18
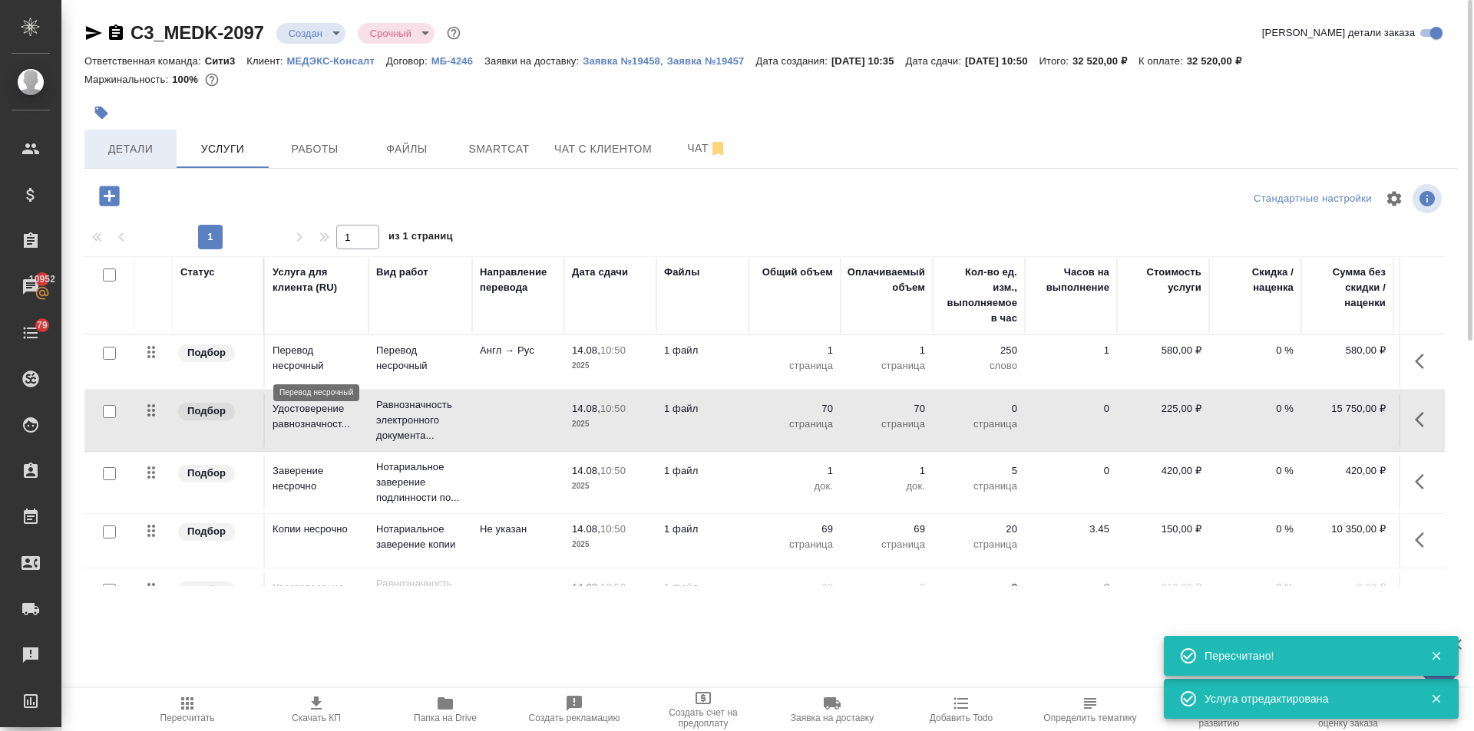
click at [111, 138] on button "Детали" at bounding box center [130, 149] width 92 height 38
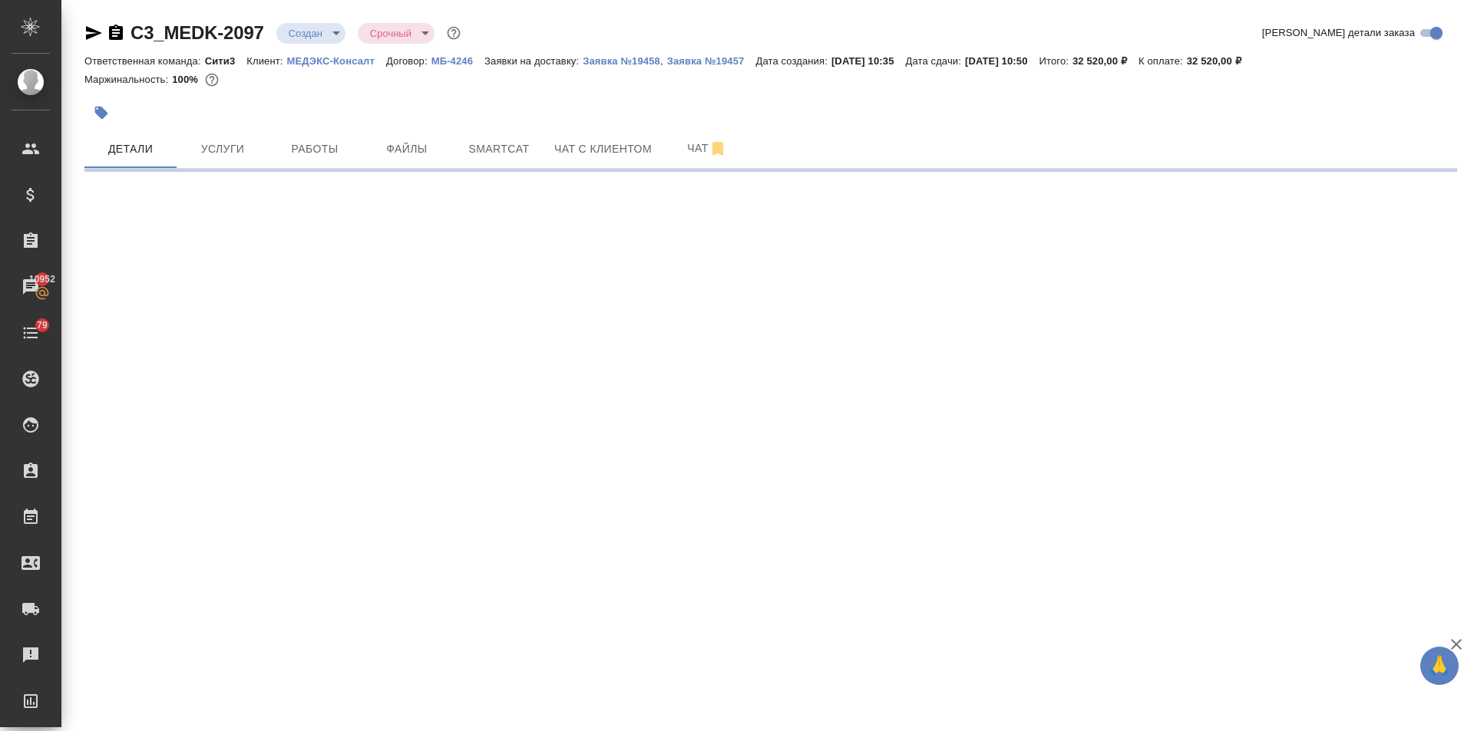
select select "RU"
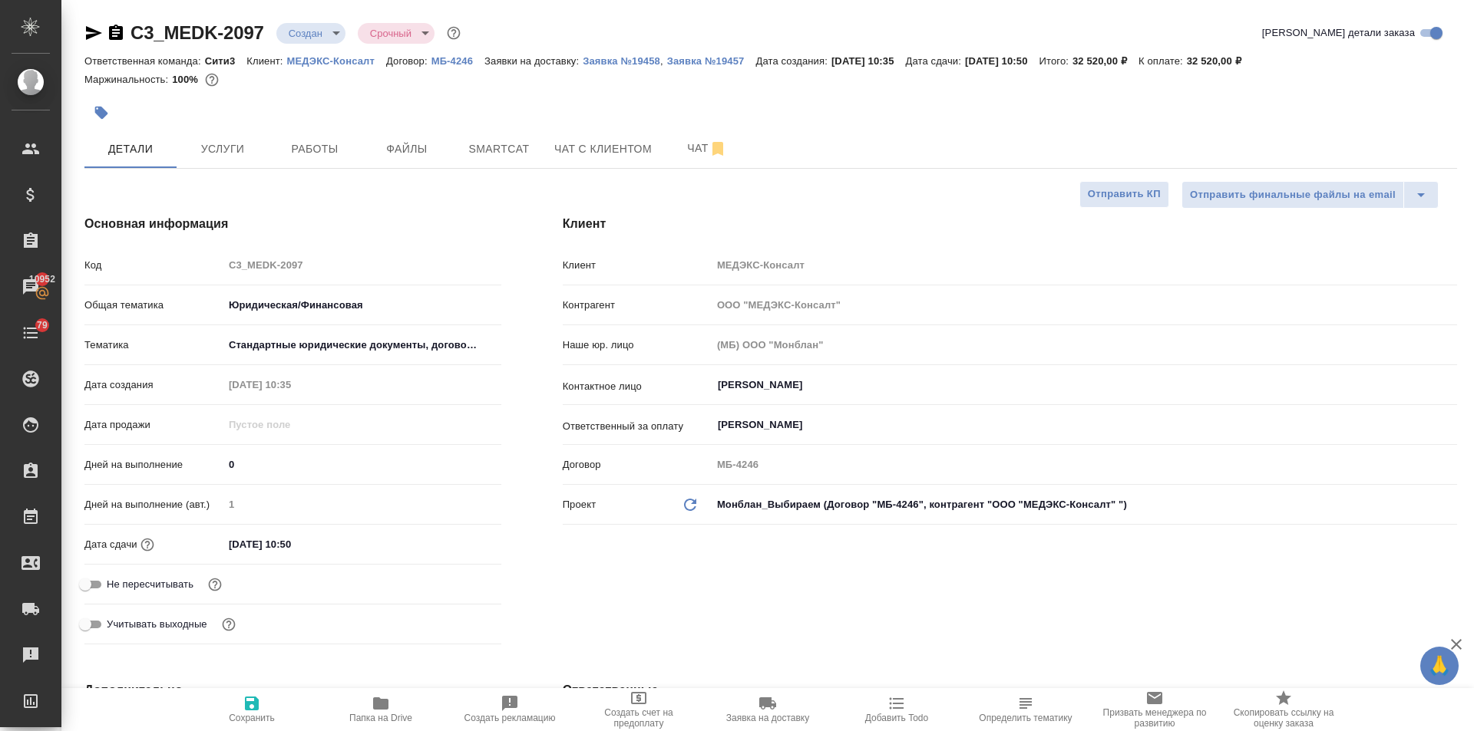
type textarea "x"
click at [325, 548] on input "14.08.2025 10:50" at bounding box center [291, 544] width 134 height 22
click at [451, 538] on icon "button" at bounding box center [457, 543] width 14 height 15
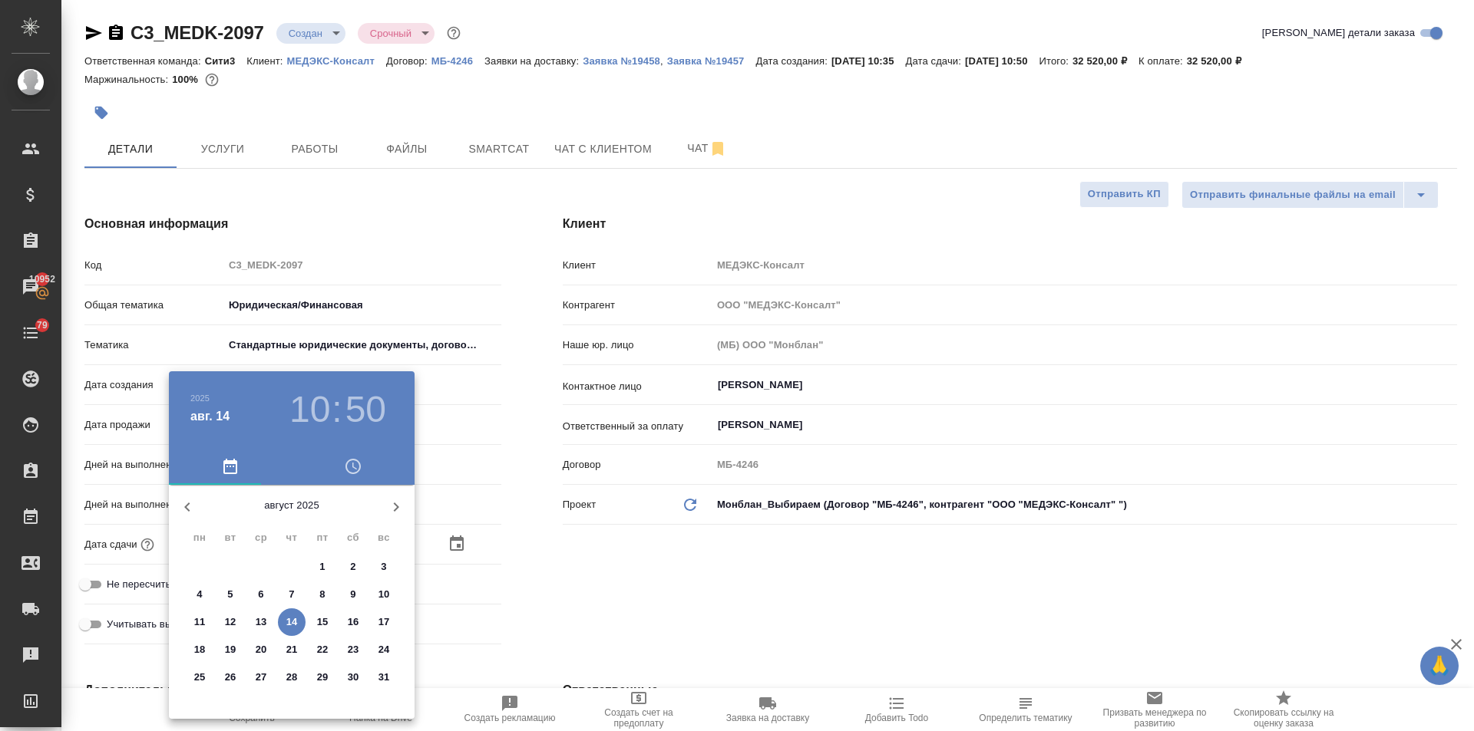
click at [318, 616] on p "15" at bounding box center [323, 622] width 12 height 15
type input "15.08.2025 10:50"
type textarea "x"
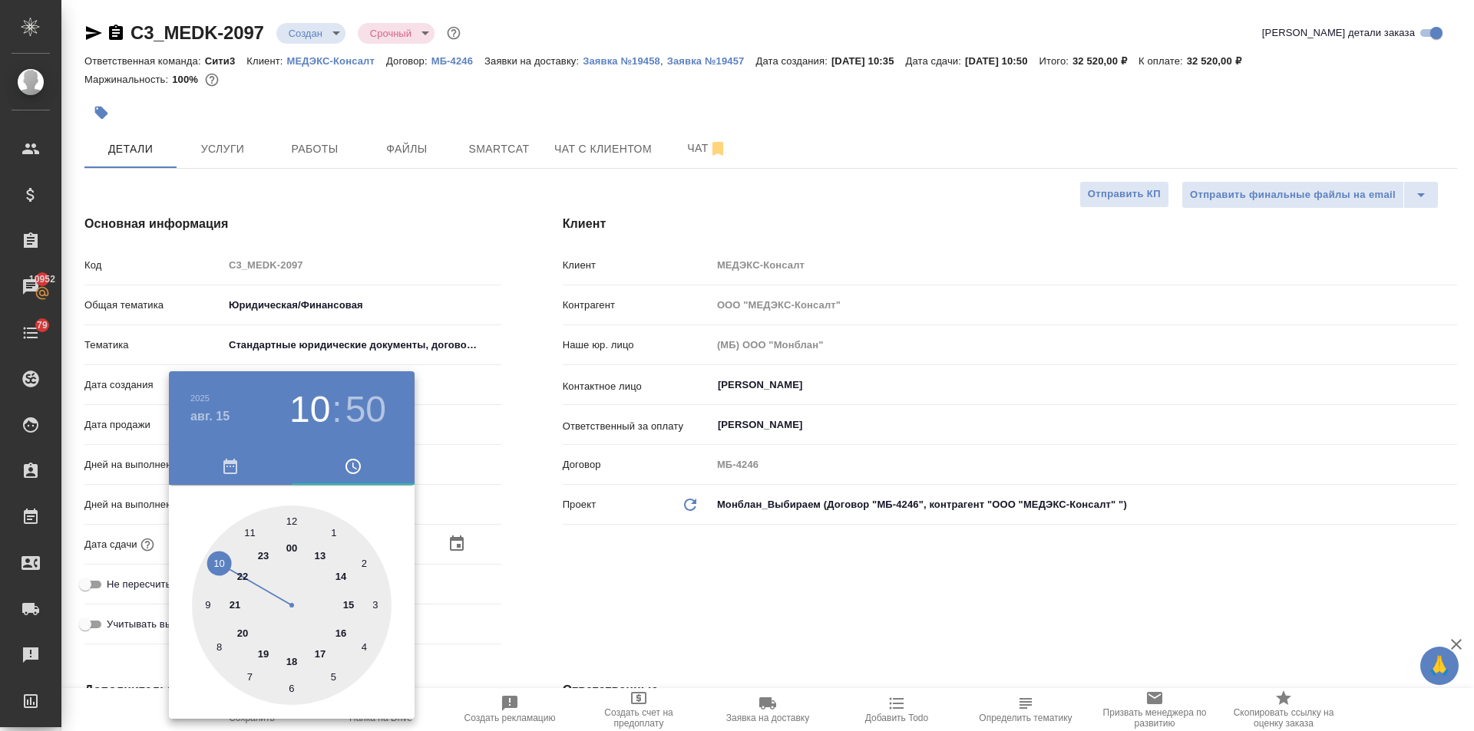
click at [551, 612] on div at bounding box center [737, 365] width 1474 height 731
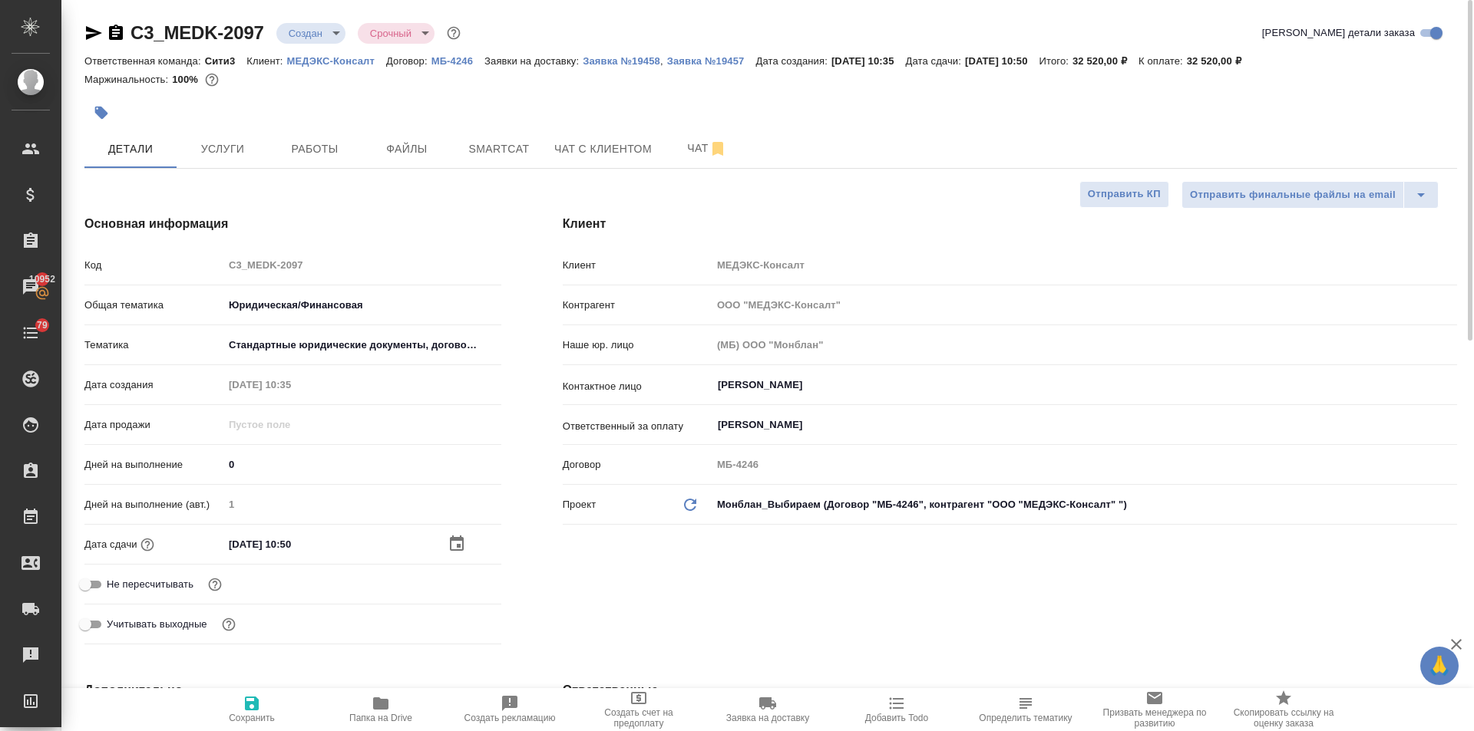
click at [258, 711] on icon "button" at bounding box center [252, 704] width 18 height 18
type textarea "x"
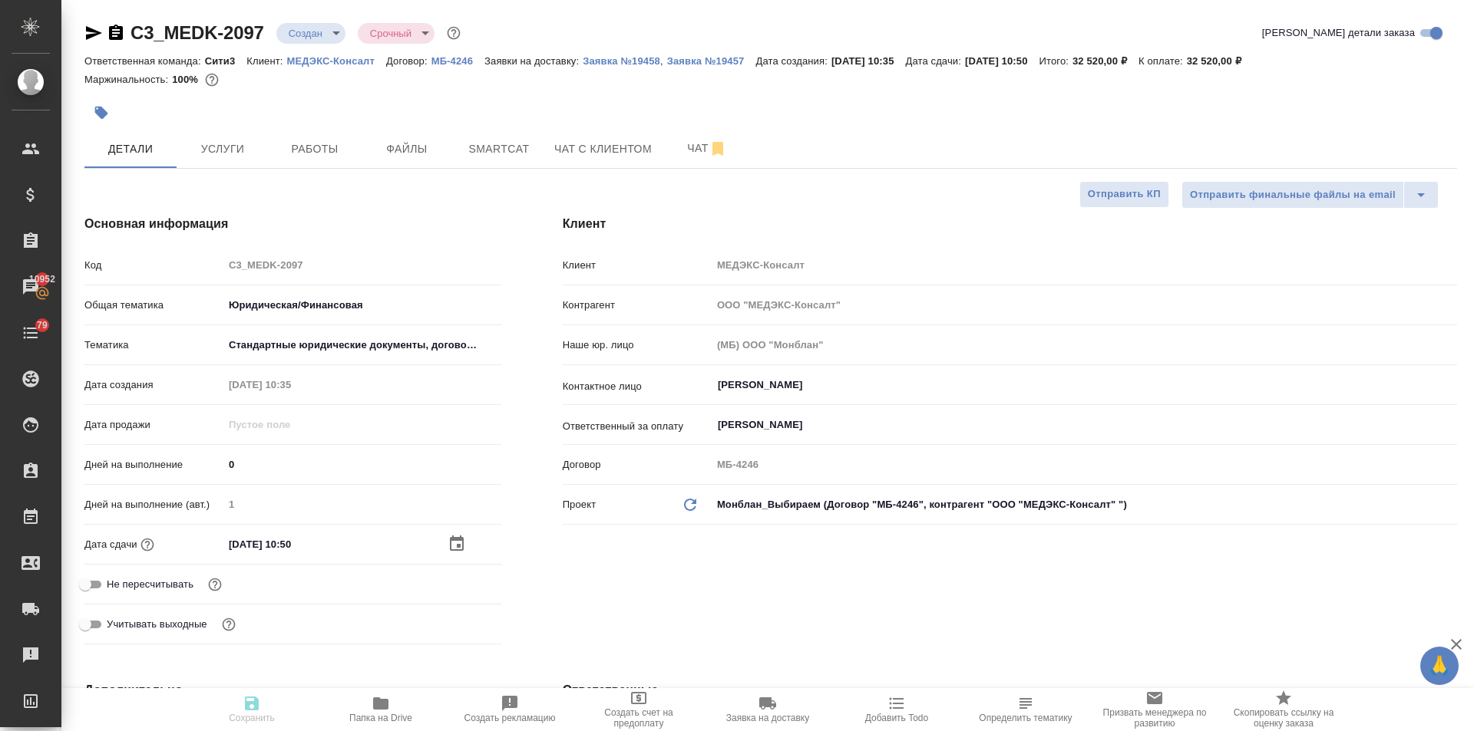
type textarea "x"
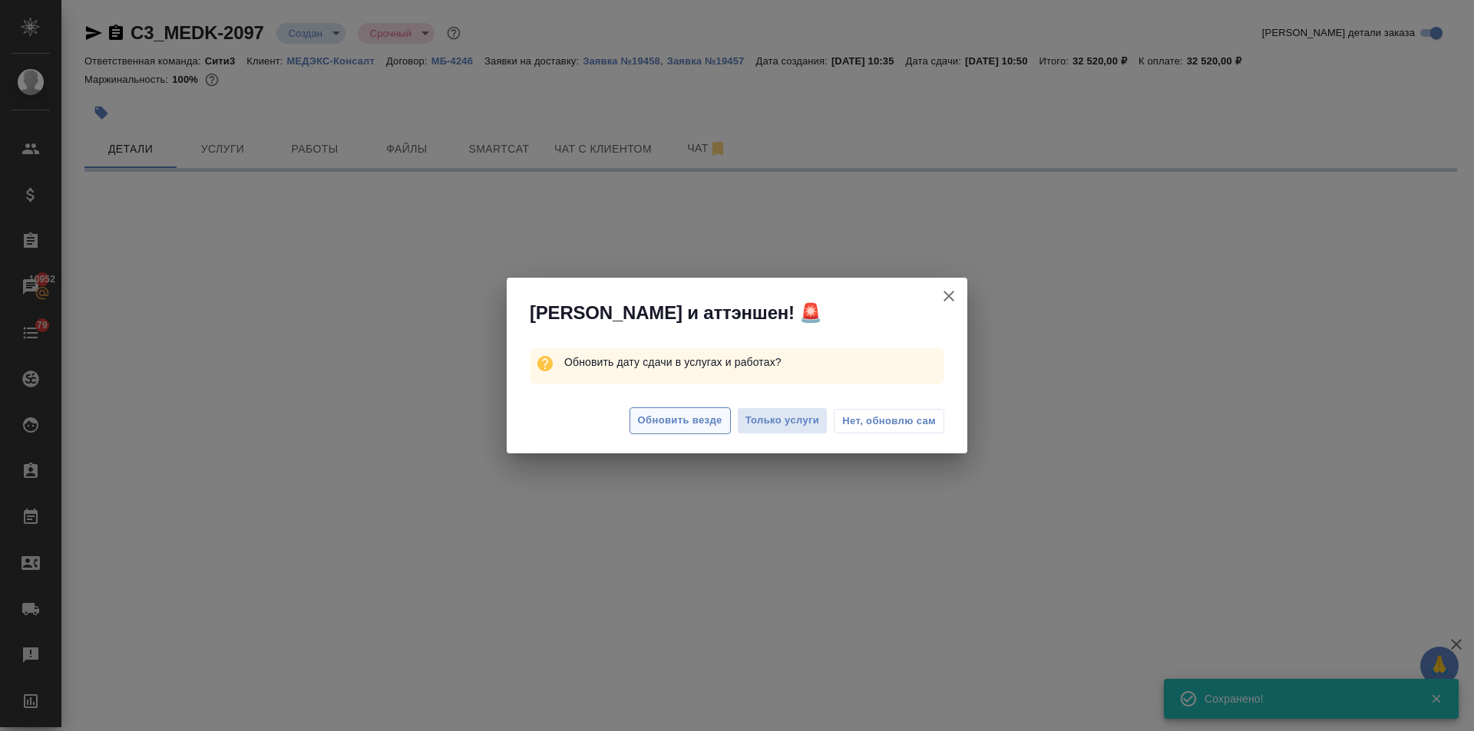
select select "RU"
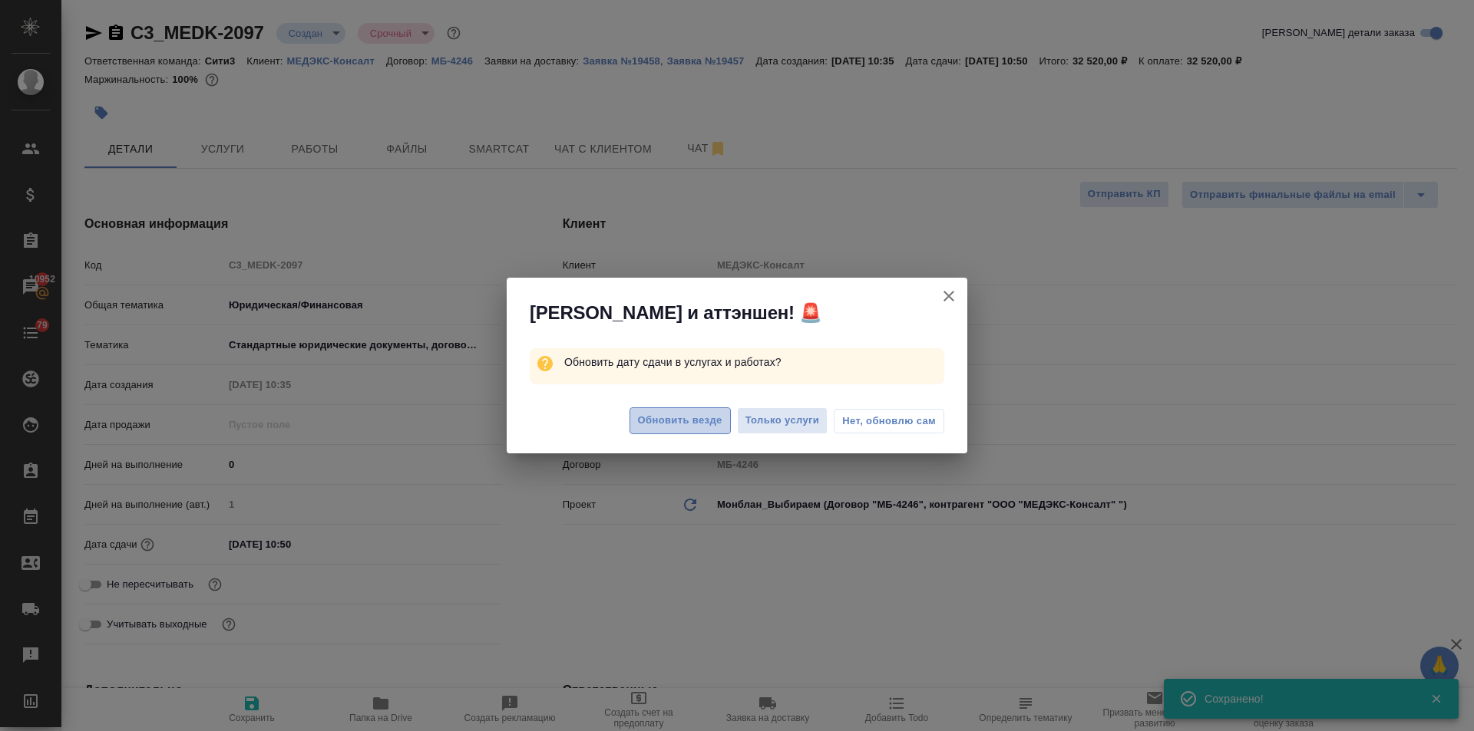
click at [683, 421] on span "Обновить везде" at bounding box center [680, 421] width 84 height 18
type textarea "x"
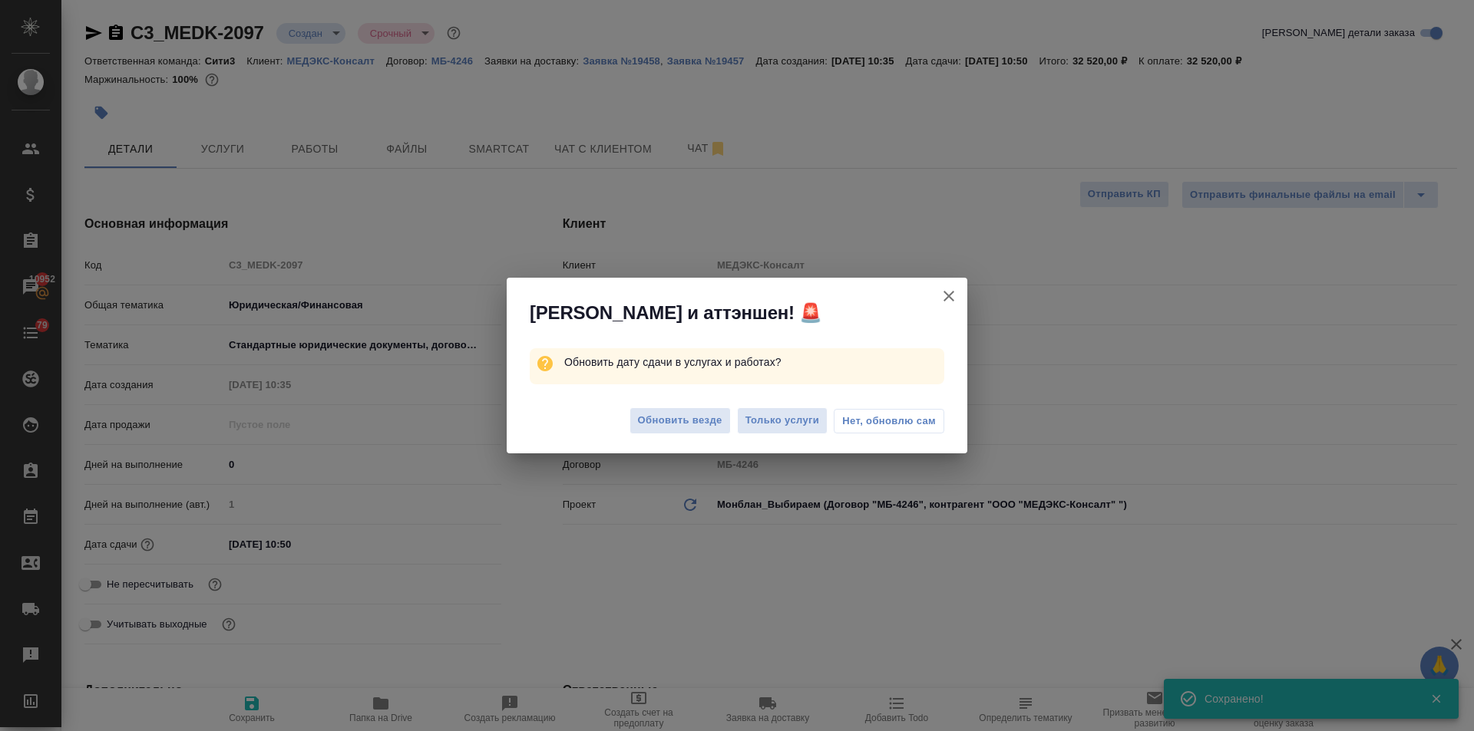
type textarea "x"
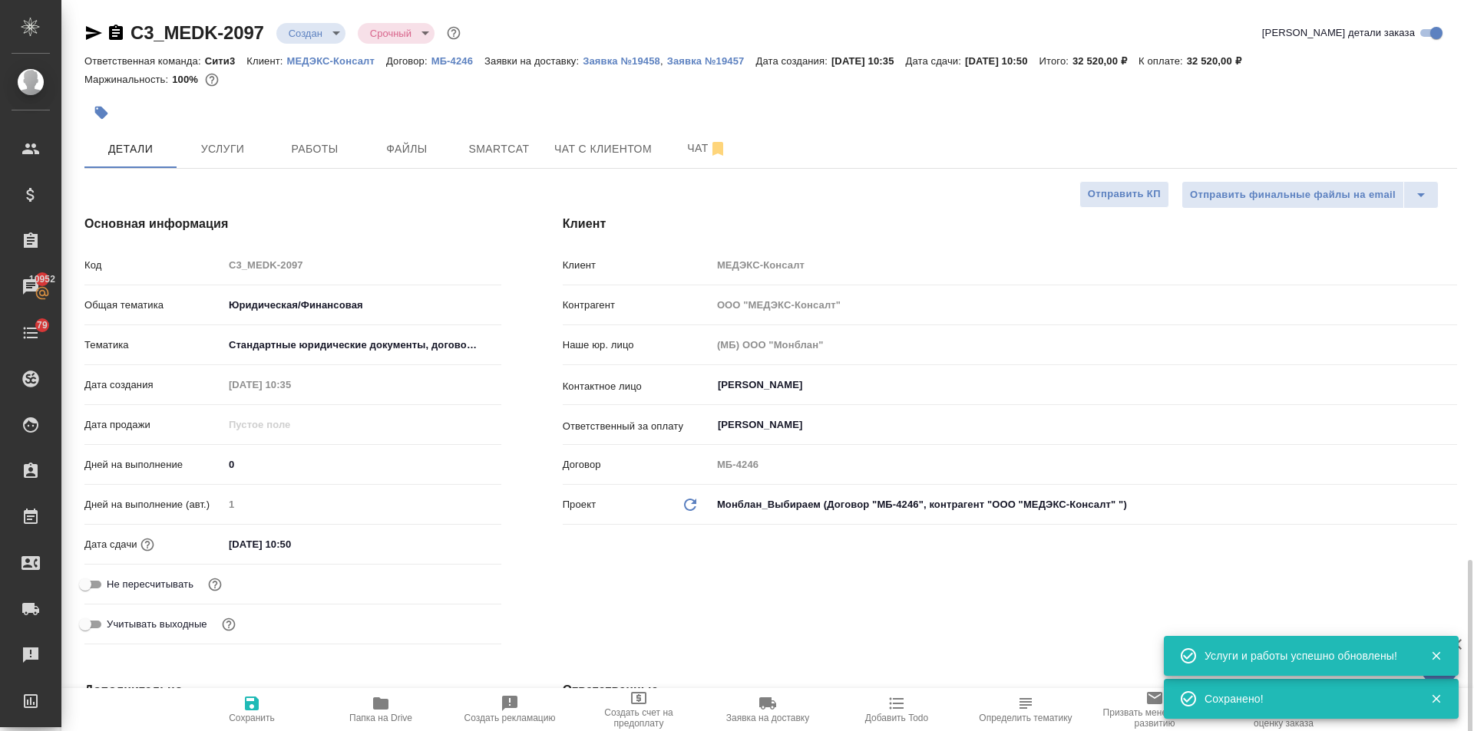
scroll to position [384, 0]
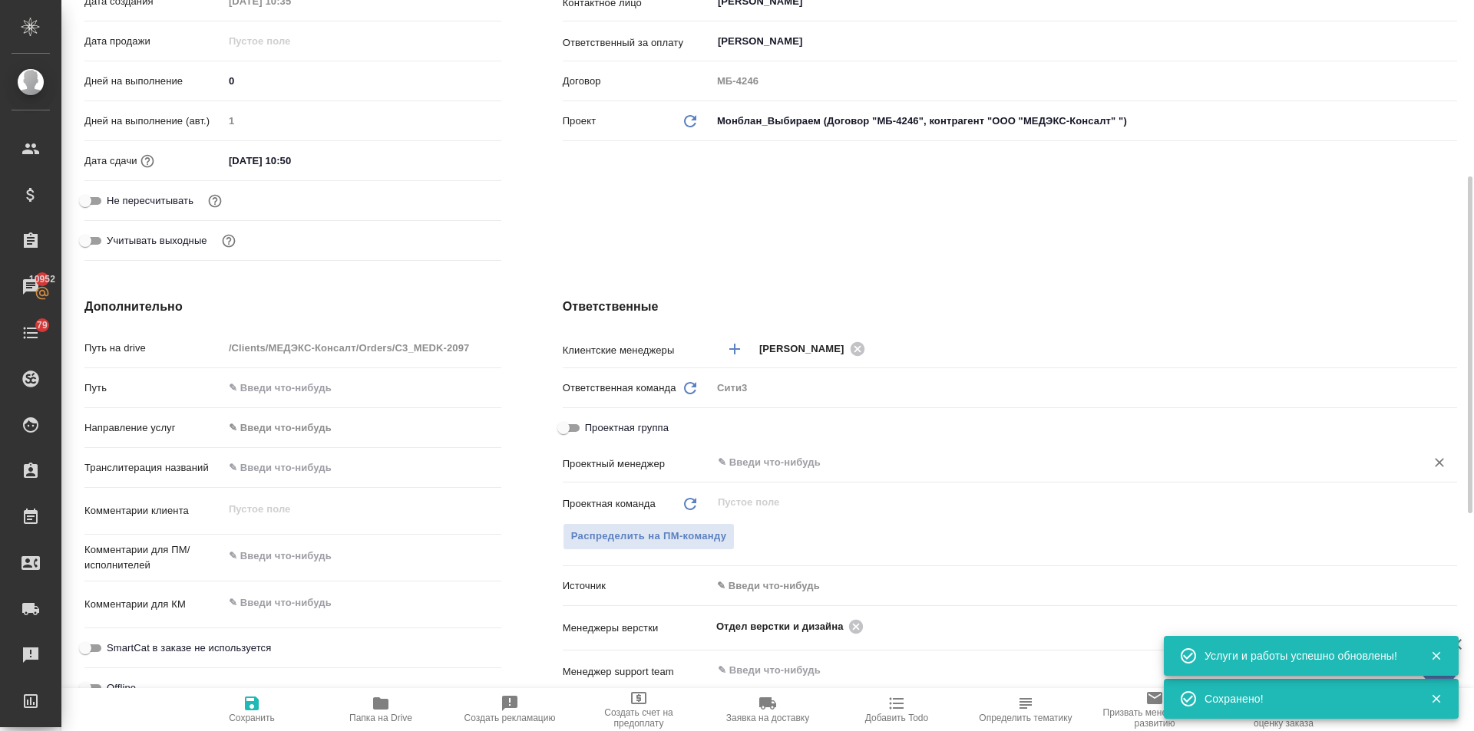
click at [764, 471] on input "text" at bounding box center [1058, 463] width 685 height 18
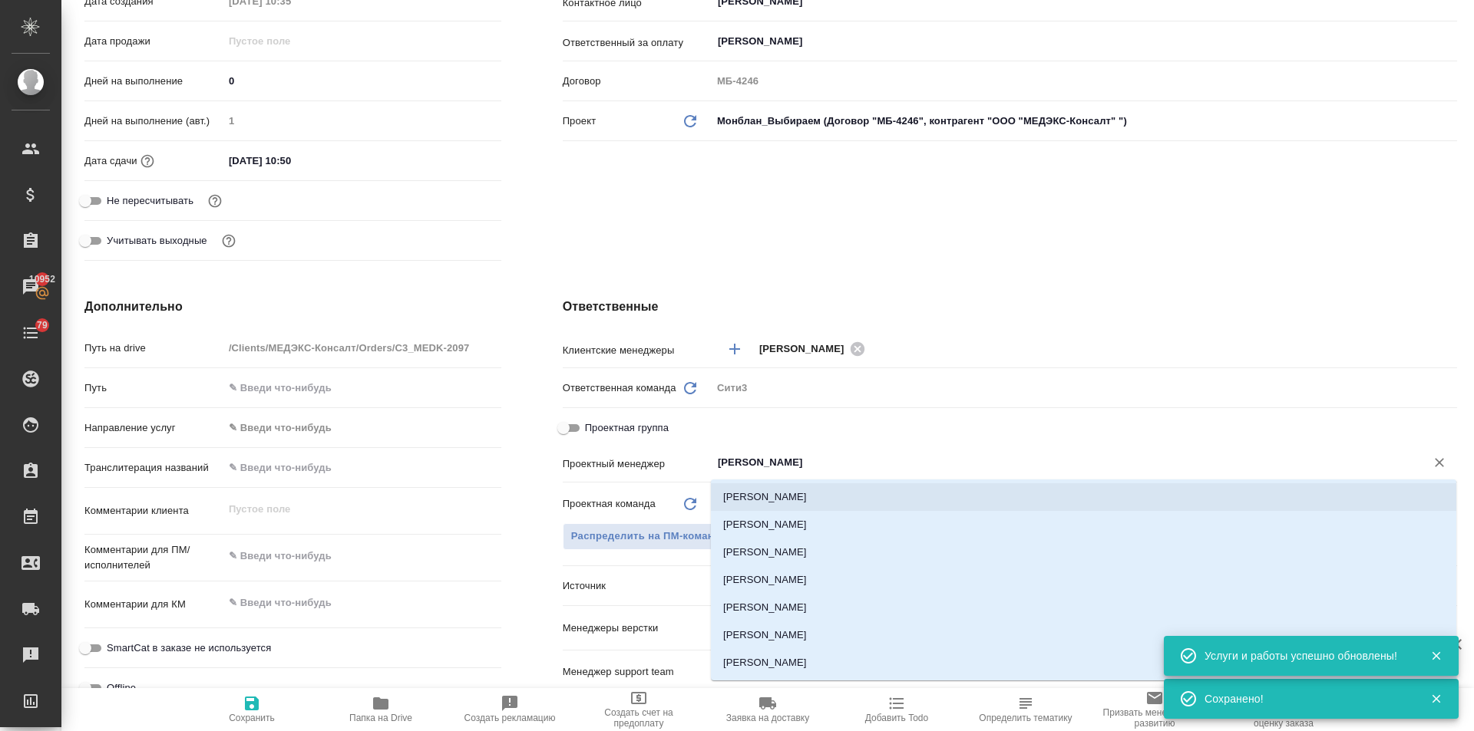
type input "ильин"
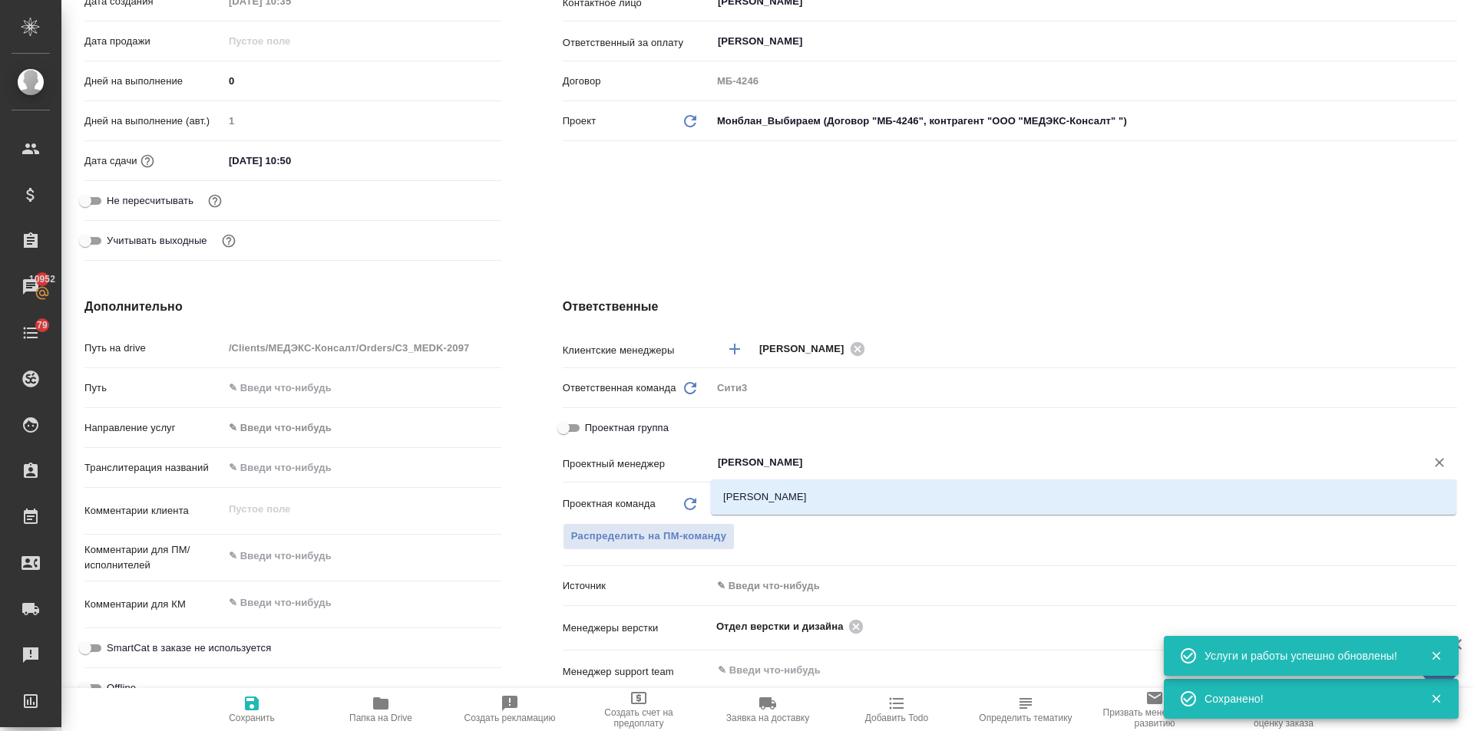
click at [769, 494] on li "[PERSON_NAME]" at bounding box center [1083, 498] width 745 height 28
type textarea "x"
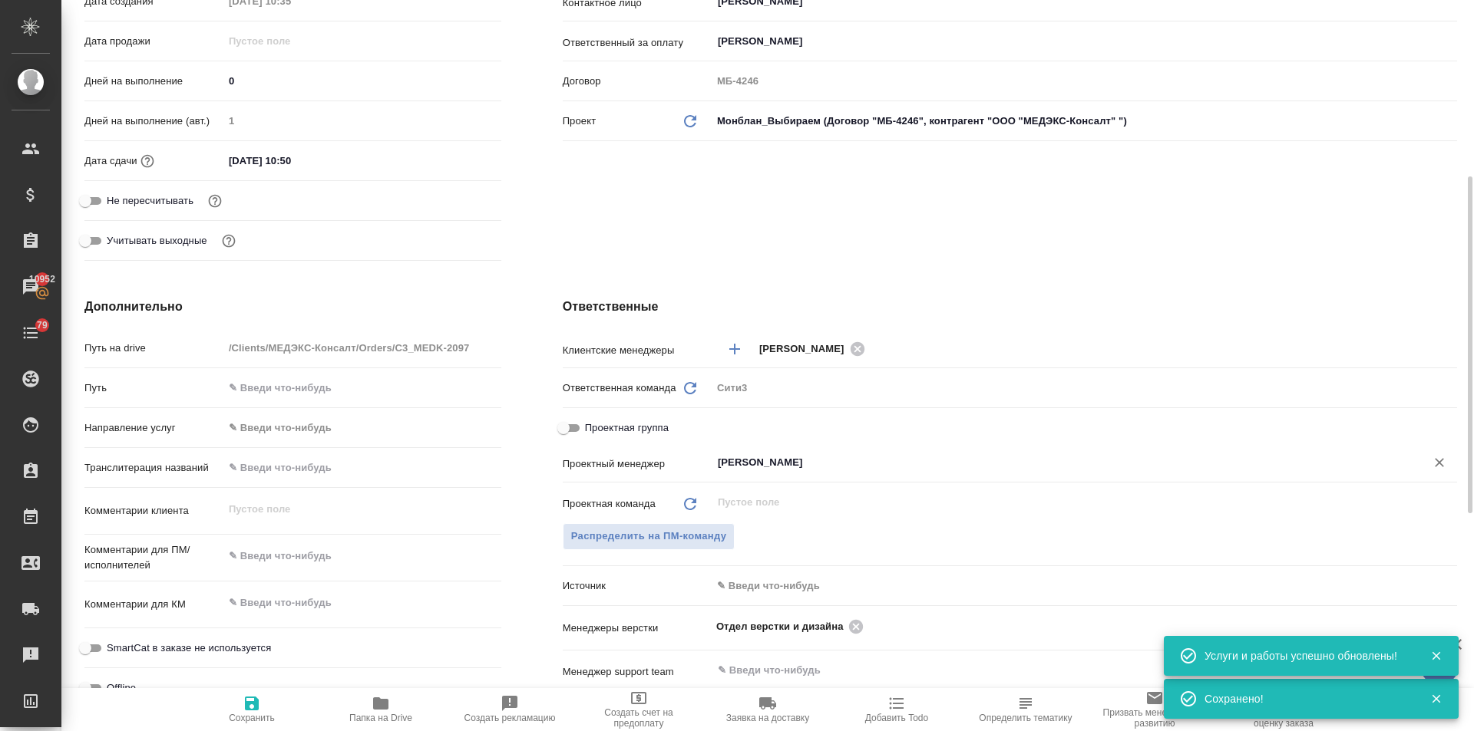
type input "[PERSON_NAME]"
click at [250, 707] on icon "button" at bounding box center [252, 704] width 18 height 18
type textarea "x"
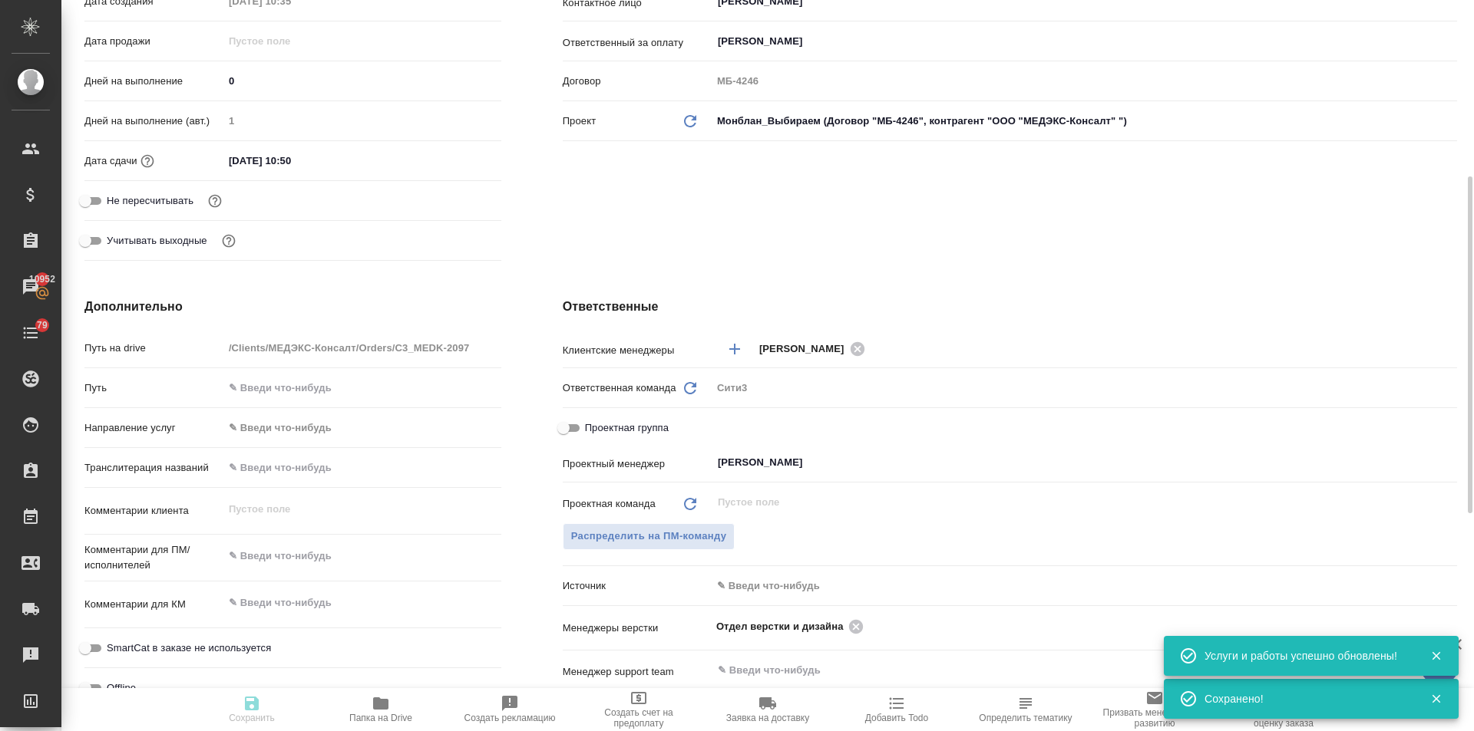
type textarea "x"
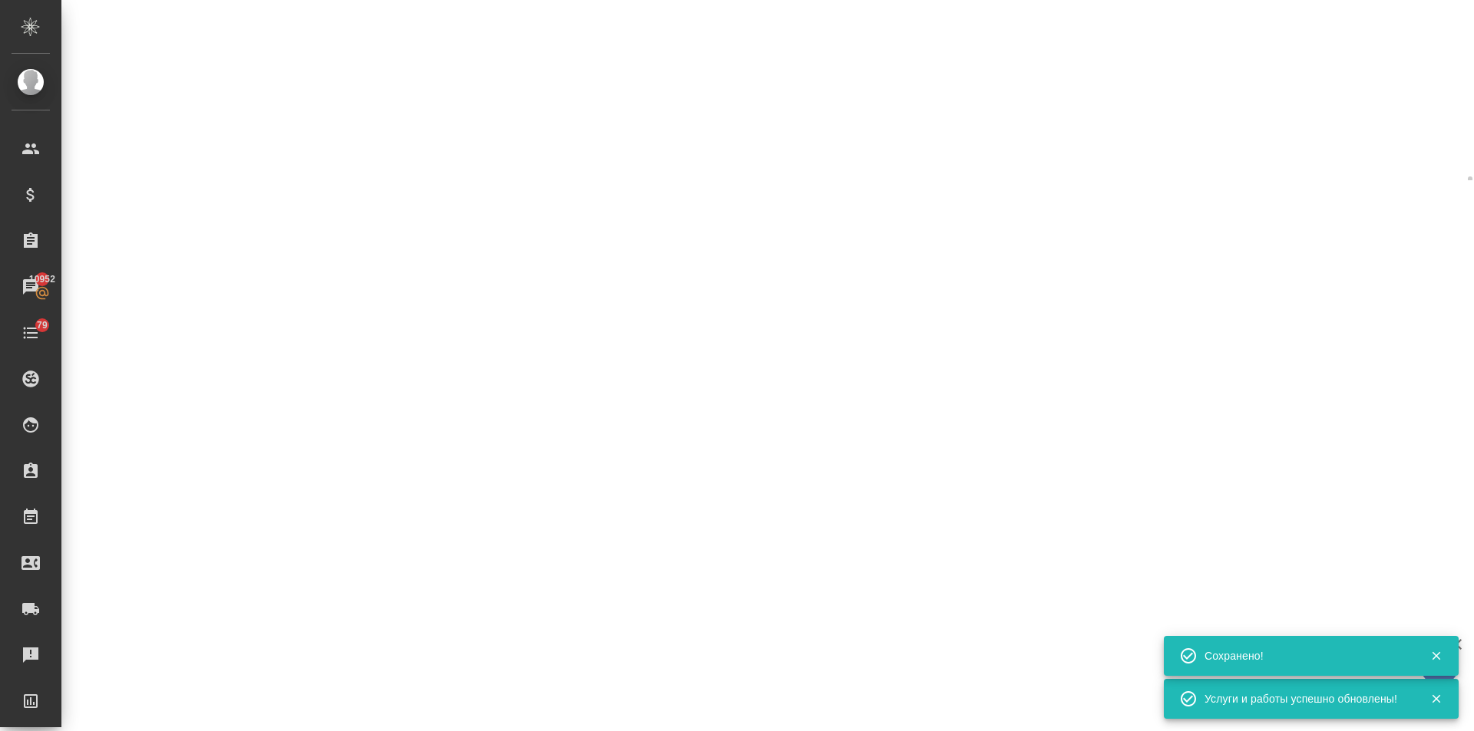
select select "RU"
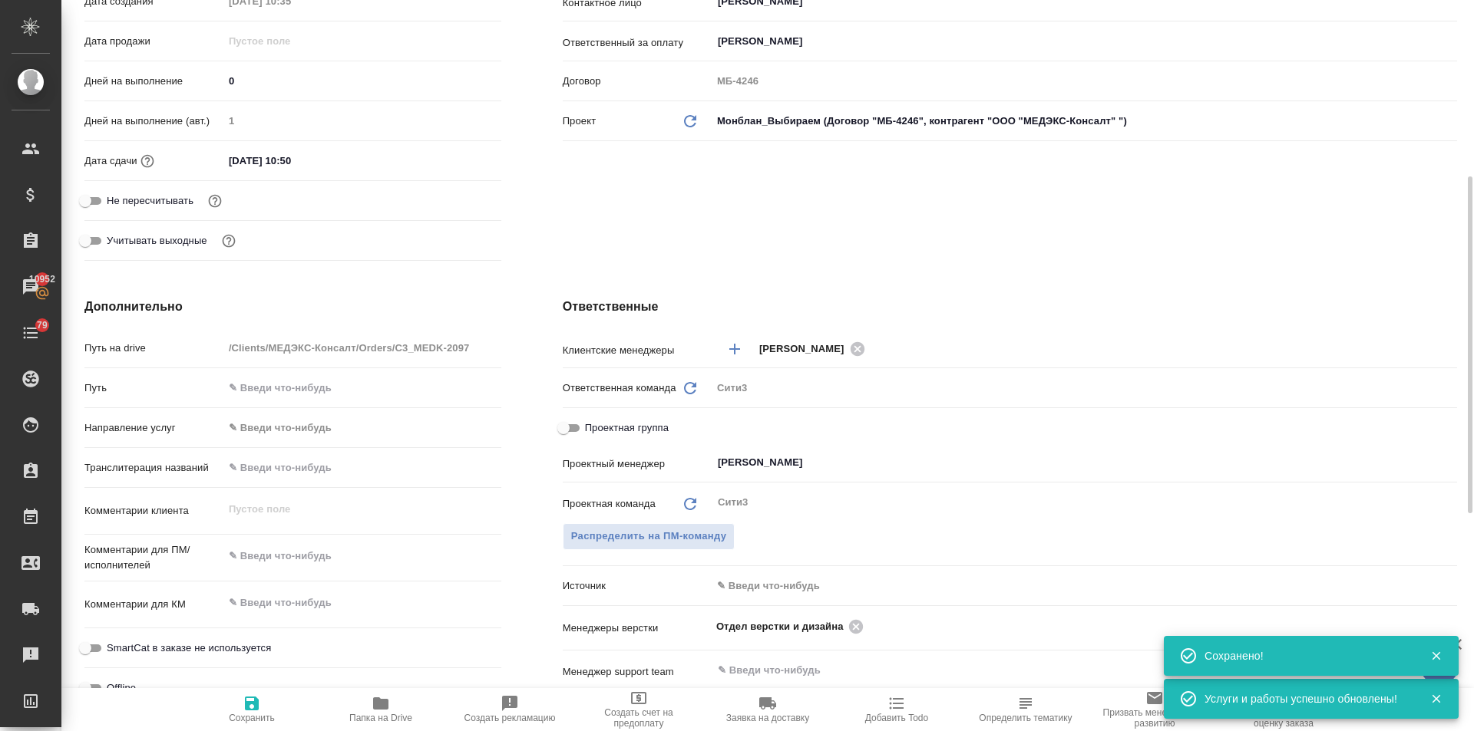
type textarea "x"
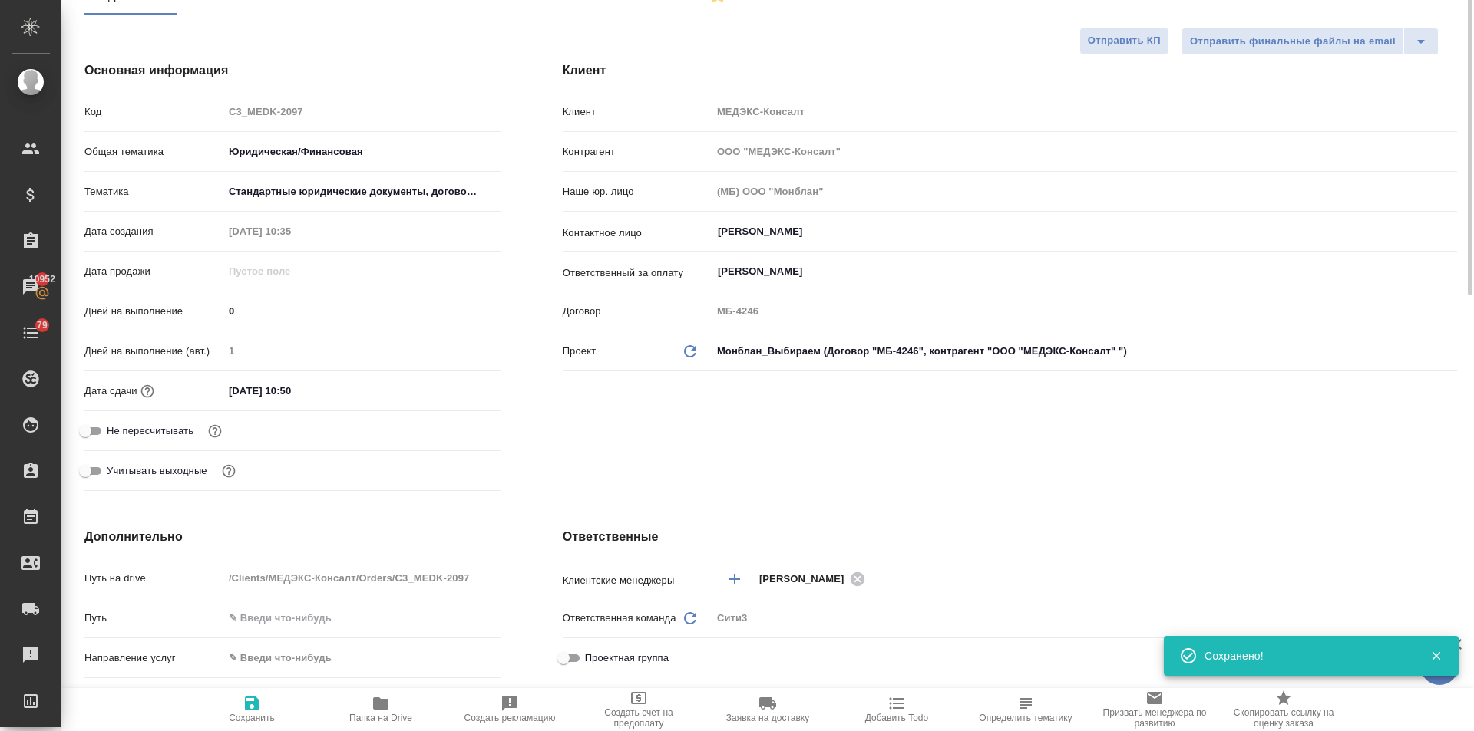
scroll to position [0, 0]
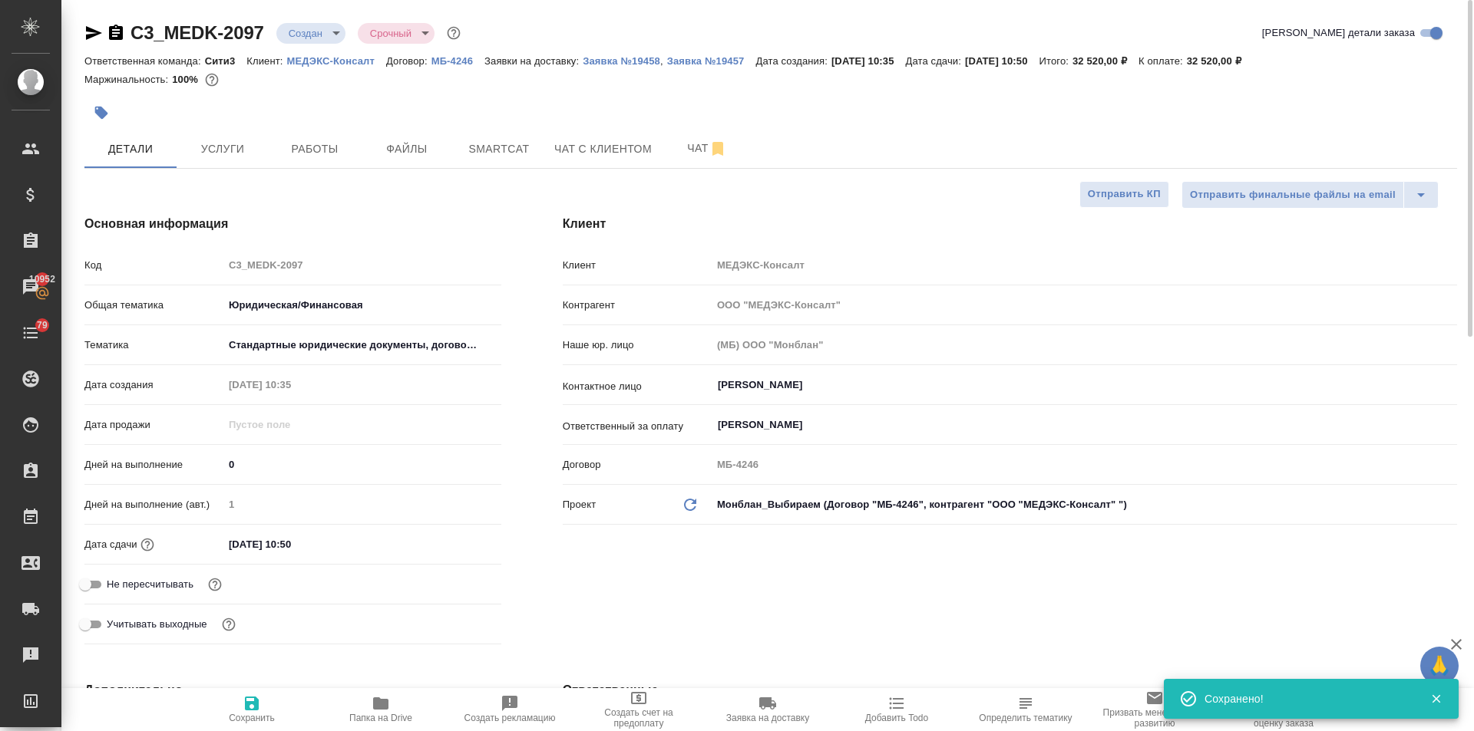
click at [305, 33] on body "🙏 .cls-1 fill:#fff; AWATERA Ilina Ekaterina Клиенты Спецификации Заказы 10952 Ч…" at bounding box center [737, 365] width 1474 height 731
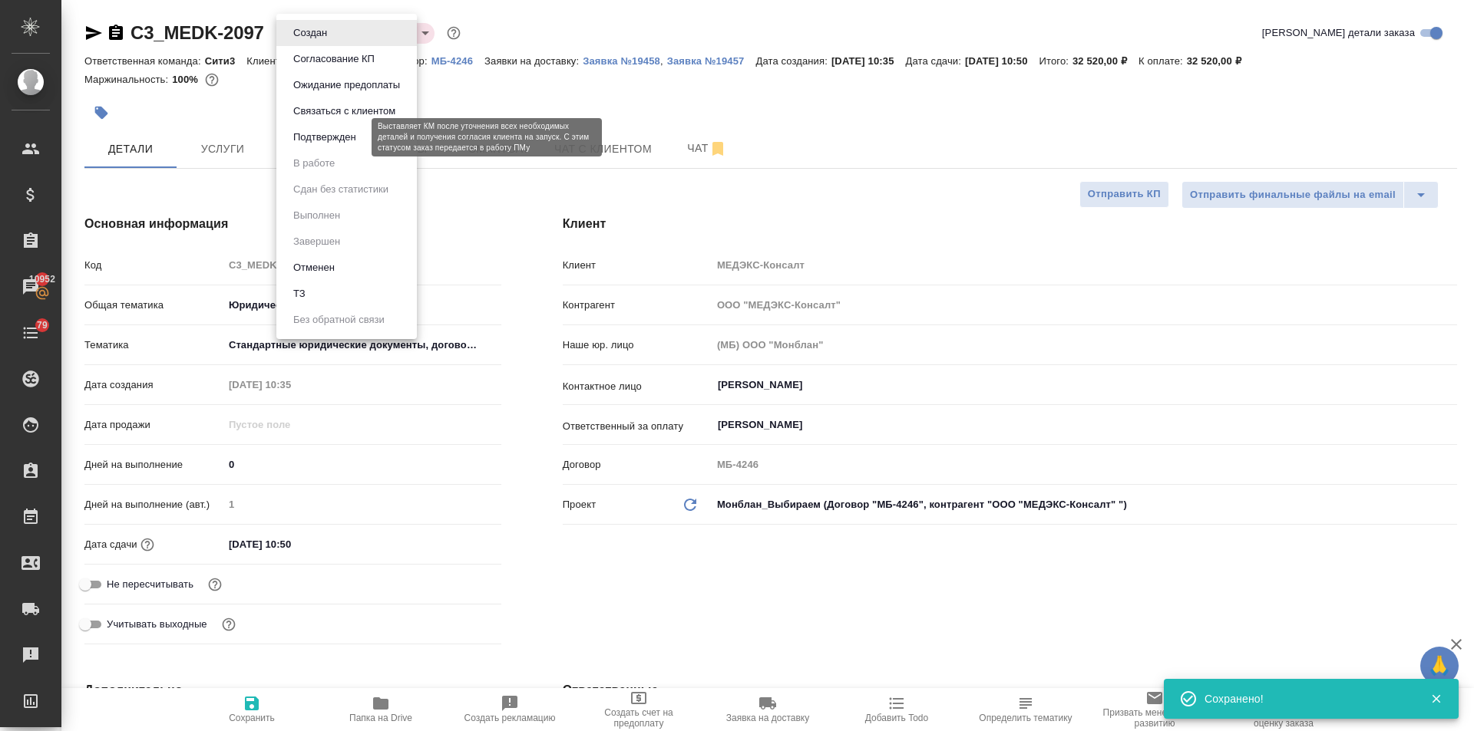
click at [335, 141] on button "Подтвержден" at bounding box center [325, 137] width 72 height 17
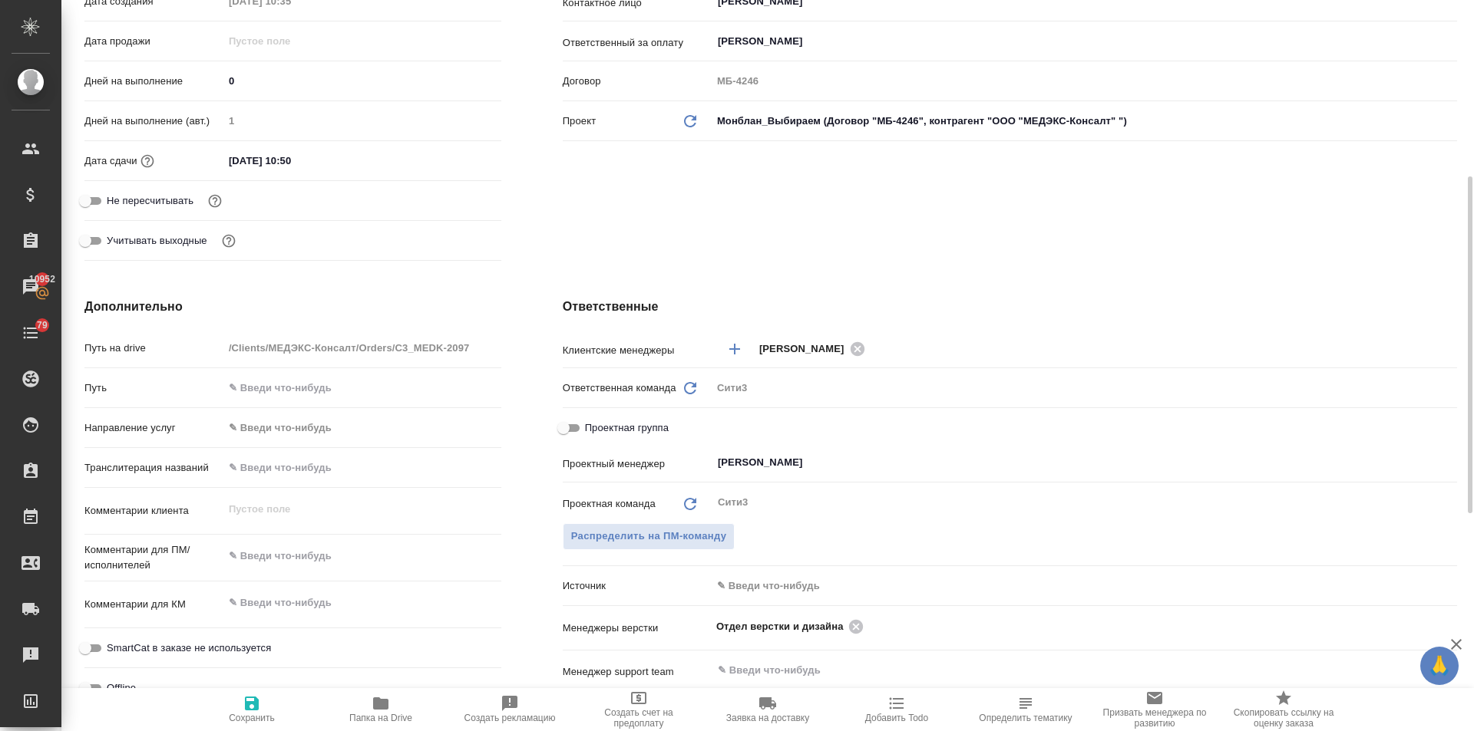
scroll to position [537, 0]
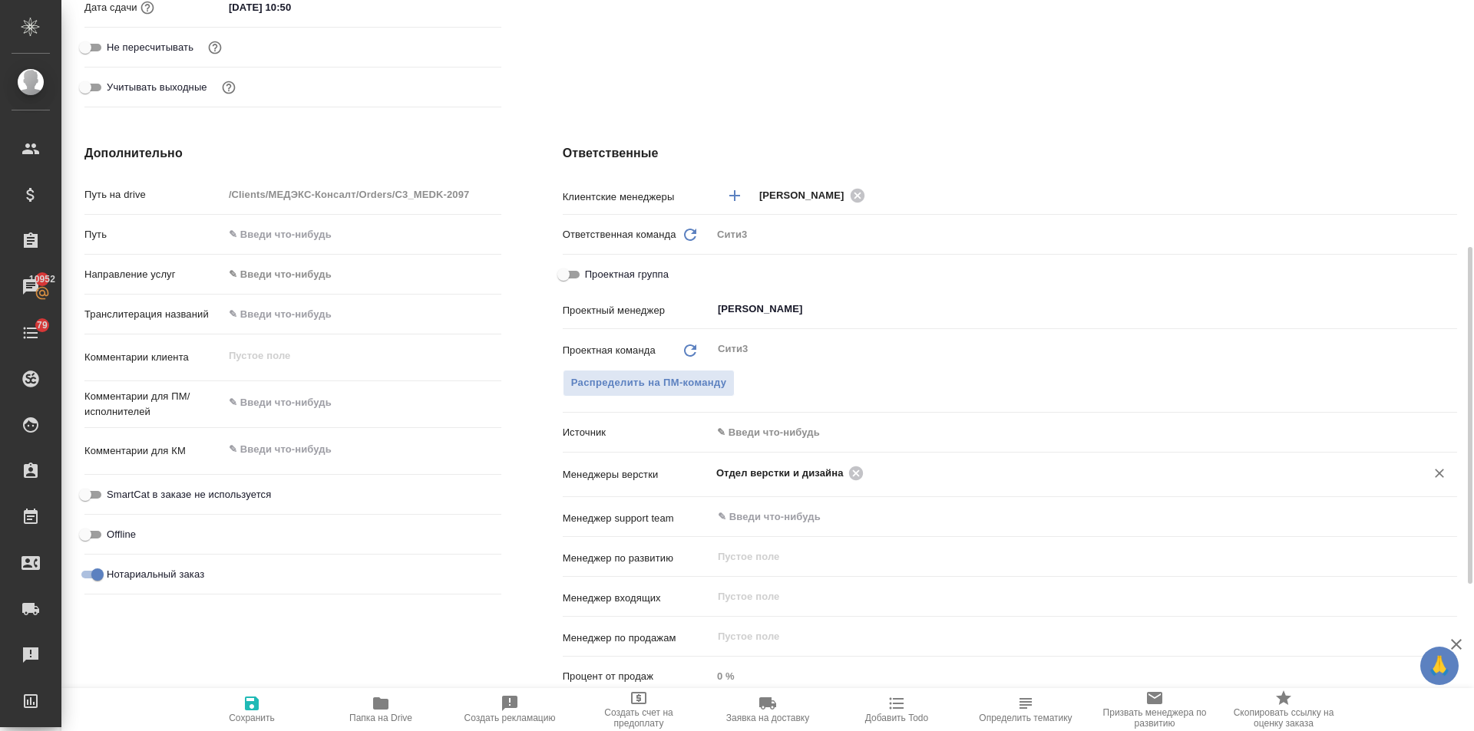
click at [856, 474] on icon at bounding box center [855, 473] width 17 height 17
type textarea "x"
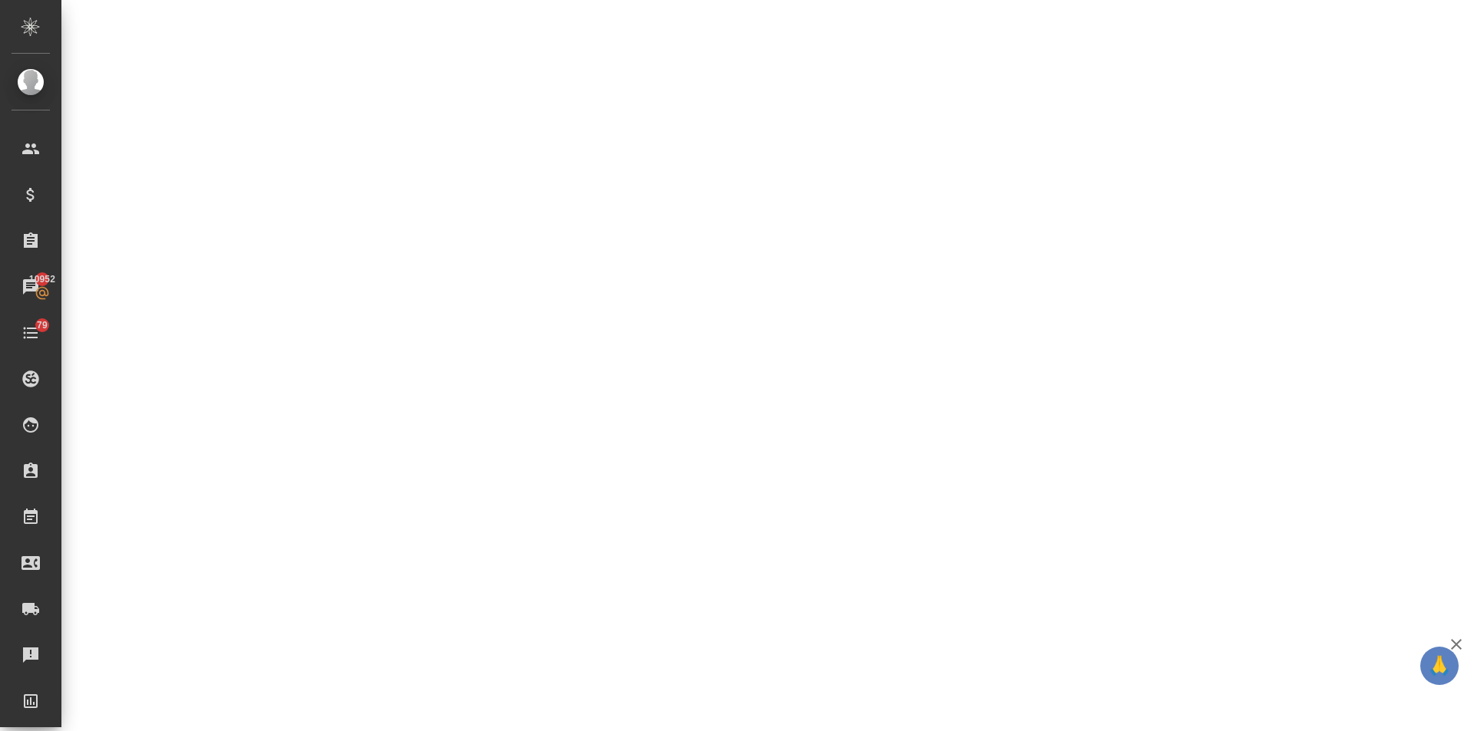
select select "RU"
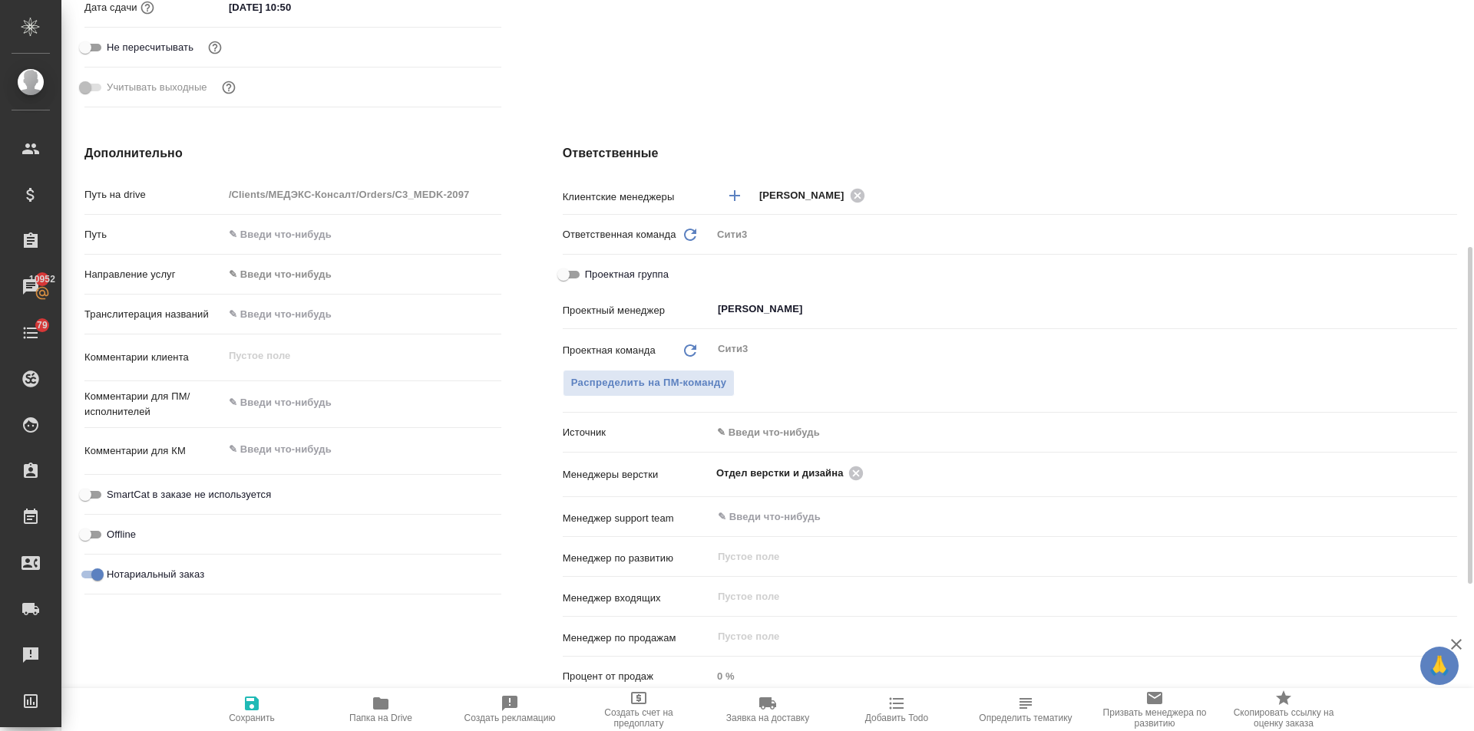
type textarea "x"
click at [855, 474] on icon at bounding box center [855, 473] width 17 height 17
type textarea "x"
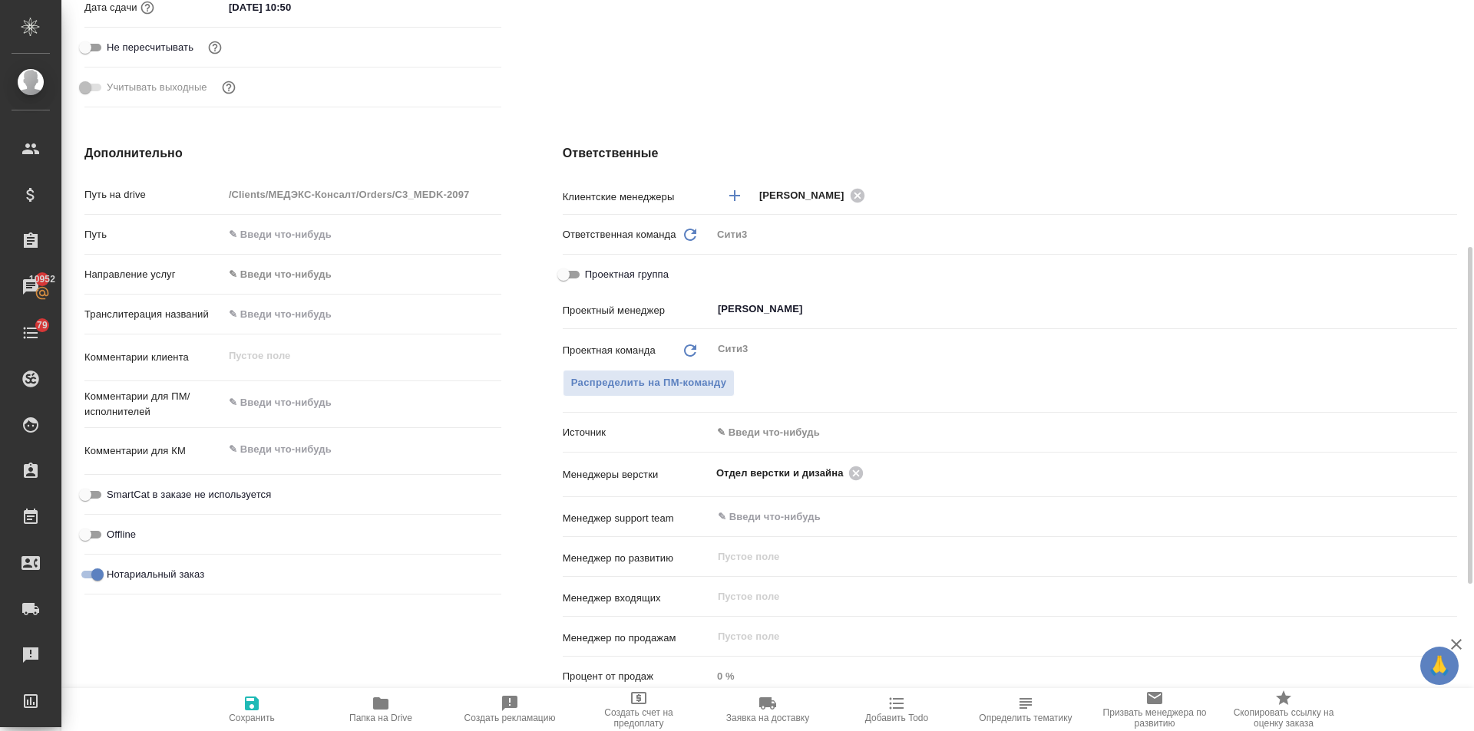
type textarea "x"
click at [256, 706] on icon "button" at bounding box center [252, 704] width 14 height 14
type textarea "x"
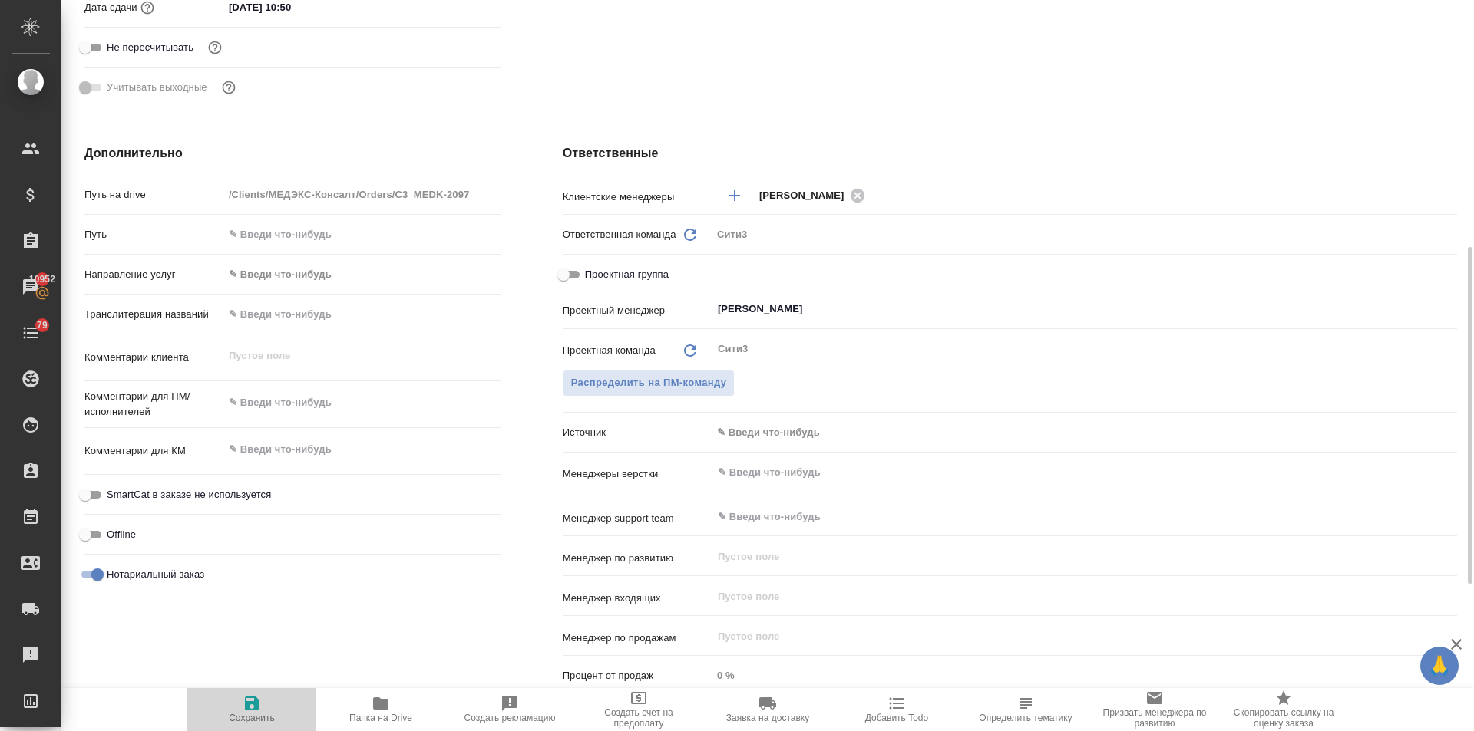
type textarea "x"
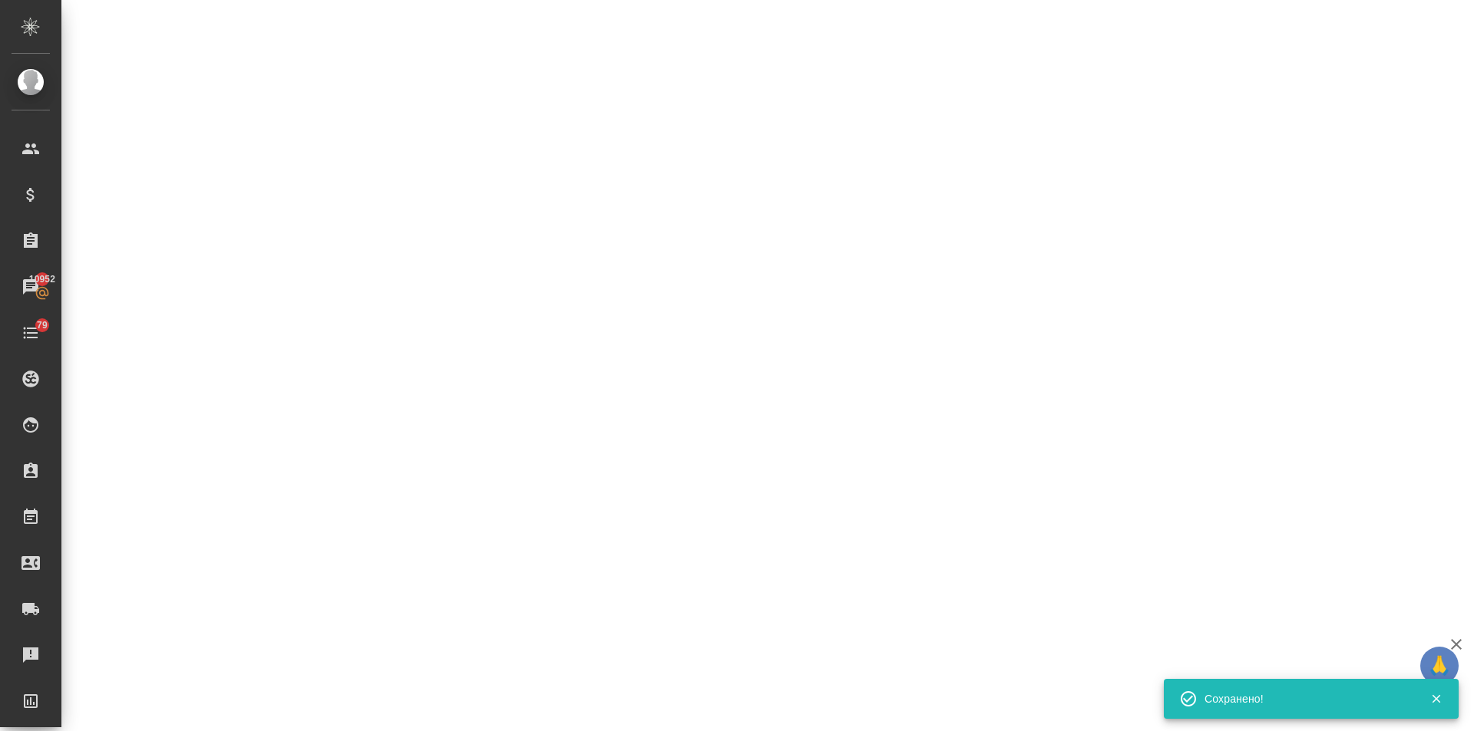
select select "RU"
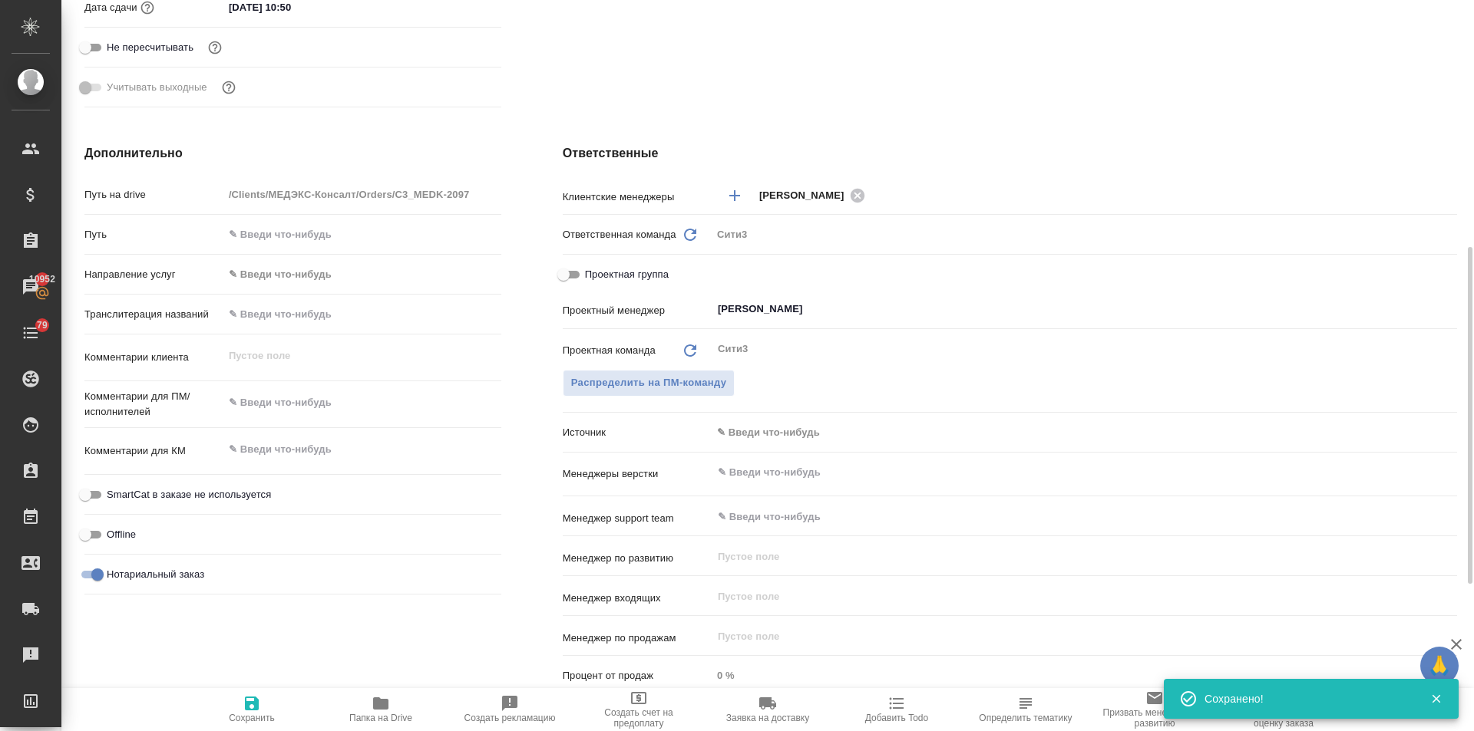
type textarea "x"
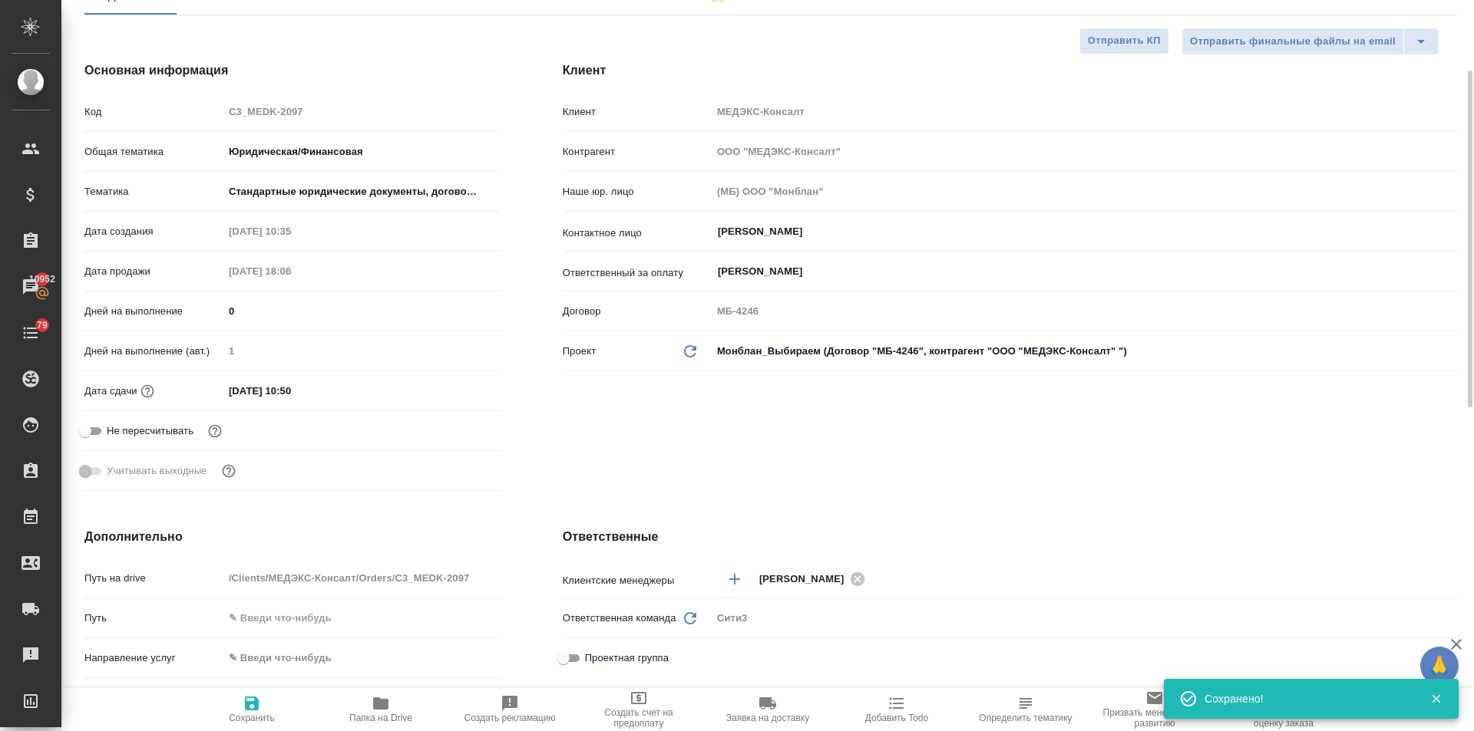
scroll to position [0, 0]
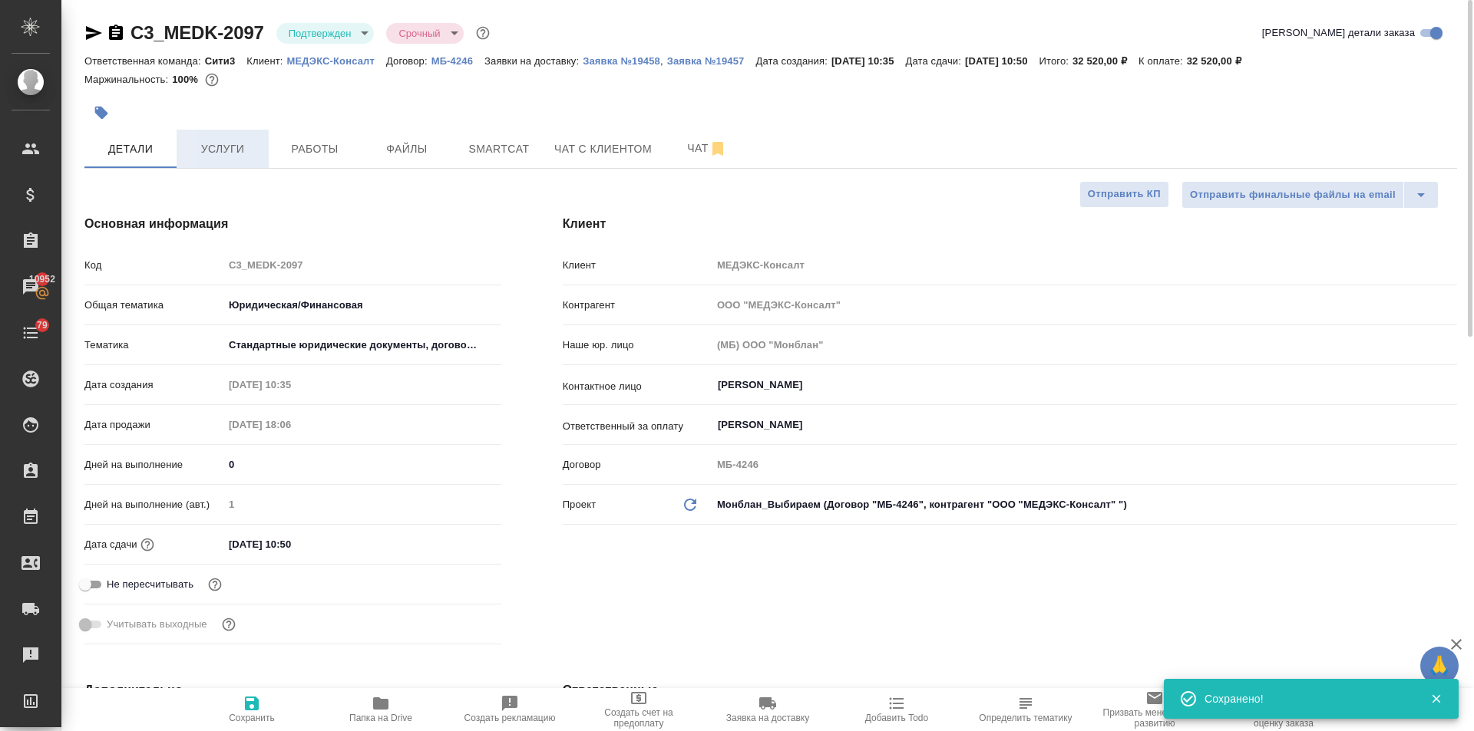
click at [233, 159] on button "Услуги" at bounding box center [223, 149] width 92 height 38
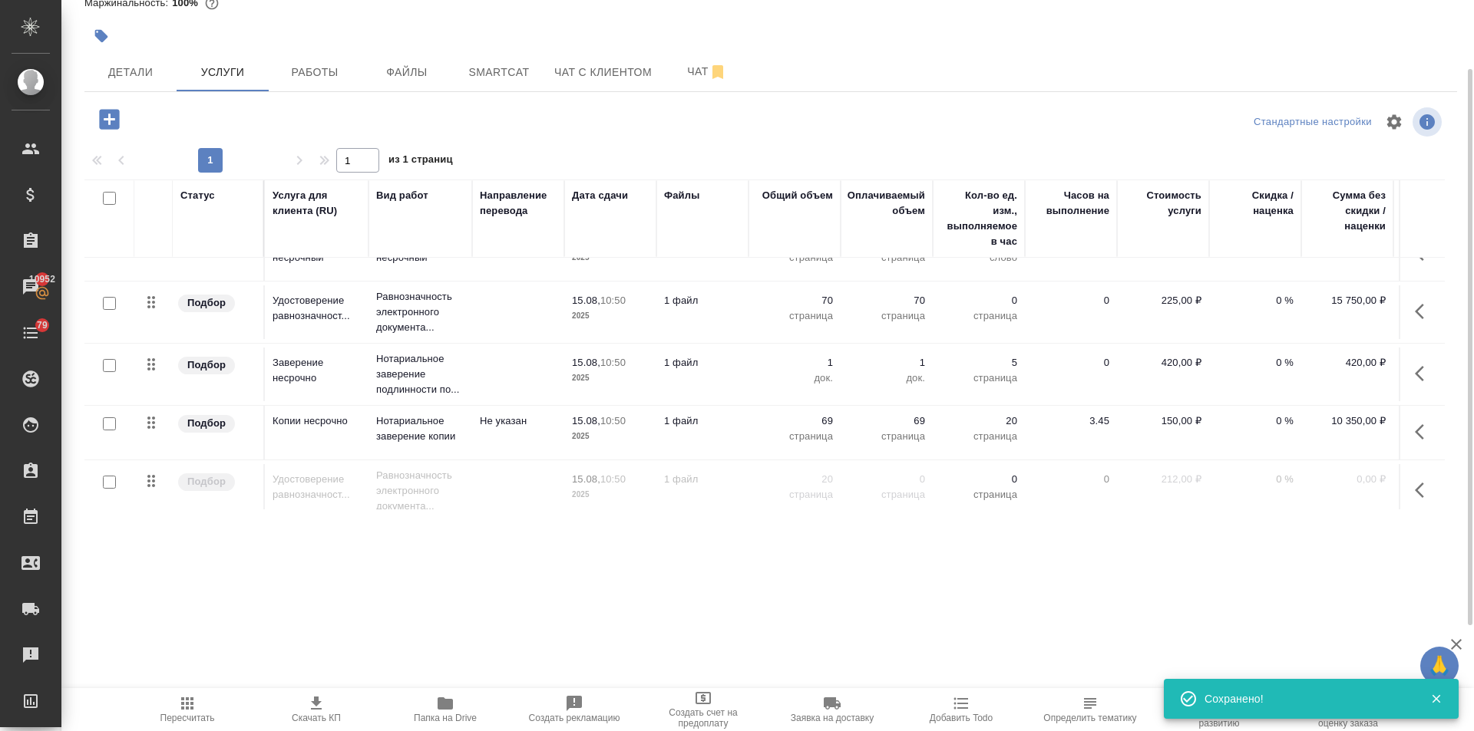
scroll to position [56, 0]
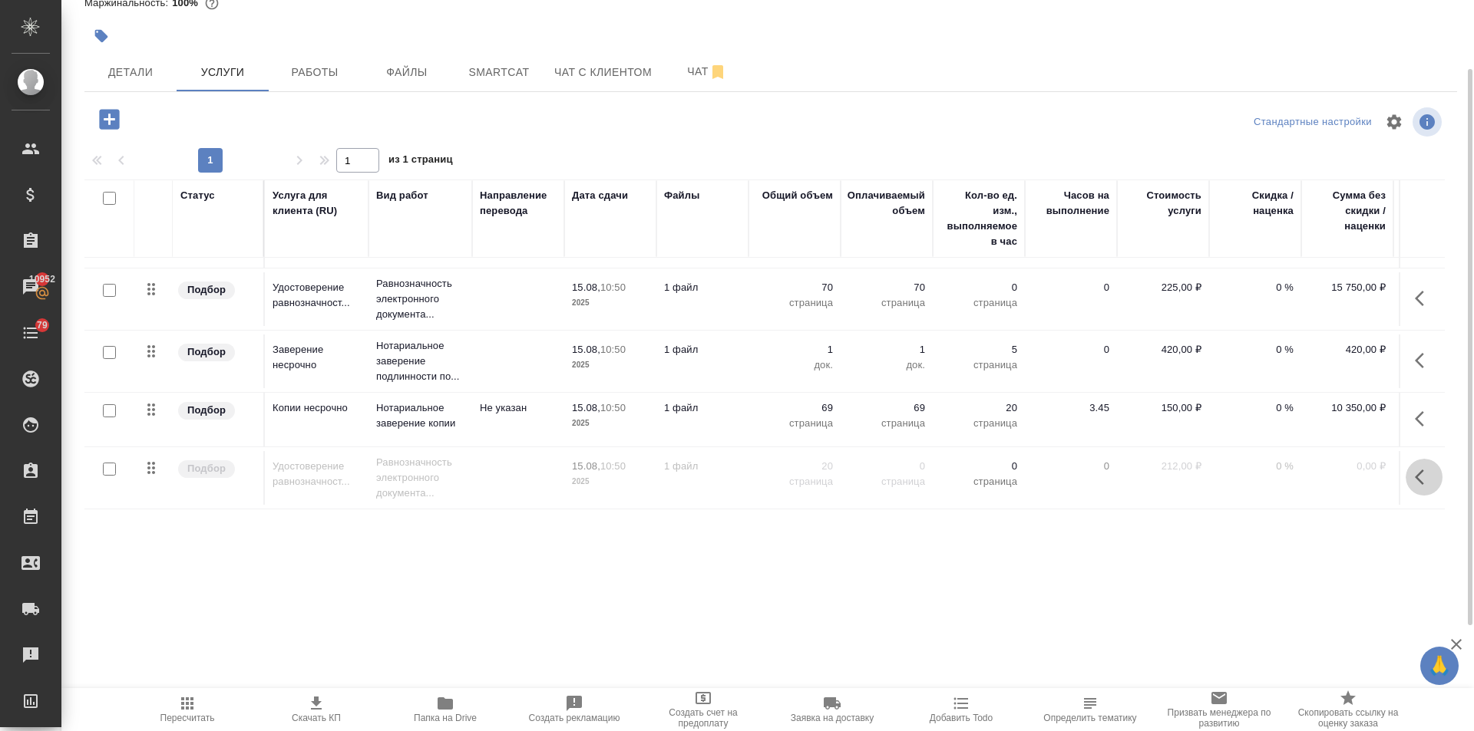
drag, startPoint x: 1415, startPoint y: 464, endPoint x: 1394, endPoint y: 467, distance: 20.9
click at [1415, 468] on icon "button" at bounding box center [1424, 477] width 18 height 18
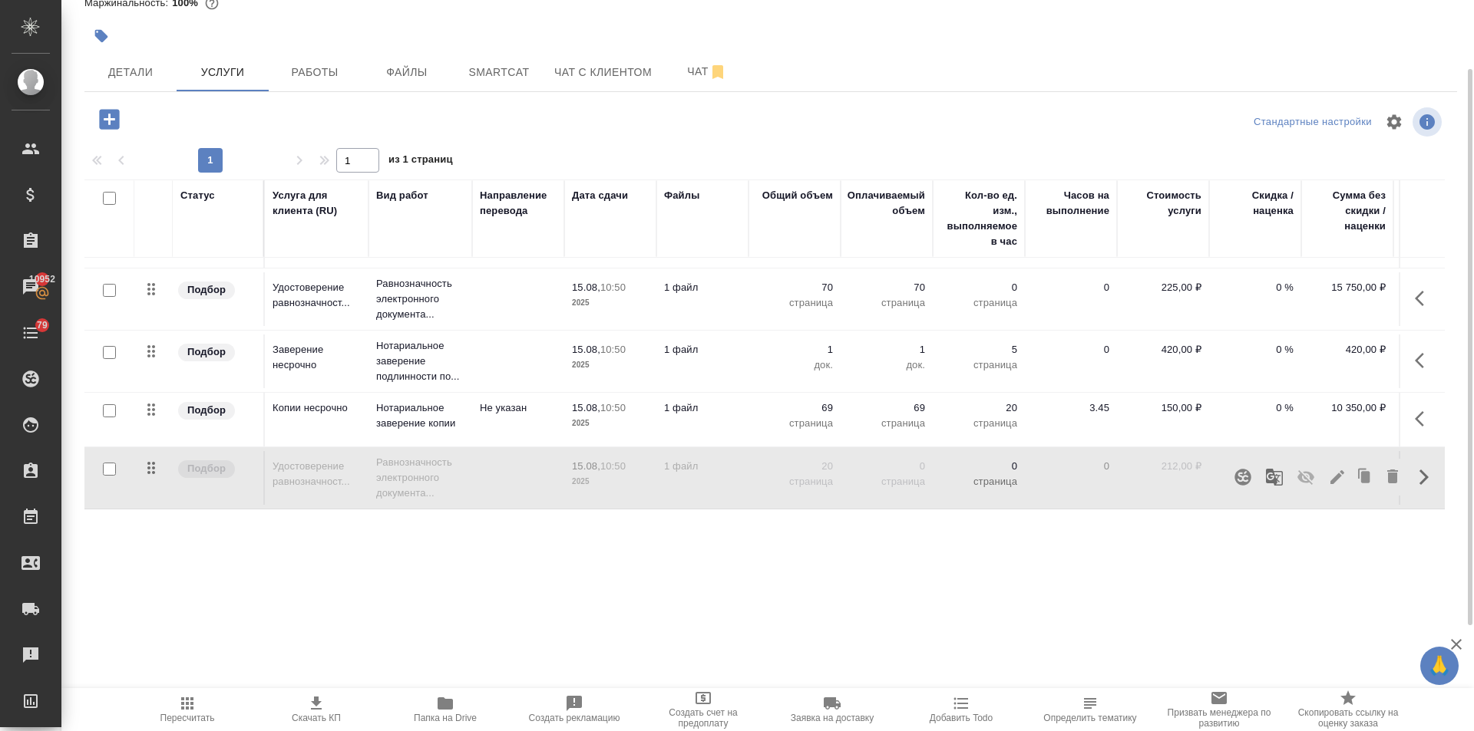
click at [1302, 470] on icon "button" at bounding box center [1305, 477] width 17 height 15
click at [1328, 468] on icon "button" at bounding box center [1337, 477] width 18 height 18
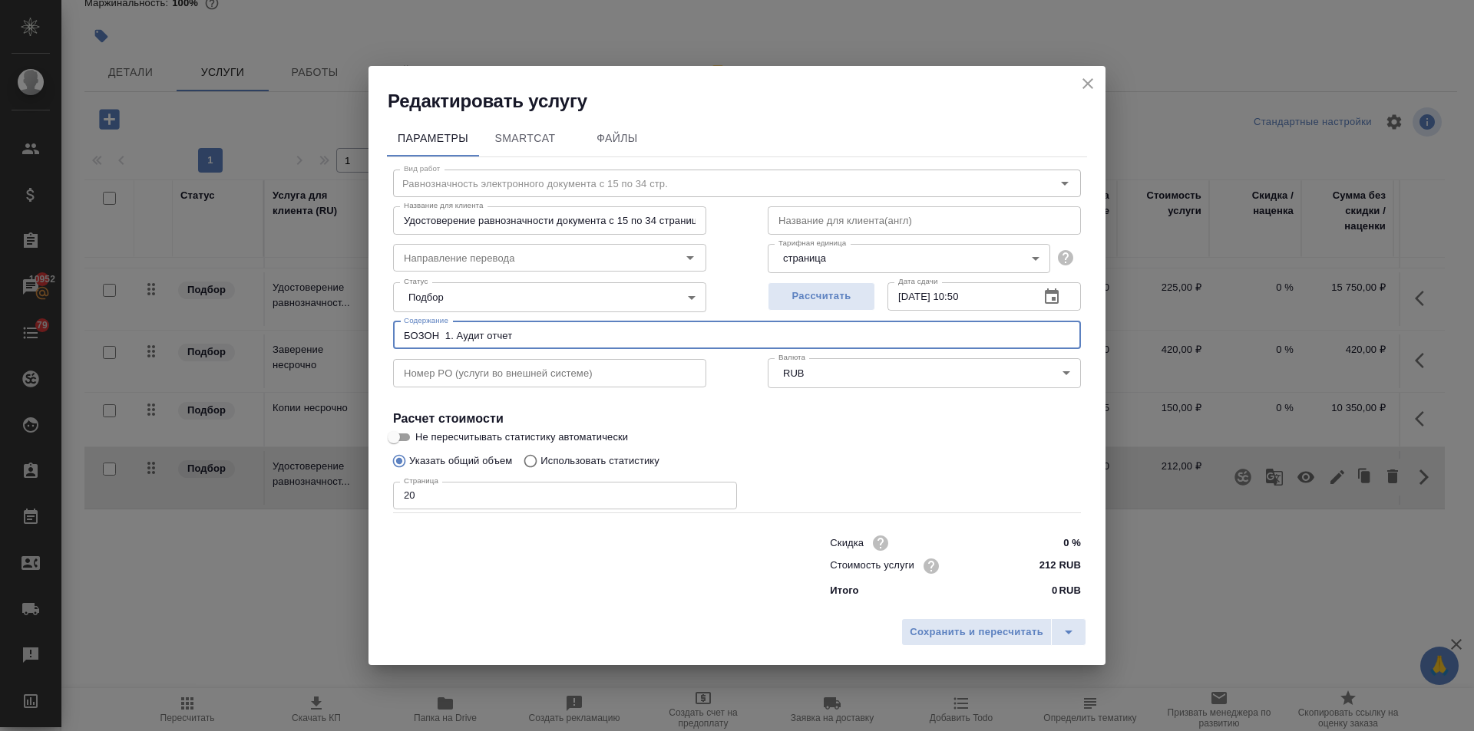
drag, startPoint x: 522, startPoint y: 337, endPoint x: 329, endPoint y: 327, distance: 192.9
click at [329, 327] on div "Редактировать услугу Параметры SmartCat Файлы Вид работ Равнозначность электрон…" at bounding box center [737, 365] width 1474 height 731
drag, startPoint x: 1078, startPoint y: 78, endPoint x: 984, endPoint y: 196, distance: 150.8
click at [1079, 78] on button "close" at bounding box center [1087, 83] width 23 height 23
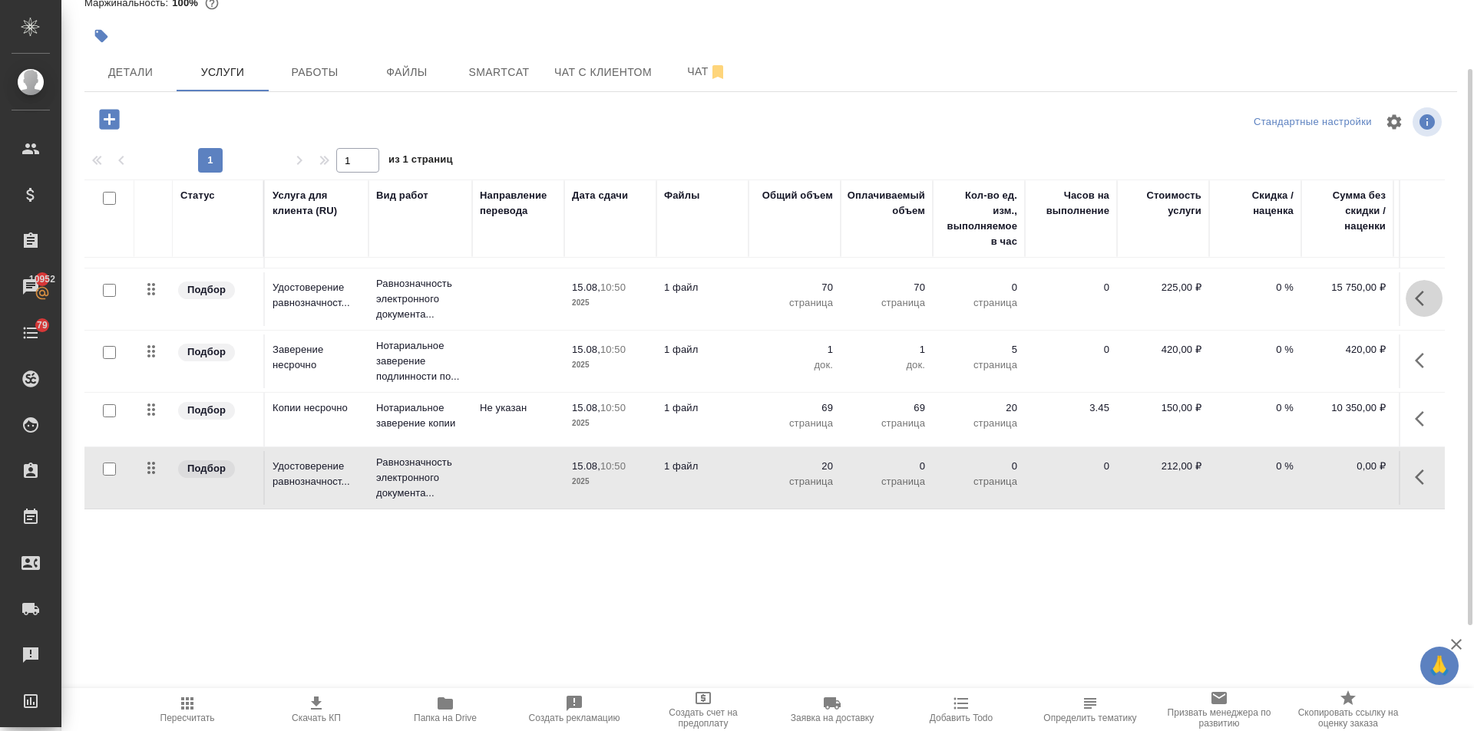
click at [1415, 289] on icon "button" at bounding box center [1424, 298] width 18 height 18
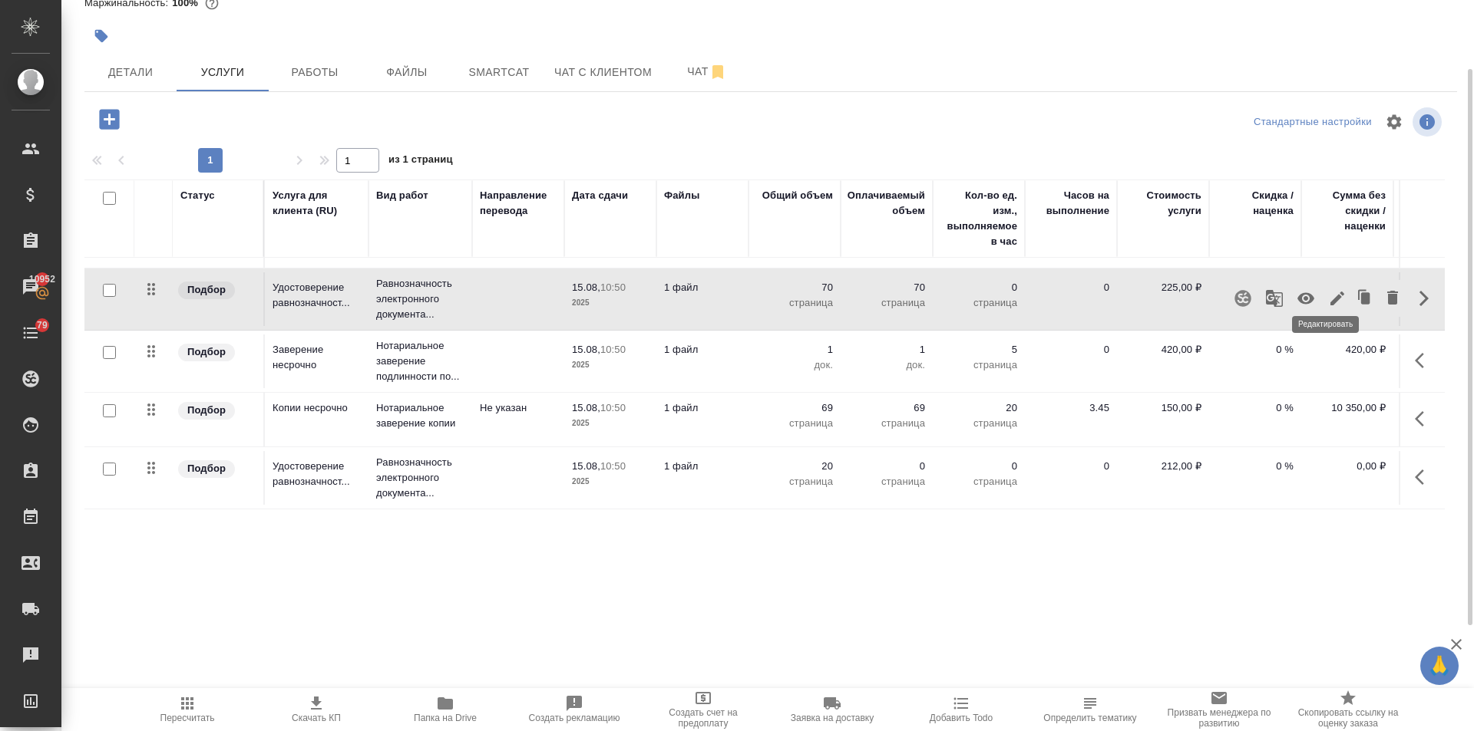
click at [1328, 289] on icon "button" at bounding box center [1337, 298] width 18 height 18
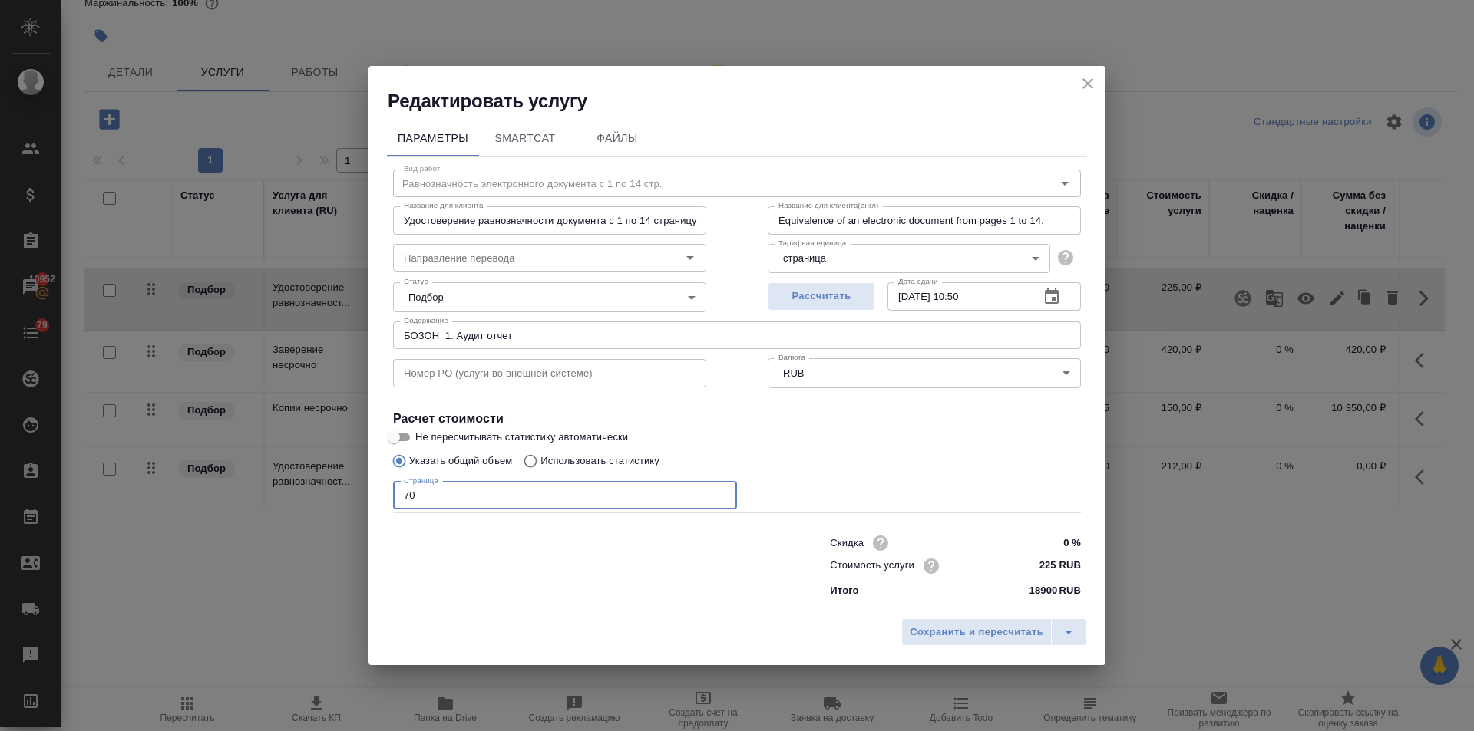
drag, startPoint x: 419, startPoint y: 491, endPoint x: 349, endPoint y: 500, distance: 70.4
click at [349, 500] on div "Редактировать услугу Параметры SmartCat Файлы Вид работ Равнозначность электрон…" at bounding box center [737, 365] width 1474 height 731
type input "14"
click at [910, 636] on span "Сохранить и пересчитать" at bounding box center [977, 633] width 134 height 18
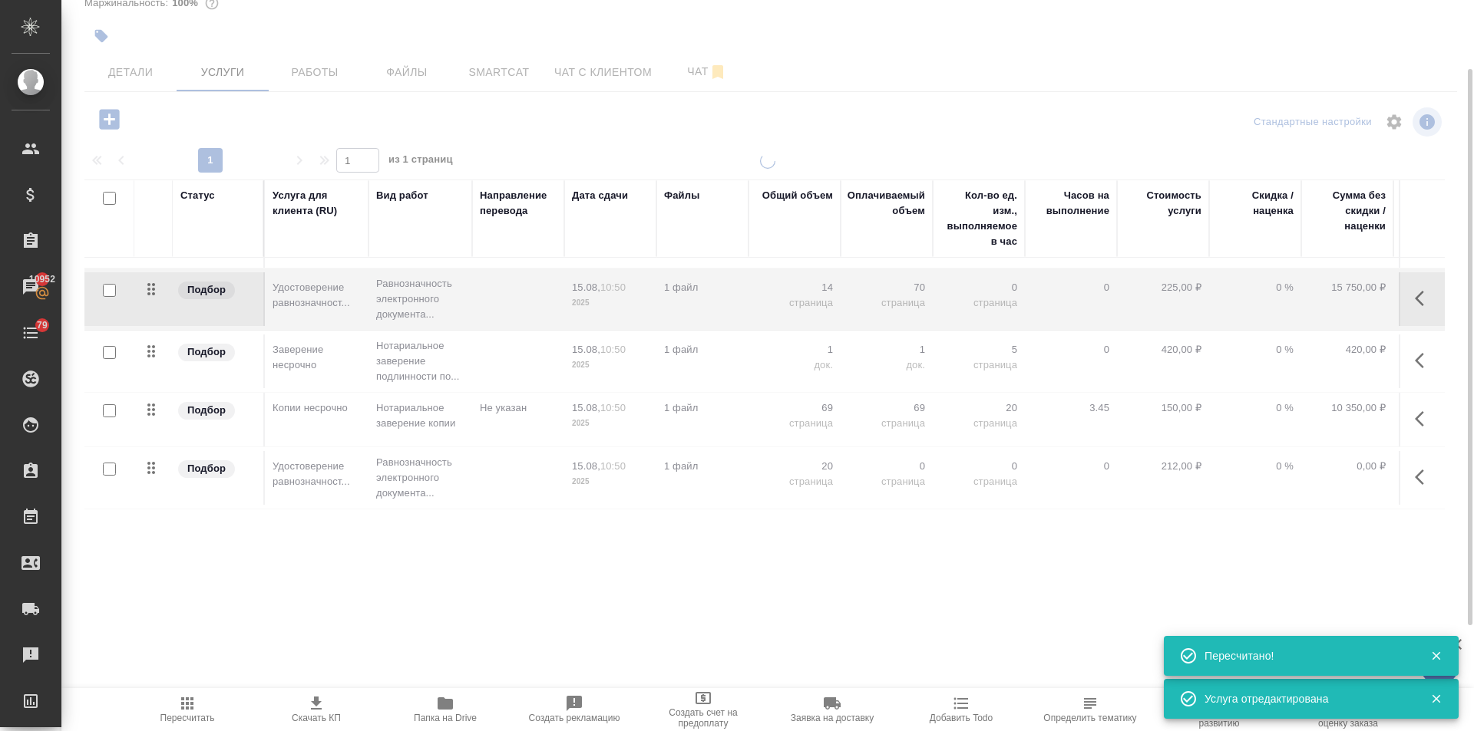
type input "normal"
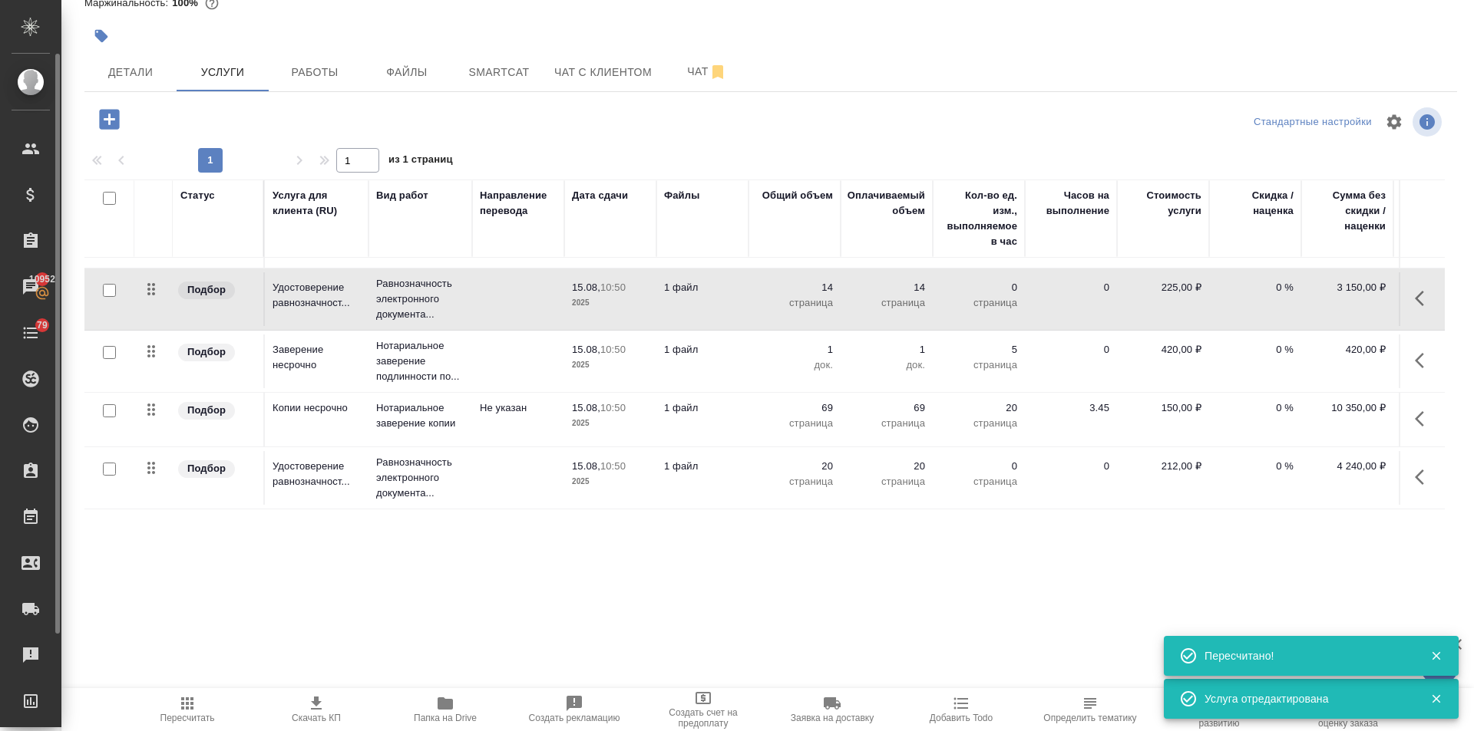
scroll to position [0, 0]
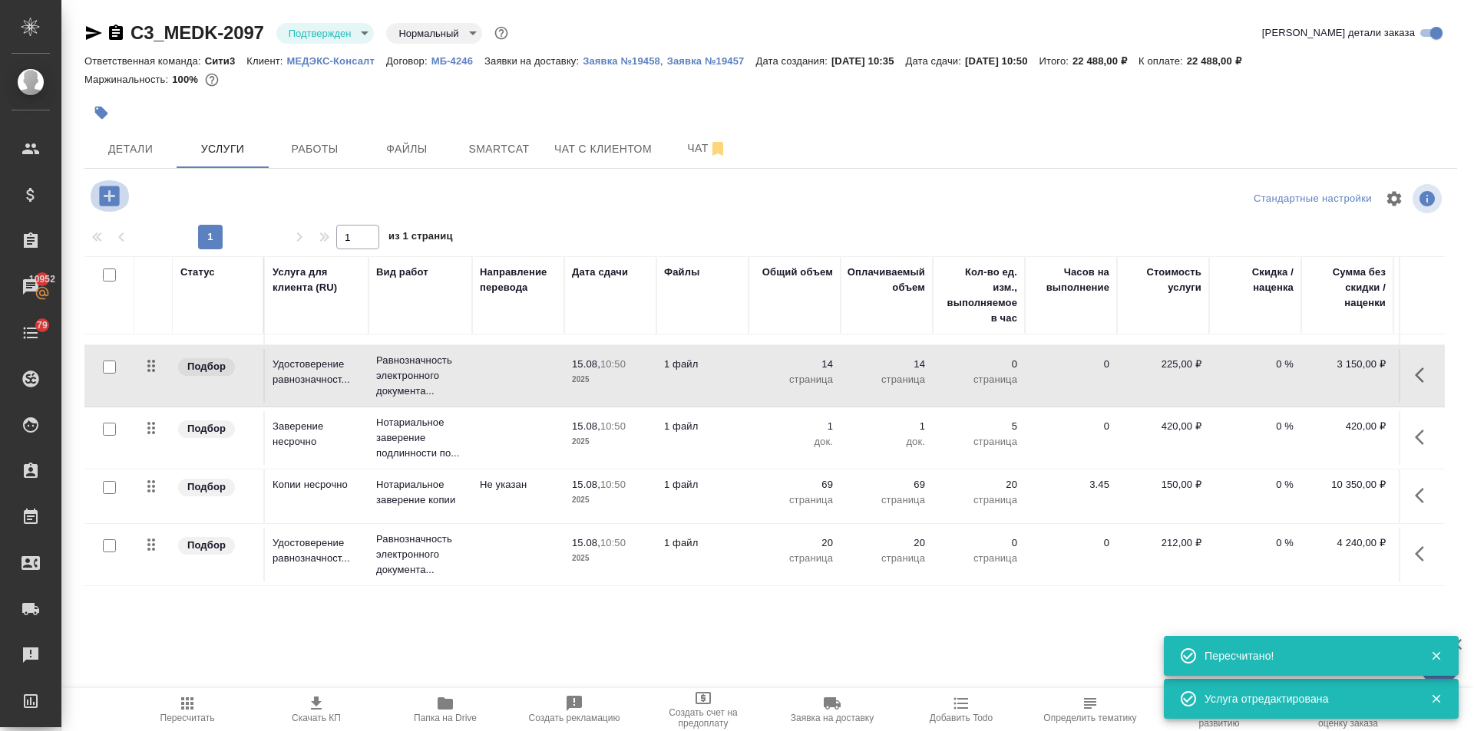
click at [107, 204] on icon "button" at bounding box center [109, 196] width 20 height 20
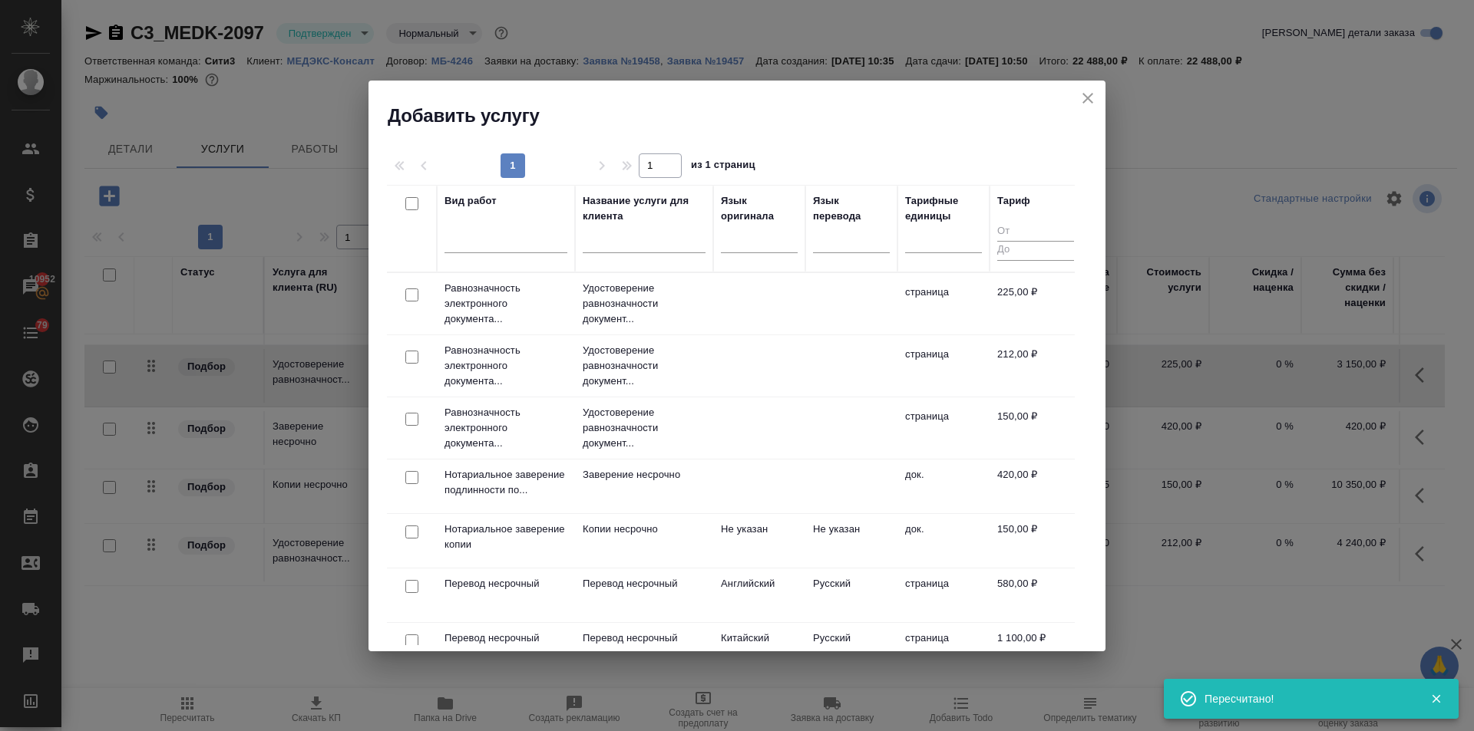
click at [409, 418] on input "checkbox" at bounding box center [411, 419] width 13 height 13
checkbox input "true"
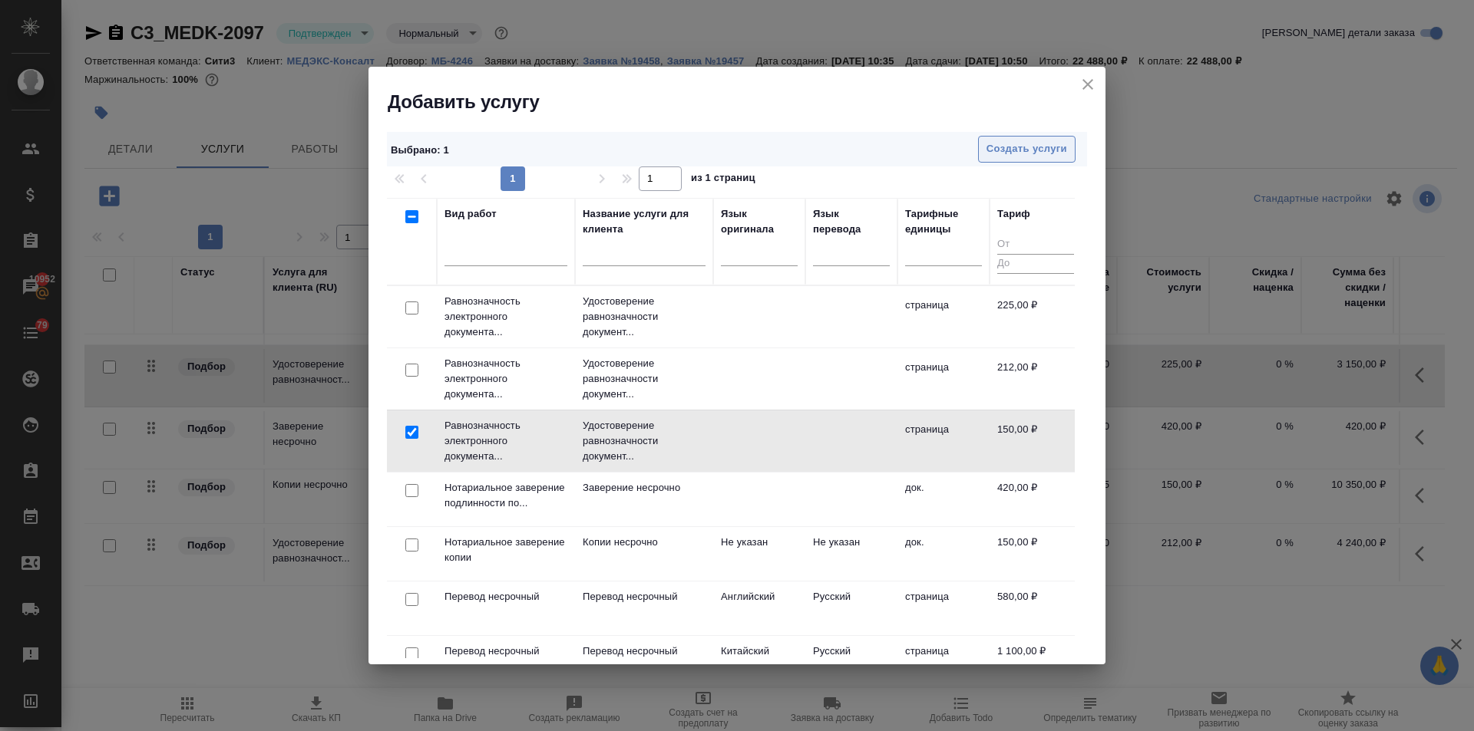
click at [1014, 146] on span "Создать услуги" at bounding box center [1026, 149] width 81 height 18
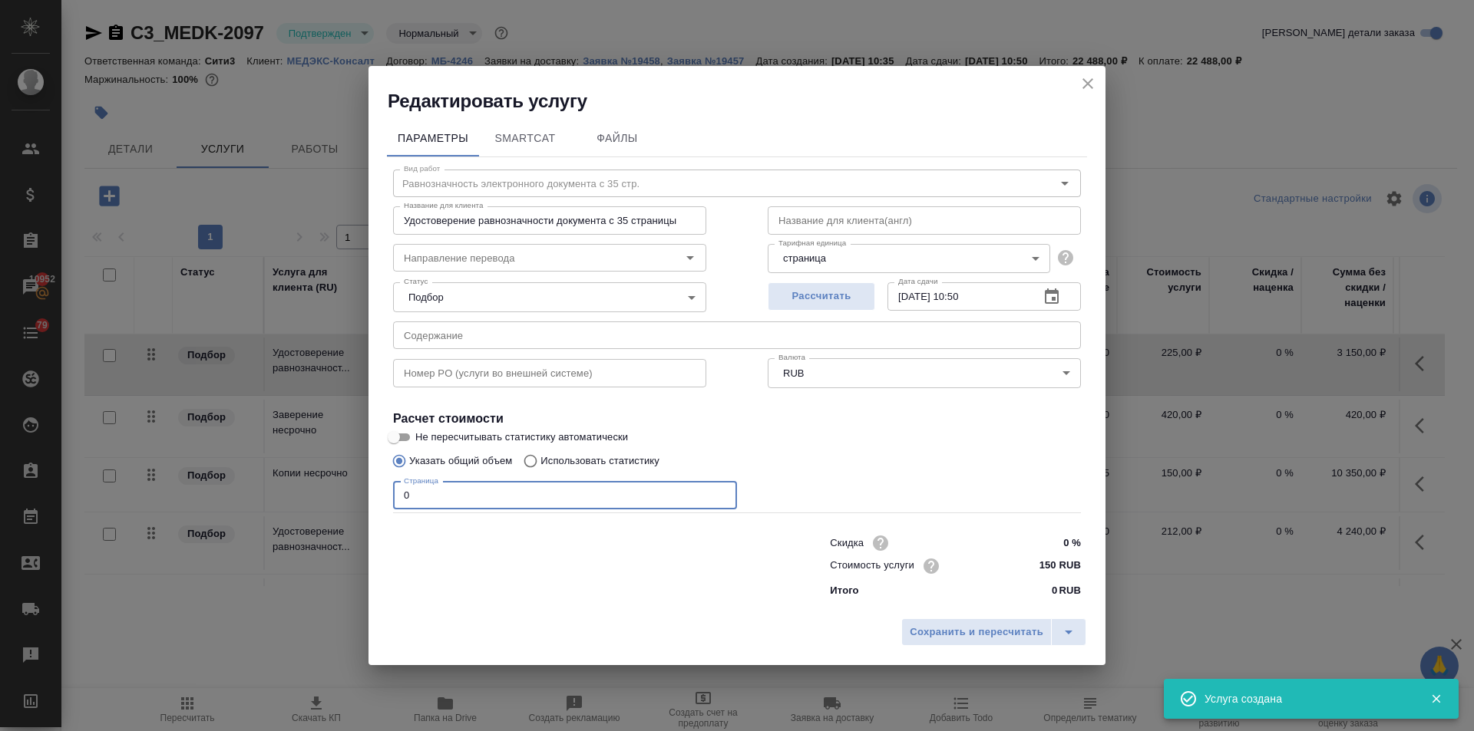
drag, startPoint x: 429, startPoint y: 493, endPoint x: 389, endPoint y: 498, distance: 40.3
click at [389, 498] on div "Вид работ Равнозначность электронного документа с 35 стр. Вид работ Название дл…" at bounding box center [737, 380] width 700 height 447
type input "36"
click at [448, 327] on input "text" at bounding box center [737, 336] width 688 height 28
paste input "БОЗОН 1. Аудит отчет"
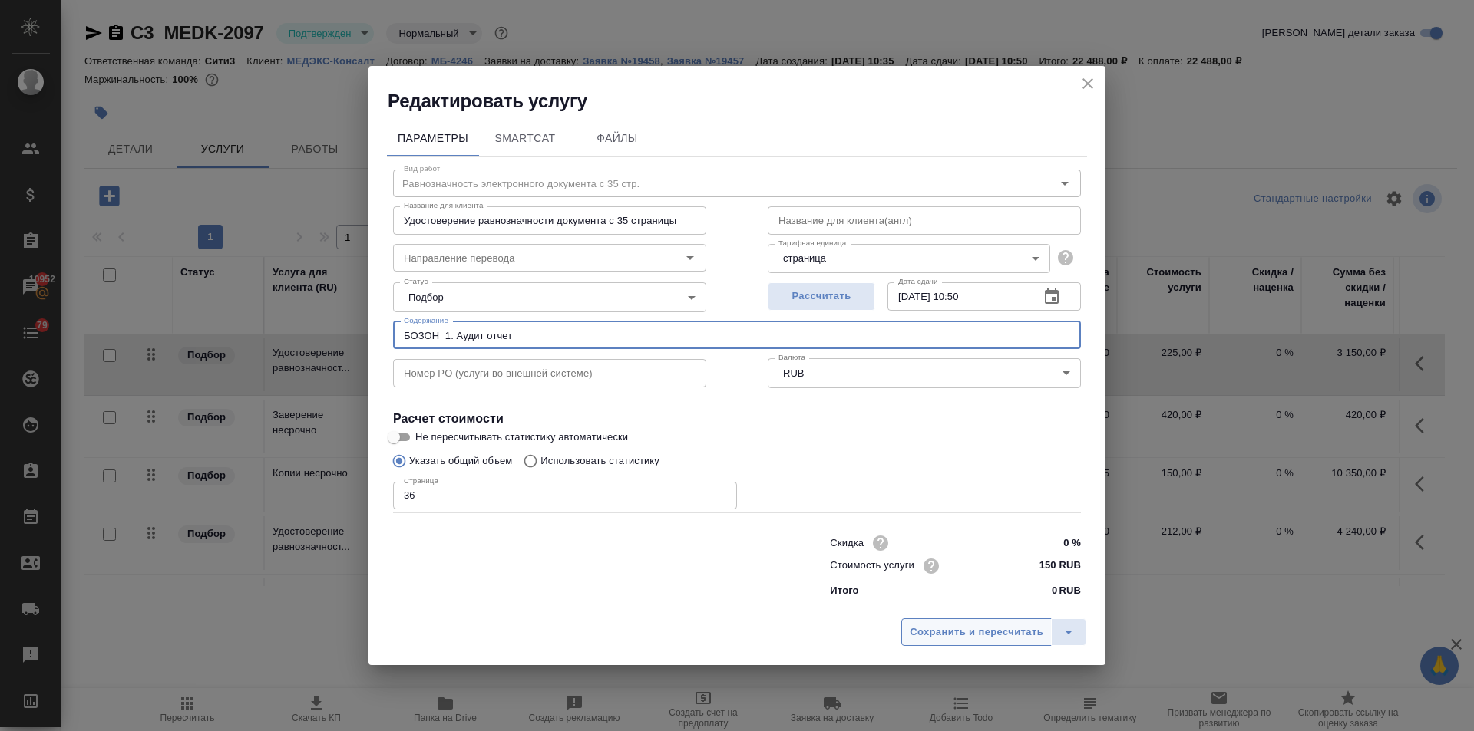
type input "БОЗОН 1. Аудит отчет"
click at [980, 619] on button "Сохранить и пересчитать" at bounding box center [976, 633] width 150 height 28
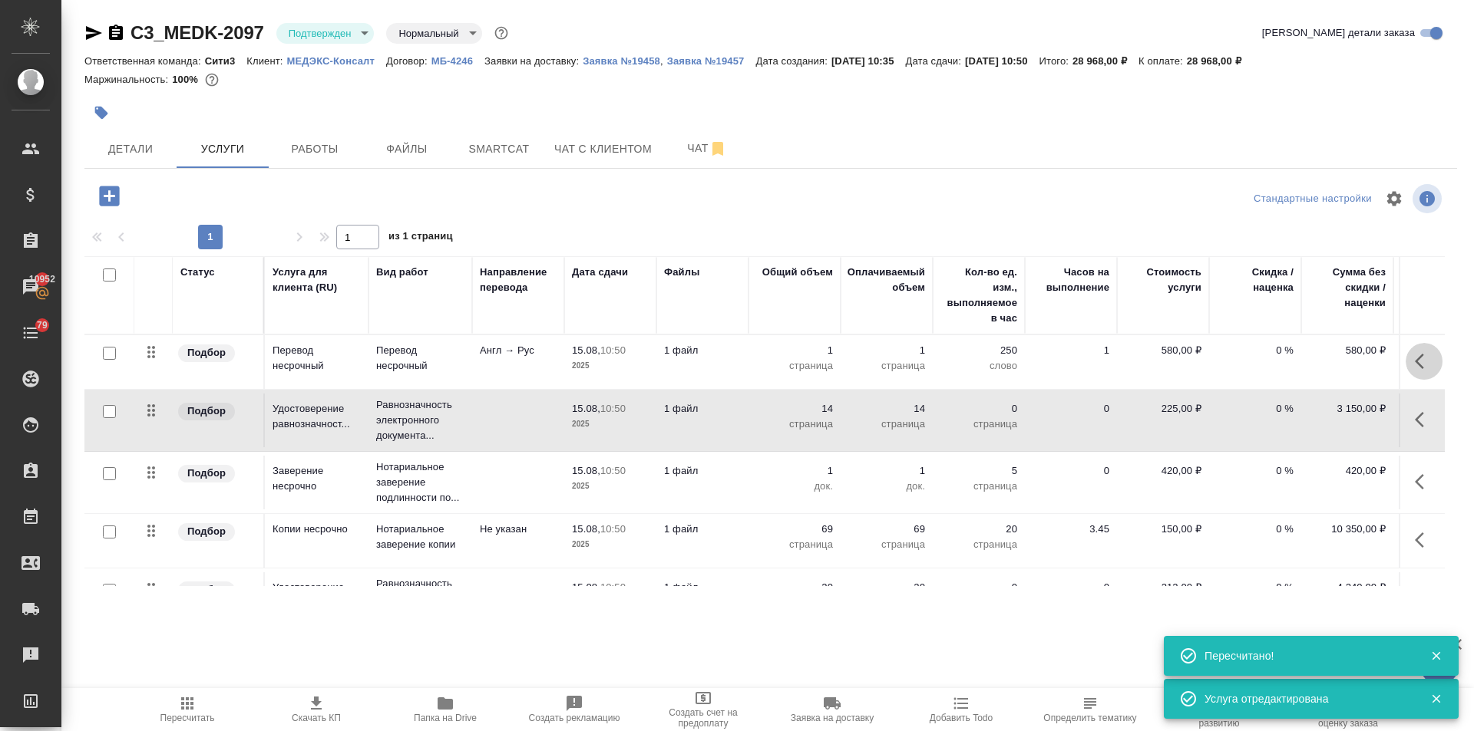
click at [1415, 355] on icon "button" at bounding box center [1424, 361] width 18 height 18
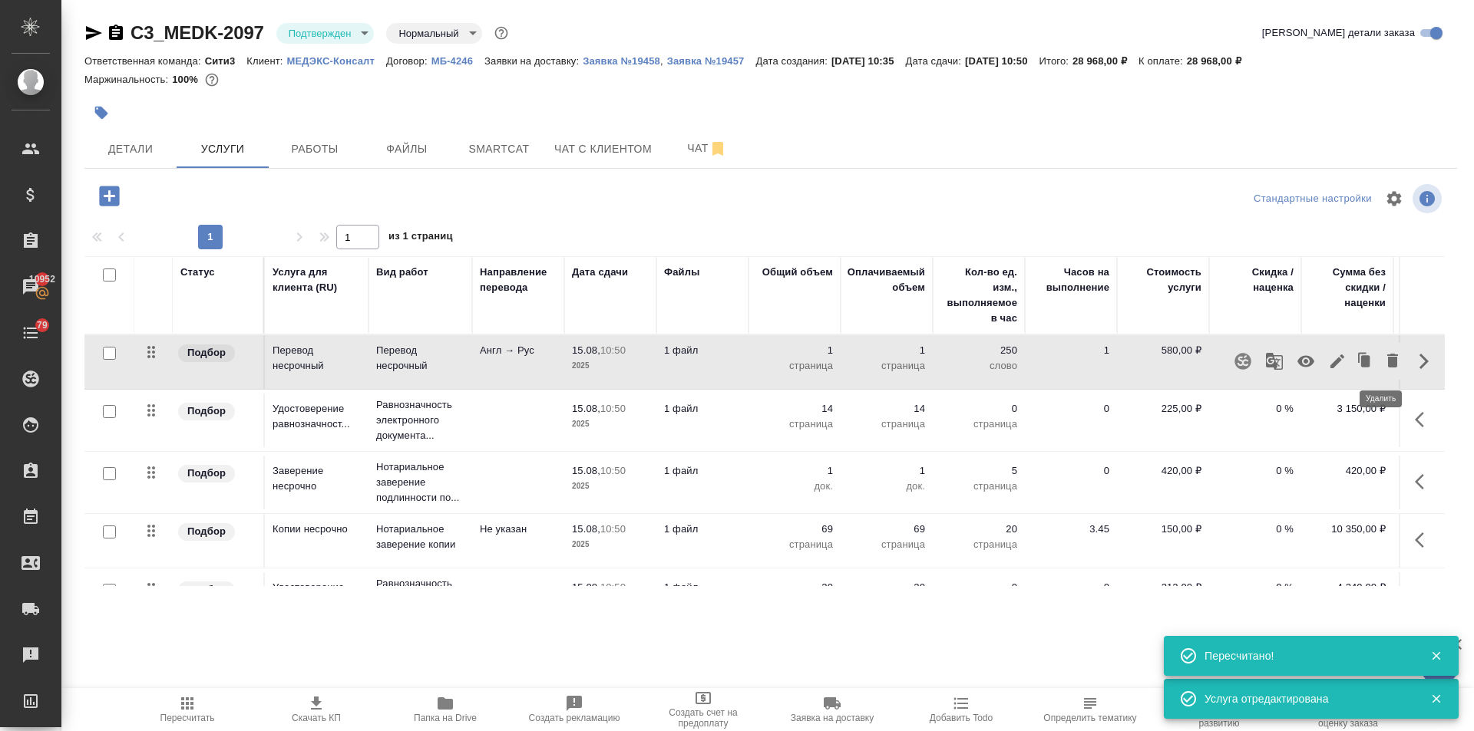
click at [1383, 363] on icon "button" at bounding box center [1392, 361] width 18 height 18
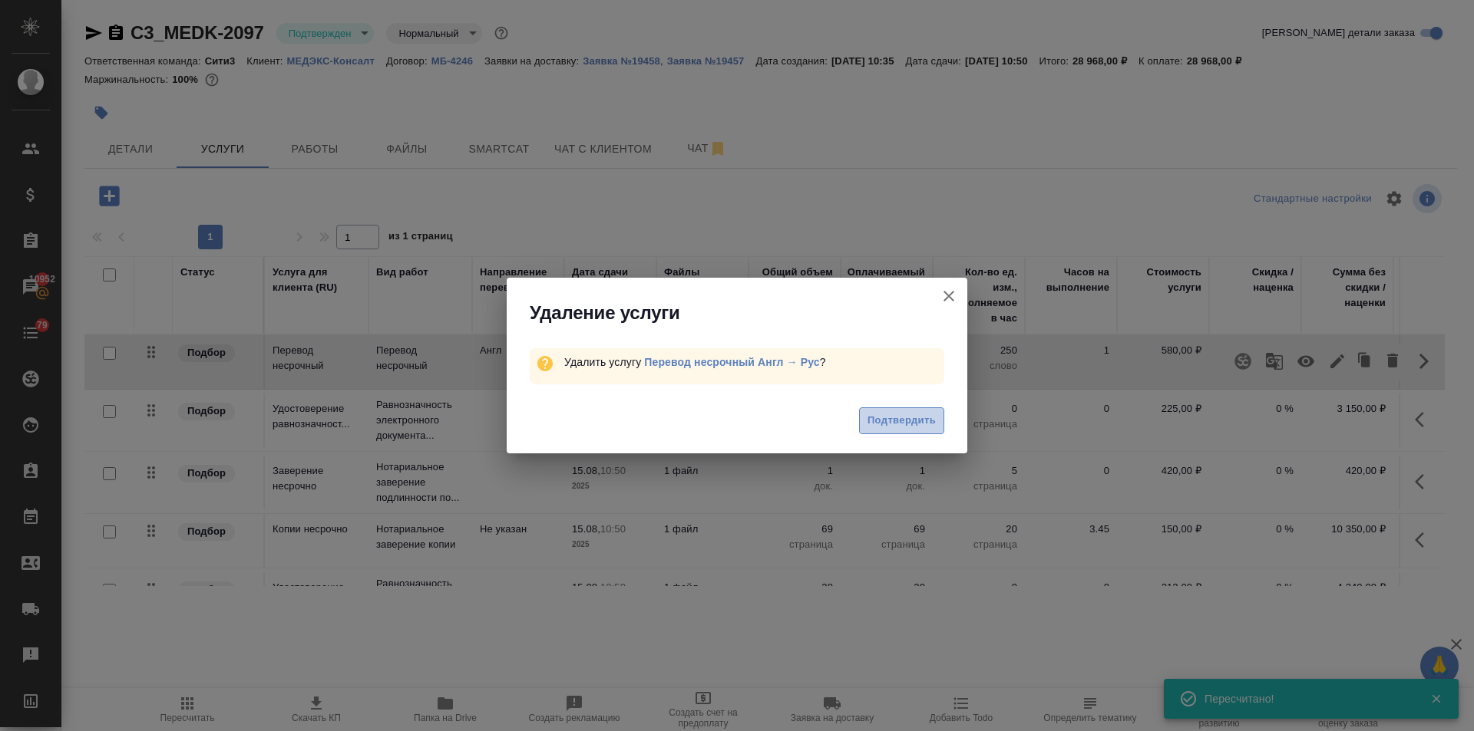
click at [904, 421] on span "Подтвердить" at bounding box center [901, 421] width 68 height 18
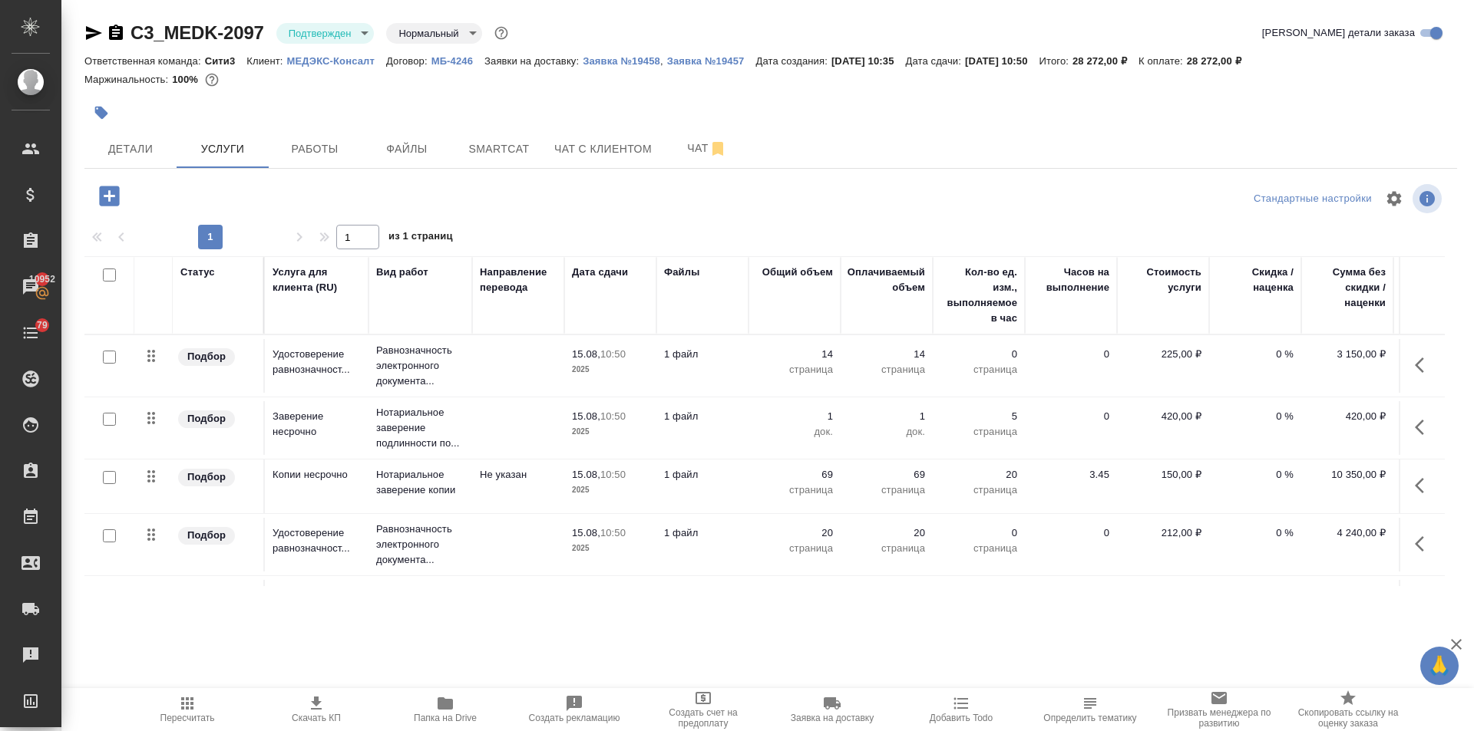
click at [198, 709] on span "Пересчитать" at bounding box center [187, 709] width 111 height 29
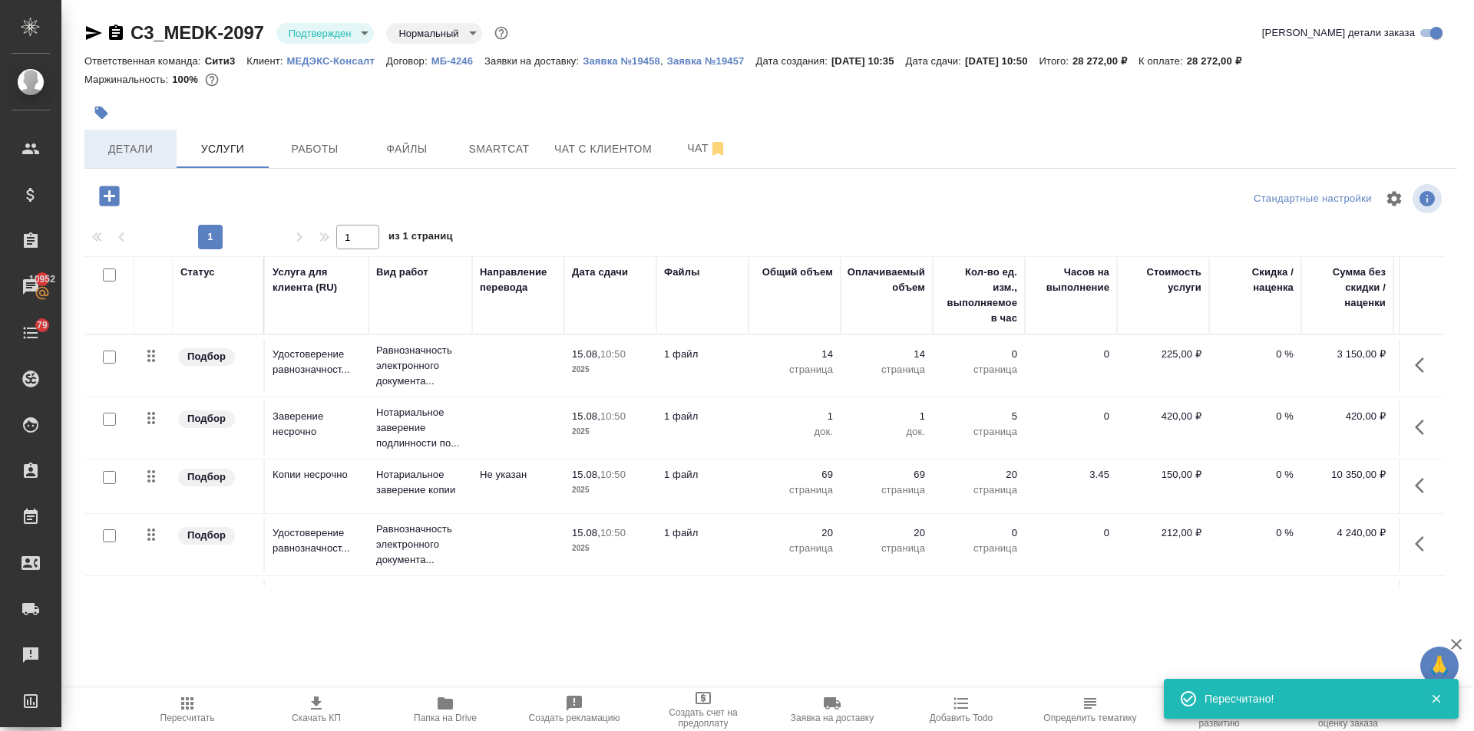
click at [147, 146] on span "Детали" at bounding box center [131, 149] width 74 height 19
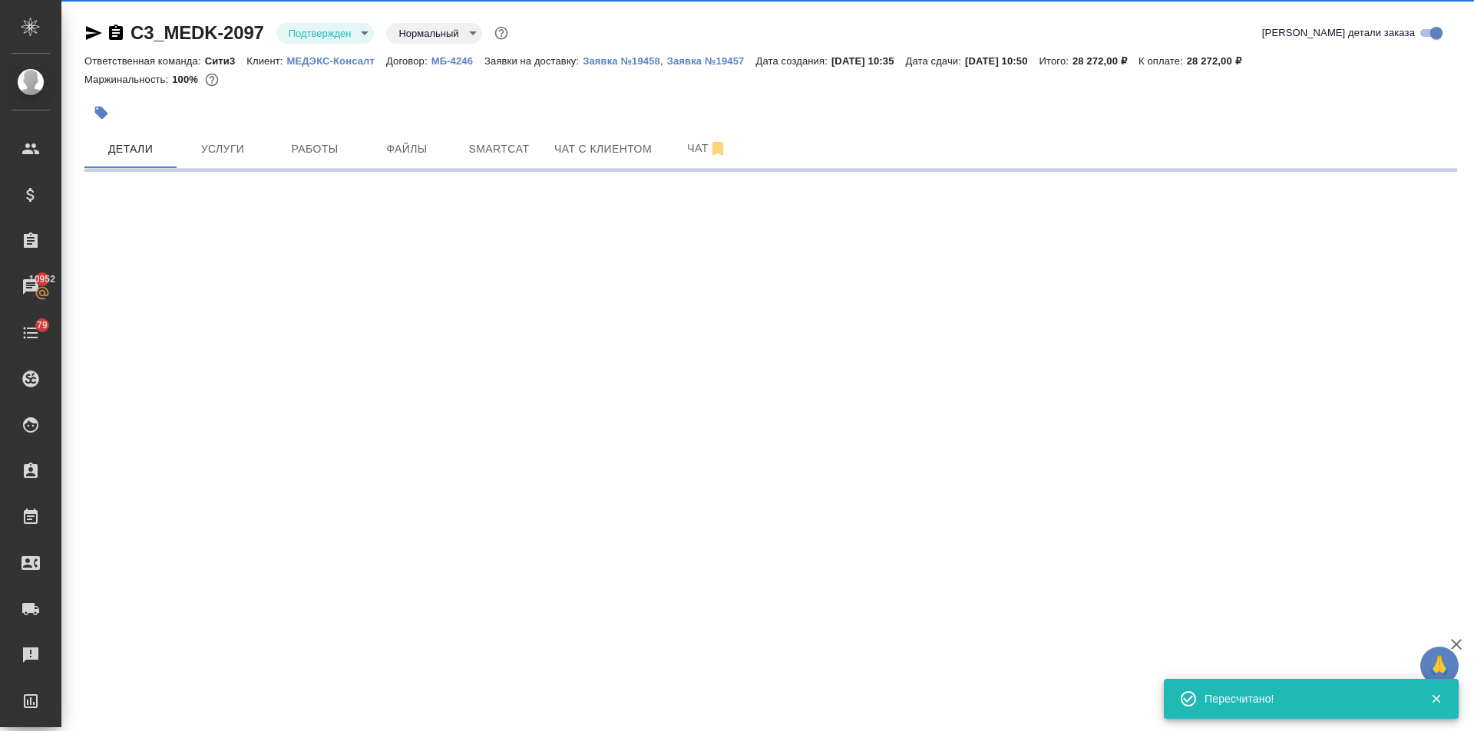
select select "RU"
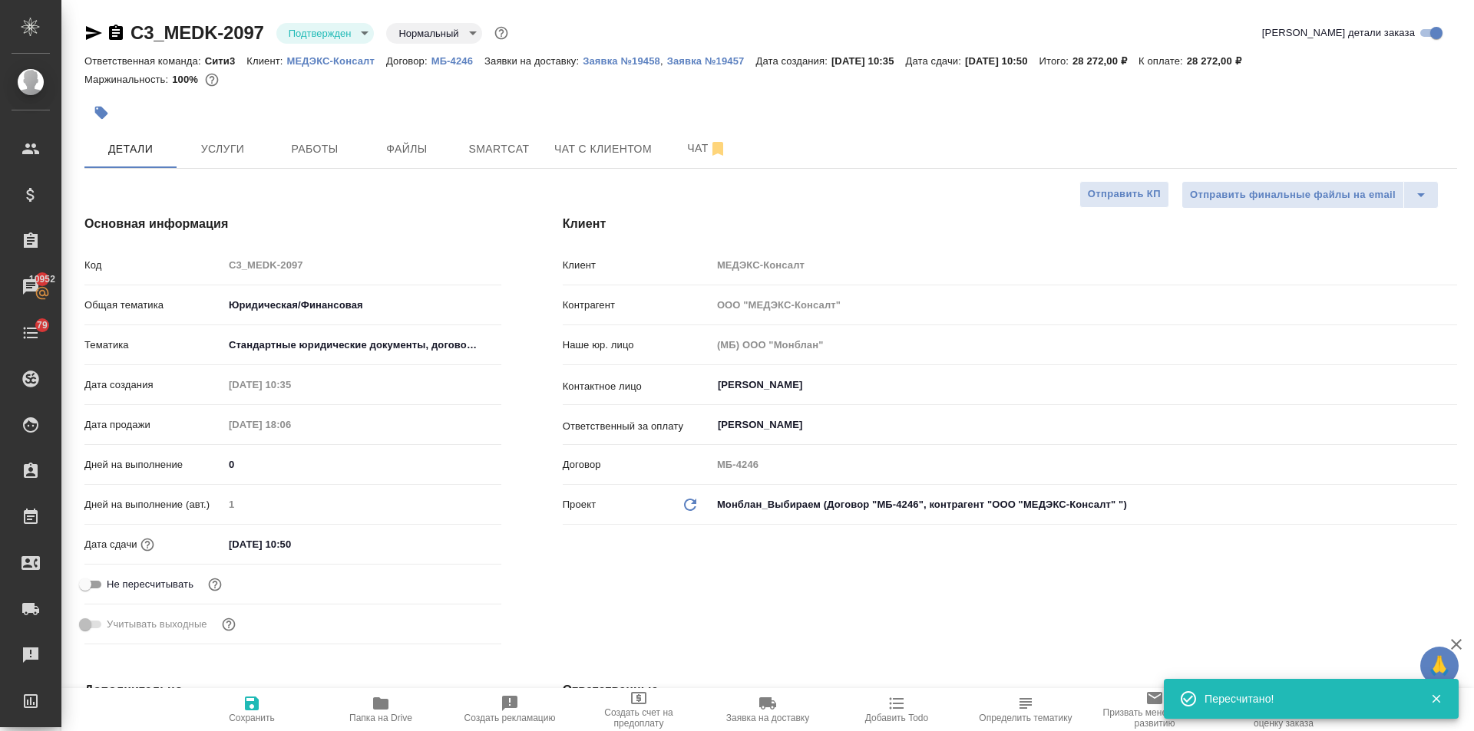
type textarea "x"
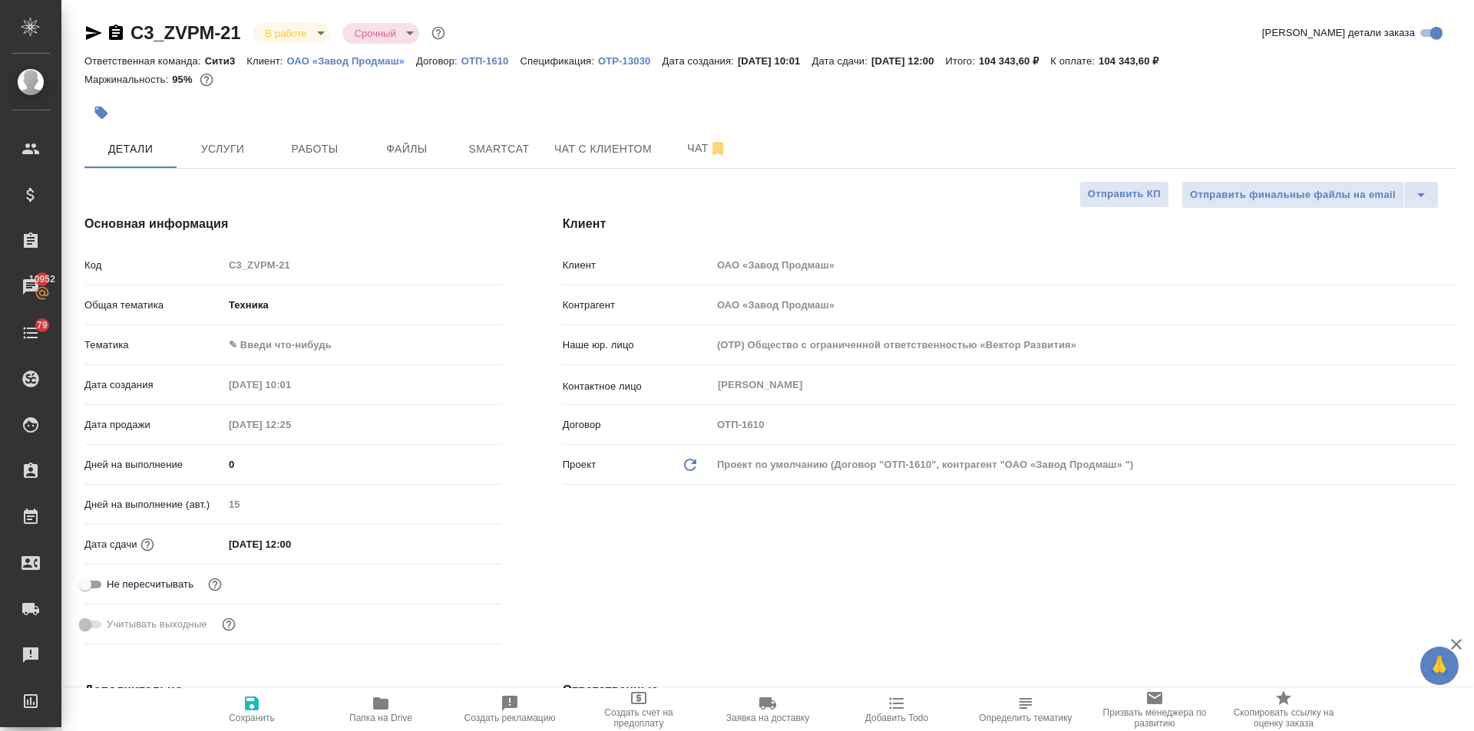
select select "RU"
